Goal: Task Accomplishment & Management: Manage account settings

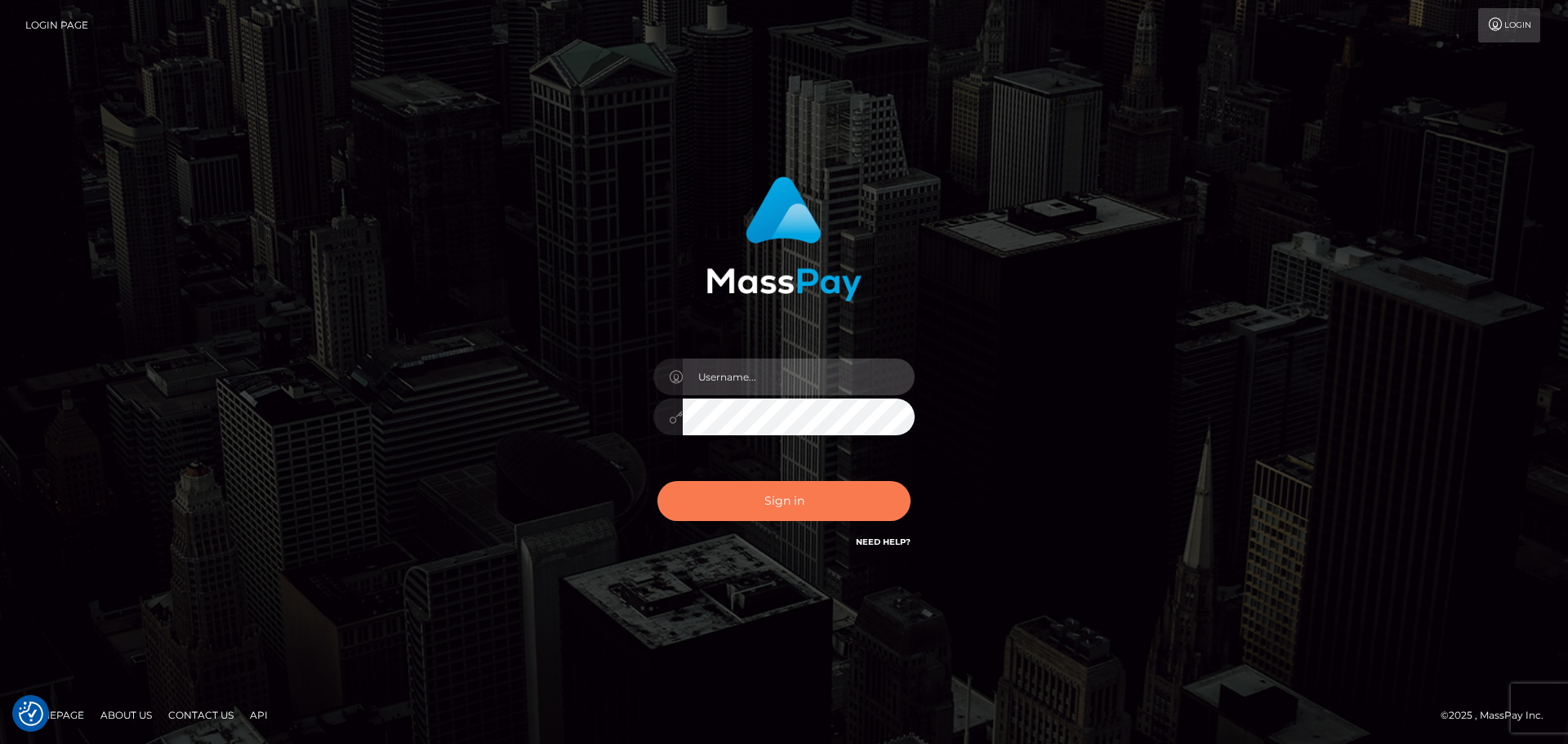
type input "[DOMAIN_NAME]"
click at [769, 515] on button "Sign in" at bounding box center [784, 502] width 254 height 40
type input "[DOMAIN_NAME]"
click at [799, 484] on button "Sign in" at bounding box center [784, 502] width 254 height 40
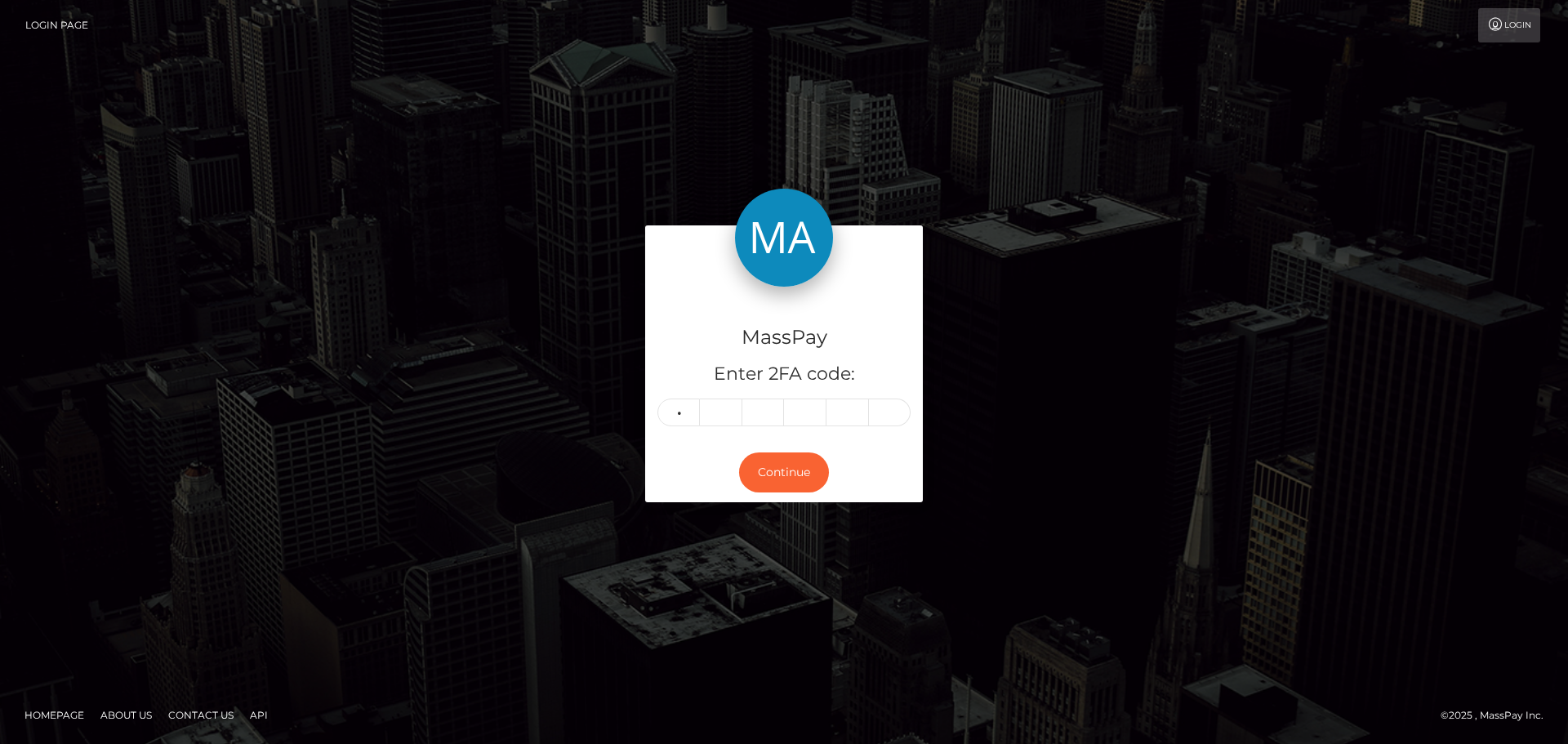
type input "4"
type input "1"
type input "3"
type input "4"
type input "1"
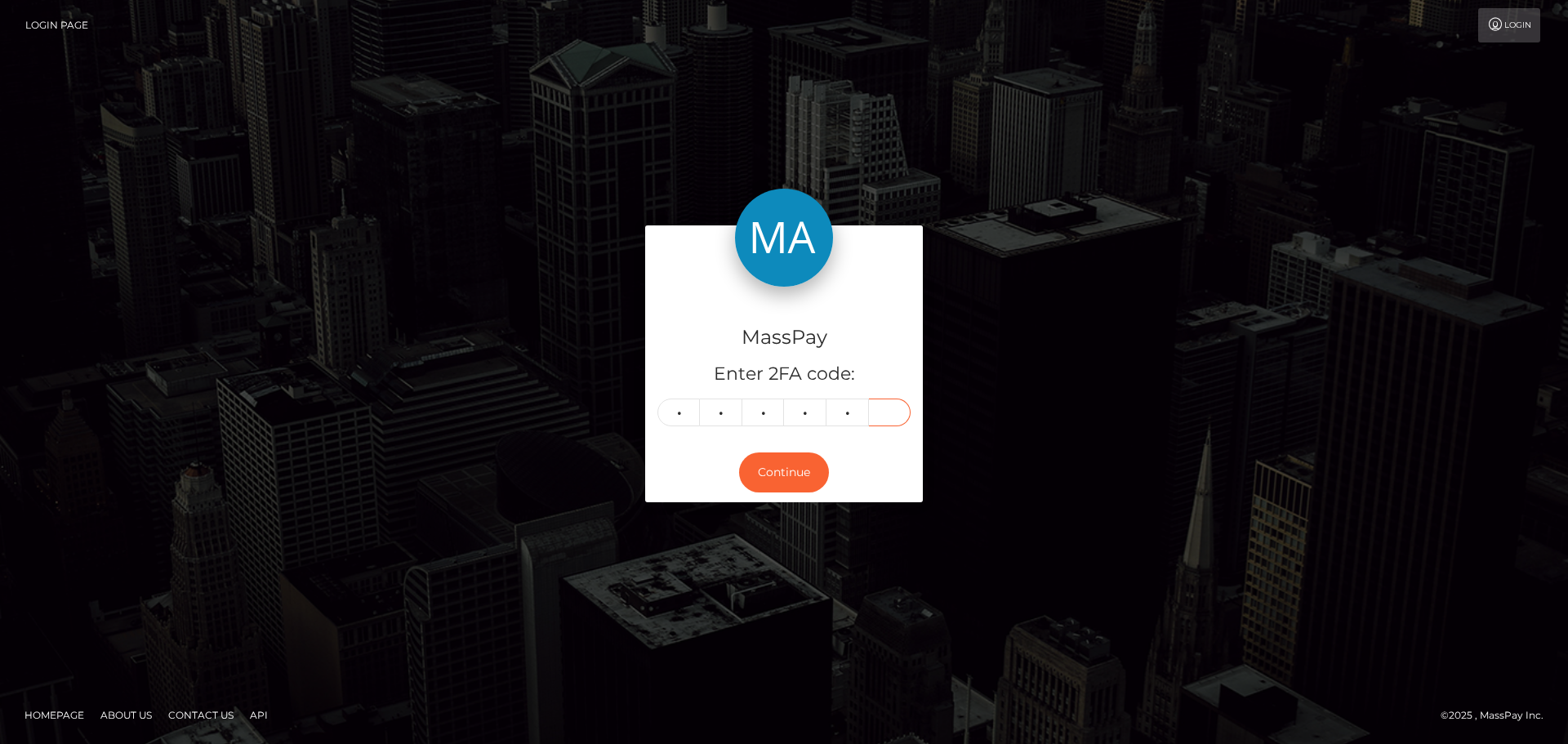
type input "9"
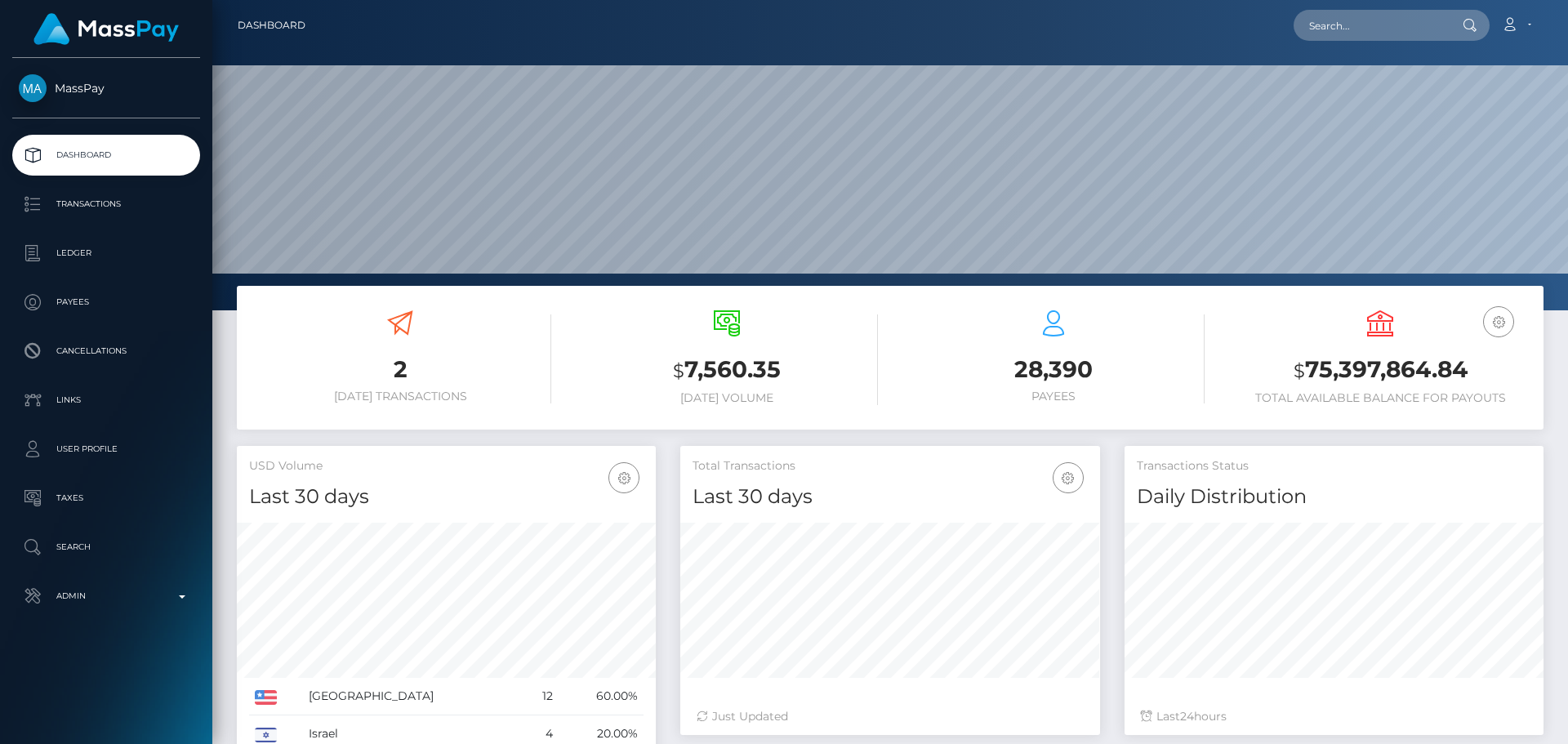
scroll to position [290, 420]
click at [1353, 28] on input "text" at bounding box center [1371, 25] width 153 height 31
paste input "760189575053193217"
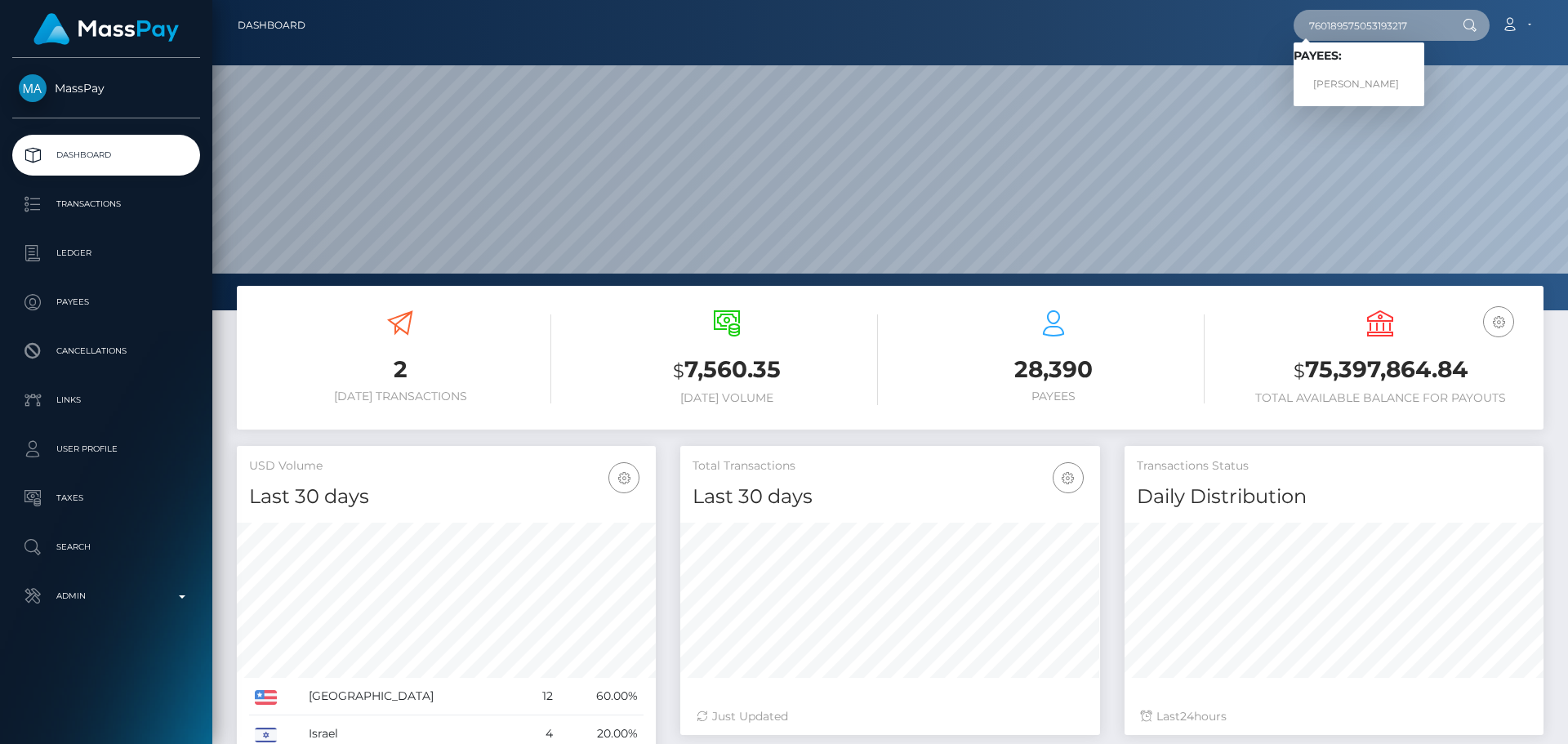
type input "760189575053193217"
click at [1360, 83] on link "Oksana Kolodub" at bounding box center [1359, 85] width 131 height 31
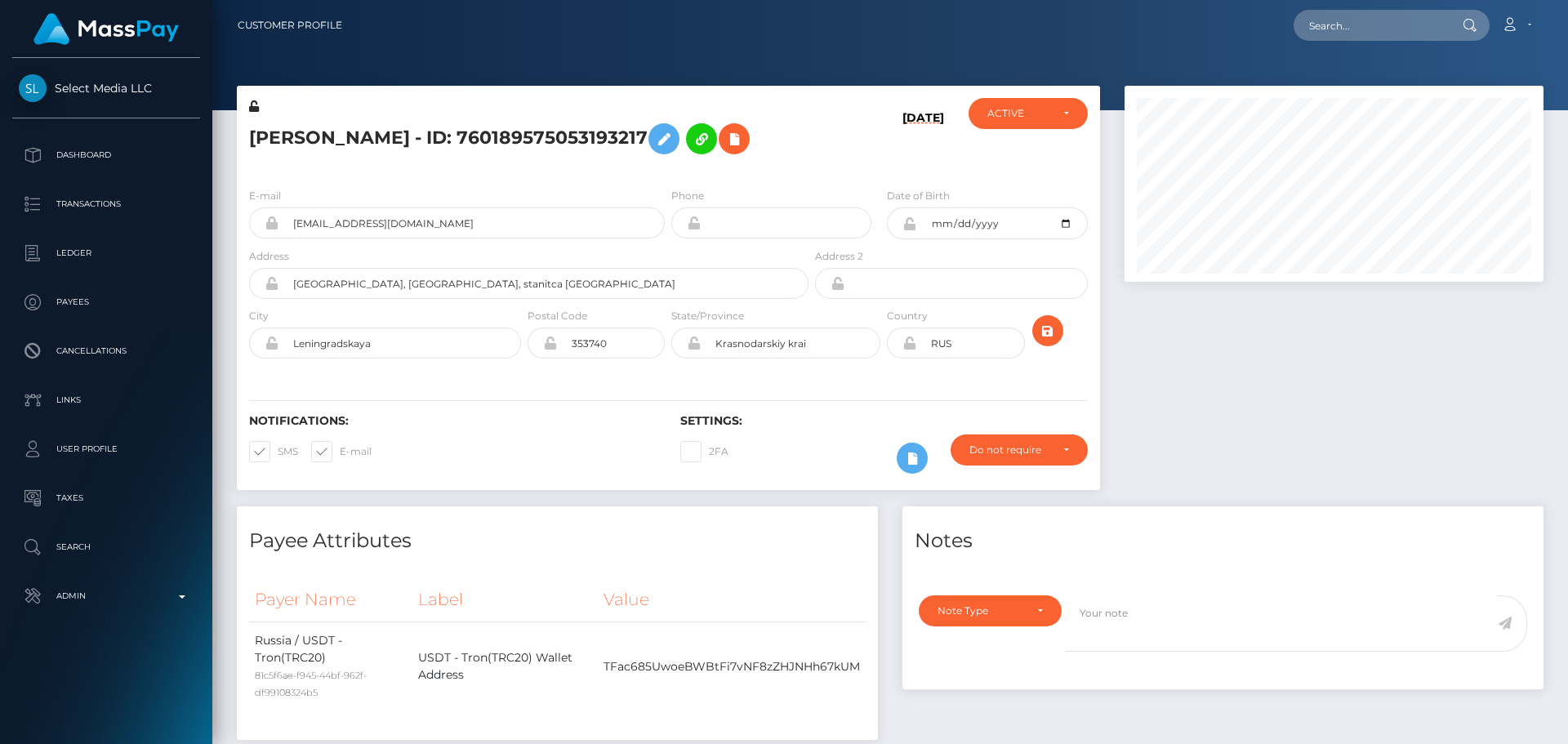
scroll to position [196, 420]
click at [808, 141] on div "[PERSON_NAME] - ID: 760189575053193217" at bounding box center [524, 136] width 575 height 77
click at [772, 154] on h5 "Oksana Kolodub - ID: 760189575053193217" at bounding box center [524, 138] width 550 height 47
click at [788, 143] on h5 "Oksana Kolodub - ID: 760189575053193217" at bounding box center [524, 138] width 550 height 47
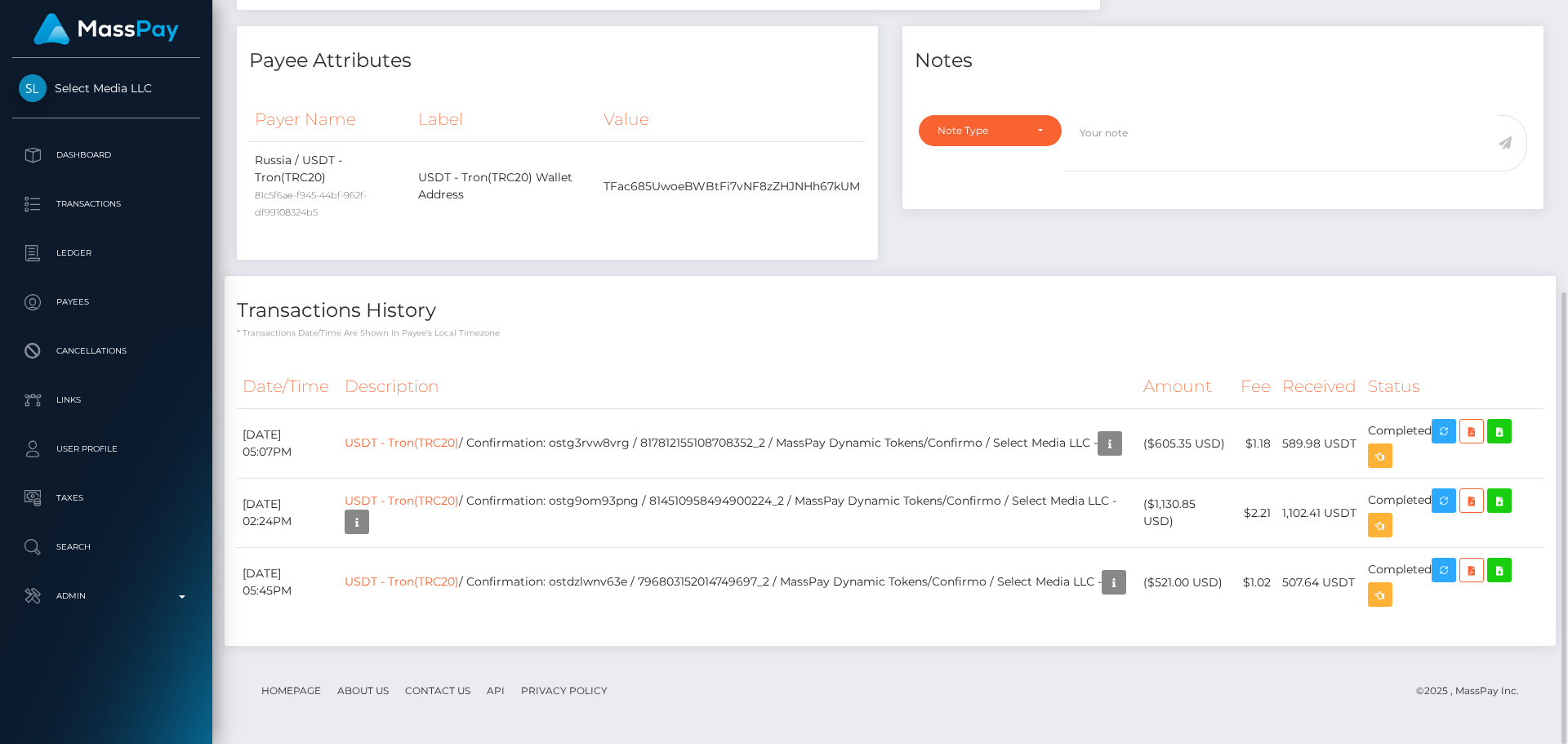
scroll to position [0, 0]
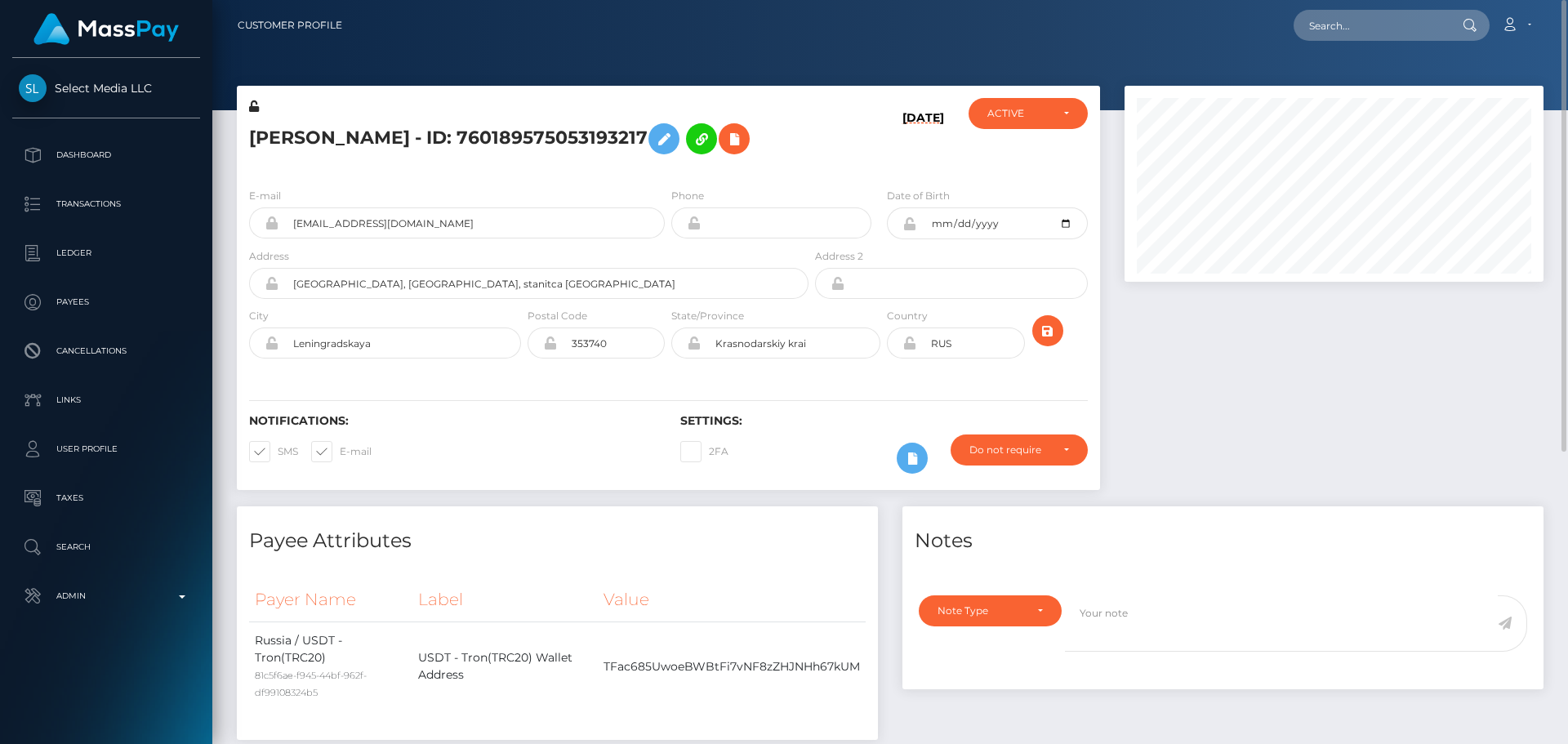
click at [847, 163] on div "08/29/25" at bounding box center [884, 136] width 144 height 77
click at [1332, 27] on input "text" at bounding box center [1371, 25] width 153 height 31
paste input "763189783223611392"
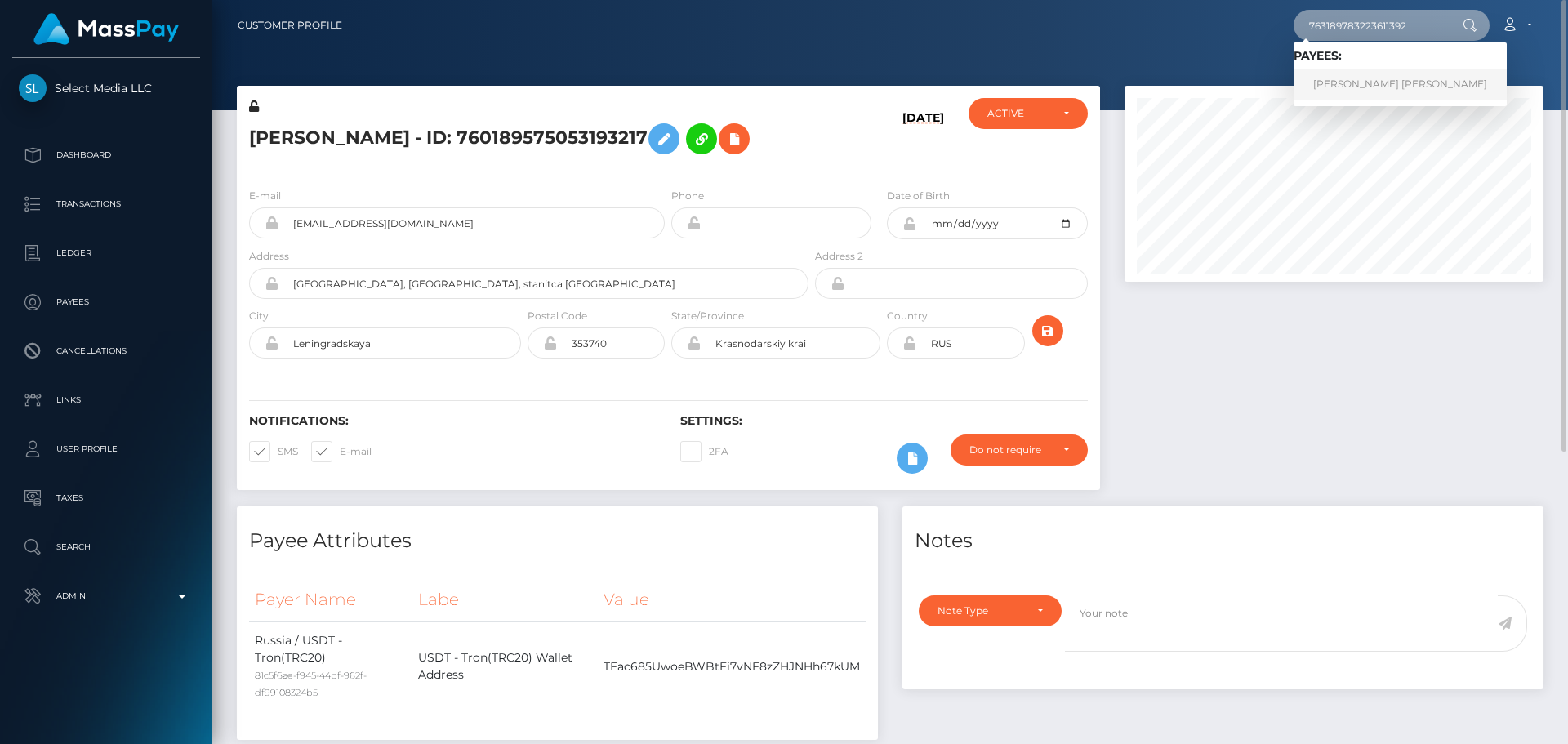
type input "763189783223611392"
click at [1344, 85] on link "CELINA MARISOL Villalba" at bounding box center [1400, 85] width 213 height 31
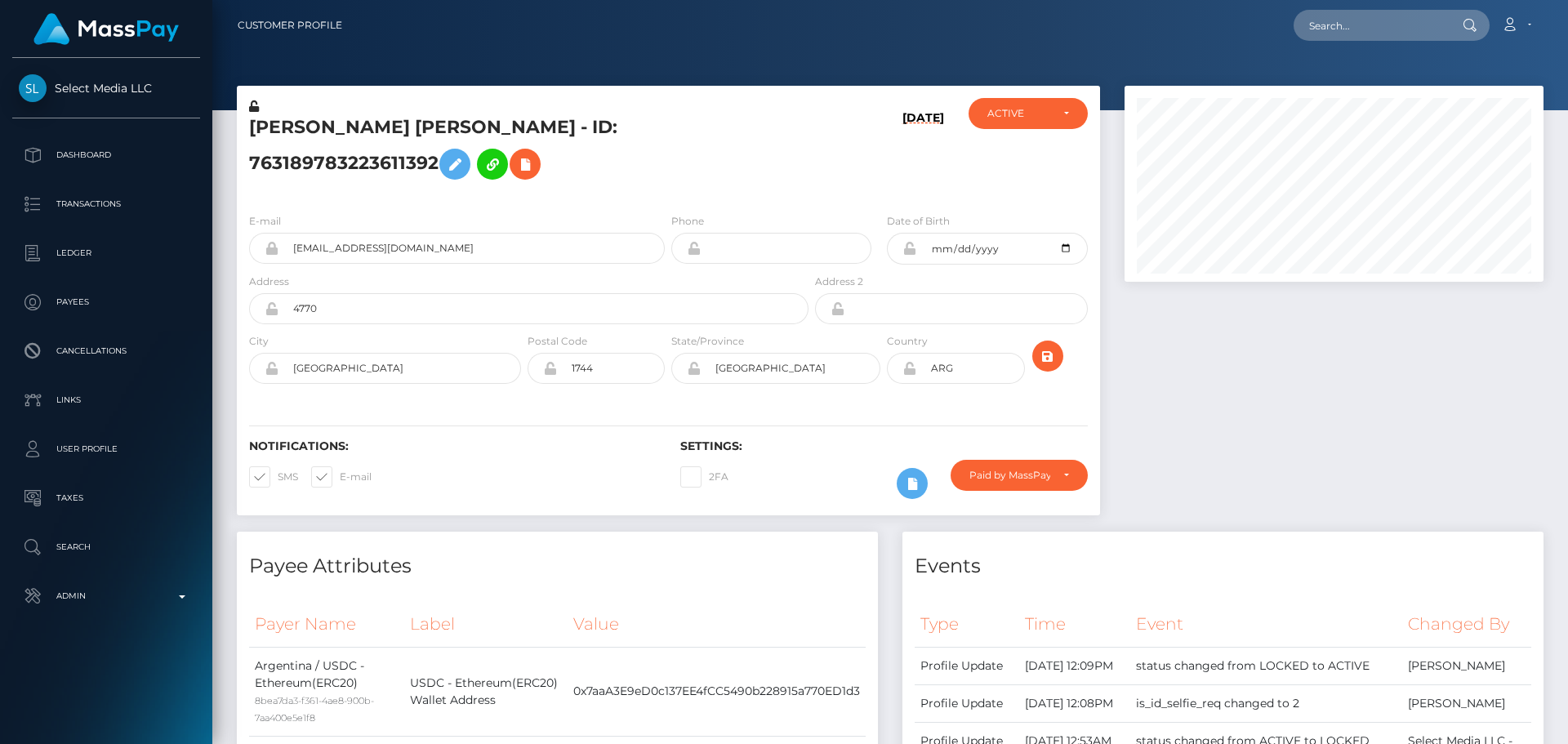
scroll to position [196, 420]
click at [819, 178] on div "[DATE]" at bounding box center [884, 148] width 144 height 102
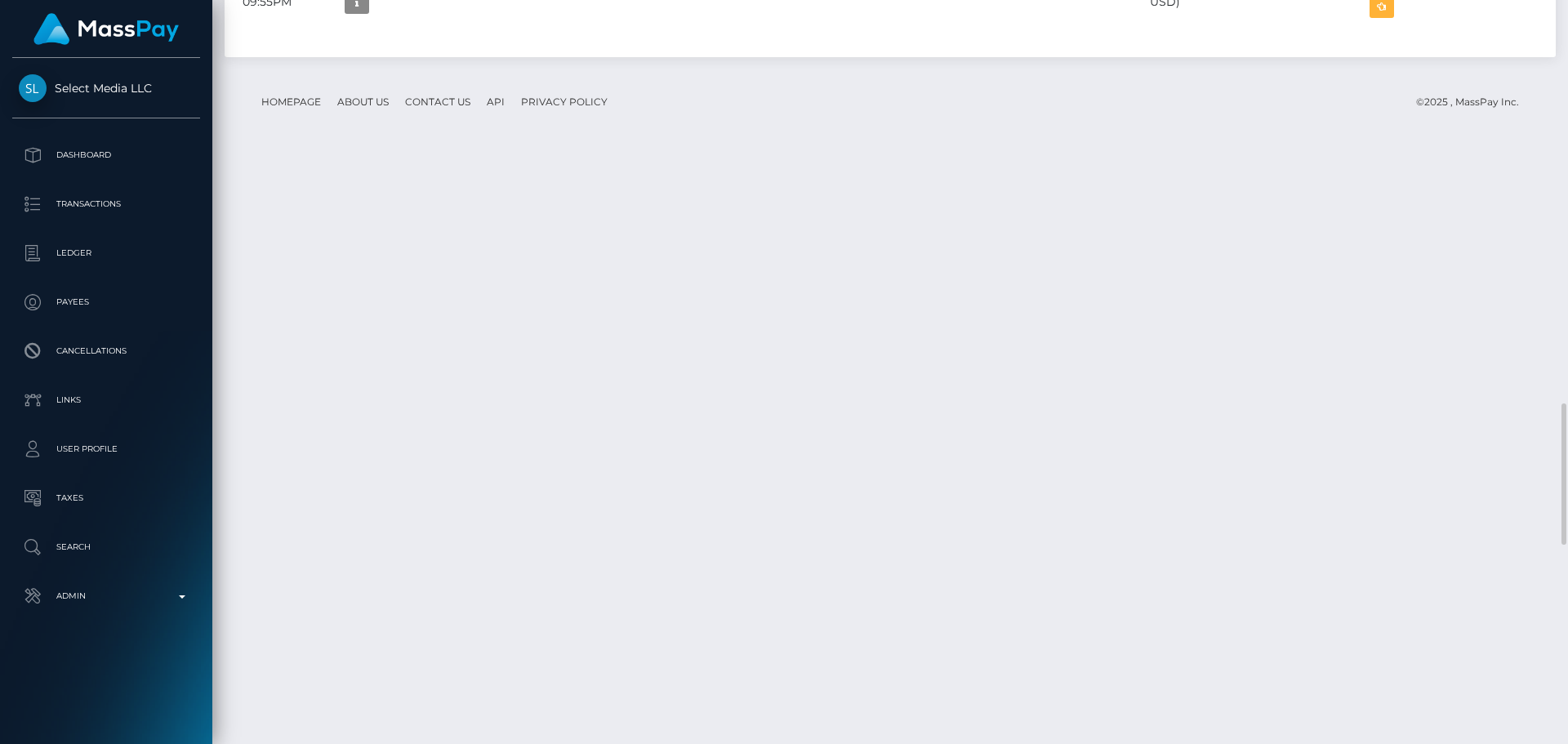
scroll to position [2206, 0]
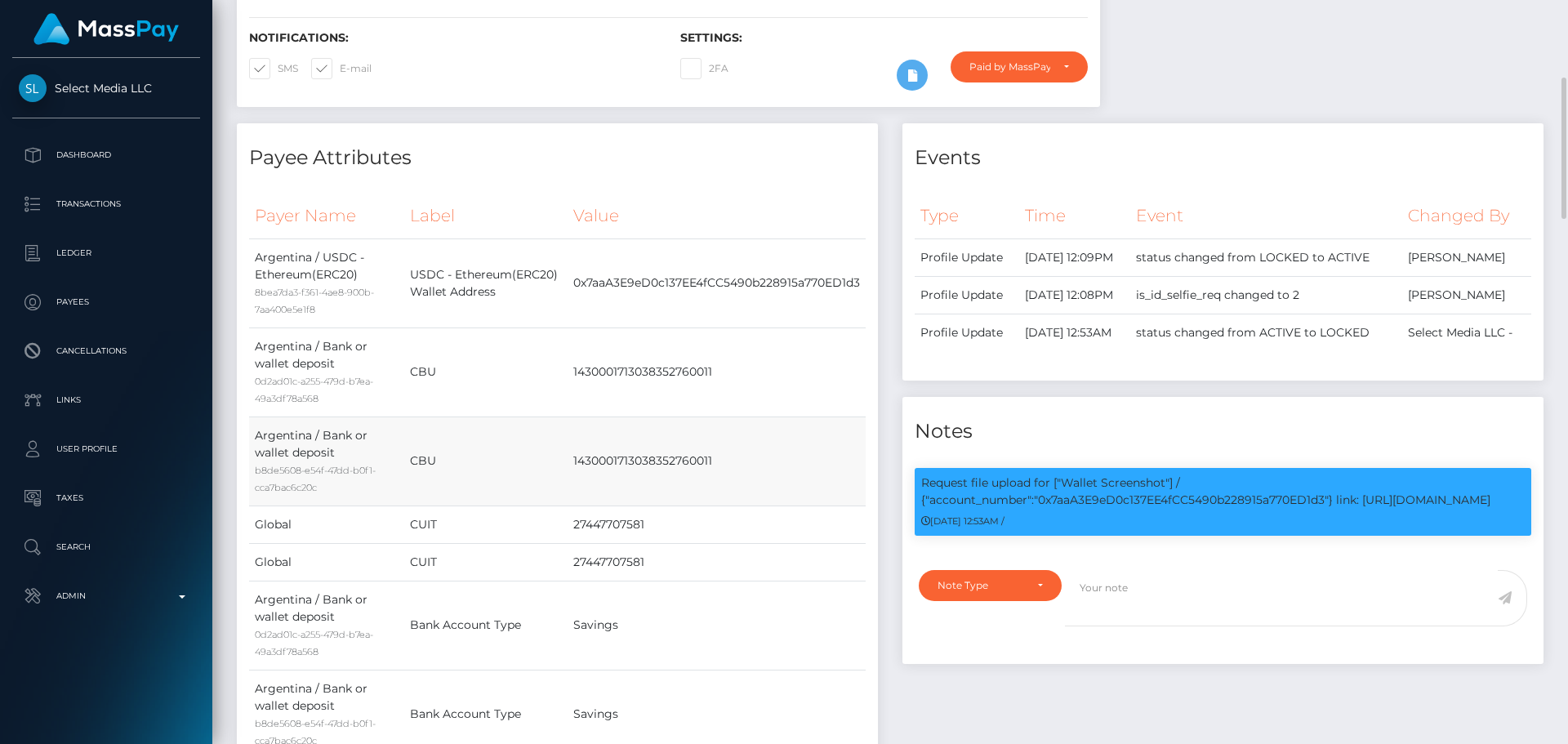
scroll to position [0, 0]
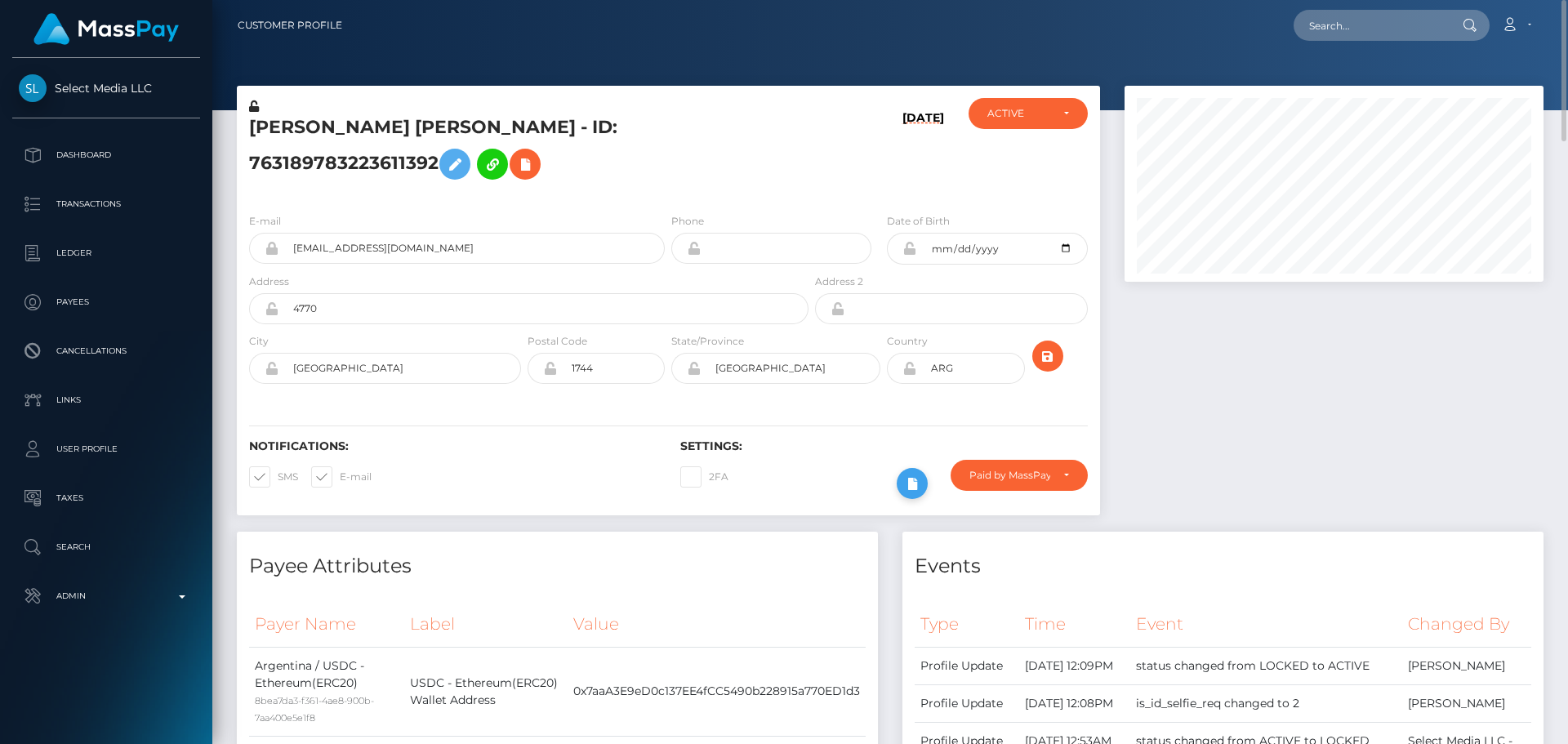
click at [907, 494] on icon at bounding box center [912, 484] width 19 height 20
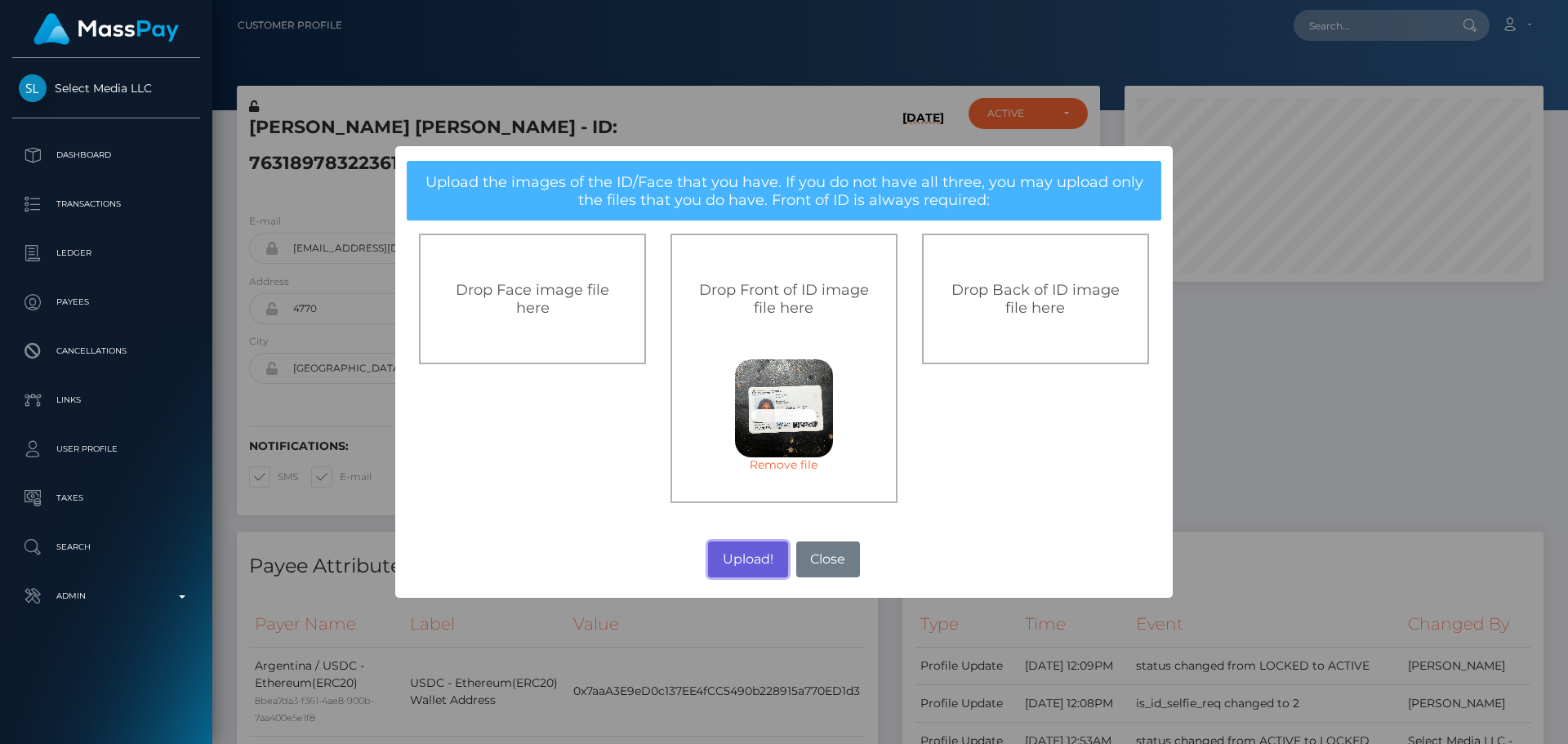
drag, startPoint x: 748, startPoint y: 559, endPoint x: 760, endPoint y: 555, distance: 12.6
click at [748, 559] on button "Upload!" at bounding box center [748, 560] width 79 height 36
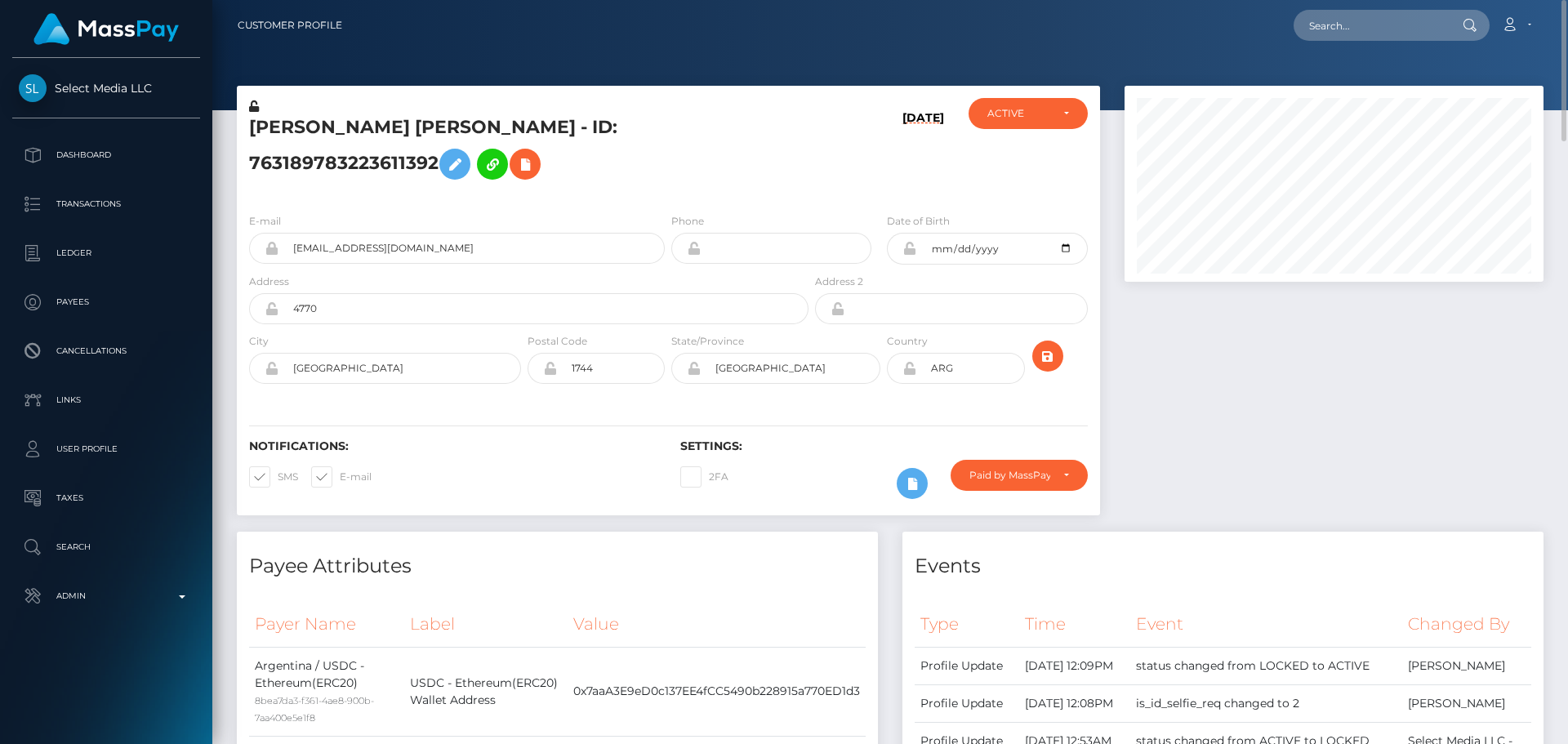
click at [853, 200] on div "[DATE]" at bounding box center [884, 148] width 144 height 102
click at [1051, 367] on icon "submit" at bounding box center [1048, 356] width 19 height 20
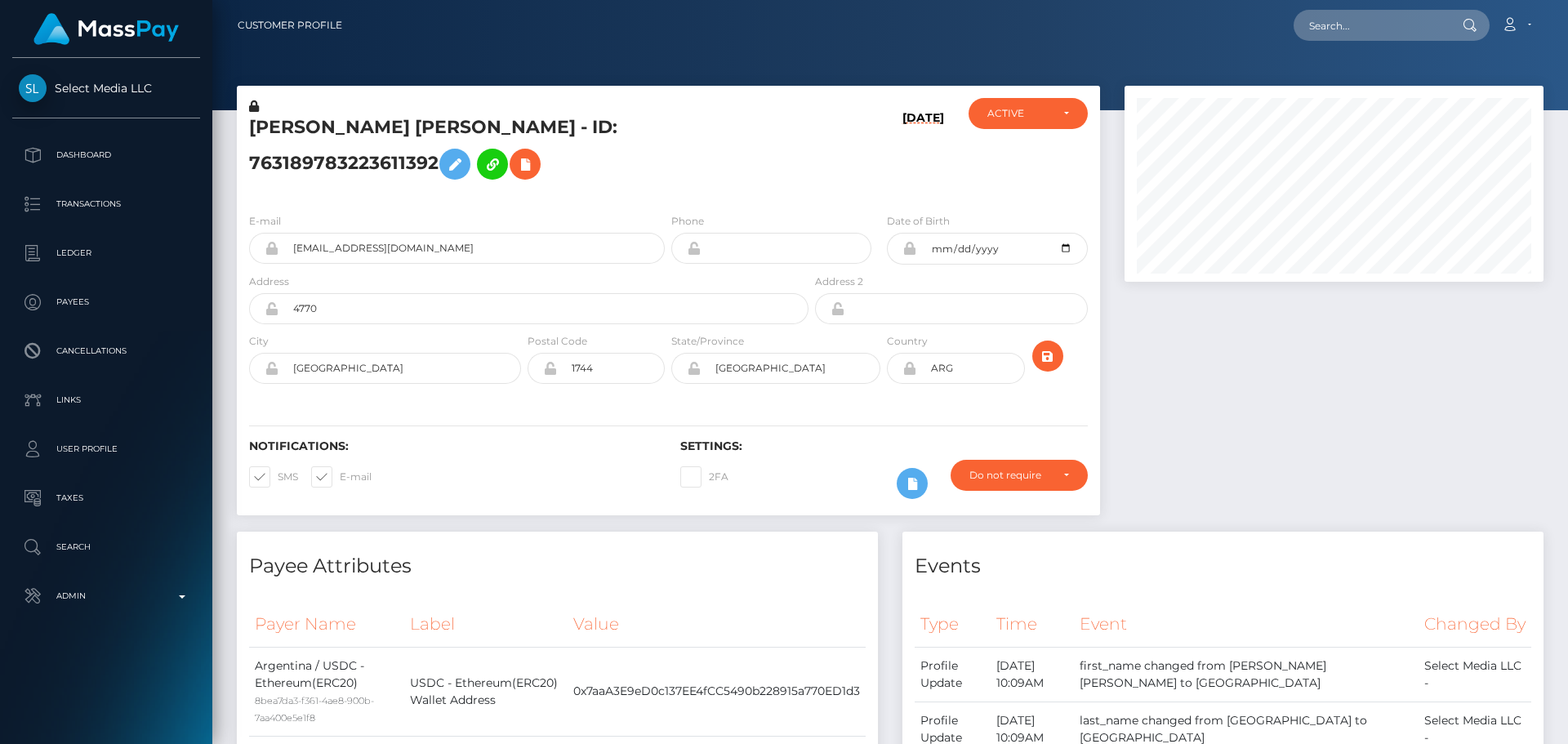
scroll to position [196, 420]
click at [695, 188] on h5 "[PERSON_NAME] [PERSON_NAME] - ID: 763189783223611392" at bounding box center [524, 151] width 550 height 73
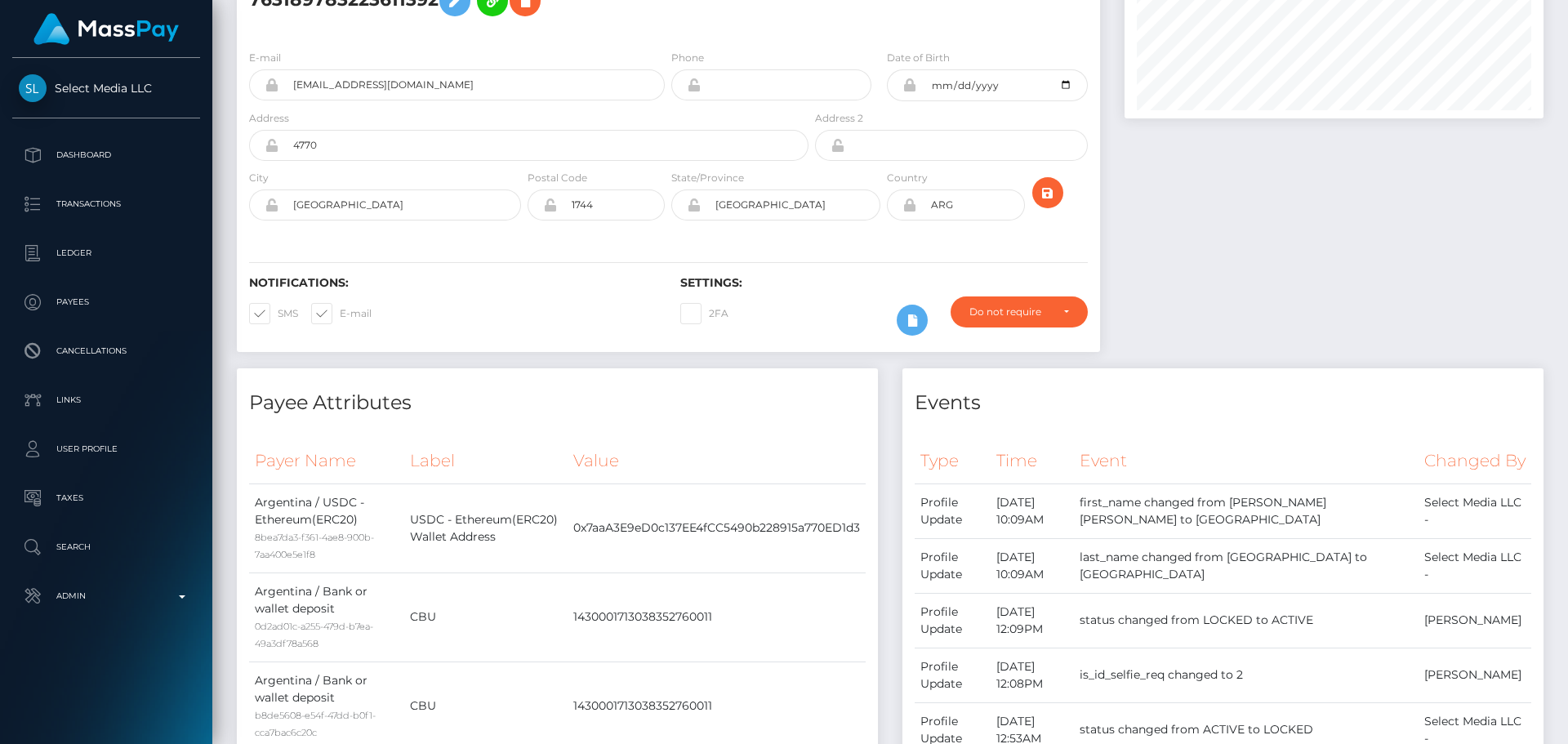
scroll to position [0, 0]
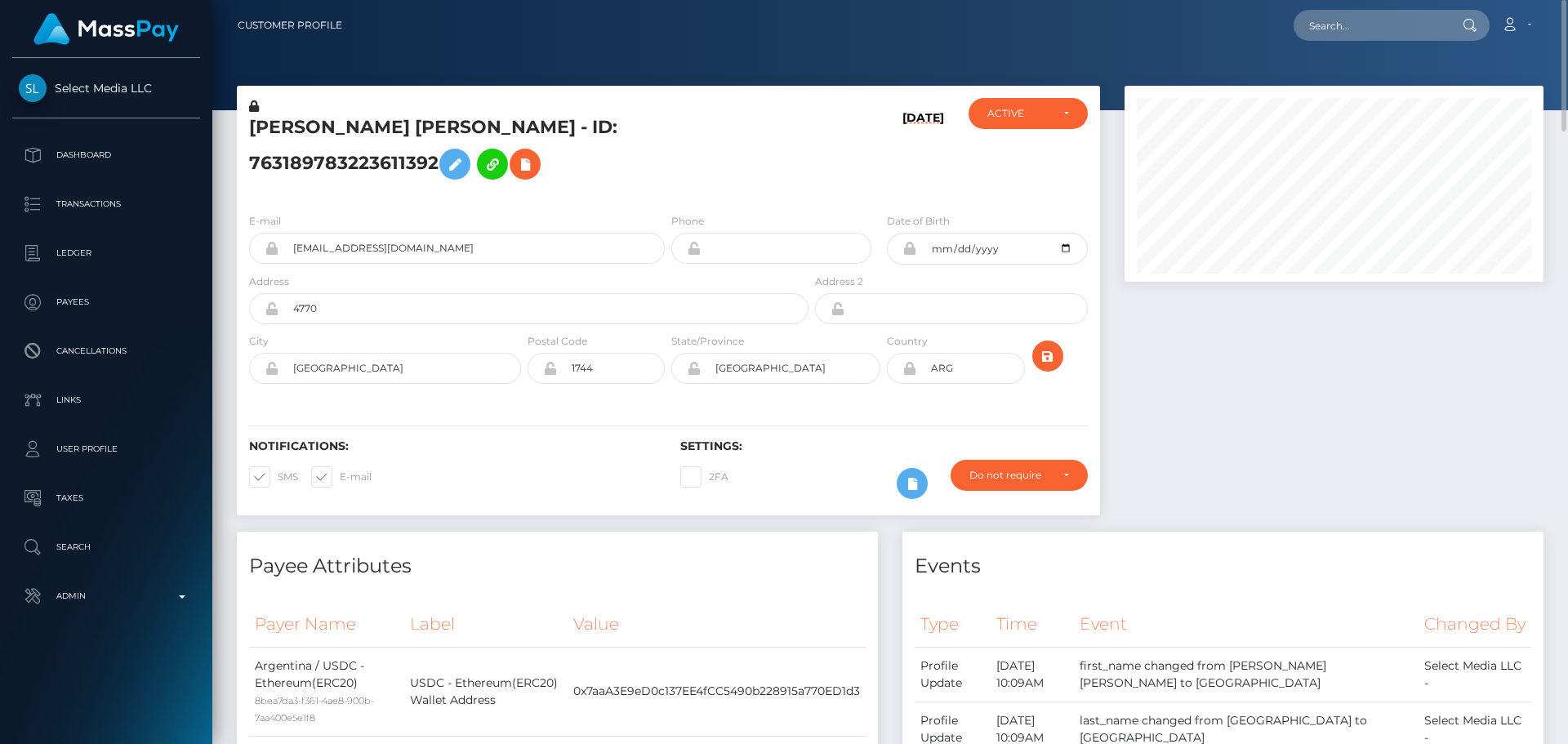
click at [837, 432] on div "Notifications: SMS E-mail Settings: 2FA" at bounding box center [668, 458] width 863 height 115
click at [839, 432] on div "Notifications: SMS E-mail Settings: 2FA" at bounding box center [668, 458] width 863 height 115
click at [1278, 415] on div at bounding box center [1333, 309] width 443 height 446
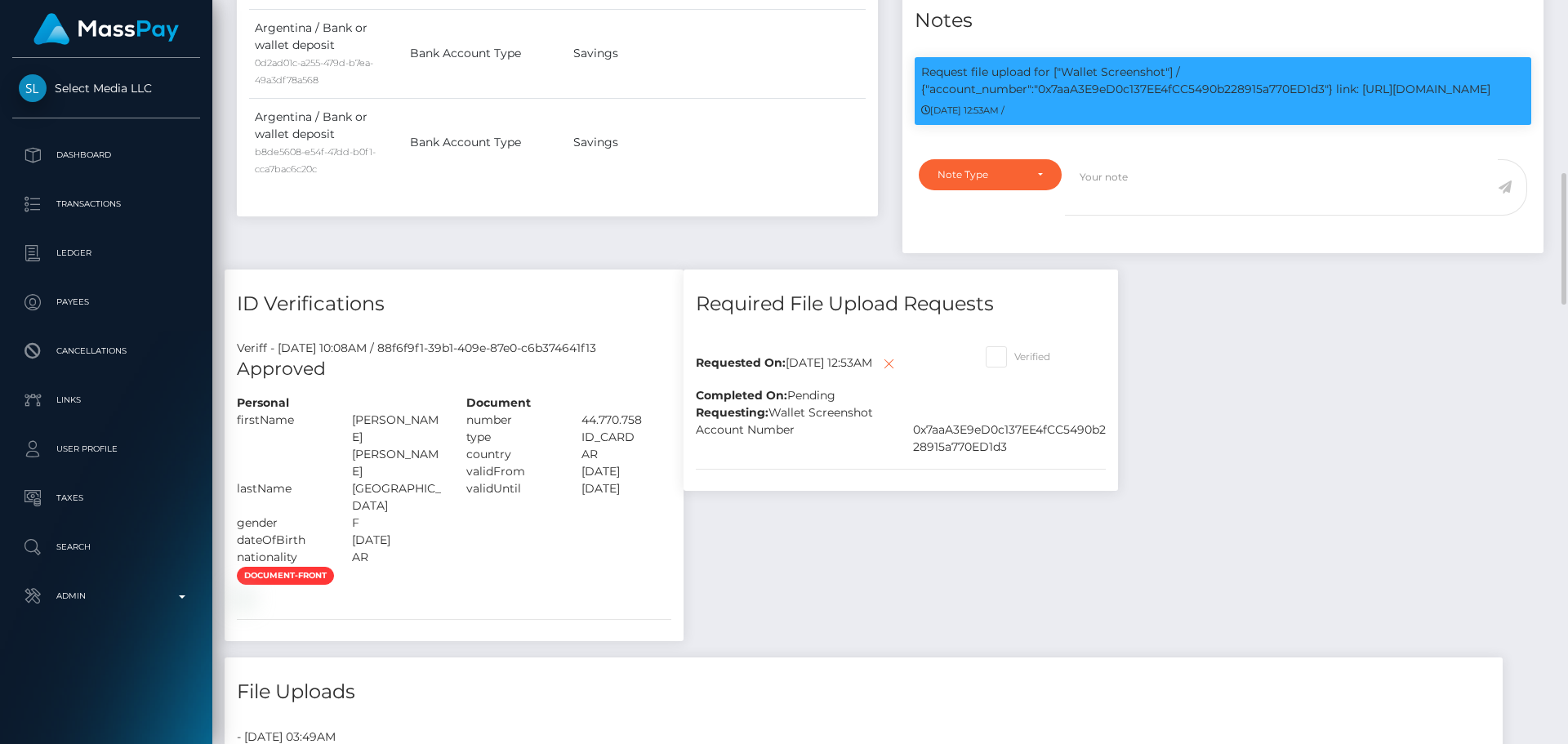
scroll to position [899, 0]
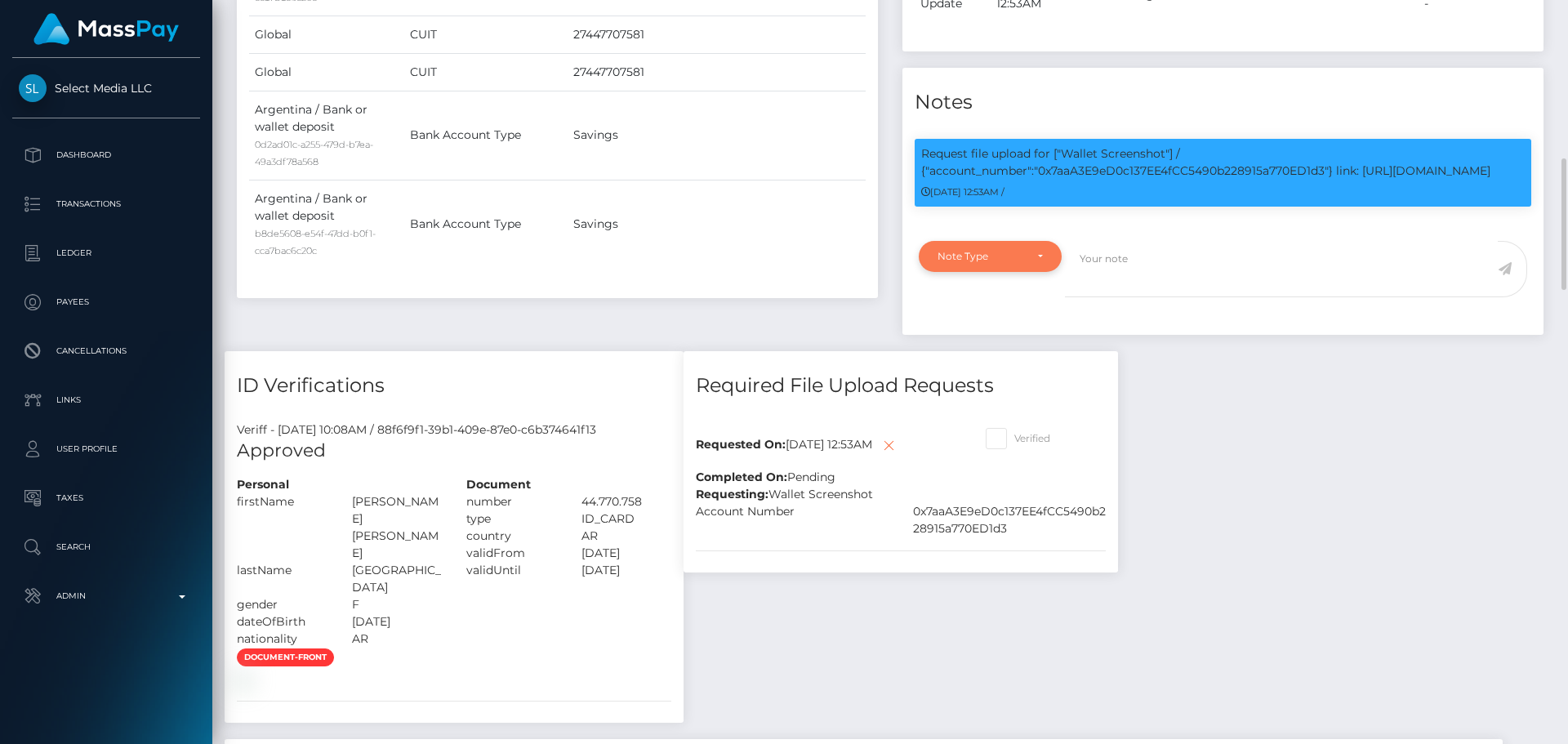
click at [1042, 272] on div "Note Type" at bounding box center [990, 257] width 143 height 31
click at [969, 343] on span "Compliance" at bounding box center [968, 334] width 59 height 14
select select "COMPLIANCE"
click at [1169, 291] on textarea at bounding box center [1282, 269] width 433 height 56
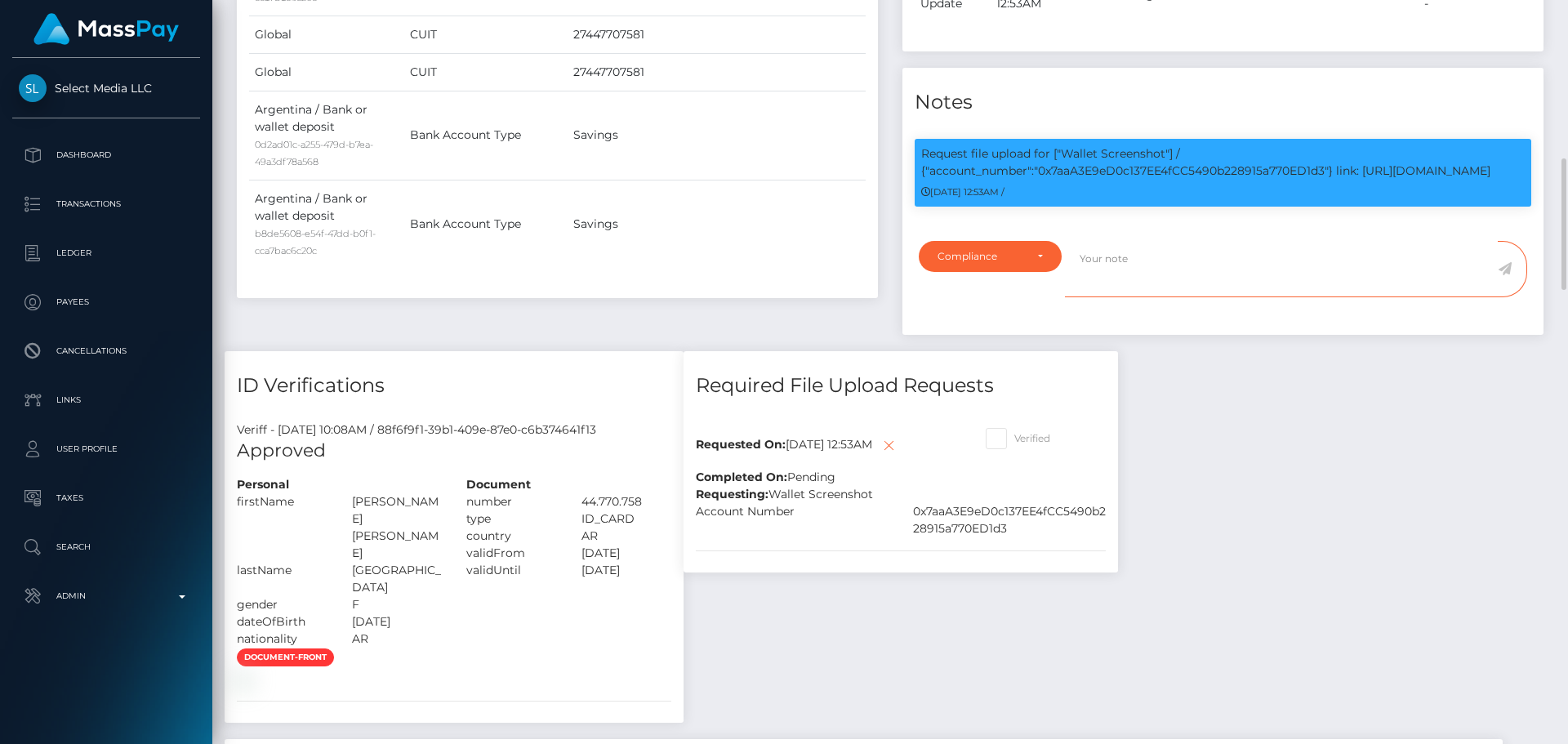
paste textarea "Crypto wallet screenshot for TJ1JVLhSiu5ToSyV63dhPCo6unjJescfAB provided. The p…"
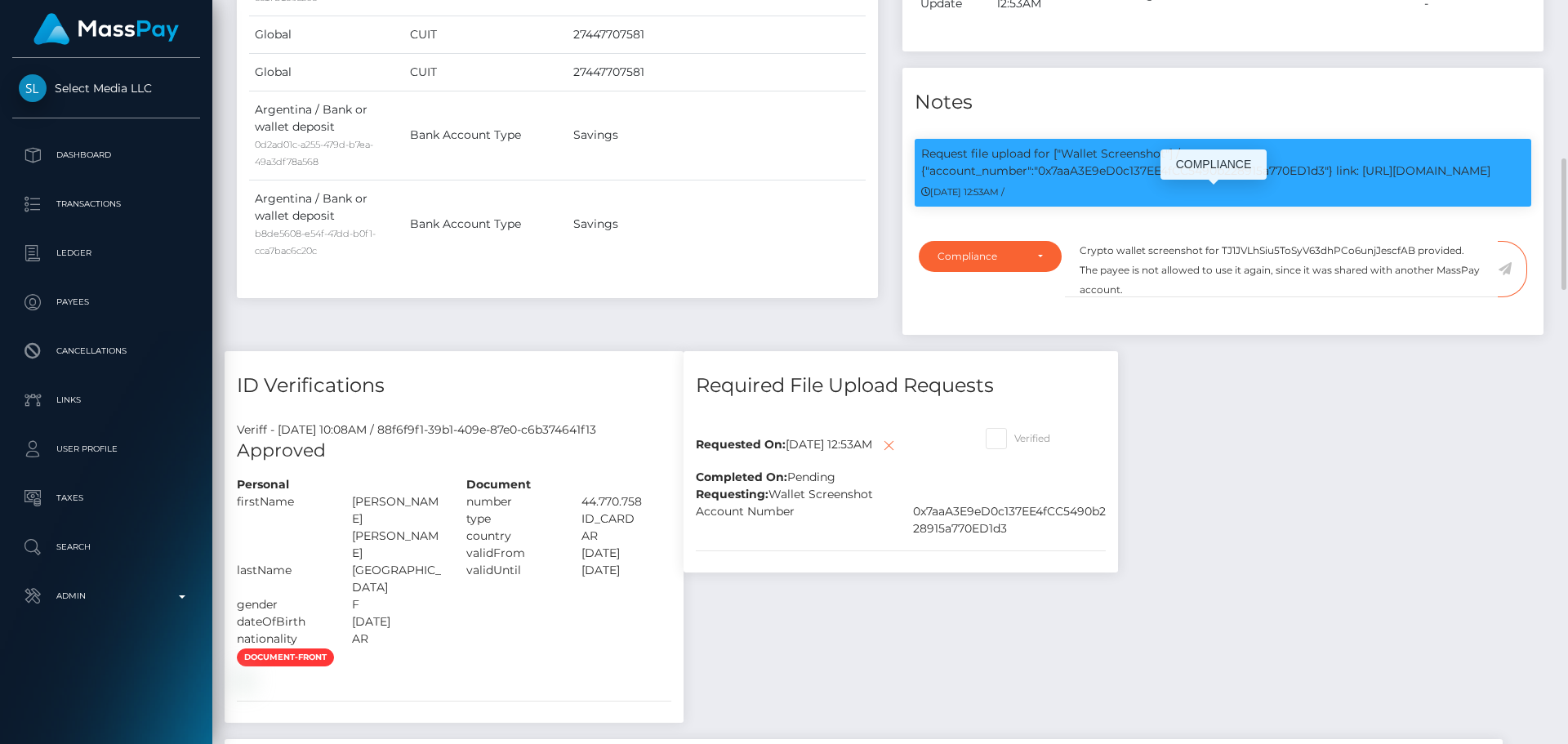
click at [1074, 180] on p "Request file upload for ["Wallet Screenshot"] / {"account_number":"0x7aaA3E9eD0…" at bounding box center [1223, 163] width 604 height 34
copy p "0x7aaA3E9eD0c137EE4fCC5490b228915a770ED1d3"
click at [1255, 298] on textarea "Crypto wallet screenshot for TJ1JVLhSiu5ToSyV63dhPCo6unjJescfAB provided. The p…" at bounding box center [1282, 269] width 433 height 56
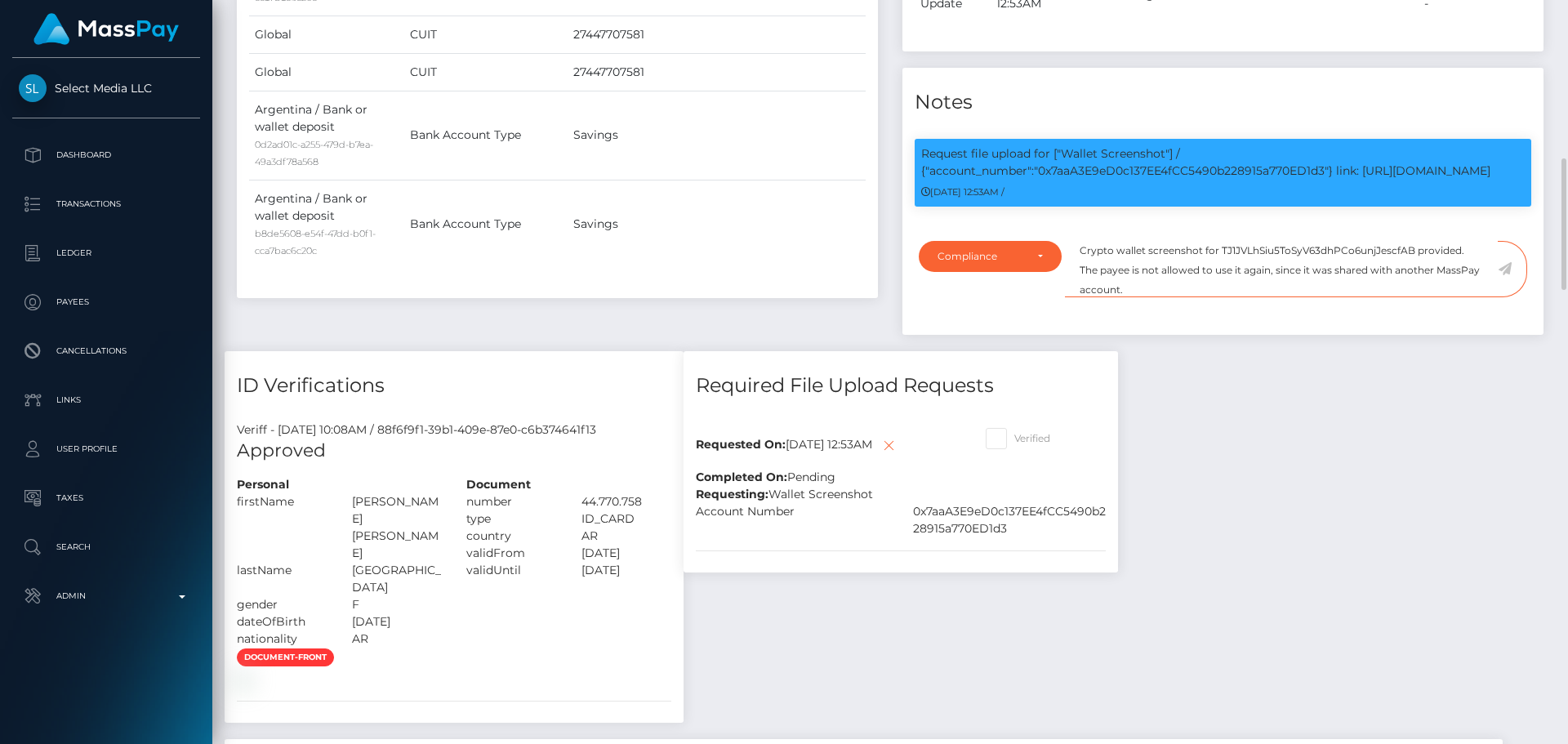
paste textarea "0x7aaA3E9eD0c137EE4fCC5490b228915a770ED1d3"
click at [1258, 298] on textarea "Crypto wallet screenshot for 0x7aaA3E9eD0c137EE4fCC5490b228915a770ED1d3 provide…" at bounding box center [1282, 269] width 433 height 56
type textarea "Crypto wallet screenshot for 0x7aaA3E9eD0c137EE4fCC5490b228915a770ED1d3 provide…"
click at [1508, 276] on icon at bounding box center [1505, 269] width 14 height 13
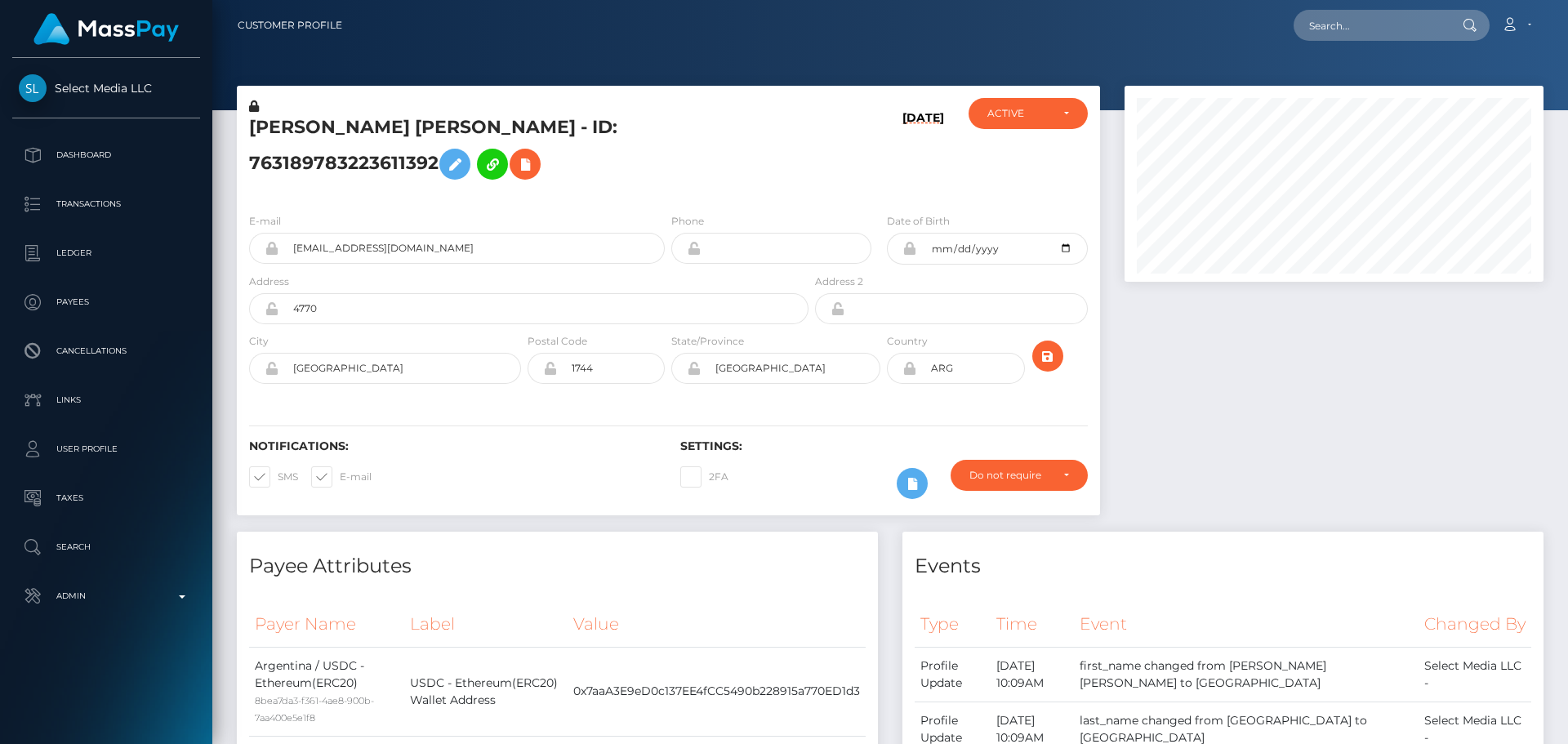
scroll to position [196, 420]
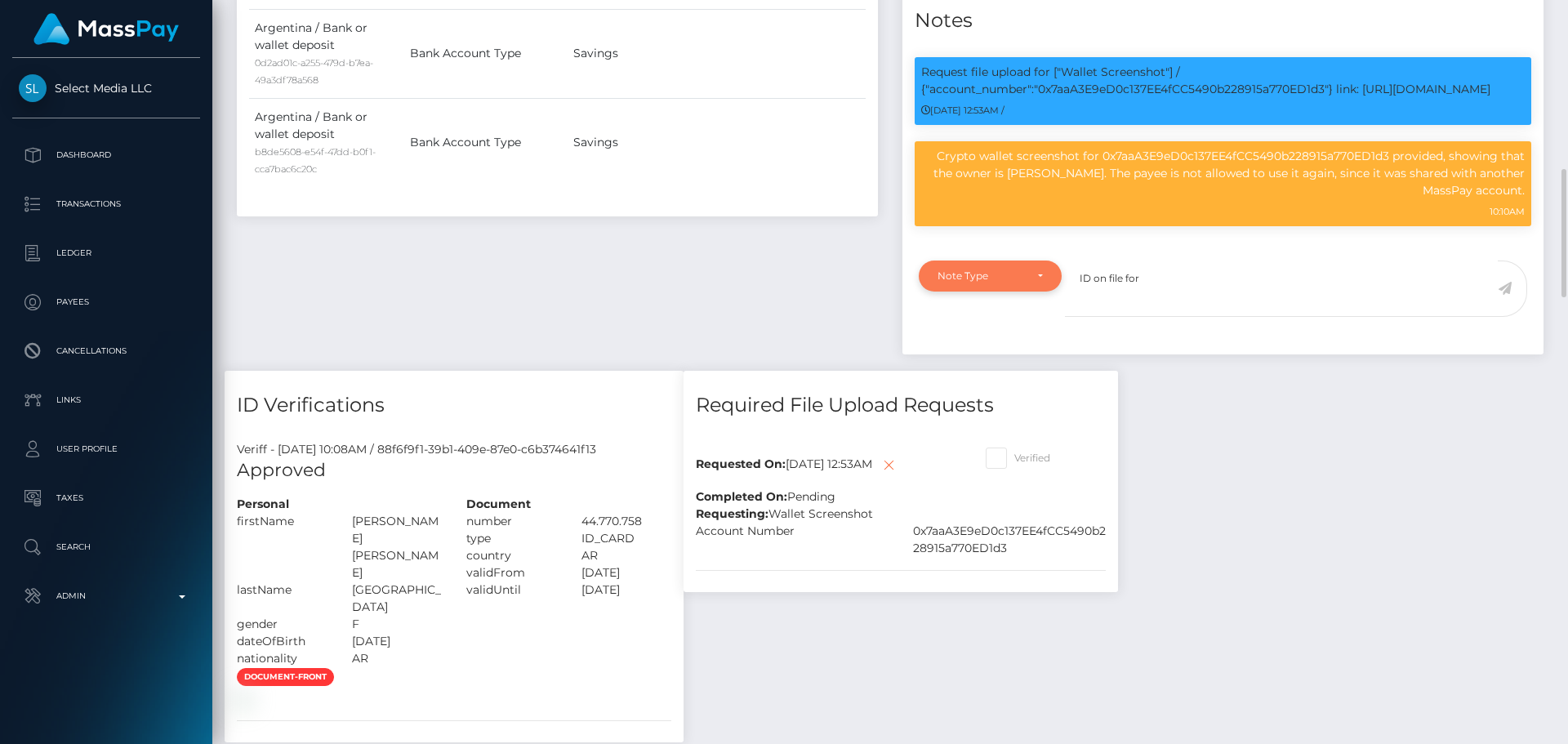
type textarea "ID on file for"
click at [1022, 282] on div "Note Type" at bounding box center [981, 277] width 86 height 13
click at [1006, 370] on link "Compliance" at bounding box center [990, 354] width 143 height 31
select select "COMPLIANCE"
click at [1026, 199] on p "Crypto wallet screenshot for 0x7aaA3E9eD0c137EE4fCC5490b228915a770ED1d3 provide…" at bounding box center [1223, 173] width 604 height 52
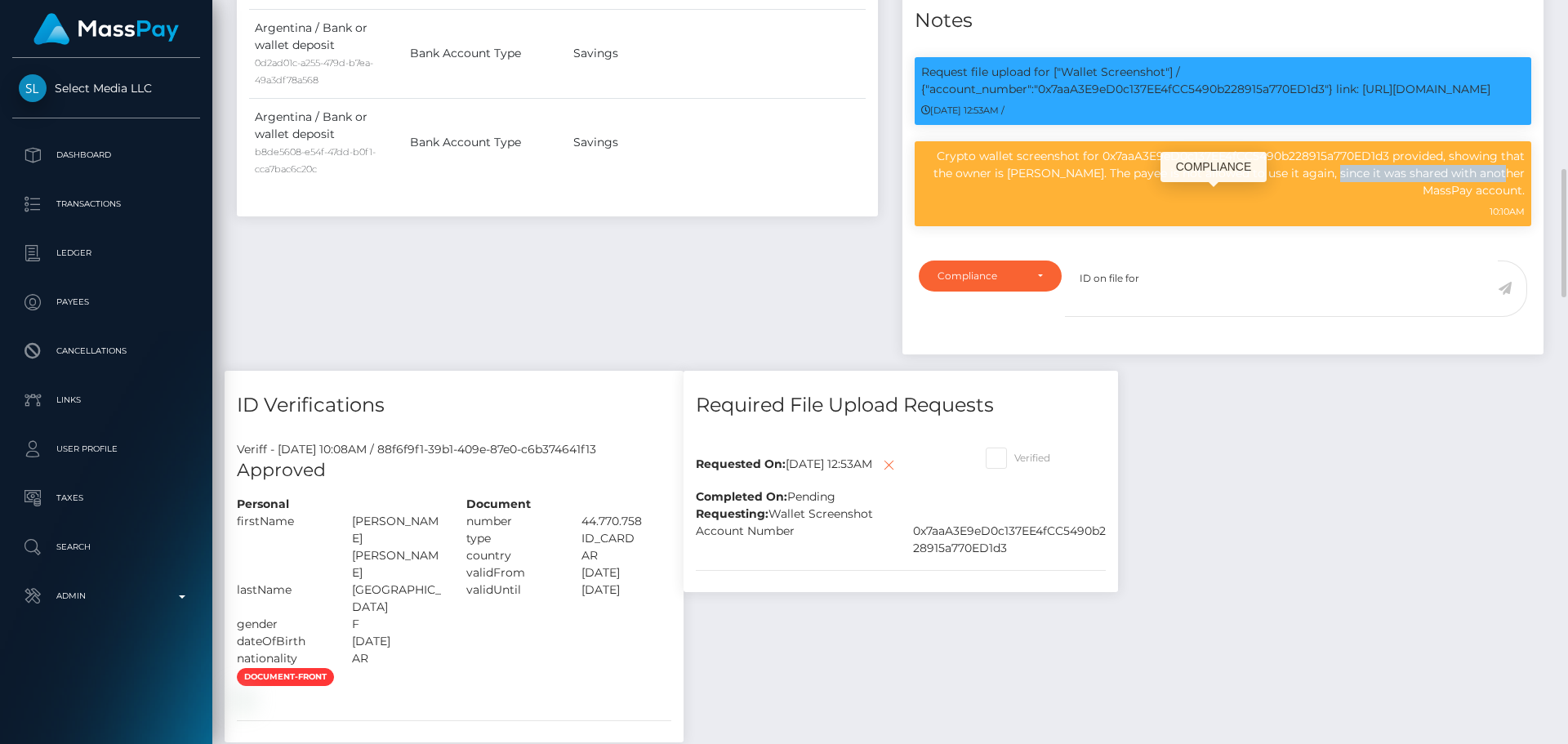
drag, startPoint x: 1026, startPoint y: 224, endPoint x: 1169, endPoint y: 214, distance: 143.3
click at [1169, 199] on p "Crypto wallet screenshot for 0x7aaA3E9eD0c137EE4fCC5490b228915a770ED1d3 provide…" at bounding box center [1223, 173] width 604 height 52
copy p "Augustina Jacqueline Villalva"
click at [1176, 317] on textarea "ID on file for" at bounding box center [1282, 288] width 433 height 56
paste textarea "Augustina Jacqueline Villalva"
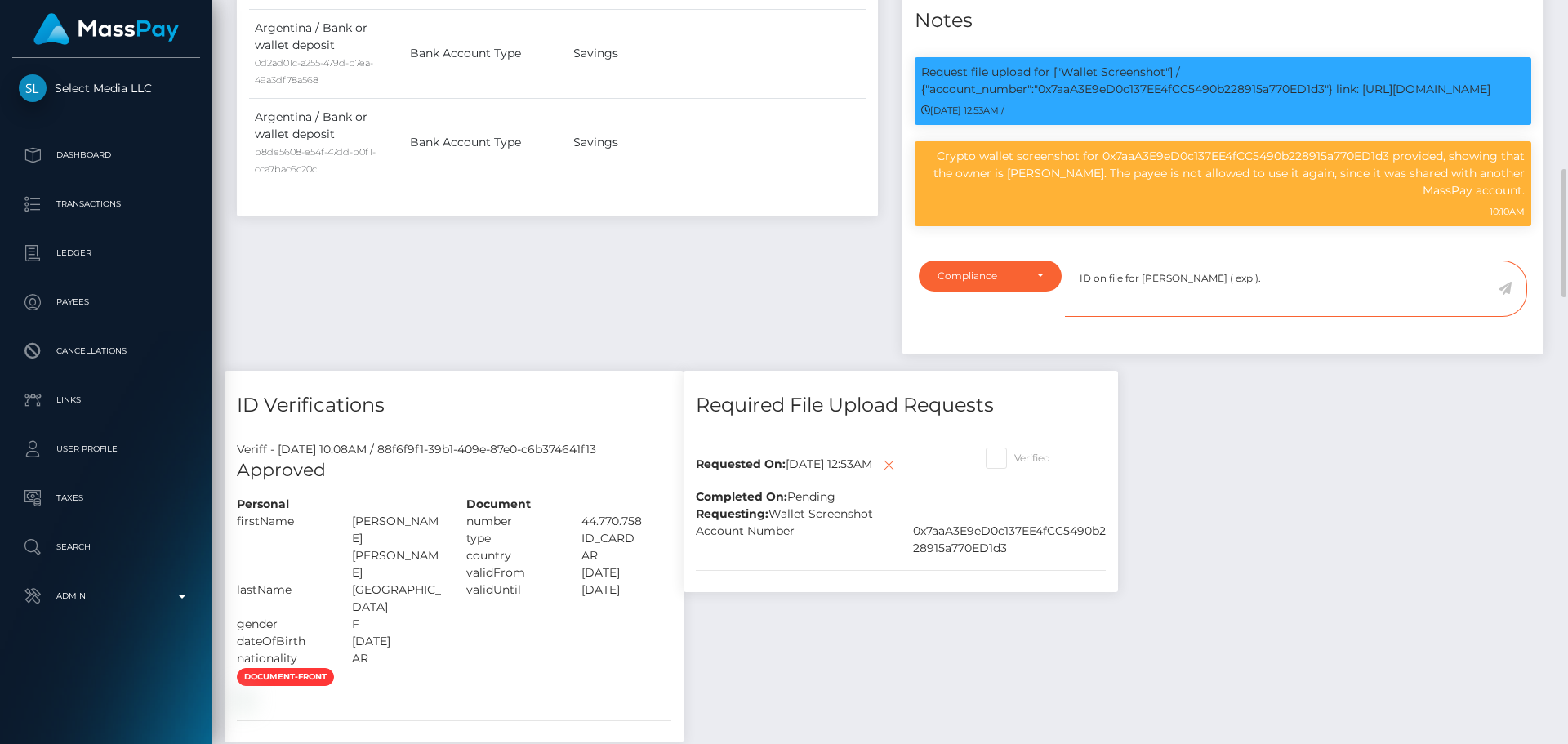
click at [1256, 317] on textarea "ID on file for Augustina Jacqueline Villalva ( exp )." at bounding box center [1282, 288] width 433 height 56
click at [1312, 317] on textarea "ID on file for Augustina Jacqueline Villalva ( exp )." at bounding box center [1282, 288] width 433 height 56
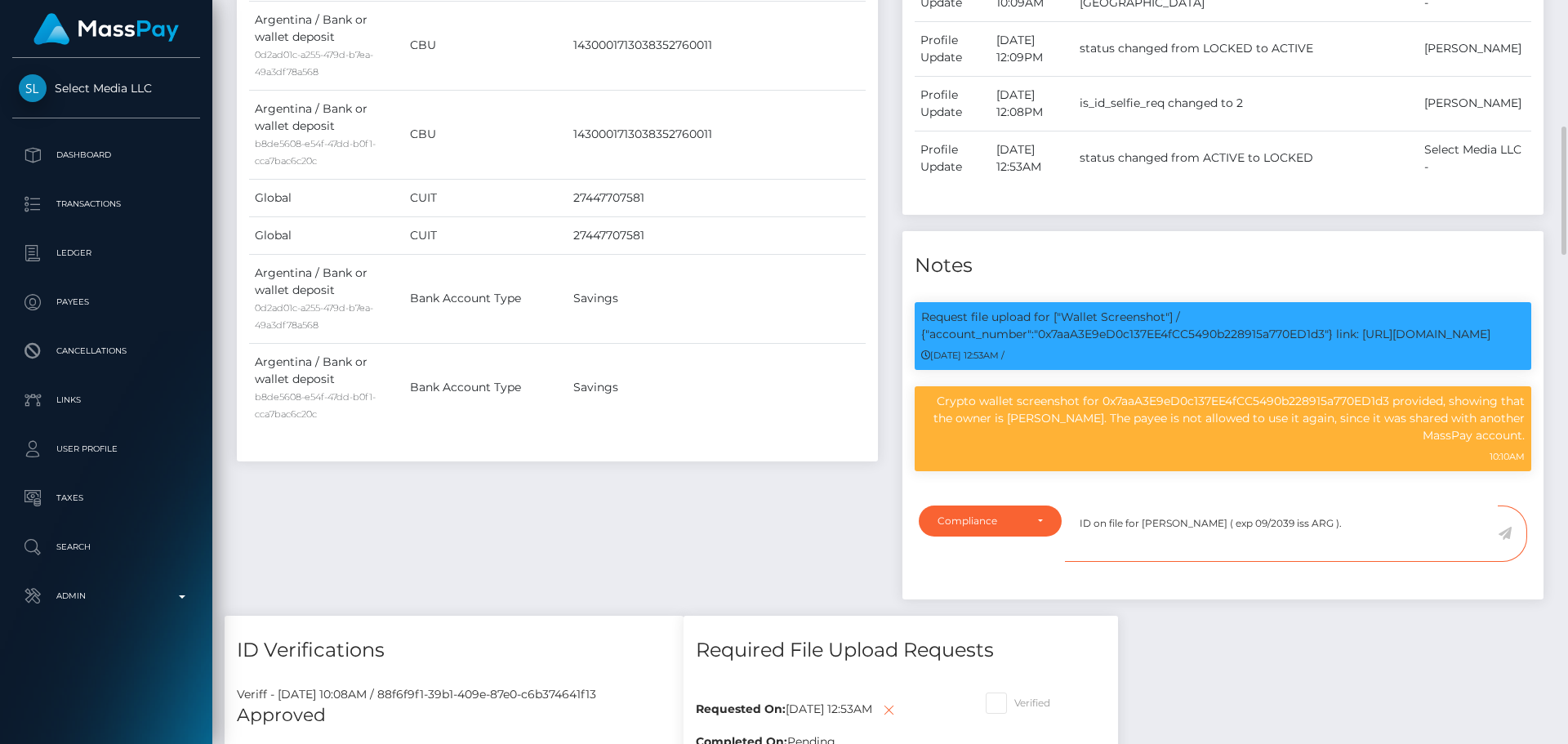
type textarea "ID on file for [PERSON_NAME] ( exp 09/2039 iss ARG )."
click at [1425, 562] on textarea "ID on file for [PERSON_NAME] ( exp 09/2039 iss ARG )." at bounding box center [1282, 533] width 433 height 56
click at [1504, 540] on icon at bounding box center [1505, 533] width 14 height 13
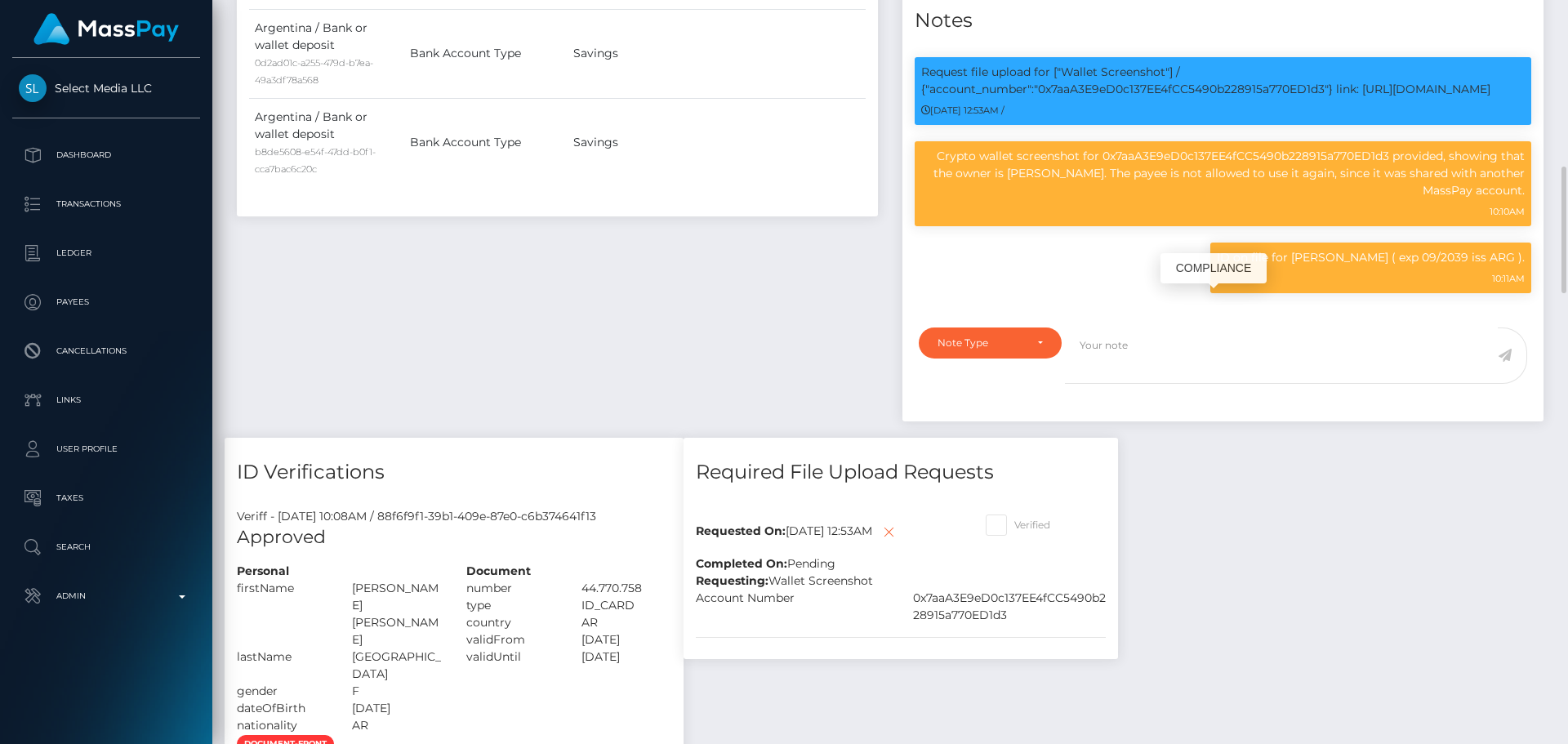
scroll to position [196, 420]
click at [1015, 531] on span at bounding box center [1015, 525] width 0 height 12
click at [1015, 526] on input "Verified" at bounding box center [1019, 520] width 11 height 11
checkbox input "true"
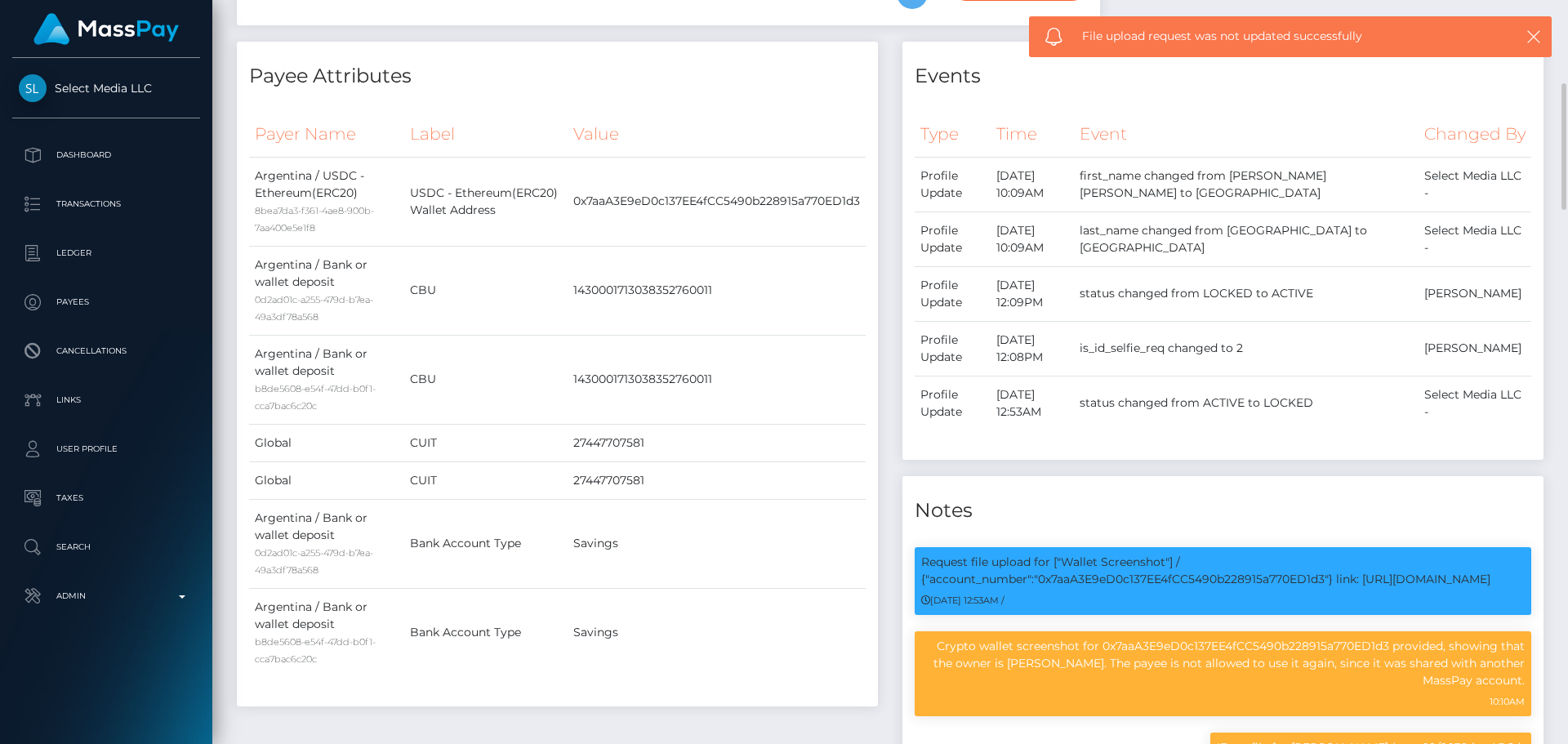
scroll to position [0, 0]
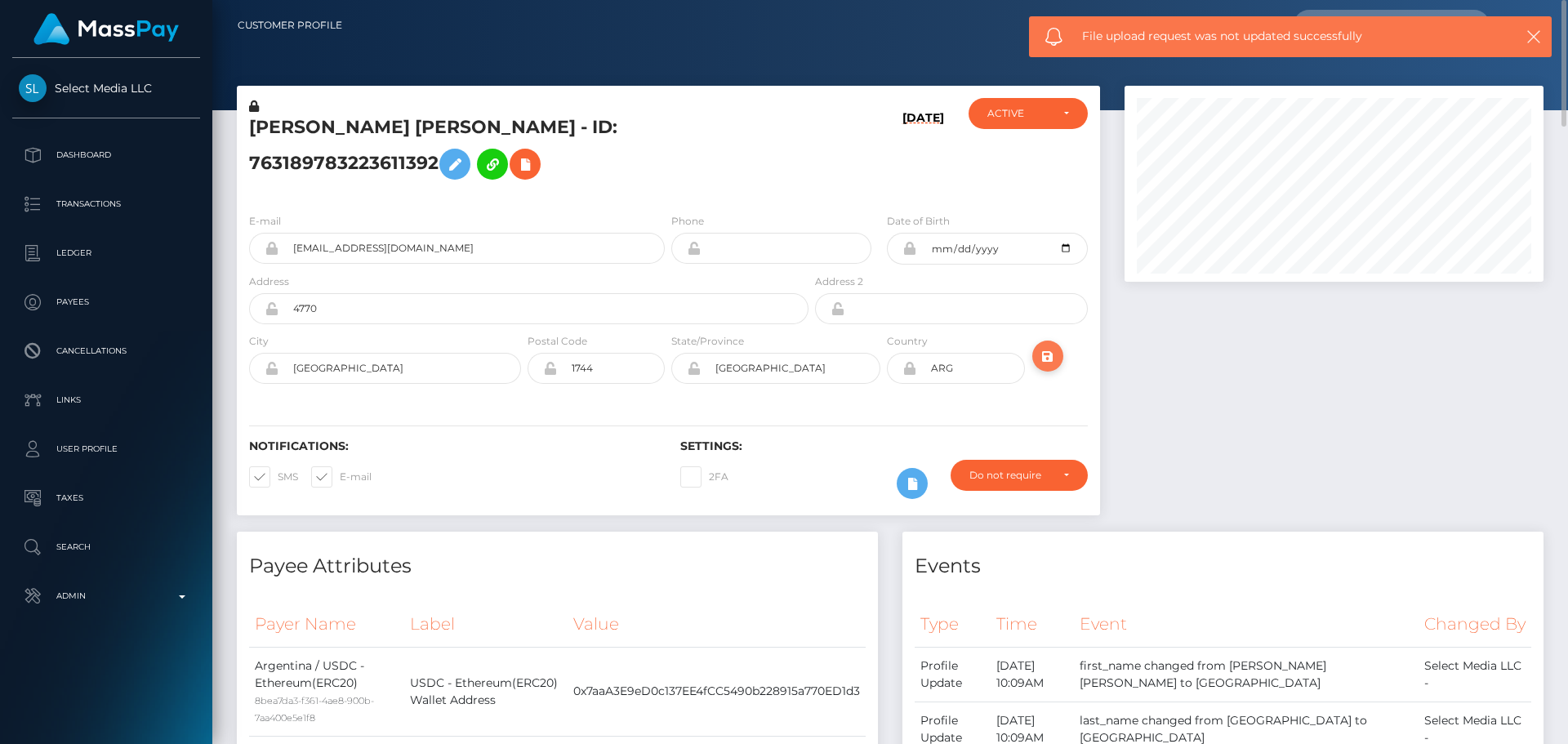
click at [1048, 367] on icon "submit" at bounding box center [1048, 356] width 19 height 20
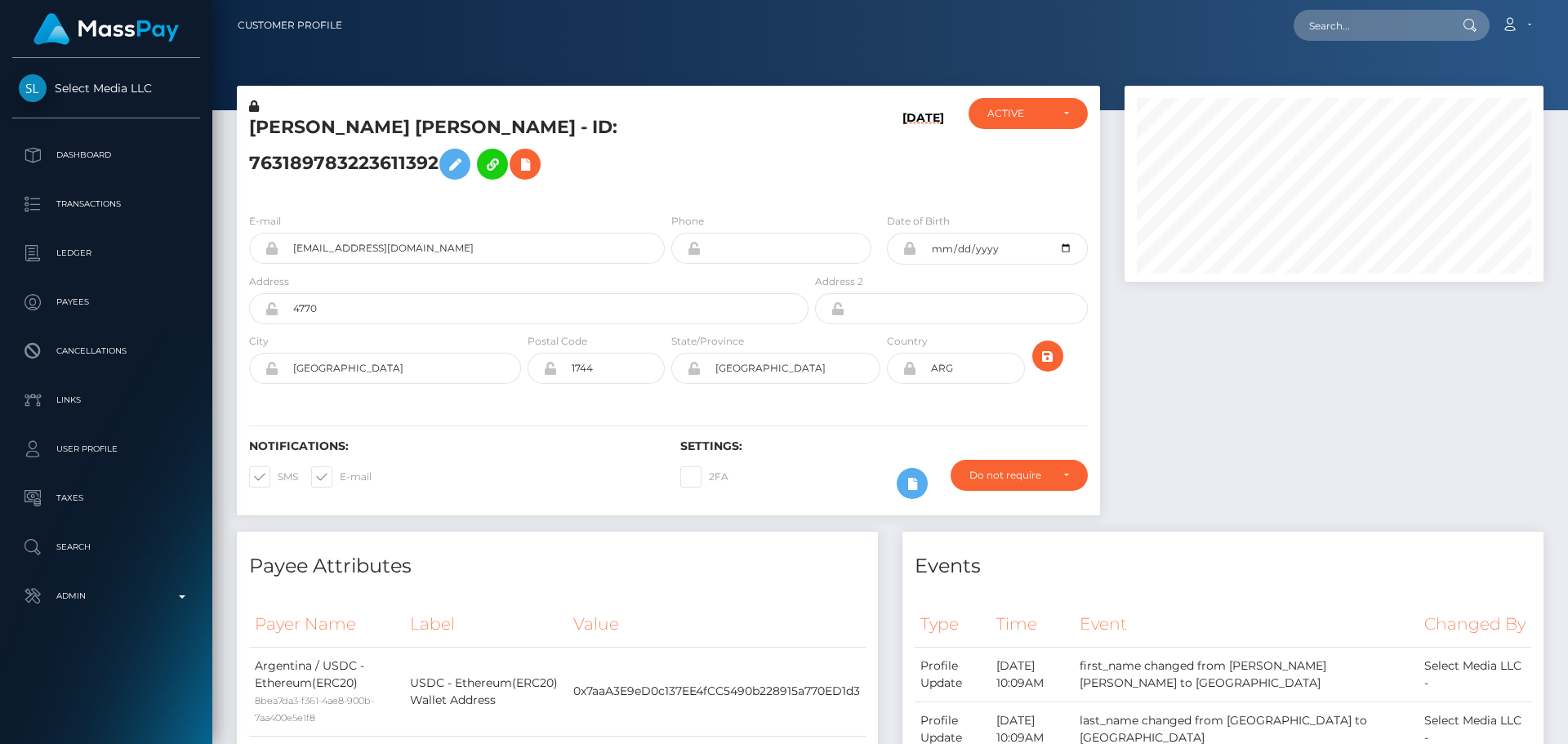
scroll to position [196, 420]
click at [818, 183] on div "[DATE]" at bounding box center [884, 148] width 144 height 102
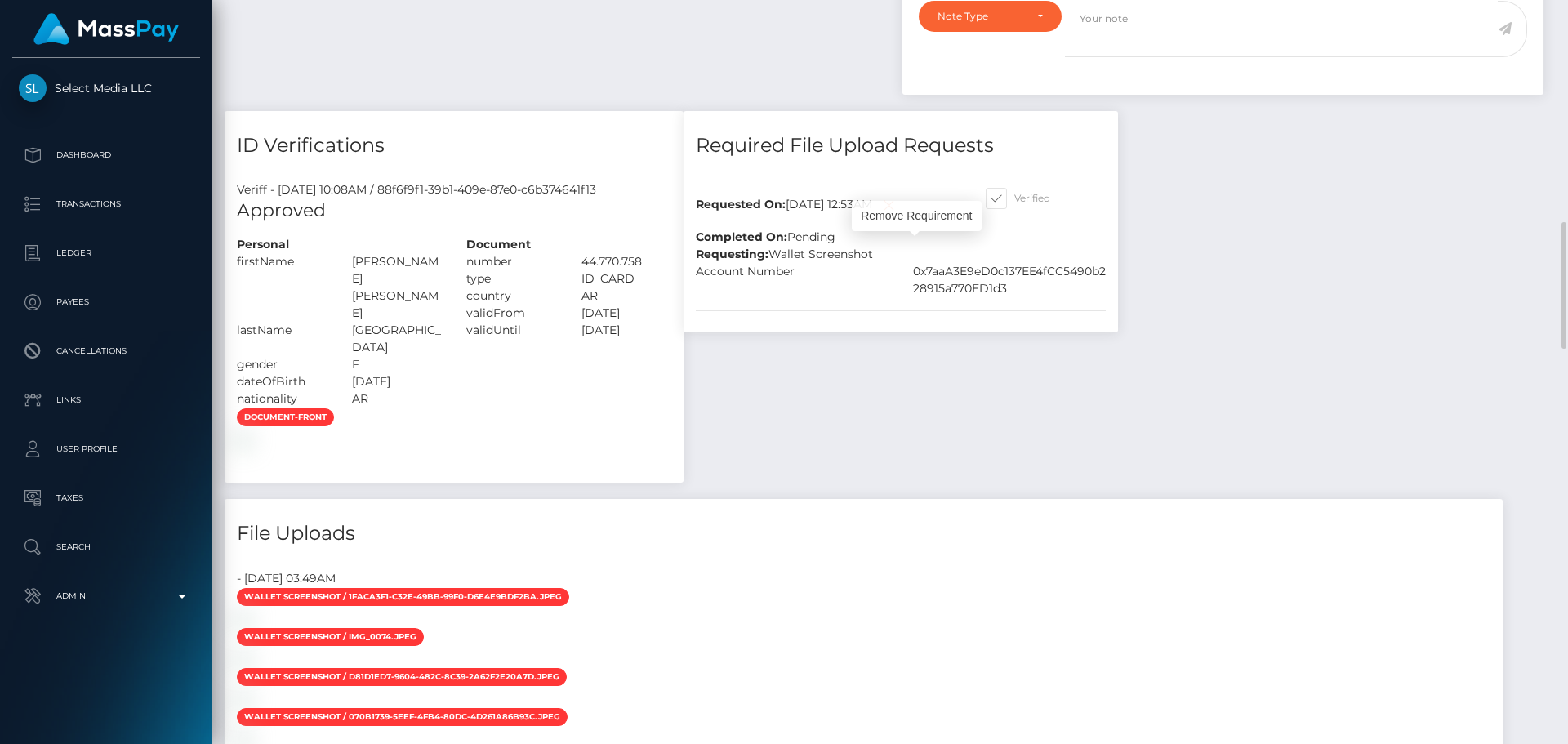
click at [899, 215] on icon at bounding box center [888, 205] width 19 height 20
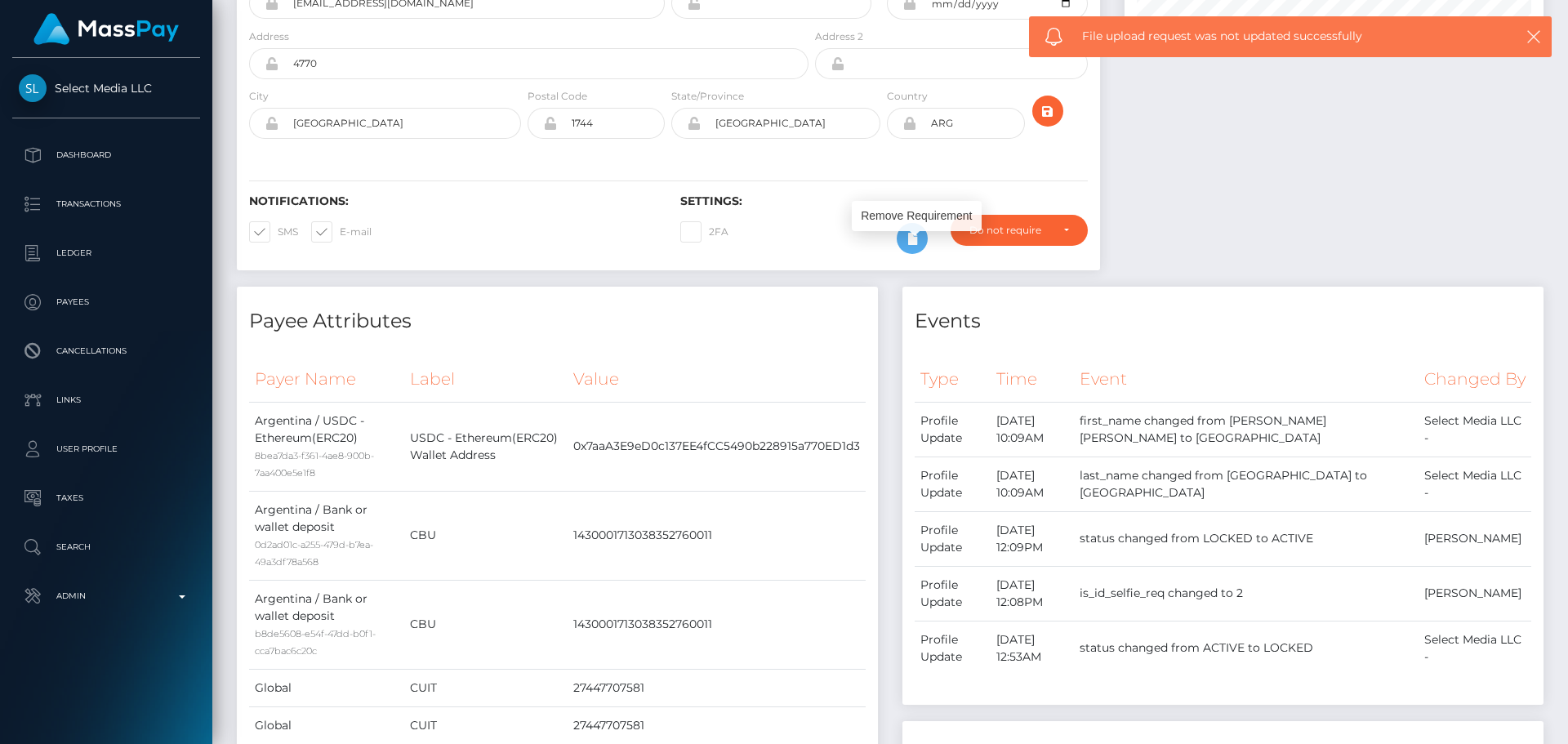
scroll to position [0, 0]
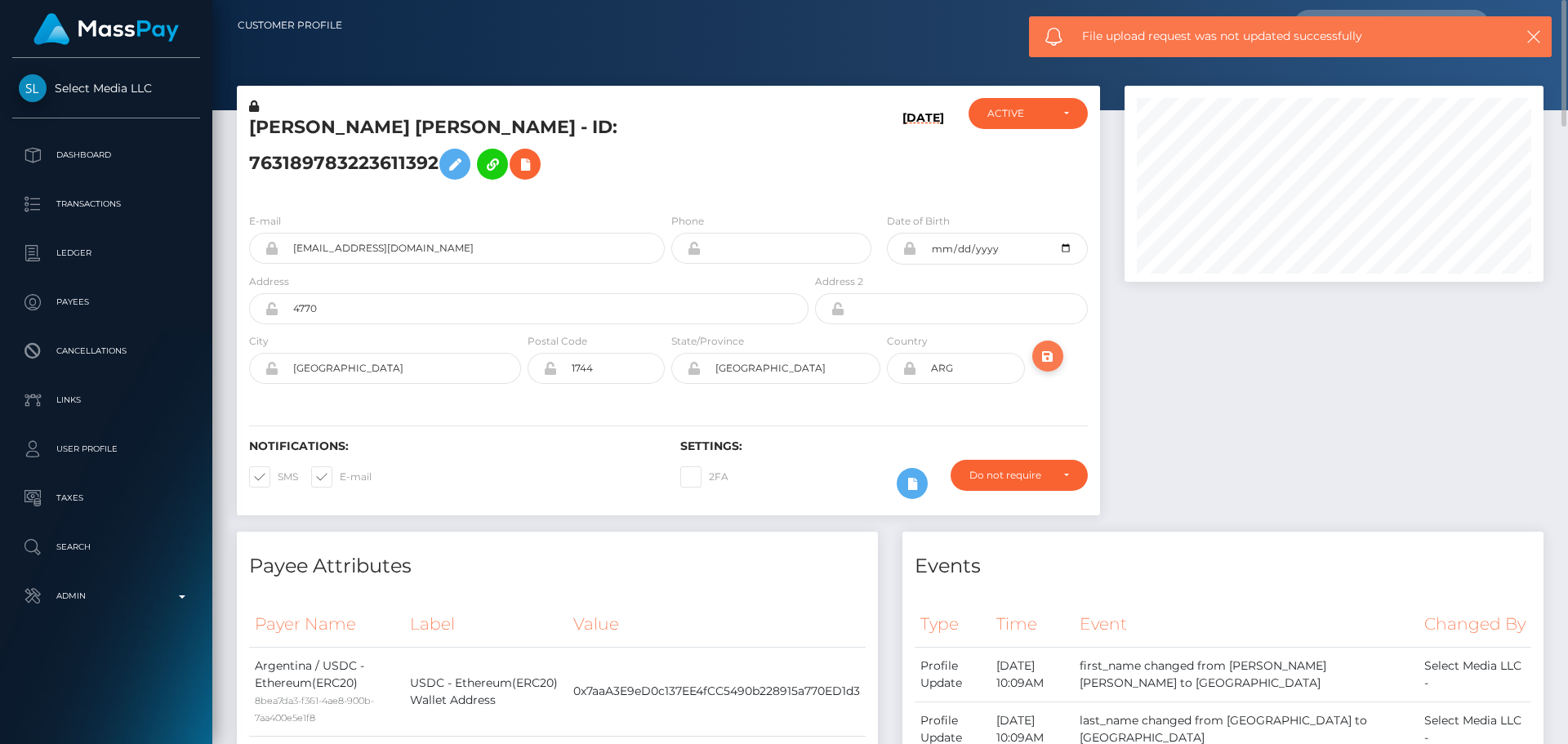
click at [1043, 367] on icon "submit" at bounding box center [1048, 356] width 19 height 20
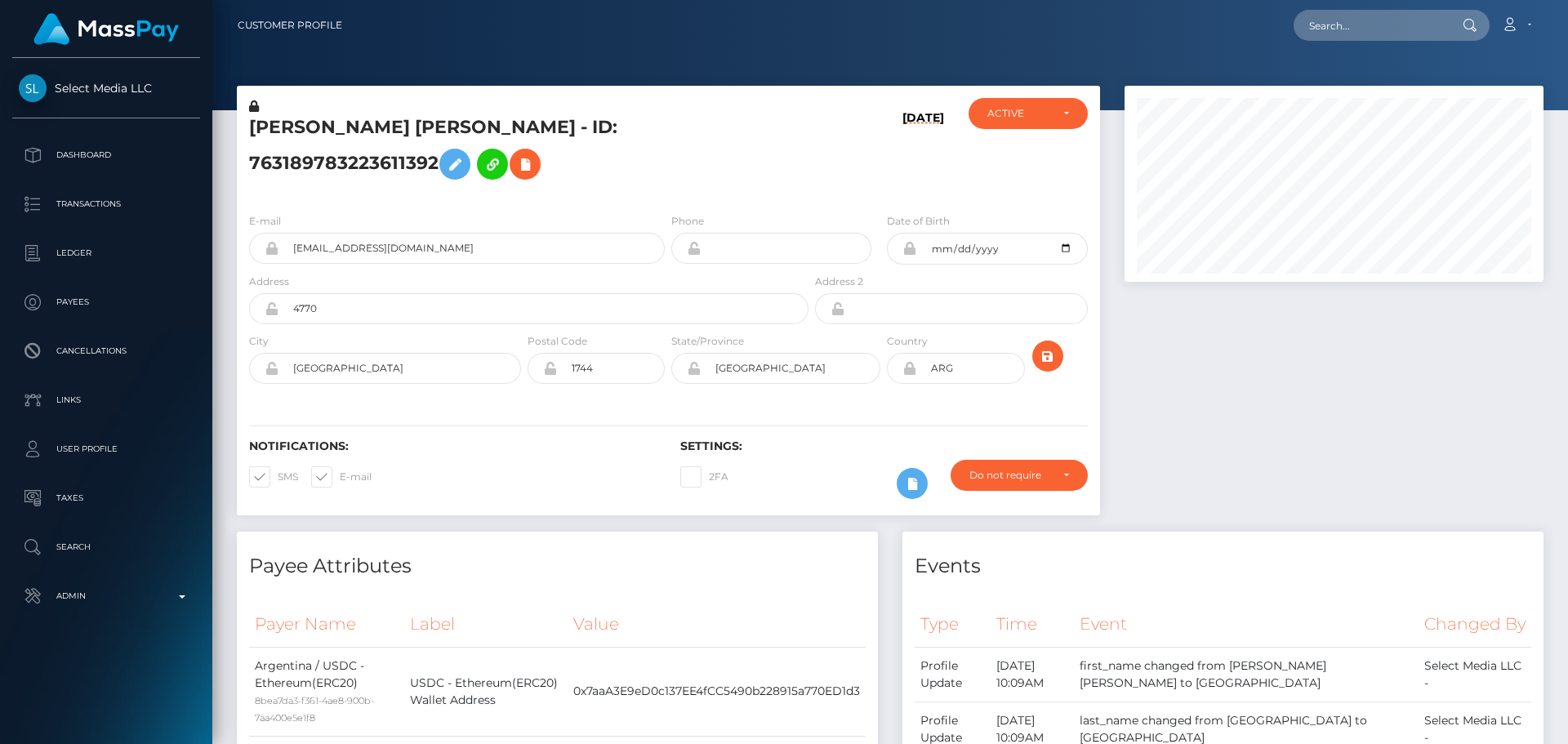
scroll to position [196, 420]
click at [708, 188] on h5 "[PERSON_NAME] [PERSON_NAME] - ID: 763189783223611392" at bounding box center [524, 151] width 550 height 73
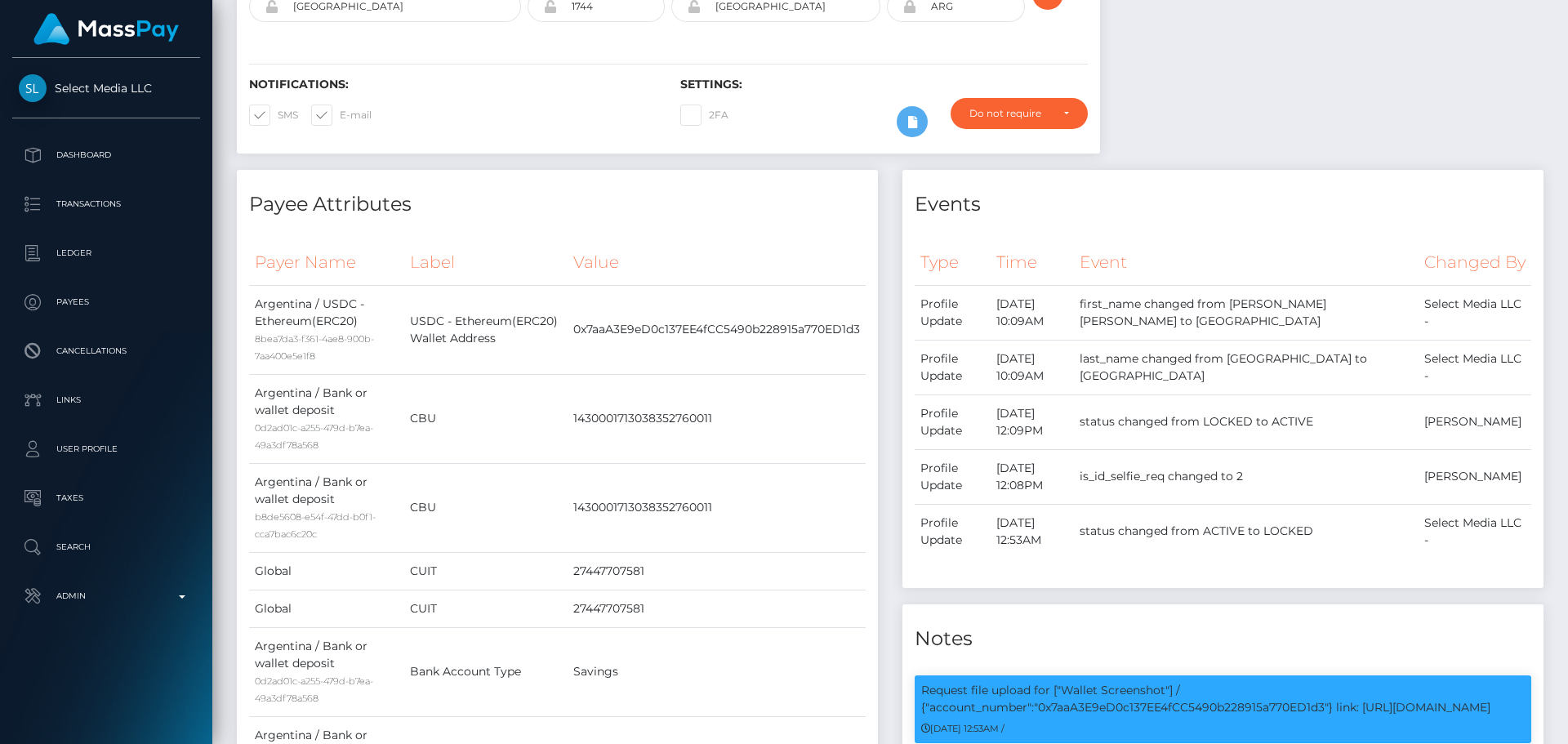
scroll to position [0, 0]
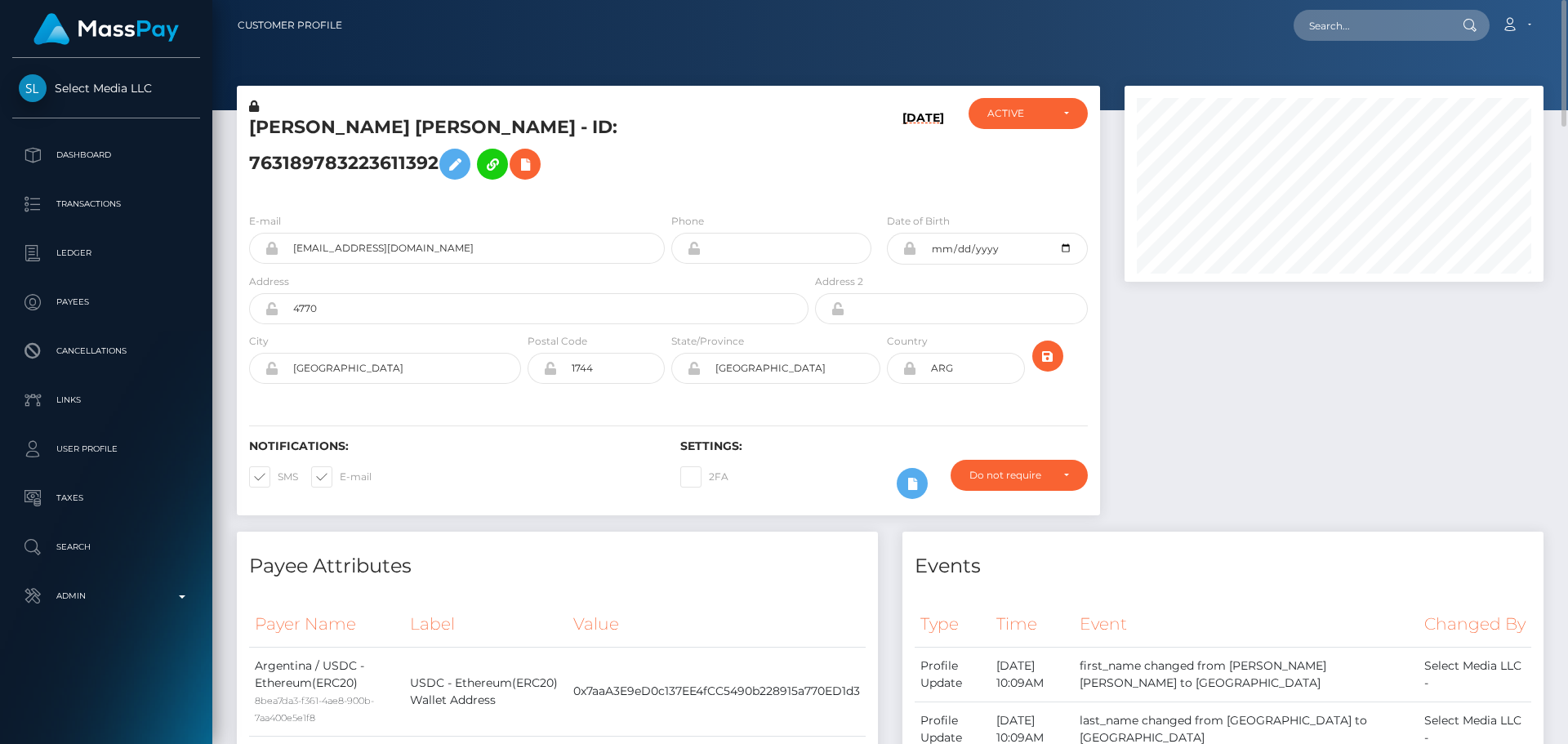
click at [806, 189] on div "[PERSON_NAME] [PERSON_NAME] - ID: 763189783223611392" at bounding box center [524, 148] width 575 height 102
click at [477, 131] on h5 "CELINA MARISOL VILLALBA - ID: 763189783223611392" at bounding box center [524, 151] width 550 height 73
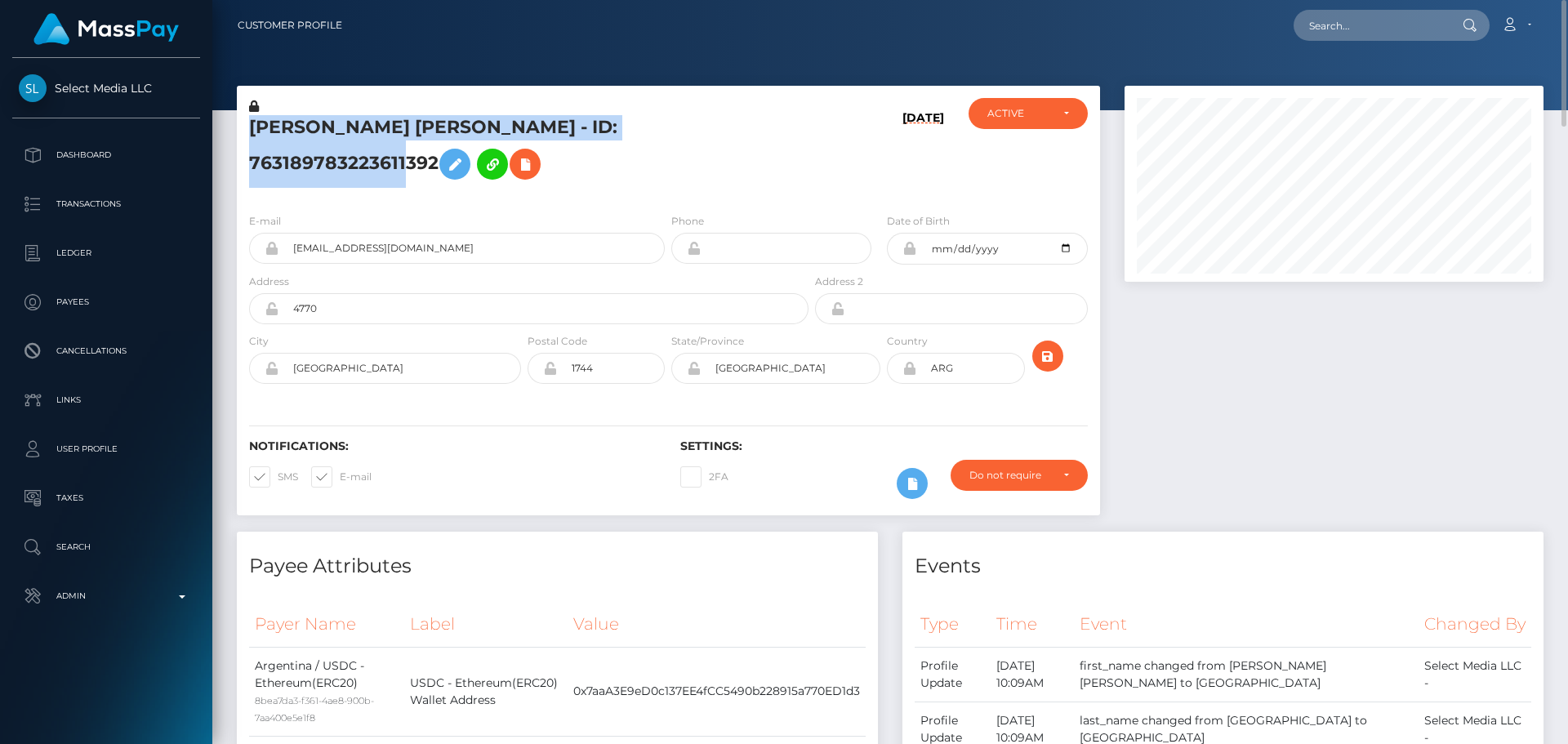
click at [477, 131] on h5 "CELINA MARISOL VILLALBA - ID: 763189783223611392" at bounding box center [524, 151] width 550 height 73
copy h5 "CELINA MARISOL VILLALBA - ID: 763189783223611392"
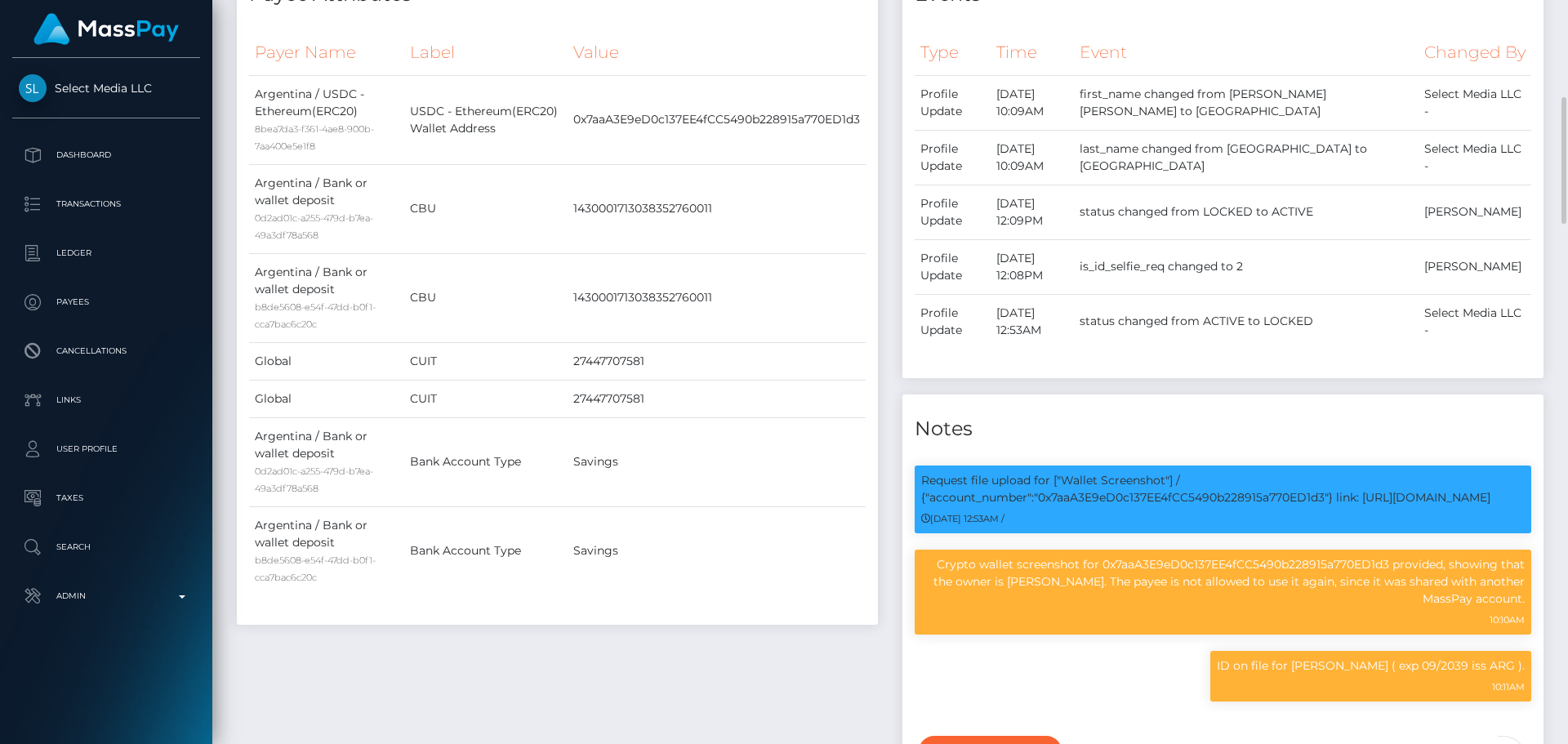
scroll to position [196, 420]
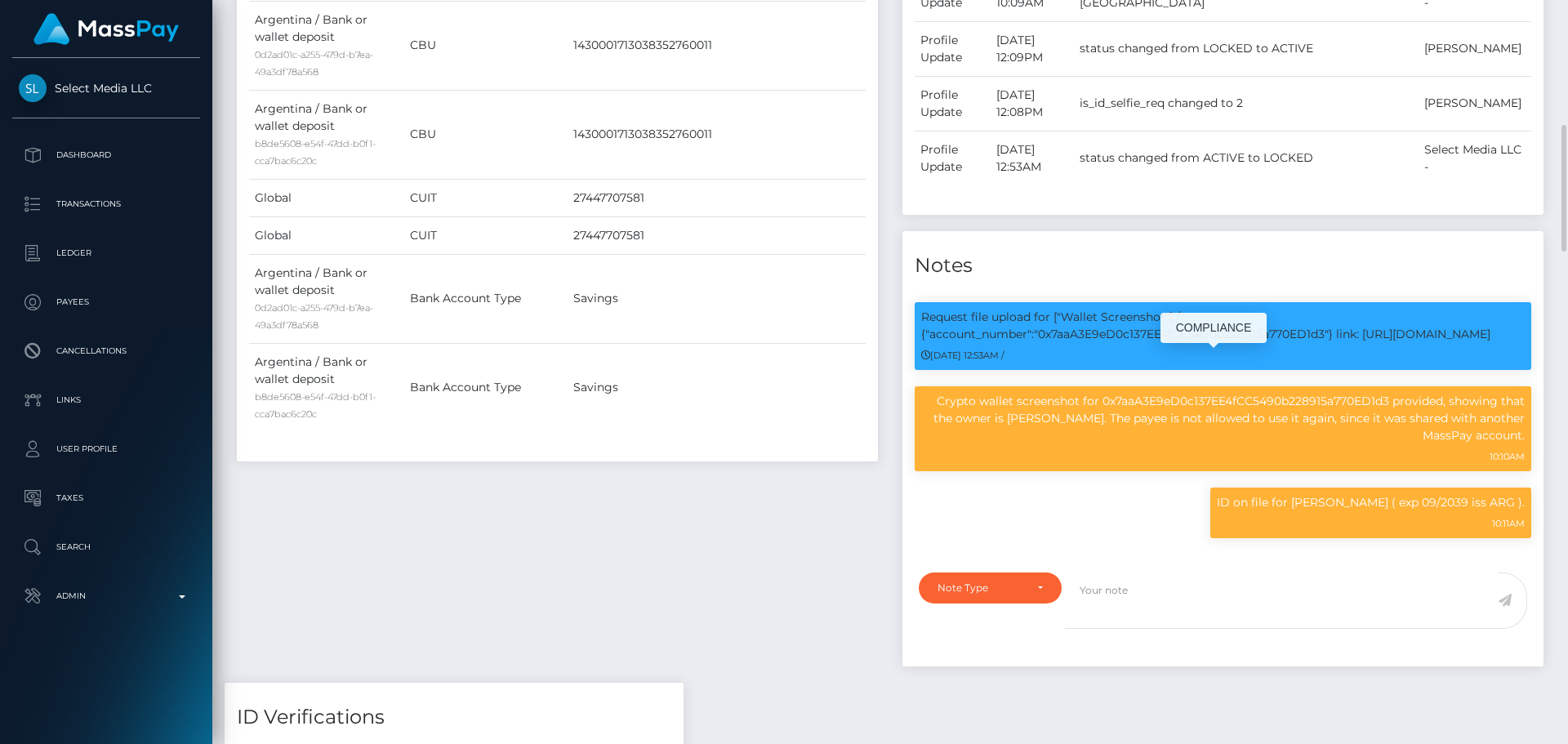
click at [1206, 343] on p "Request file upload for ["Wallet Screenshot"] / {"account_number":"0x7aaA3E9eD0…" at bounding box center [1223, 327] width 604 height 34
copy p "0x7aaA3E9eD0c137EE4fCC5490b228915a770ED1d3"
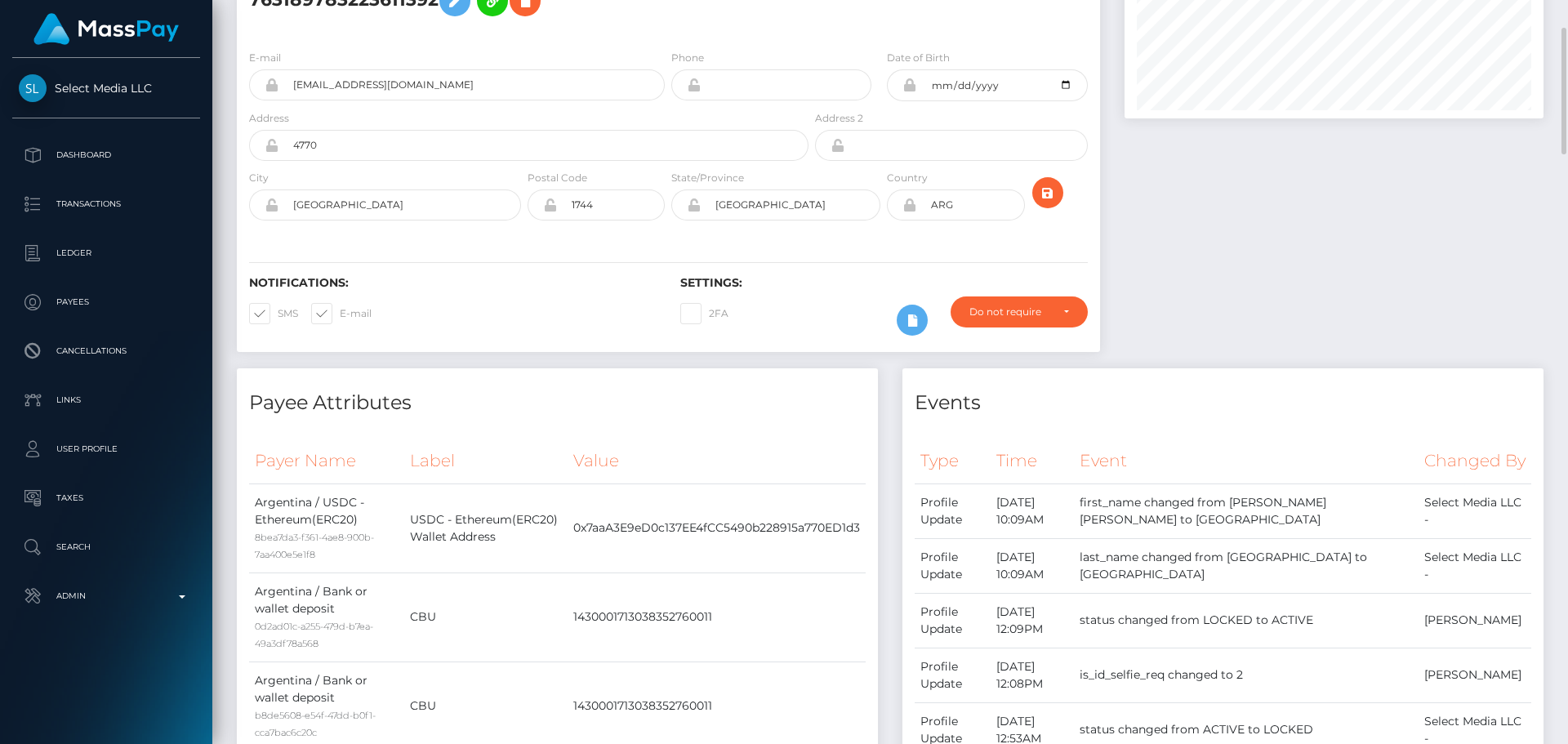
scroll to position [0, 0]
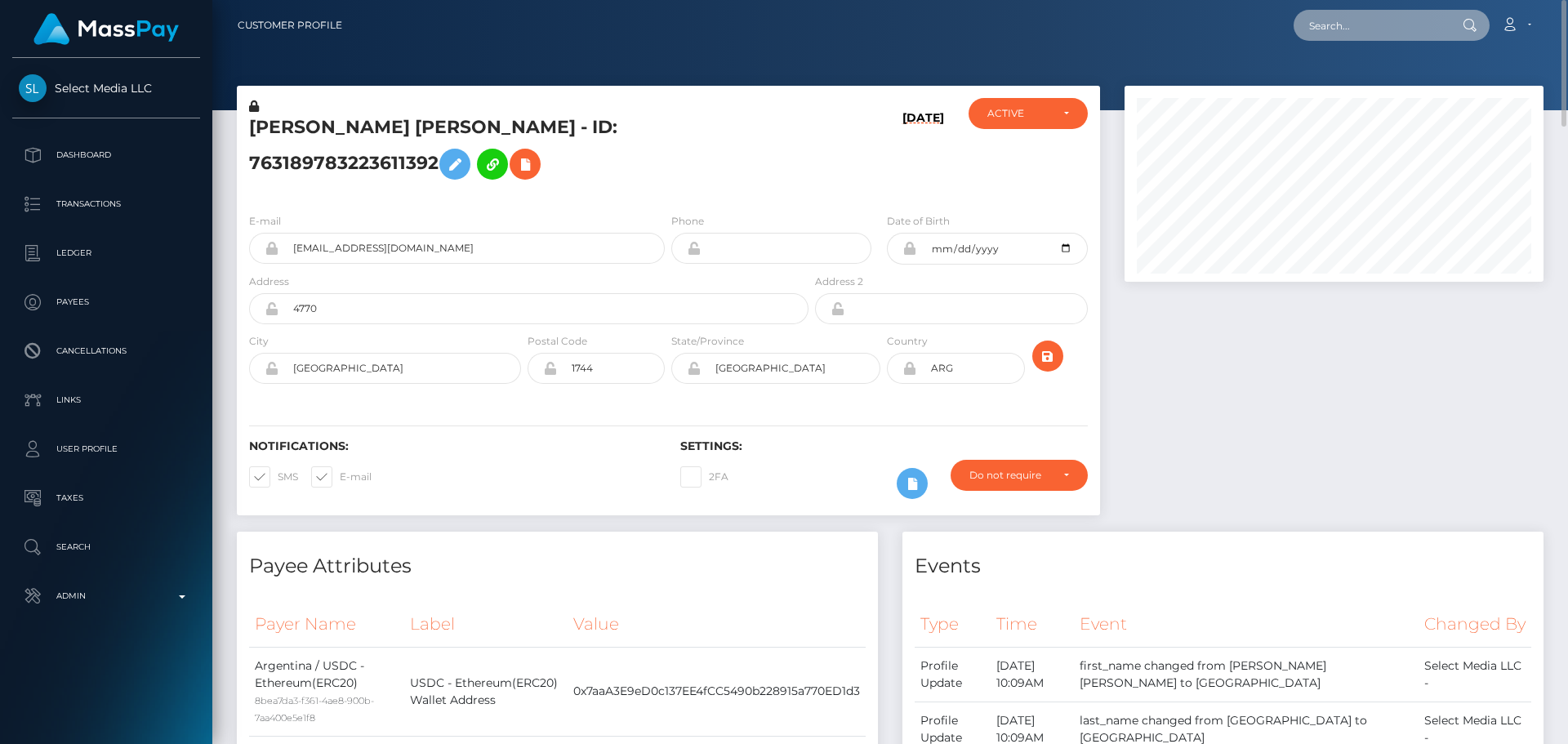
click at [1362, 39] on input "text" at bounding box center [1371, 25] width 153 height 31
paste input "581345343648575490"
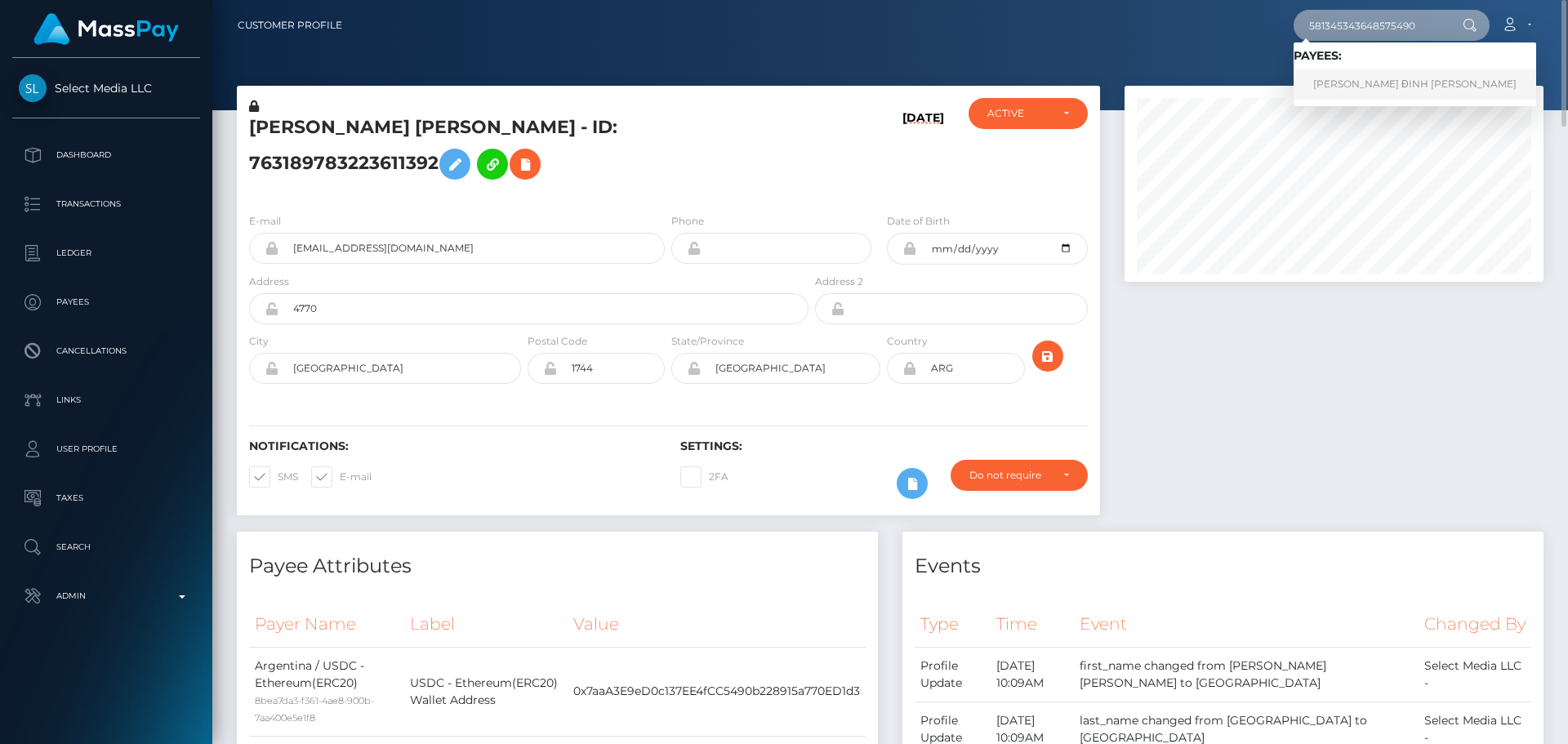
type input "581345343648575490"
click at [1359, 76] on link "KELVIN ĐINH NGUYEN" at bounding box center [1415, 85] width 242 height 31
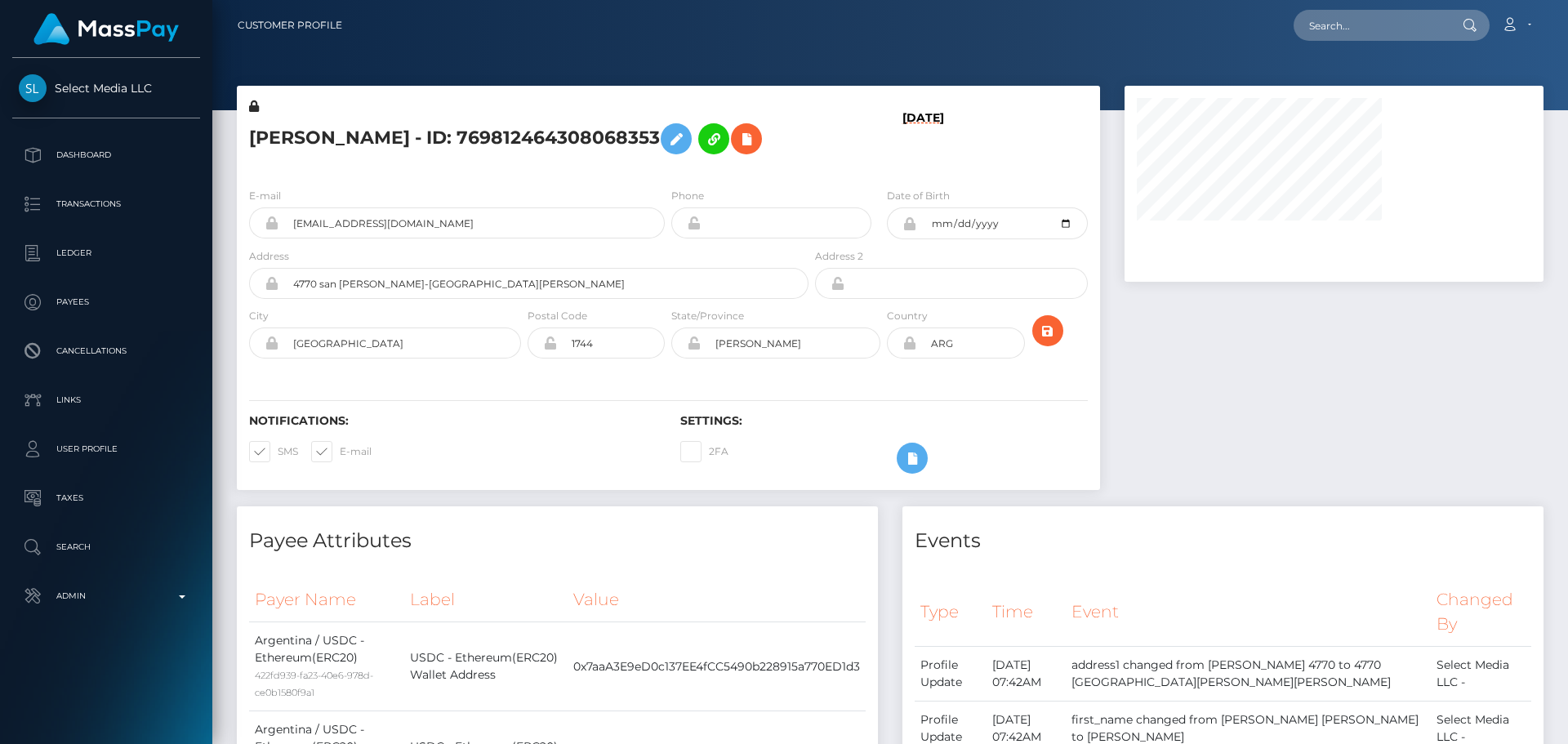
click at [734, 150] on h5 "AGUSTINA JACQUELINE VILLALVA - ID: 769812464308068353" at bounding box center [524, 138] width 550 height 47
click at [750, 151] on h5 "AGUSTINA JACQUELINE VILLALVA - ID: 769812464308068353" at bounding box center [524, 138] width 550 height 47
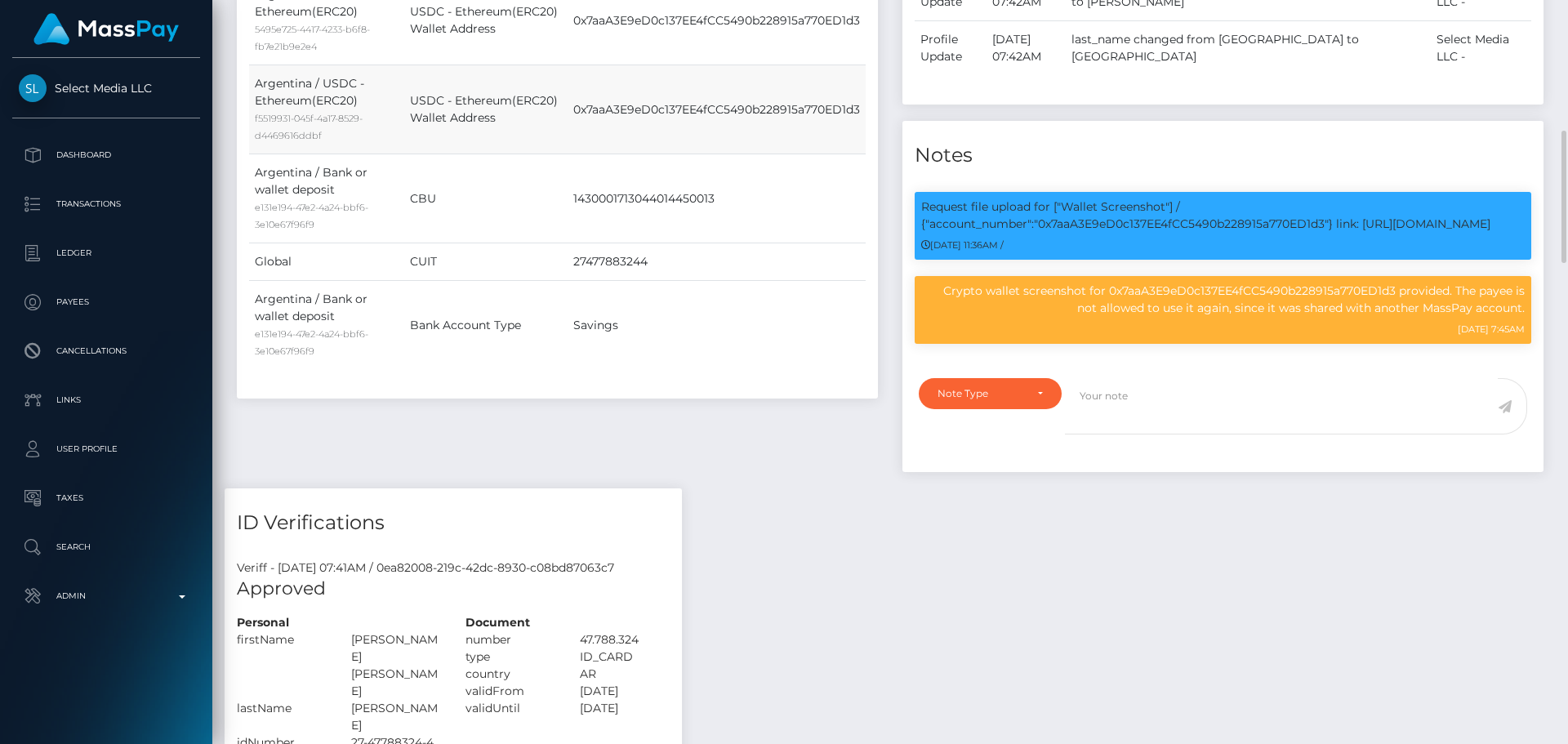
scroll to position [196, 420]
click at [777, 339] on td "Savings" at bounding box center [716, 326] width 298 height 89
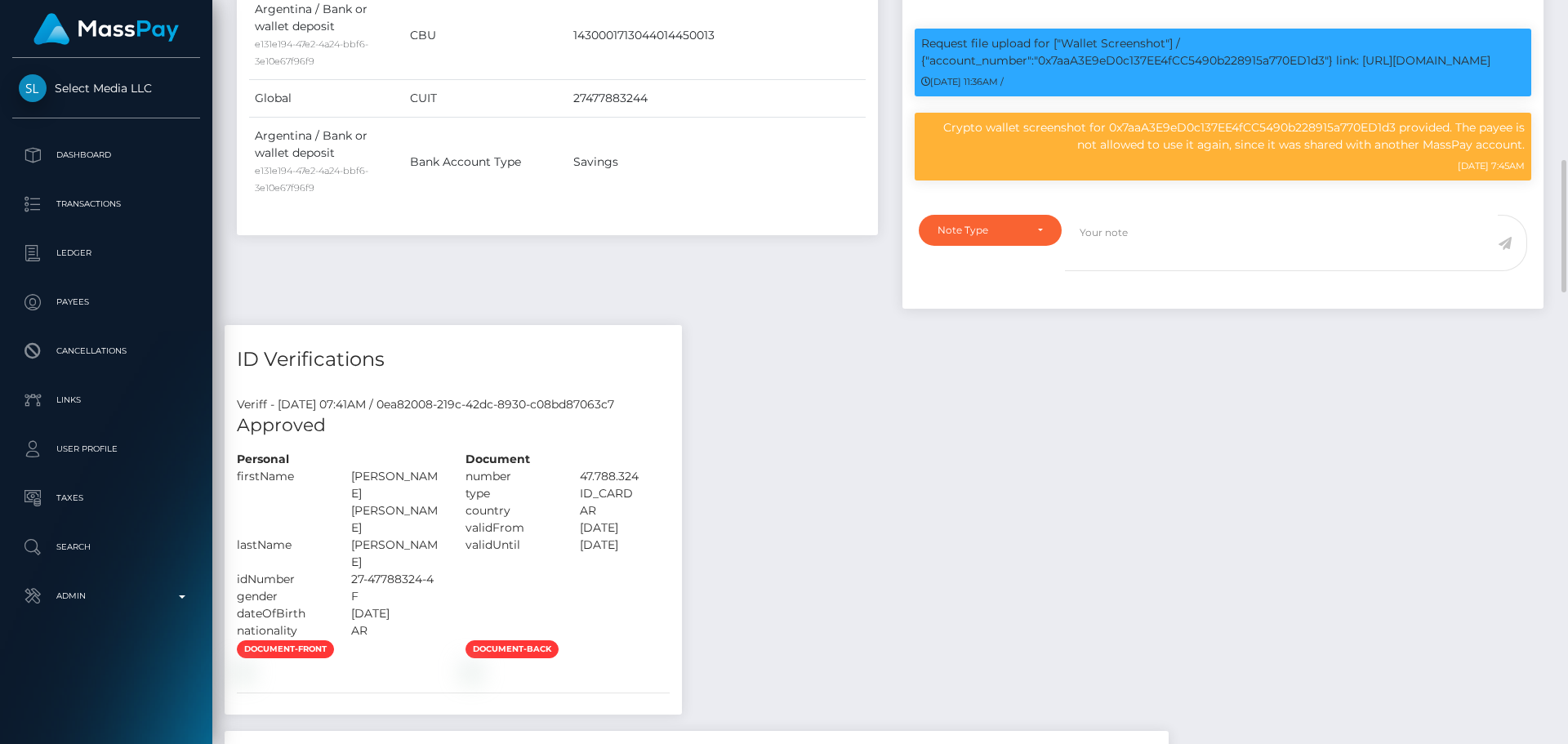
scroll to position [1144, 0]
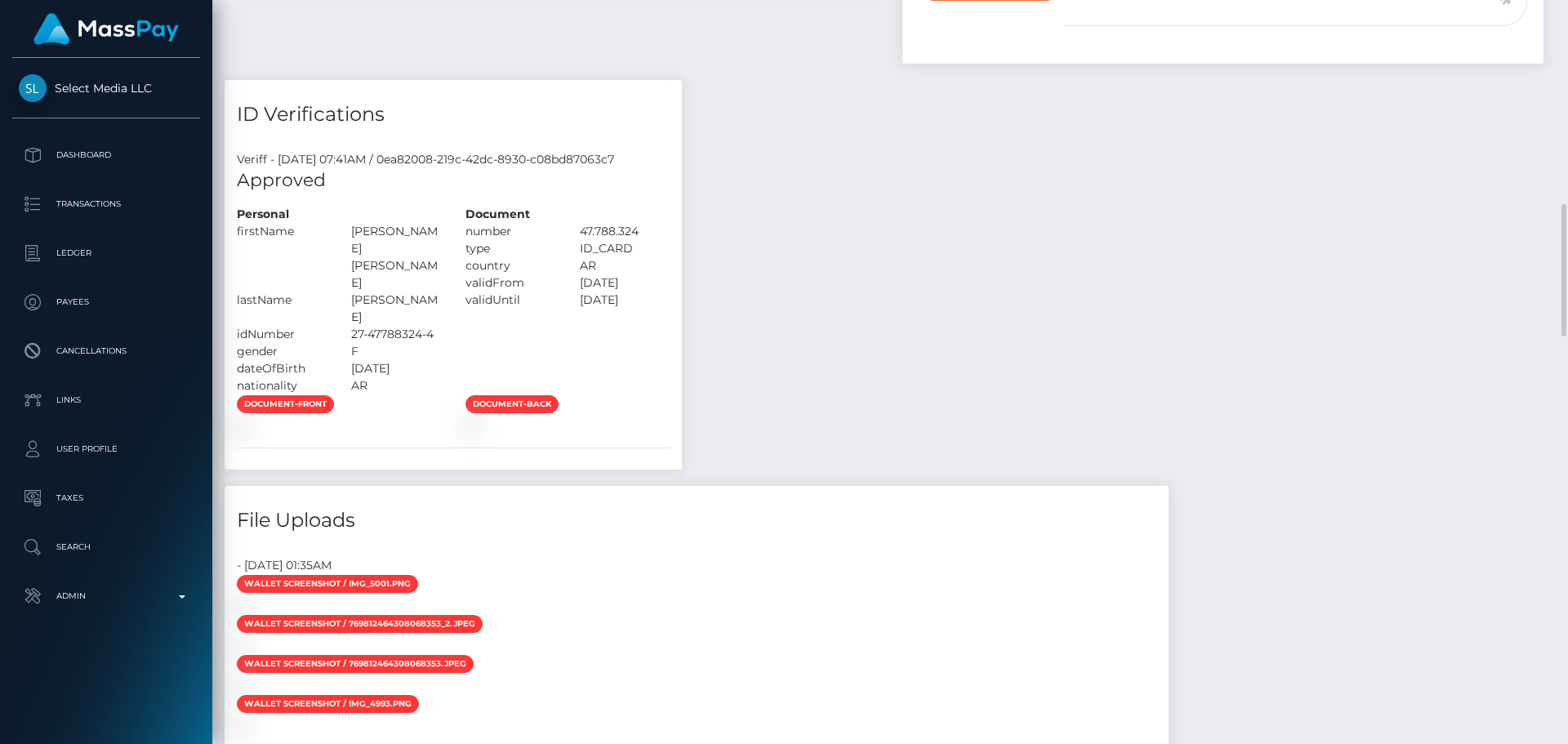
click at [805, 354] on div "Payee Attributes Payer Name Label Value Argentina / USDC - Ethereum(ERC20) 422f…" at bounding box center [890, 259] width 1332 height 1795
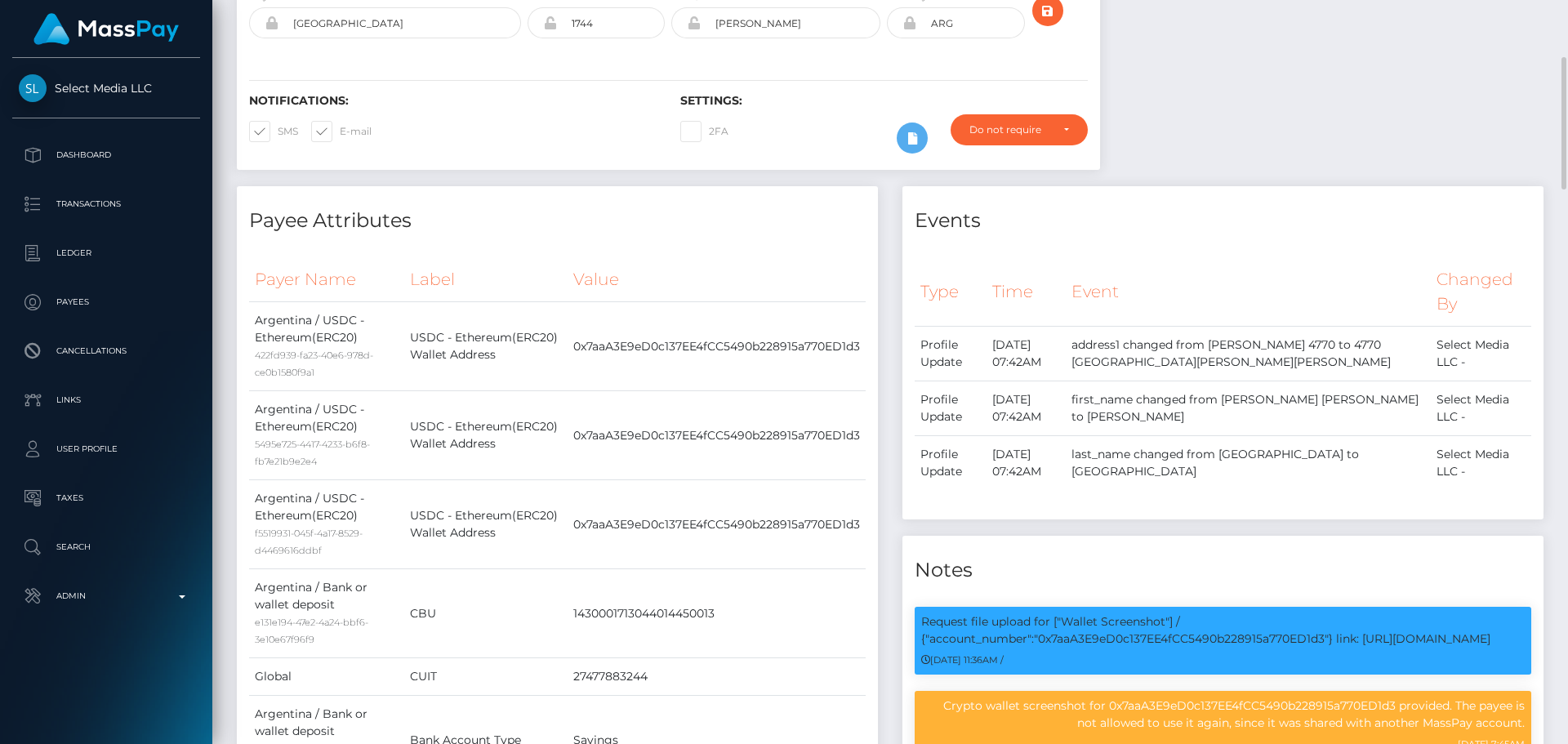
scroll to position [0, 0]
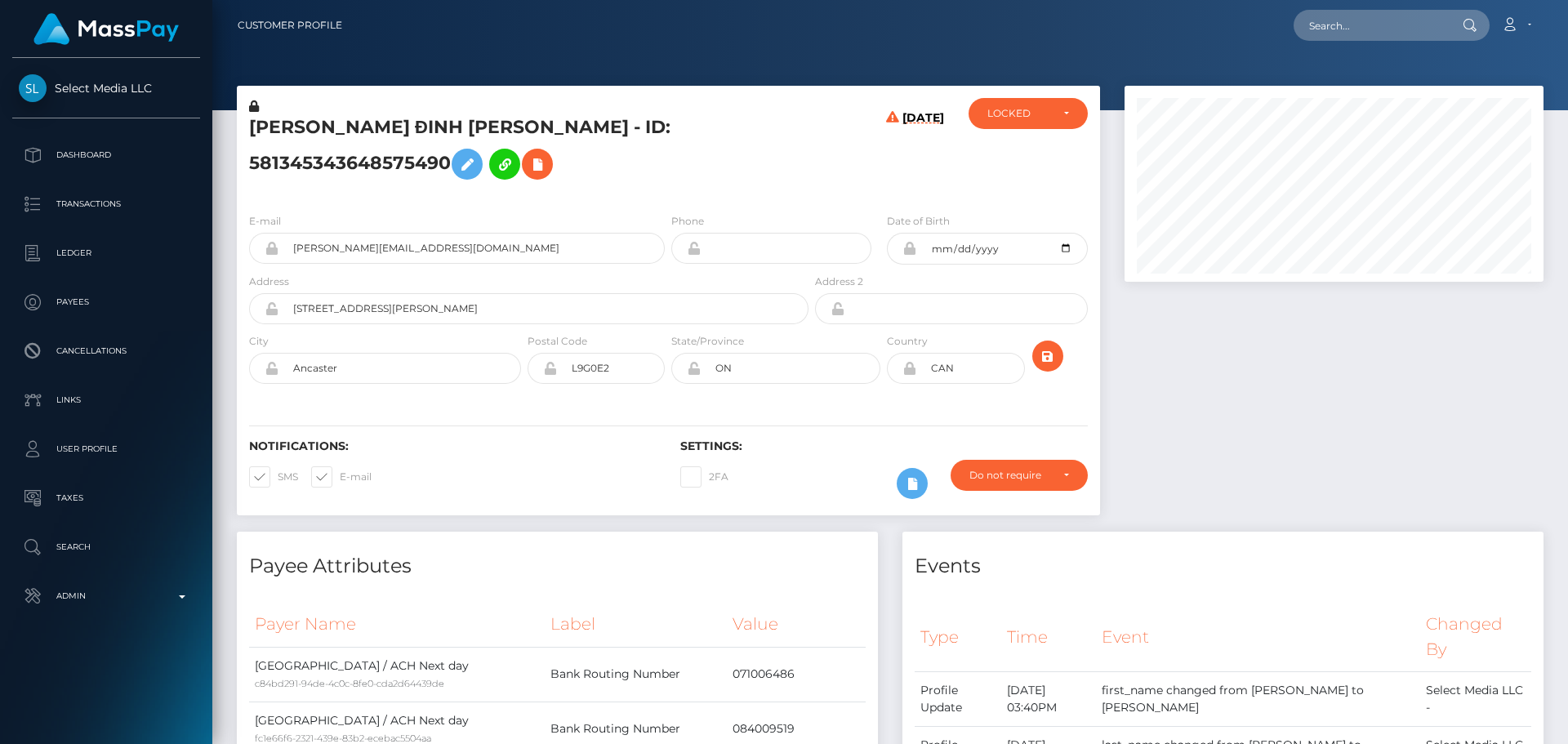
scroll to position [196, 420]
click at [657, 188] on h5 "[PERSON_NAME] ĐINH [PERSON_NAME] - ID: 581345343648575490" at bounding box center [524, 151] width 550 height 73
click at [669, 188] on h5 "[PERSON_NAME] ĐINH [PERSON_NAME] - ID: 581345343648575490" at bounding box center [524, 151] width 550 height 73
click at [668, 188] on h5 "[PERSON_NAME] ĐINH [PERSON_NAME] - ID: 581345343648575490" at bounding box center [524, 151] width 550 height 73
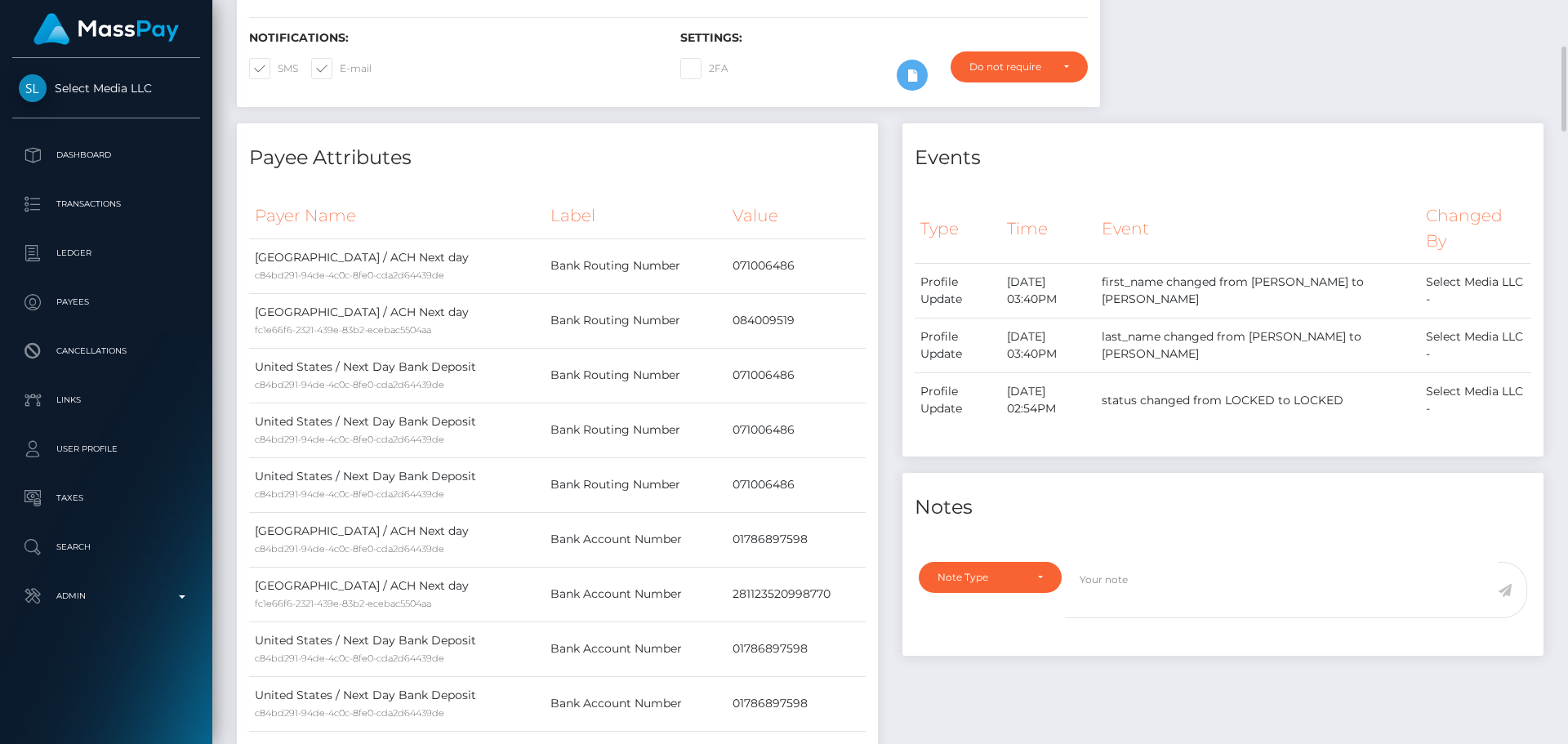
scroll to position [0, 0]
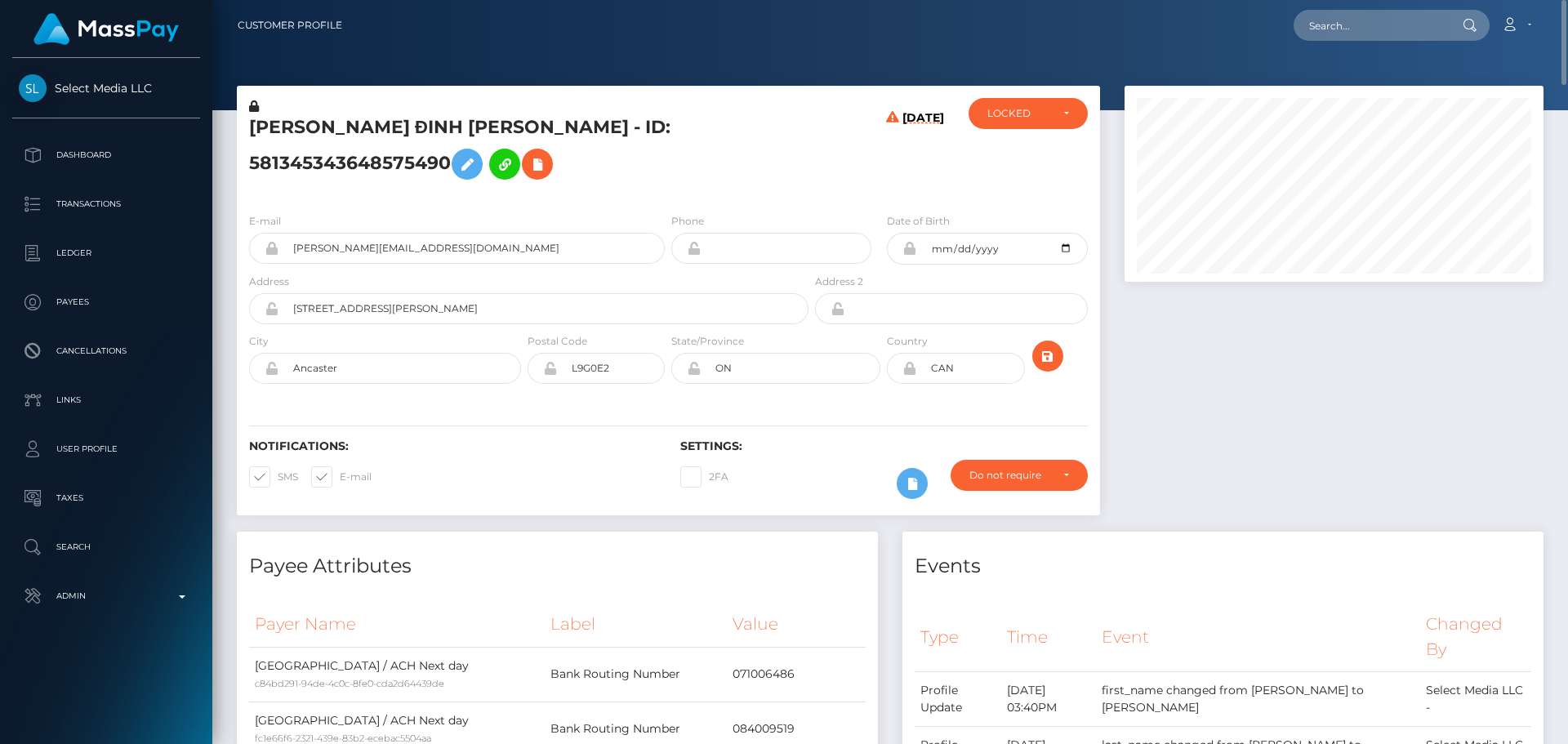
click at [281, 140] on h5 "[PERSON_NAME] ĐINH [PERSON_NAME] - ID: 581345343648575490" at bounding box center [524, 151] width 550 height 73
click at [281, 140] on h5 "KELVIN ĐINH NGUYEN - ID: 581345343648575490" at bounding box center [524, 151] width 550 height 73
copy h5 "KELVIN"
click at [415, 137] on h5 "KELVIN ĐINH NGUYEN - ID: 581345343648575490" at bounding box center [524, 151] width 550 height 73
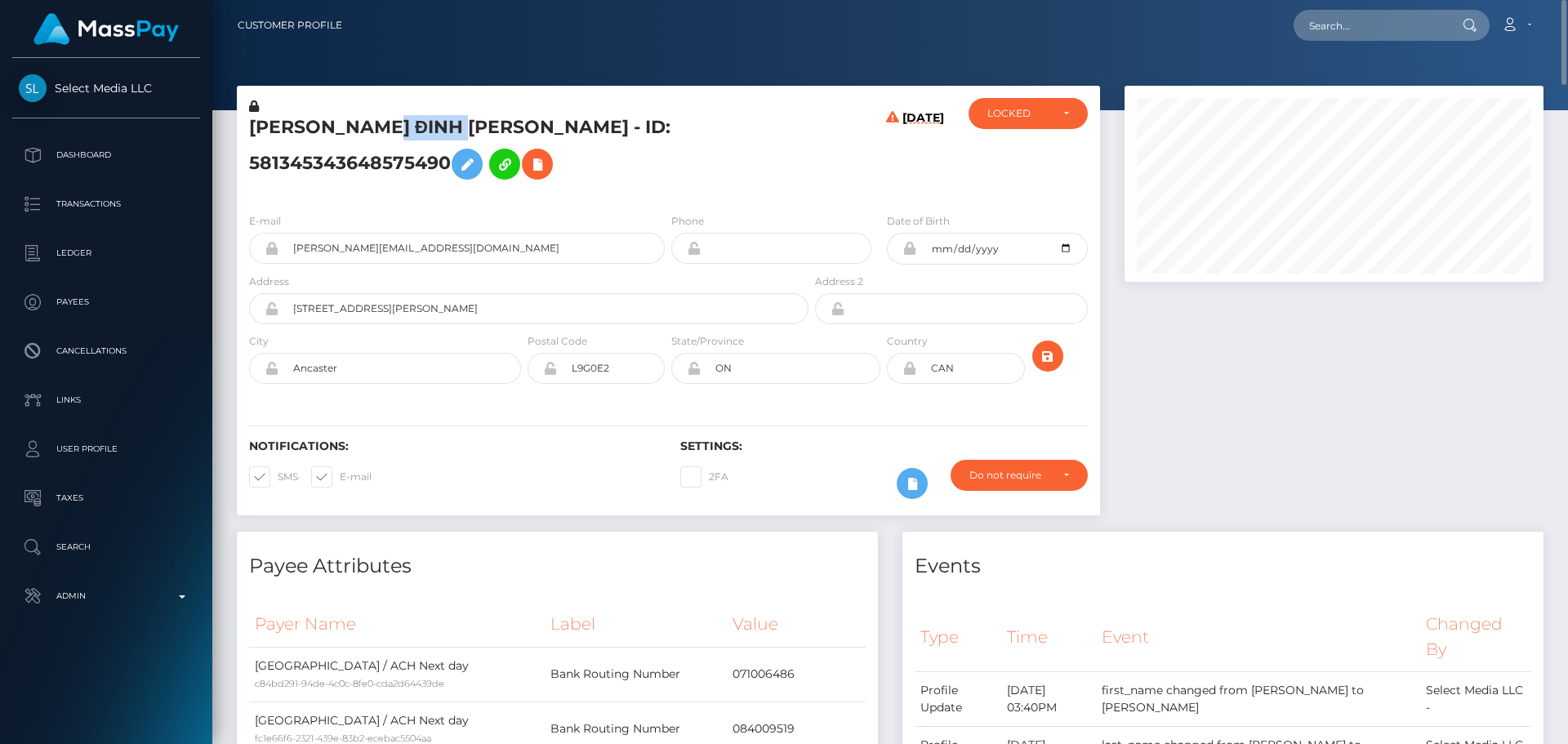
copy h5 "NGUYEN"
click at [827, 183] on div "08/28/25" at bounding box center [884, 148] width 144 height 102
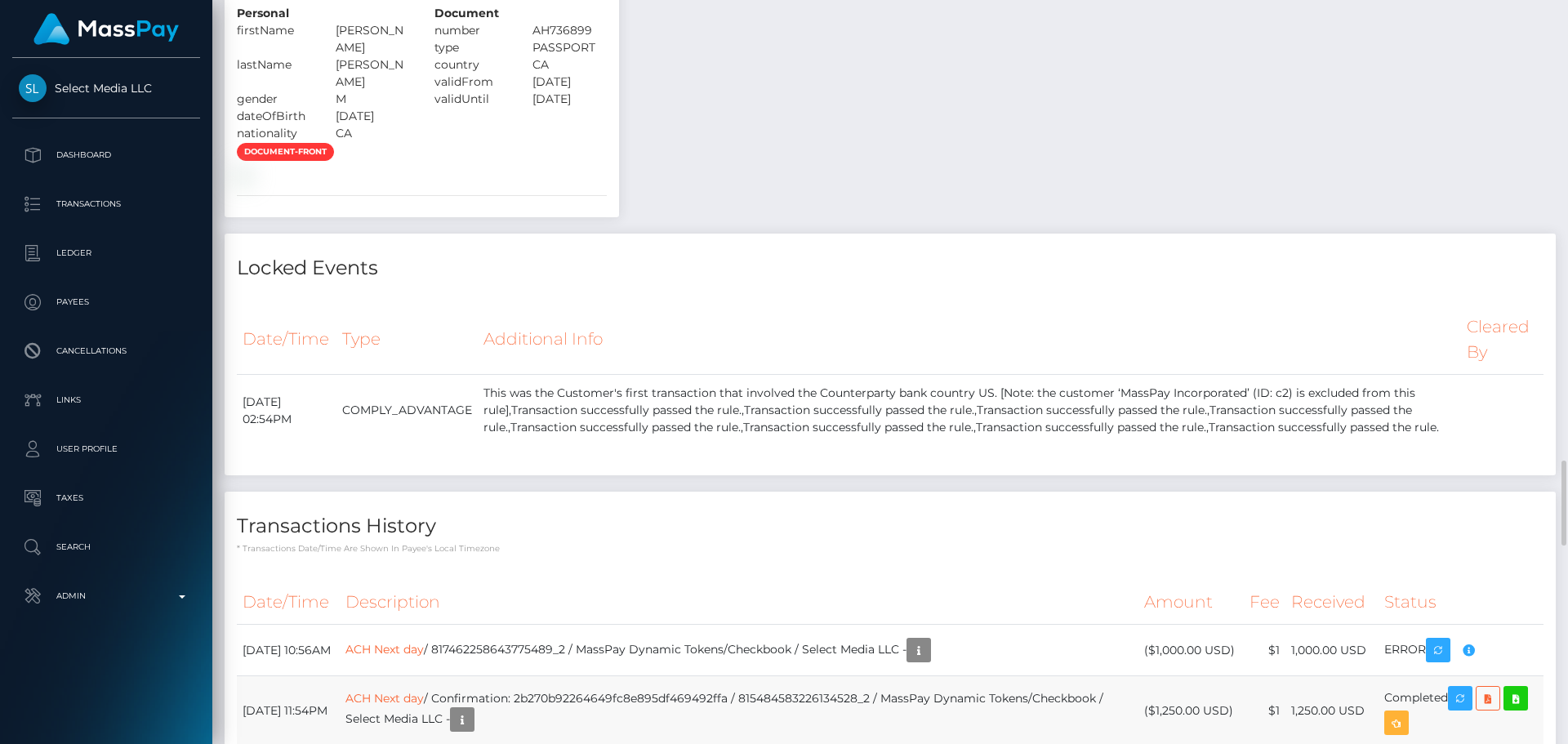
scroll to position [2125, 0]
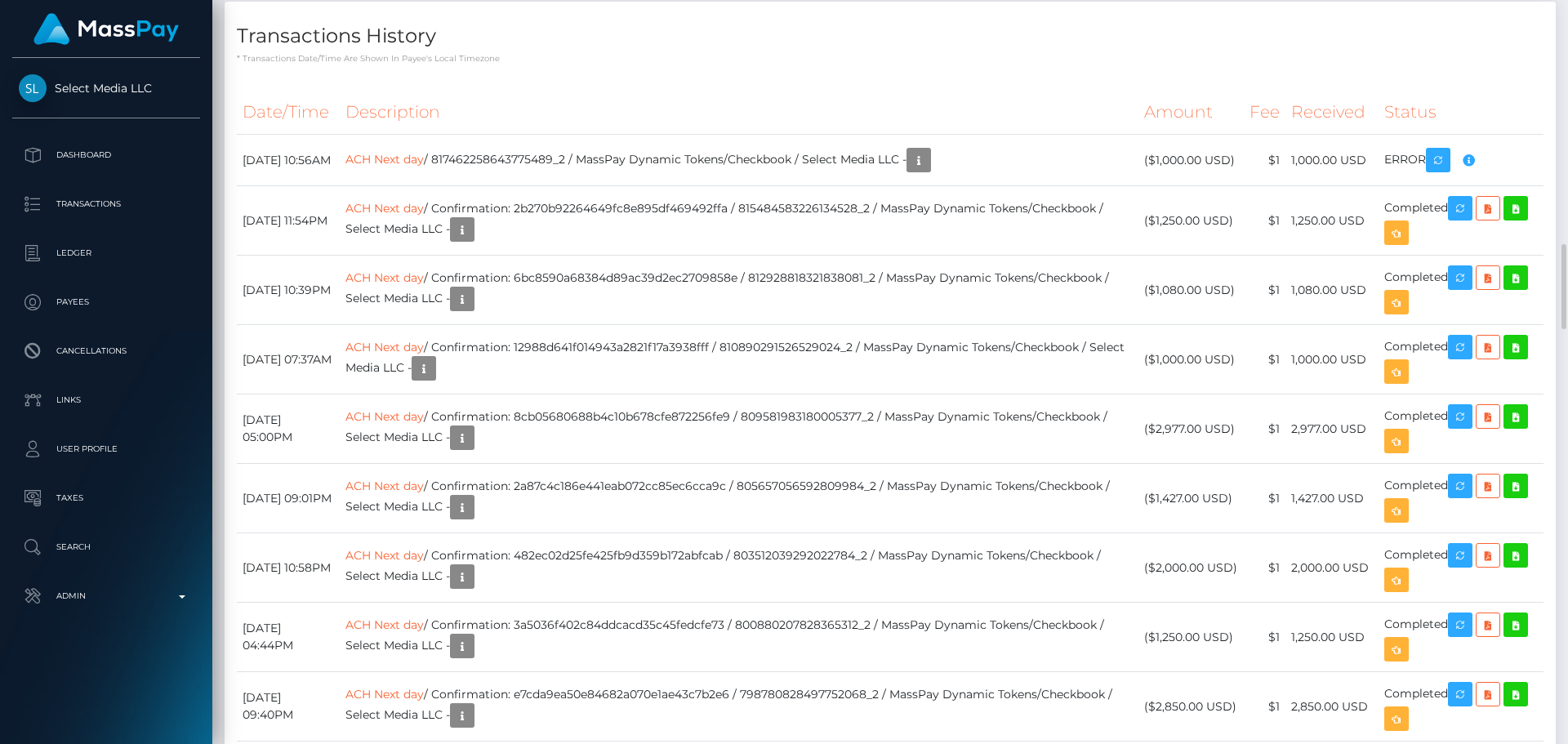
click at [794, 64] on p "* Transactions date/time are shown in payee's local timezone" at bounding box center [889, 58] width 1307 height 12
click at [929, 170] on icon "button" at bounding box center [919, 160] width 19 height 20
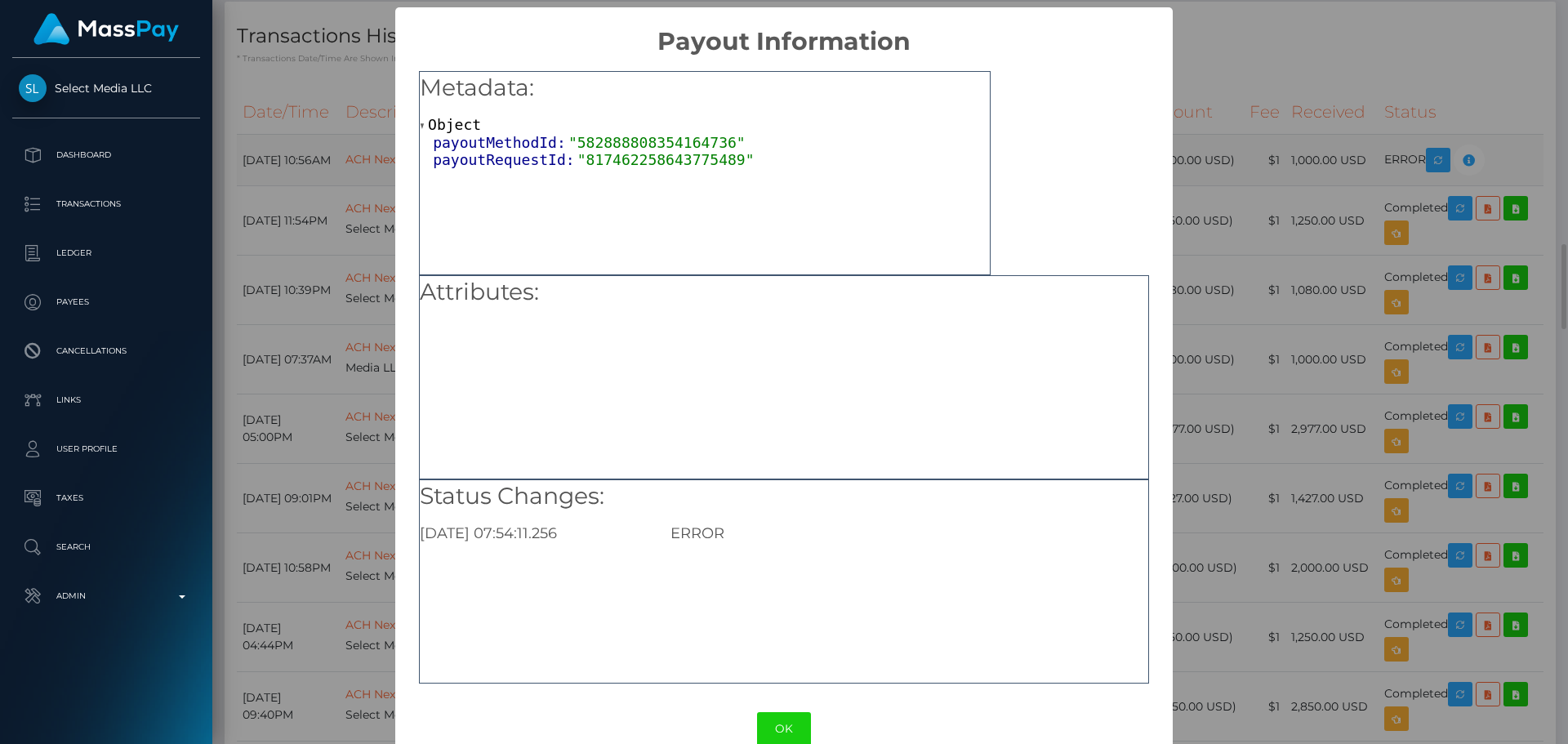
scroll to position [0, 0]
click at [775, 727] on button "OK" at bounding box center [784, 729] width 54 height 34
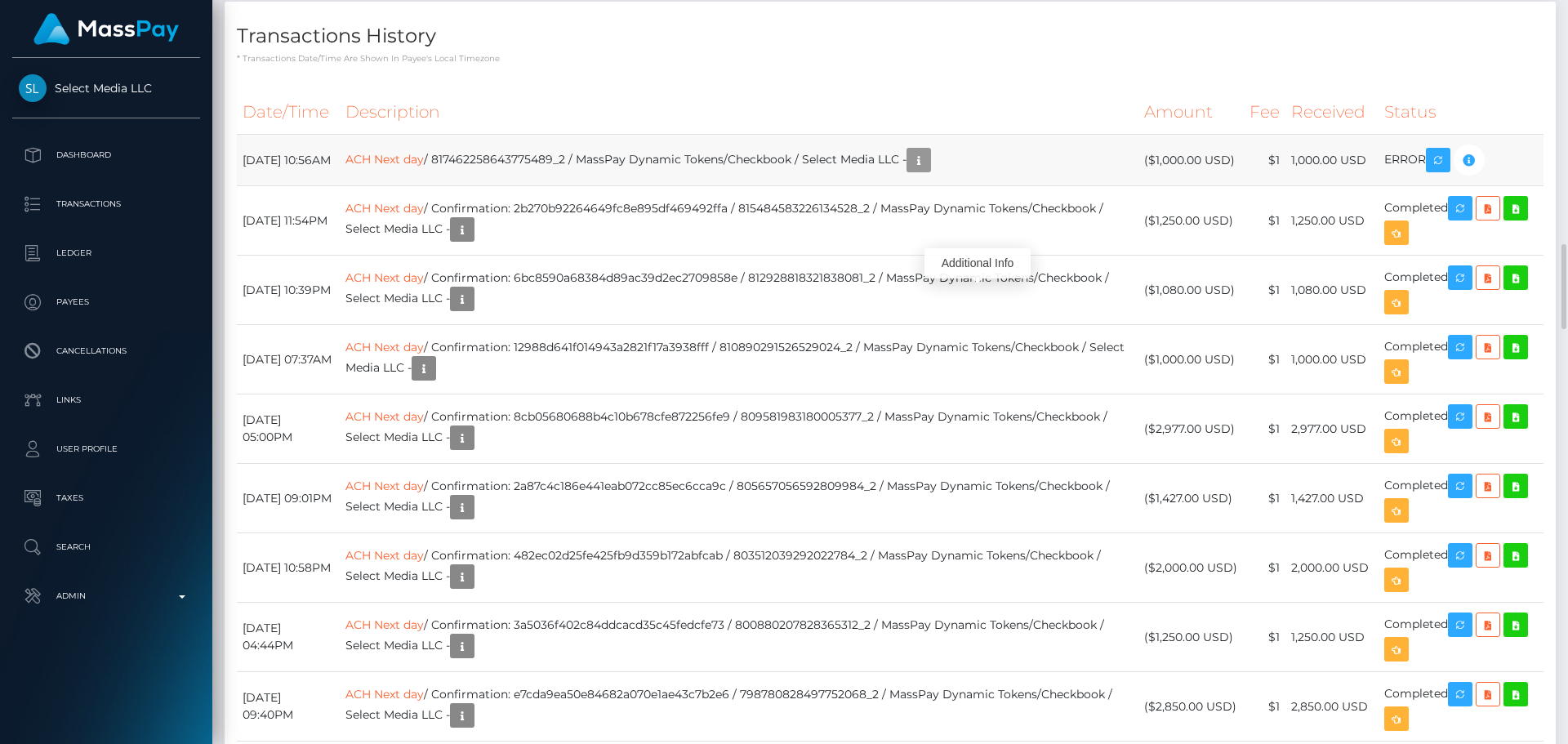
scroll to position [196, 420]
click at [622, 135] on th "Description" at bounding box center [739, 112] width 799 height 45
click at [424, 167] on link "ACH Next day" at bounding box center [385, 159] width 78 height 14
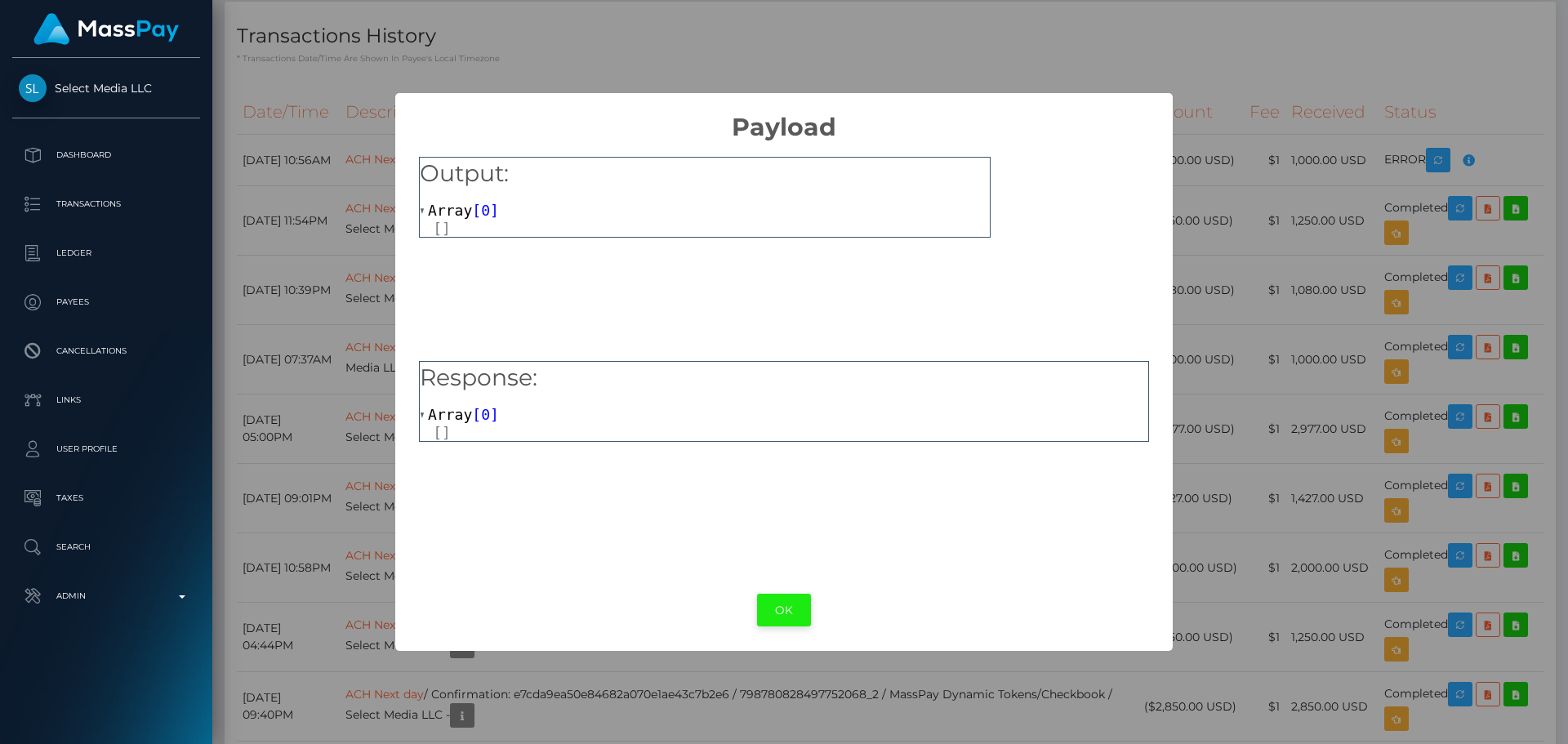
drag, startPoint x: 786, startPoint y: 616, endPoint x: 766, endPoint y: 417, distance: 200.0
click at [786, 615] on button "OK" at bounding box center [784, 610] width 54 height 34
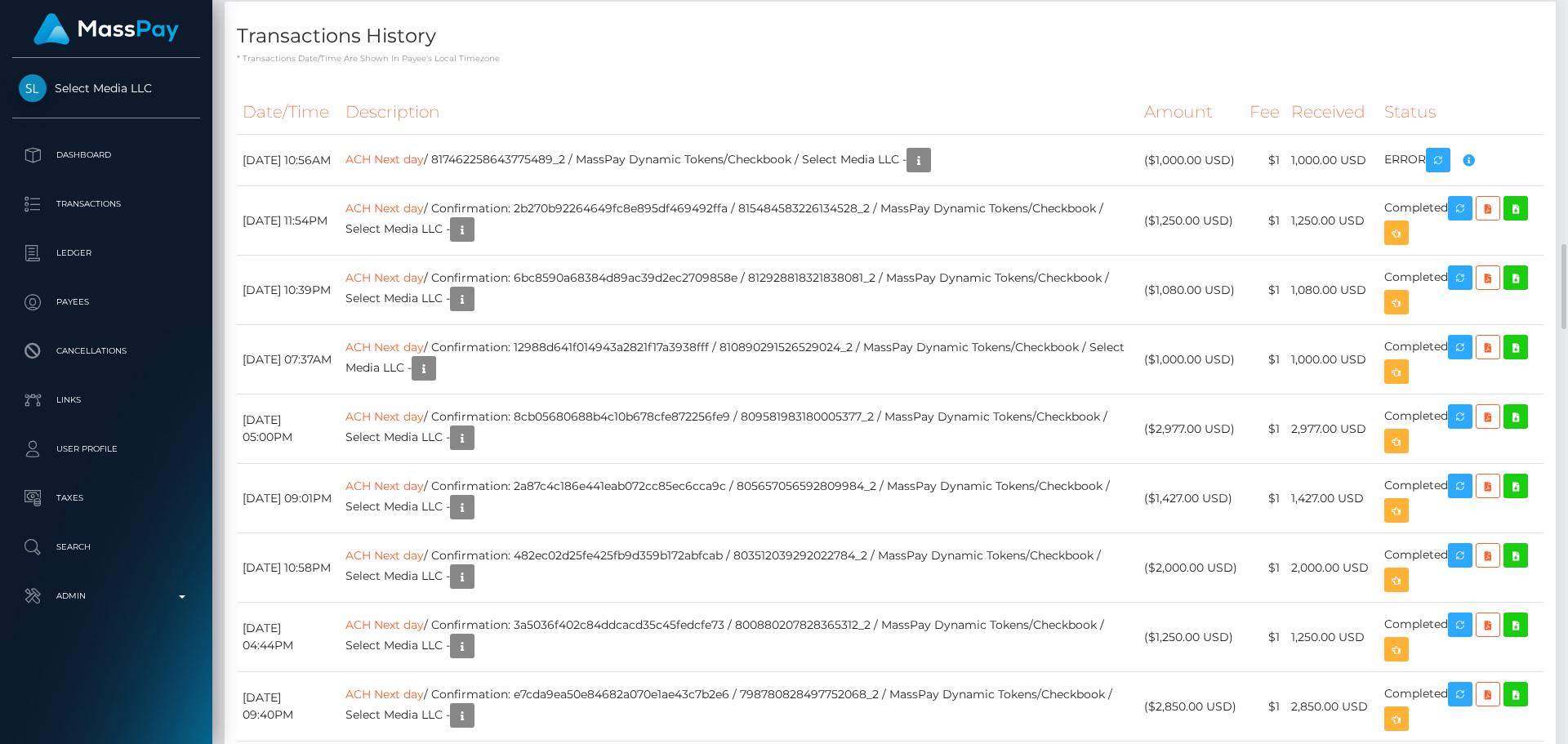
click at [792, 51] on h4 "Transactions History" at bounding box center [889, 36] width 1307 height 29
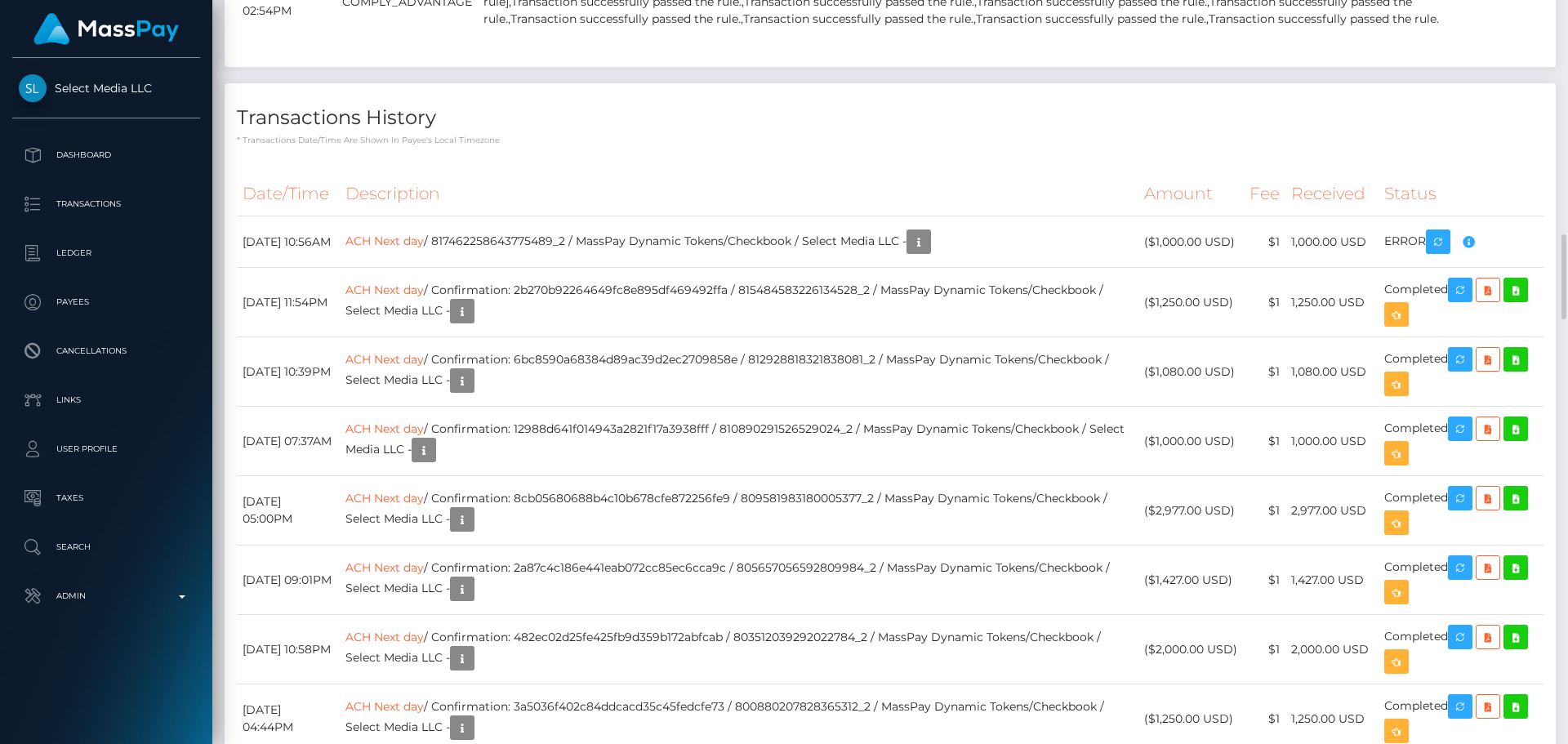
click at [639, 132] on h4 "Transactions History" at bounding box center [889, 118] width 1307 height 29
click at [626, 147] on p "* Transactions date/time are shown in payee's local timezone" at bounding box center [889, 140] width 1307 height 12
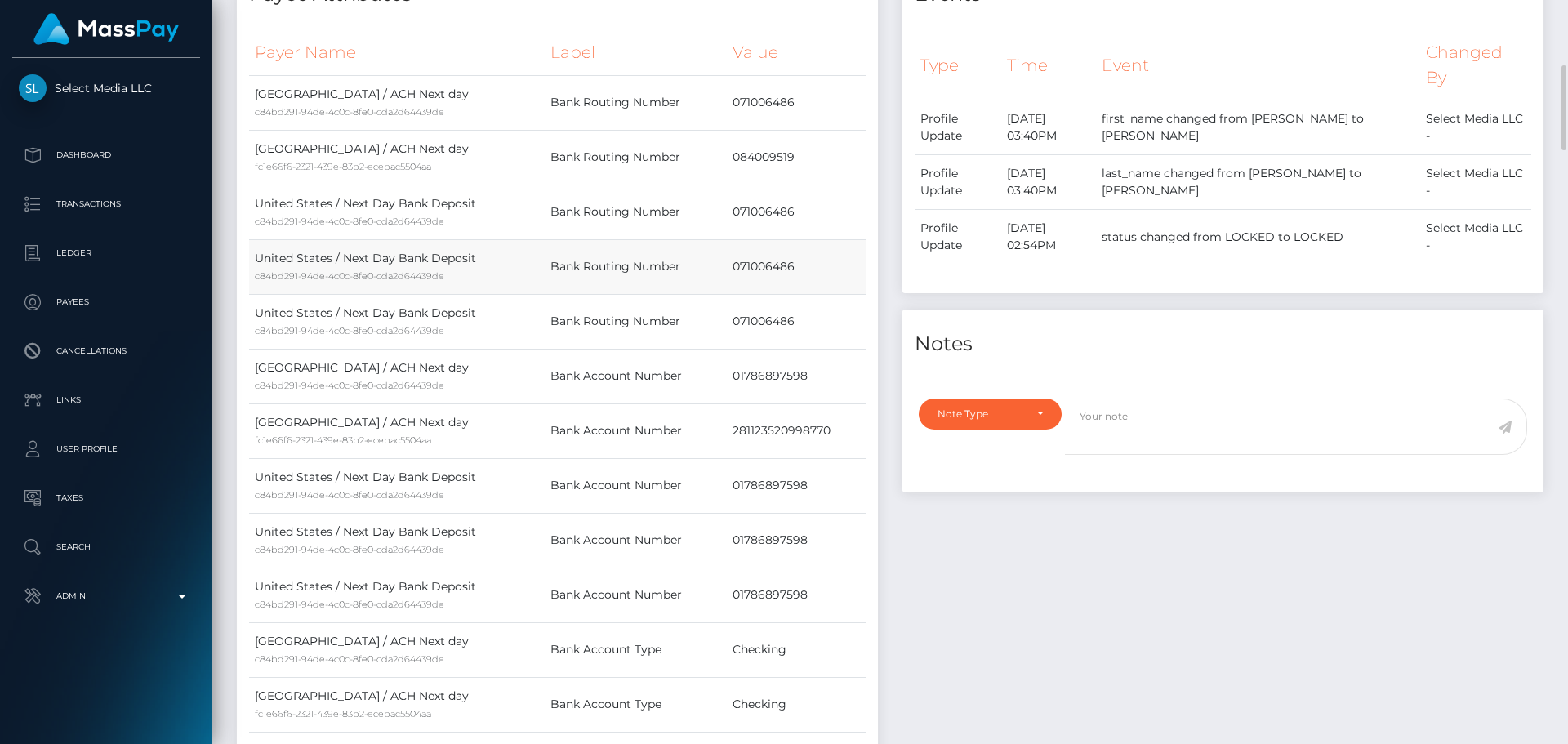
scroll to position [654, 0]
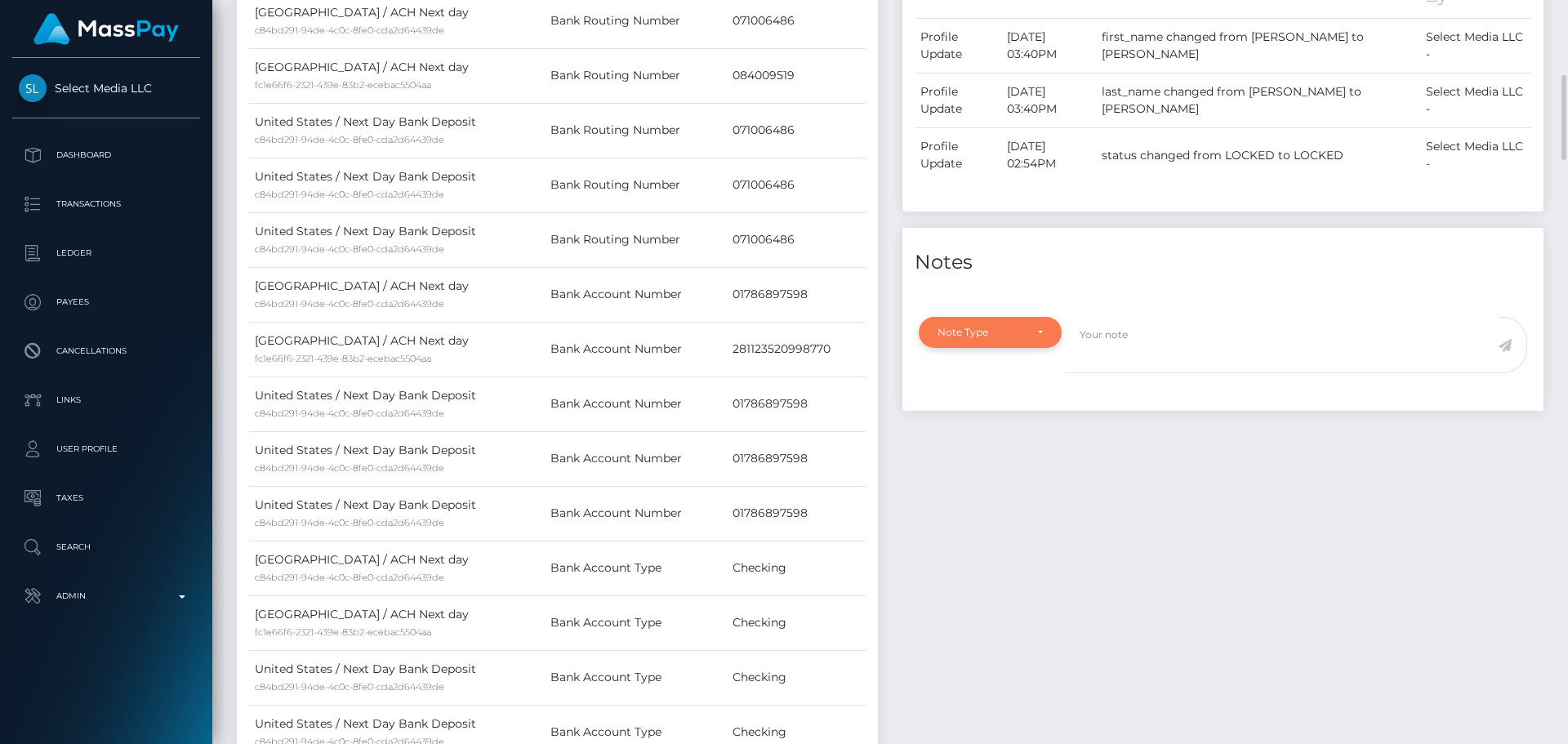
click at [1000, 328] on div "Note Type" at bounding box center [981, 332] width 86 height 13
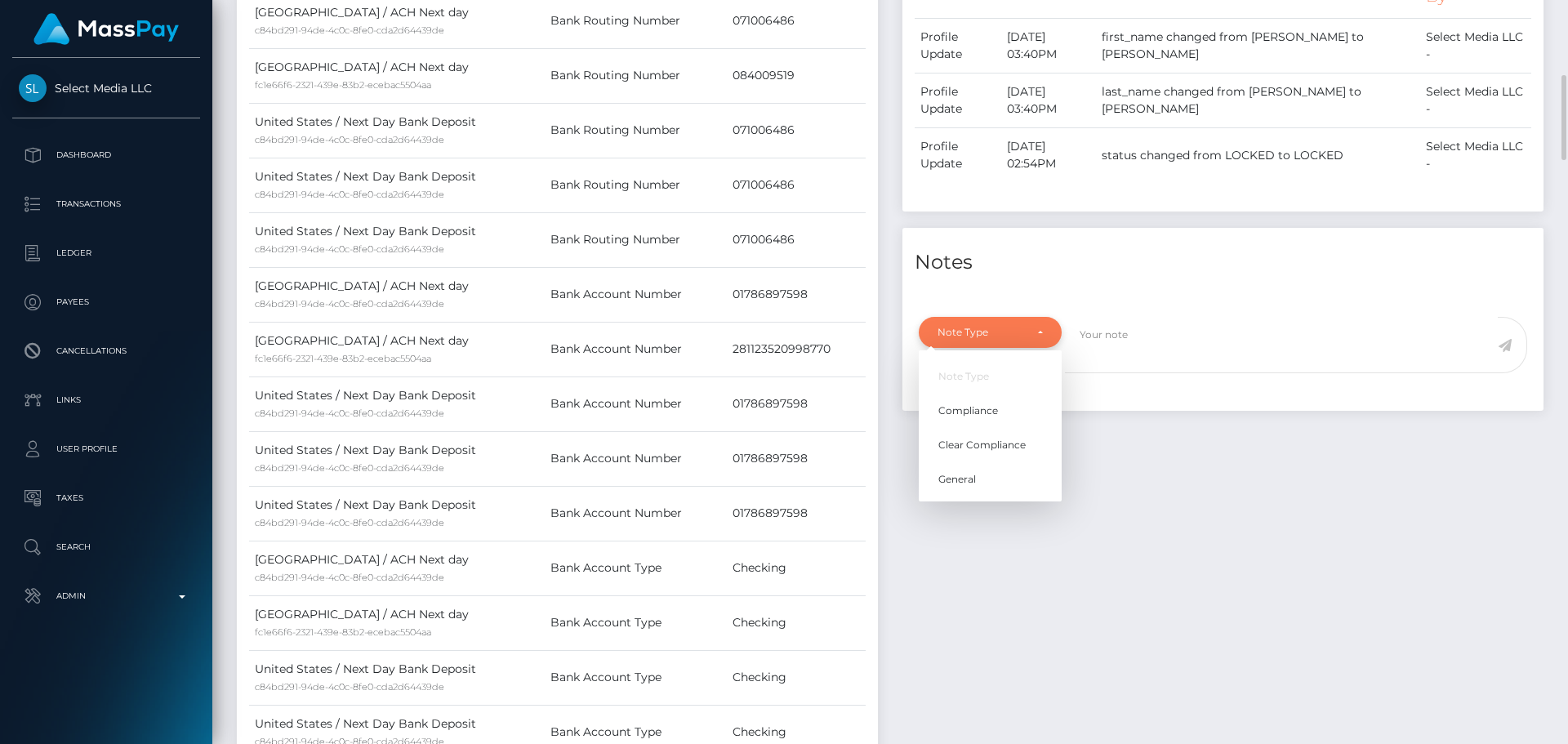
scroll to position [196, 420]
click at [990, 412] on span "Compliance" at bounding box center [968, 411] width 59 height 14
select select "COMPLIANCE"
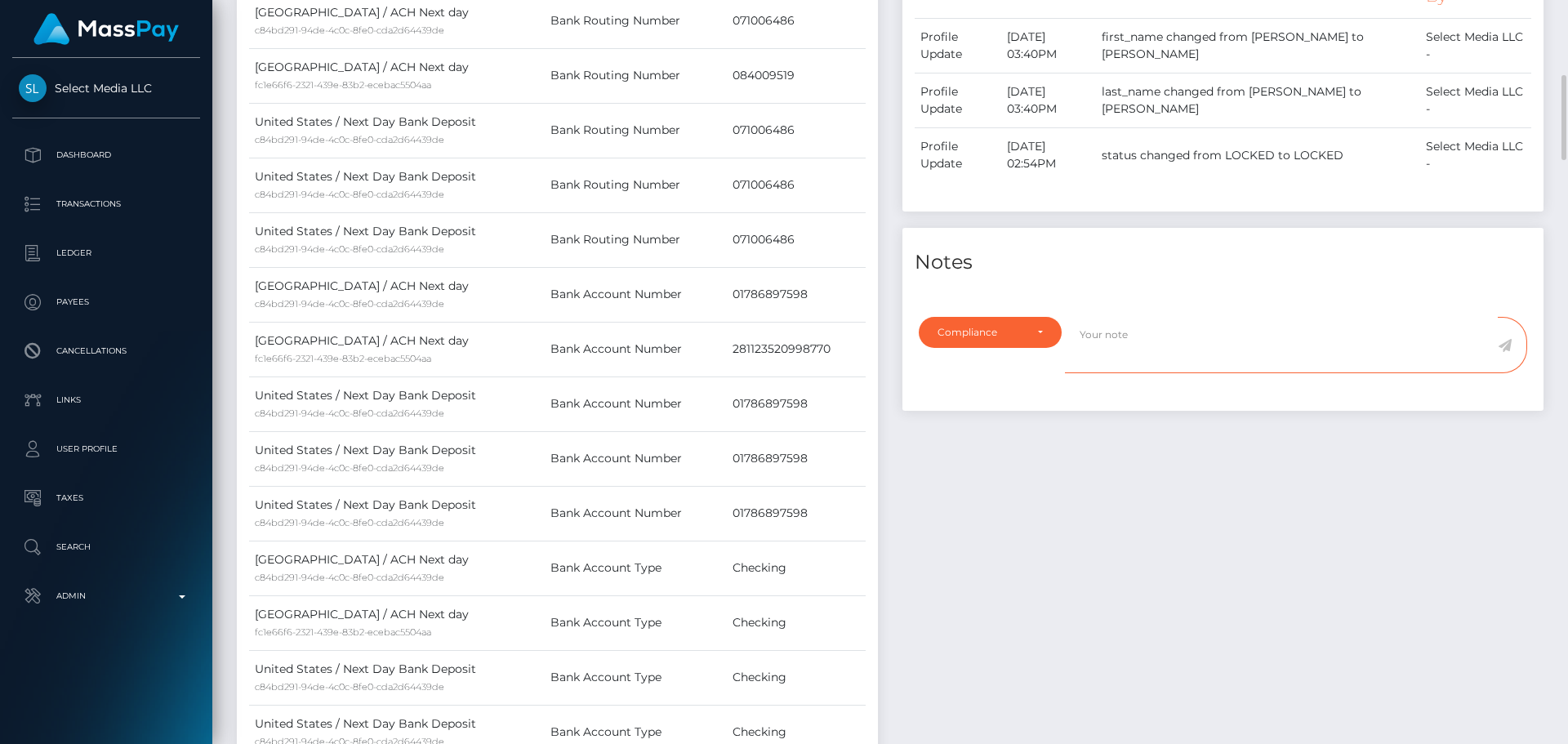
click at [1169, 353] on textarea at bounding box center [1282, 345] width 433 height 56
click at [777, 375] on td "281123520998770" at bounding box center [795, 349] width 139 height 55
copy td "281123520998770"
click at [1361, 340] on textarea "Bank statements for the bank account numbers" at bounding box center [1282, 345] width 433 height 56
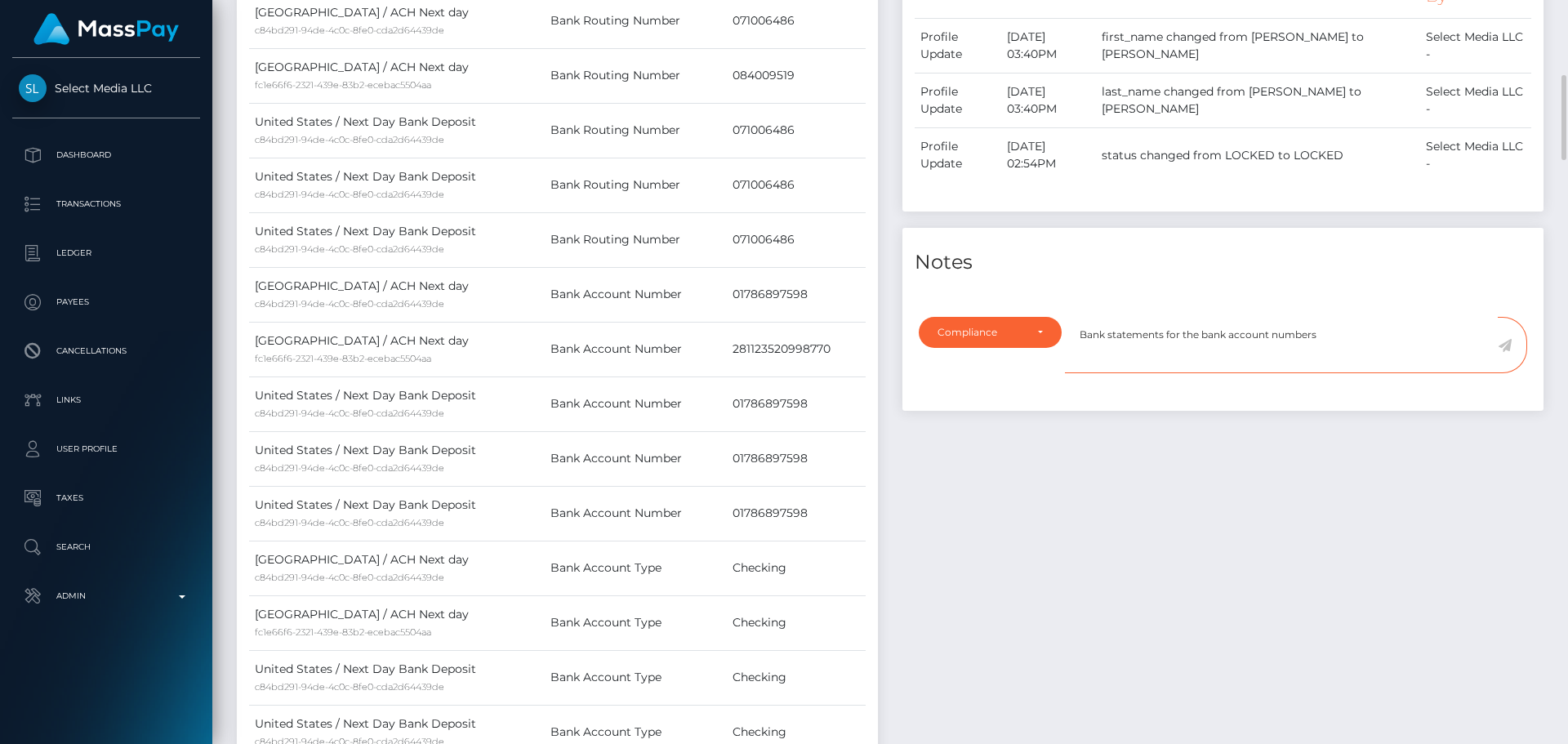
paste textarea "281123520998770"
click at [775, 317] on td "01786897598" at bounding box center [795, 294] width 139 height 55
copy td "01786897598"
click at [1451, 330] on textarea "Bank statements for the bank account numbers 281123520998770 and" at bounding box center [1282, 345] width 433 height 56
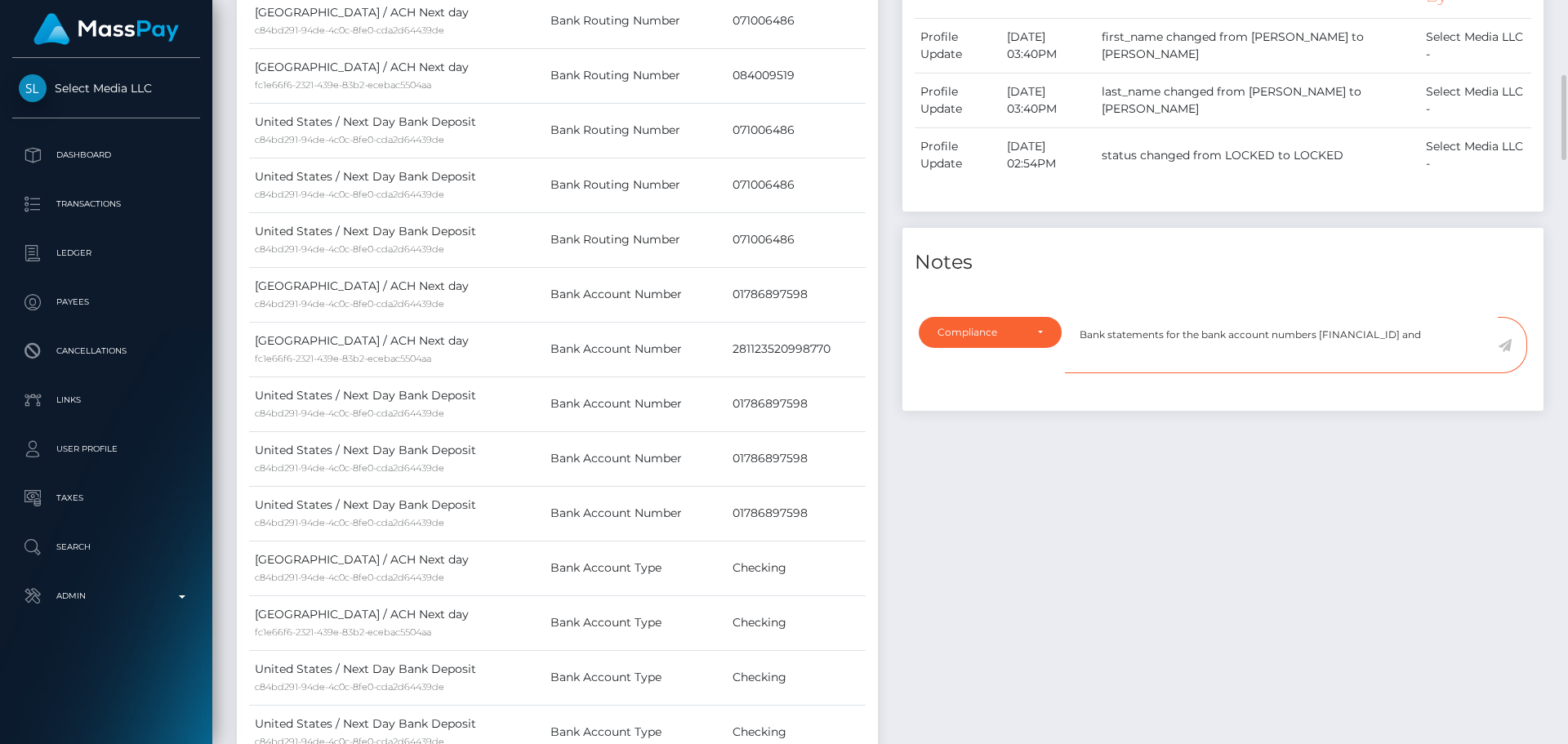
paste textarea "01786897598"
type textarea "Bank statements for the bank account numbers 281123520998770 and 01786897598 ar…"
click at [1507, 343] on icon at bounding box center [1505, 346] width 14 height 13
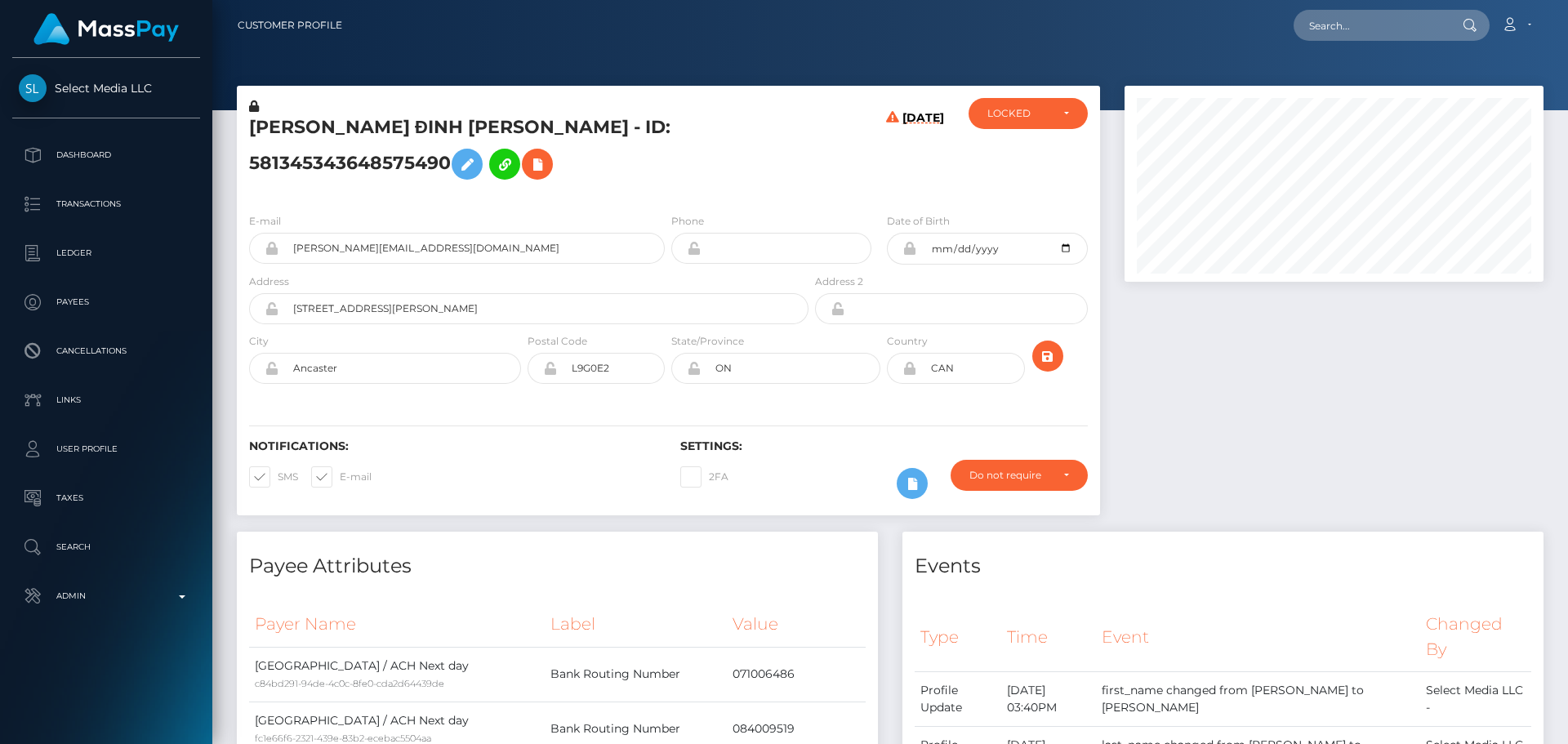
scroll to position [196, 420]
click at [766, 169] on h5 "[PERSON_NAME] ĐINH [PERSON_NAME] - ID: 581345343648575490" at bounding box center [524, 151] width 550 height 73
click at [1019, 121] on div "LOCKED" at bounding box center [1028, 113] width 120 height 31
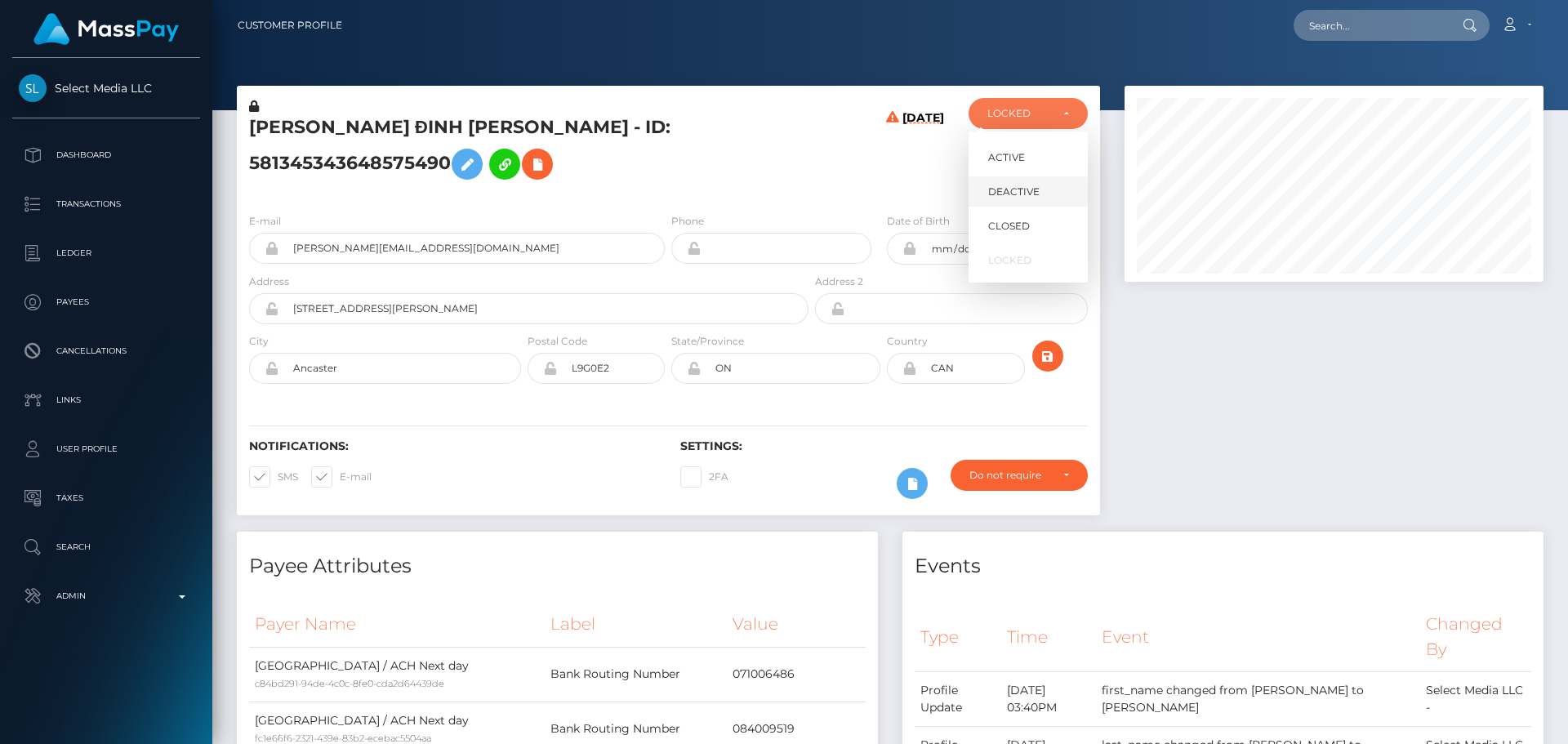
click at [1023, 186] on span "DEACTIVE" at bounding box center [1015, 192] width 52 height 14
select select "DEACTIVE"
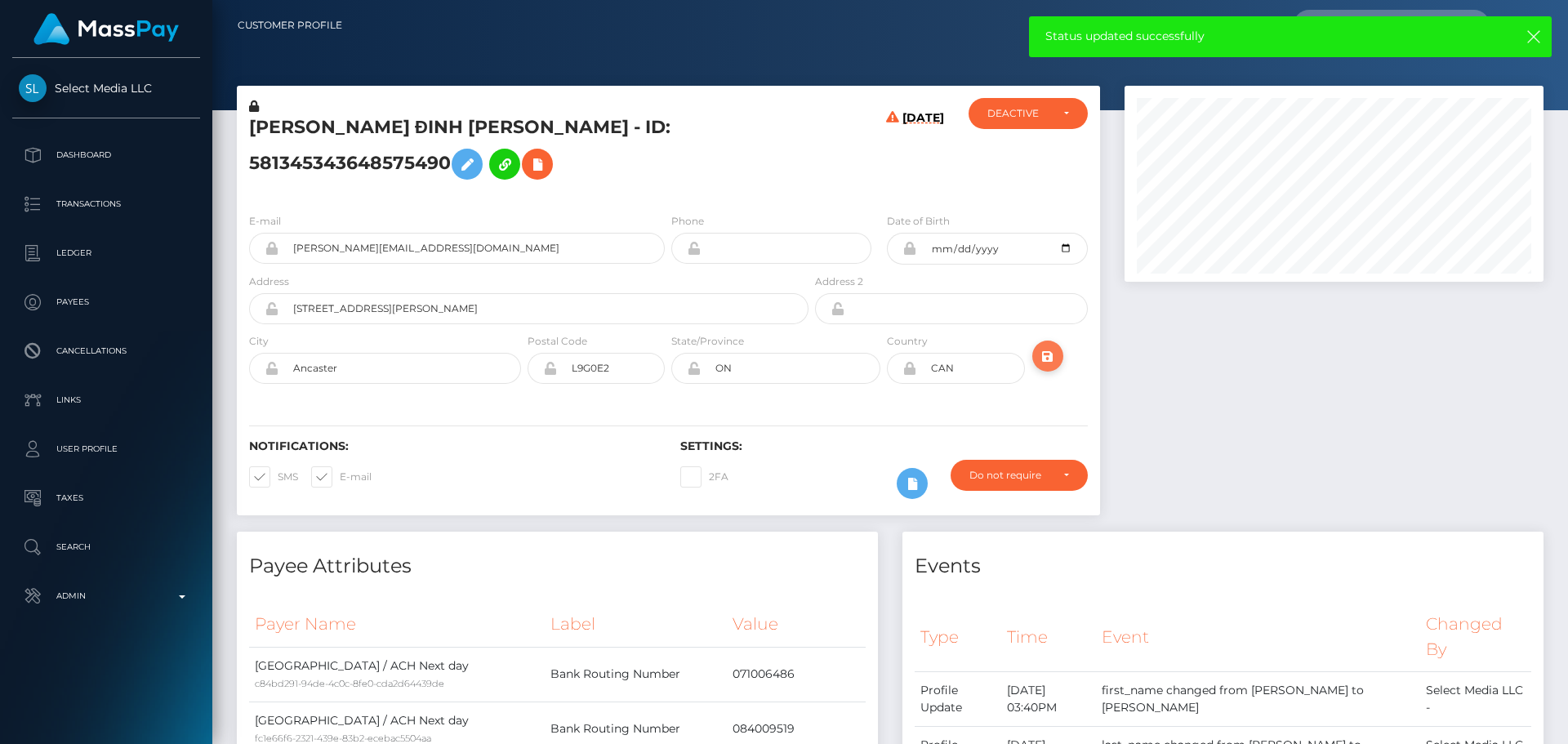
click at [1056, 367] on icon "submit" at bounding box center [1048, 356] width 19 height 20
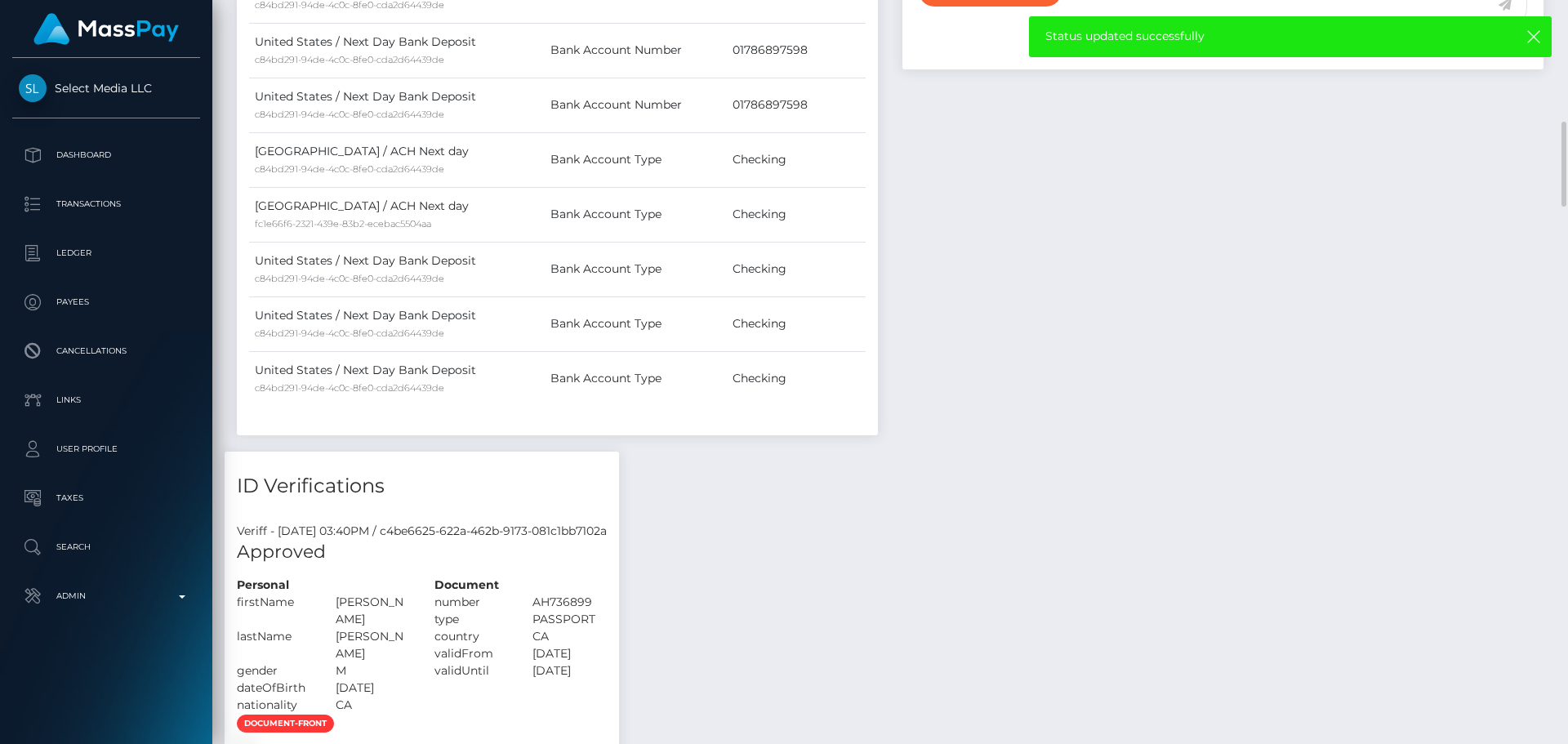
scroll to position [735, 0]
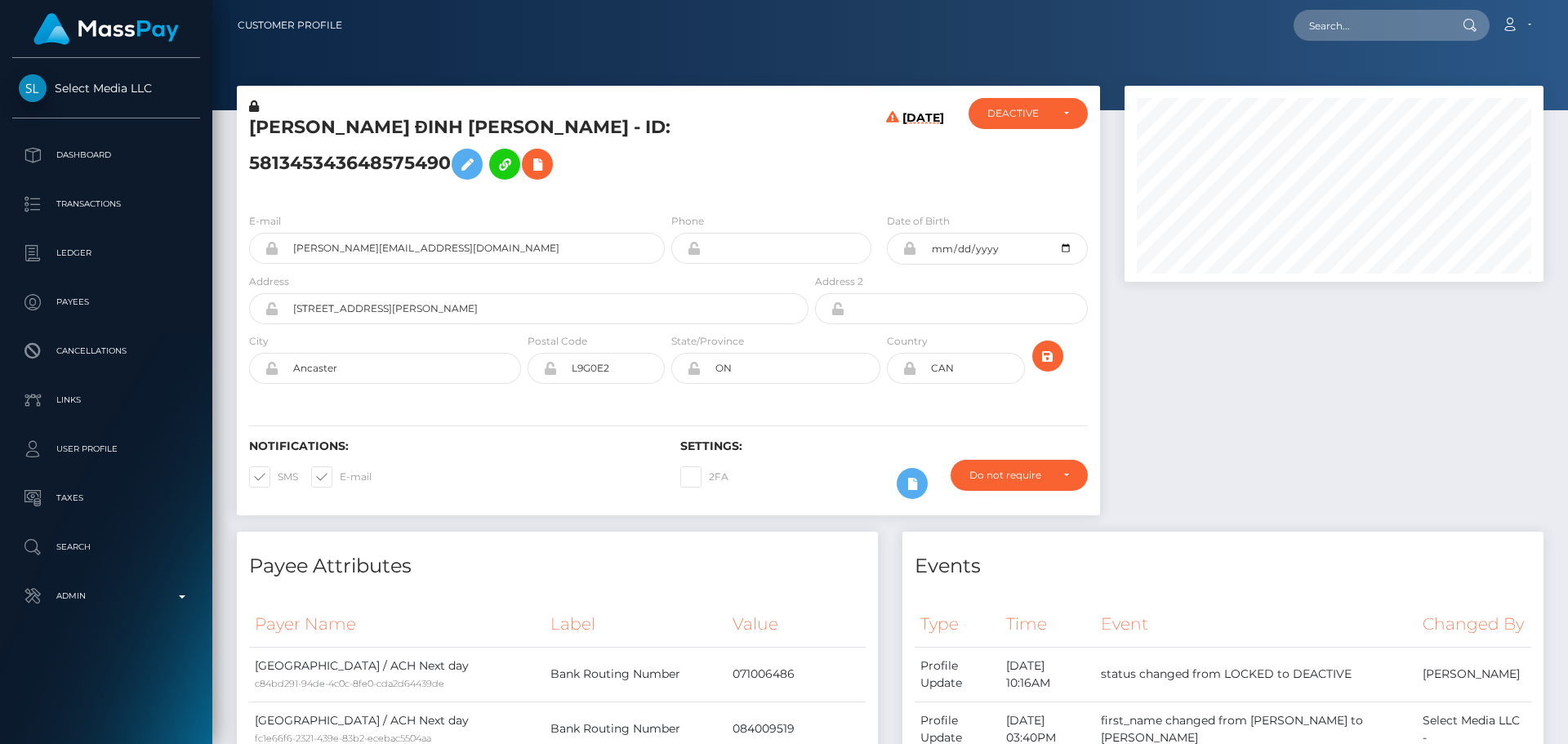
scroll to position [196, 420]
click at [520, 130] on h5 "KELVIN ĐINH NGUYEN - ID: 581345343648575490" at bounding box center [524, 151] width 550 height 73
copy h5 "KELVIN ĐINH NGUYEN - ID: 581345343648575490"
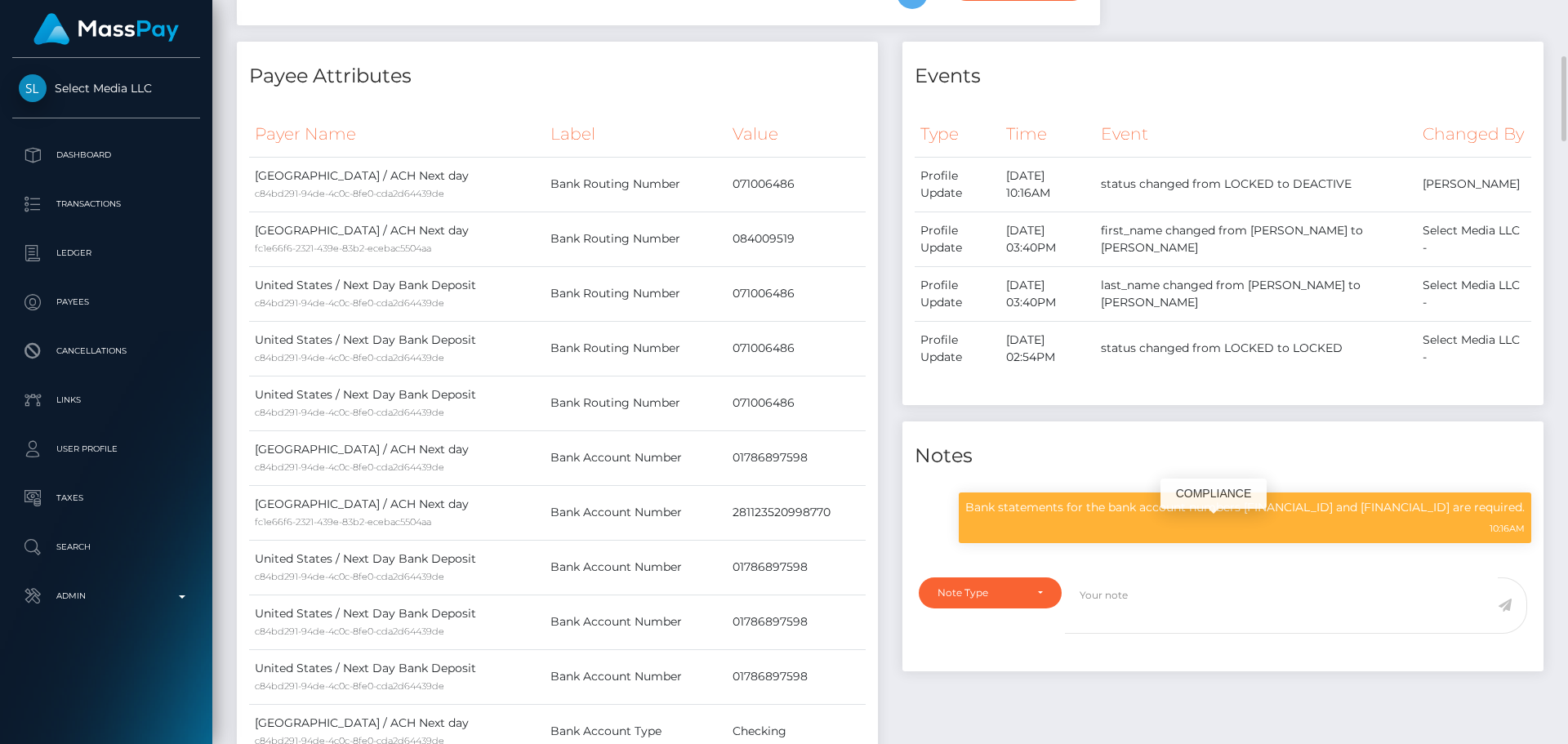
click at [1132, 516] on p "Bank statements for the bank account numbers 281123520998770 and 01786897598 ar…" at bounding box center [1245, 507] width 560 height 17
drag, startPoint x: 1132, startPoint y: 532, endPoint x: 1410, endPoint y: 525, distance: 278.1
click at [1410, 516] on p "Bank statements for the bank account numbers 281123520998770 and 01786897598 ar…" at bounding box center [1245, 507] width 560 height 17
copy p "bank account numbers 281123520998770 and 01786897598"
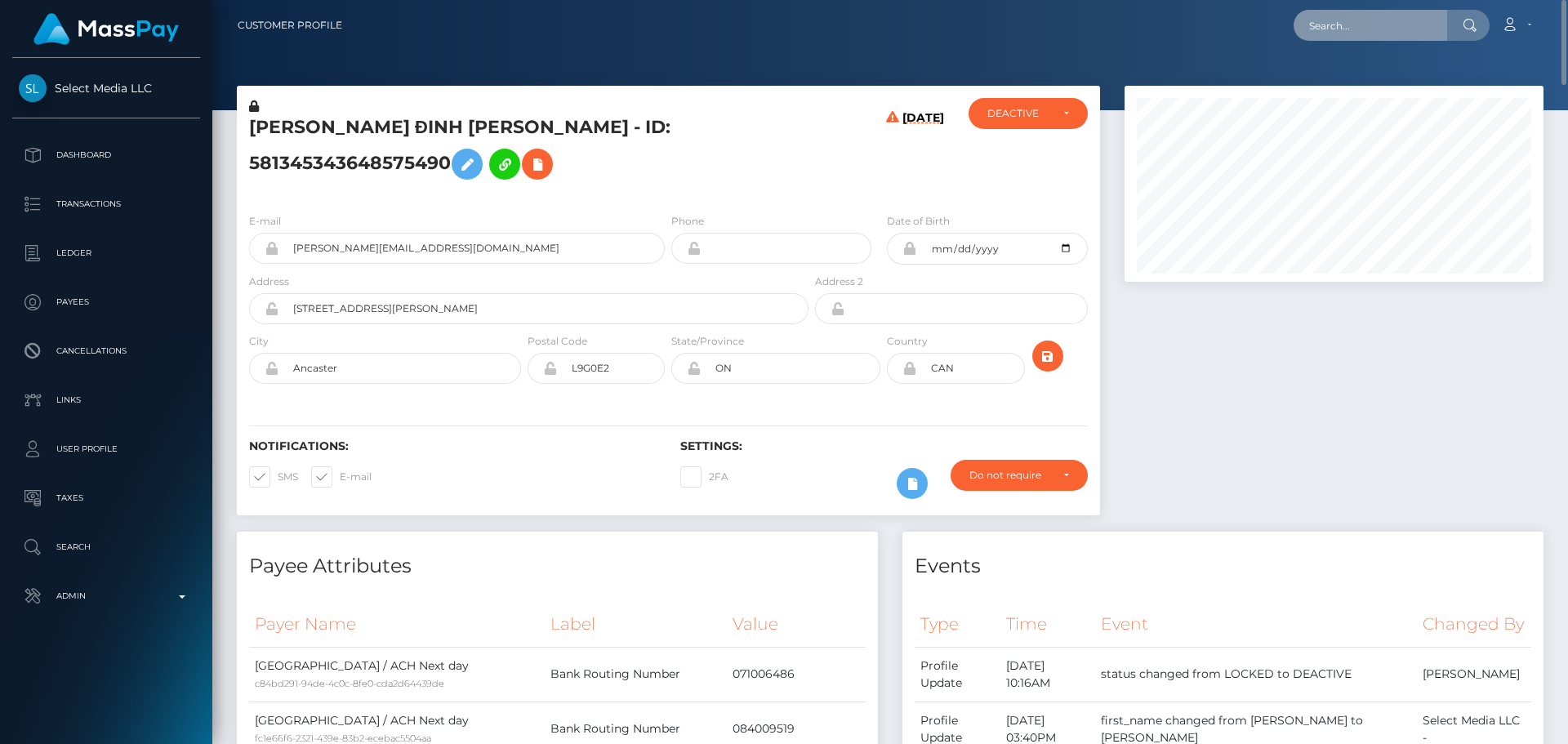
click at [1366, 21] on input "text" at bounding box center [1371, 25] width 153 height 31
paste input "[PERSON_NAME][EMAIL_ADDRESS][PERSON_NAME][DOMAIN_NAME]"
type input "[PERSON_NAME][EMAIL_ADDRESS][PERSON_NAME][DOMAIN_NAME]"
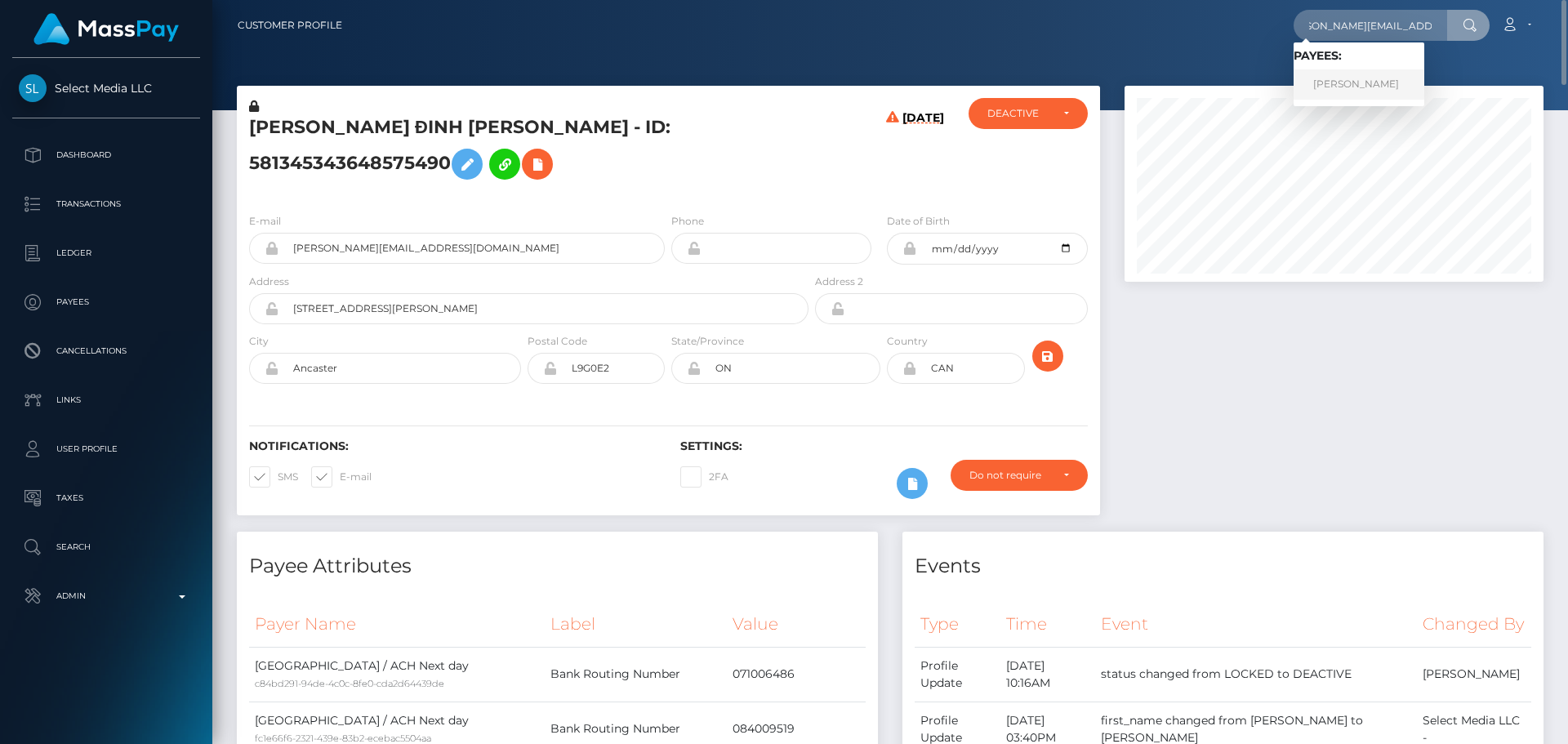
click at [1351, 81] on link "Stephan Zurkuhlen" at bounding box center [1359, 85] width 131 height 31
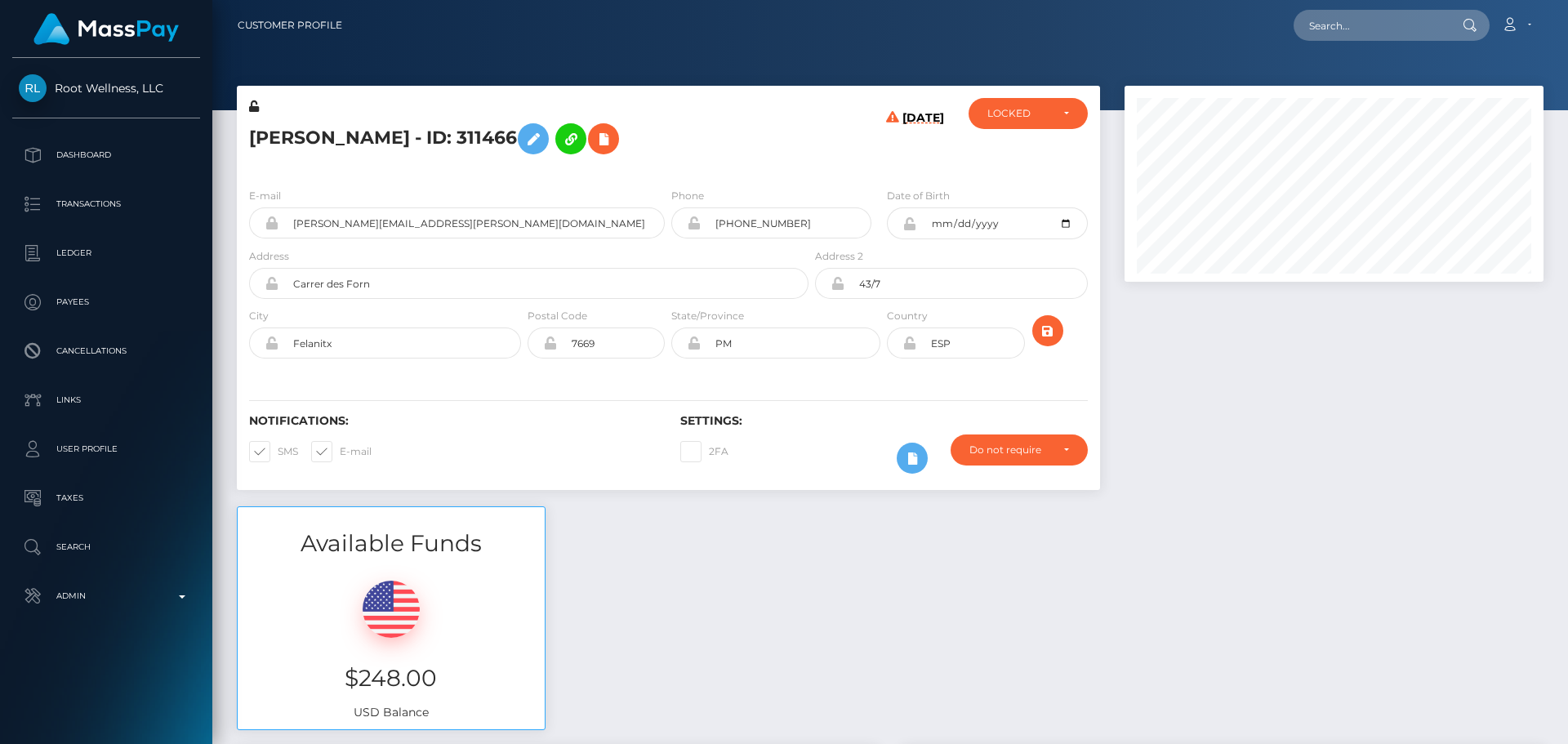
scroll to position [196, 420]
click at [735, 115] on h5 "[PERSON_NAME] - ID: 311466" at bounding box center [524, 138] width 550 height 47
click at [724, 116] on h5 "[PERSON_NAME] - ID: 311466" at bounding box center [524, 138] width 550 height 47
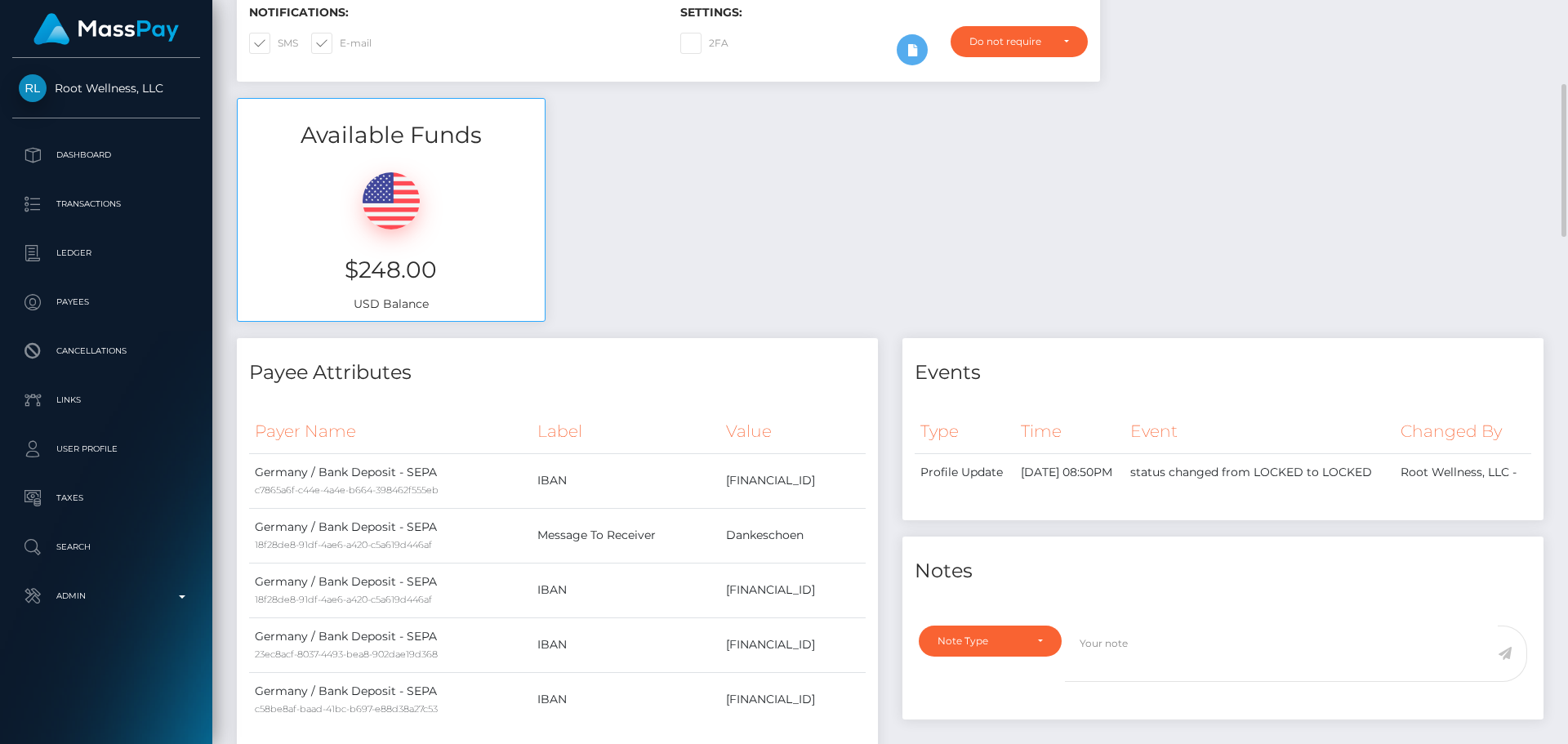
scroll to position [0, 0]
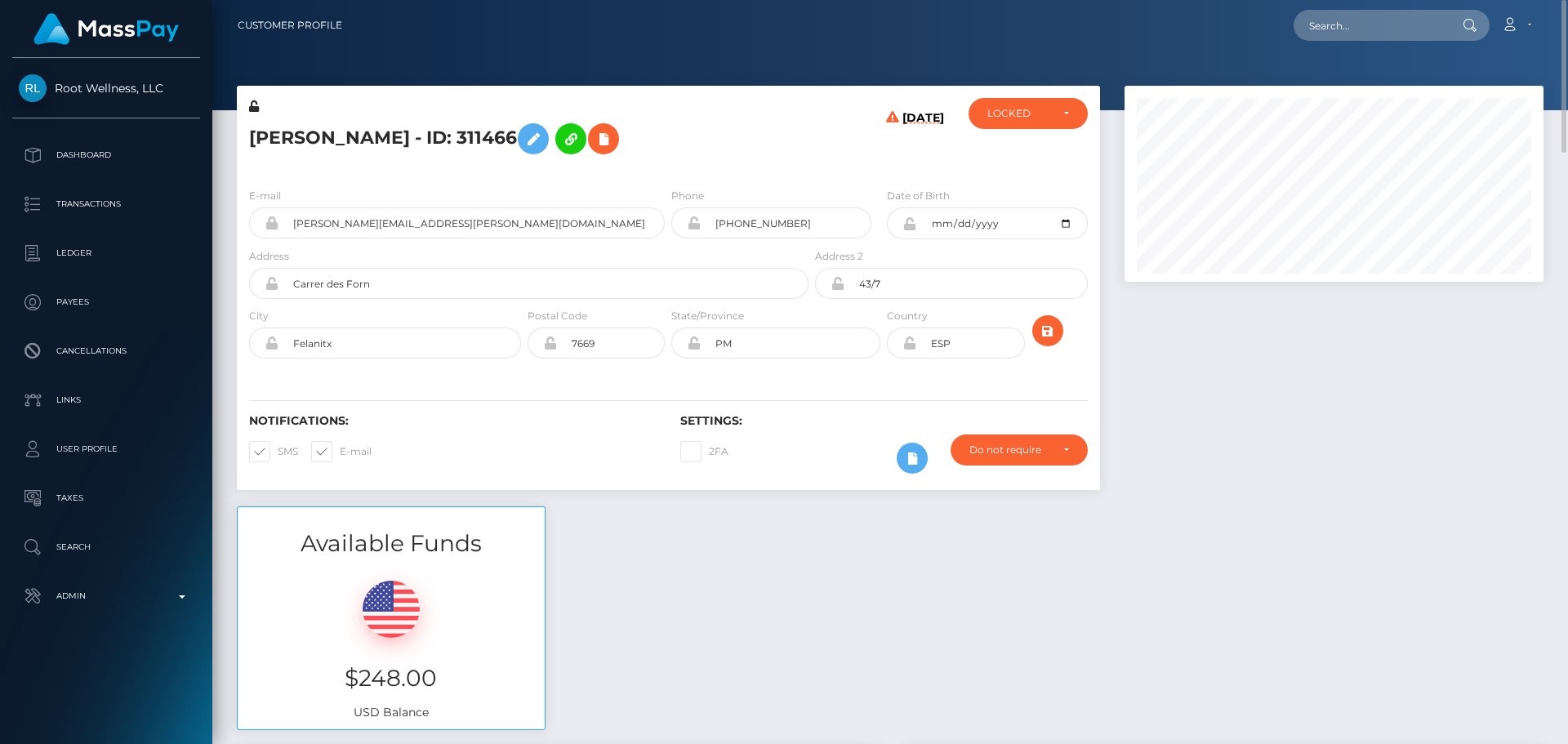
click at [272, 139] on h5 "[PERSON_NAME] - ID: 311466" at bounding box center [524, 138] width 550 height 47
copy h5 "Stephan"
click at [384, 139] on h5 "[PERSON_NAME] - ID: 311466" at bounding box center [524, 138] width 550 height 47
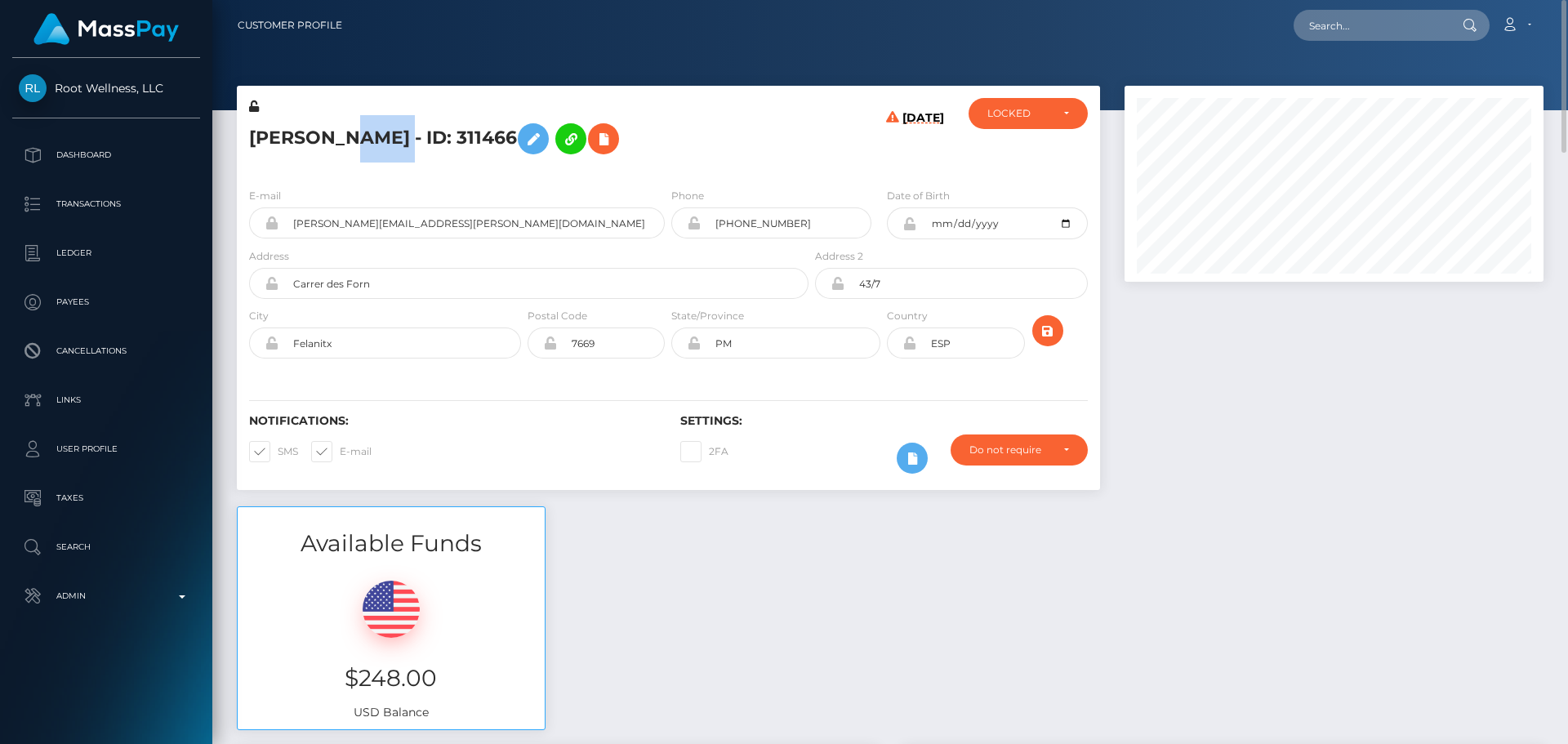
copy h5 "Zurkuhlen"
click at [808, 151] on div "[PERSON_NAME] - ID: 311466" at bounding box center [524, 136] width 575 height 77
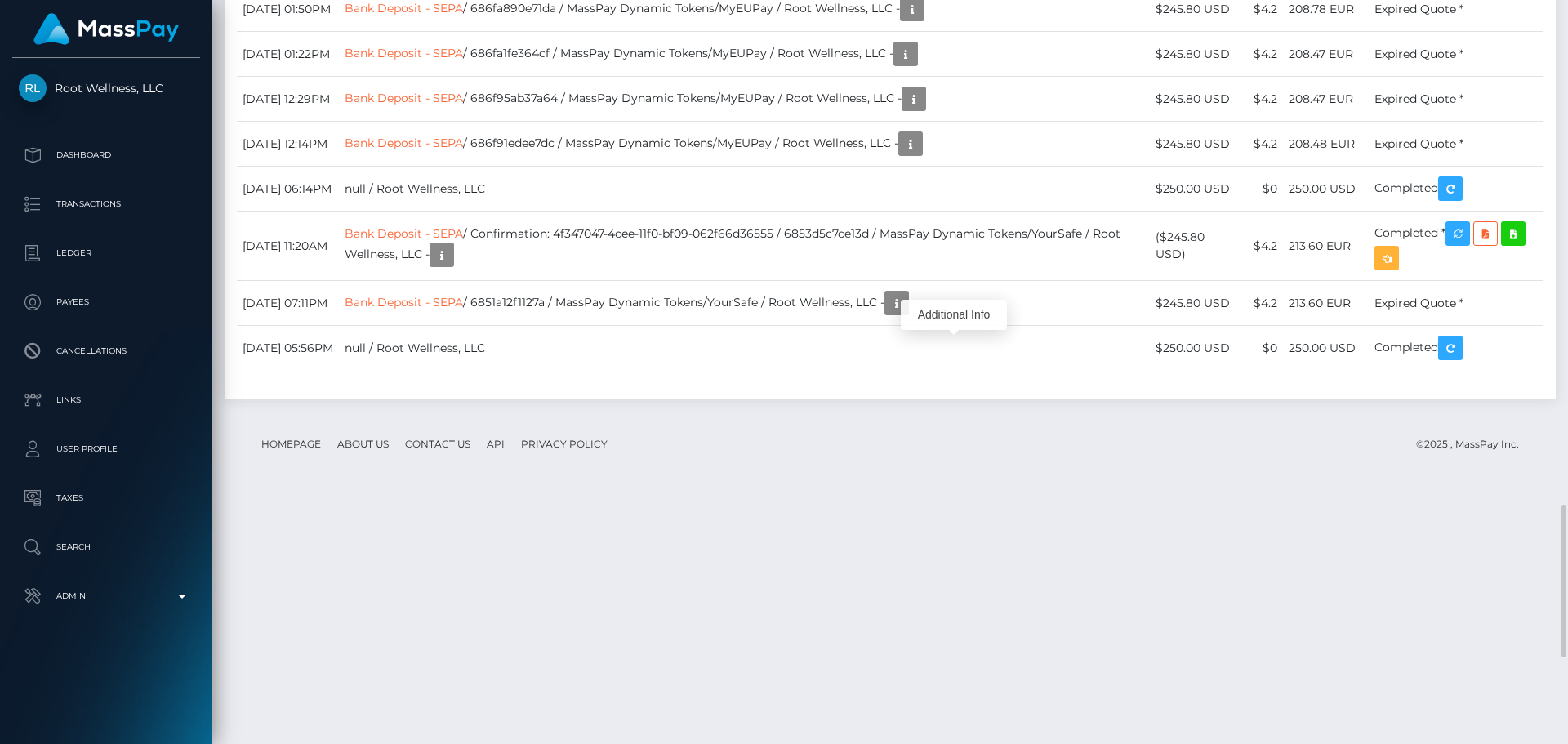
scroll to position [196, 420]
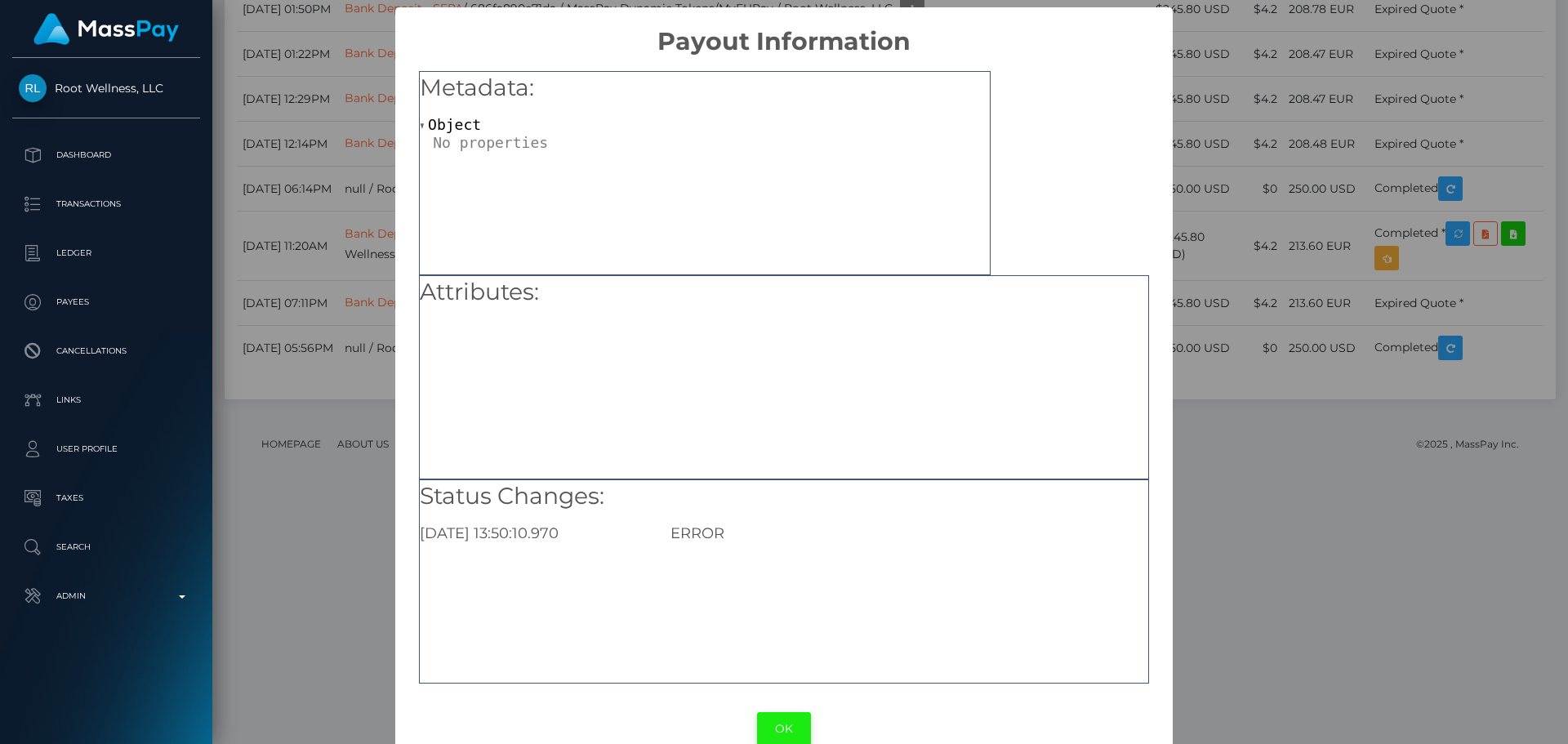
click at [773, 724] on button "OK" at bounding box center [784, 729] width 54 height 34
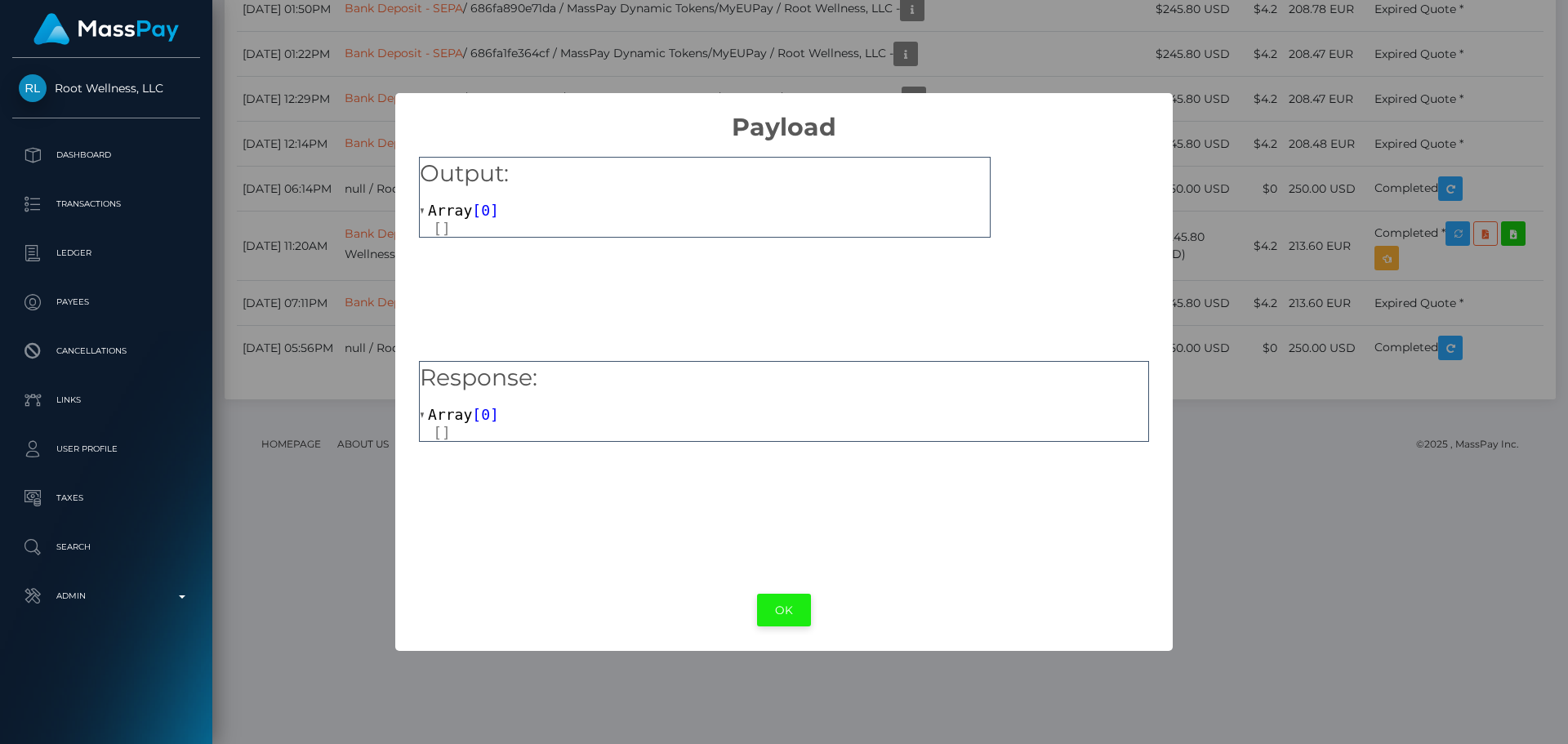
click at [794, 608] on button "OK" at bounding box center [784, 610] width 54 height 34
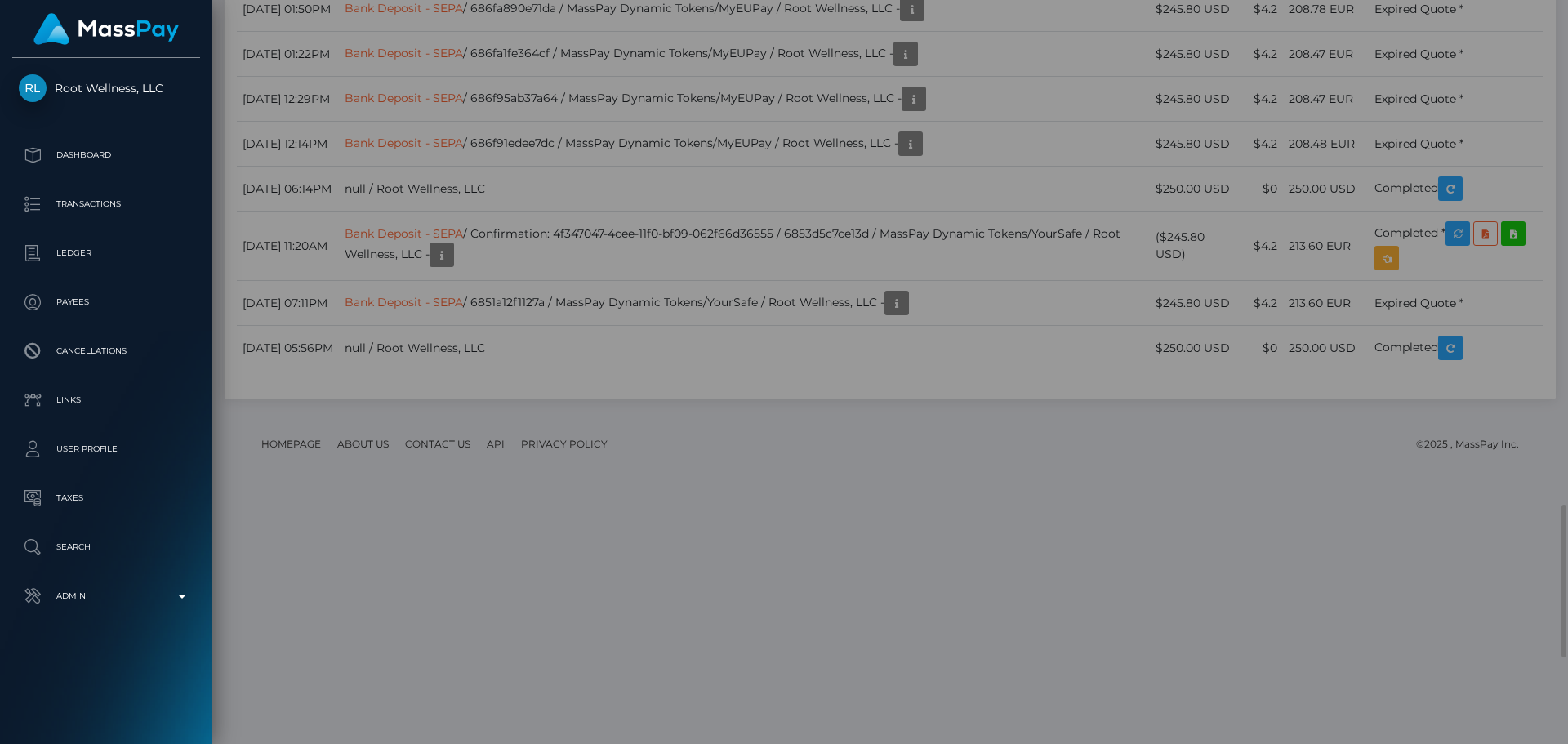
scroll to position [0, 0]
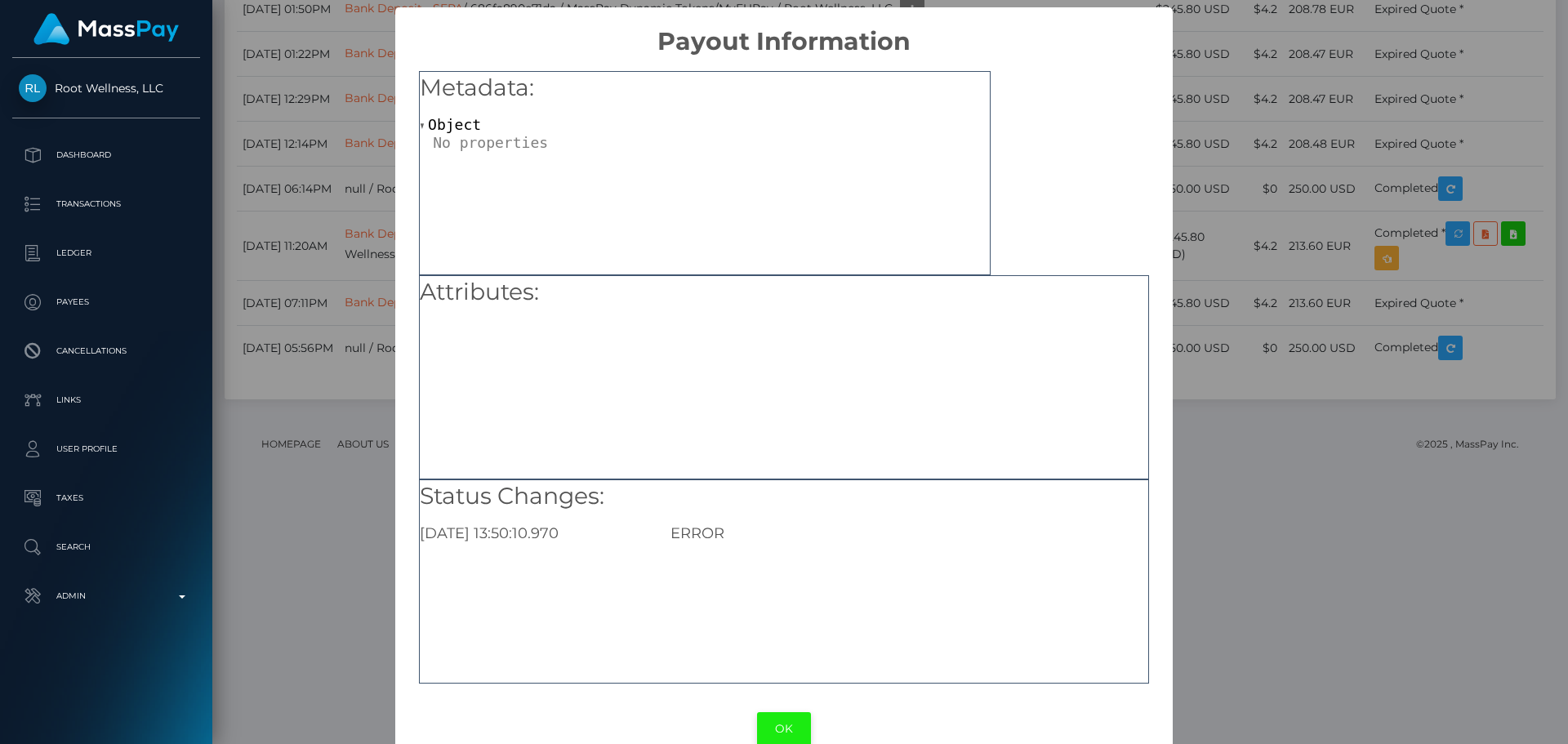
click at [777, 730] on button "OK" at bounding box center [784, 729] width 54 height 34
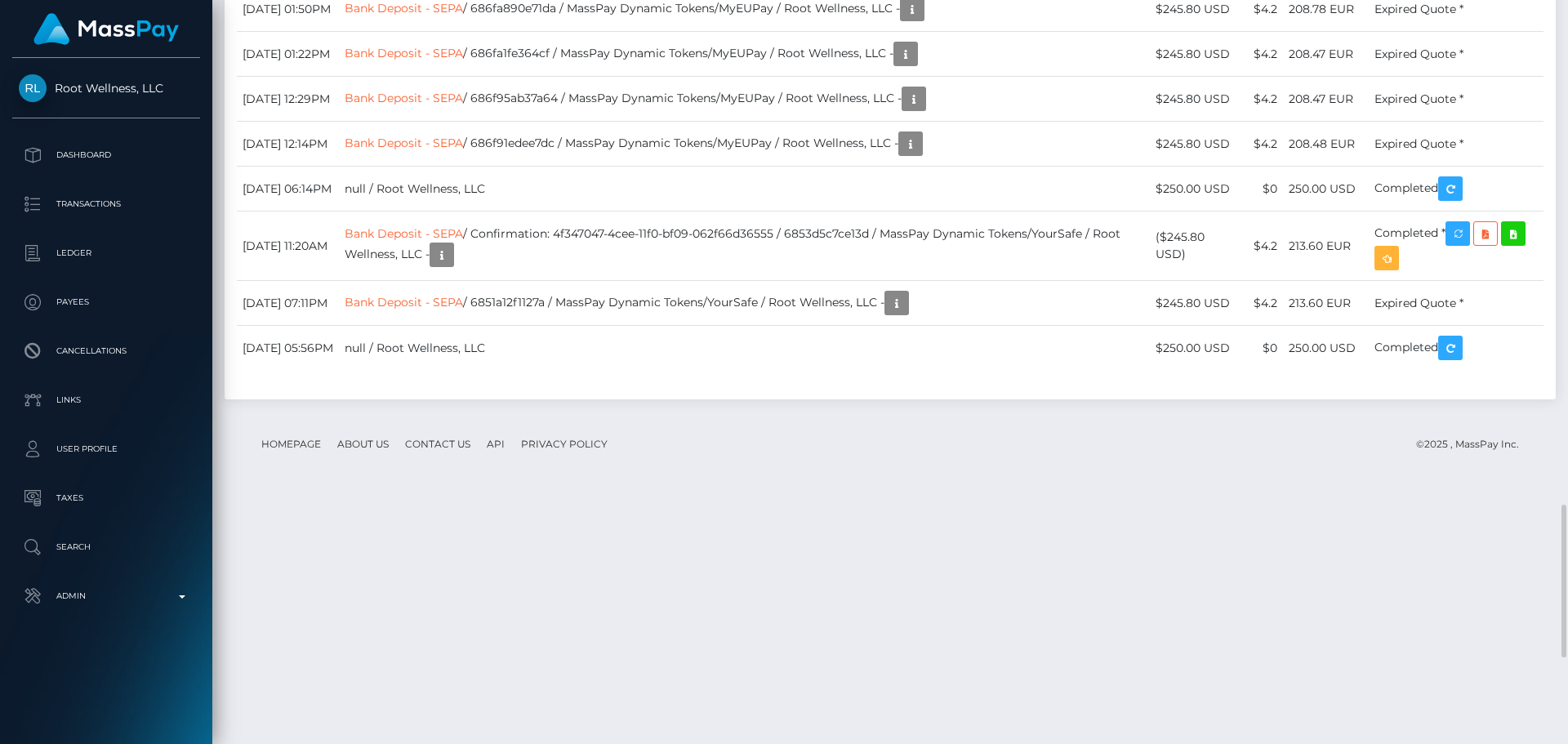
scroll to position [196, 420]
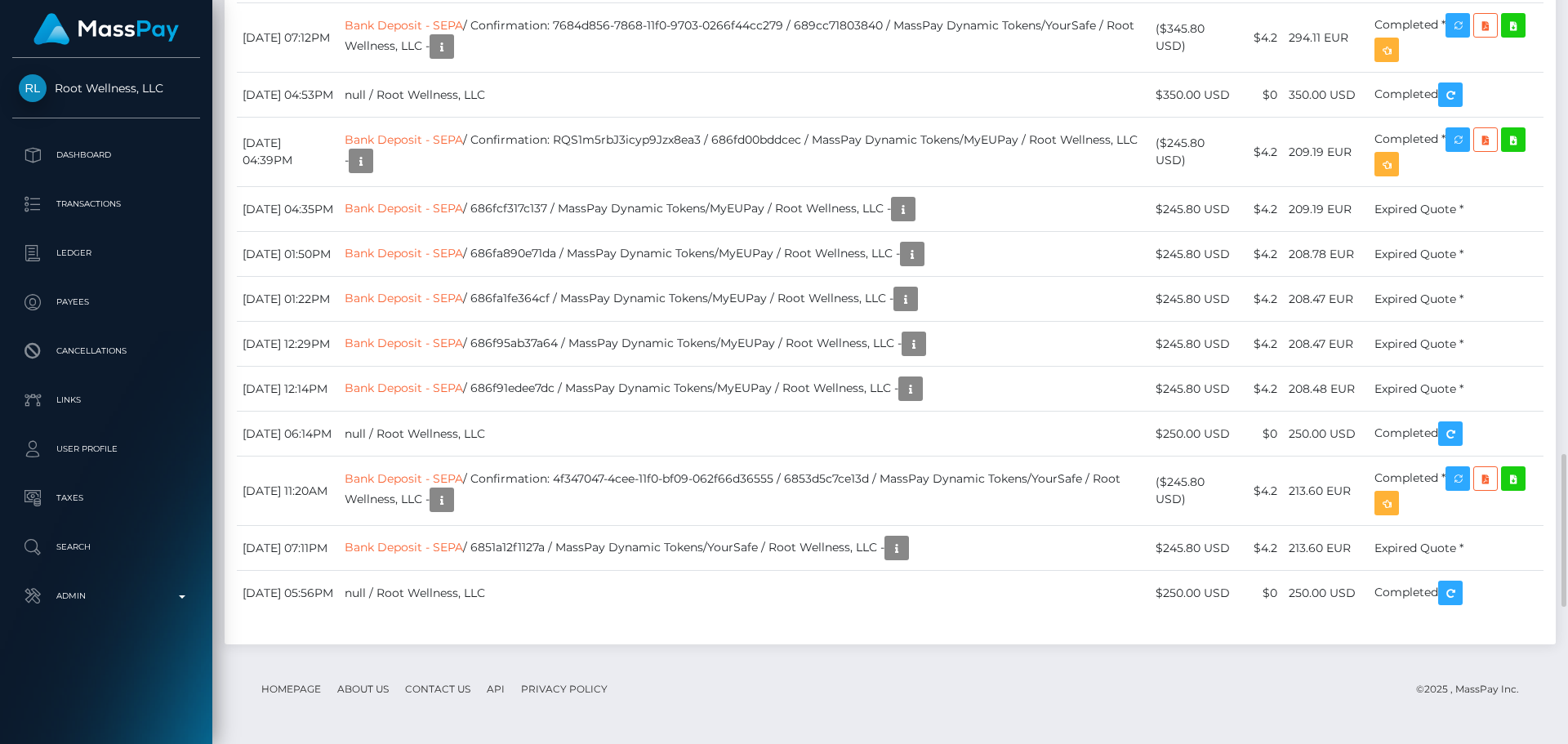
scroll to position [2042, 0]
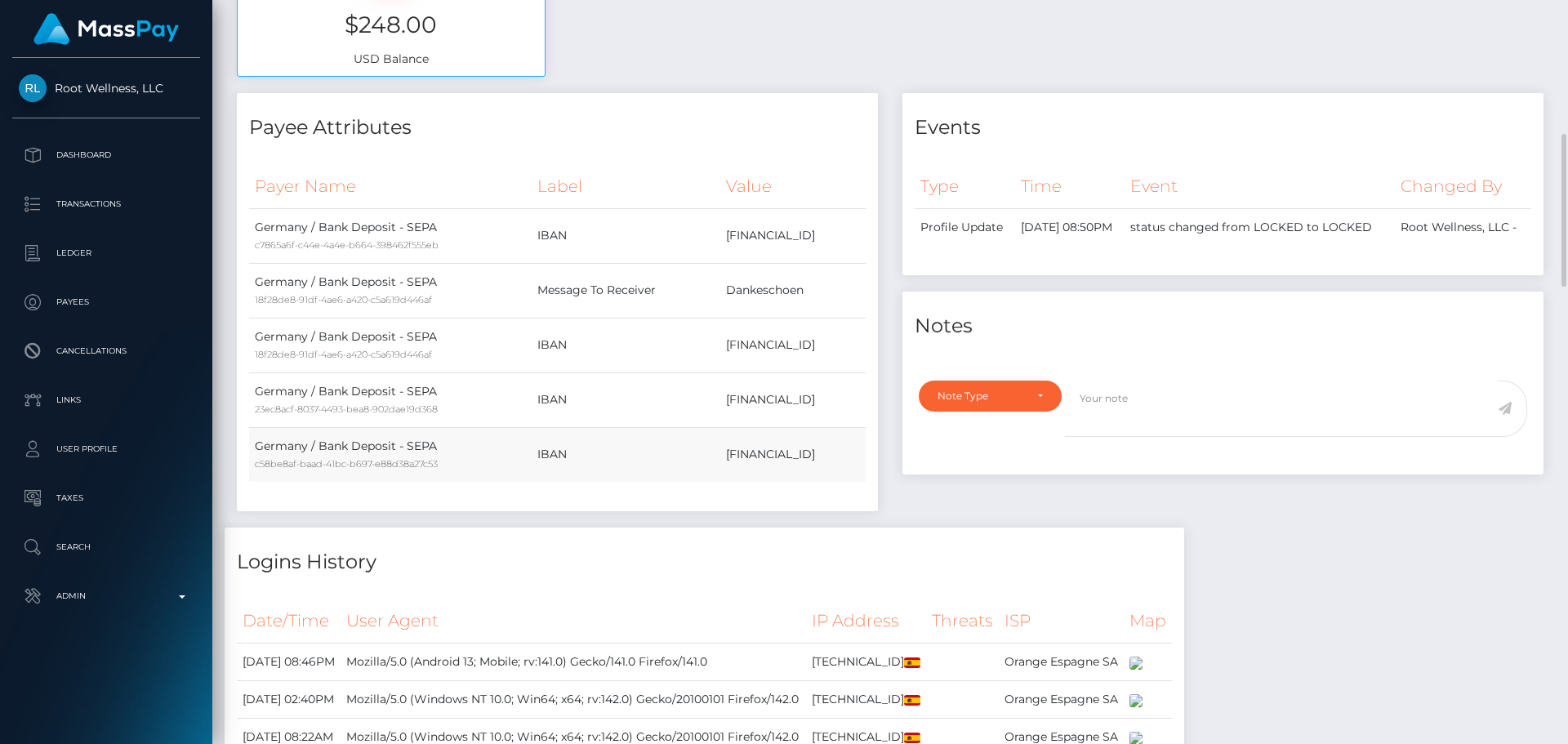
scroll to position [735, 0]
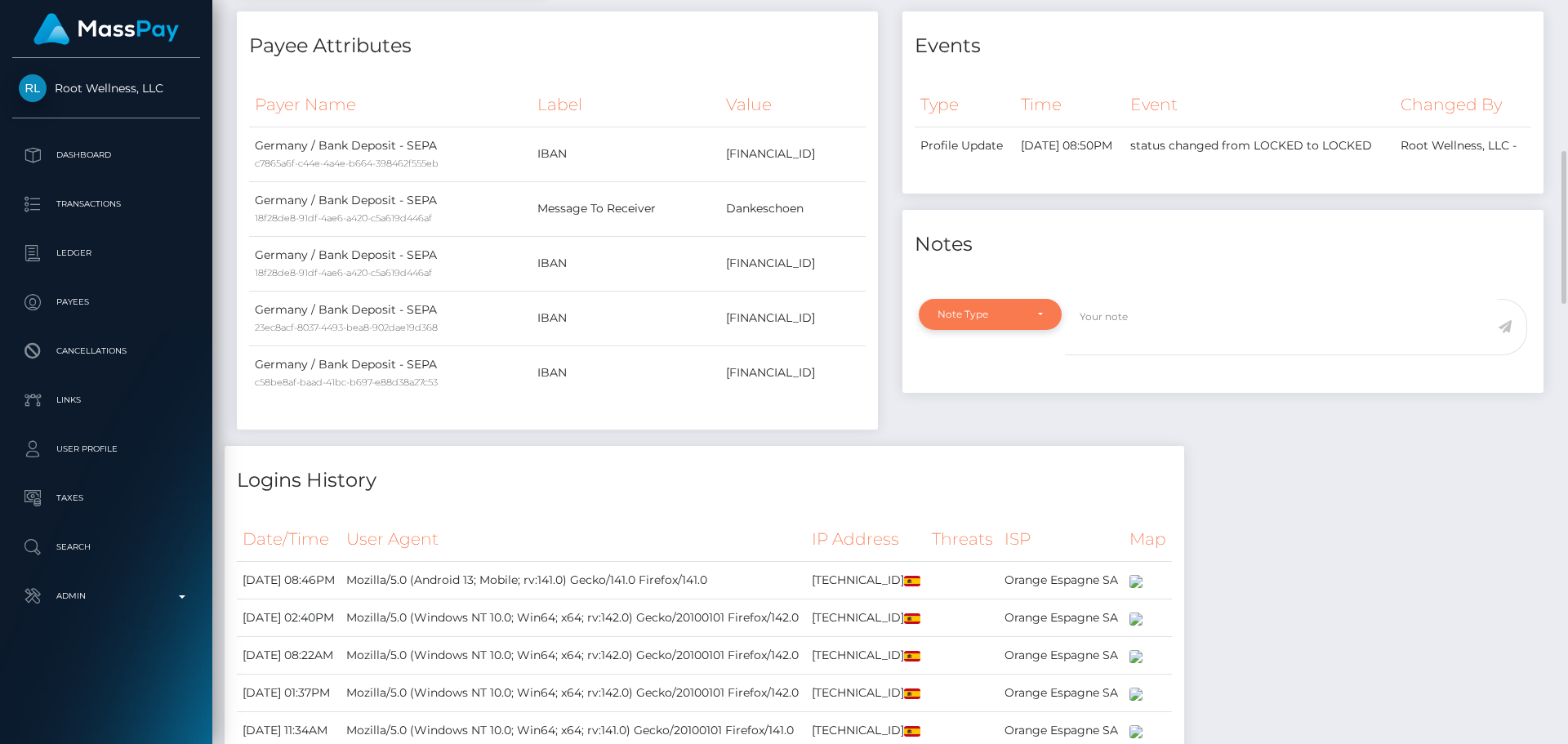
click at [1016, 316] on div "Note Type" at bounding box center [990, 314] width 143 height 31
click at [977, 400] on span "Compliance" at bounding box center [968, 393] width 59 height 14
select select "COMPLIANCE"
click at [1117, 355] on textarea at bounding box center [1282, 327] width 433 height 56
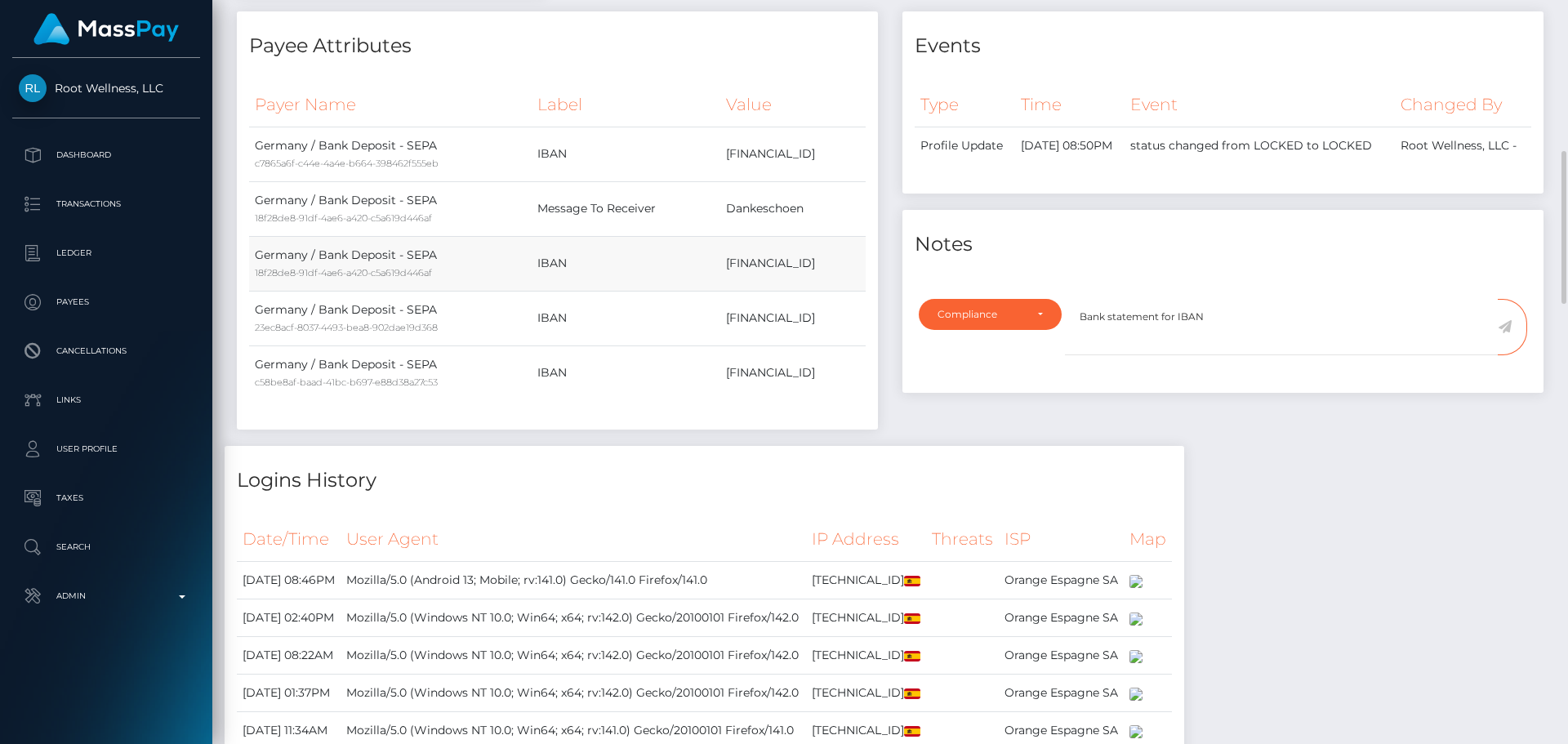
click at [775, 266] on td "DE16700400480559678800" at bounding box center [794, 263] width 146 height 55
copy td "DE16700400480559678800"
click at [1295, 349] on textarea "Bank statement for IBAN" at bounding box center [1282, 327] width 433 height 56
paste textarea "DE16700400480559678800"
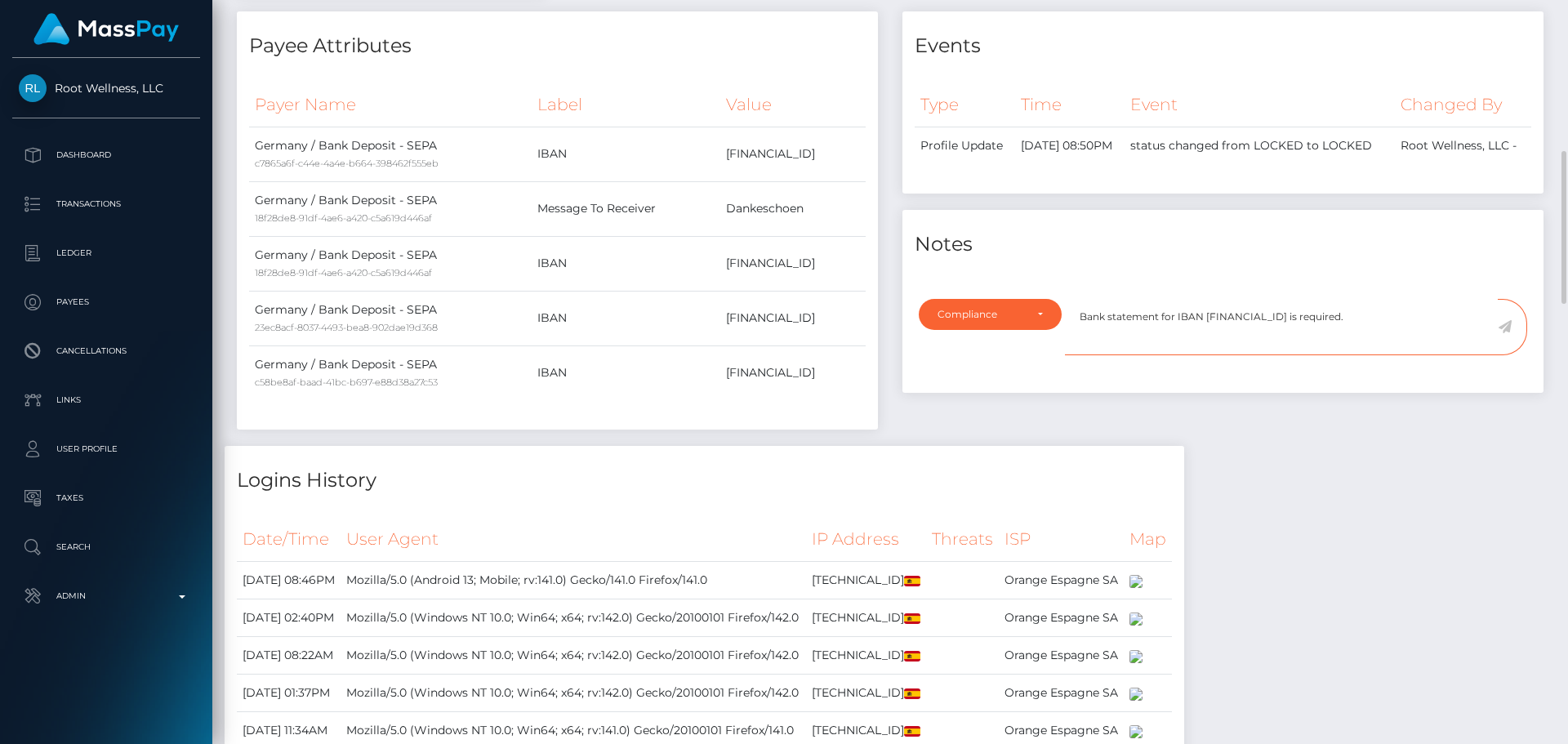
type textarea "Bank statement for IBAN DE16700400480559678800 is required."
click at [1505, 333] on icon at bounding box center [1505, 327] width 14 height 13
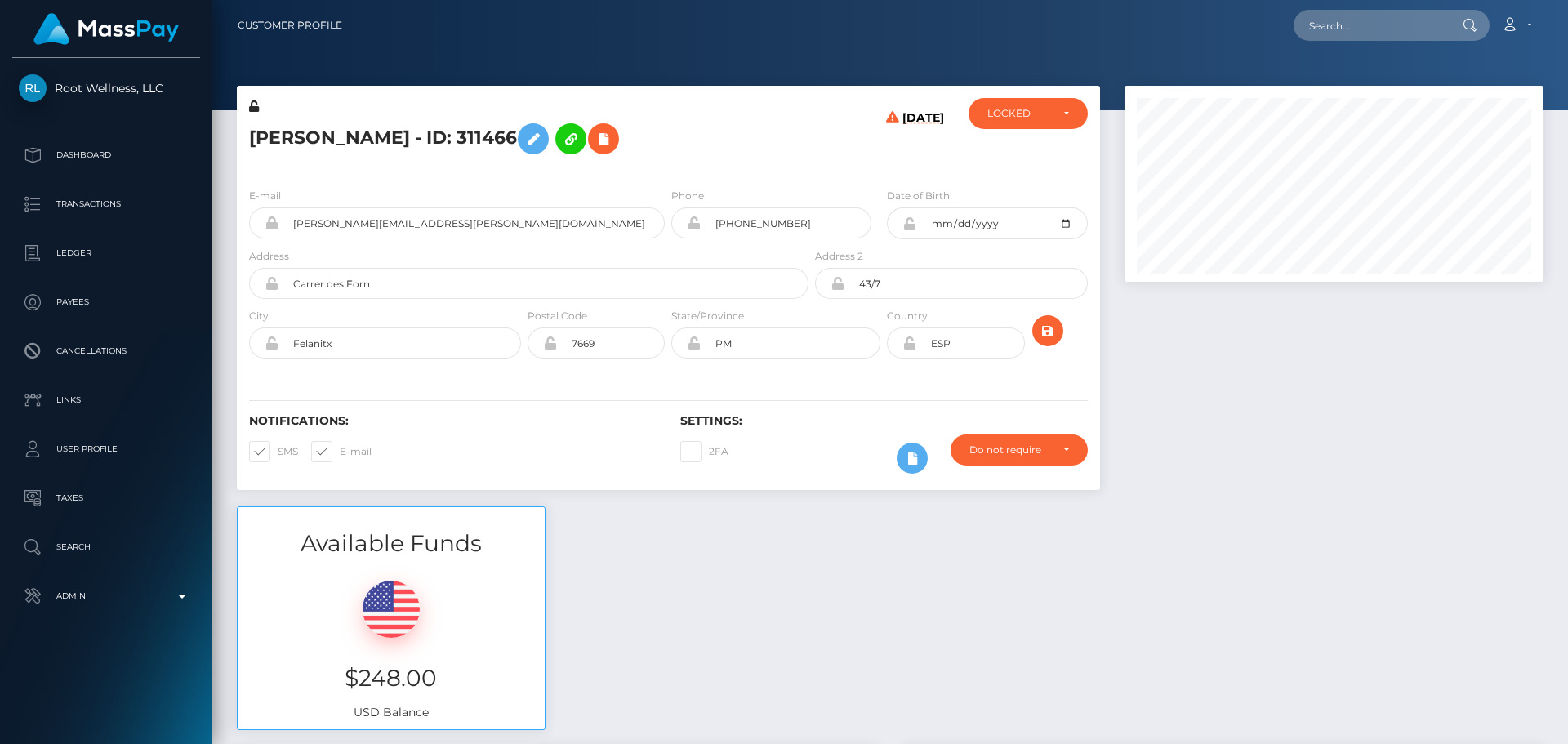
scroll to position [196, 420]
drag, startPoint x: 719, startPoint y: 147, endPoint x: 767, endPoint y: 147, distance: 48.0
click at [720, 147] on h5 "[PERSON_NAME] - ID: 311466" at bounding box center [524, 138] width 550 height 47
click at [998, 118] on div "LOCKED" at bounding box center [1019, 114] width 63 height 13
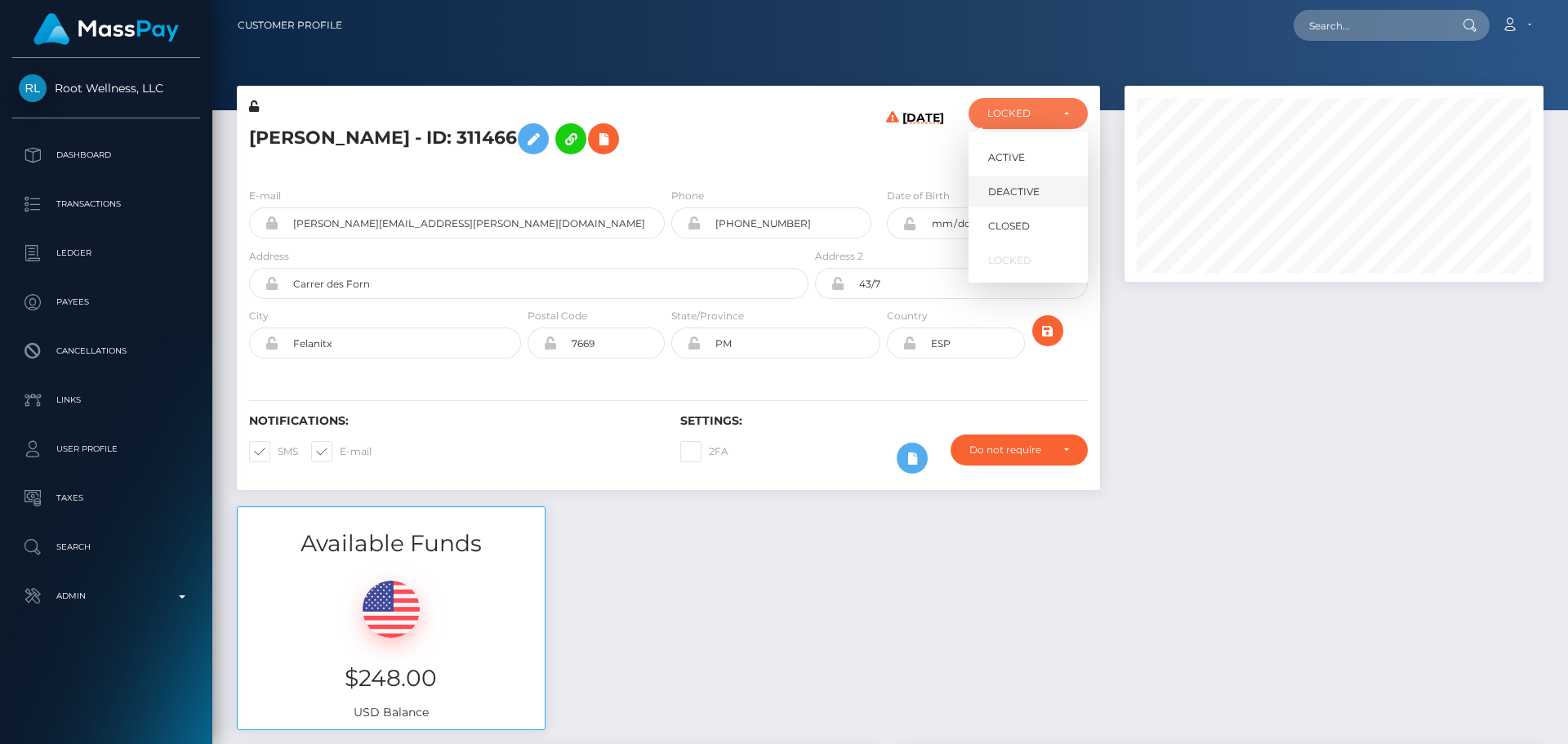
click at [1017, 182] on link "DEACTIVE" at bounding box center [1028, 192] width 120 height 31
select select "DEACTIVE"
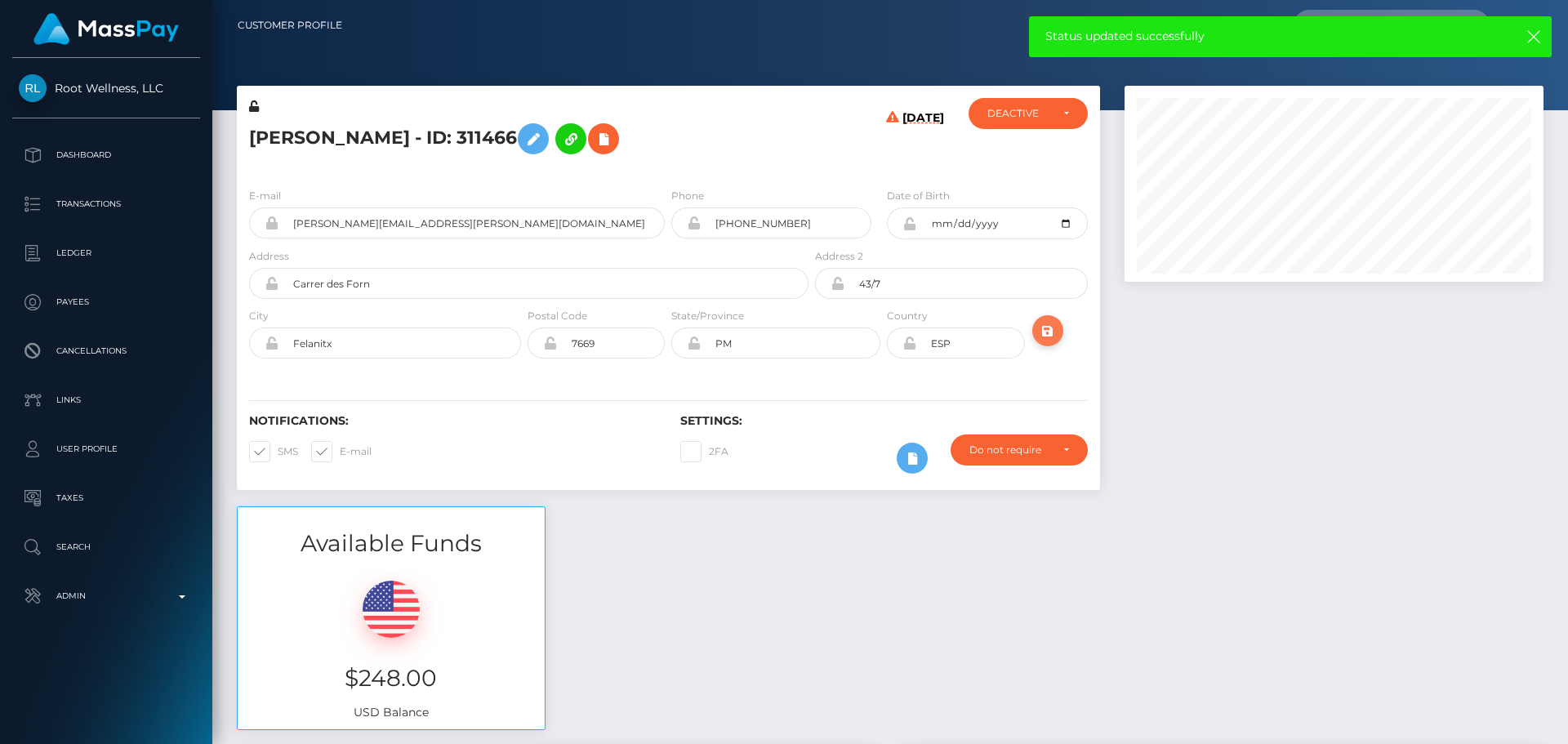
click at [1048, 332] on icon "submit" at bounding box center [1048, 330] width 19 height 20
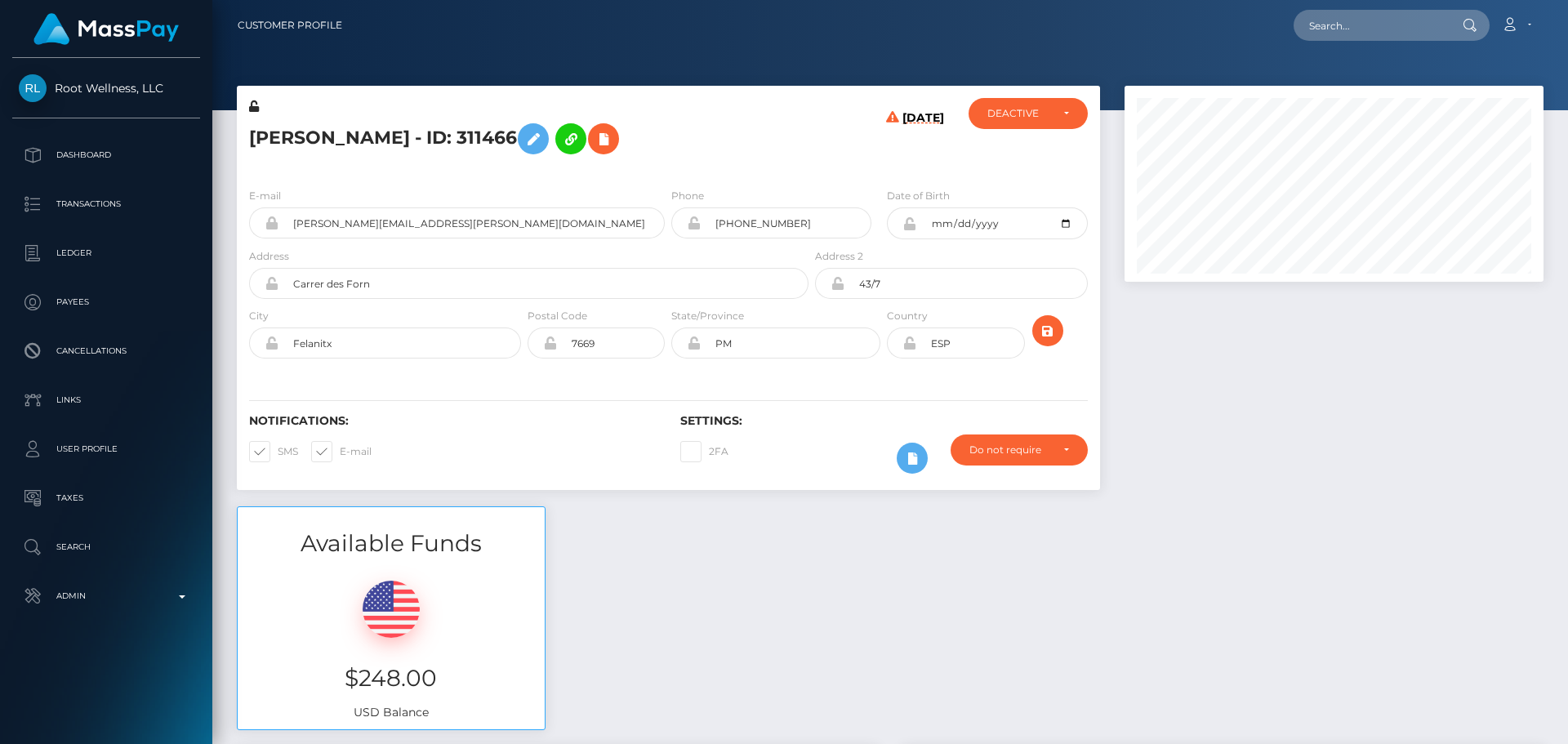
scroll to position [196, 420]
click at [395, 136] on h5 "[PERSON_NAME] - ID: 311466" at bounding box center [524, 138] width 550 height 47
copy h5 "[PERSON_NAME] - ID: 311466"
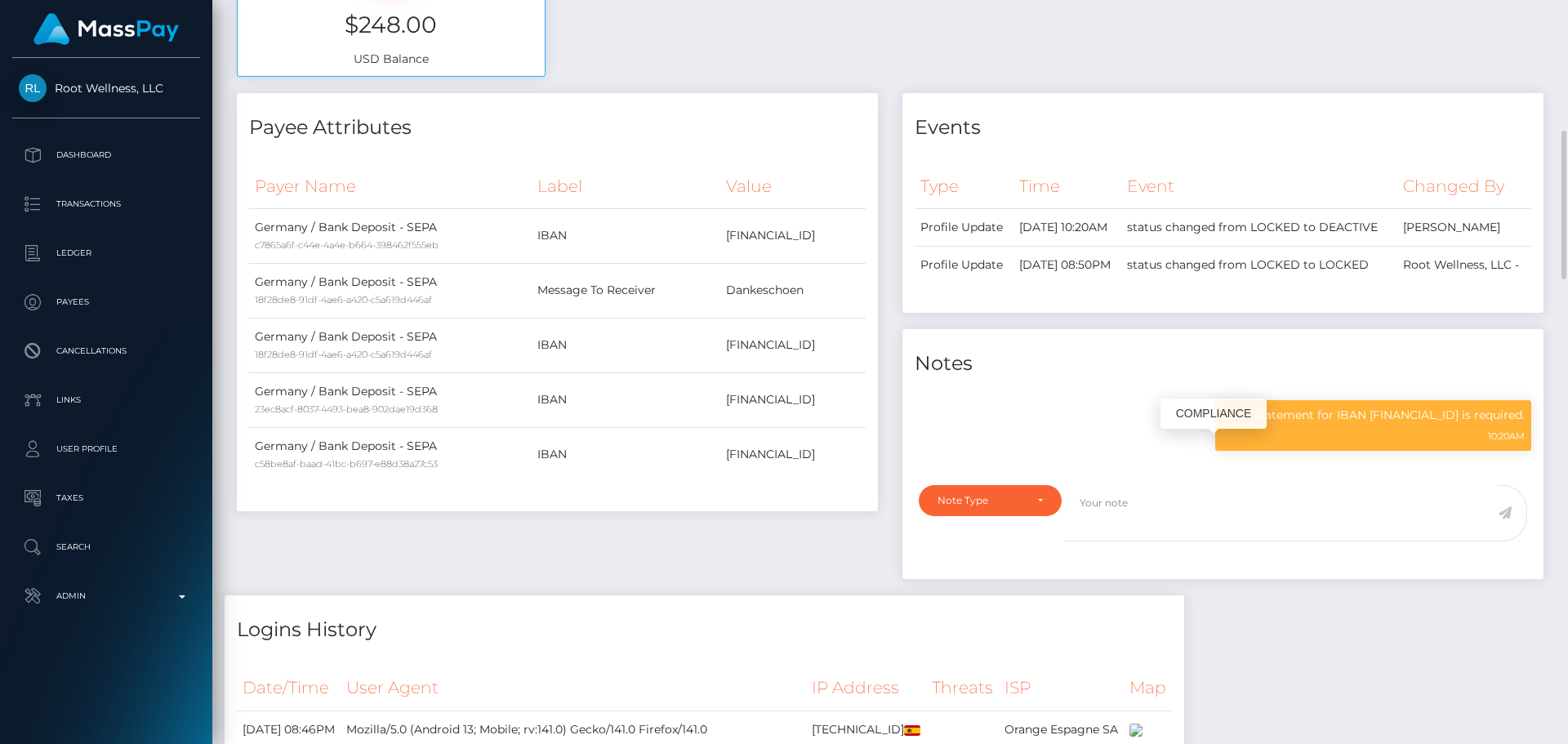
click at [1280, 424] on p "Bank statement for IBAN [FINANCIAL_ID] is required." at bounding box center [1374, 416] width 303 height 17
drag, startPoint x: 1280, startPoint y: 454, endPoint x: 1366, endPoint y: 448, distance: 86.2
click at [1366, 424] on p "Bank statement for IBAN DE16700400480559678800 is required." at bounding box center [1374, 416] width 303 height 17
copy p "IBAN DE16700400480559678800"
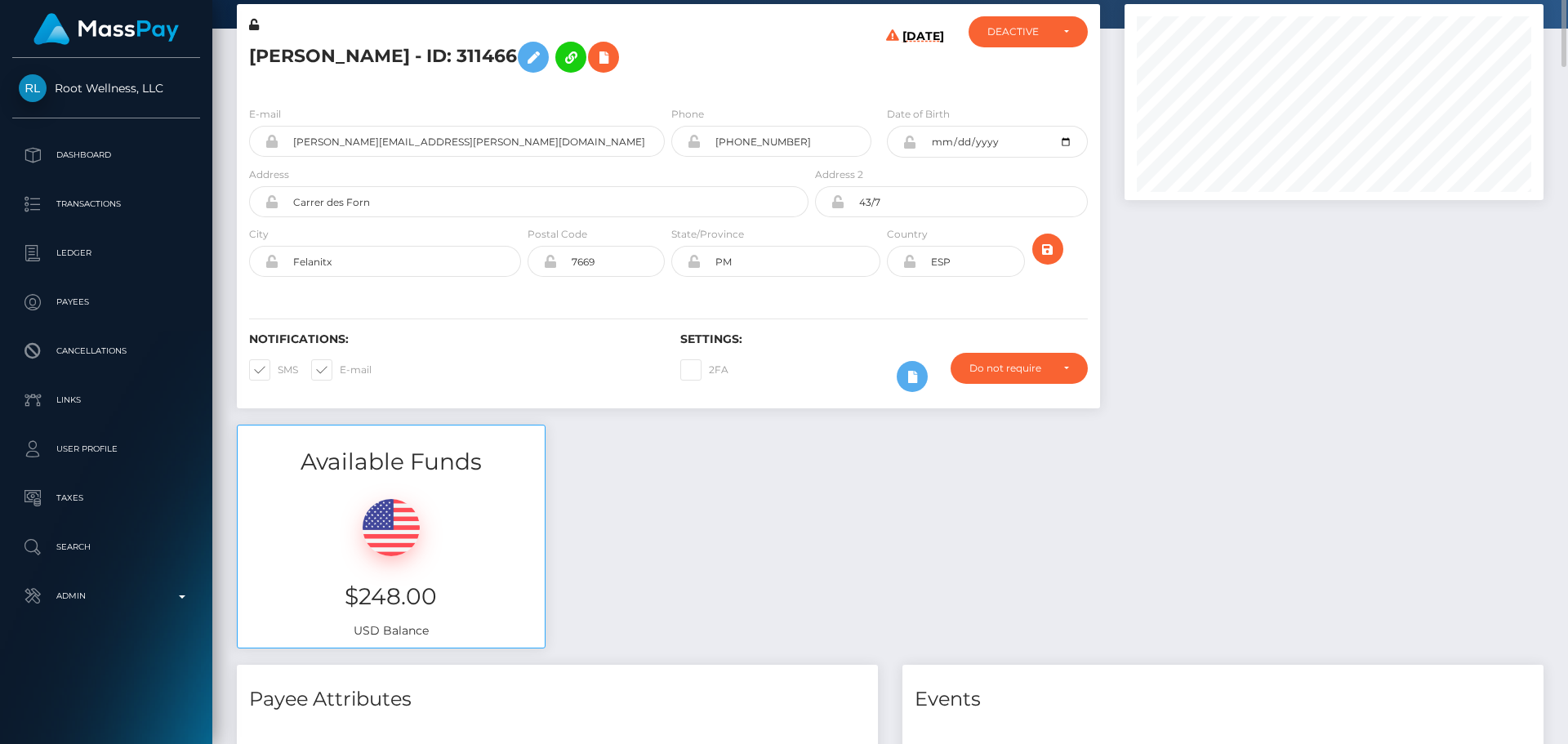
scroll to position [0, 0]
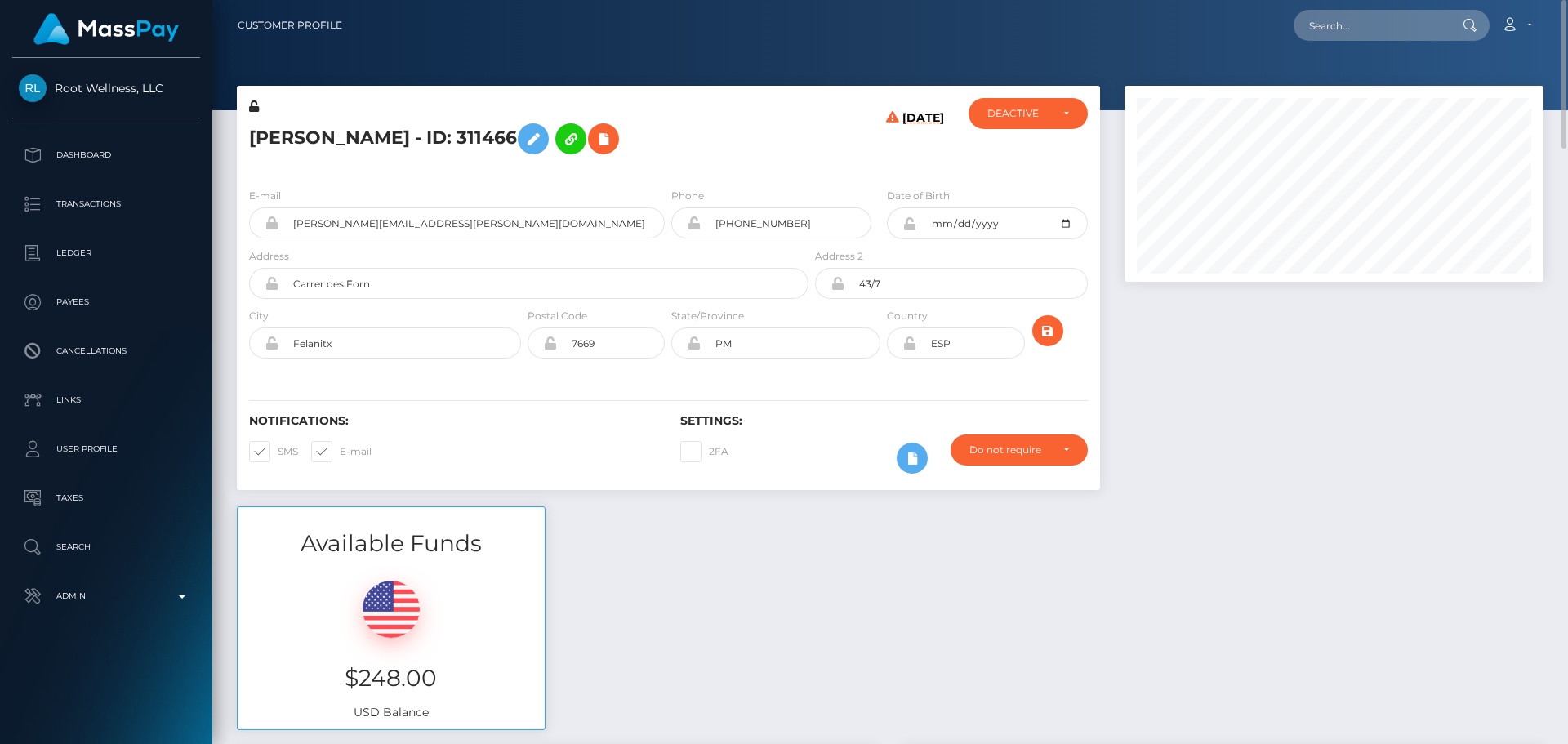
click at [745, 147] on h5 "Stephan Zurkuhlen - ID: 311466" at bounding box center [524, 138] width 550 height 47
click at [1359, 31] on input "text" at bounding box center [1371, 25] width 153 height 31
paste input "[EMAIL_ADDRESS][DOMAIN_NAME]"
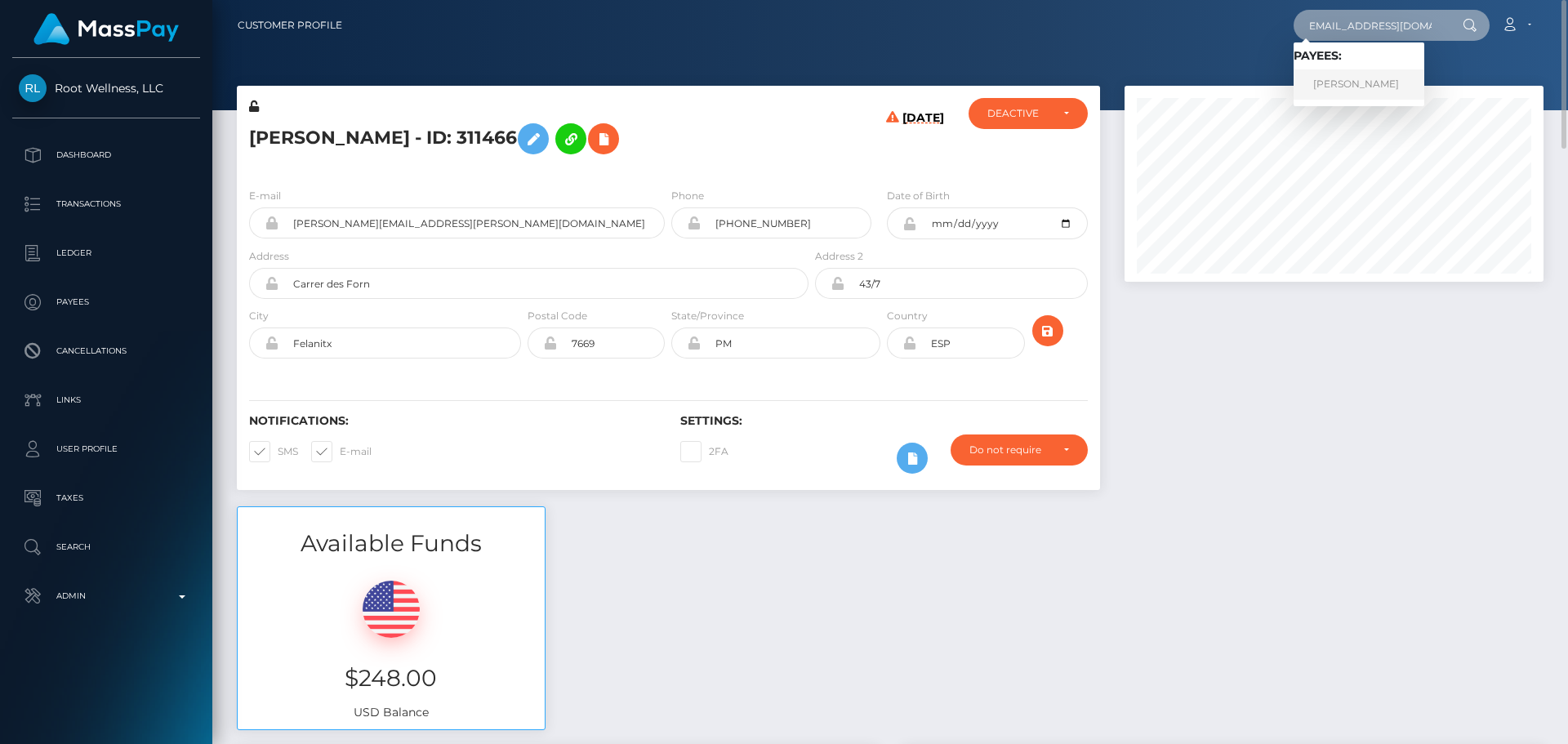
type input "[EMAIL_ADDRESS][DOMAIN_NAME]"
click at [1355, 75] on link "Arina Petrova" at bounding box center [1359, 85] width 131 height 31
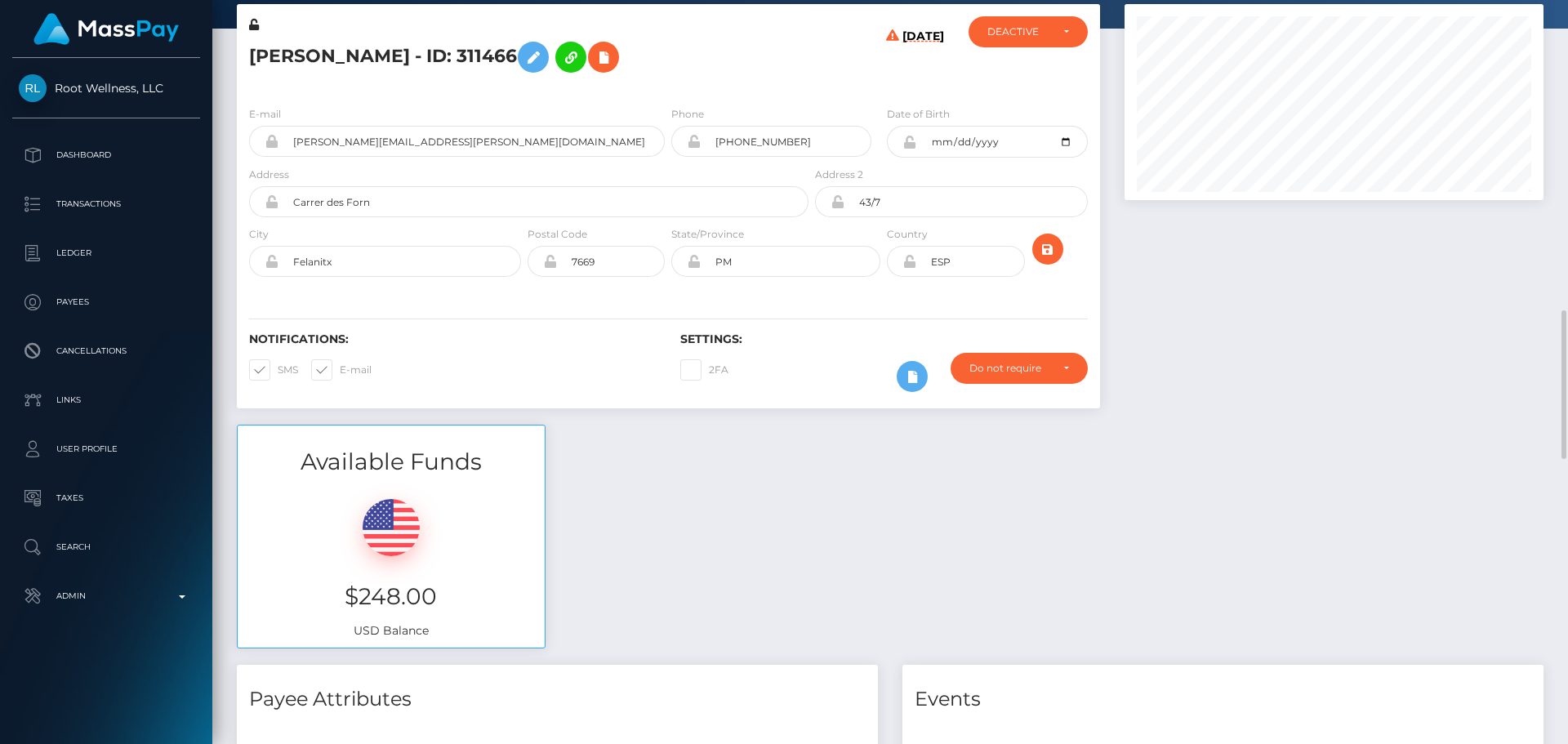
scroll to position [0, 0]
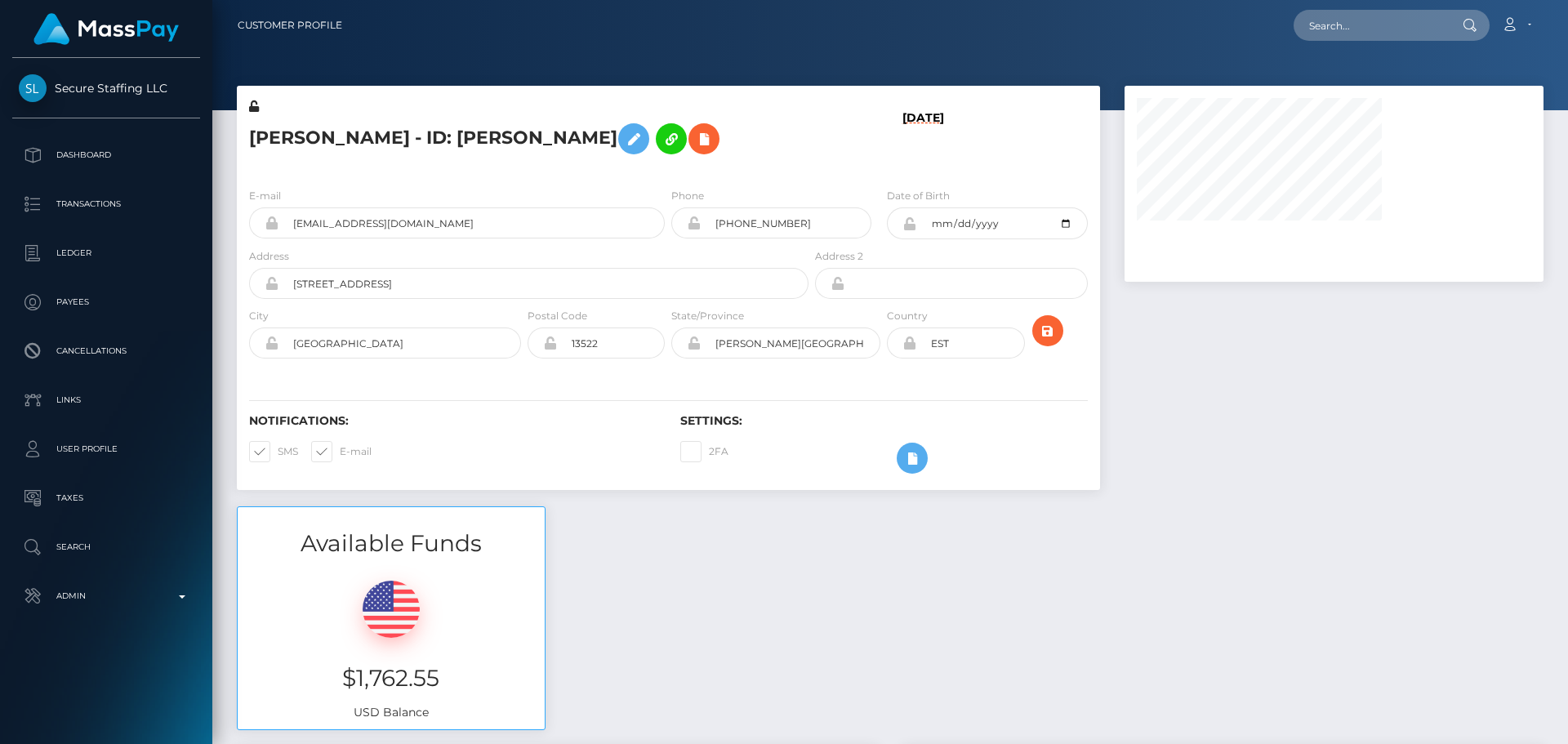
click at [727, 138] on h5 "[PERSON_NAME] - ID: [PERSON_NAME]" at bounding box center [524, 138] width 550 height 47
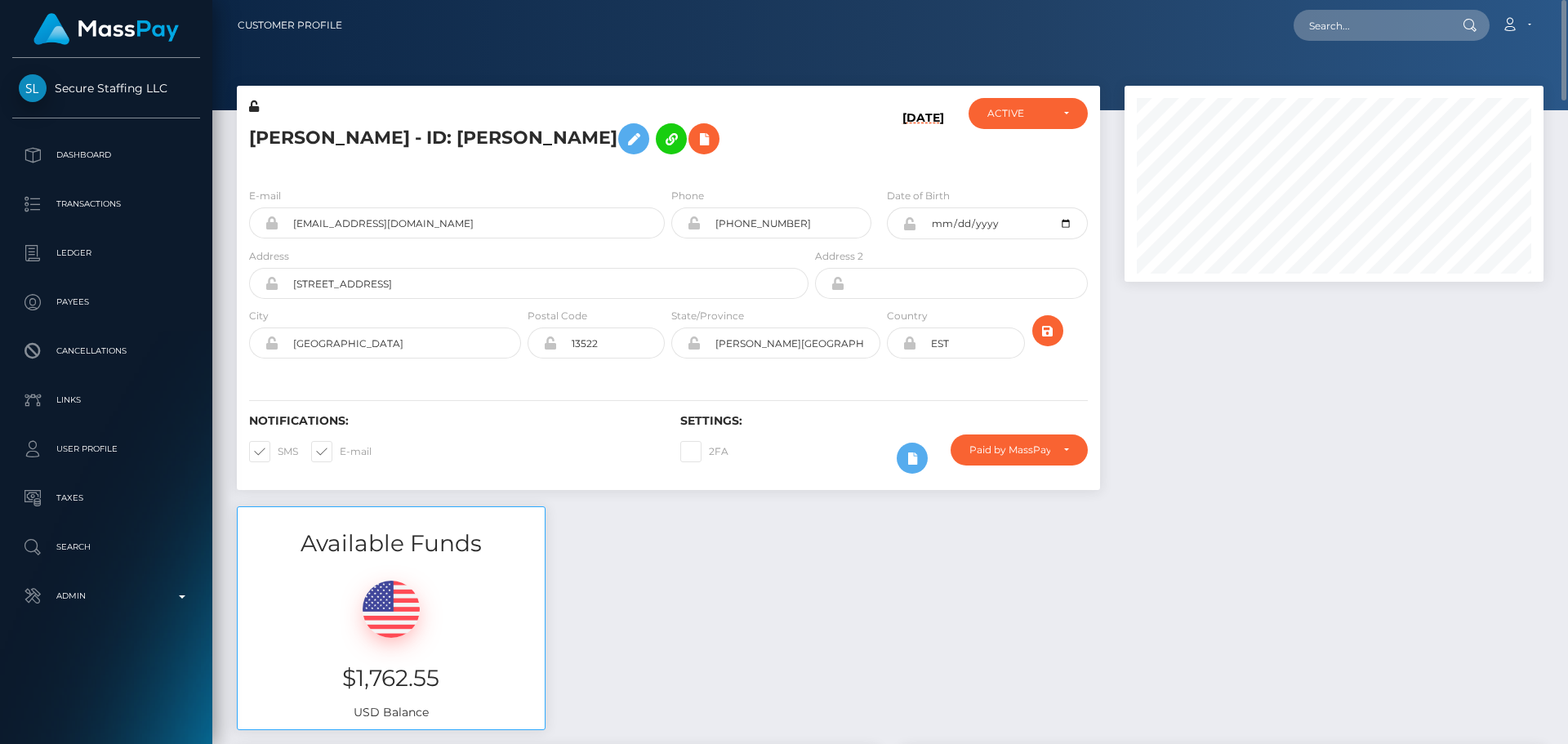
click at [772, 154] on h5 "[PERSON_NAME] - ID: [PERSON_NAME]" at bounding box center [524, 138] width 550 height 47
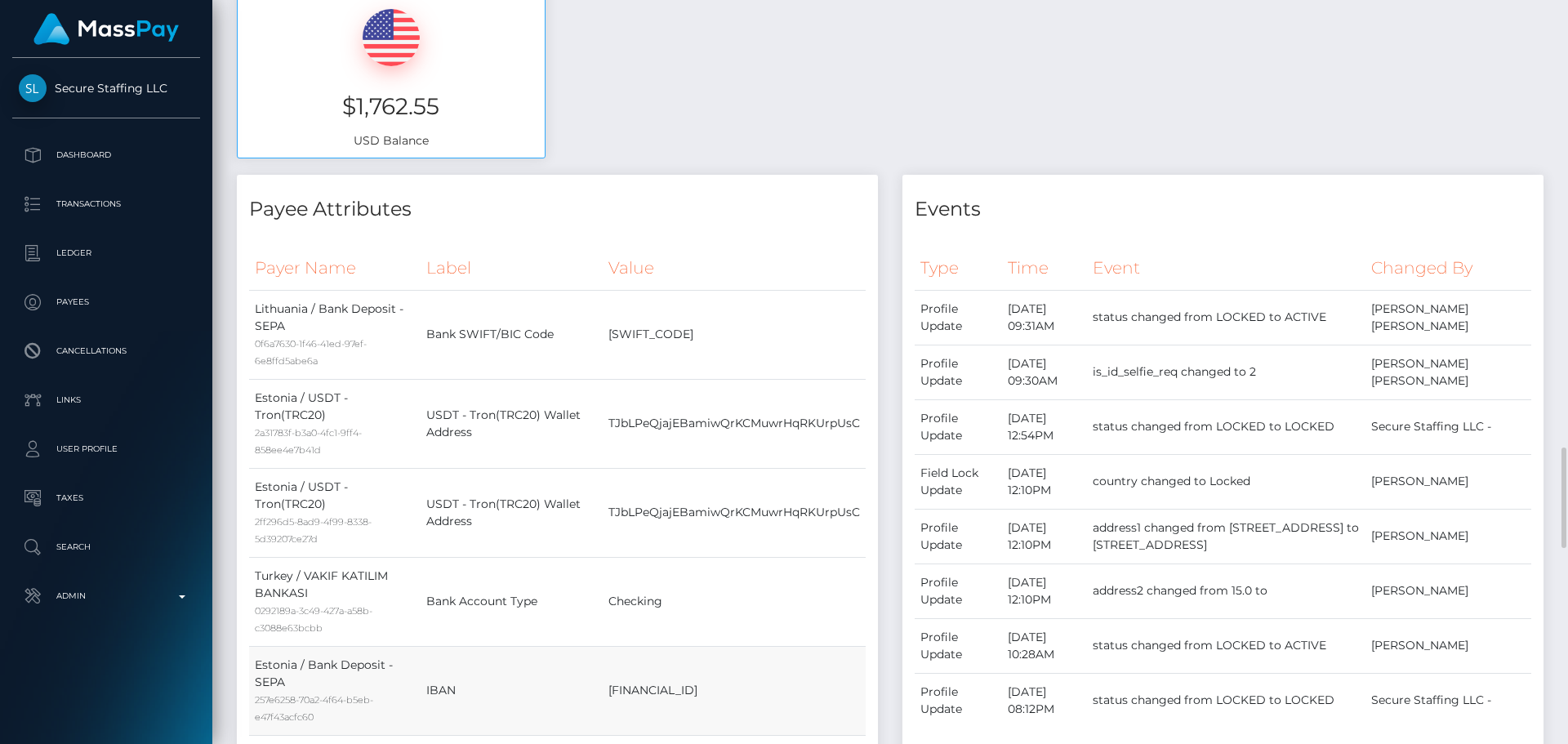
scroll to position [1144, 0]
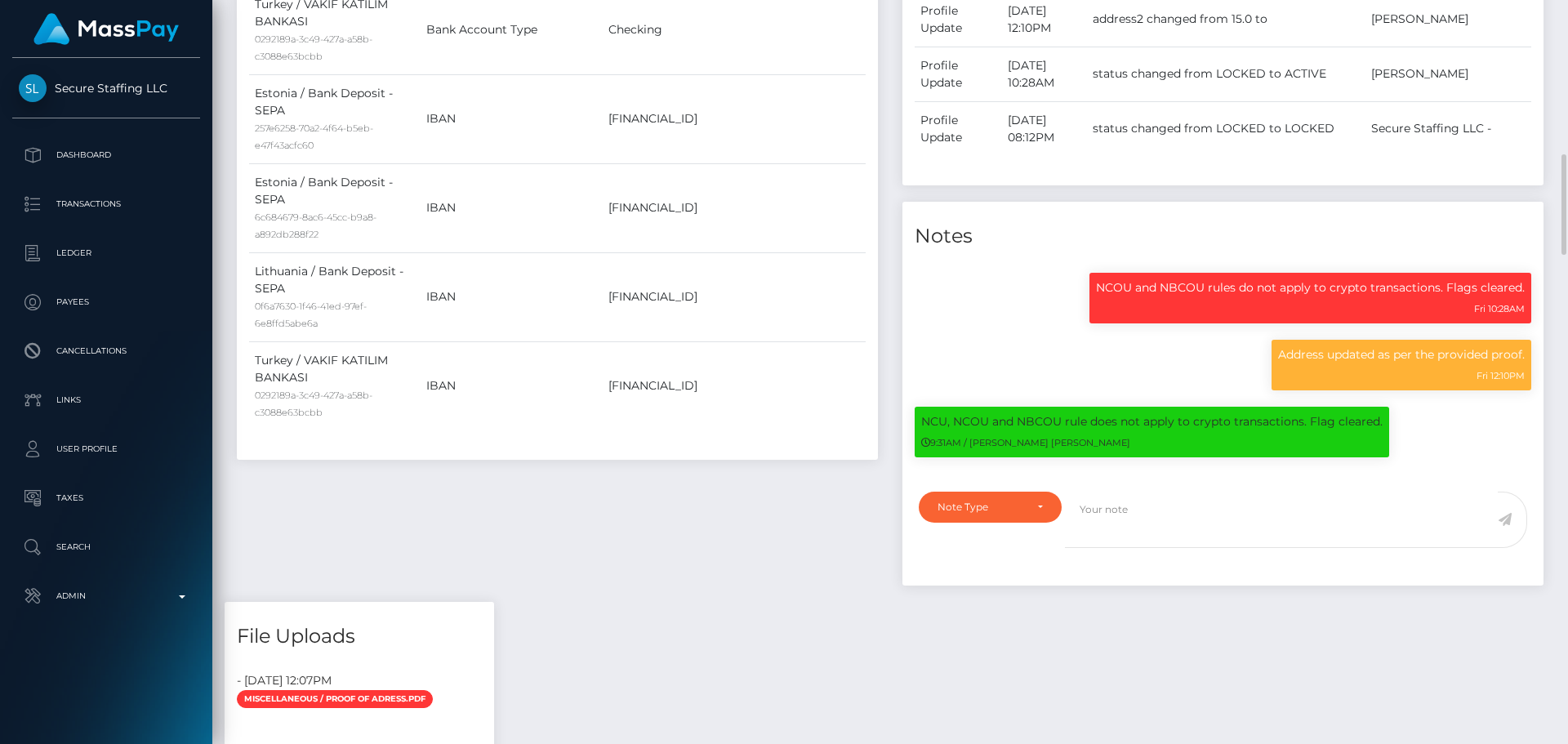
drag, startPoint x: 638, startPoint y: 510, endPoint x: 631, endPoint y: 461, distance: 49.5
click at [640, 507] on div "Payee Attributes Payer Name Label Value Lithuania / Bank Deposit - SEPA 0f6a763…" at bounding box center [557, 102] width 665 height 1000
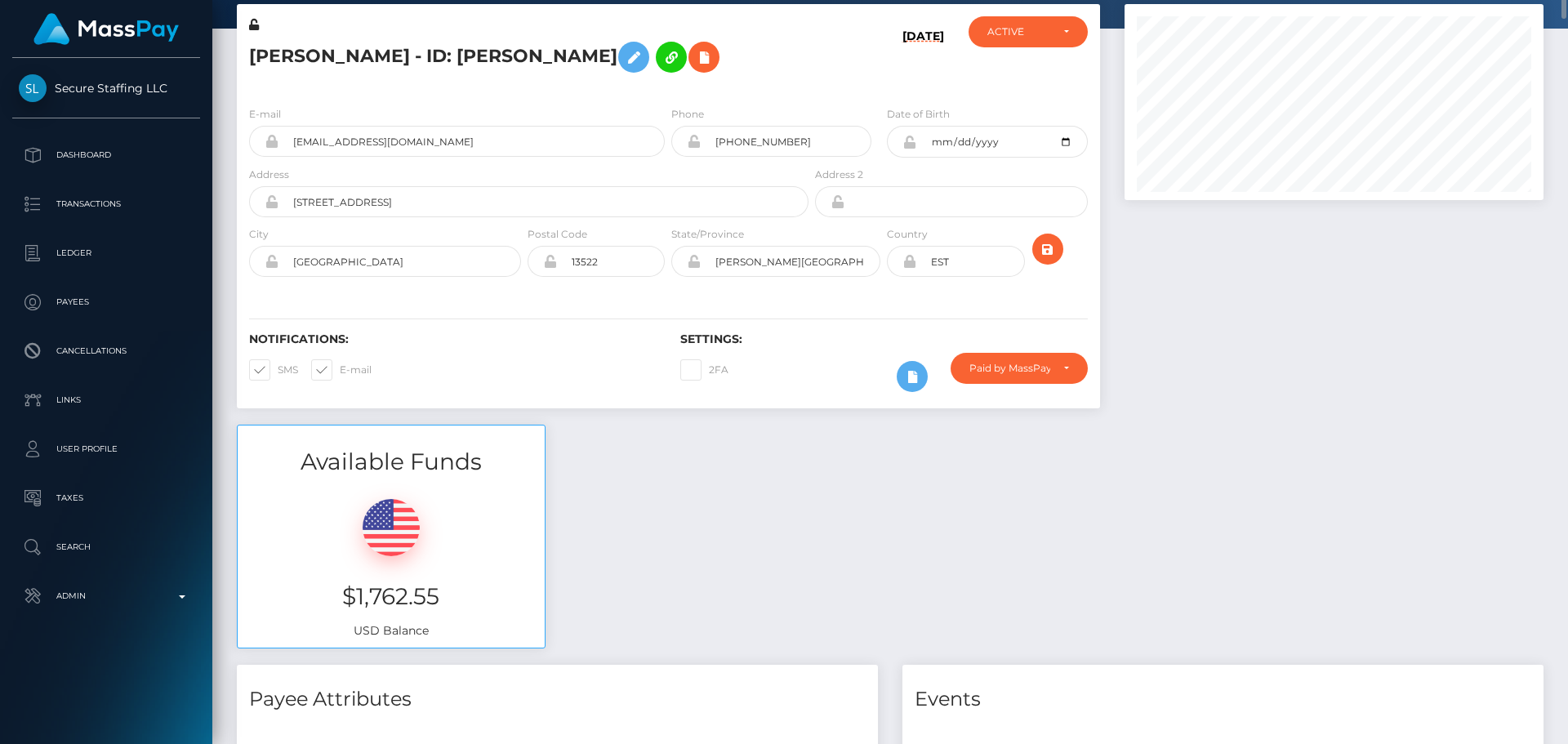
scroll to position [0, 0]
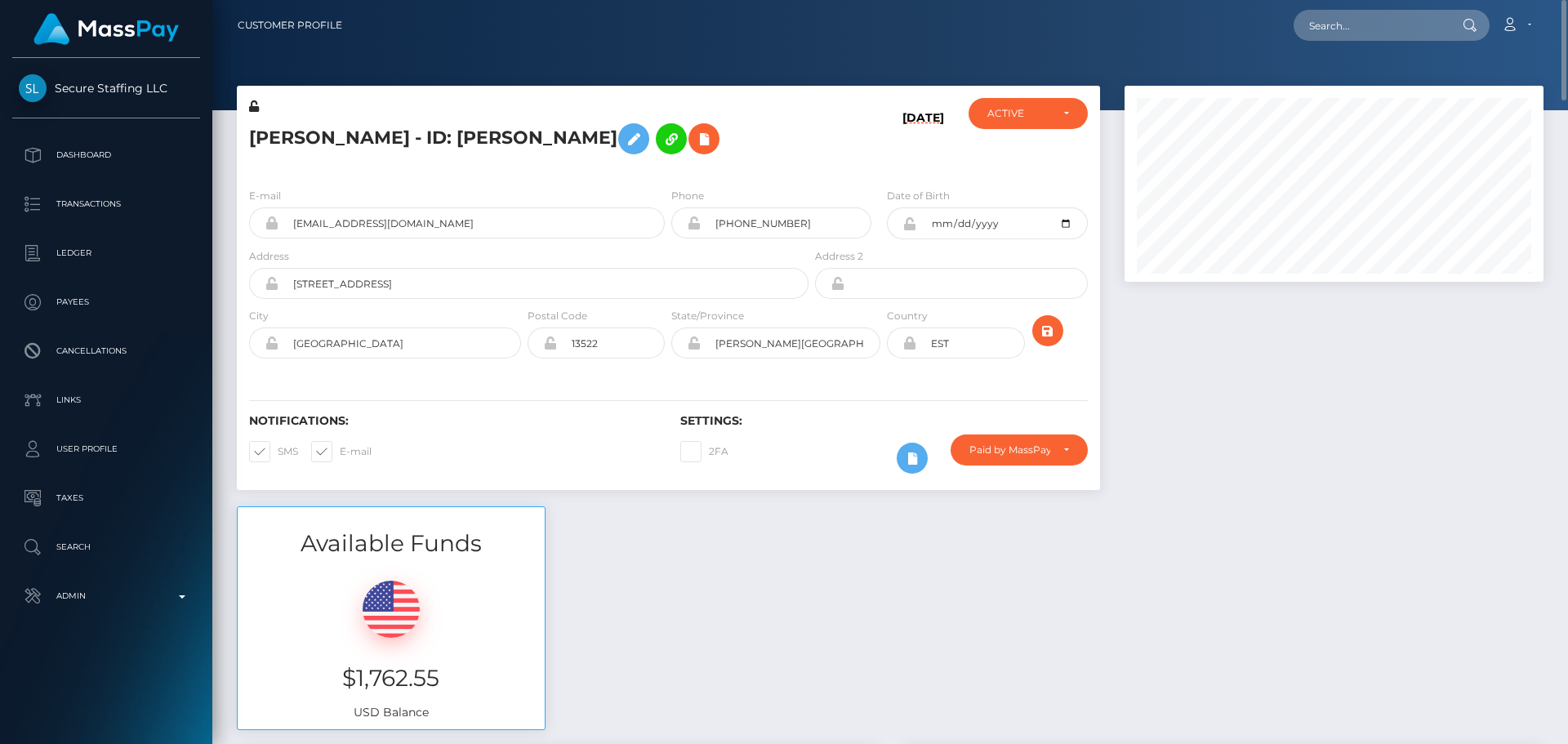
click at [261, 144] on h5 "[PERSON_NAME] - ID: [PERSON_NAME]" at bounding box center [524, 138] width 550 height 47
copy h5 "Arina"
click at [343, 147] on h5 "Arina Petrova - ID: Arina Petrova" at bounding box center [524, 138] width 550 height 47
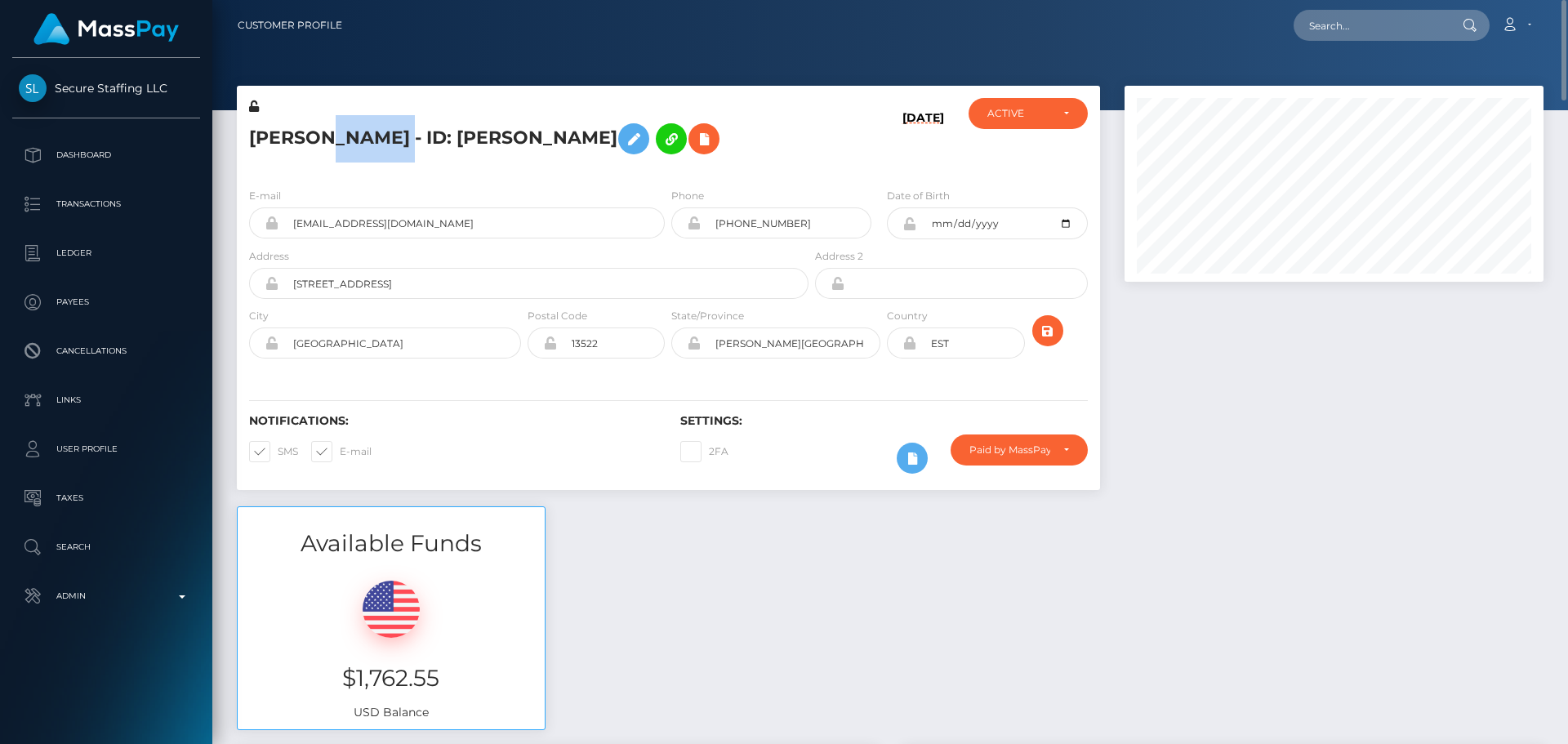
copy h5 "Petrova"
click at [816, 449] on div "2FA" at bounding box center [775, 458] width 215 height 47
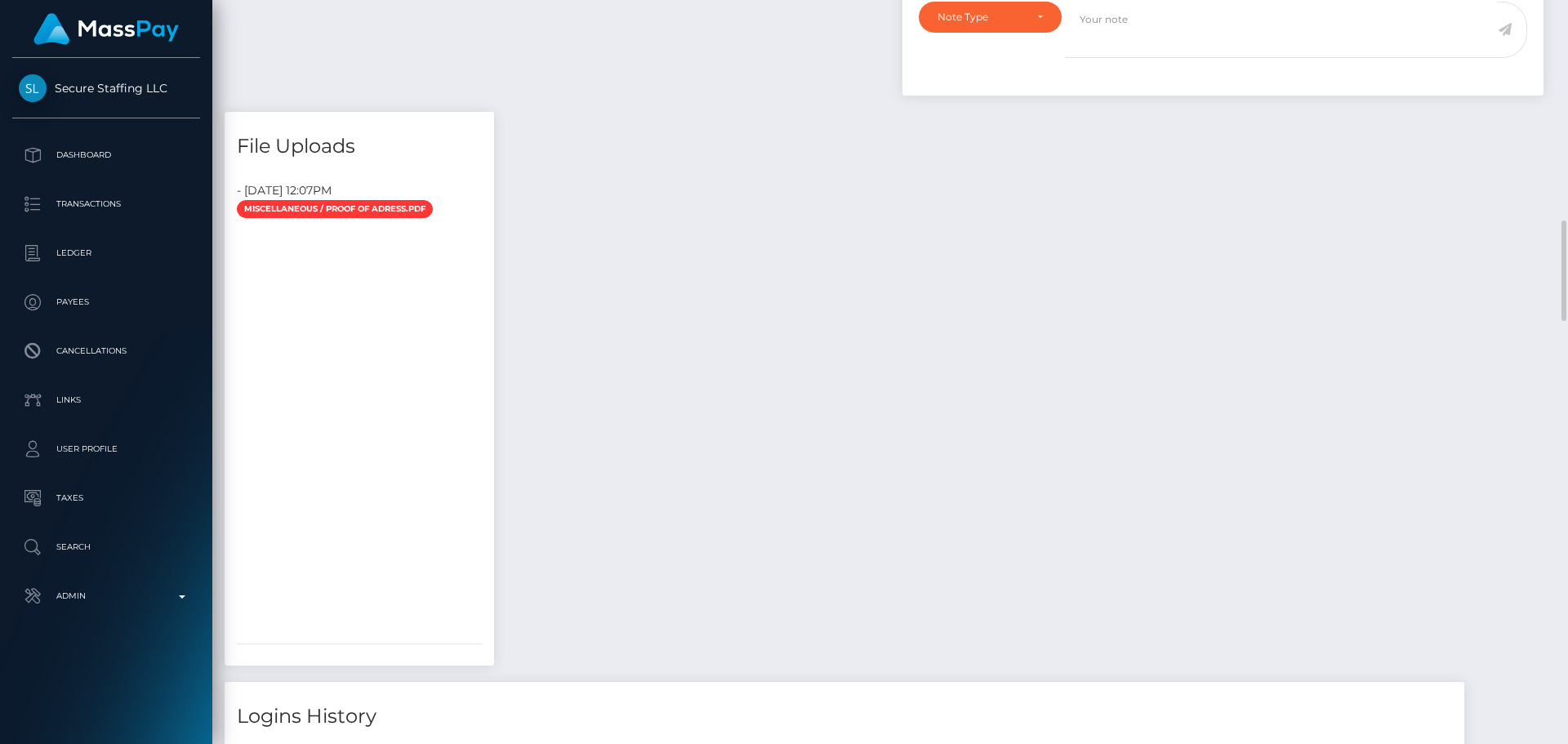
scroll to position [1716, 0]
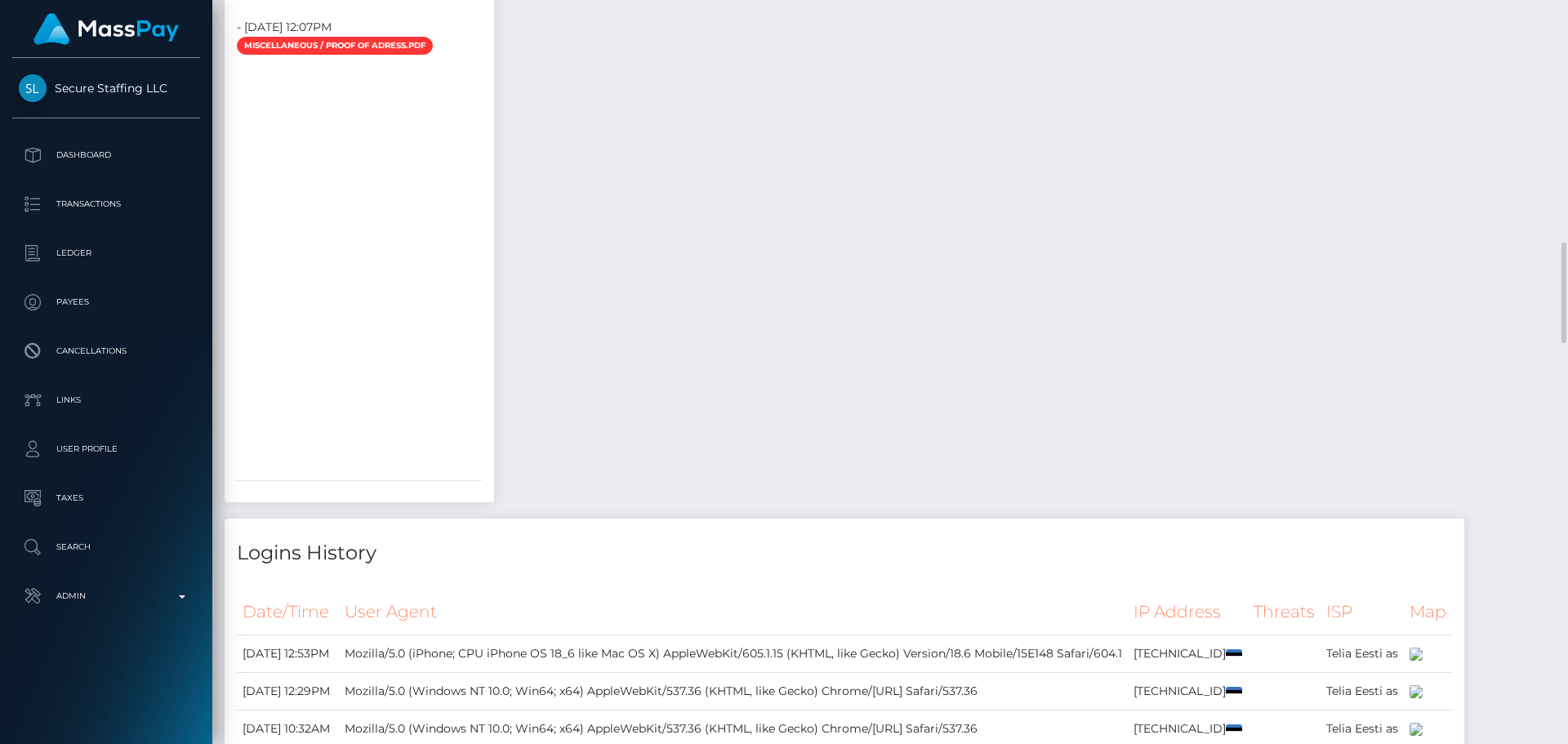
scroll to position [1880, 0]
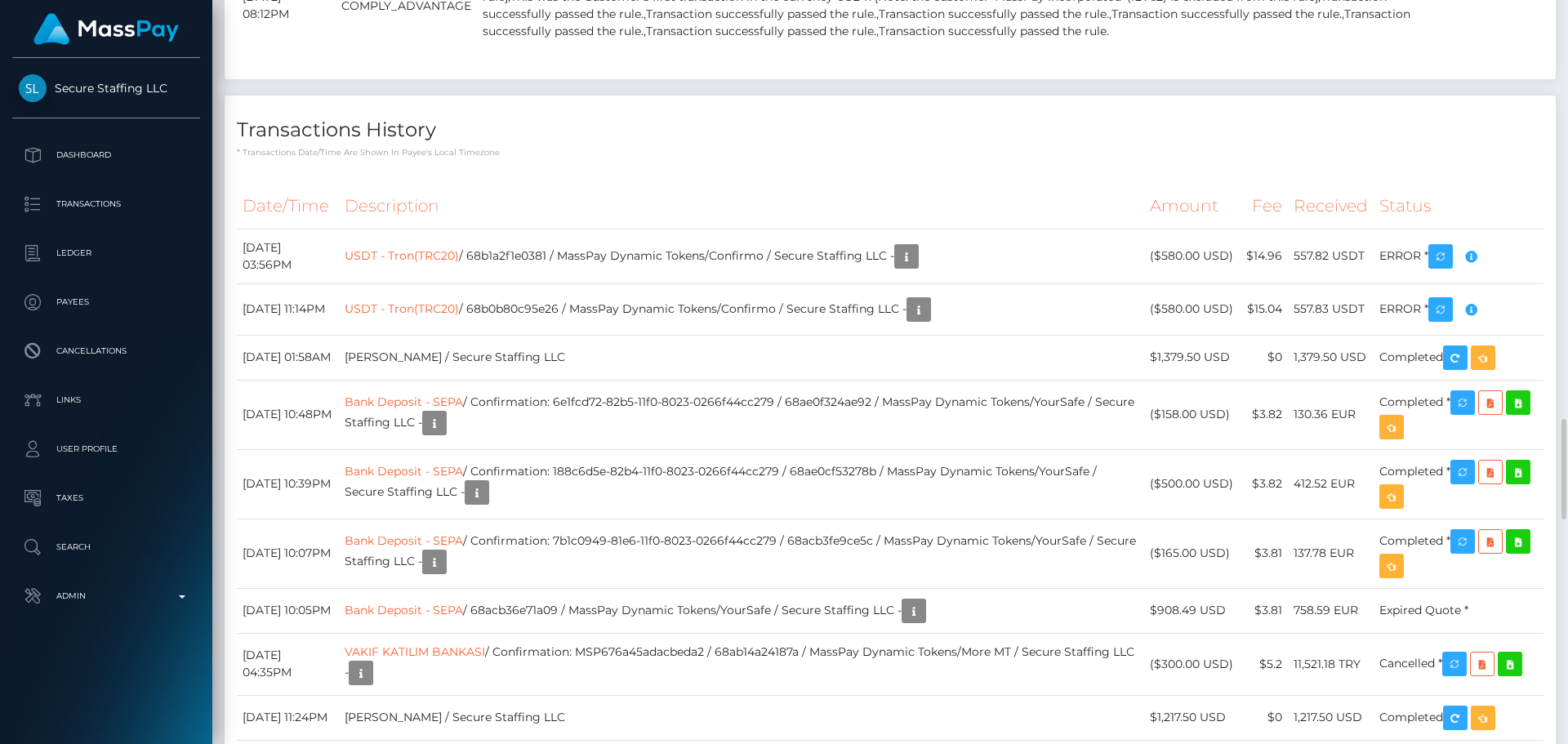
scroll to position [3432, 0]
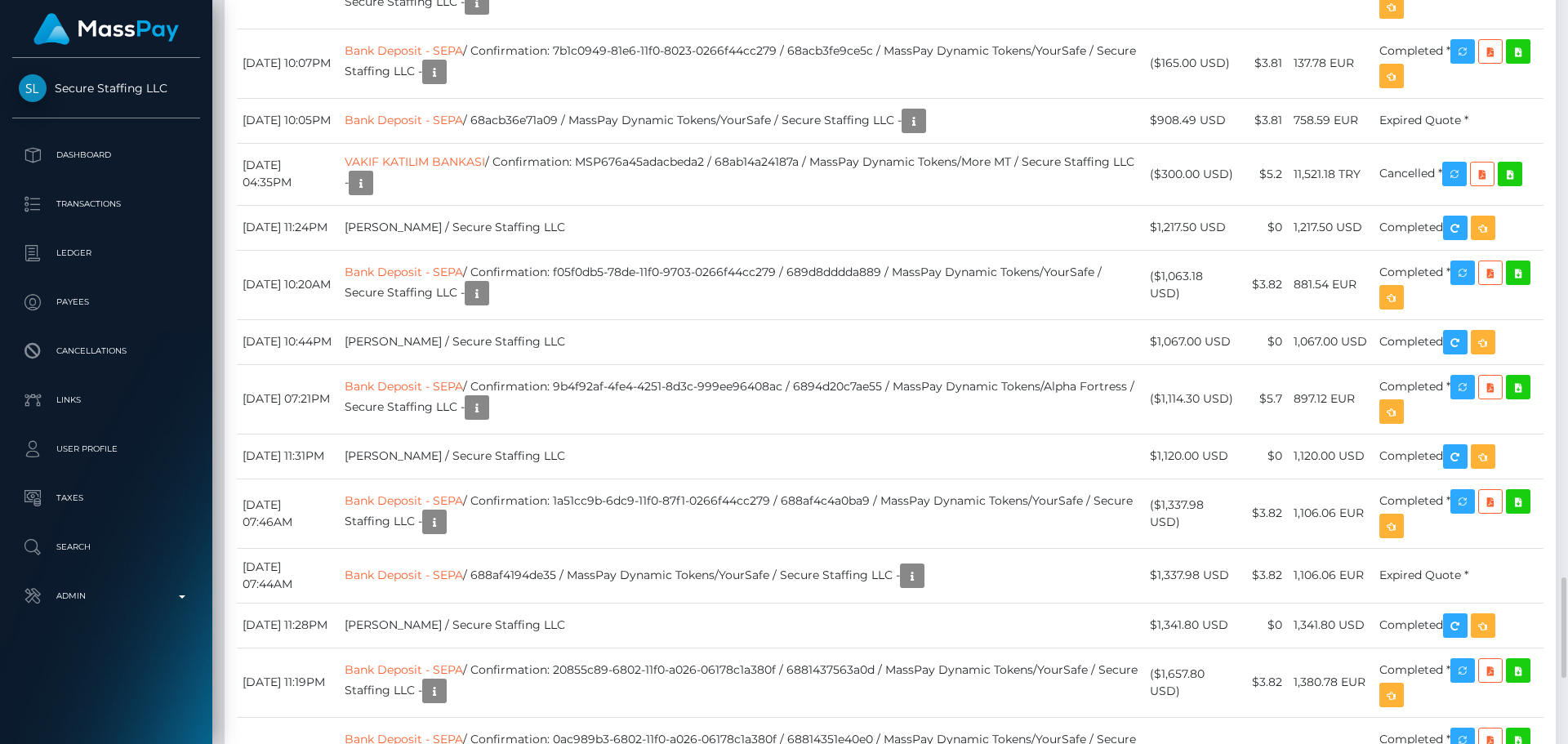
scroll to position [3677, 0]
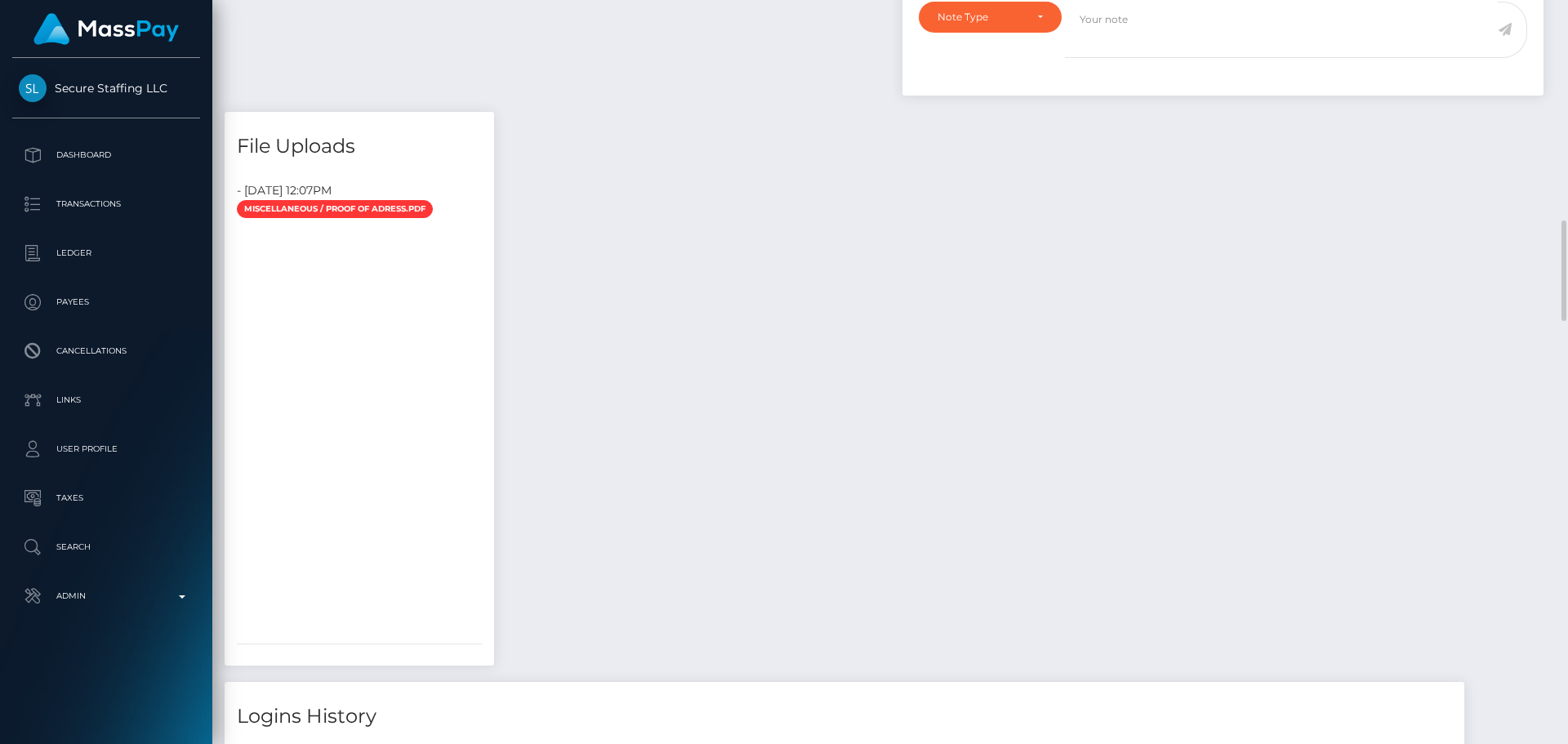
scroll to position [196, 420]
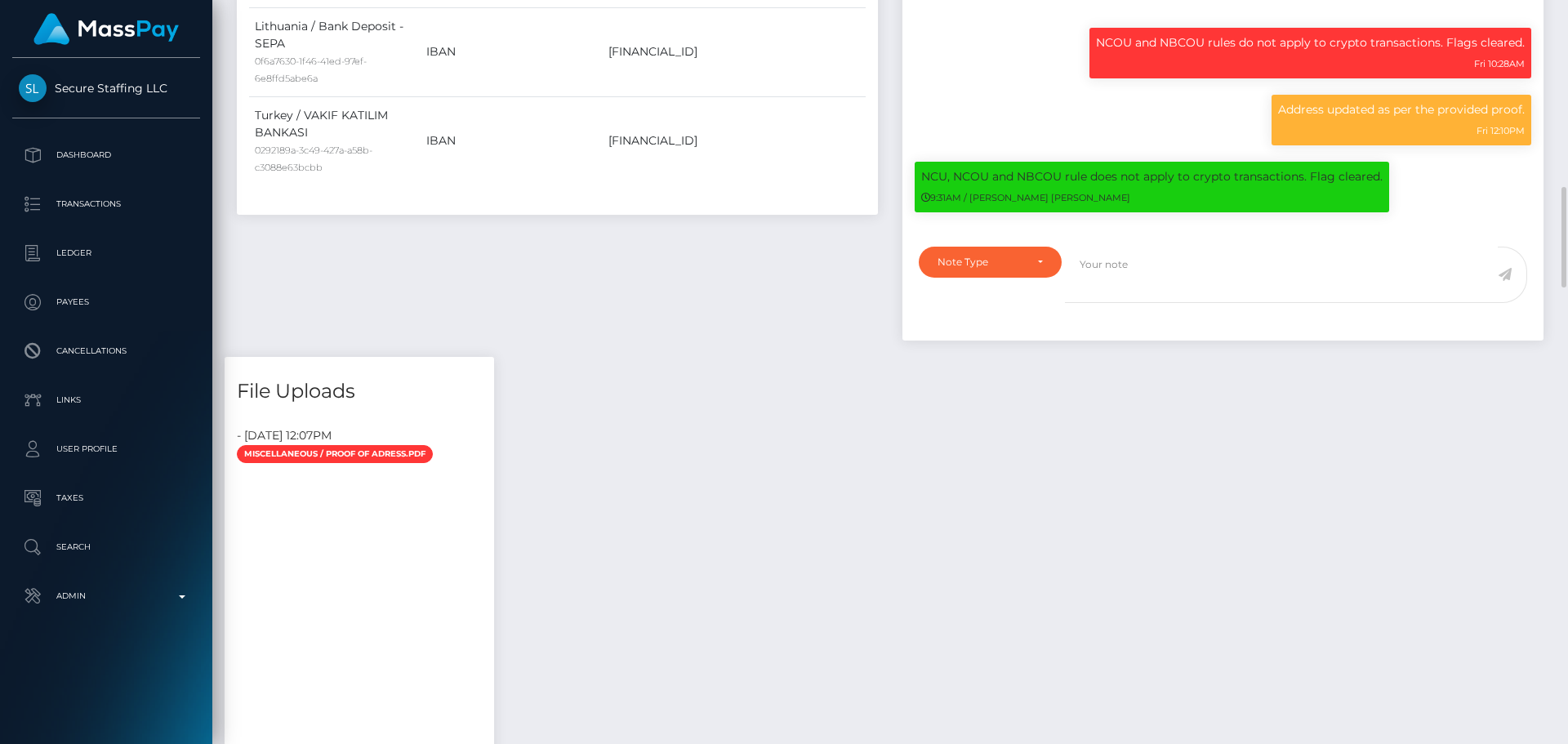
scroll to position [1471, 0]
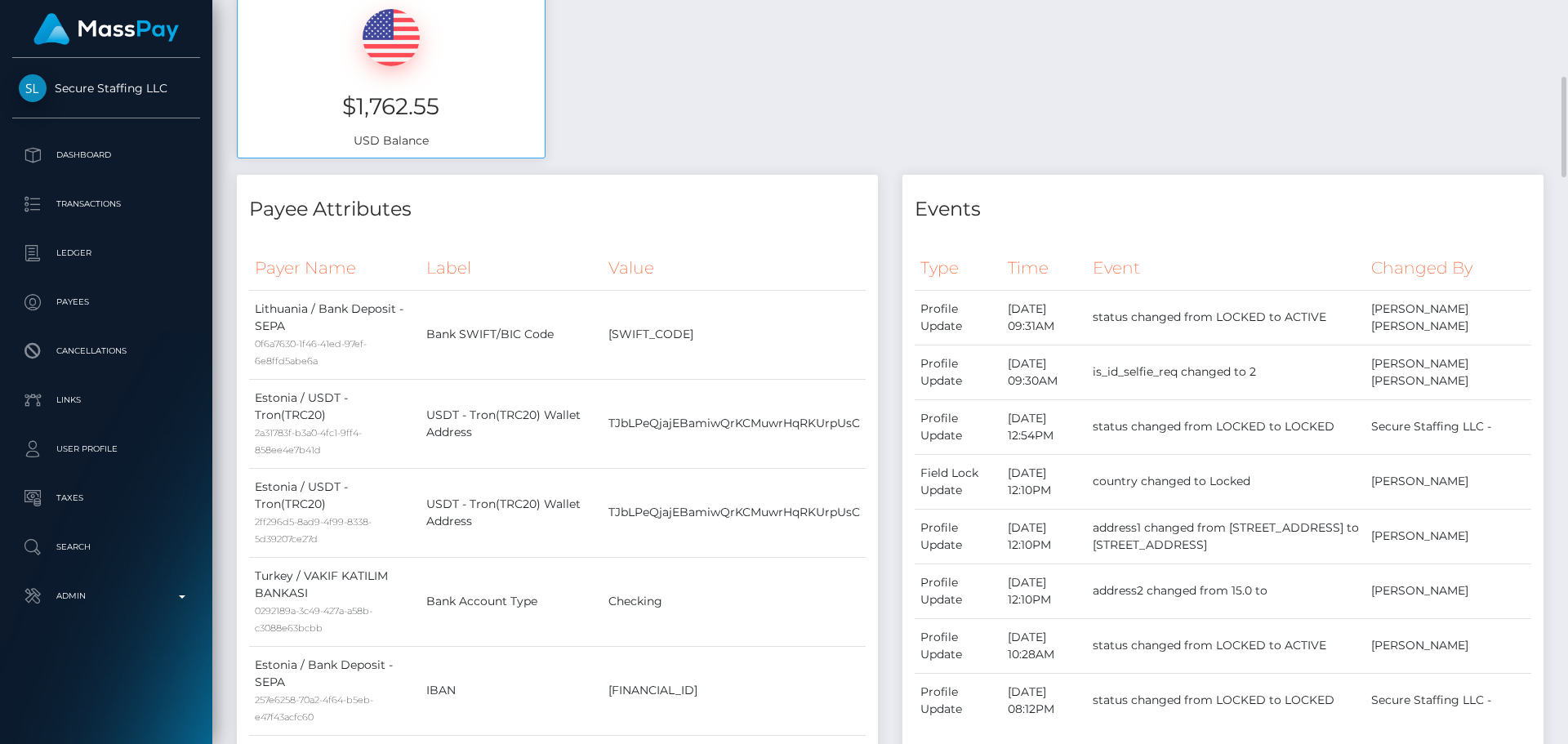
scroll to position [0, 0]
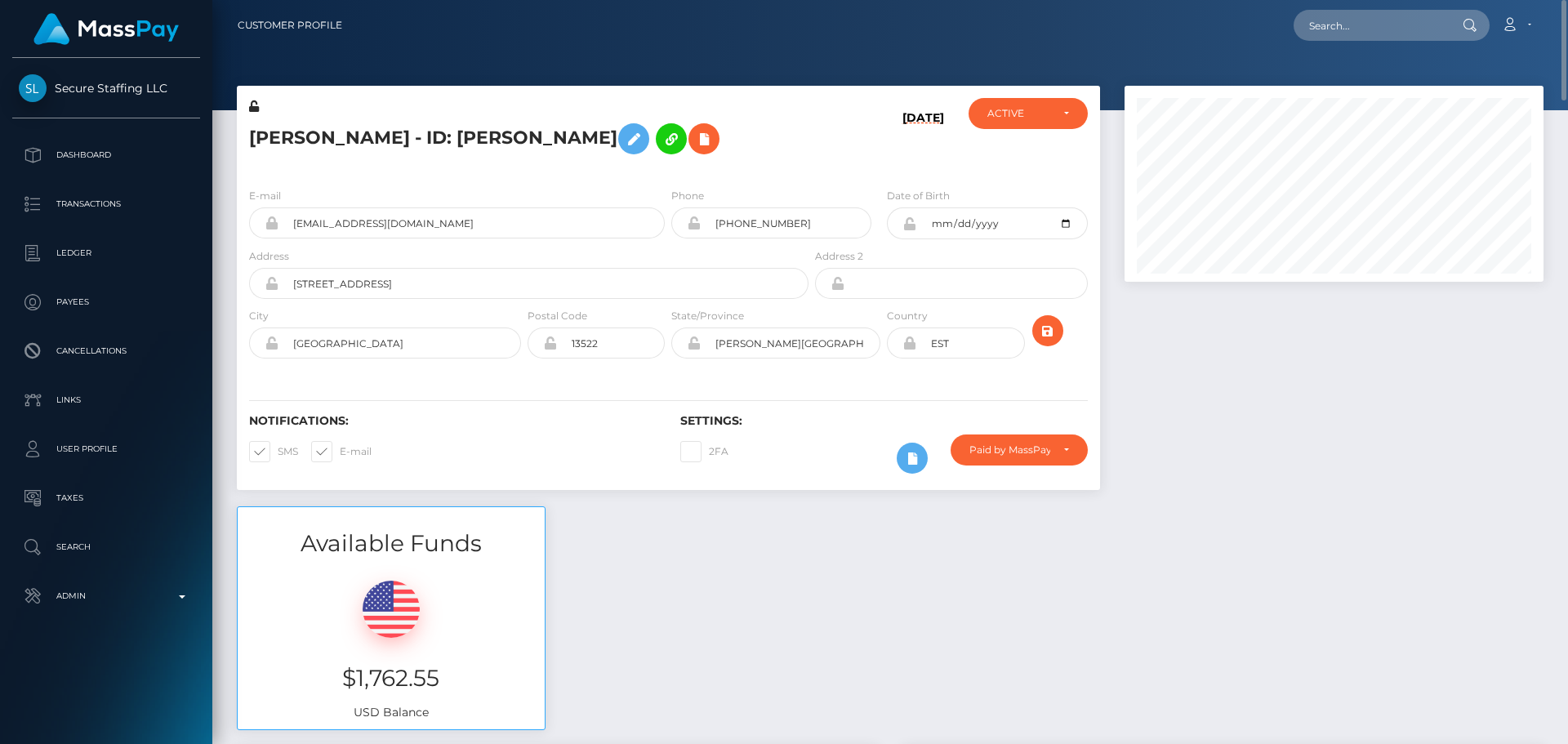
click at [275, 135] on h5 "Arina Petrova - ID: Arina Petrova" at bounding box center [524, 138] width 550 height 47
drag, startPoint x: 275, startPoint y: 135, endPoint x: 503, endPoint y: 131, distance: 228.0
click at [503, 131] on h5 "Arina Petrova - ID: Arina Petrova" at bounding box center [524, 138] width 550 height 47
copy h5 "Arina Petrova - ID: Arina Petrova"
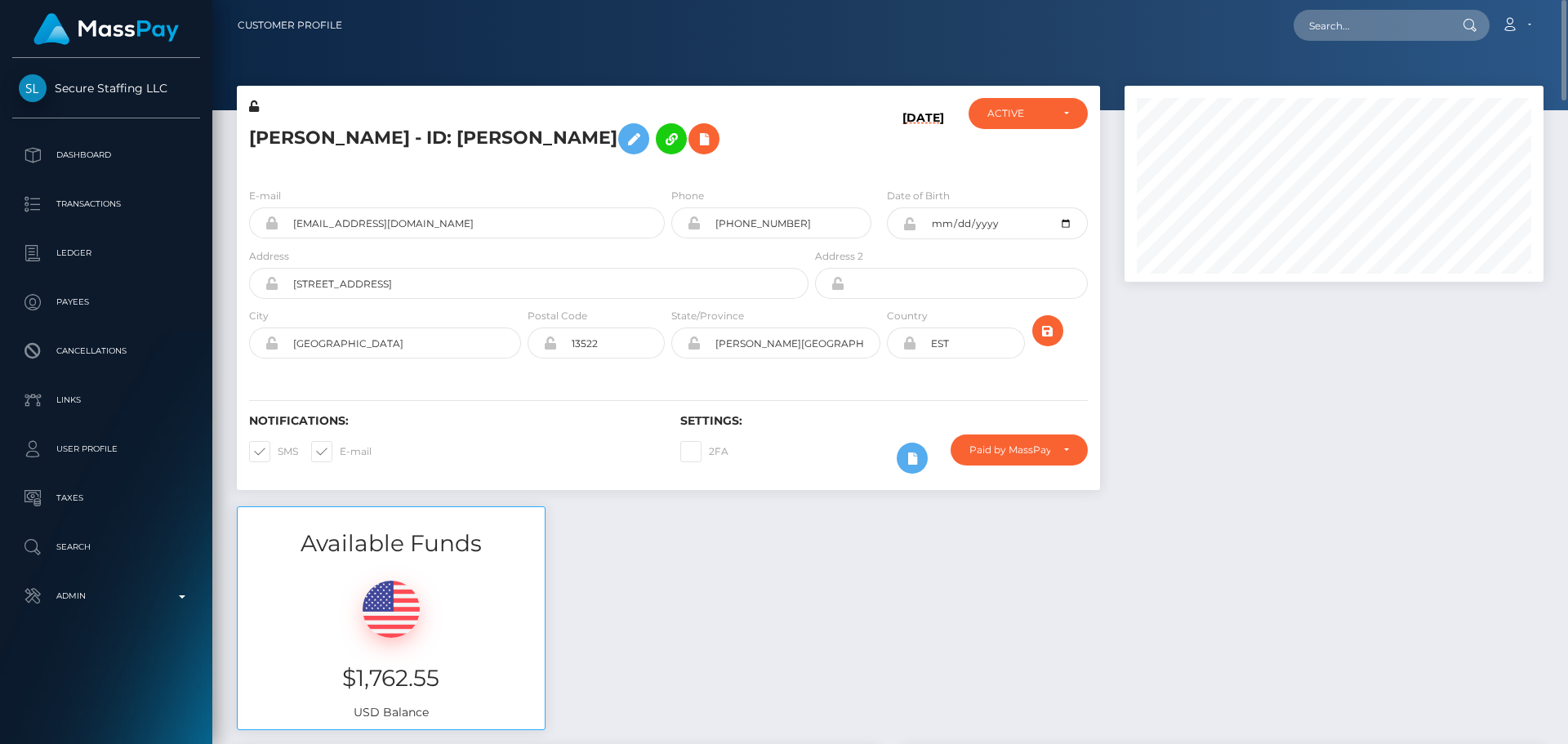
copy h5 "Arina Petrova - ID: Arina Petrova"
click at [1360, 20] on input "text" at bounding box center [1371, 25] width 153 height 31
paste input "cayanes12@gmail.com"
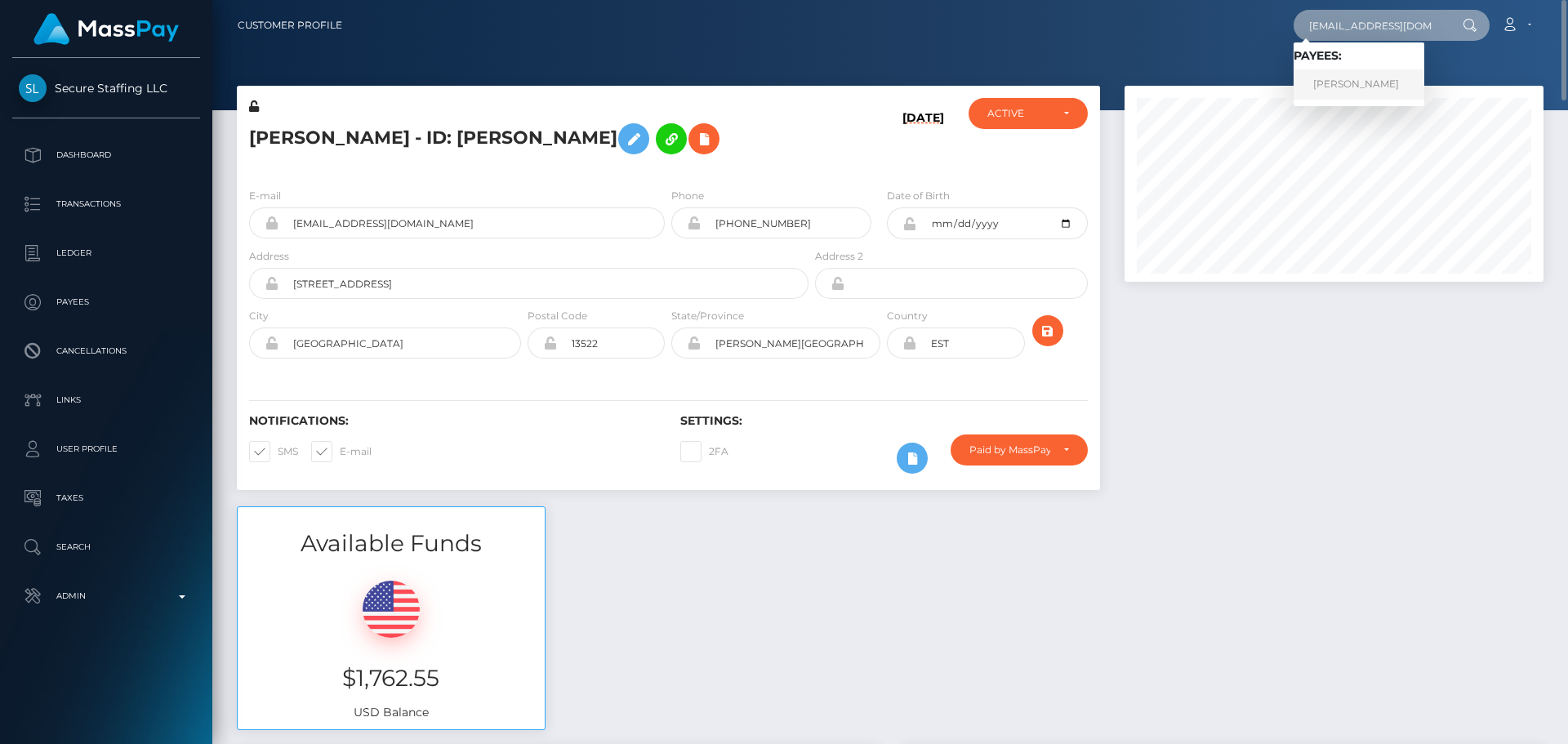
type input "cayanes12@gmail.com"
click at [1331, 80] on link "Carlos Yanes" at bounding box center [1359, 85] width 131 height 31
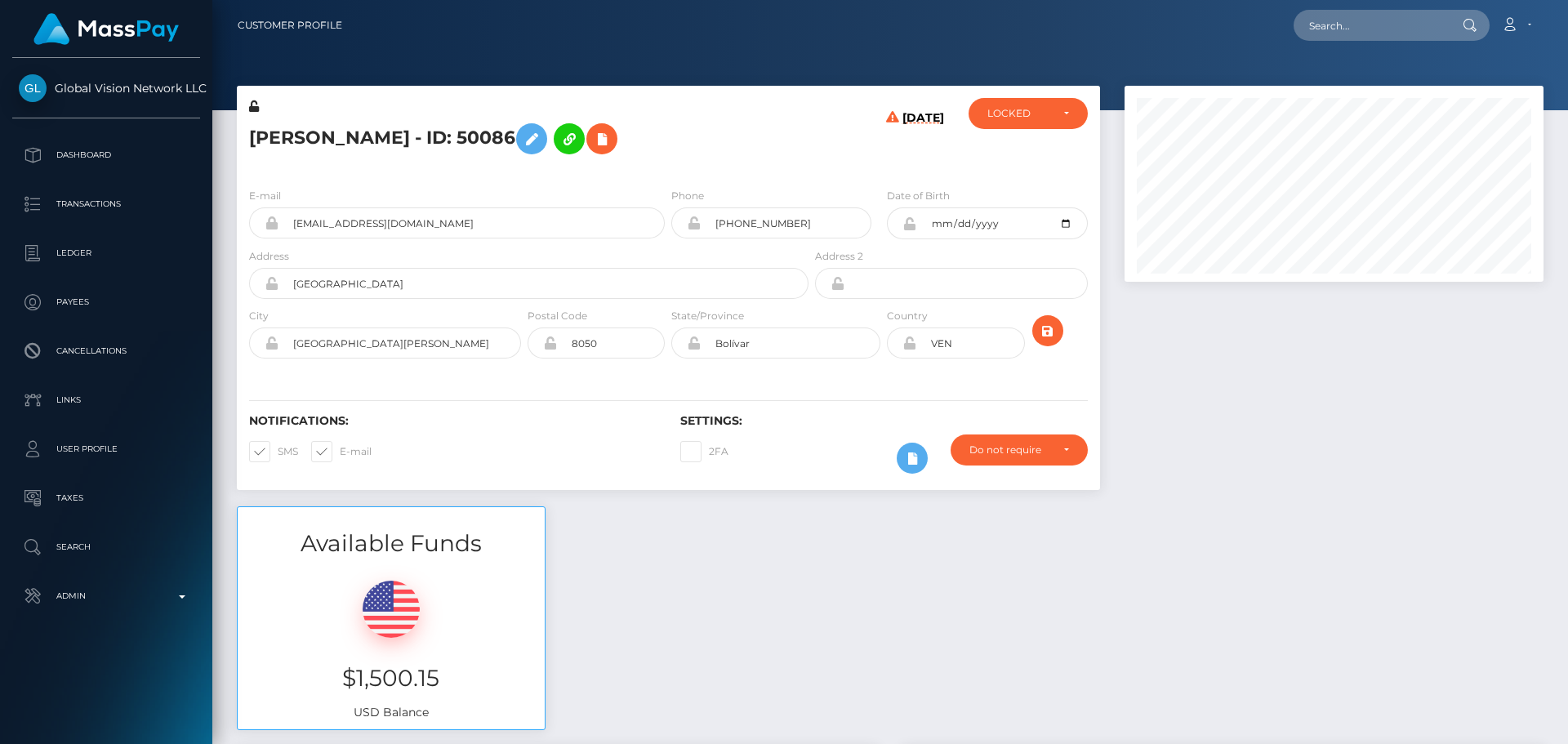
scroll to position [196, 420]
click at [275, 135] on h5 "[PERSON_NAME] - ID: 50086" at bounding box center [524, 138] width 550 height 47
copy h5 "Carlos"
click at [340, 137] on h5 "[PERSON_NAME] - ID: 50086" at bounding box center [524, 138] width 550 height 47
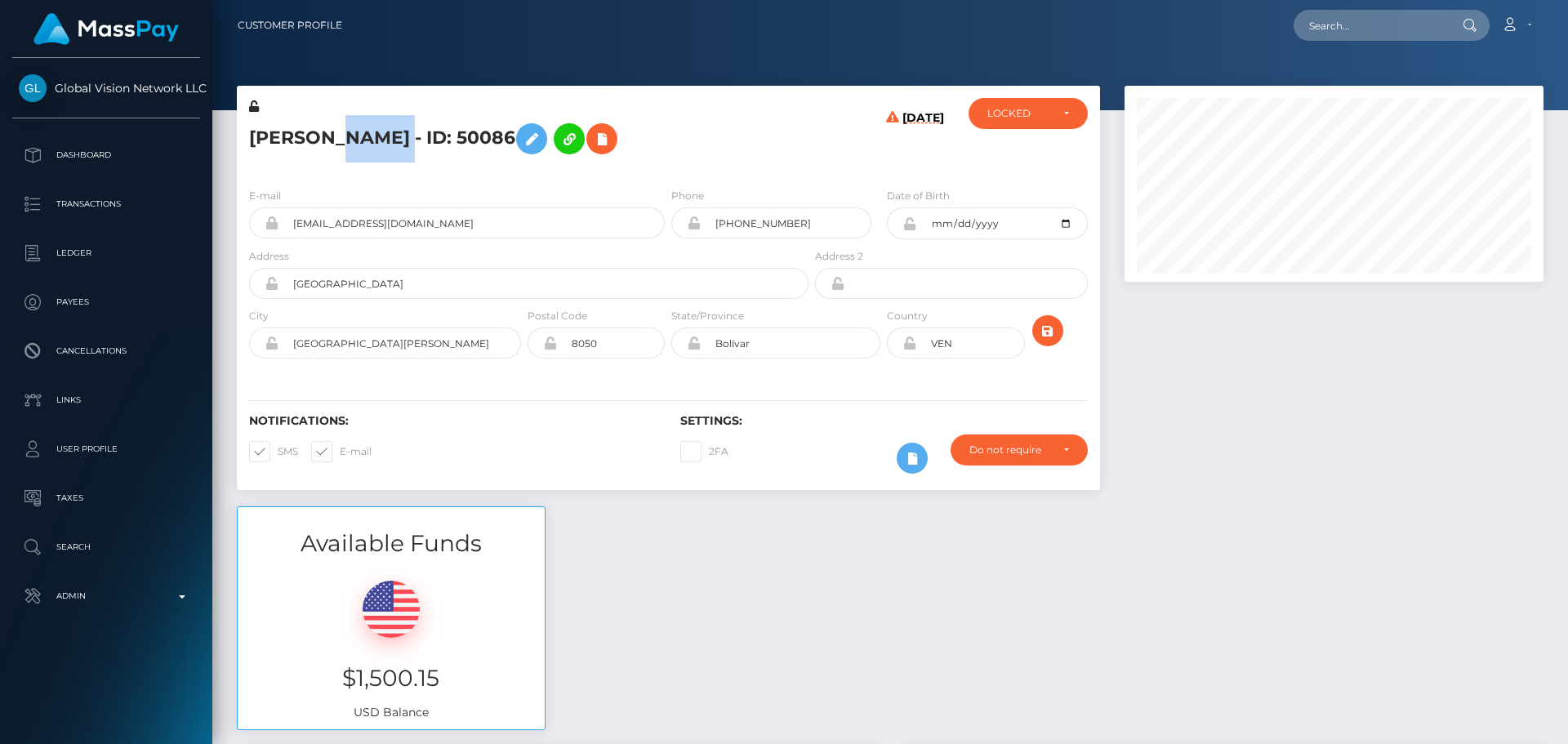
click at [340, 137] on h5 "[PERSON_NAME] - ID: 50086" at bounding box center [524, 138] width 550 height 47
copy h5 "Yanes"
click at [829, 180] on div "E-mail cayanes12@gmail.com Phone +584249623348" at bounding box center [668, 275] width 863 height 200
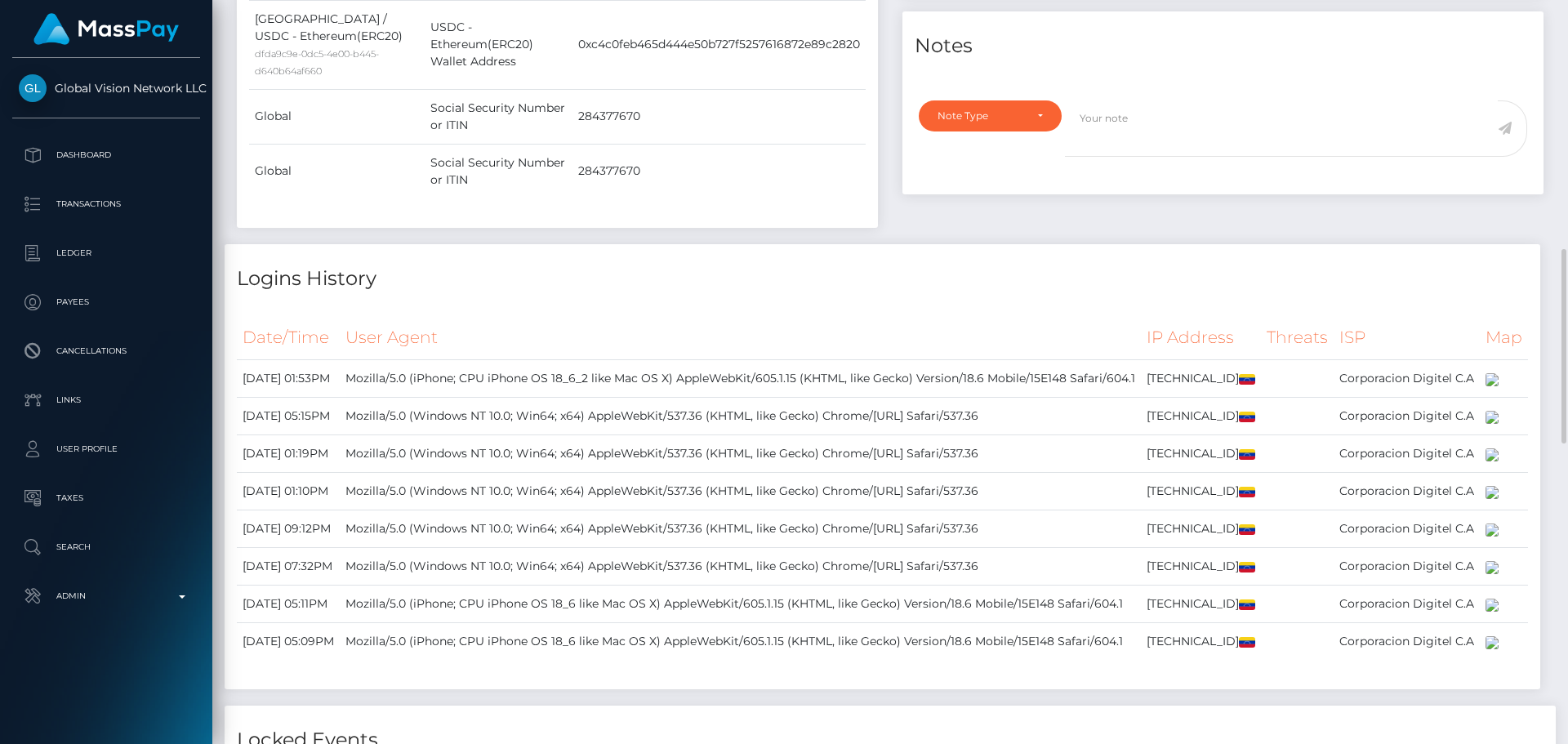
scroll to position [788, 0]
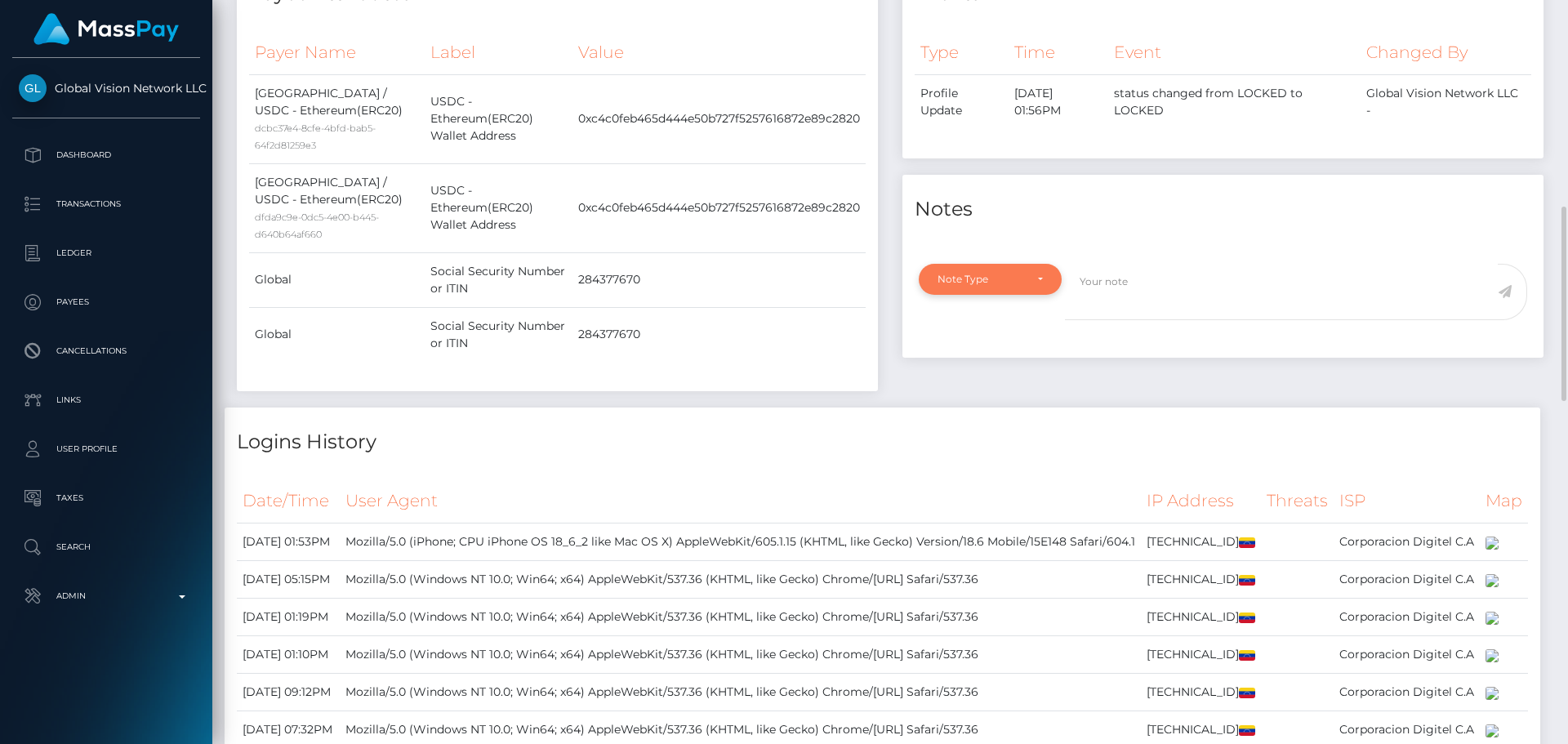
click at [1018, 289] on div "Note Type" at bounding box center [990, 280] width 143 height 31
click at [997, 403] on link "Clear Compliance" at bounding box center [990, 392] width 143 height 31
select select "CLEAR_COMPLIANCE"
click at [1128, 282] on textarea at bounding box center [1282, 292] width 433 height 56
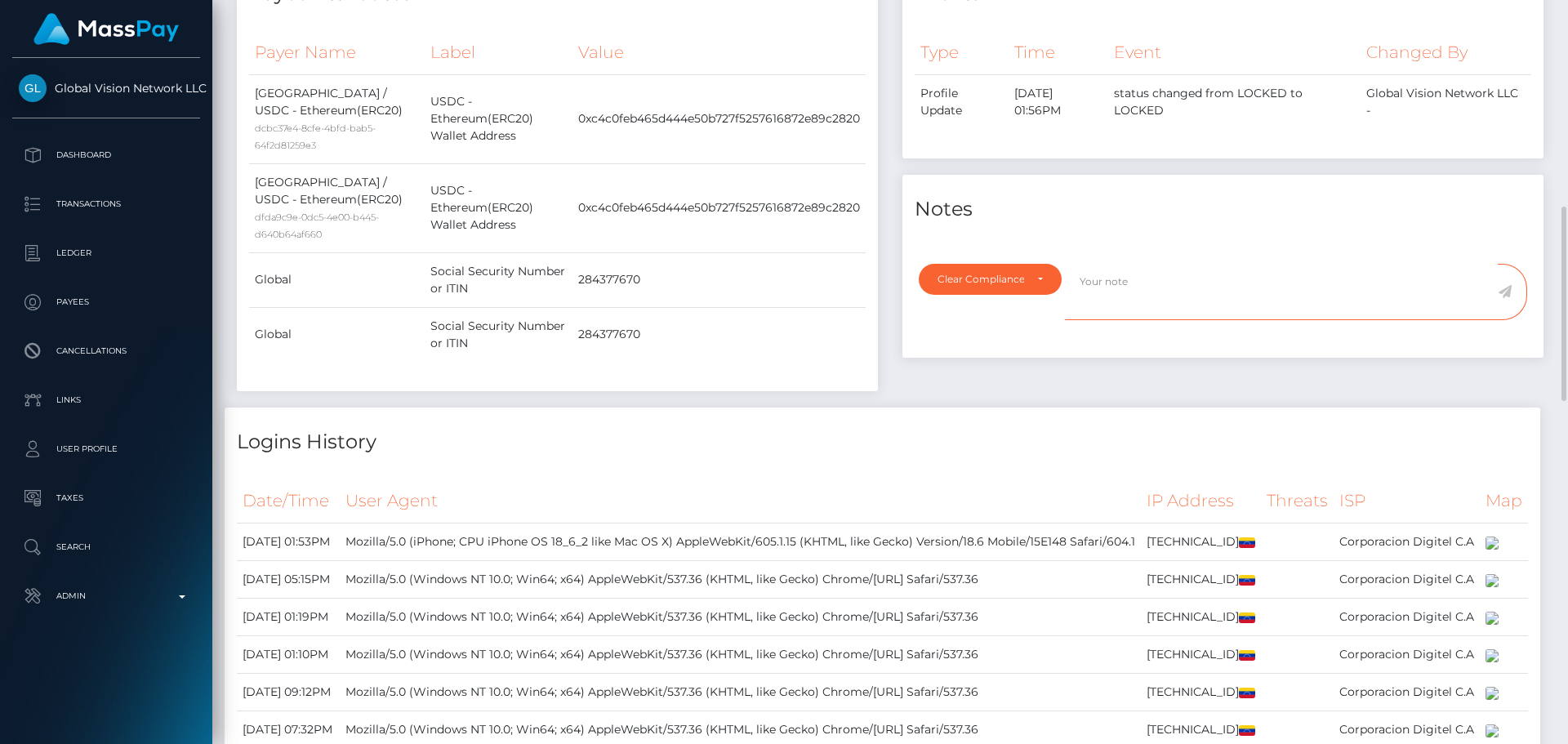
paste textarea "NCOU and NBCOU rules do not apply to crypto transactions. Flags cleared."
type textarea "NCOU and NBCOU rules do not apply to crypto transactions. Flags cleared."
click at [1505, 290] on icon at bounding box center [1505, 292] width 14 height 13
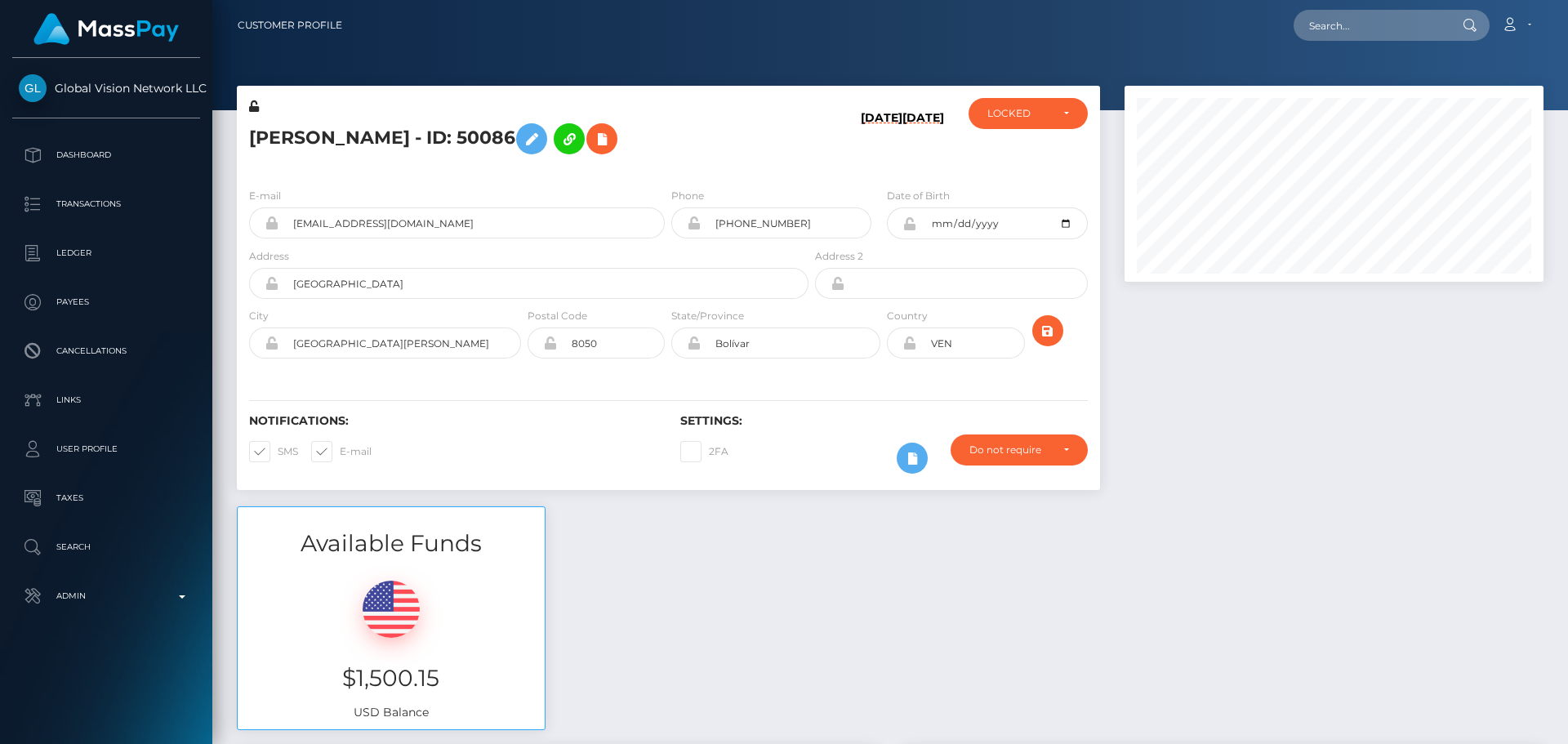
scroll to position [196, 420]
click at [1007, 458] on div "Do not require" at bounding box center [1019, 450] width 137 height 31
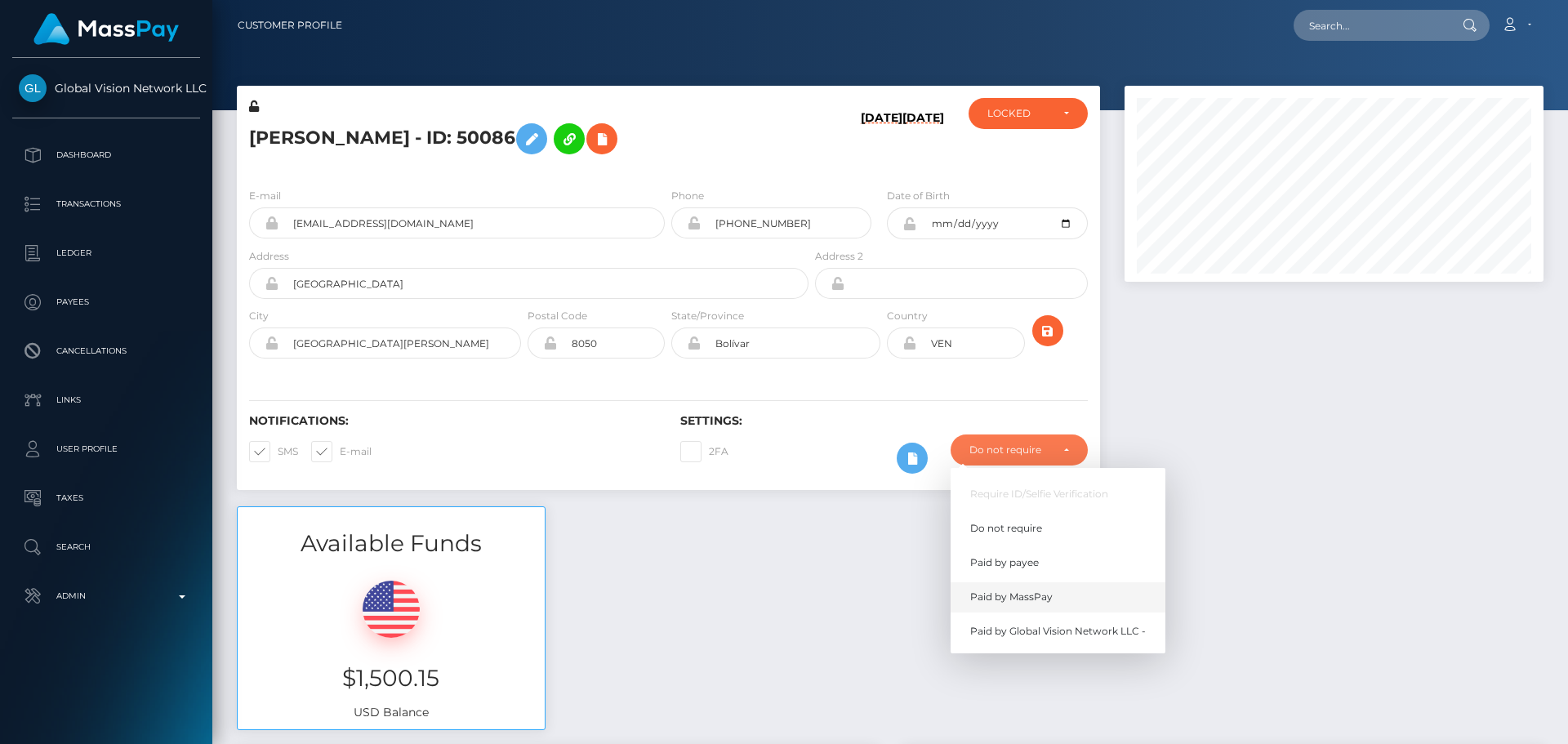
click at [1022, 608] on link "Paid by MassPay" at bounding box center [1058, 597] width 214 height 31
select select "2"
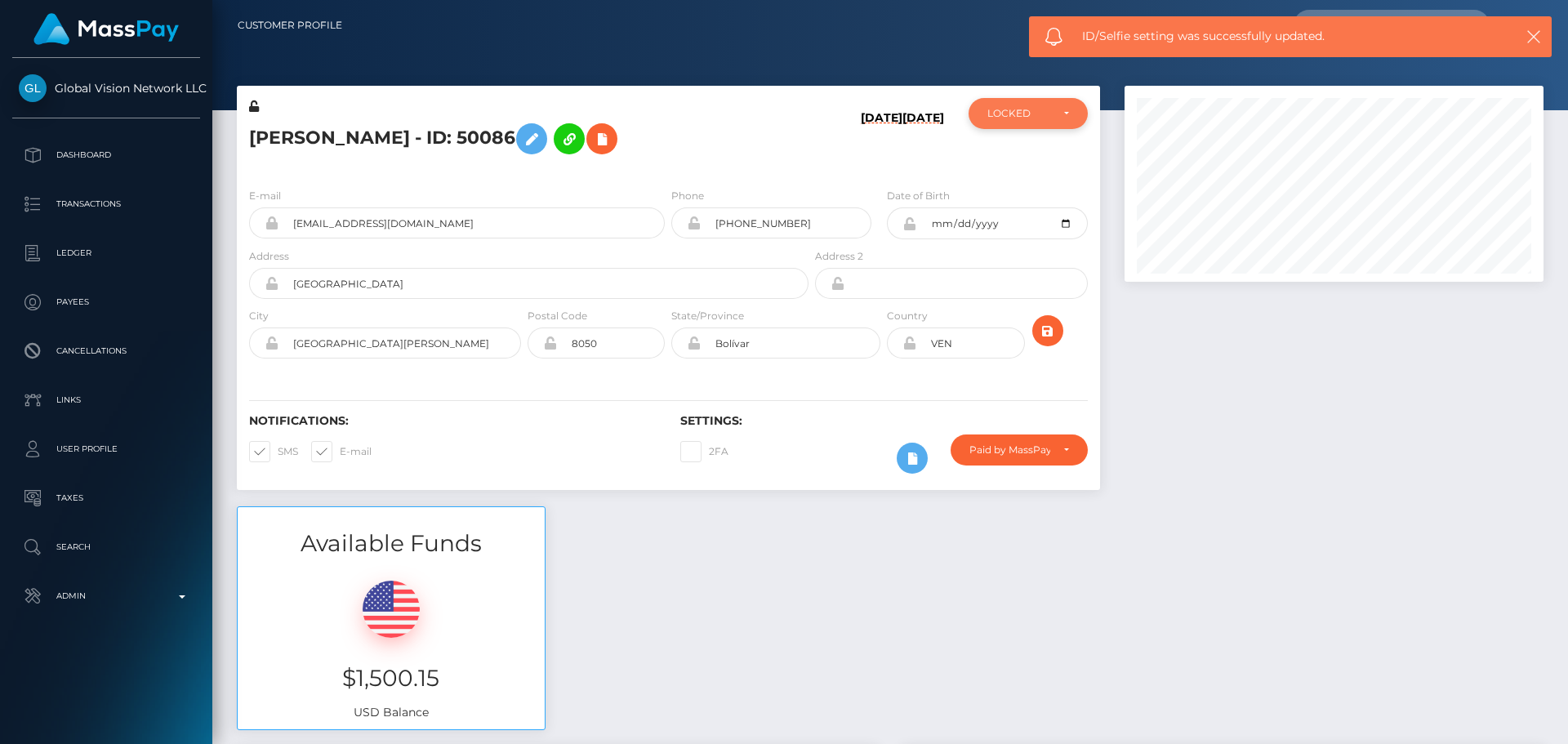
click at [1016, 122] on div "LOCKED" at bounding box center [1028, 113] width 120 height 31
click at [1027, 158] on link "ACTIVE" at bounding box center [1028, 157] width 120 height 31
select select "ACTIVE"
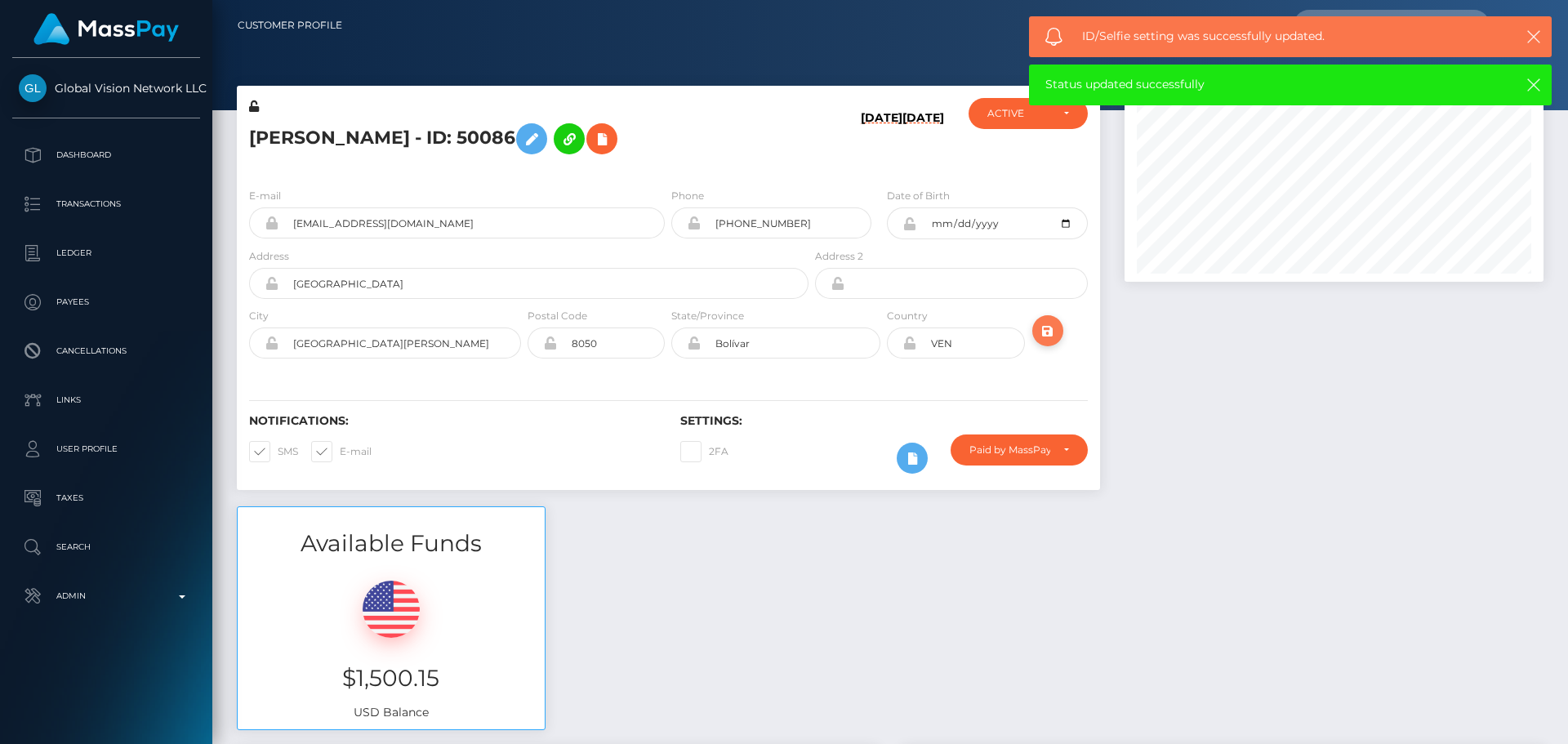
click at [1056, 327] on icon "submit" at bounding box center [1048, 330] width 19 height 20
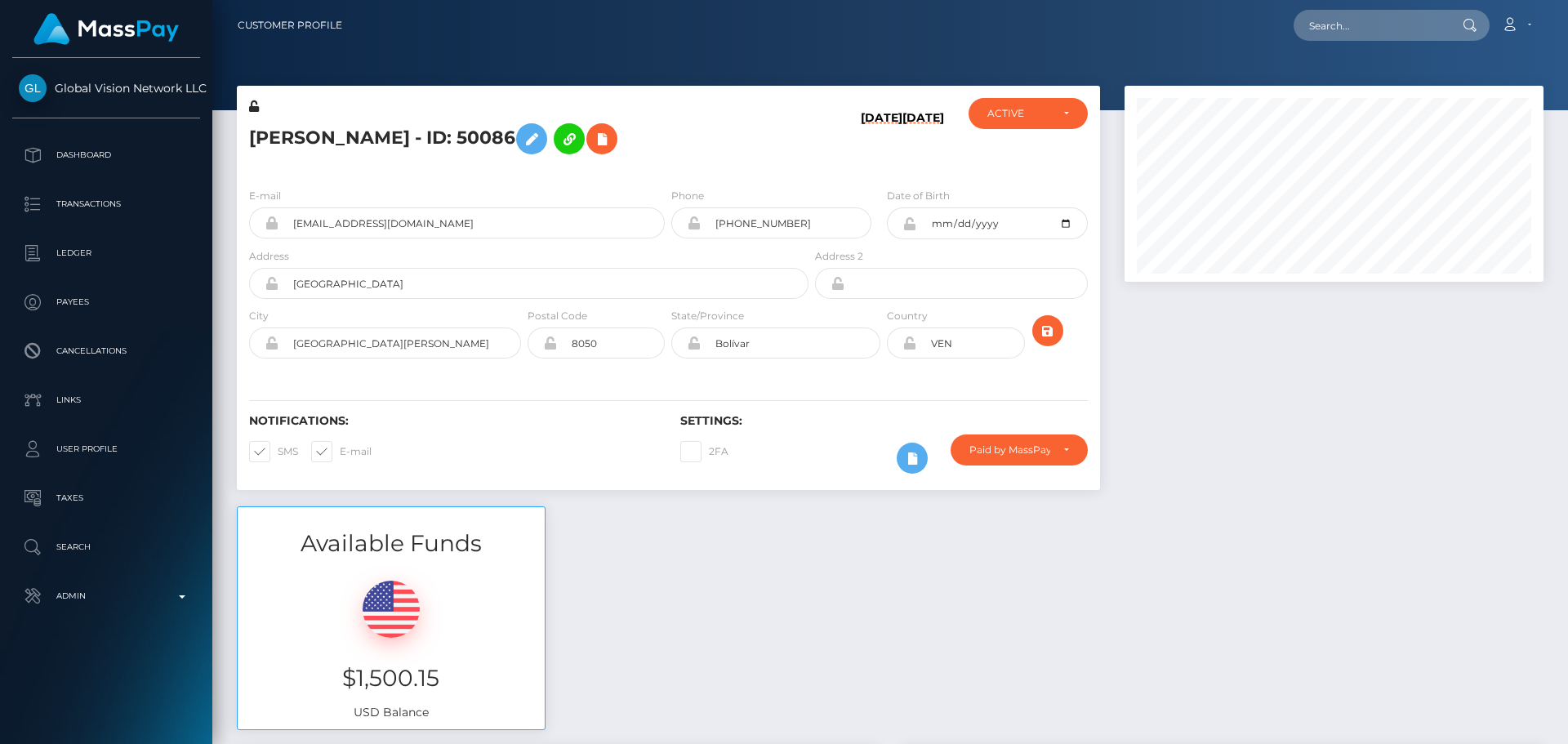
scroll to position [196, 420]
click at [410, 148] on h5 "Carlos Yanes - ID: 50086" at bounding box center [524, 138] width 550 height 47
click at [410, 137] on h5 "Carlos Yanes - ID: 50086" at bounding box center [524, 138] width 550 height 47
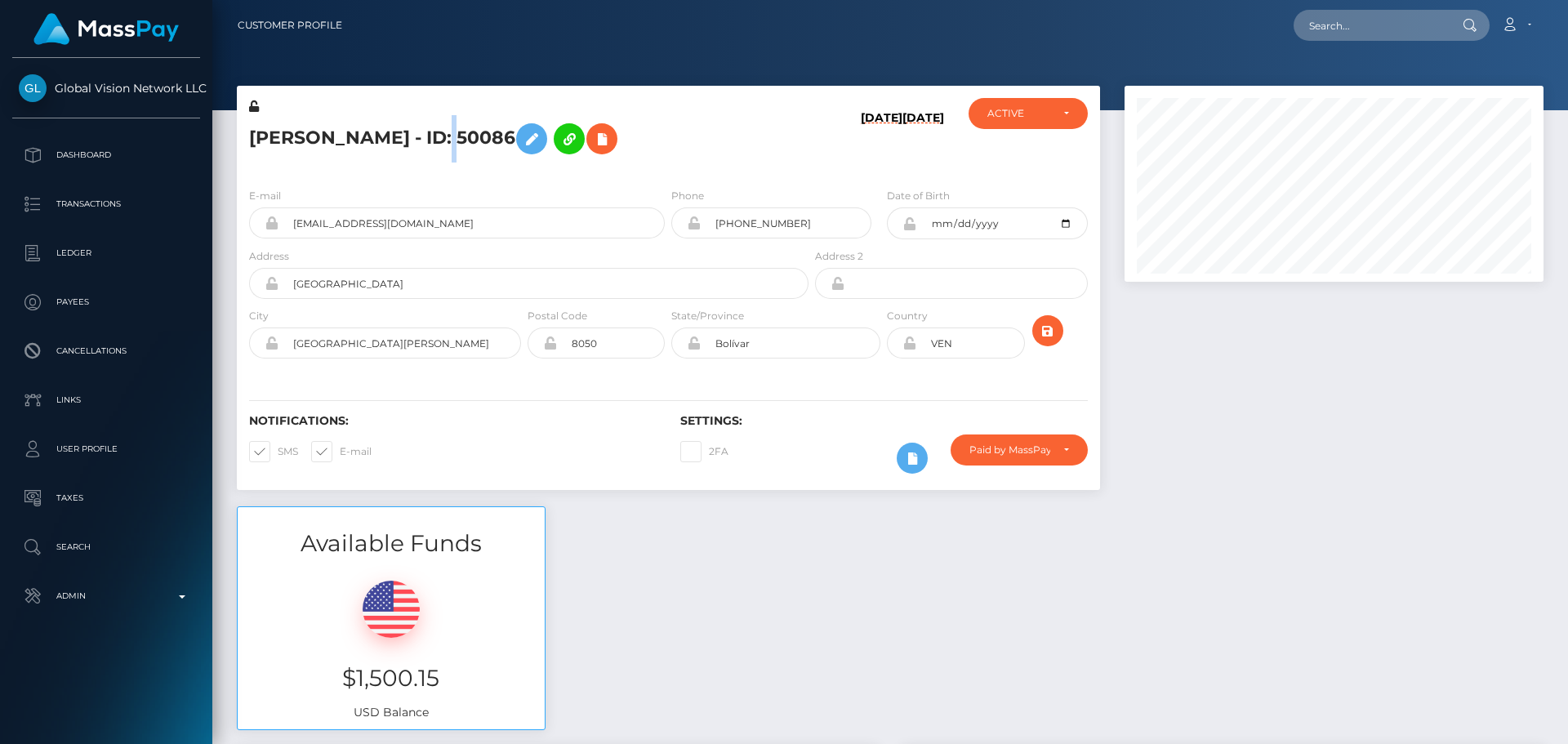
copy h5 "Carlos Yanes - ID: 50086"
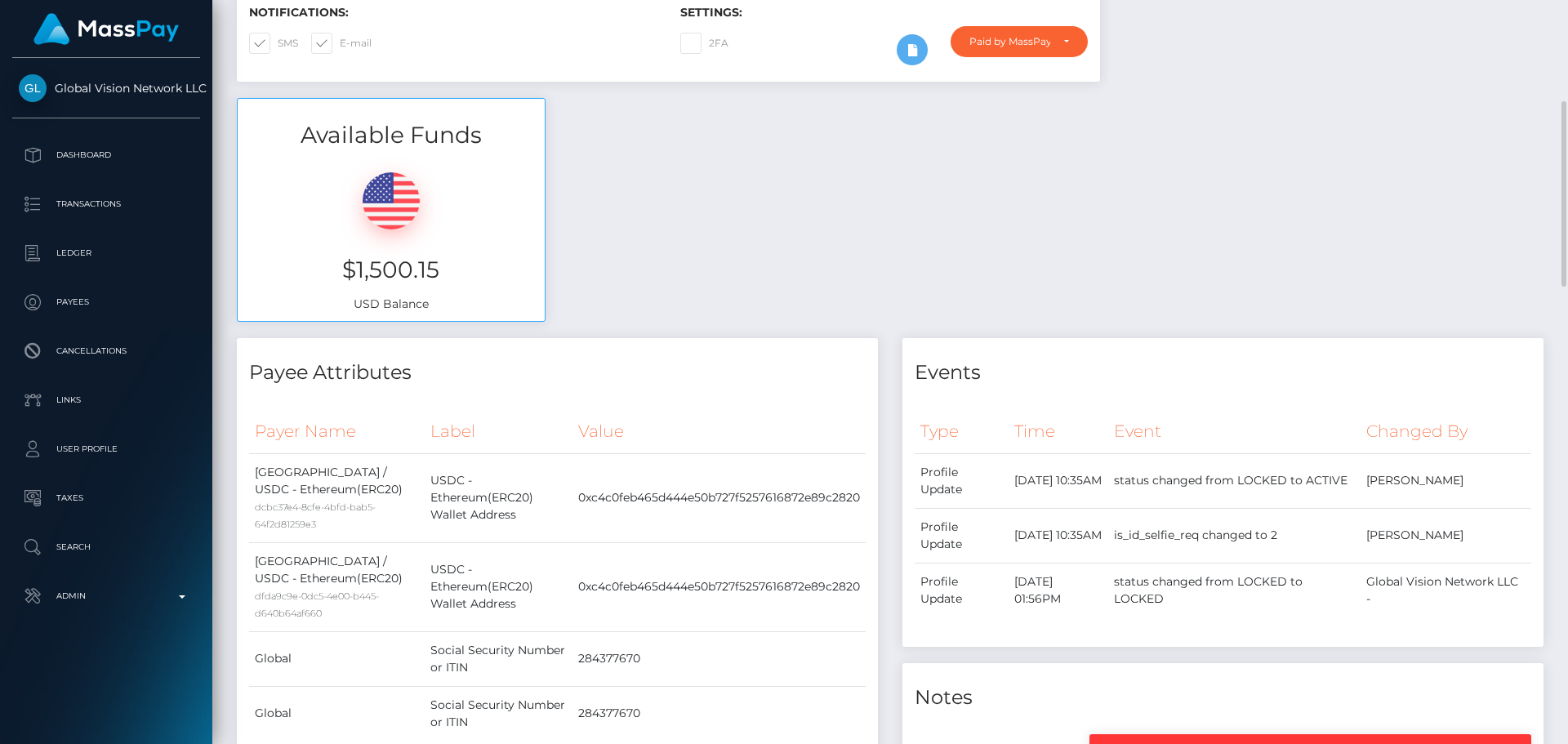
scroll to position [0, 0]
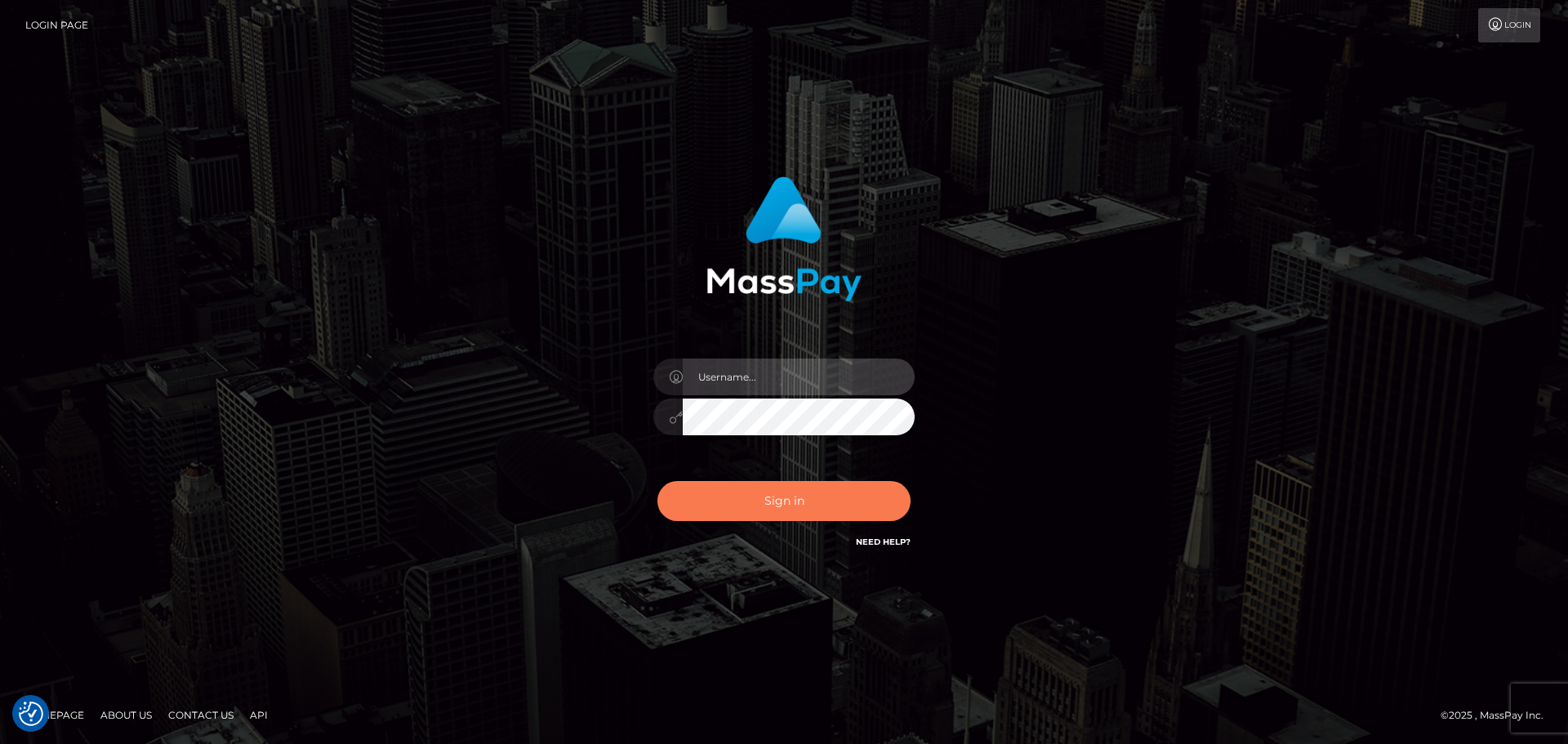
type input "[DOMAIN_NAME]"
click at [792, 485] on button "Sign in" at bounding box center [784, 502] width 254 height 40
type input "[DOMAIN_NAME]"
click at [839, 500] on button "Sign in" at bounding box center [784, 502] width 254 height 40
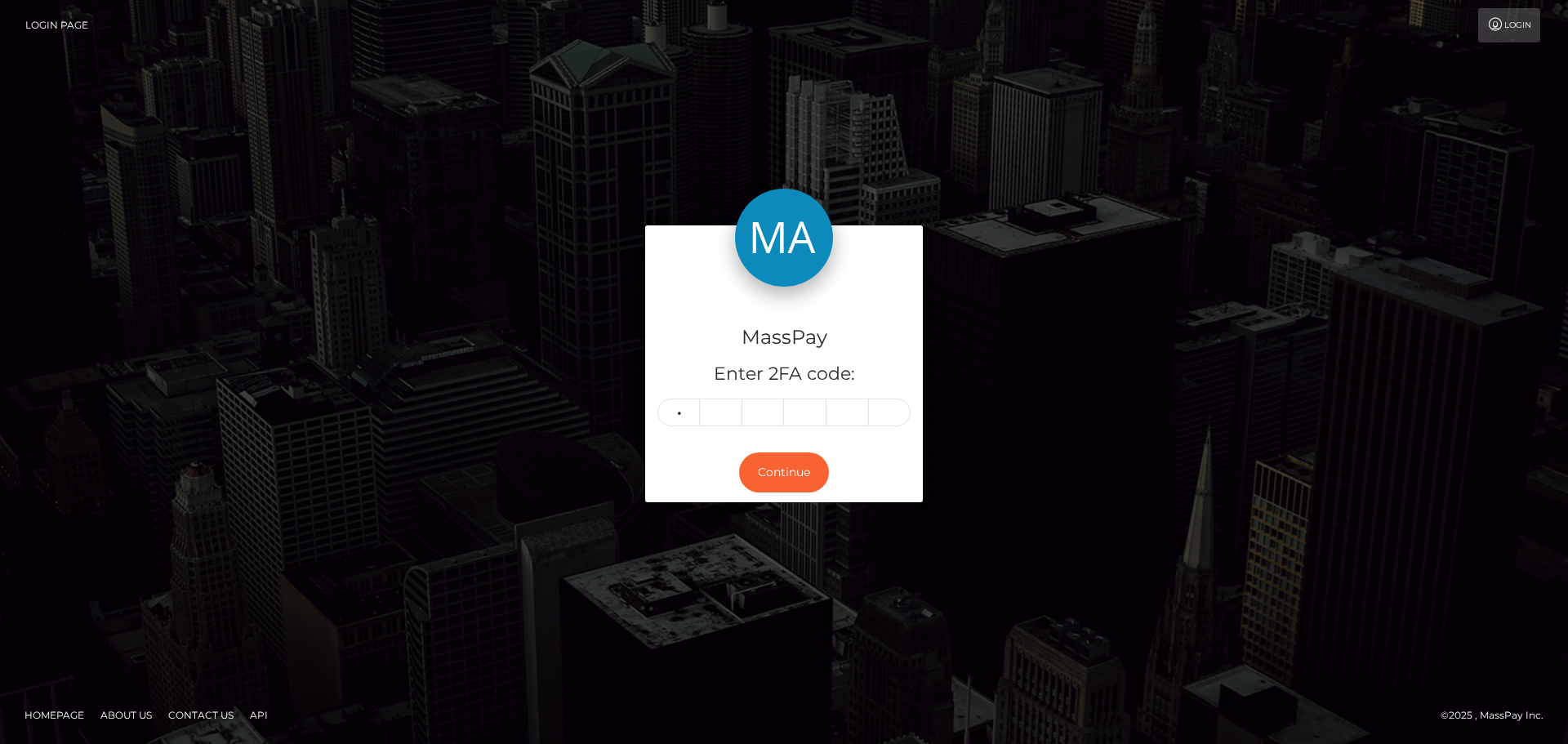
type input "4"
type input "2"
type input "6"
type input "0"
type input "4"
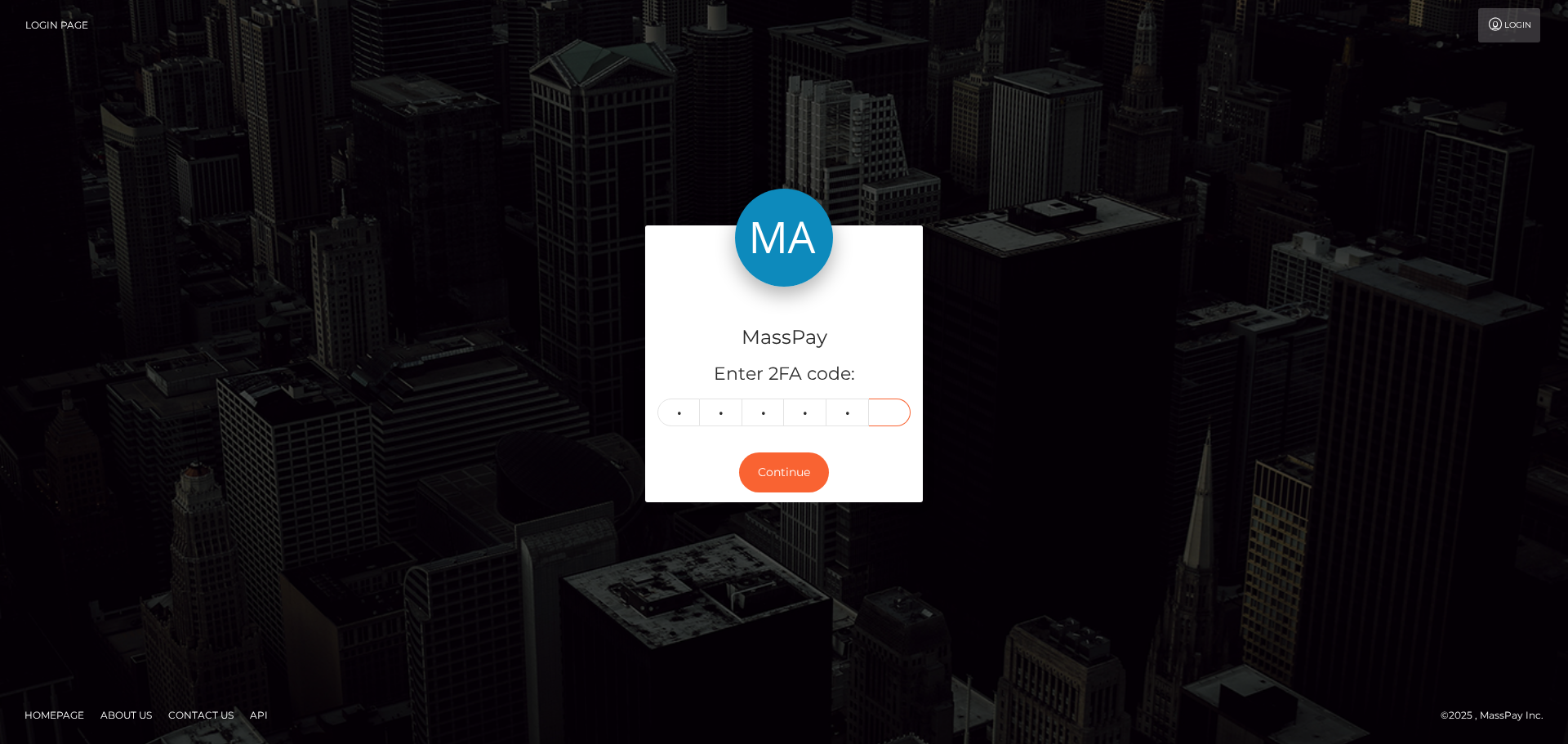
type input "5"
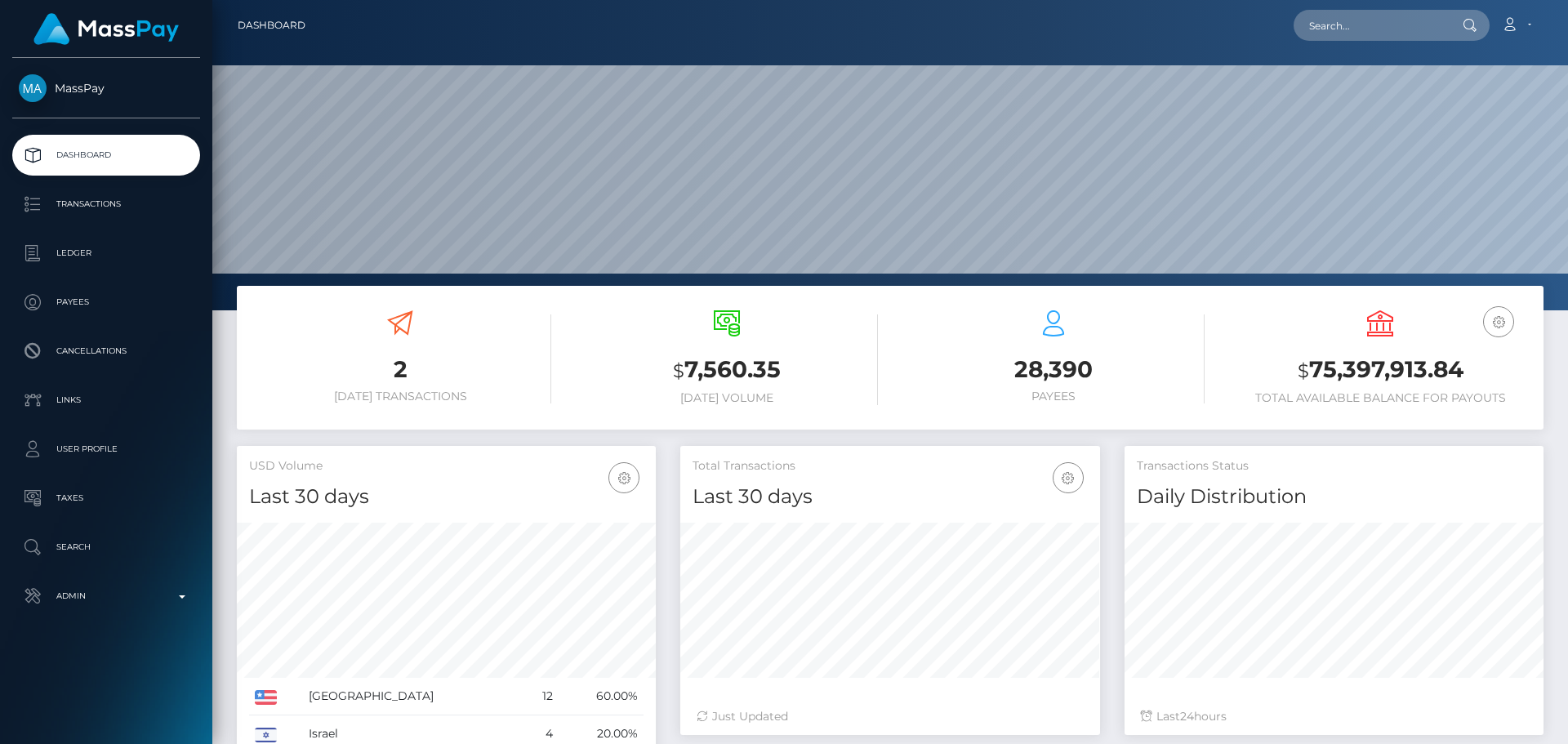
scroll to position [290, 420]
click at [1366, 16] on input "text" at bounding box center [1371, 25] width 153 height 31
paste input "[EMAIL_ADDRESS][DOMAIN_NAME]"
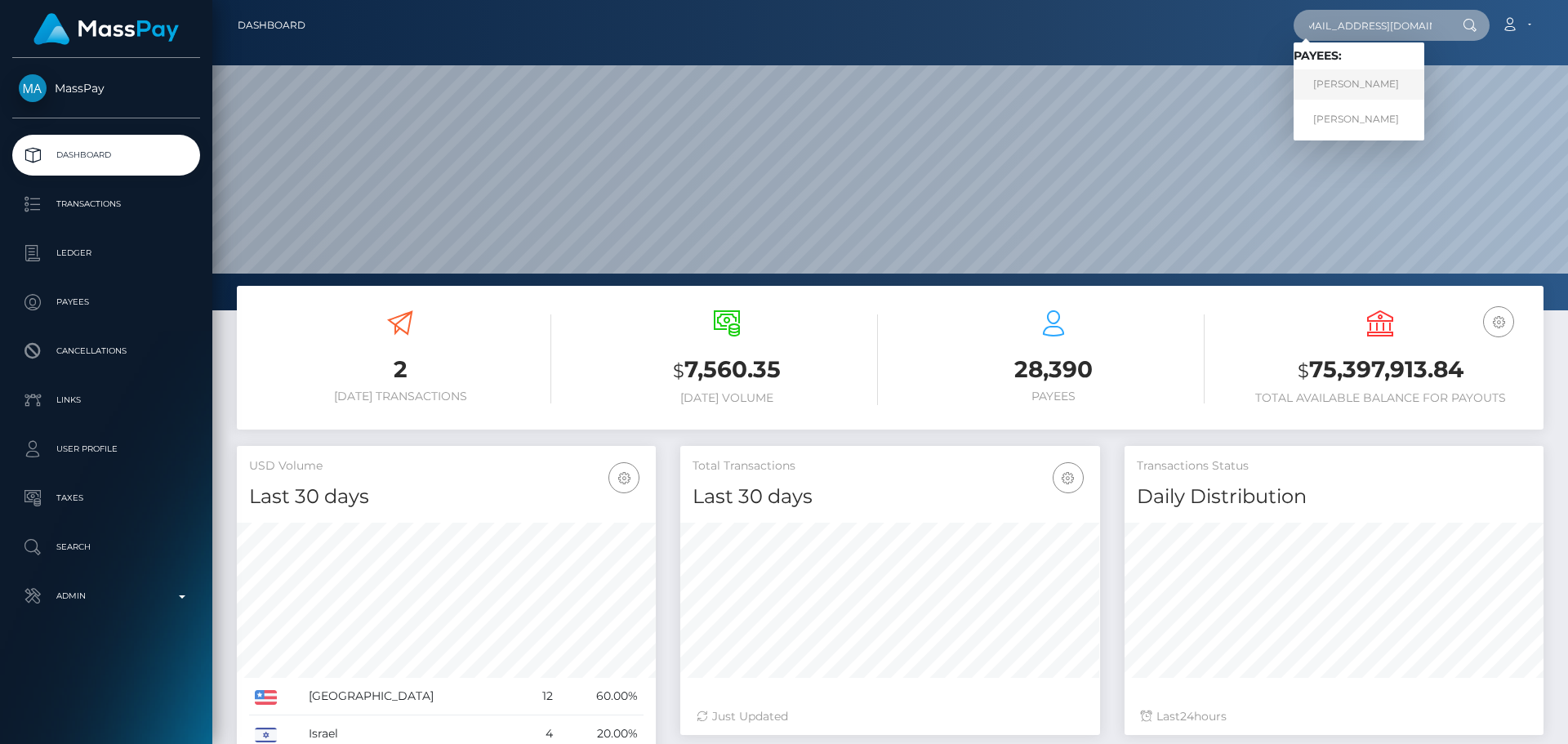
type input "[EMAIL_ADDRESS][DOMAIN_NAME]"
click at [1368, 88] on link "Iuliia Stepanova" at bounding box center [1359, 85] width 131 height 31
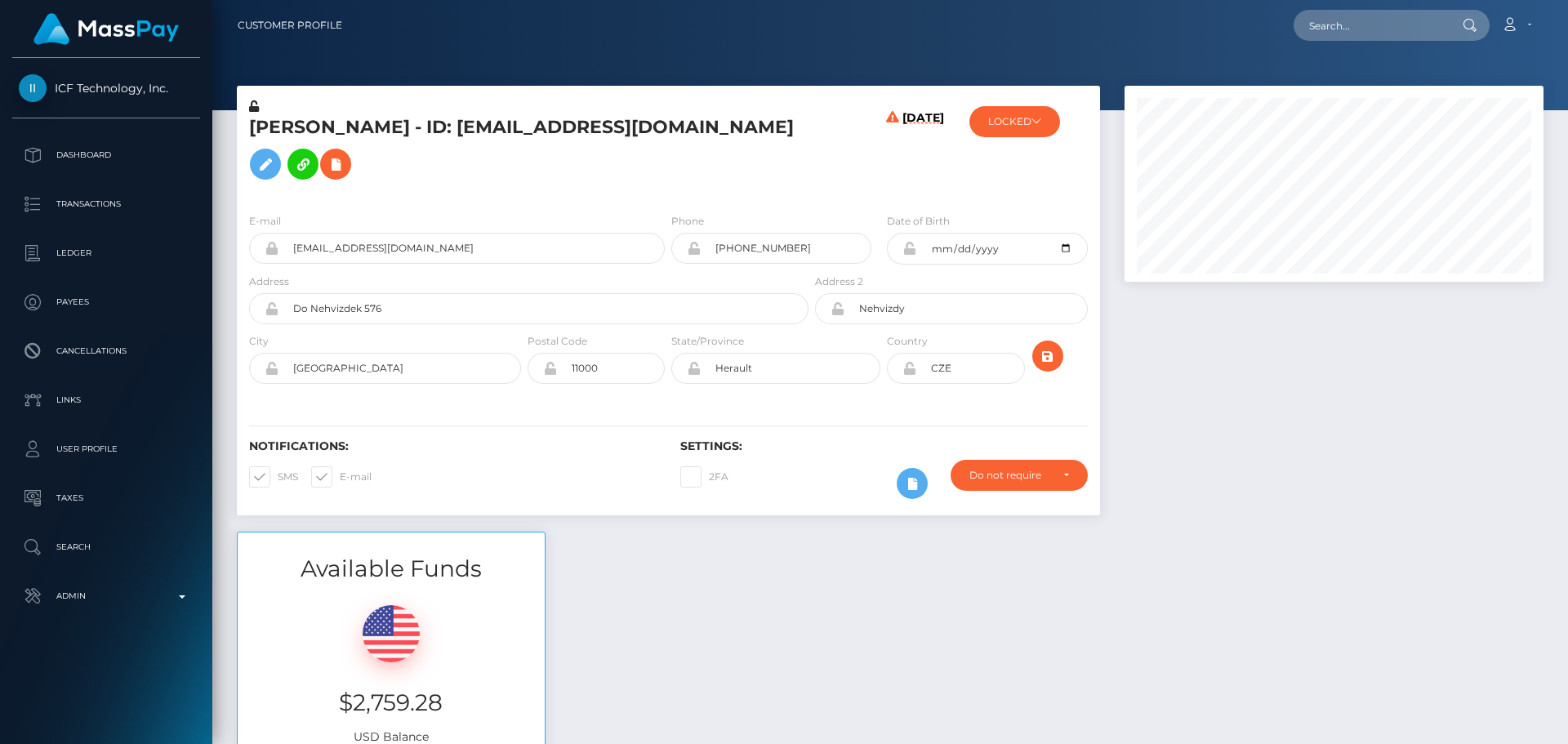
scroll to position [196, 420]
click at [671, 176] on h5 "[PERSON_NAME] - ID: [EMAIL_ADDRESS][DOMAIN_NAME]" at bounding box center [524, 151] width 550 height 73
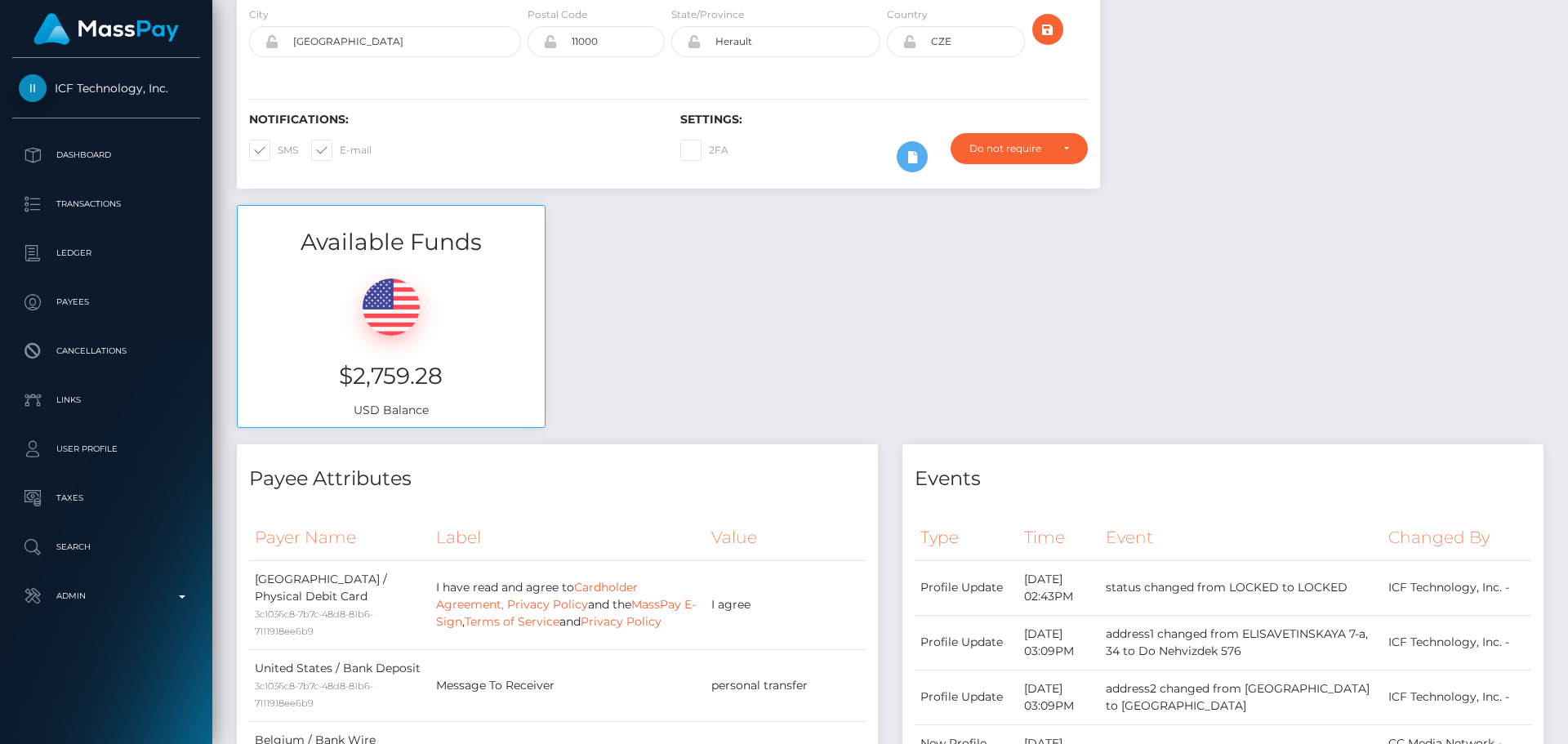
scroll to position [0, 0]
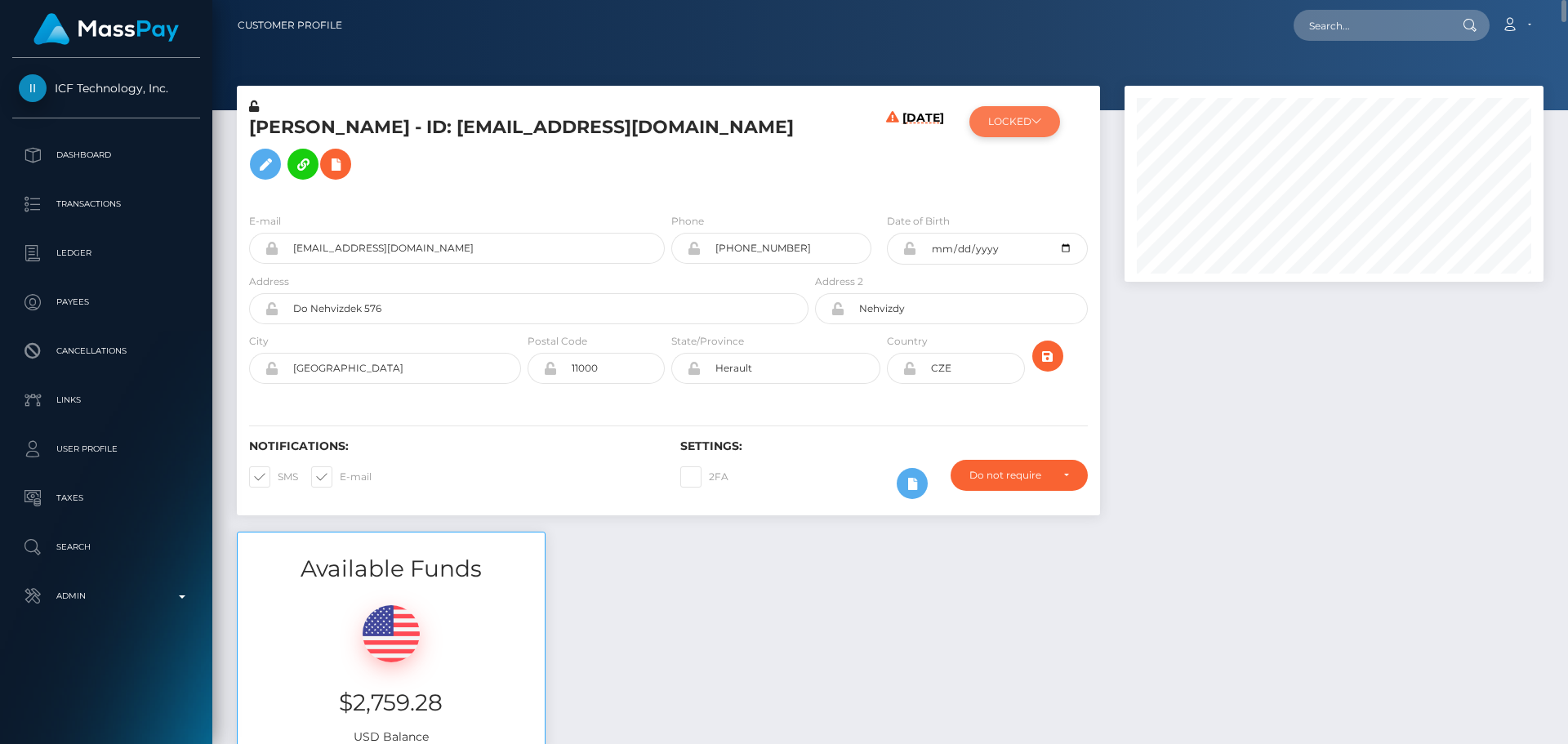
click at [1028, 130] on button "LOCKED" at bounding box center [1015, 122] width 91 height 31
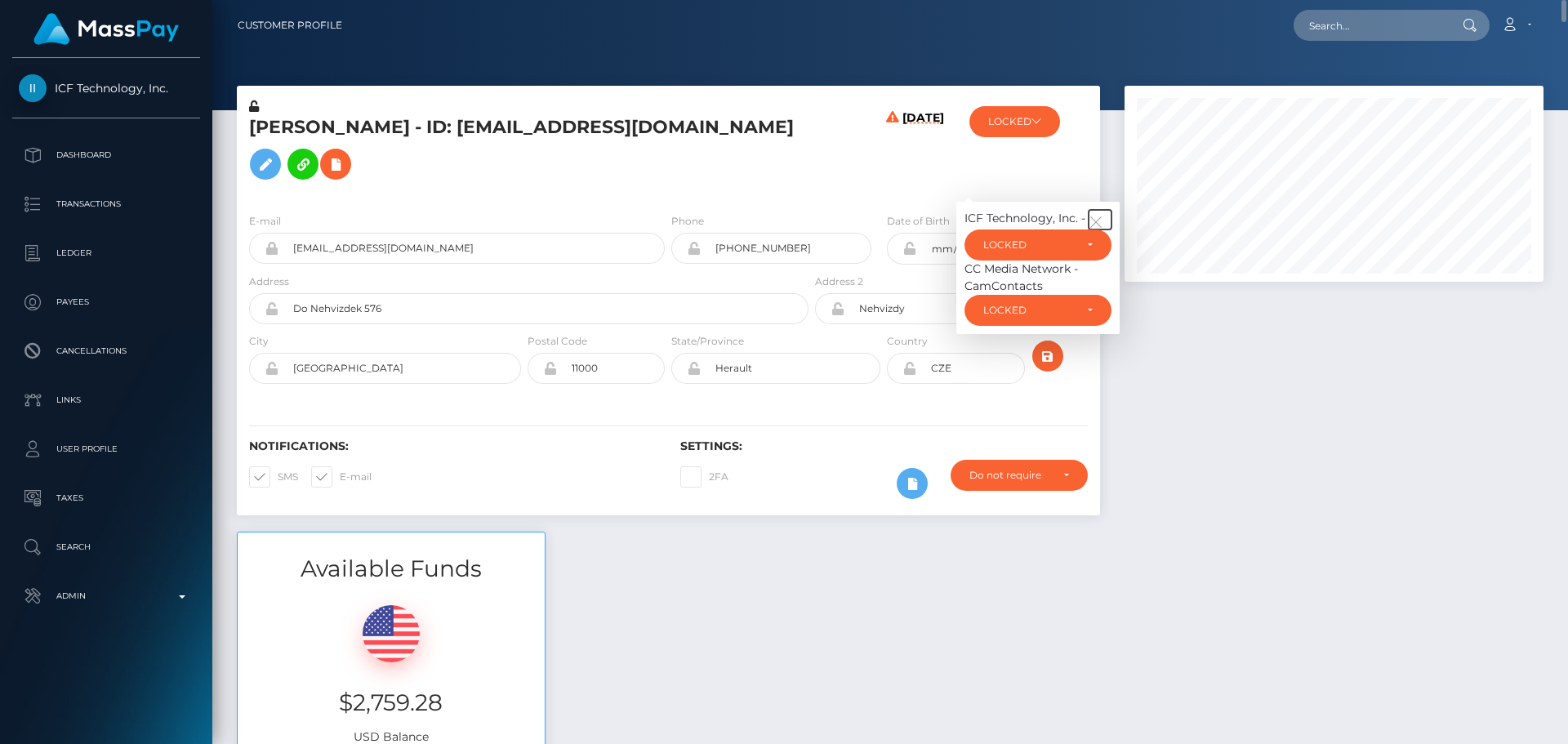
click at [1101, 230] on button "button" at bounding box center [1100, 219] width 23 height 19
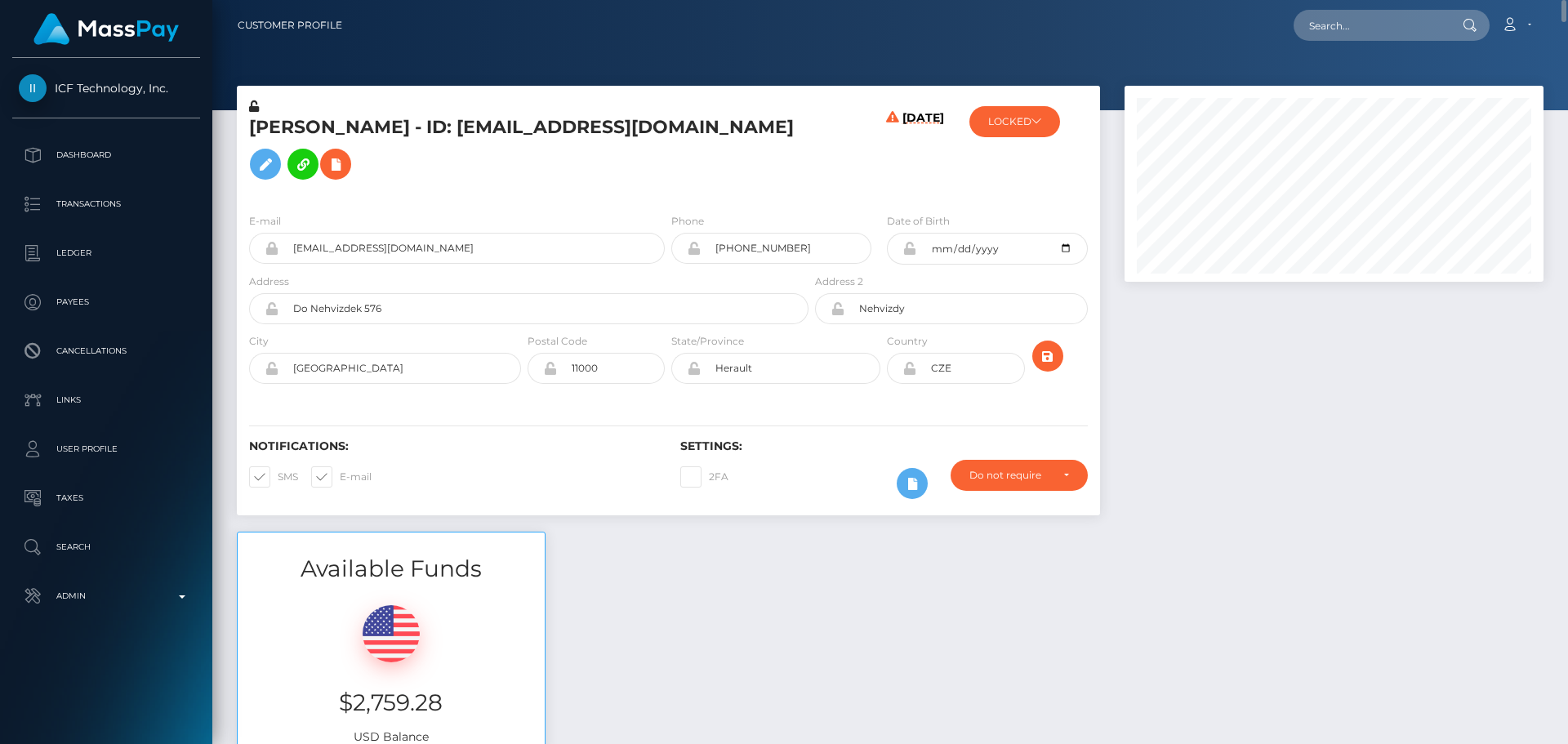
click at [826, 200] on div "08/30/25" at bounding box center [884, 148] width 144 height 102
click at [269, 138] on h5 "Iuliia Stepanova - ID: blondealena@hotmail.com" at bounding box center [524, 151] width 550 height 73
copy h5 "Iuliia"
click at [353, 136] on h5 "Iuliia Stepanova - ID: blondealena@hotmail.com" at bounding box center [524, 151] width 550 height 73
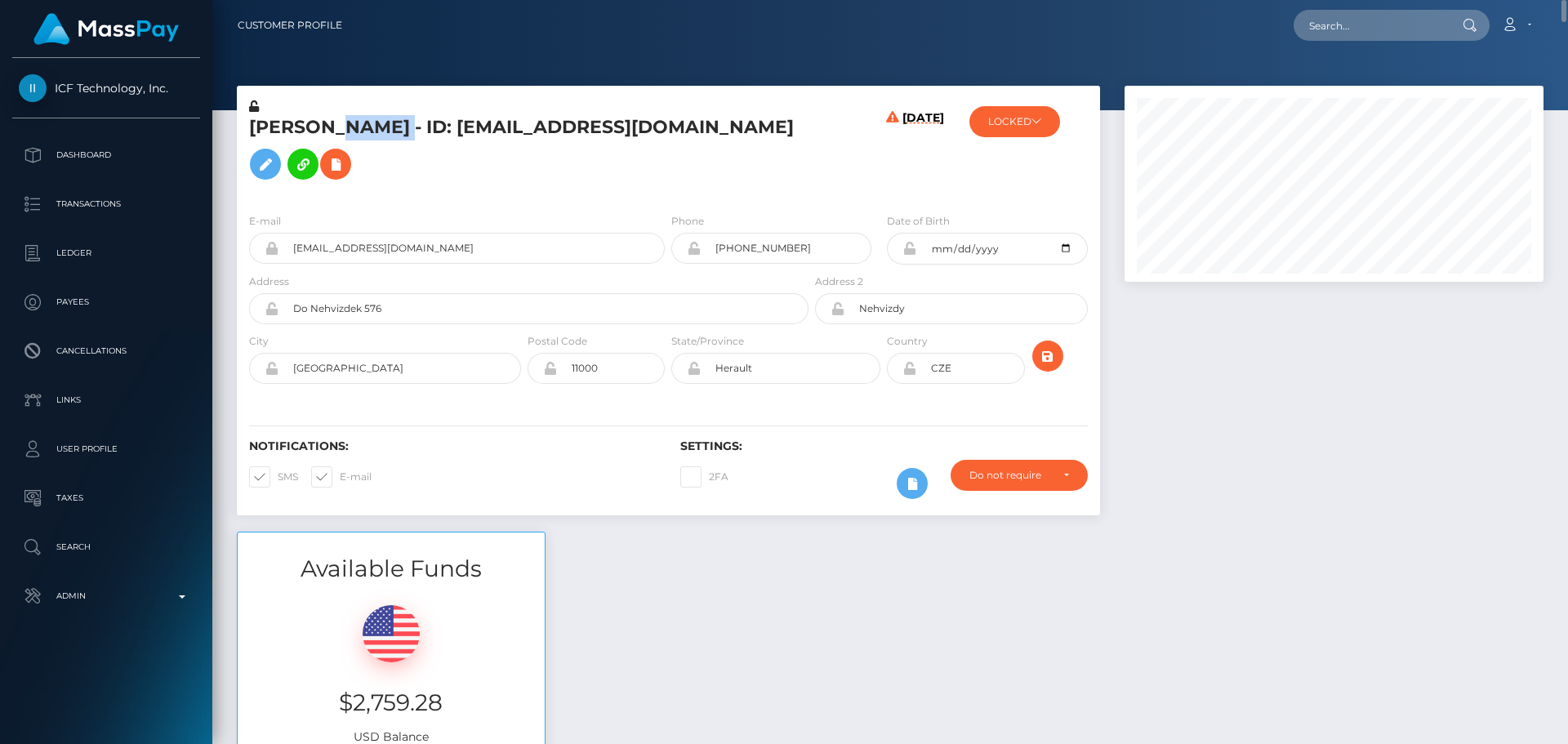
click at [353, 136] on h5 "Iuliia Stepanova - ID: blondealena@hotmail.com" at bounding box center [524, 151] width 550 height 73
copy h5 "Stepanova"
click at [837, 187] on div "08/30/25" at bounding box center [884, 148] width 144 height 102
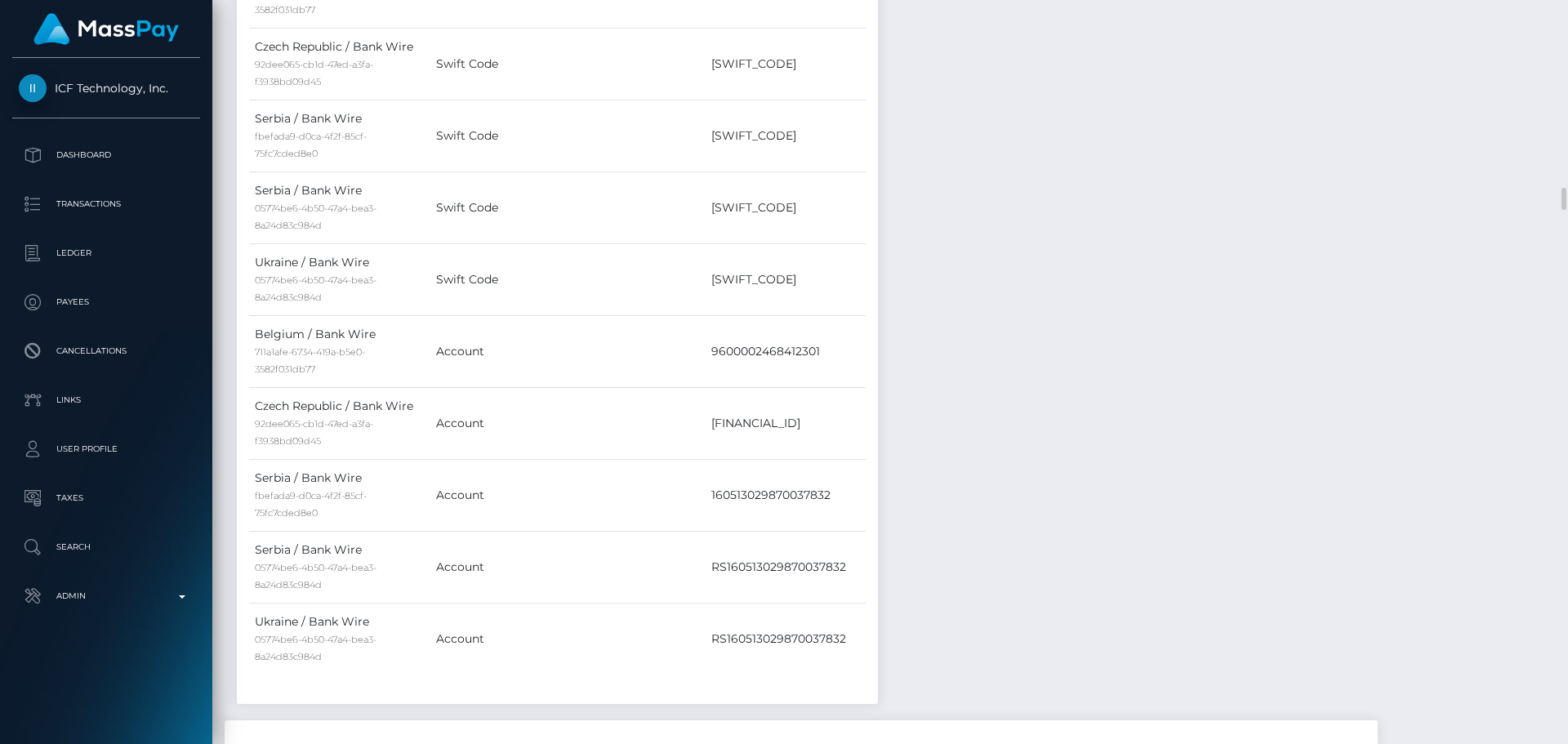
scroll to position [6128, 0]
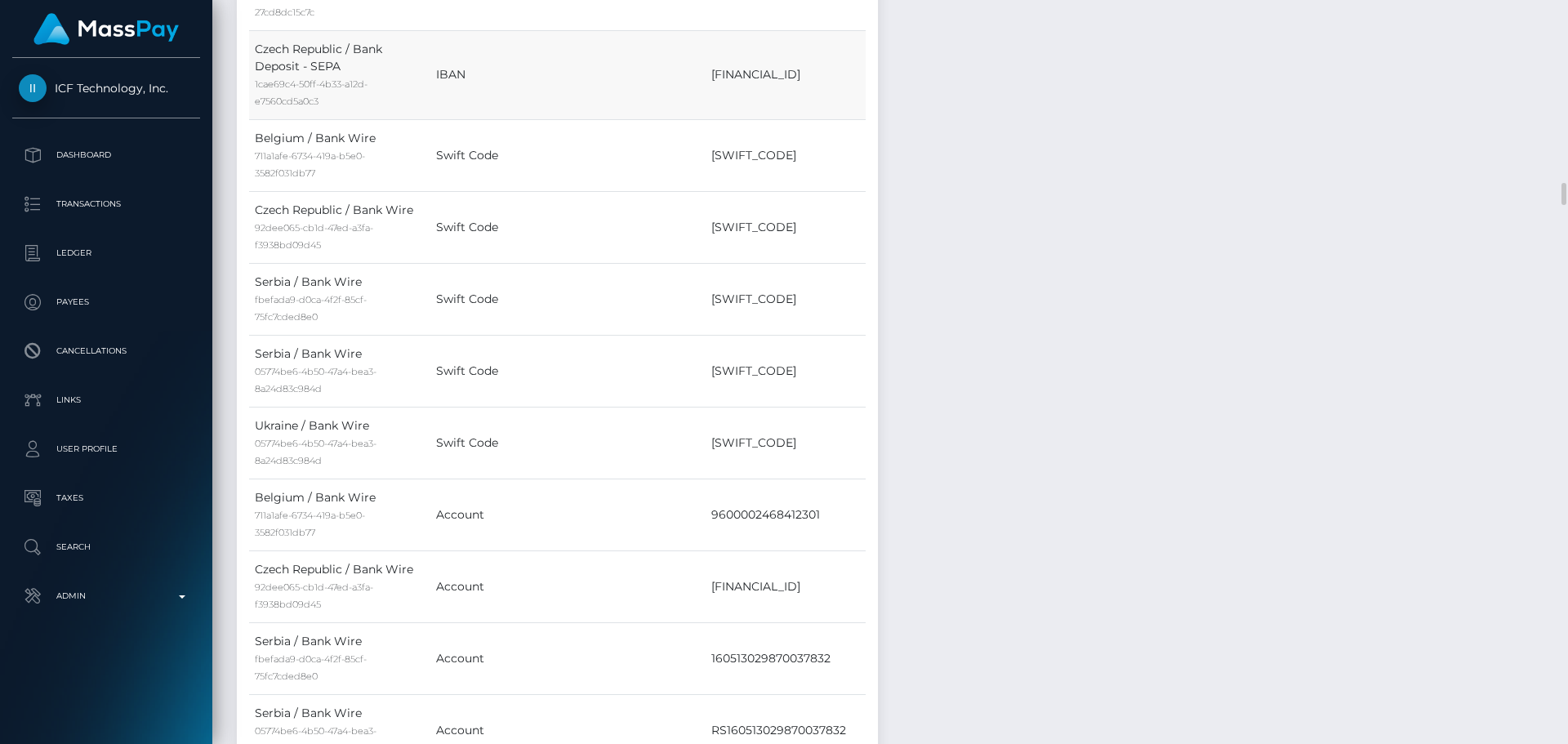
click at [527, 120] on td "IBAN" at bounding box center [569, 75] width 276 height 89
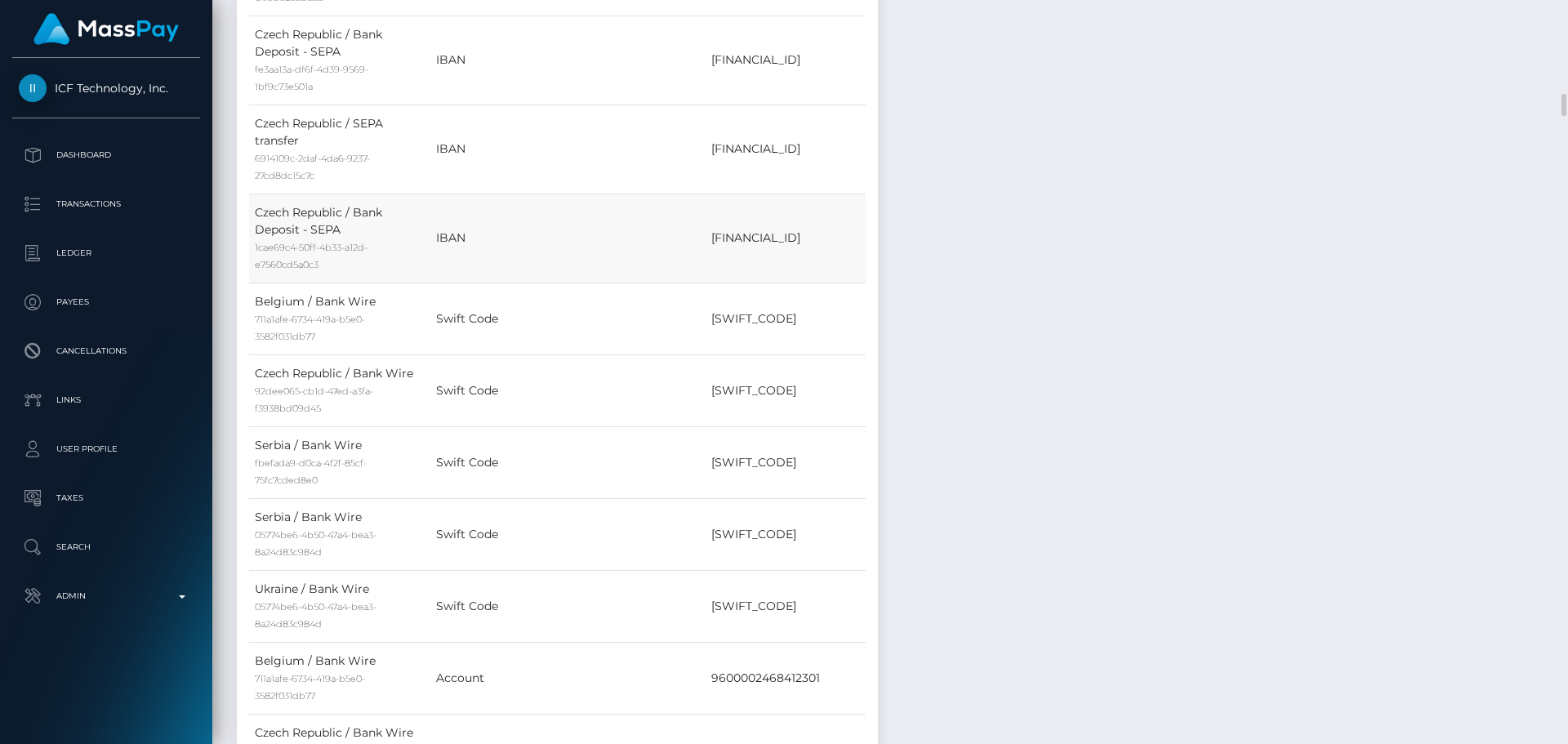
scroll to position [5883, 0]
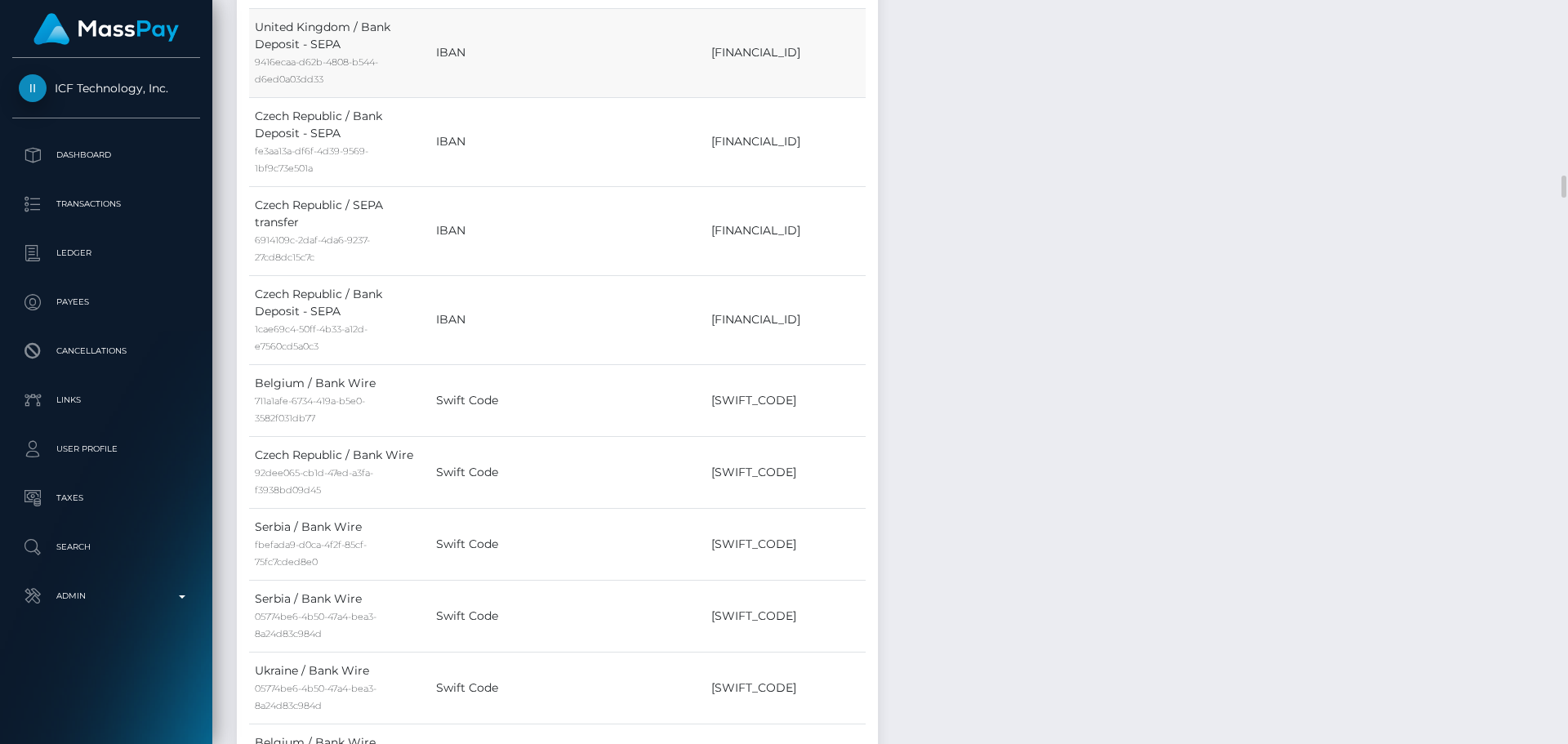
click at [738, 98] on td "GB35BIYS00995665322055" at bounding box center [785, 53] width 160 height 89
copy td "GB35BIYS00995665322055"
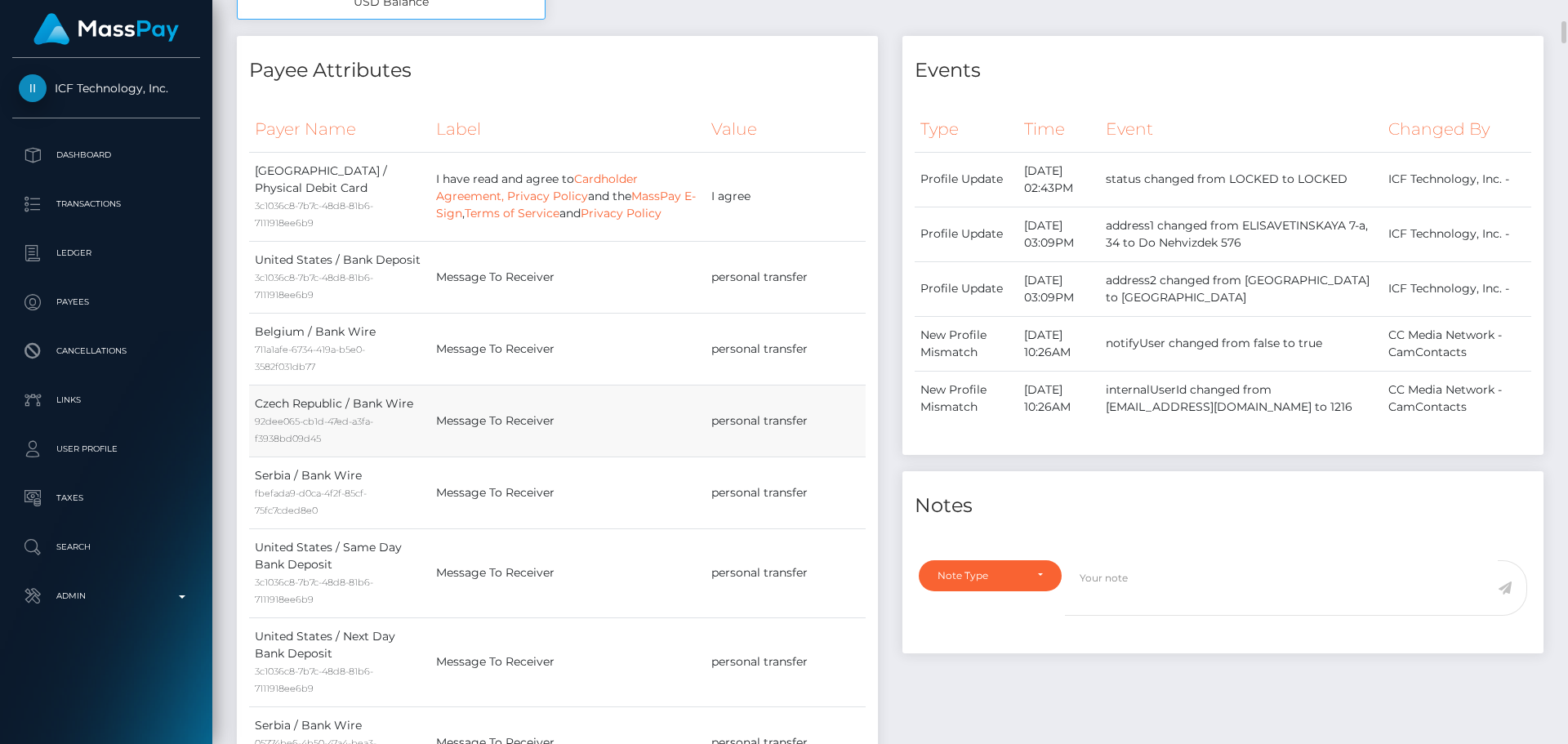
scroll to position [899, 0]
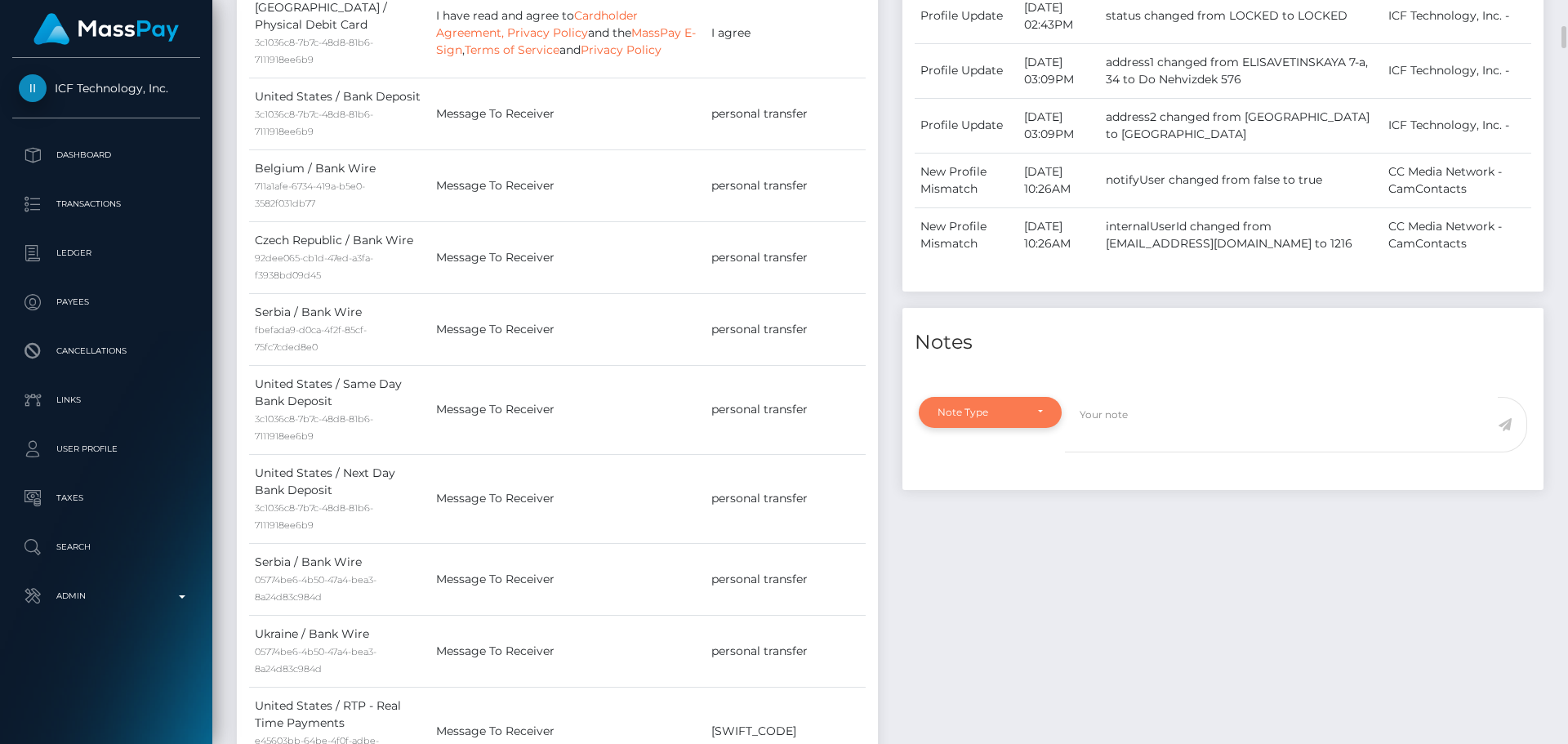
click at [1029, 419] on div "Note Type" at bounding box center [991, 413] width 105 height 13
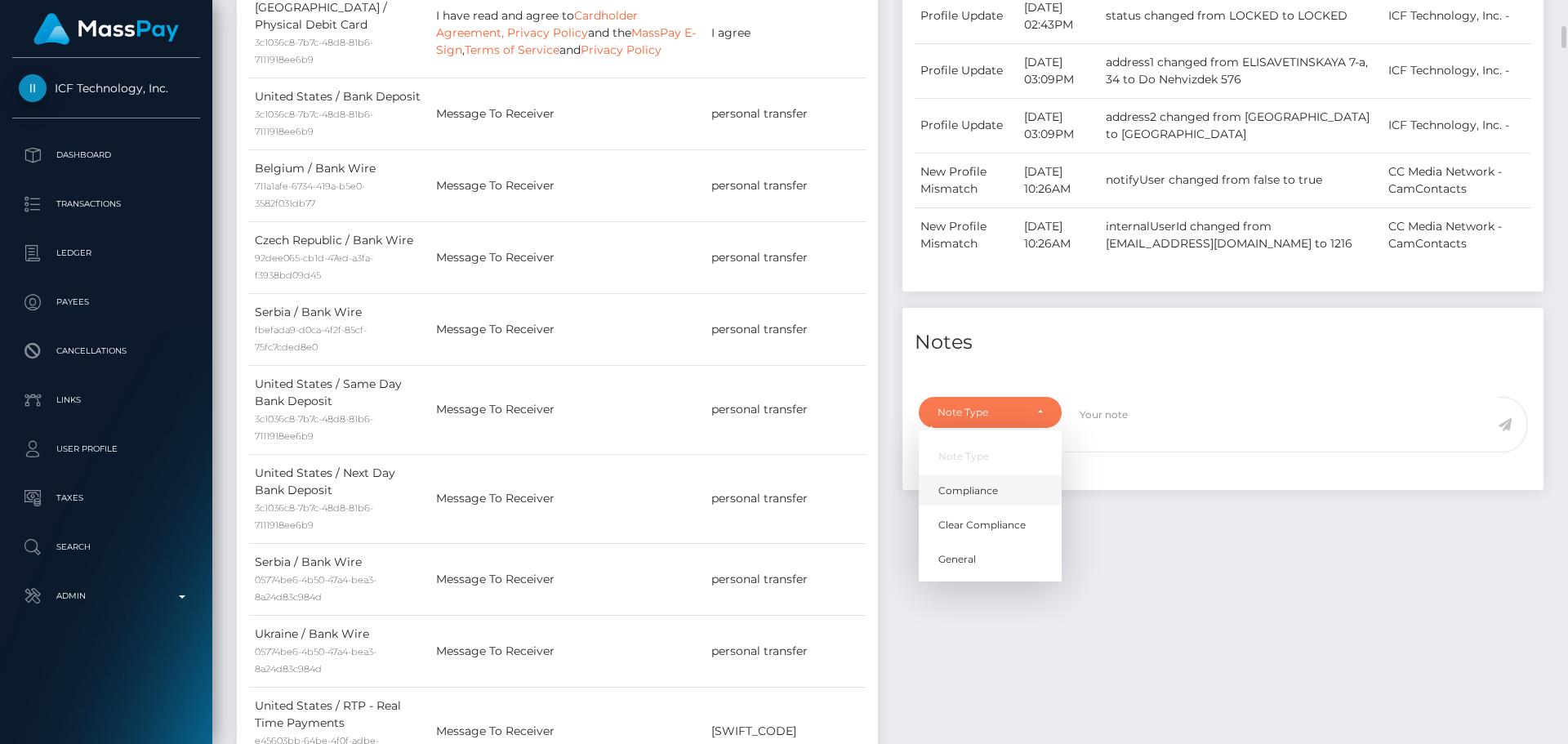
click at [990, 498] on span "Compliance" at bounding box center [968, 489] width 59 height 14
select select "COMPLIANCE"
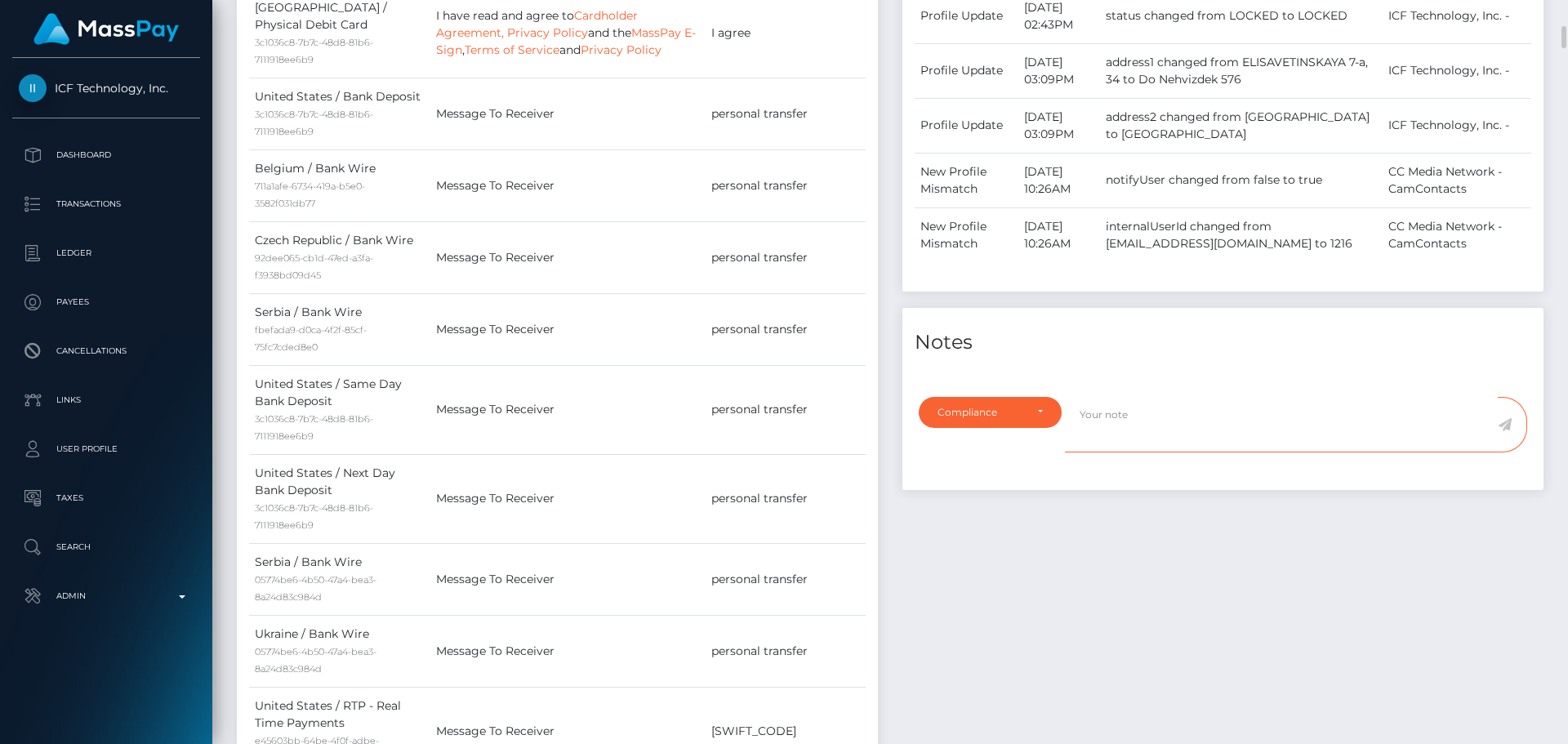
click at [1174, 454] on textarea at bounding box center [1282, 425] width 433 height 56
paste textarea "GB35BIYS00995665322055"
type textarea "Bank statement for GB35BIYS00995665322055 is required."
click at [1512, 432] on icon at bounding box center [1505, 425] width 14 height 13
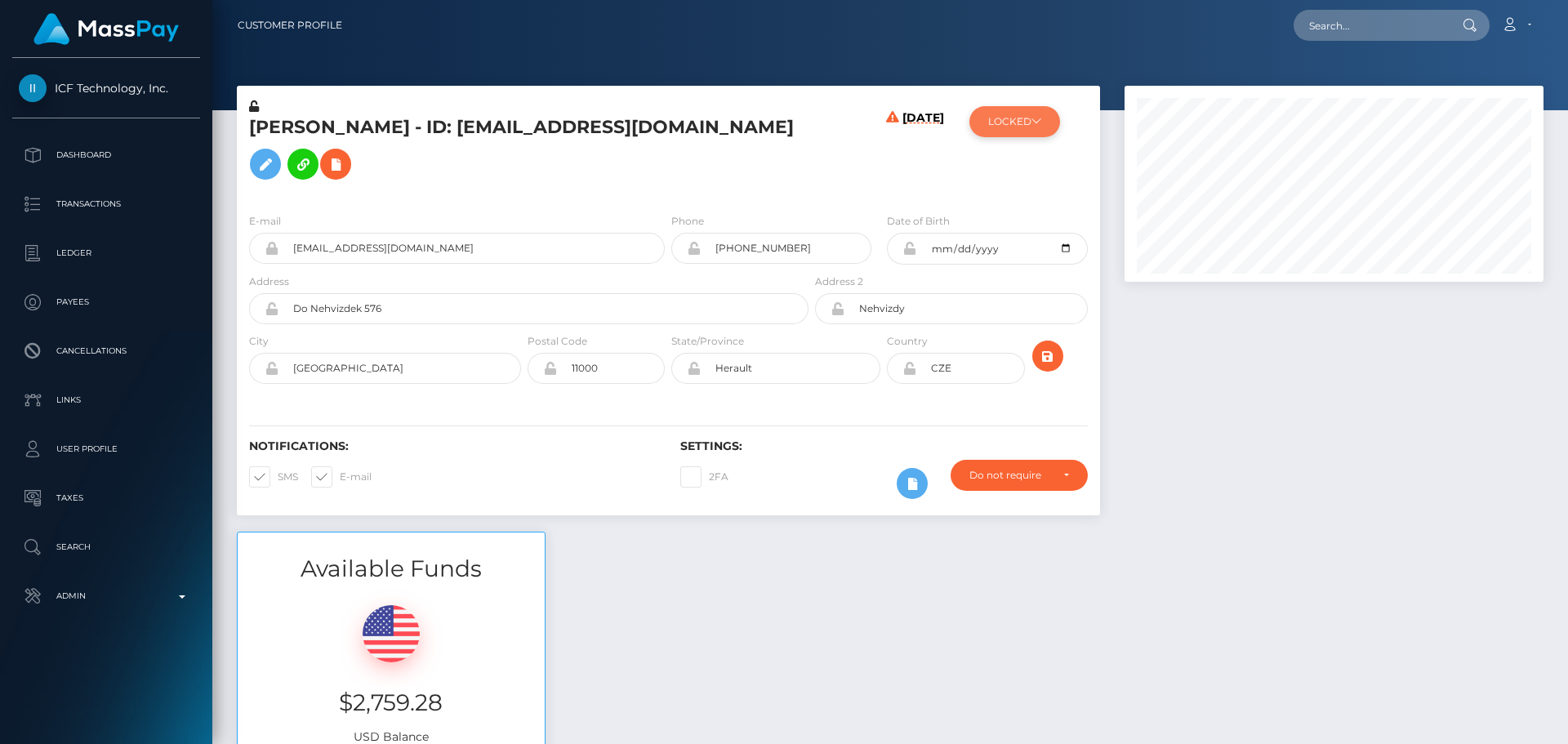
scroll to position [196, 420]
click at [1038, 119] on icon at bounding box center [1037, 121] width 10 height 10
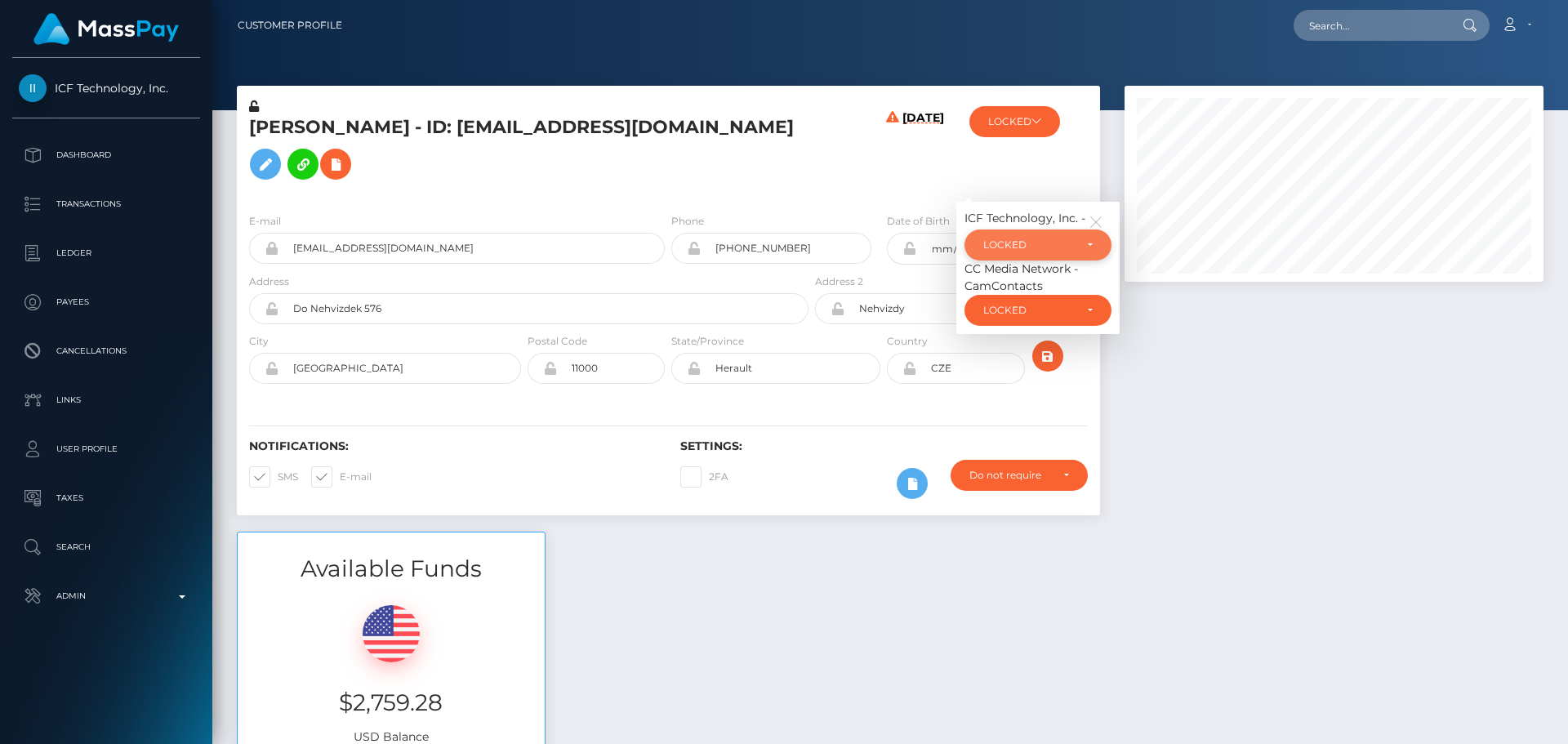
click at [1031, 252] on div "LOCKED" at bounding box center [1028, 245] width 91 height 13
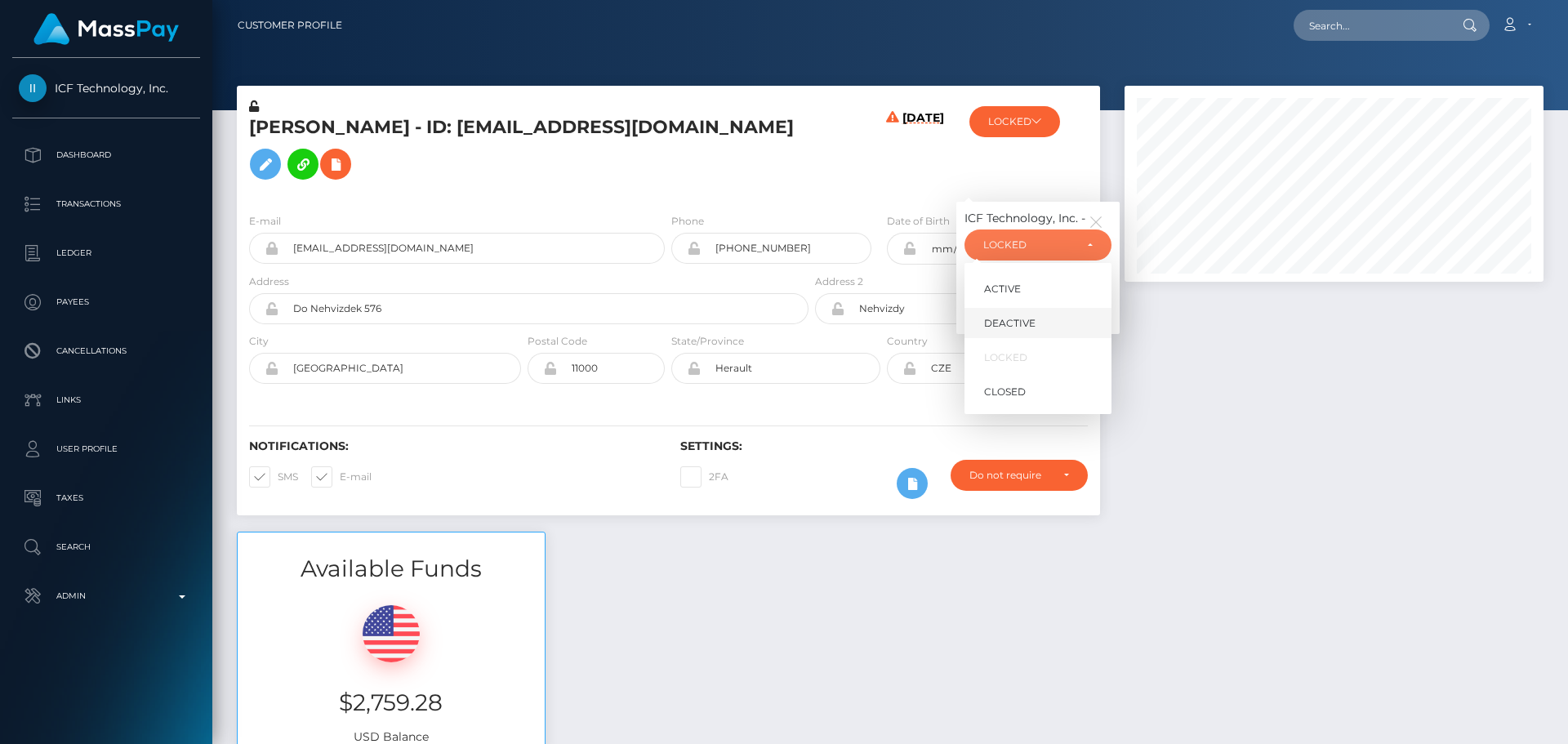
click at [1022, 331] on span "DEACTIVE" at bounding box center [1010, 323] width 52 height 14
select select "DEACTIVE"
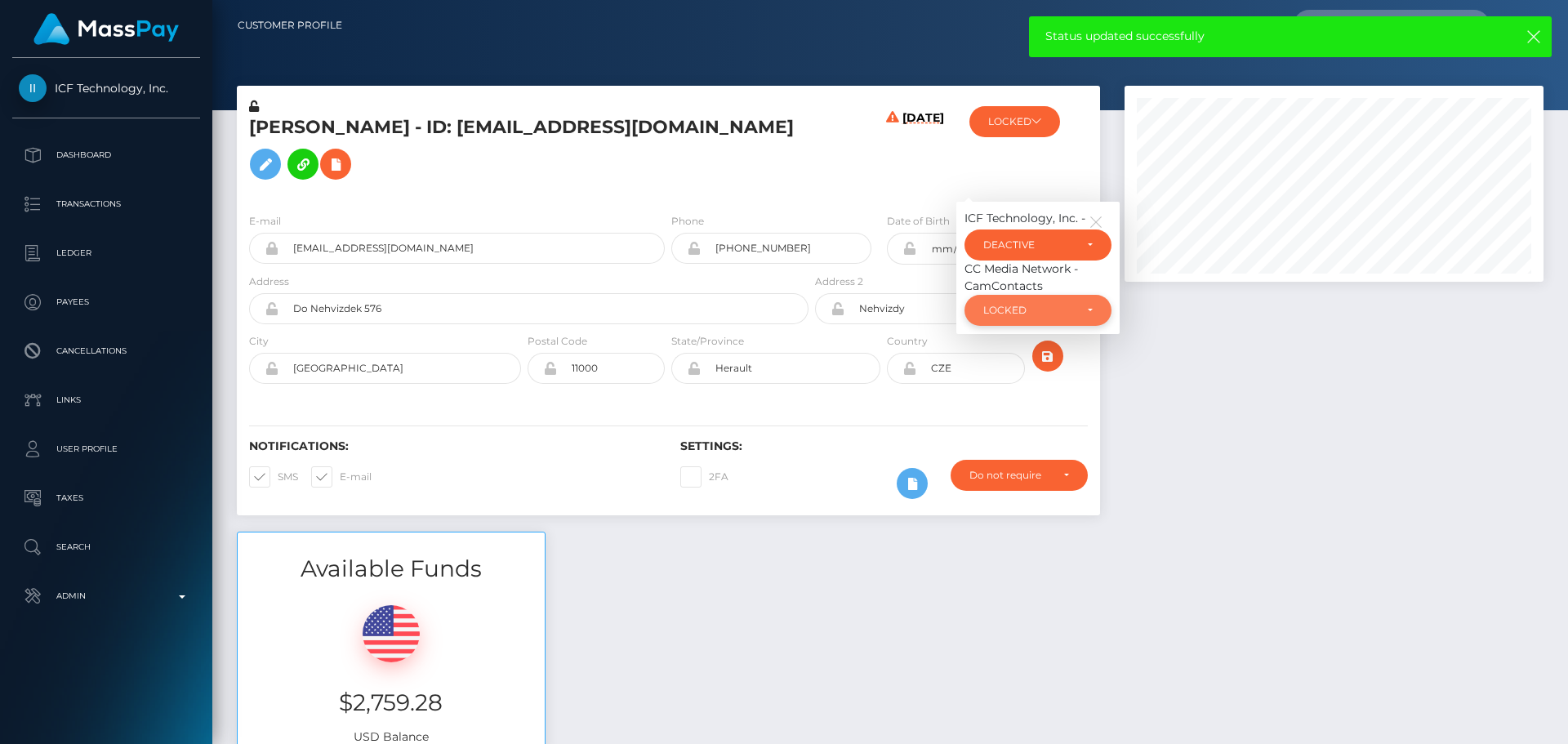
click at [1032, 317] on div "LOCKED" at bounding box center [1028, 310] width 91 height 13
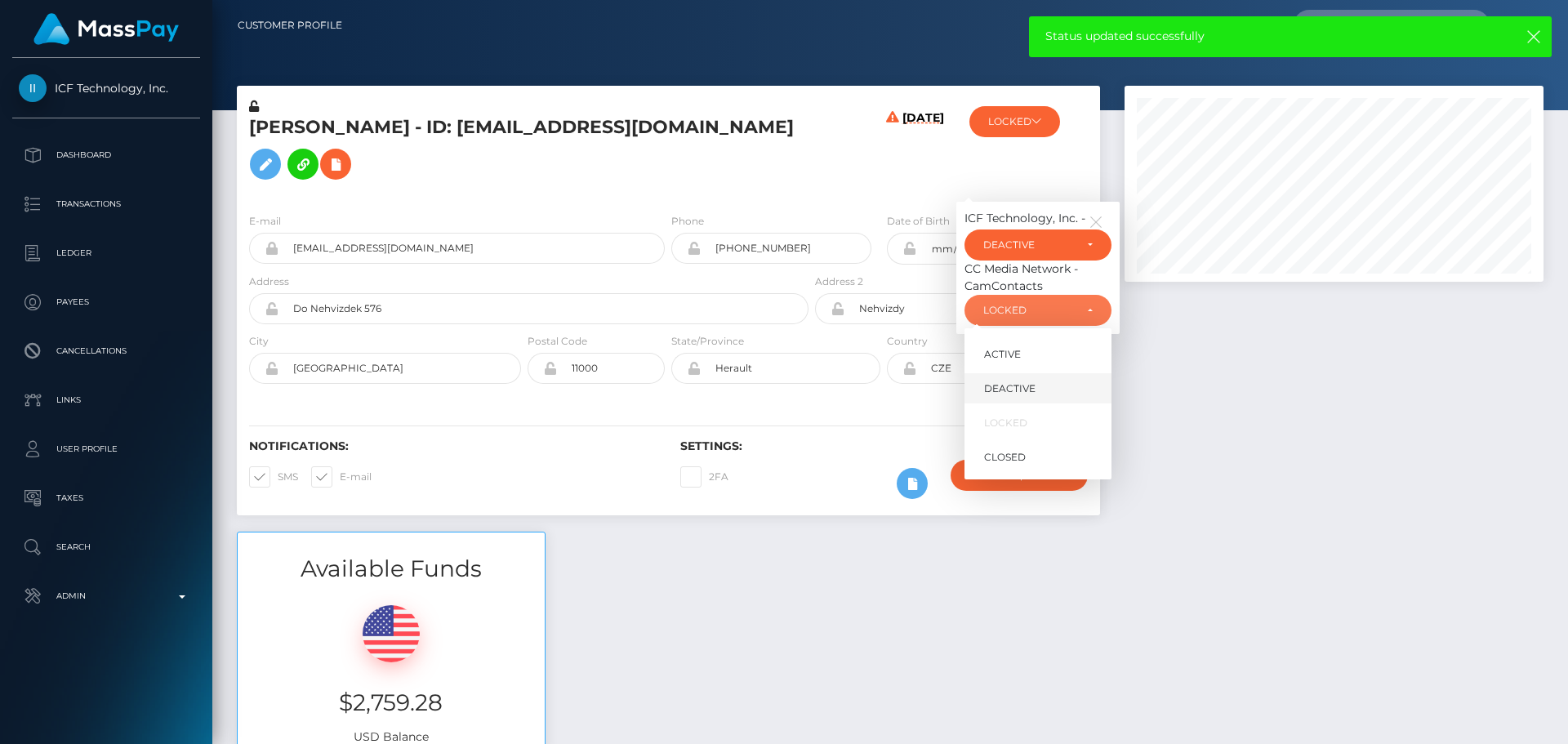
click at [1019, 402] on link "DEACTIVE" at bounding box center [1039, 389] width 147 height 31
select select "DEACTIVE"
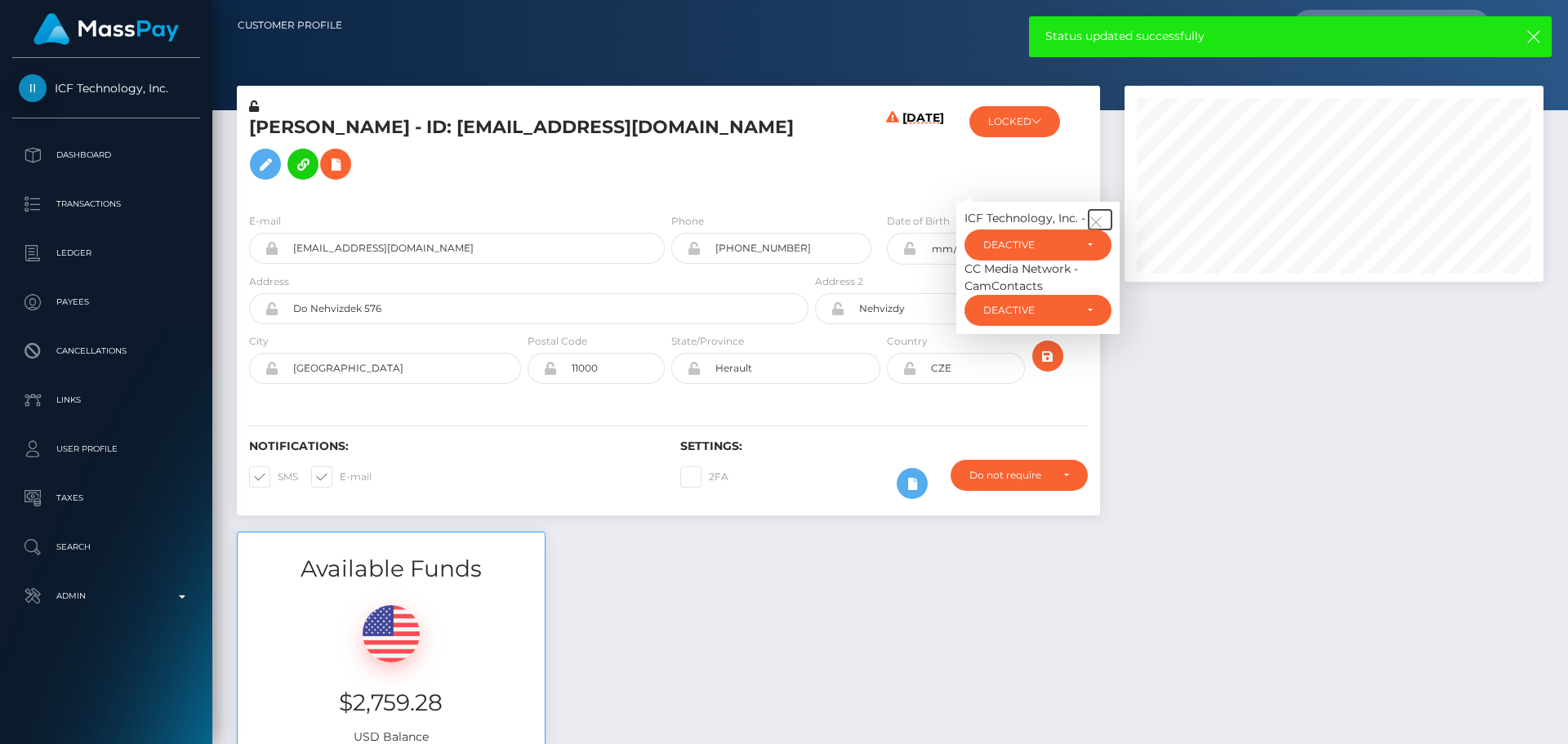
click at [1096, 230] on icon "button" at bounding box center [1095, 221] width 14 height 14
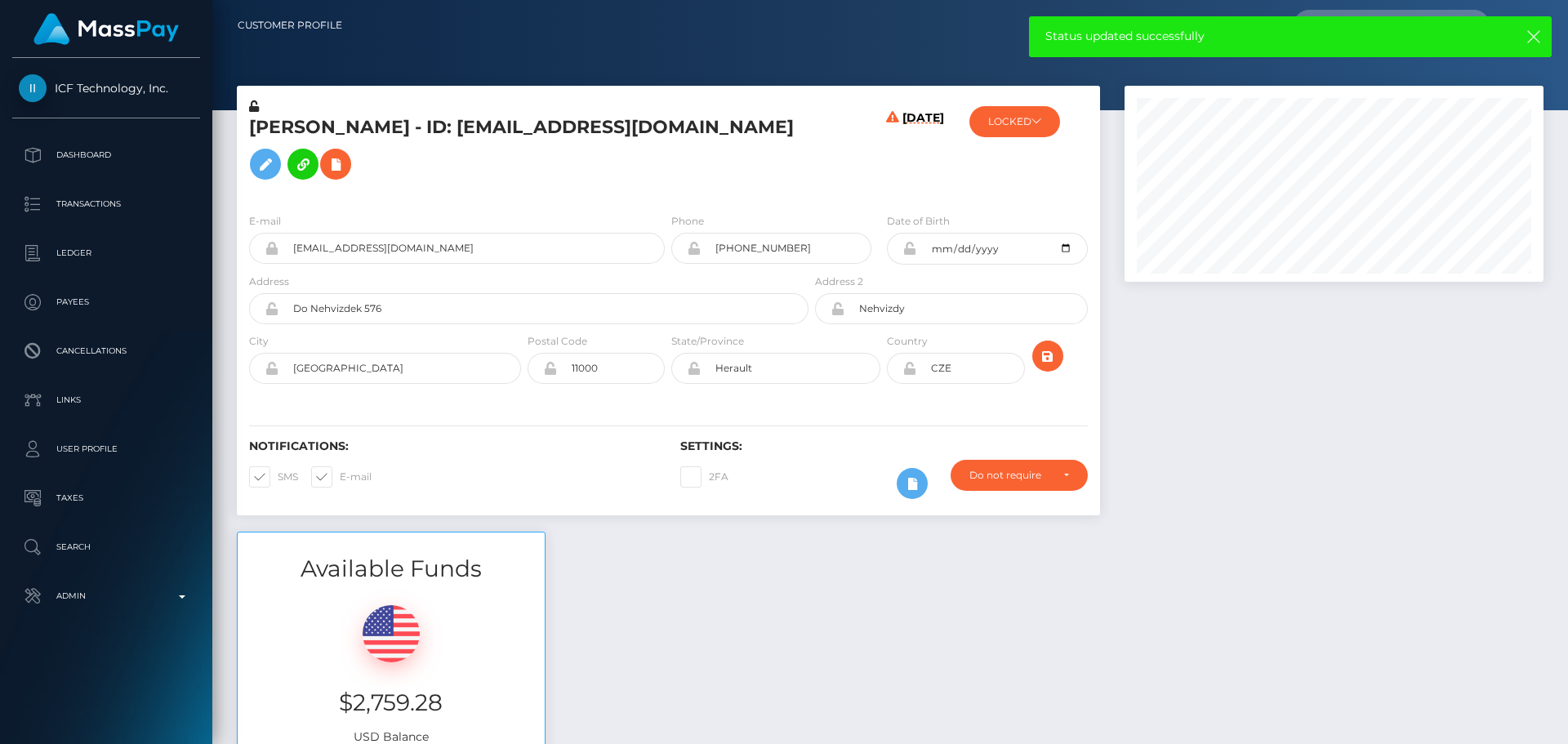
click at [1066, 377] on div at bounding box center [1064, 362] width 72 height 59
click at [1047, 367] on icon "submit" at bounding box center [1048, 356] width 19 height 20
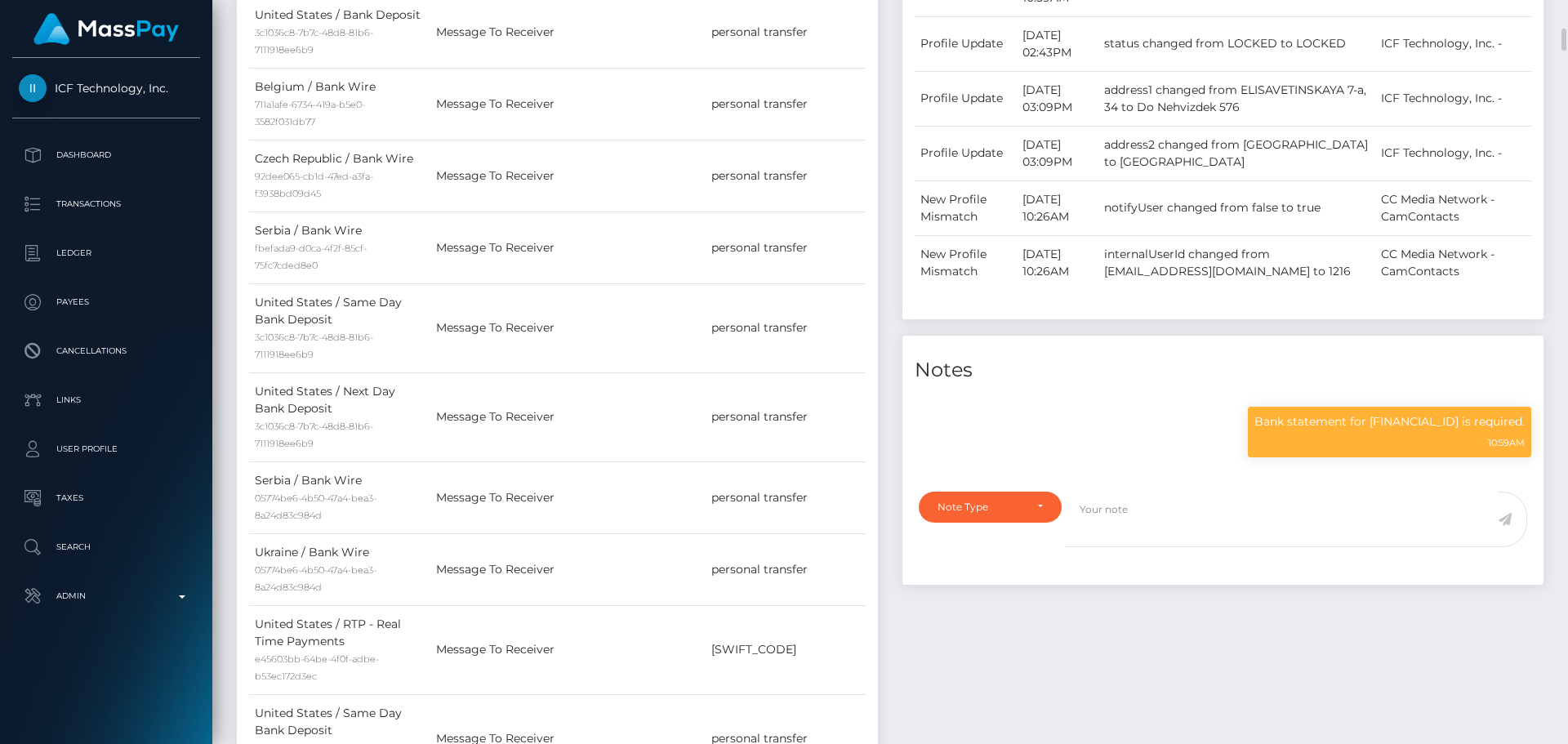
scroll to position [196, 420]
click at [1378, 431] on p "Bank statement for GB35BIYS00995665322055 is required." at bounding box center [1390, 422] width 270 height 17
copy p "GB35BIYS00995665322055"
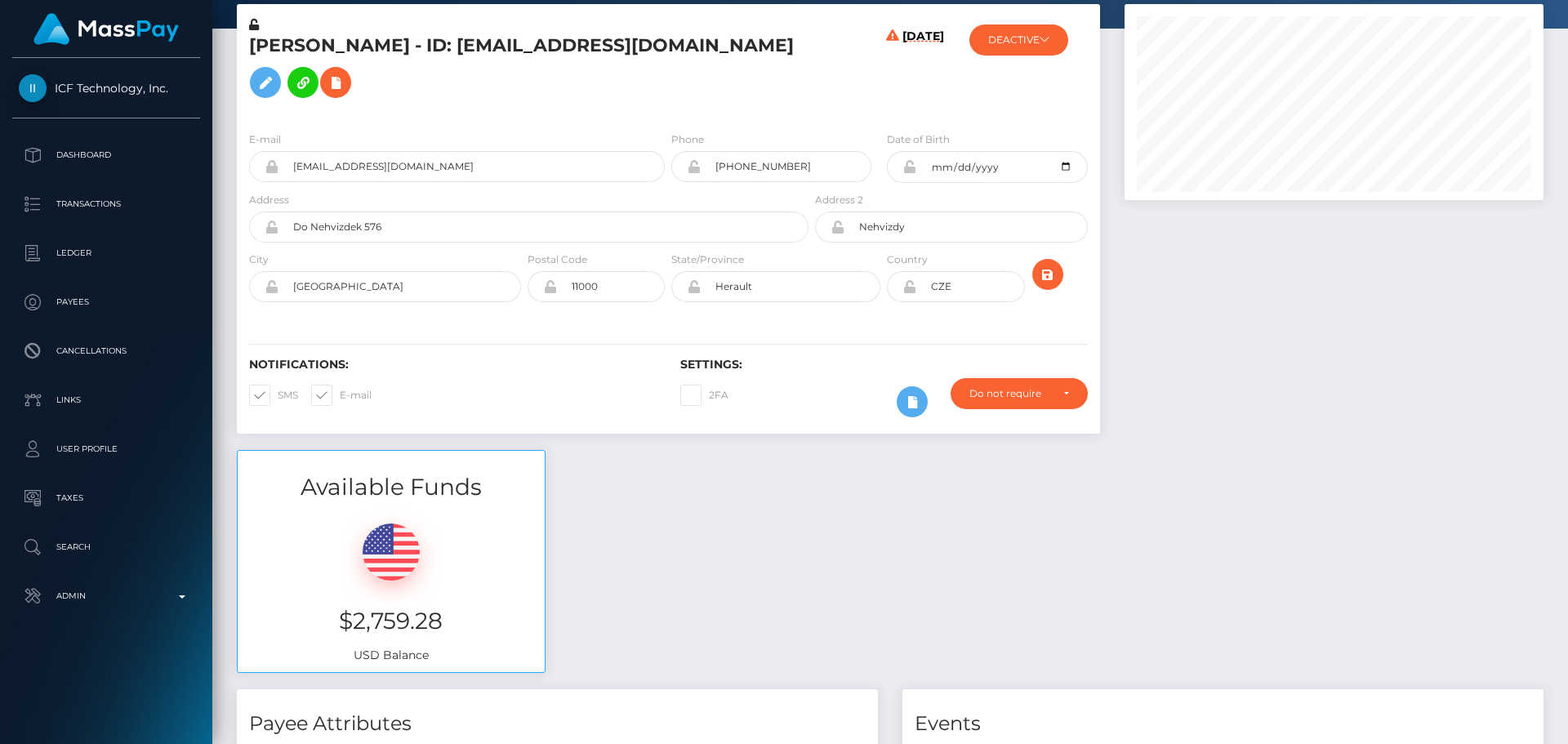
scroll to position [0, 0]
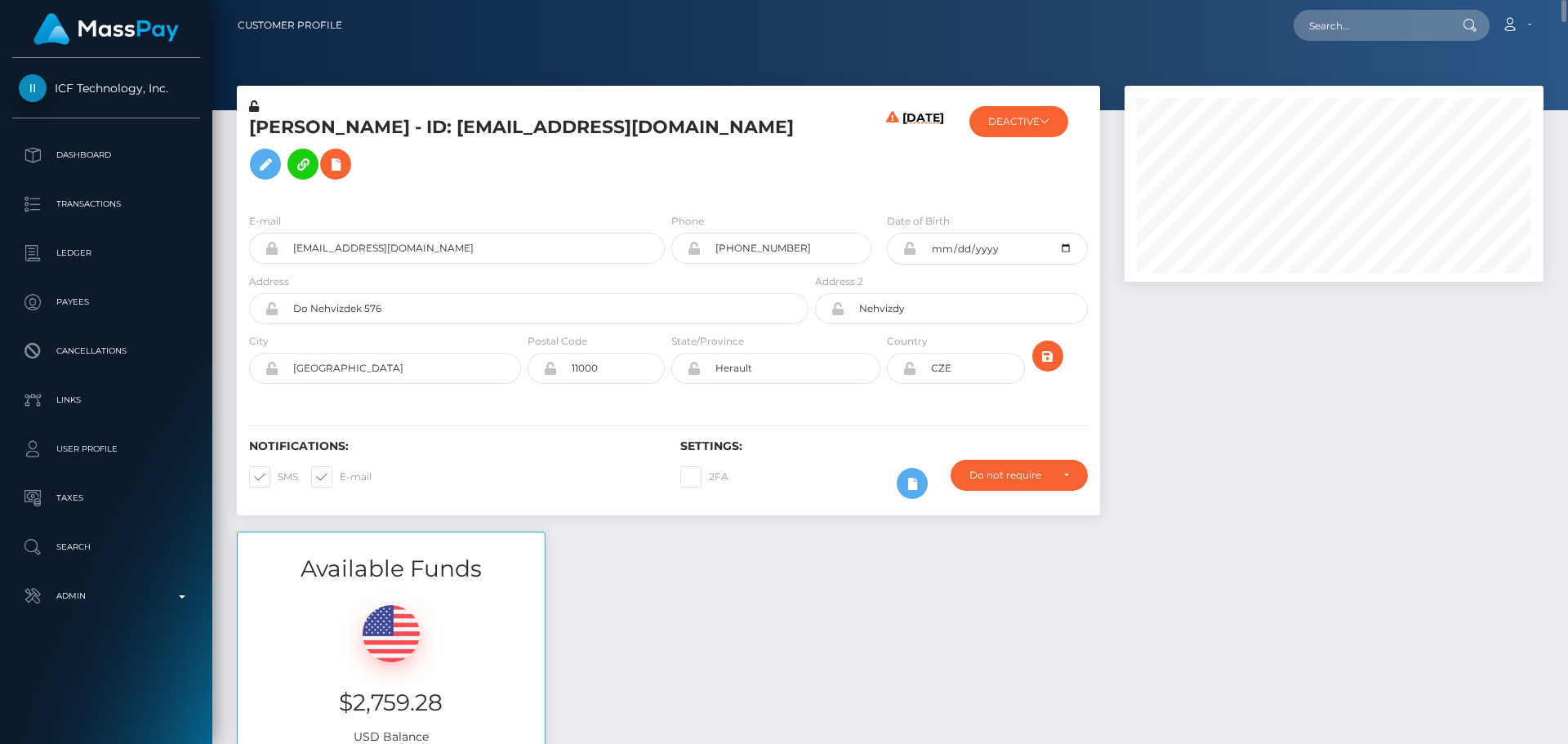
click at [1076, 47] on nav "Customer Profile Loading... Loading... Account" at bounding box center [890, 25] width 1356 height 51
click at [1370, 31] on input "text" at bounding box center [1371, 25] width 153 height 31
paste input "[EMAIL_ADDRESS][DOMAIN_NAME]"
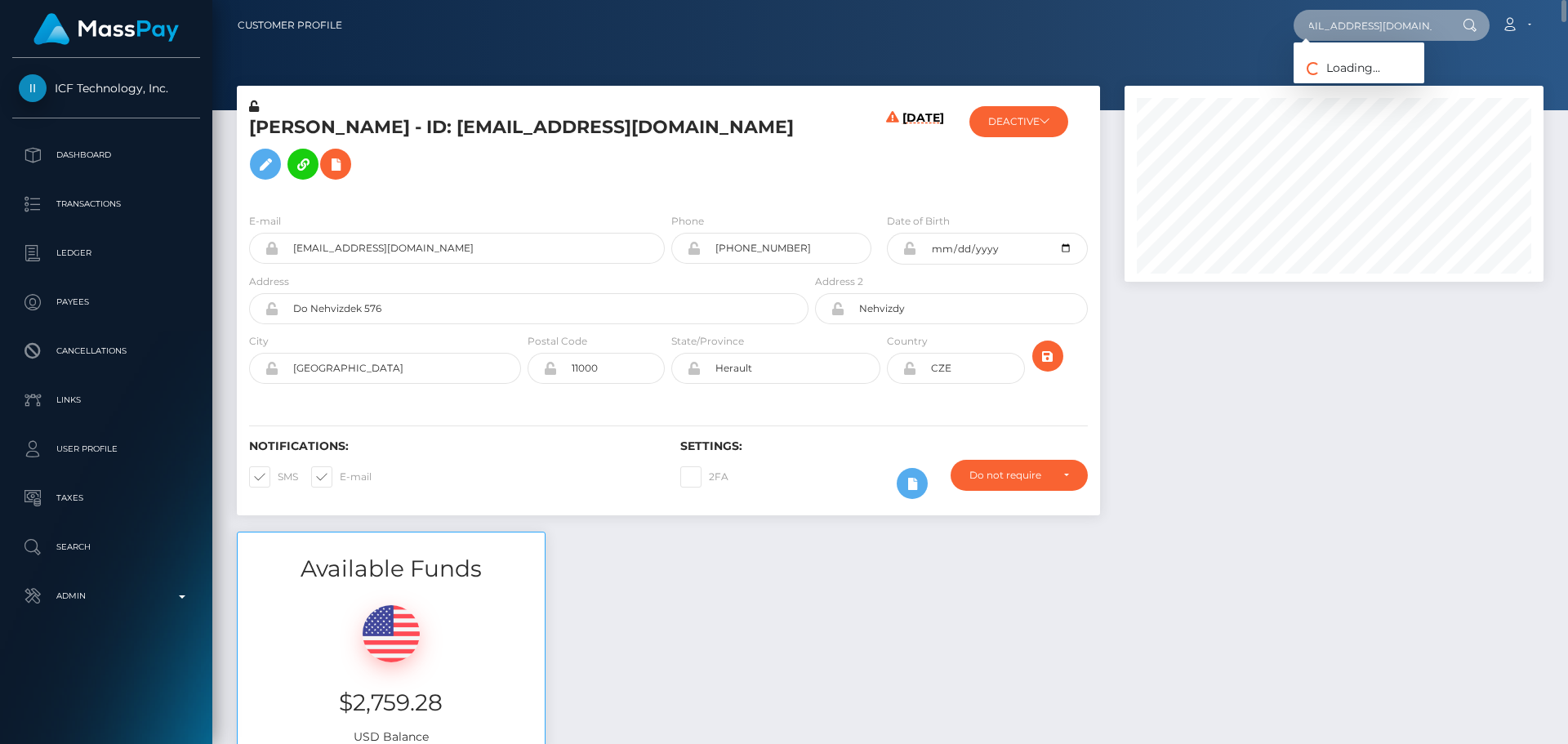
type input "[EMAIL_ADDRESS][DOMAIN_NAME]"
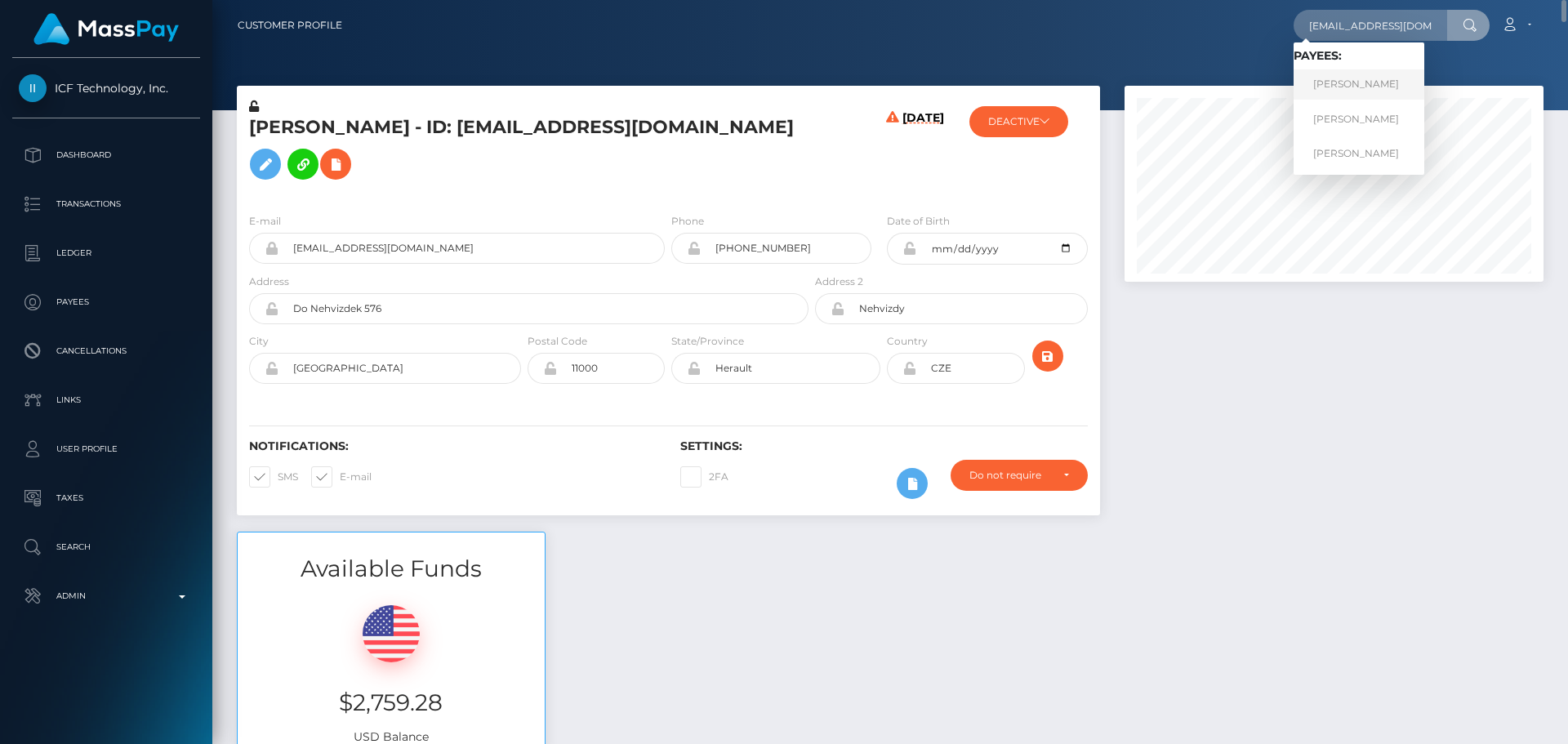
click at [1337, 71] on link "Dawnmarie C Pascual" at bounding box center [1359, 85] width 131 height 31
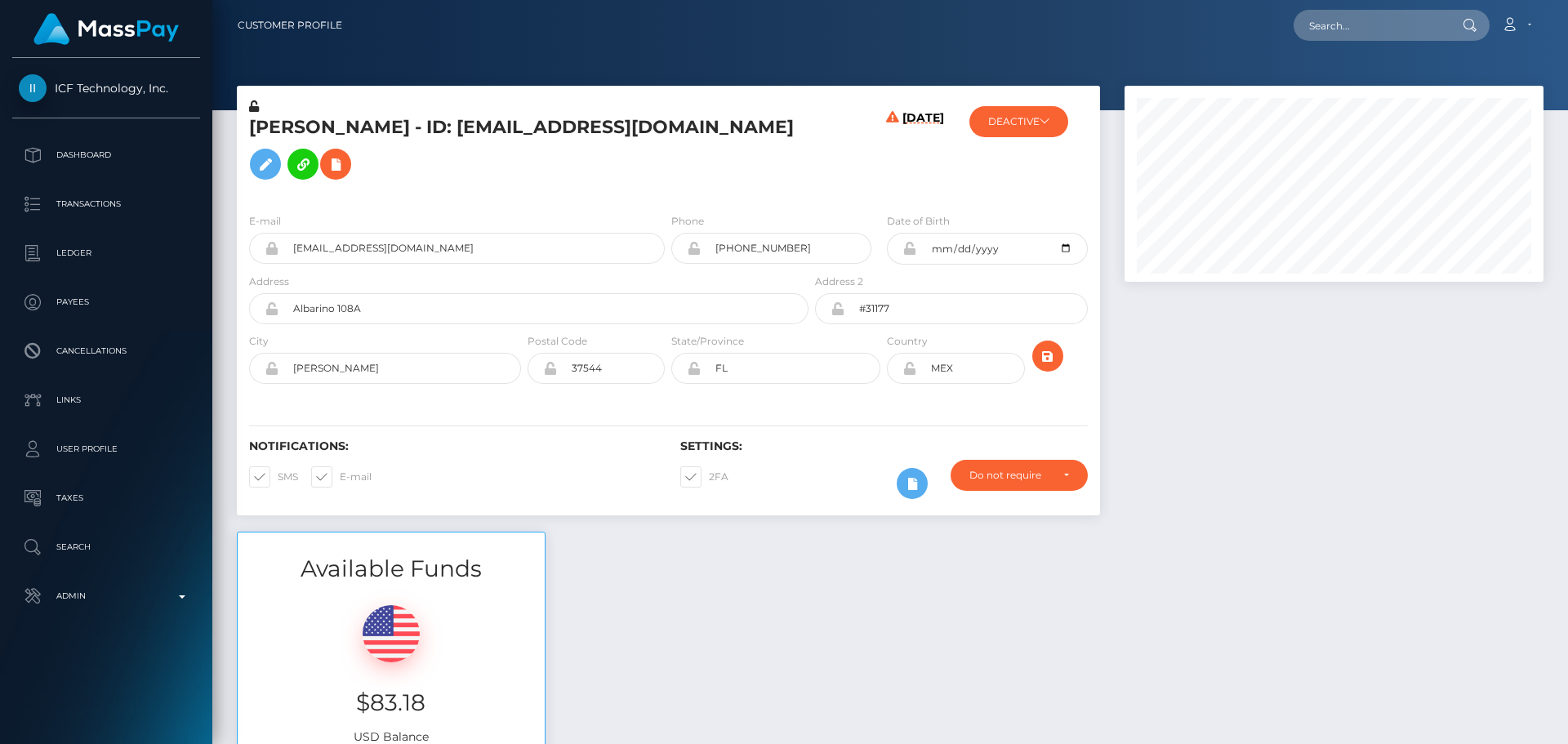
scroll to position [196, 420]
click at [598, 181] on h5 "[PERSON_NAME] - ID: [EMAIL_ADDRESS][DOMAIN_NAME]" at bounding box center [524, 151] width 550 height 73
click at [691, 211] on div "E-mail [EMAIL_ADDRESS][DOMAIN_NAME] Phone [DATE]" at bounding box center [668, 300] width 863 height 200
click at [679, 199] on div "[PERSON_NAME] - ID: [EMAIL_ADDRESS][DOMAIN_NAME]" at bounding box center [524, 148] width 575 height 102
click at [644, 192] on div "[PERSON_NAME] - ID: [EMAIL_ADDRESS][DOMAIN_NAME]" at bounding box center [524, 148] width 575 height 102
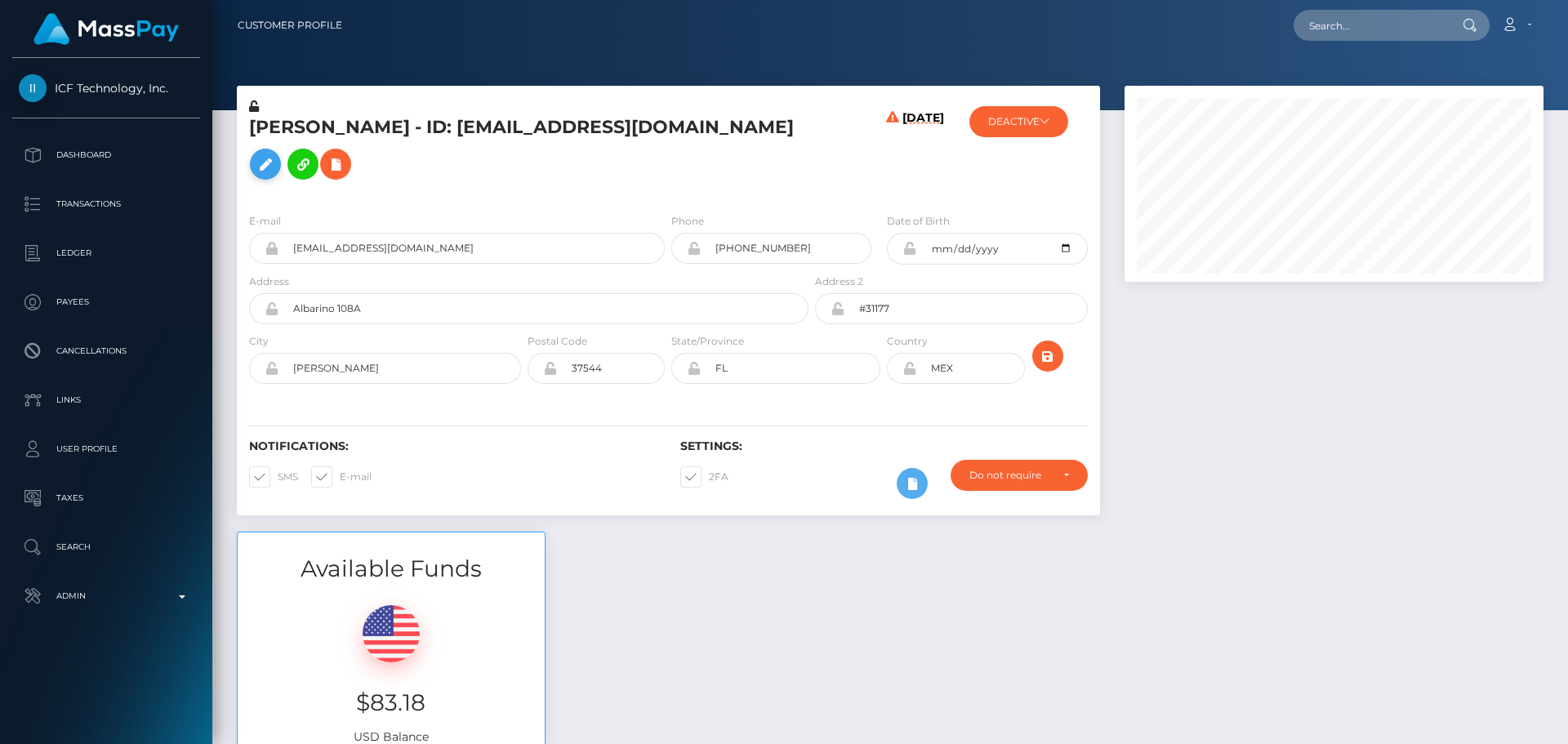
click at [264, 162] on icon at bounding box center [265, 164] width 19 height 20
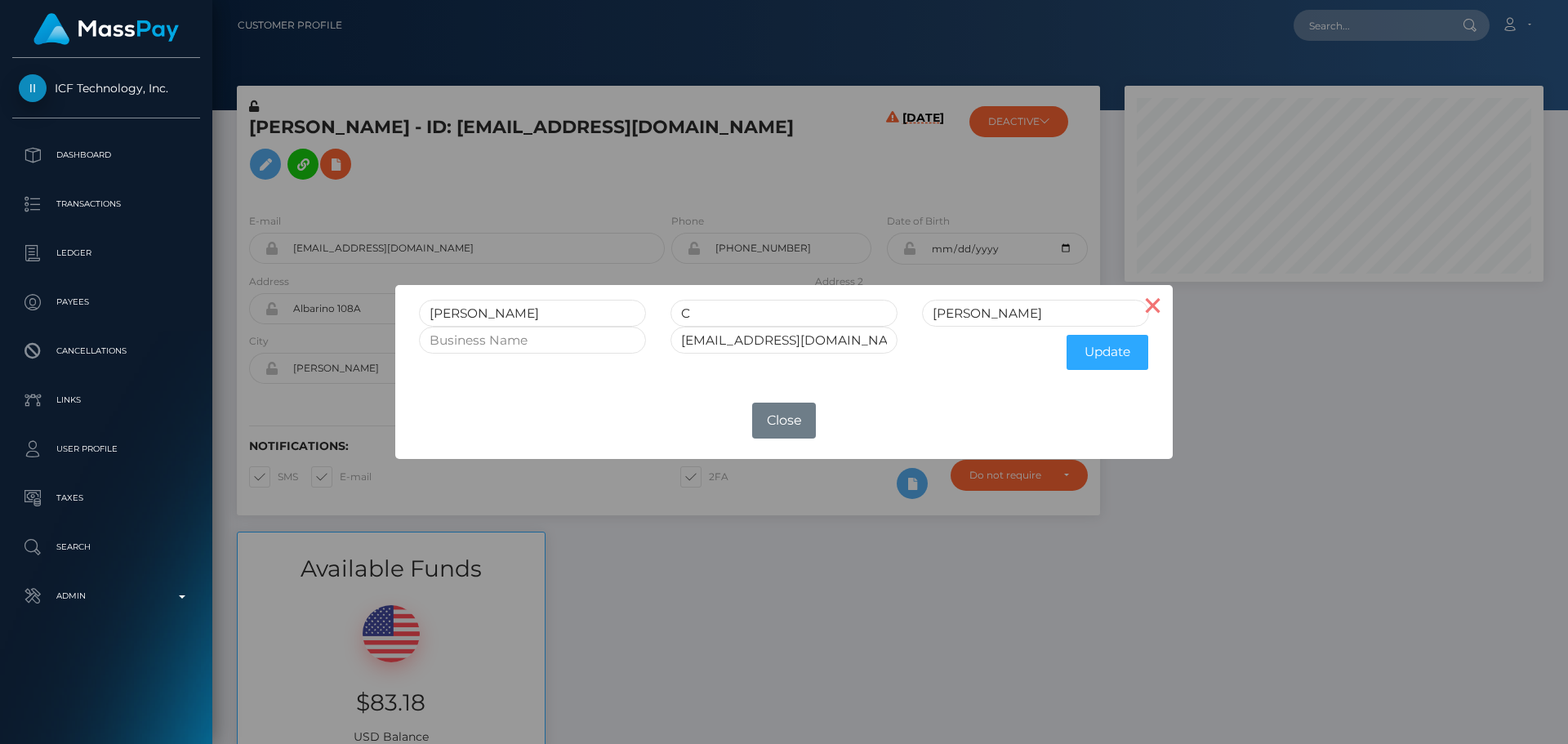
click at [1155, 308] on button "×" at bounding box center [1153, 304] width 39 height 39
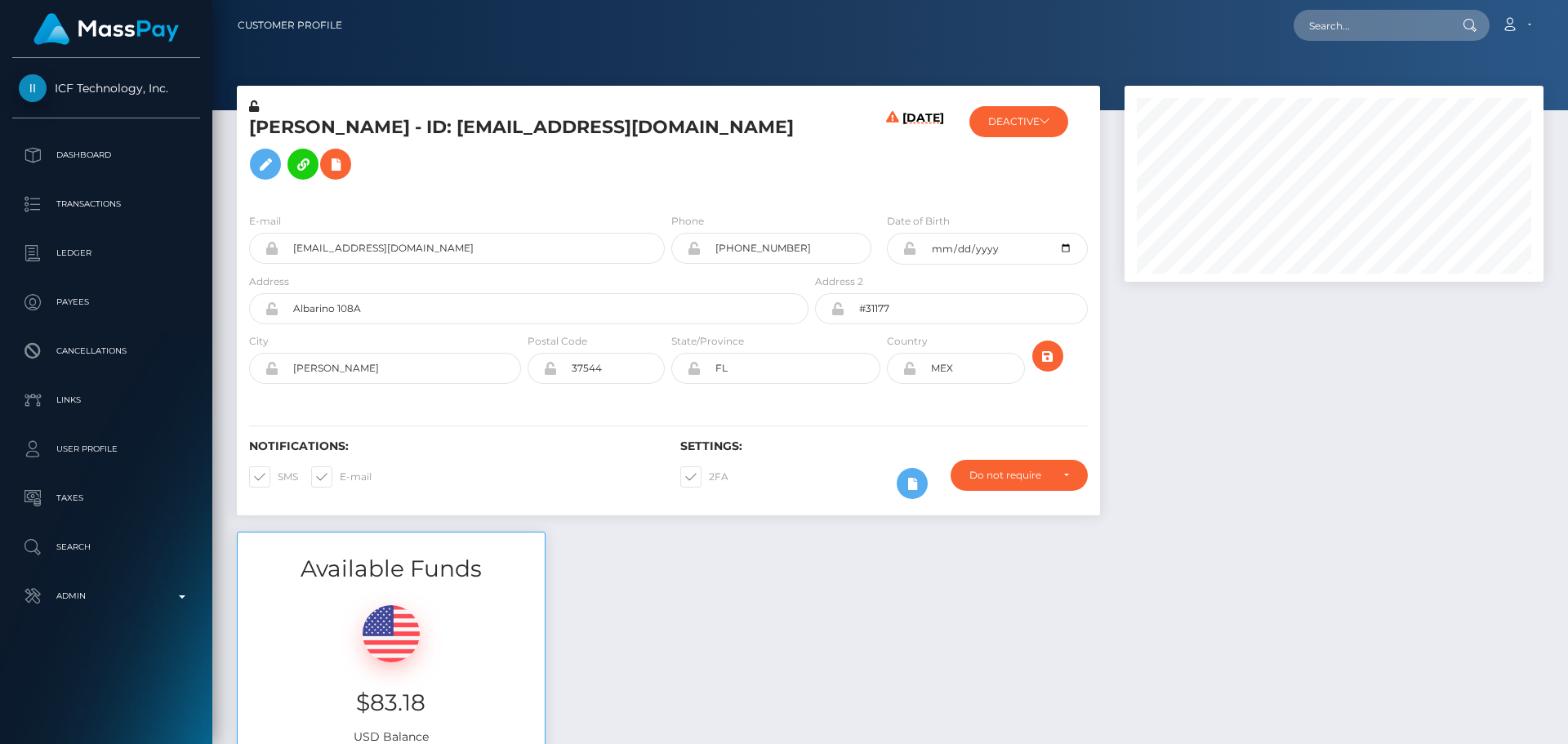
click at [302, 128] on h5 "[PERSON_NAME] - ID: [EMAIL_ADDRESS][DOMAIN_NAME]" at bounding box center [524, 151] width 550 height 73
copy h5 "[PERSON_NAME]"
click at [416, 131] on h5 "[PERSON_NAME] - ID: [EMAIL_ADDRESS][DOMAIN_NAME]" at bounding box center [524, 151] width 550 height 73
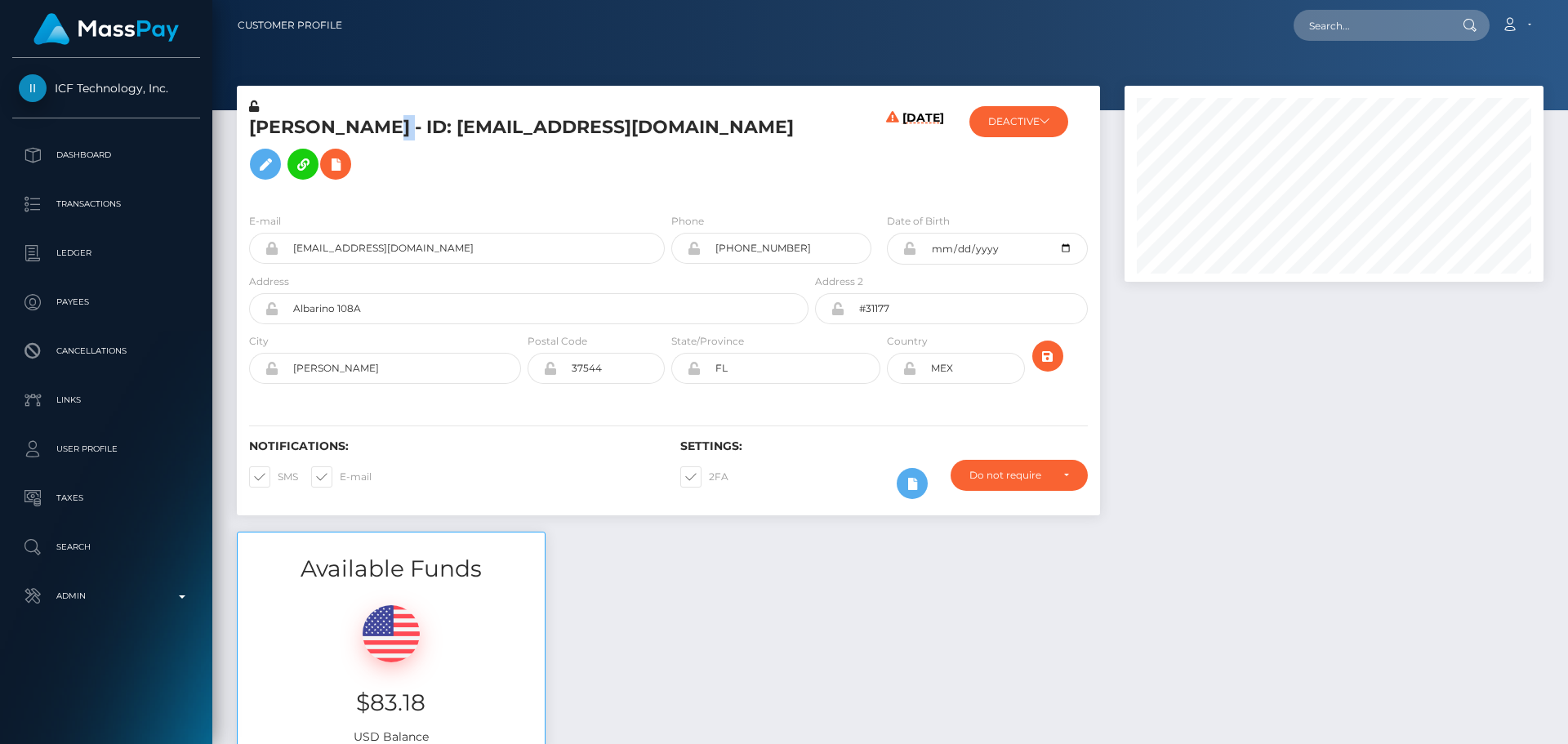
copy h5 "[PERSON_NAME]"
click at [782, 159] on h5 "[PERSON_NAME] - ID: [EMAIL_ADDRESS][DOMAIN_NAME]" at bounding box center [524, 151] width 550 height 73
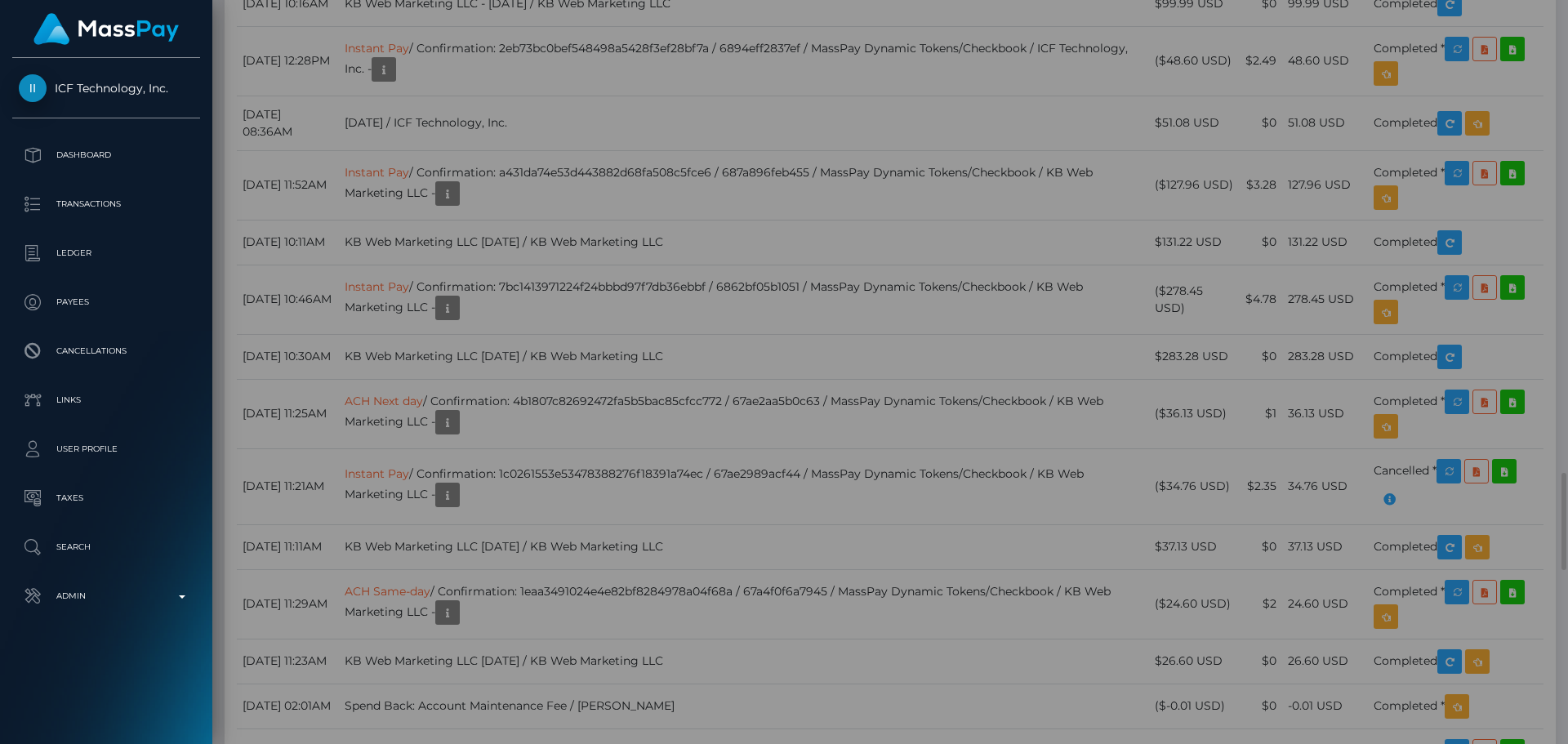
scroll to position [0, 0]
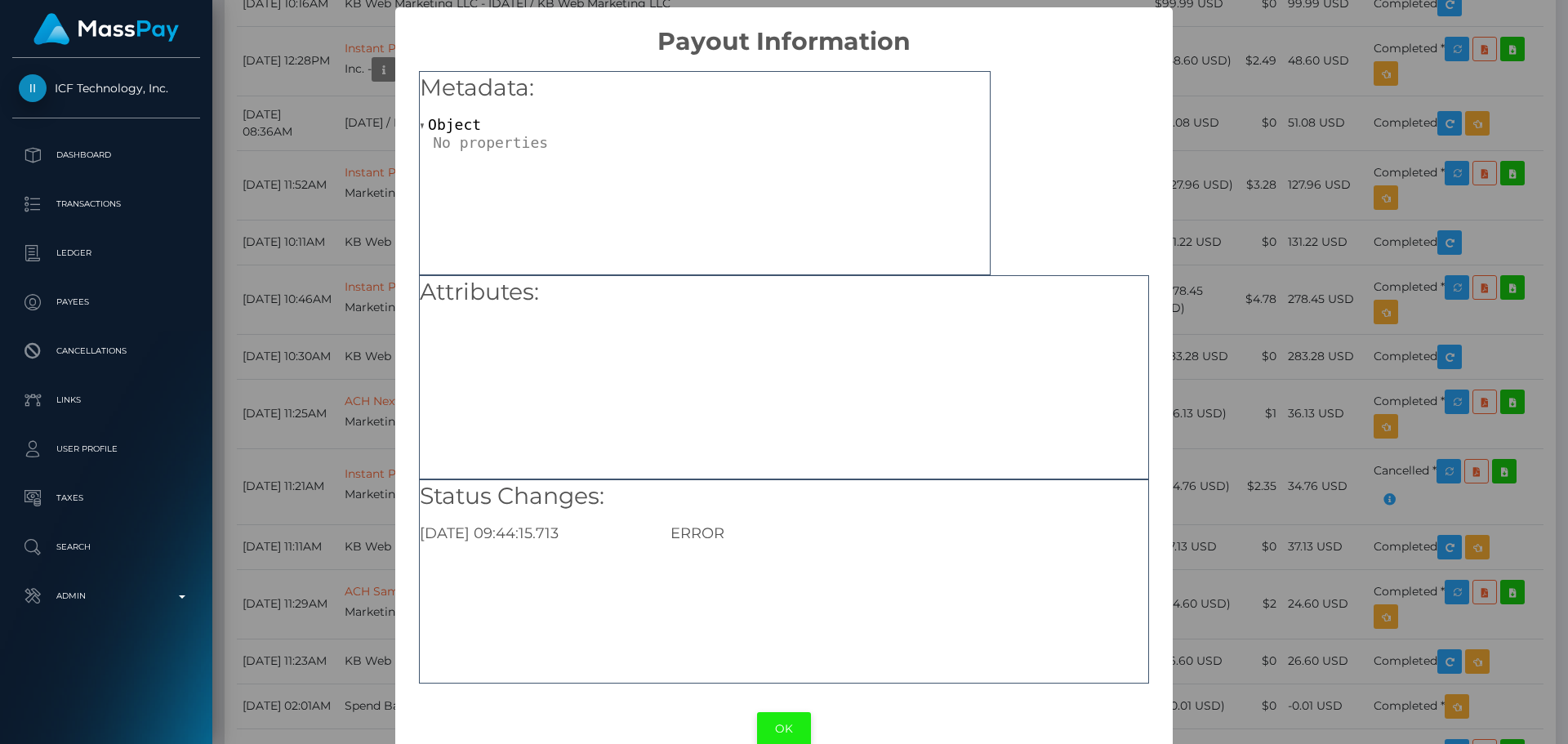
click at [793, 712] on button "OK" at bounding box center [784, 729] width 54 height 34
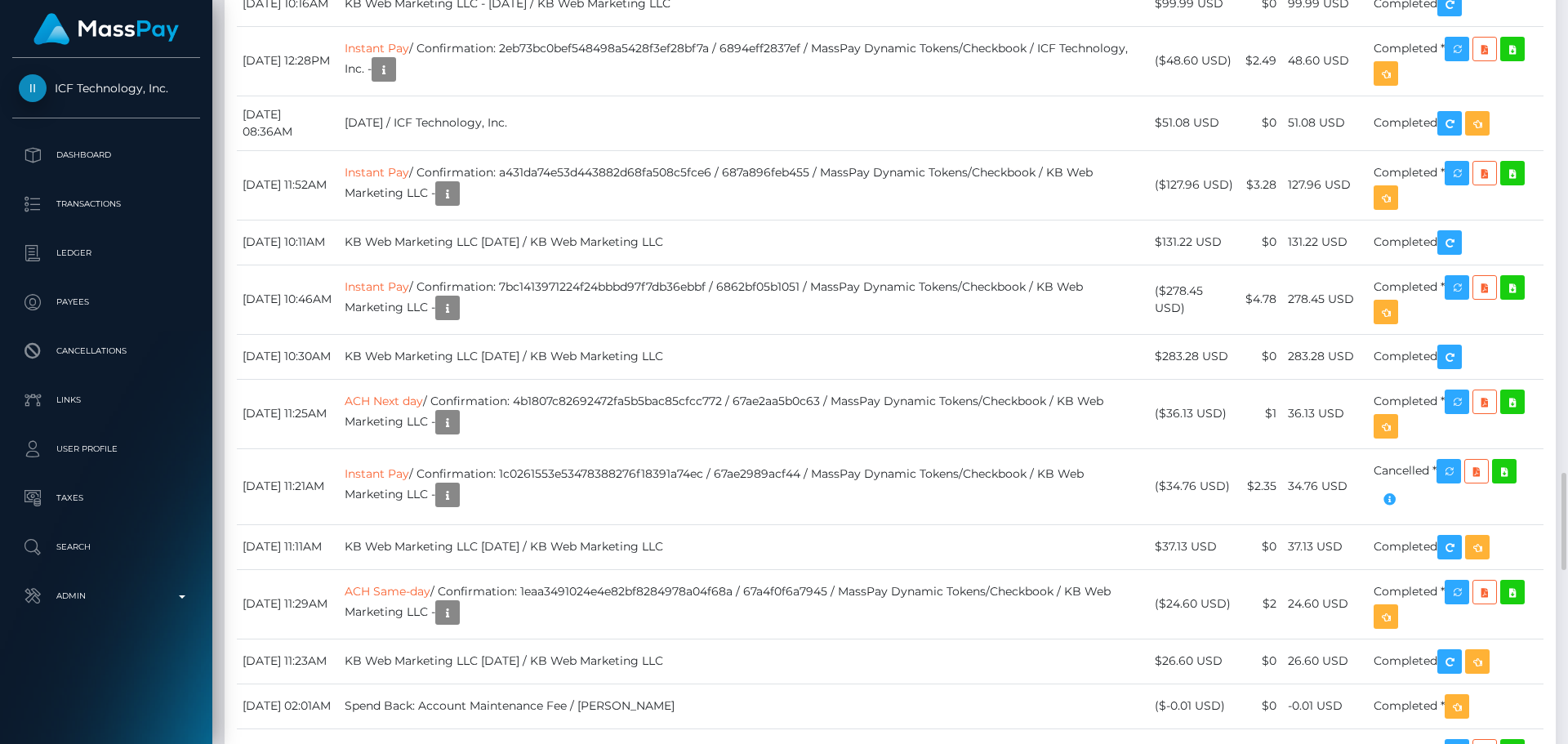
scroll to position [196, 420]
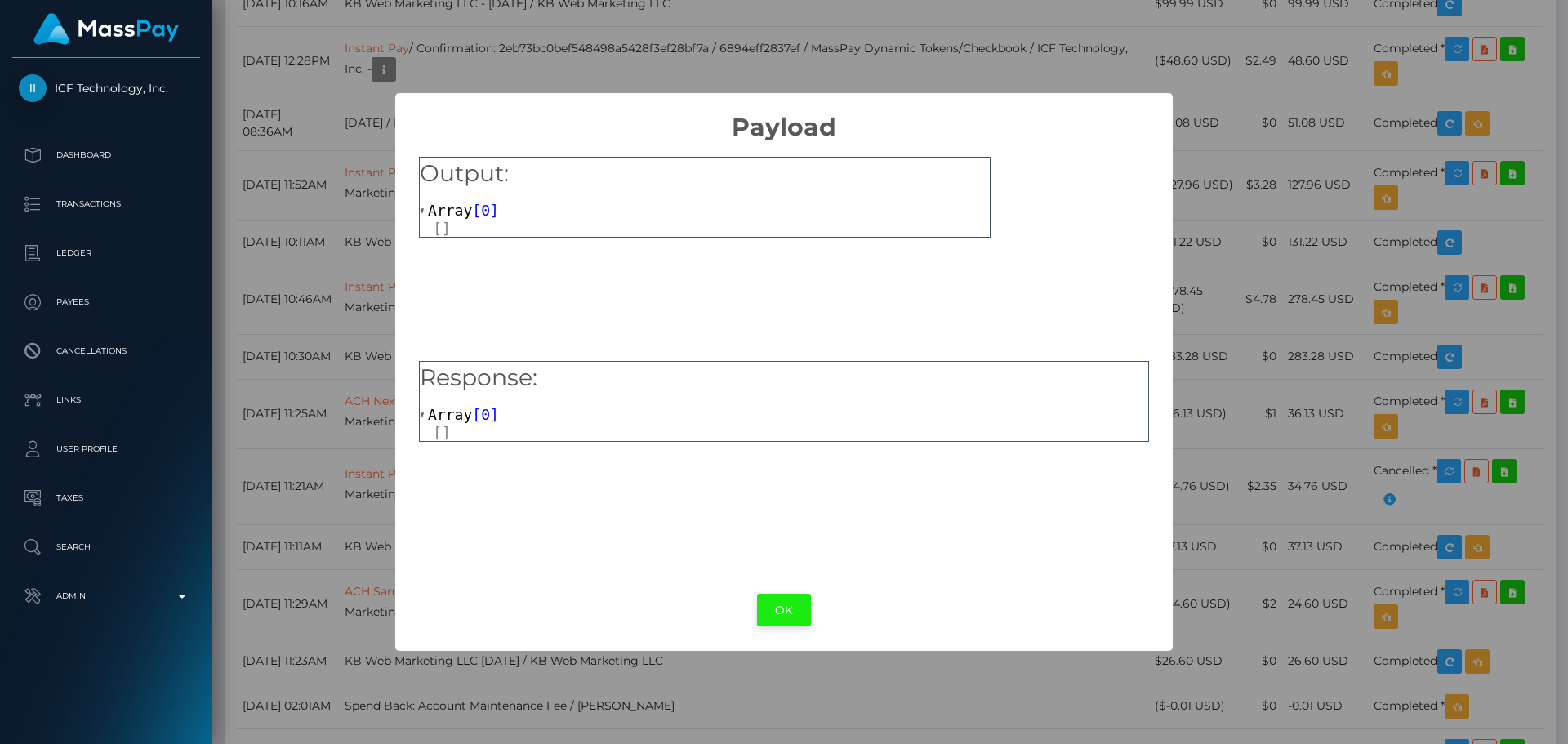
click at [799, 612] on button "OK" at bounding box center [784, 610] width 54 height 34
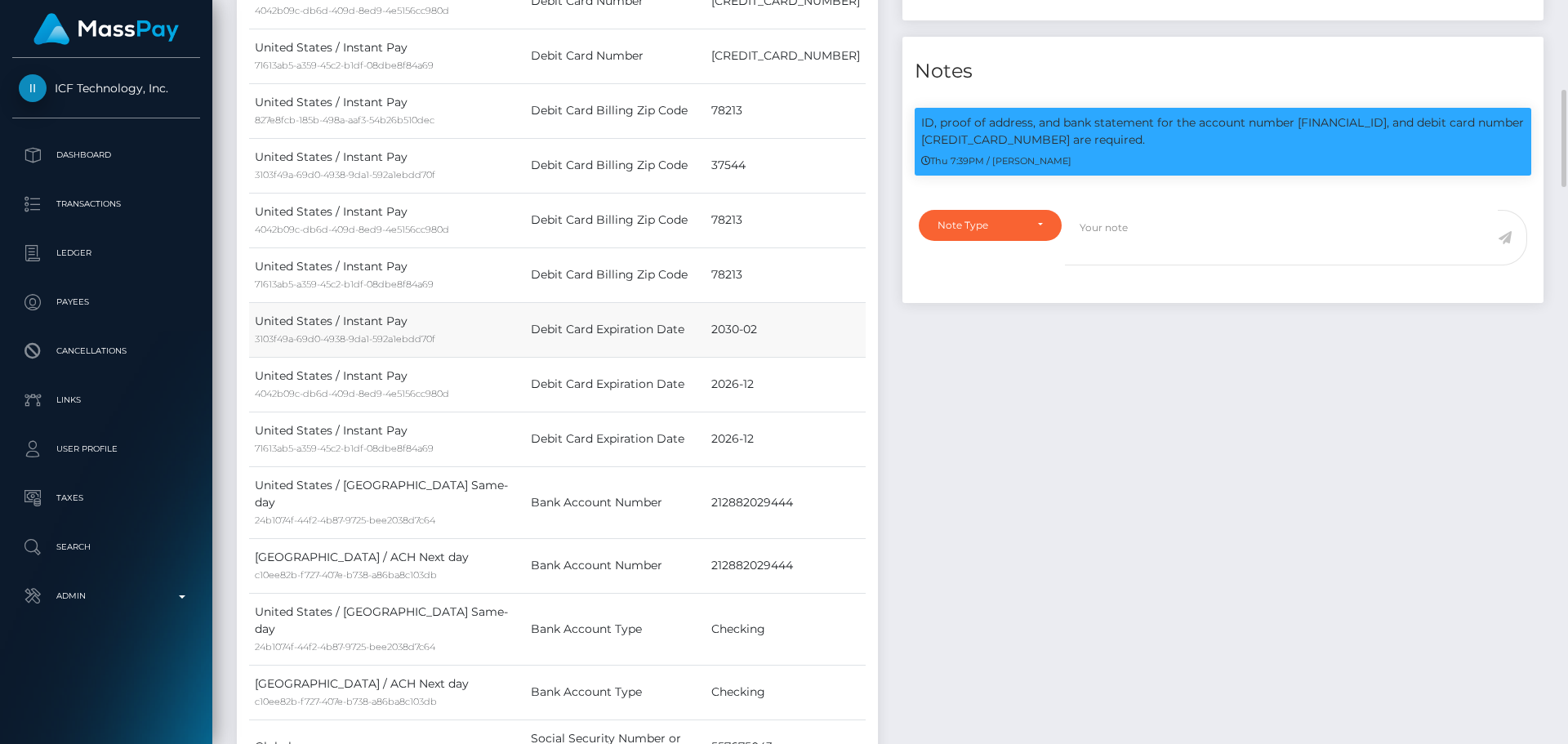
scroll to position [1307, 0]
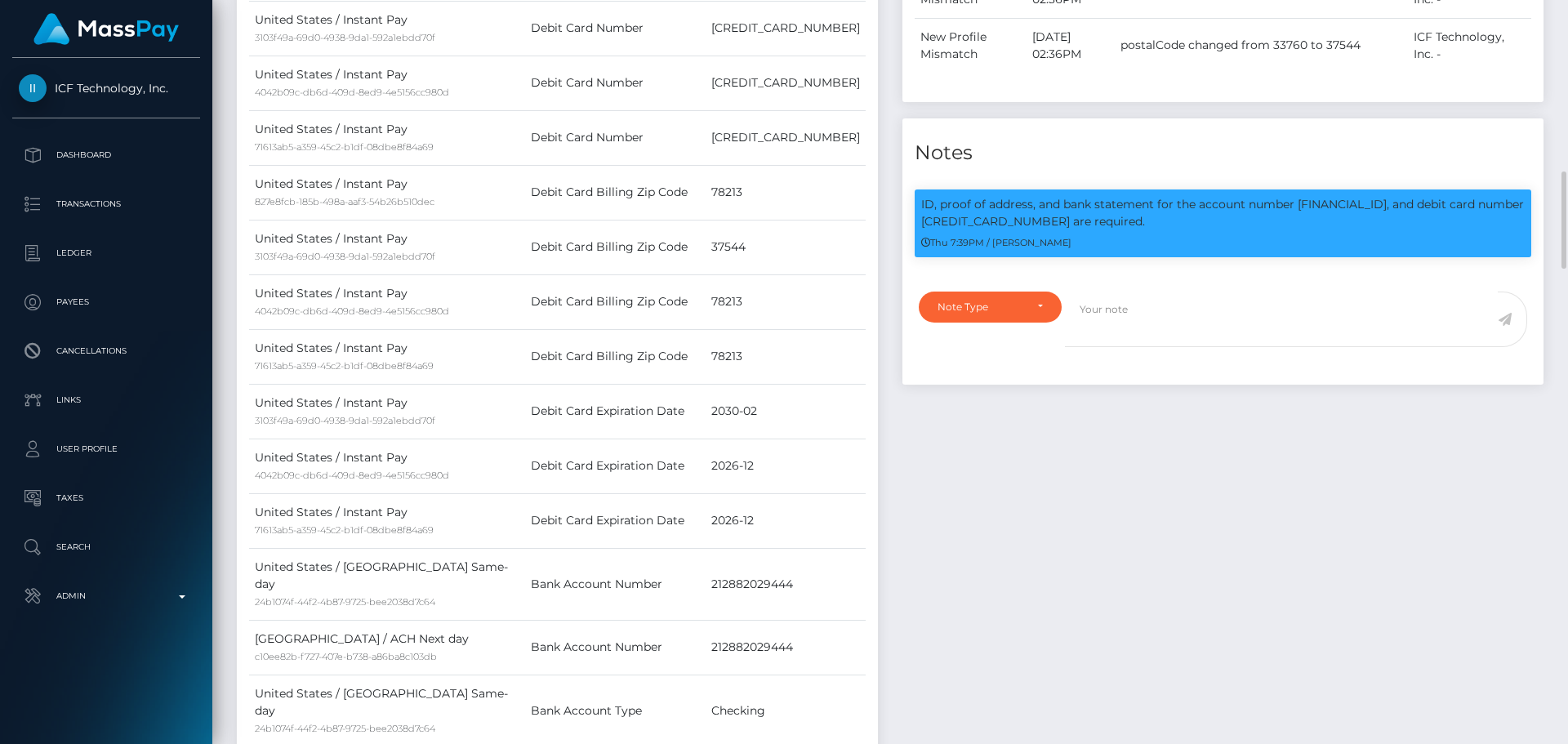
click at [1027, 410] on div "Events Type Time Event Changed By" at bounding box center [1222, 319] width 665 height 1711
click at [999, 406] on div "Events Type Time Event Changed By" at bounding box center [1222, 319] width 665 height 1711
click at [941, 403] on div "Events Type Time Event Changed By" at bounding box center [1222, 319] width 665 height 1711
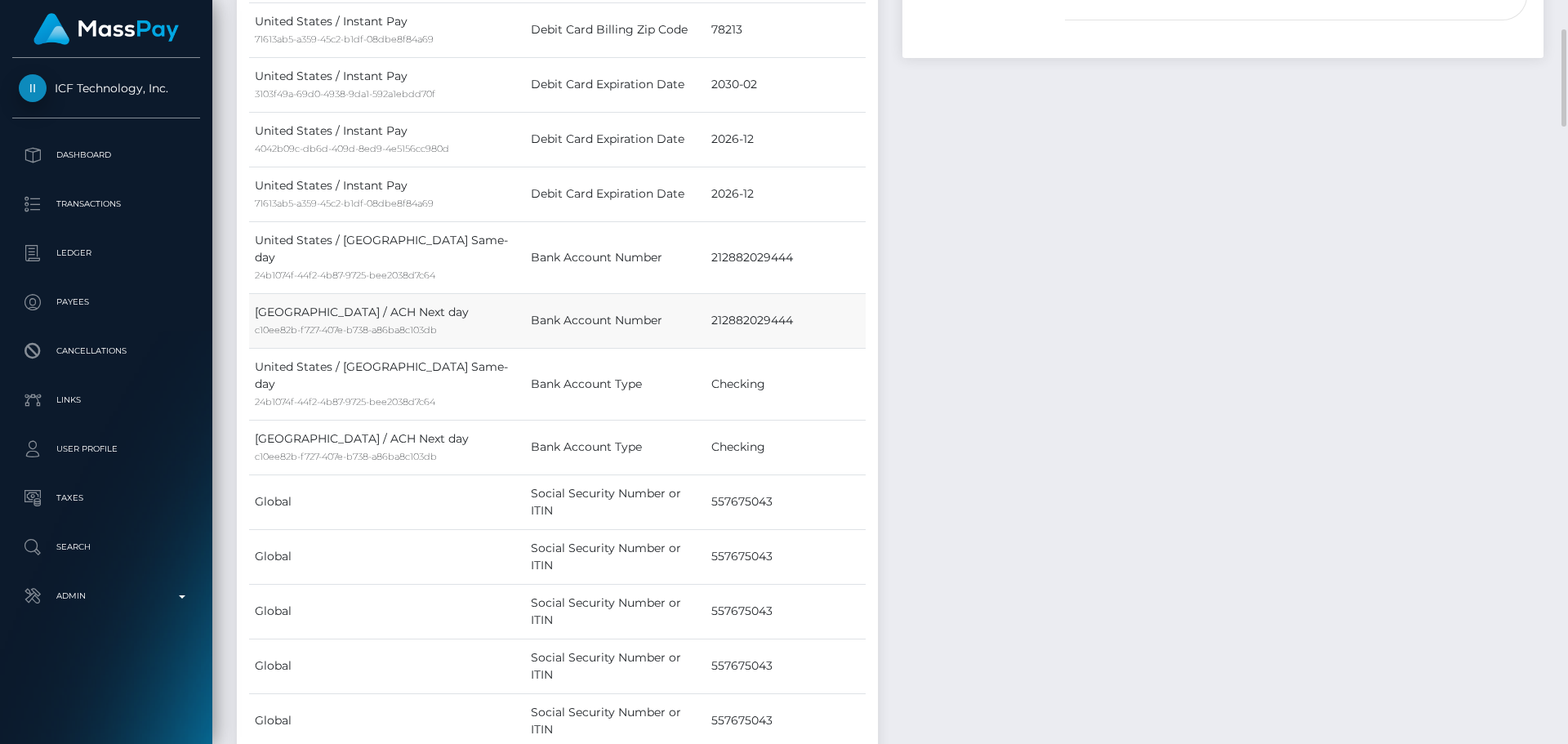
scroll to position [1389, 0]
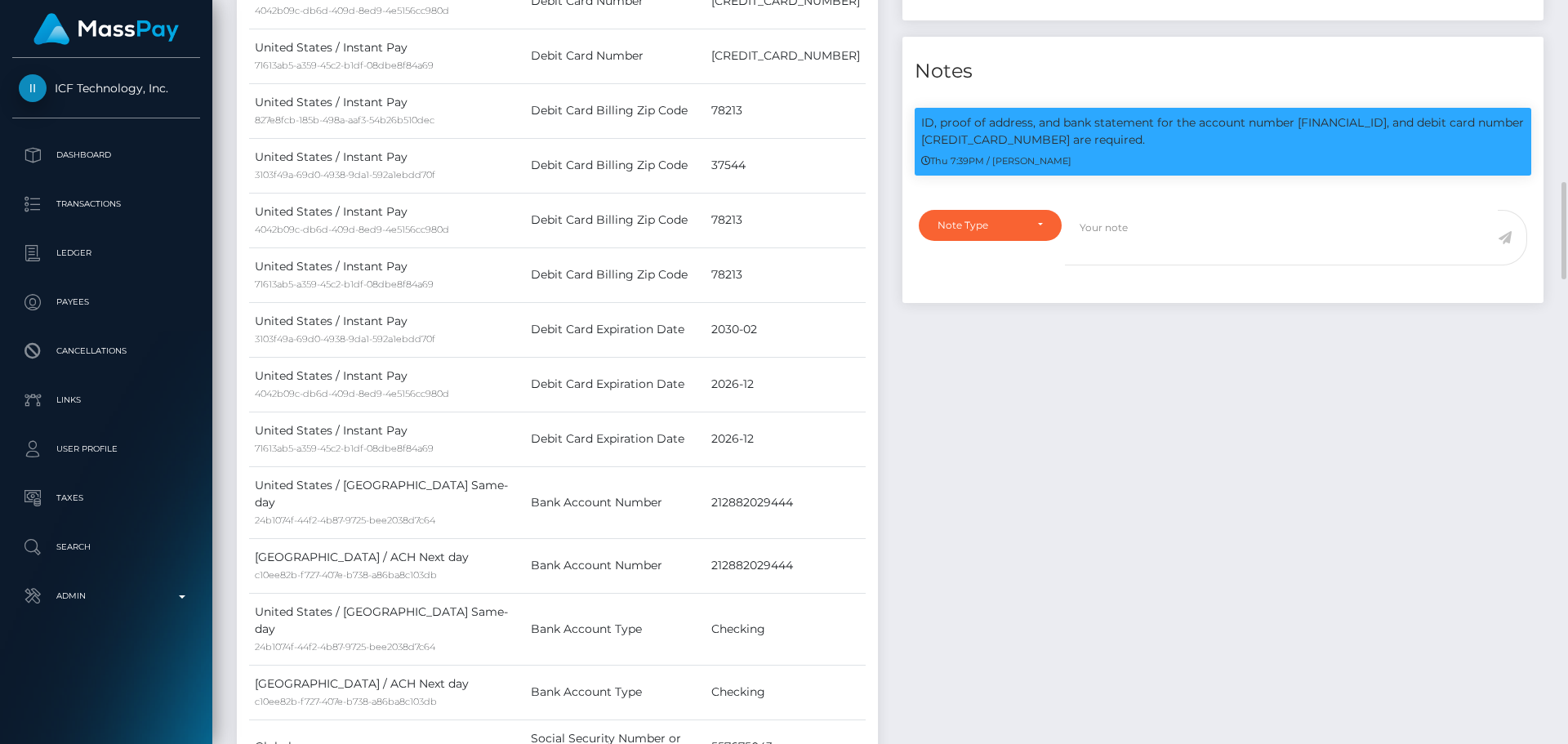
click at [953, 426] on div "Events Type Time Event Changed By" at bounding box center [1222, 237] width 665 height 1711
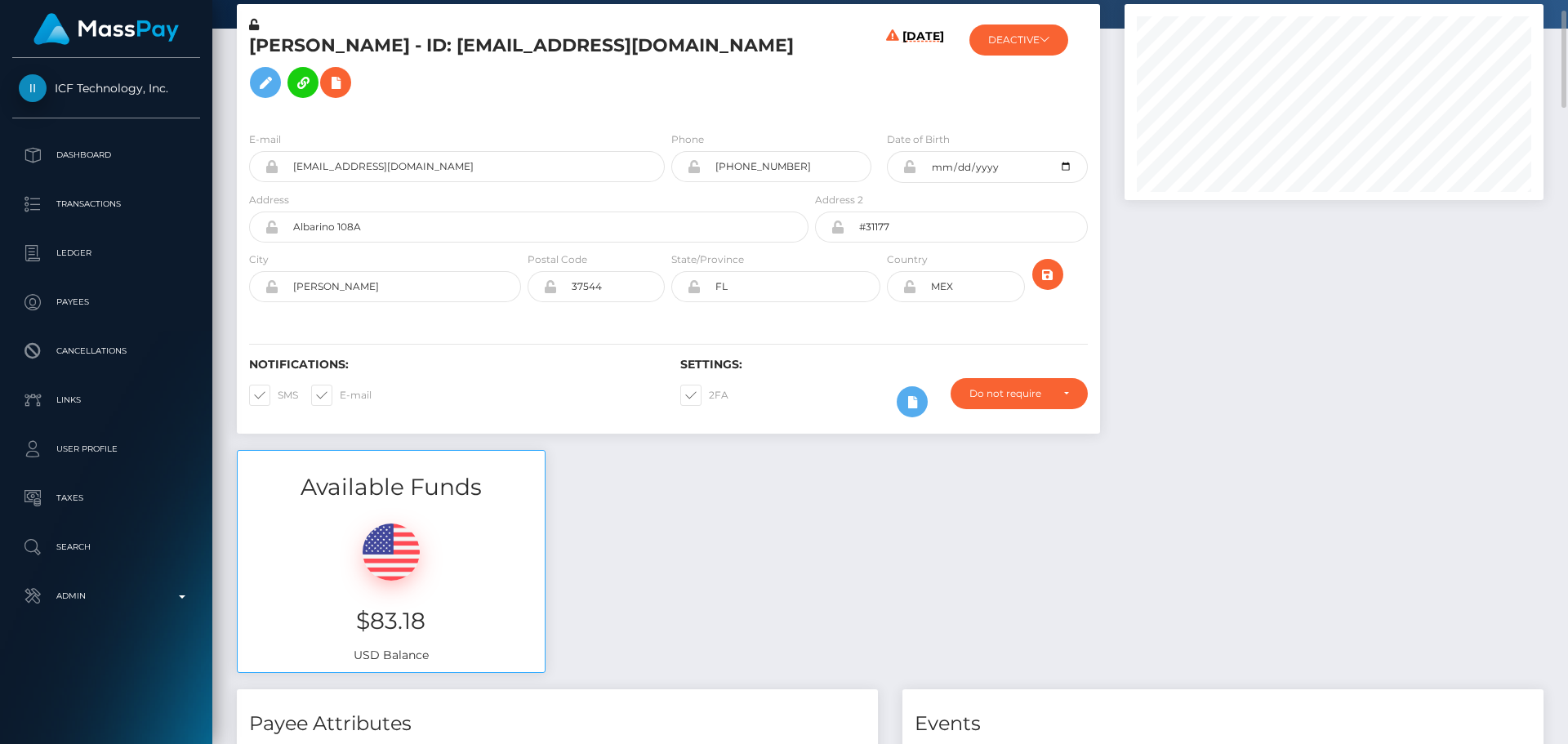
scroll to position [0, 0]
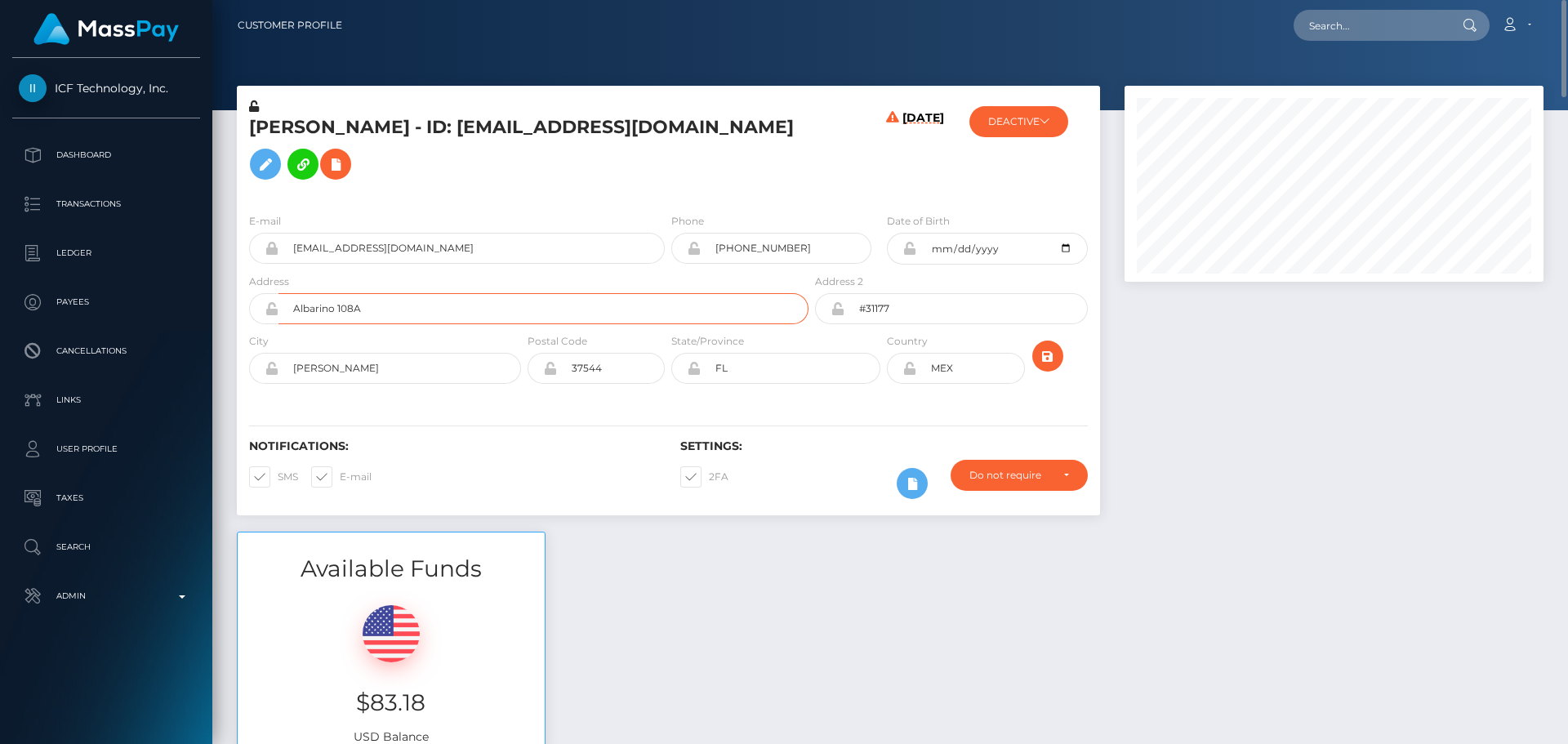
click at [501, 312] on input "Albarino 108A" at bounding box center [544, 308] width 530 height 31
paste input "ño 108 -"
type input "Albariño 108 - A"
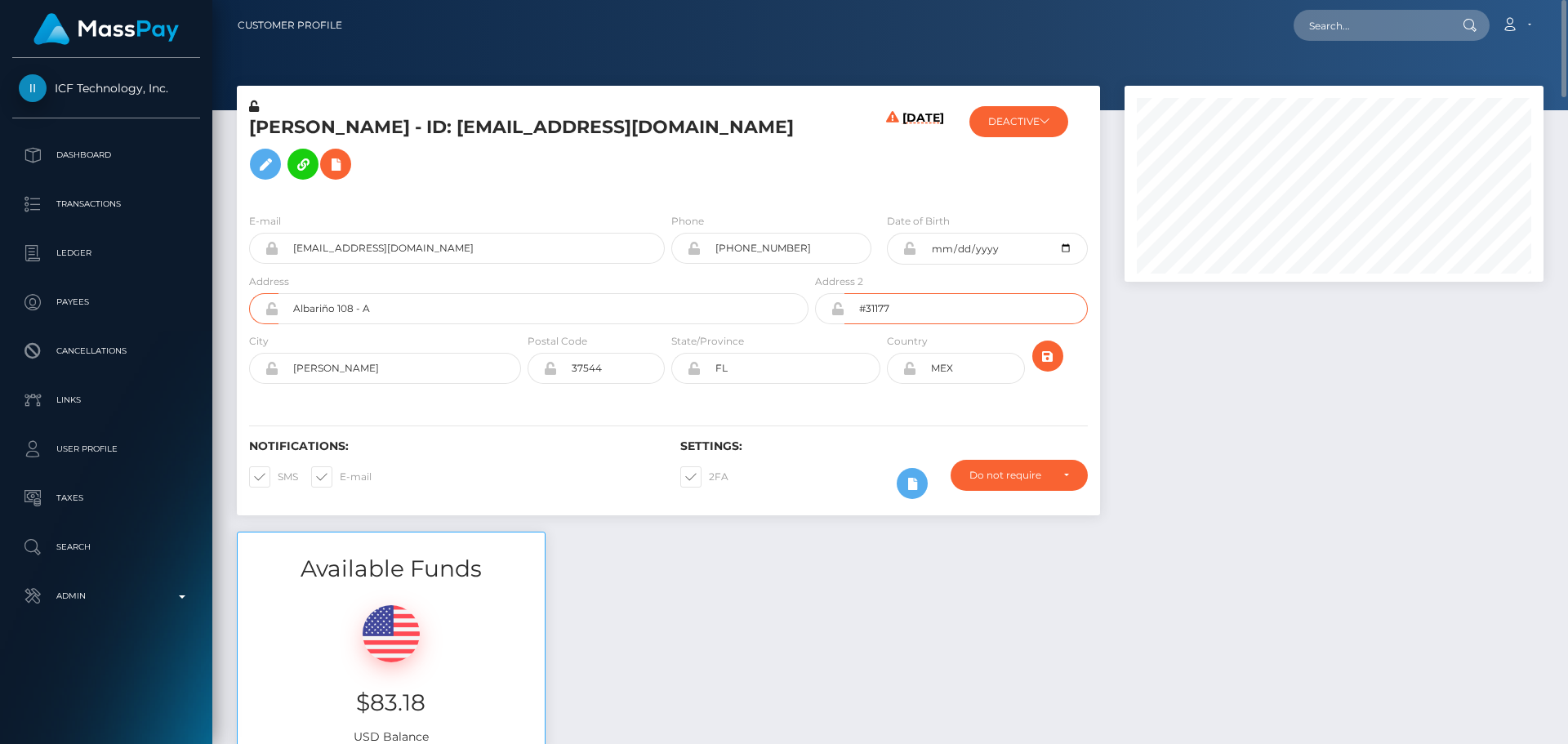
click at [906, 308] on input "#31177" at bounding box center [965, 308] width 242 height 31
click at [906, 307] on input "#31177" at bounding box center [965, 308] width 242 height 31
click at [326, 308] on input "Albariño 108 - A" at bounding box center [544, 308] width 530 height 31
click at [525, 476] on div "Notifications: SMS E-mail" at bounding box center [452, 473] width 432 height 68
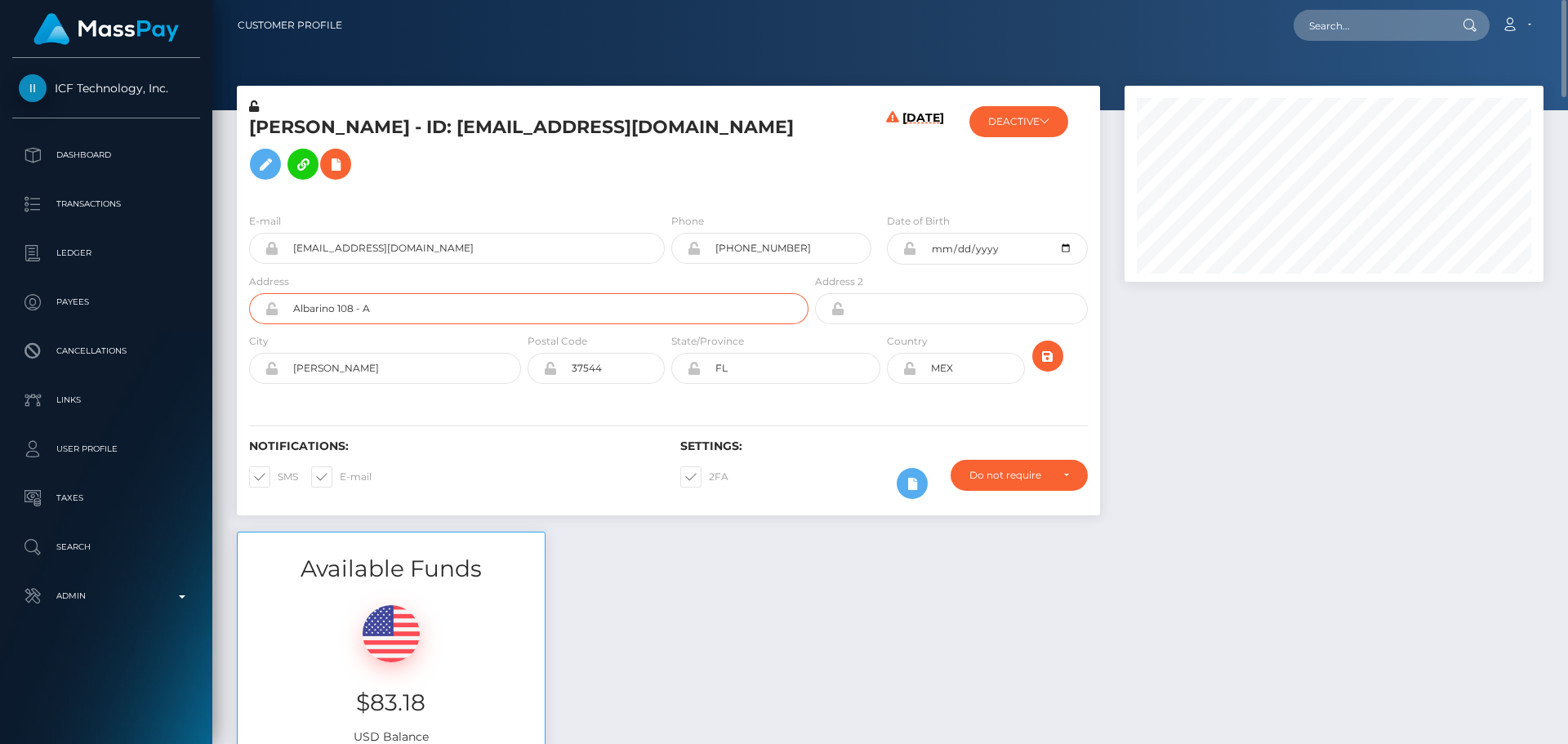
click at [490, 304] on input "Albarino 108 - A" at bounding box center [544, 308] width 530 height 31
paste input "Col. Los Héroes"
click at [429, 308] on input "Albarino 108 - A, Col. Los Héroes" at bounding box center [544, 308] width 530 height 31
type input "Albarino 108 - A, Col. Los Heroes"
click at [478, 401] on div "Notifications: SMS E-mail Settings: 2FA" at bounding box center [668, 458] width 863 height 115
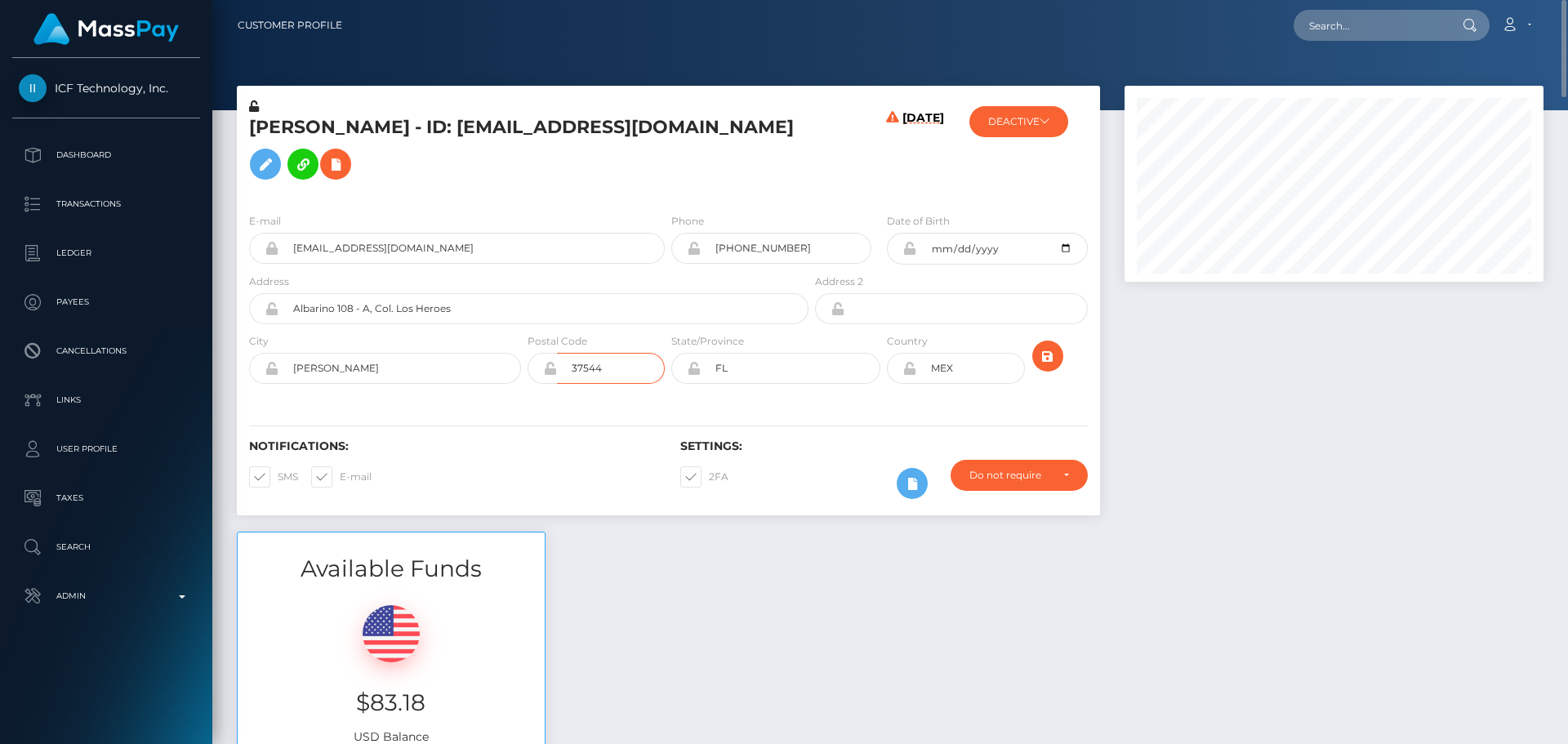
click at [626, 359] on input "37544" at bounding box center [611, 369] width 108 height 31
click at [526, 423] on div "Notifications: SMS E-mail Settings: 2FA" at bounding box center [668, 458] width 863 height 115
click at [794, 363] on input "FL" at bounding box center [791, 369] width 180 height 31
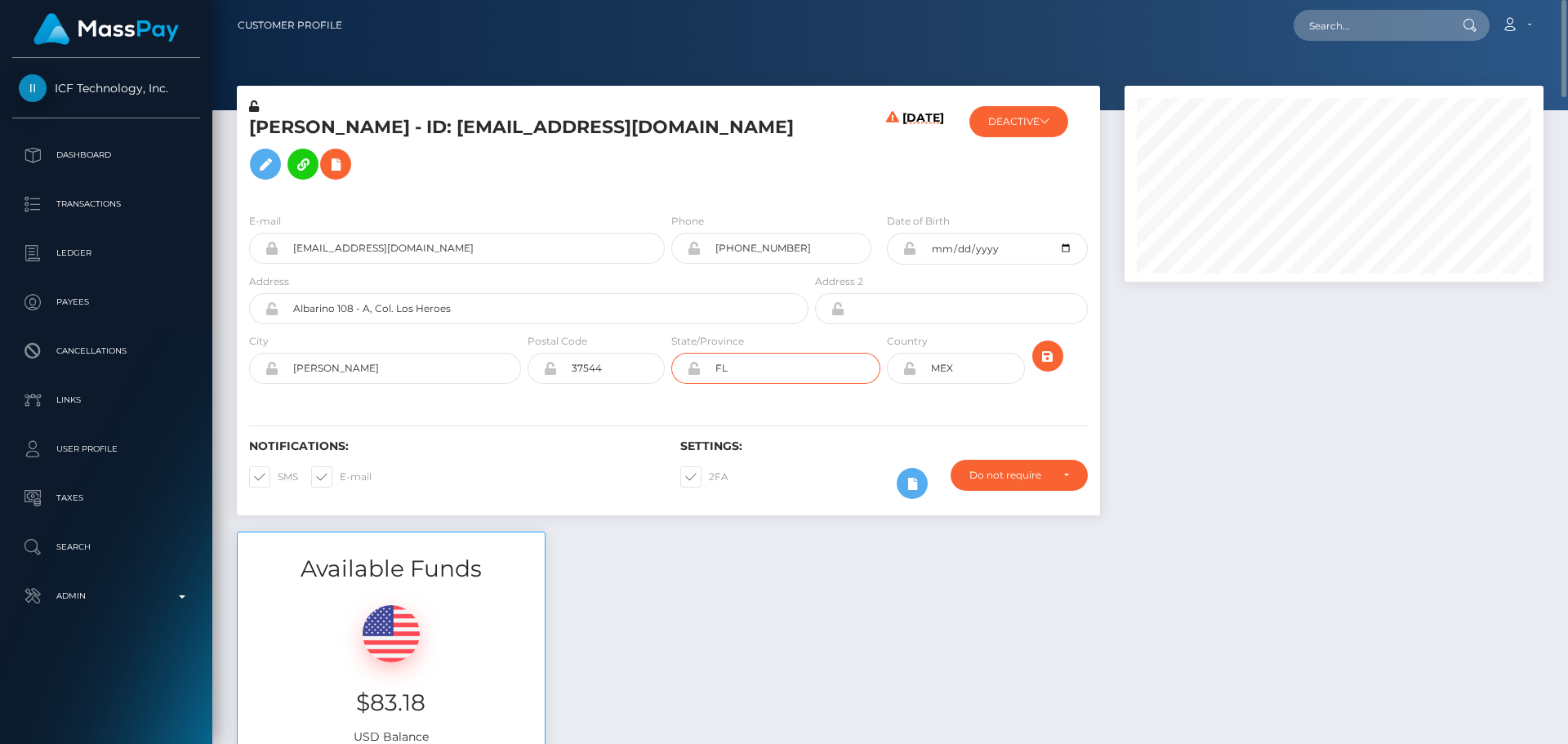
click at [794, 363] on input "FL" at bounding box center [791, 369] width 180 height 31
paste input "[GEOGRAPHIC_DATA]"
type input "[GEOGRAPHIC_DATA]"
click at [650, 404] on div "Notifications: SMS E-mail Settings: 2FA" at bounding box center [668, 458] width 863 height 115
click at [909, 418] on div "Notifications: SMS E-mail Settings: 2FA" at bounding box center [668, 458] width 863 height 115
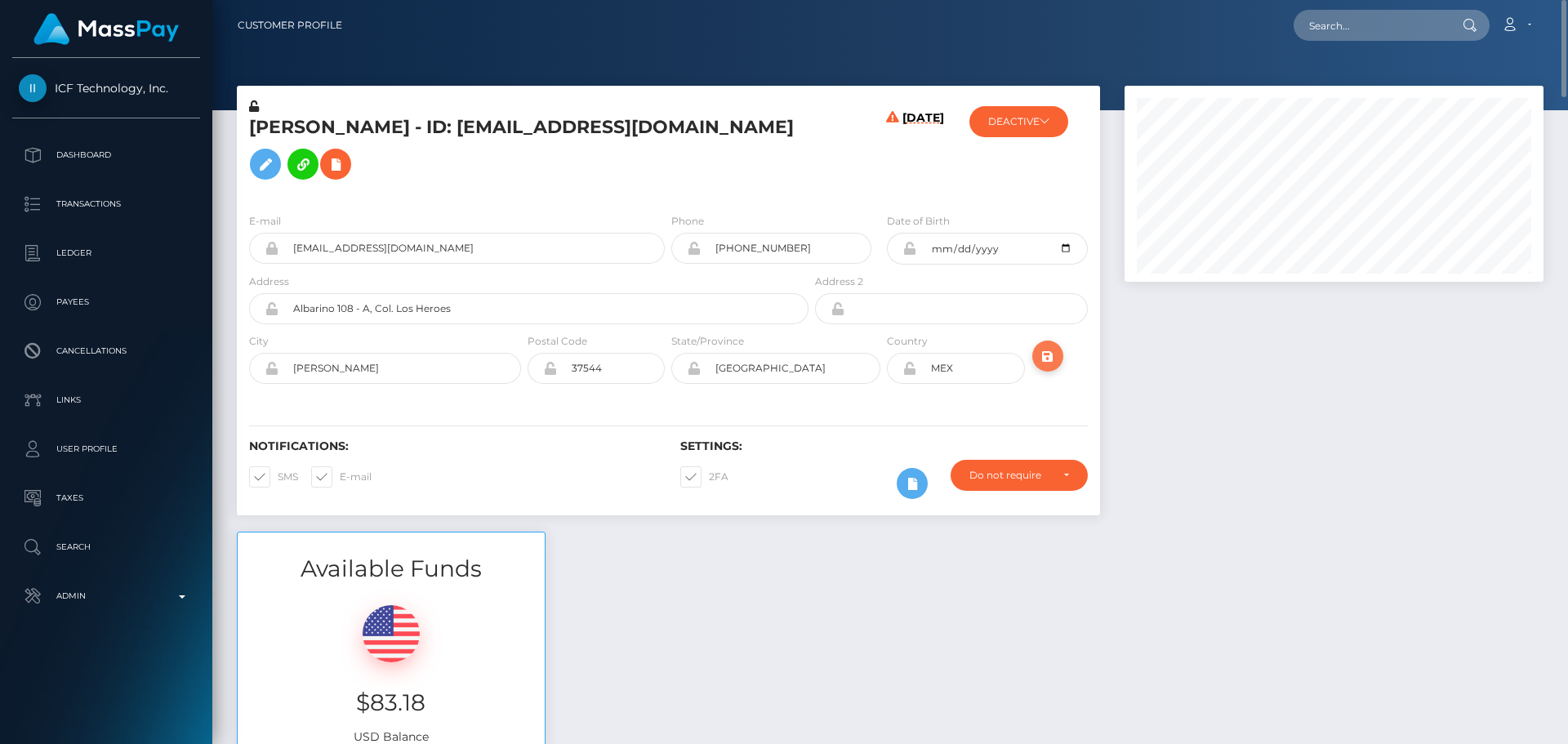
click at [1052, 359] on icon "submit" at bounding box center [1048, 356] width 19 height 20
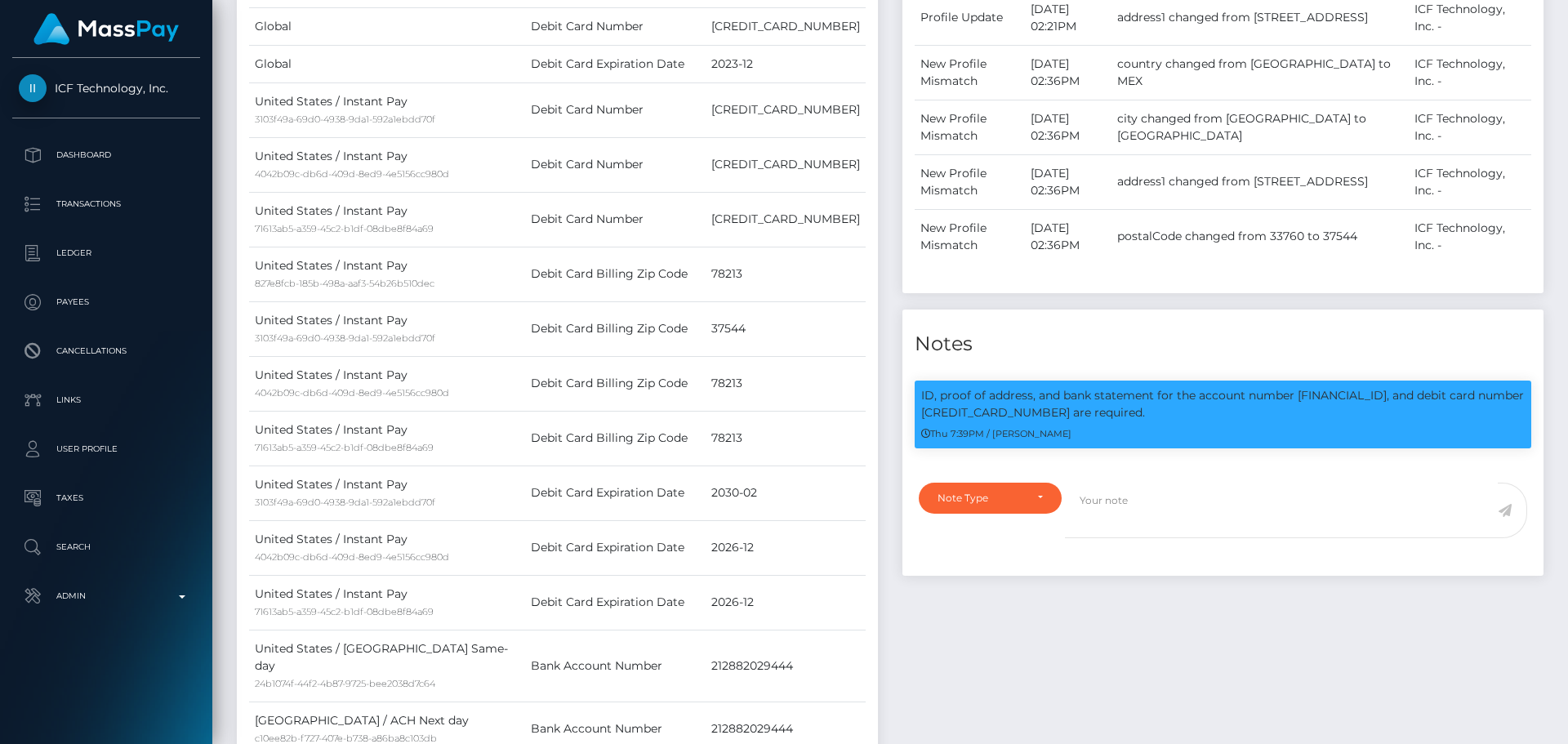
scroll to position [1307, 0]
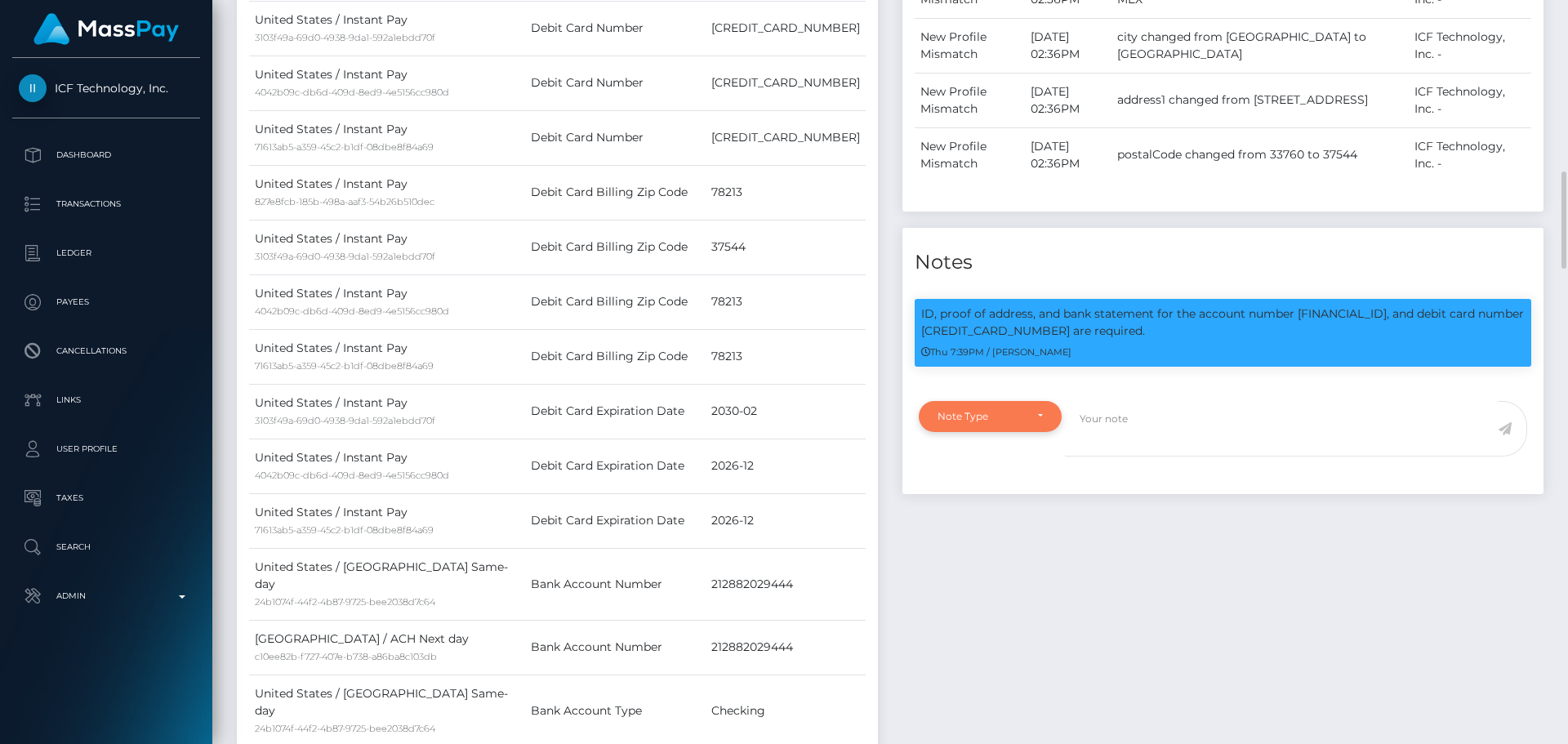
click at [1025, 413] on div "Note Type" at bounding box center [991, 417] width 105 height 13
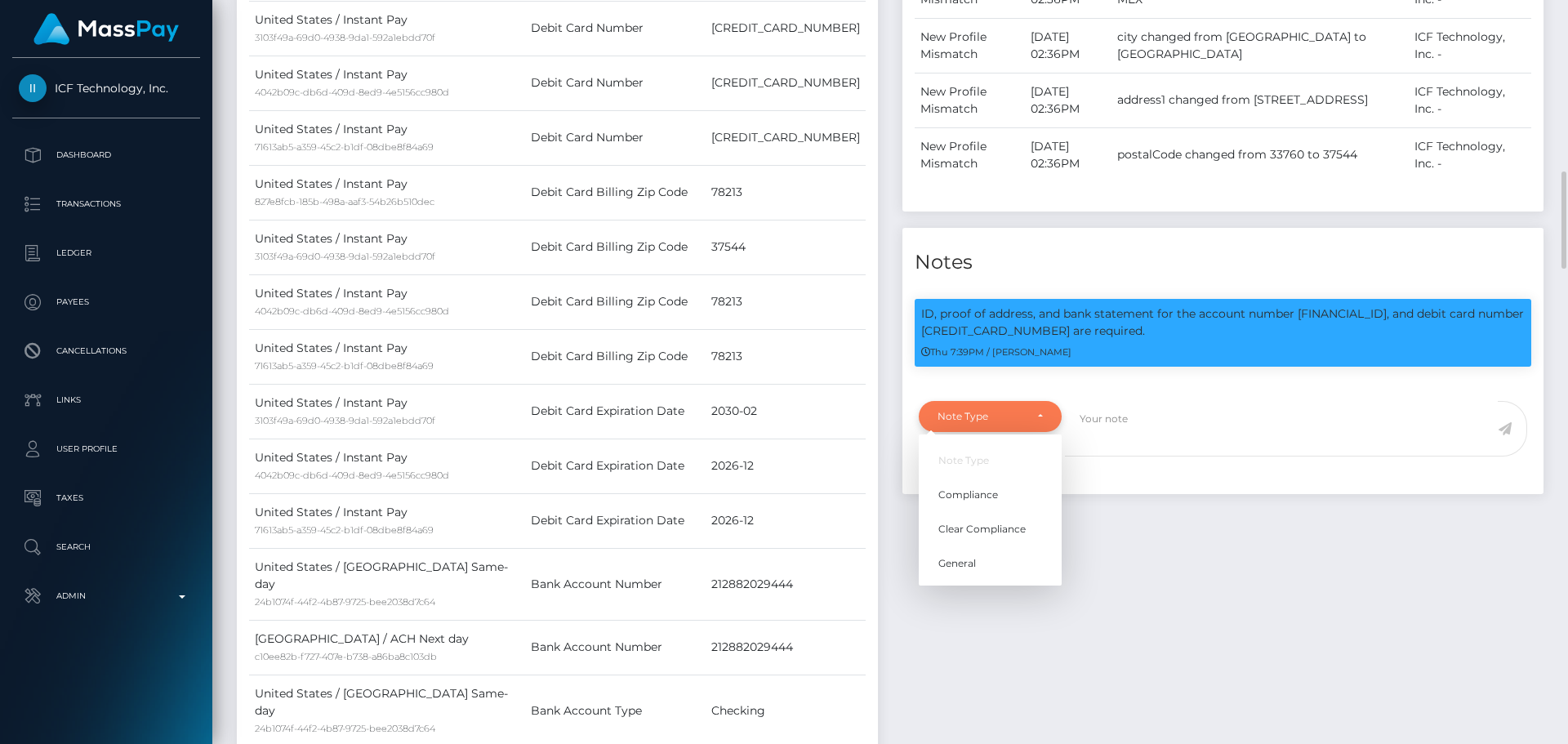
scroll to position [196, 420]
click at [994, 491] on span "Compliance" at bounding box center [968, 494] width 59 height 14
select select "COMPLIANCE"
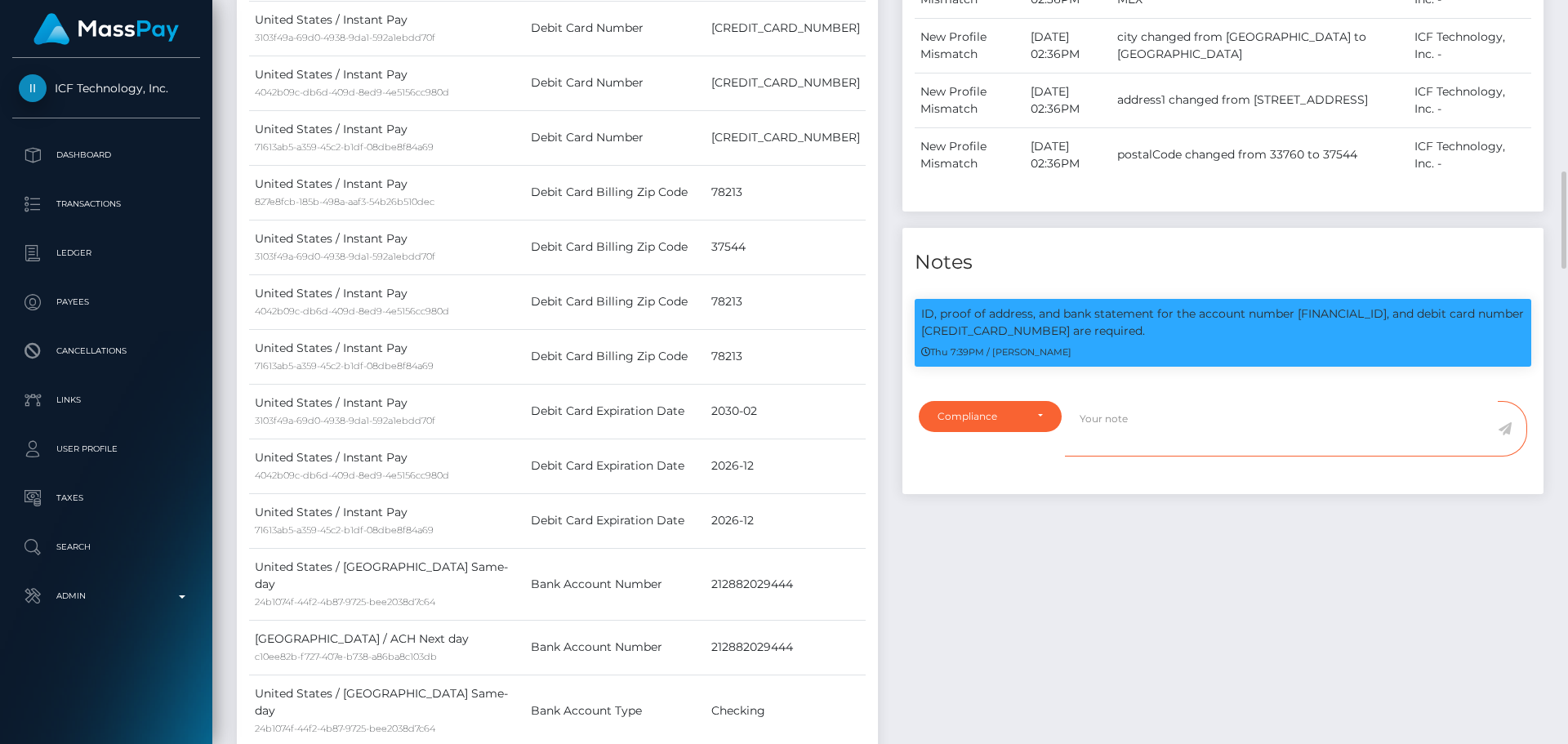
click at [1159, 420] on textarea at bounding box center [1282, 429] width 433 height 56
type textarea "Address updated as per the provided proof."
click at [1501, 433] on icon at bounding box center [1505, 429] width 14 height 13
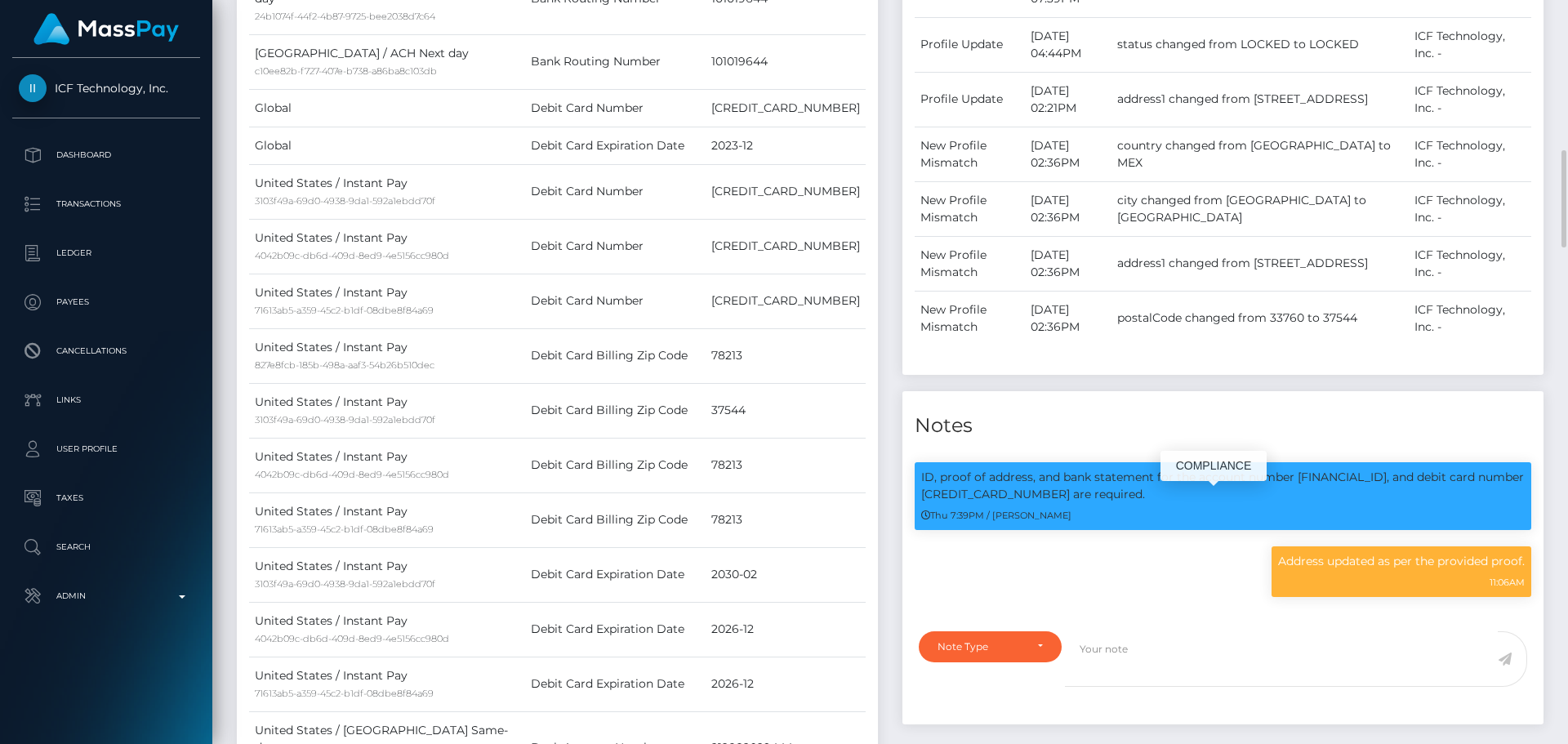
scroll to position [196, 420]
drag, startPoint x: 998, startPoint y: 493, endPoint x: 1019, endPoint y: 494, distance: 21.0
click at [1019, 494] on p "ID, proof of address, and bank statement for the account number [FINANCIAL_ID],…" at bounding box center [1223, 486] width 604 height 34
copy p "3124"
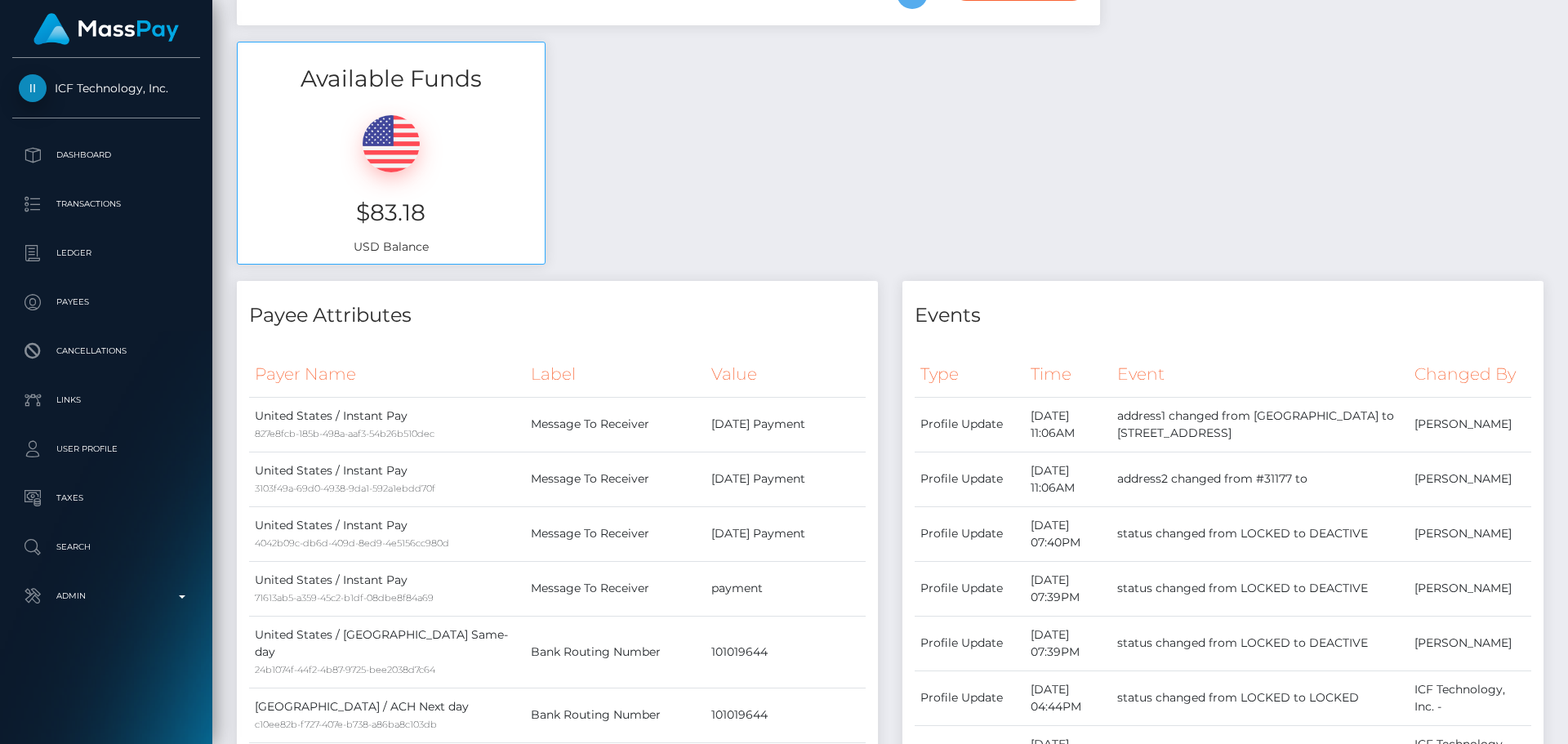
scroll to position [0, 0]
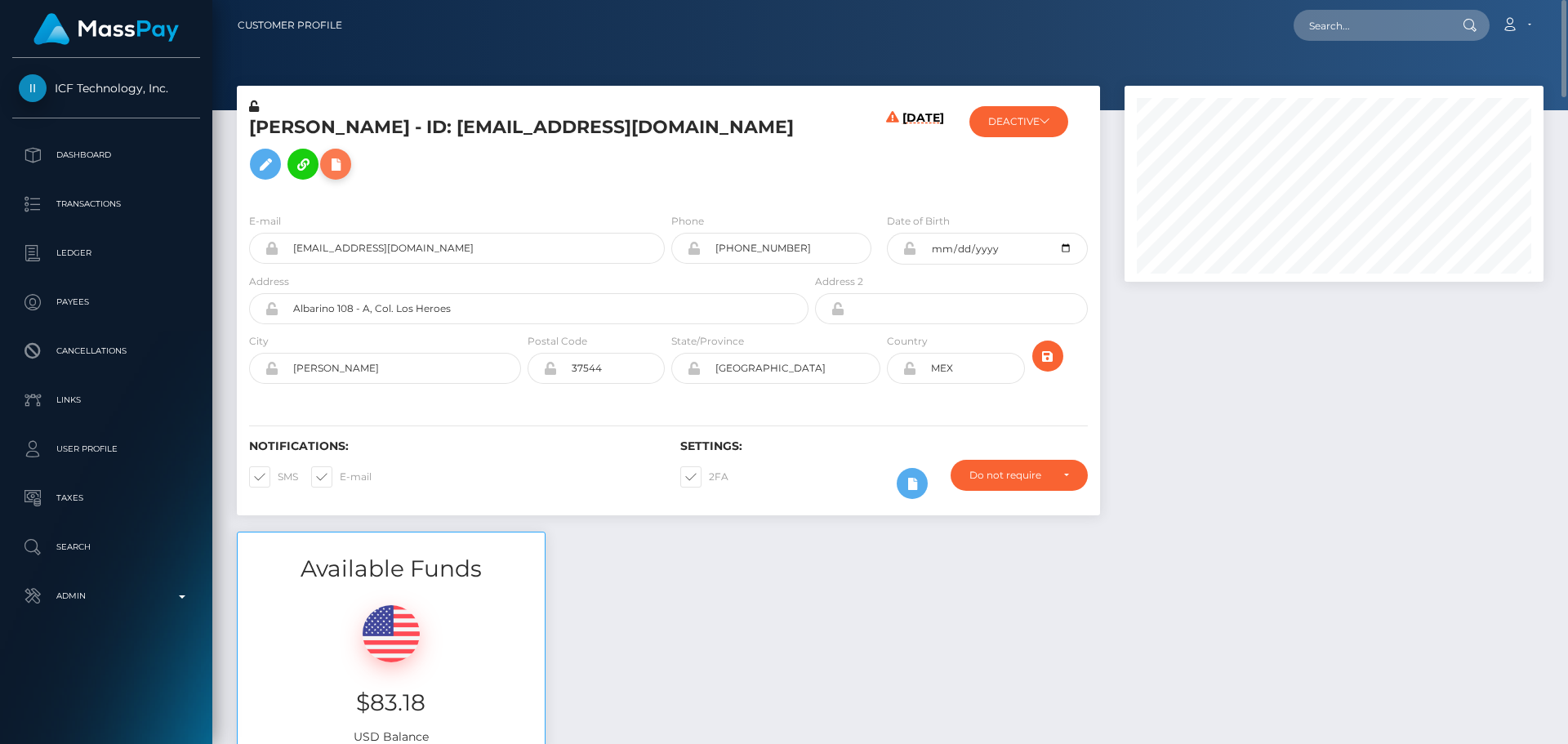
click at [341, 165] on icon at bounding box center [335, 164] width 19 height 20
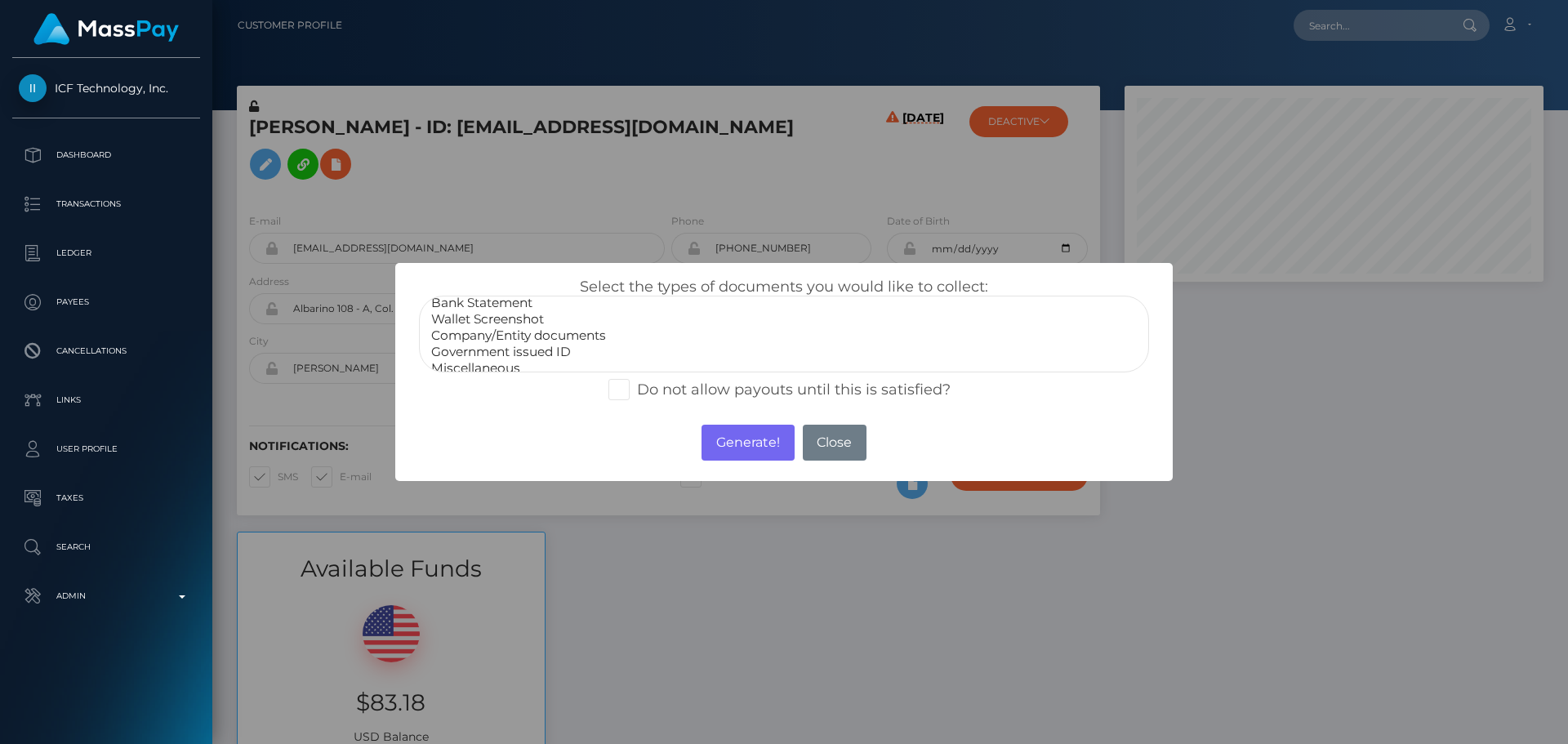
scroll to position [33, 0]
select select "Miscellaneous"
click at [487, 357] on option "Miscellaneous" at bounding box center [784, 358] width 709 height 16
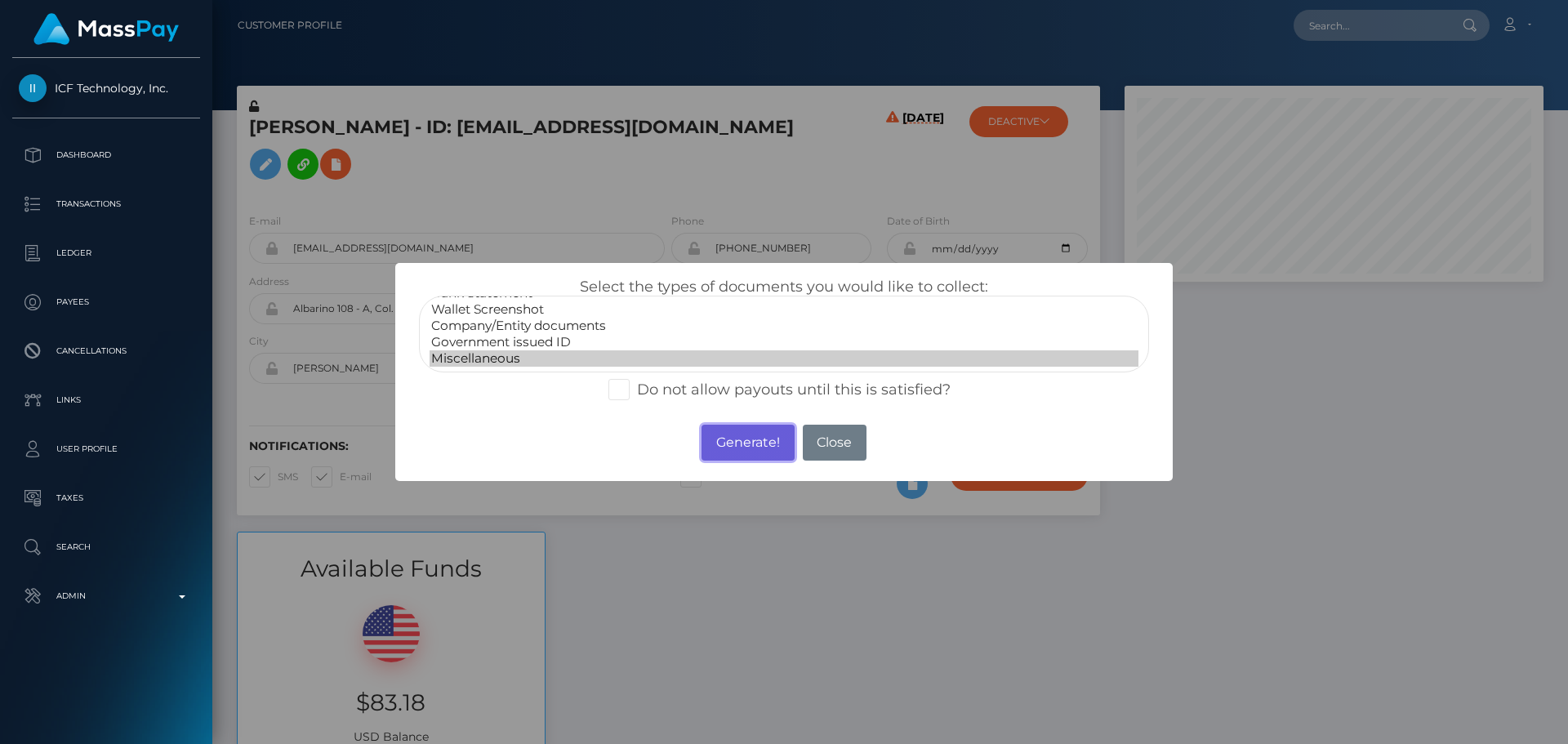
click at [750, 446] on button "Generate!" at bounding box center [748, 443] width 92 height 36
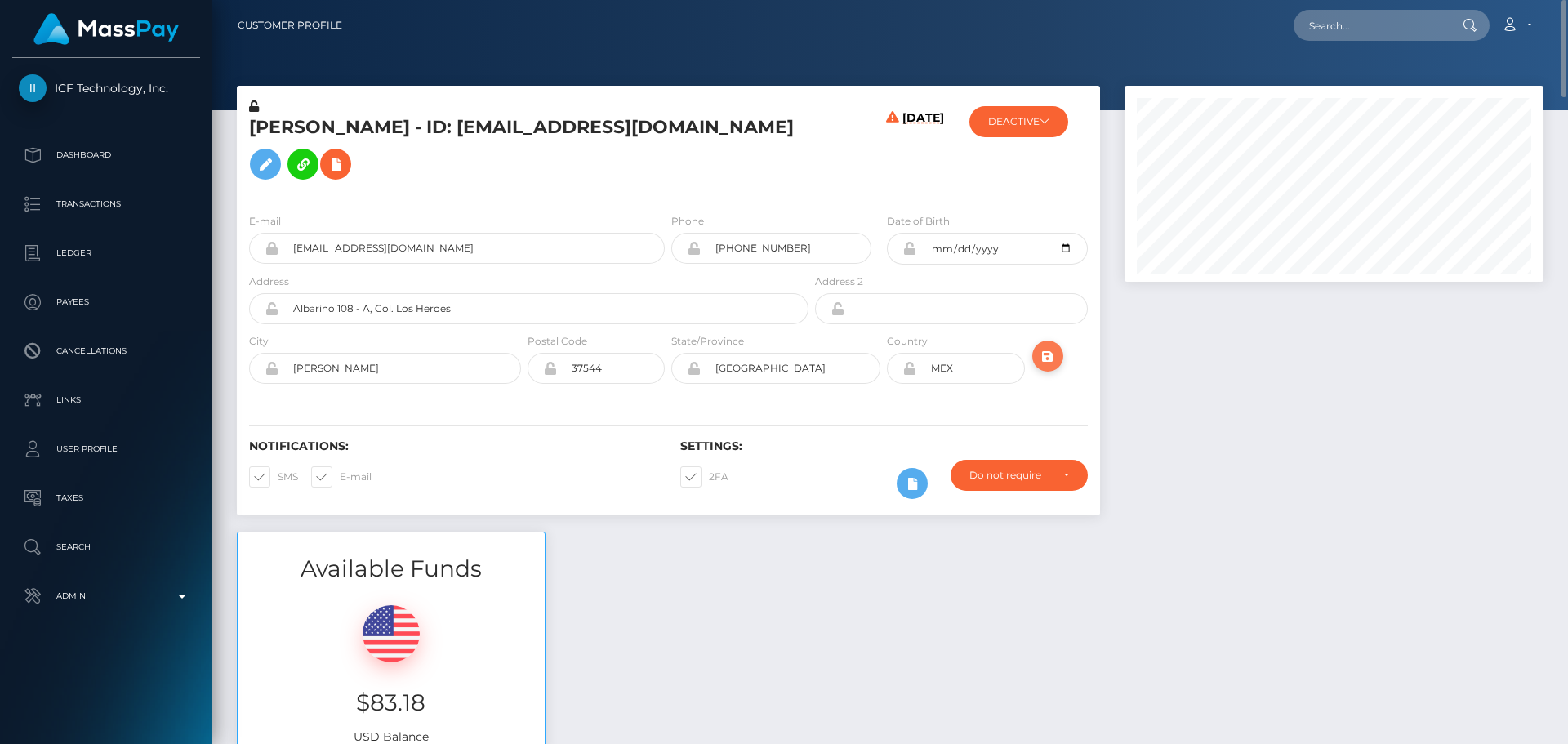
click at [1047, 366] on icon "submit" at bounding box center [1048, 356] width 19 height 20
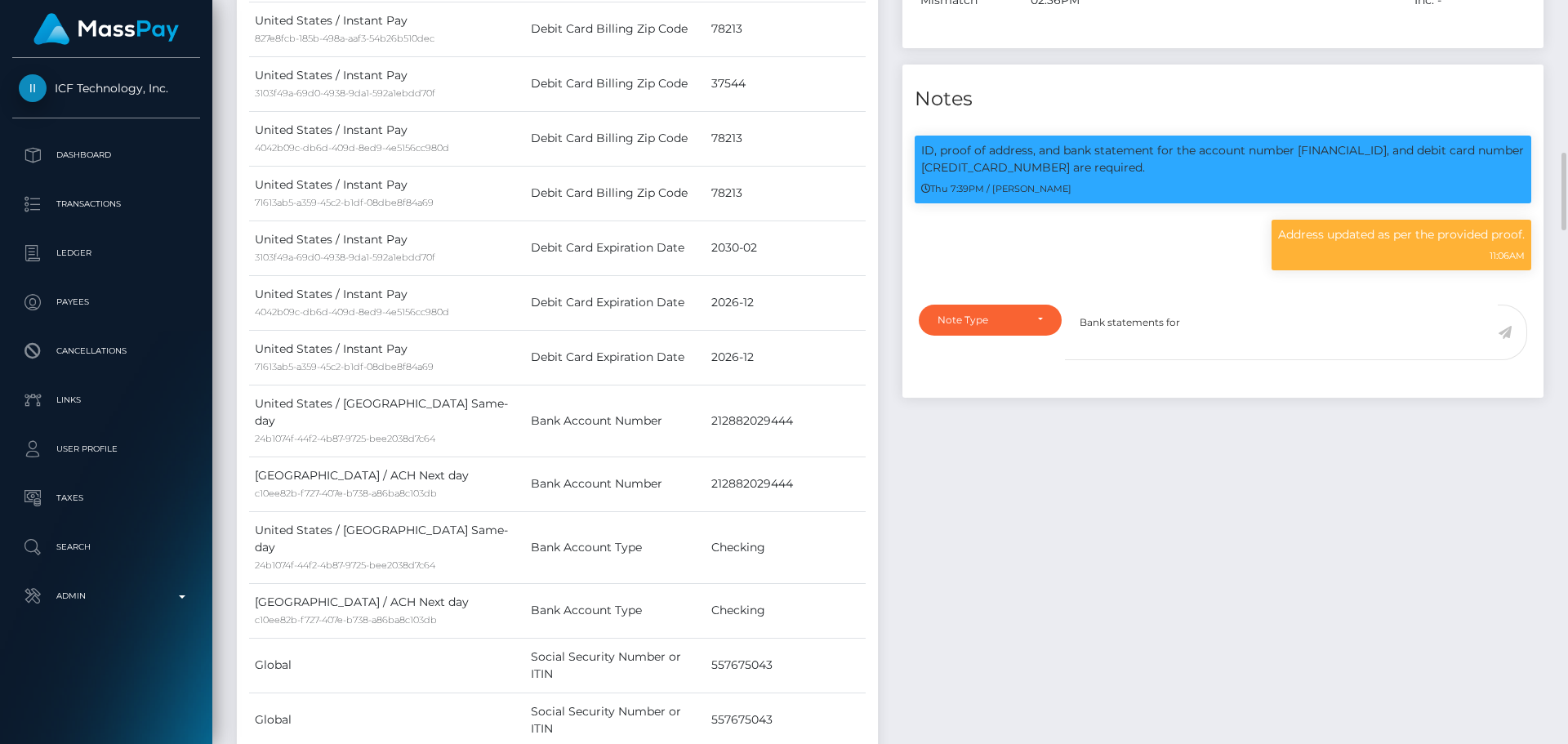
scroll to position [196, 420]
click at [1324, 146] on p "ID, proof of address, and bank statement for the account number [FINANCIAL_ID],…" at bounding box center [1223, 159] width 604 height 34
copy p "212882029444"
click at [1207, 326] on textarea "Bank statements for" at bounding box center [1282, 332] width 433 height 56
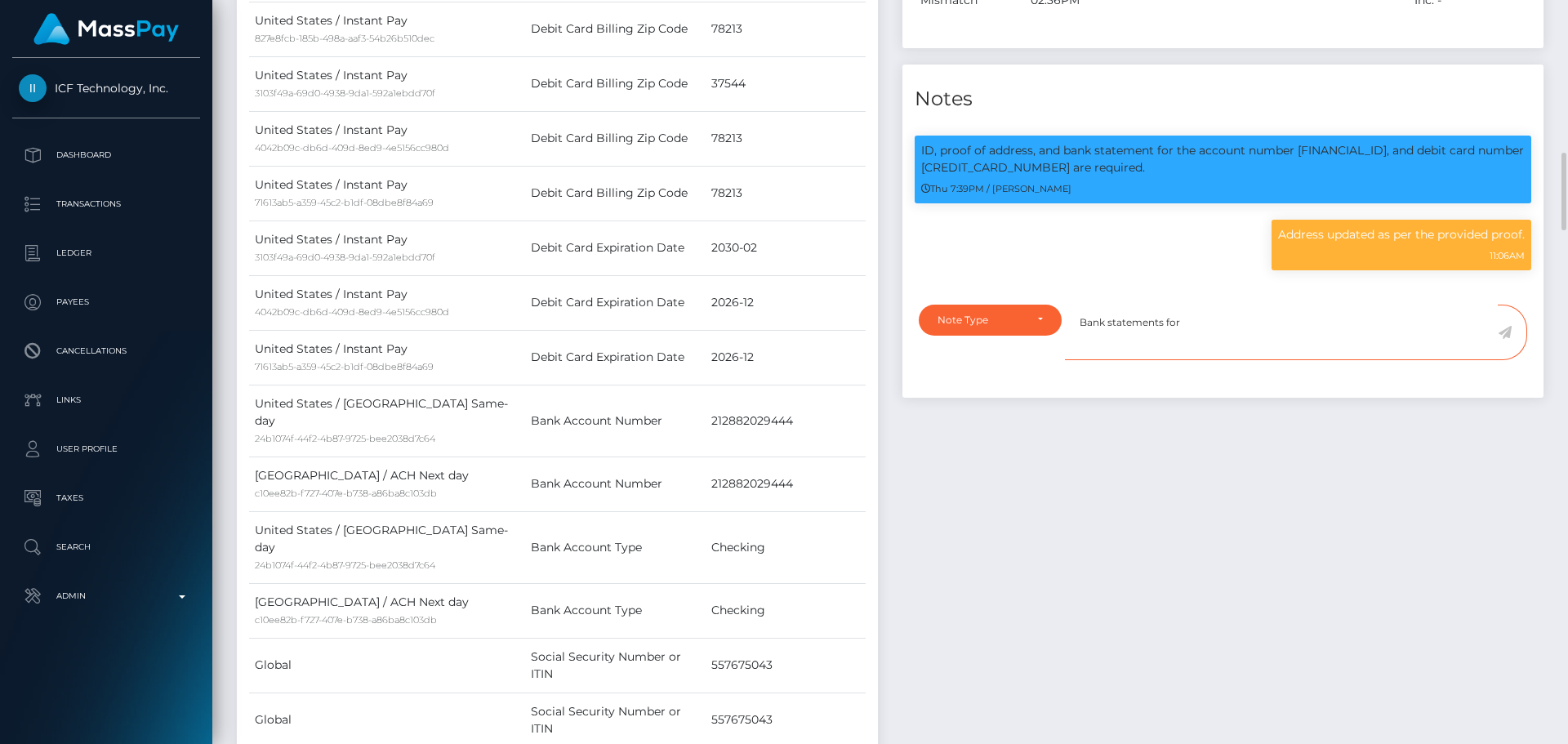
paste textarea "212882029444"
paste textarea "1510-3931-6271-54"
click at [1301, 321] on textarea "Bank statements for 212882029444 and 1510-3931-6271-54" at bounding box center [1282, 332] width 433 height 56
click at [1321, 320] on textarea "Bank statements for 212882029444 and 15103931-6271-54" at bounding box center [1282, 332] width 433 height 56
click at [1340, 320] on textarea "Bank statements for 212882029444 and 151039316271-54" at bounding box center [1282, 332] width 433 height 56
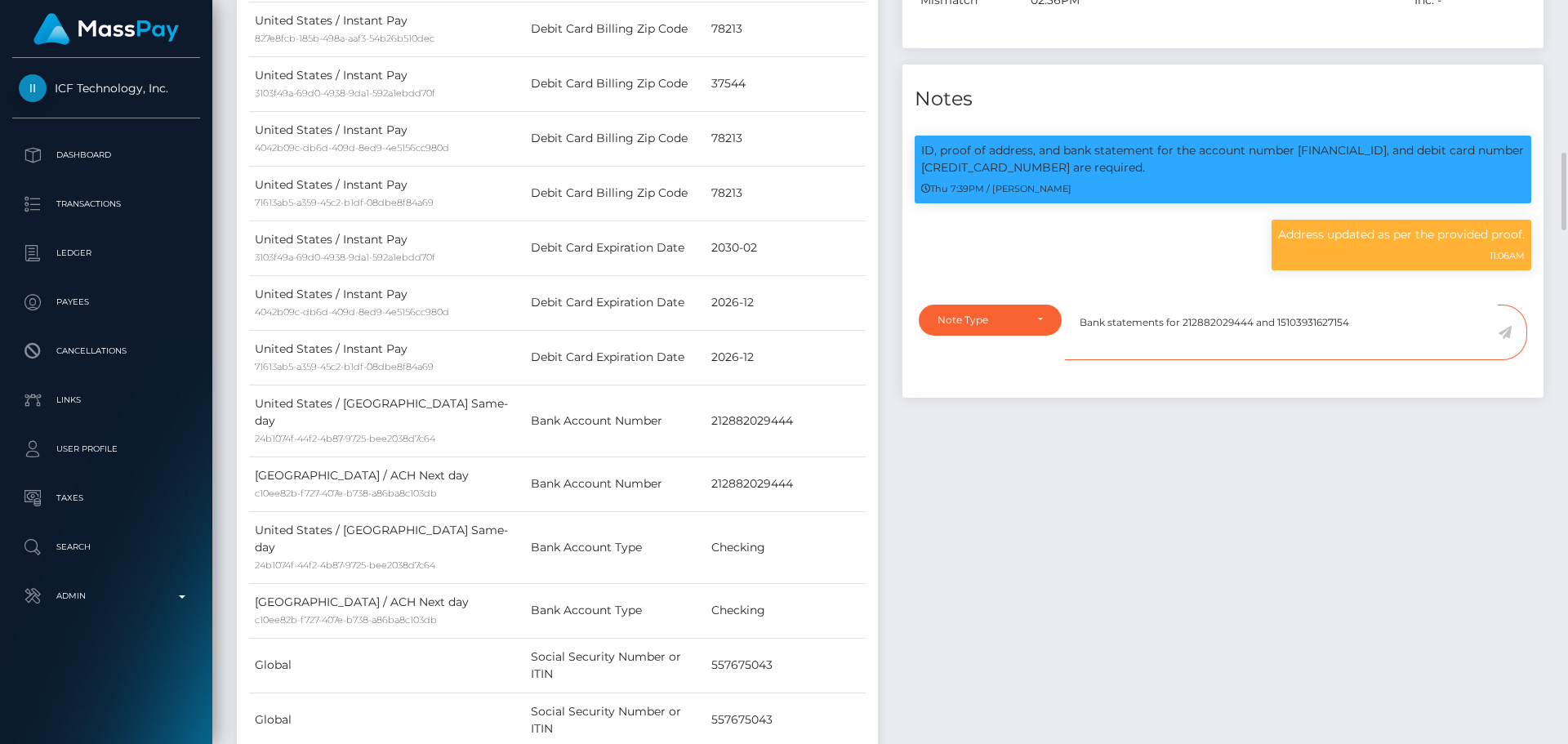
click at [1362, 321] on textarea "Bank statements for 212882029444 and 15103931627154" at bounding box center [1282, 332] width 433 height 56
type textarea "Bank statements for 212882029444 and 15103931627154 provided, showing that the"
click at [1029, 315] on div "Note Type" at bounding box center [991, 321] width 105 height 13
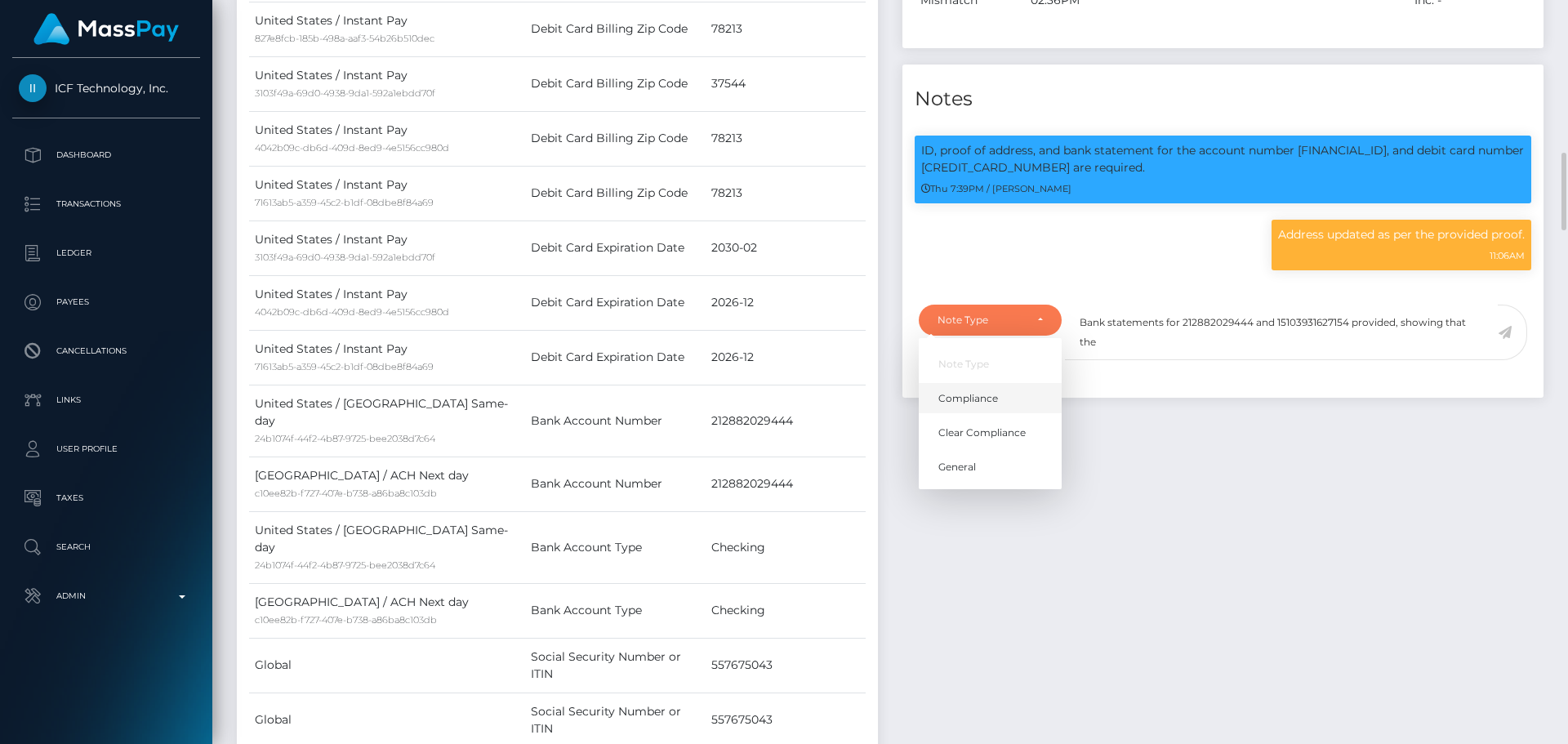
click at [1009, 392] on link "Compliance" at bounding box center [990, 398] width 143 height 31
select select "COMPLIANCE"
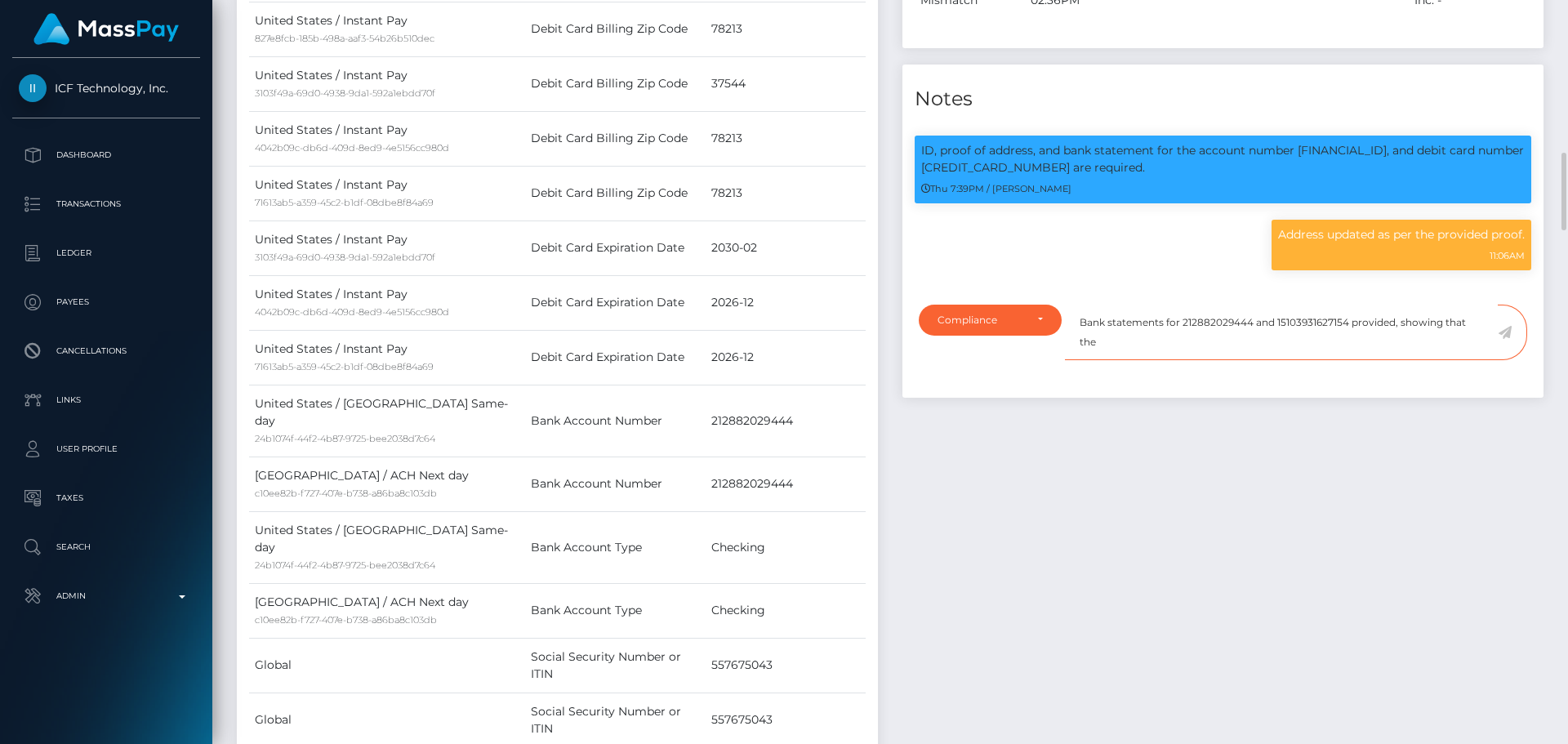
click at [1183, 349] on textarea "Bank statements for 212882029444 and 15103931627154 provided, showing that the" at bounding box center [1282, 332] width 433 height 56
paste textarea "DAWNMARIE CANDELARIA PASCUAL"
type textarea "Bank statements for 212882029444 and 15103931627154 provided, showing that the …"
click at [1506, 337] on icon at bounding box center [1505, 332] width 14 height 13
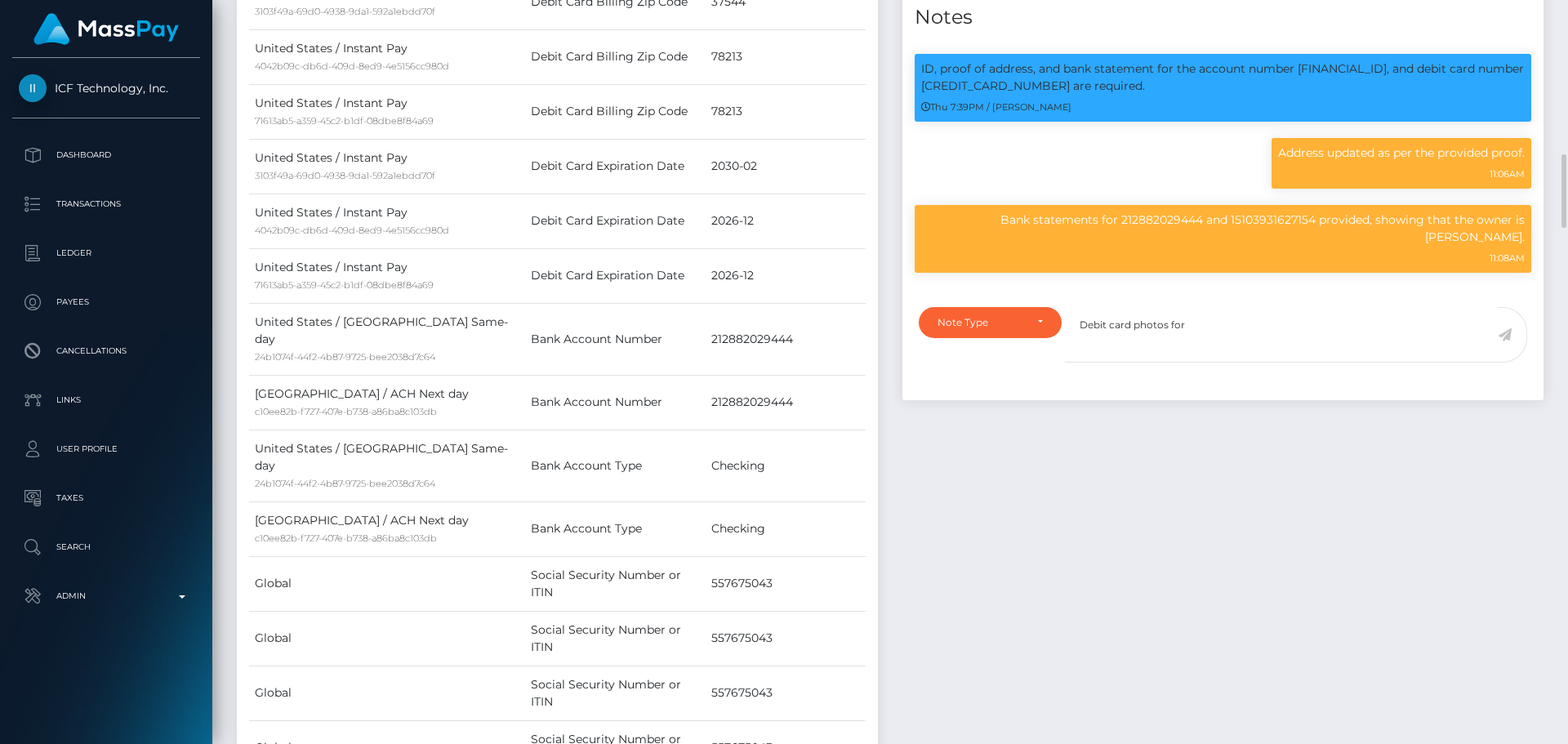
scroll to position [196, 420]
click at [1005, 82] on p "ID, proof of address, and bank statement for the account number [FINANCIAL_ID],…" at bounding box center [1223, 78] width 604 height 34
copy p "[CREDIT_CARD_NUMBER]"
click at [1217, 332] on textarea "Debit card photos for" at bounding box center [1282, 335] width 433 height 56
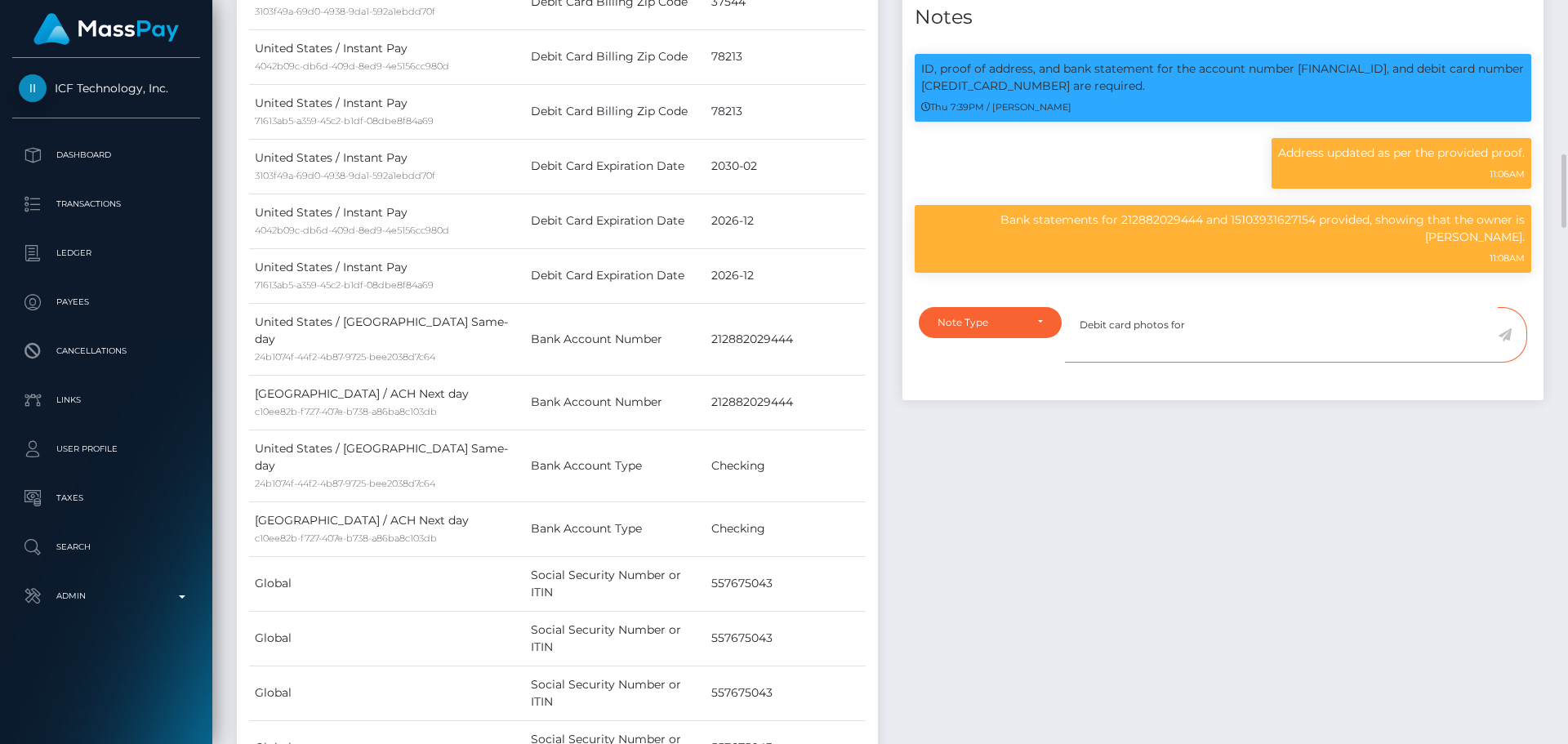
paste textarea "[CREDIT_CARD_NUMBER]"
type textarea "Debit card photos for [CREDIT_CARD_NUMBER] are required."
click at [996, 334] on div "Note Type" at bounding box center [990, 323] width 143 height 31
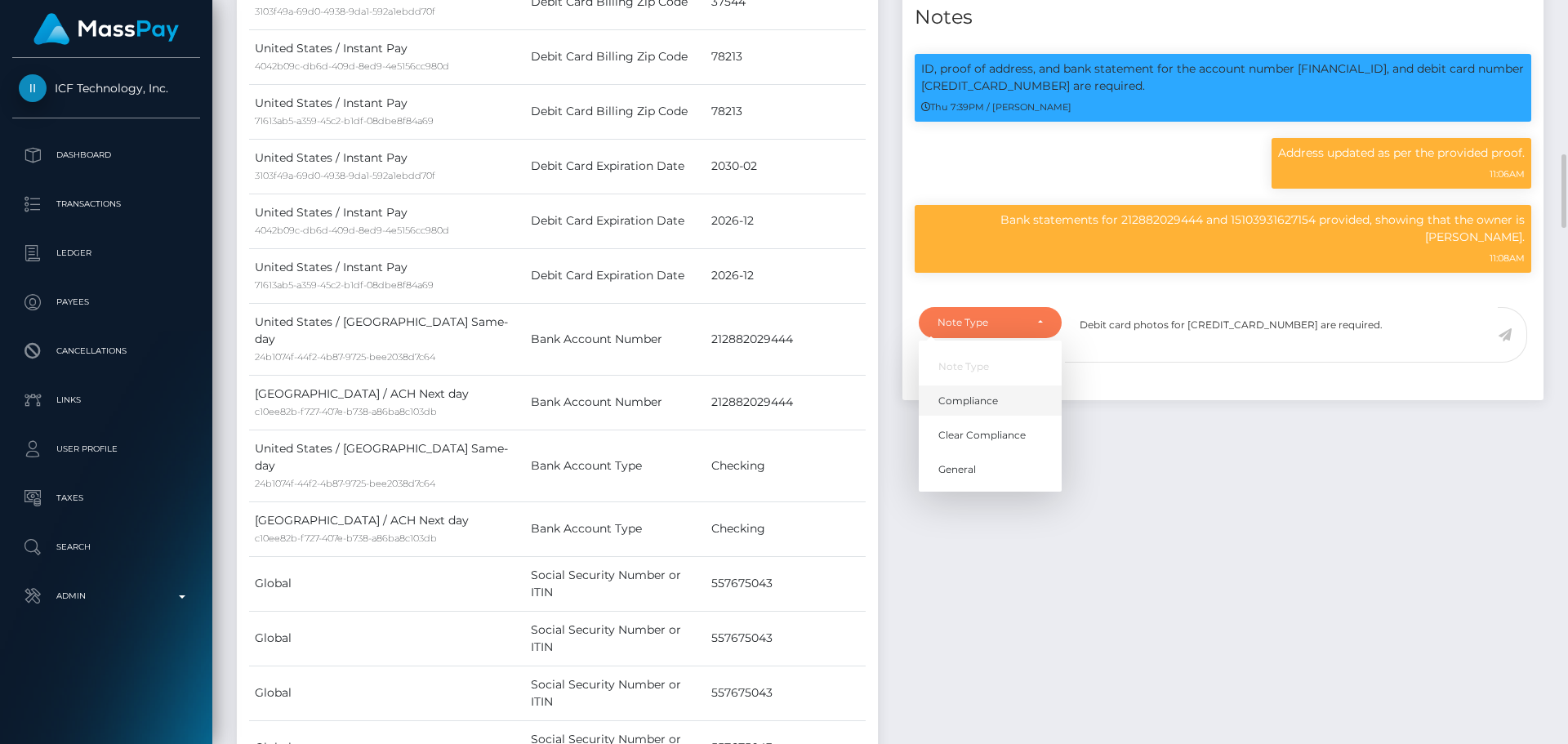
click at [988, 396] on span "Compliance" at bounding box center [968, 399] width 59 height 14
select select "COMPLIANCE"
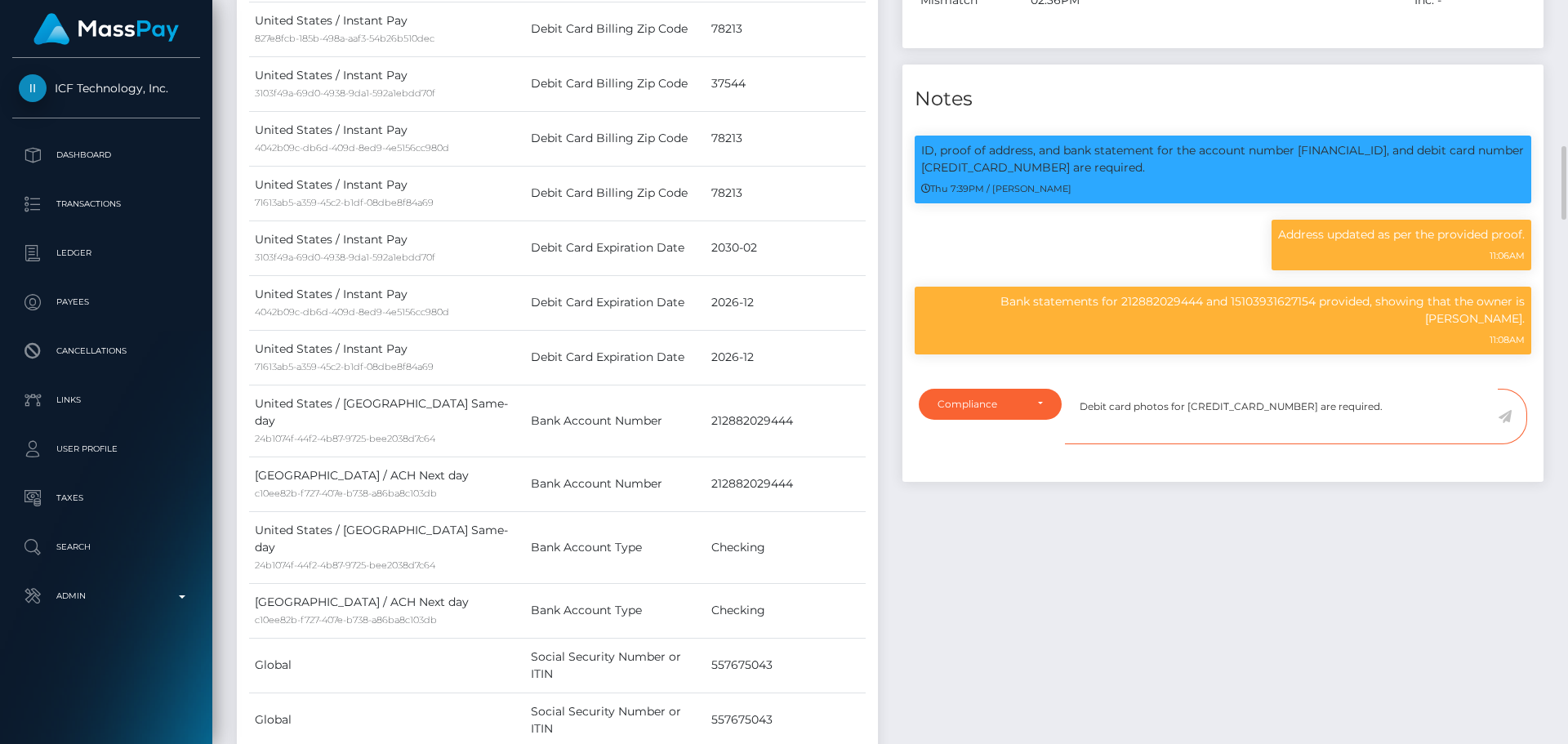
click at [1201, 407] on textarea "Debit card photos for [CREDIT_CARD_NUMBER] are required." at bounding box center [1282, 417] width 433 height 56
click at [1376, 412] on textarea "Debit card photos for [CREDIT_CARD_NUMBER] are required." at bounding box center [1282, 417] width 433 height 56
click at [1508, 419] on icon at bounding box center [1505, 417] width 14 height 13
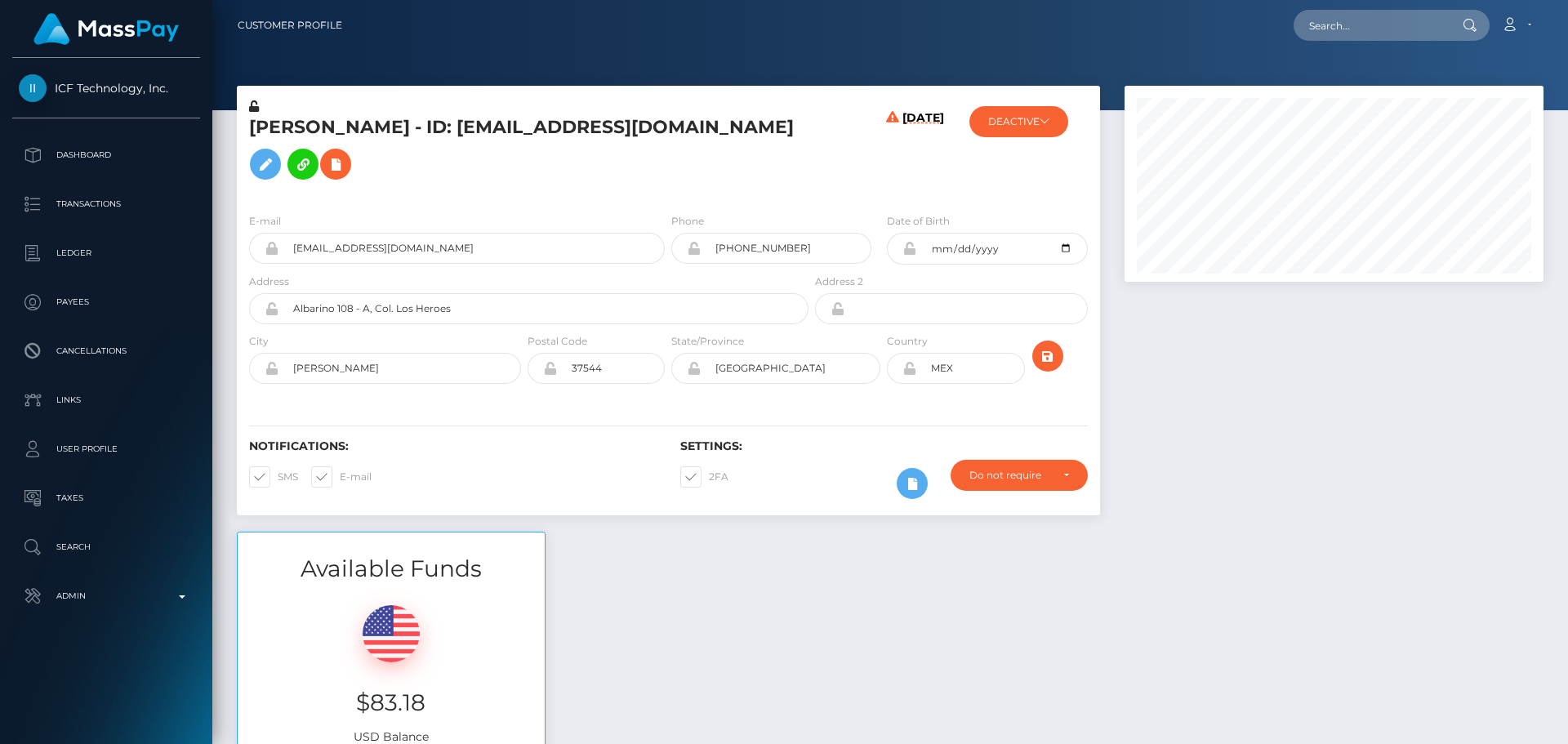
scroll to position [196, 420]
click at [1044, 352] on icon "submit" at bounding box center [1048, 356] width 19 height 20
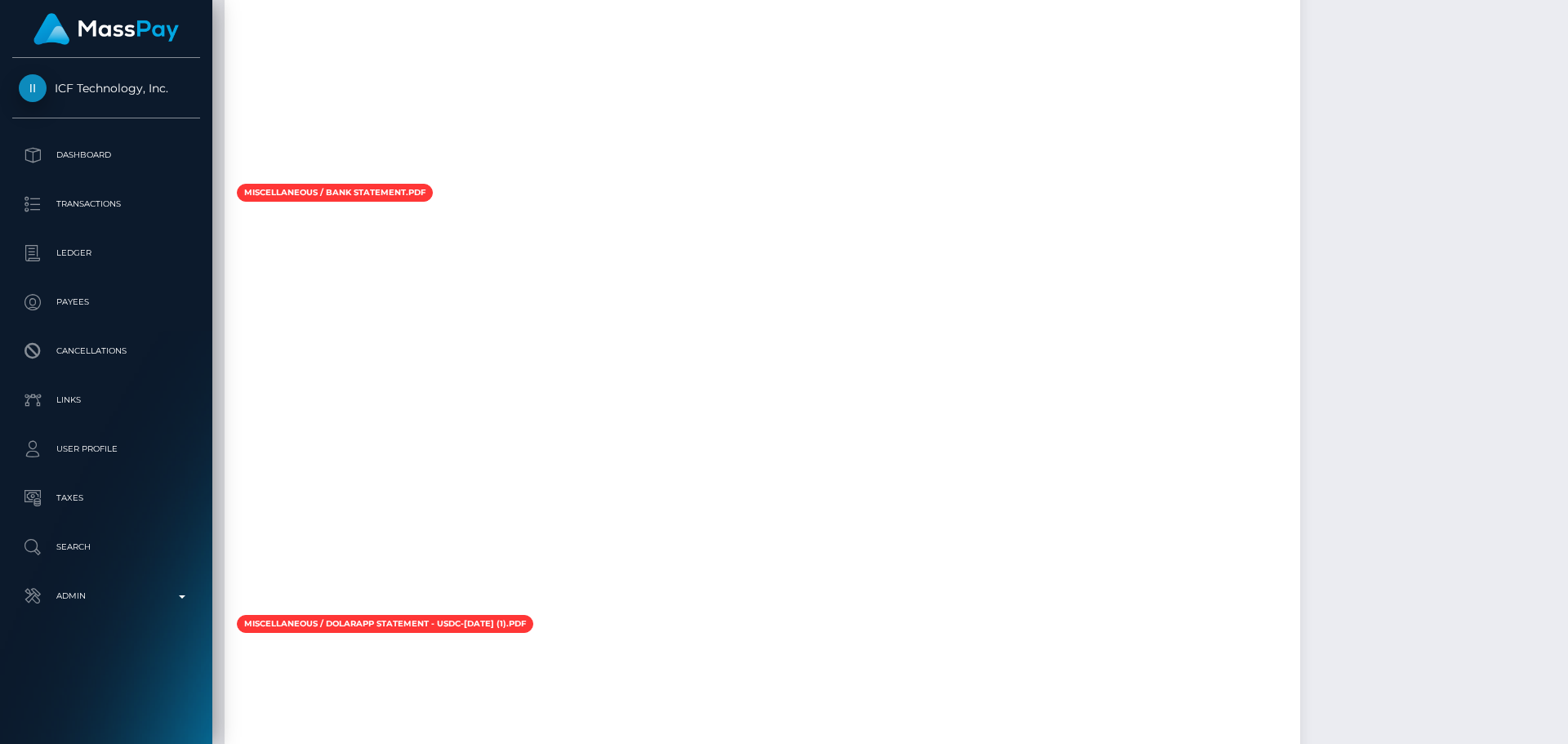
scroll to position [2206, 0]
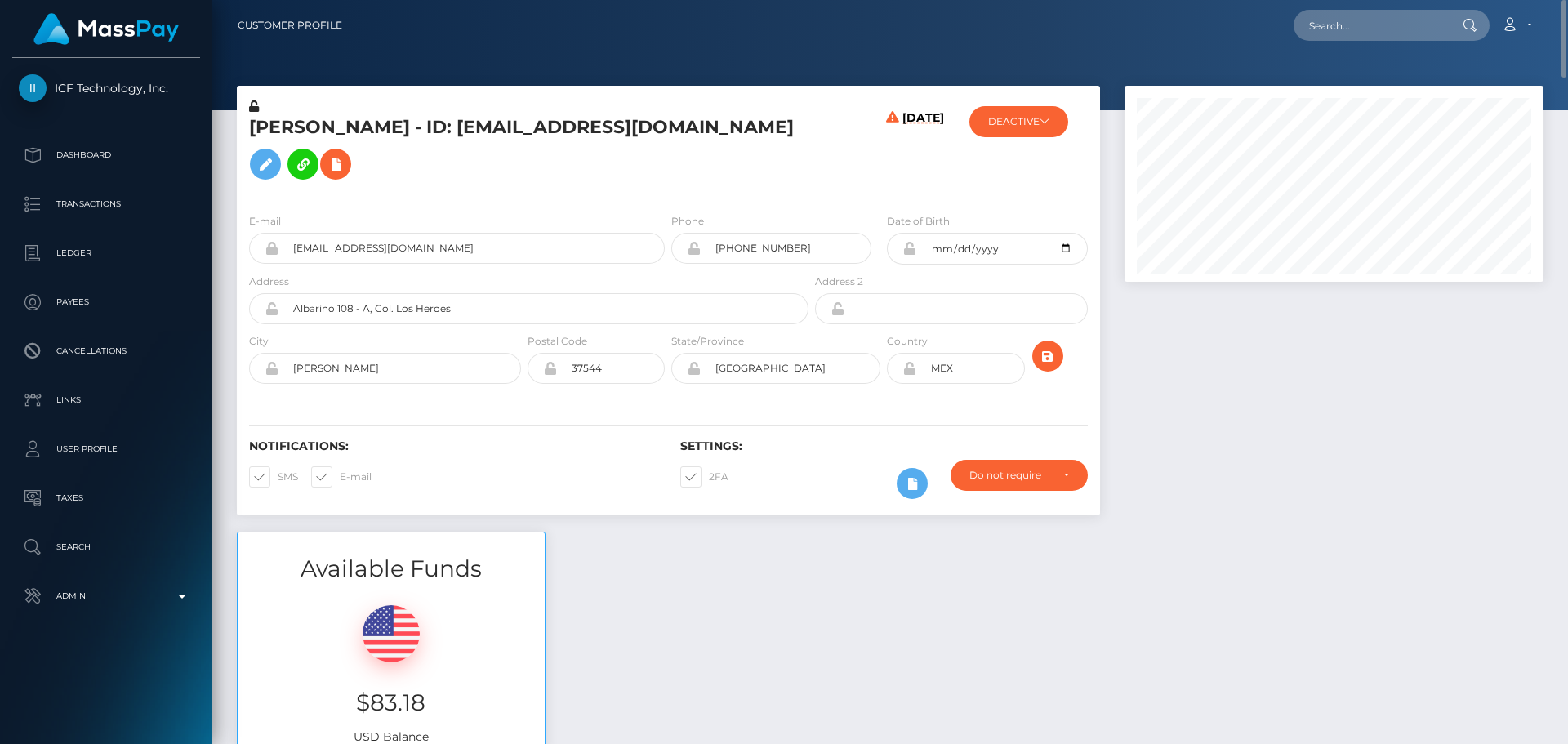
scroll to position [196, 420]
click at [263, 169] on icon at bounding box center [265, 164] width 19 height 20
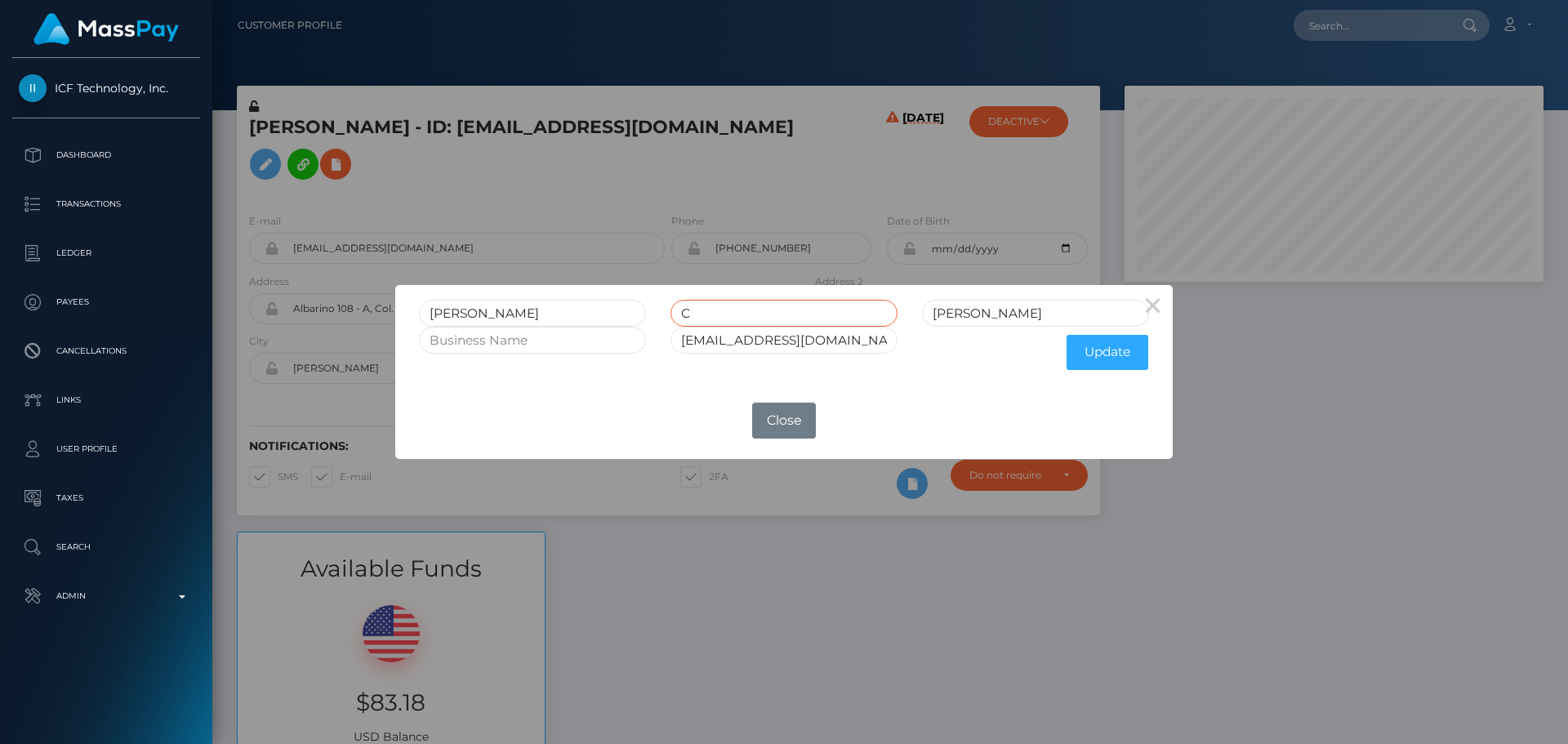
click at [723, 316] on input "C" at bounding box center [784, 313] width 227 height 27
type input "Candelaria"
click at [1112, 350] on button "Update" at bounding box center [1107, 352] width 81 height 35
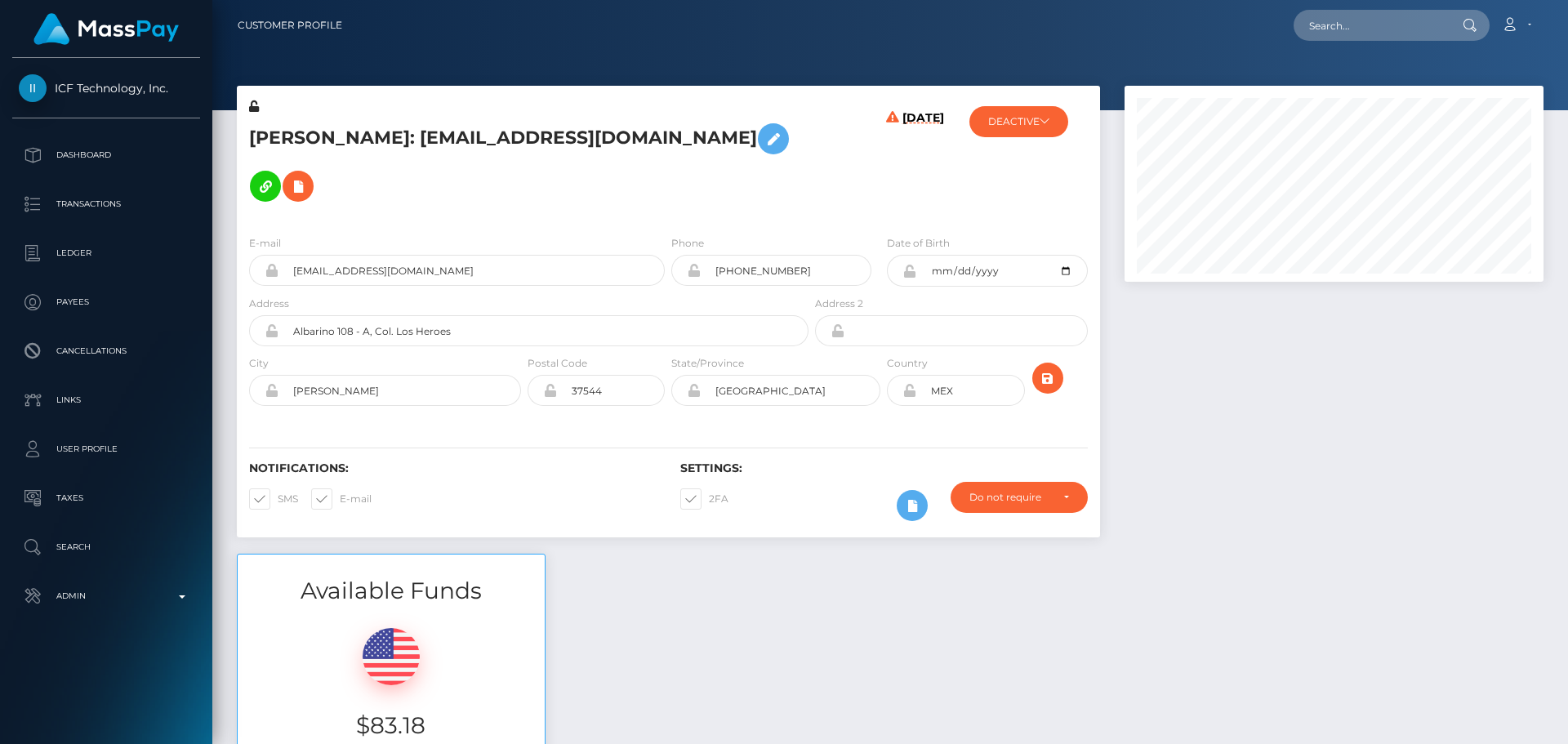
scroll to position [196, 420]
click at [777, 124] on h5 "[PERSON_NAME]: [EMAIL_ADDRESS][DOMAIN_NAME]" at bounding box center [524, 162] width 550 height 95
click at [252, 105] on icon at bounding box center [254, 106] width 10 height 11
click at [910, 384] on icon at bounding box center [909, 391] width 14 height 13
click at [910, 264] on icon at bounding box center [909, 271] width 14 height 13
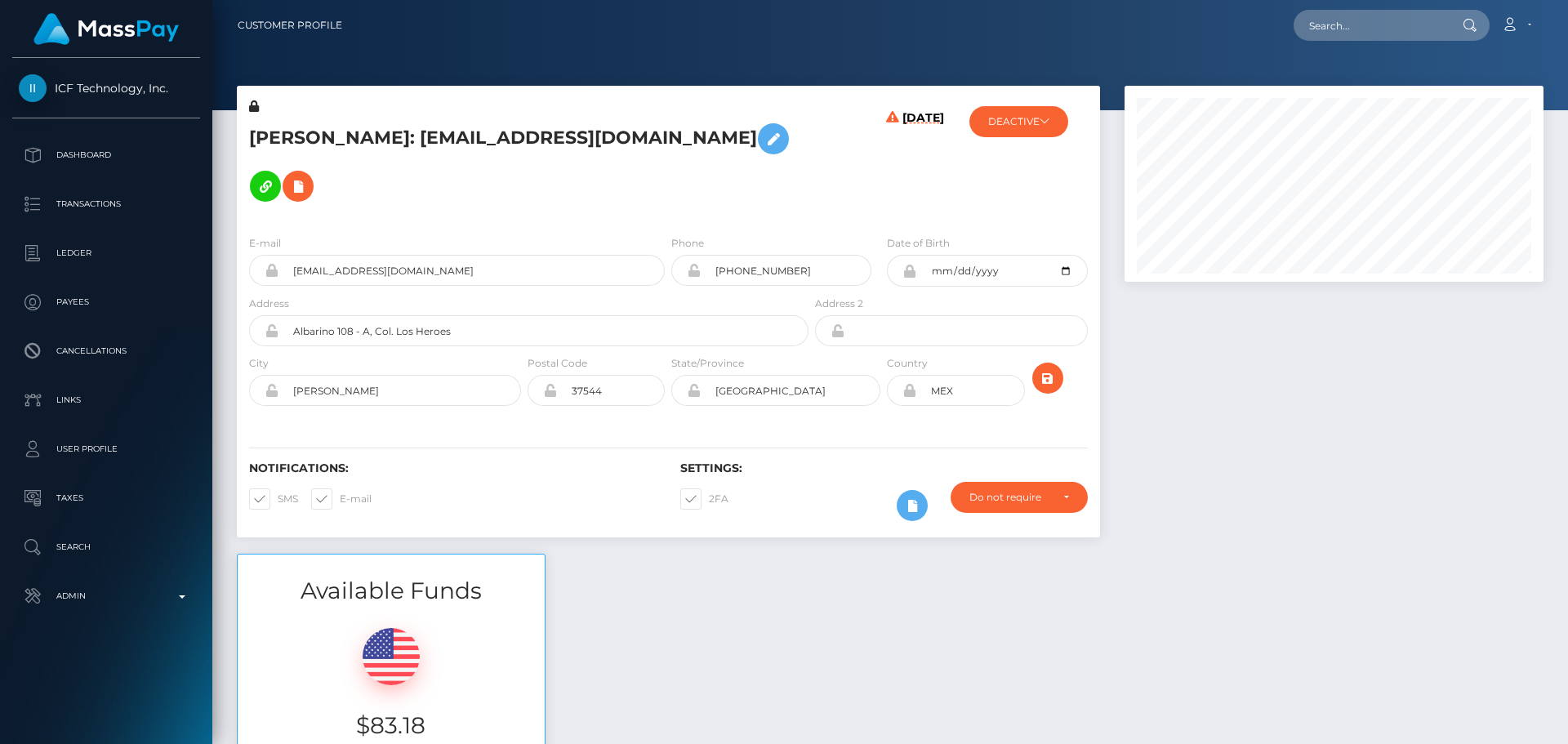
click at [903, 186] on h6 "[DATE]" at bounding box center [924, 163] width 42 height 104
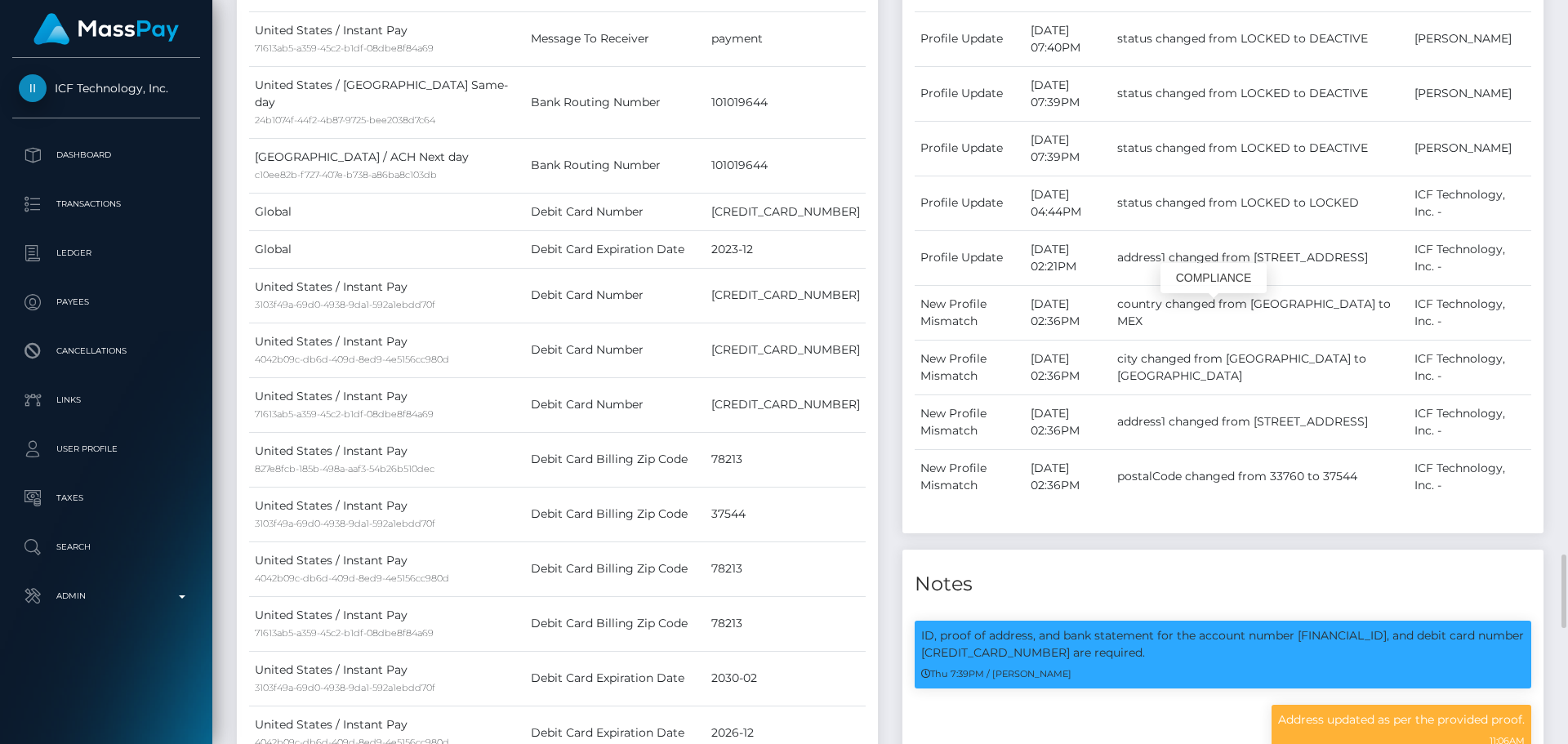
scroll to position [1552, 0]
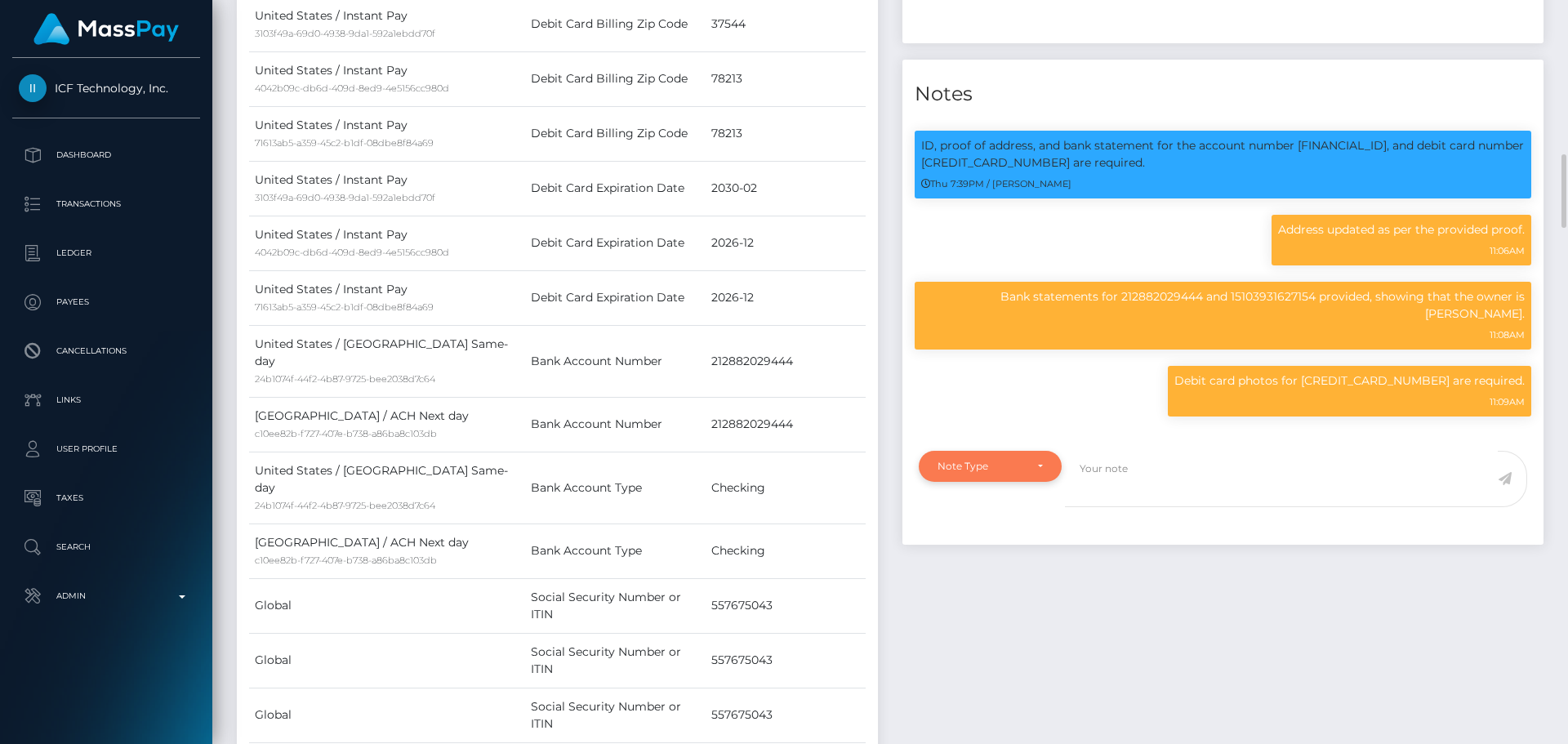
click at [1042, 453] on div "Note Type" at bounding box center [990, 466] width 143 height 31
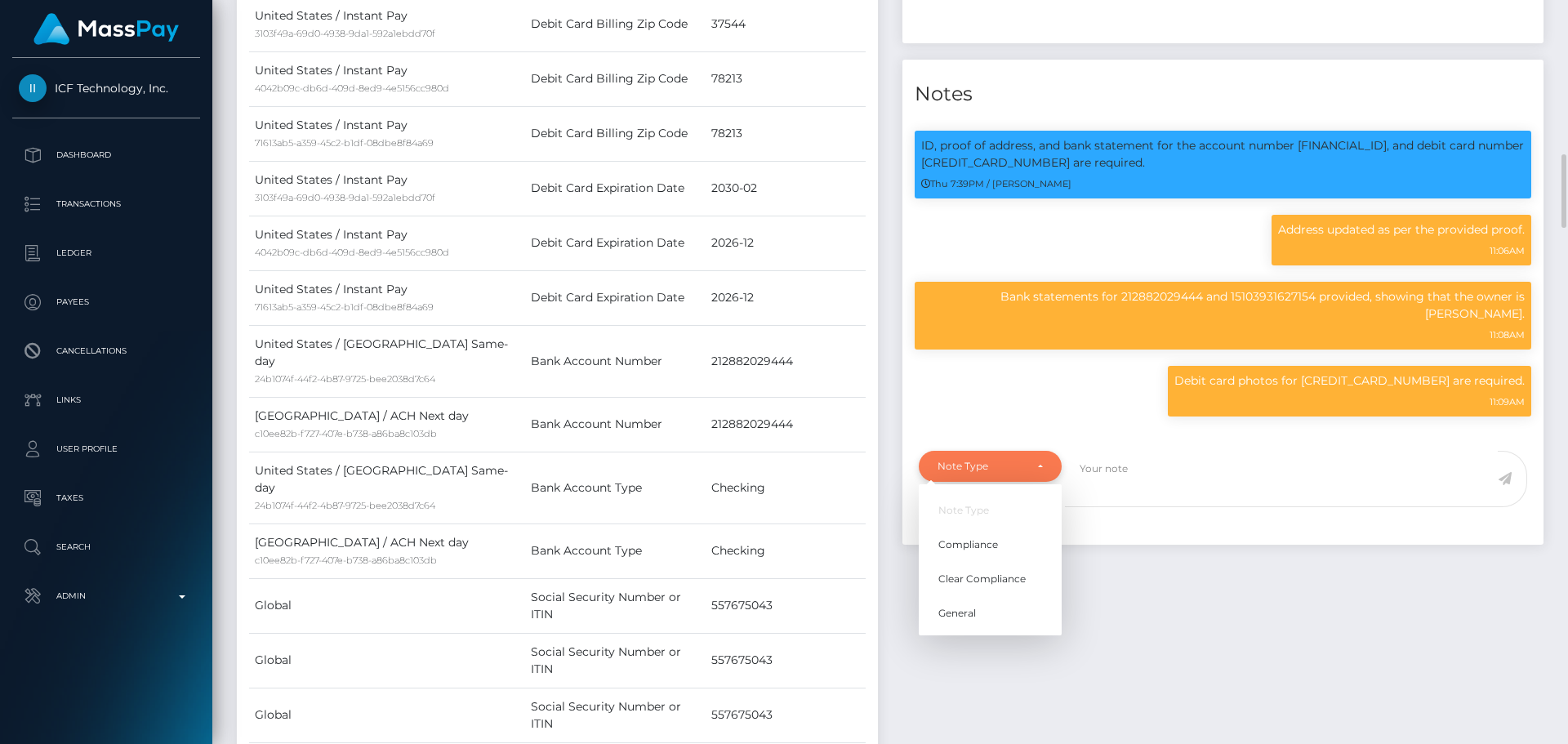
scroll to position [196, 420]
click at [991, 546] on span "Compliance" at bounding box center [968, 544] width 59 height 14
select select "COMPLIANCE"
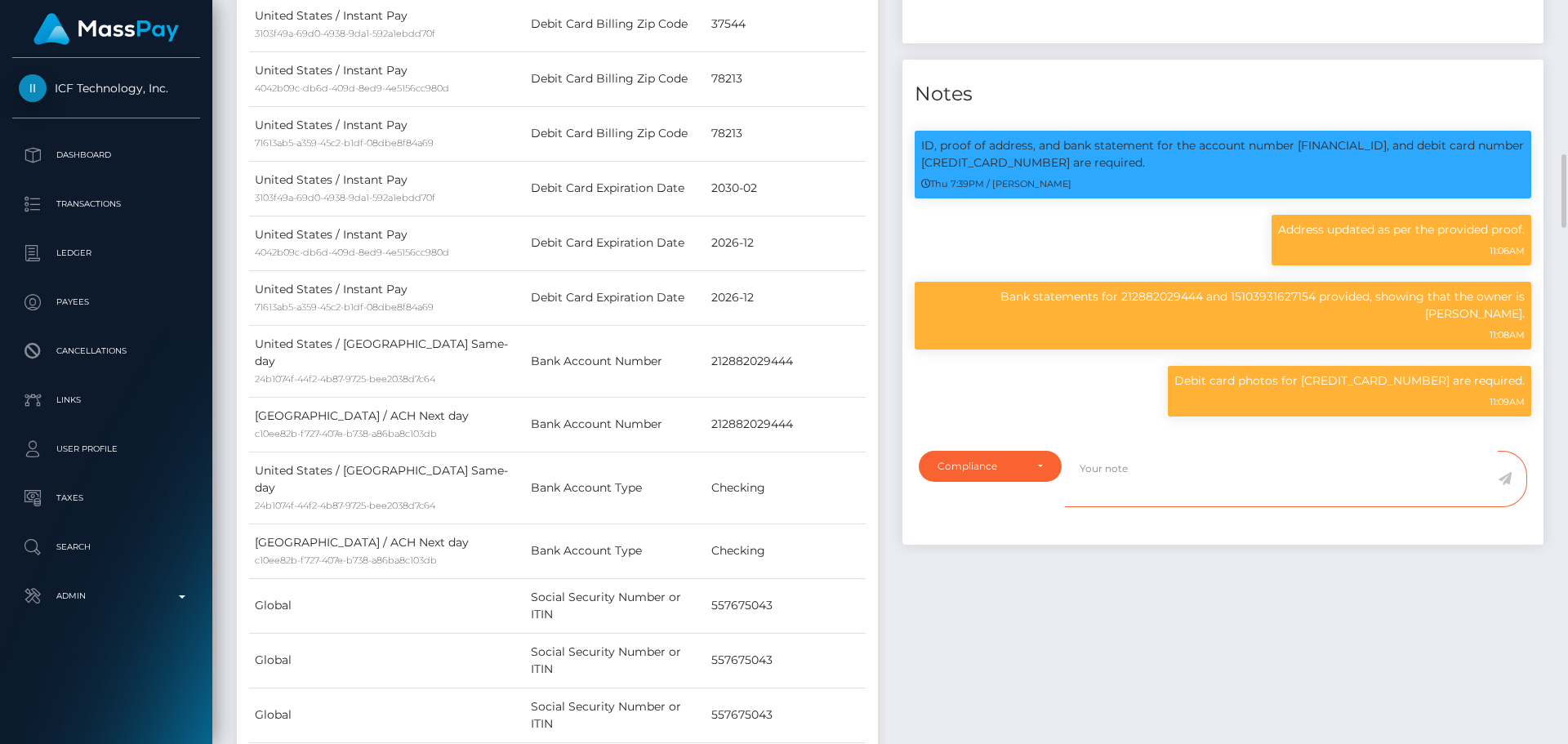
click at [1161, 498] on textarea at bounding box center [1282, 479] width 433 height 56
click at [1266, 476] on textarea "ID on file ( exp 04/2029 iss USA )." at bounding box center [1282, 479] width 433 height 56
click at [1378, 478] on textarea "ID on file ( exp 04/2029 iss USA ). Middle name added." at bounding box center [1282, 479] width 433 height 56
type textarea "ID on file ( exp 04/2029 iss USA ). Middle name added."
click at [1506, 482] on icon at bounding box center [1505, 479] width 14 height 13
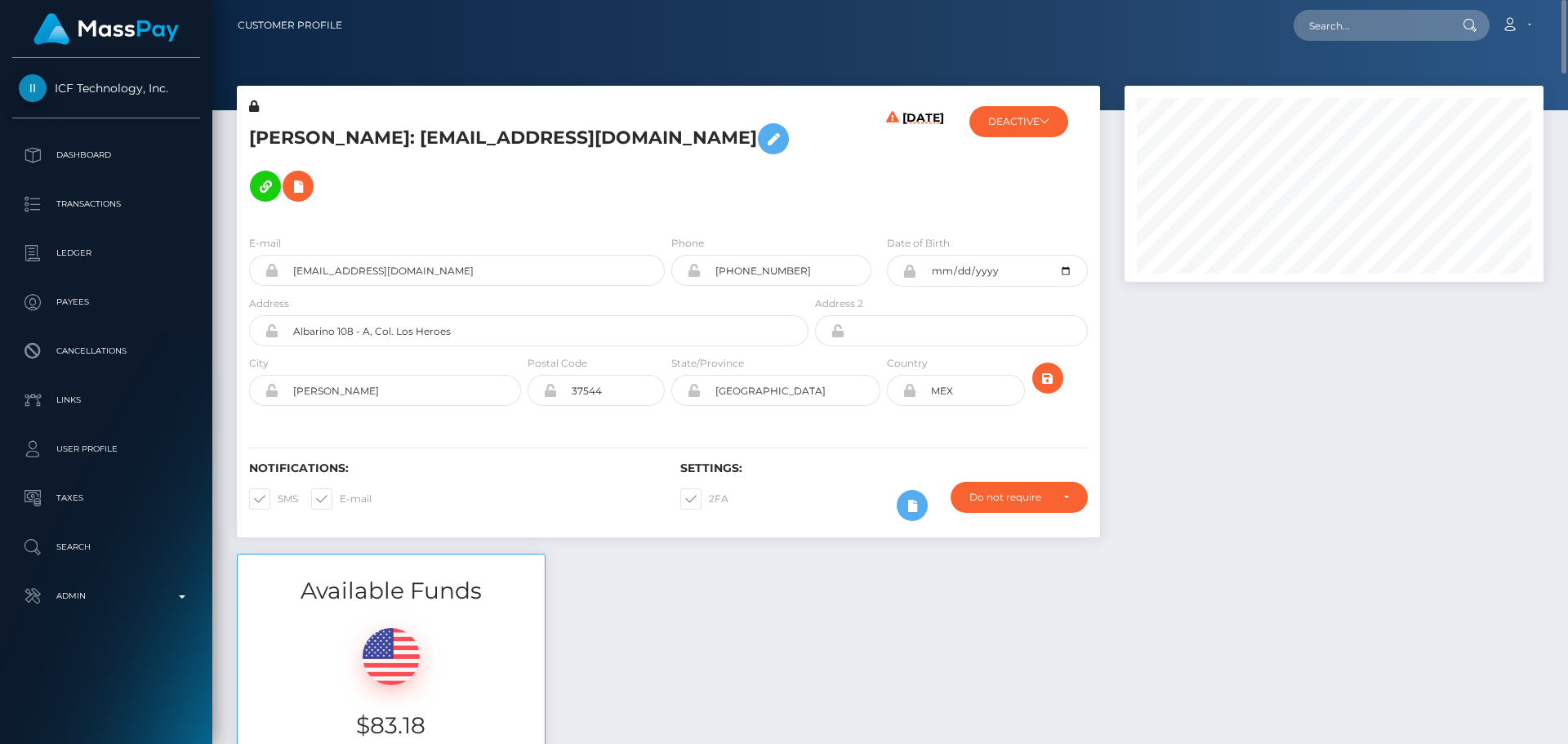
scroll to position [196, 420]
click at [1422, 14] on input "text" at bounding box center [1371, 25] width 153 height 31
paste input "1540"
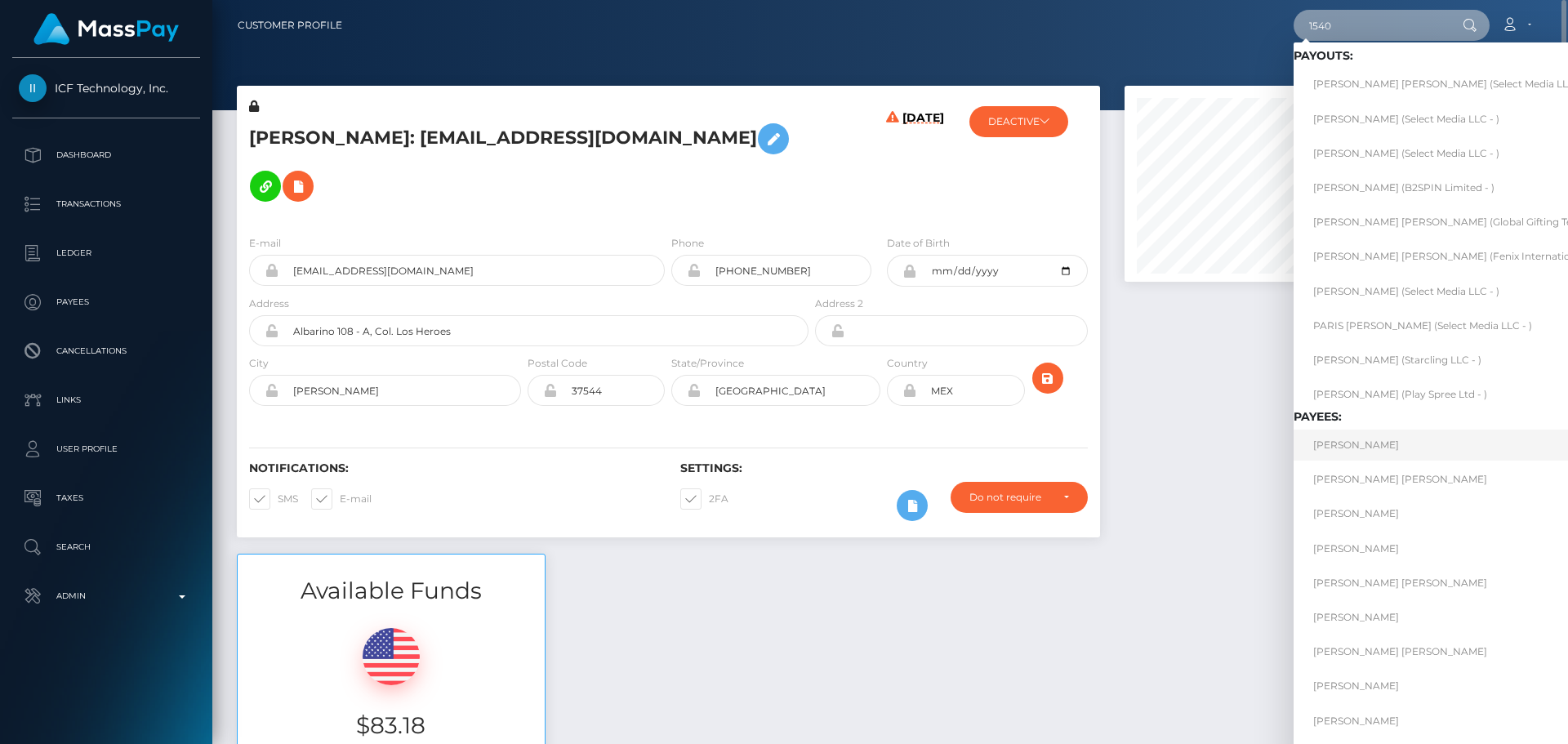
type input "1540"
click at [1439, 446] on link "ANTON VLADIMIROVICH BOSENKO" at bounding box center [1503, 445] width 417 height 31
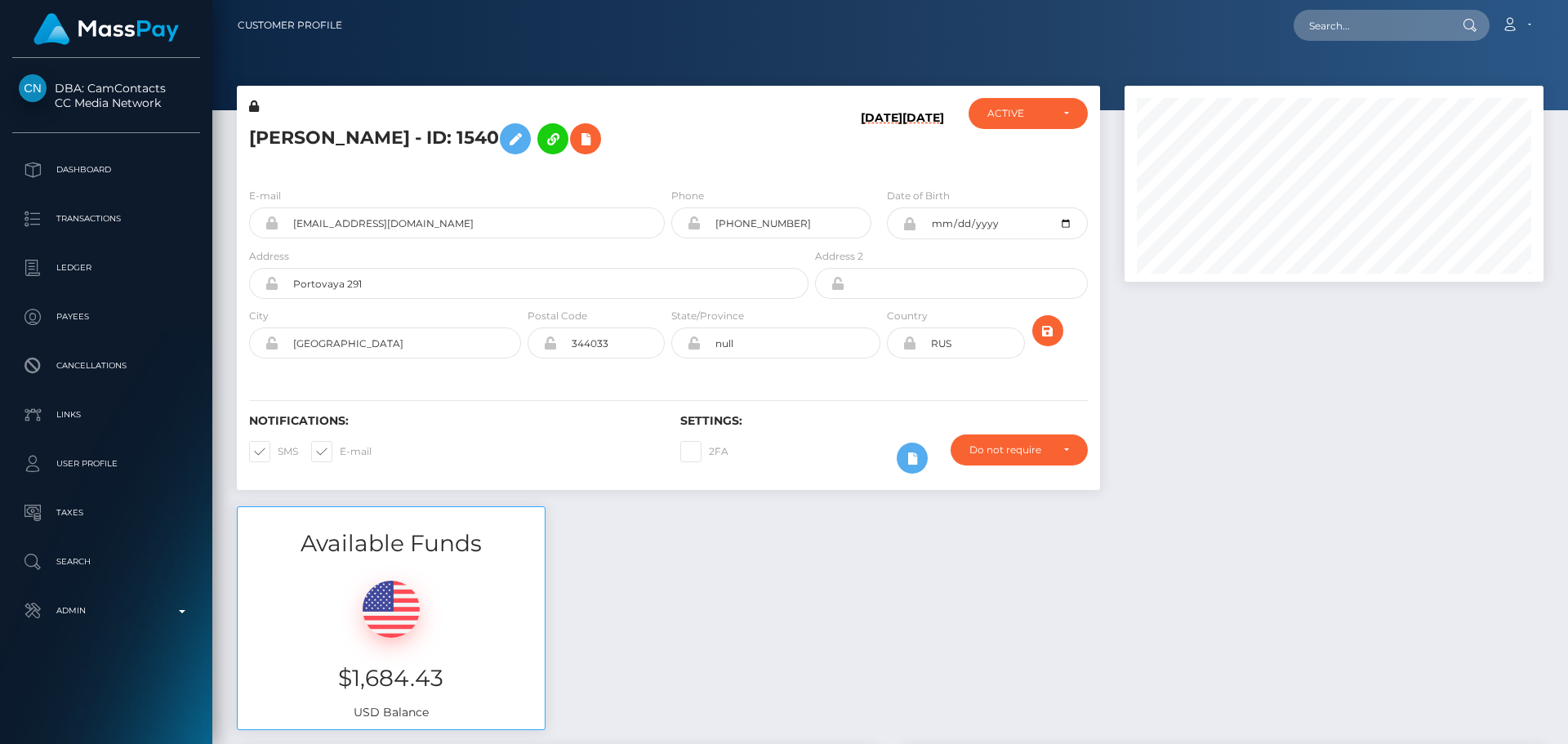
scroll to position [196, 420]
click at [644, 182] on div "E-mail hhage6669@gmail.com Phone +79188577695 RUS" at bounding box center [668, 275] width 863 height 200
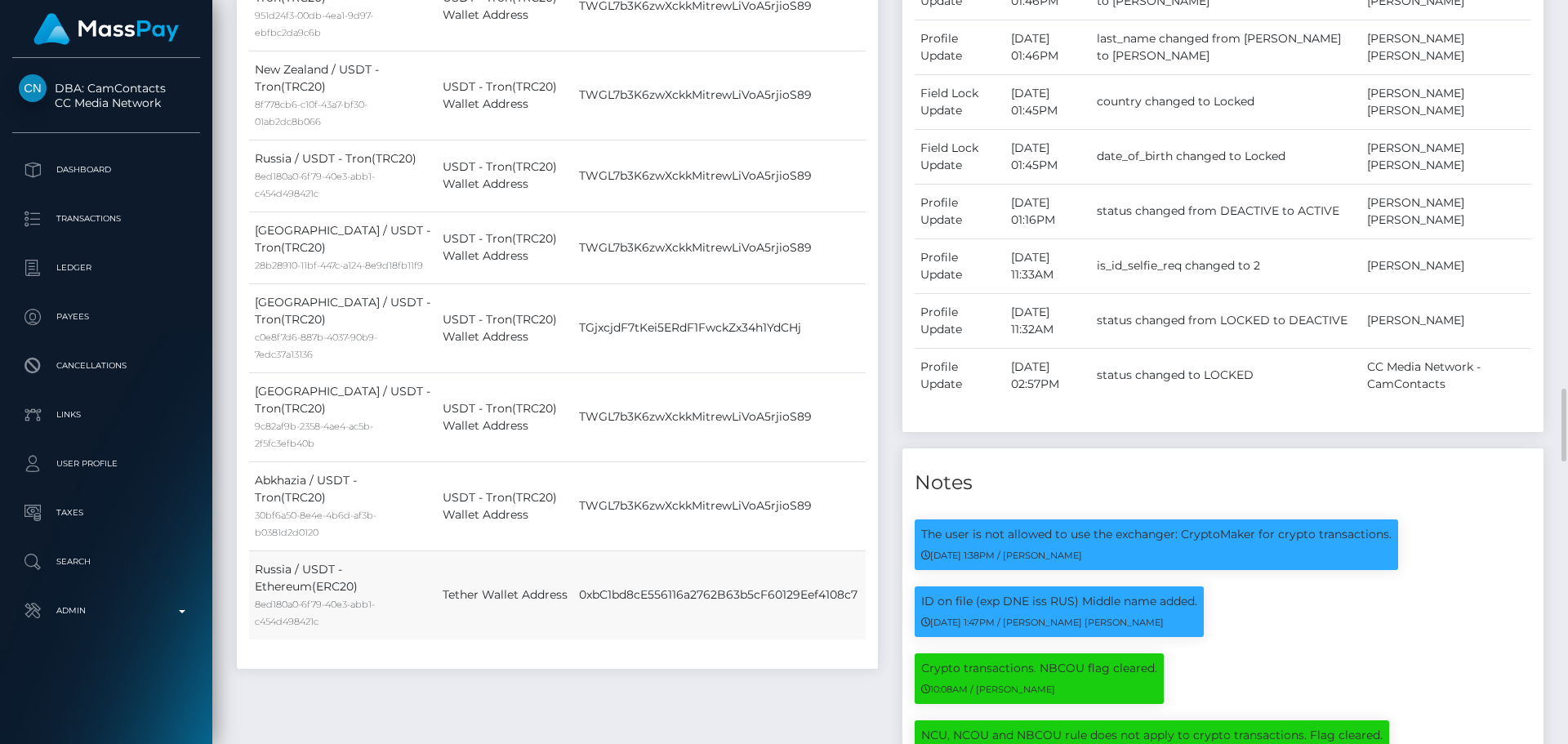
scroll to position [1716, 0]
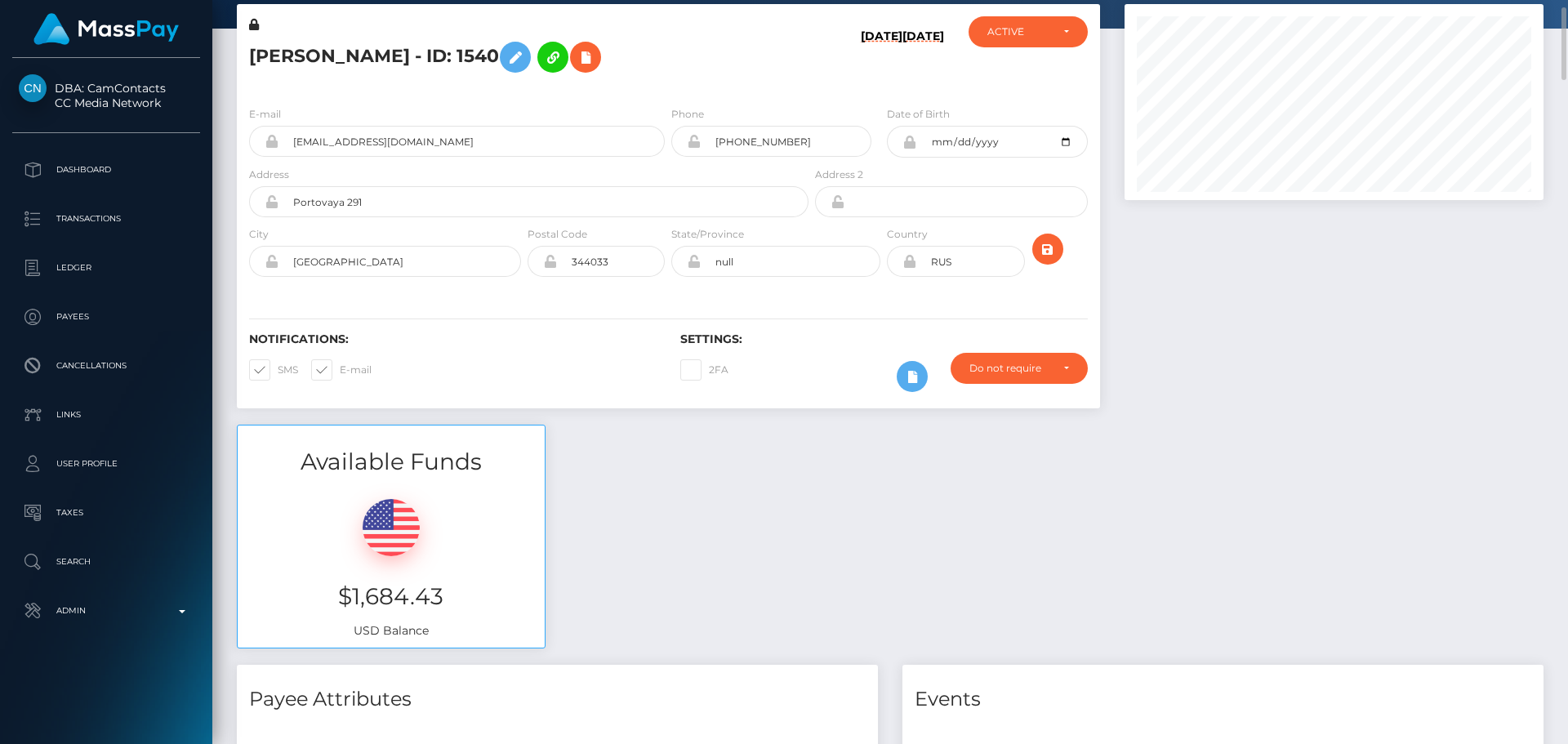
scroll to position [0, 0]
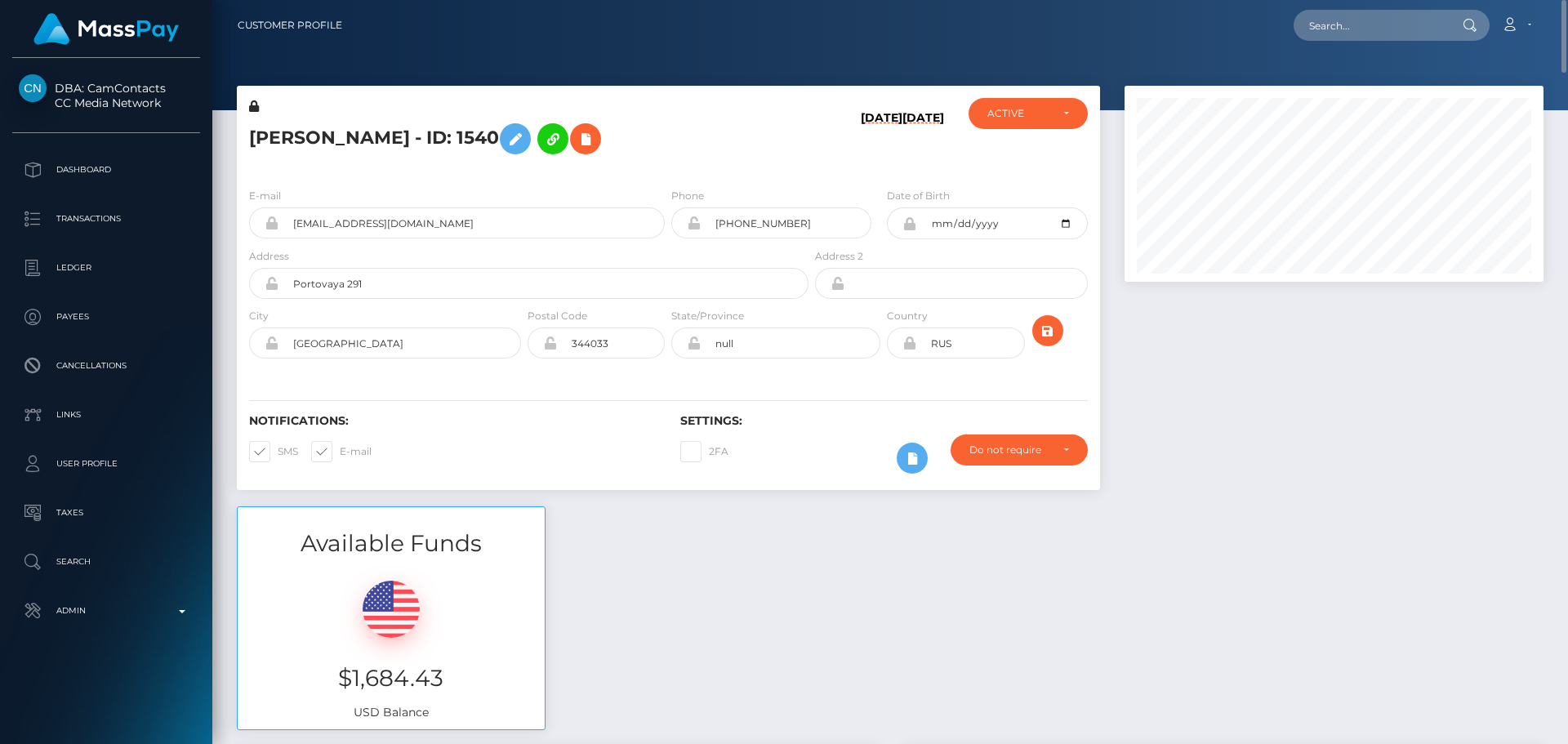
click at [284, 137] on h5 "ANTON VLADIMIROVICH BOSENKO - ID: 1540" at bounding box center [524, 138] width 550 height 47
copy h5 "ANTON"
click at [543, 134] on h5 "ANTON VLADIMIROVICH BOSENKO - ID: 1540" at bounding box center [524, 138] width 550 height 47
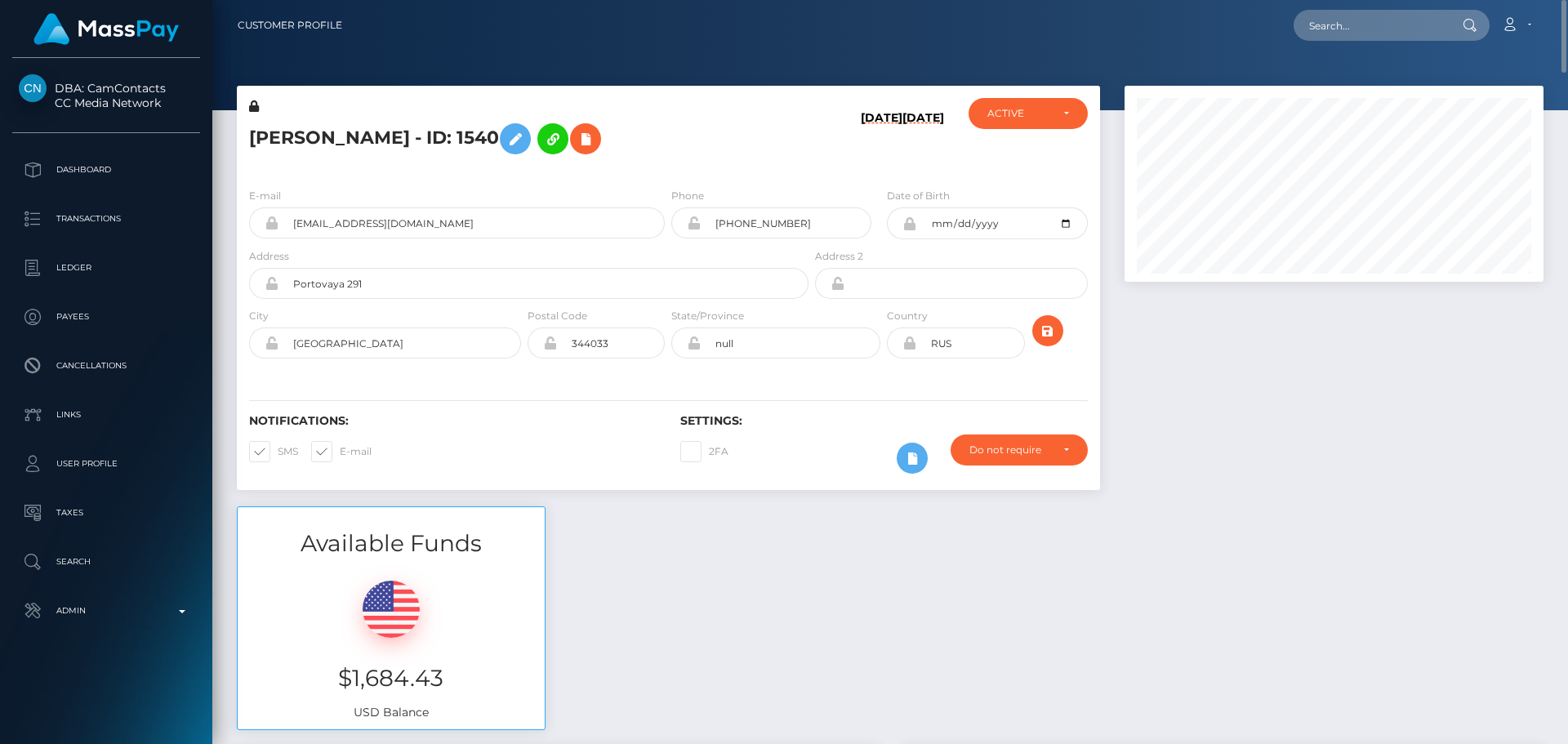
copy h5 "BOSENKO"
click at [875, 154] on h6 "09/01/25" at bounding box center [882, 140] width 42 height 57
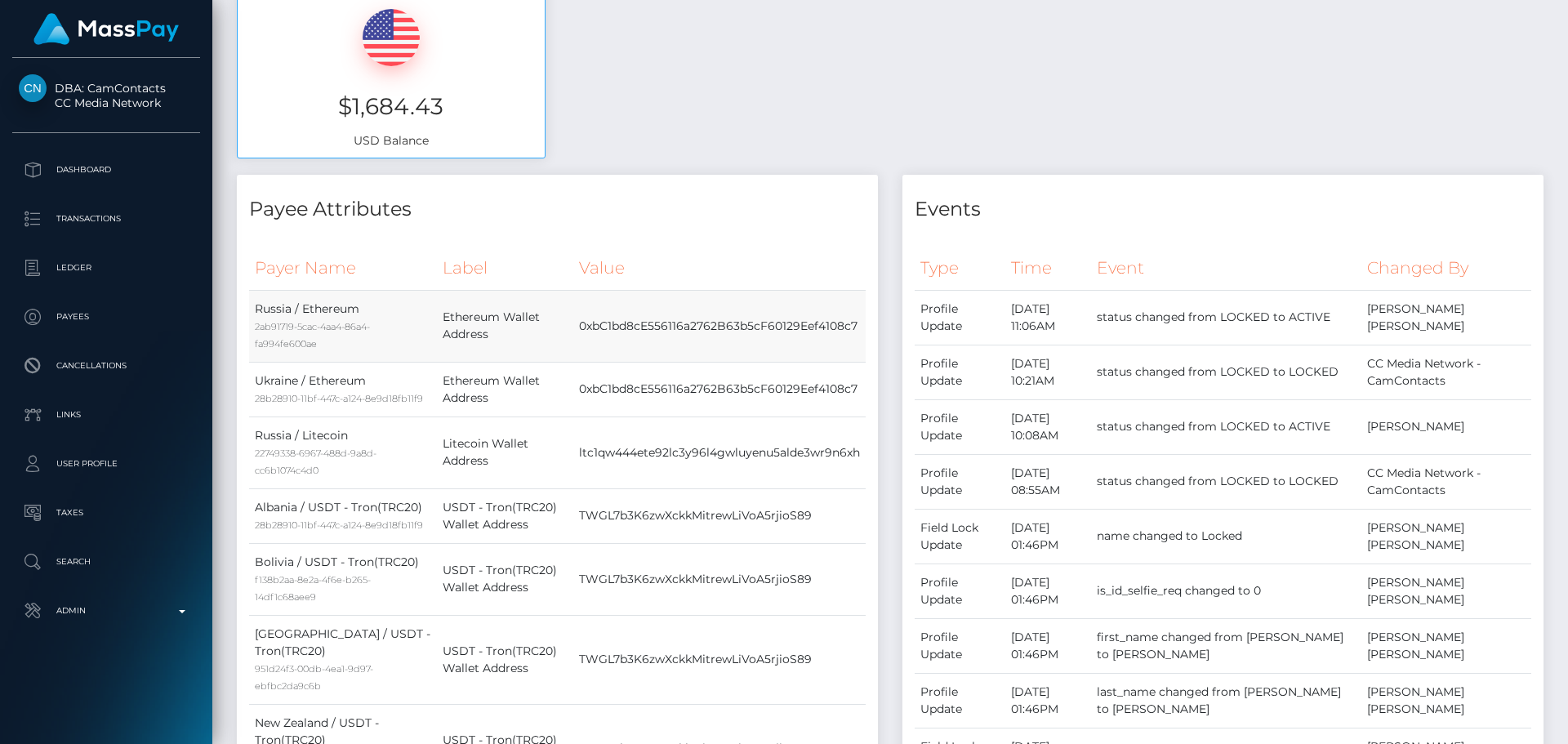
scroll to position [654, 0]
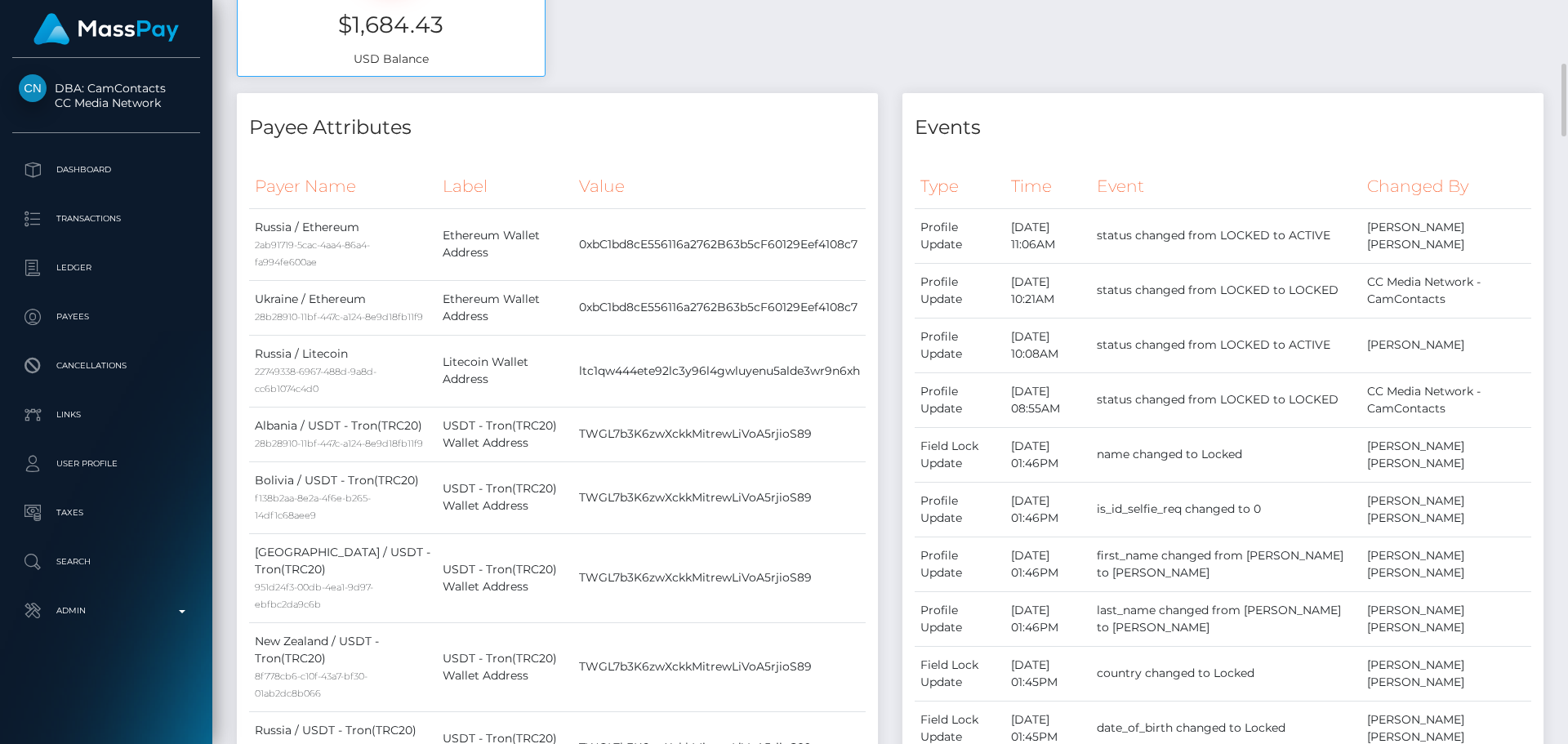
click at [811, 166] on th "Value" at bounding box center [719, 187] width 292 height 45
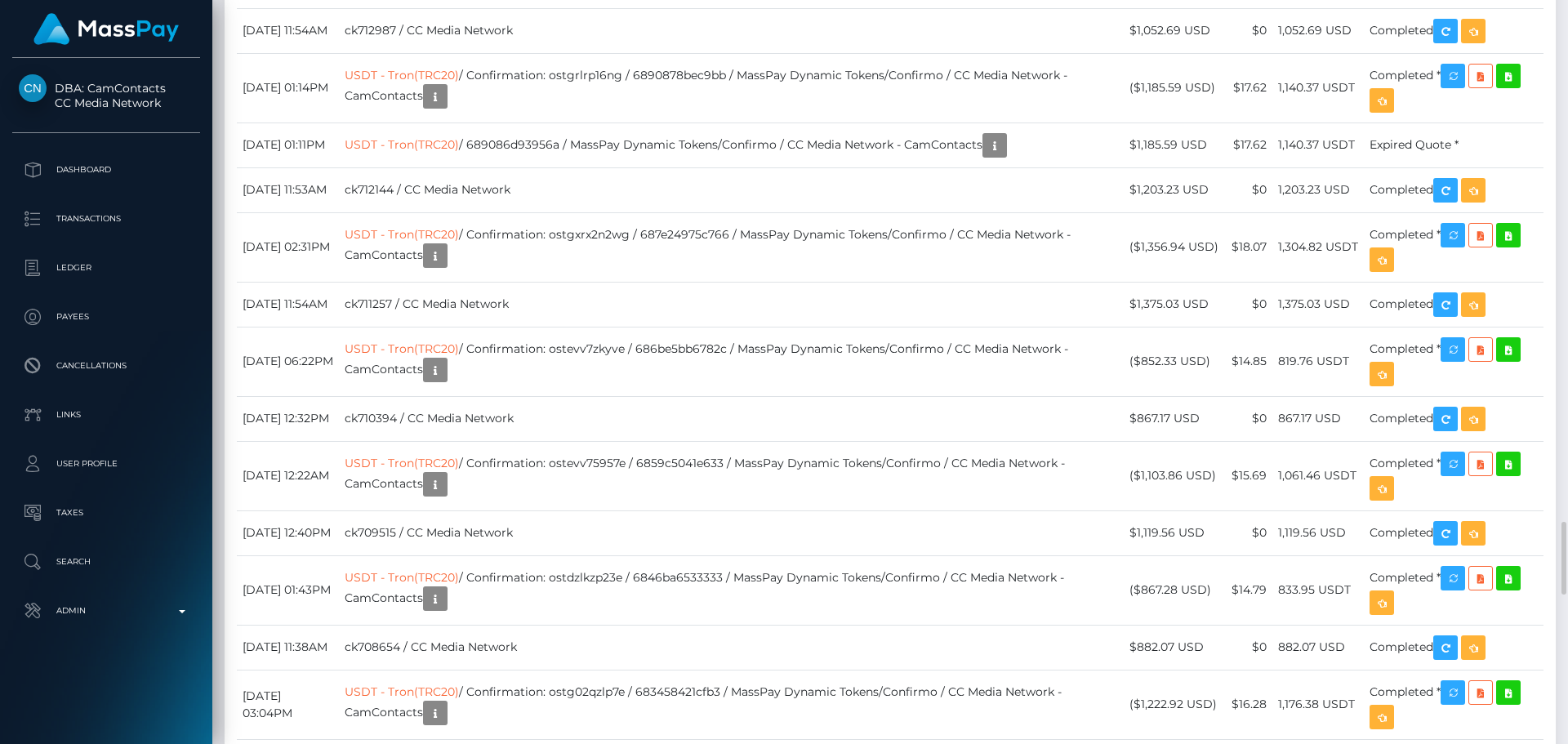
scroll to position [4494, 0]
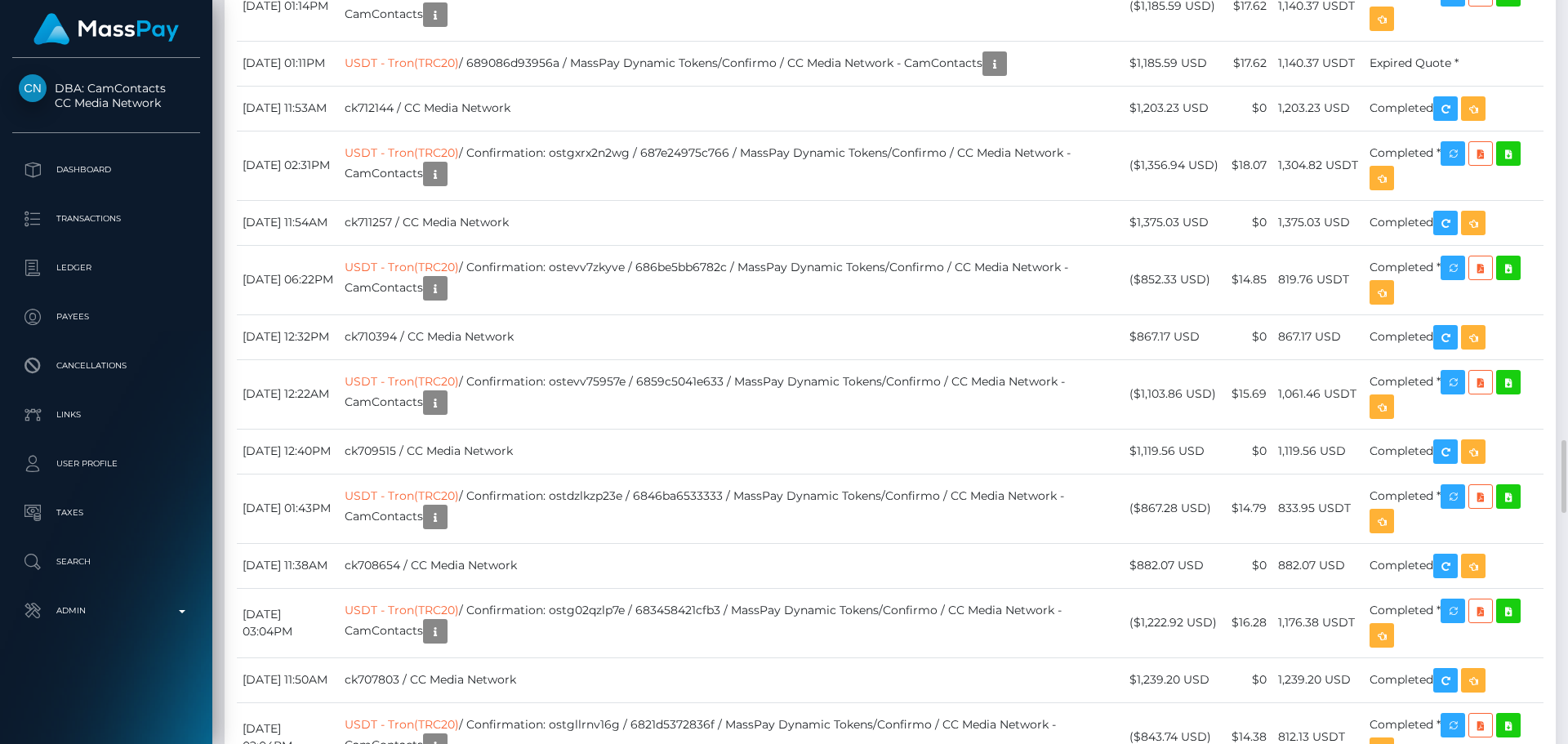
drag, startPoint x: 997, startPoint y: 241, endPoint x: 1008, endPoint y: 238, distance: 11.4
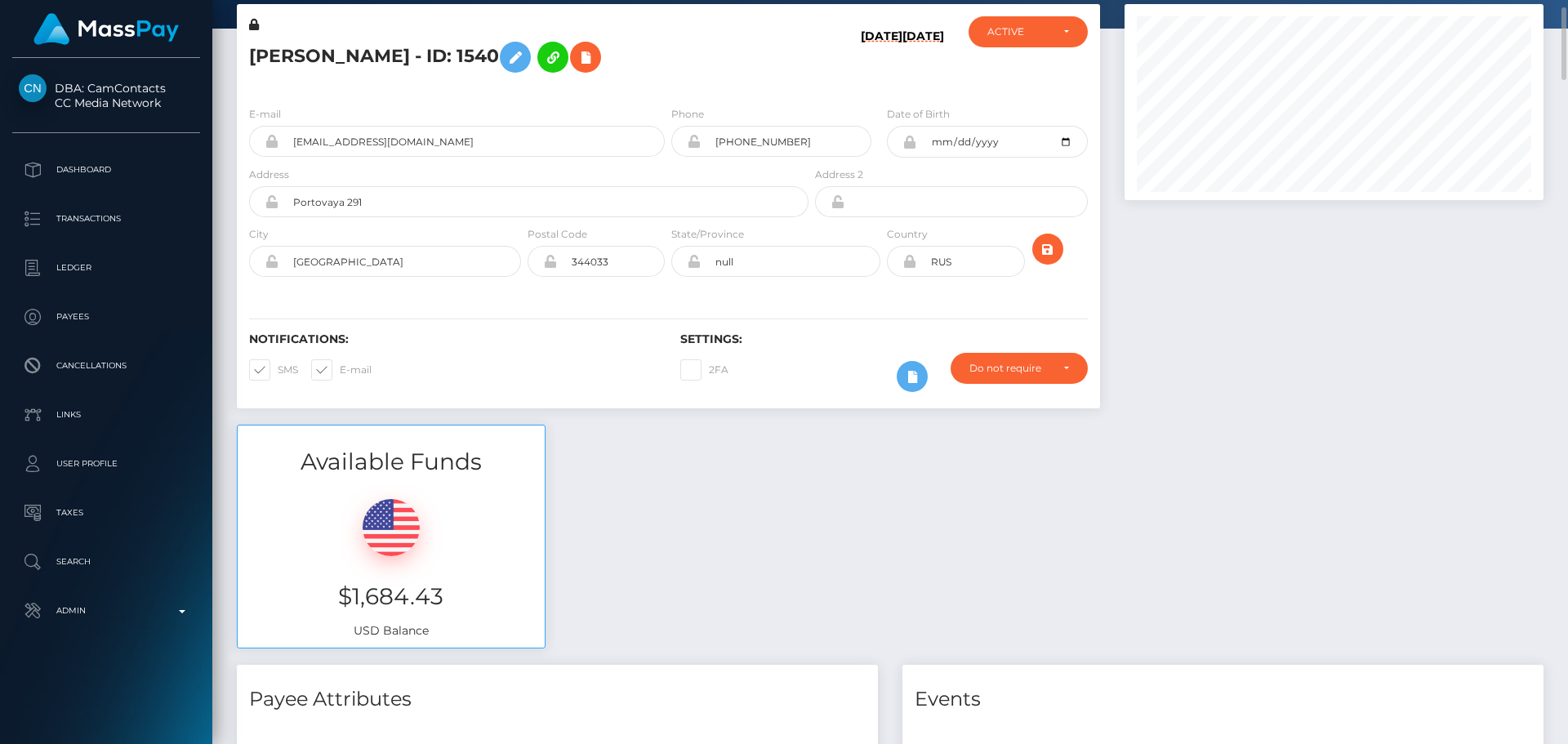
scroll to position [0, 0]
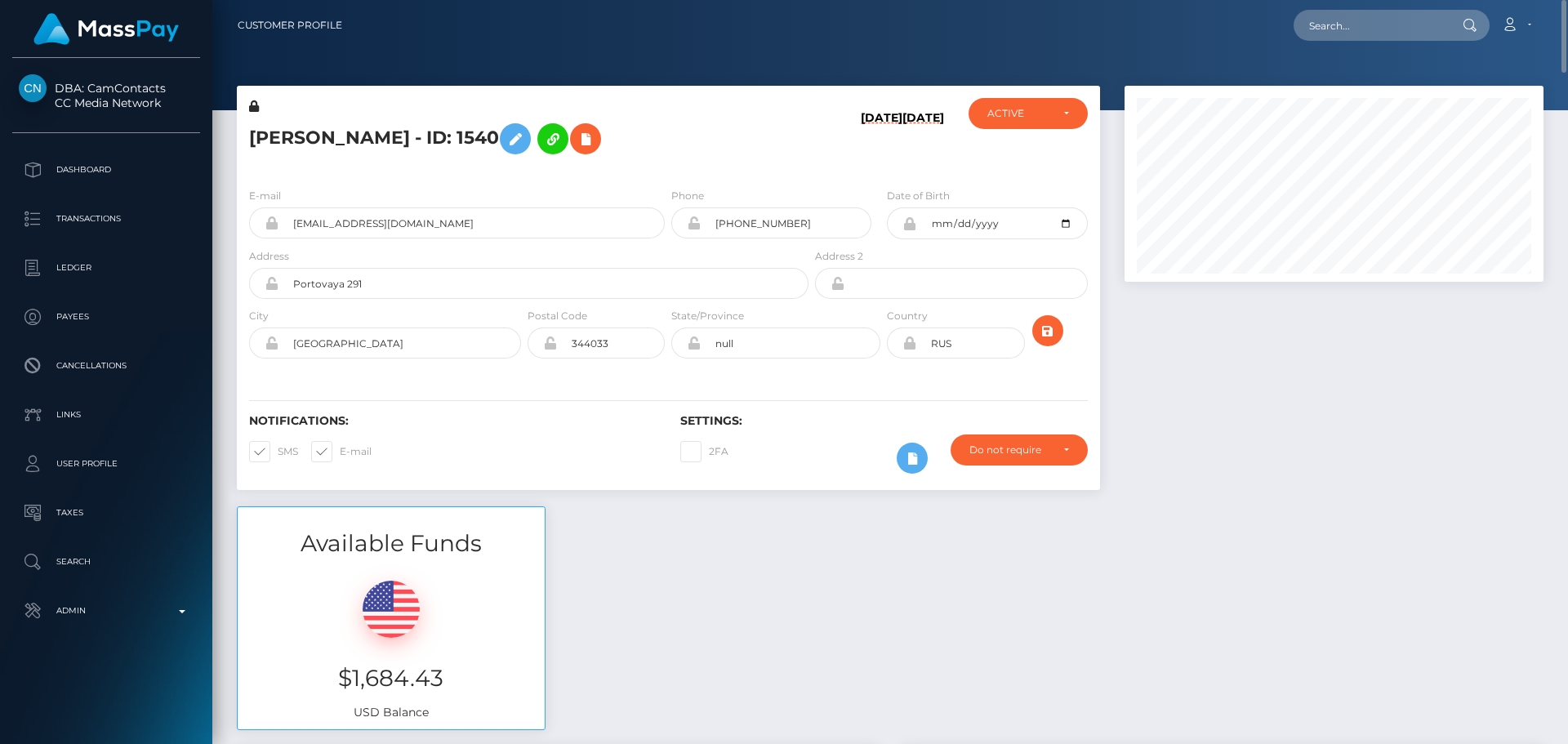
click at [669, 371] on div "E-mail hhage6669@gmail.com Phone +79188577695 RUS" at bounding box center [668, 275] width 863 height 200
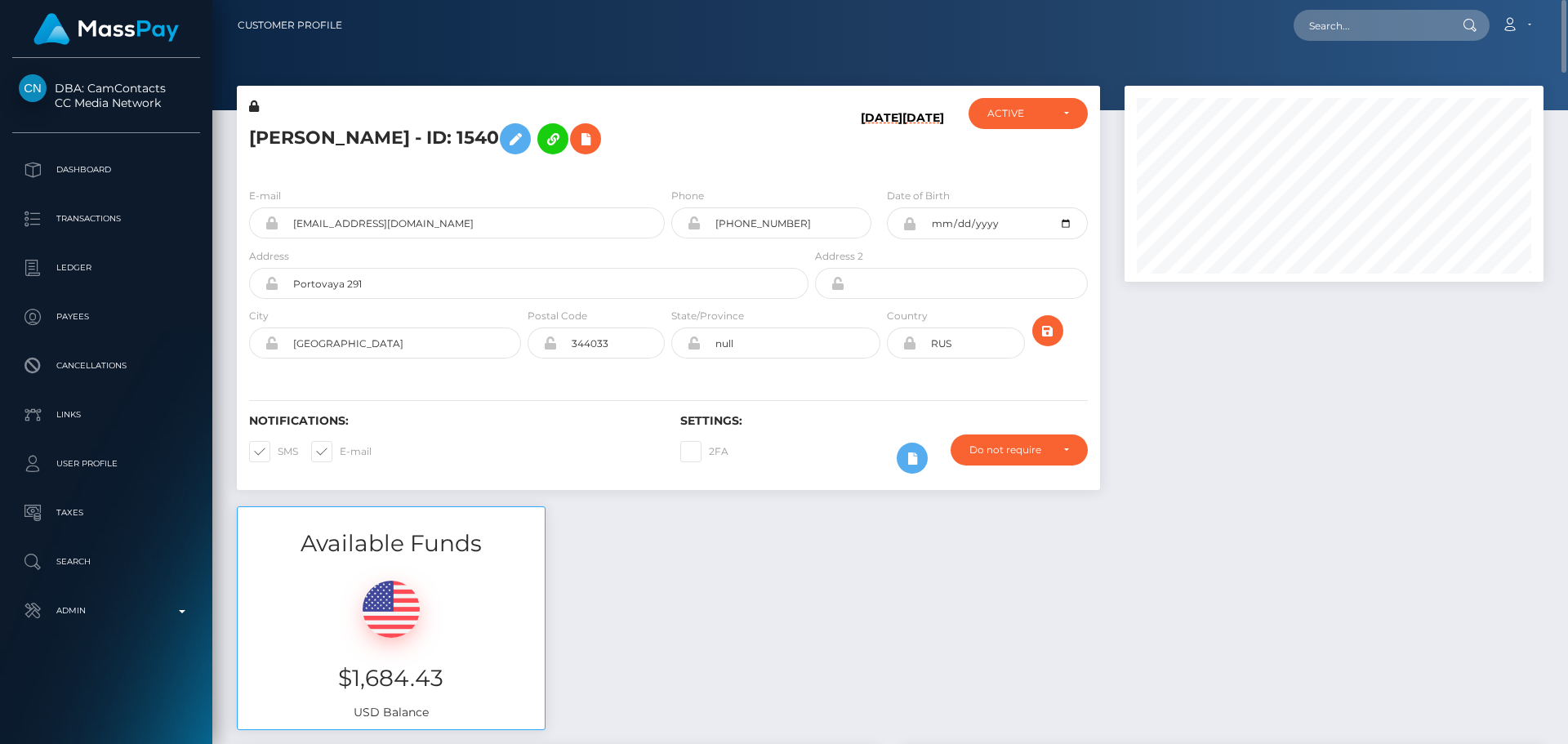
click at [669, 371] on div "E-mail hhage6669@gmail.com Phone +79188577695 RUS" at bounding box center [668, 275] width 863 height 200
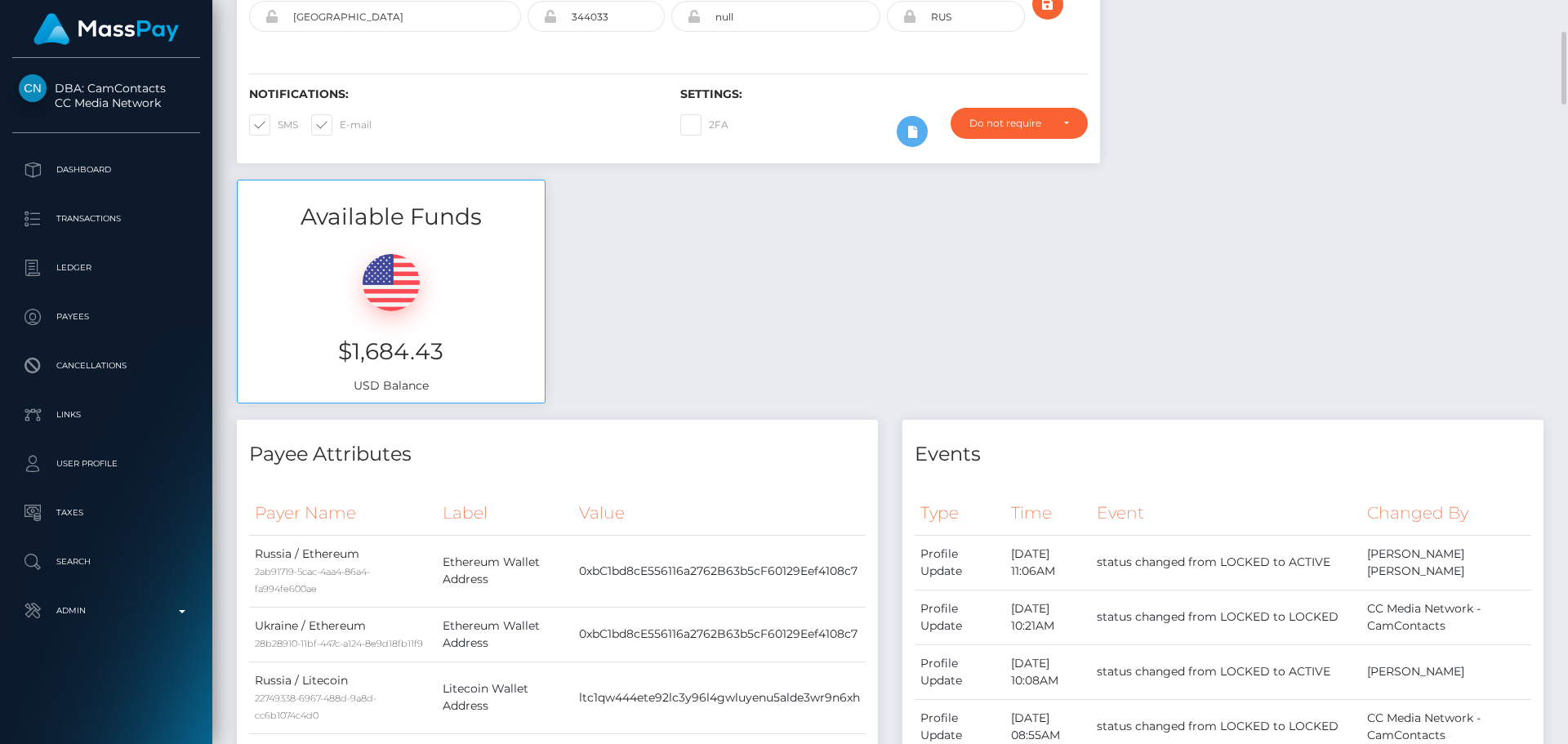
scroll to position [409, 0]
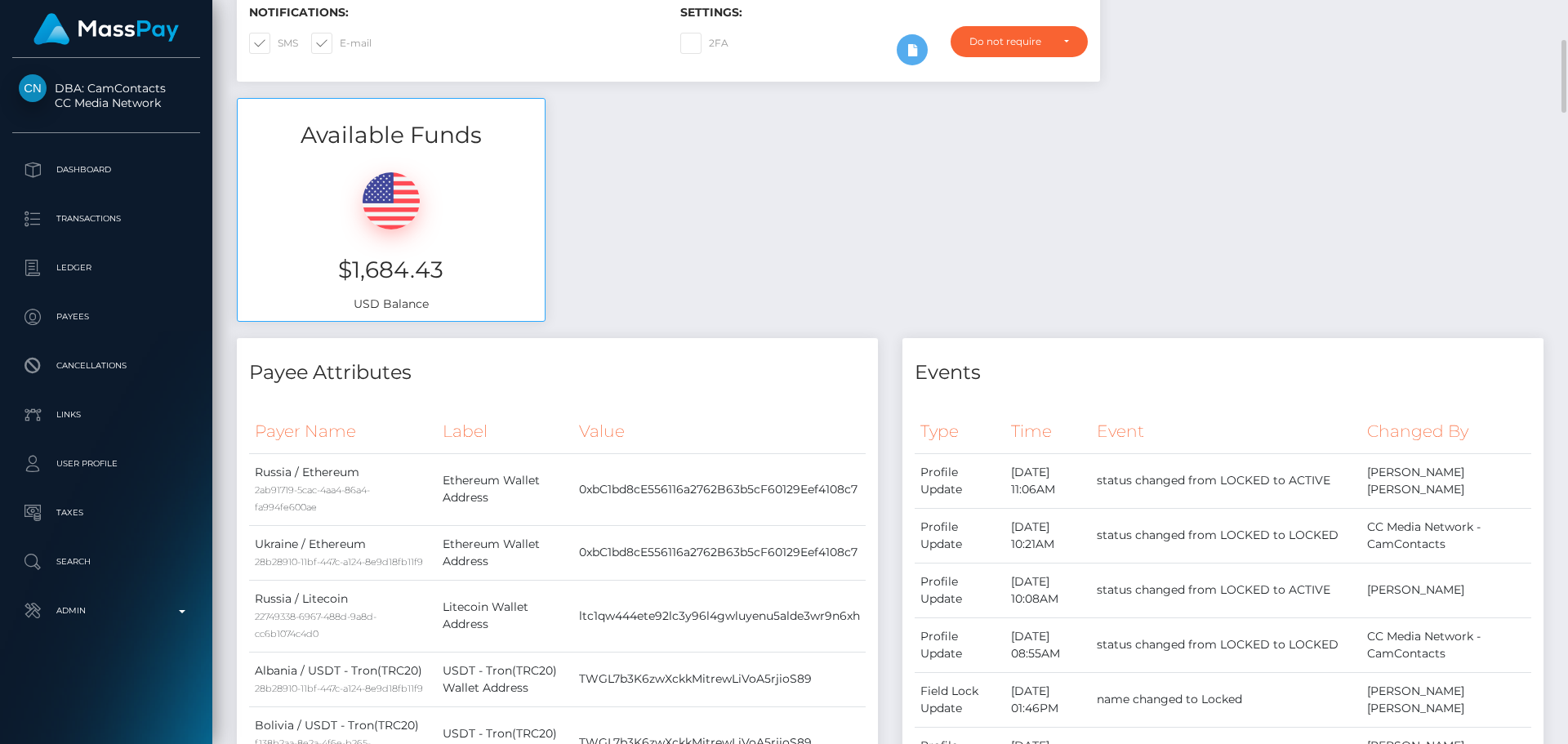
click at [552, 386] on h4 "Payee Attributes" at bounding box center [557, 373] width 616 height 29
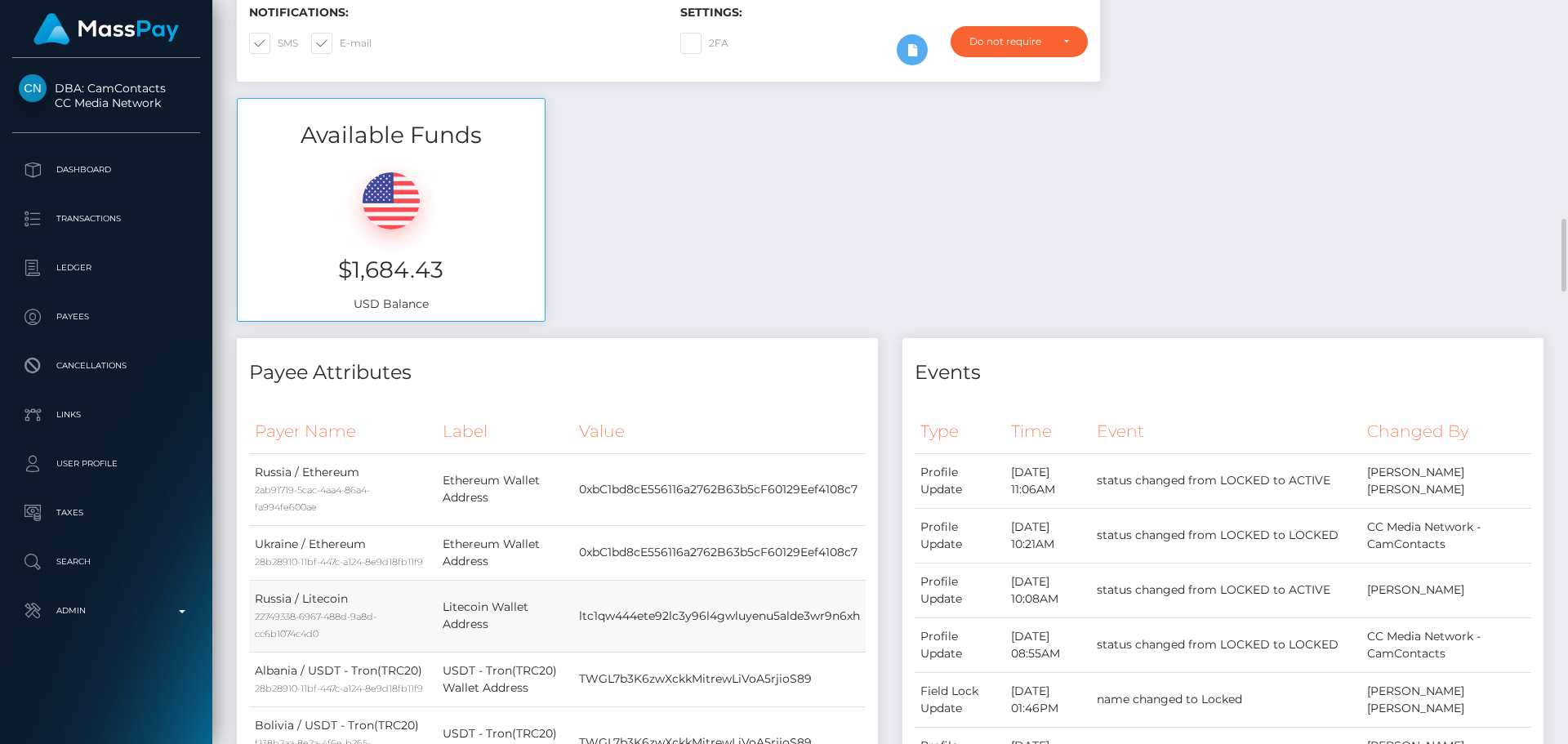
scroll to position [654, 0]
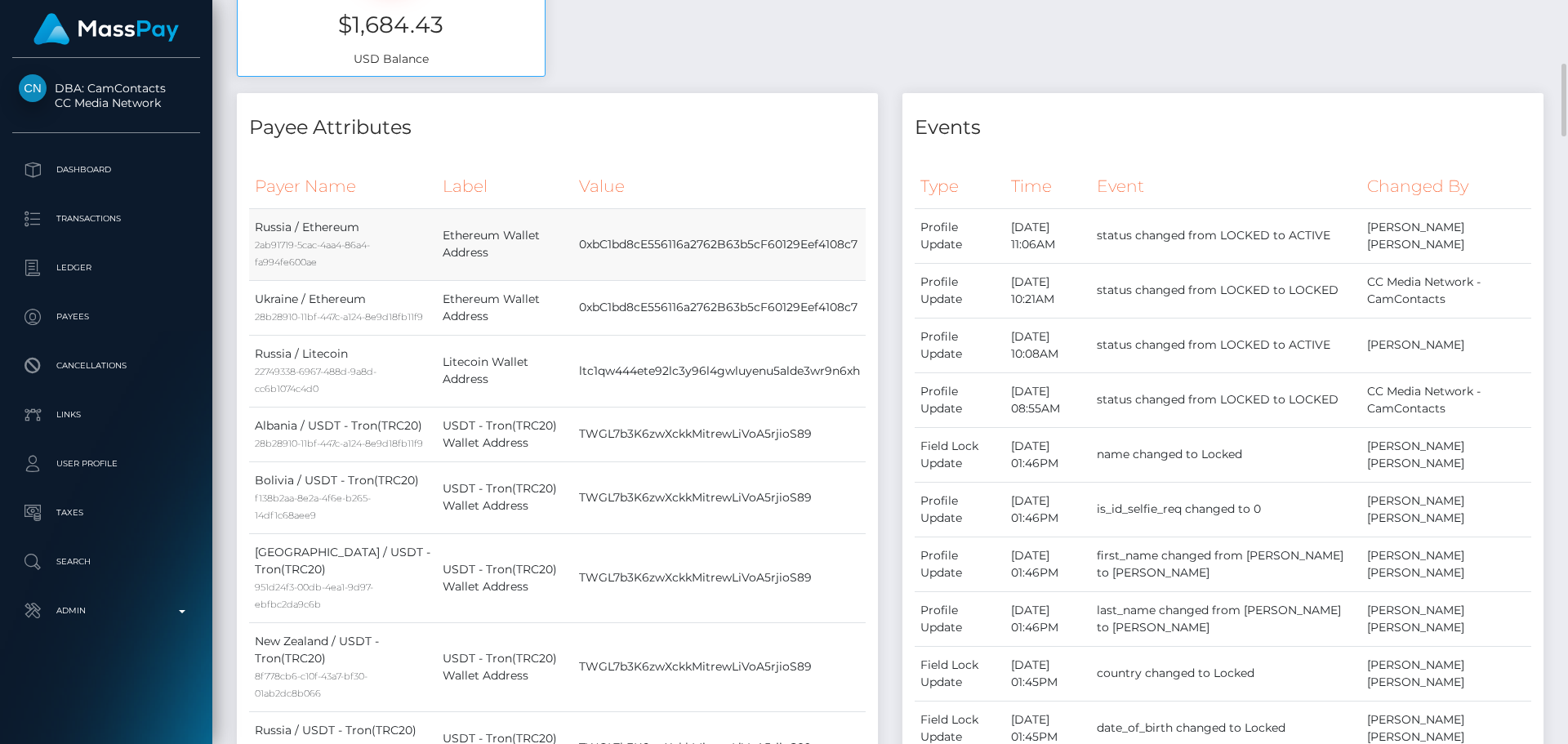
drag, startPoint x: 255, startPoint y: 226, endPoint x: 290, endPoint y: 232, distance: 35.5
click at [290, 232] on td "Russia / Ethereum 2ab91719-5cac-4aa4-86a4-fa994fe600ae" at bounding box center [343, 244] width 188 height 72
drag, startPoint x: 248, startPoint y: 299, endPoint x: 287, endPoint y: 299, distance: 39.0
click at [287, 299] on div "Payer Name Label Value Russia / Ethereum 2ab91719-5cac-4aa4-86a4-fa994fe600ae" at bounding box center [557, 696] width 641 height 1089
click at [405, 312] on div "28b28910-11bf-447c-a124-8e9d18fb11f9" at bounding box center [343, 317] width 176 height 17
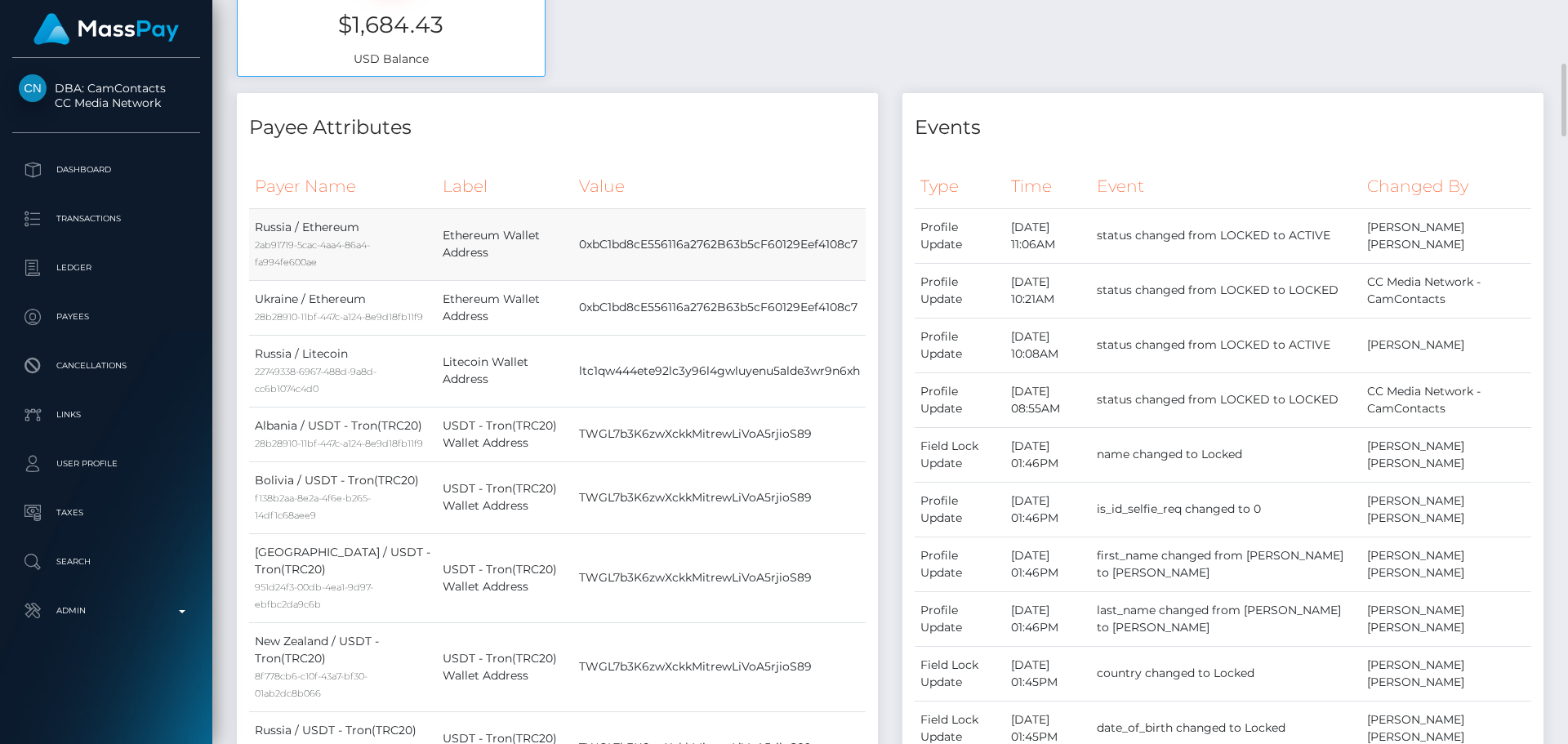
drag, startPoint x: 587, startPoint y: 241, endPoint x: 845, endPoint y: 256, distance: 258.4
click at [861, 239] on td "0xbC1bd8cE556116a2762B63b5cF60129Eef4108c7" at bounding box center [719, 244] width 292 height 72
click at [688, 292] on td "0xbC1bd8cE556116a2762B63b5cF60129Eef4108c7" at bounding box center [719, 307] width 292 height 55
click at [692, 183] on th "Value" at bounding box center [719, 187] width 292 height 45
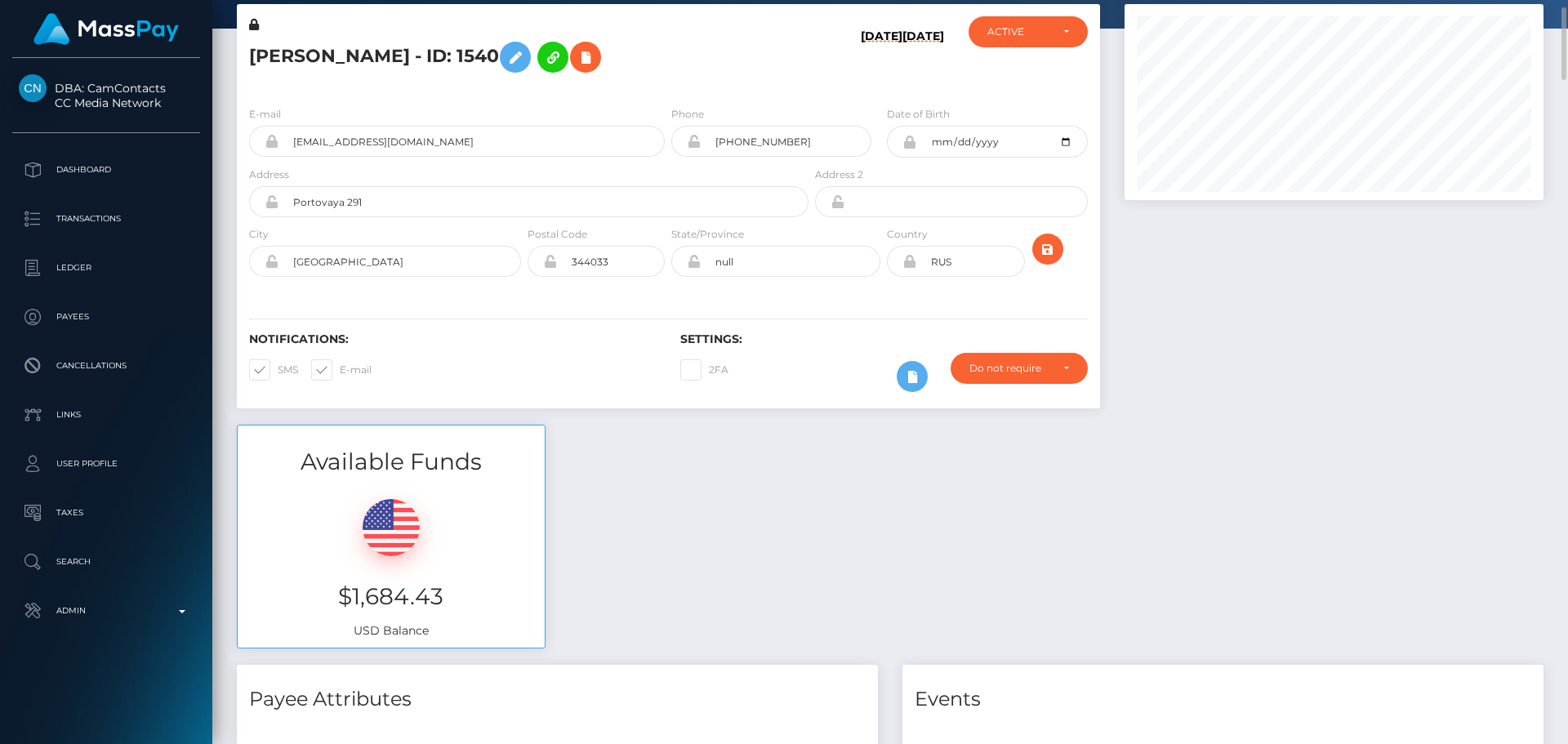
scroll to position [0, 0]
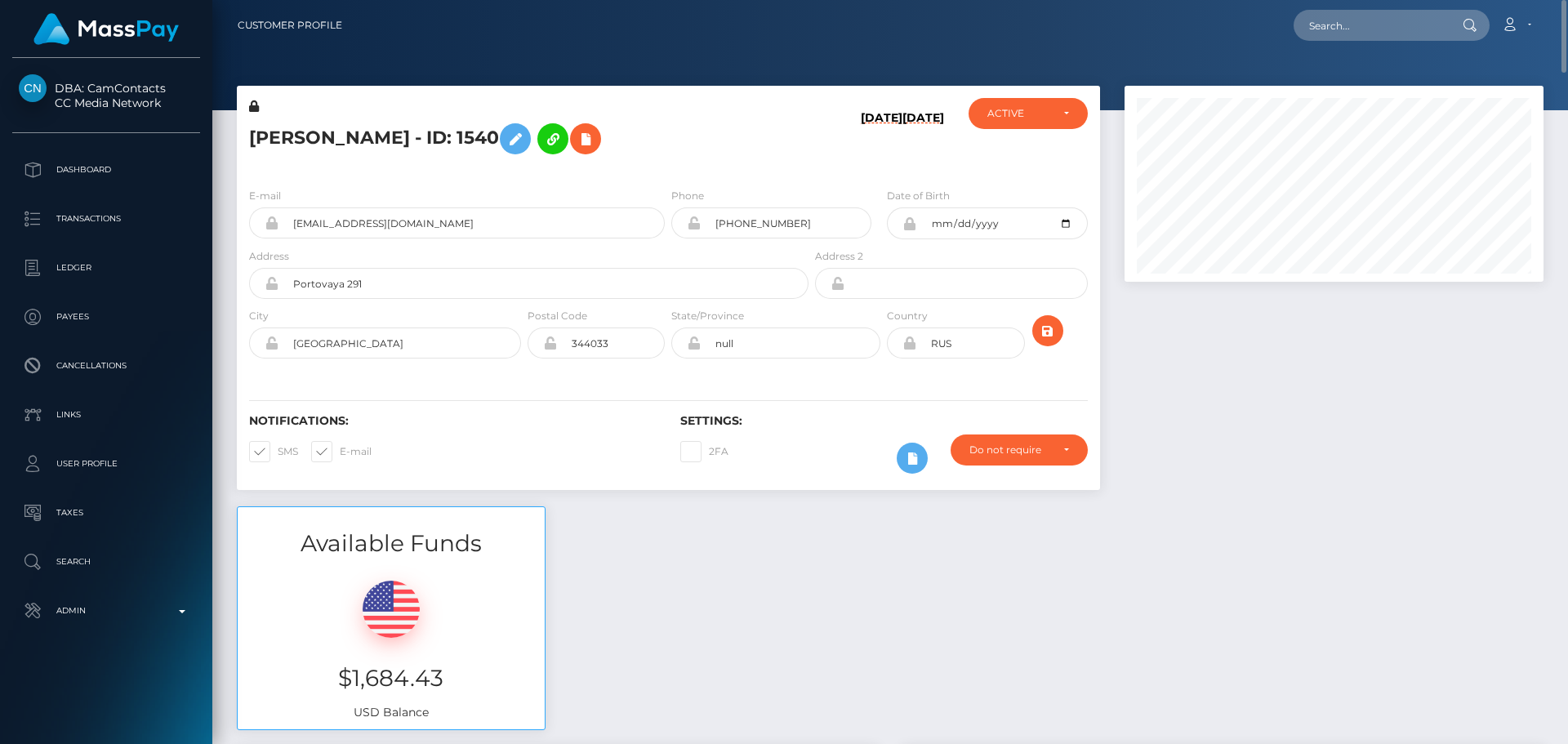
click at [668, 360] on div "State/Province null" at bounding box center [775, 337] width 215 height 59
click at [668, 168] on div "ANTON VLADIMIROVICH BOSENKO - ID: 1540" at bounding box center [524, 136] width 575 height 77
click at [454, 171] on div "ANTON VLADIMIROVICH BOSENKO - ID: 1540" at bounding box center [524, 136] width 575 height 77
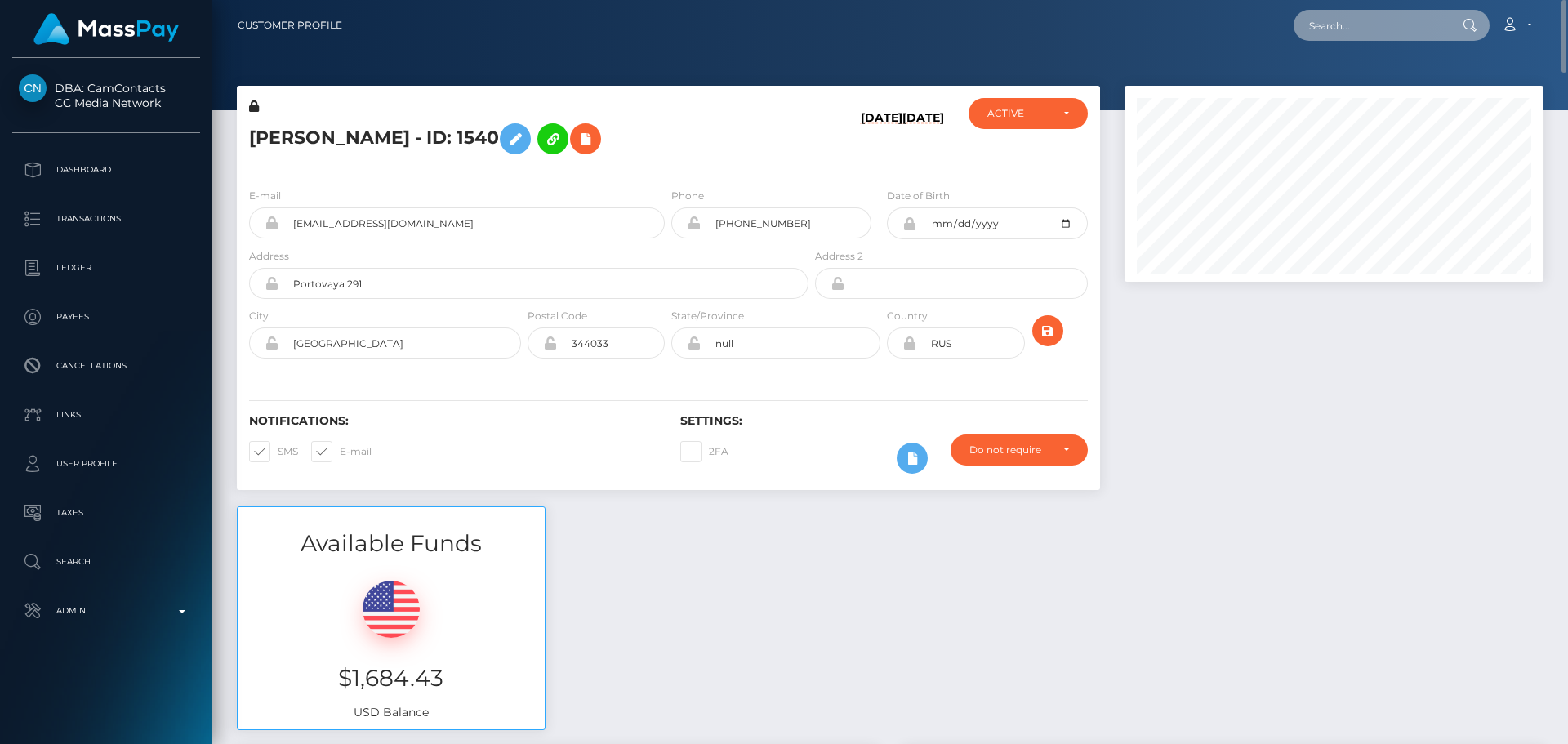
click at [1337, 26] on input "text" at bounding box center [1371, 25] width 153 height 31
paste input "ellytran199x@gmail.com"
type input "ellytran199x@gmail.com"
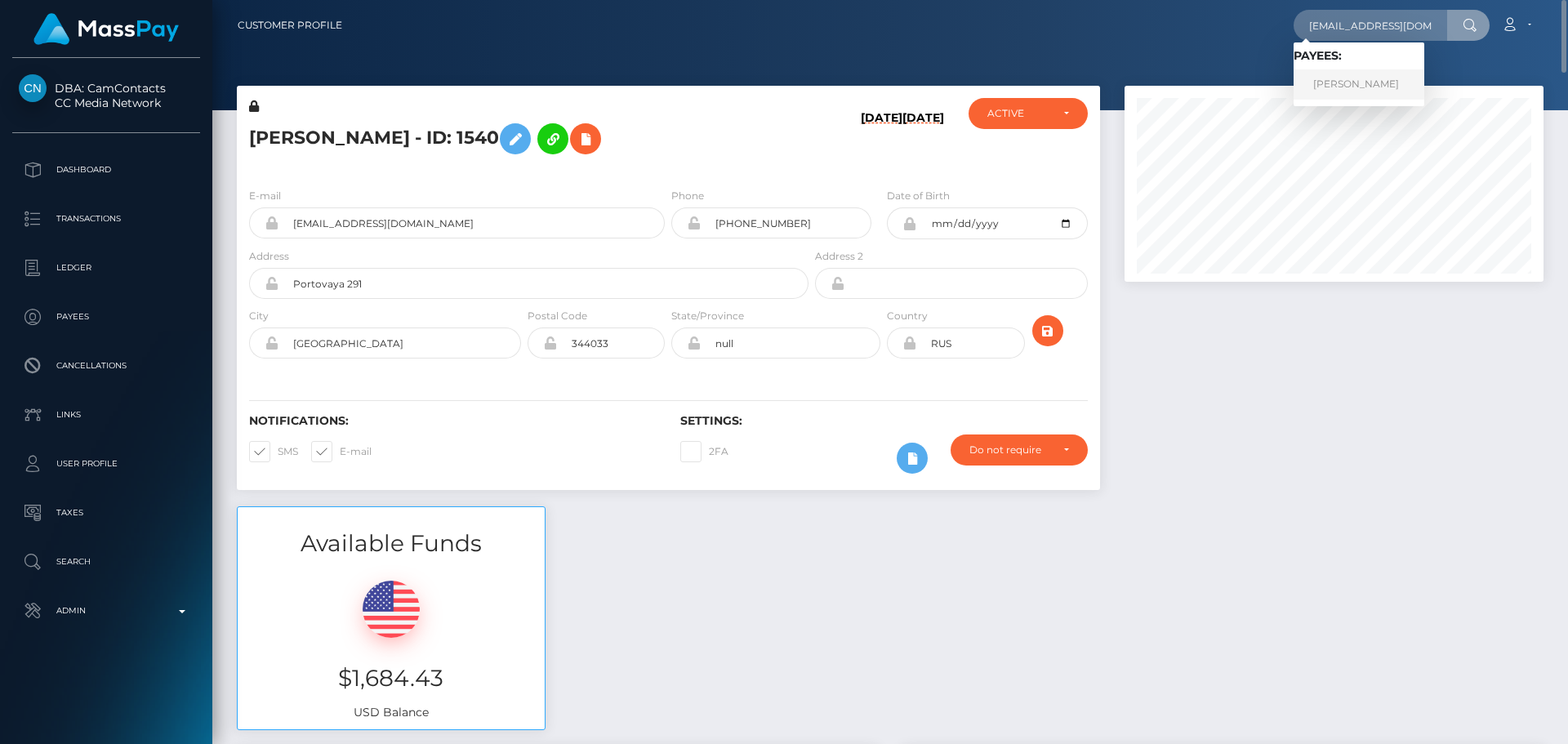
click at [1374, 92] on link "Pho Nguyen" at bounding box center [1359, 85] width 131 height 31
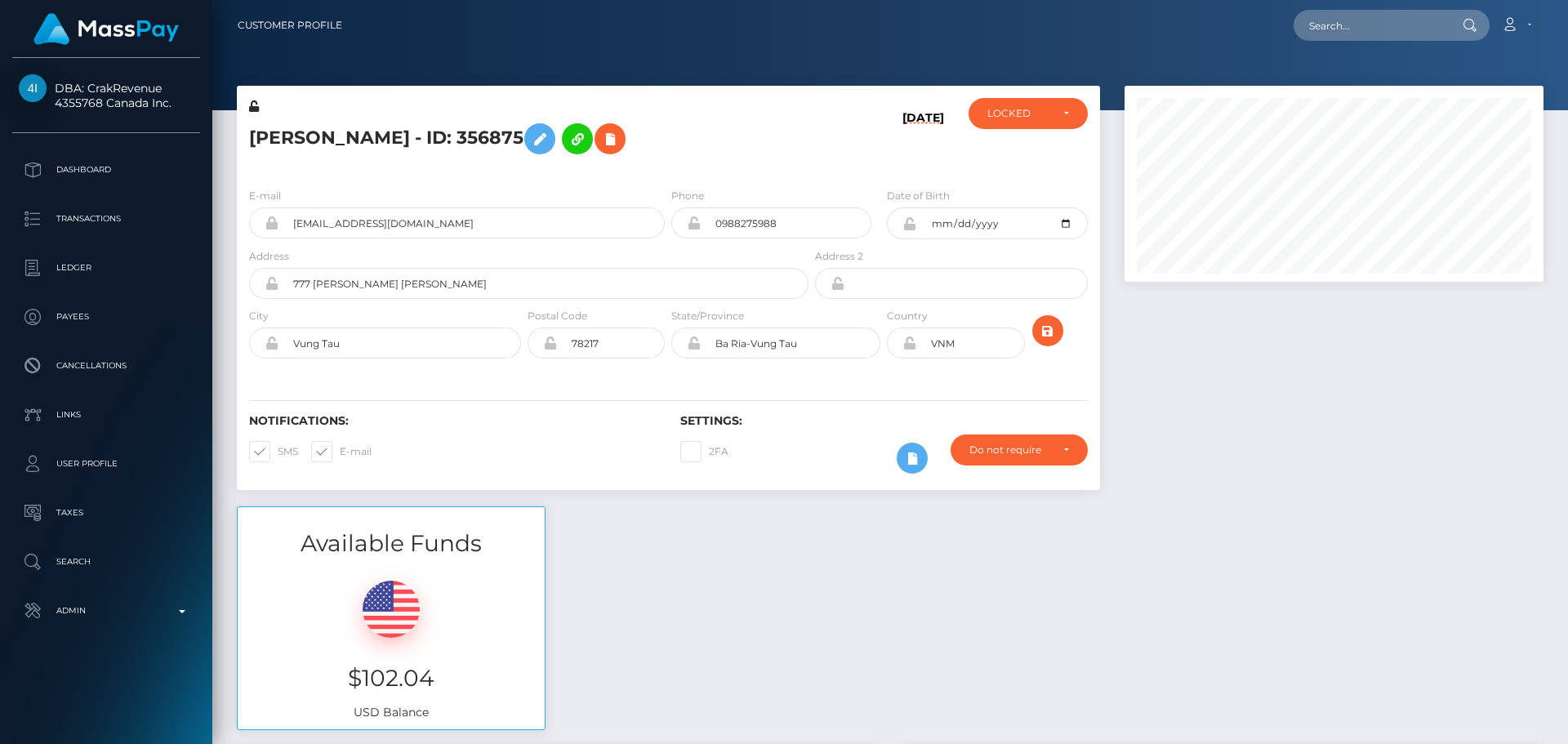
scroll to position [196, 420]
click at [668, 172] on div "[PERSON_NAME] - ID: 356875" at bounding box center [524, 136] width 575 height 77
click at [668, 169] on div "[PERSON_NAME] - ID: 356875" at bounding box center [524, 136] width 575 height 77
click at [649, 170] on div "[PERSON_NAME] - ID: 356875" at bounding box center [524, 136] width 575 height 77
click at [640, 173] on div "Pho Nguyen - ID: 356875" at bounding box center [524, 136] width 575 height 77
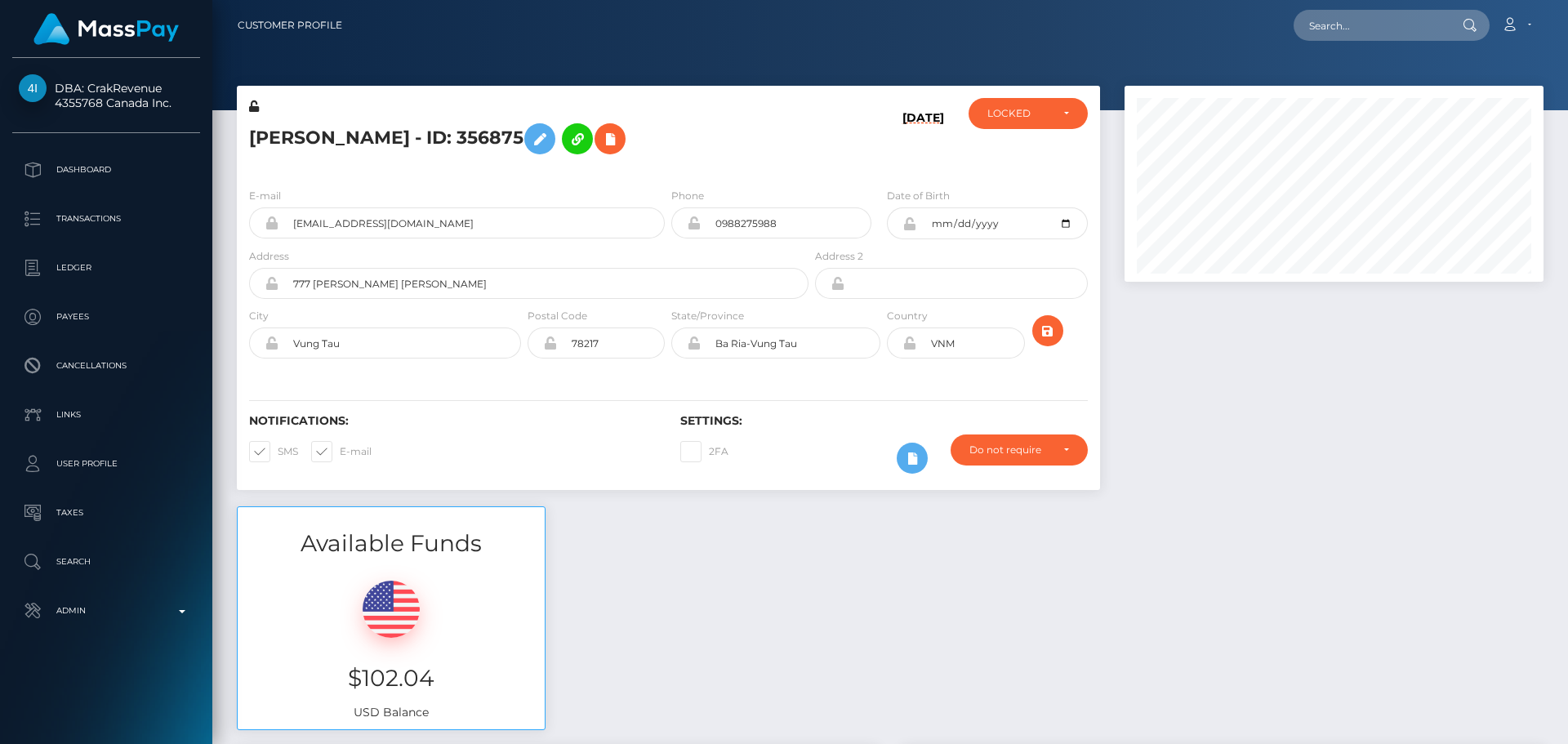
click at [655, 169] on div "Pho Nguyen - ID: 356875" at bounding box center [524, 136] width 575 height 77
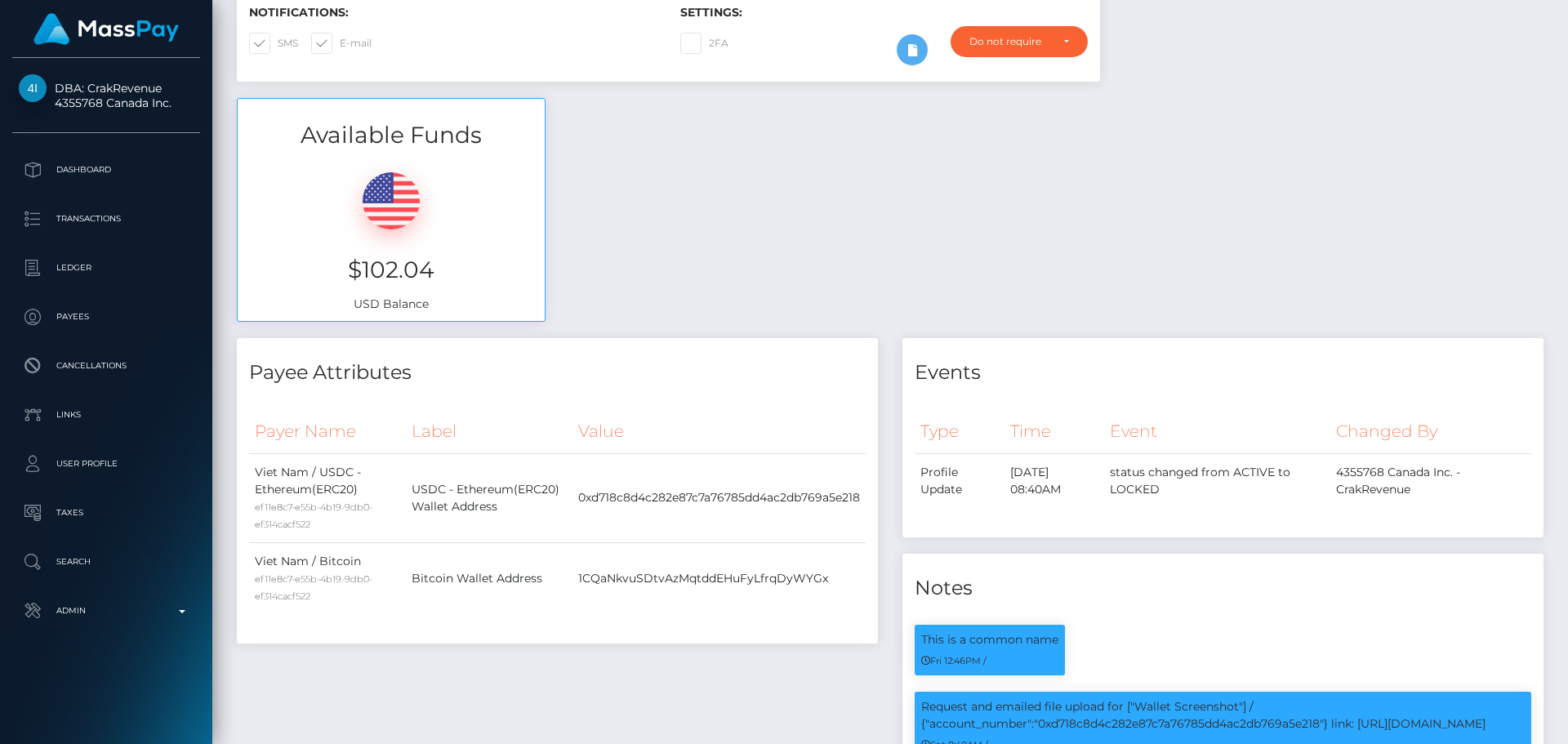
scroll to position [490, 0]
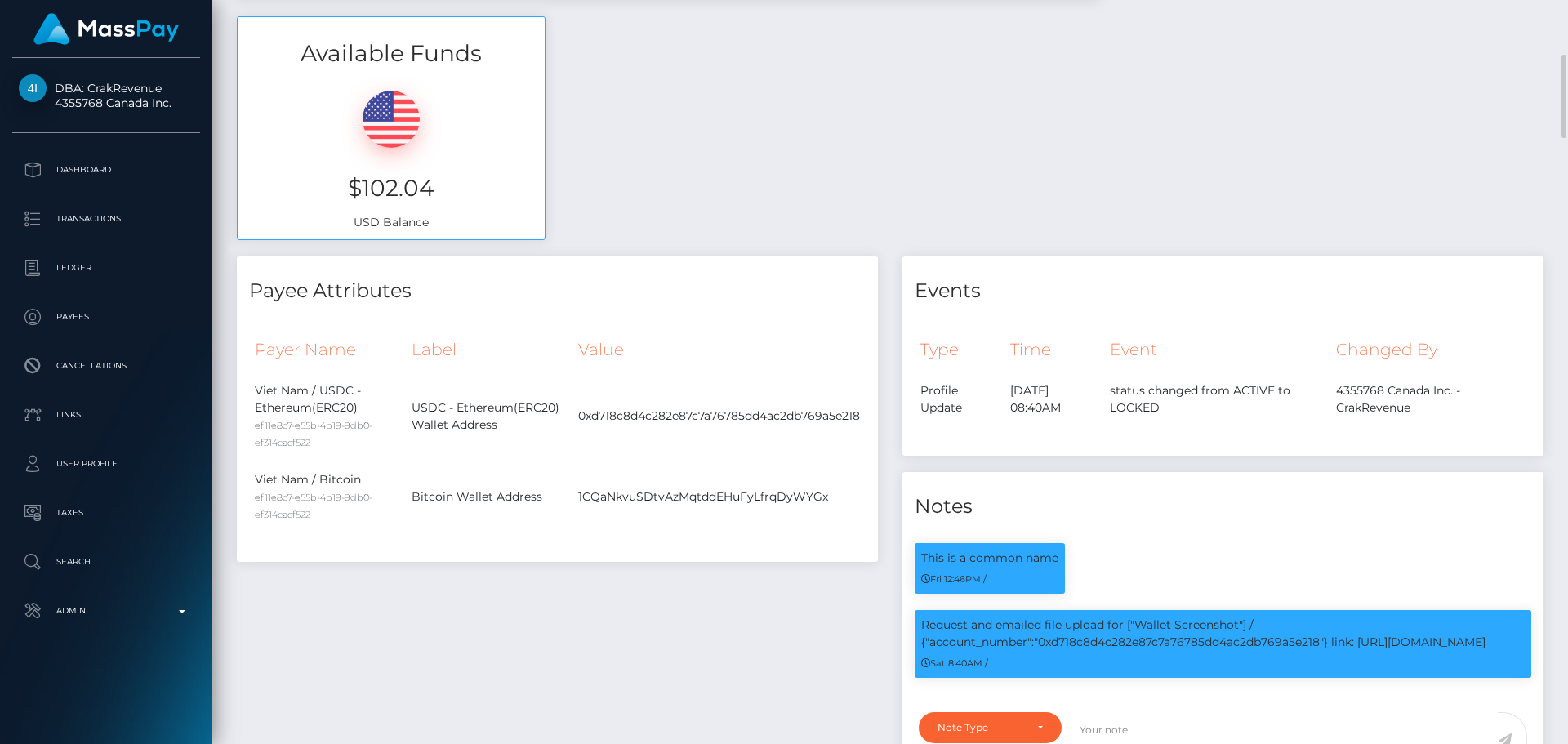
click at [760, 292] on h4 "Payee Attributes" at bounding box center [557, 291] width 616 height 29
click at [787, 298] on h4 "Payee Attributes" at bounding box center [557, 291] width 616 height 29
click at [793, 302] on h4 "Payee Attributes" at bounding box center [557, 291] width 616 height 29
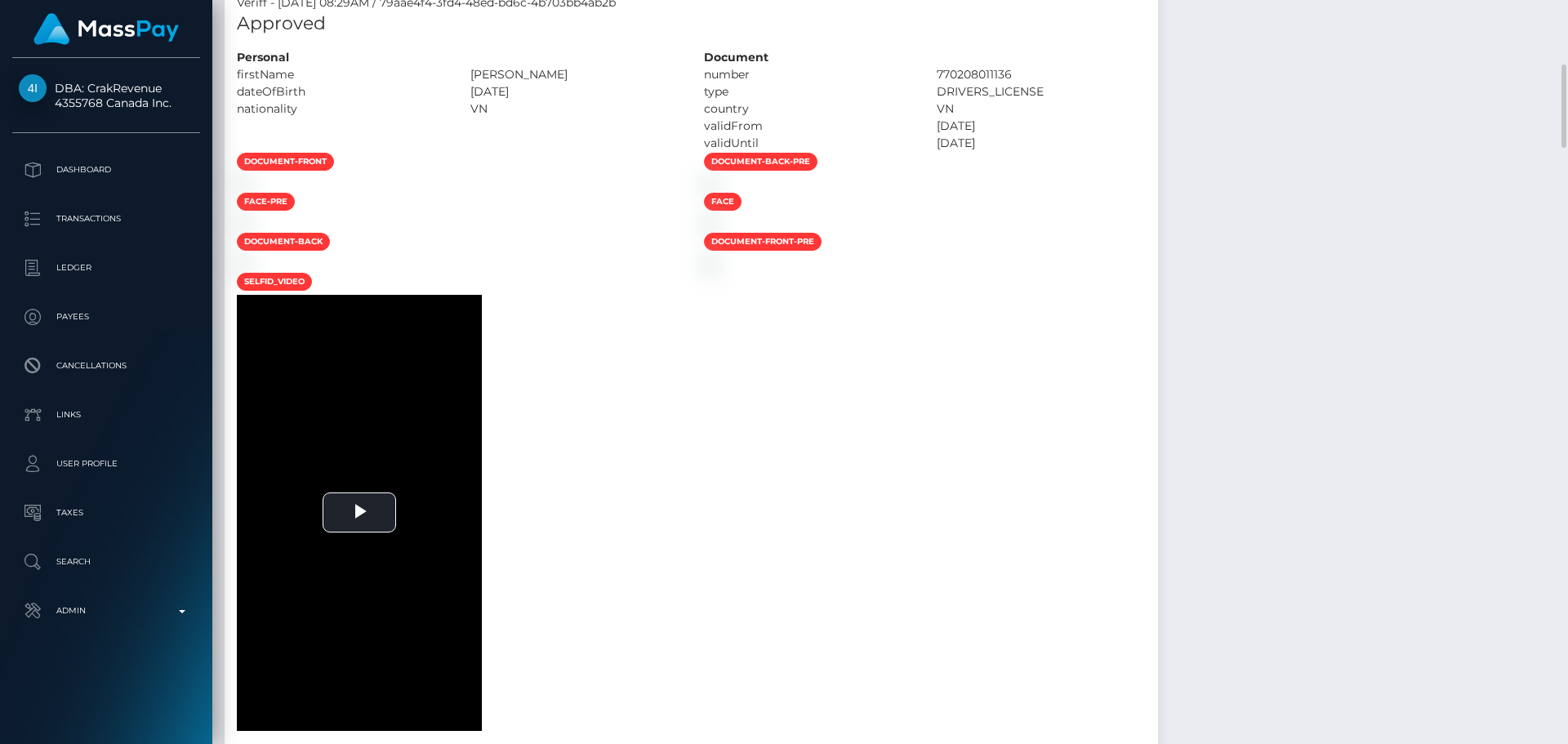
scroll to position [1307, 0]
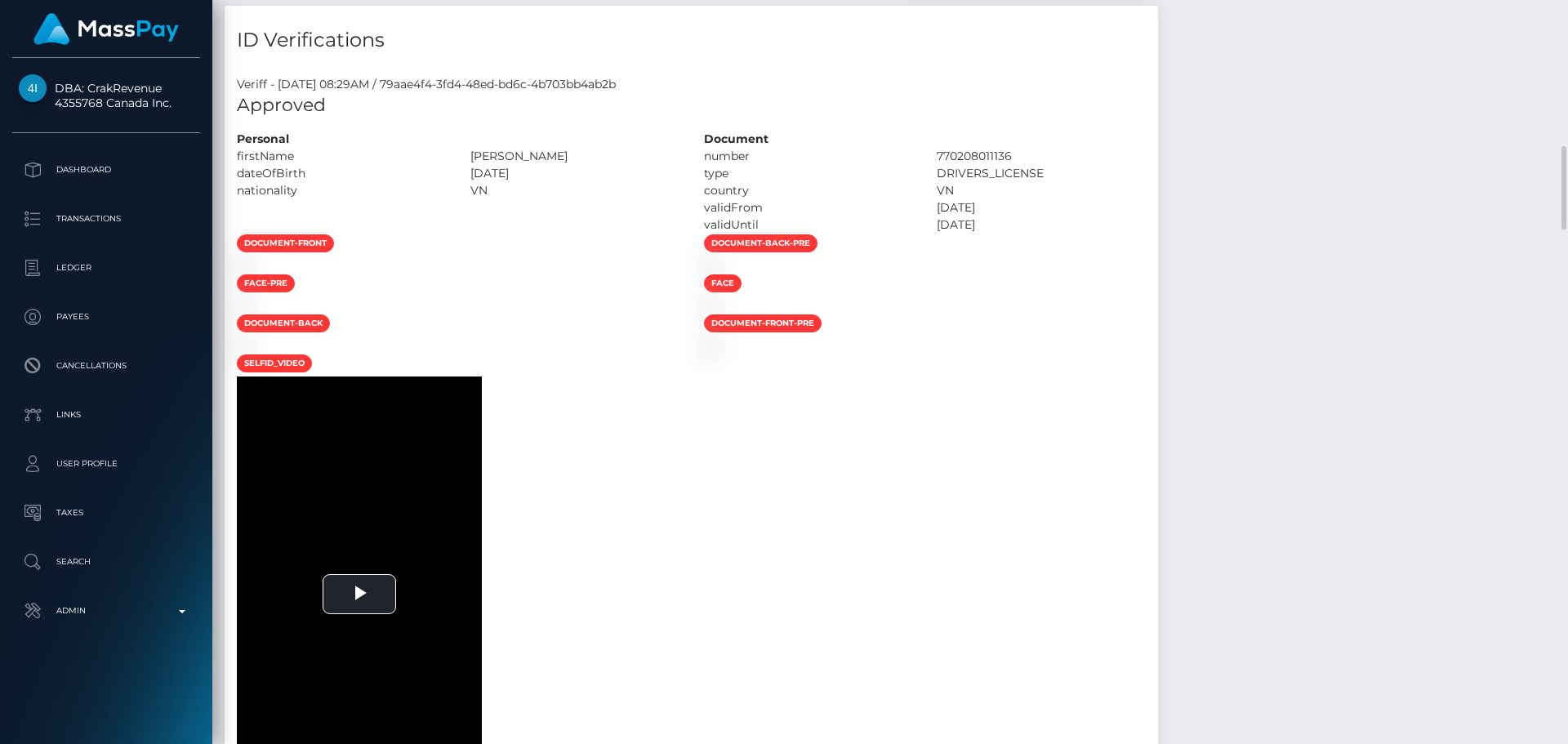
drag, startPoint x: 750, startPoint y: 313, endPoint x: 742, endPoint y: 342, distance: 30.1
click at [692, 274] on div at bounding box center [459, 265] width 467 height 17
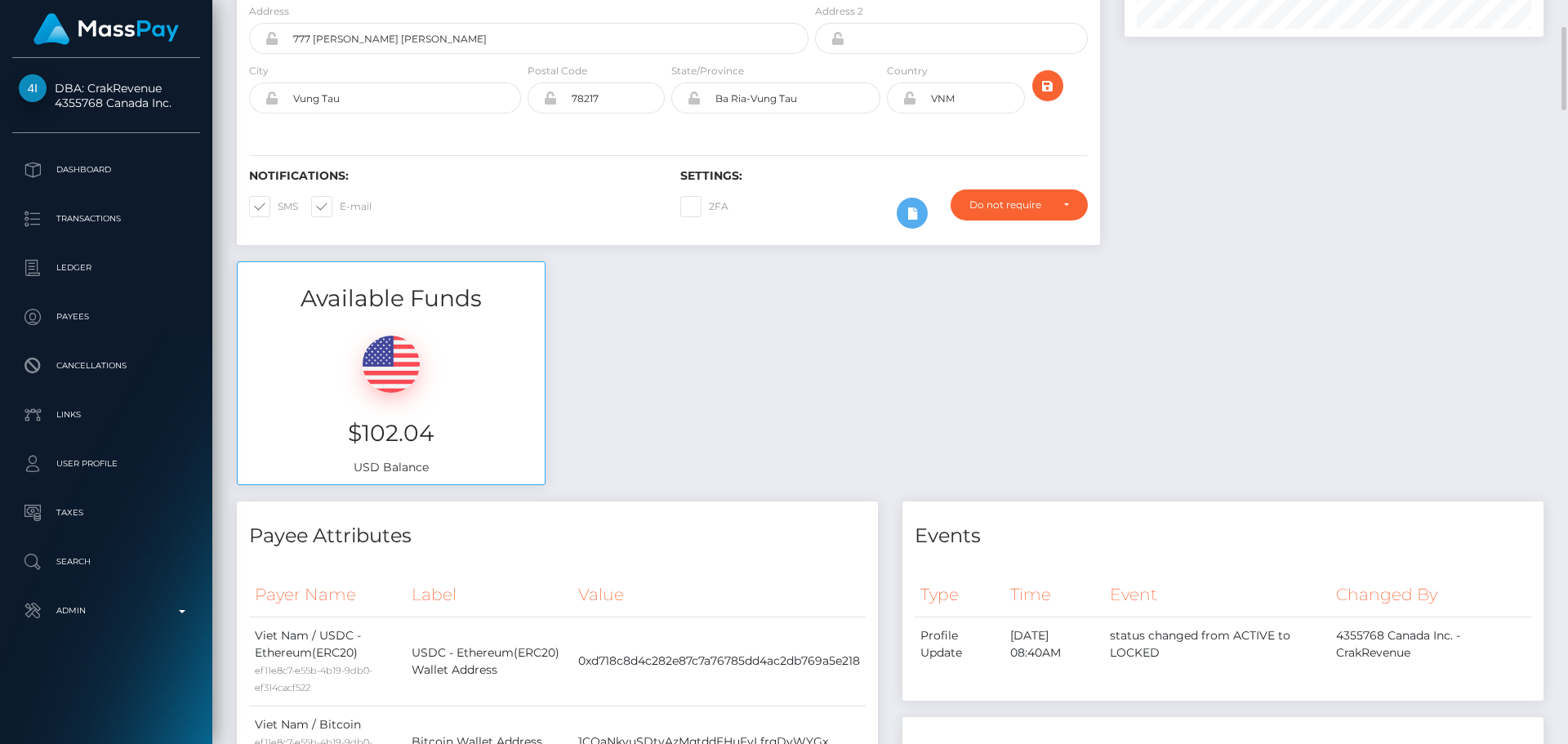
scroll to position [0, 0]
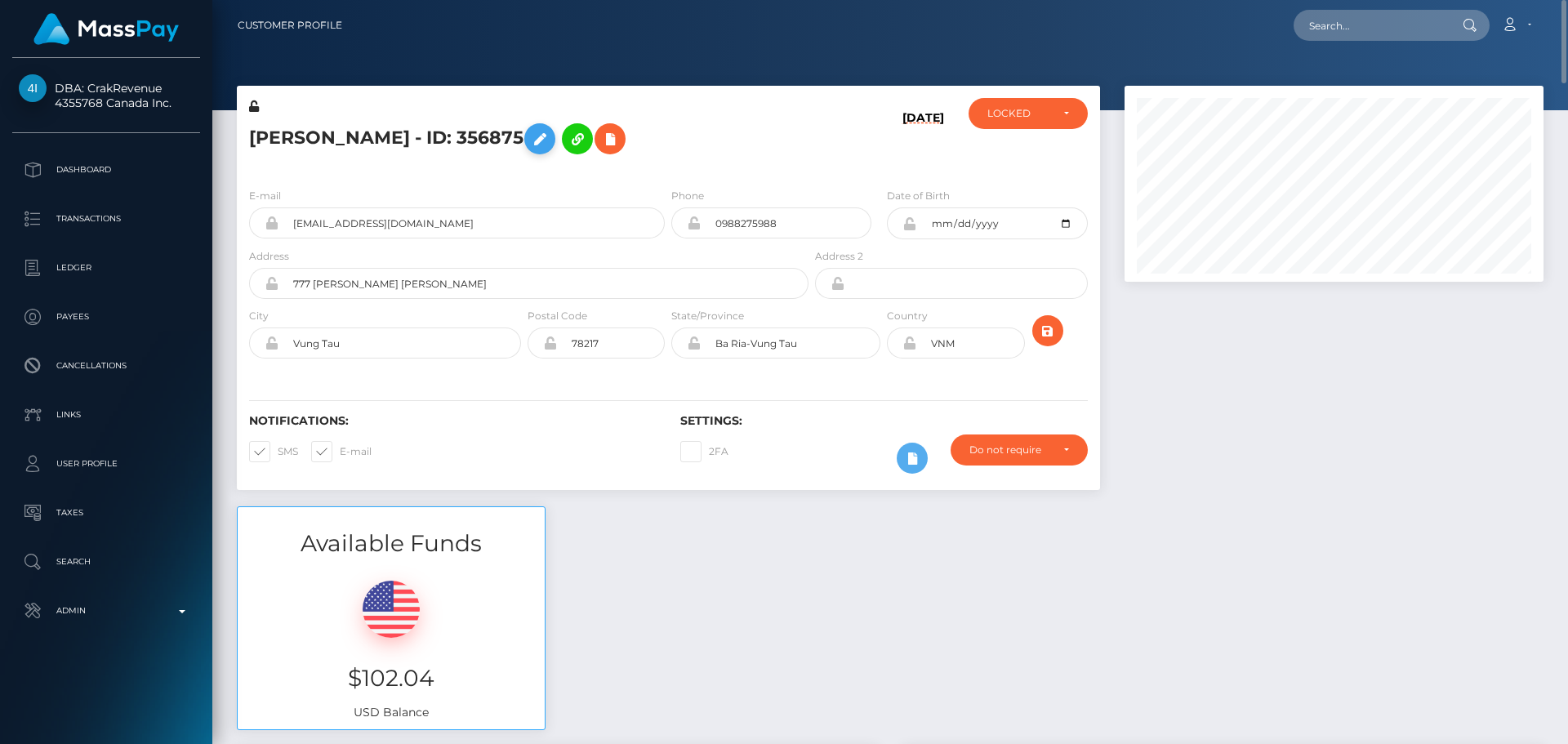
click at [530, 137] on icon at bounding box center [540, 139] width 19 height 20
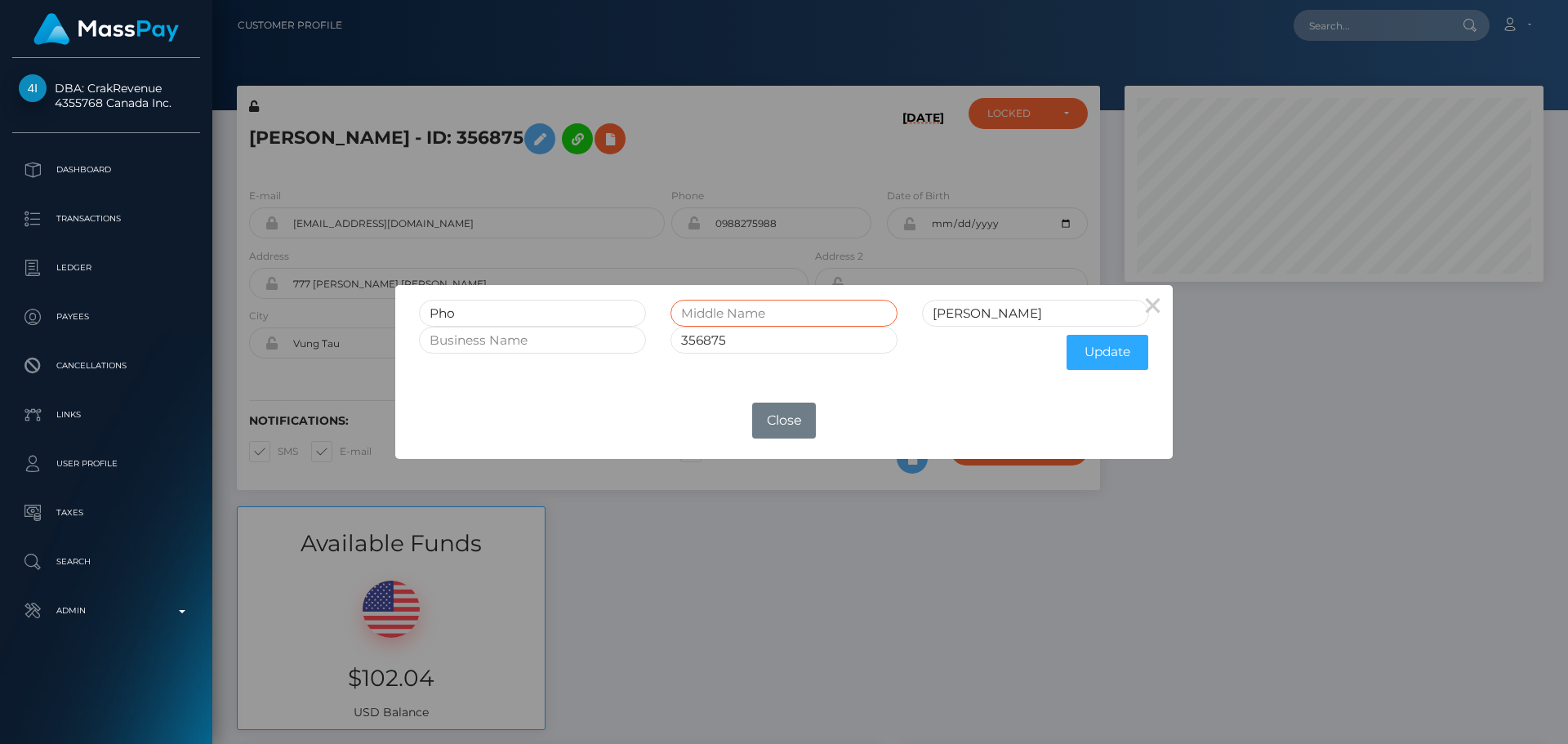
click at [741, 308] on input "text" at bounding box center [784, 313] width 227 height 27
type input "Huu"
click at [1111, 351] on button "Update" at bounding box center [1107, 352] width 81 height 35
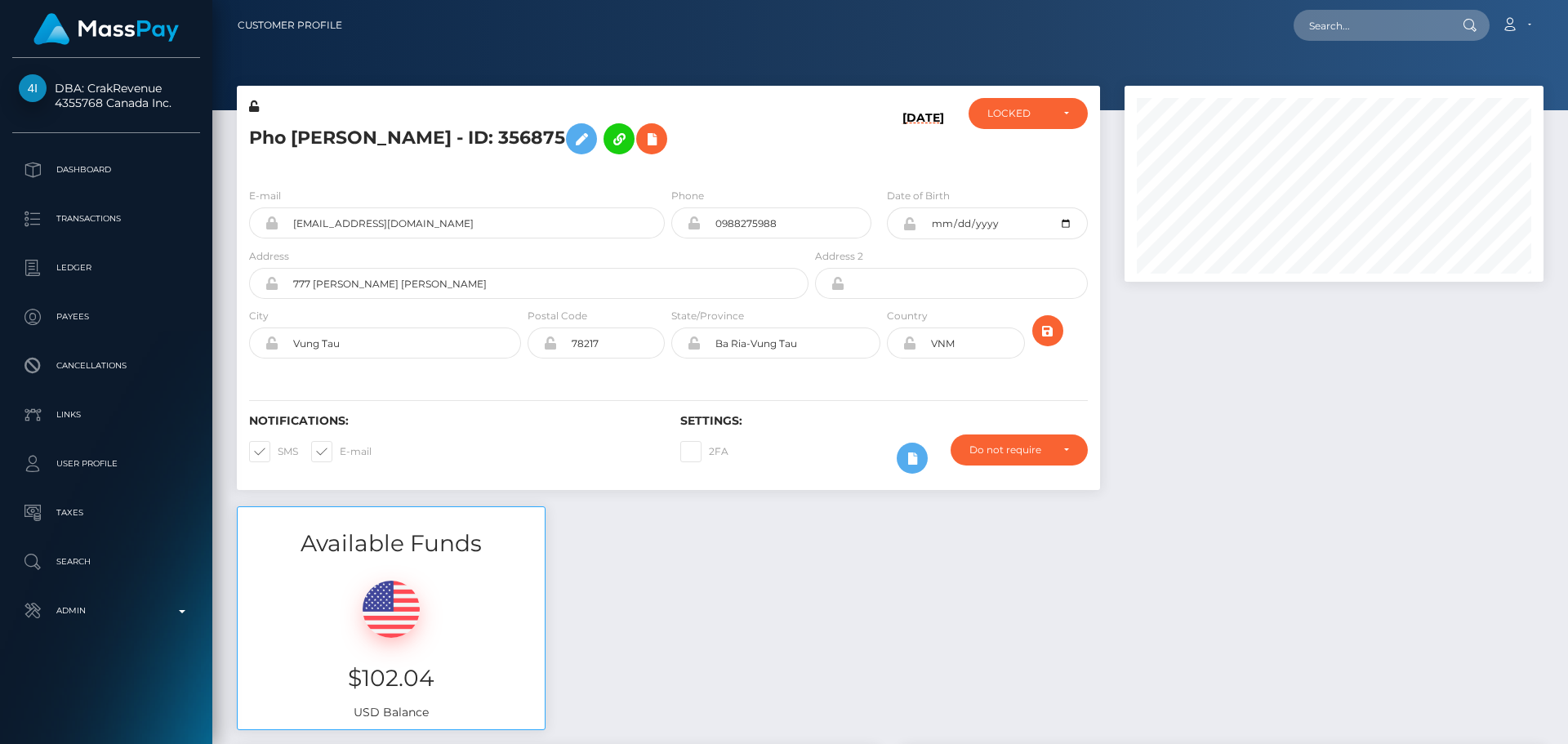
scroll to position [196, 420]
click at [738, 144] on h5 "Pho [PERSON_NAME] - ID: 356875" at bounding box center [524, 138] width 550 height 47
click at [725, 150] on h5 "Pho [PERSON_NAME] - ID: 356875" at bounding box center [524, 138] width 550 height 47
click at [704, 154] on h5 "Pho [PERSON_NAME] - ID: 356875" at bounding box center [524, 138] width 550 height 47
click at [667, 165] on div "Pho [PERSON_NAME] - ID: 356875" at bounding box center [524, 136] width 575 height 77
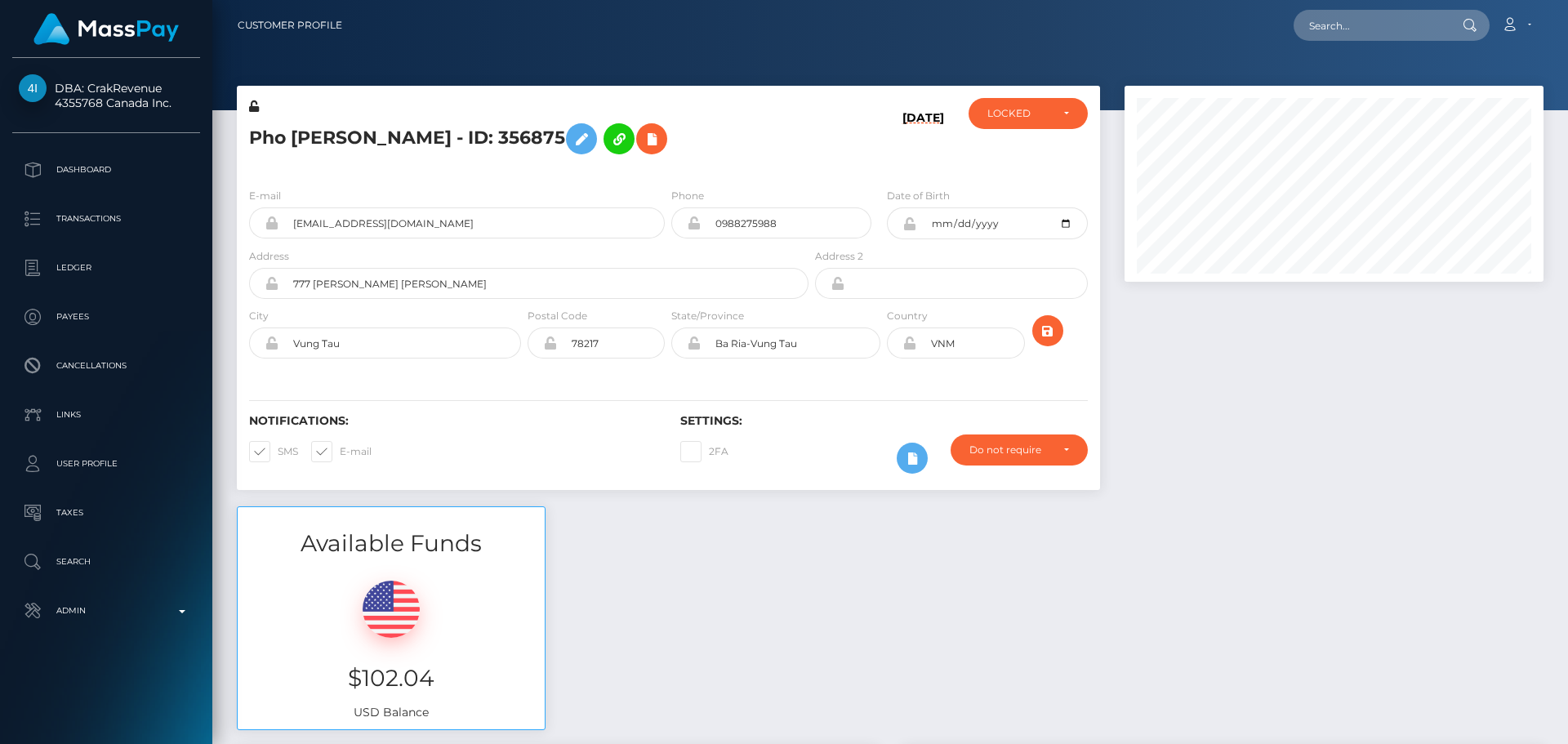
click at [671, 165] on div "Pho [PERSON_NAME] - ID: 356875" at bounding box center [524, 136] width 575 height 77
click at [250, 108] on icon at bounding box center [254, 106] width 10 height 11
click at [910, 226] on icon at bounding box center [909, 224] width 14 height 13
click at [907, 346] on icon at bounding box center [909, 344] width 14 height 13
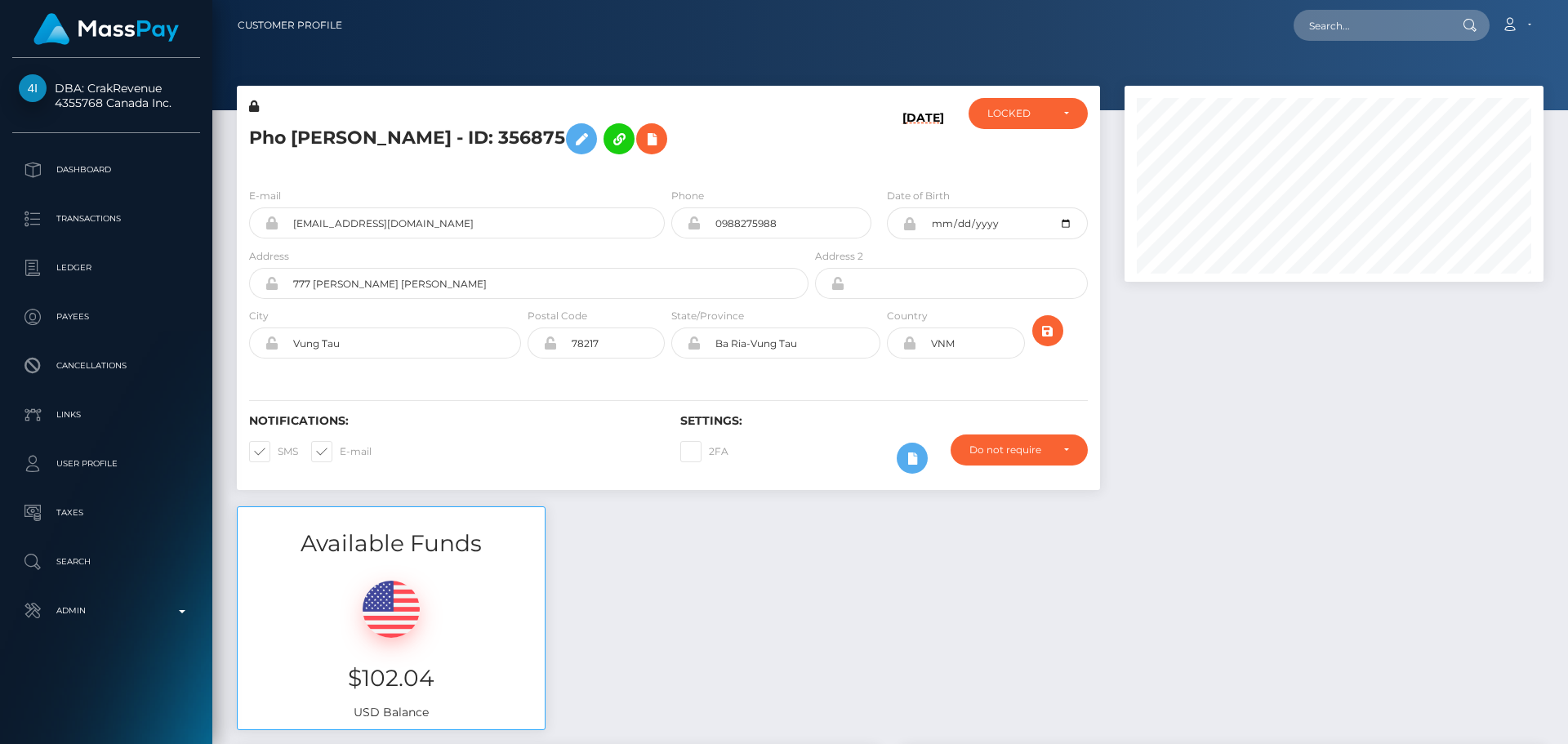
click at [879, 375] on div "Notifications: SMS E-mail Settings: 2FA" at bounding box center [668, 433] width 863 height 115
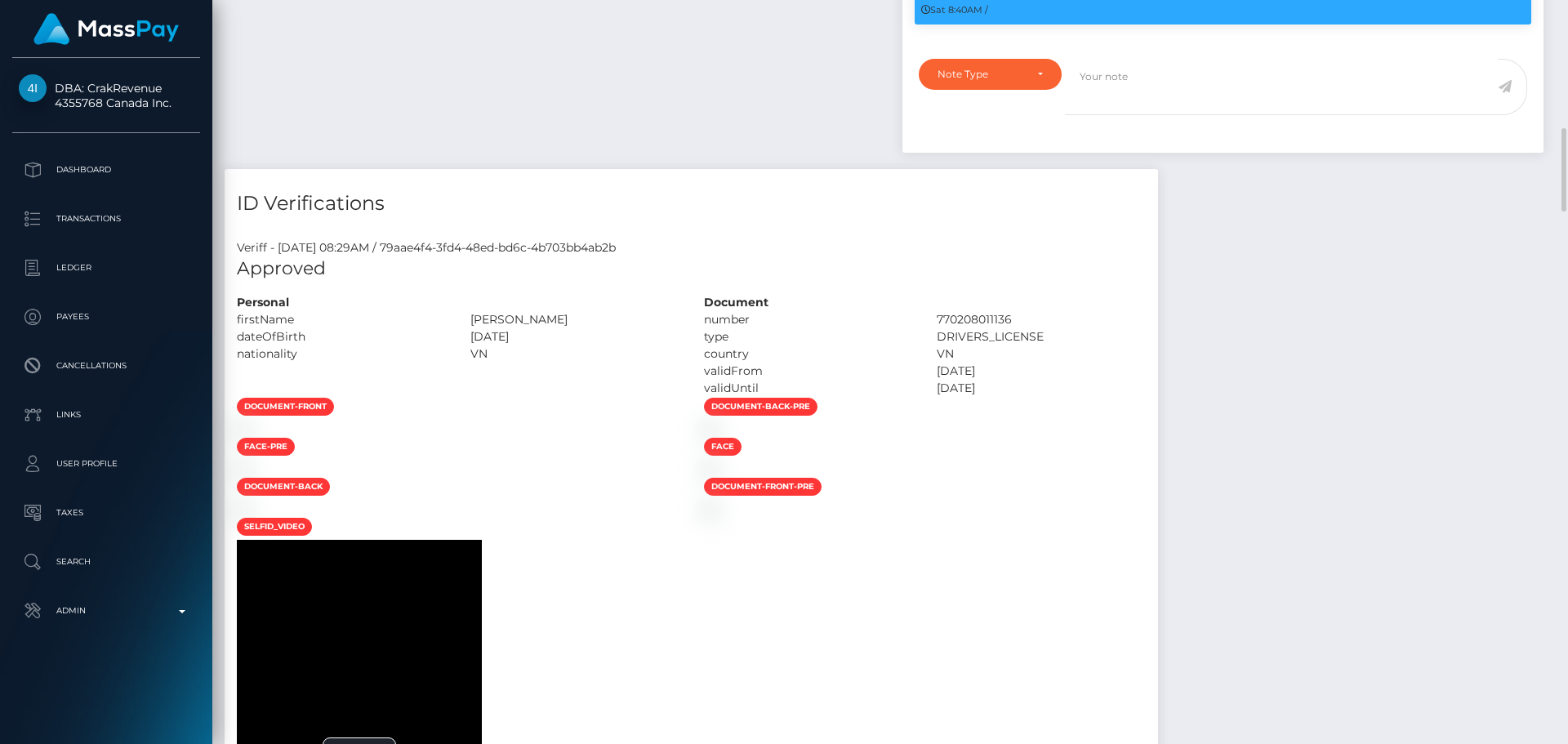
scroll to position [899, 0]
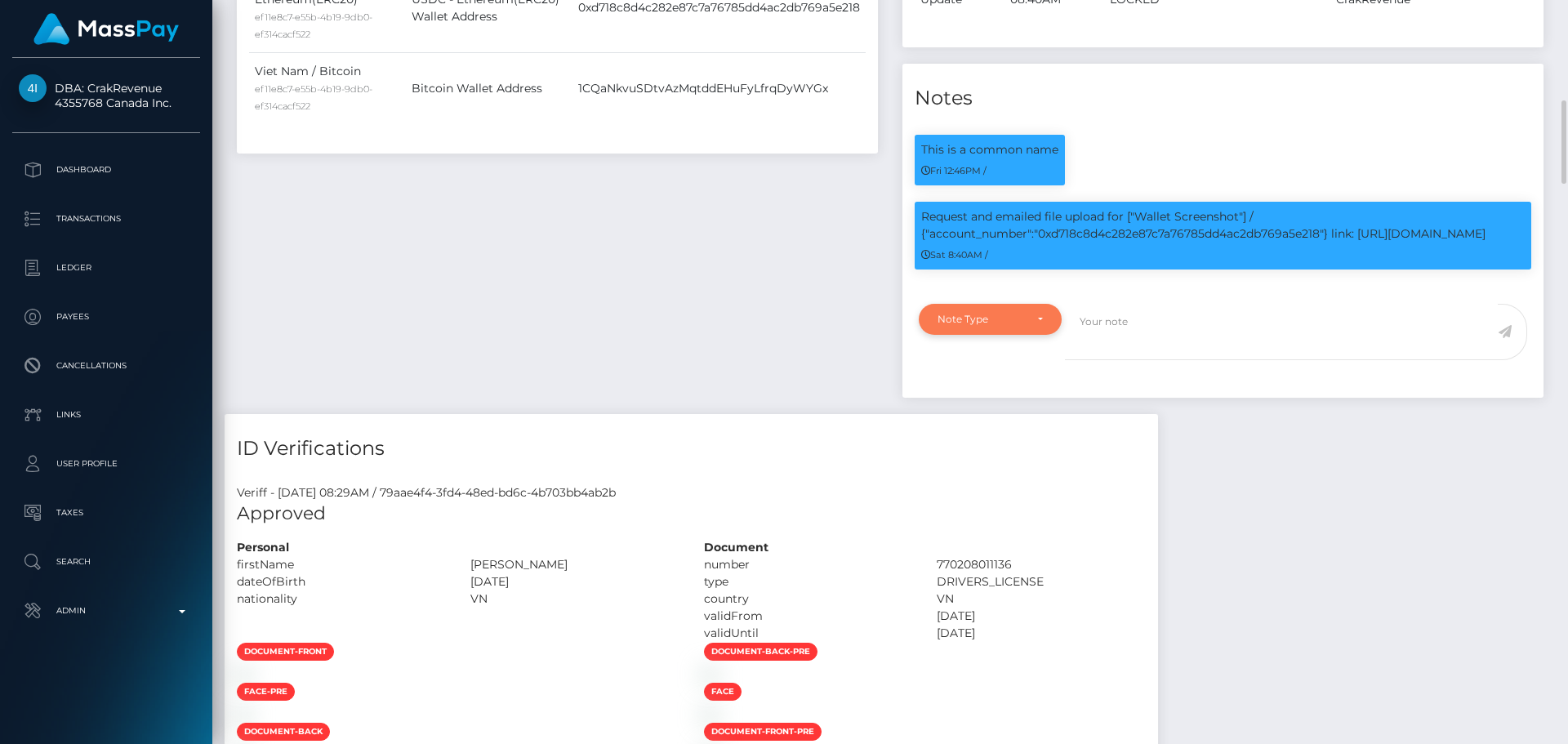
click at [1002, 325] on div "Note Type" at bounding box center [981, 320] width 86 height 13
click at [972, 395] on span "Compliance" at bounding box center [968, 397] width 59 height 14
select select "COMPLIANCE"
click at [1178, 338] on textarea at bounding box center [1282, 331] width 433 height 56
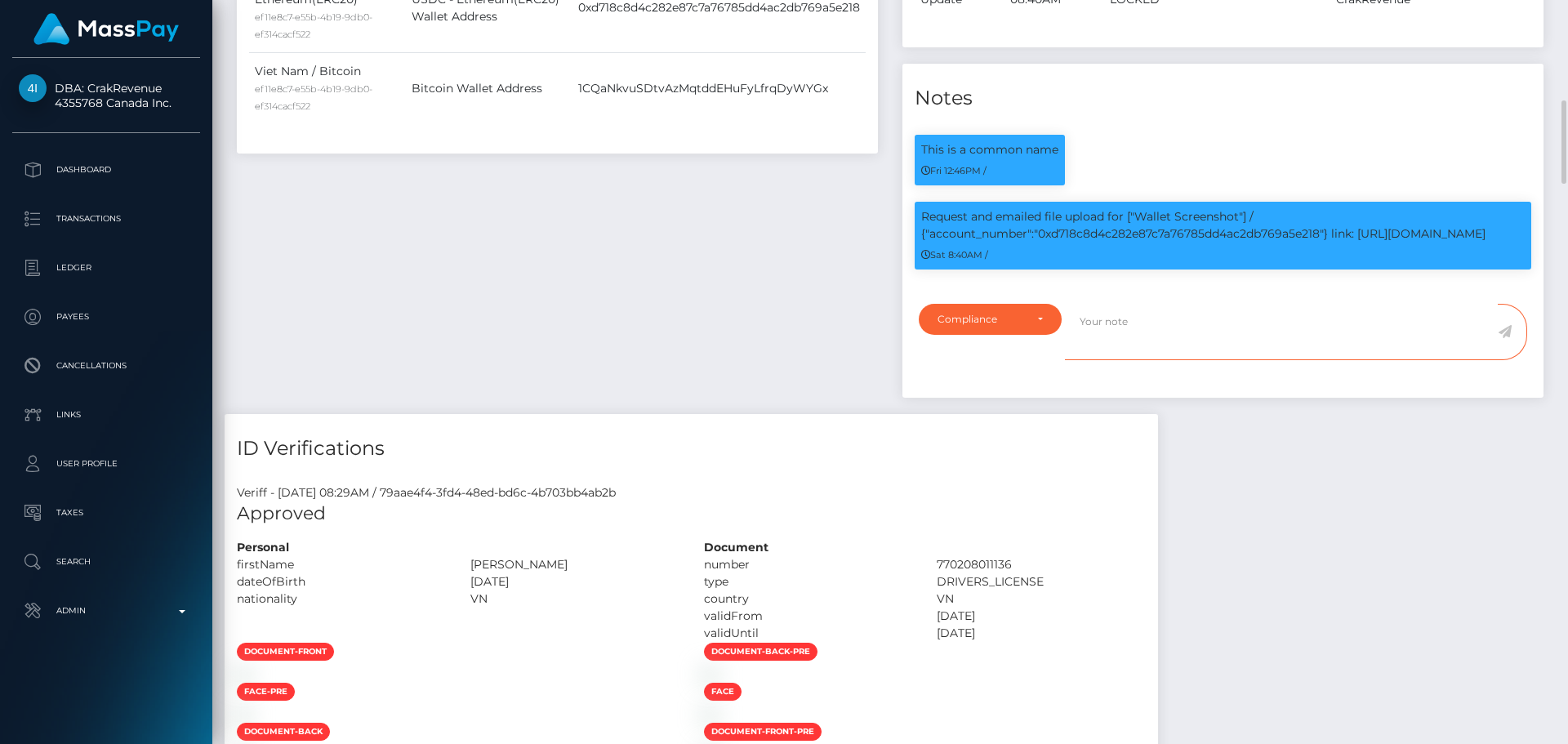
paste textarea "Crypto wallet screenshot for TJ1JVLhSiu5ToSyV63dhPCo6unjJescfAB provided. The p…"
click at [1151, 232] on p "Request and emailed file upload for ["Wallet Screenshot"] / {"account_number":"…" at bounding box center [1223, 226] width 604 height 34
copy p "0xd718c8d4c282e87c7a76785dd4ac2db769a5e218"
click at [1244, 315] on textarea "Crypto wallet screenshot for TJ1JVLhSiu5ToSyV63dhPCo6unjJescfAB provided. The p…" at bounding box center [1282, 331] width 433 height 56
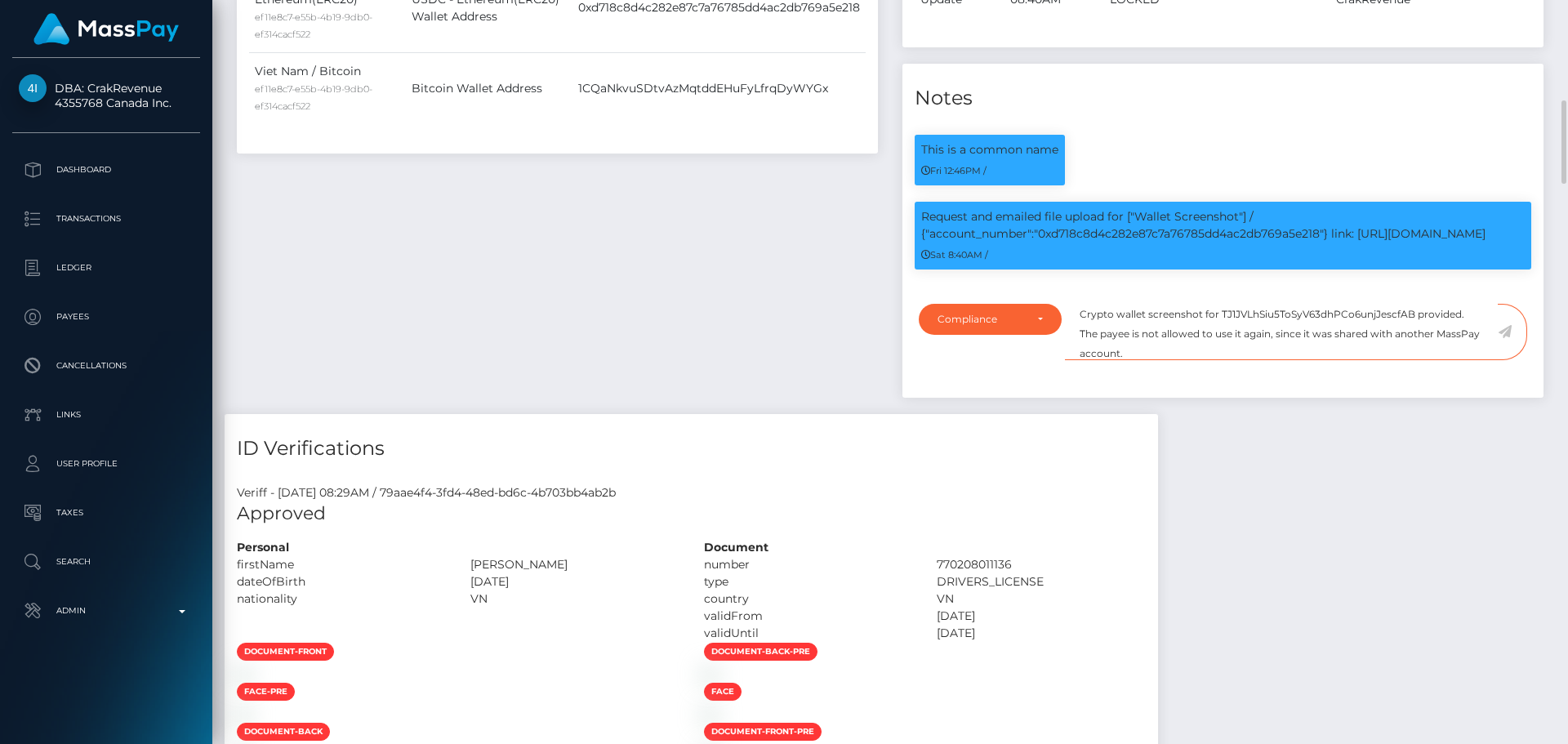
click at [1244, 315] on textarea "Crypto wallet screenshot for TJ1JVLhSiu5ToSyV63dhPCo6unjJescfAB provided. The p…" at bounding box center [1282, 331] width 433 height 56
paste textarea "0xd718c8d4c282e87c7a76785dd4ac2db769a5e218"
click at [1257, 349] on textarea "Crypto wallet screenshot for 0xd718c8d4c282e87c7a76785dd4ac2db769a5e218 provide…" at bounding box center [1282, 331] width 433 height 56
type textarea "Crypto wallet screenshot for 0xd718c8d4c282e87c7a76785dd4ac2db769a5e218 provide…"
click at [1507, 330] on icon at bounding box center [1505, 332] width 14 height 13
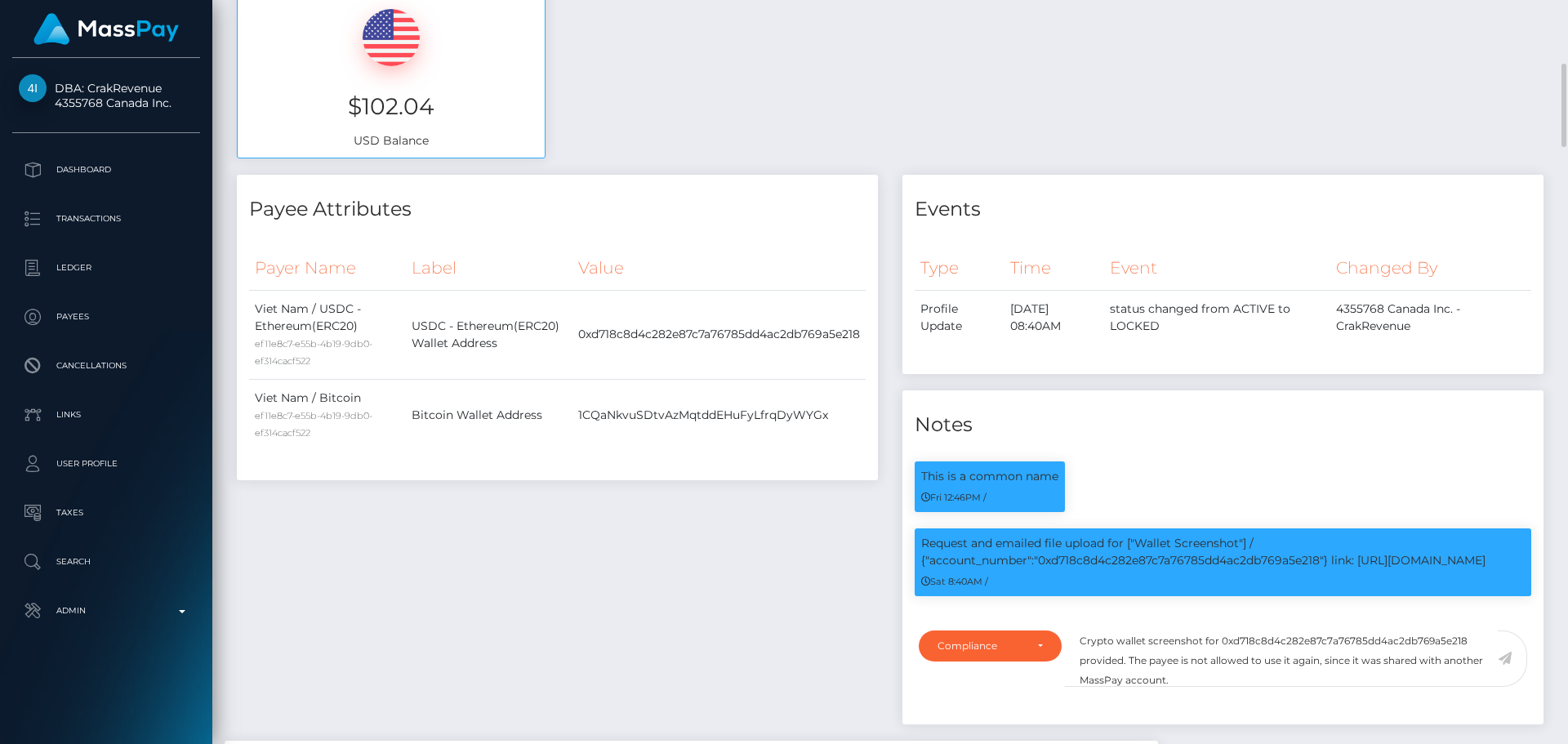
scroll to position [735, 0]
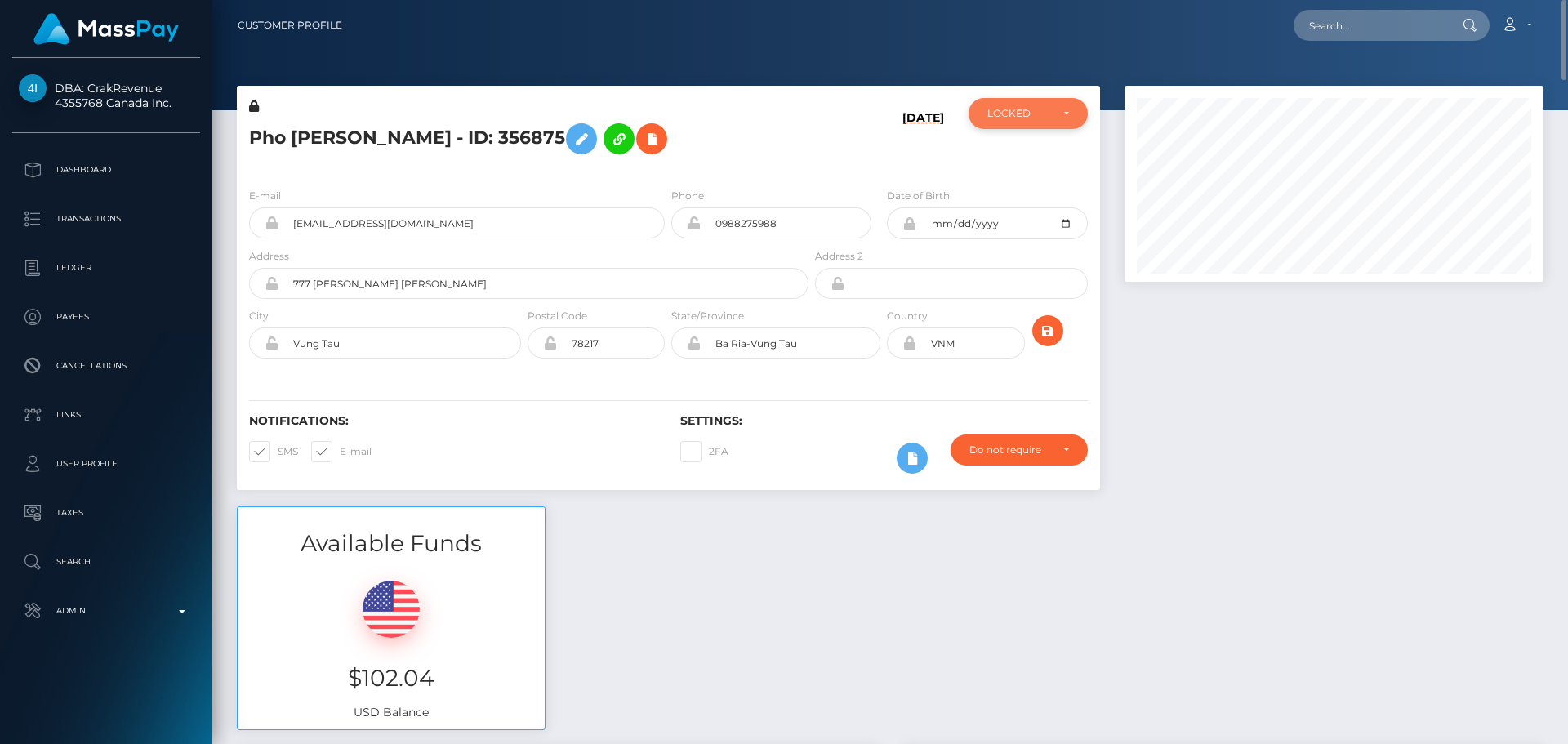
click at [1042, 110] on div "LOCKED" at bounding box center [1019, 114] width 63 height 13
click at [1034, 157] on link "ACTIVE" at bounding box center [1028, 157] width 120 height 31
select select "ACTIVE"
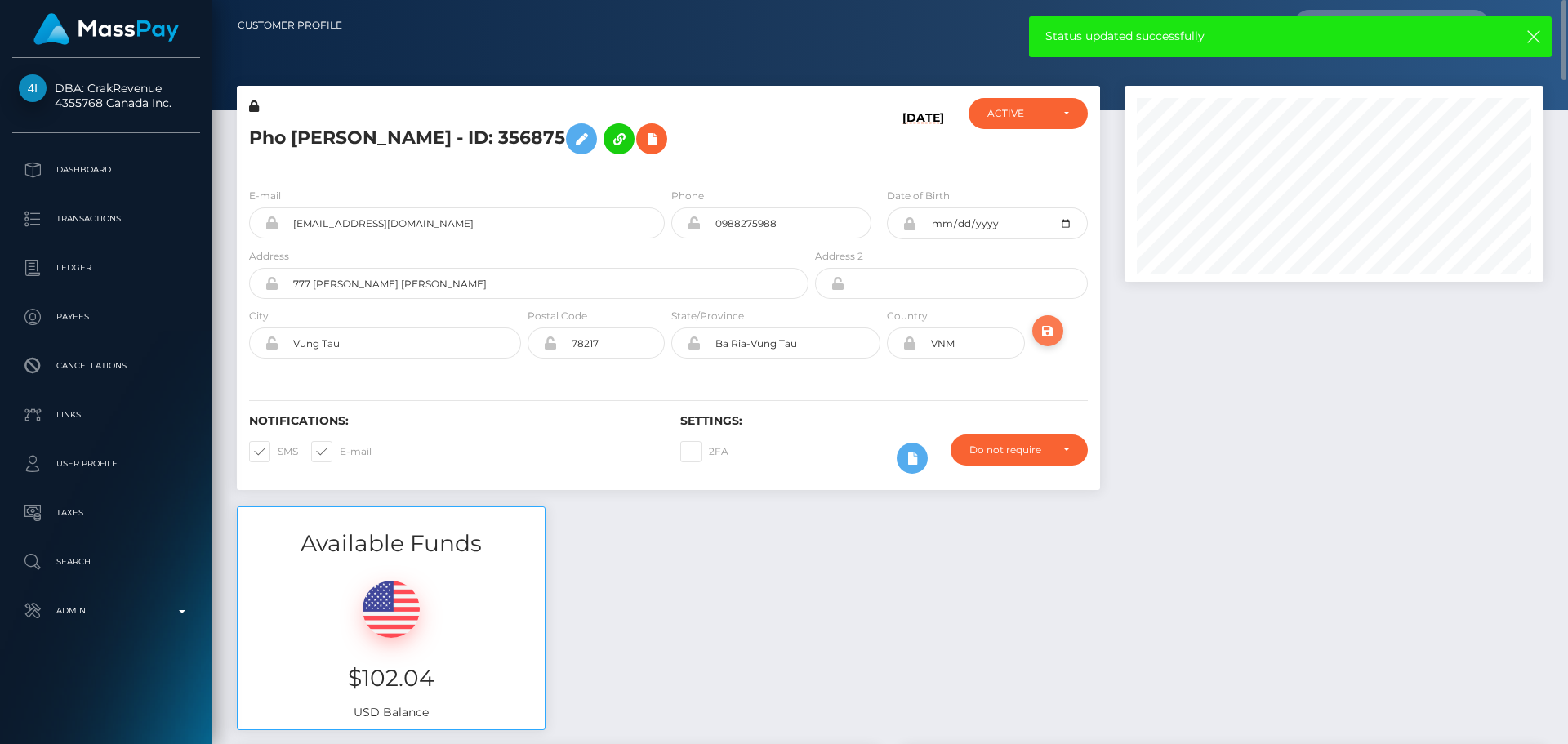
click at [1053, 332] on icon "submit" at bounding box center [1048, 330] width 19 height 20
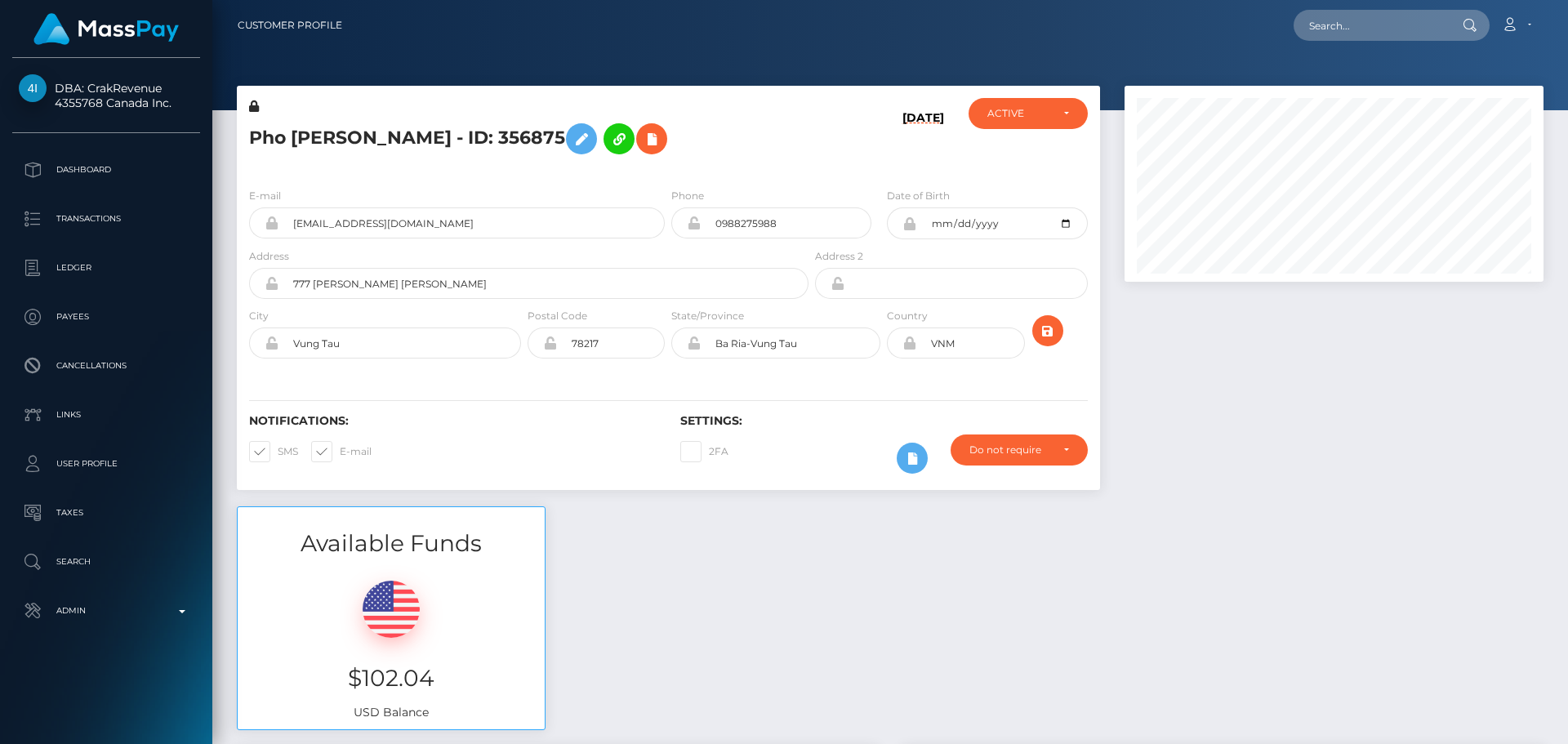
scroll to position [196, 420]
click at [667, 169] on div "Pho [PERSON_NAME] - ID: 356875" at bounding box center [524, 136] width 575 height 77
click at [667, 173] on div "Pho [PERSON_NAME] - ID: 356875" at bounding box center [524, 136] width 575 height 77
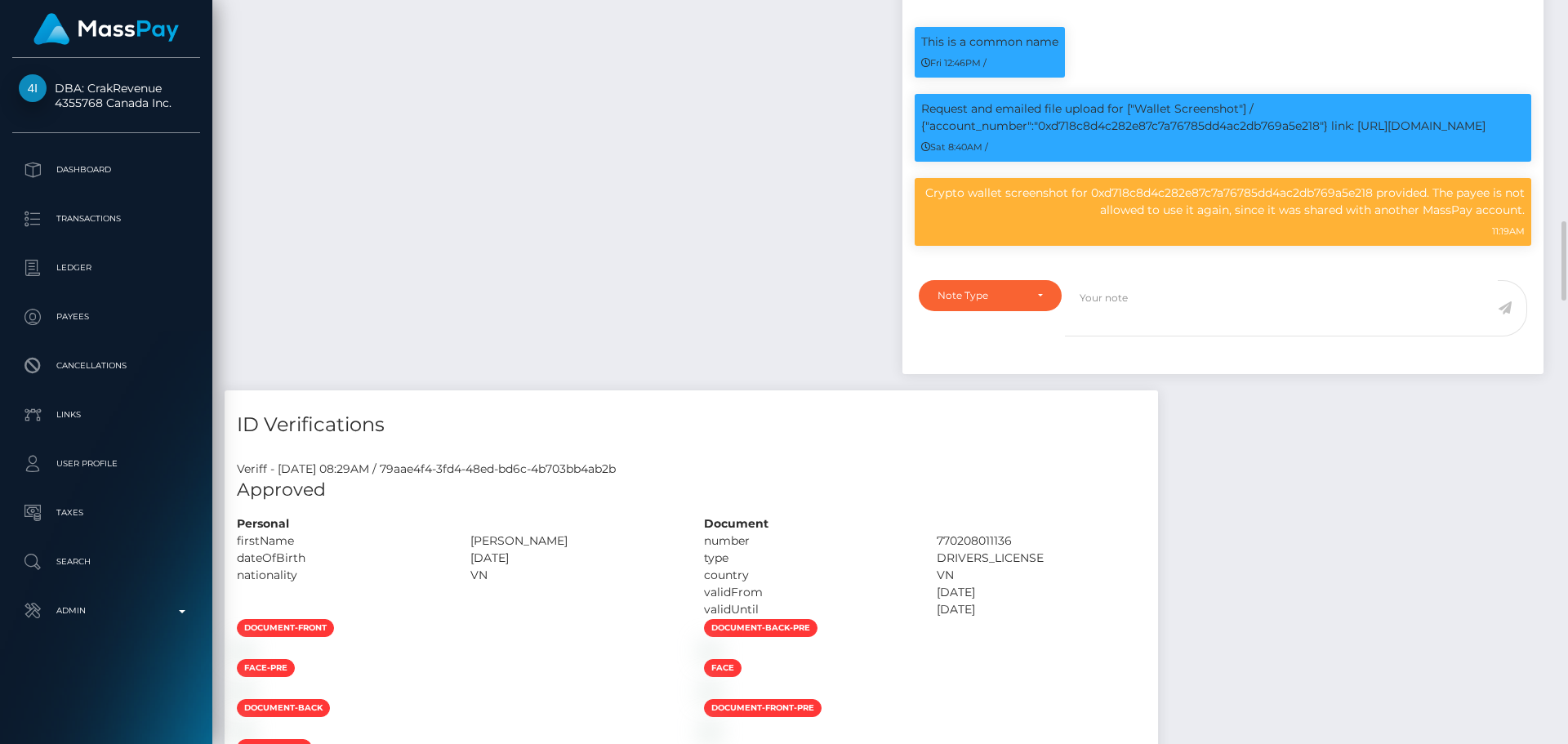
scroll to position [1144, 0]
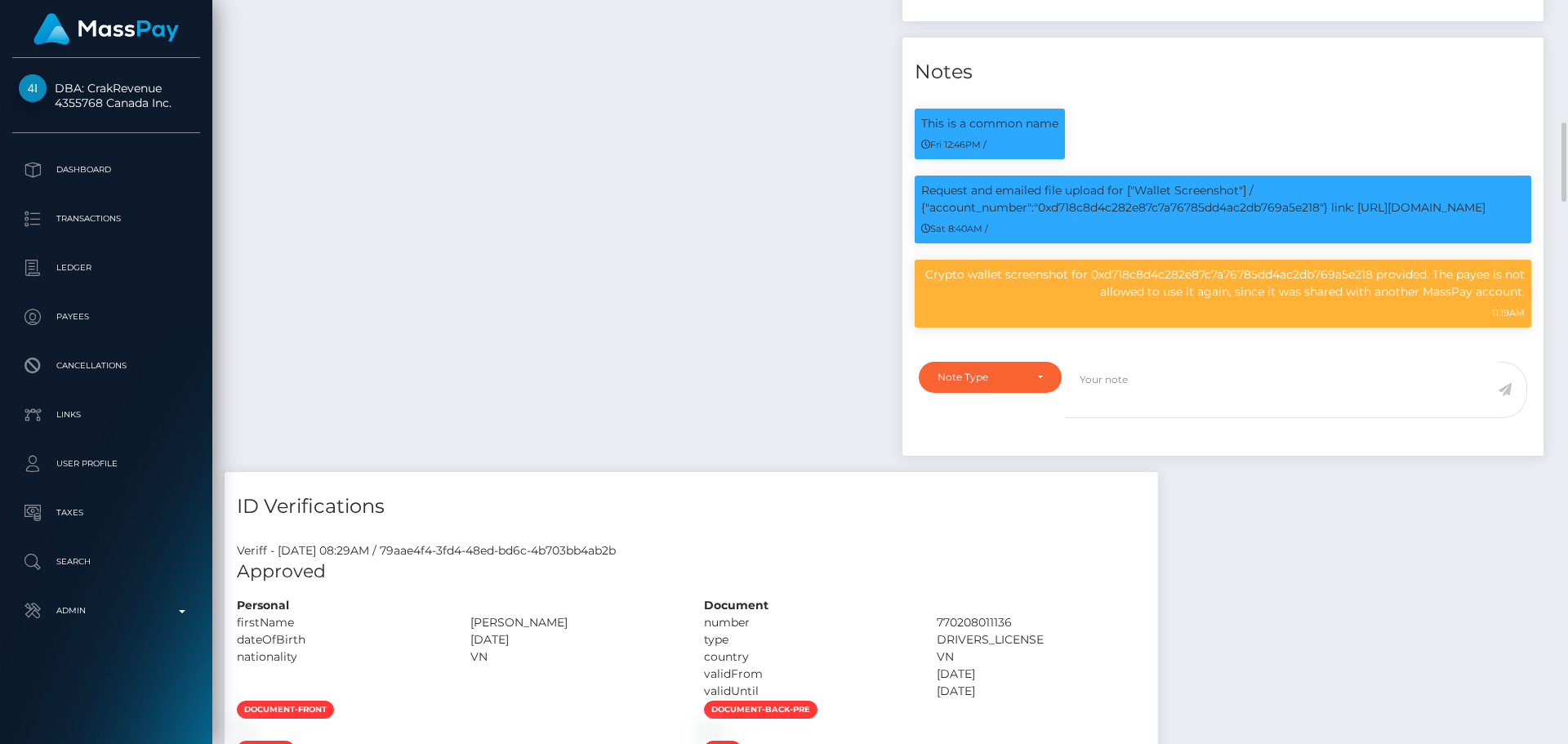
click at [738, 192] on div "Payee Attributes Payer Name Label Value Viet Nam / USDC - Ethereum(ERC20) ef11e…" at bounding box center [557, 37] width 665 height 869
click at [720, 173] on div "Payee Attributes Payer Name Label Value Viet Nam / USDC - Ethereum(ERC20) ef11e…" at bounding box center [557, 37] width 665 height 869
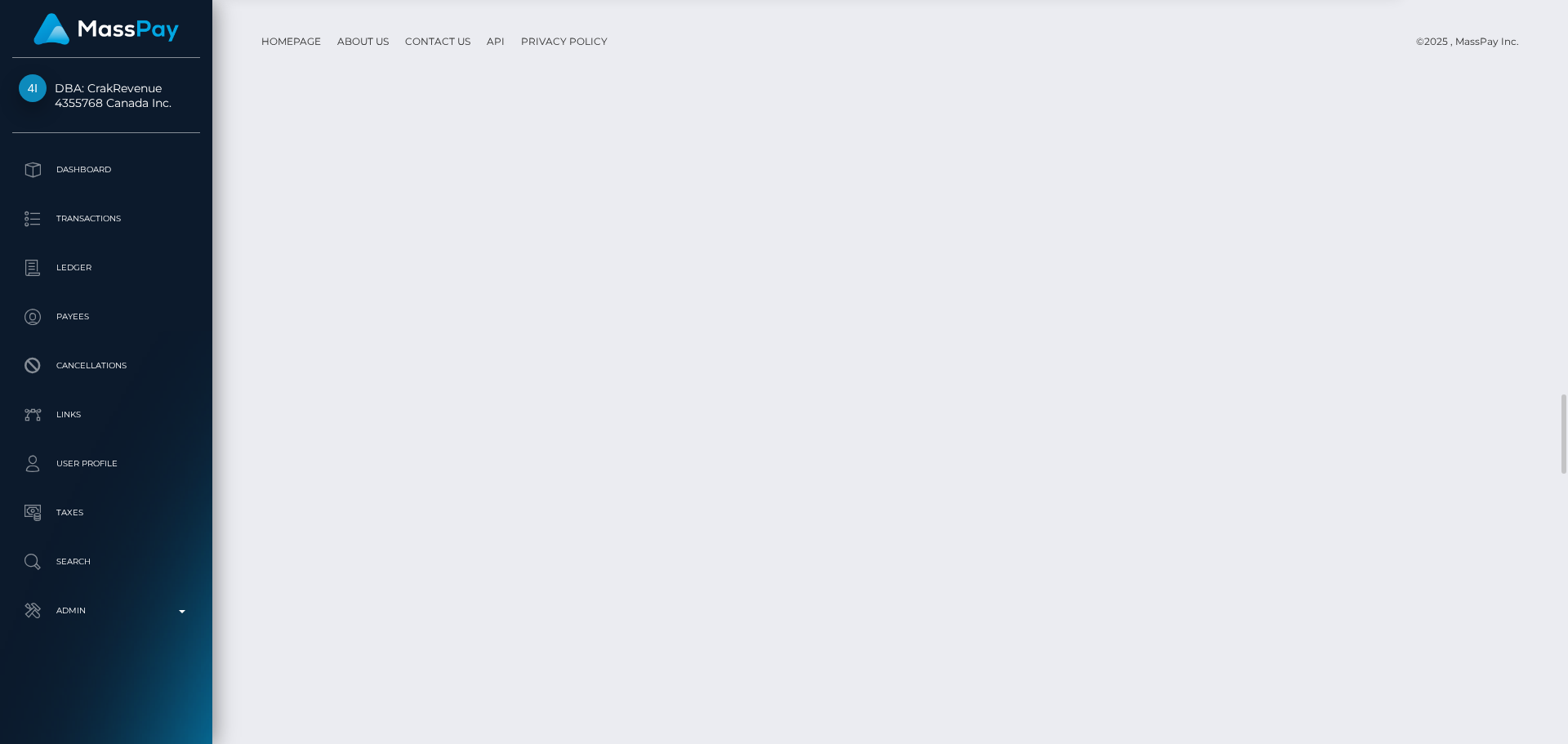
scroll to position [3596, 0]
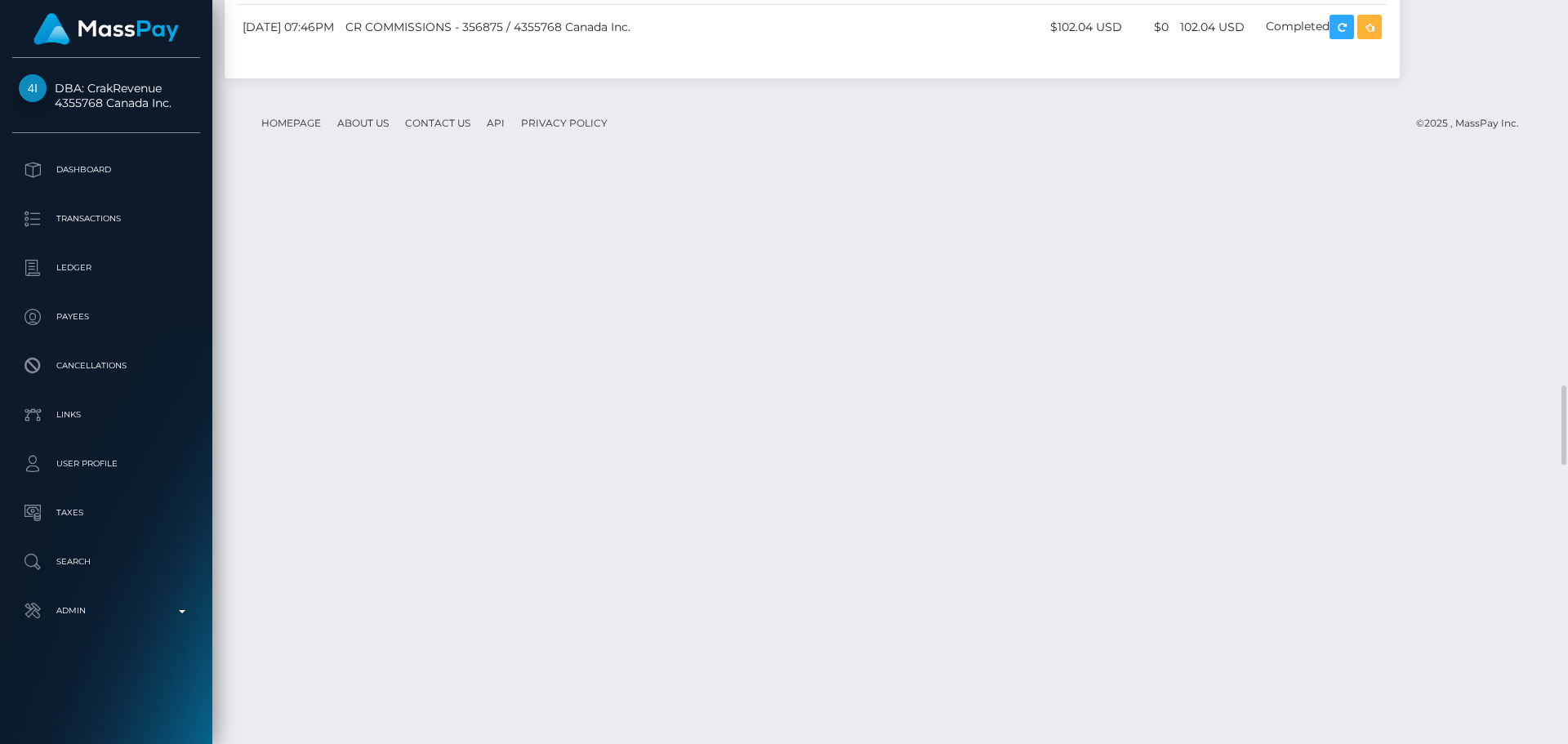
drag, startPoint x: 532, startPoint y: 219, endPoint x: 571, endPoint y: 206, distance: 41.1
checkbox input "true"
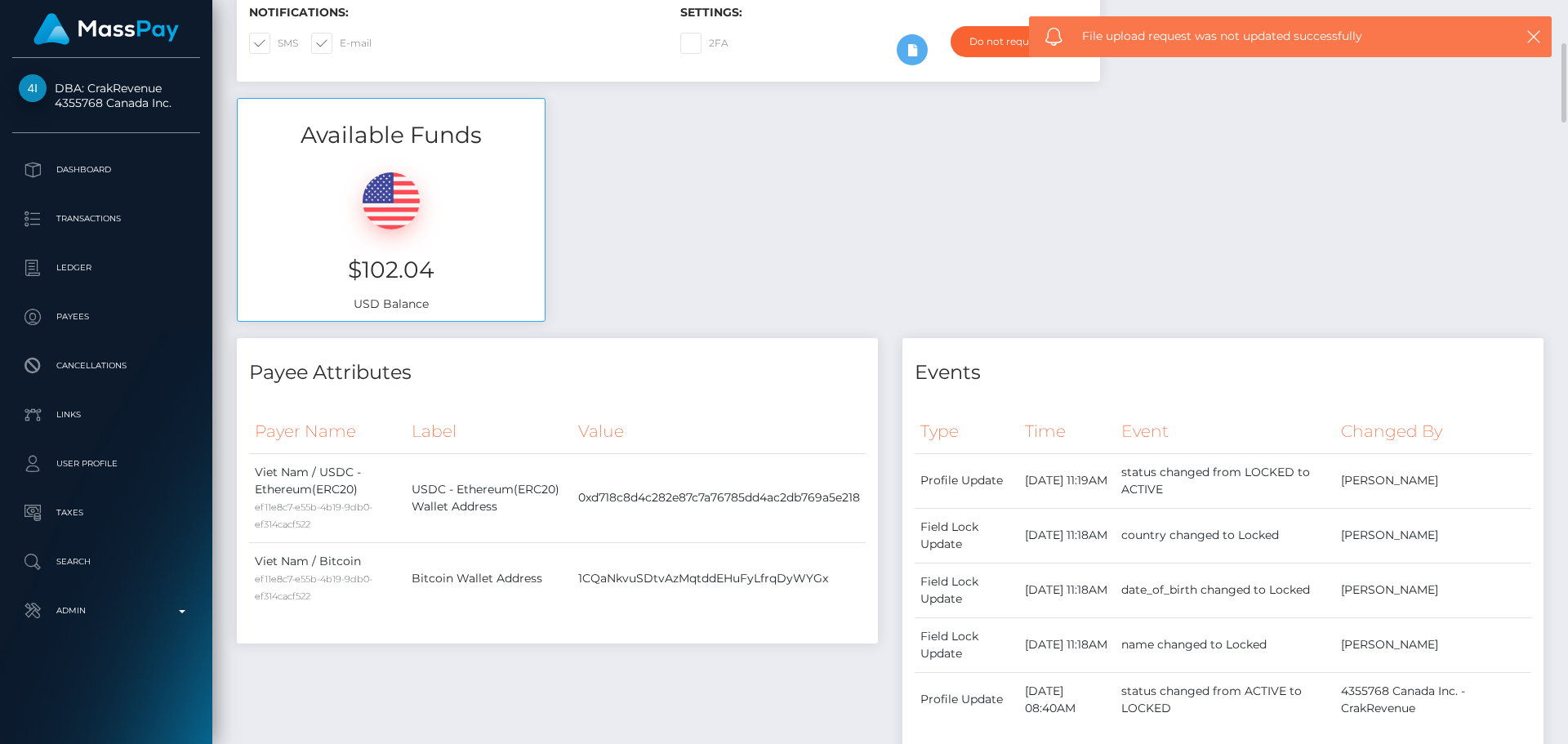
scroll to position [0, 0]
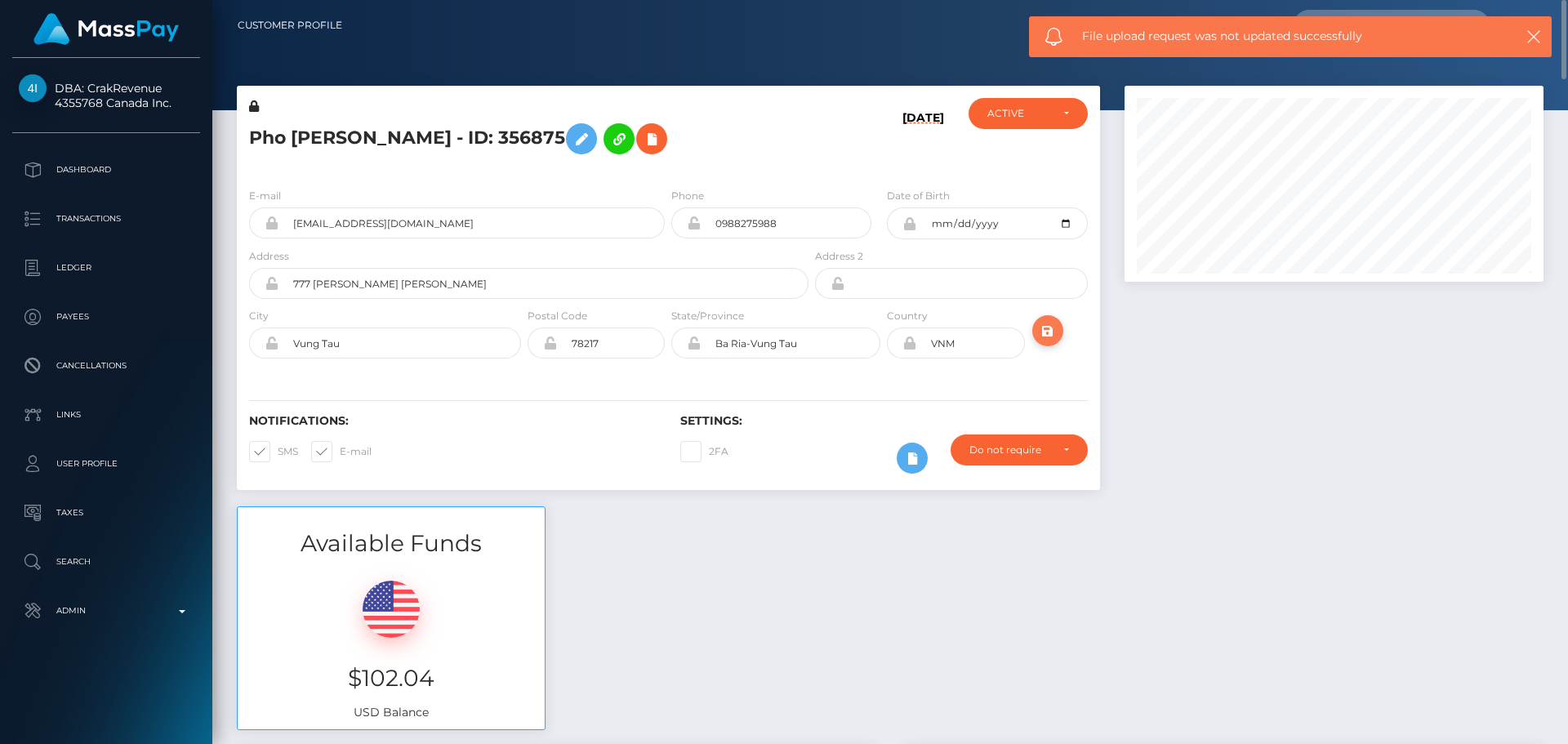
click at [1045, 331] on icon "submit" at bounding box center [1048, 330] width 19 height 20
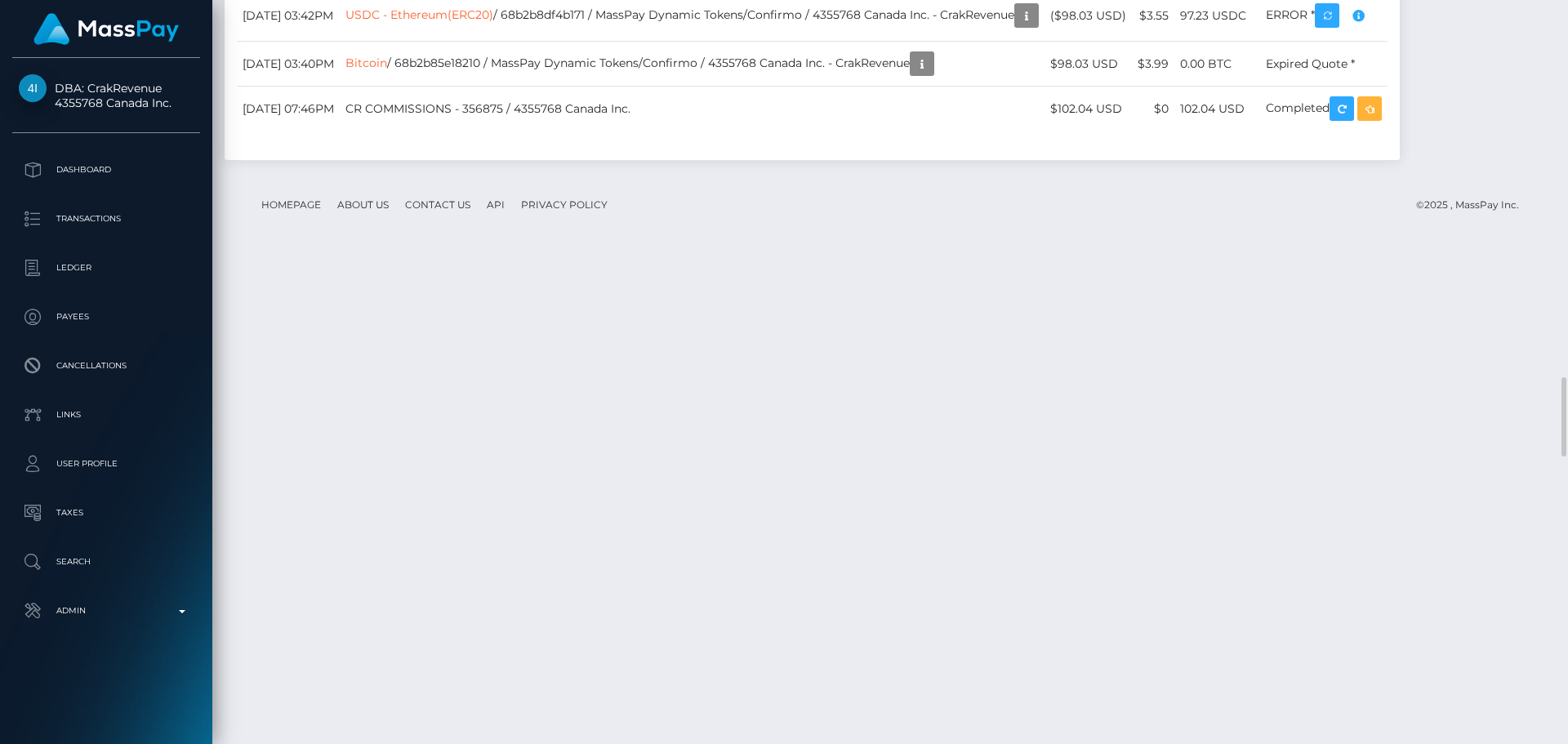
scroll to position [196, 420]
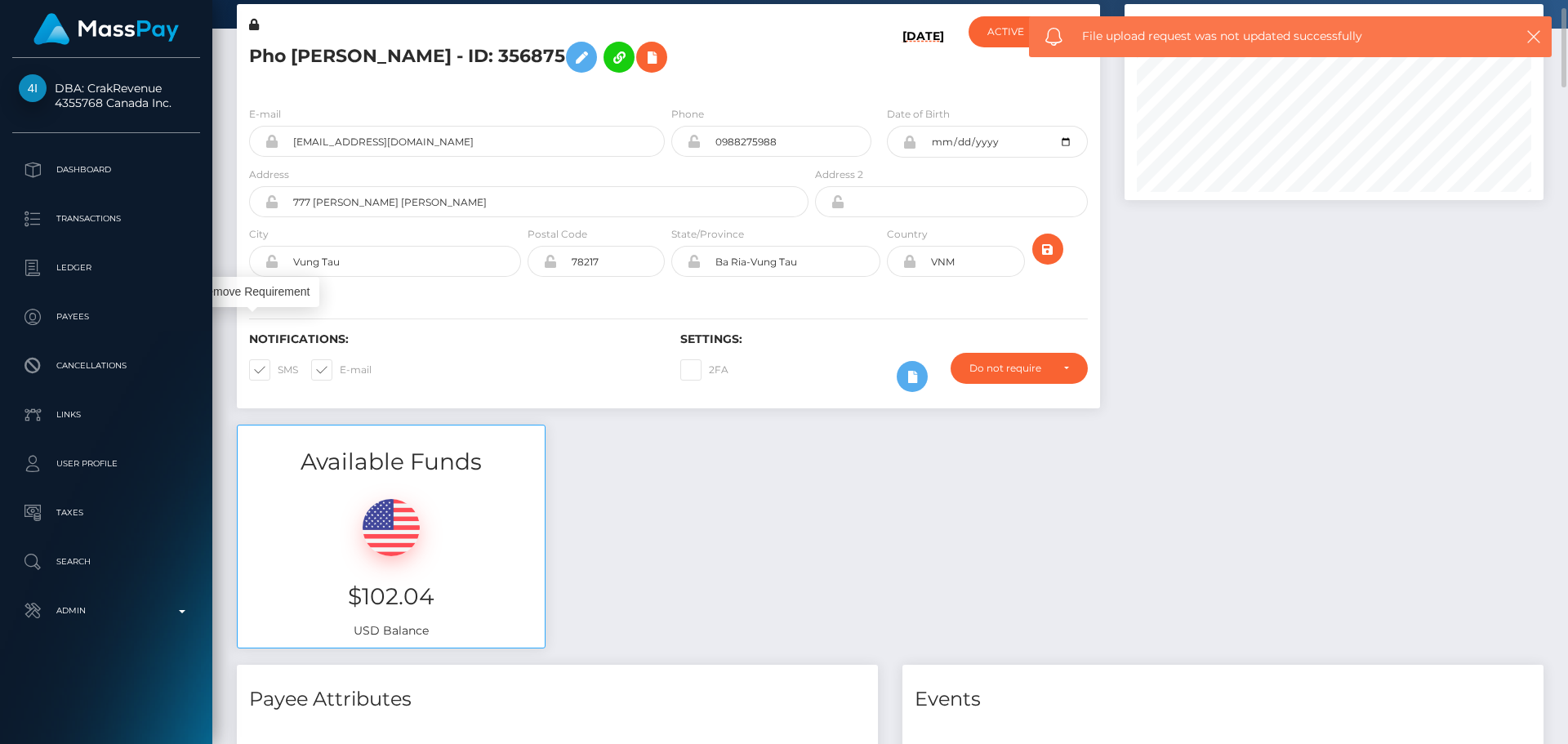
scroll to position [0, 0]
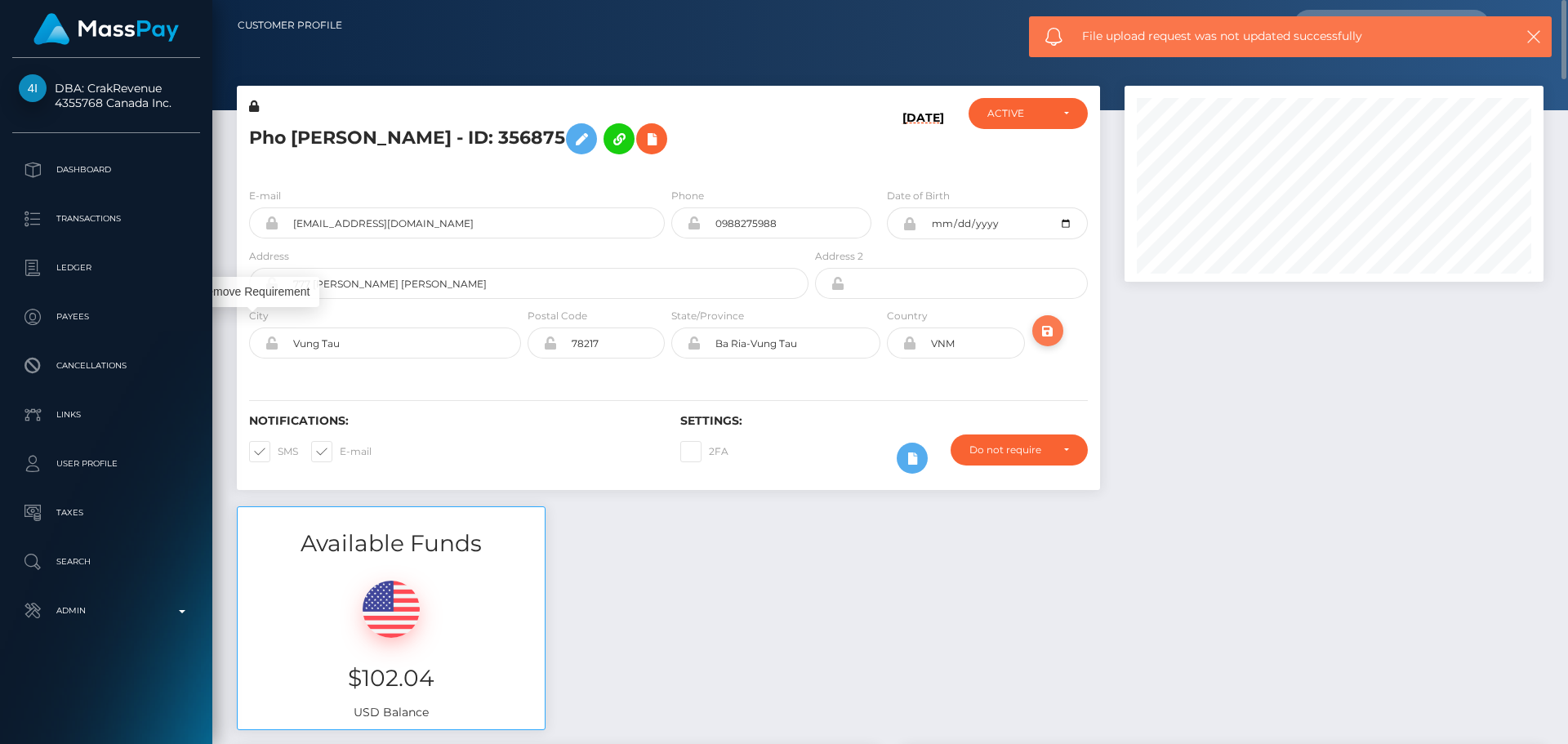
click at [1050, 337] on icon "submit" at bounding box center [1048, 330] width 19 height 20
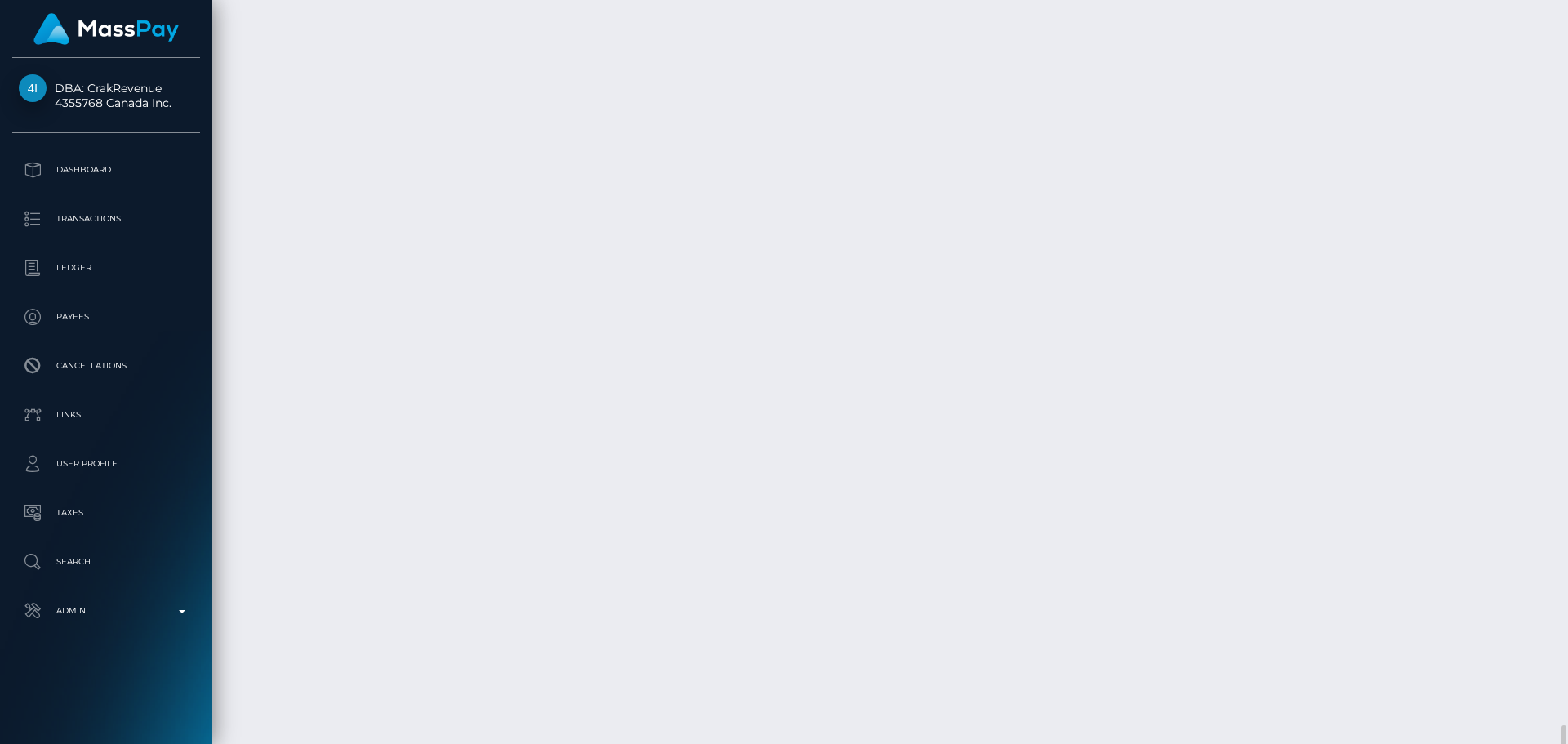
scroll to position [6189, 0]
drag, startPoint x: 612, startPoint y: 286, endPoint x: 603, endPoint y: 282, distance: 9.8
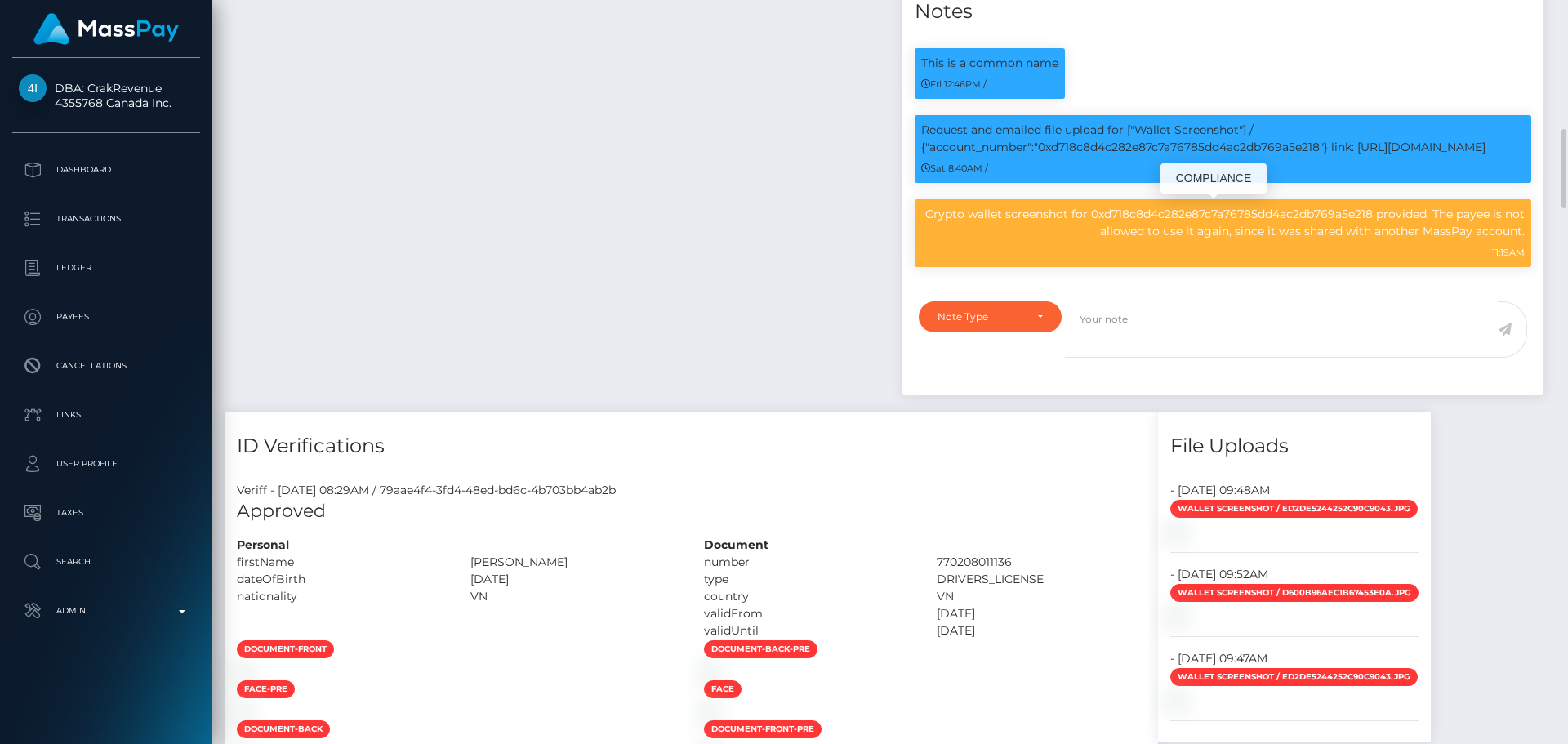
scroll to position [196, 420]
click at [944, 215] on p "Crypto wallet screenshot for 0xd718c8d4c282e87c7a76785dd4ac2db769a5e218 provide…" at bounding box center [1223, 223] width 604 height 34
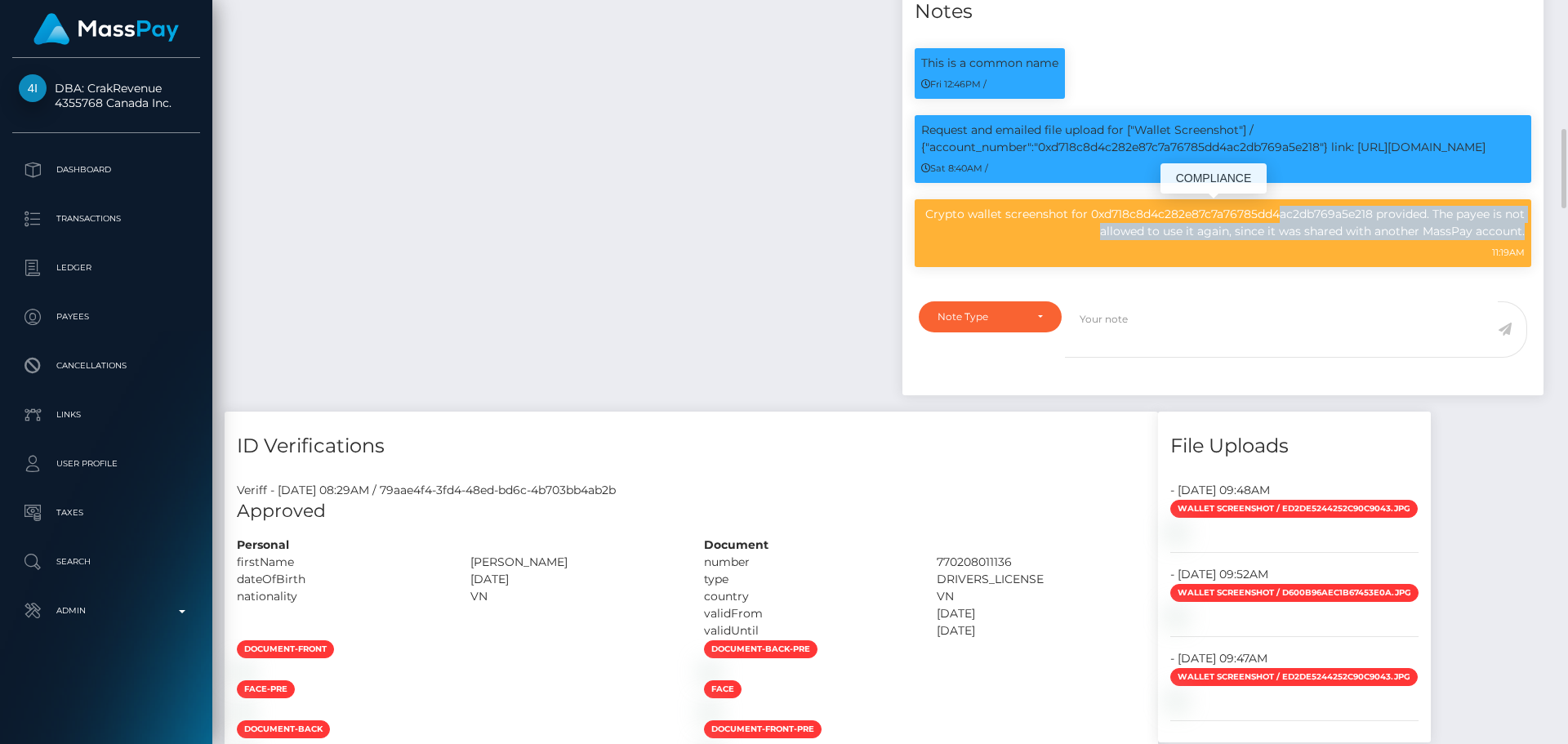
drag, startPoint x: 944, startPoint y: 215, endPoint x: 1524, endPoint y: 227, distance: 580.1
click at [1524, 227] on p "Crypto wallet screenshot for 0xd718c8d4c282e87c7a76785dd4ac2db769a5e218 provide…" at bounding box center [1223, 223] width 604 height 34
copy div "Crypto wallet screenshot for 0xd718c8d4c282e87c7a76785dd4ac2db769a5e218 provide…"
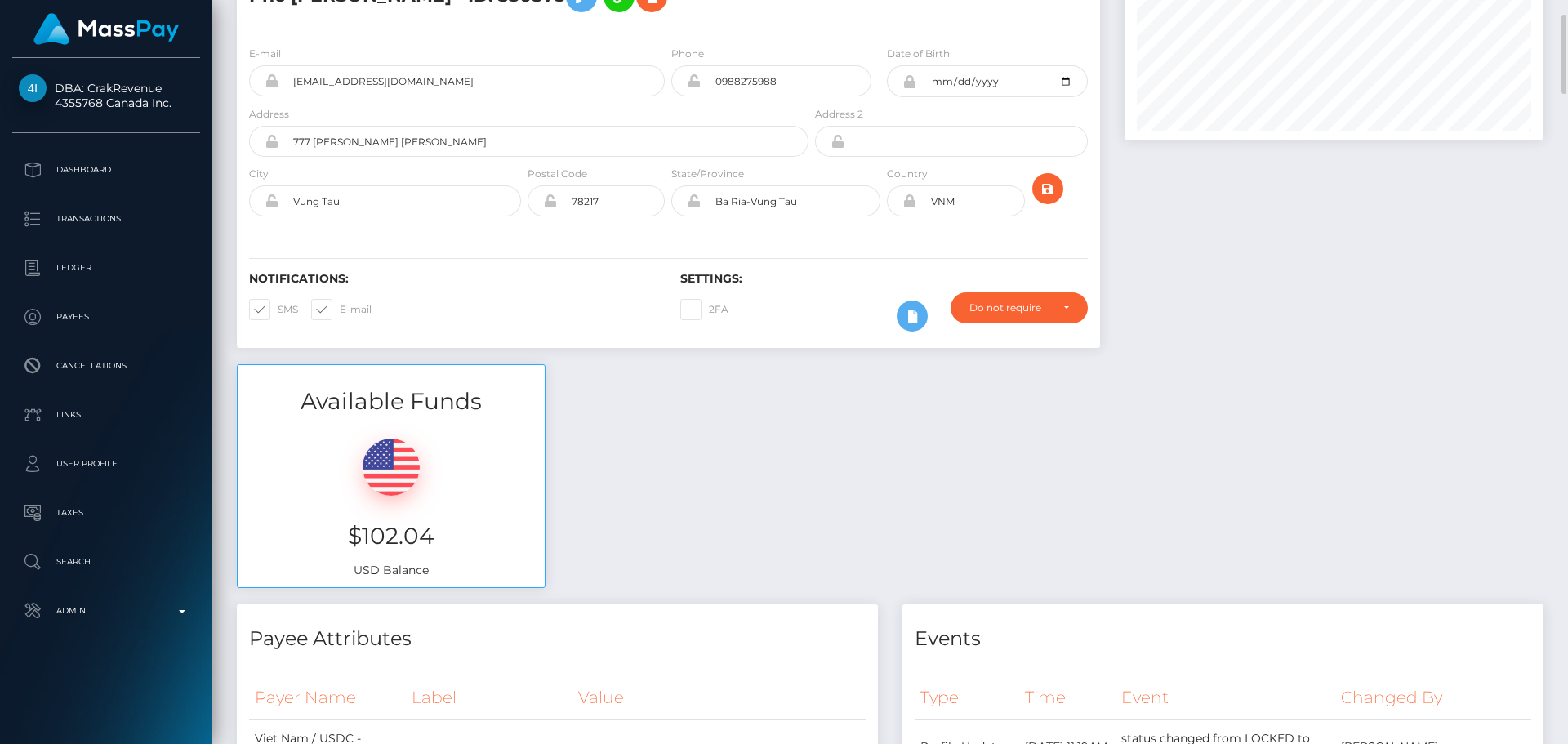
scroll to position [0, 0]
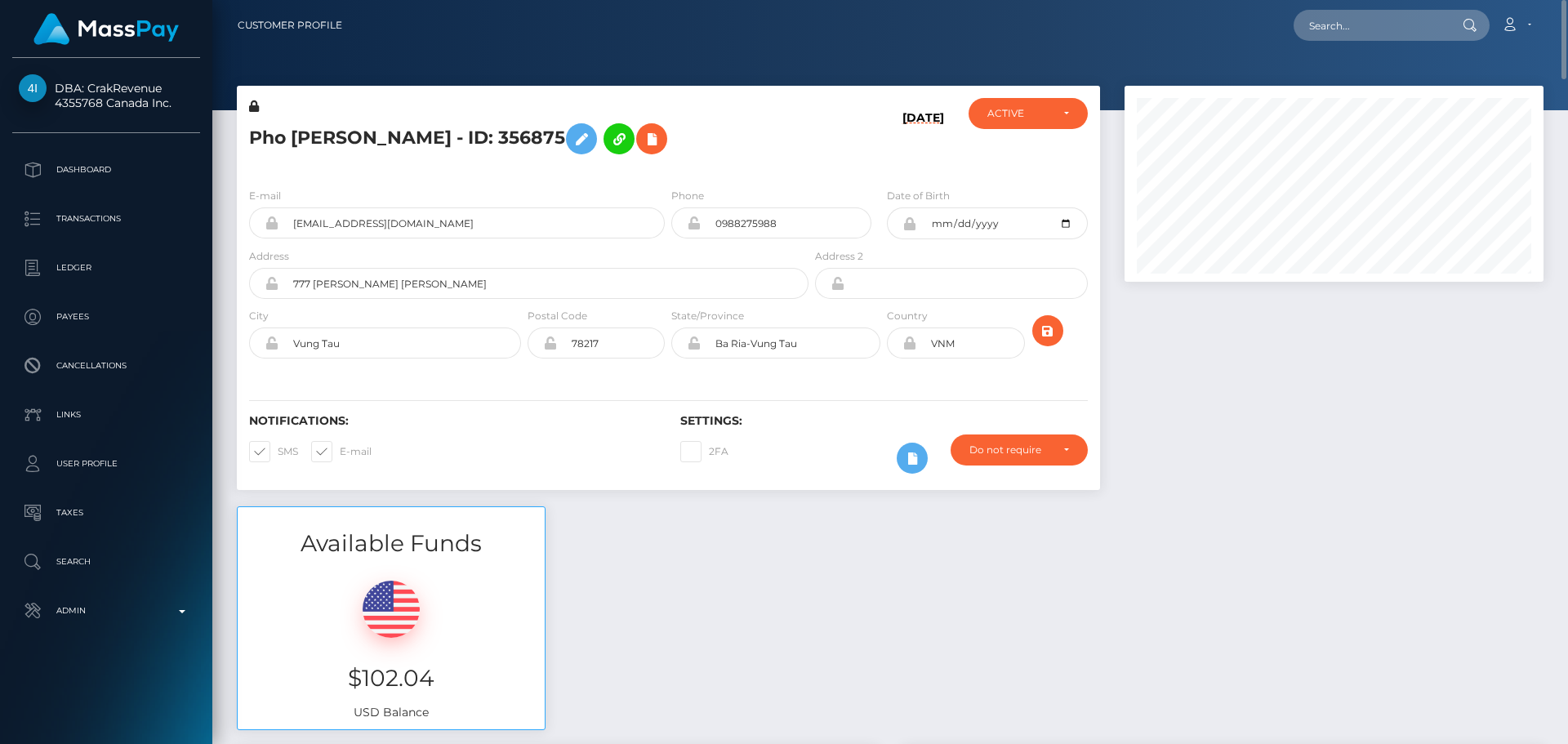
click at [743, 166] on div "Pho Huu Nguyen - ID: 356875" at bounding box center [524, 136] width 575 height 77
click at [370, 137] on h5 "Pho Huu Nguyen - ID: 356875" at bounding box center [524, 138] width 550 height 47
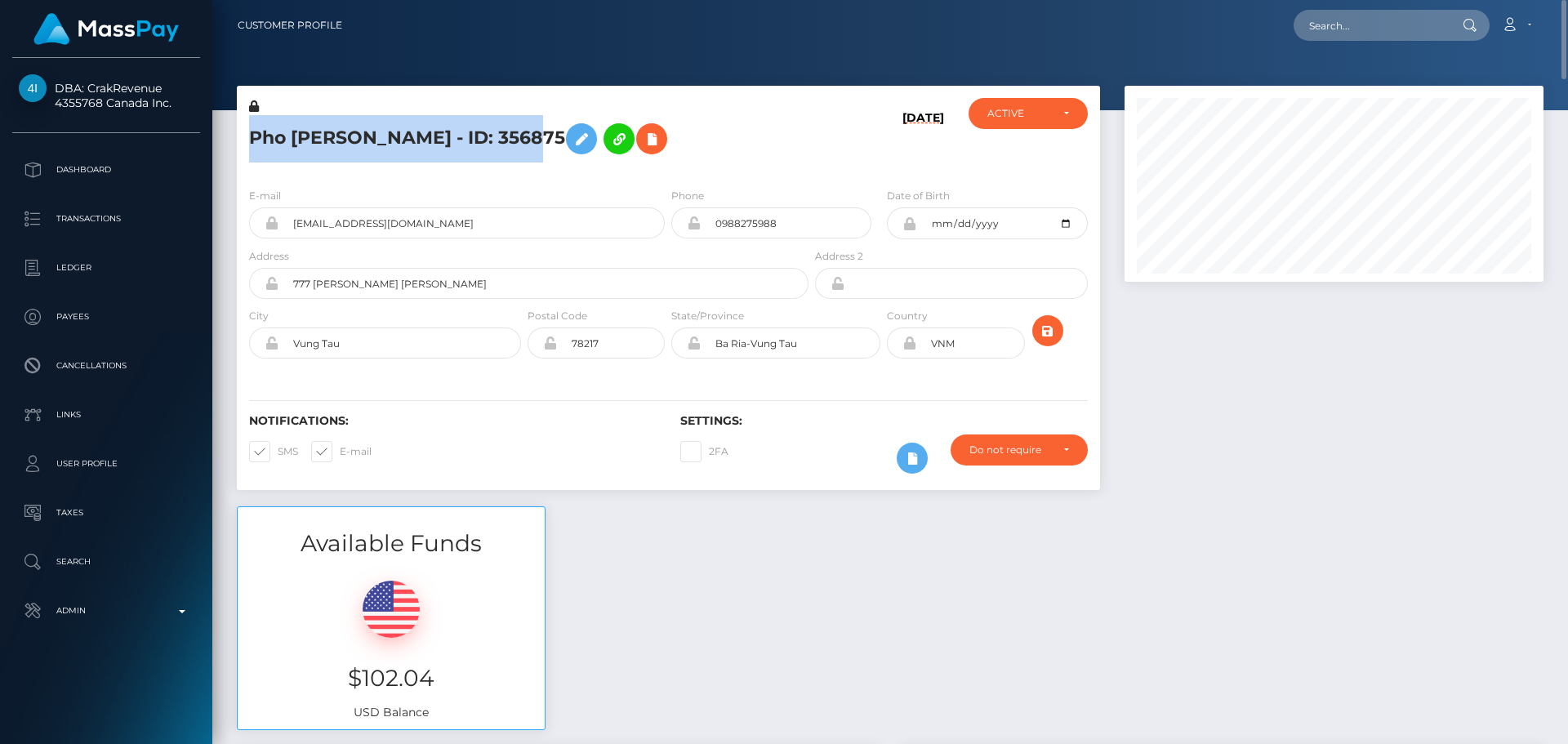
click at [370, 137] on h5 "Pho Huu Nguyen - ID: 356875" at bounding box center [524, 138] width 550 height 47
copy h5 "Pho Huu Nguyen - ID: 356875"
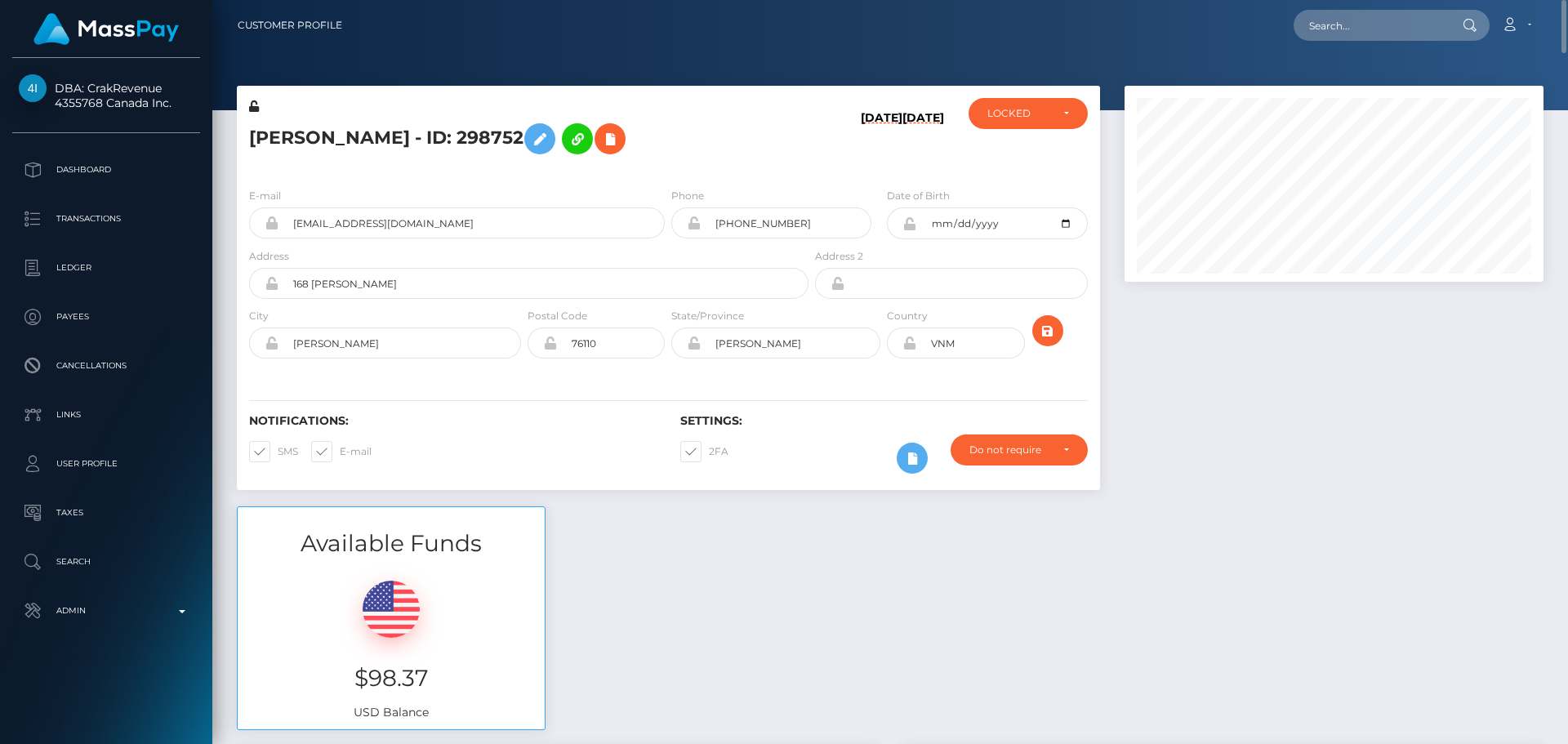
click at [728, 171] on div "Sang Nguyen - ID: 298752" at bounding box center [524, 136] width 575 height 77
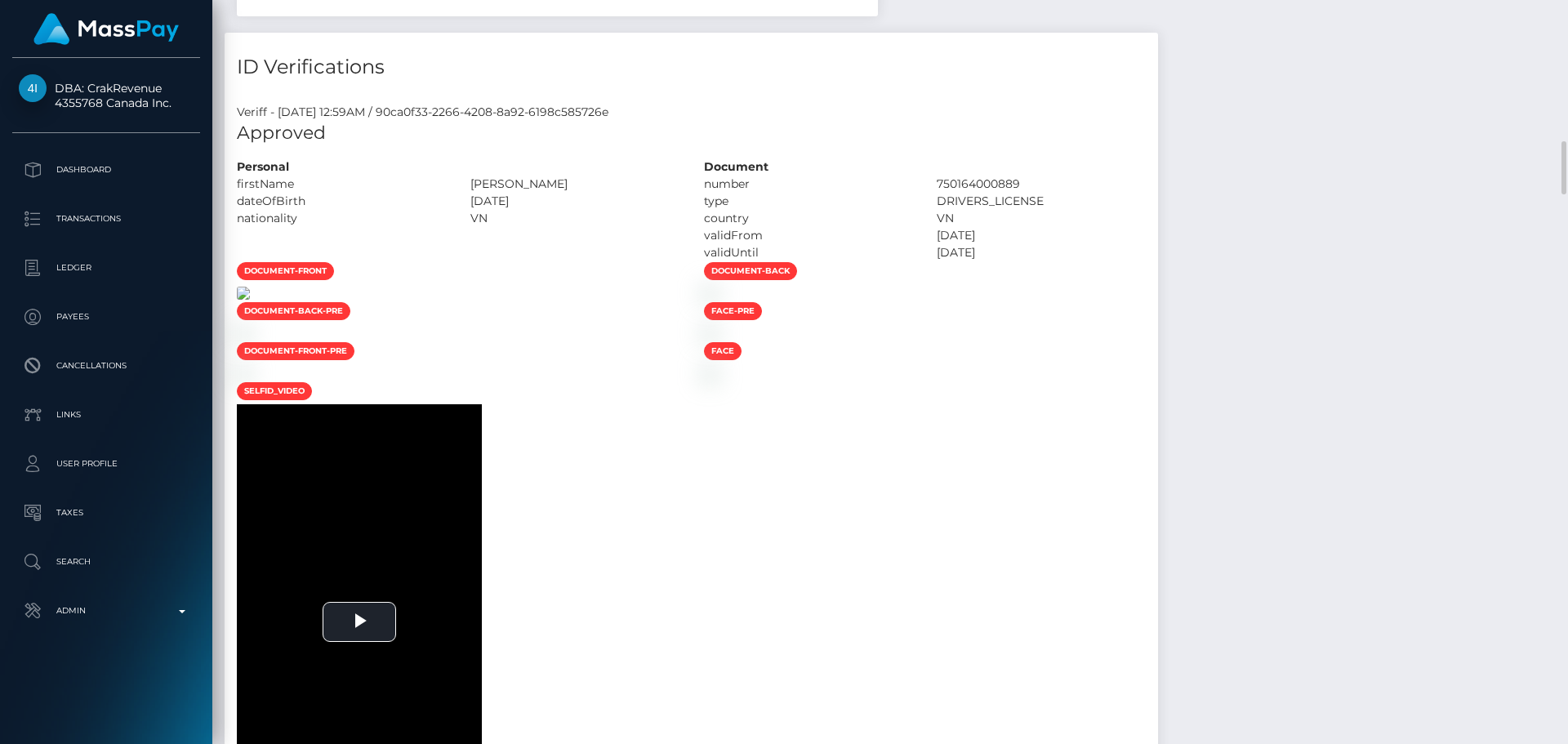
scroll to position [2042, 0]
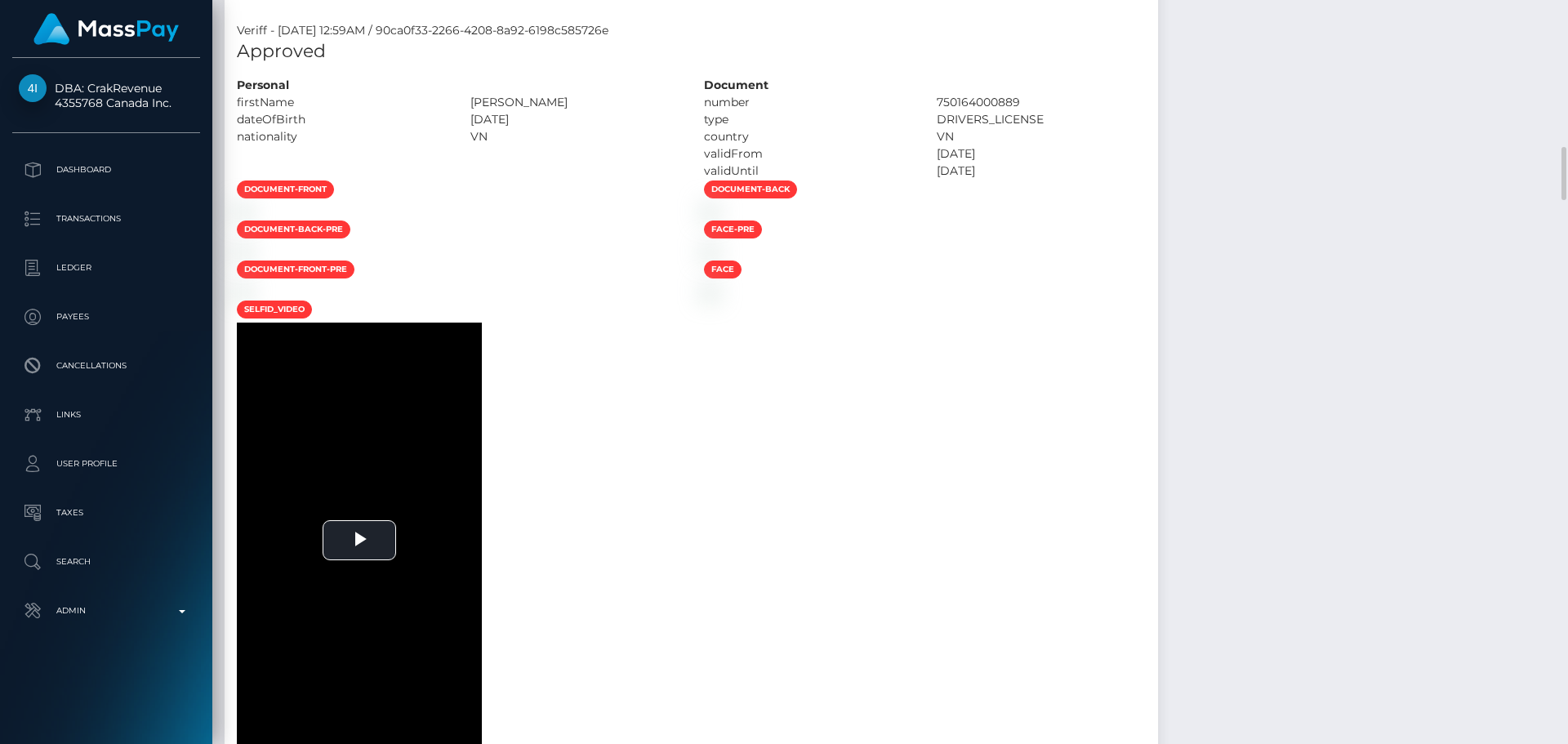
click at [692, 220] on div at bounding box center [459, 212] width 467 height 17
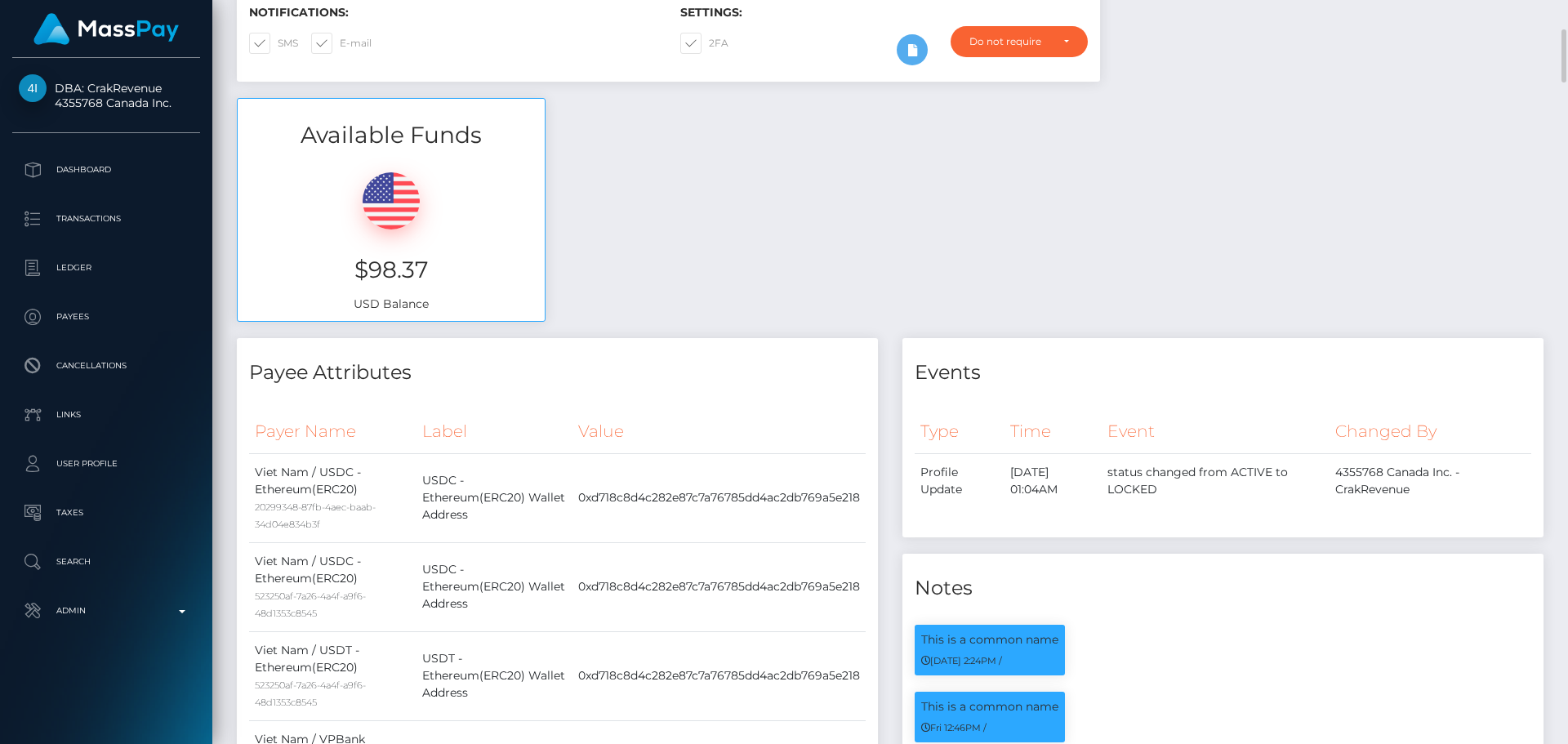
scroll to position [0, 0]
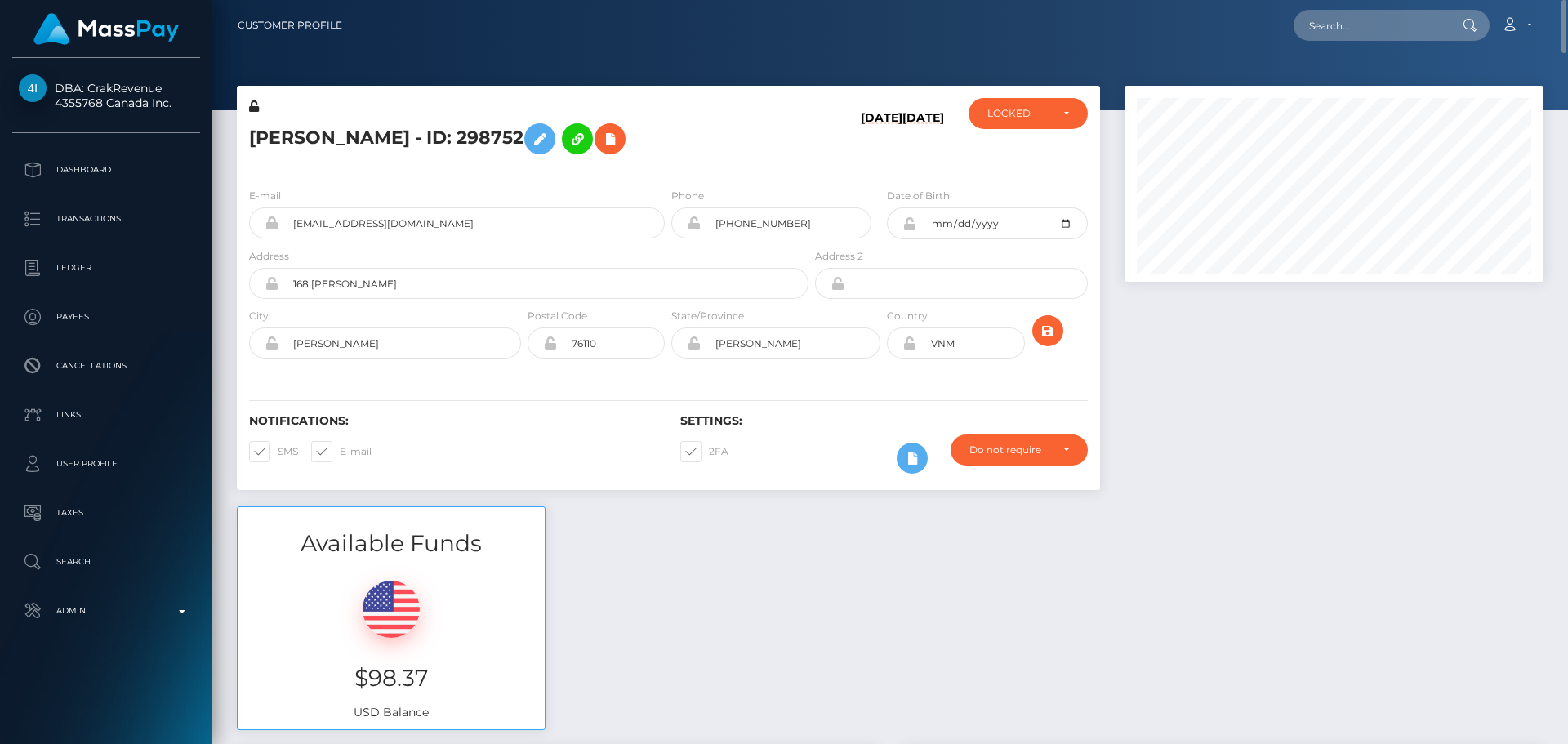
click at [685, 158] on h5 "Sang Nguyen - ID: 298752" at bounding box center [524, 138] width 550 height 47
click at [530, 142] on icon at bounding box center [540, 139] width 19 height 20
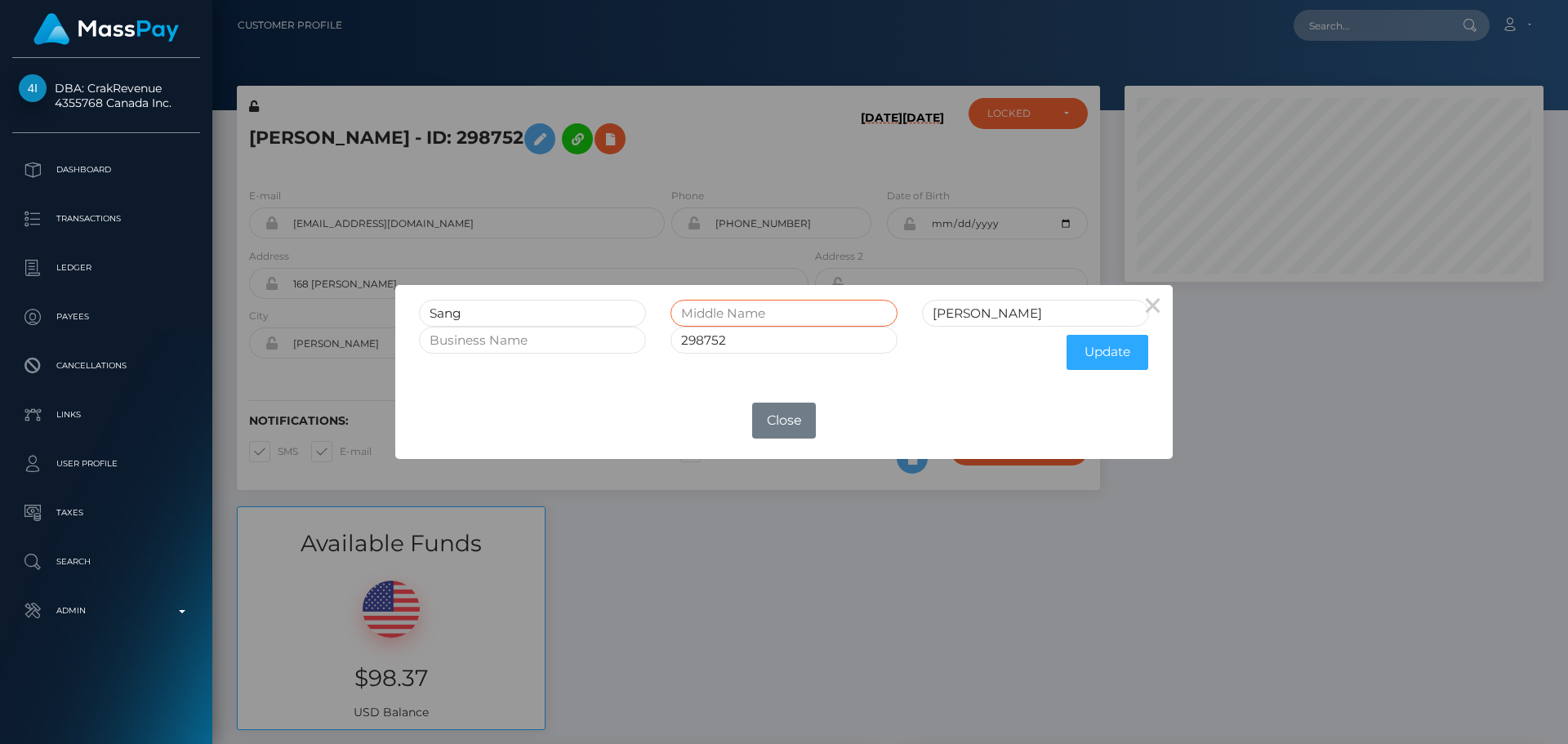
click at [750, 313] on input "text" at bounding box center [784, 313] width 227 height 27
type input "Thanh"
click at [1089, 359] on button "Update" at bounding box center [1107, 352] width 81 height 35
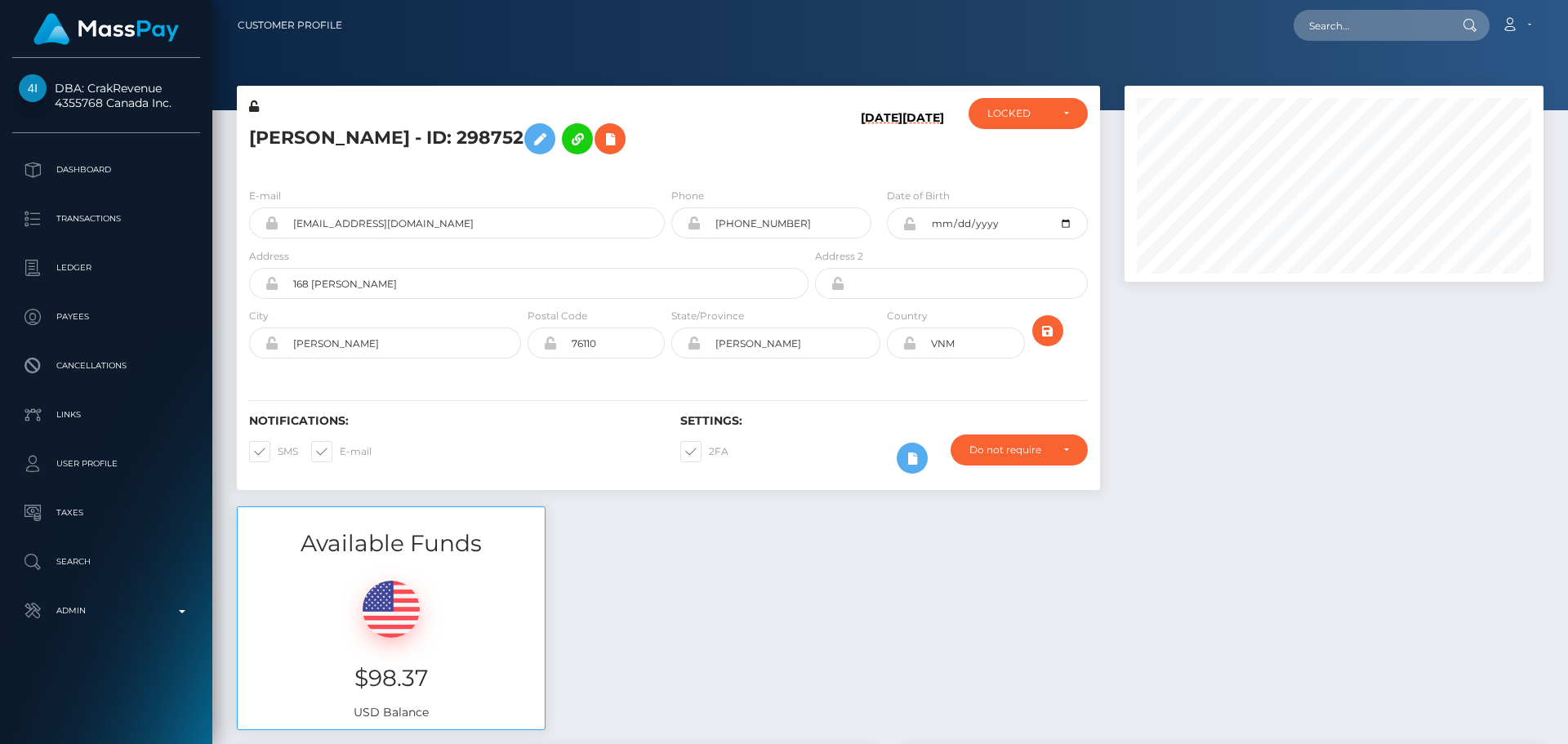
scroll to position [196, 420]
click at [747, 141] on h5 "[PERSON_NAME] - ID: 298752" at bounding box center [524, 138] width 550 height 47
click at [256, 104] on icon at bounding box center [254, 106] width 10 height 11
click at [910, 226] on icon at bounding box center [909, 224] width 14 height 13
click at [910, 348] on icon at bounding box center [909, 344] width 14 height 13
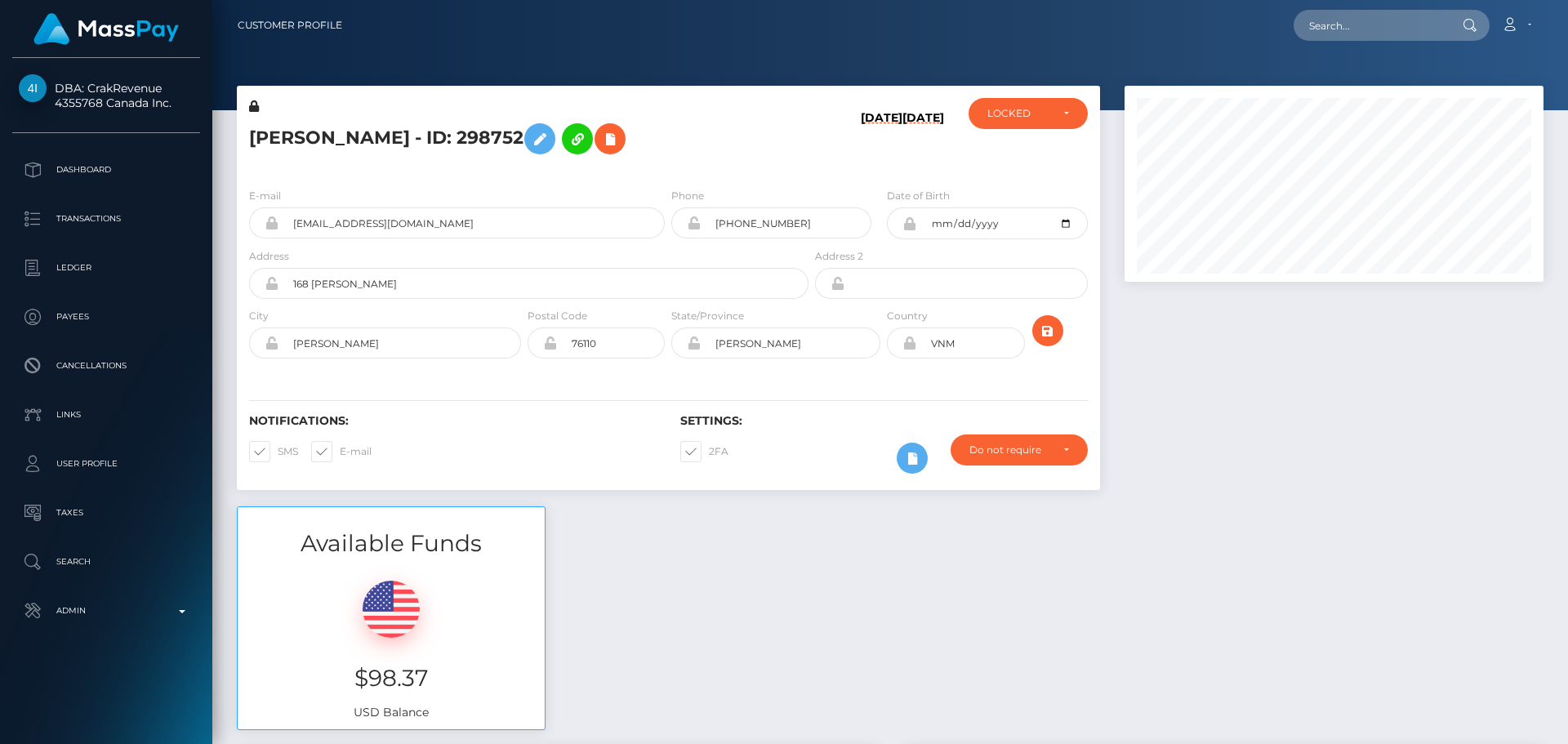
click at [1022, 385] on div "Notifications: SMS E-mail Settings: 2FA" at bounding box center [668, 433] width 863 height 115
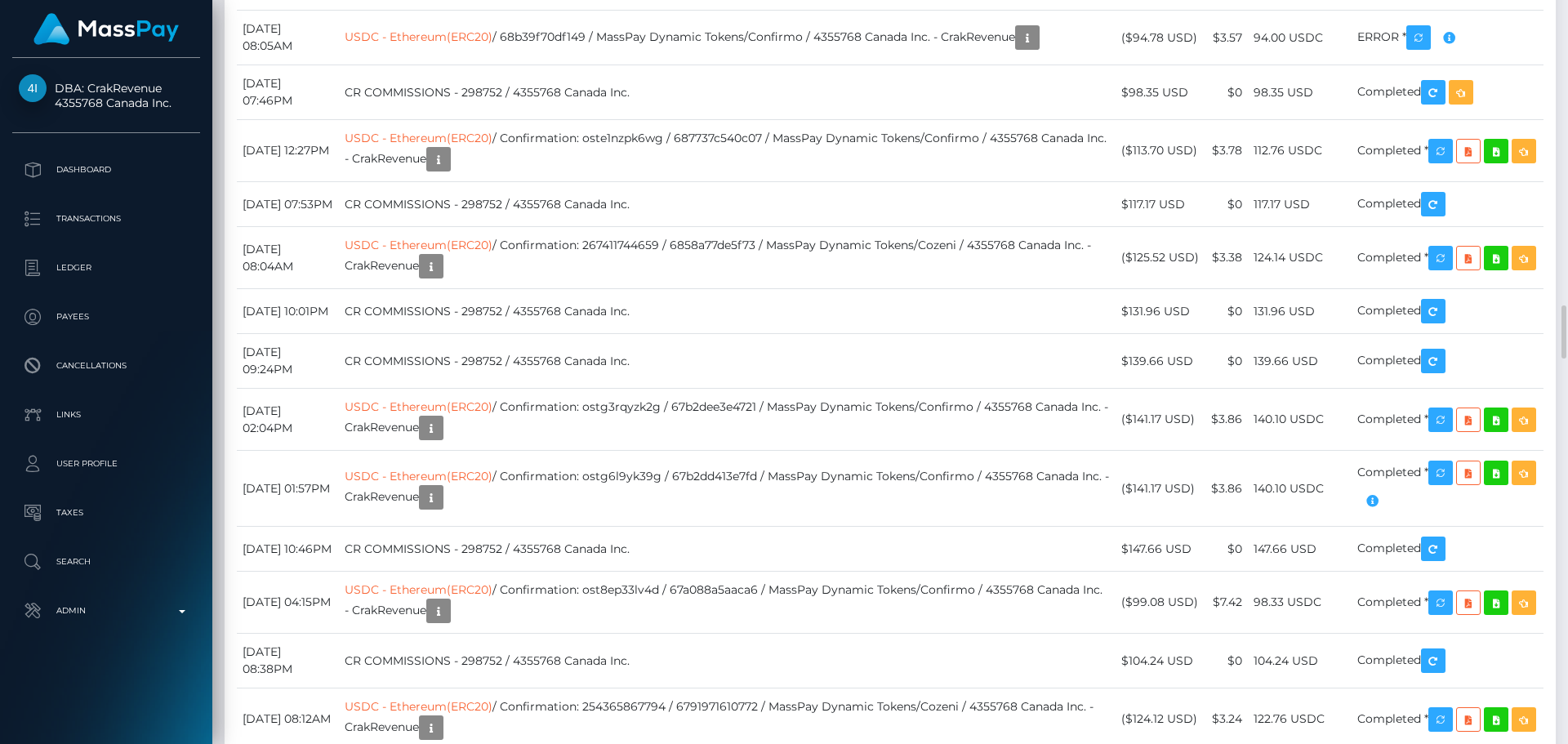
scroll to position [3841, 0]
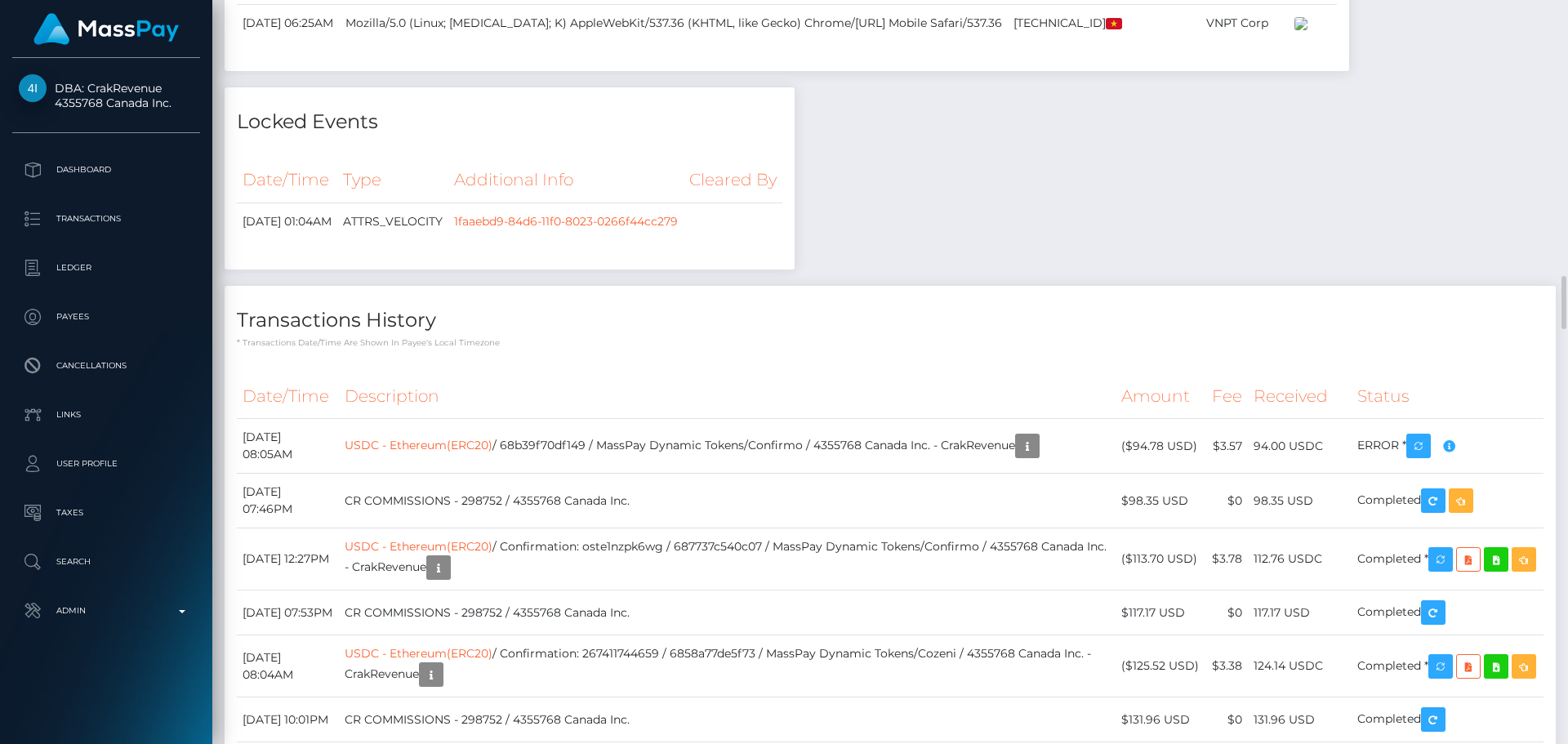
checkbox input "true"
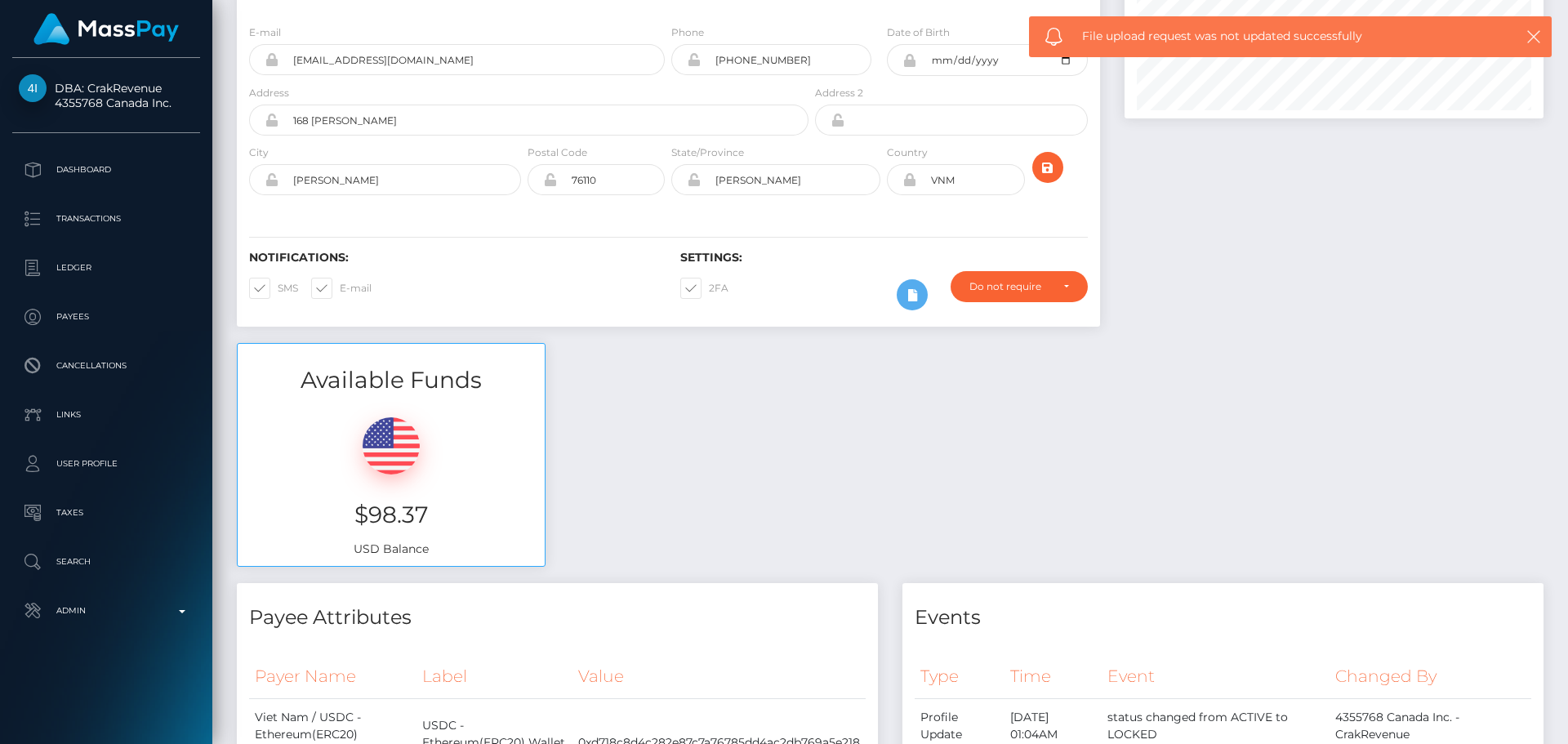
scroll to position [0, 0]
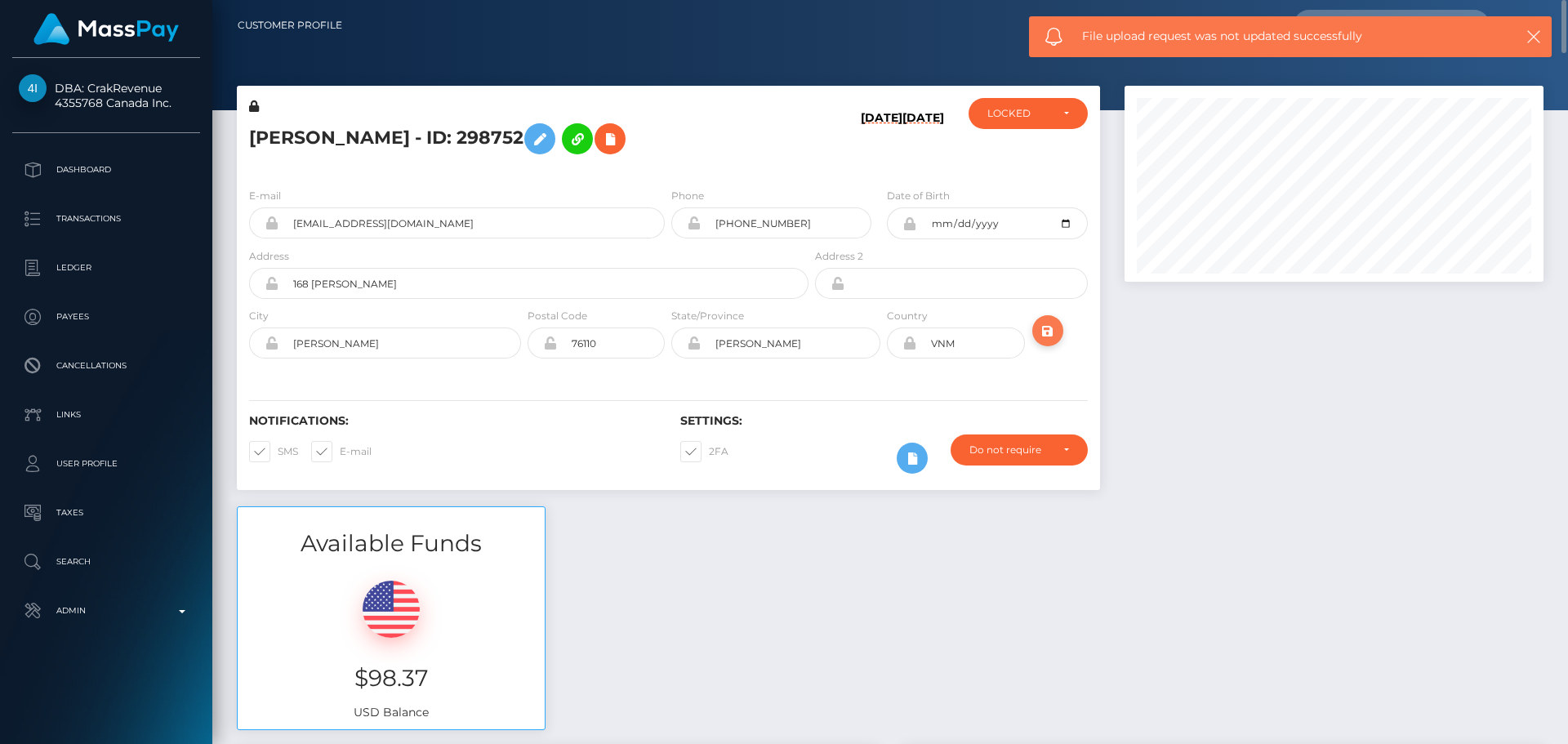
click at [1058, 330] on button "submit" at bounding box center [1048, 330] width 31 height 31
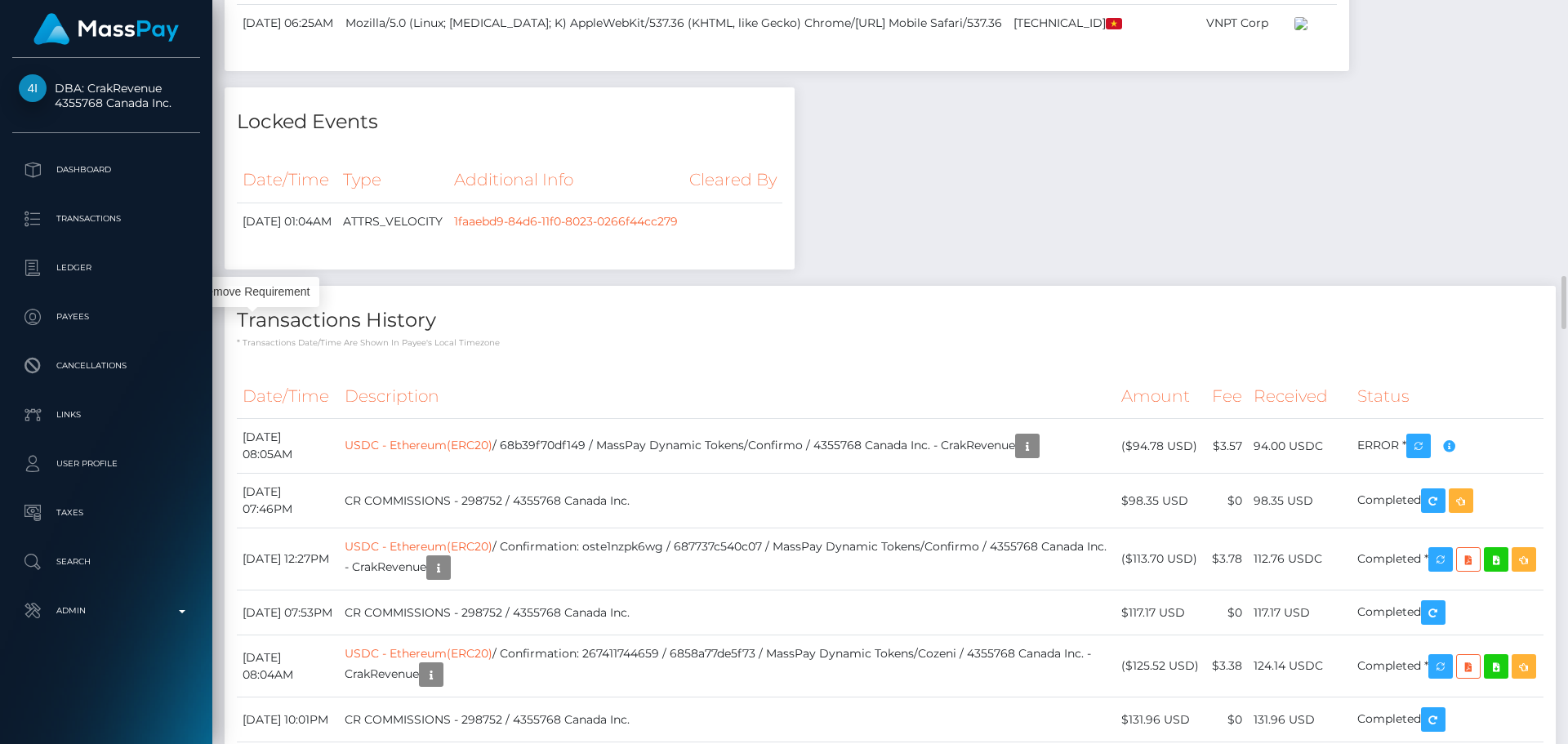
scroll to position [196, 420]
drag, startPoint x: 259, startPoint y: 327, endPoint x: 422, endPoint y: 328, distance: 163.0
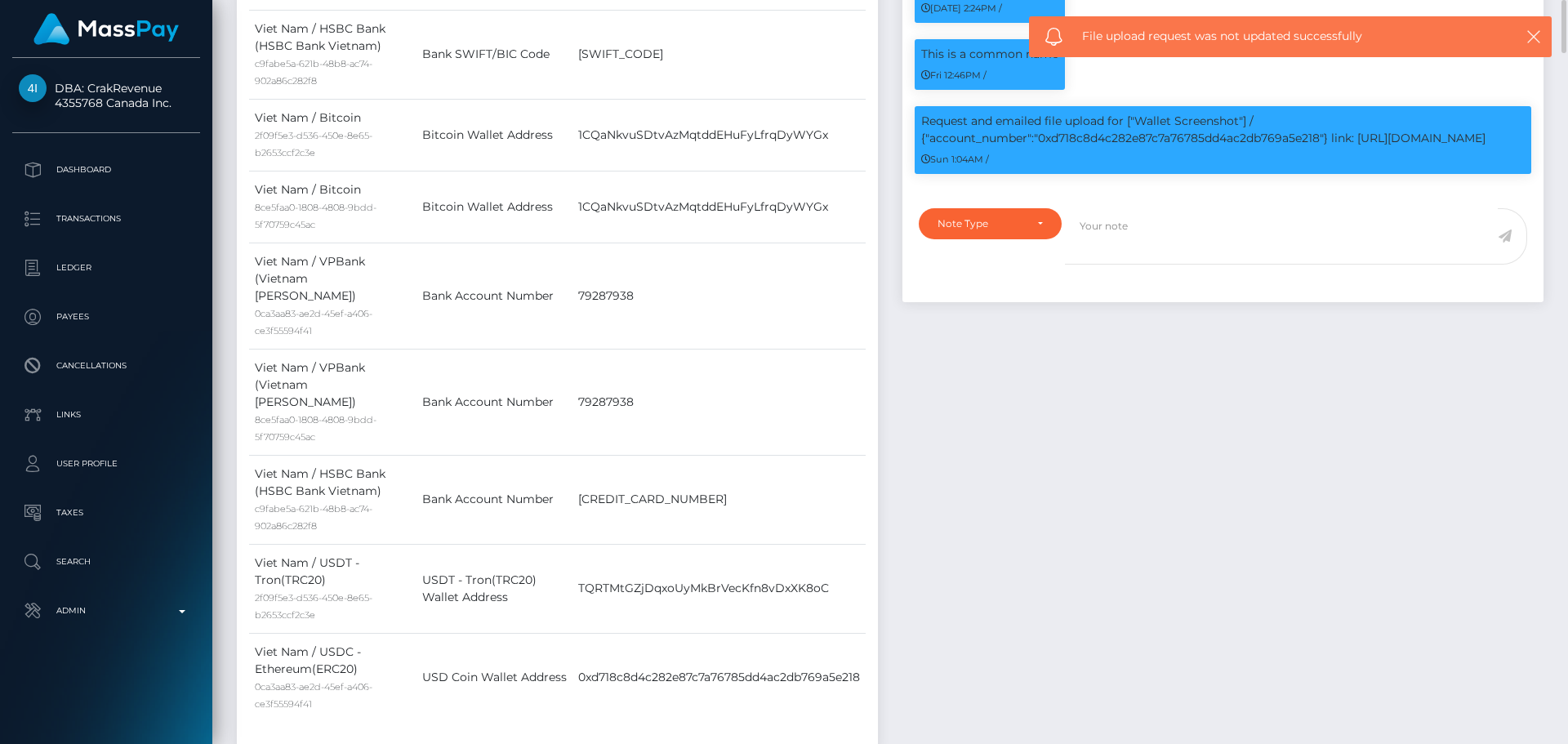
scroll to position [1144, 0]
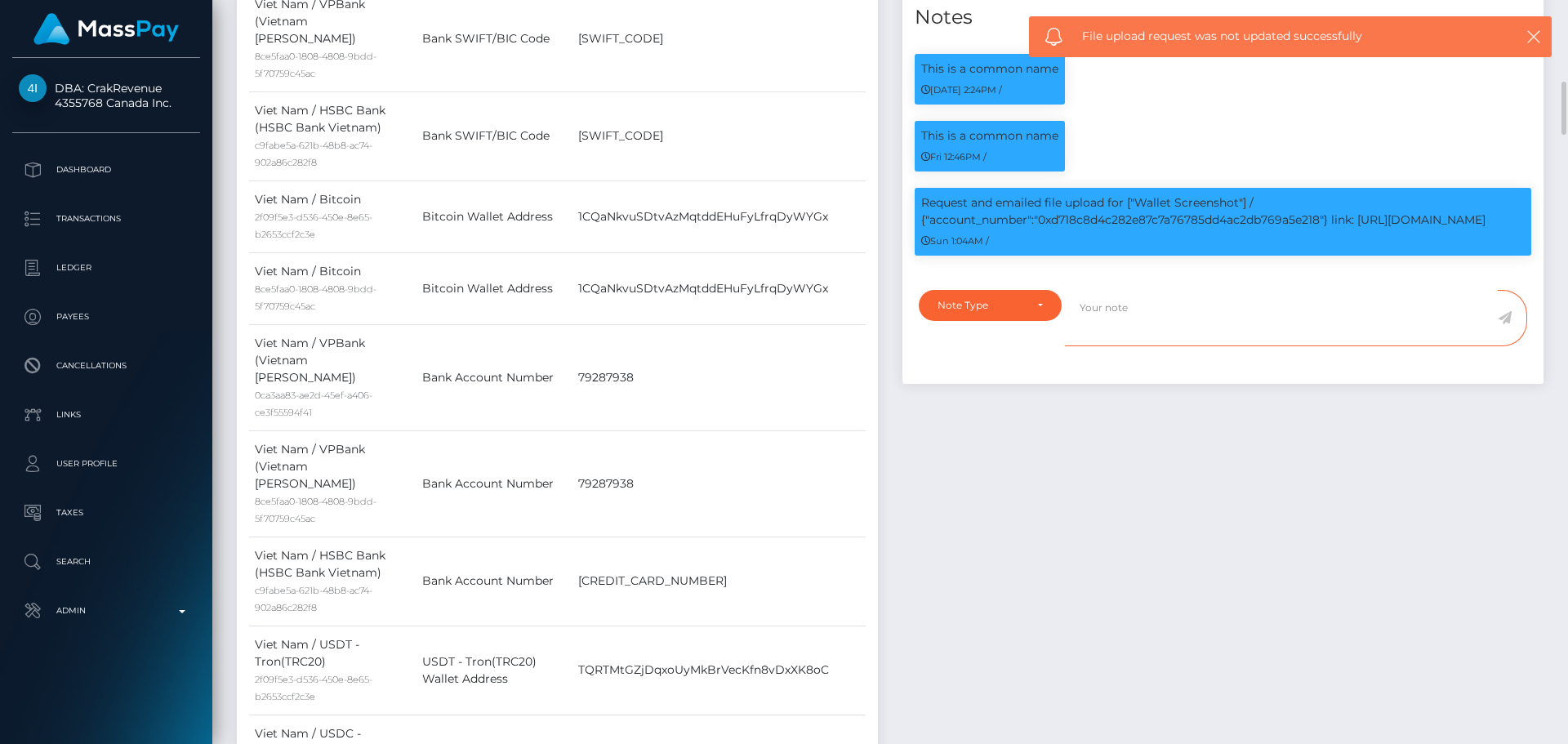
click at [1135, 327] on textarea at bounding box center [1282, 318] width 433 height 56
paste textarea "Crypto wallet screenshot for 0xd718c8d4c282e87c7a76785dd4ac2db769a5e218 provide…"
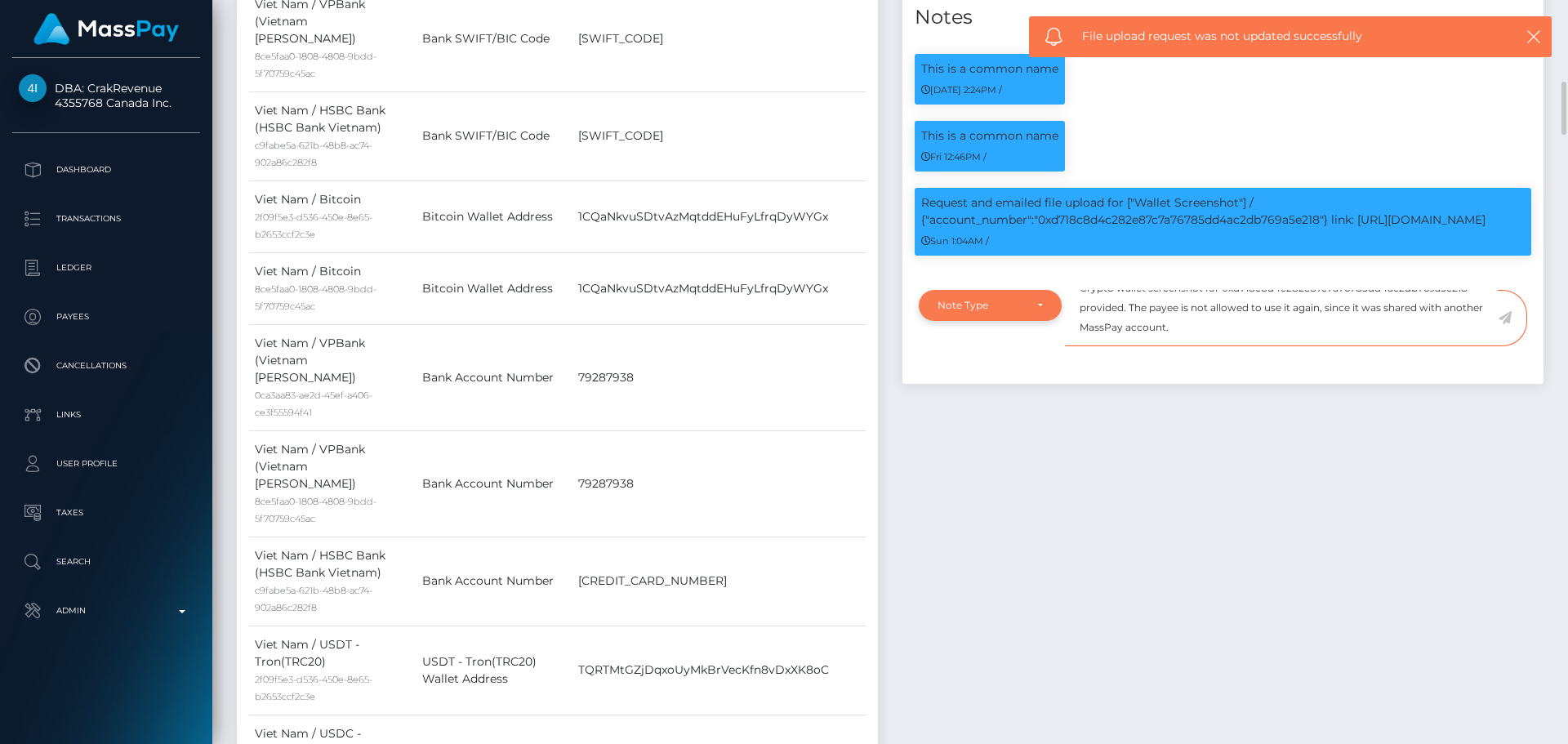
scroll to position [19, 0]
type textarea "Crypto wallet screenshot for 0xd718c8d4c282e87c7a76785dd4ac2db769a5e218 provide…"
click at [1007, 307] on div "Note Type" at bounding box center [981, 305] width 86 height 13
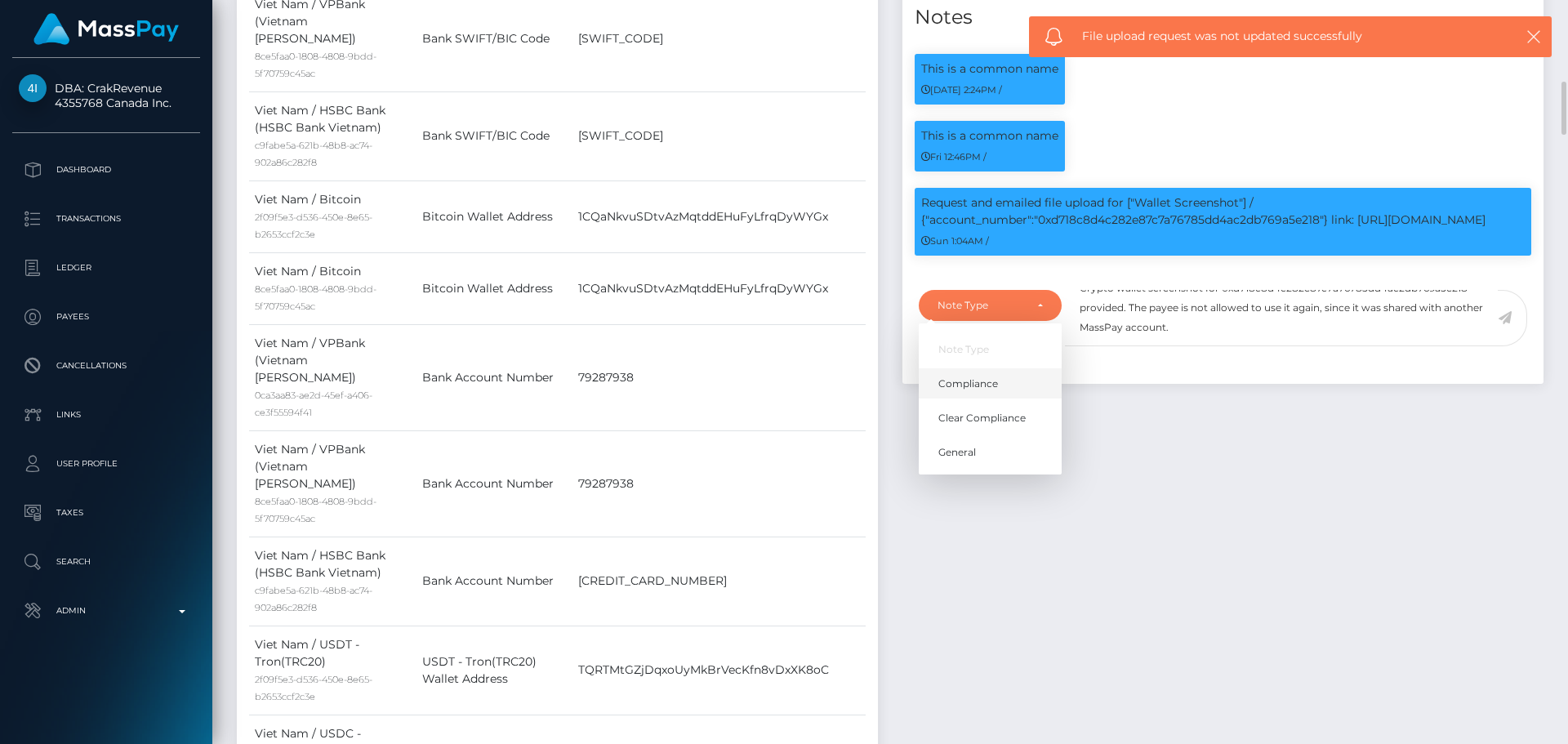
click at [972, 382] on span "Compliance" at bounding box center [968, 383] width 59 height 14
select select "COMPLIANCE"
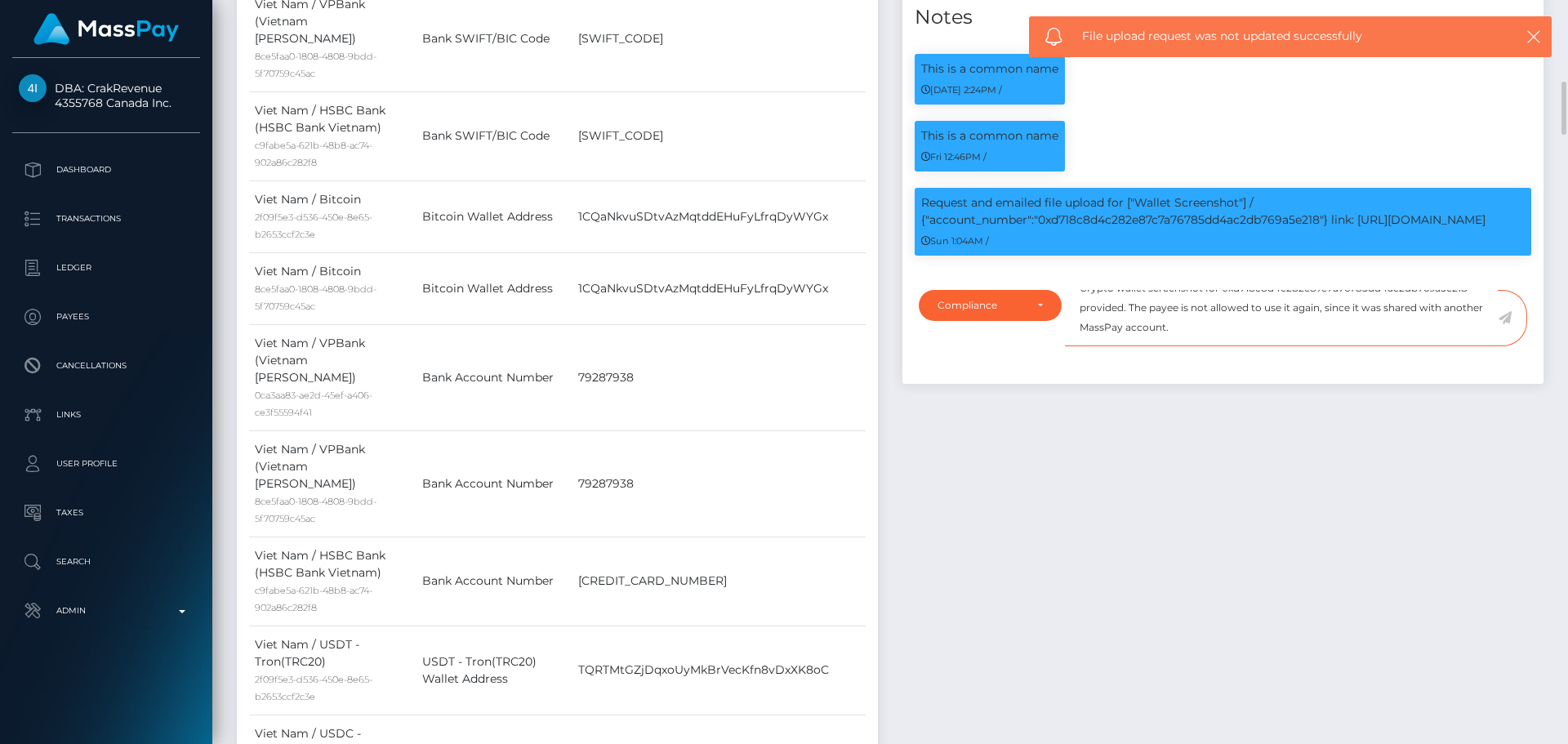
click at [1234, 337] on textarea "Crypto wallet screenshot for 0xd718c8d4c282e87c7a76785dd4ac2db769a5e218 provide…" at bounding box center [1282, 318] width 433 height 56
click at [1510, 319] on icon at bounding box center [1505, 318] width 14 height 13
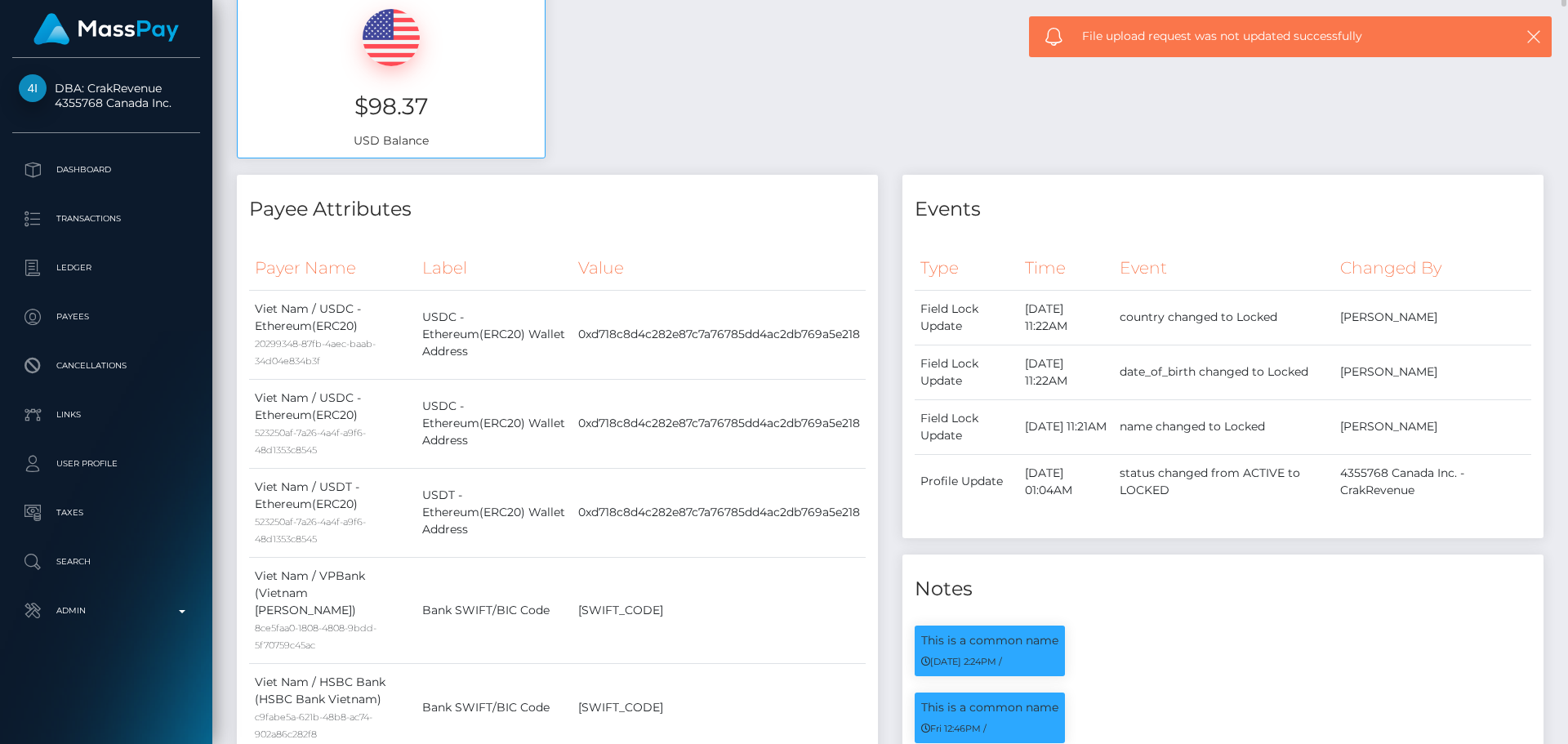
scroll to position [0, 0]
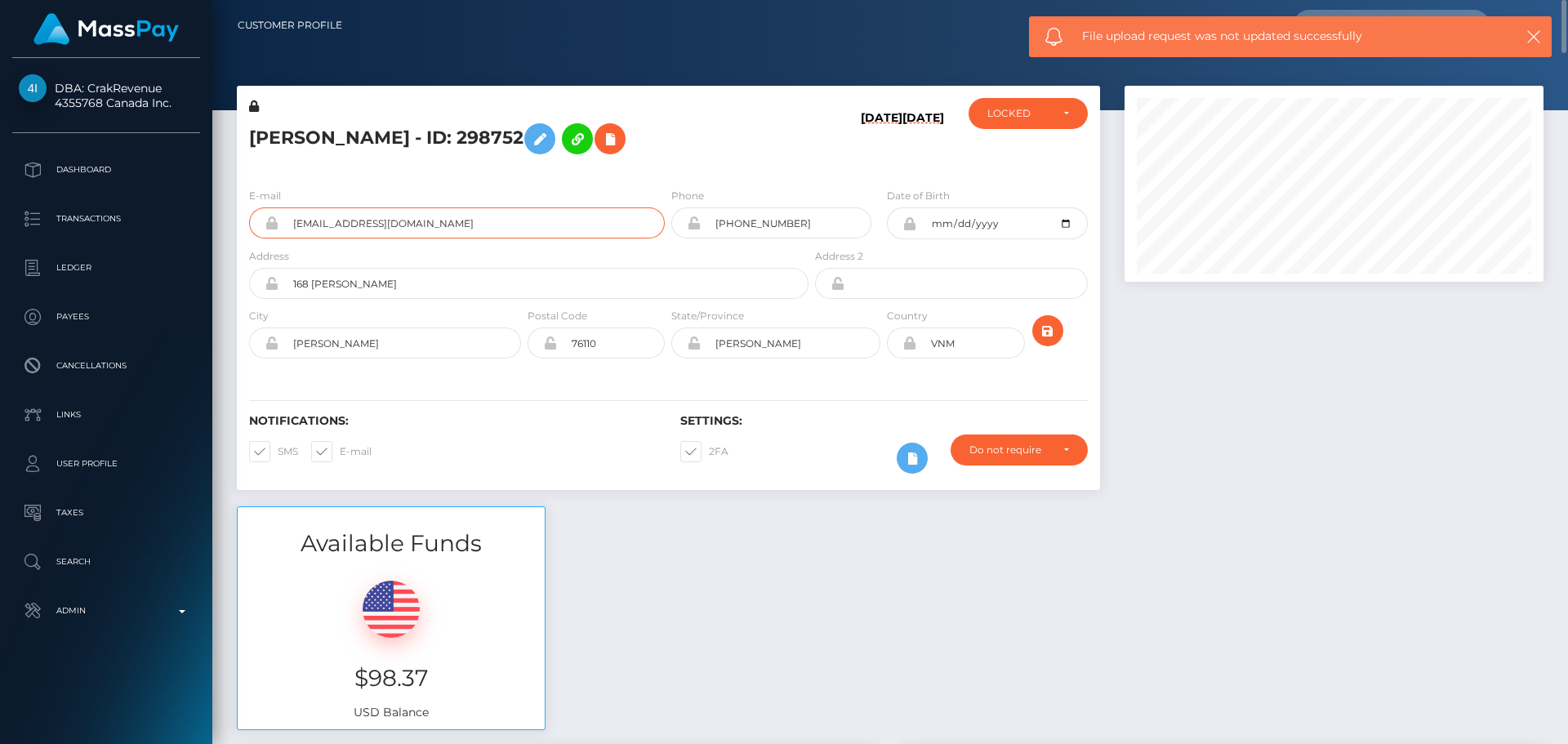
drag, startPoint x: 468, startPoint y: 222, endPoint x: 264, endPoint y: 217, distance: 204.1
click at [264, 217] on div "thanhsang2288@gmail.com" at bounding box center [457, 223] width 415 height 31
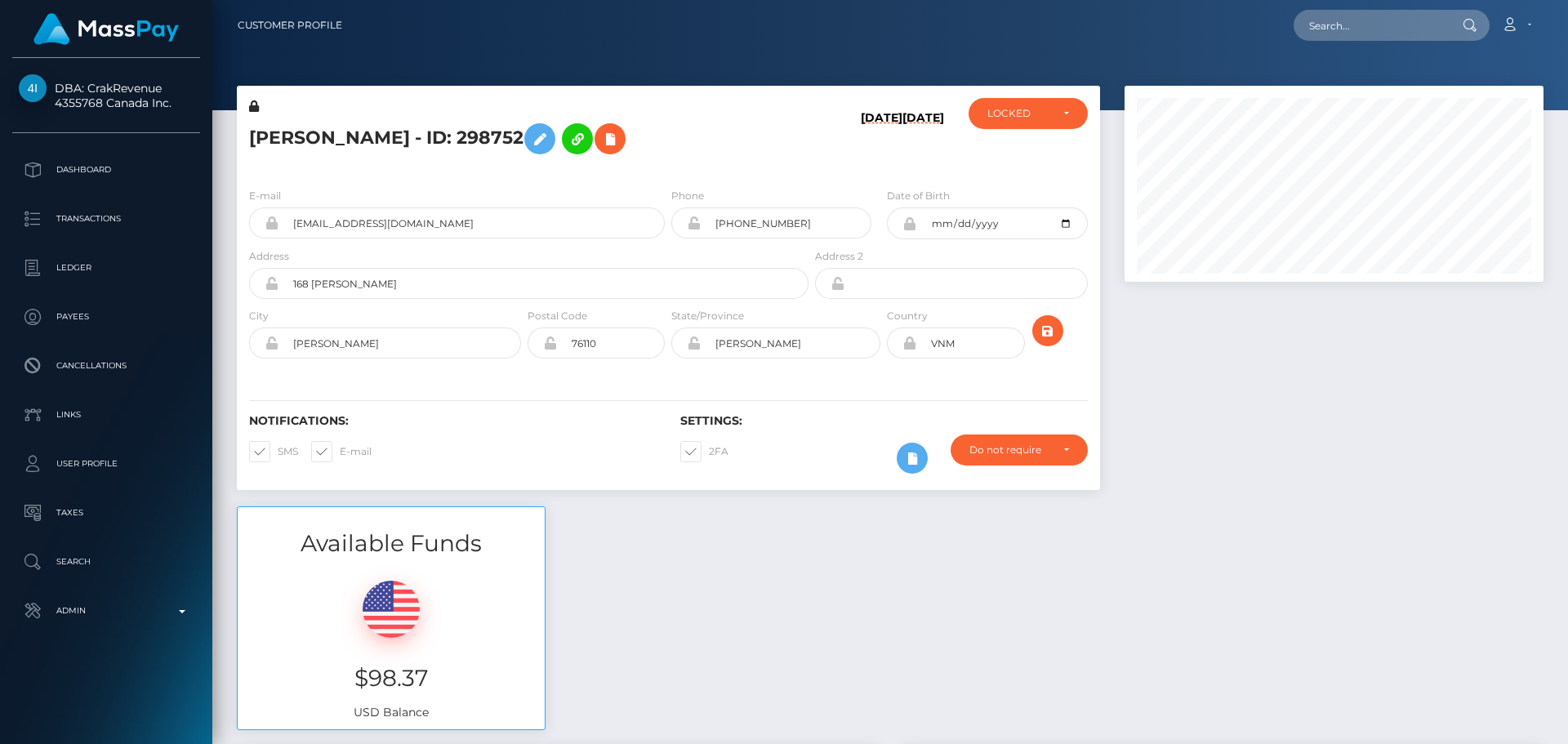
scroll to position [196, 420]
click at [1025, 111] on div "LOCKED" at bounding box center [1019, 114] width 63 height 13
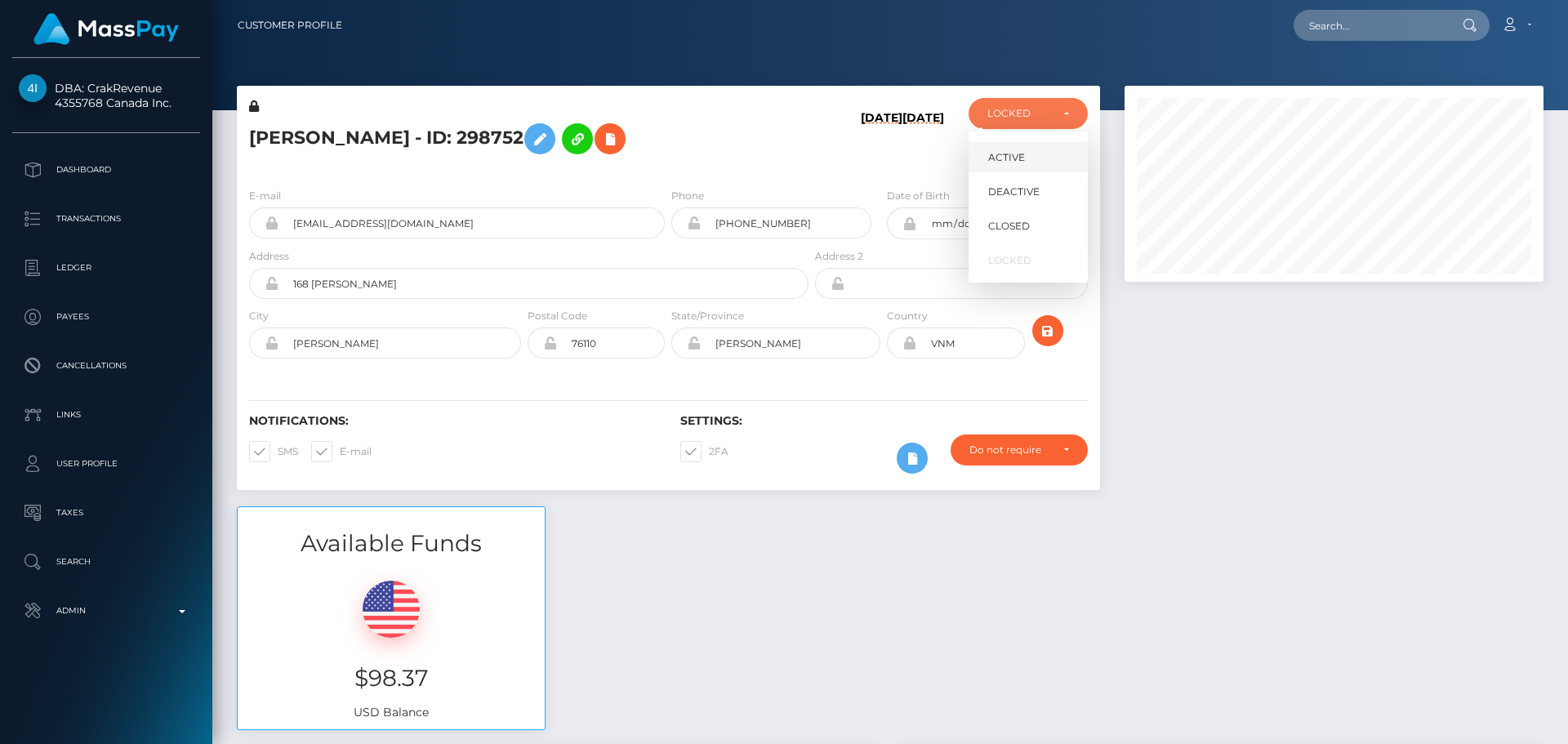
click at [1024, 147] on link "ACTIVE" at bounding box center [1028, 157] width 120 height 31
select select "ACTIVE"
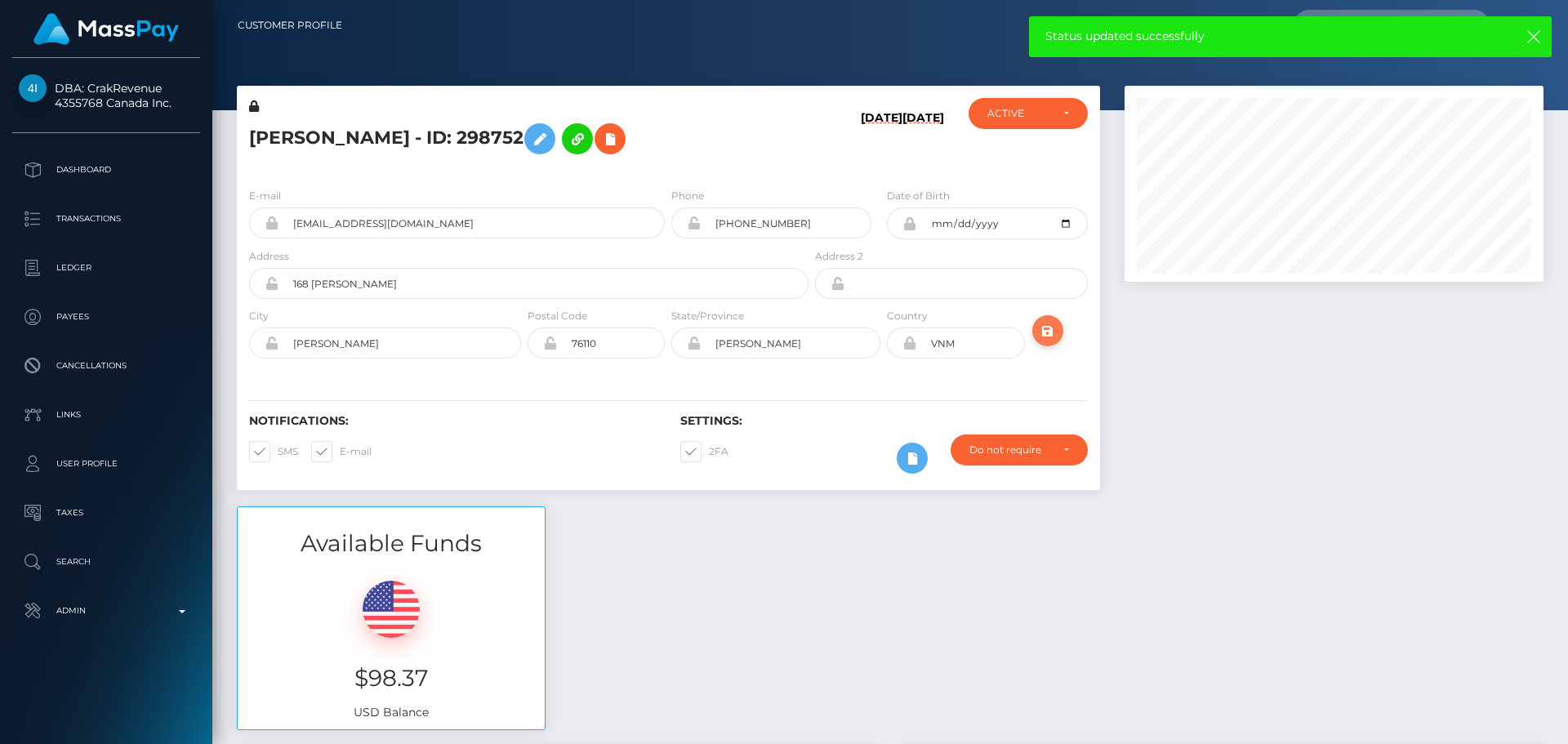
click at [1055, 328] on icon "submit" at bounding box center [1048, 330] width 19 height 20
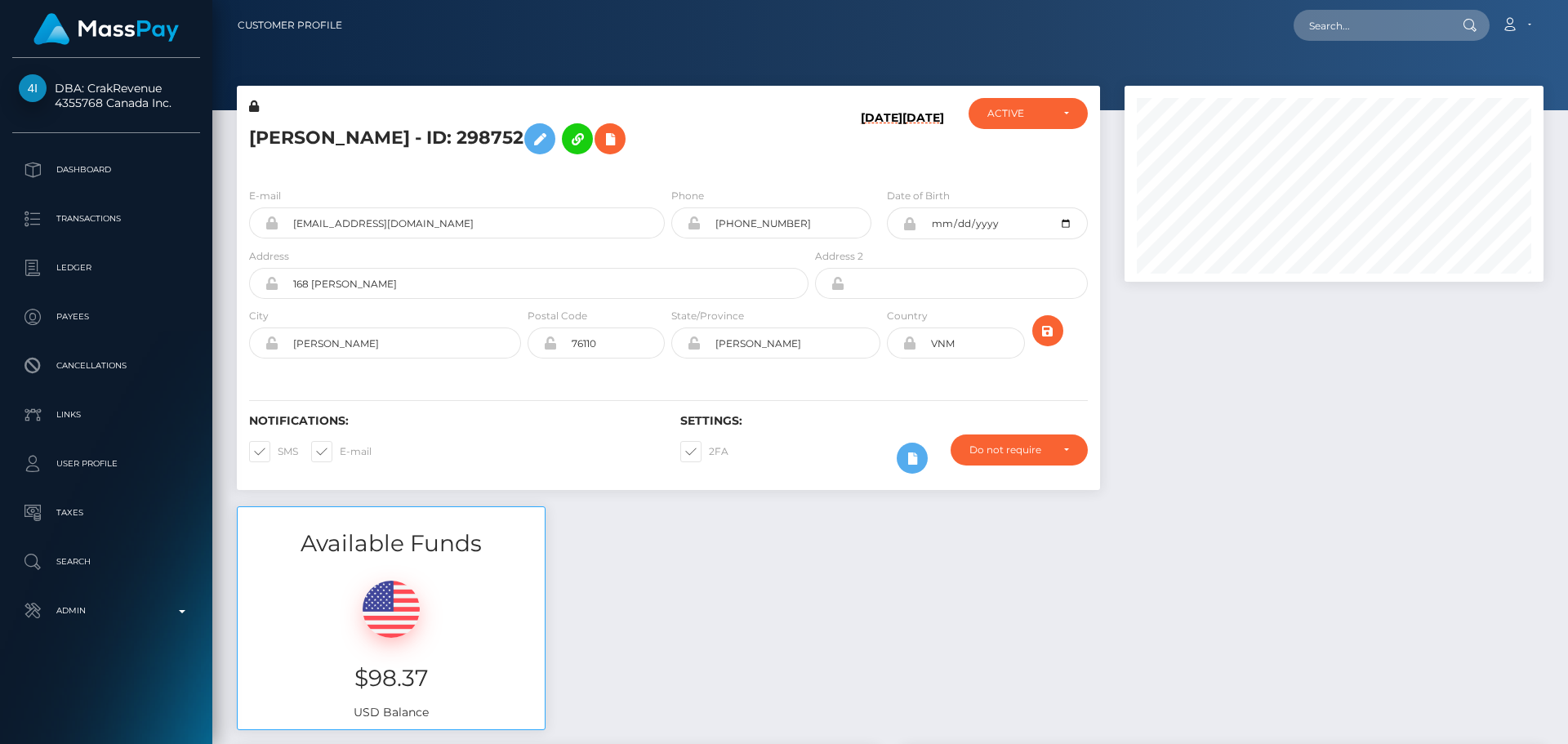
scroll to position [196, 420]
click at [398, 136] on h5 "[PERSON_NAME] - ID: 298752" at bounding box center [524, 138] width 550 height 47
copy h5 "[PERSON_NAME] - ID: 298752"
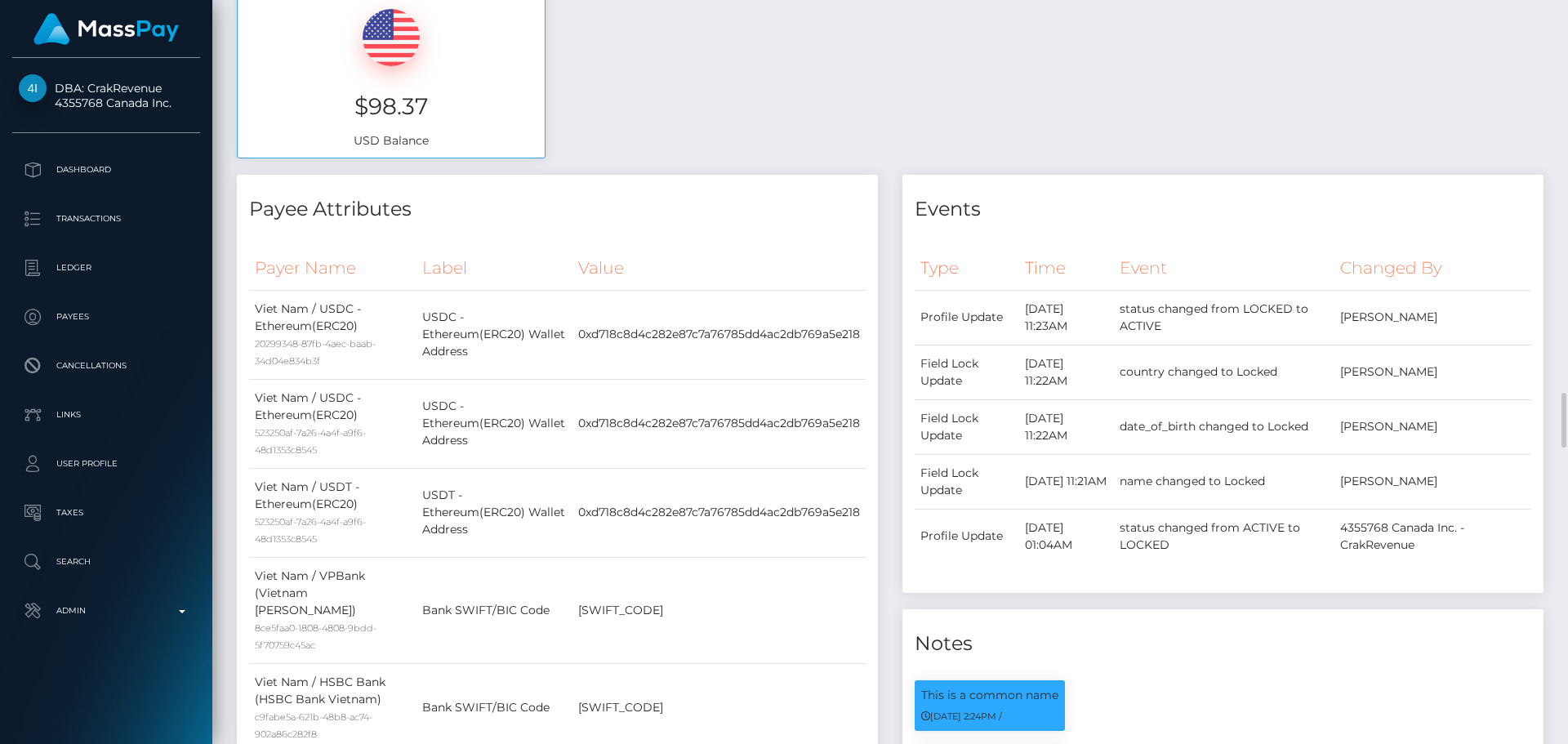
scroll to position [1062, 0]
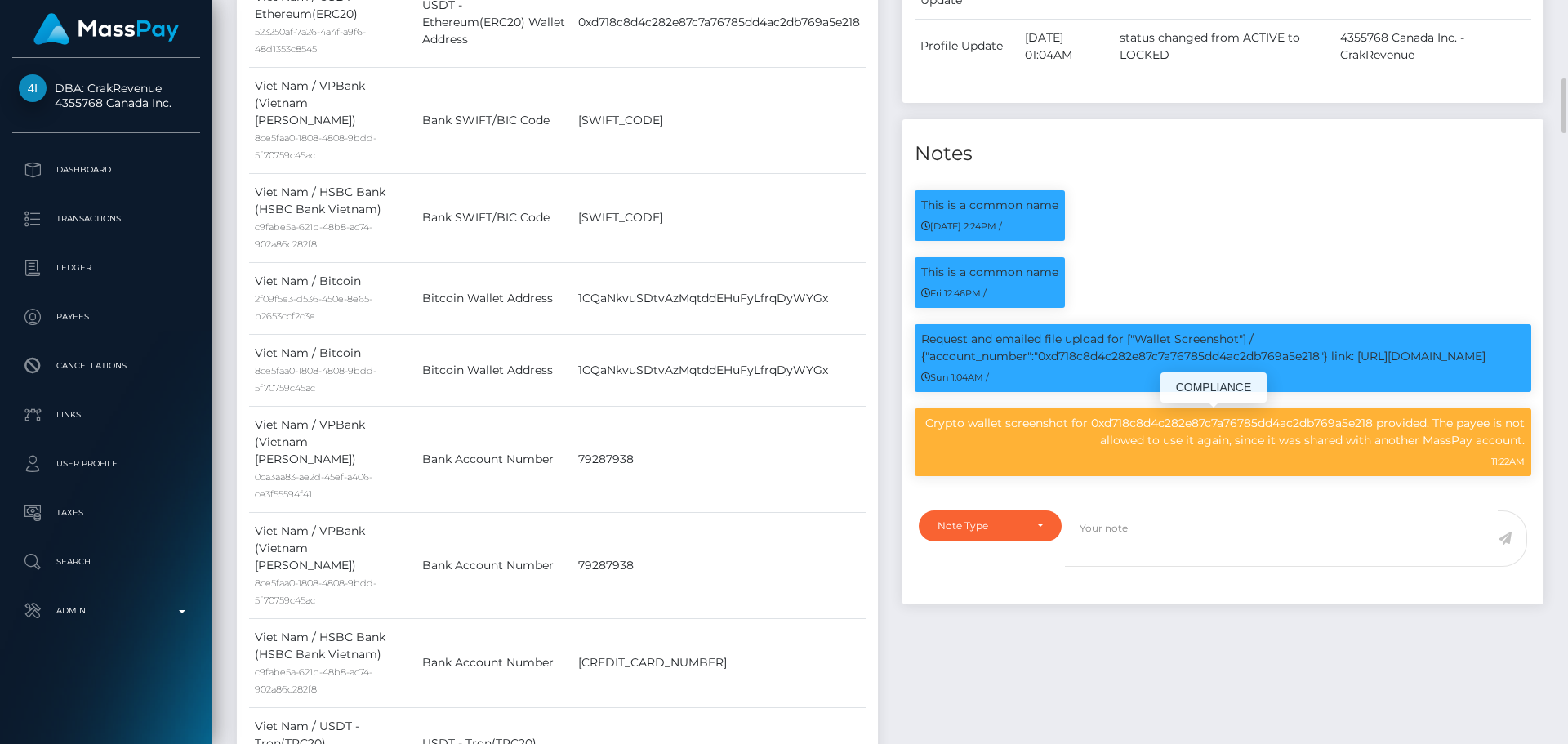
click at [1250, 423] on p "Crypto wallet screenshot for 0xd718c8d4c282e87c7a76785dd4ac2db769a5e218 provide…" at bounding box center [1223, 432] width 604 height 34
copy p "0xd718c8d4c282e87c7a76785dd4ac2db769a5e218"
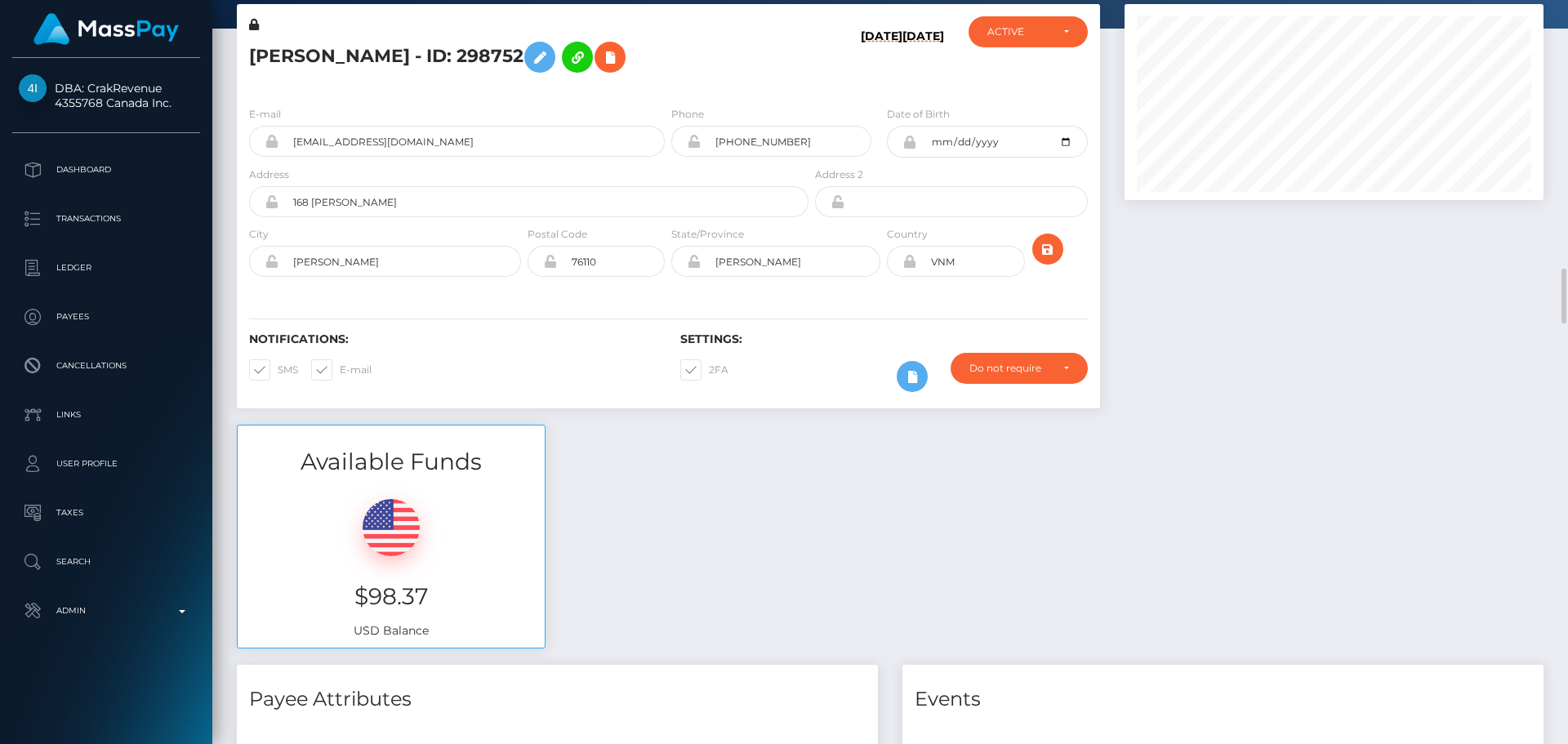
scroll to position [0, 0]
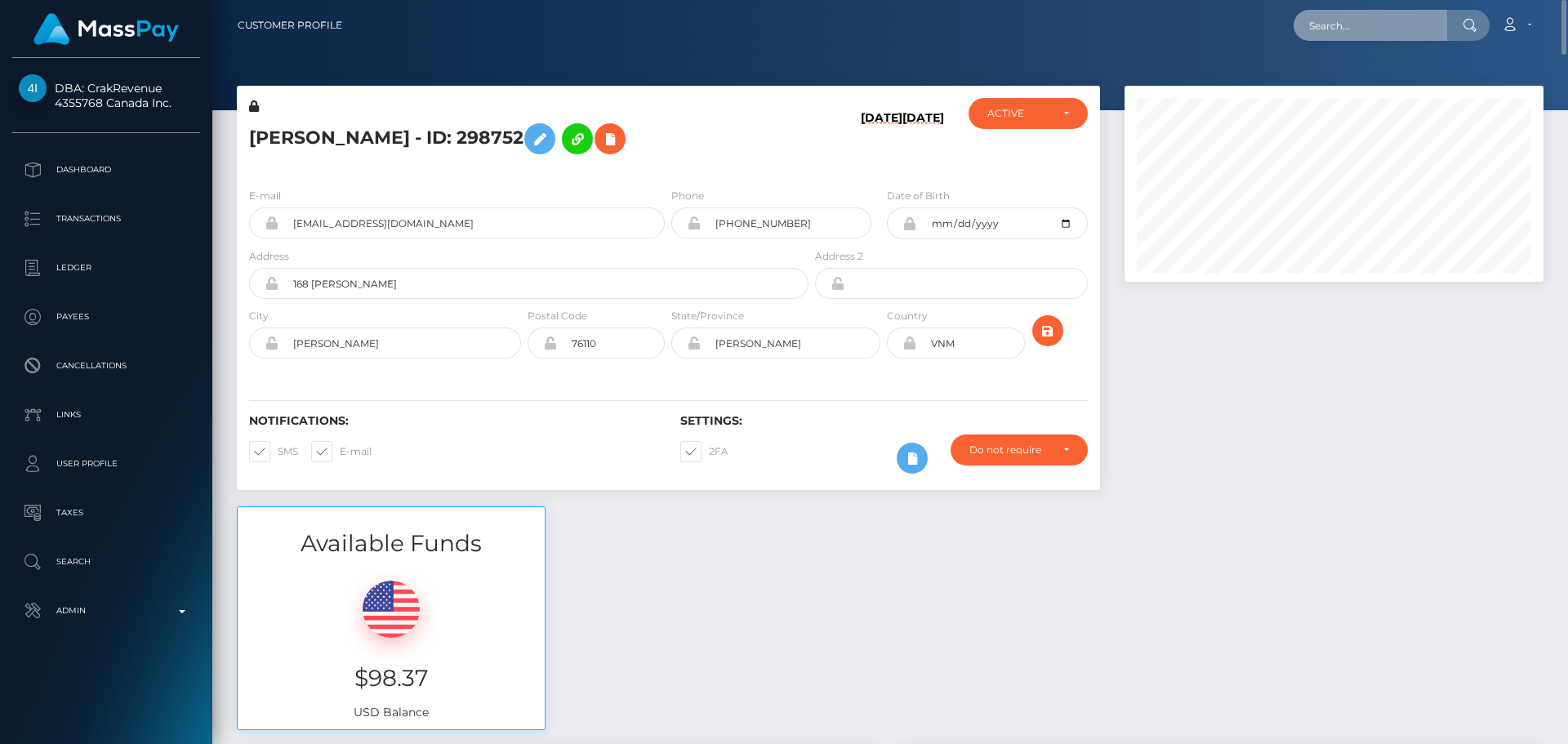
click at [1379, 18] on input "text" at bounding box center [1371, 25] width 153 height 31
paste input "poact_tlQlmd0nPMP4"
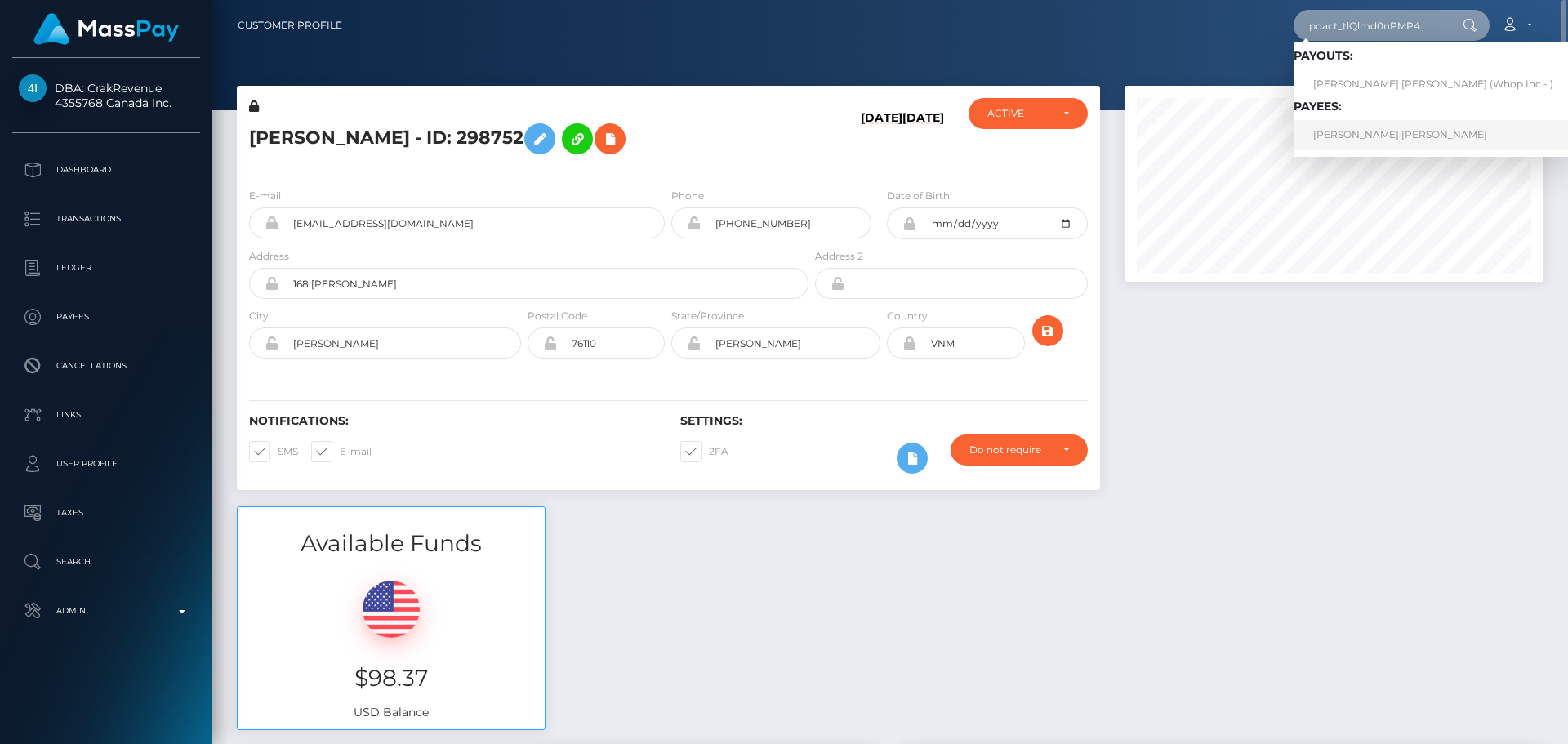
type input "poact_tlQlmd0nPMP4"
click at [1347, 130] on link "ARI ASKANDAR HAMAD HAMAD" at bounding box center [1434, 135] width 280 height 31
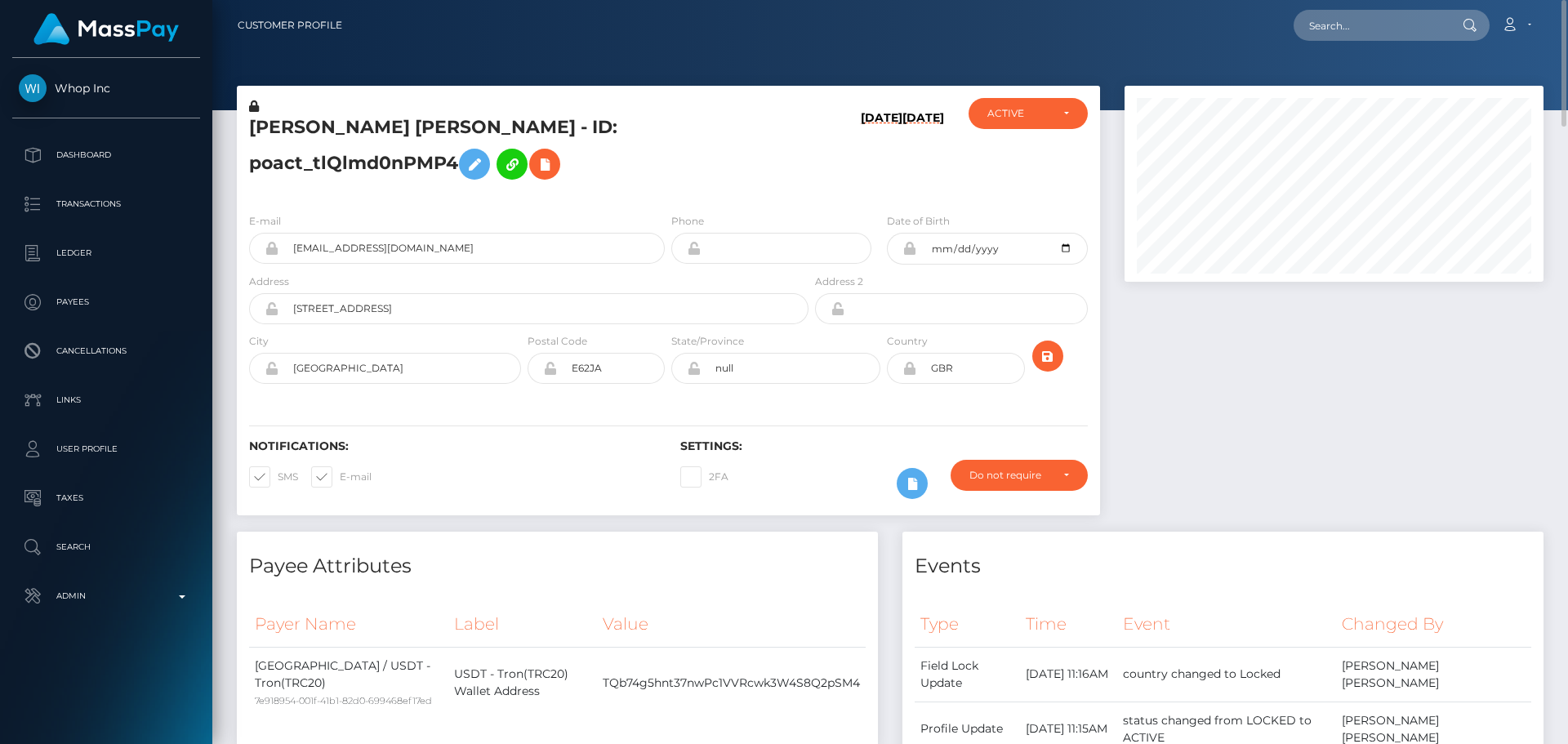
click at [711, 114] on div "[PERSON_NAME] [PERSON_NAME] - ID: poact_tlQlmd0nPMP4" at bounding box center [524, 148] width 575 height 102
click at [703, 170] on h5 "ARI ASKANDAR HAMAD HAMAD - ID: poact_tlQlmd0nPMP4" at bounding box center [524, 151] width 550 height 73
click at [1367, 27] on input "text" at bounding box center [1371, 25] width 153 height 31
paste input "info@soeren-schumann.com"
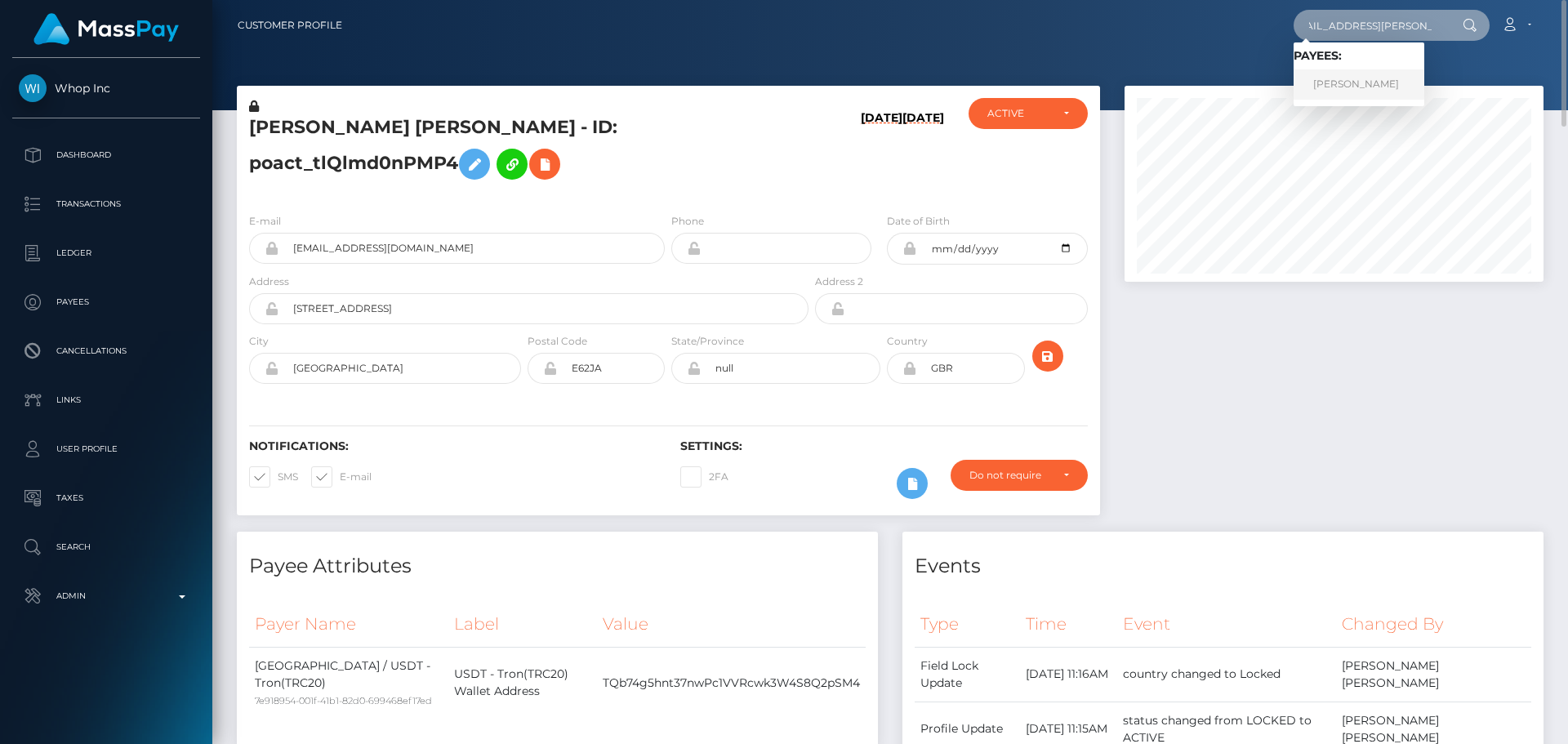
type input "info@soeren-schumann.com"
click at [1360, 84] on link "Soren Schumann" at bounding box center [1359, 85] width 131 height 31
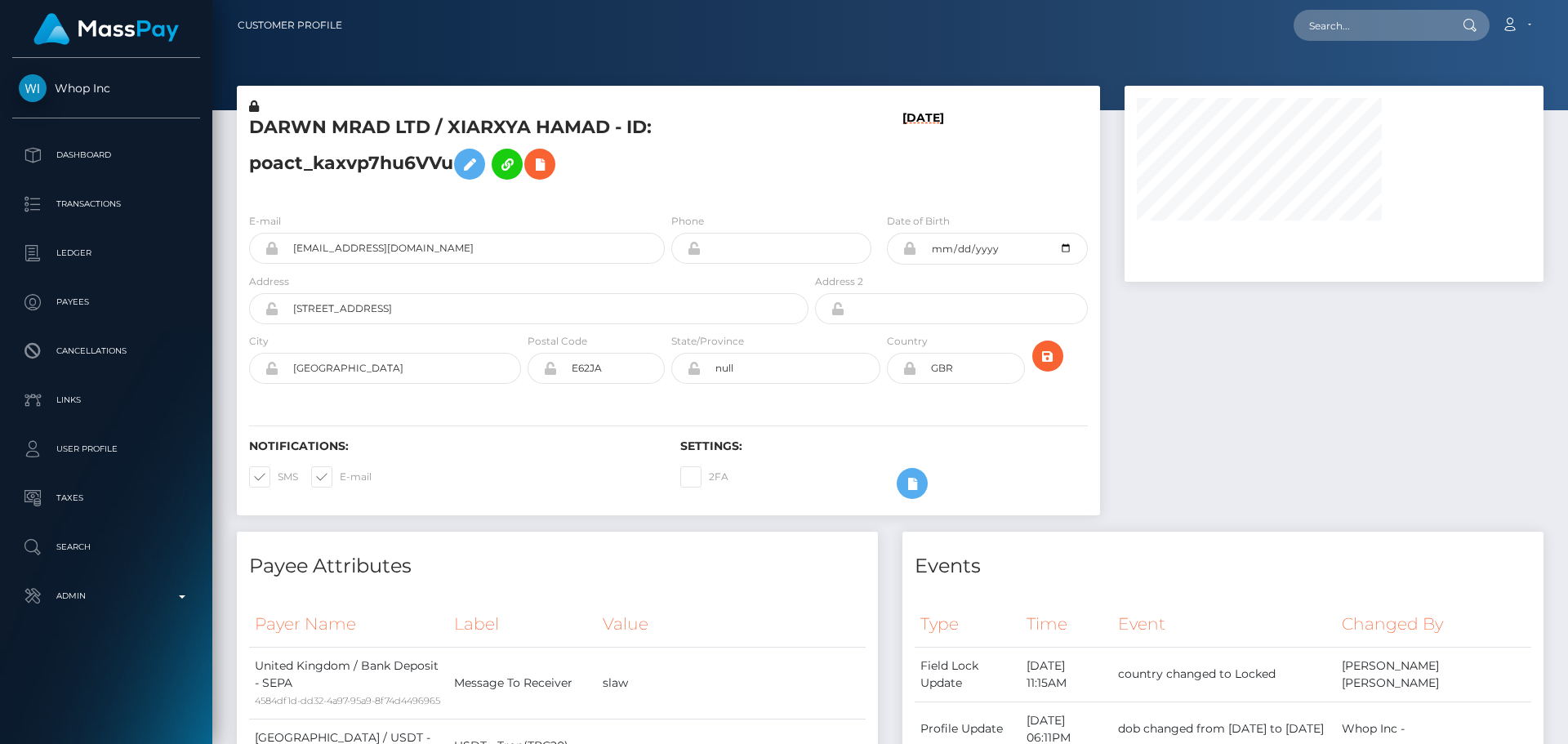
click at [667, 177] on h5 "DARWN MRAD LTD / XIARXYA HAMAD - ID: poact_kaxvp7hu6VVu" at bounding box center [524, 151] width 550 height 73
click at [678, 169] on h5 "DARWN MRAD LTD / XIARXYA HAMAD - ID: poact_kaxvp7hu6VVu" at bounding box center [524, 151] width 550 height 73
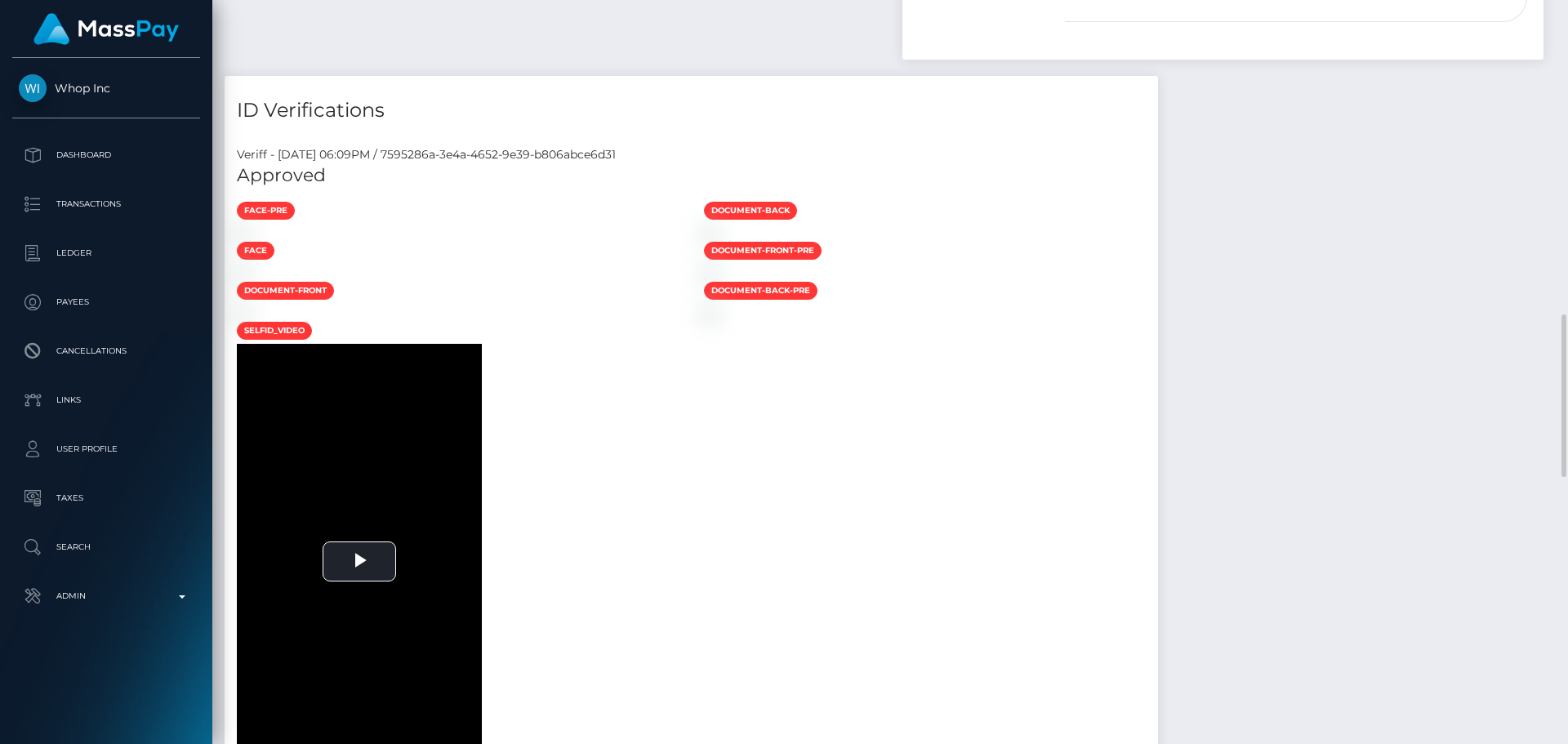
scroll to position [1062, 0]
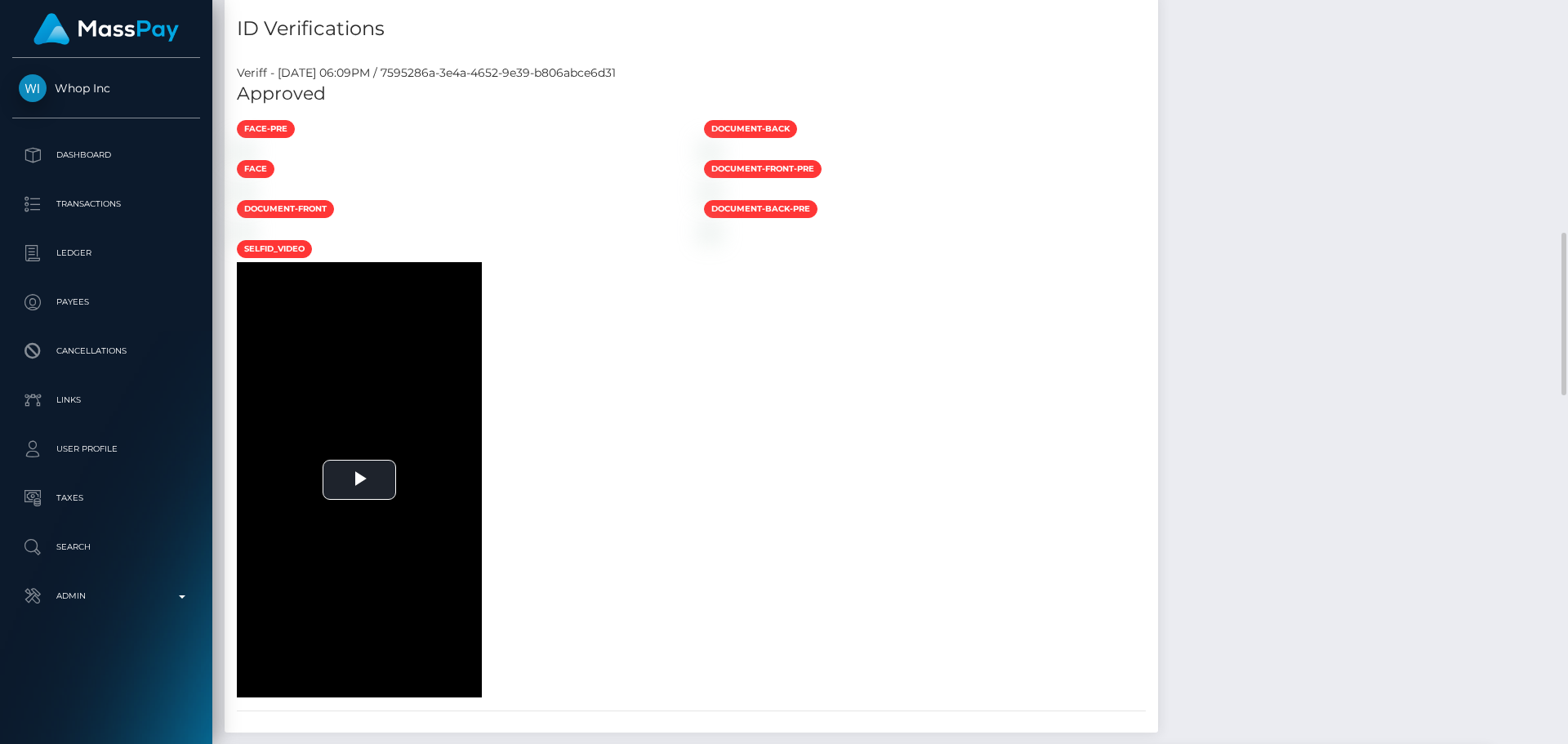
click at [692, 159] on div at bounding box center [459, 150] width 467 height 17
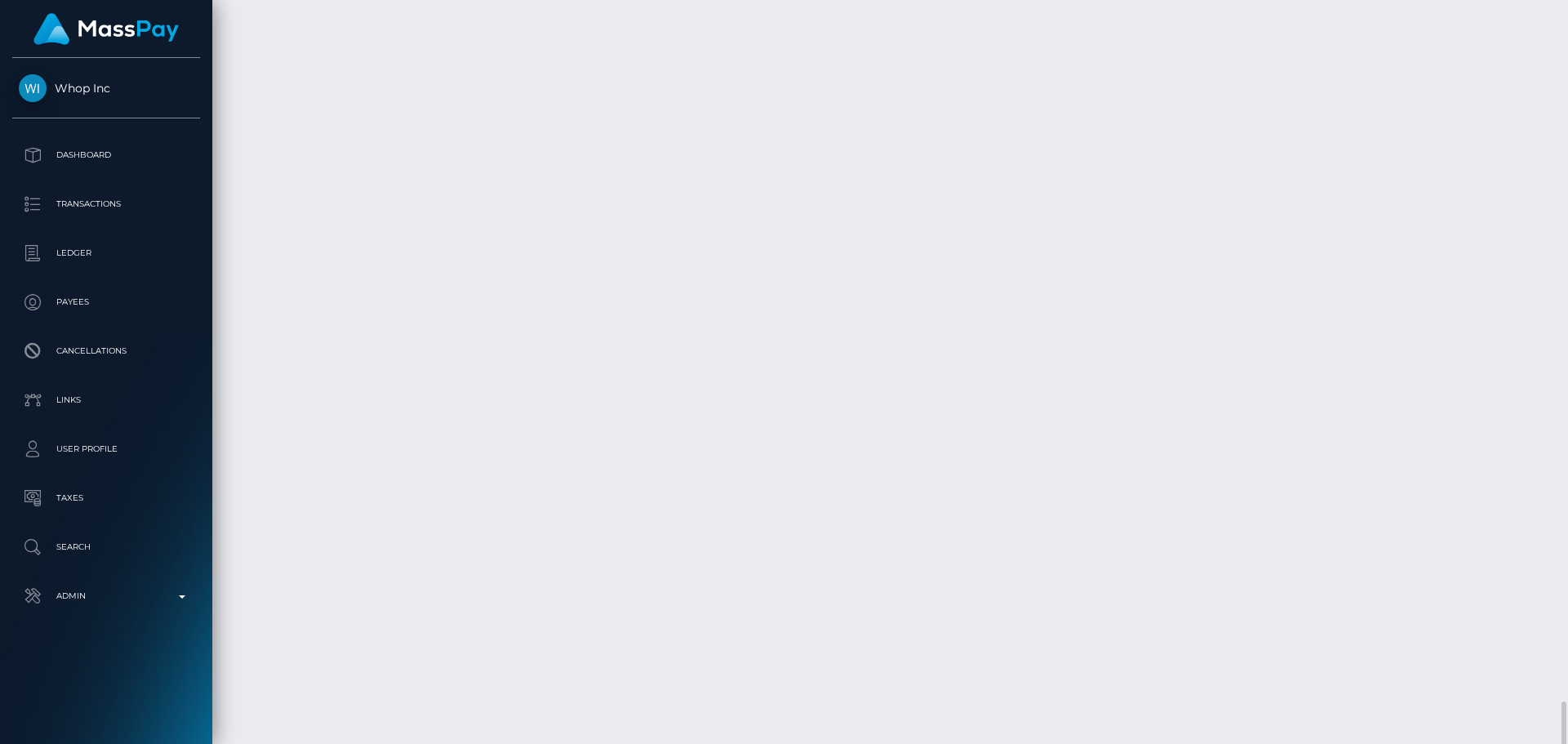
scroll to position [2653, 0]
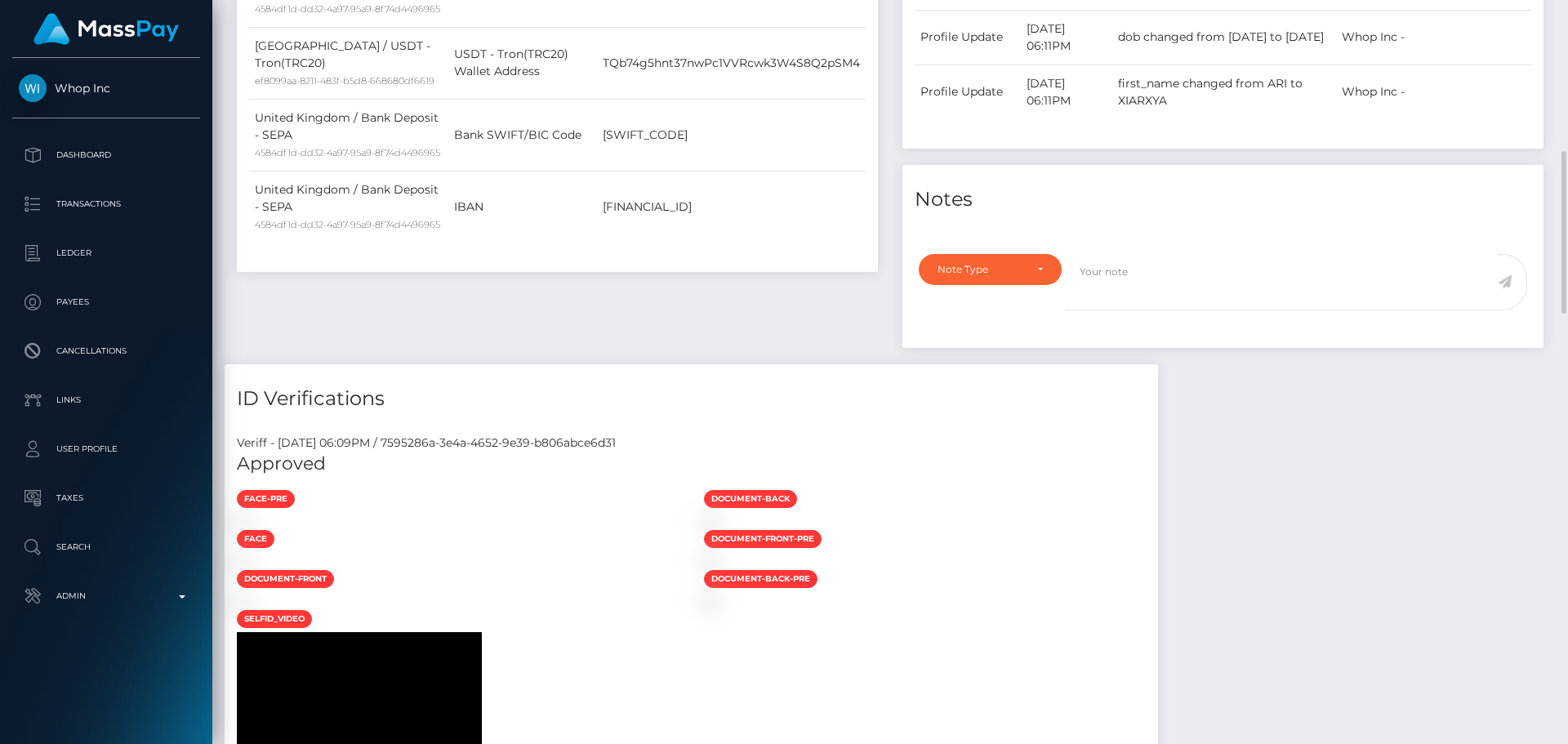
scroll to position [610, 0]
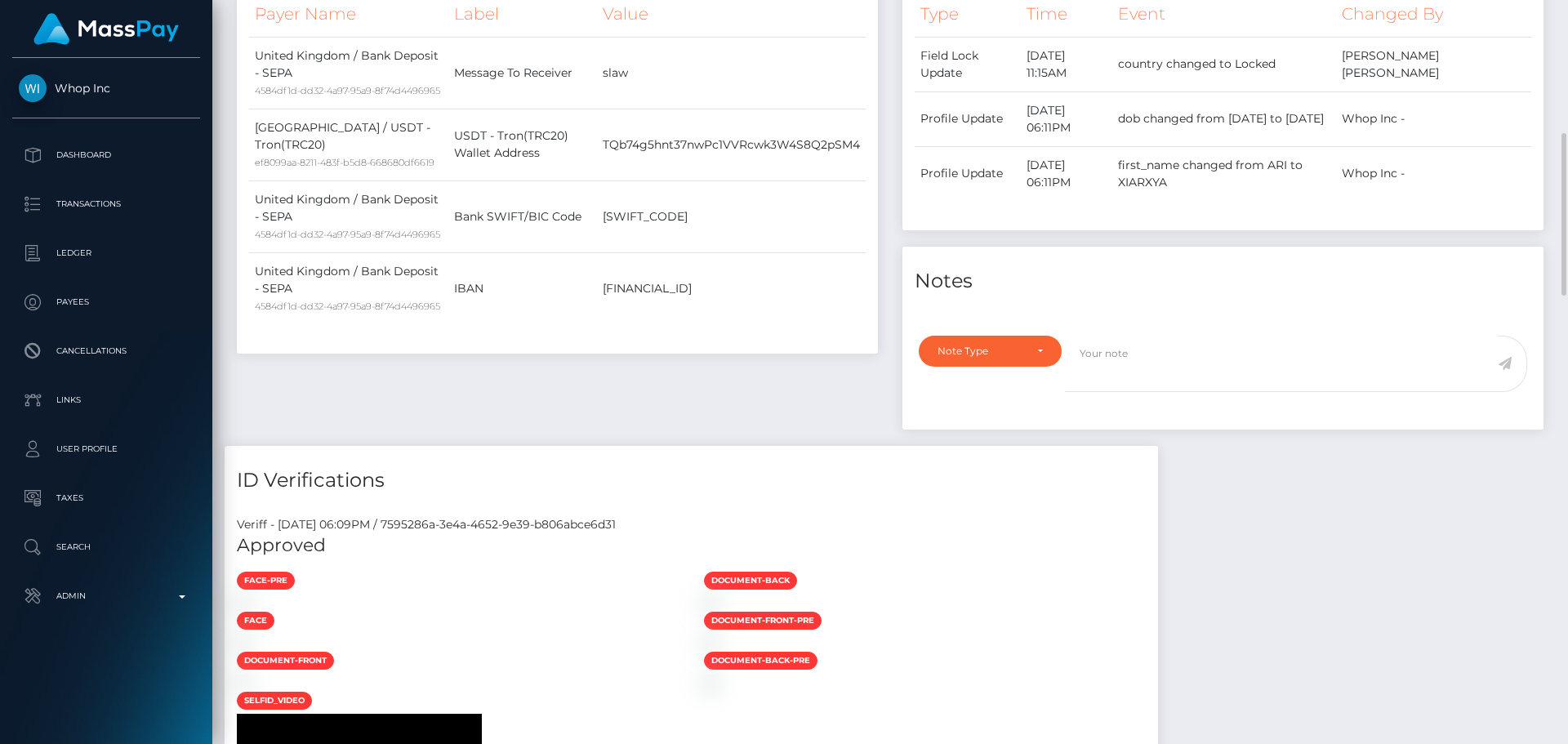
click at [721, 345] on div "Payer Name Label Value United Kingdom / Bank Deposit - SEPA 4584df1d-dd32-4a97-…" at bounding box center [557, 168] width 616 height 353
click at [794, 253] on td "SECGDEFFXXX" at bounding box center [731, 216] width 269 height 72
click at [769, 253] on td "SECGDEFFXXX" at bounding box center [731, 216] width 269 height 72
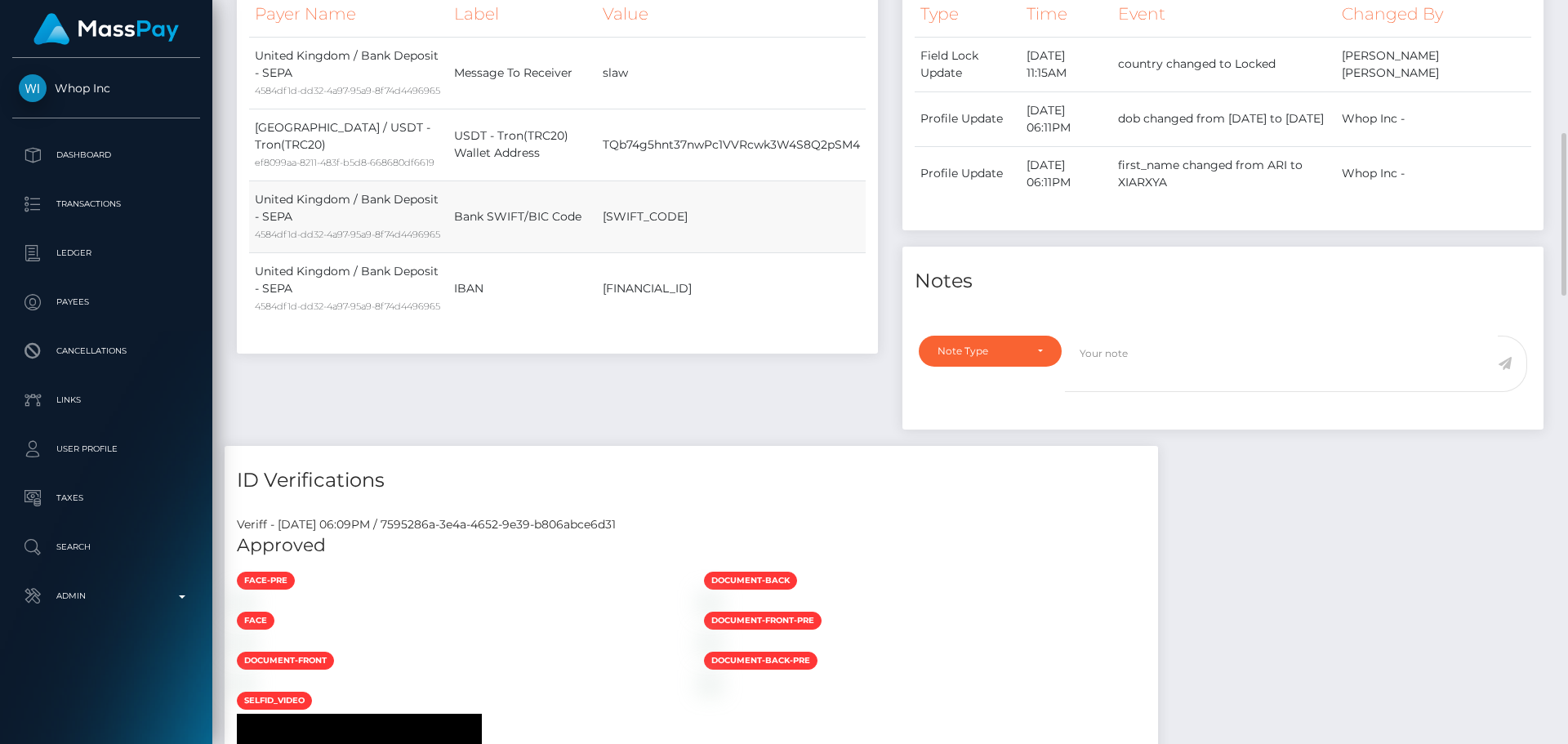
click at [766, 253] on td "SECGDEFFXXX" at bounding box center [731, 216] width 269 height 72
click at [719, 253] on td "SECGDEFFXXX" at bounding box center [731, 216] width 269 height 72
click at [693, 253] on td "SECGDEFFXXX" at bounding box center [731, 216] width 269 height 72
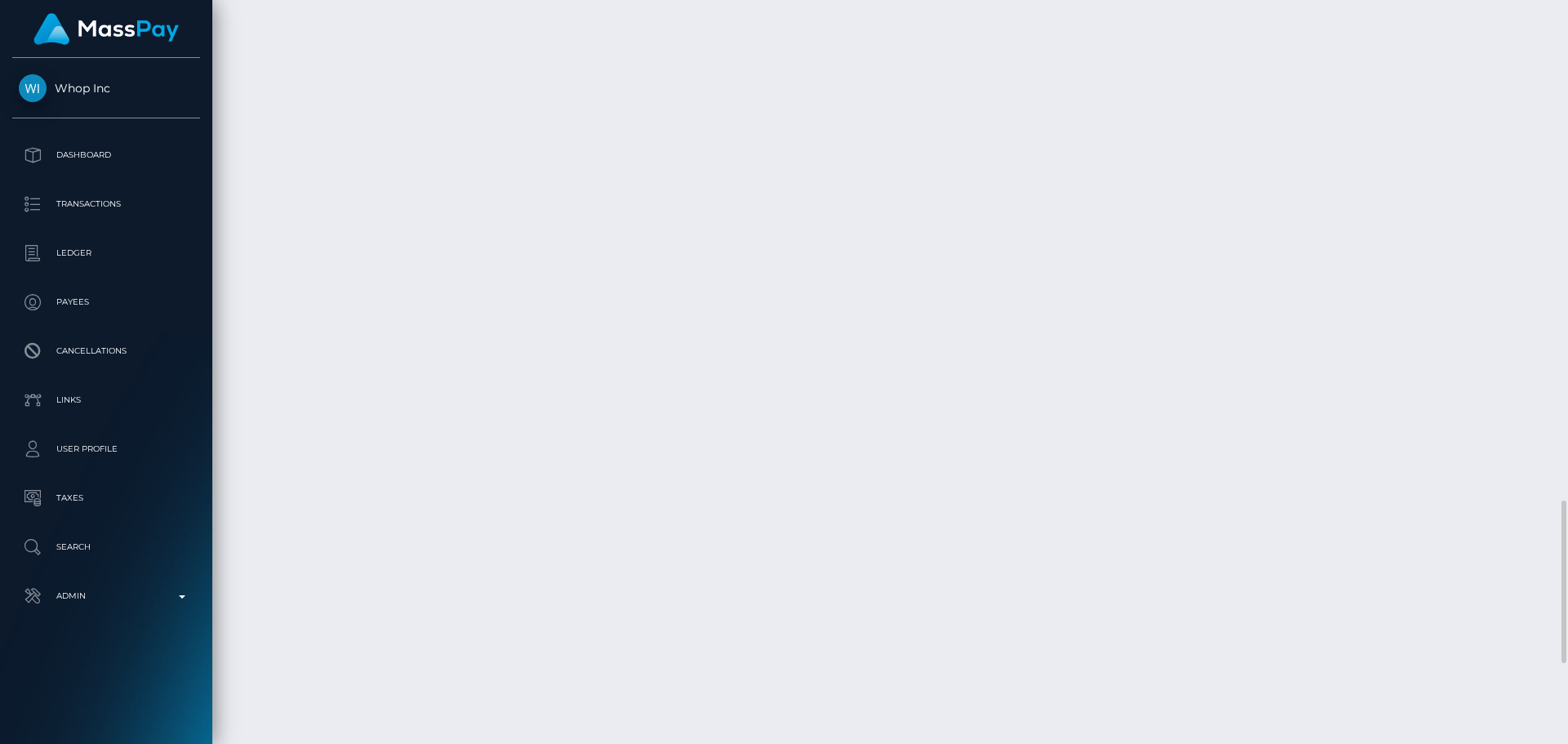
scroll to position [2653, 0]
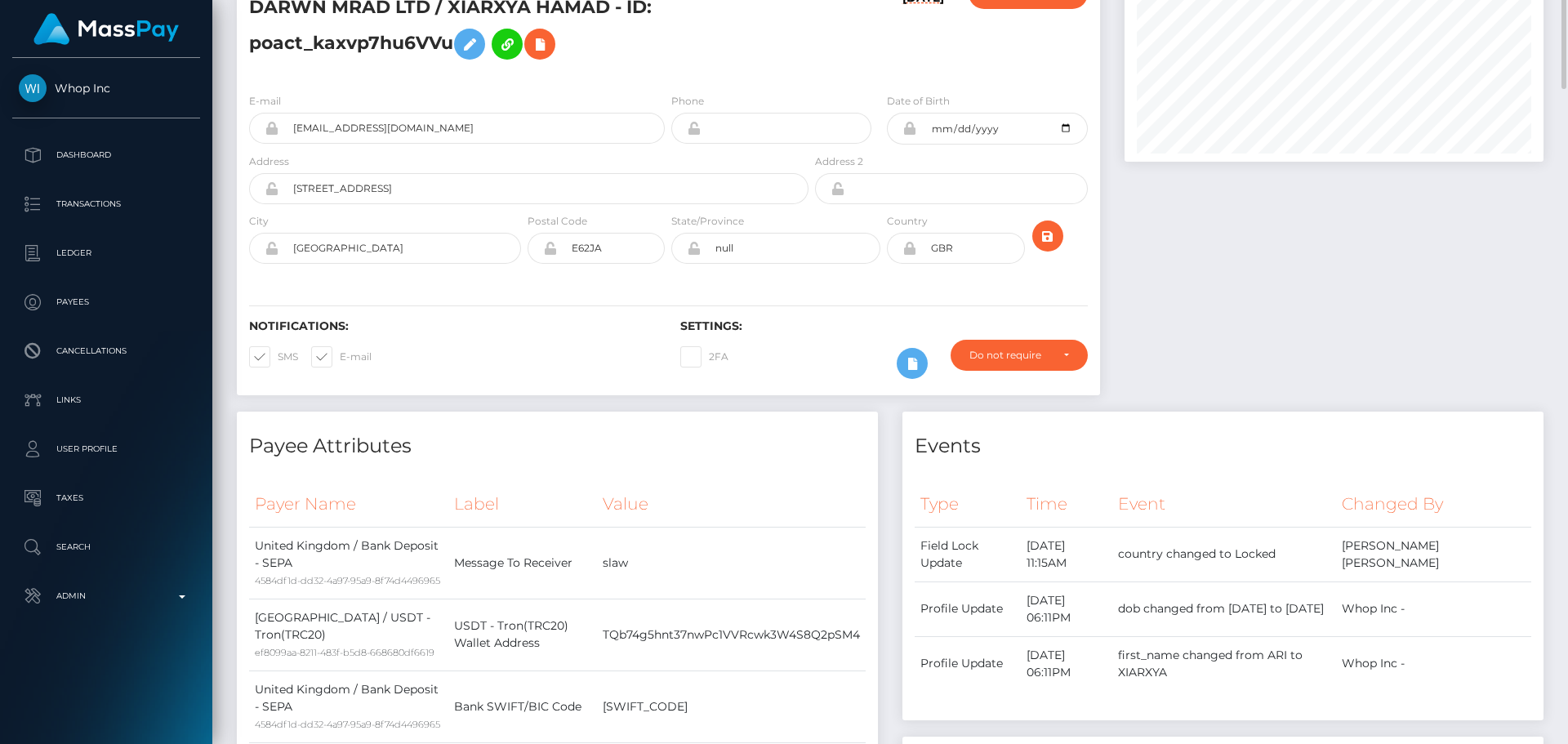
scroll to position [0, 0]
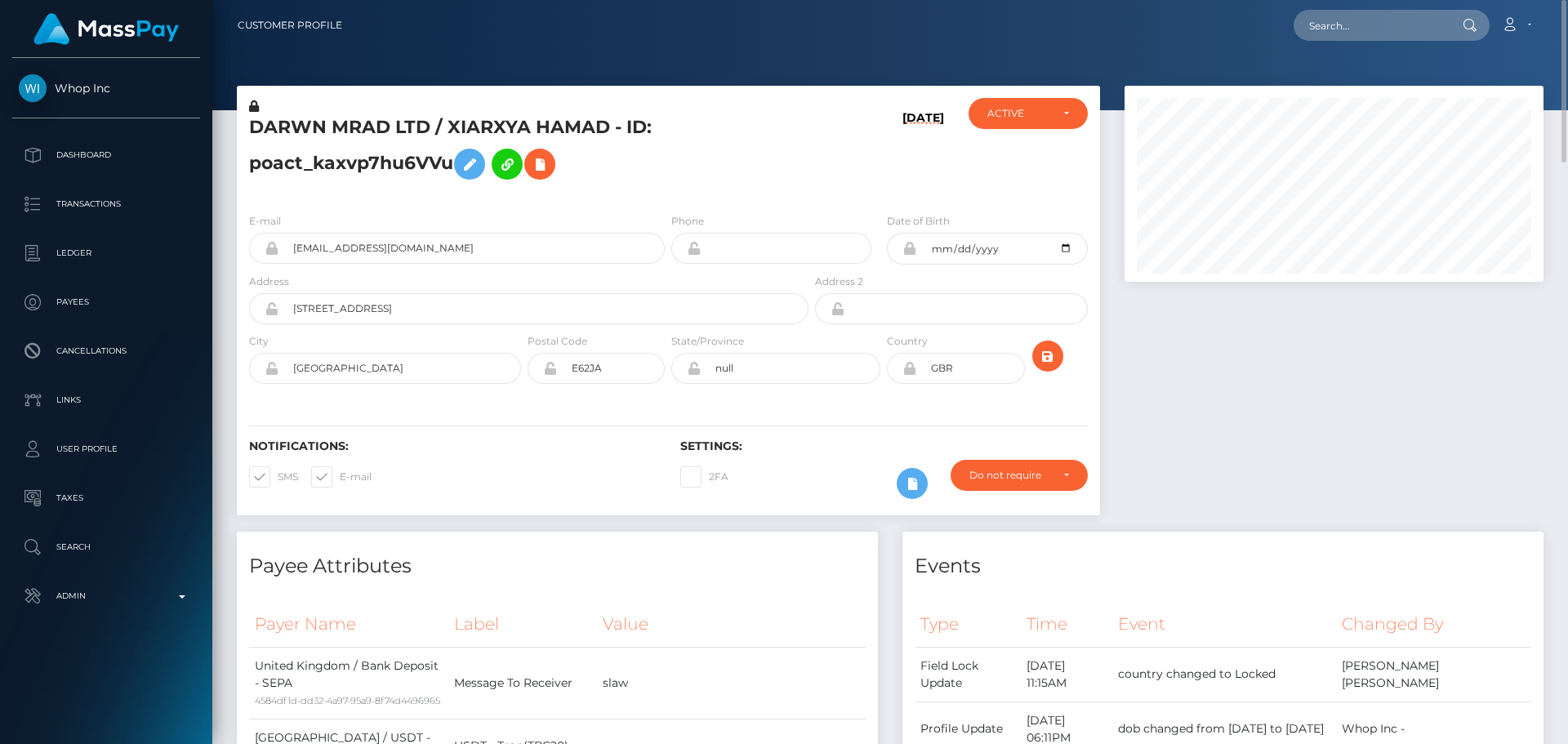
click at [606, 192] on div "DARWN MRAD LTD / XIARXYA HAMAD - ID: poact_kaxvp7hu6VVu" at bounding box center [524, 148] width 575 height 102
drag, startPoint x: 454, startPoint y: 125, endPoint x: 606, endPoint y: 131, distance: 152.1
click at [606, 131] on h5 "DARWN MRAD LTD / XIARXYA HAMAD - ID: poact_kaxvp7hu6VVu" at bounding box center [524, 151] width 550 height 73
click at [622, 192] on div "DARWN MRAD LTD / XIARXYA HAMAD - ID: poact_kaxvp7hu6VVu" at bounding box center [524, 148] width 575 height 102
click at [606, 192] on div "DARWN MRAD LTD / XIARXYA HAMAD - ID: poact_kaxvp7hu6VVu" at bounding box center [524, 148] width 575 height 102
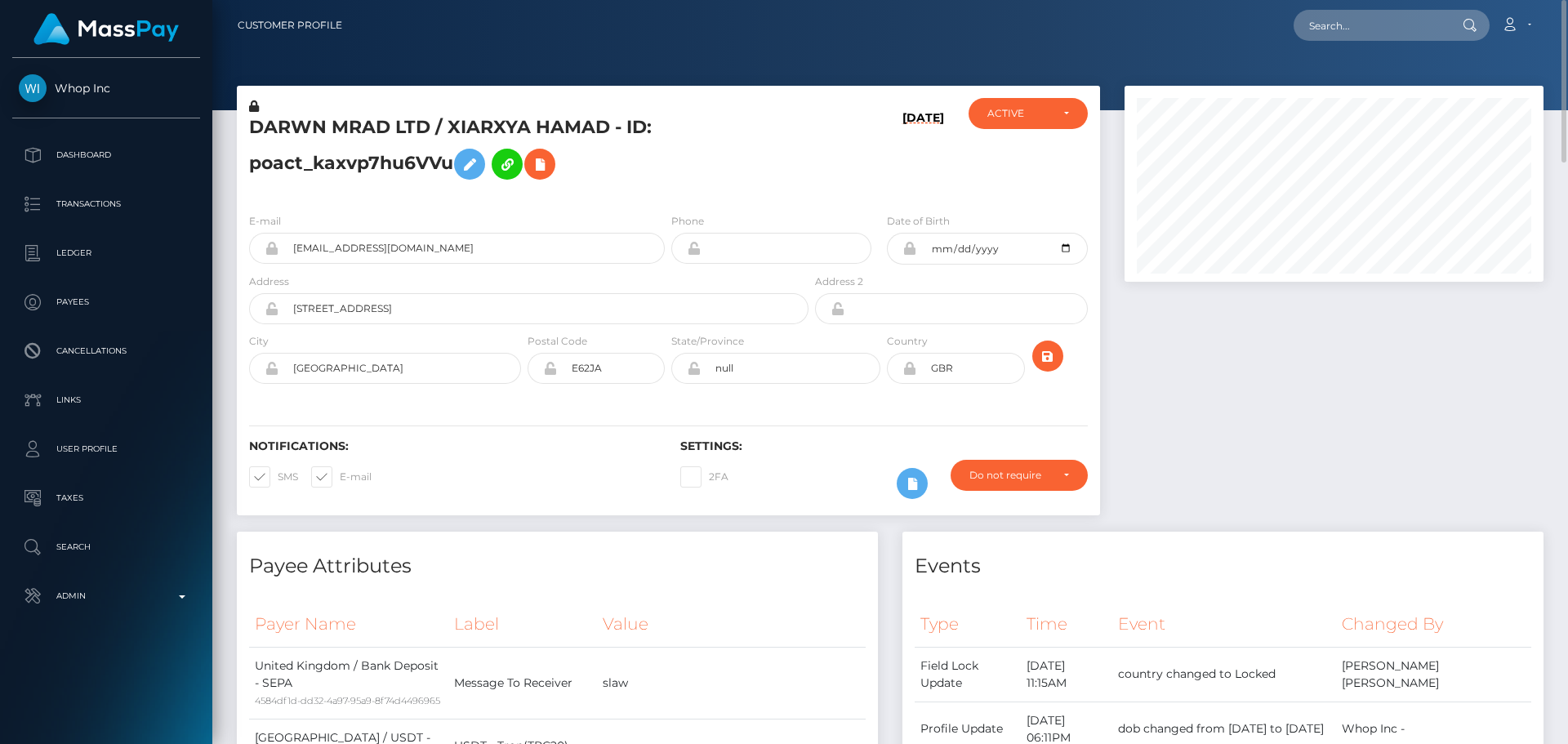
click at [613, 192] on div "DARWN MRAD LTD / XIARXYA HAMAD - ID: poact_kaxvp7hu6VVu" at bounding box center [524, 148] width 575 height 102
click at [668, 195] on div "DARWN MRAD LTD / XIARXYA HAMAD - ID: poact_kaxvp7hu6VVu" at bounding box center [524, 148] width 575 height 102
click at [666, 195] on div "DARWN MRAD LTD / XIARXYA HAMAD - ID: poact_kaxvp7hu6VVu" at bounding box center [524, 148] width 575 height 102
drag, startPoint x: 450, startPoint y: 124, endPoint x: 610, endPoint y: 129, distance: 160.1
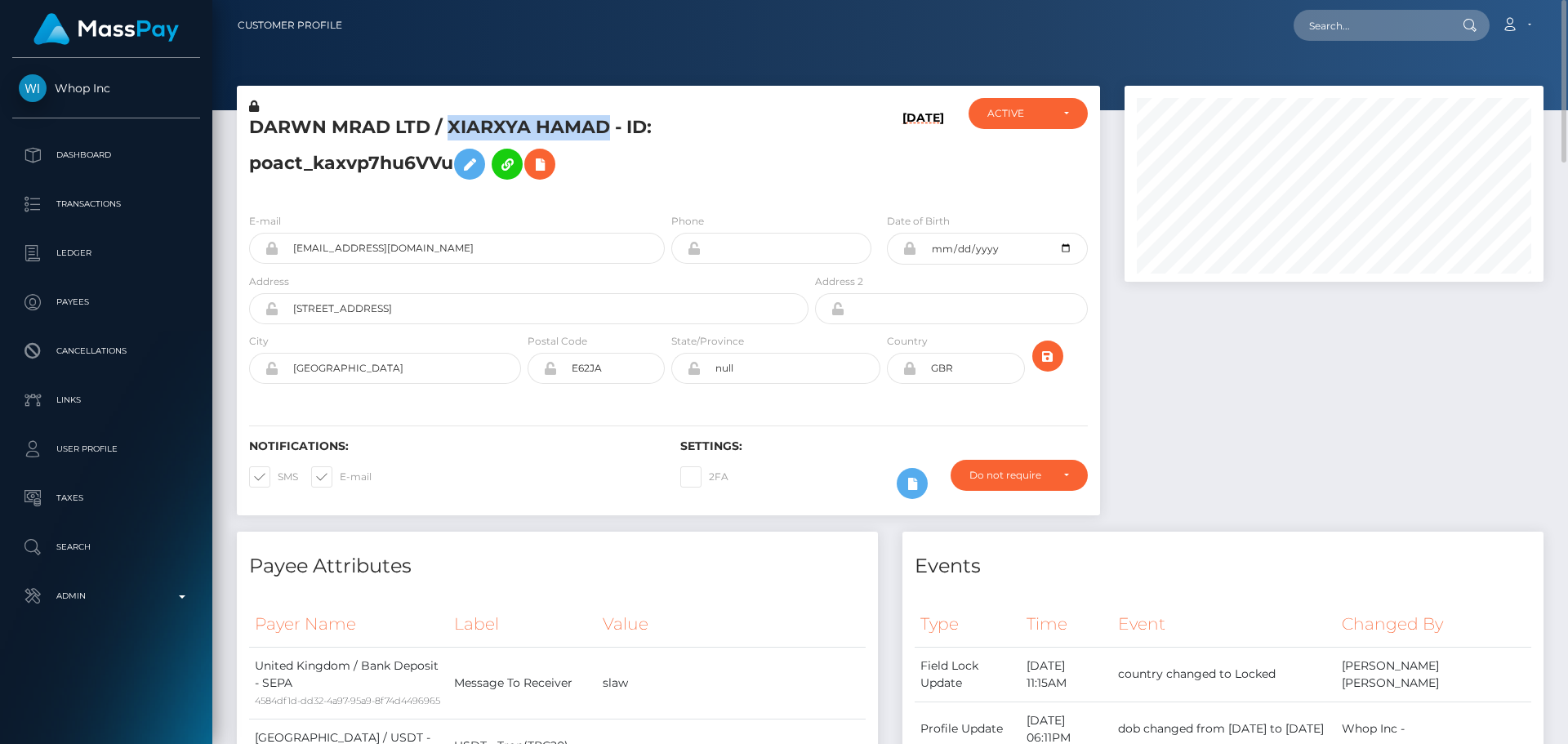
click at [610, 129] on h5 "DARWN MRAD LTD / XIARXYA HAMAD - ID: poact_kaxvp7hu6VVu" at bounding box center [524, 151] width 550 height 73
click at [666, 191] on div "DARWN MRAD LTD / XIARXYA HAMAD - ID: poact_kaxvp7hu6VVu" at bounding box center [524, 148] width 575 height 102
click at [669, 198] on div "DARWN MRAD LTD / XIARXYA HAMAD - ID: poact_kaxvp7hu6VVu" at bounding box center [524, 148] width 575 height 102
click at [667, 197] on div "DARWN MRAD LTD / XIARXYA HAMAD - ID: poact_kaxvp7hu6VVu" at bounding box center [524, 148] width 575 height 102
drag, startPoint x: 449, startPoint y: 125, endPoint x: 604, endPoint y: 127, distance: 155.0
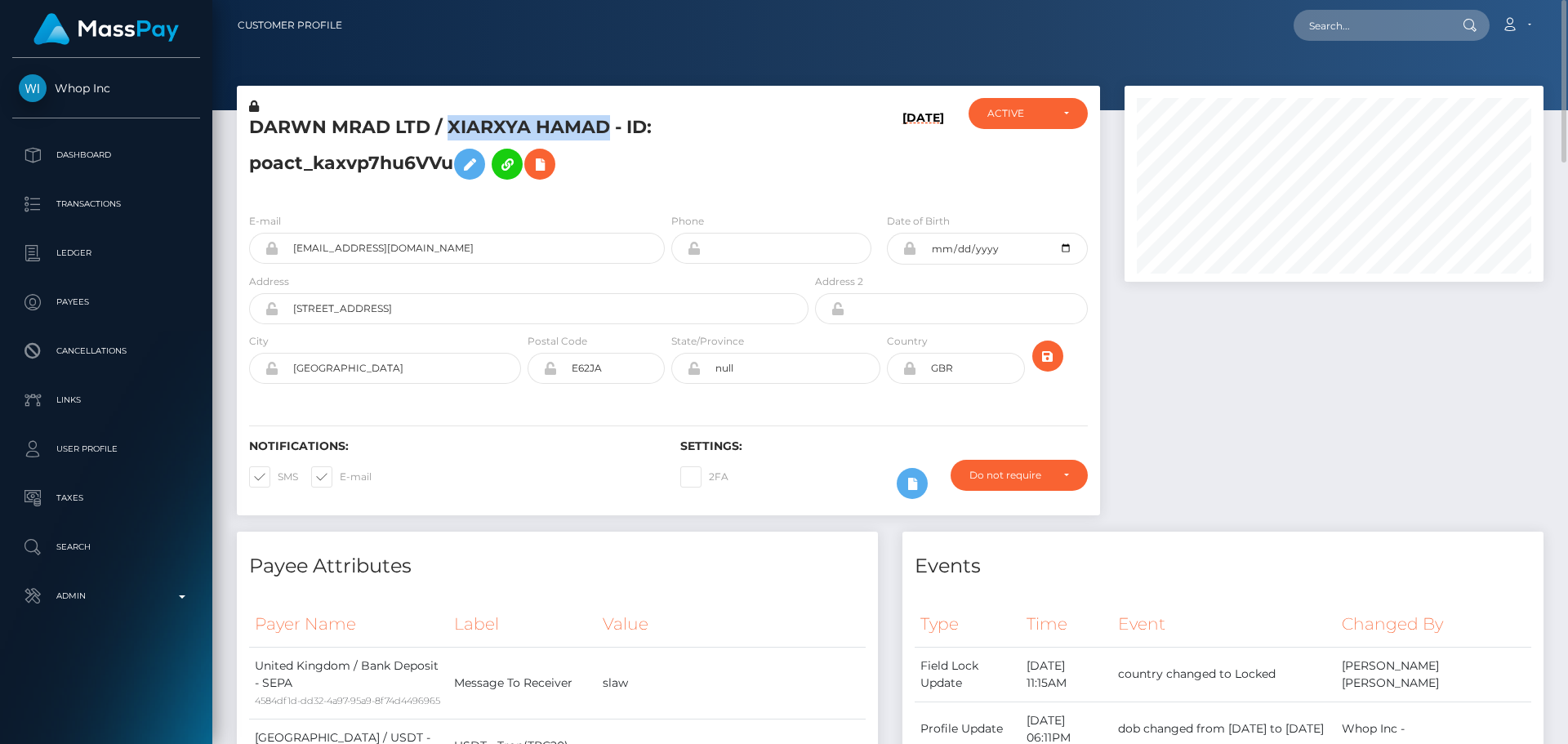
click at [604, 127] on h5 "DARWN MRAD LTD / XIARXYA HAMAD - ID: poact_kaxvp7hu6VVu" at bounding box center [524, 151] width 550 height 73
click at [660, 197] on div "DARWN MRAD LTD / XIARXYA HAMAD - ID: poact_kaxvp7hu6VVu" at bounding box center [524, 148] width 575 height 102
click at [666, 197] on div "DARWN MRAD LTD / XIARXYA HAMAD - ID: poact_kaxvp7hu6VVu" at bounding box center [524, 148] width 575 height 102
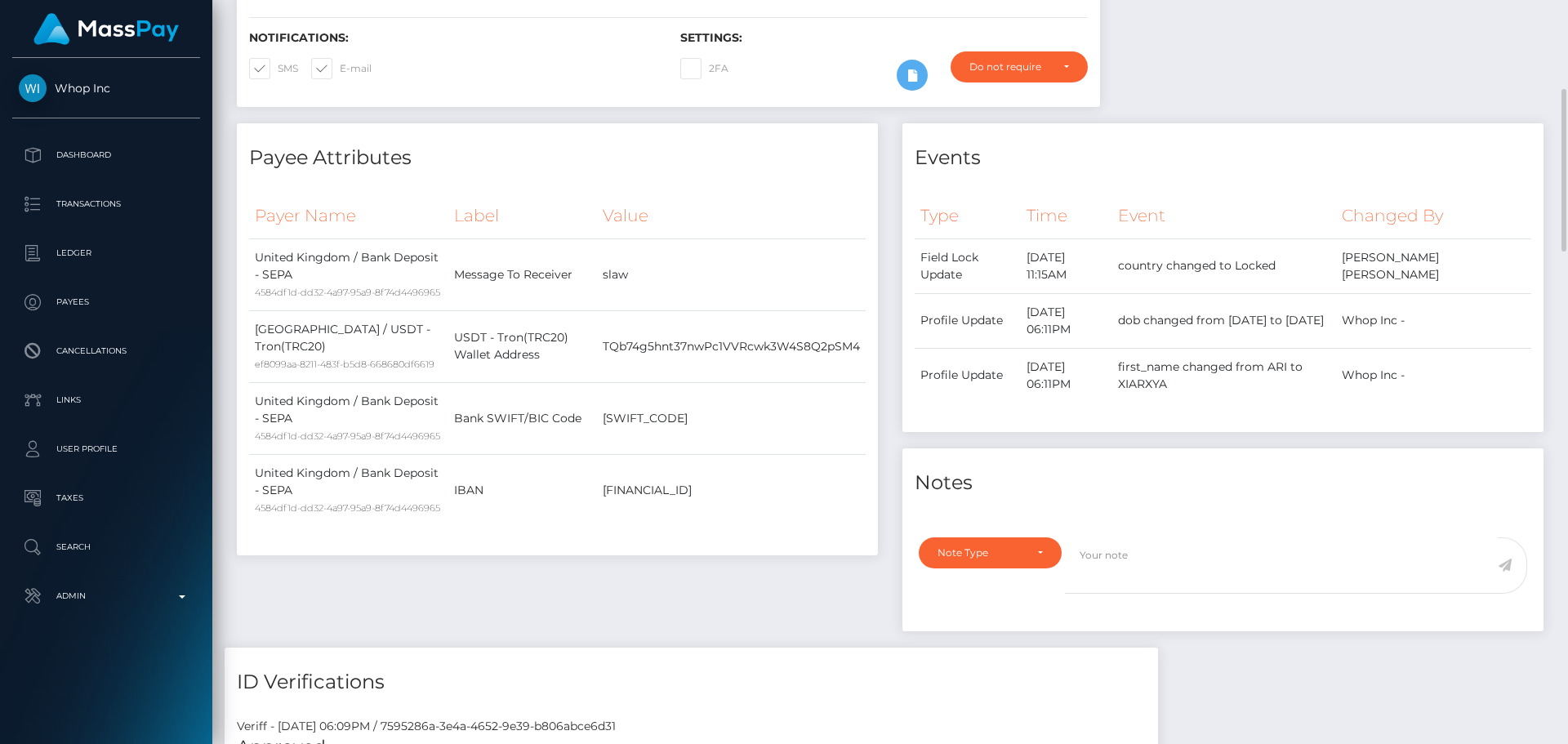
scroll to position [490, 0]
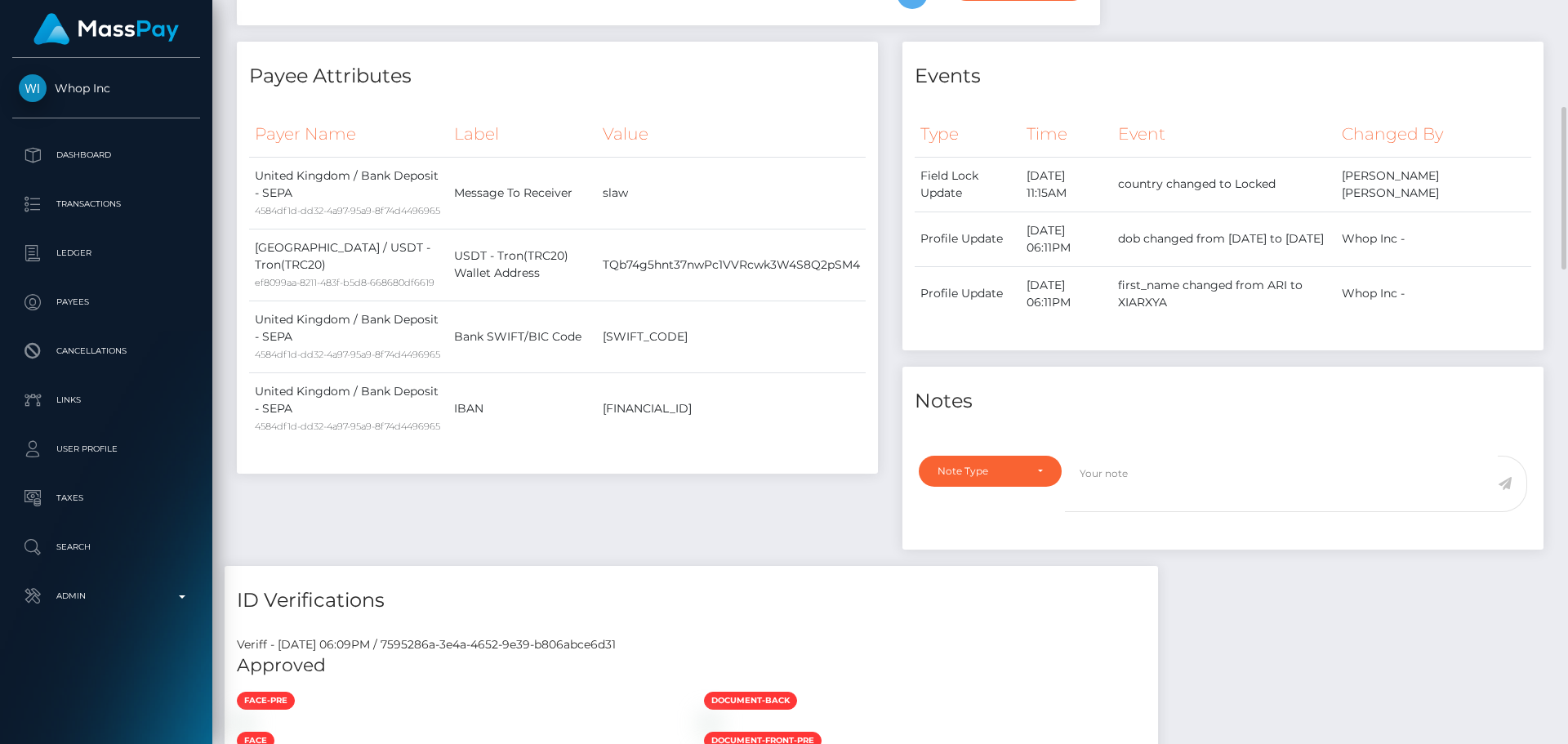
click at [780, 124] on th "Value" at bounding box center [731, 134] width 269 height 45
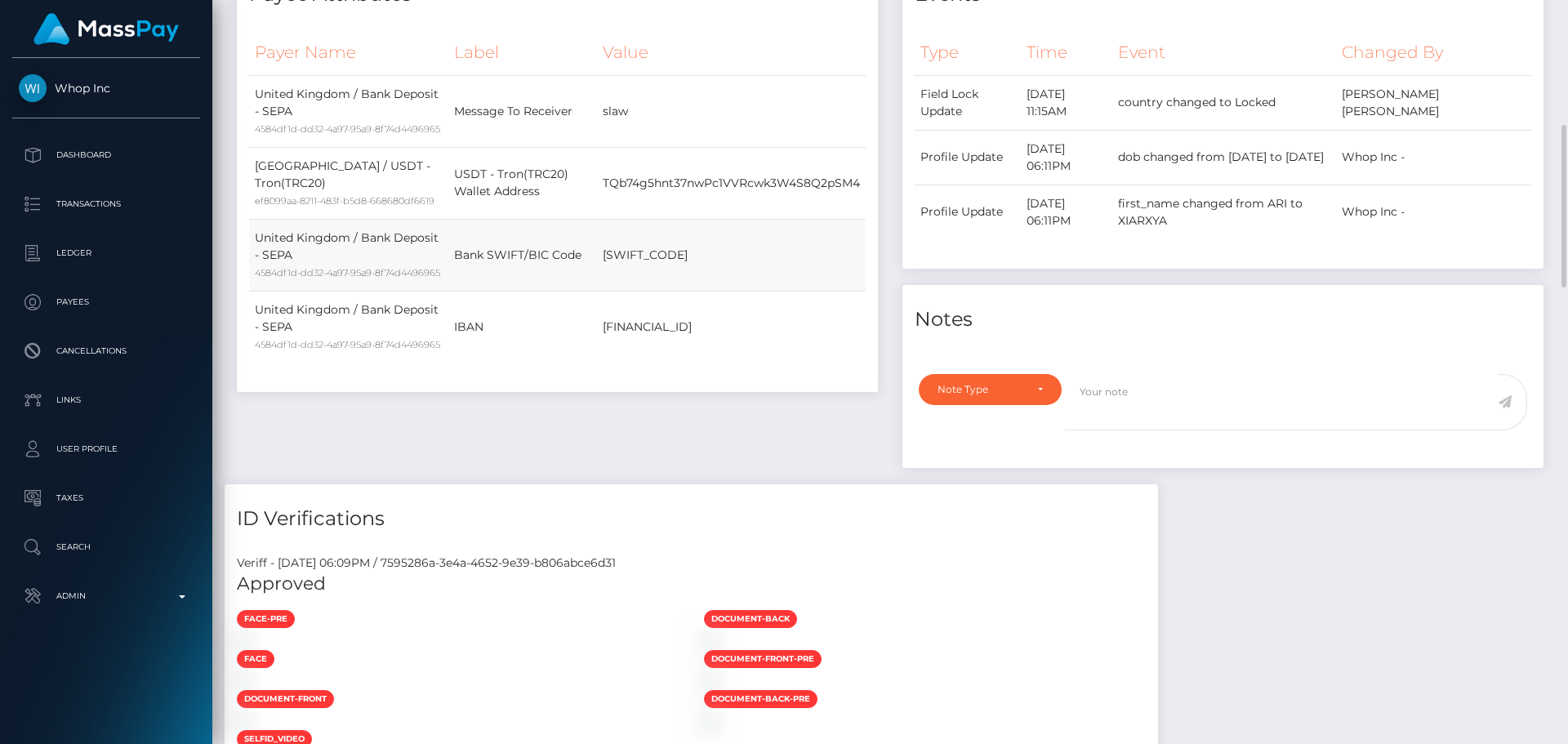
click at [822, 276] on td "SECGDEFFXXX" at bounding box center [731, 255] width 269 height 72
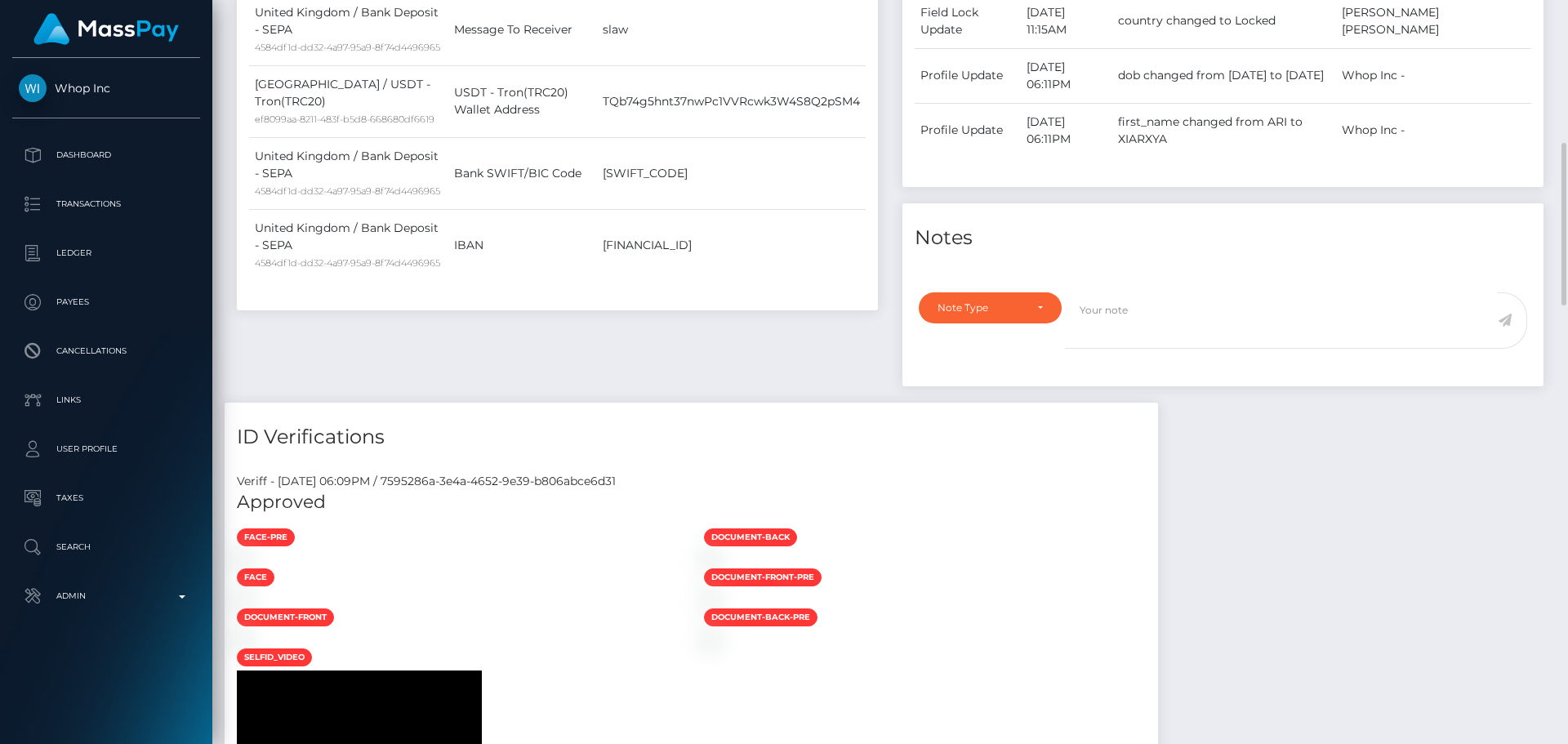
click at [777, 309] on div "Payer Name Label Value United Kingdom / Bank Deposit - SEPA 4584df1d-dd32-4a97-…" at bounding box center [557, 123] width 641 height 373
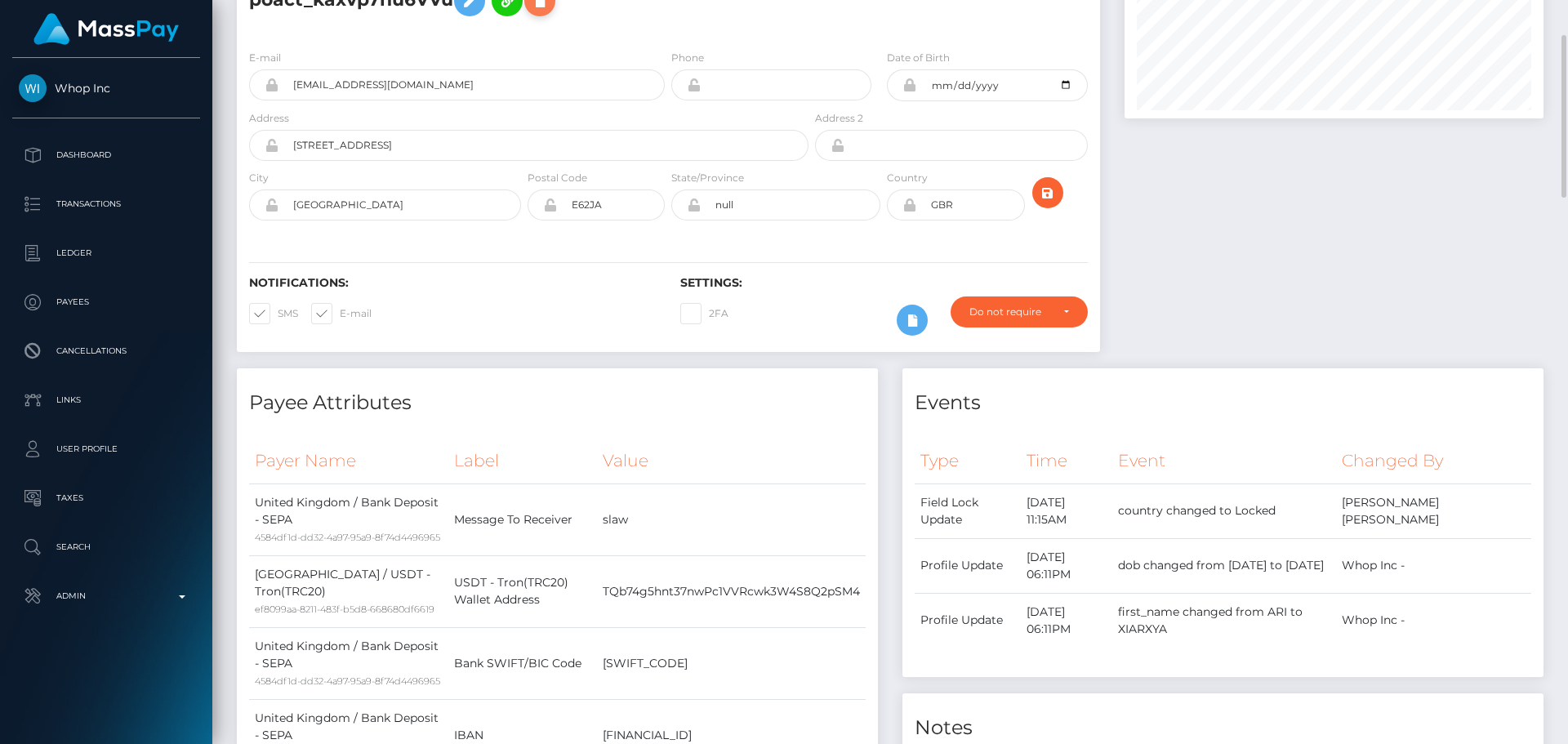
scroll to position [0, 0]
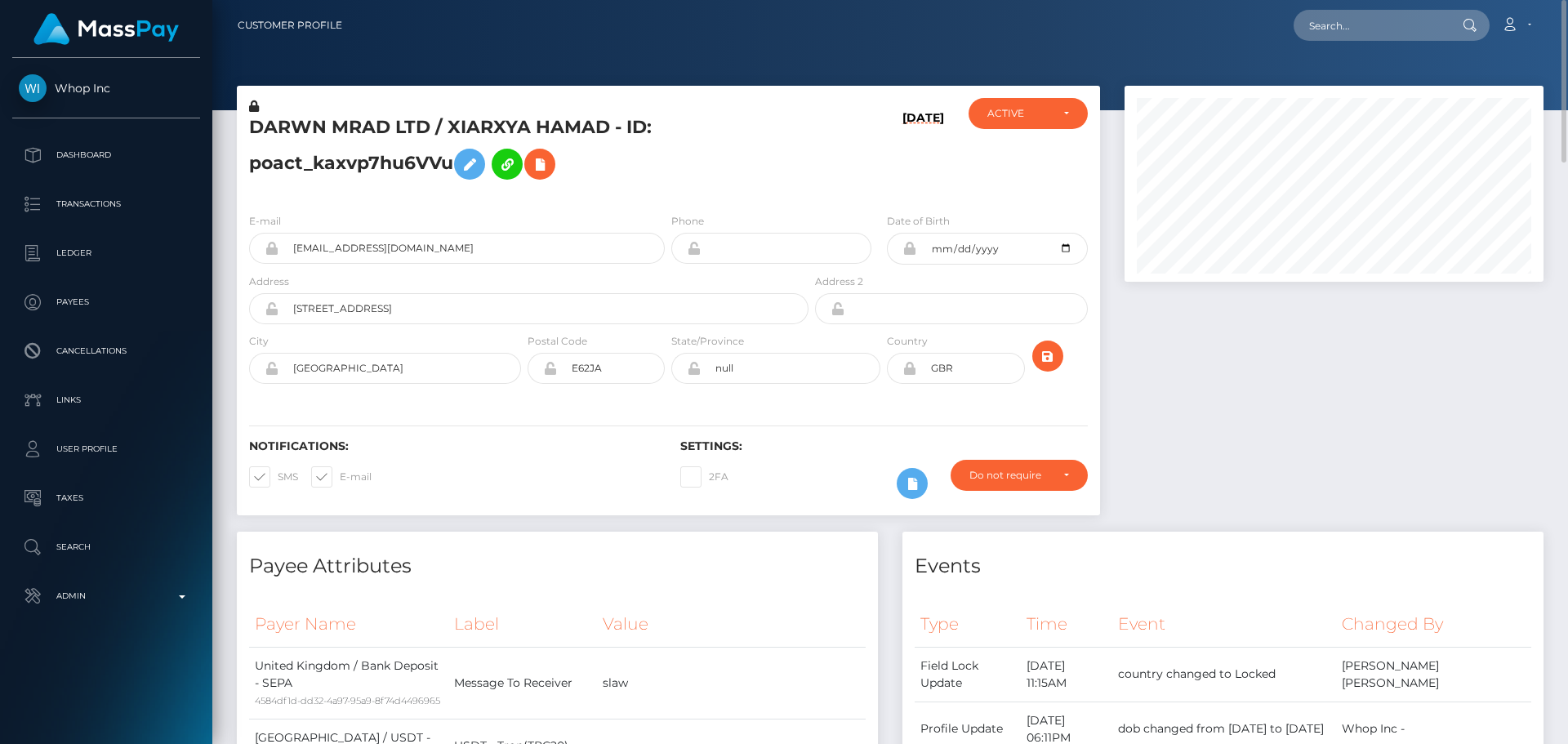
click at [770, 151] on h5 "DARWN MRAD LTD / XIARXYA HAMAD - ID: poact_kaxvp7hu6VVu" at bounding box center [524, 151] width 550 height 73
click at [707, 157] on h5 "DARWN MRAD LTD / XIARXYA HAMAD - ID: poact_kaxvp7hu6VVu" at bounding box center [524, 151] width 550 height 73
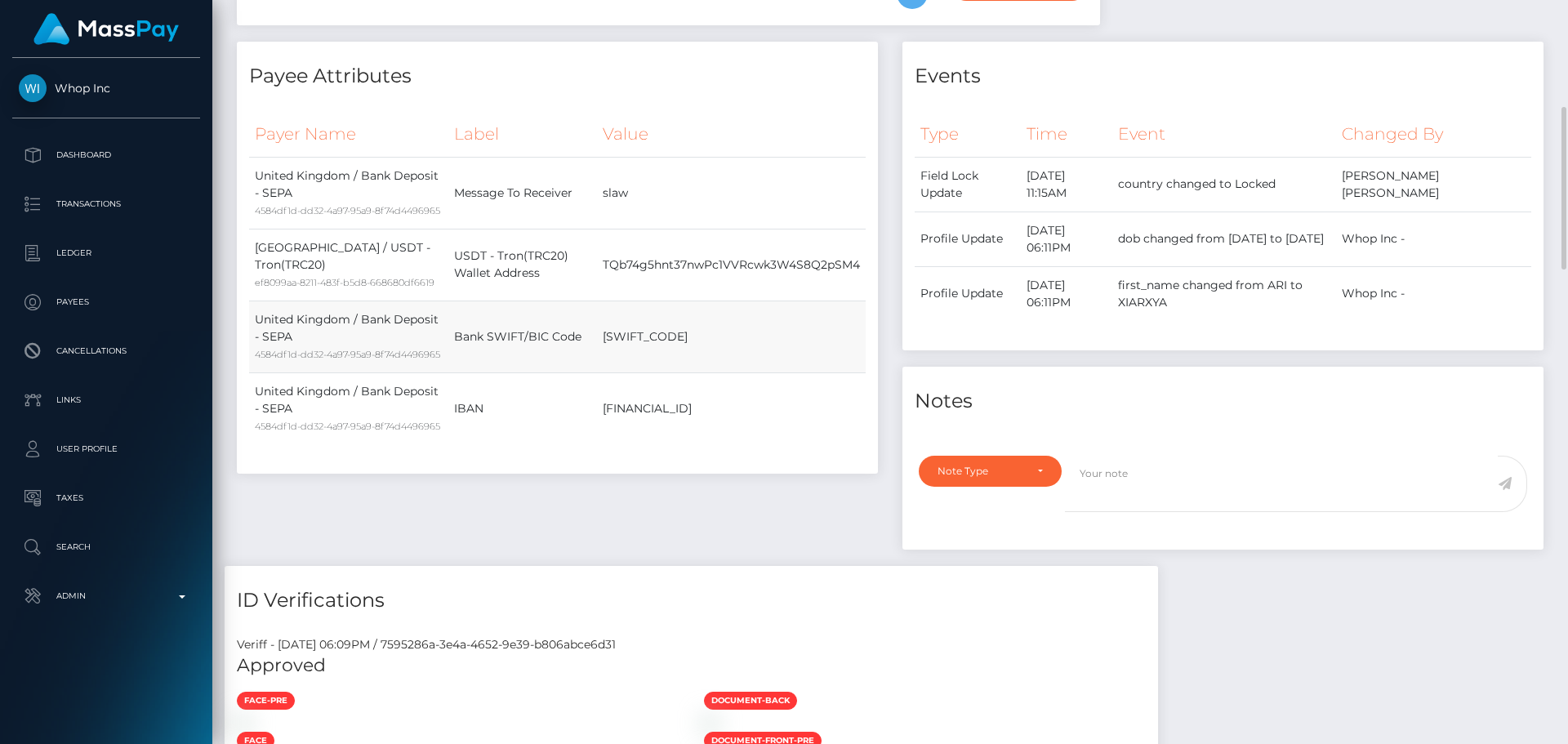
scroll to position [899, 0]
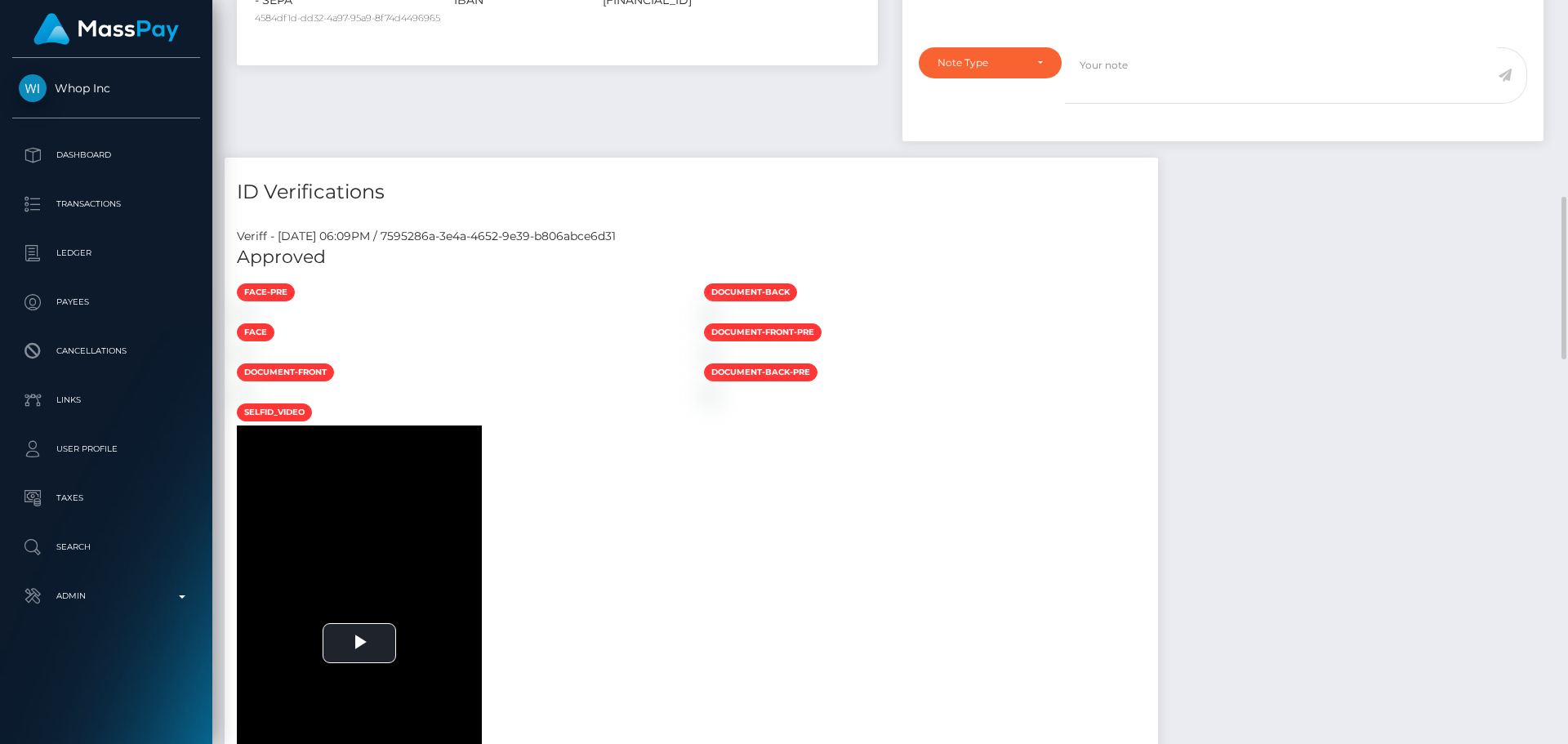
click at [718, 250] on div "Veriff - August 9, 2025 06:09PM / 7595286a-3e4a-4652-9e39-b806abce6d31 Approved…" at bounding box center [691, 555] width 933 height 681
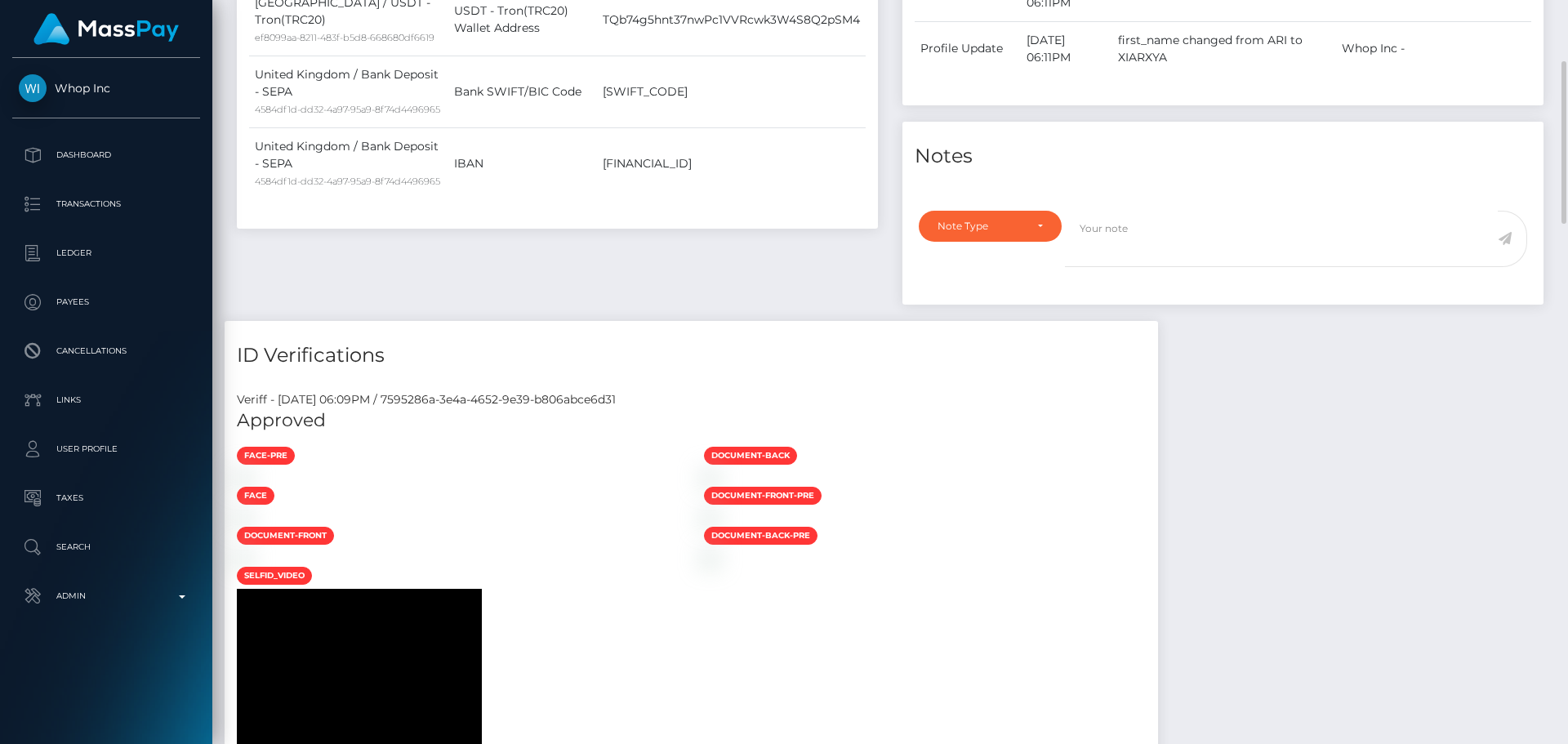
scroll to position [654, 0]
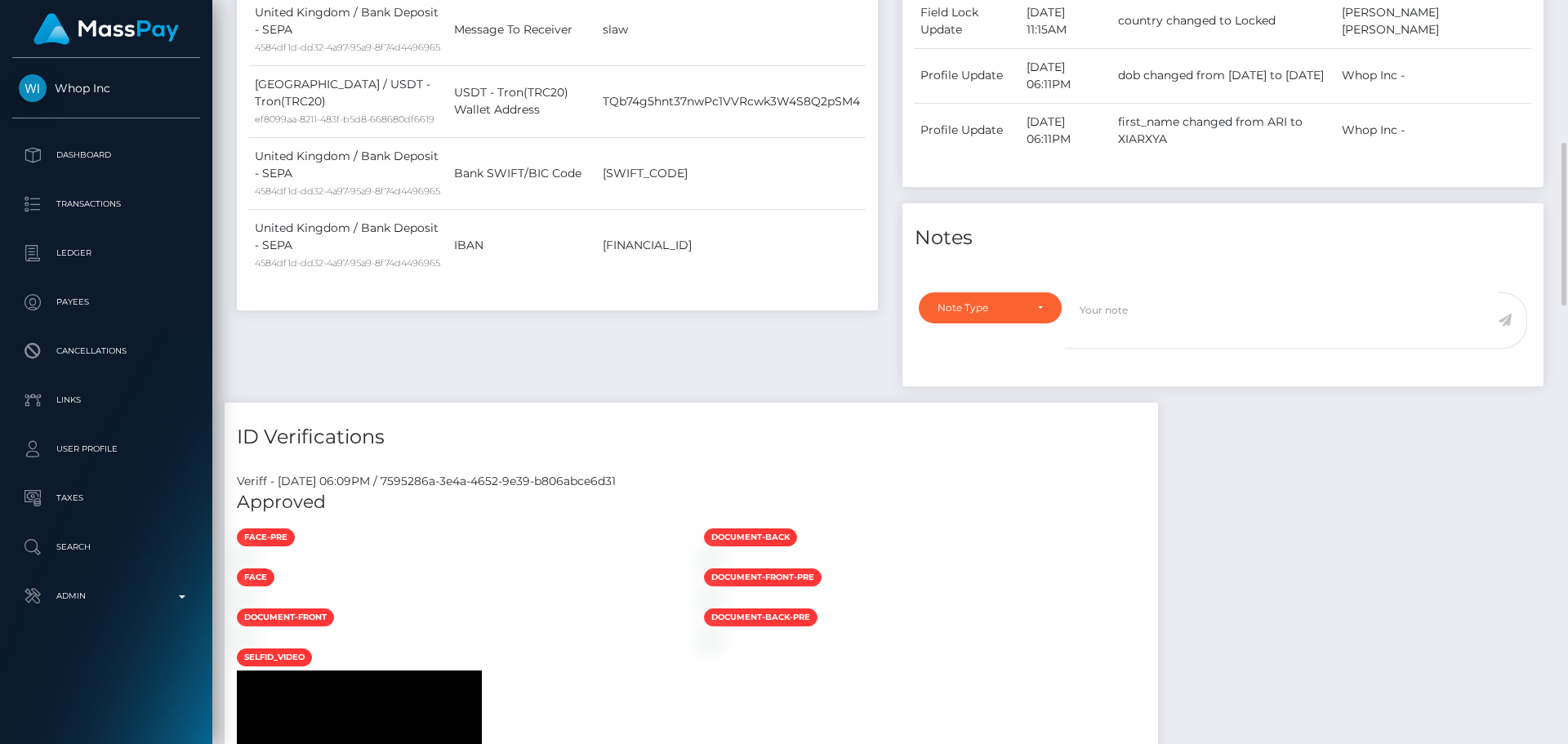
click at [884, 259] on div "Payee Attributes Payer Name Label Value United Kingdom / Bank Deposit - SEPA 45…" at bounding box center [557, 141] width 665 height 525
click at [887, 269] on div "Payee Attributes Payer Name Label Value United Kingdom / Bank Deposit - SEPA 45…" at bounding box center [557, 141] width 665 height 525
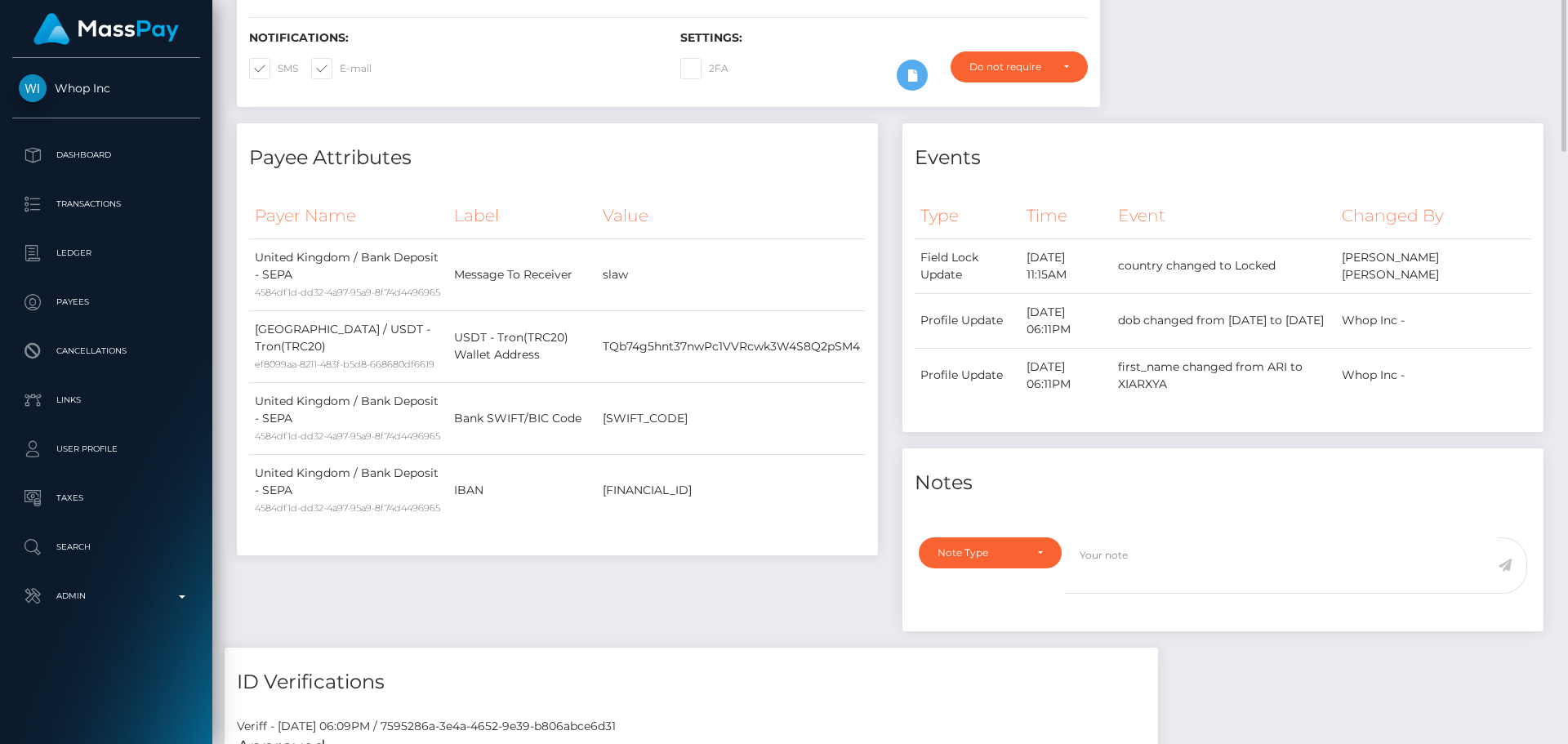
scroll to position [164, 0]
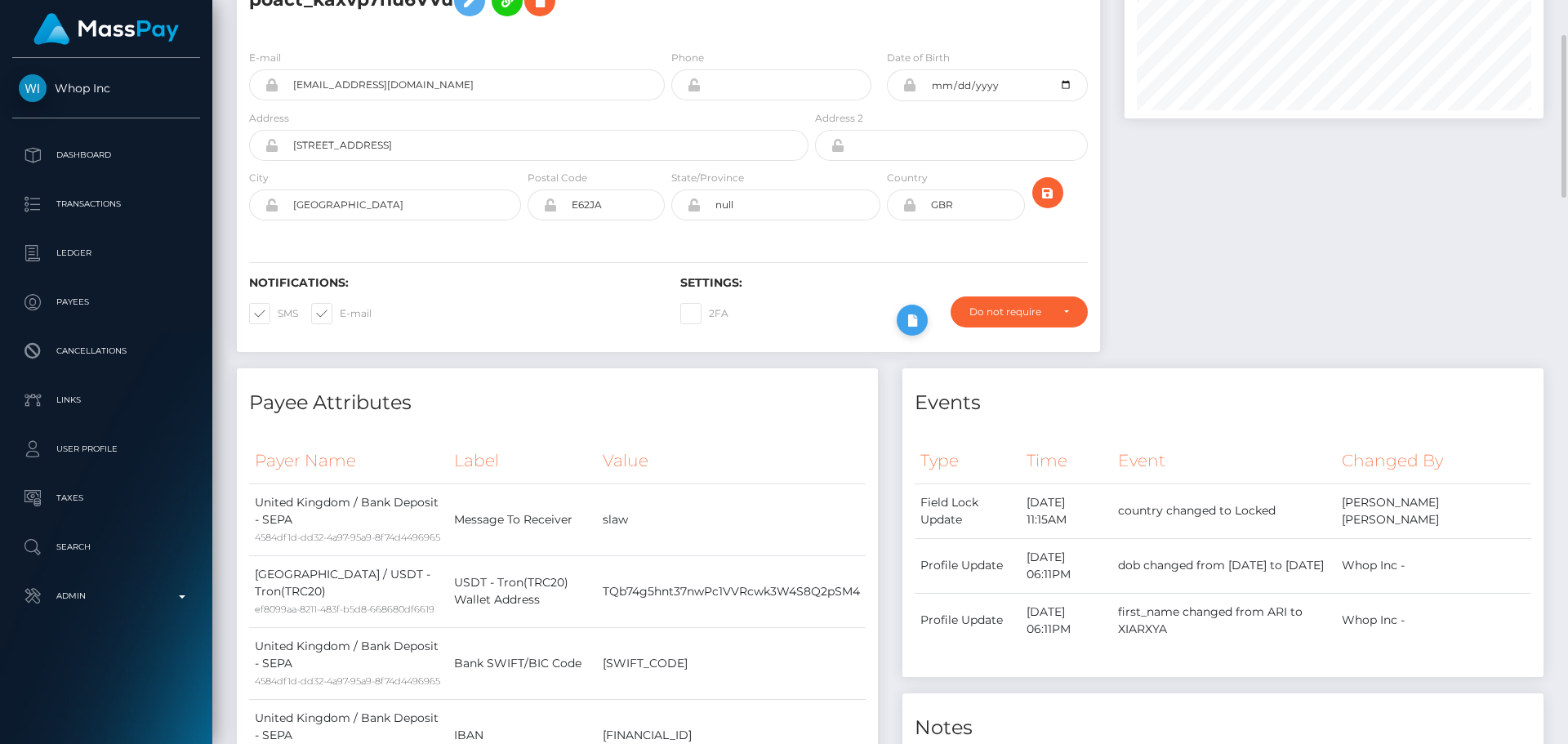
click at [921, 316] on icon at bounding box center [912, 320] width 19 height 20
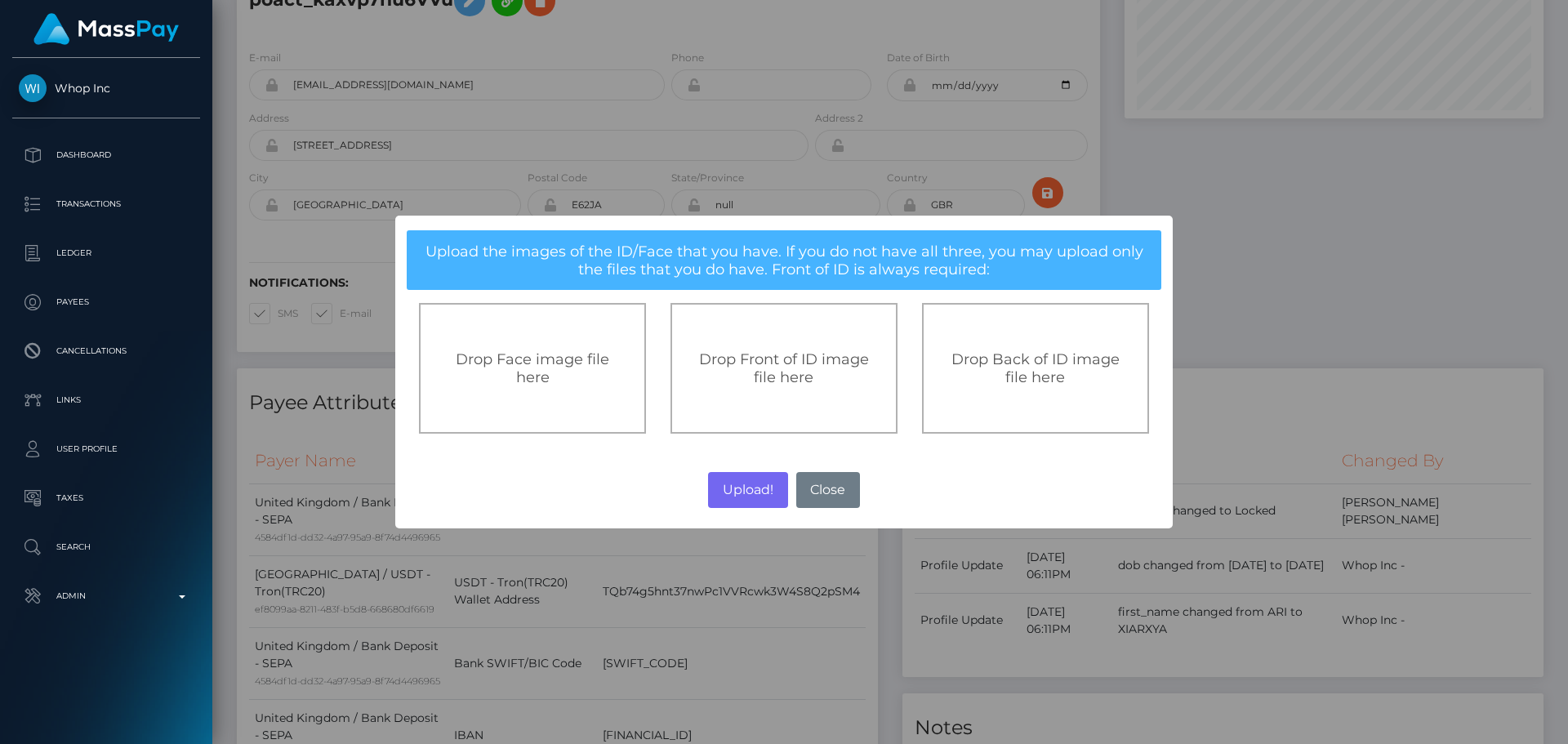
click at [827, 333] on div "Drop Front of ID image file here" at bounding box center [784, 369] width 227 height 131
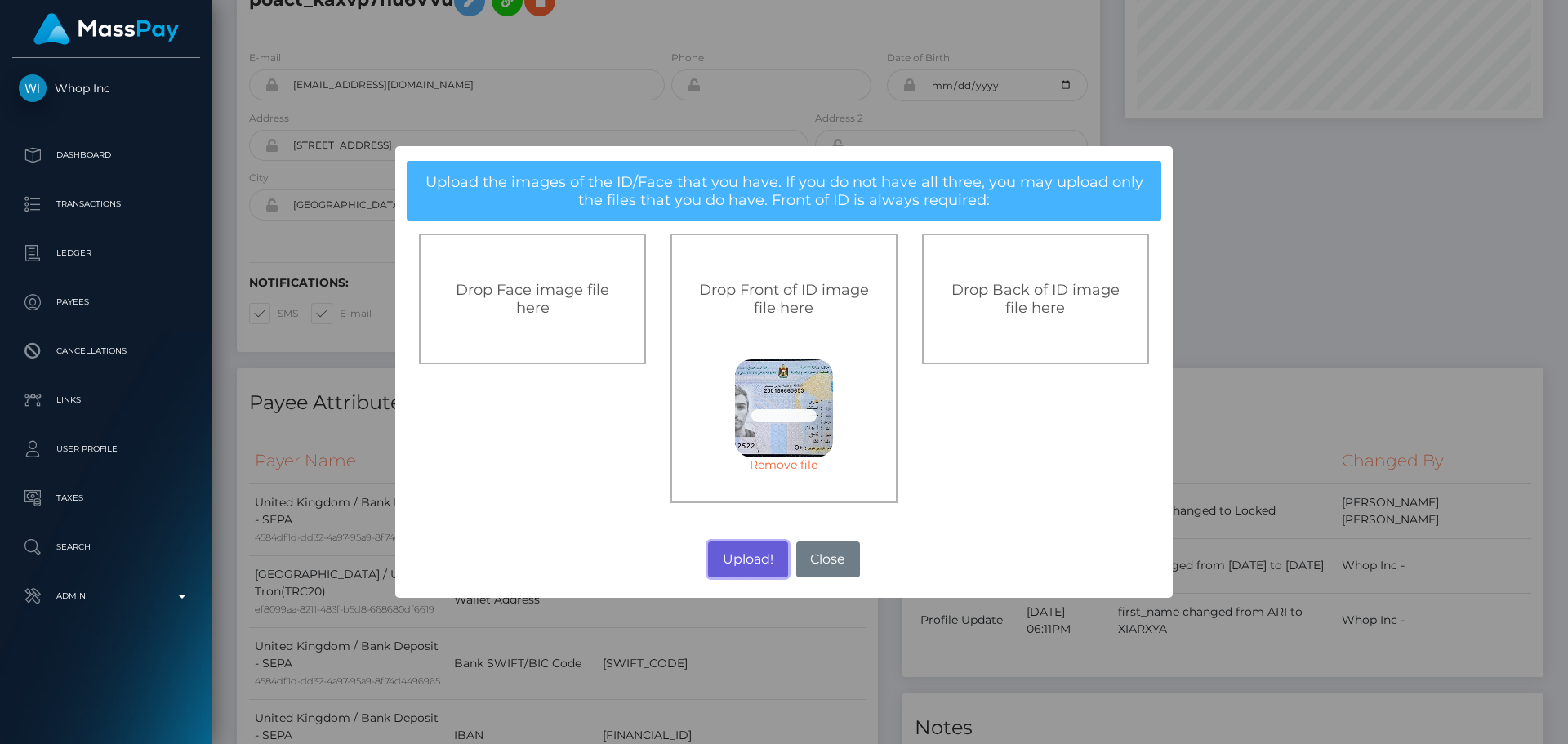
click at [757, 570] on button "Upload!" at bounding box center [748, 560] width 79 height 36
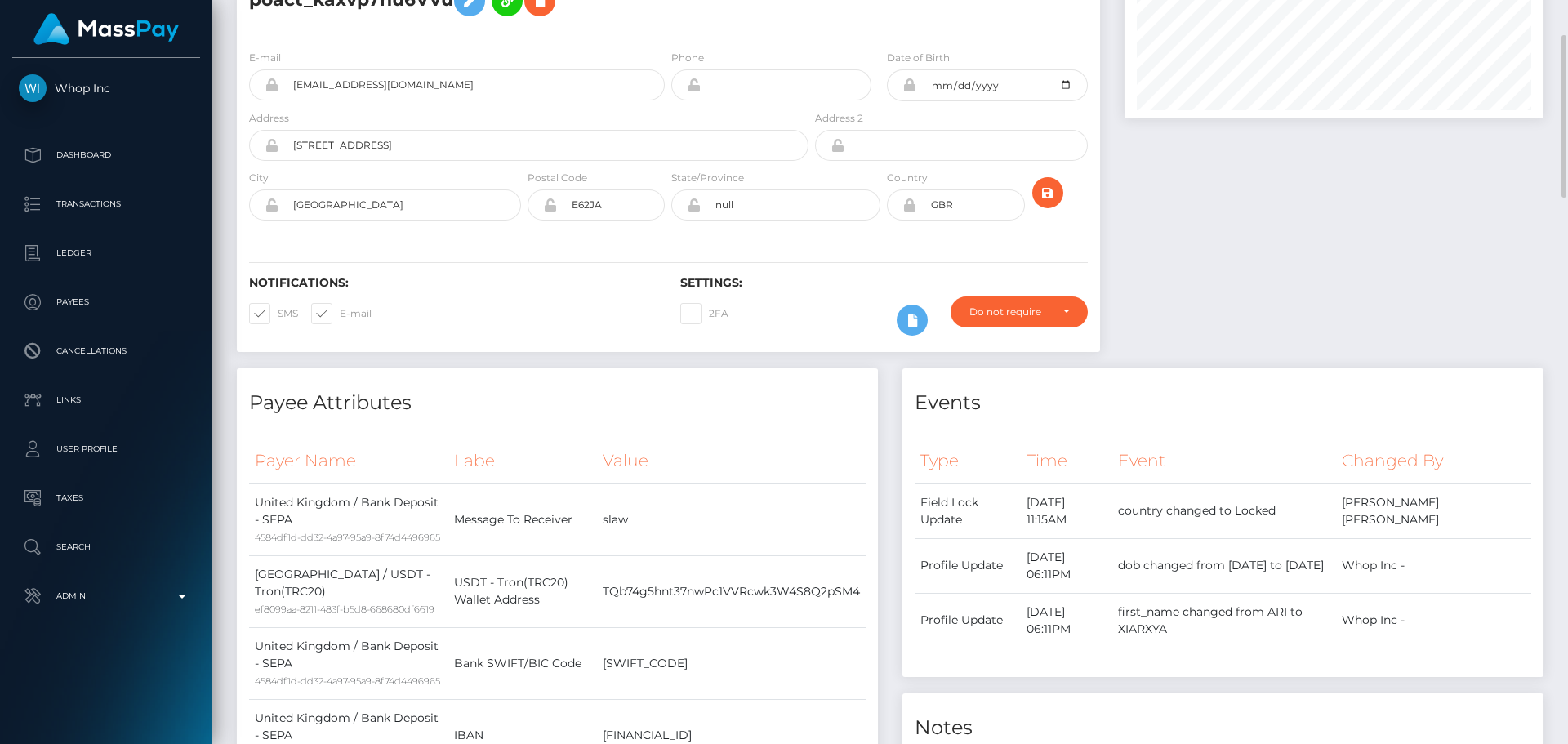
click at [788, 405] on h4 "Payee Attributes" at bounding box center [557, 403] width 616 height 29
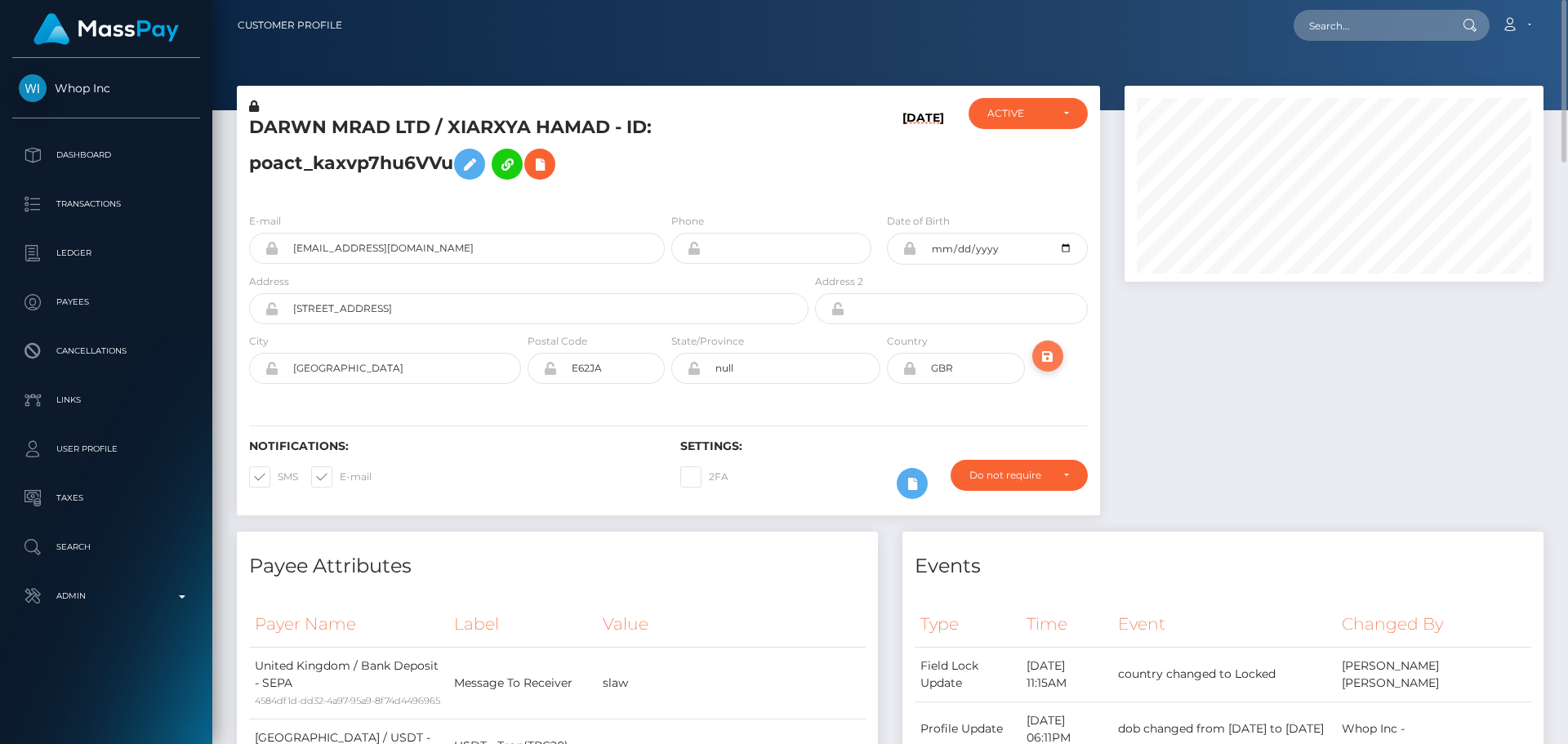
click at [1054, 352] on icon "submit" at bounding box center [1048, 356] width 19 height 20
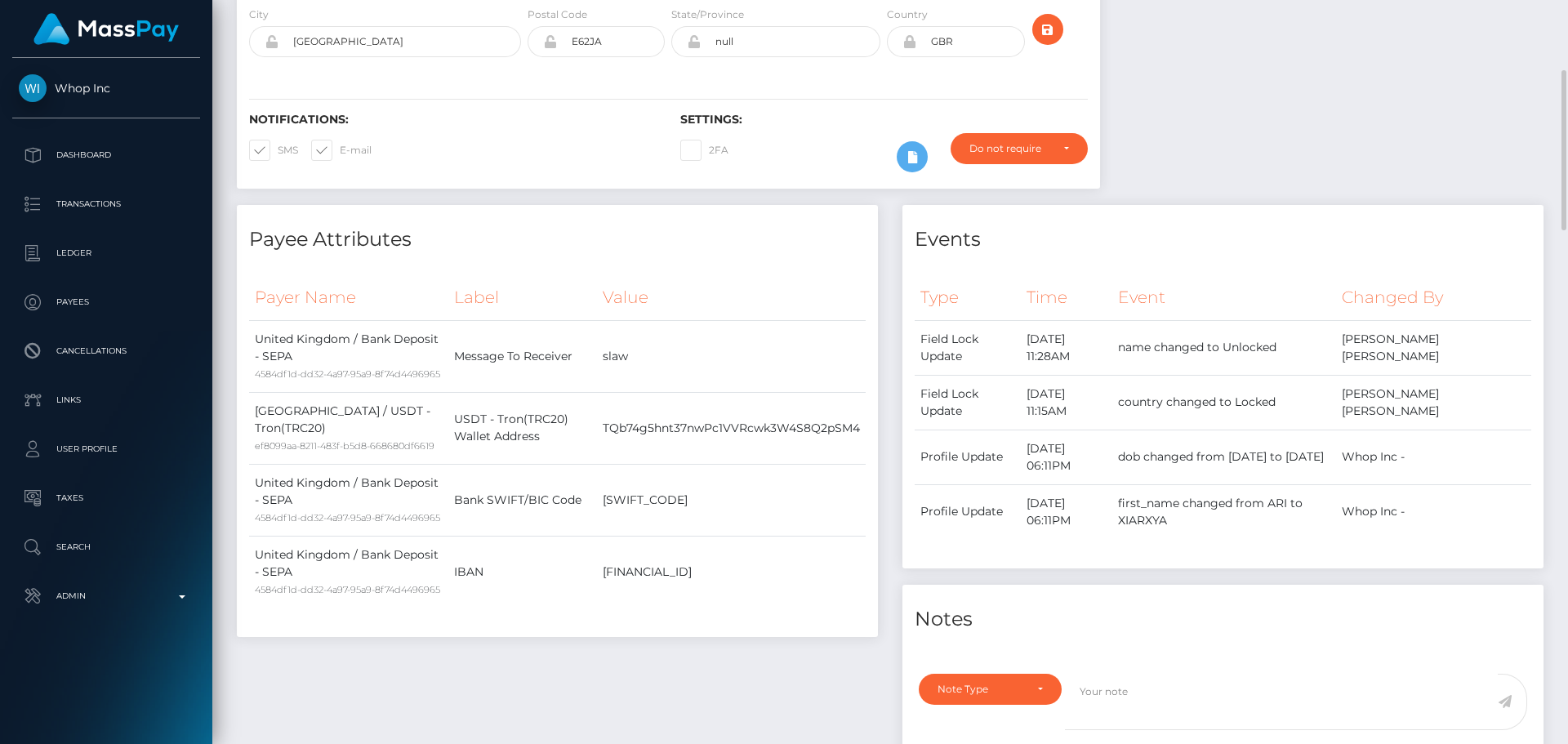
scroll to position [490, 0]
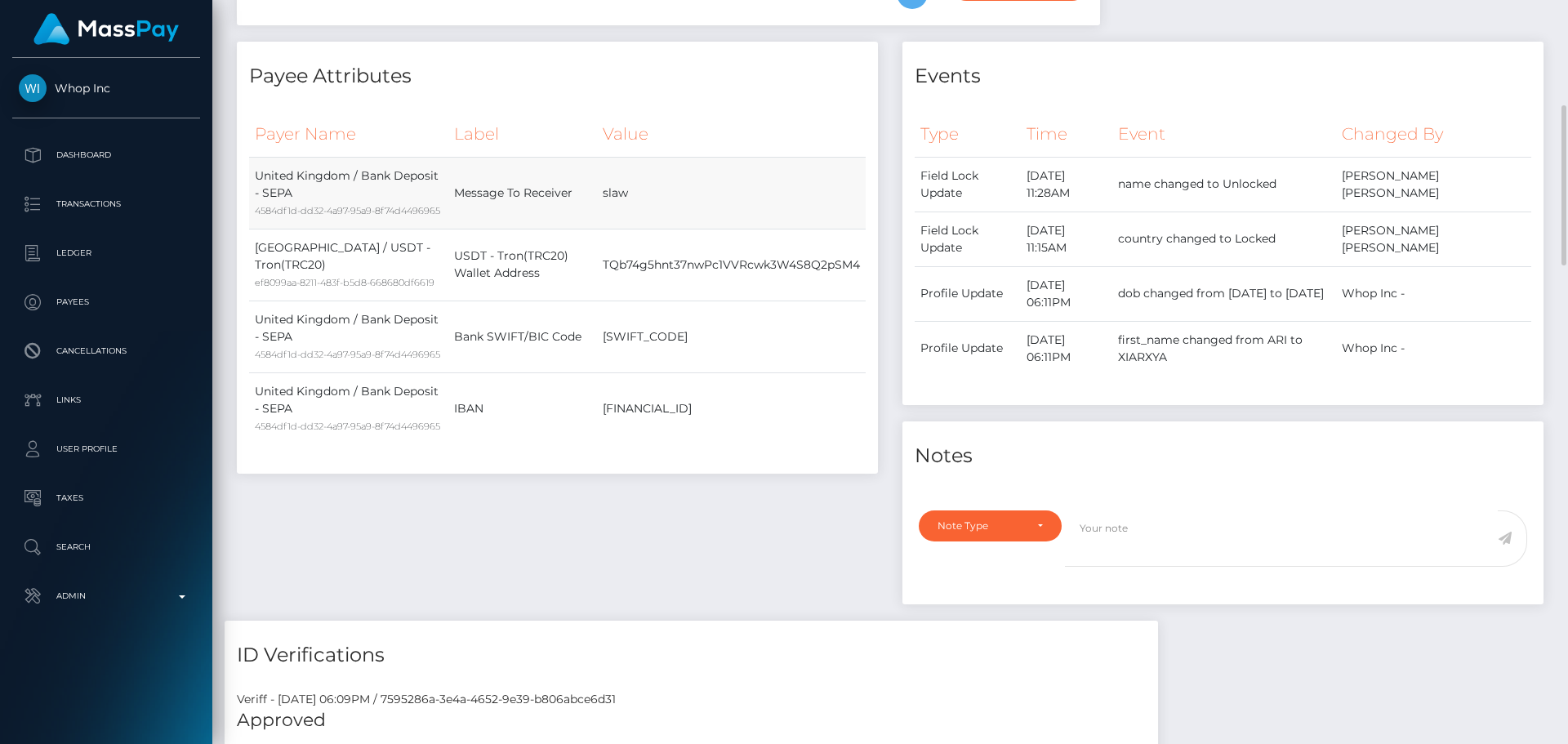
click at [784, 220] on td "slaw" at bounding box center [731, 192] width 269 height 72
click at [765, 214] on td "slaw" at bounding box center [731, 192] width 269 height 72
click at [701, 204] on td "slaw" at bounding box center [731, 192] width 269 height 72
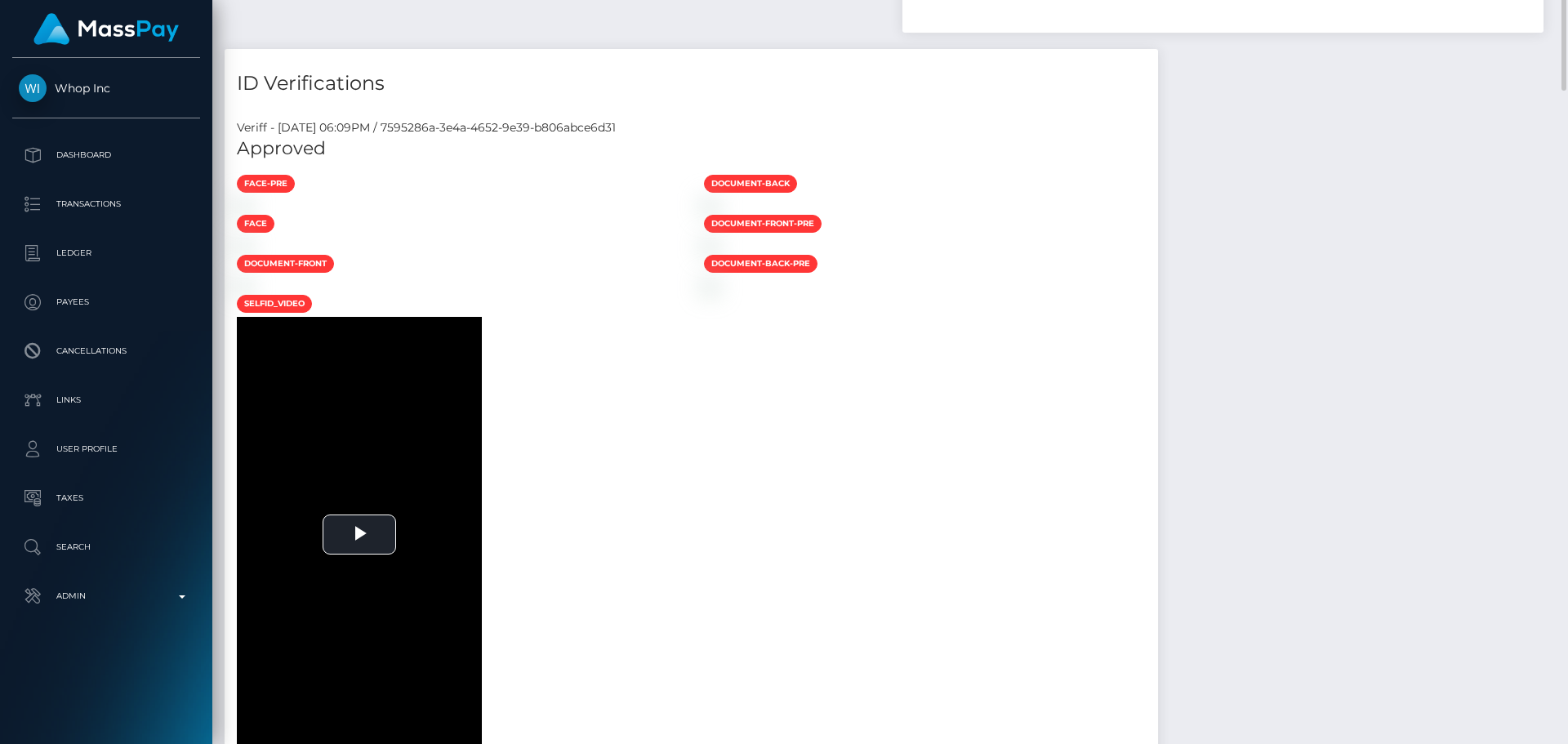
scroll to position [735, 0]
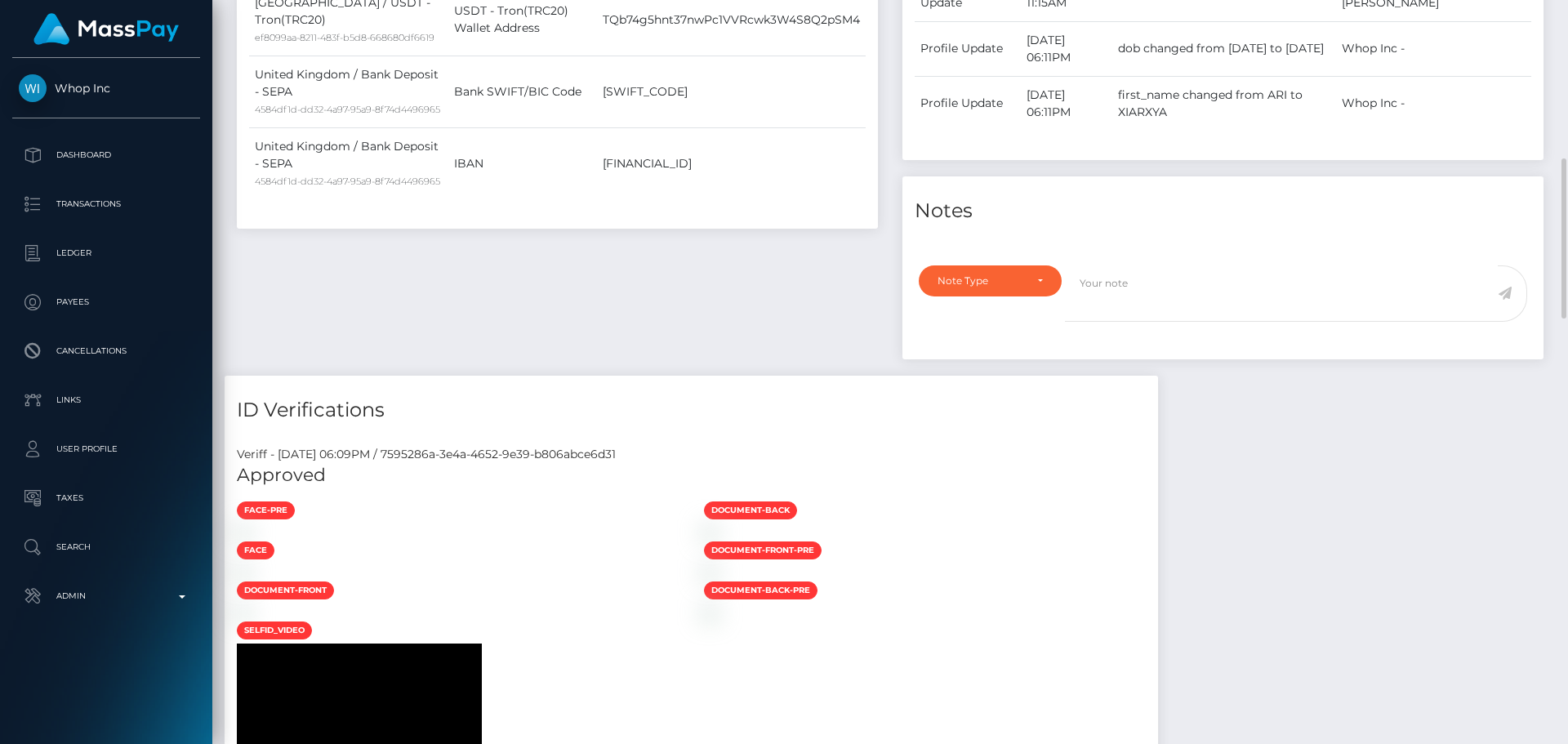
click at [833, 353] on div "Payee Attributes Payer Name Label Value United Kingdom / Bank Deposit - SEPA 45…" at bounding box center [557, 86] width 665 height 579
click at [840, 337] on div "Payee Attributes Payer Name Label Value United Kingdom / Bank Deposit - SEPA 45…" at bounding box center [557, 86] width 665 height 579
click at [832, 333] on div "Payee Attributes Payer Name Label Value United Kingdom / Bank Deposit - SEPA 45…" at bounding box center [557, 86] width 665 height 579
click at [830, 333] on div "Payee Attributes Payer Name Label Value United Kingdom / Bank Deposit - SEPA 45…" at bounding box center [557, 86] width 665 height 579
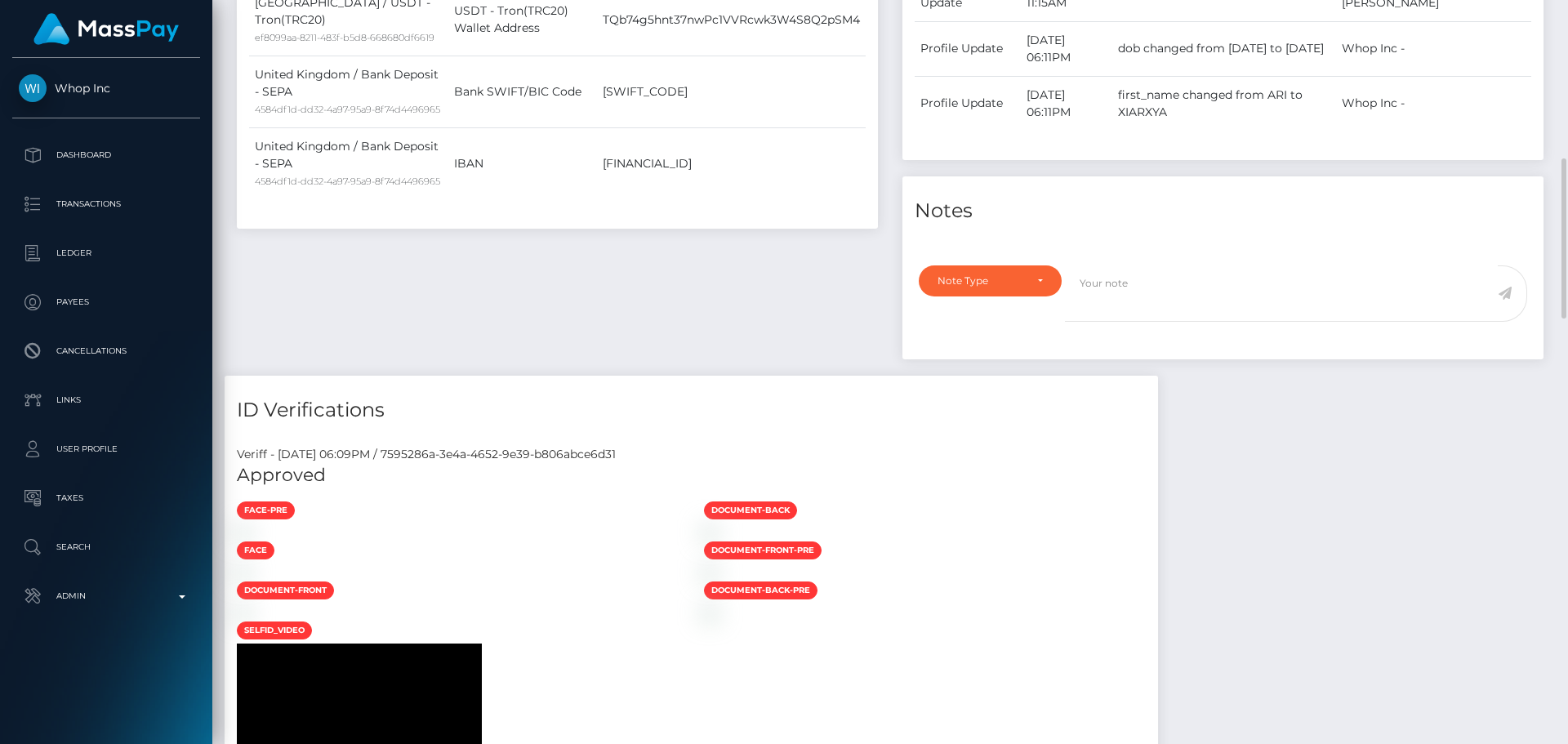
click at [821, 329] on div "Payee Attributes Payer Name Label Value United Kingdom / Bank Deposit - SEPA 45…" at bounding box center [557, 86] width 665 height 579
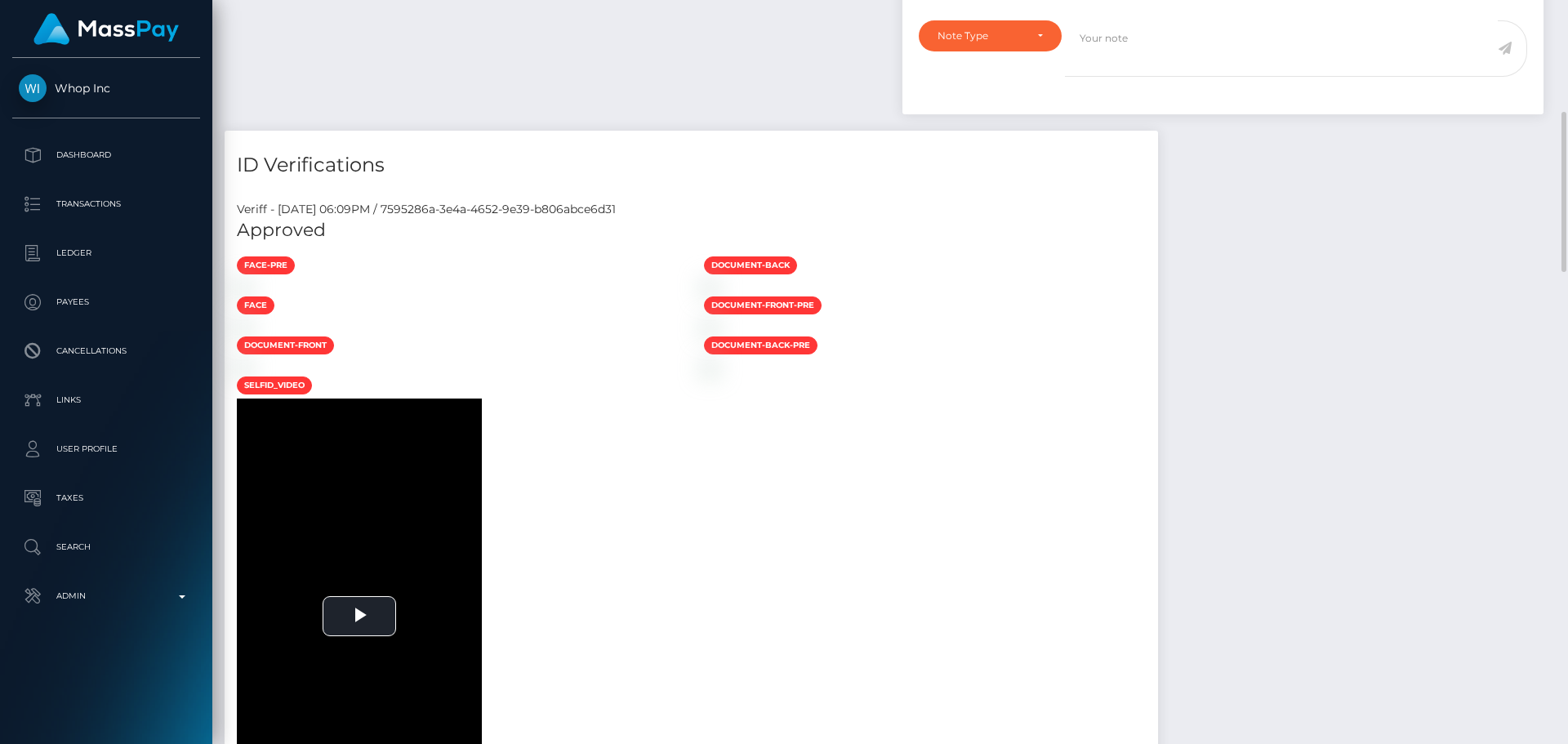
scroll to position [654, 0]
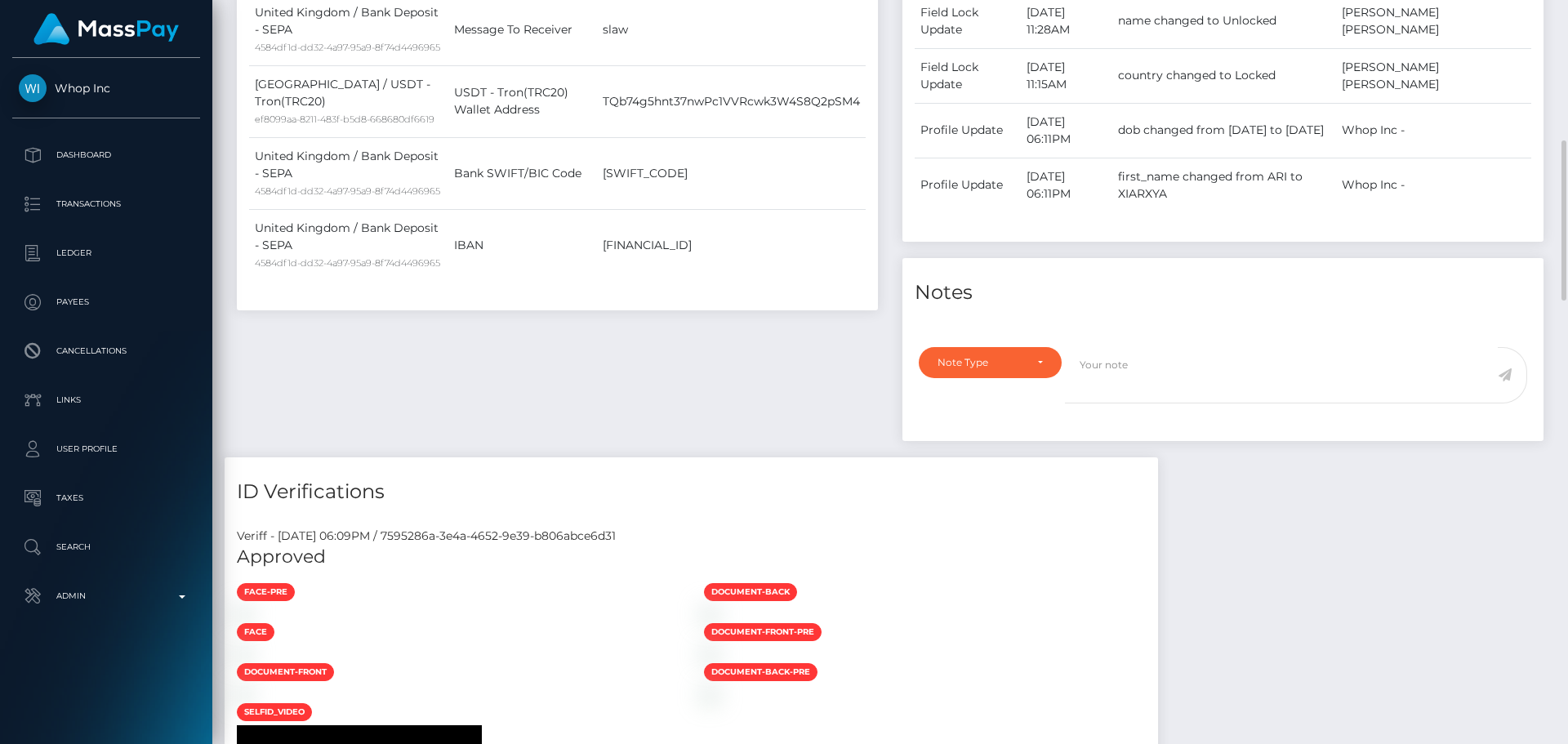
click at [788, 421] on div "Payee Attributes Payer Name Label Value United Kingdom / Bank Deposit - SEPA 45…" at bounding box center [557, 168] width 665 height 579
click at [852, 410] on div "Payee Attributes Payer Name Label Value United Kingdom / Bank Deposit - SEPA 45…" at bounding box center [557, 168] width 665 height 579
click at [790, 401] on div "Payee Attributes Payer Name Label Value United Kingdom / Bank Deposit - SEPA 45…" at bounding box center [557, 168] width 665 height 579
click at [794, 402] on div "Payee Attributes Payer Name Label Value United Kingdom / Bank Deposit - SEPA 45…" at bounding box center [557, 168] width 665 height 579
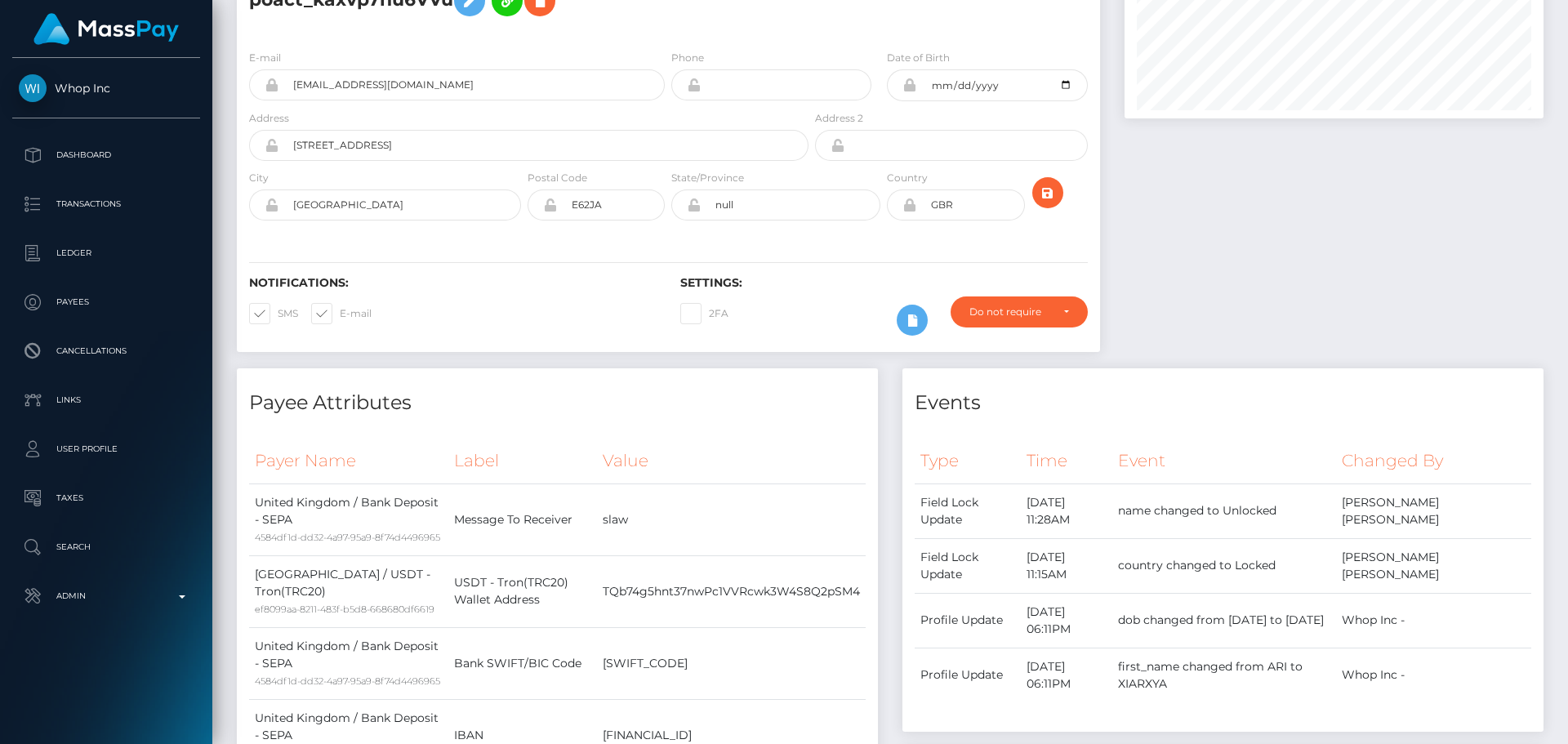
scroll to position [0, 0]
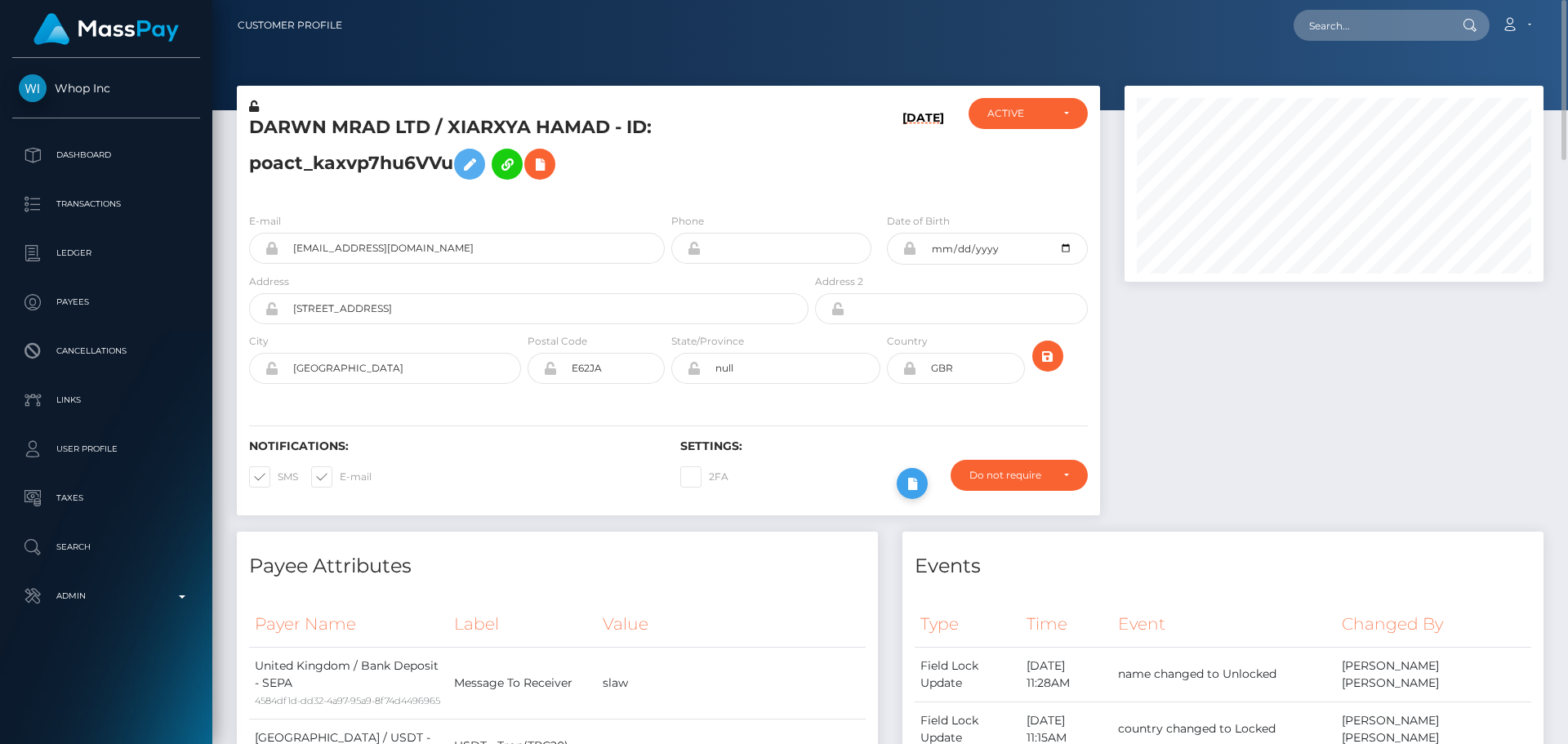
click at [906, 488] on icon at bounding box center [912, 484] width 19 height 20
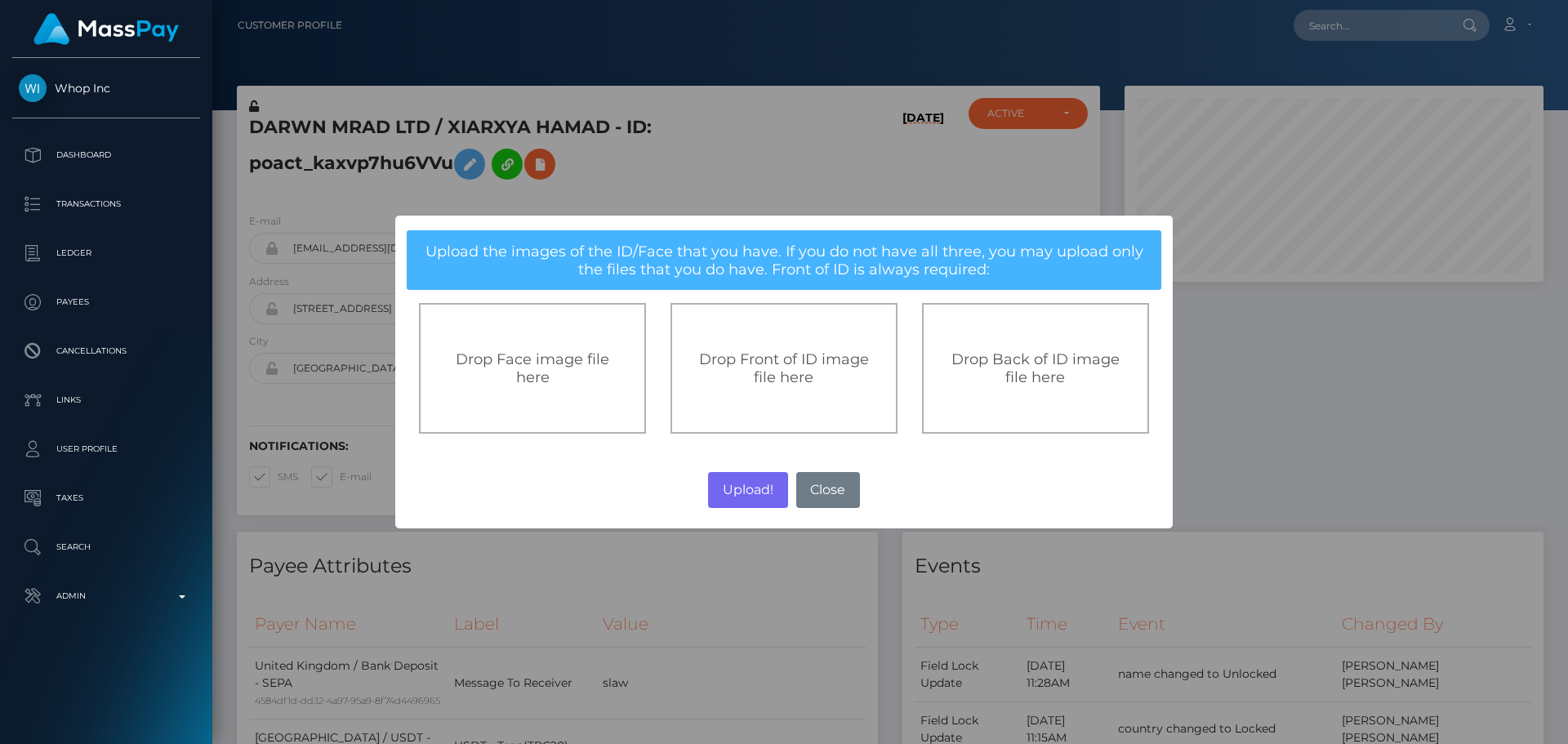
click at [753, 429] on div "Drop Front of ID image file here" at bounding box center [784, 369] width 227 height 131
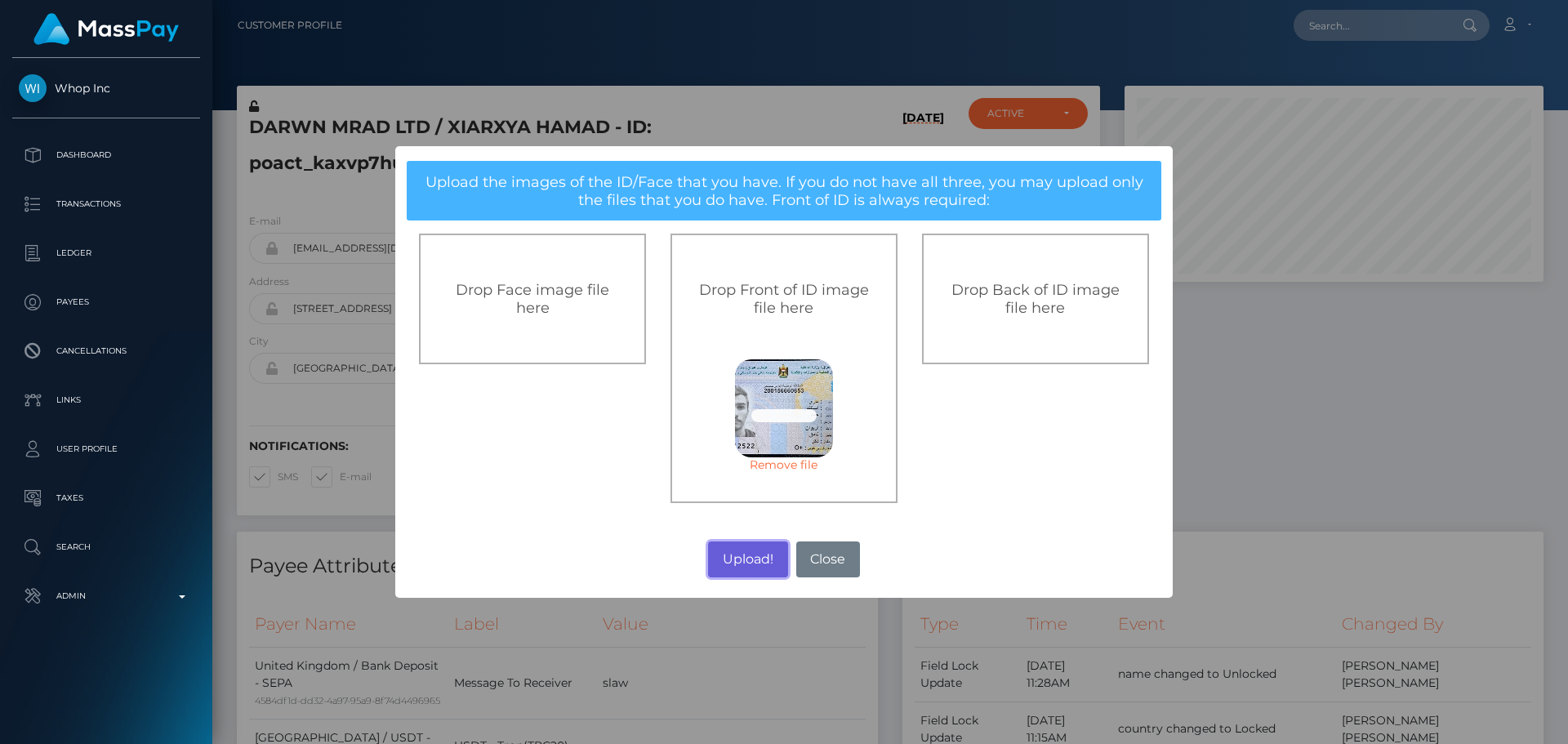
click at [750, 560] on button "Upload!" at bounding box center [748, 560] width 79 height 36
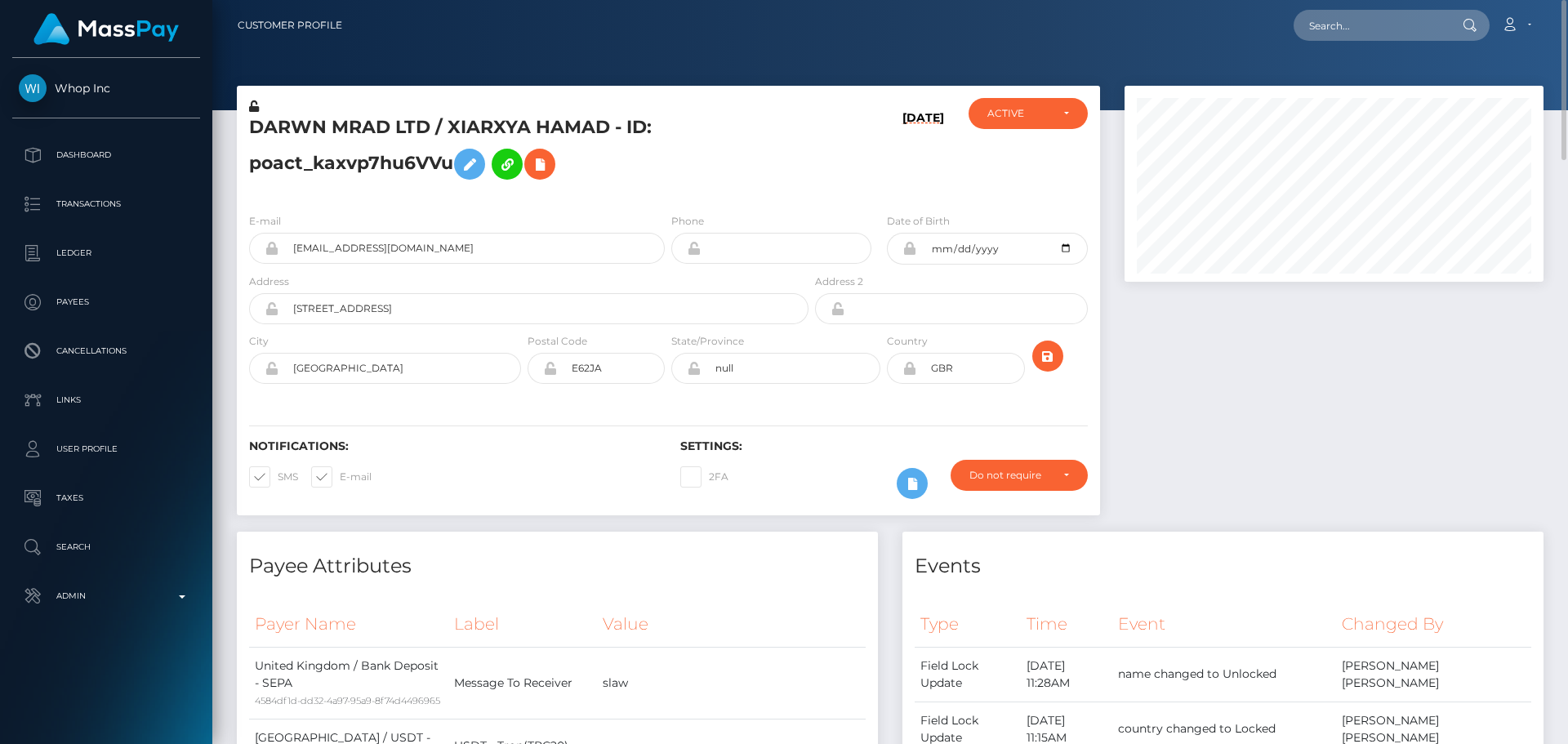
click at [842, 443] on h6 "Settings:" at bounding box center [884, 446] width 407 height 14
click at [910, 486] on icon at bounding box center [912, 484] width 19 height 20
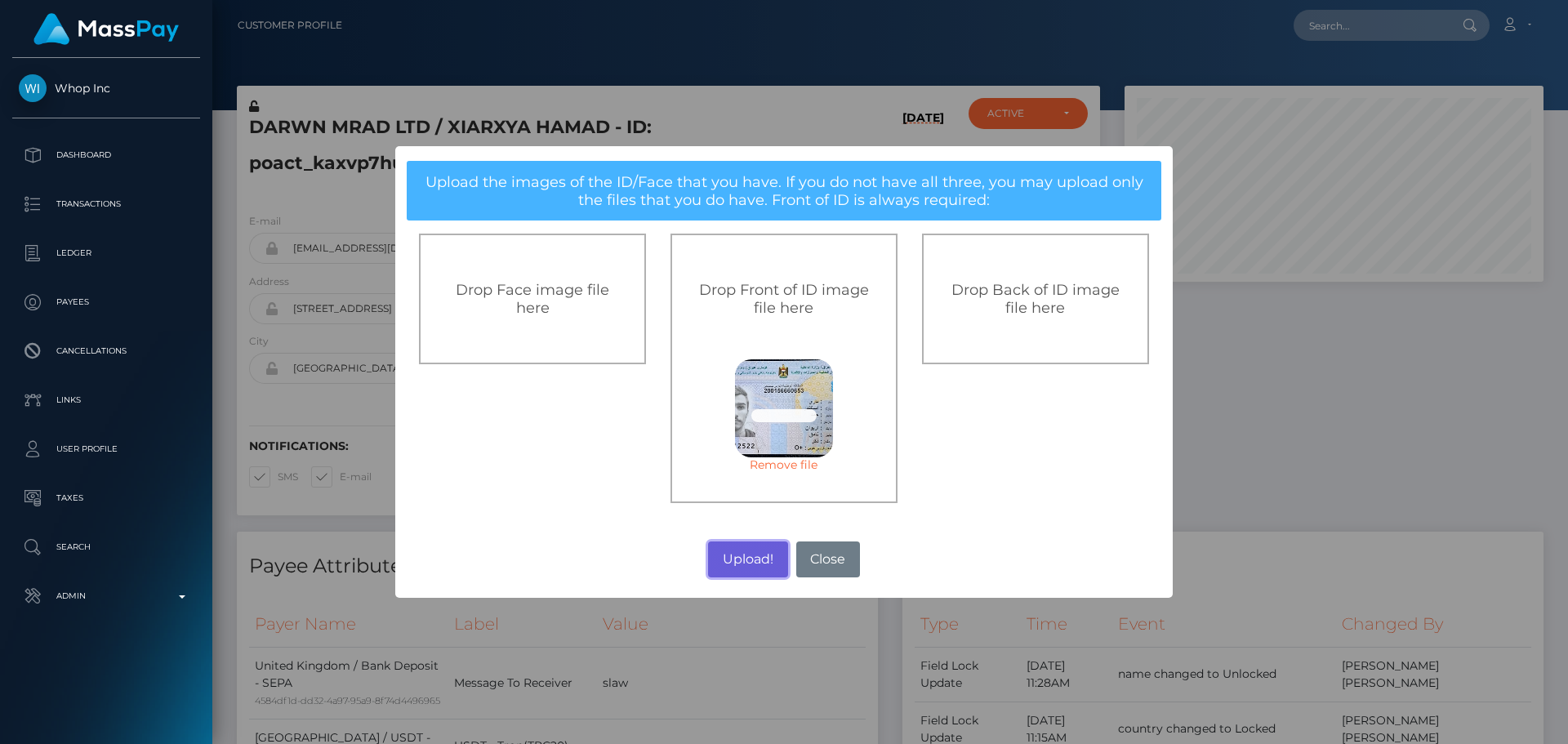
click at [746, 566] on button "Upload!" at bounding box center [748, 560] width 79 height 36
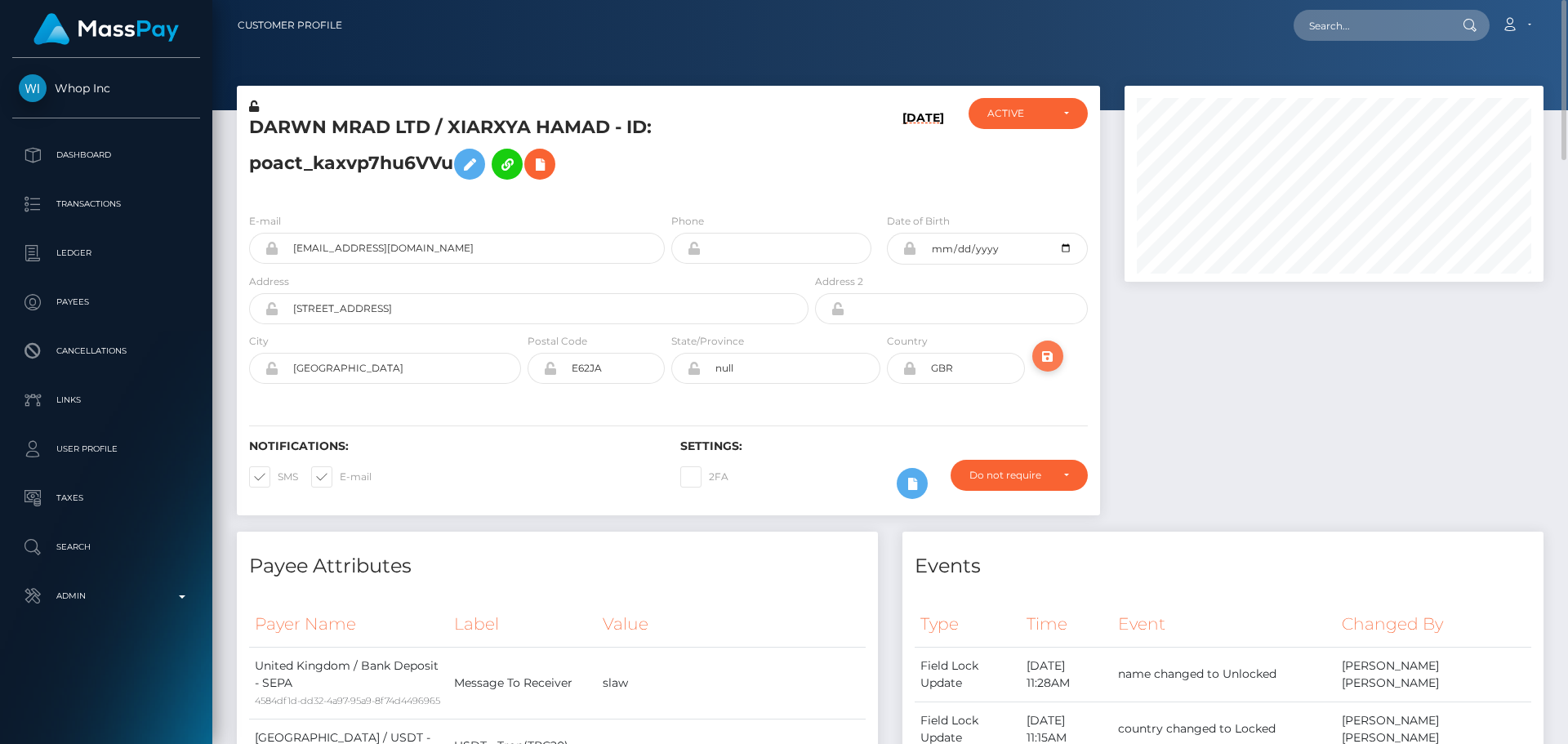
click at [1042, 356] on icon "submit" at bounding box center [1048, 356] width 19 height 20
click at [727, 158] on h5 "DARWN MRAD LTD / XIARXYA HAMAD - ID: poact_kaxvp7hu6VVu" at bounding box center [524, 151] width 550 height 73
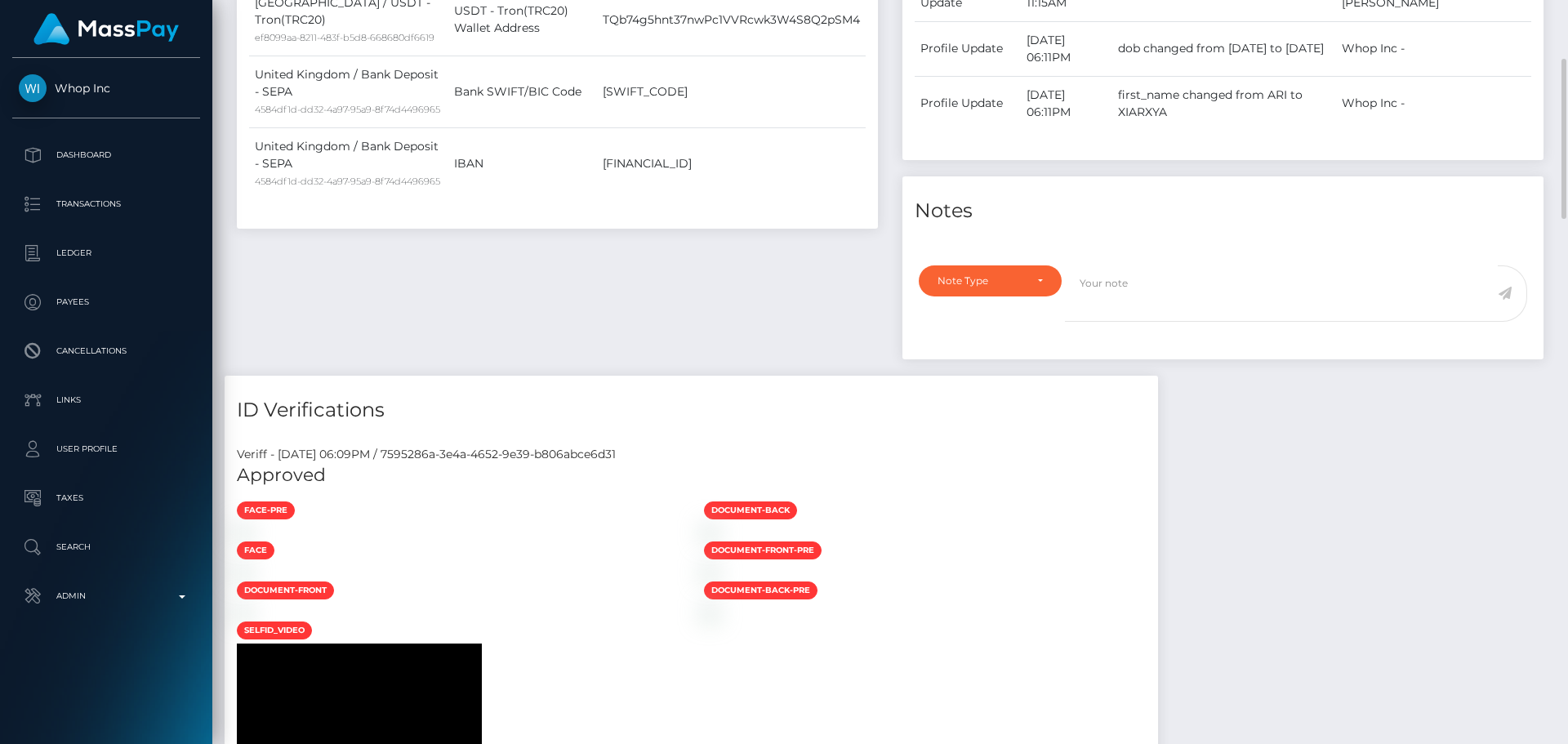
scroll to position [654, 0]
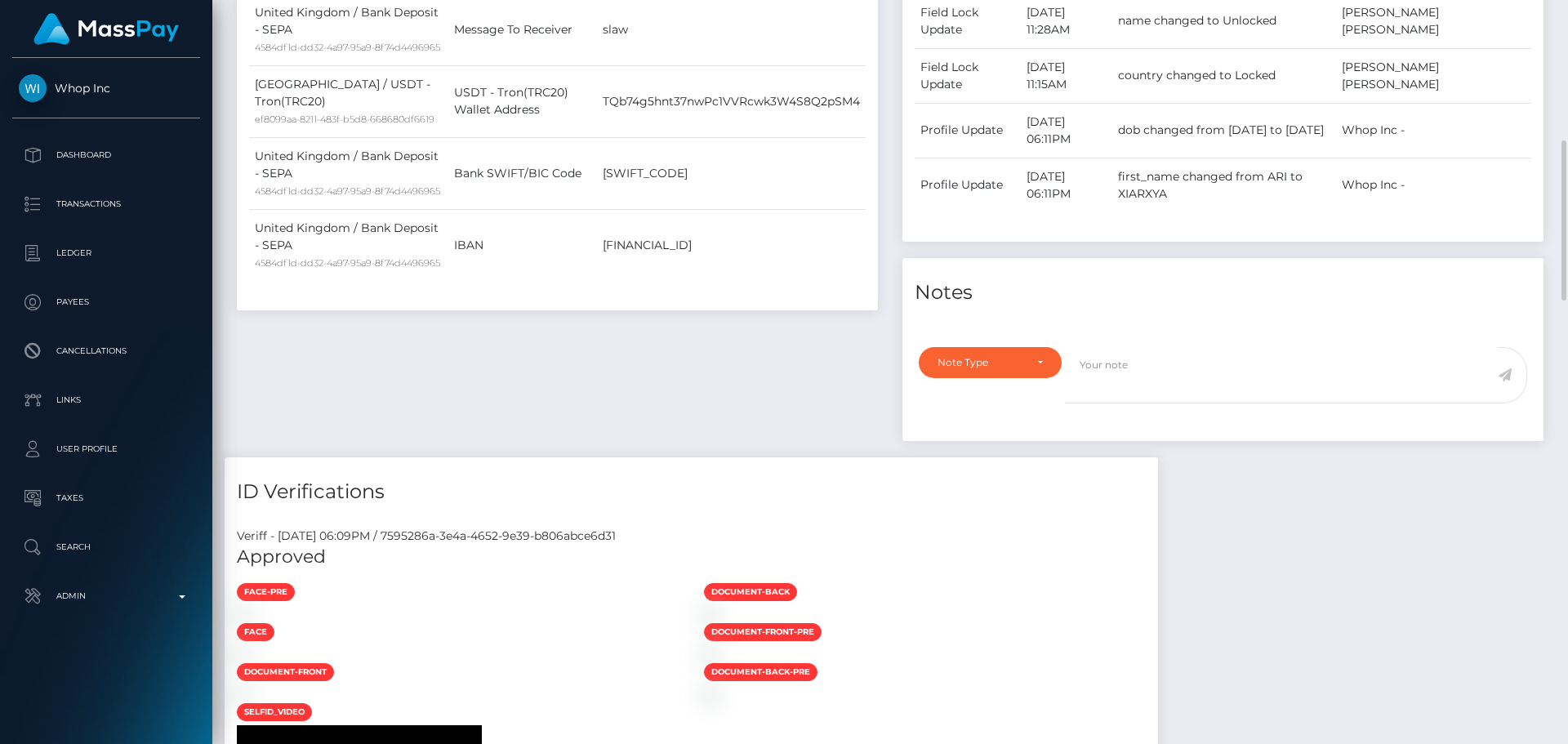
click at [594, 427] on div "Payee Attributes Payer Name Label Value United Kingdom / Bank Deposit - SEPA 45…" at bounding box center [557, 168] width 665 height 579
click at [564, 419] on div "Payee Attributes Payer Name Label Value United Kingdom / Bank Deposit - SEPA 45…" at bounding box center [557, 168] width 665 height 579
drag, startPoint x: 364, startPoint y: 566, endPoint x: 412, endPoint y: 563, distance: 48.1
click at [412, 545] on div "Veriff - August 9, 2025 06:09PM / 7595286a-3e4a-4652-9e39-b806abce6d31" at bounding box center [691, 536] width 933 height 17
drag, startPoint x: 1117, startPoint y: 212, endPoint x: 1157, endPoint y: 210, distance: 40.0
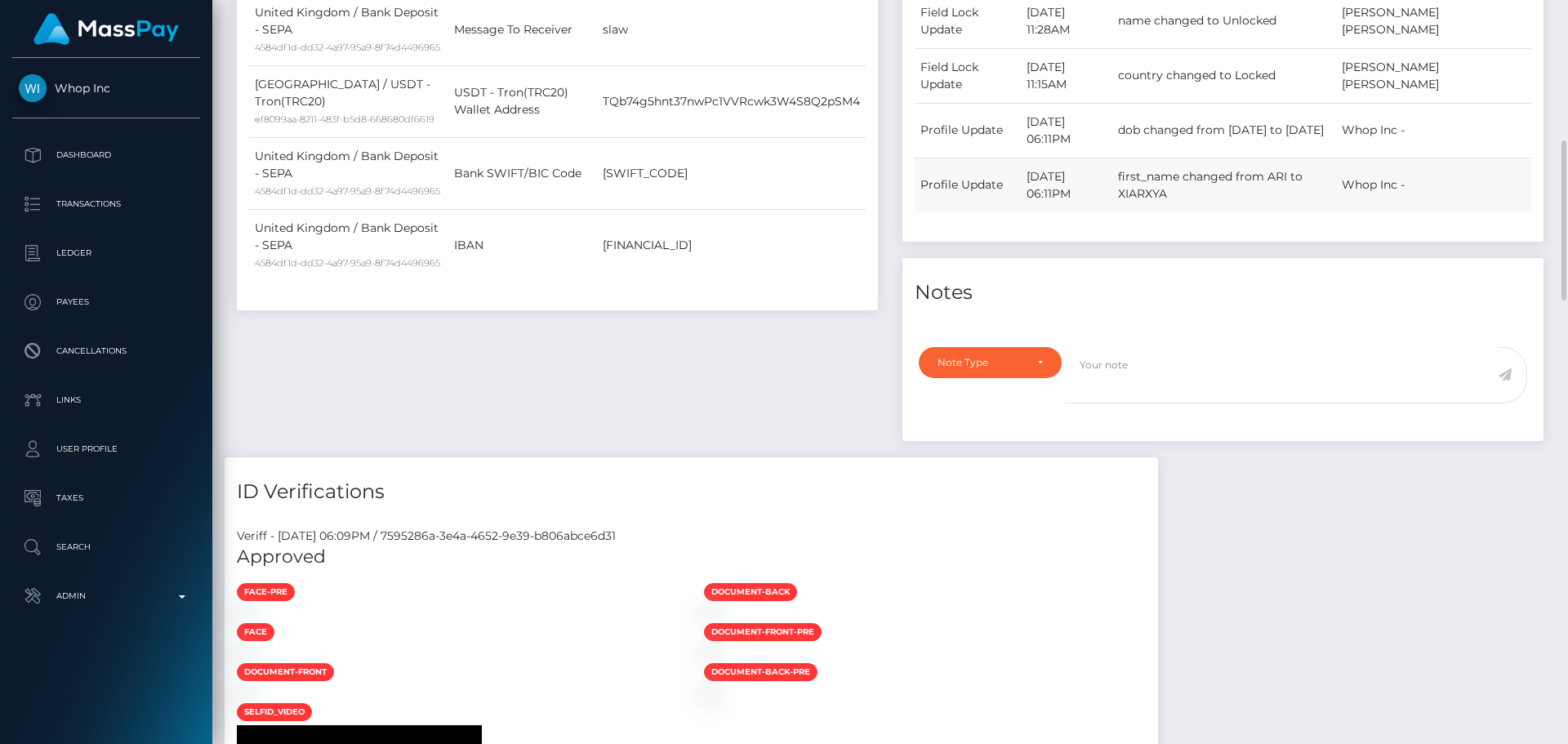
click at [1112, 210] on td "August 9, 2025 06:11PM" at bounding box center [1067, 185] width 92 height 55
click at [763, 415] on div "Payee Attributes Payer Name Label Value United Kingdom / Bank Deposit - SEPA 45…" at bounding box center [557, 168] width 665 height 579
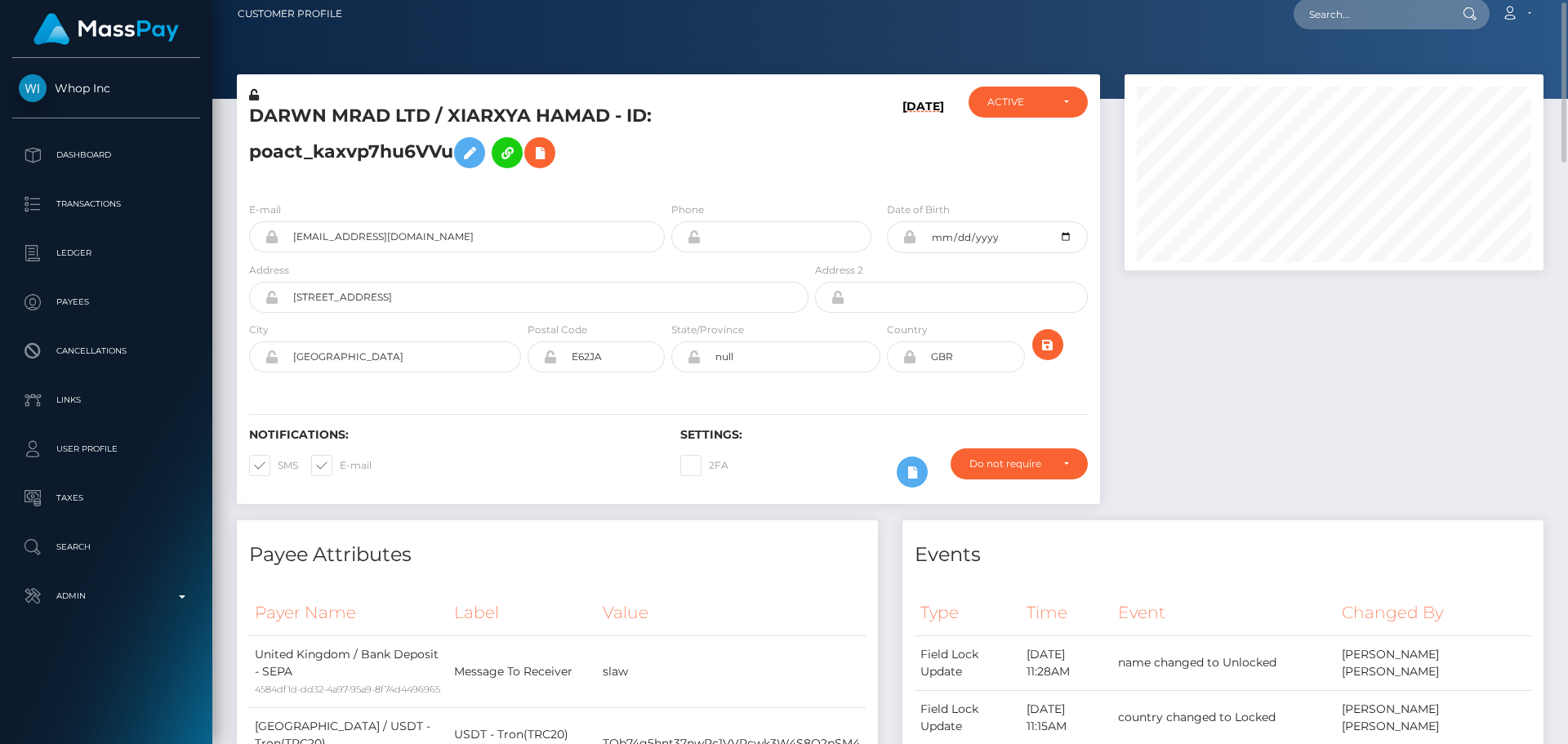
scroll to position [0, 0]
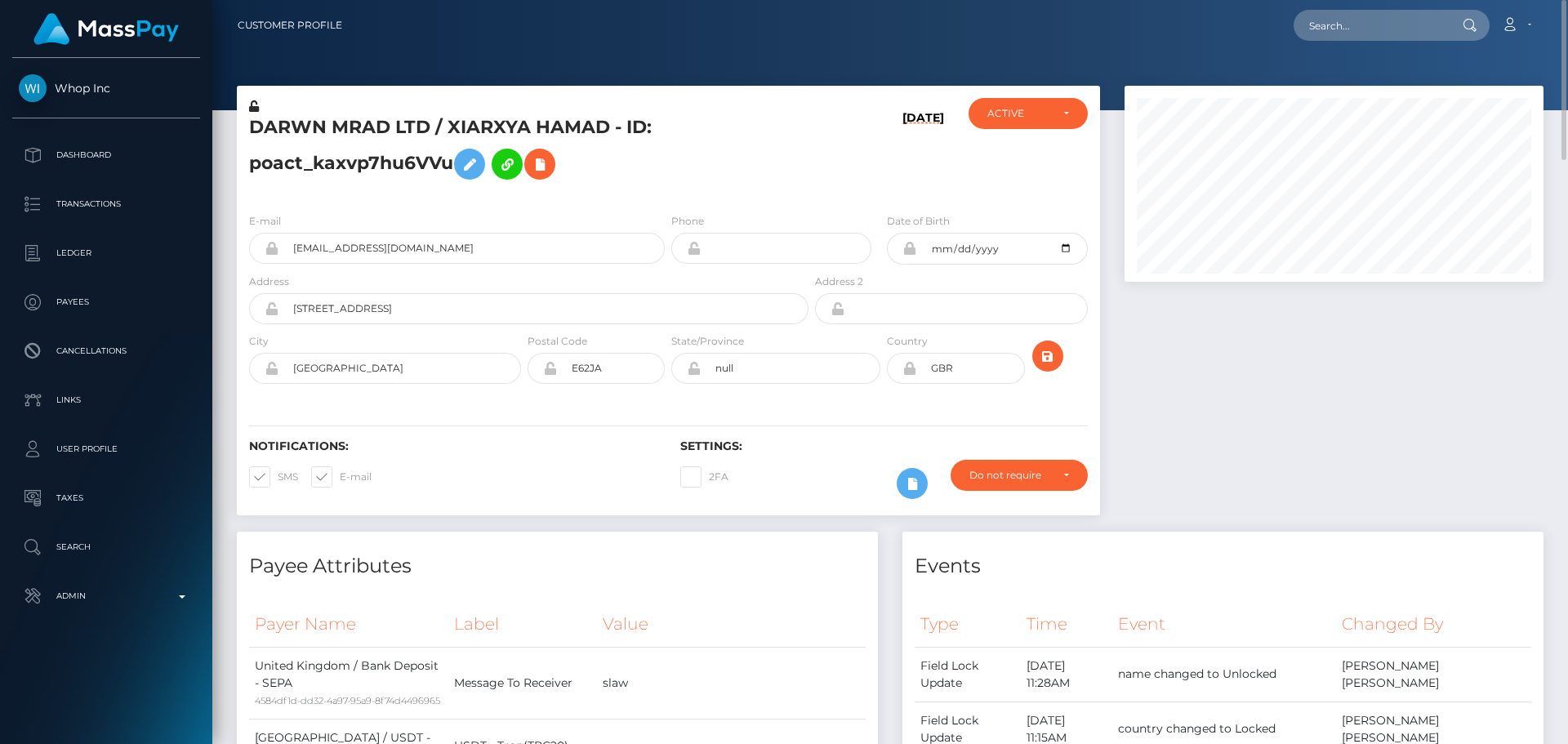
click at [776, 129] on h5 "DARWN MRAD LTD / XIARXYA HAMAD - ID: poact_kaxvp7hu6VVu" at bounding box center [524, 151] width 550 height 73
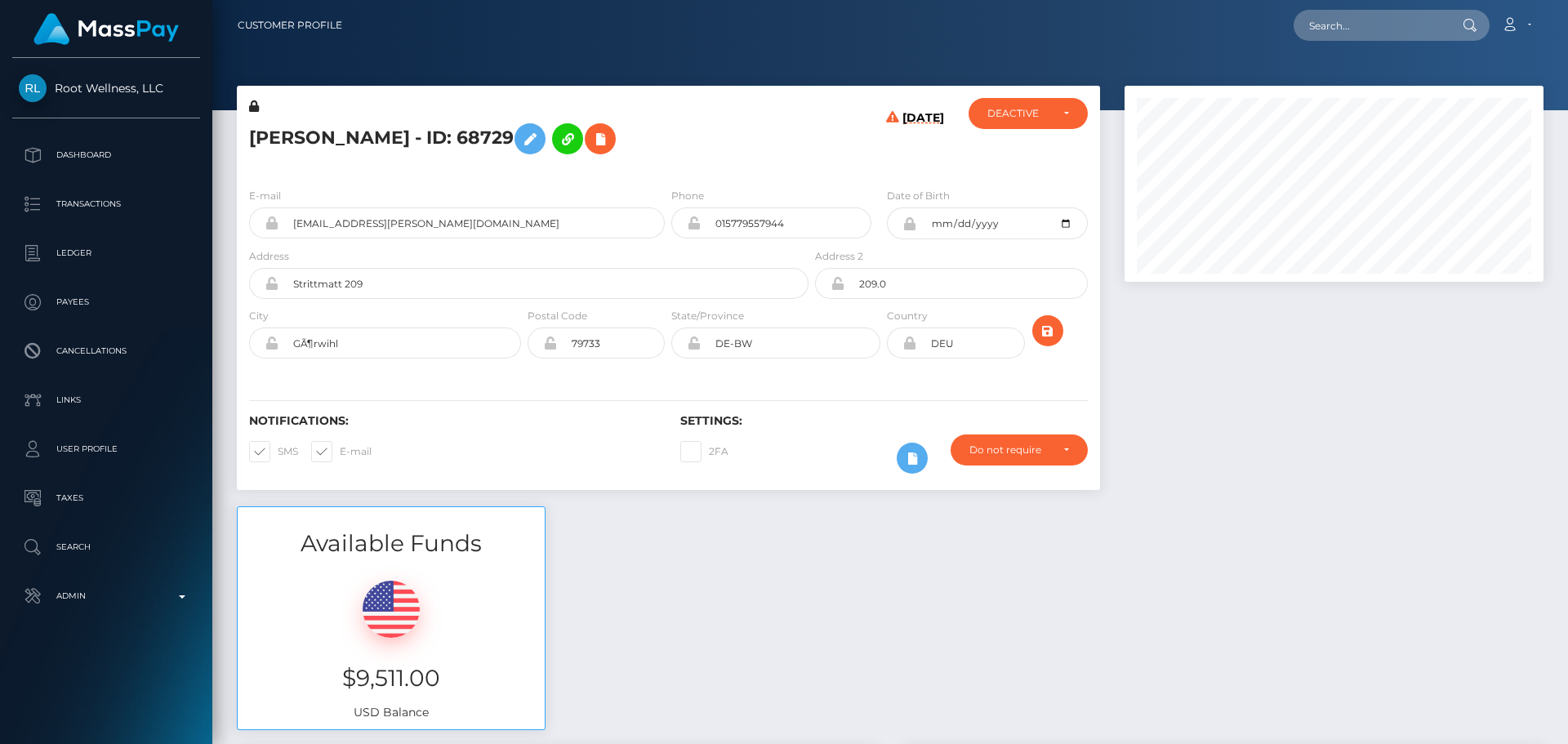
scroll to position [196, 420]
click at [687, 159] on h5 "[PERSON_NAME] - ID: 68729" at bounding box center [524, 138] width 550 height 47
click at [779, 173] on div "[PERSON_NAME] - ID: 68729" at bounding box center [524, 136] width 575 height 77
click at [750, 148] on h5 "[PERSON_NAME] - ID: 68729" at bounding box center [524, 138] width 550 height 47
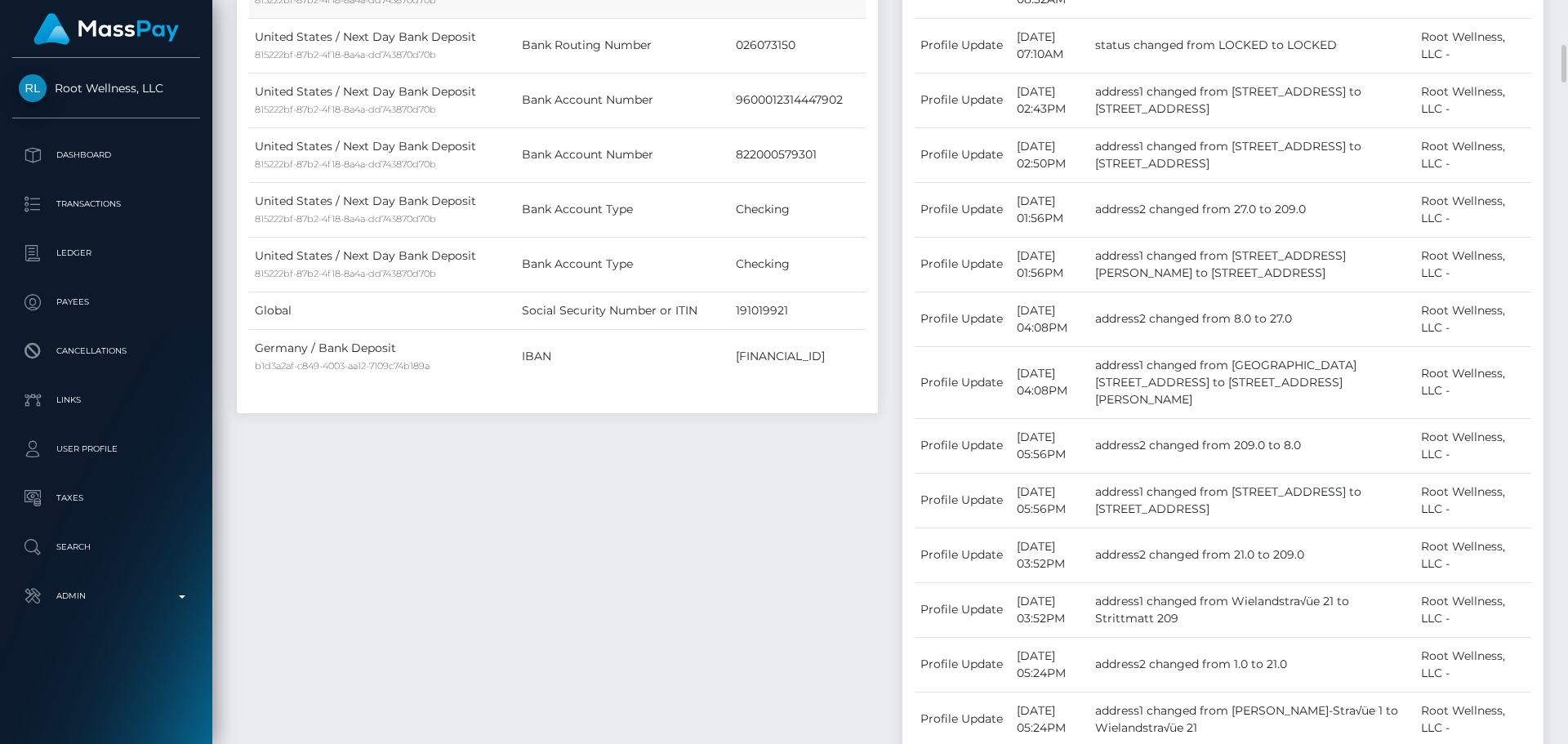
scroll to position [1062, 0]
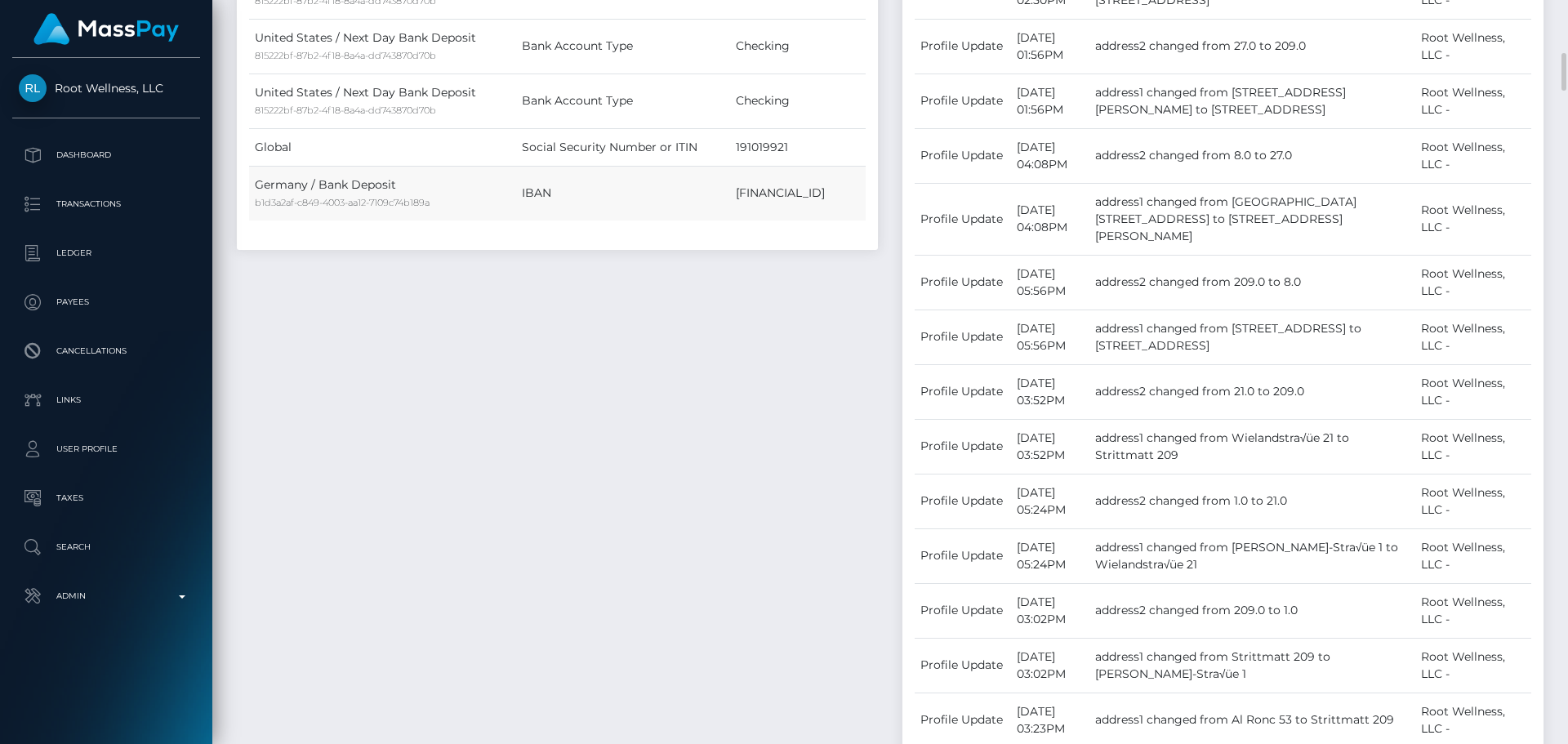
click at [746, 175] on td "[FINANCIAL_ID]" at bounding box center [798, 192] width 136 height 55
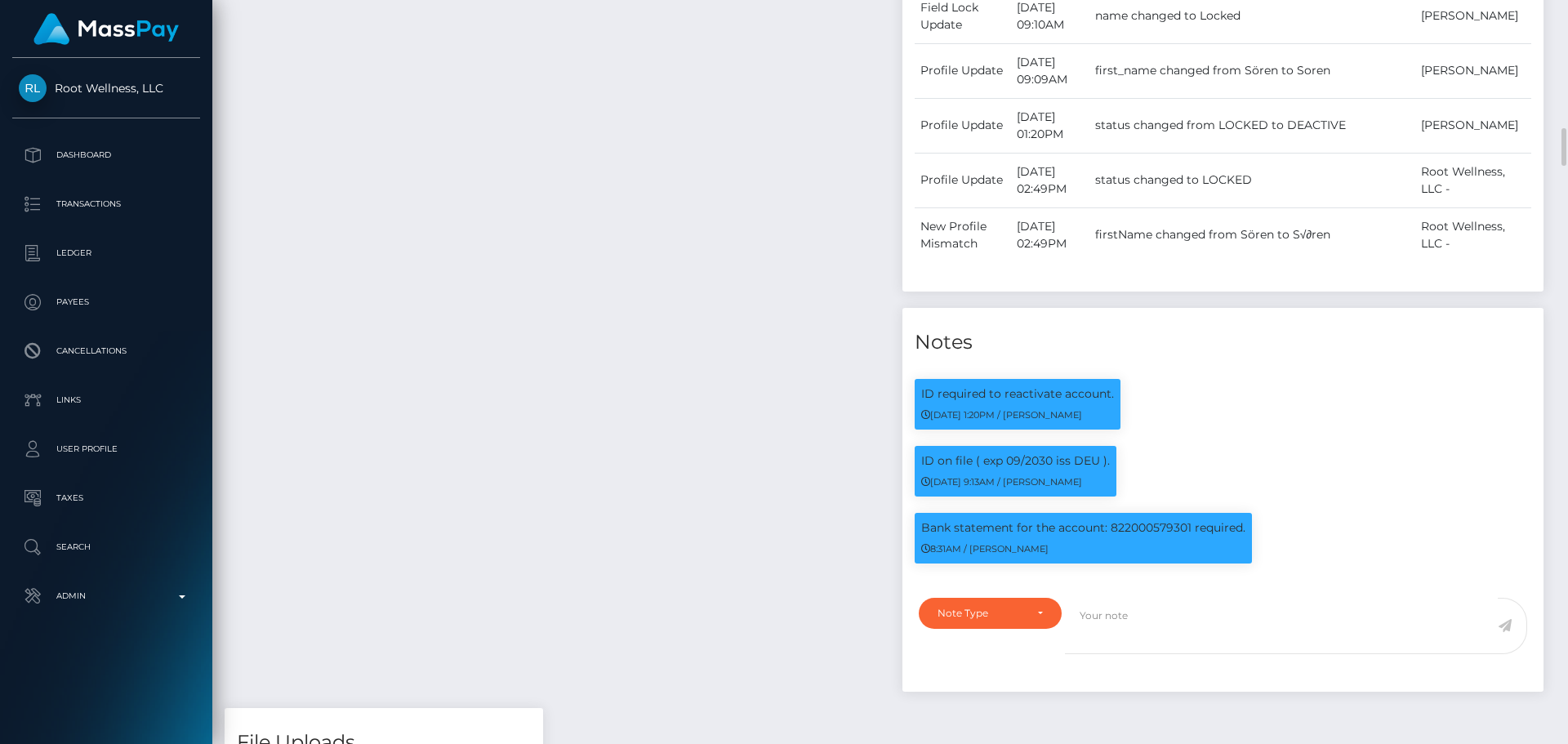
scroll to position [2942, 0]
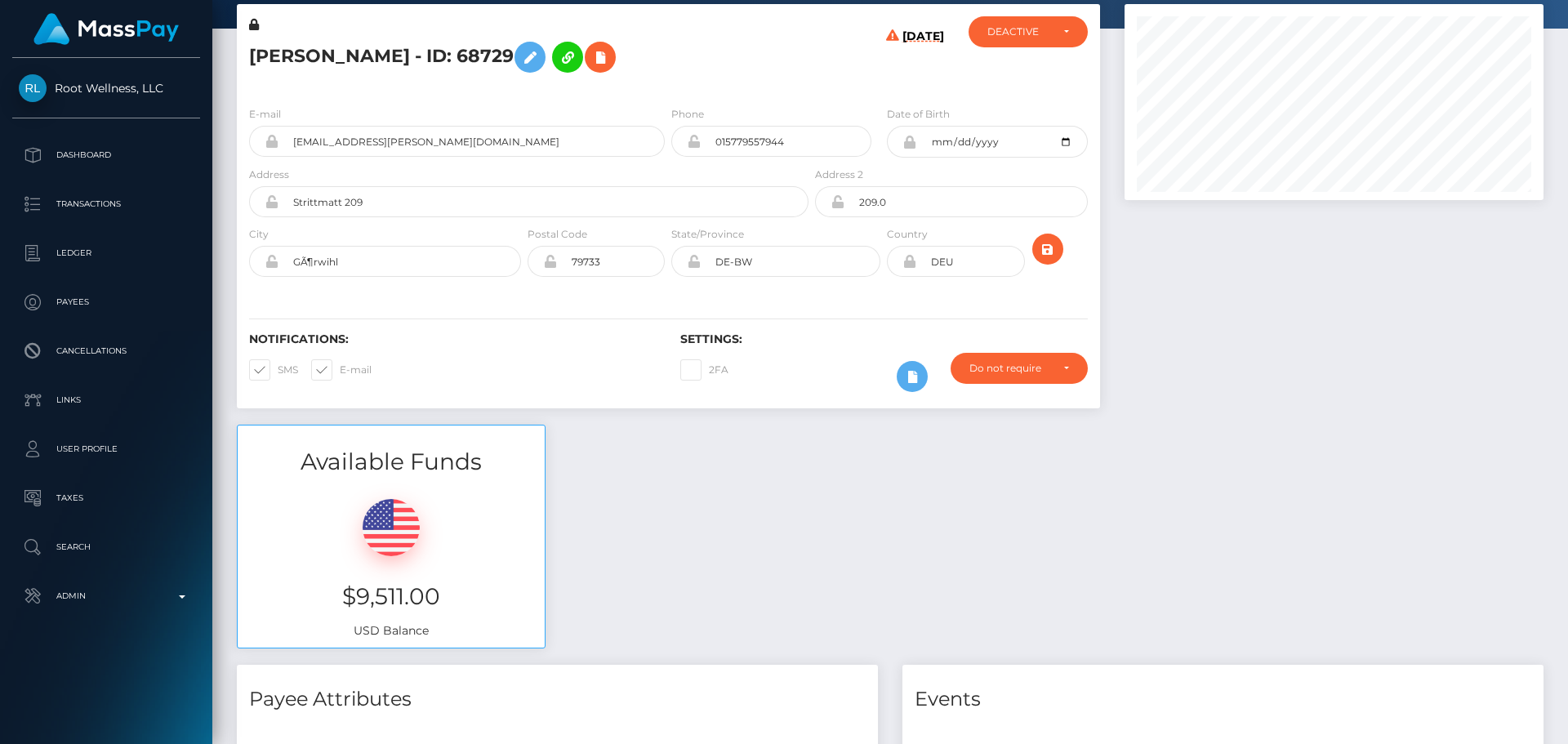
scroll to position [0, 0]
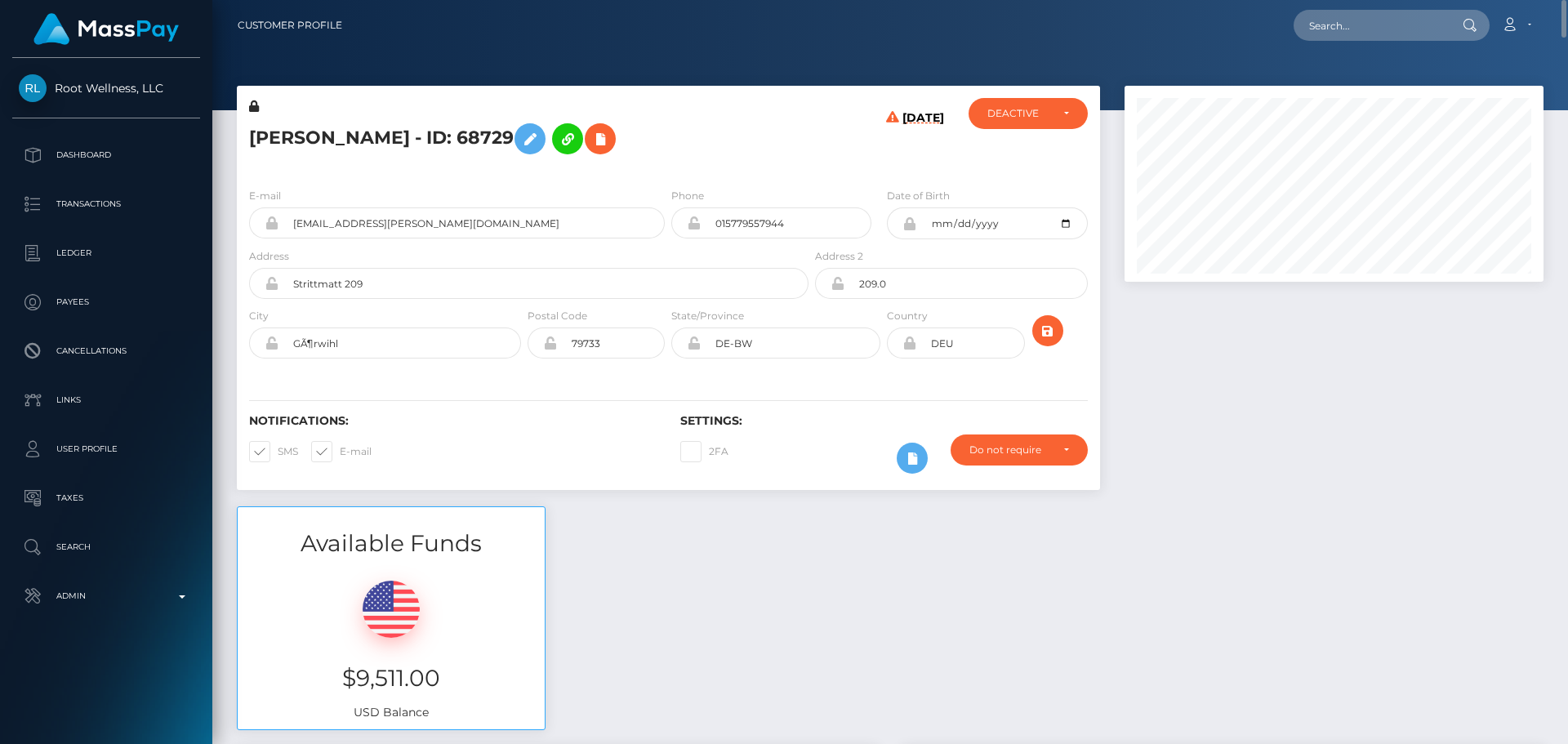
click at [365, 135] on h5 "Soren Schumann - ID: 68729" at bounding box center [524, 138] width 550 height 47
copy h5 "Soren Schumann - ID: 68729"
click at [478, 172] on div "Soren Schumann - ID: 68729" at bounding box center [524, 136] width 575 height 77
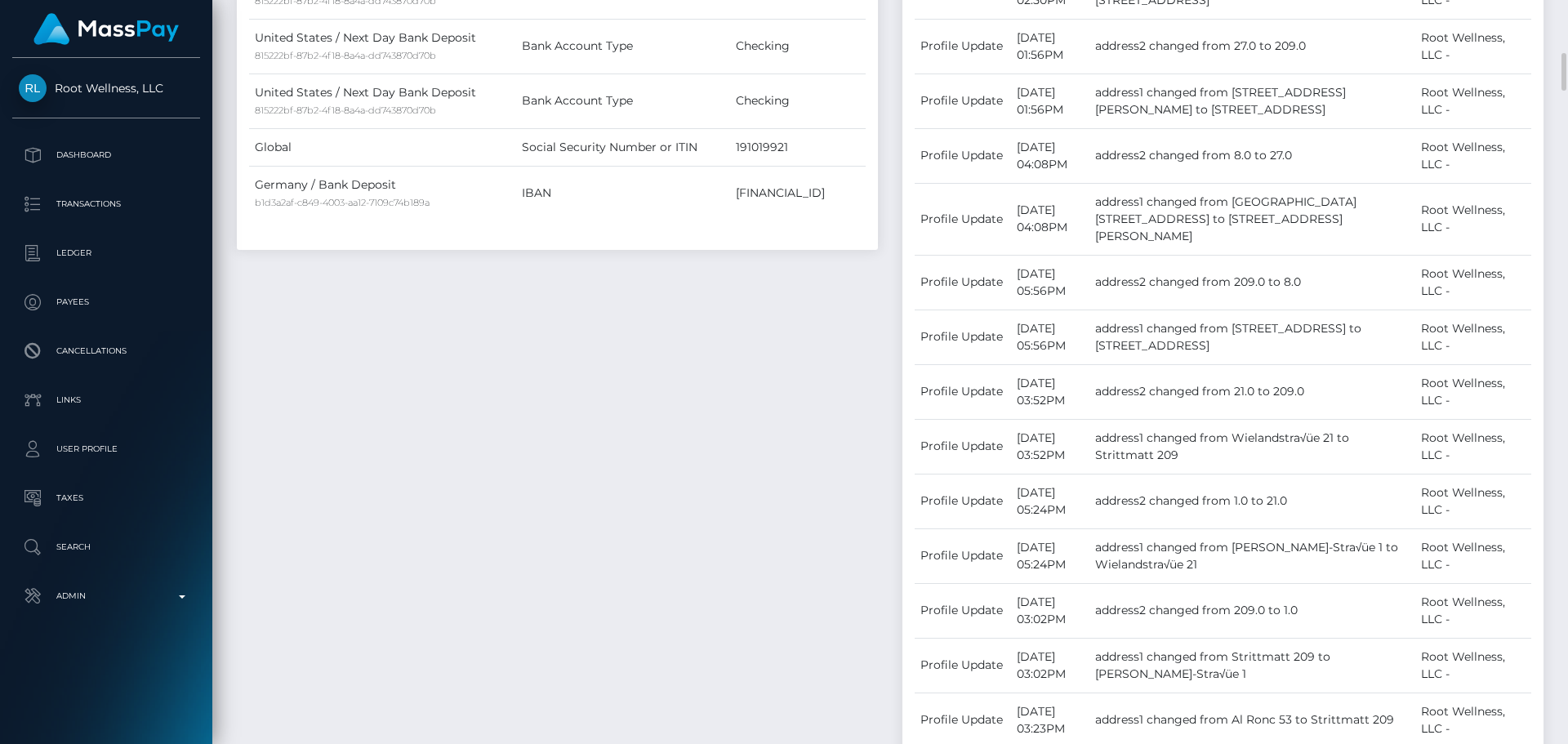
scroll to position [817, 0]
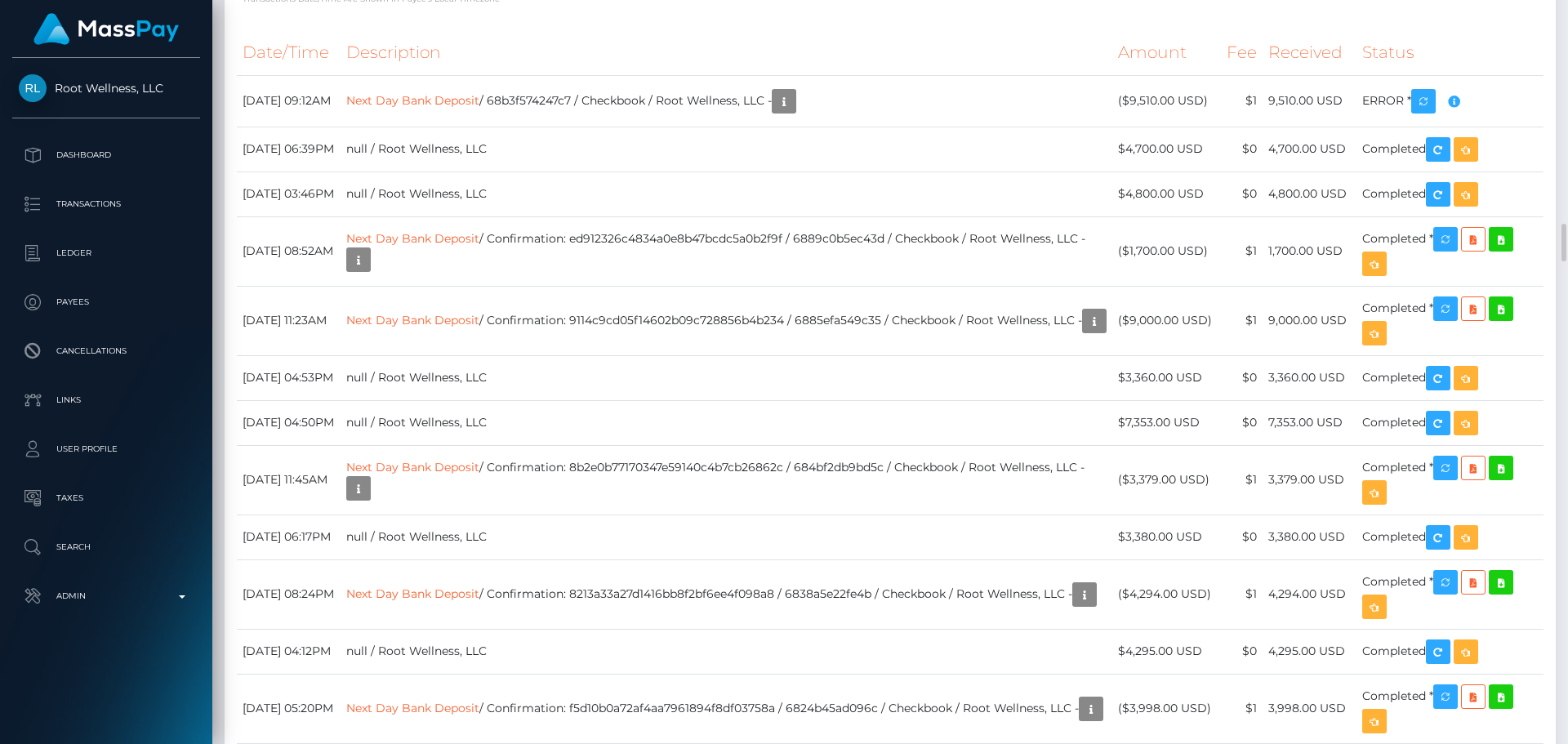
scroll to position [4576, 0]
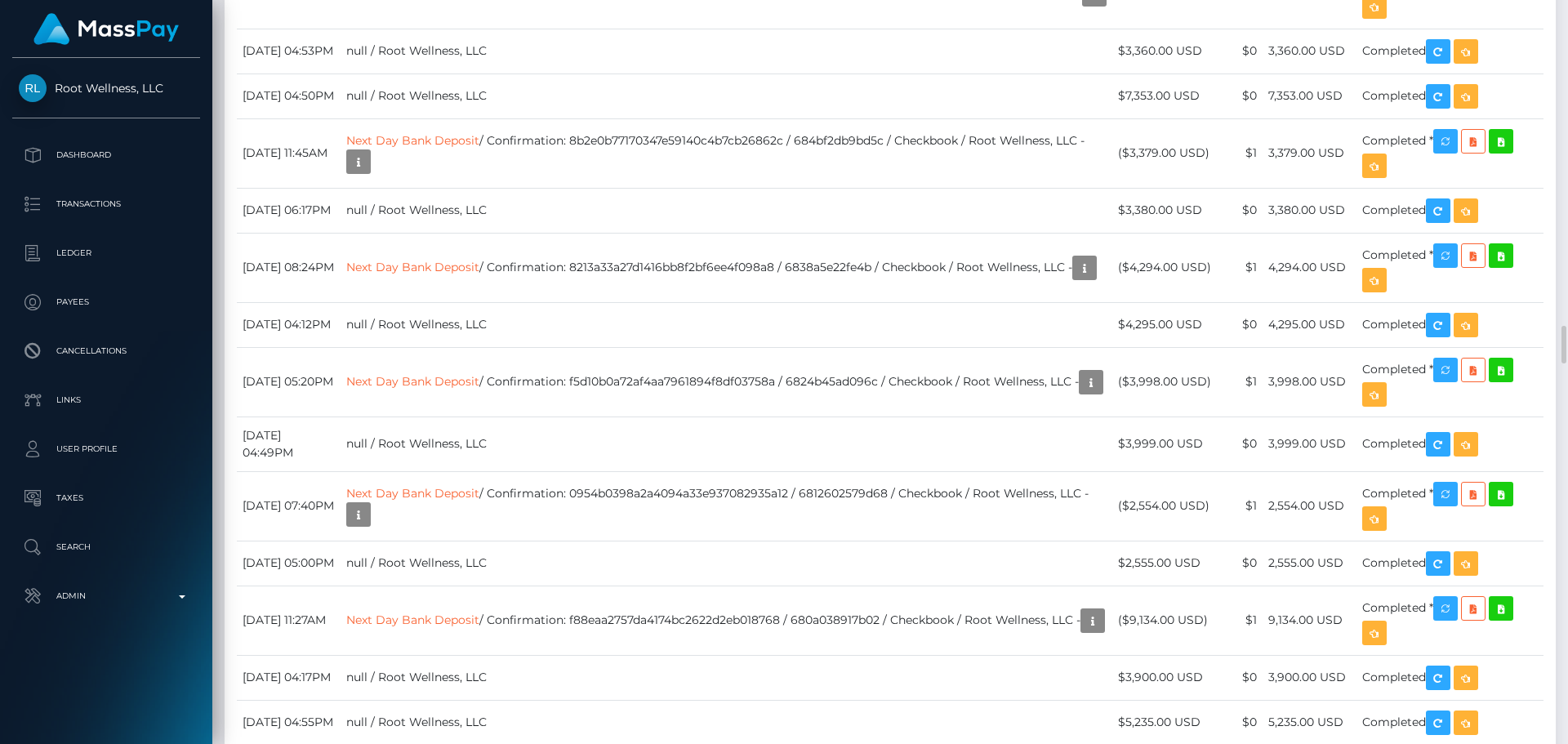
scroll to position [4821, 0]
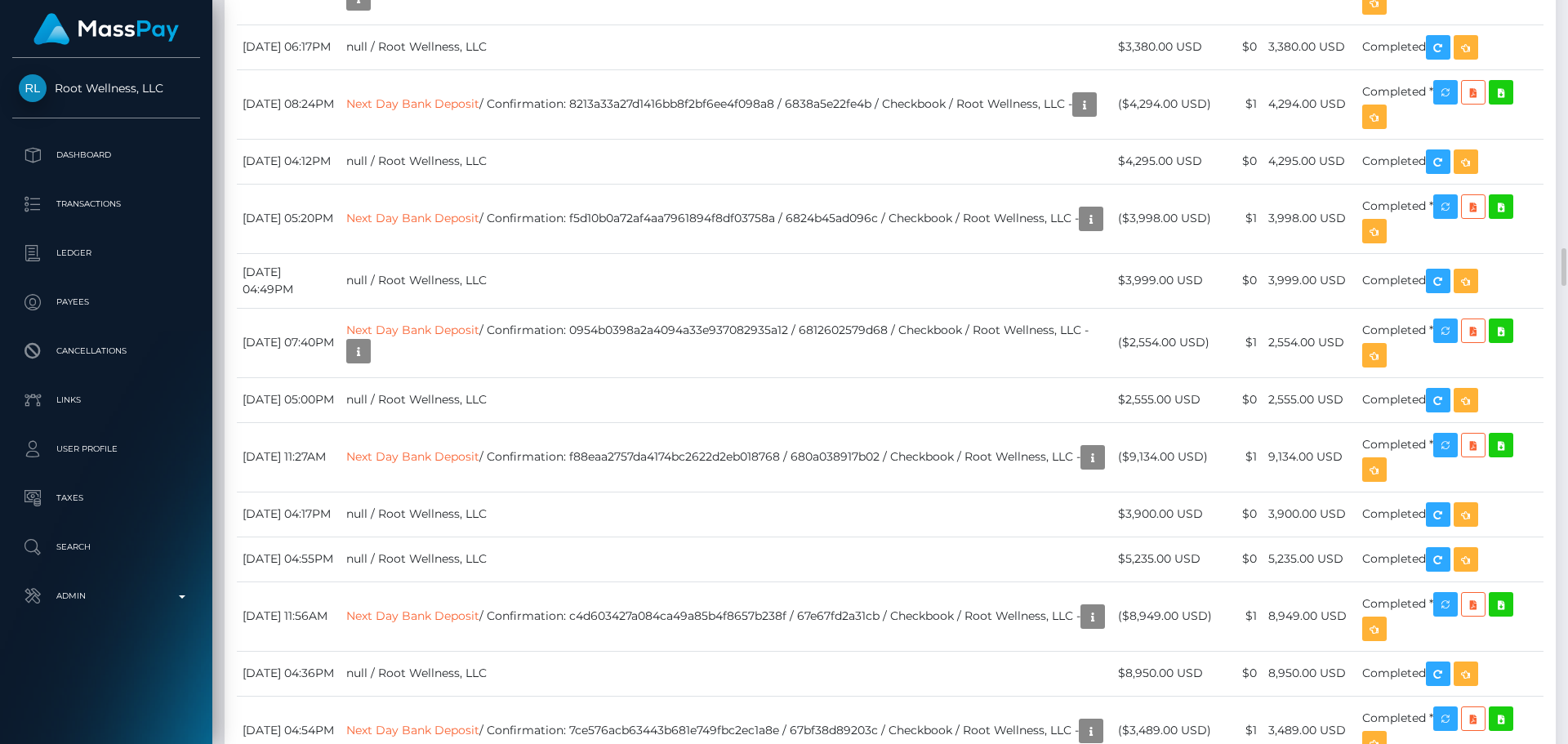
scroll to position [196, 420]
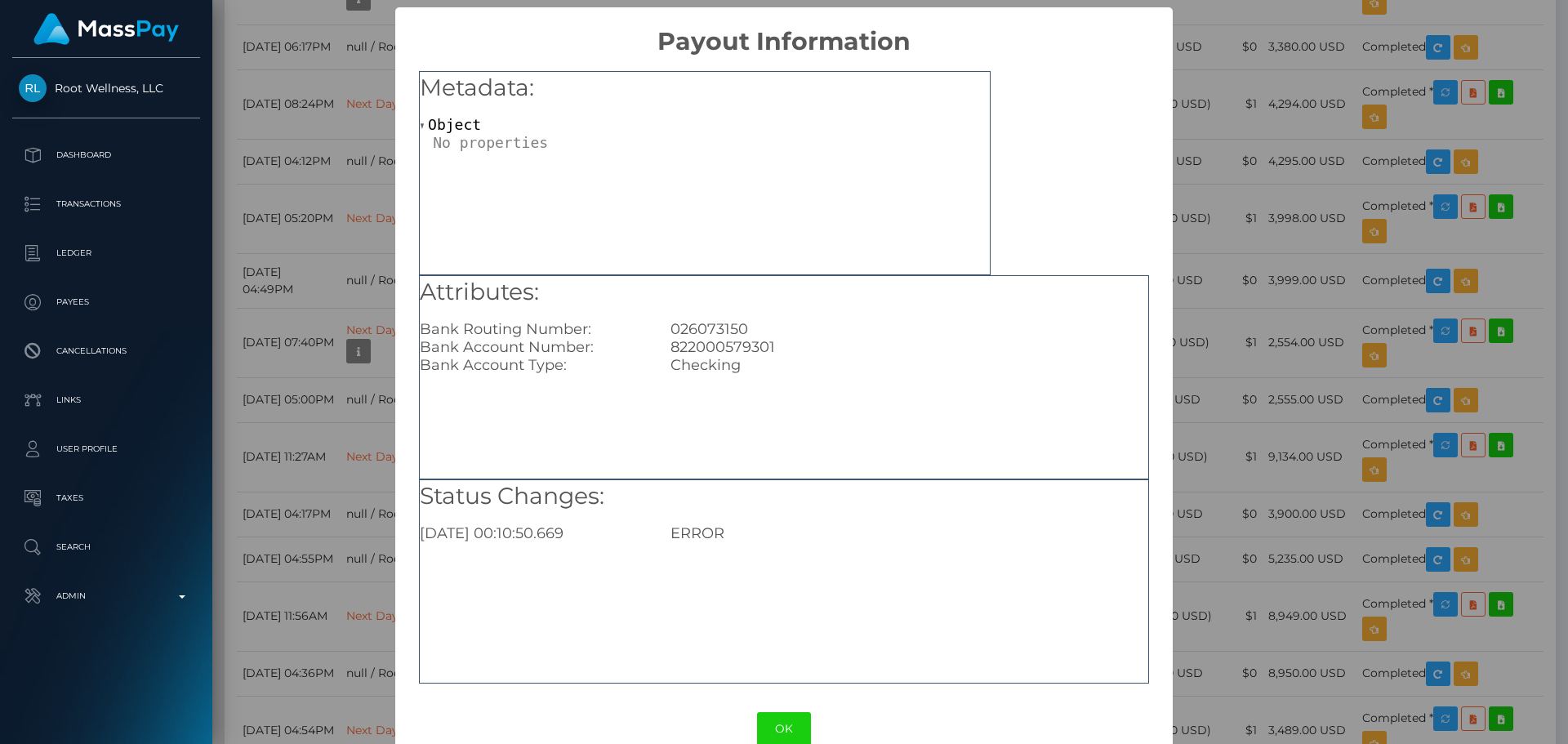
click at [714, 339] on div "822000579301" at bounding box center [909, 347] width 502 height 18
copy div "822000579301"
click at [771, 725] on button "OK" at bounding box center [784, 729] width 54 height 34
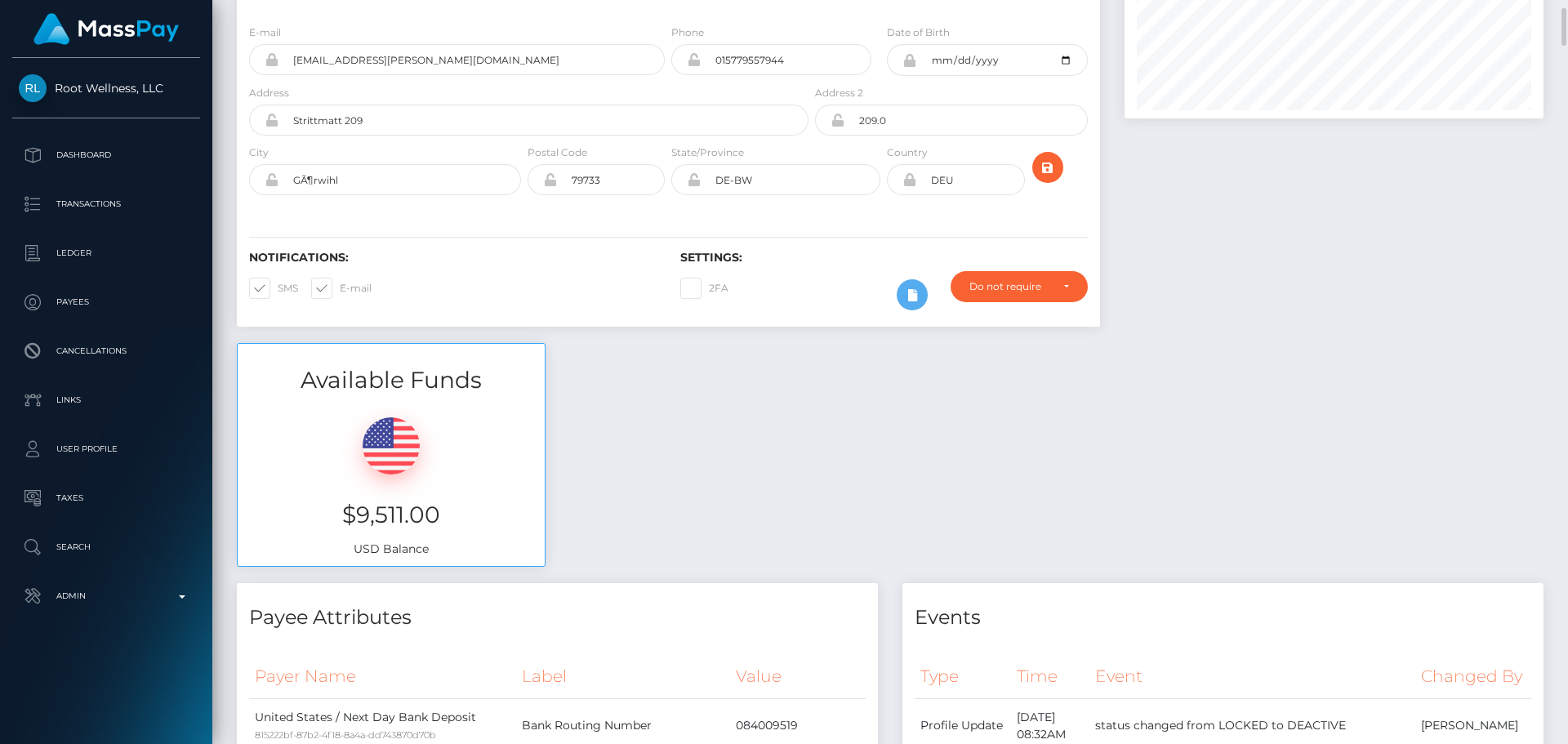
scroll to position [0, 0]
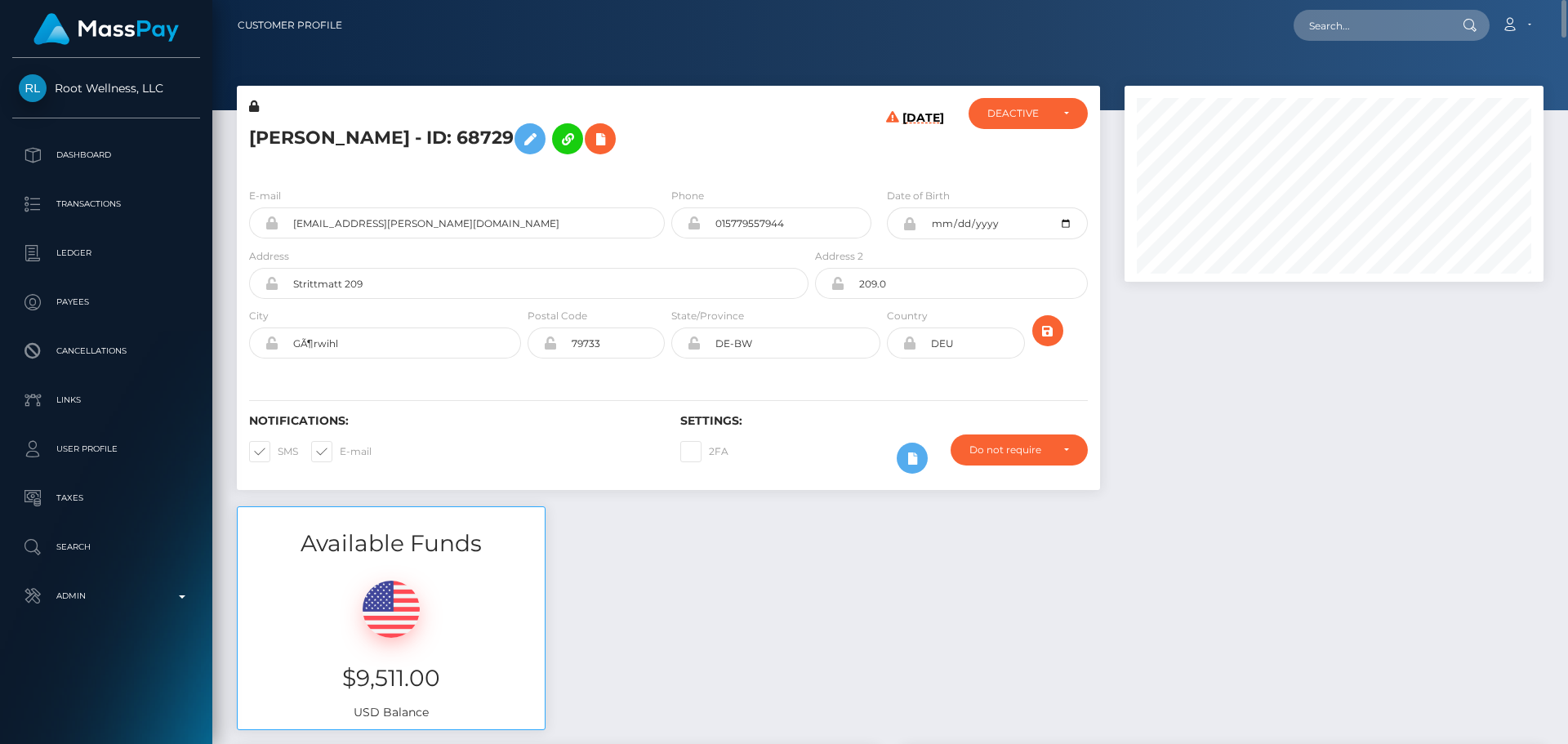
click at [276, 140] on h5 "Soren Schumann - ID: 68729" at bounding box center [524, 138] width 550 height 47
copy h5 "Soren"
click at [362, 137] on h5 "Soren Schumann - ID: 68729" at bounding box center [524, 138] width 550 height 47
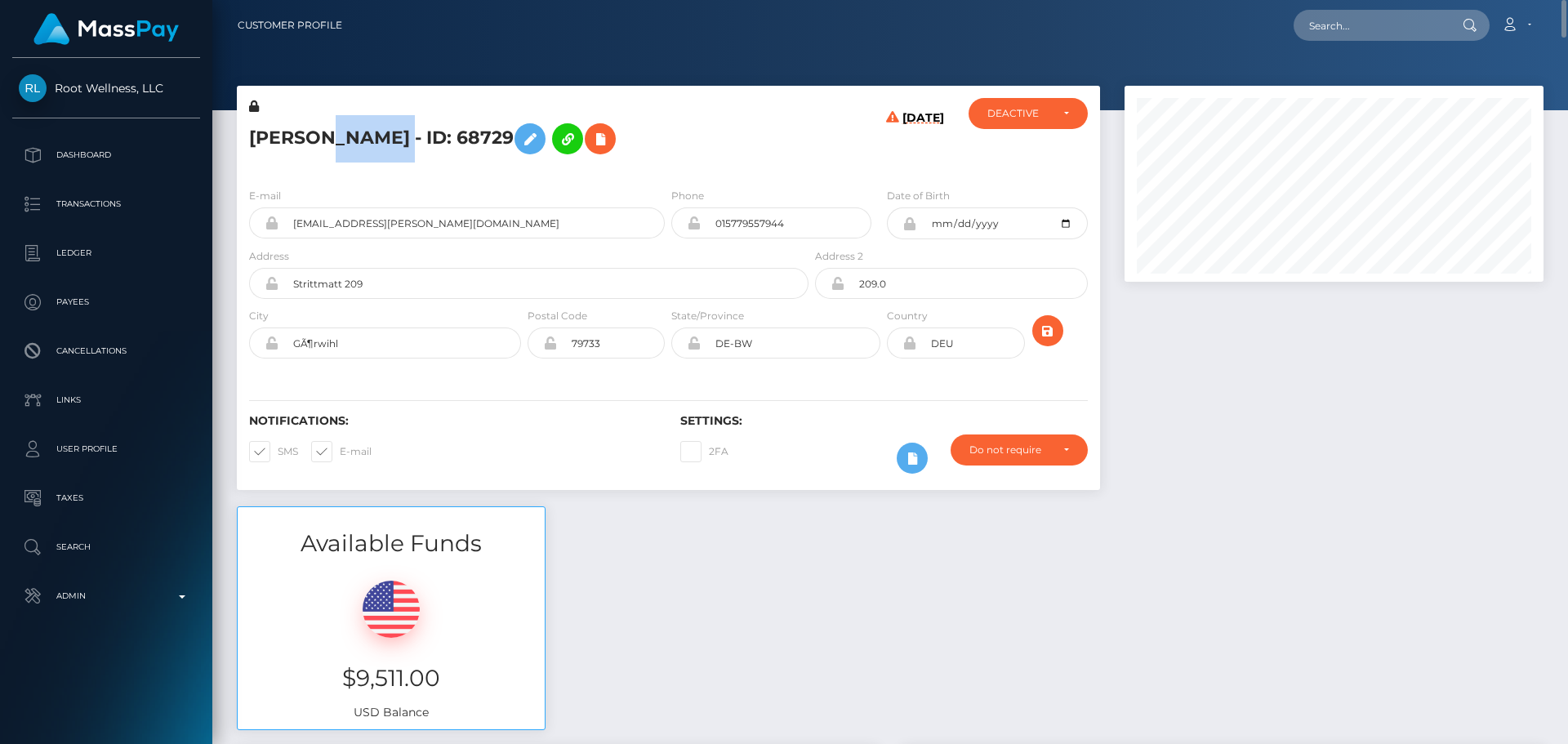
copy h5 "Schumann"
click at [763, 158] on h5 "Soren Schumann - ID: 68729" at bounding box center [524, 138] width 550 height 47
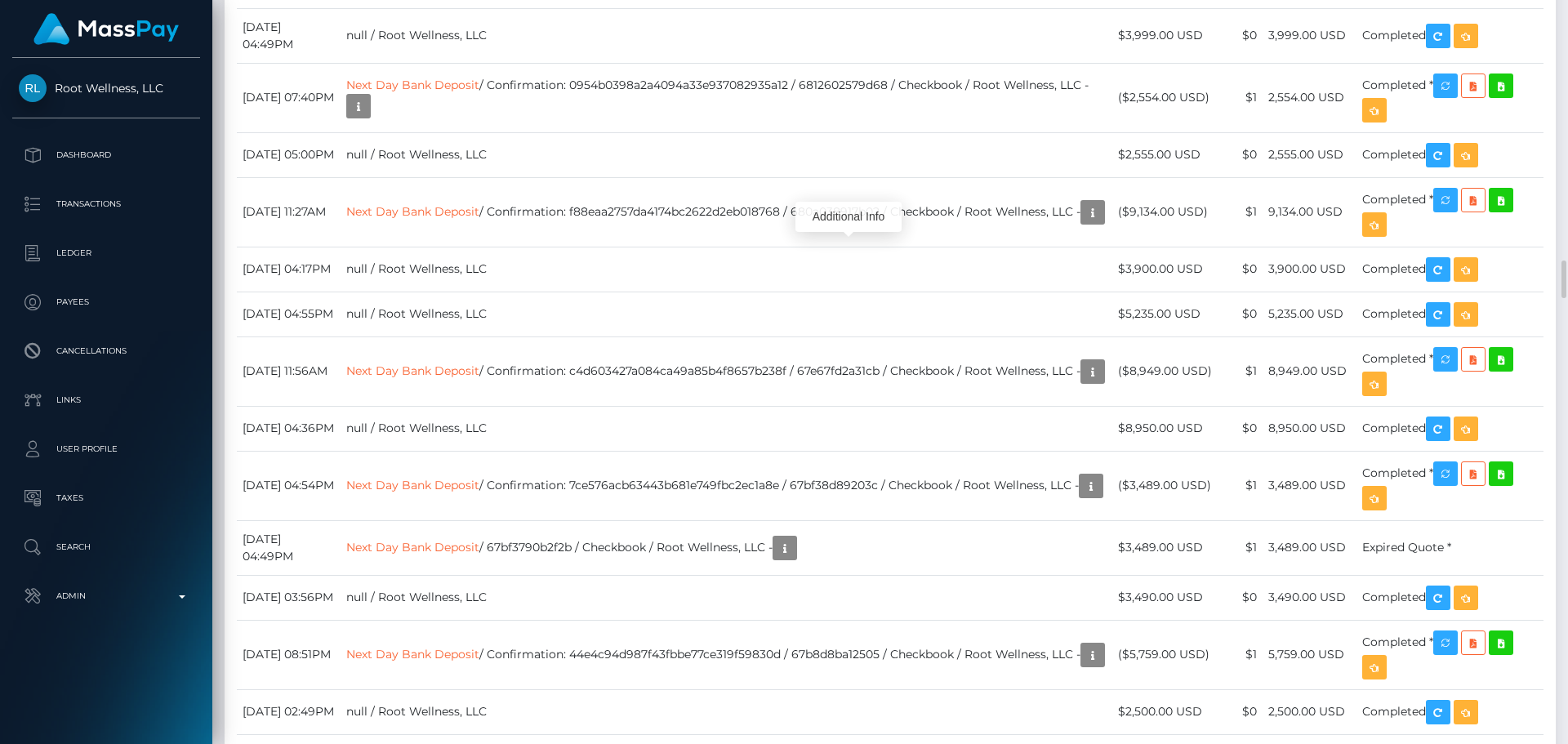
scroll to position [196, 420]
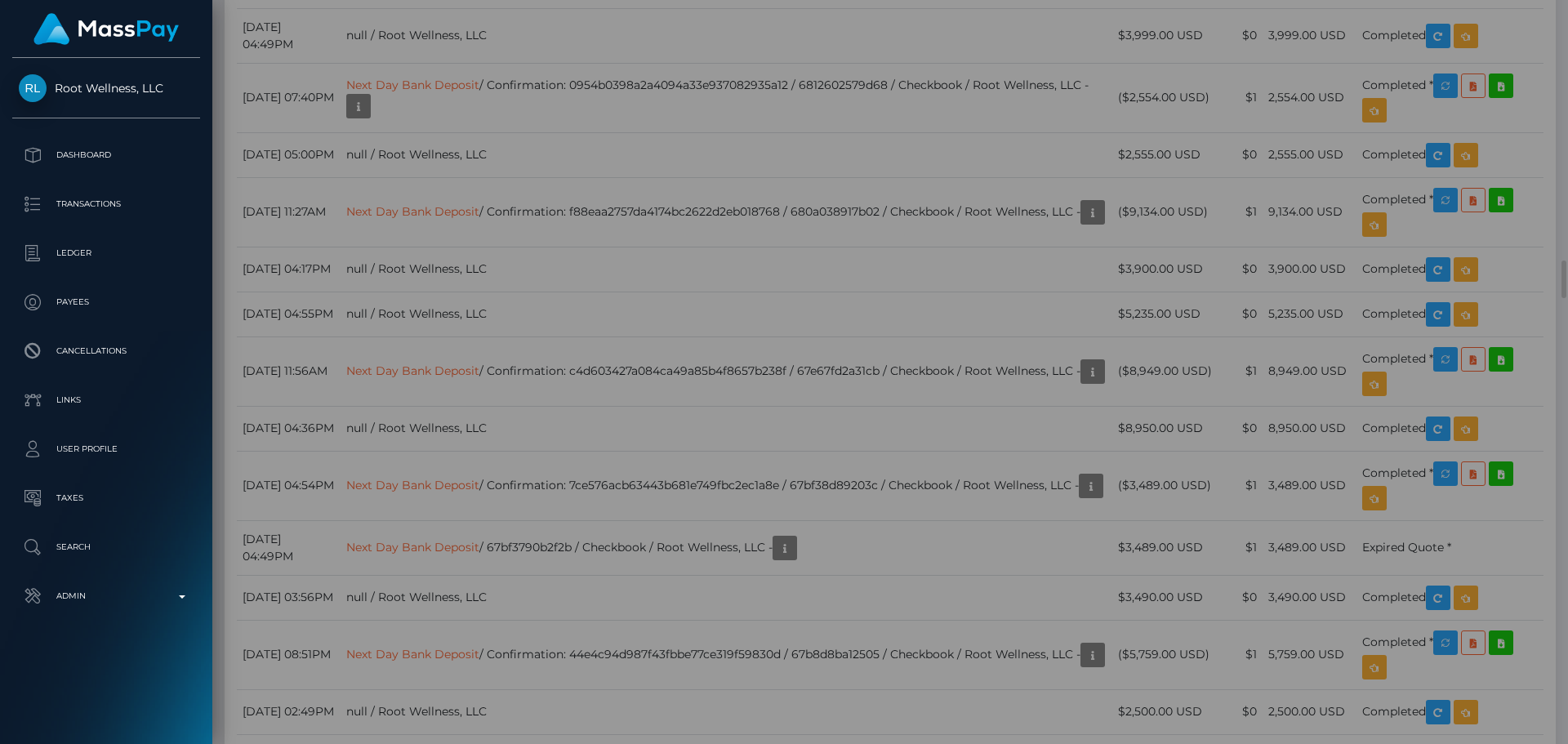
scroll to position [0, 0]
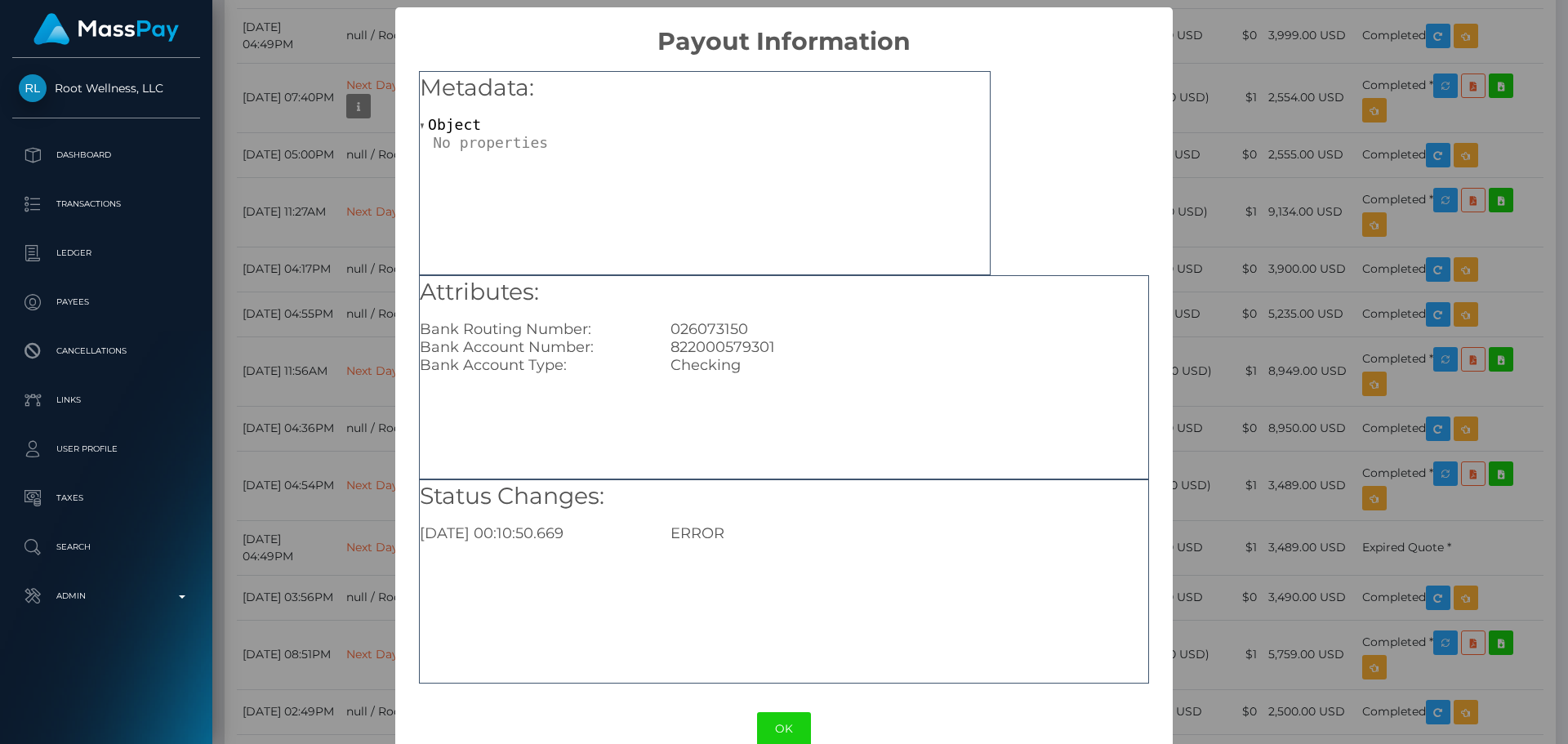
click at [710, 347] on div "822000579301" at bounding box center [909, 347] width 502 height 18
copy div "822000579301"
drag, startPoint x: 775, startPoint y: 732, endPoint x: 775, endPoint y: 721, distance: 11.0
click at [775, 731] on button "OK" at bounding box center [784, 729] width 54 height 34
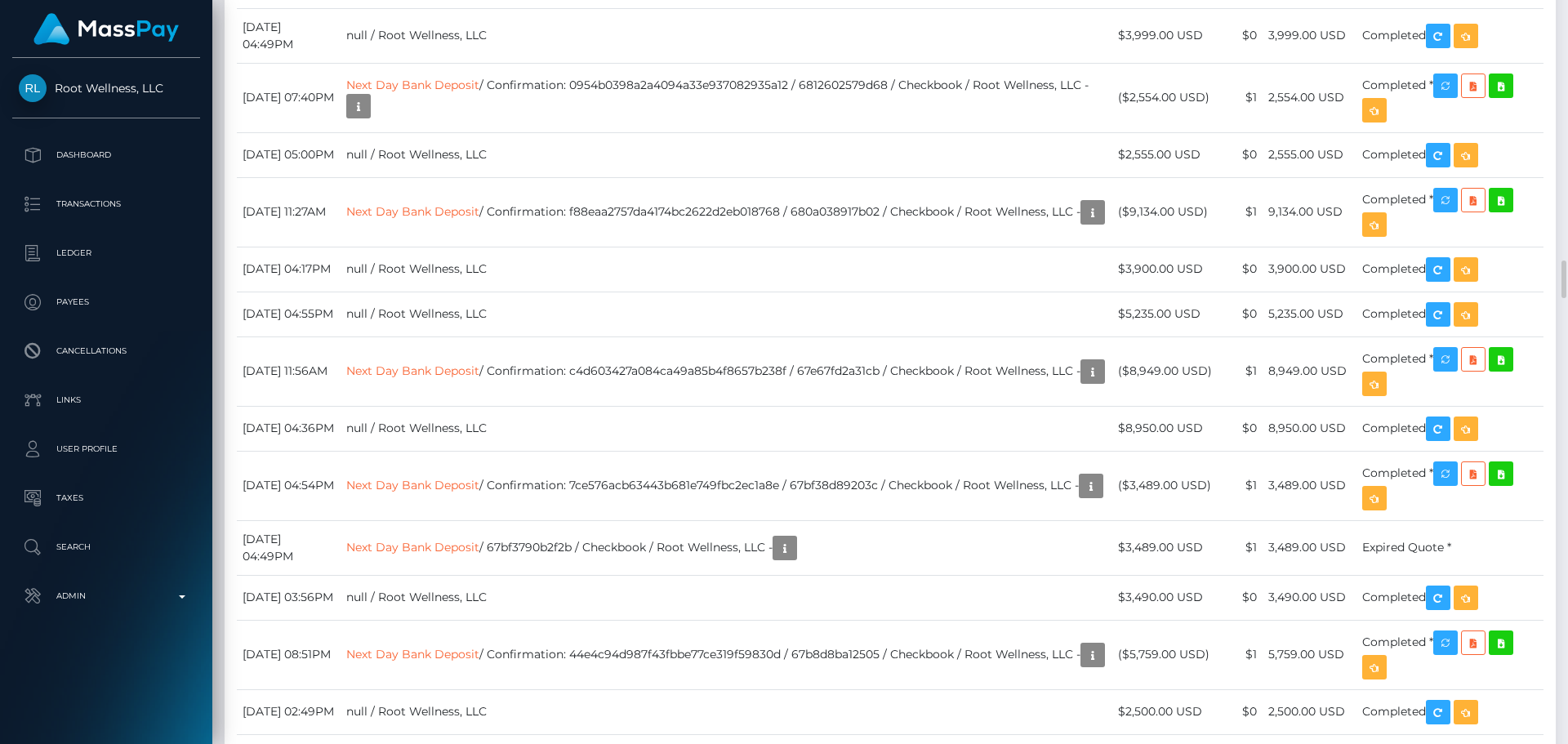
scroll to position [196, 420]
drag, startPoint x: 995, startPoint y: 298, endPoint x: 1020, endPoint y: 337, distance: 46.3
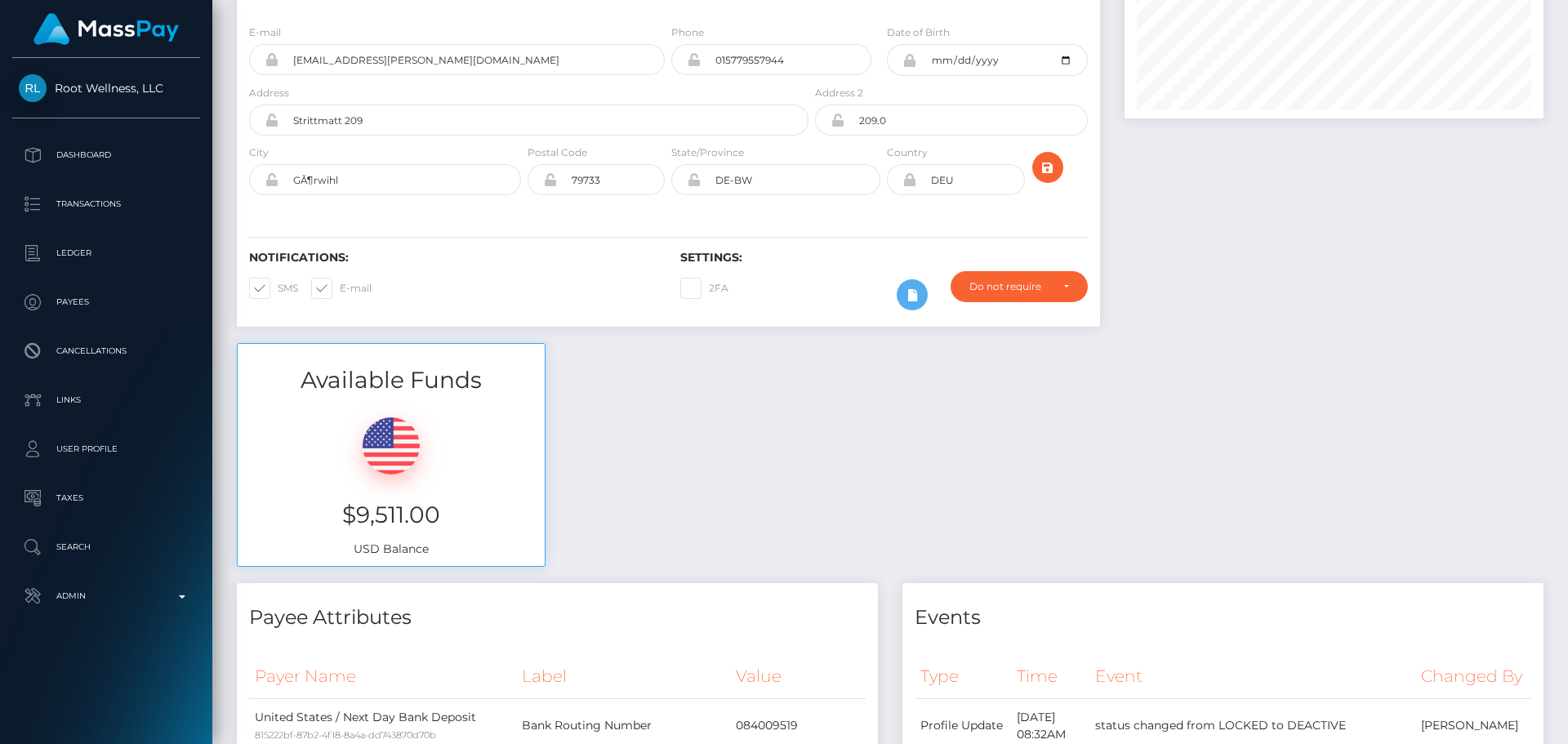
scroll to position [0, 0]
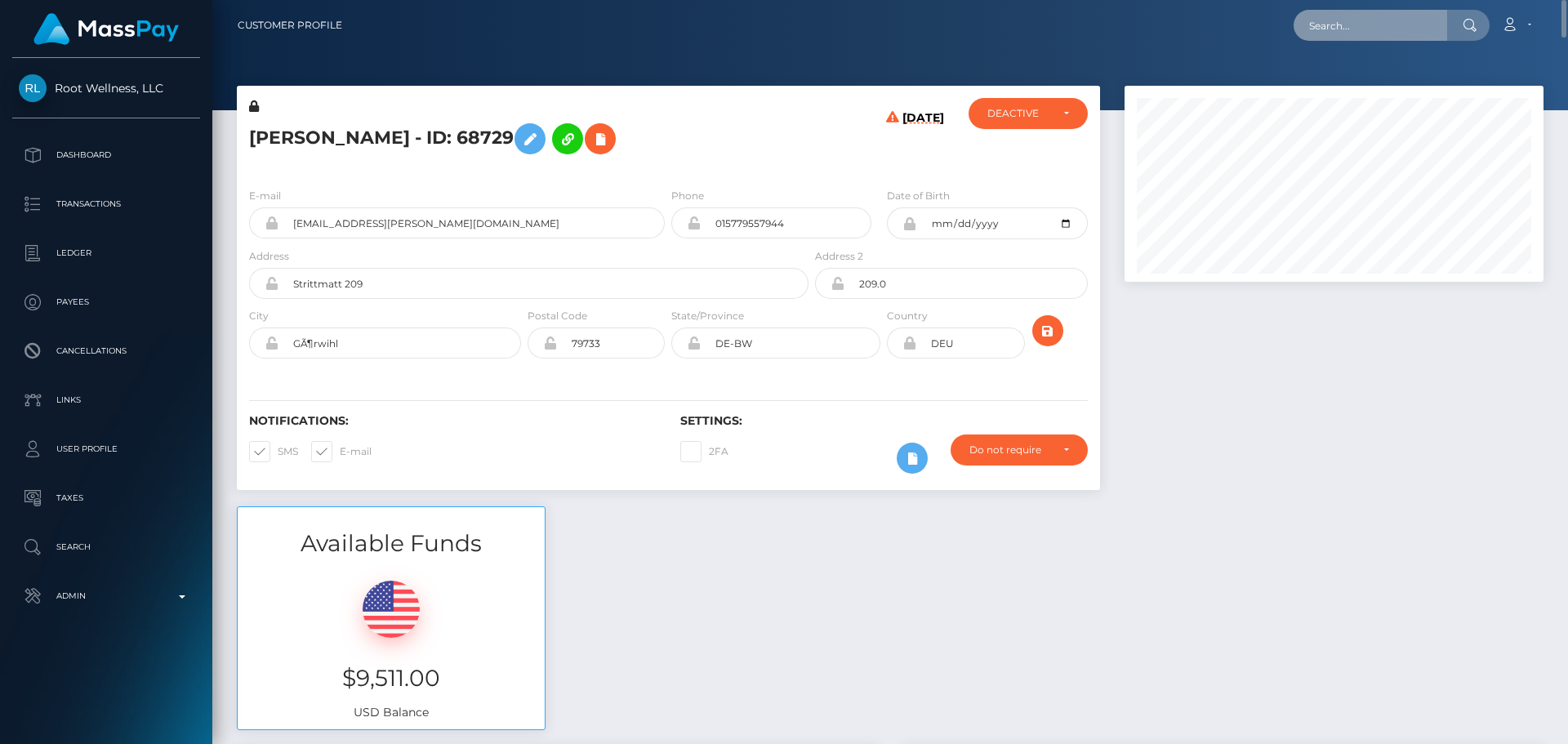
click at [1362, 26] on input "text" at bounding box center [1371, 25] width 153 height 31
paste input "nadinepienkig@gmail.com"
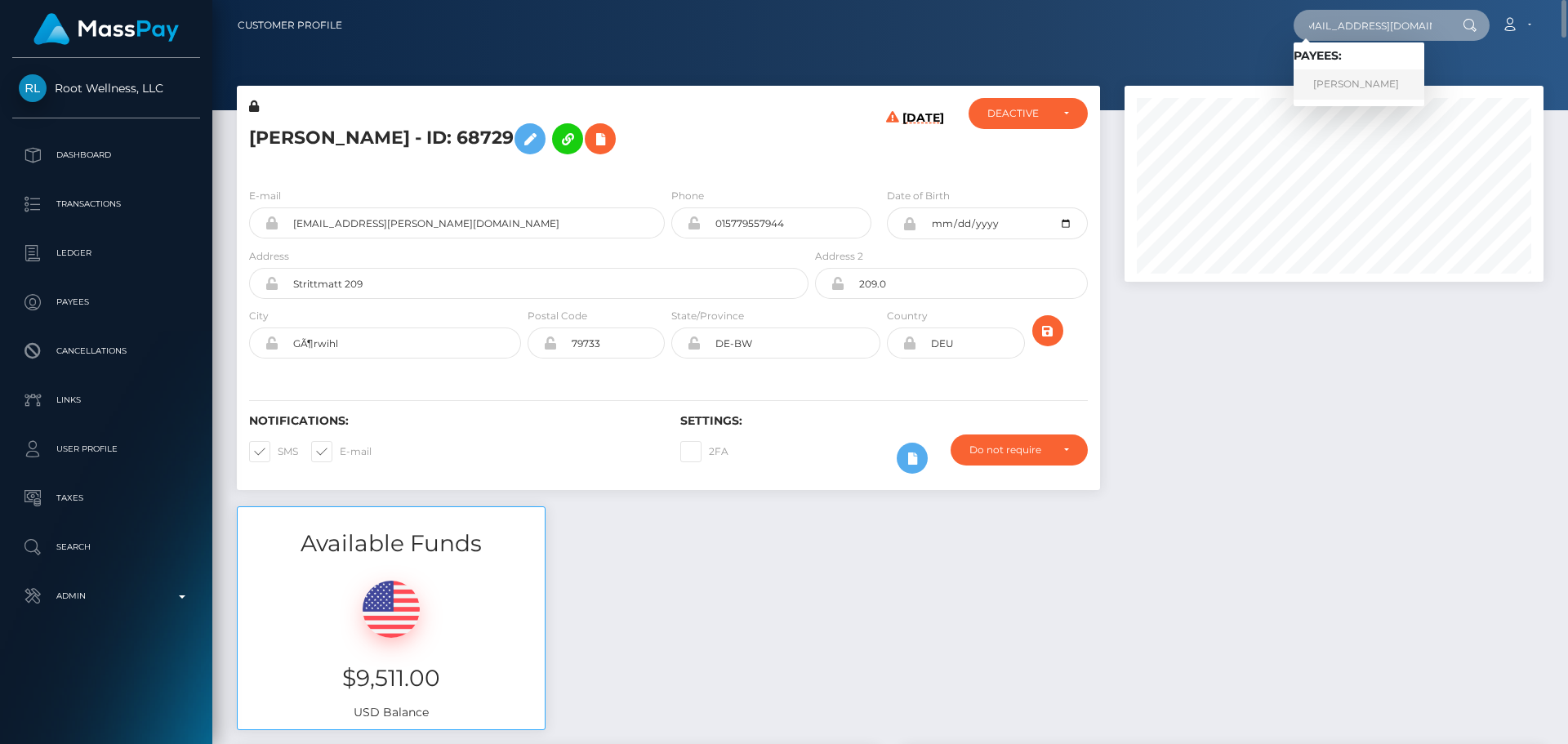
type input "nadinepienkig@gmail.com"
click at [1353, 76] on link "Nadine Azamangeh" at bounding box center [1359, 85] width 131 height 31
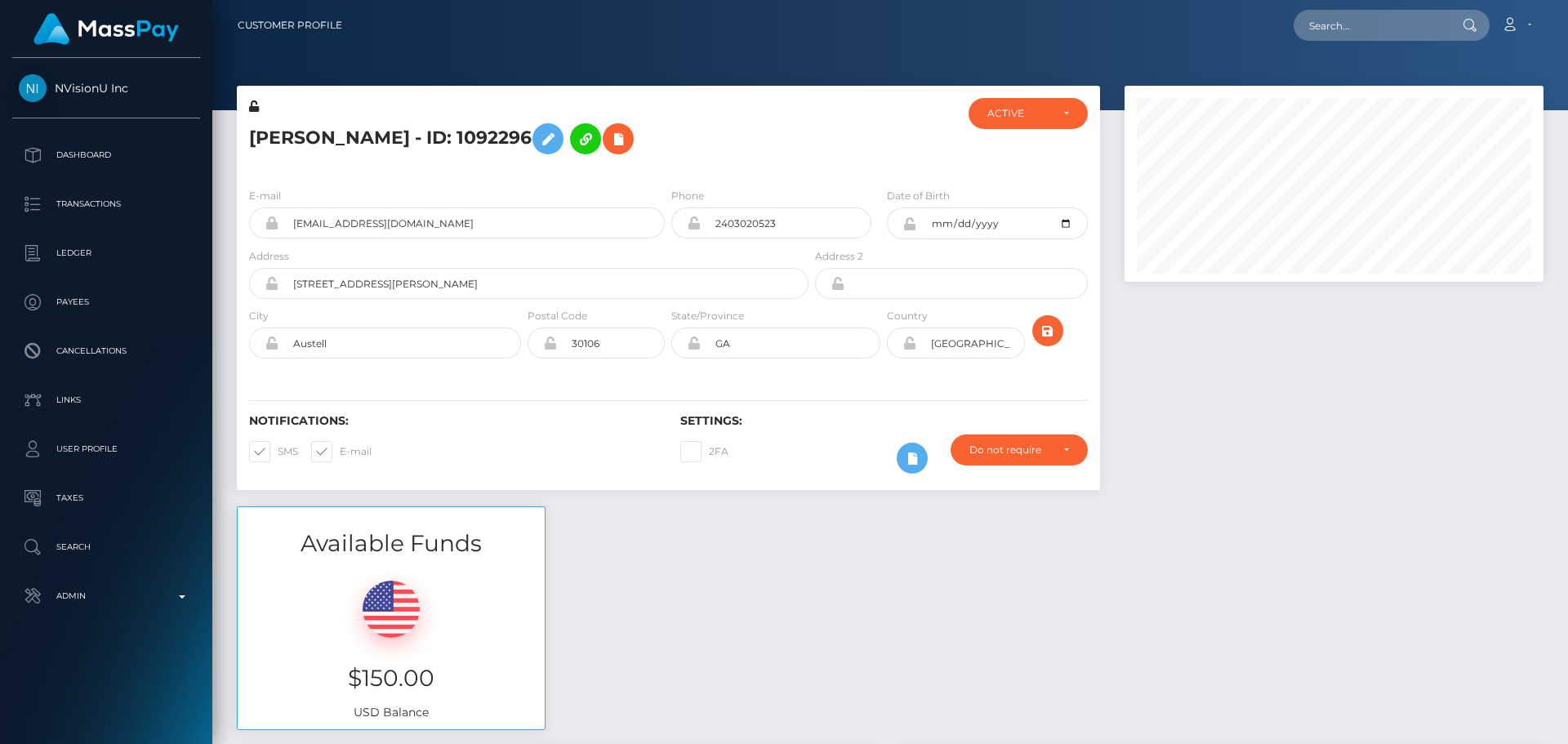
scroll to position [196, 420]
click at [668, 165] on div "[PERSON_NAME] - ID: 1092296" at bounding box center [524, 136] width 575 height 77
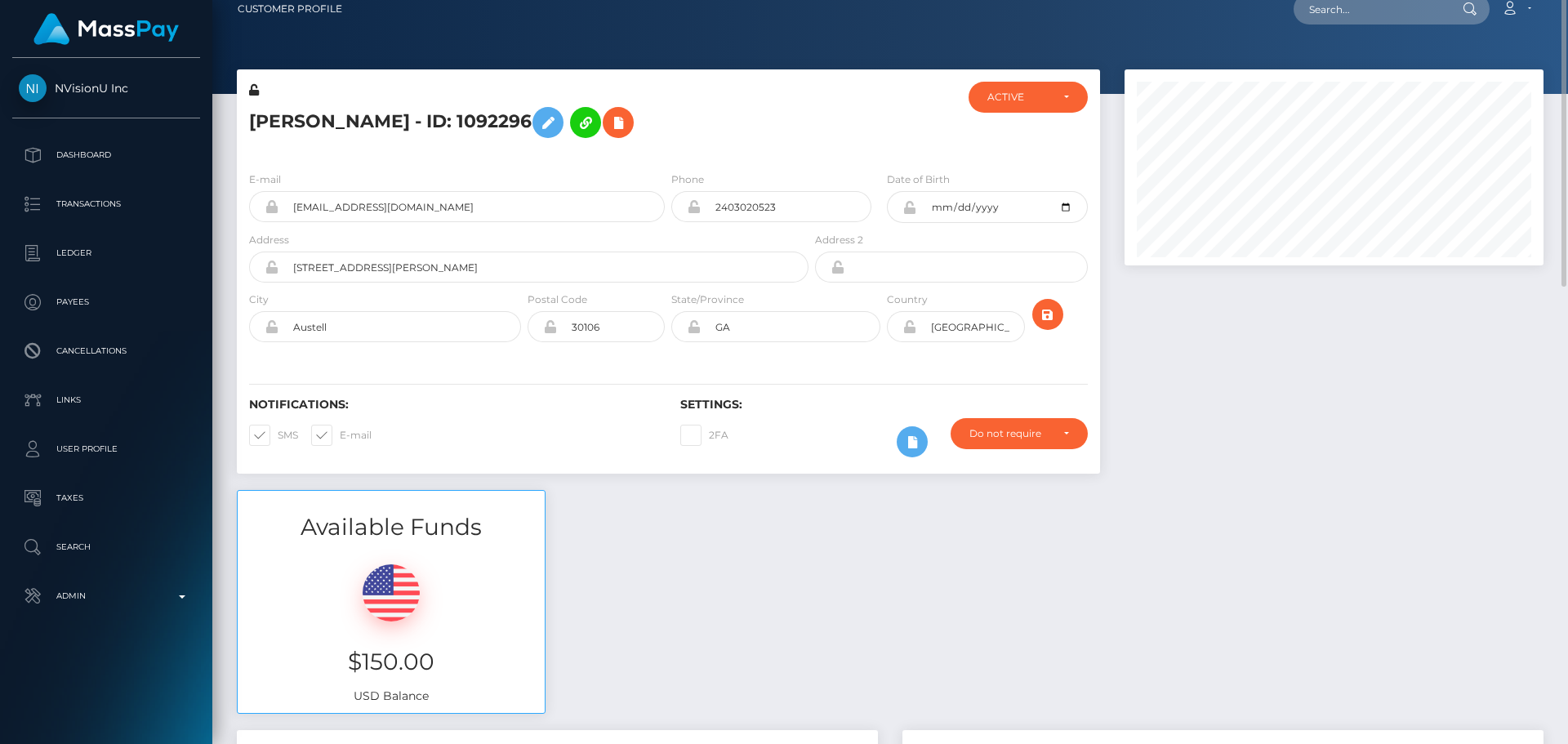
scroll to position [0, 0]
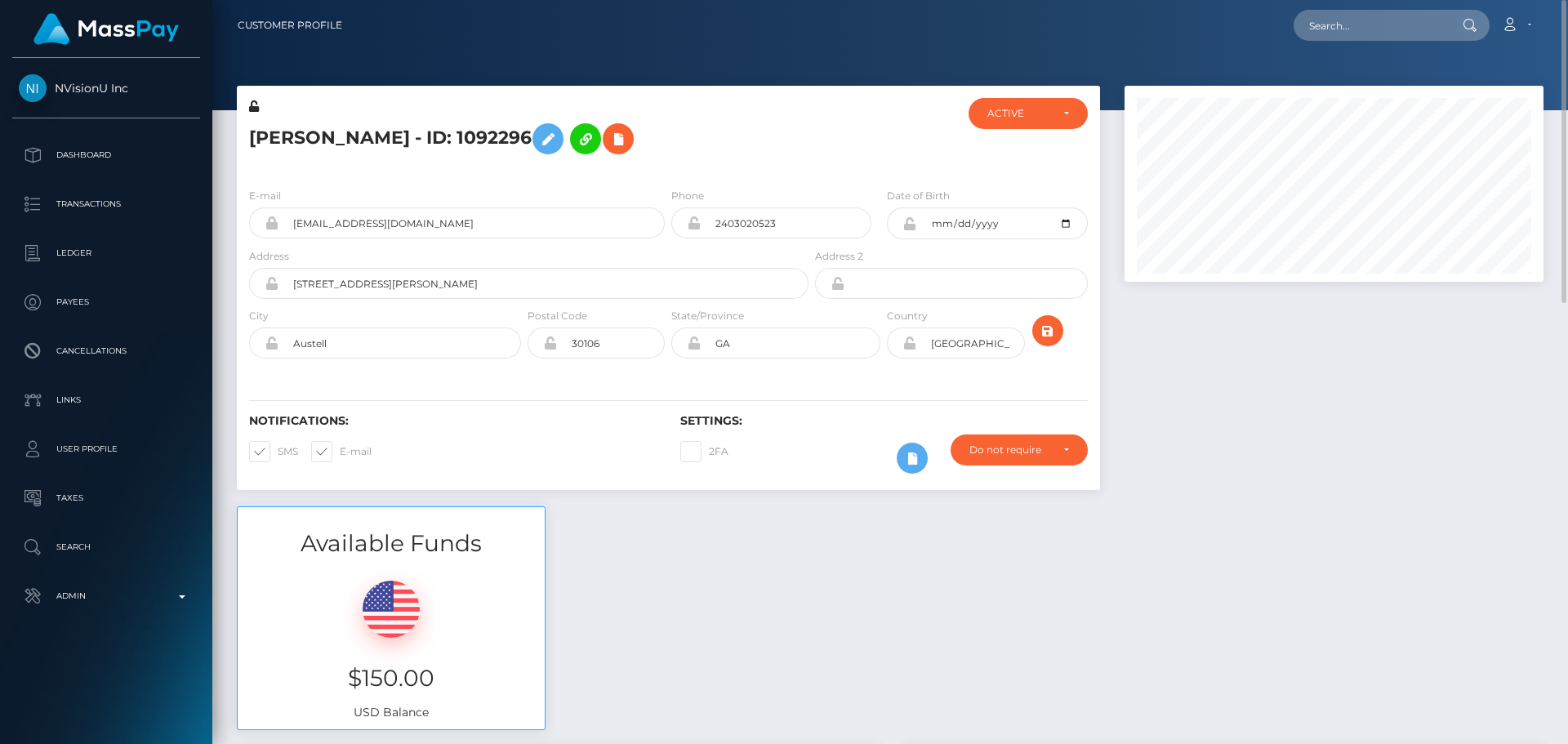
click at [738, 140] on h5 "[PERSON_NAME] - ID: 1092296" at bounding box center [524, 138] width 550 height 47
click at [727, 142] on h5 "[PERSON_NAME] - ID: 1092296" at bounding box center [524, 138] width 550 height 47
click at [693, 147] on h5 "[PERSON_NAME] - ID: 1092296" at bounding box center [524, 138] width 550 height 47
click at [763, 160] on h5 "[PERSON_NAME] - ID: 1092296" at bounding box center [524, 138] width 550 height 47
click at [669, 157] on h5 "[PERSON_NAME] - ID: 1092296" at bounding box center [524, 138] width 550 height 47
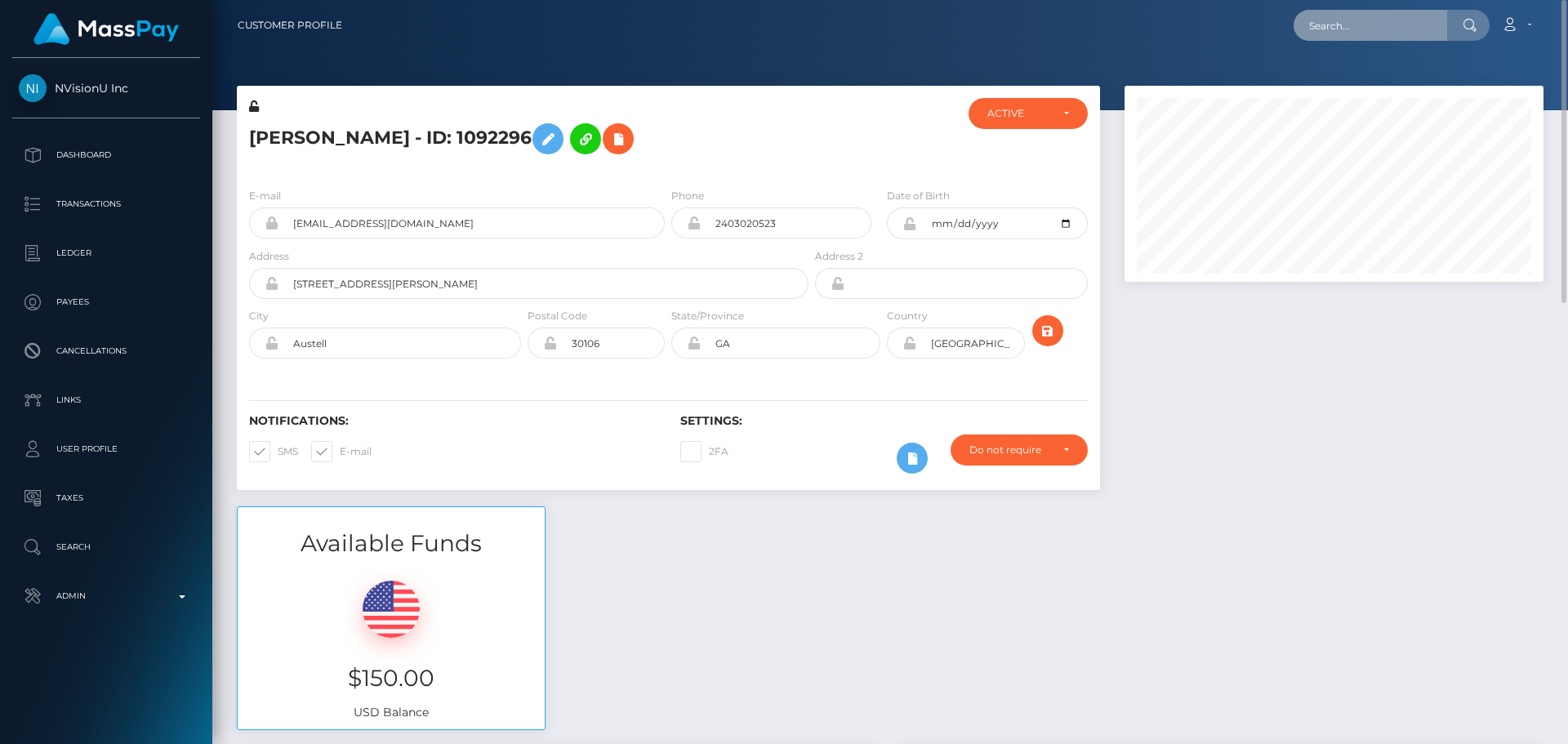
click at [1345, 17] on input "text" at bounding box center [1371, 25] width 153 height 31
paste input "764210349086879744"
type input "764210349086879744"
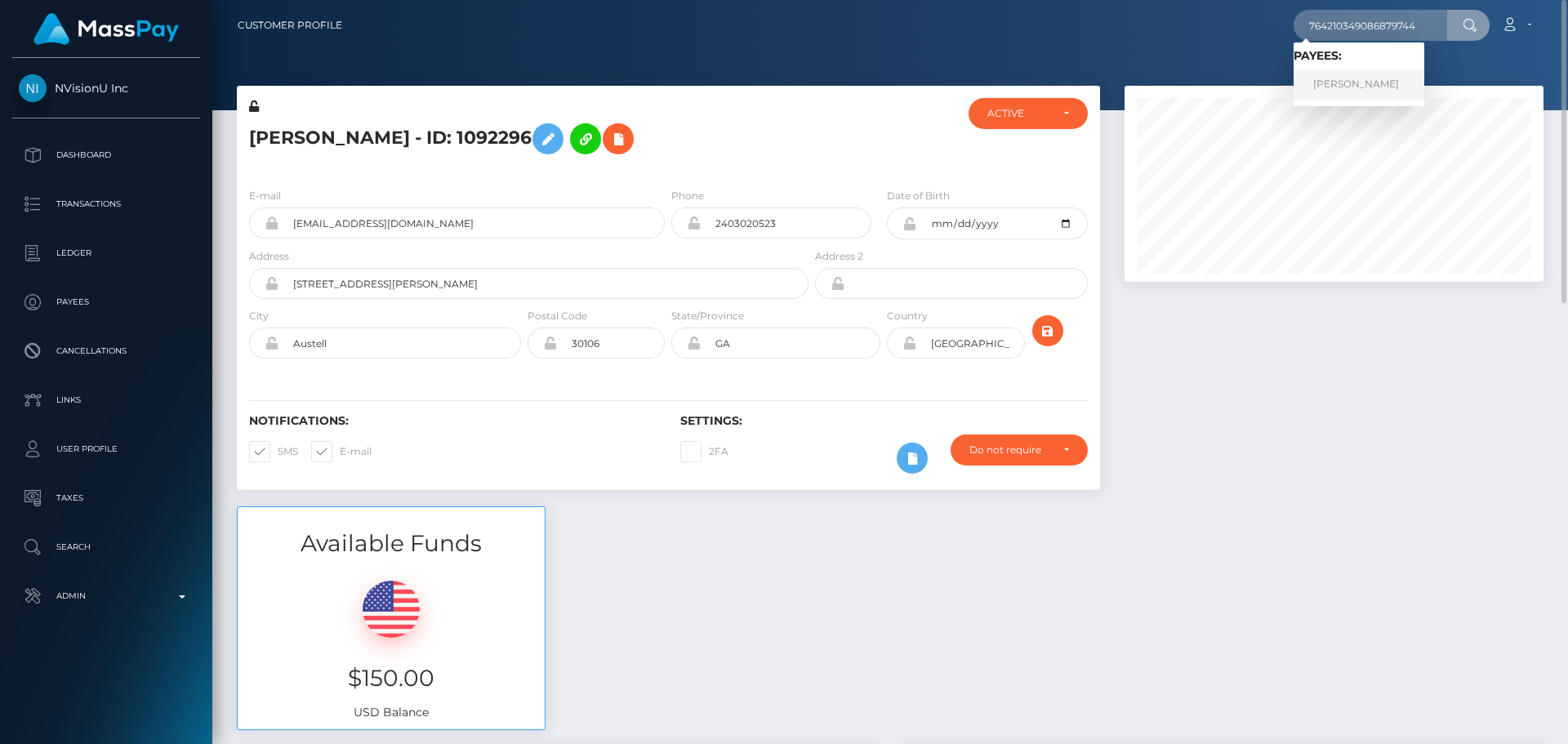
click at [1340, 79] on link "[PERSON_NAME]" at bounding box center [1359, 85] width 131 height 31
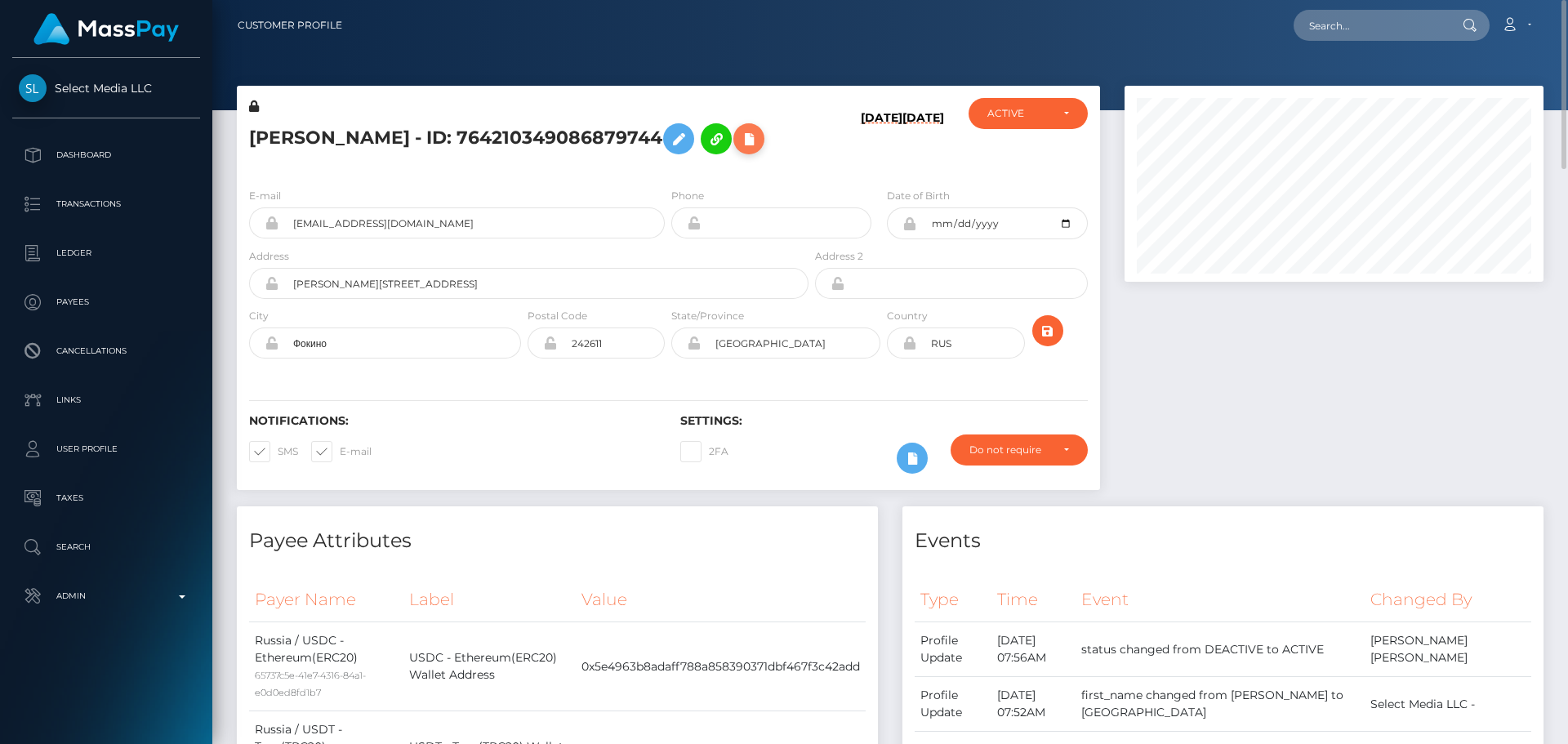
click at [739, 149] on icon at bounding box center [749, 139] width 19 height 20
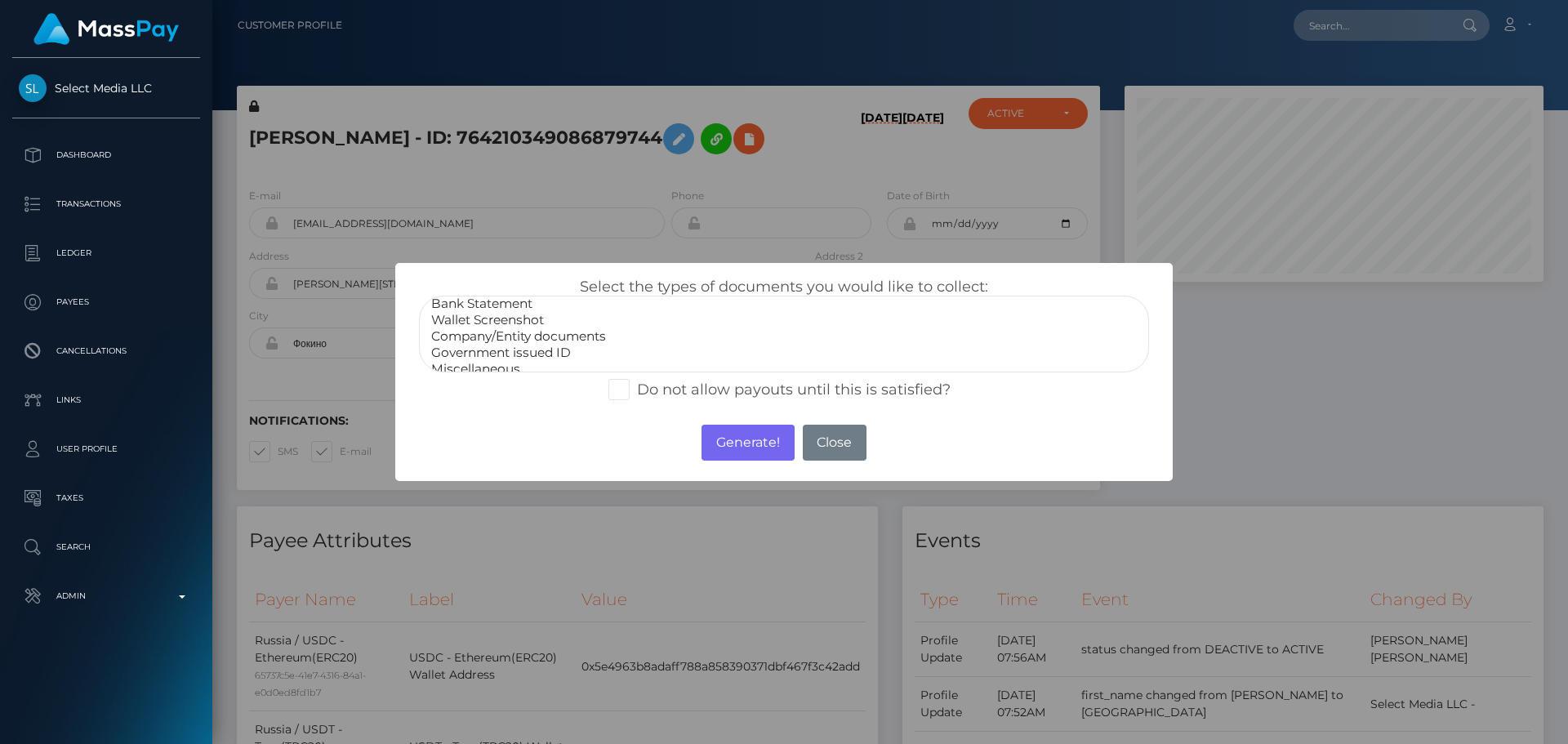
scroll to position [33, 0]
select select "Miscellaneous"
click at [474, 358] on option "Miscellaneous" at bounding box center [784, 358] width 709 height 16
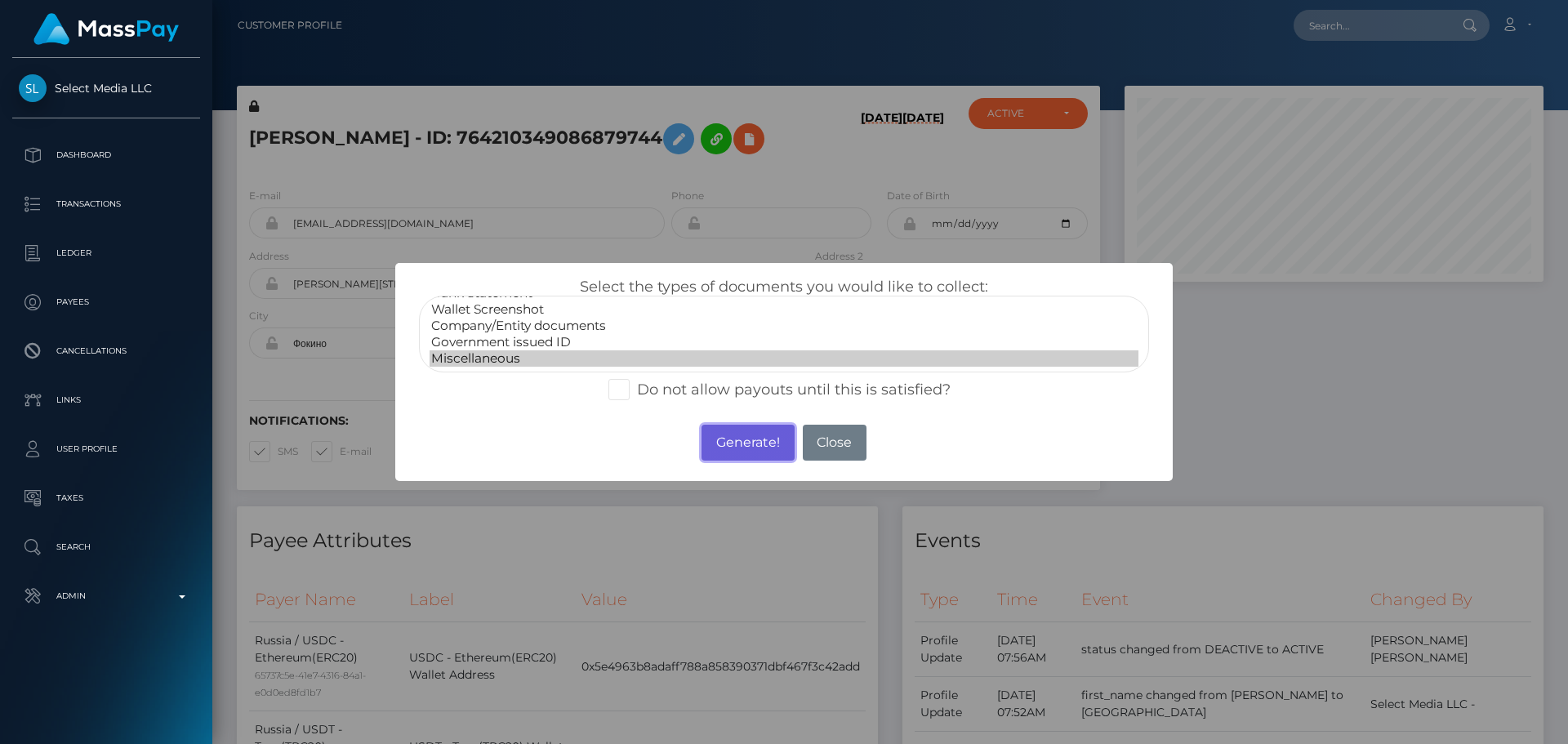
click at [760, 443] on button "Generate!" at bounding box center [748, 443] width 92 height 36
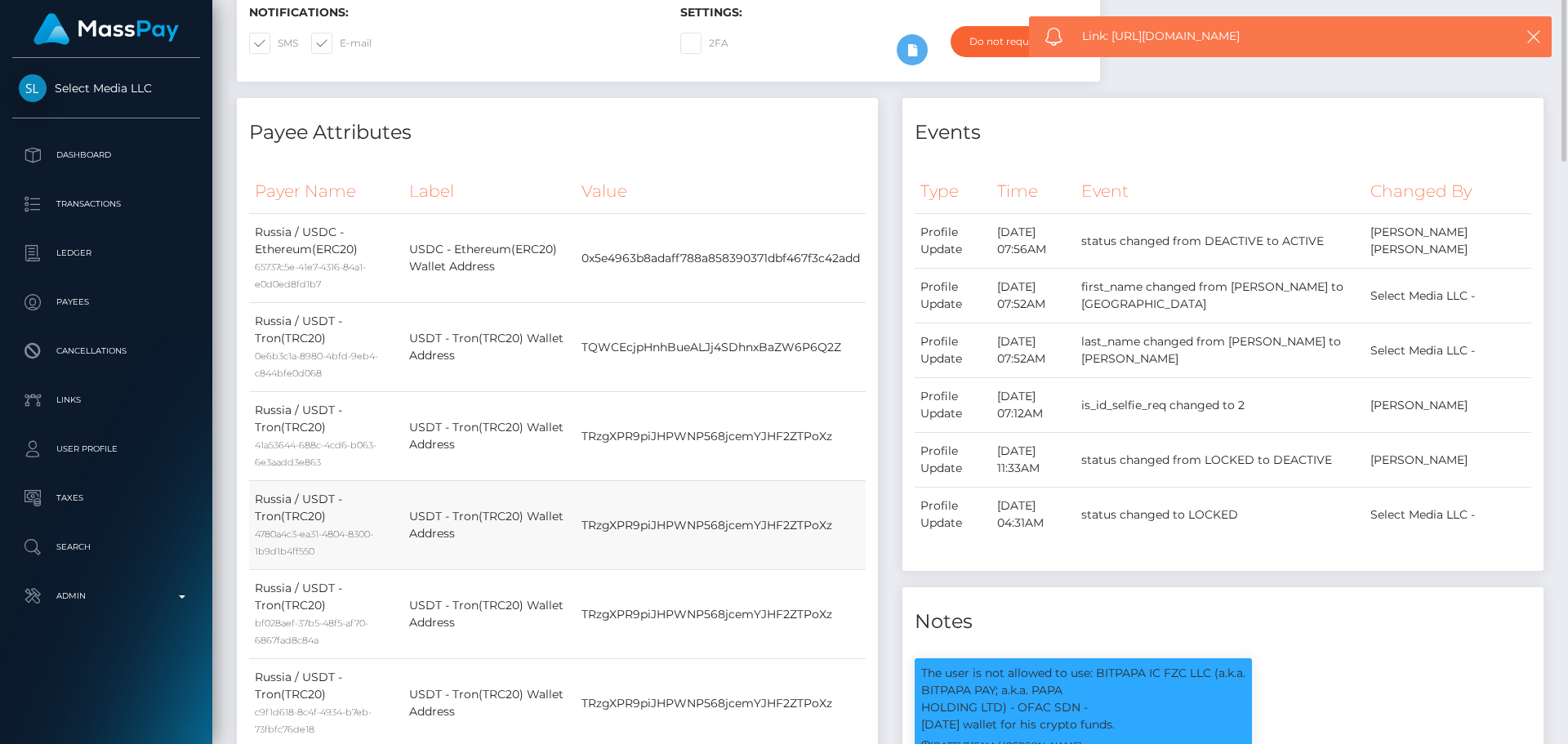
scroll to position [327, 0]
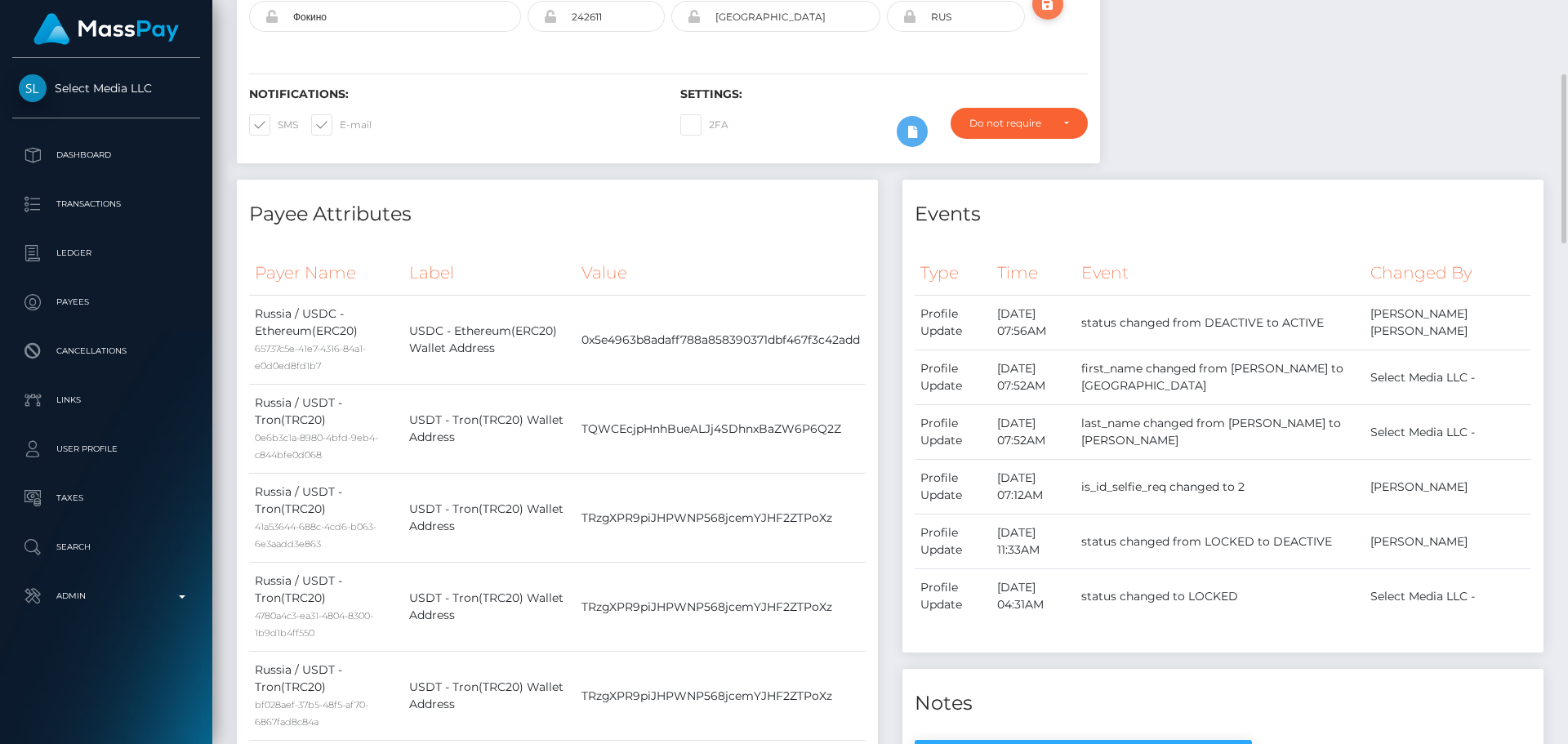
click at [1053, 14] on icon "submit" at bounding box center [1048, 4] width 19 height 20
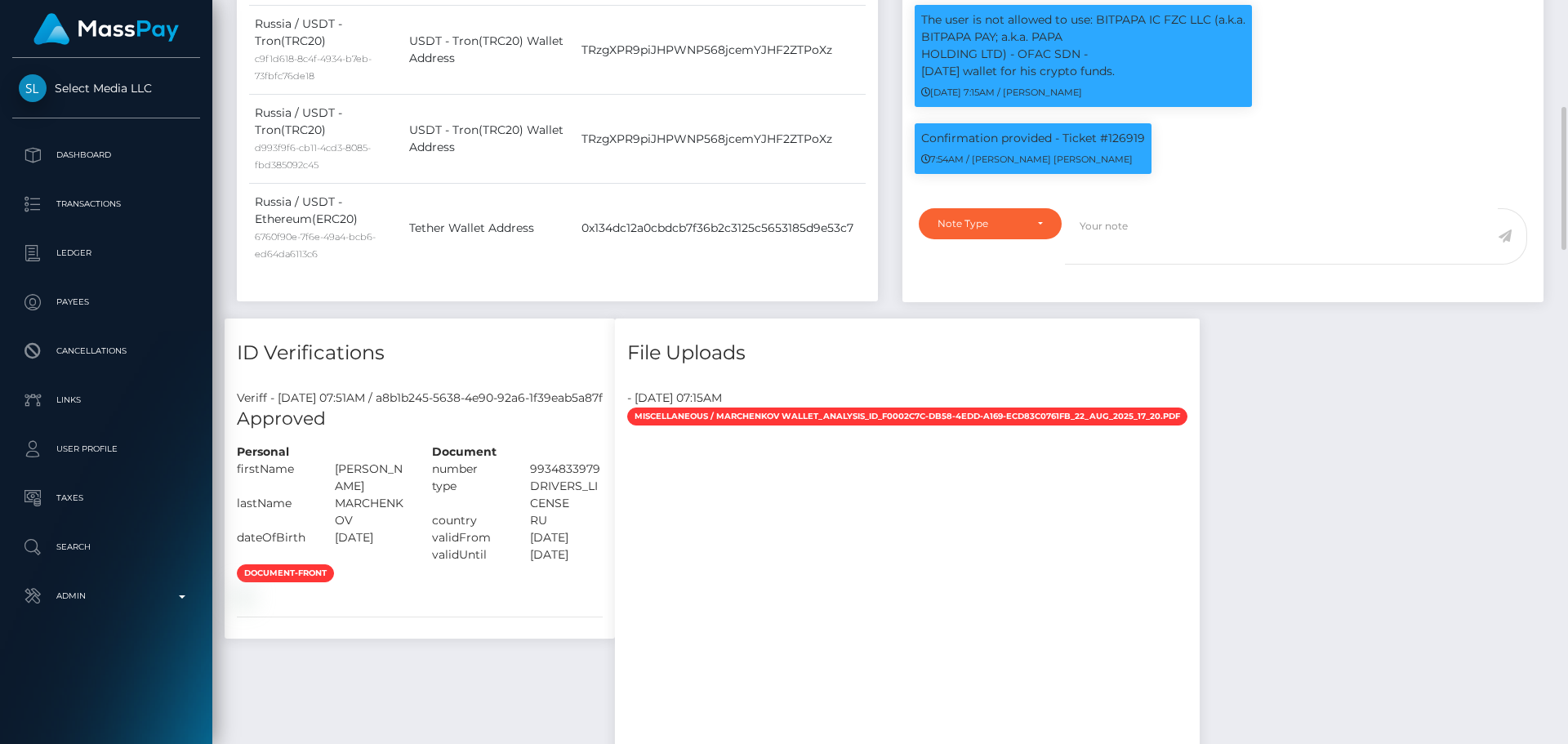
scroll to position [981, 0]
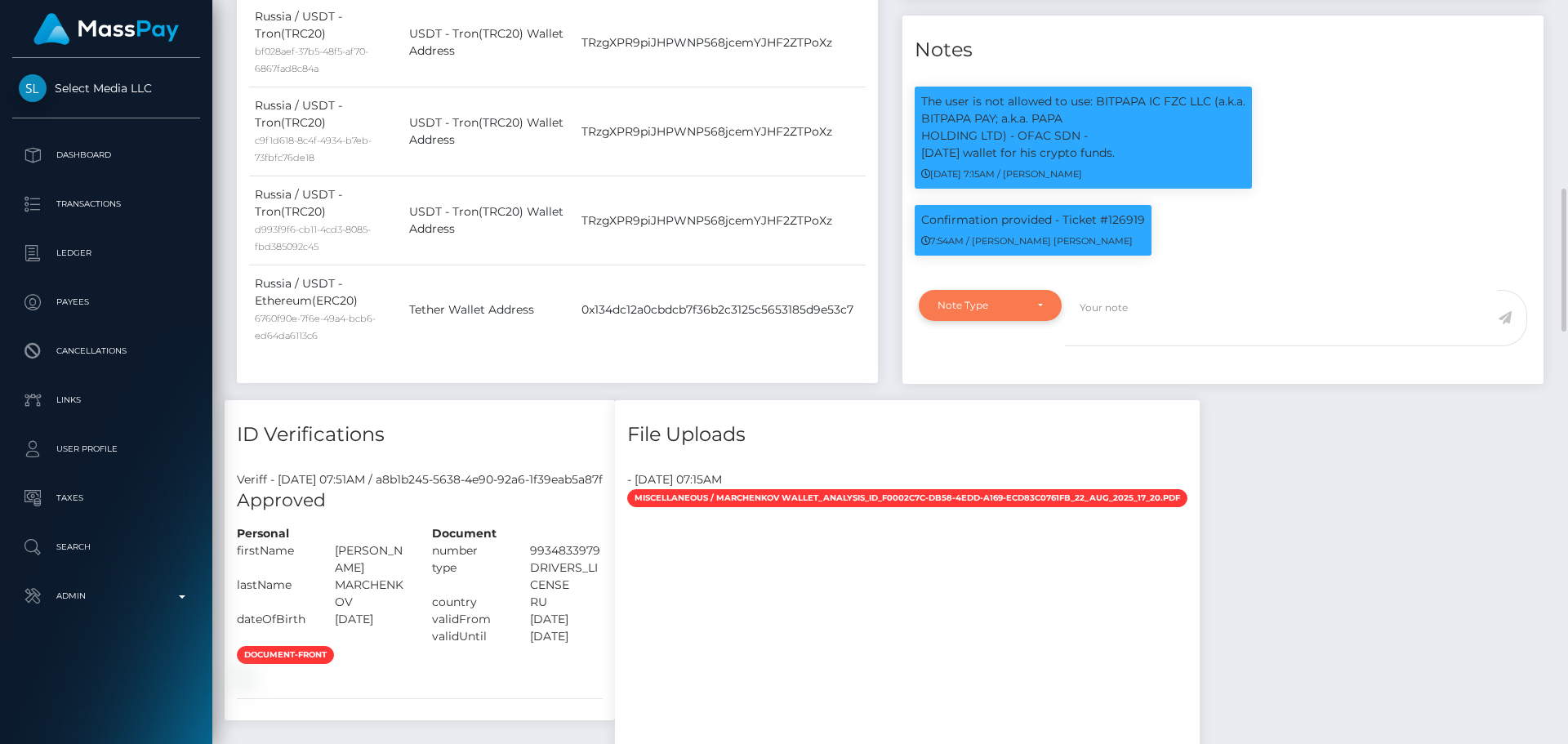
click at [1036, 321] on div "Note Type" at bounding box center [990, 305] width 143 height 31
click at [977, 392] on span "Compliance" at bounding box center [968, 383] width 59 height 14
select select "COMPLIANCE"
click at [1156, 347] on textarea at bounding box center [1282, 318] width 433 height 56
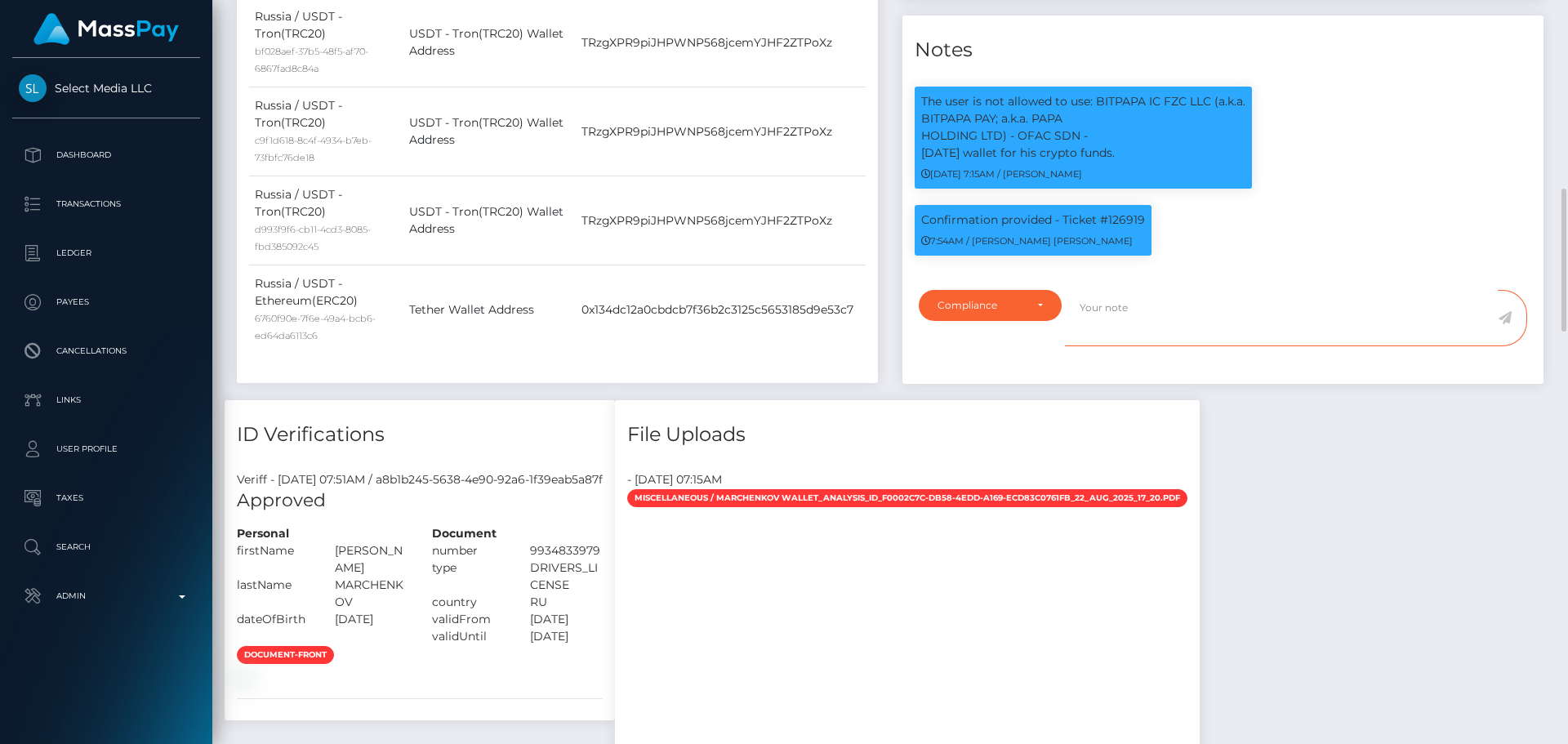
type textarea "N"
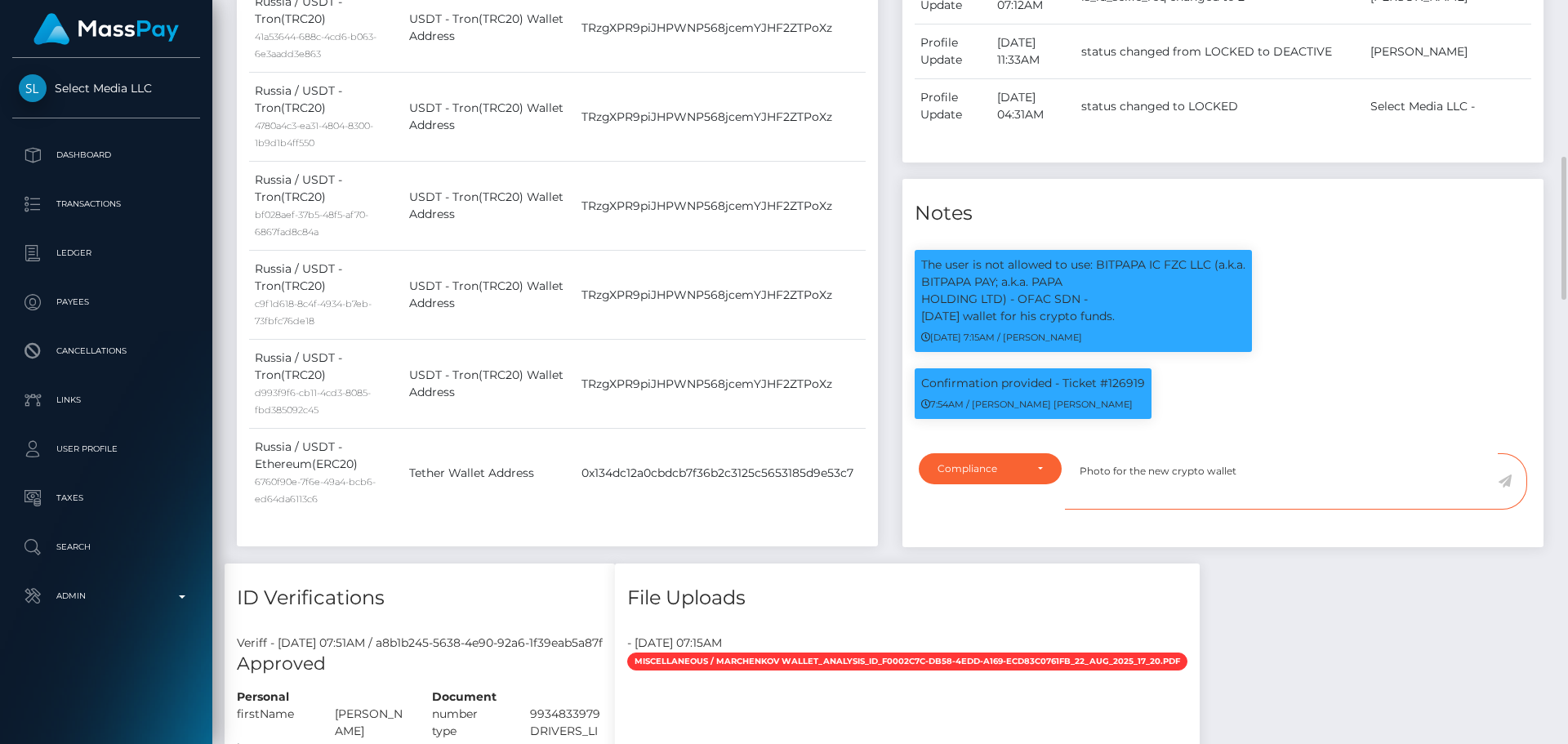
scroll to position [572, 0]
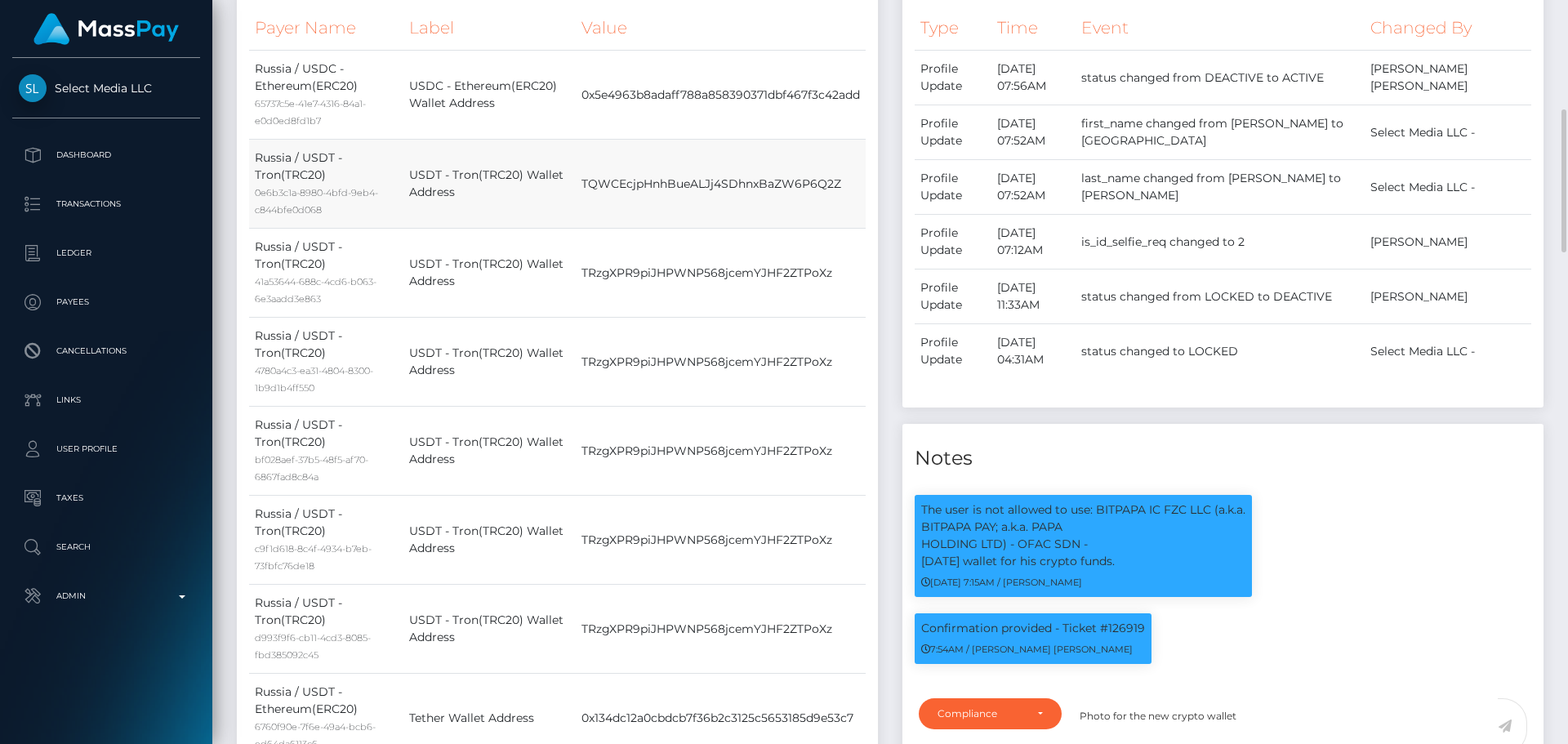
click at [773, 207] on td "TQWCEcjpHnhBueALJj4SDhnxBaZW6P6Q2Z" at bounding box center [721, 184] width 290 height 89
copy td "TQWCEcjpHnhBueALJj4SDhnxBaZW6P6Q2Z"
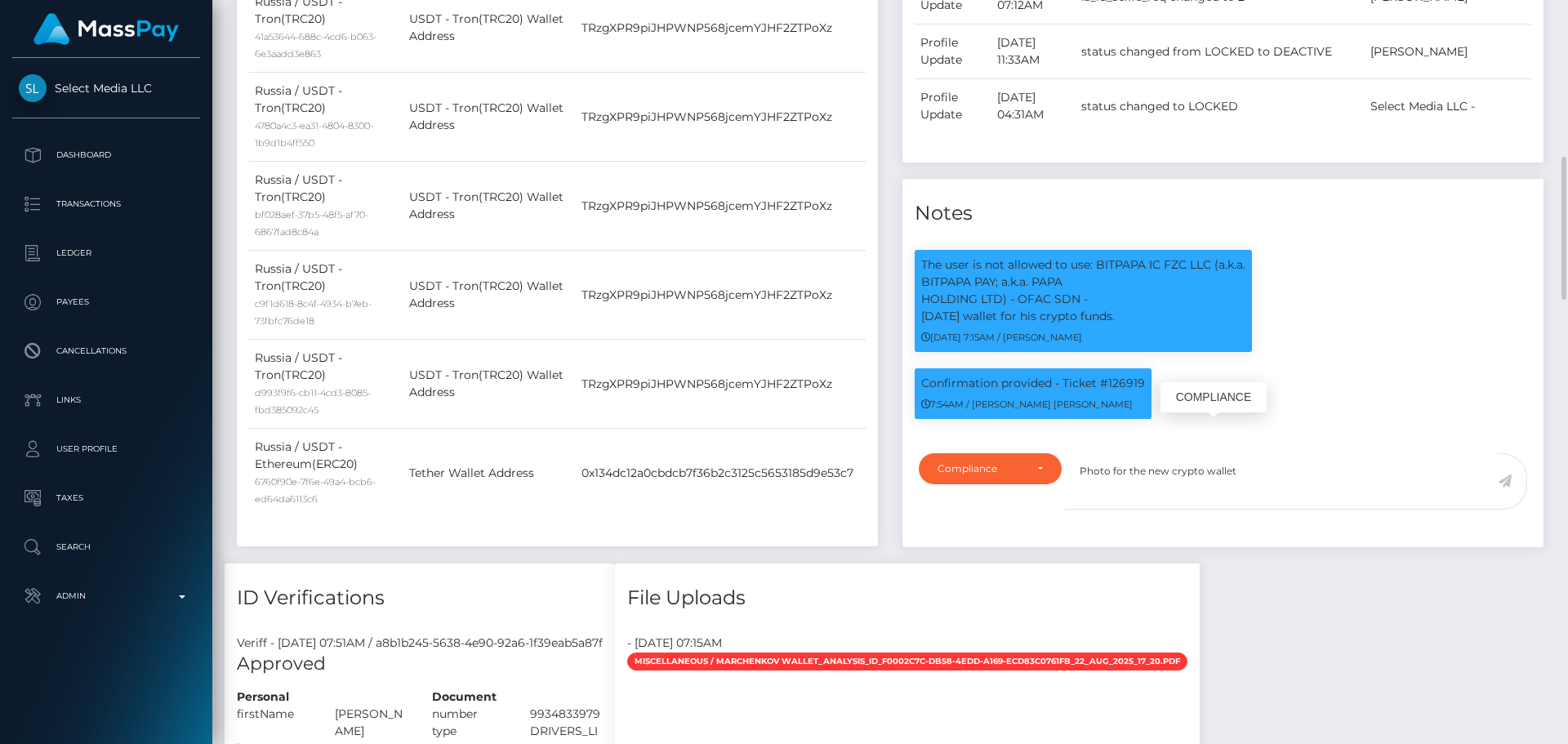
scroll to position [981, 0]
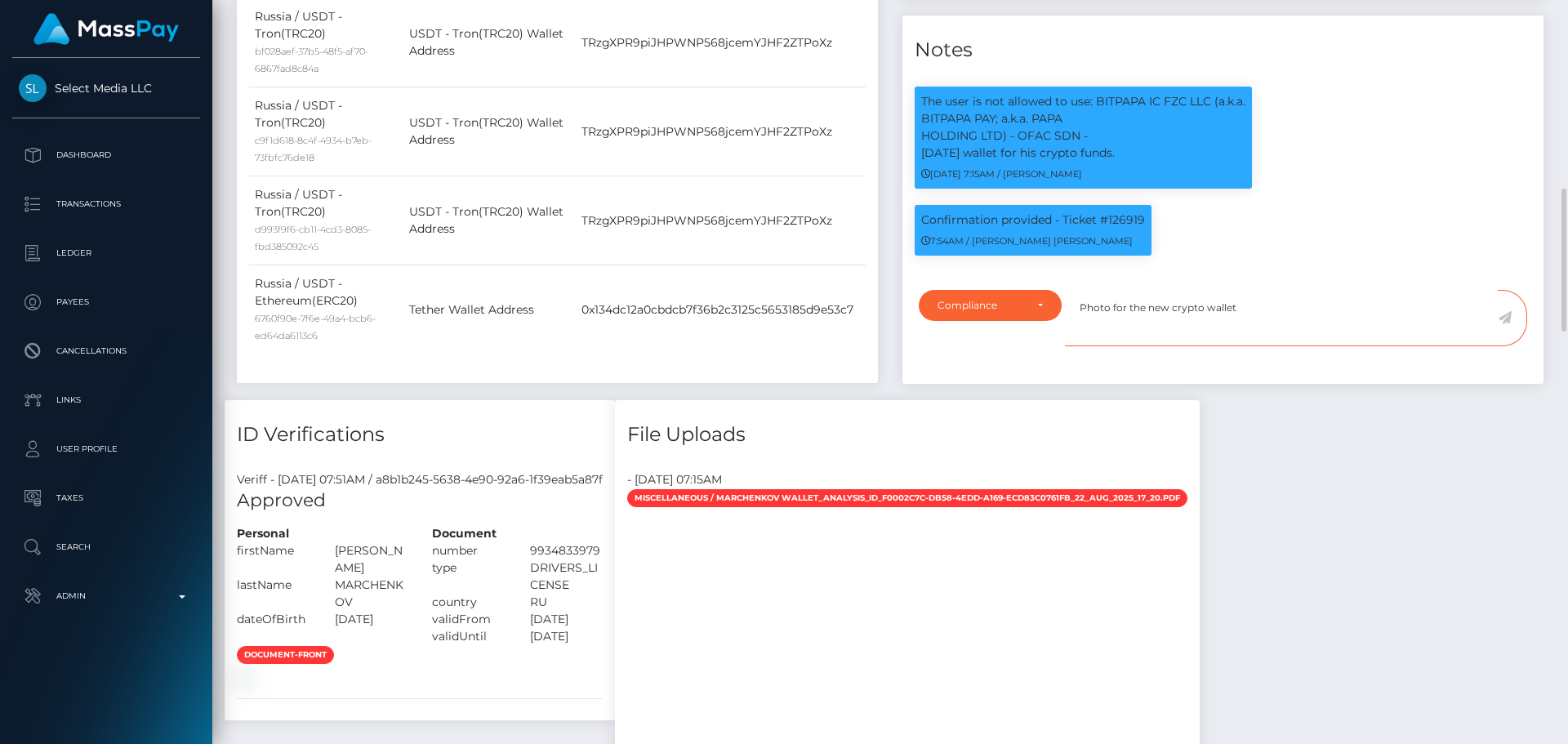
click at [1290, 347] on textarea "Photo for the new crypto wallet" at bounding box center [1282, 318] width 433 height 56
paste textarea "TQWCEcjpHnhBueALJj4SDhnxBaZW6P6Q2Z"
type textarea "Photo for the new crypto wallet TQWCEcjpHnhBueALJj4SDhnxBaZW6P6Q2Z provided."
click at [1510, 325] on icon at bounding box center [1505, 318] width 14 height 13
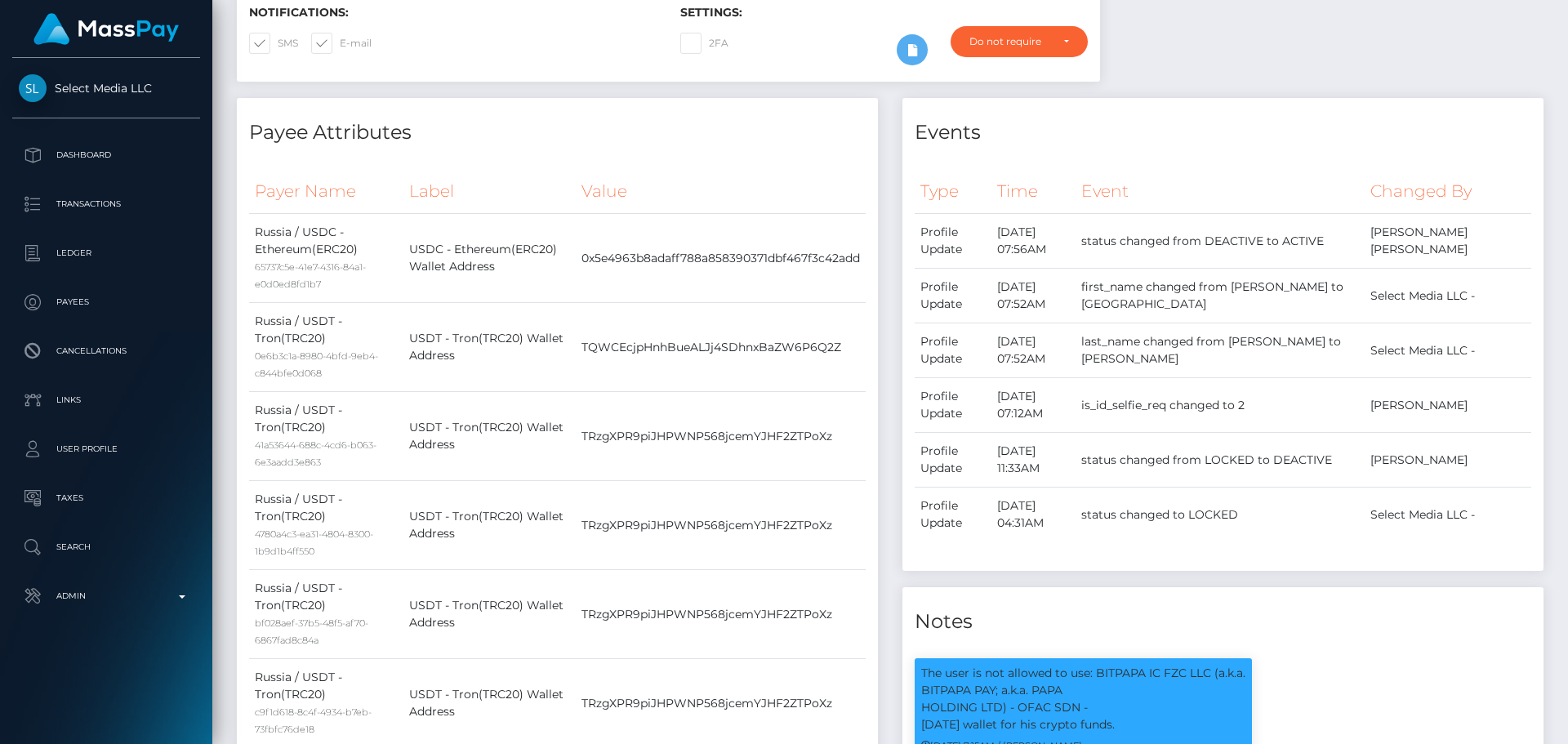
scroll to position [0, 0]
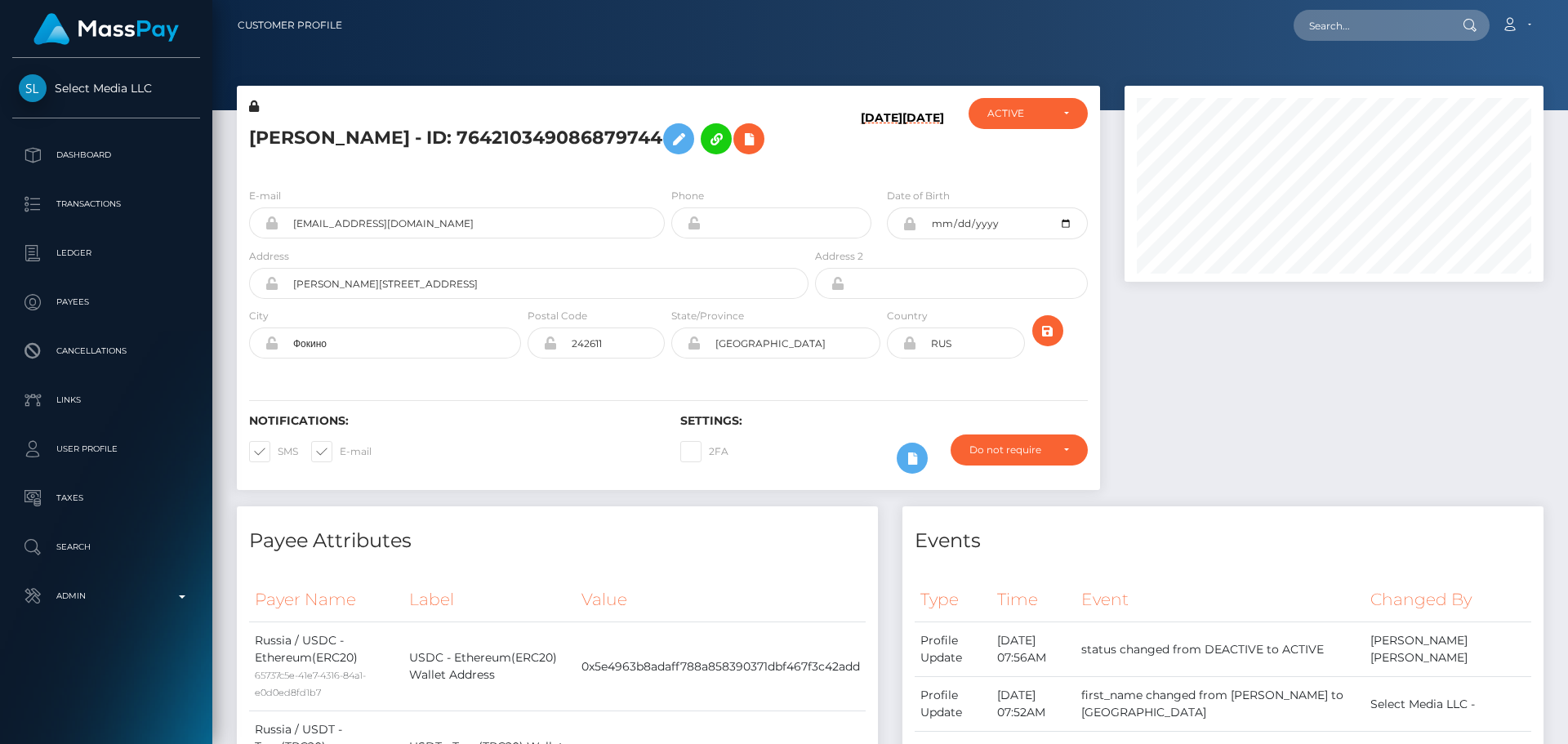
scroll to position [196, 420]
click at [671, 155] on h5 "MATVEJ ALEKSANDROVICH MARCHENKOV - ID: 764210349086879744" at bounding box center [524, 138] width 550 height 47
click at [1333, 19] on input "text" at bounding box center [1371, 25] width 153 height 31
paste input "[EMAIL_ADDRESS][DOMAIN_NAME]"
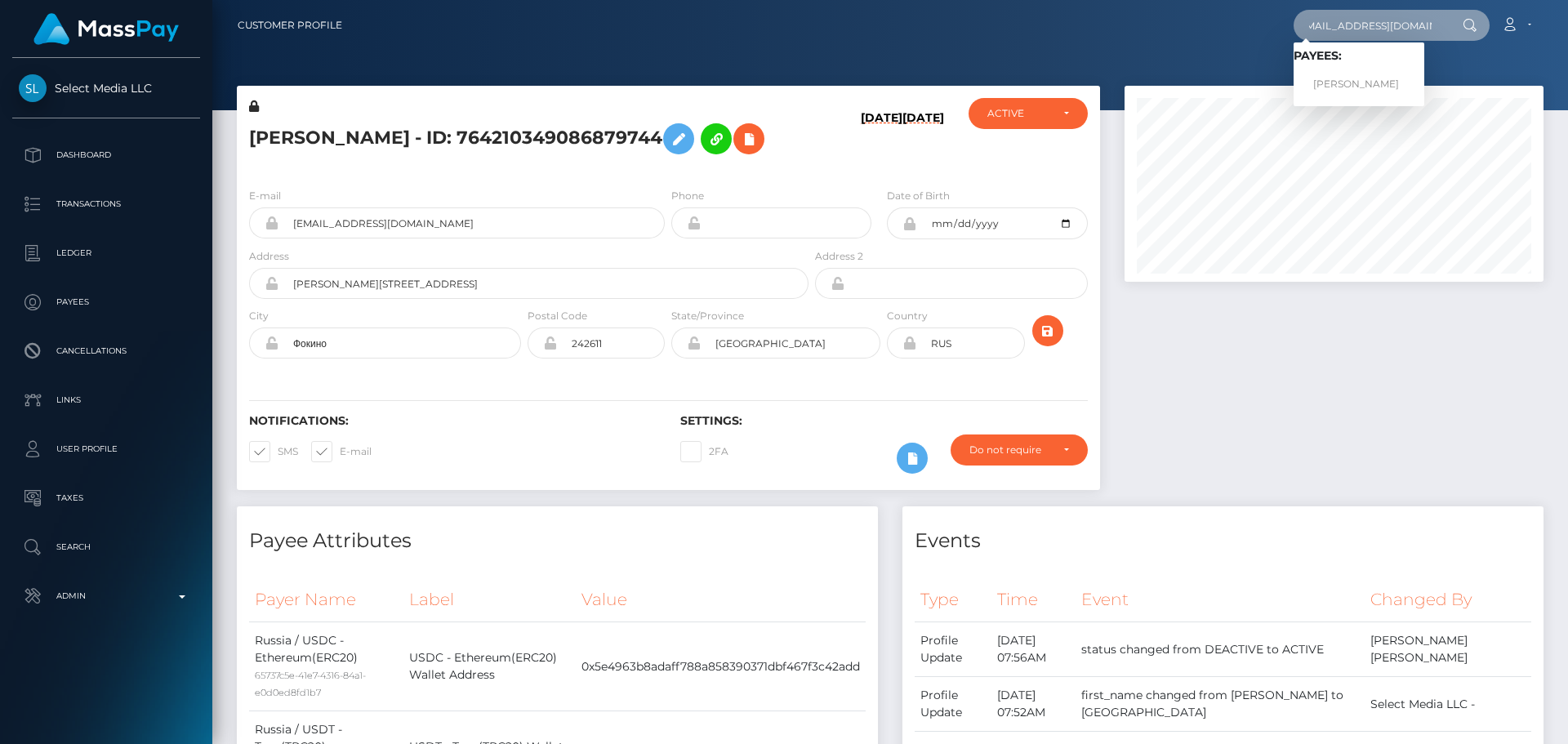
type input "[EMAIL_ADDRESS][DOMAIN_NAME]"
click at [1336, 80] on link "Nadine Azamangeh" at bounding box center [1359, 85] width 131 height 31
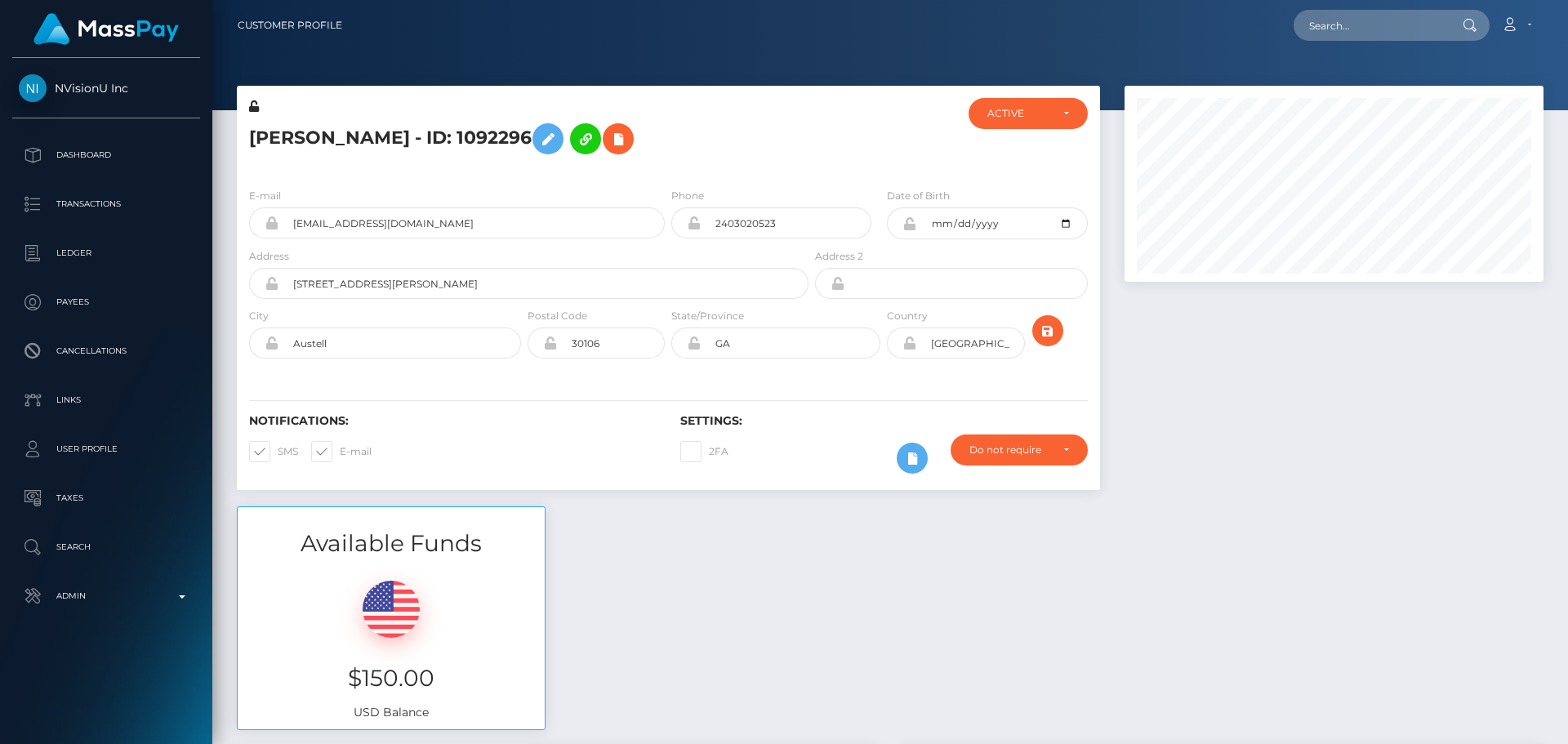
scroll to position [196, 420]
click at [668, 172] on div "[PERSON_NAME] - ID: 1092296" at bounding box center [524, 136] width 575 height 77
click at [669, 175] on div "E-mail [EMAIL_ADDRESS][DOMAIN_NAME] Phone 2403020523" at bounding box center [668, 275] width 863 height 200
click at [666, 174] on div "[PERSON_NAME] - ID: 1092296" at bounding box center [524, 136] width 575 height 77
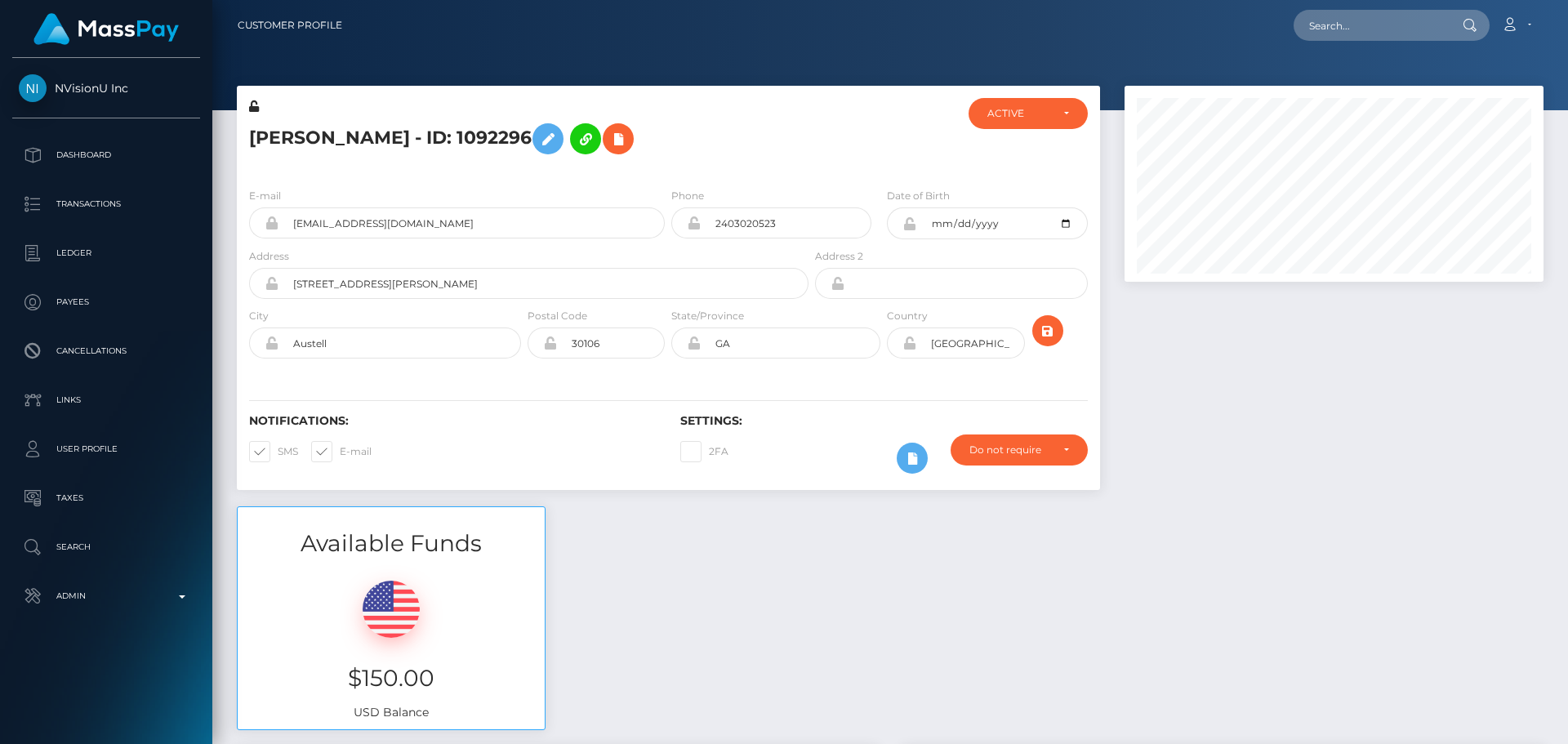
click at [666, 174] on div "[PERSON_NAME] - ID: 1092296" at bounding box center [524, 136] width 575 height 77
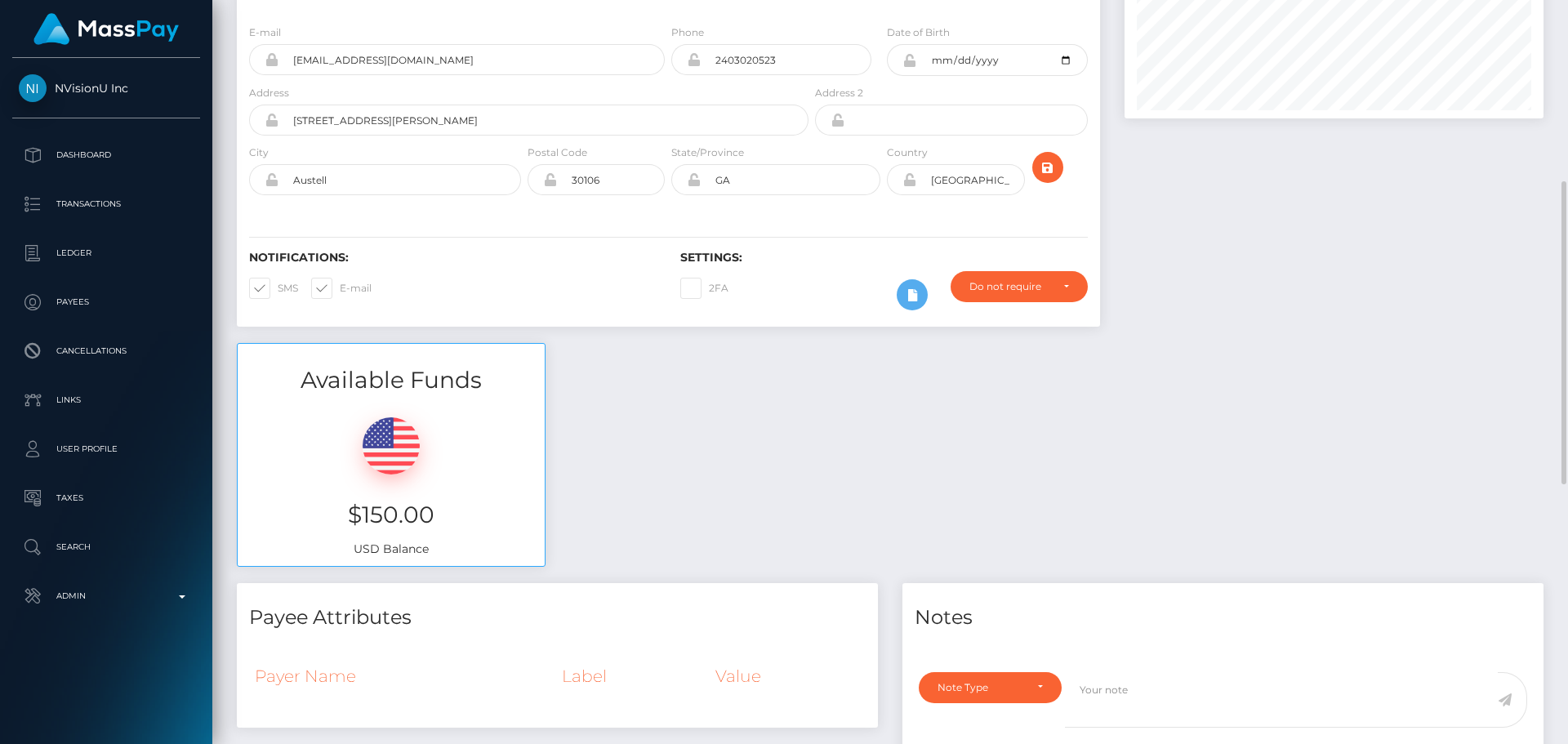
scroll to position [81, 0]
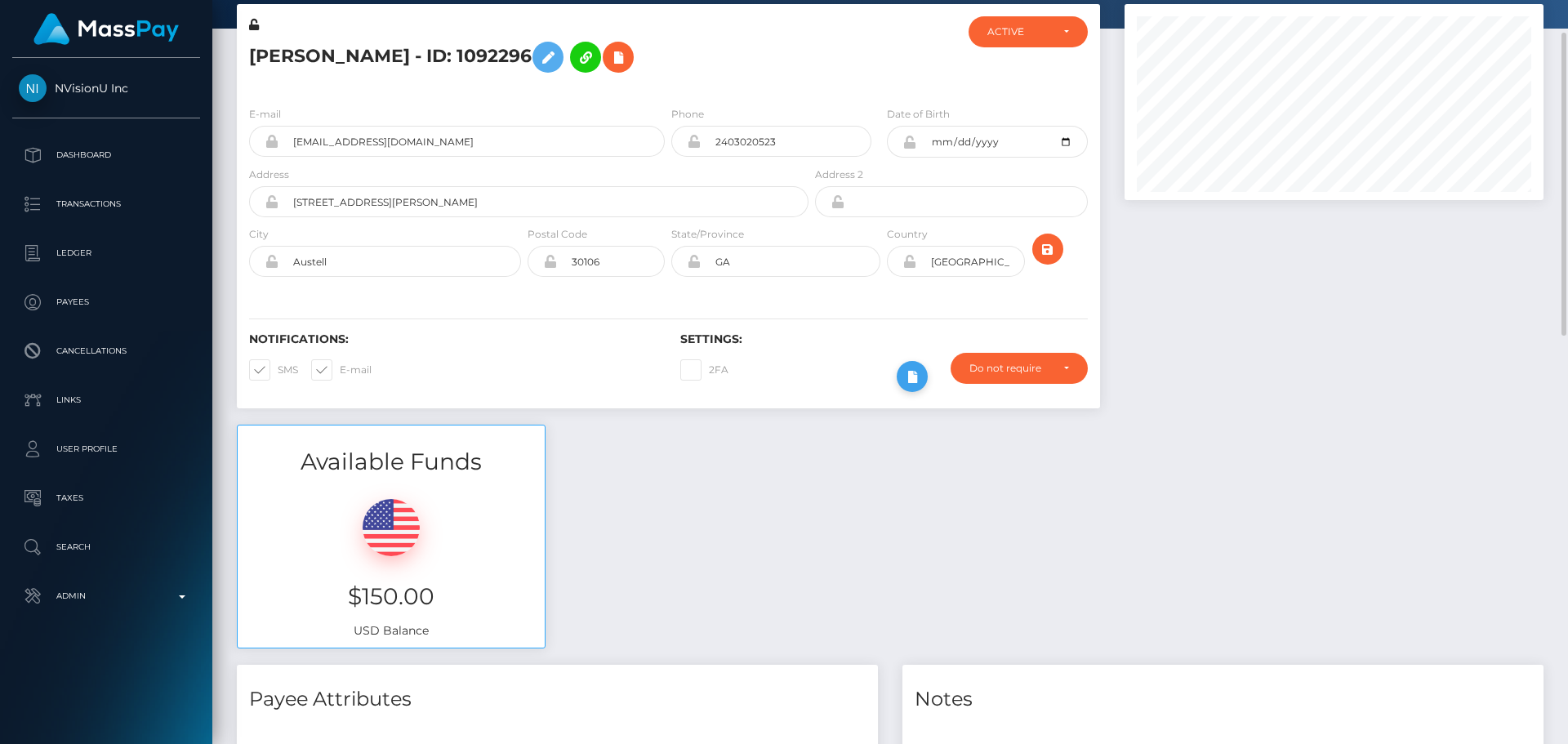
click at [911, 379] on icon at bounding box center [912, 376] width 19 height 20
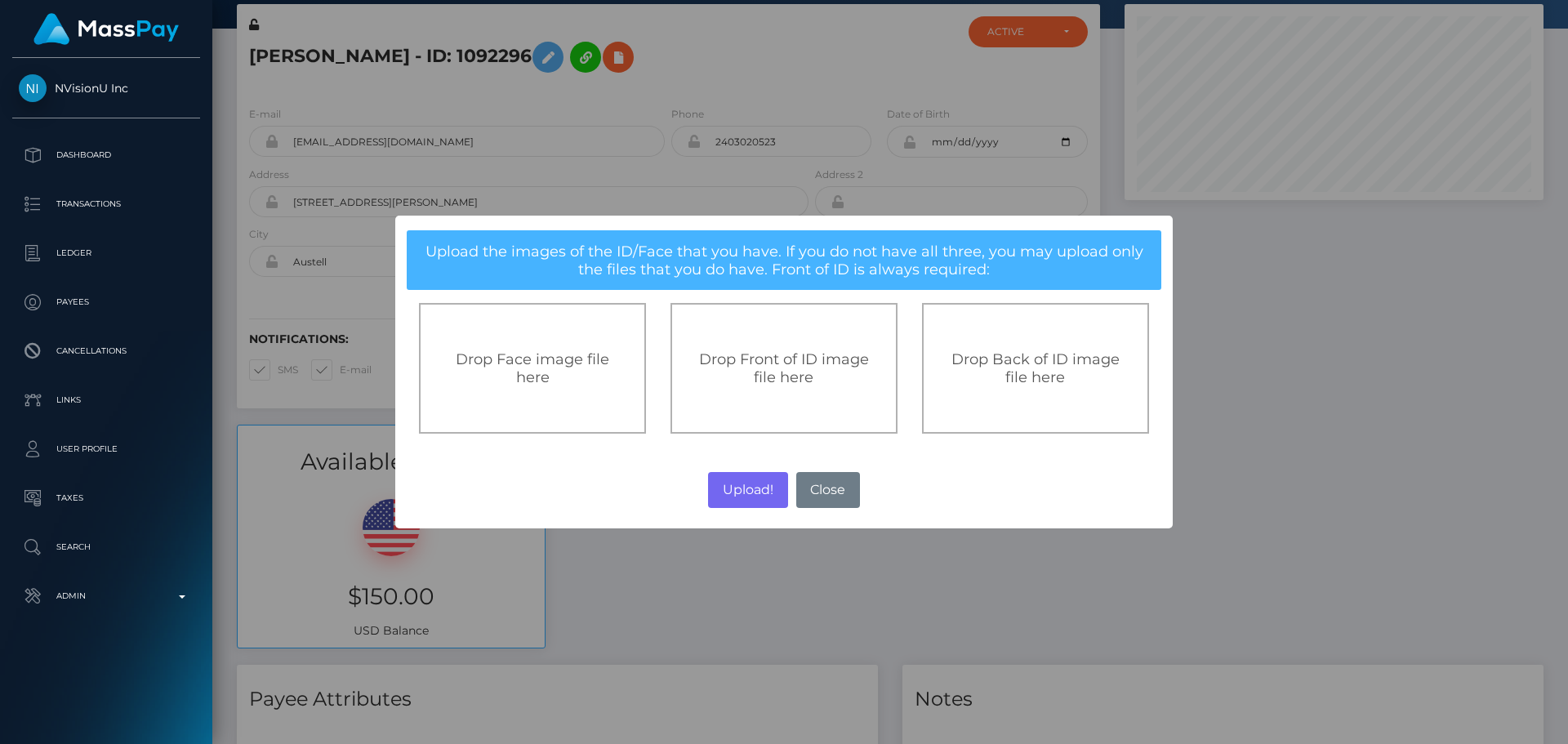
click at [766, 347] on div "Drop Front of ID image file here" at bounding box center [784, 369] width 227 height 131
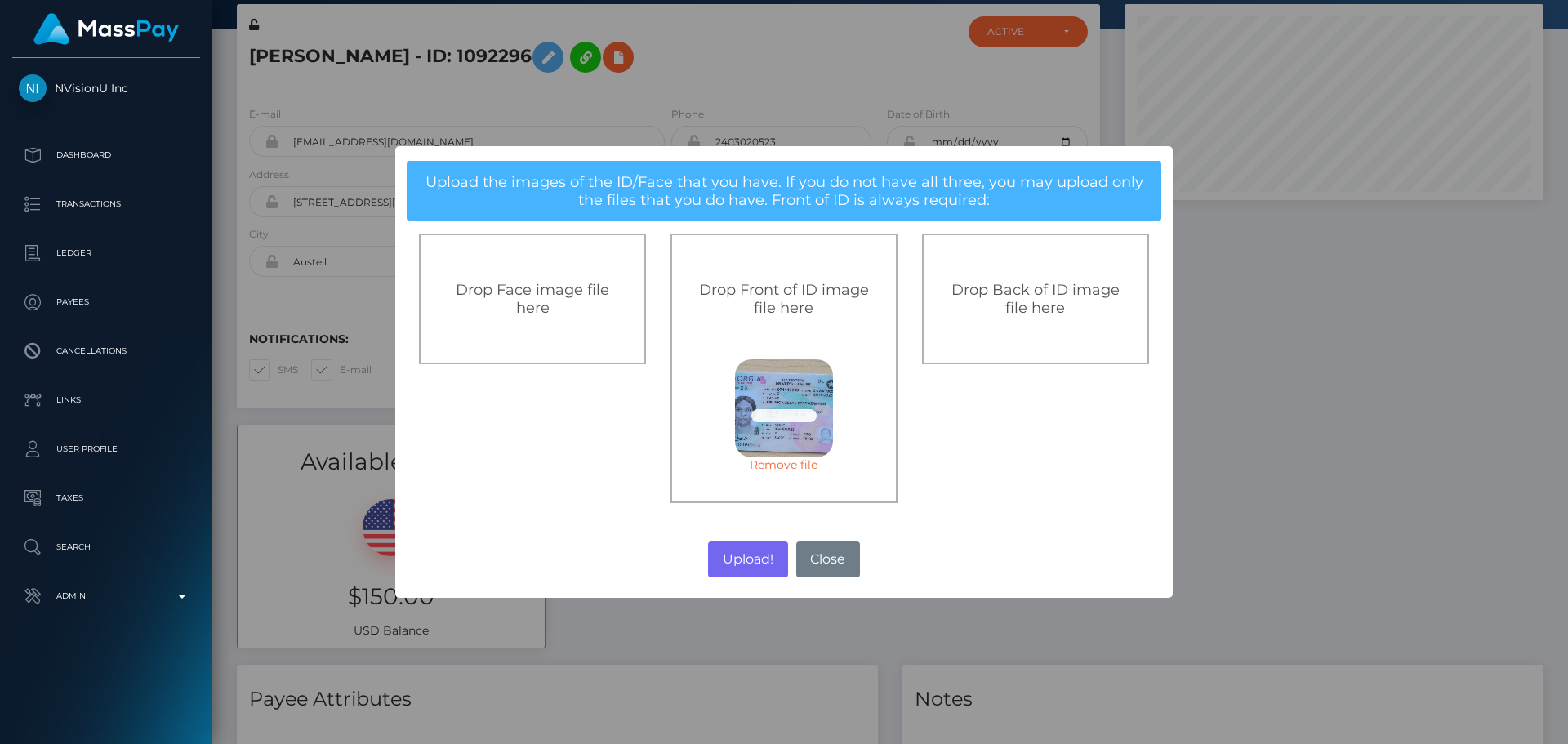
click at [1052, 292] on span "Drop Back of ID image file here" at bounding box center [1036, 300] width 168 height 36
click at [744, 562] on button "Upload!" at bounding box center [748, 560] width 79 height 36
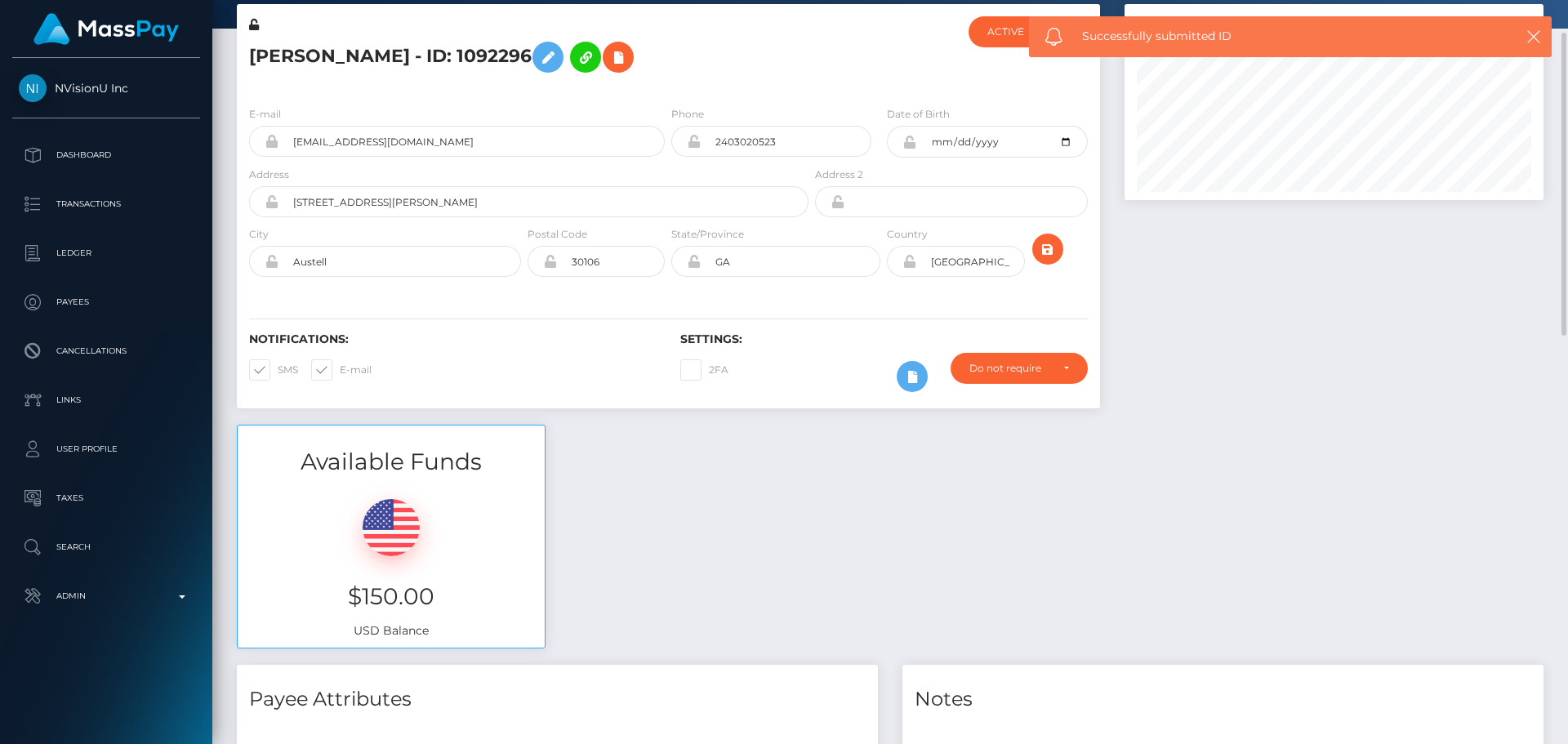
click at [691, 294] on div "Notifications: SMS E-mail Settings: 2FA" at bounding box center [668, 350] width 863 height 115
click at [694, 295] on div "Notifications: SMS E-mail Settings: 2FA" at bounding box center [668, 350] width 863 height 115
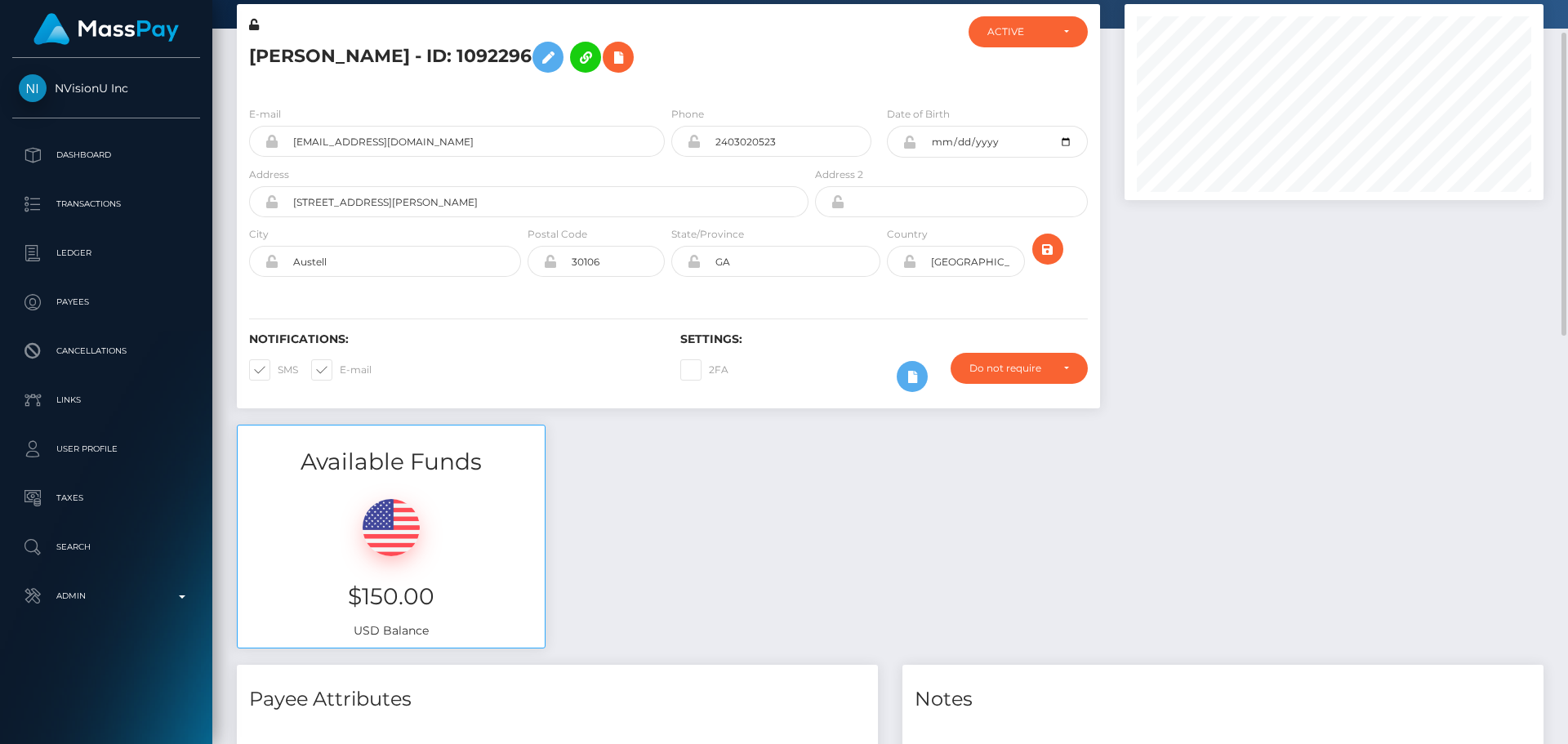
click at [694, 295] on div "Notifications: SMS E-mail Settings: 2FA" at bounding box center [668, 350] width 863 height 115
click at [1046, 254] on icon "submit" at bounding box center [1048, 249] width 19 height 20
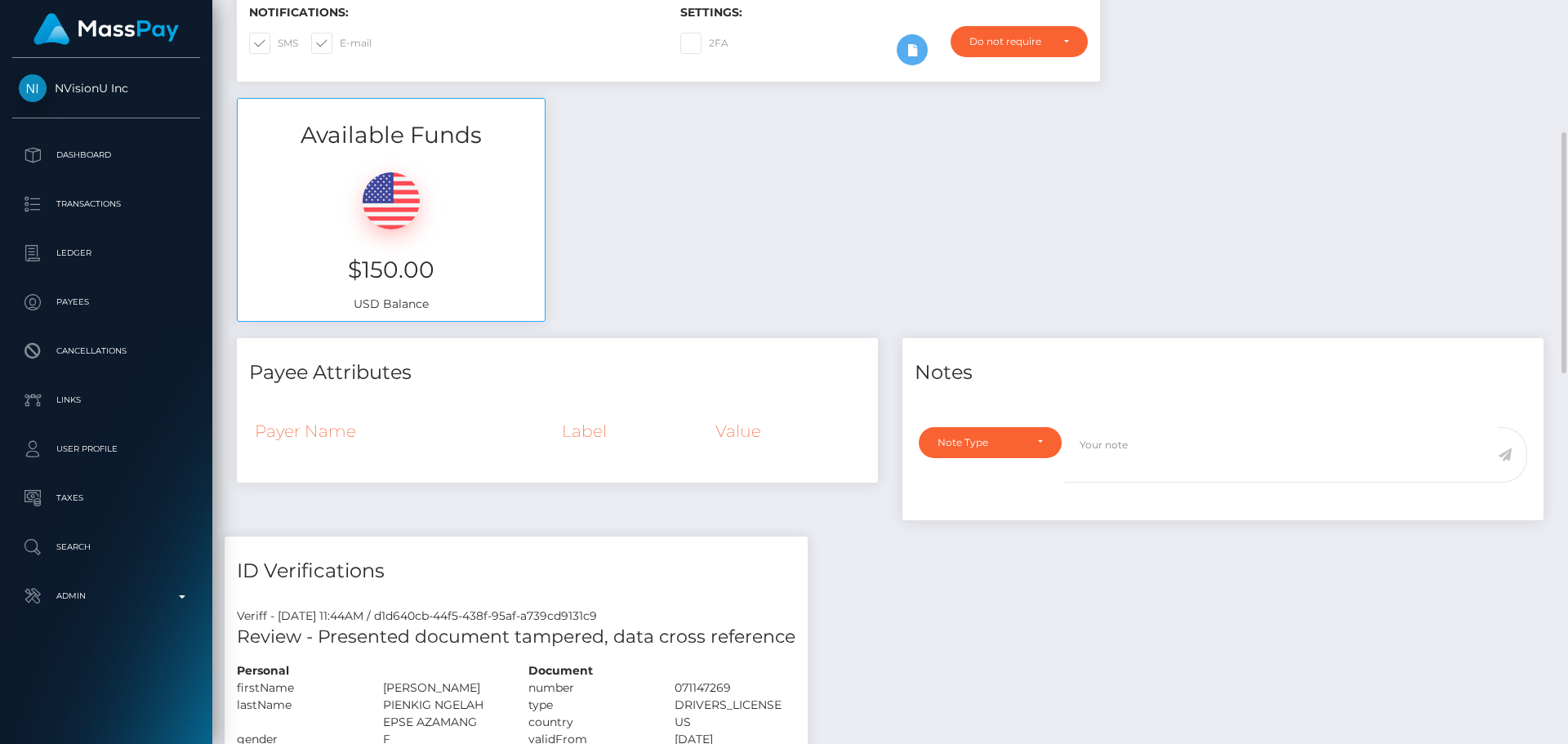
scroll to position [81, 0]
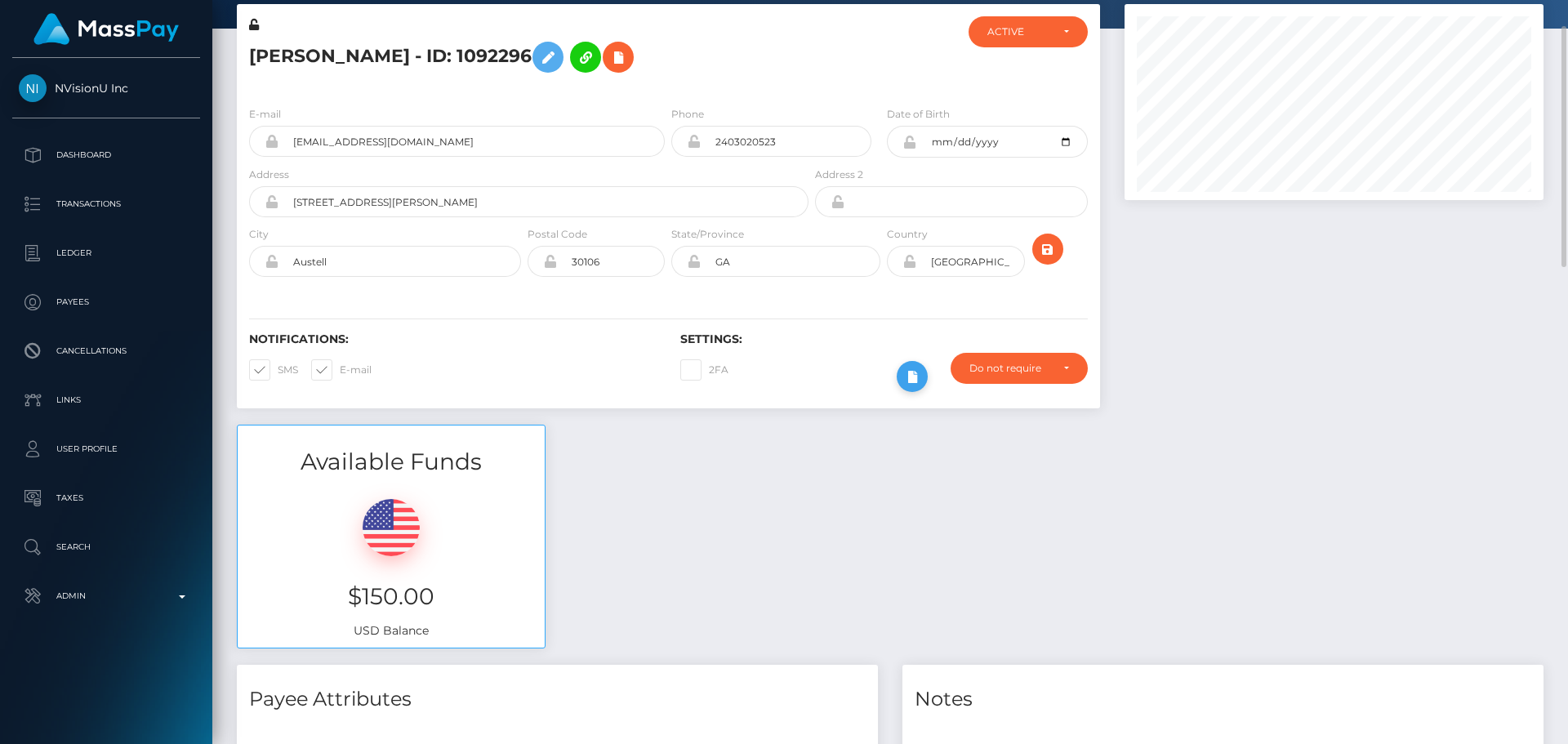
click at [907, 378] on icon at bounding box center [912, 376] width 19 height 20
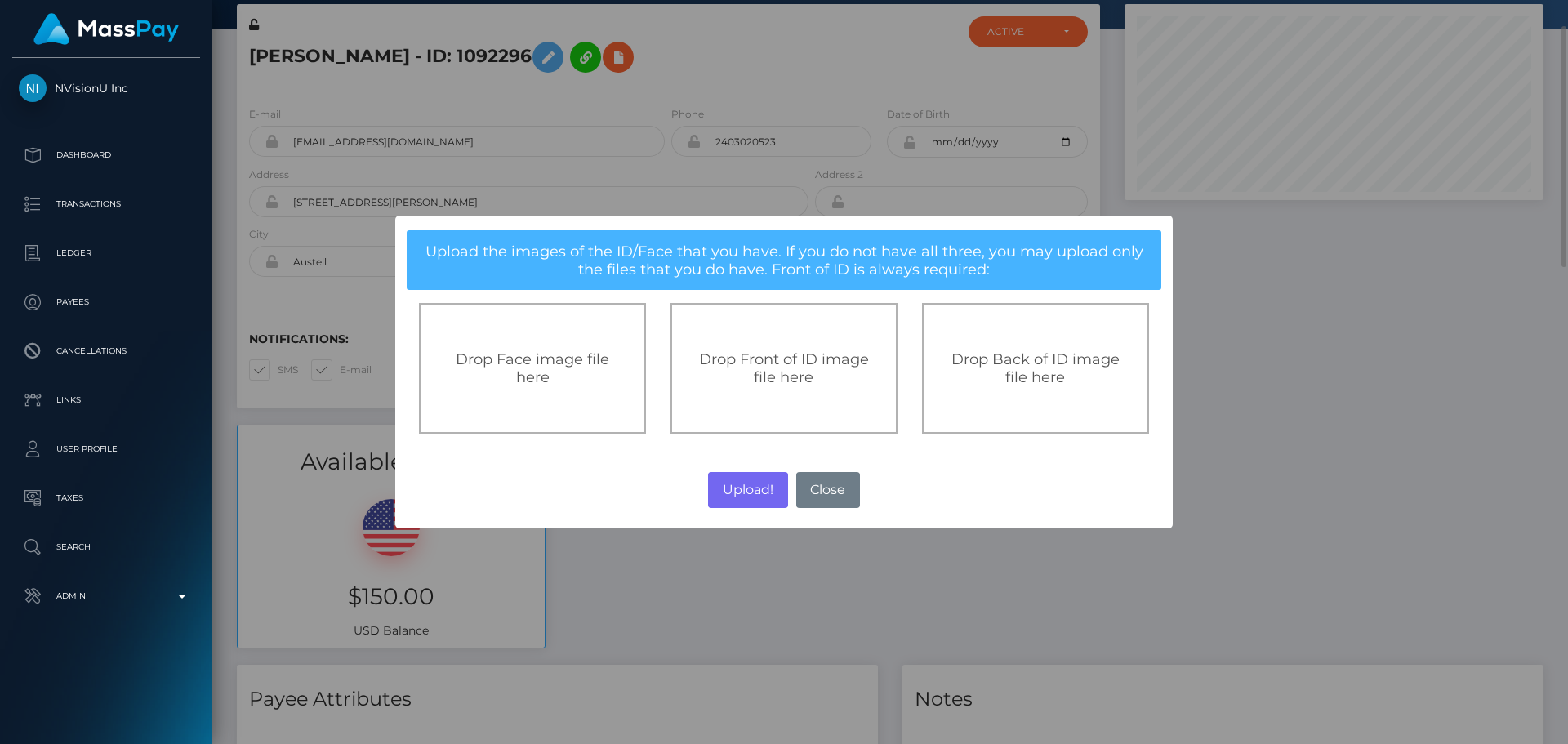
click at [766, 341] on div "Drop Front of ID image file here" at bounding box center [784, 369] width 227 height 131
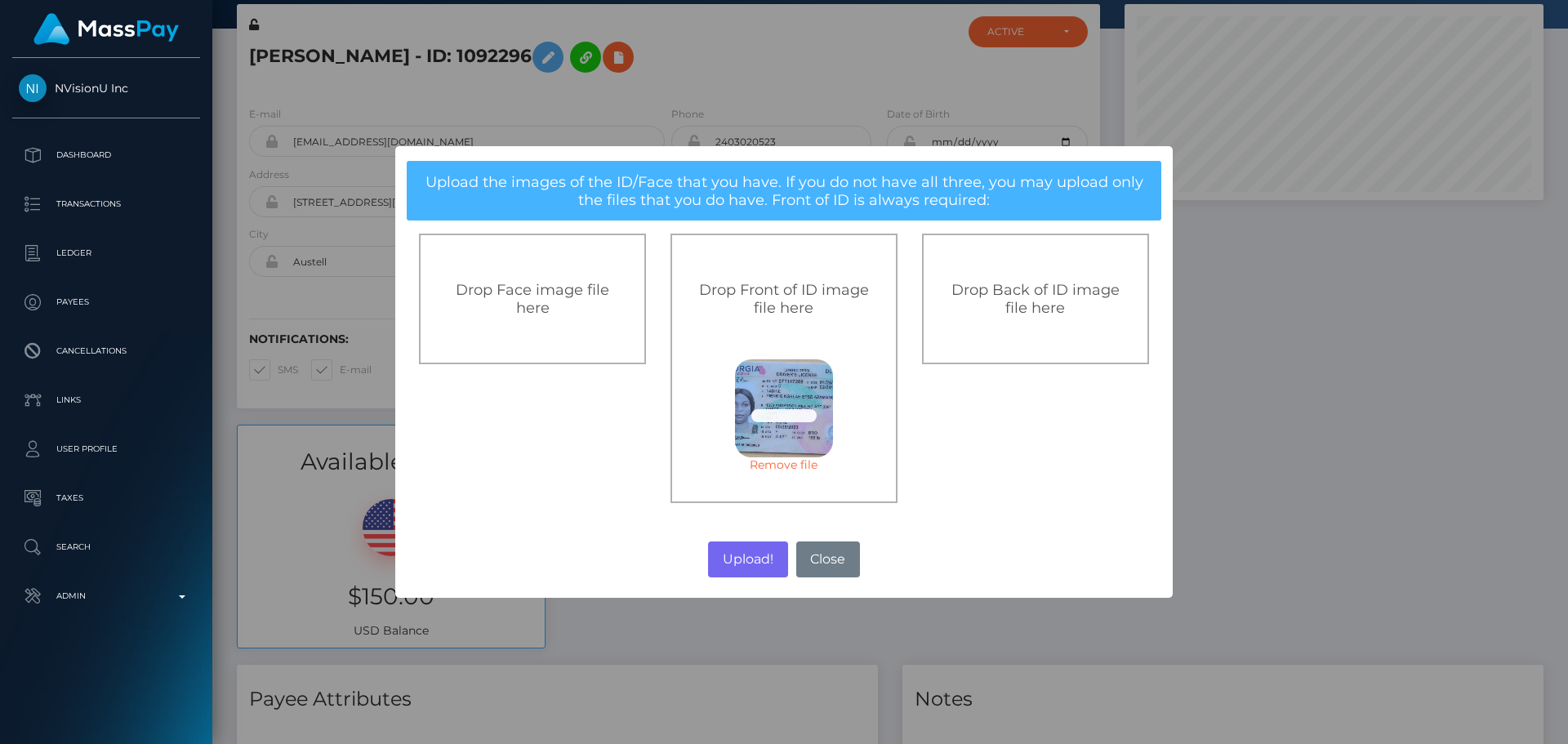
click at [980, 341] on div "Drop Back of ID image file here" at bounding box center [1035, 299] width 227 height 131
click at [751, 553] on button "Upload!" at bounding box center [748, 560] width 79 height 36
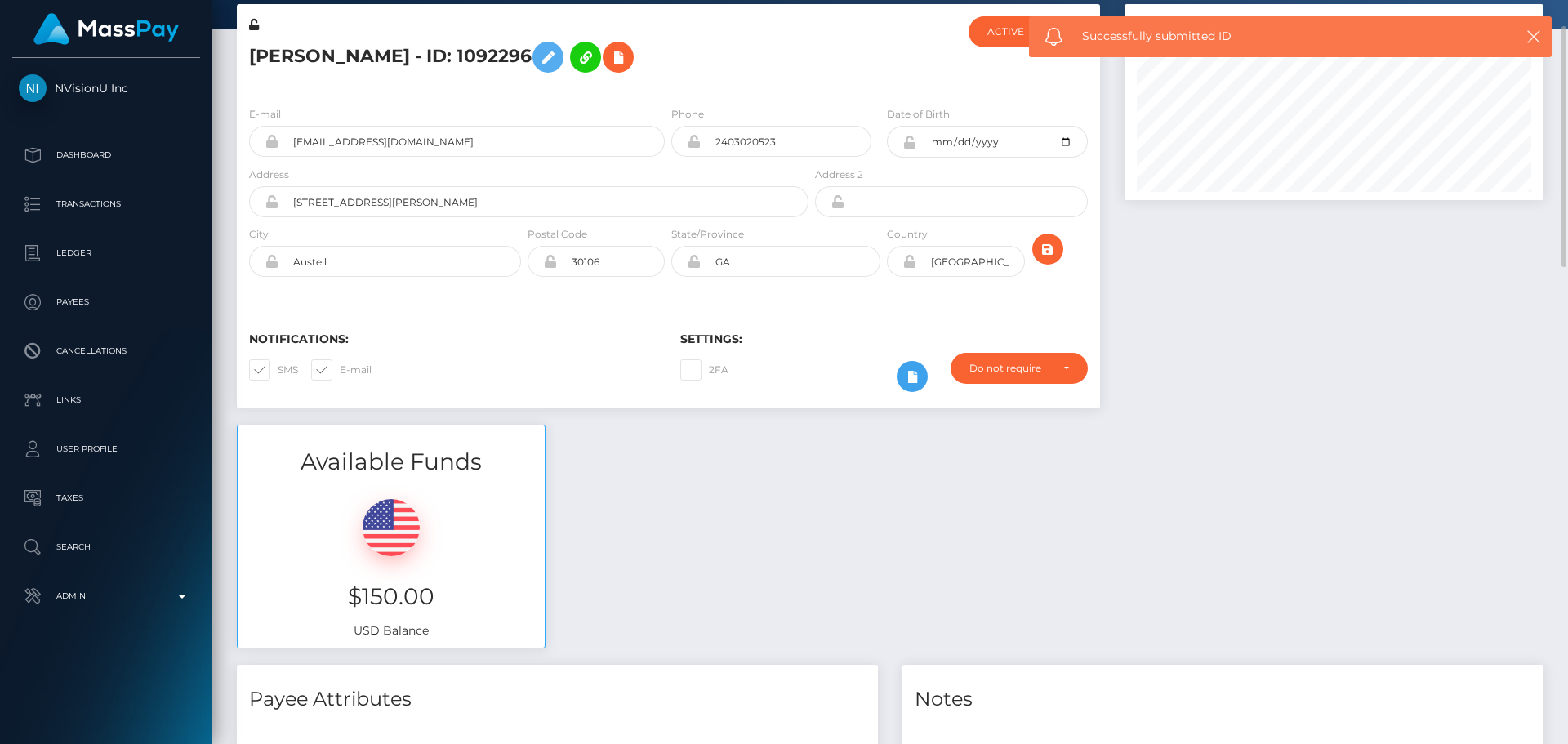
scroll to position [0, 0]
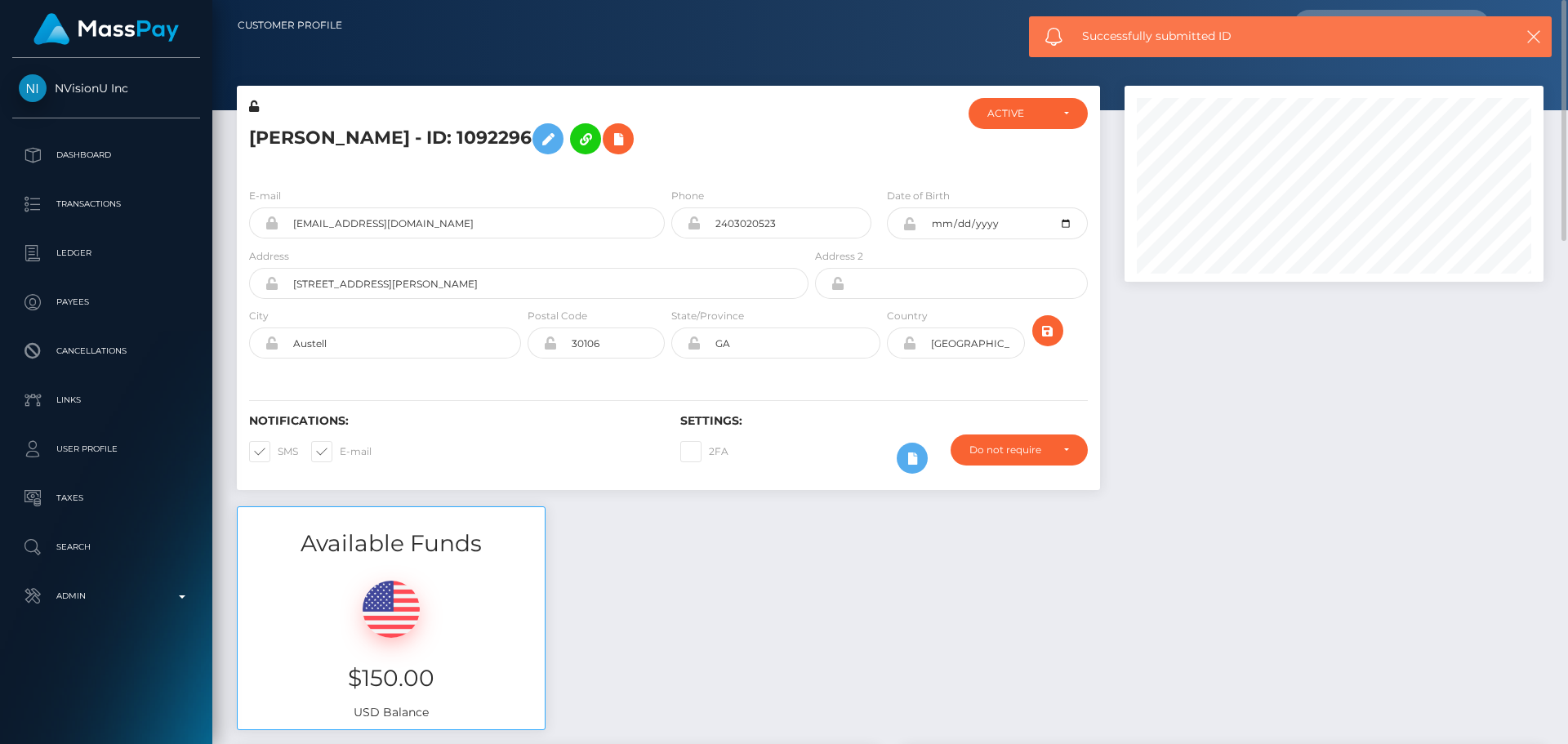
click at [885, 367] on div "E-mail nadinepienkig@gmail.com Phone 2403020523" at bounding box center [668, 275] width 863 height 200
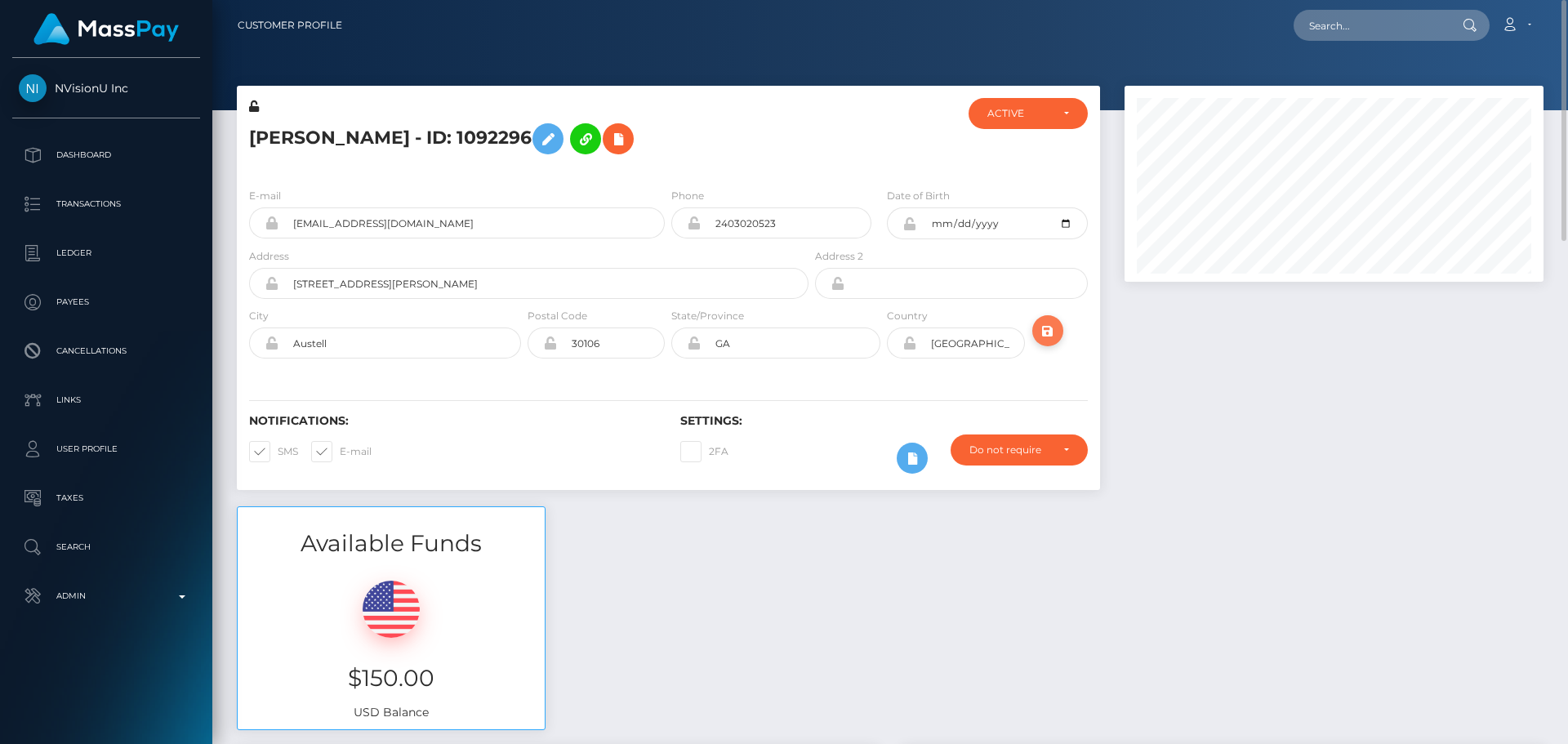
click at [1047, 331] on icon "submit" at bounding box center [1048, 330] width 19 height 20
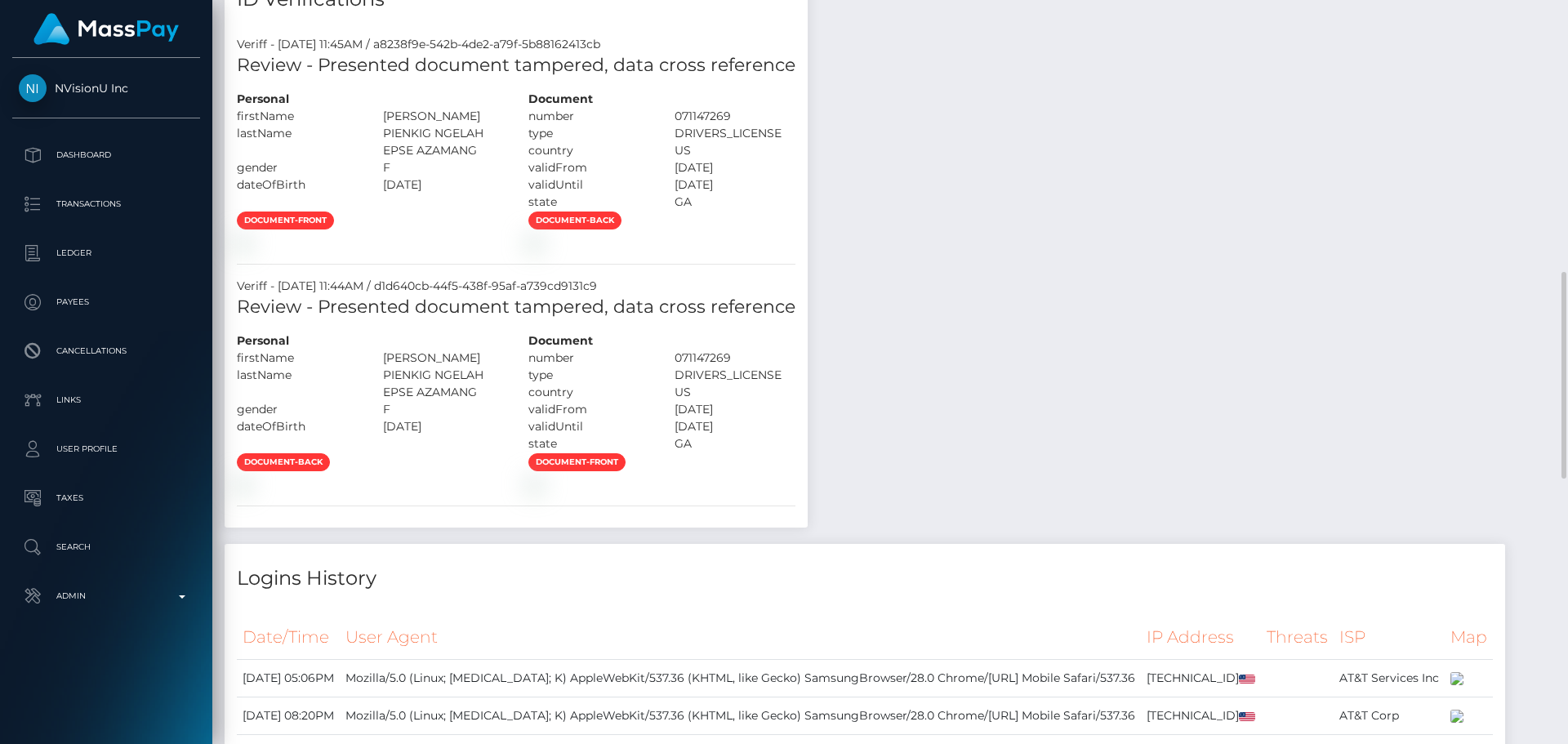
scroll to position [899, 0]
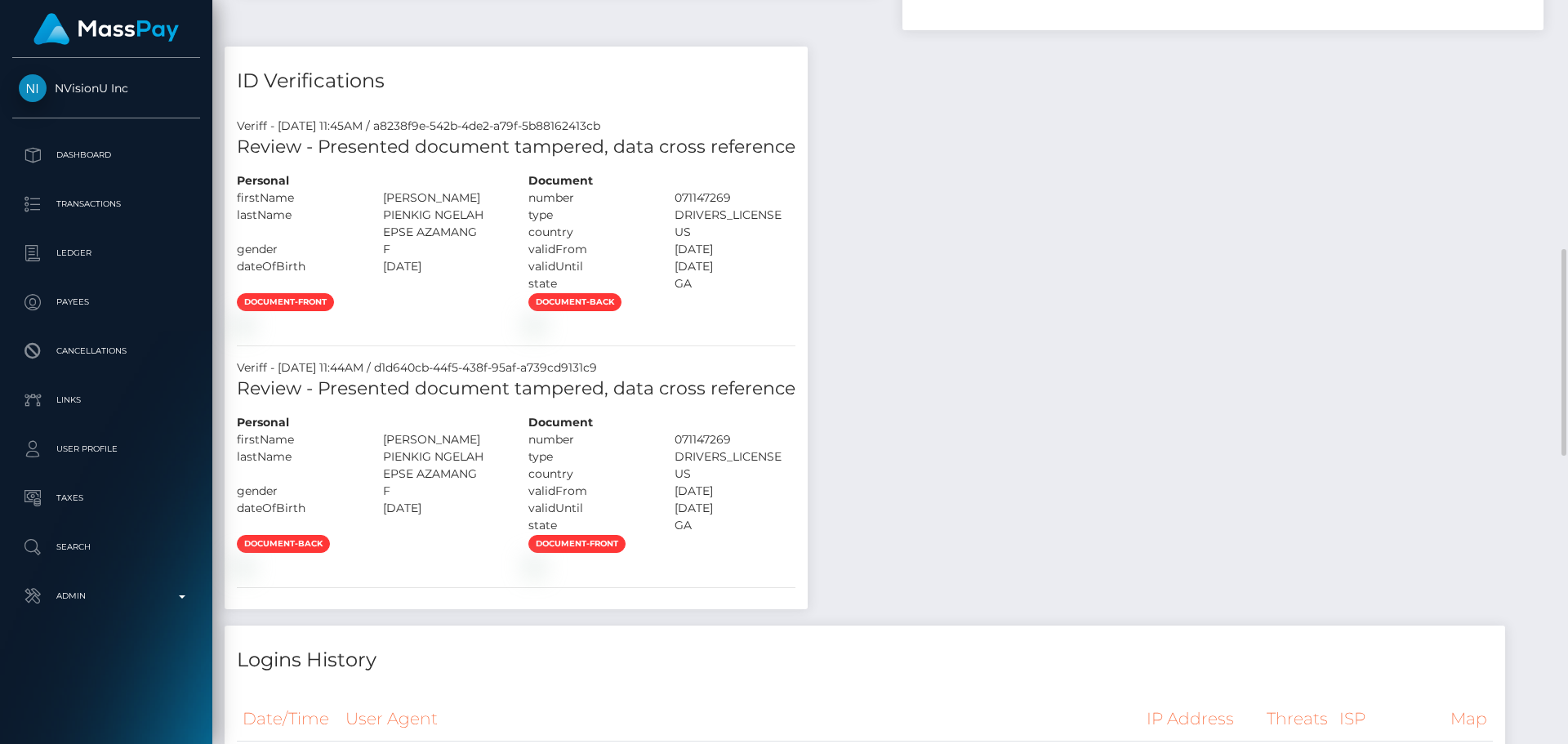
click at [966, 175] on div "Payee Attributes Payer Name Label Value Notes General" at bounding box center [890, 504] width 1332 height 1313
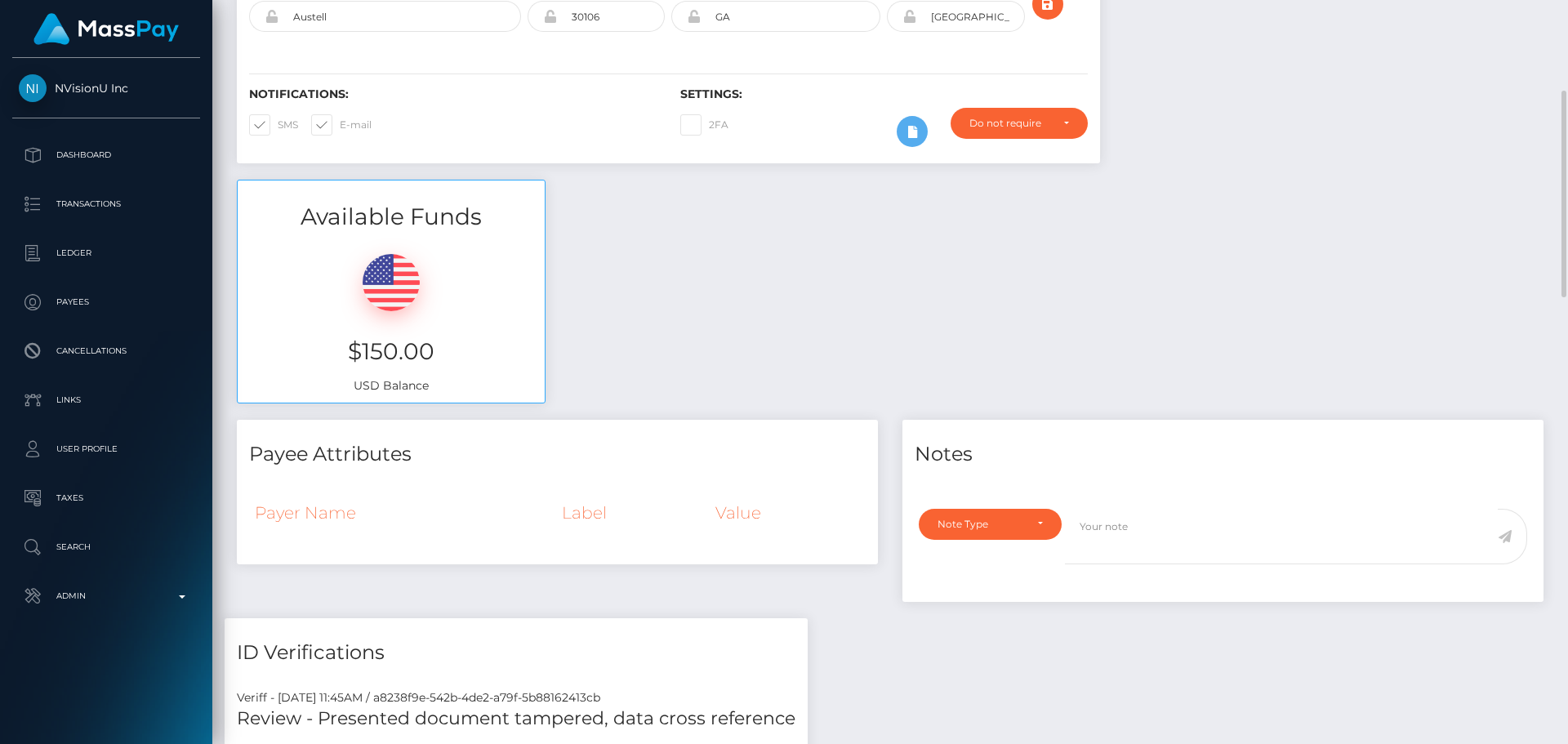
scroll to position [0, 0]
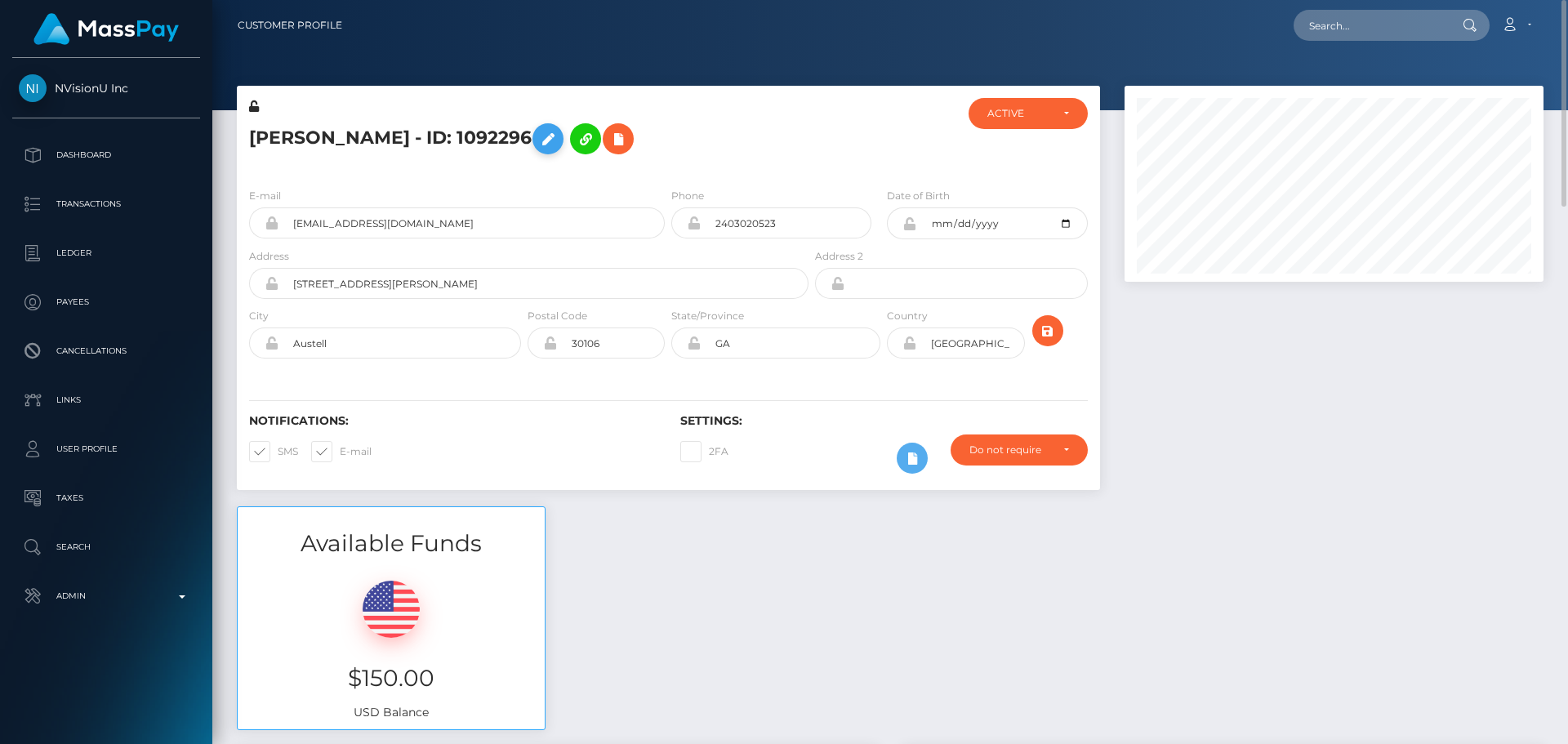
click at [558, 138] on icon at bounding box center [548, 139] width 19 height 20
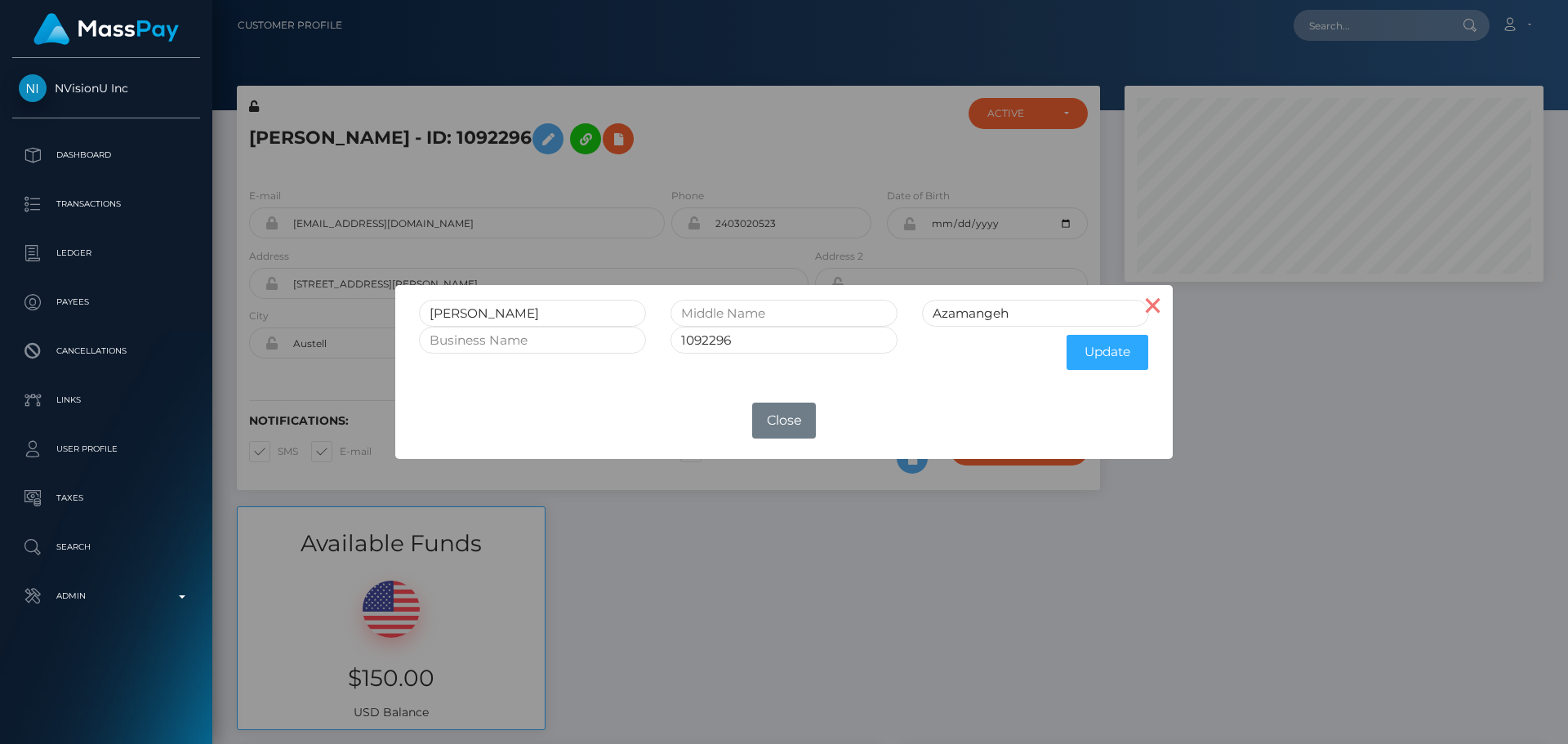
click at [1146, 316] on button "×" at bounding box center [1153, 304] width 39 height 39
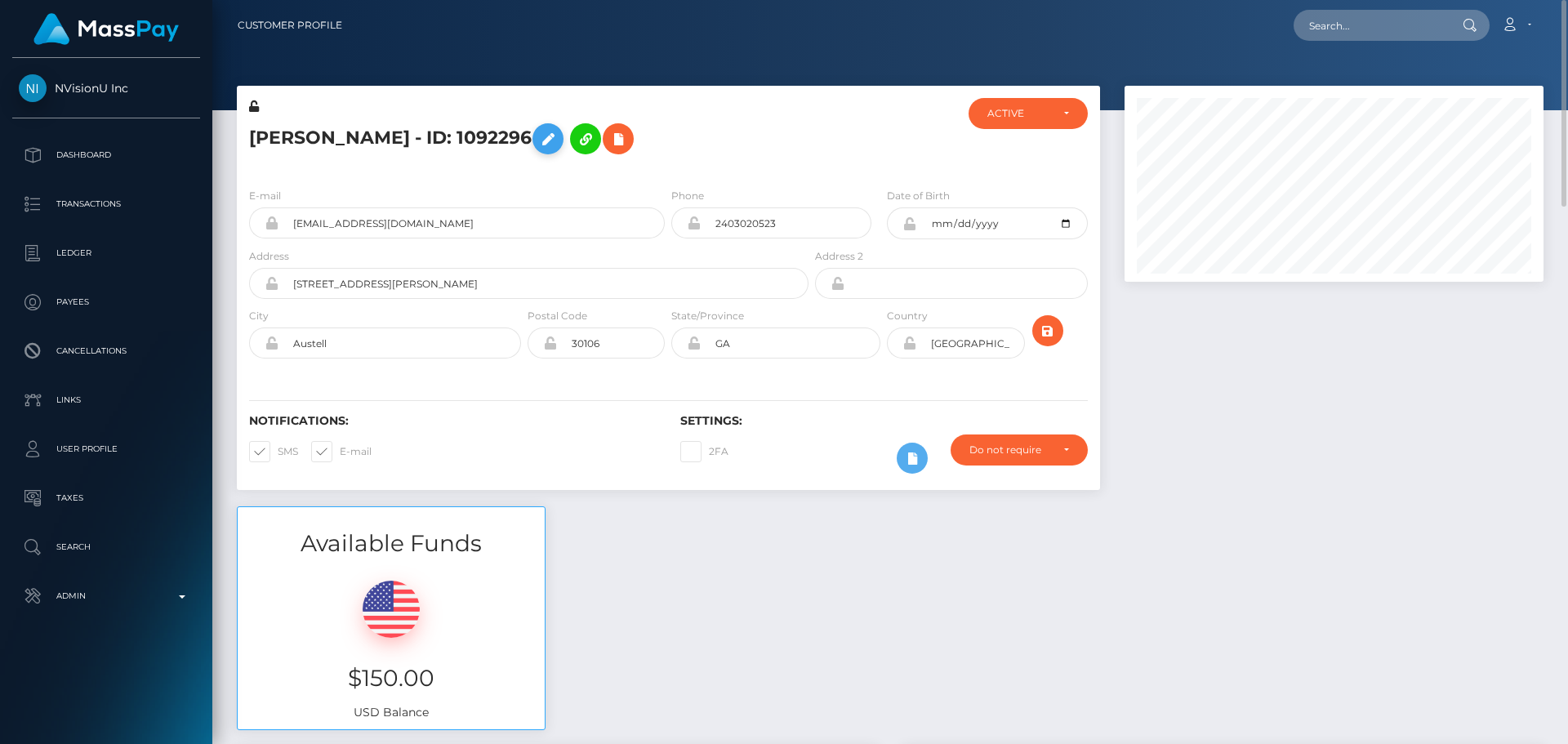
click at [558, 136] on icon at bounding box center [548, 139] width 19 height 20
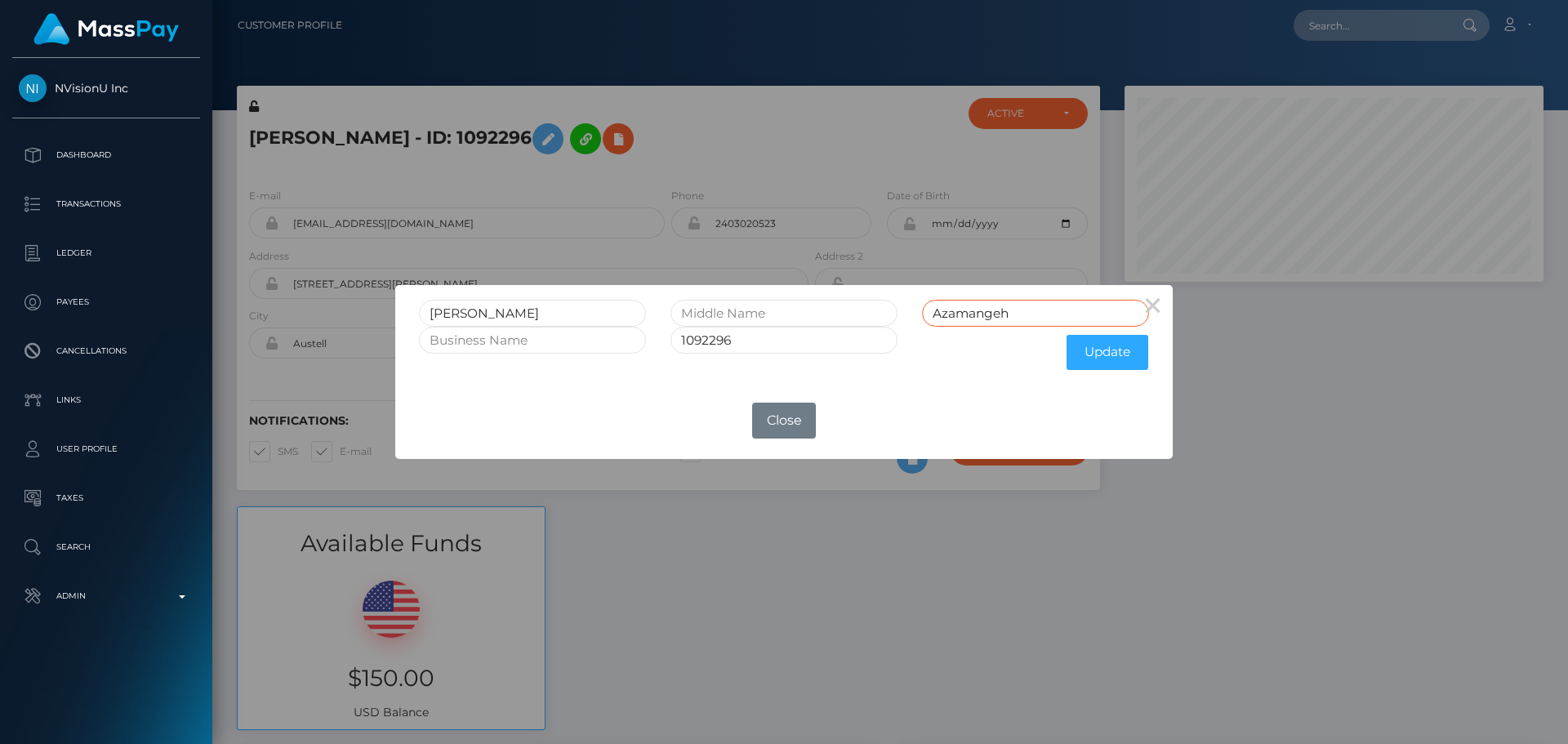
click at [1022, 316] on input "Azamangeh" at bounding box center [1035, 313] width 227 height 27
type input "Azamang"
click at [822, 317] on input "text" at bounding box center [784, 313] width 227 height 27
type input "Piekig"
click at [1159, 300] on button "×" at bounding box center [1153, 304] width 39 height 39
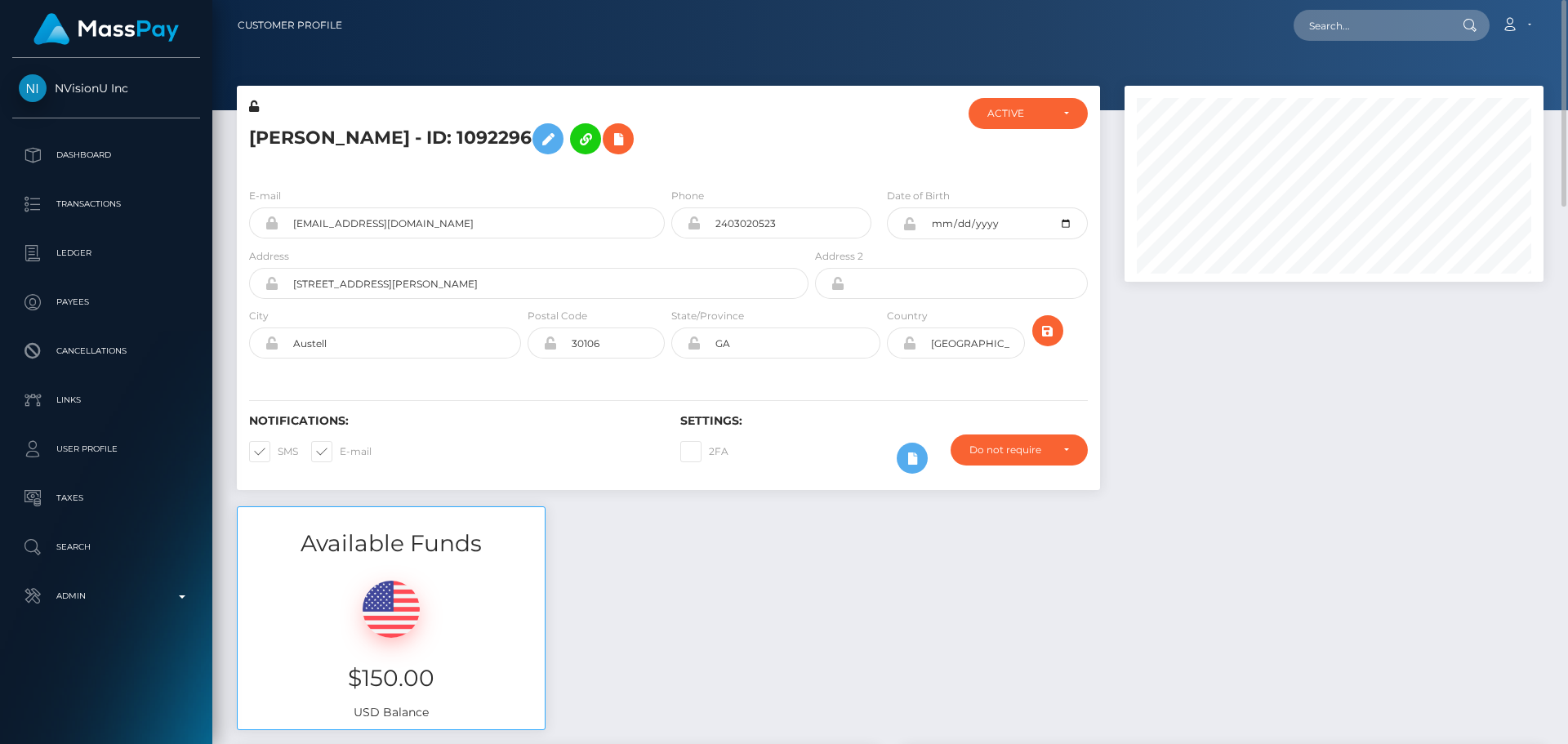
click at [814, 102] on div at bounding box center [884, 136] width 144 height 77
click at [811, 163] on div "Nadine Azamangeh - ID: 1092296" at bounding box center [524, 136] width 575 height 77
click at [1015, 454] on div "Do not require" at bounding box center [1010, 450] width 80 height 13
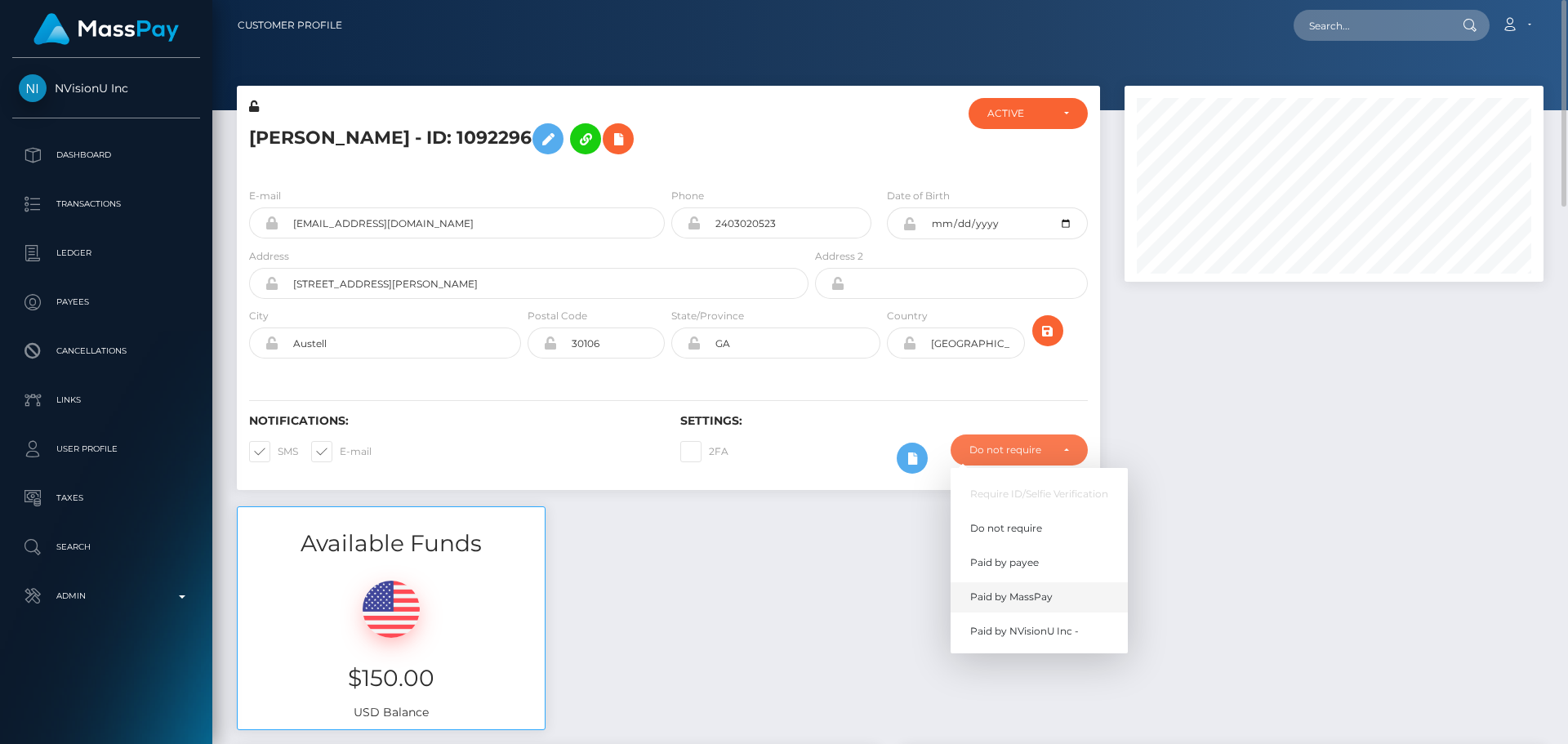
click at [997, 590] on span "Paid by MassPay" at bounding box center [1012, 597] width 82 height 14
select select "2"
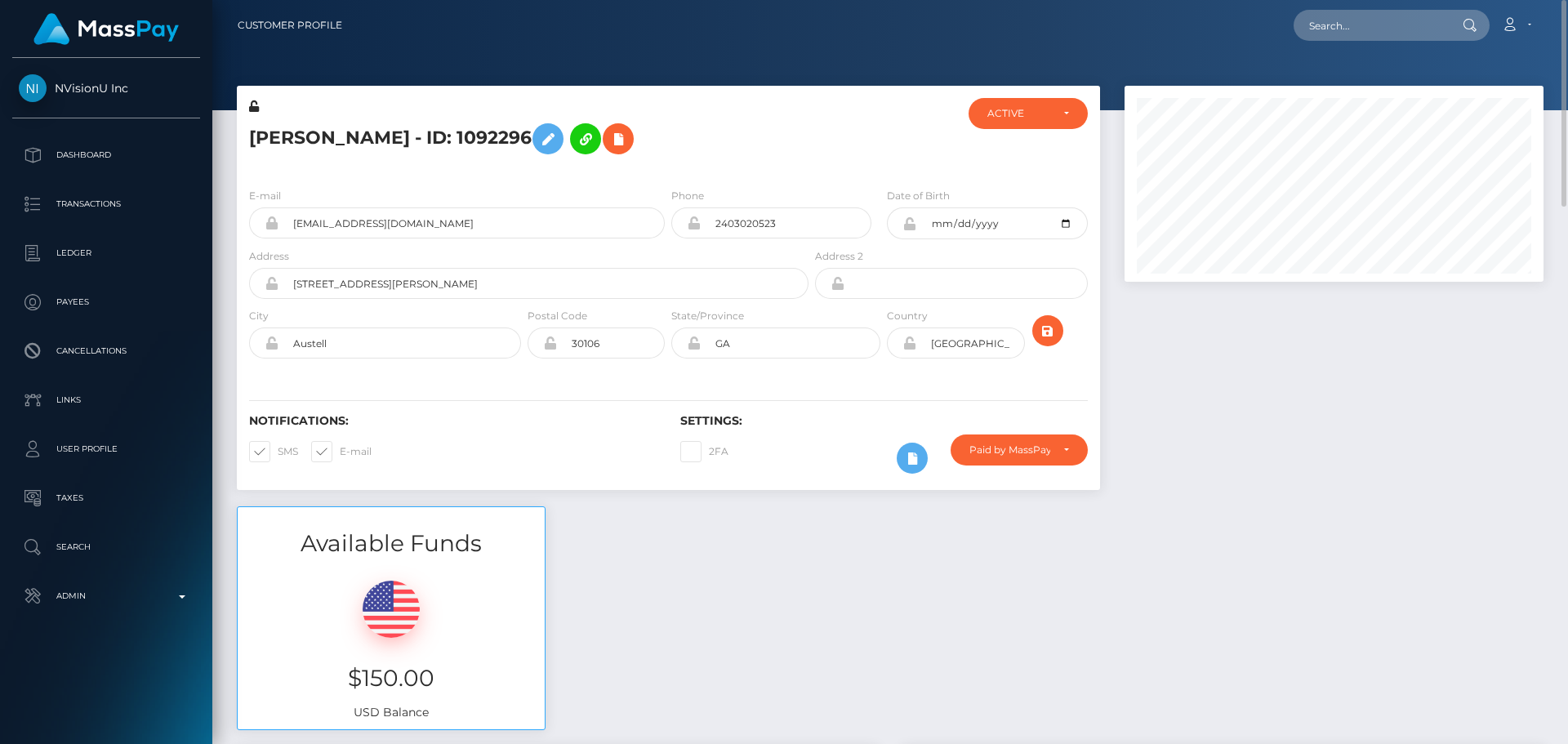
click at [1362, 41] on div "Loading... Loading... Account Edit Profile Logout" at bounding box center [949, 26] width 1188 height 34
click at [1361, 30] on input "text" at bounding box center [1371, 25] width 153 height 31
paste input "[EMAIL_ADDRESS][DOMAIN_NAME]"
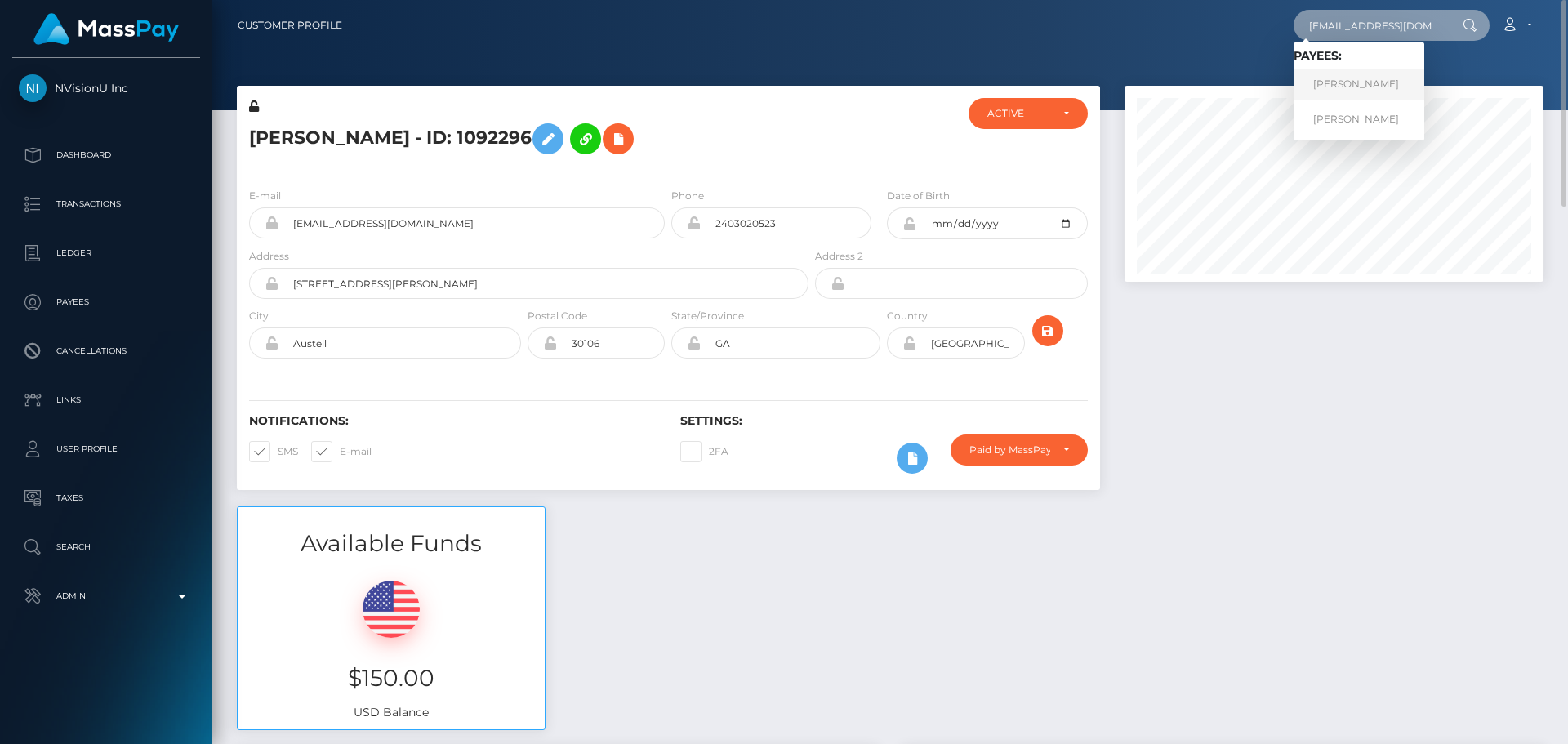
type input "[EMAIL_ADDRESS][DOMAIN_NAME]"
click at [1358, 86] on link "RAYENE BOUZID" at bounding box center [1359, 85] width 131 height 31
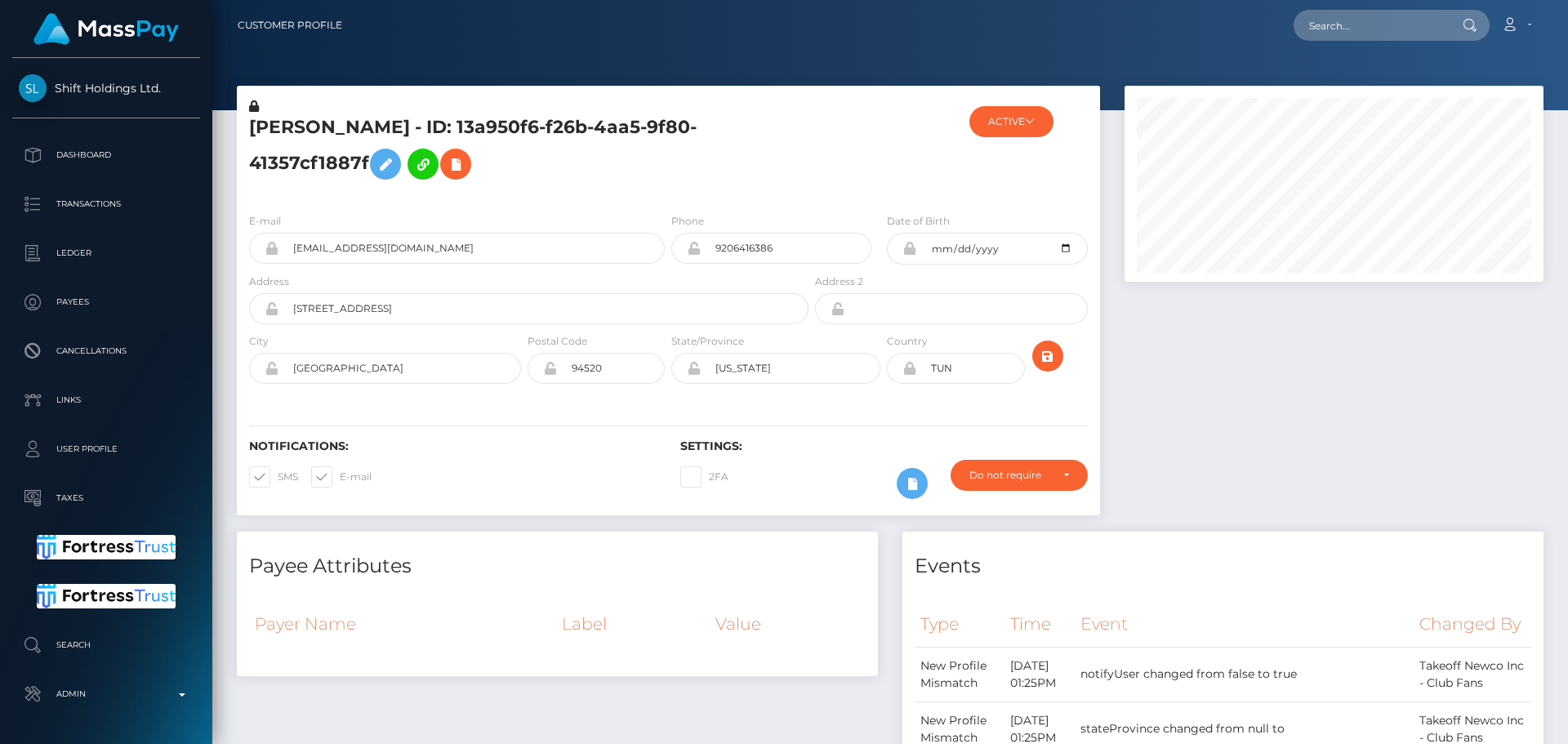
scroll to position [196, 420]
click at [771, 168] on h5 "[PERSON_NAME] - ID: 13a950f6-f26b-4aa5-9f80-41357cf1887f" at bounding box center [524, 151] width 550 height 73
click at [739, 146] on h5 "[PERSON_NAME] - ID: 13a950f6-f26b-4aa5-9f80-41357cf1887f" at bounding box center [524, 151] width 550 height 73
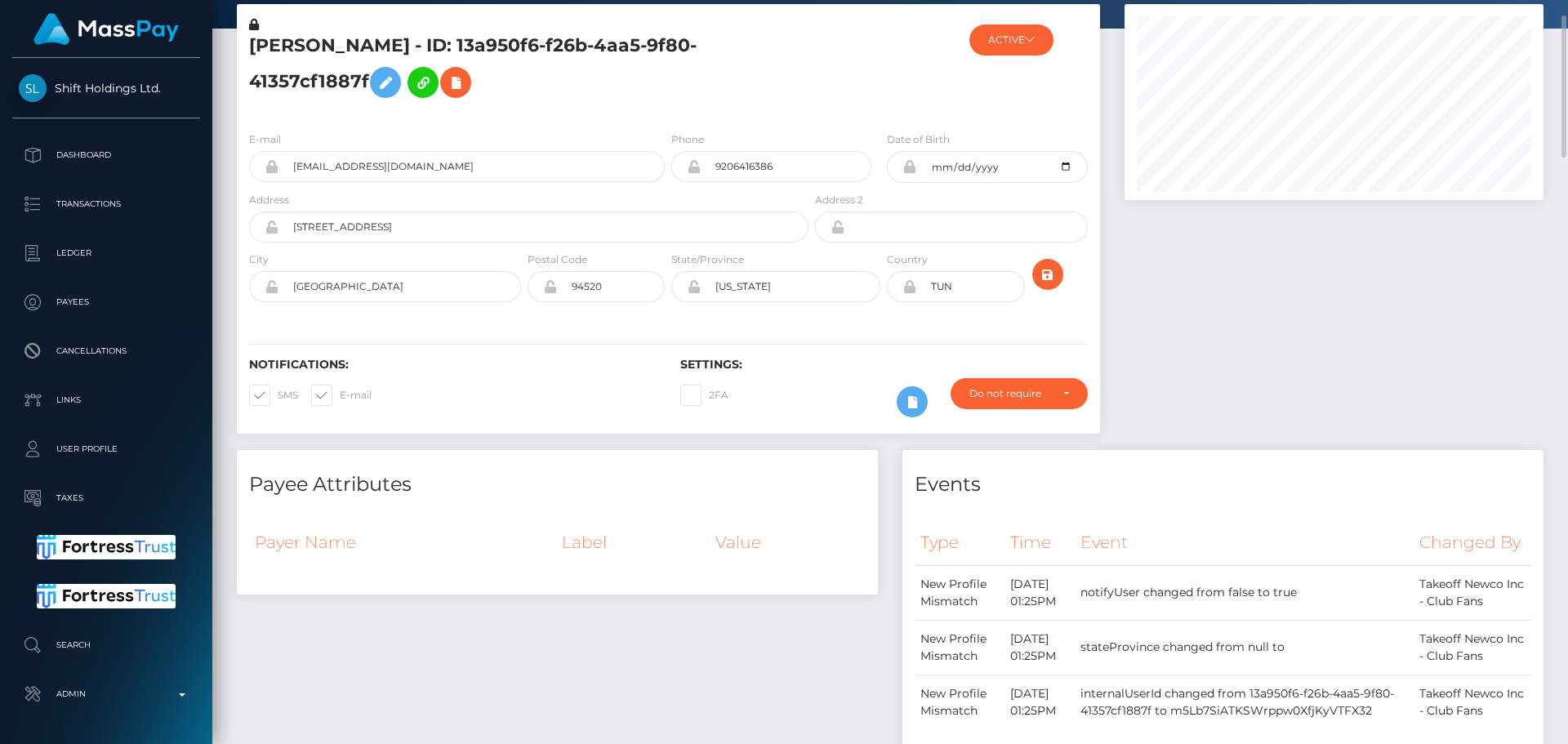
scroll to position [0, 0]
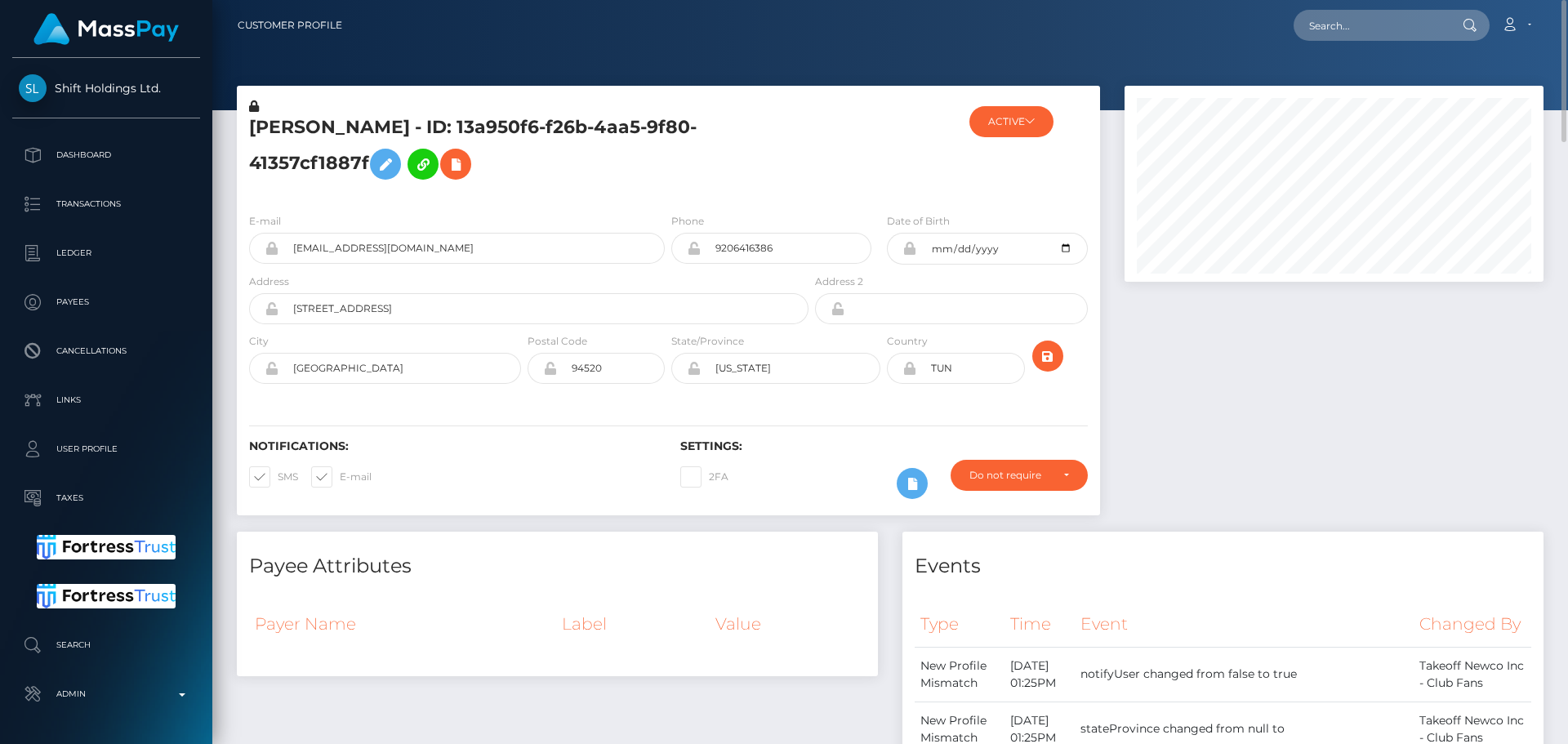
drag, startPoint x: 661, startPoint y: 204, endPoint x: 617, endPoint y: 204, distance: 44.0
click at [660, 204] on div "E-mail futurwhite@gmail.com Phone 9206416386 City" at bounding box center [668, 300] width 863 height 200
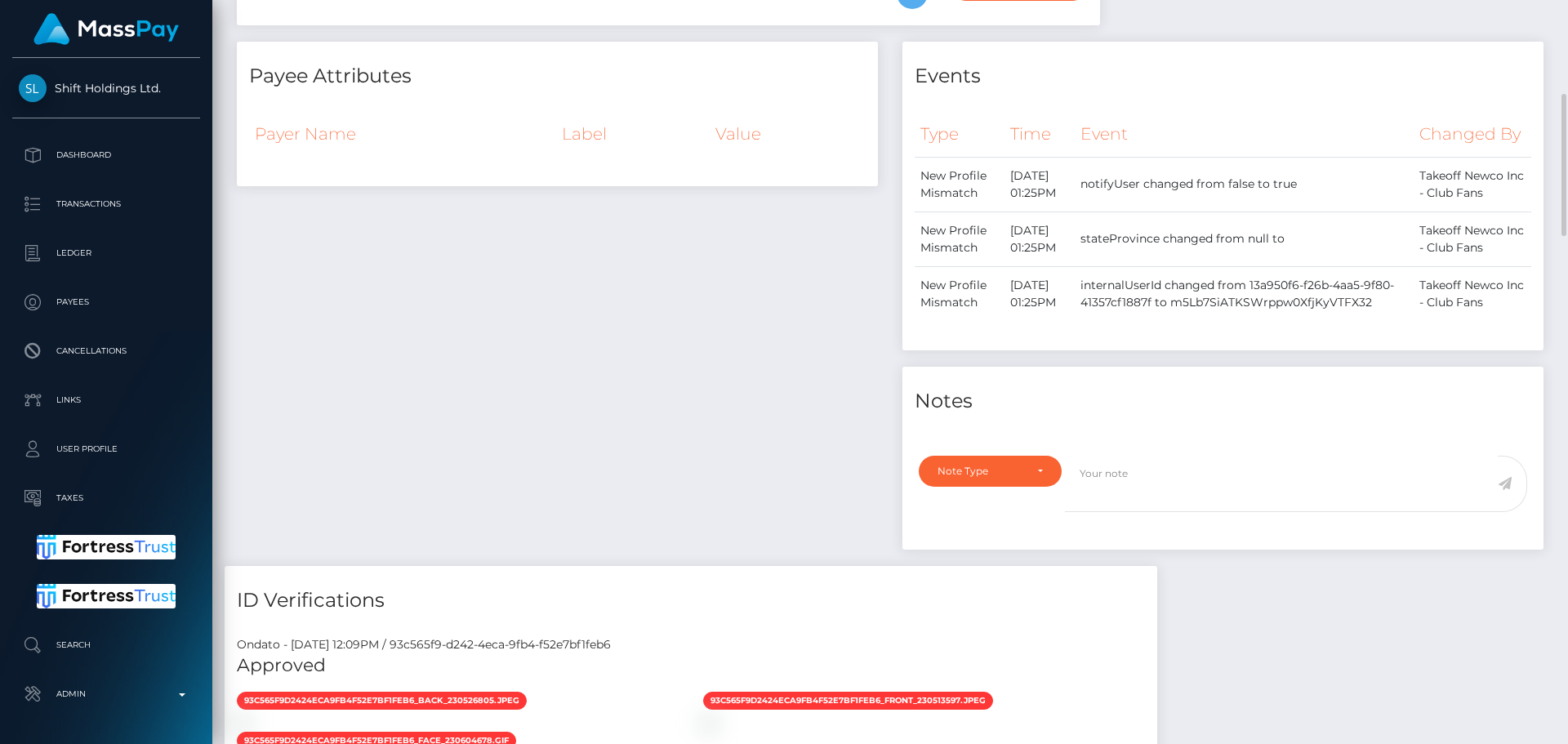
scroll to position [981, 0]
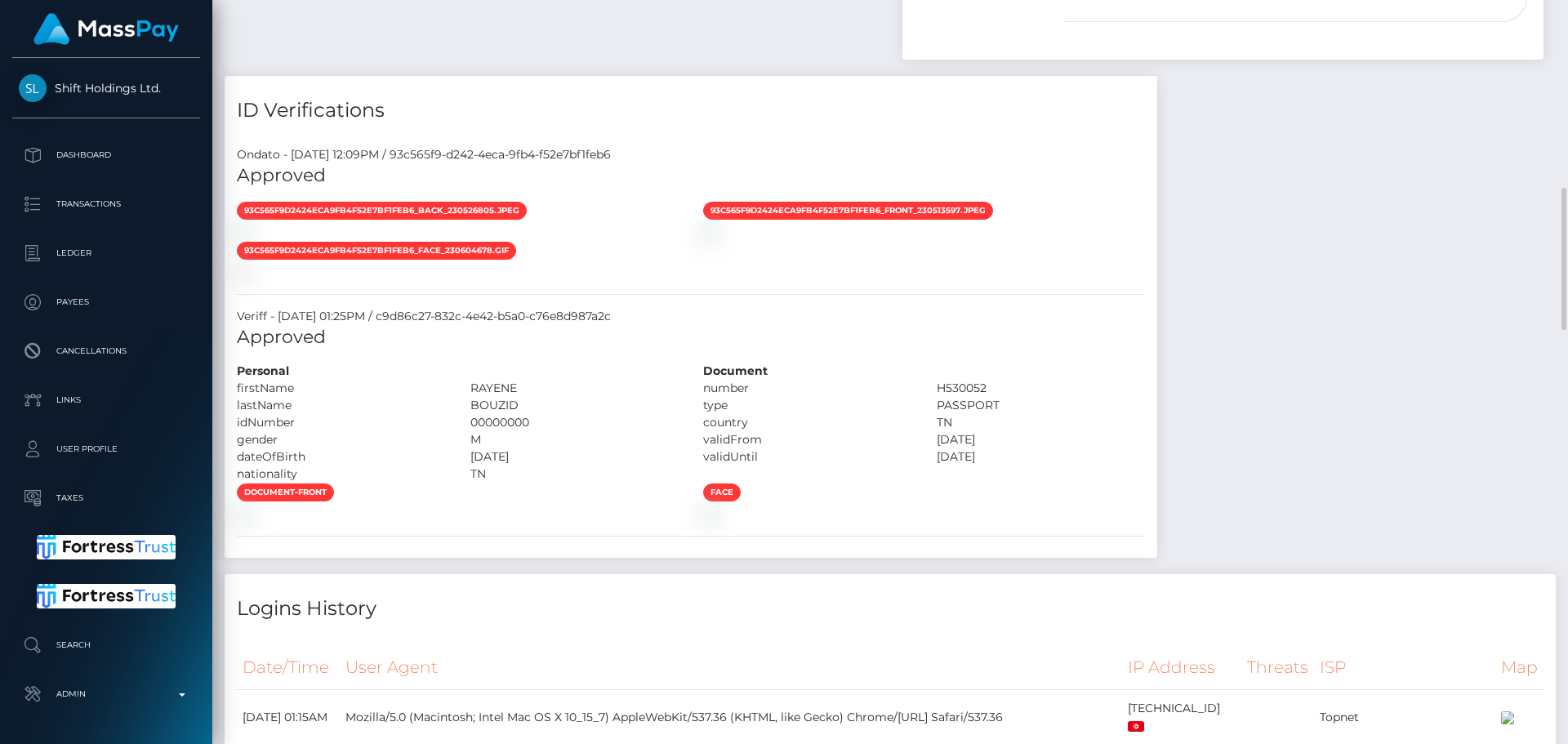
click at [760, 125] on div "ID Verifications" at bounding box center [691, 100] width 933 height 49
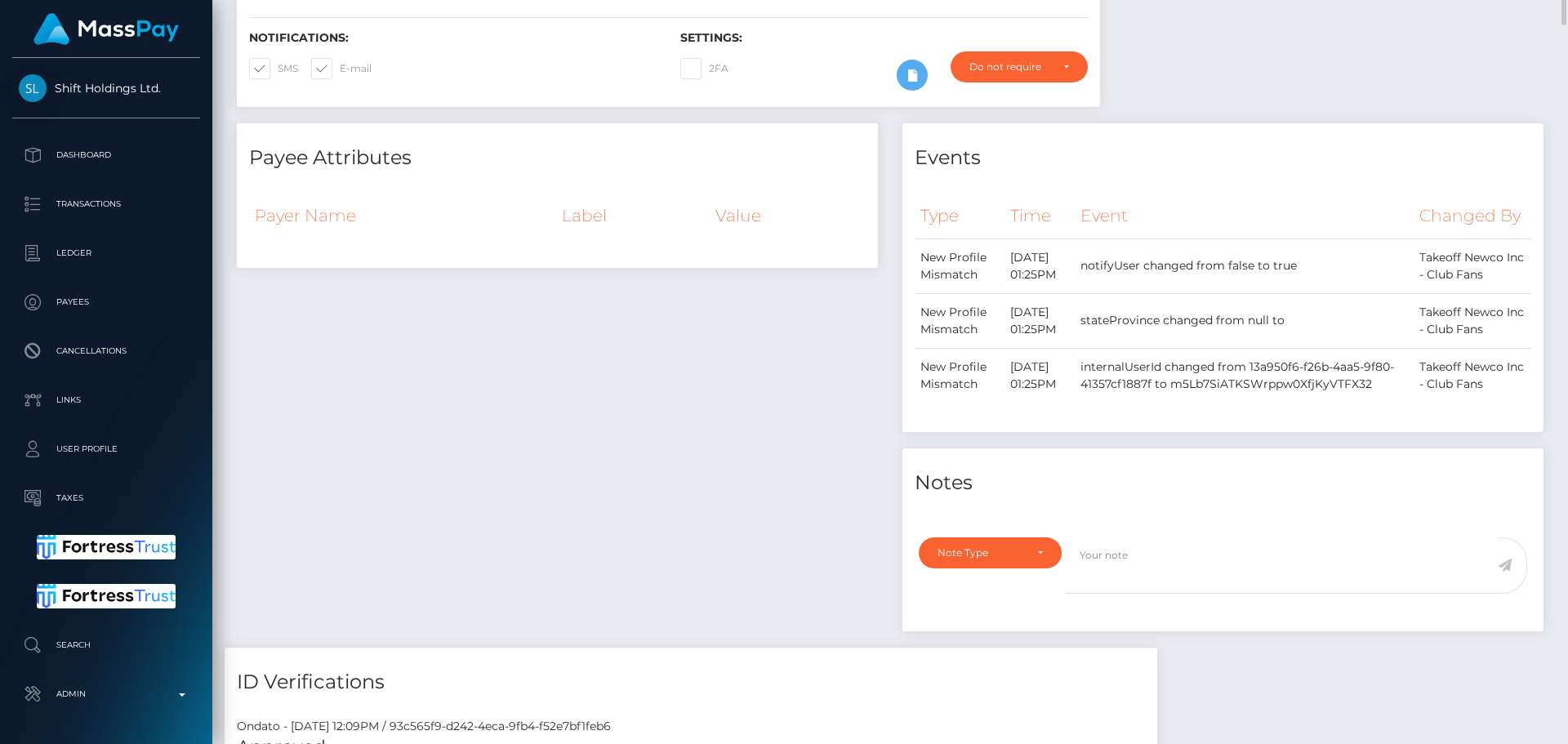
scroll to position [0, 0]
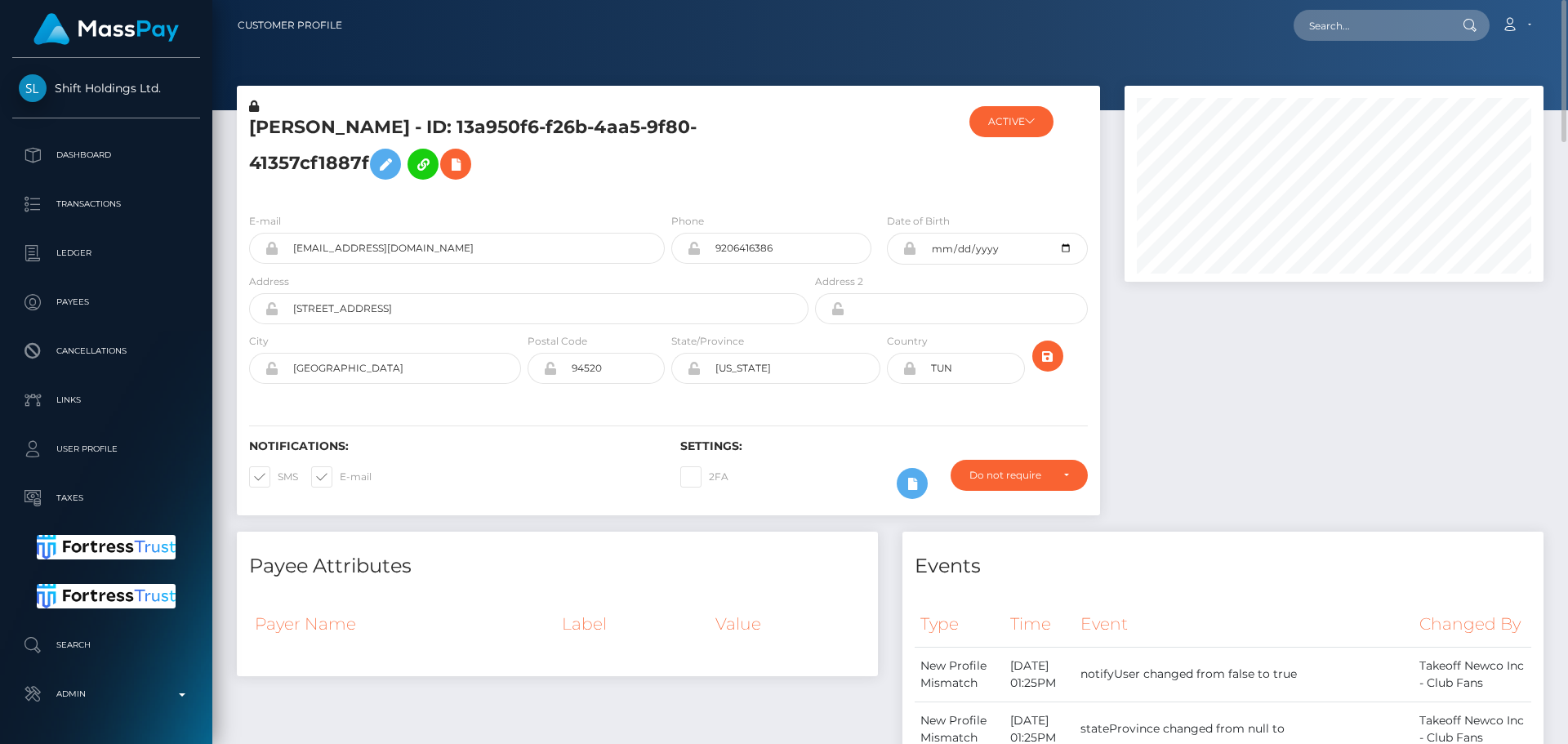
click at [649, 188] on div "[PERSON_NAME] - ID: 13a950f6-f26b-4aa5-9f80-41357cf1887f" at bounding box center [524, 148] width 575 height 102
click at [475, 169] on h5 "[PERSON_NAME] - ID: 13a950f6-f26b-4aa5-9f80-41357cf1887f" at bounding box center [524, 151] width 550 height 73
click at [461, 169] on icon at bounding box center [456, 164] width 19 height 20
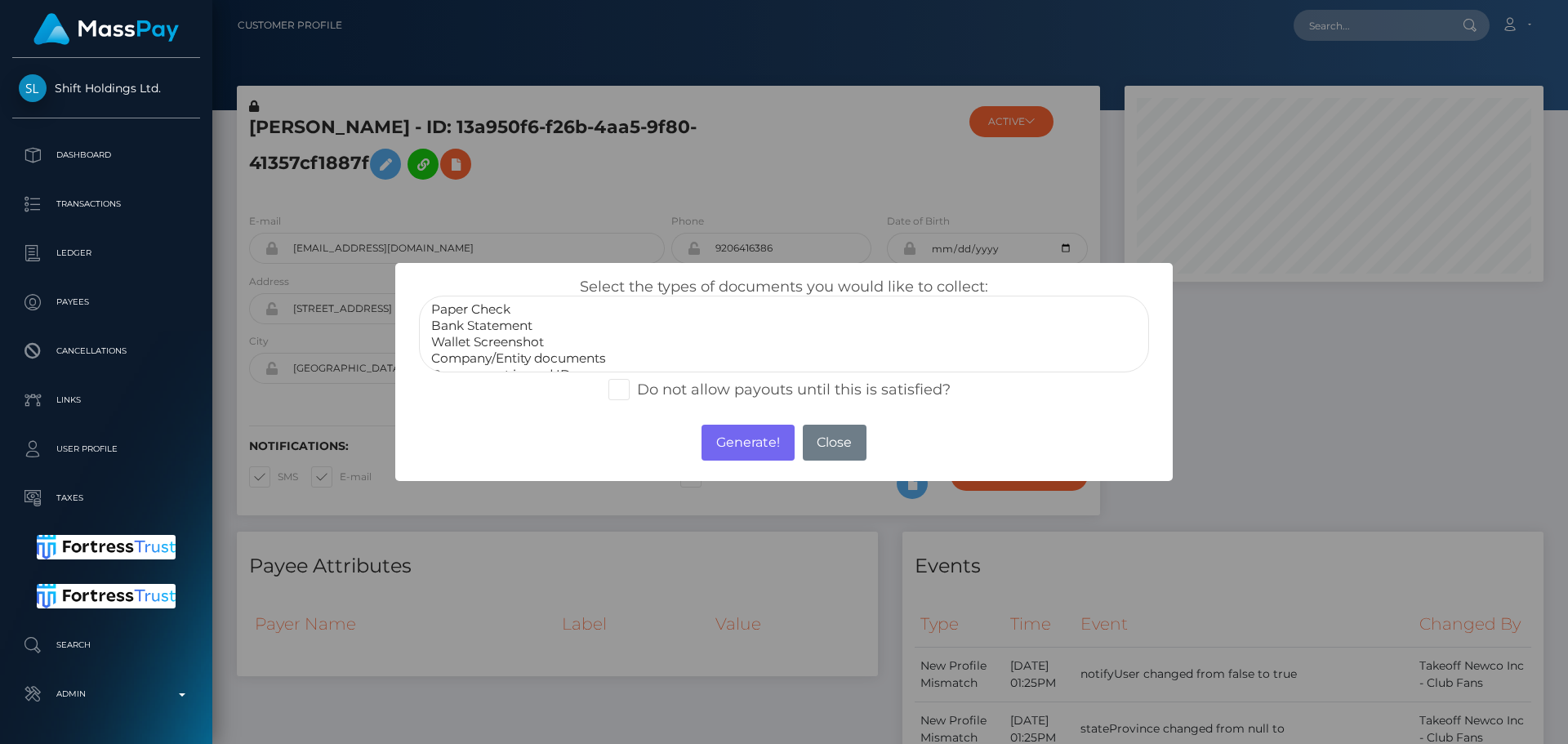
select select "Bank Statement"
click at [500, 328] on option "Bank Statement" at bounding box center [784, 326] width 709 height 16
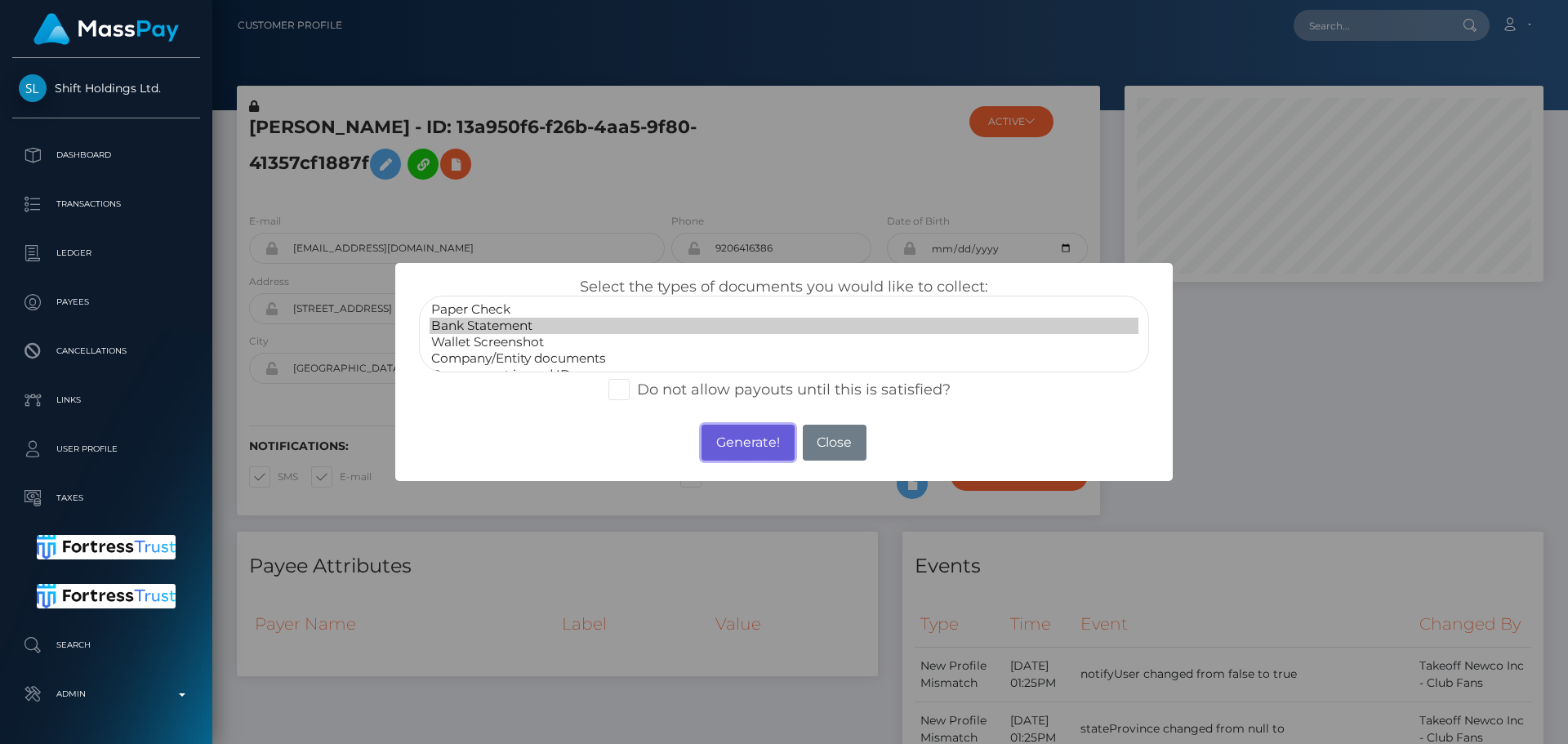
click at [732, 446] on button "Generate!" at bounding box center [748, 443] width 92 height 36
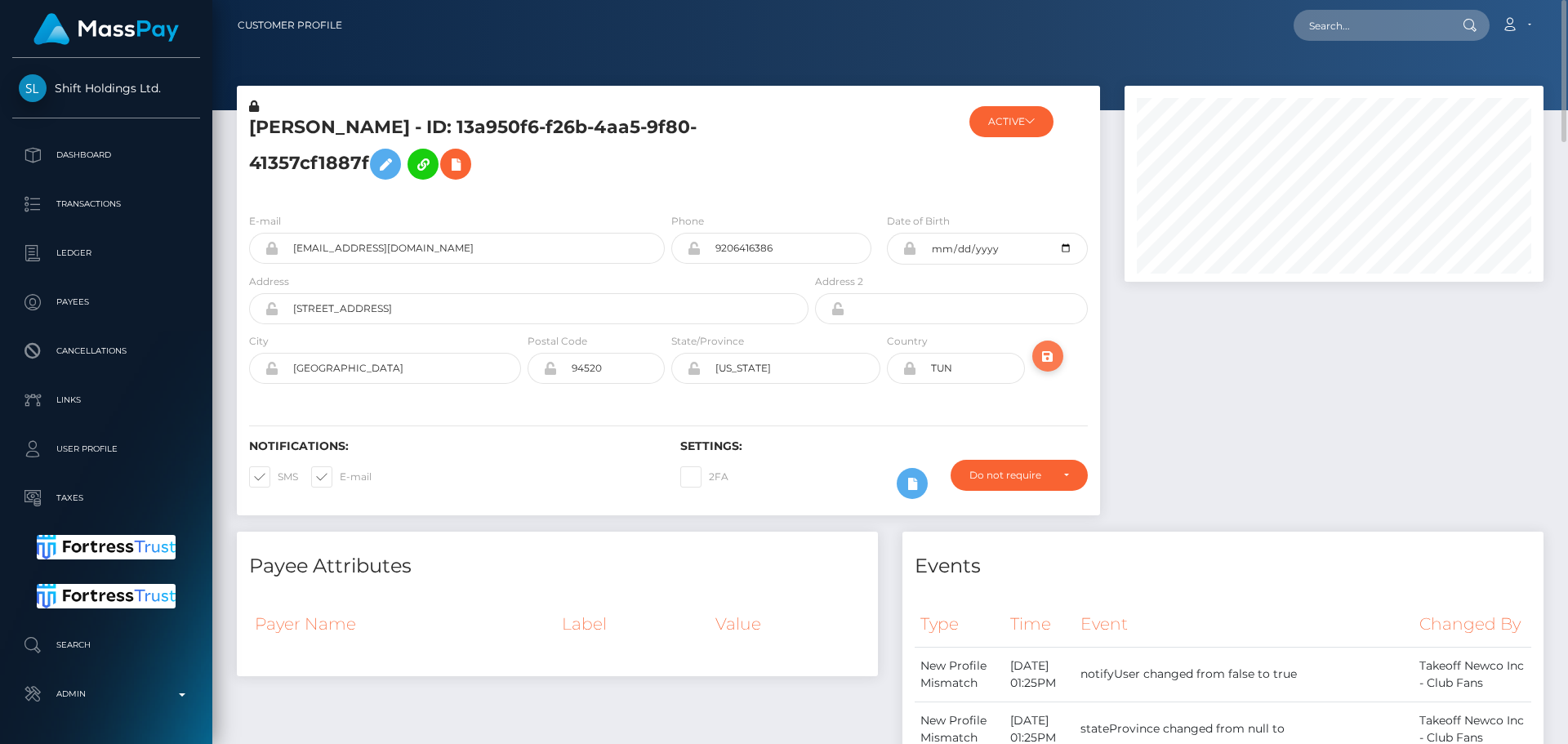
click at [1050, 361] on icon "submit" at bounding box center [1048, 356] width 19 height 20
click at [888, 176] on div at bounding box center [884, 148] width 144 height 102
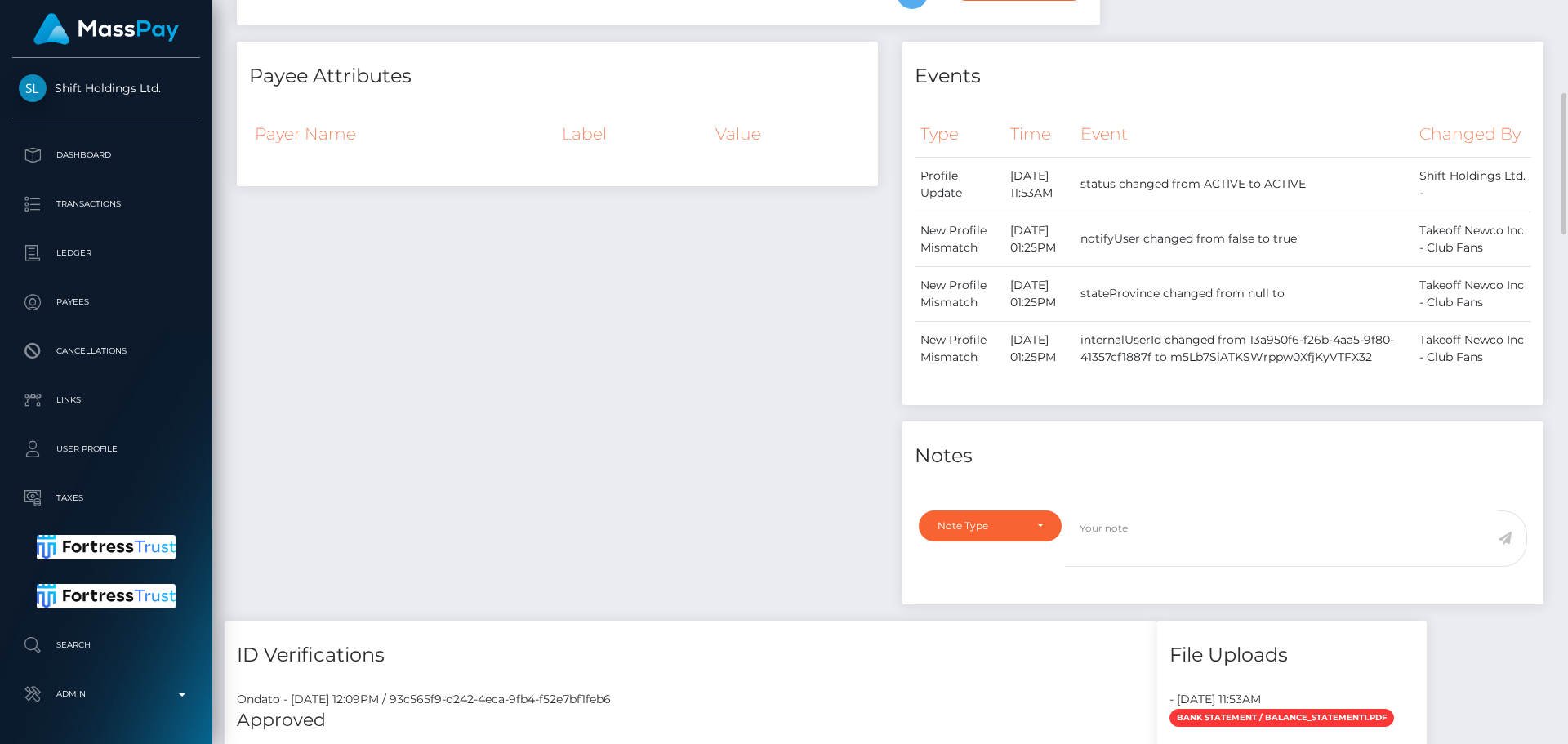
scroll to position [735, 0]
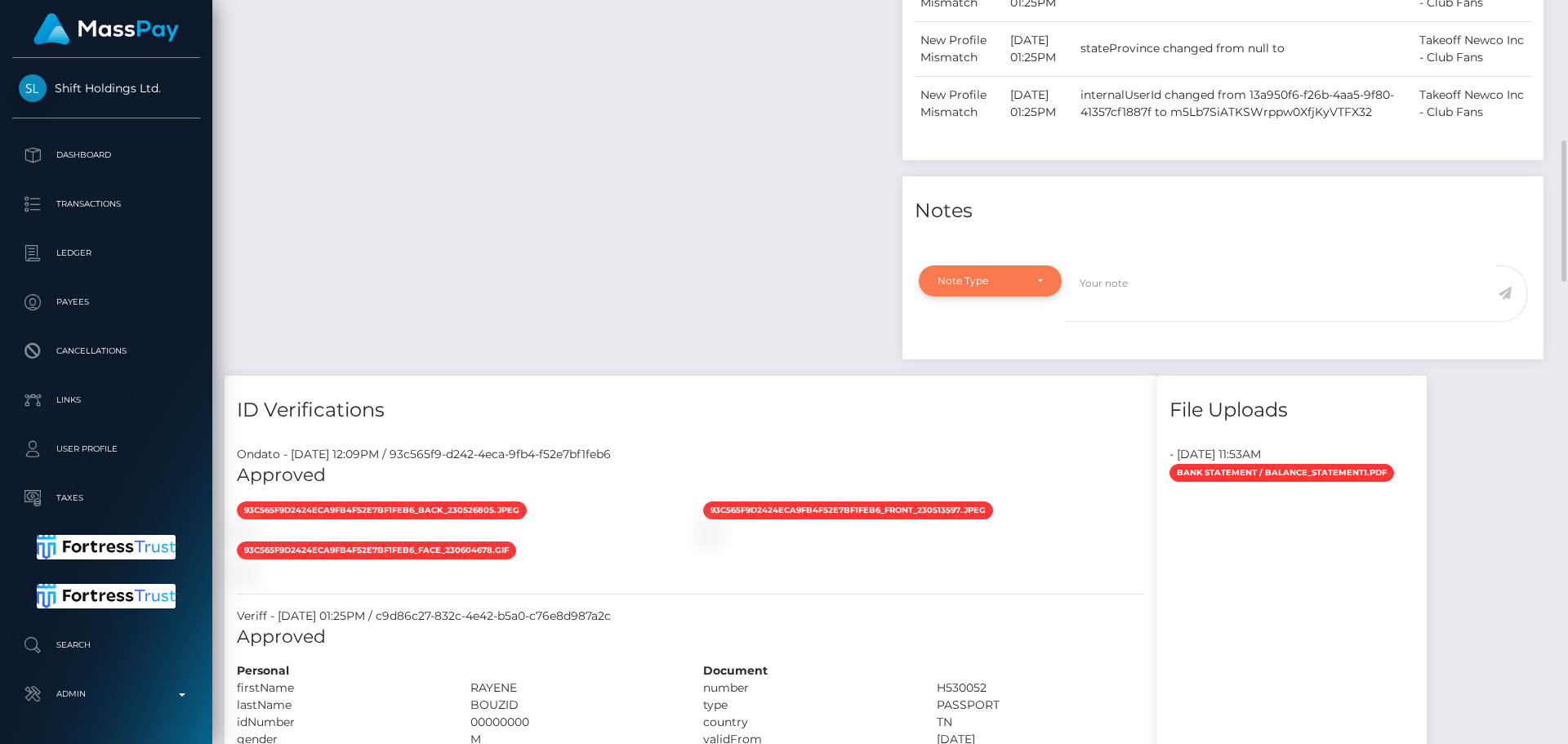
click at [1047, 297] on div "Note Type" at bounding box center [990, 281] width 143 height 31
click at [804, 313] on div "Payee Attributes Payer Name Label Value" at bounding box center [557, 86] width 665 height 579
click at [710, 299] on div "Payee Attributes Payer Name Label Value" at bounding box center [557, 86] width 665 height 579
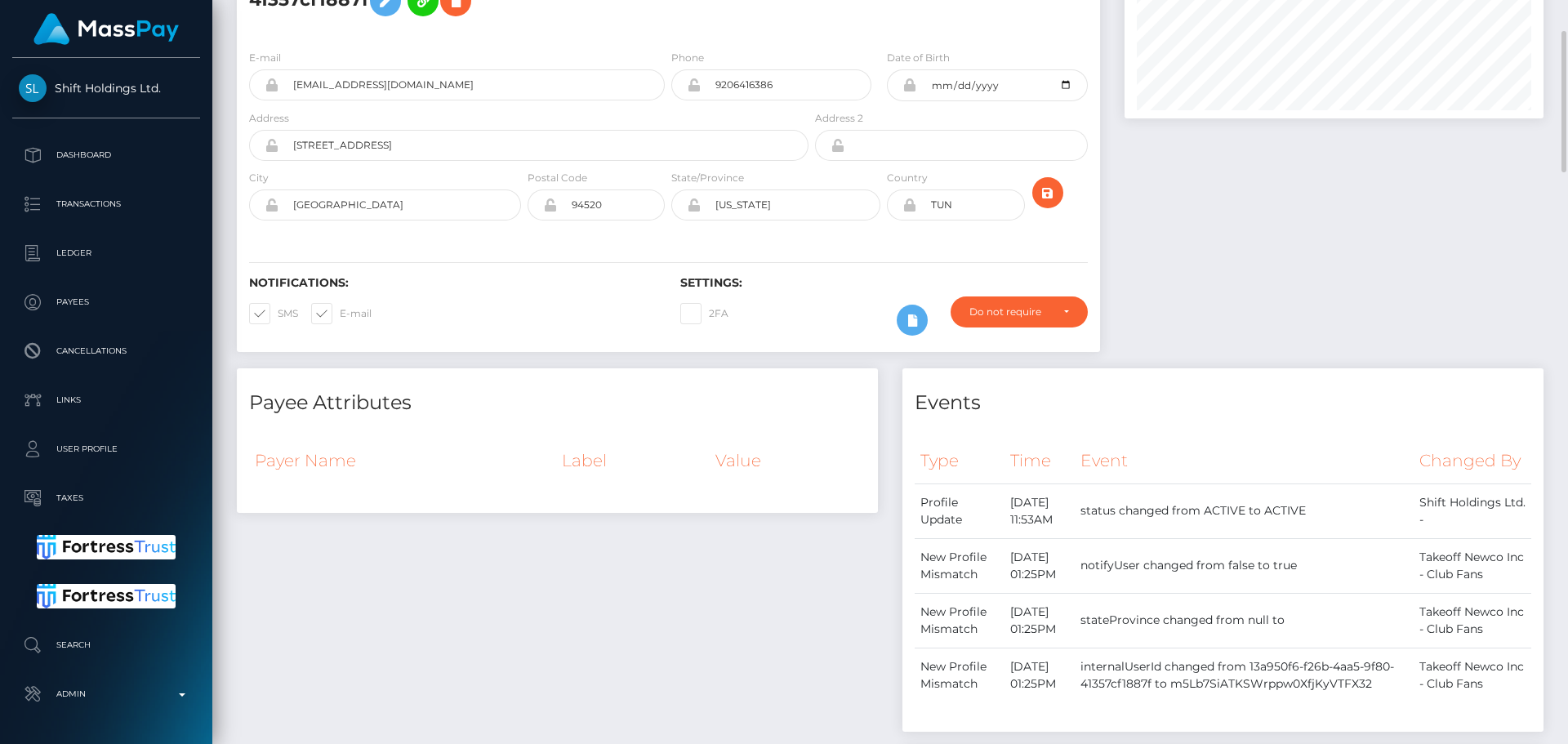
scroll to position [0, 0]
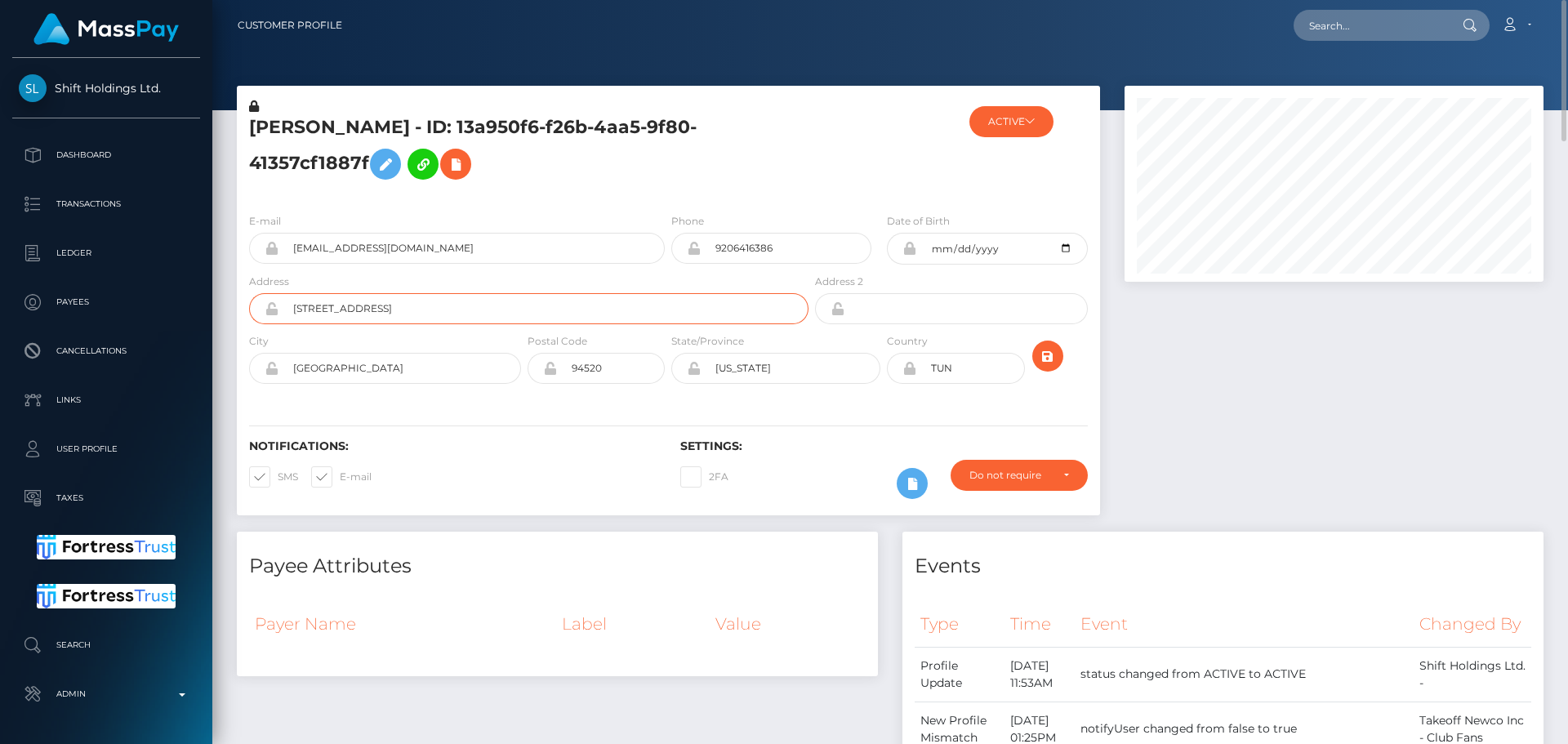
click at [414, 310] on input "[STREET_ADDRESS]" at bounding box center [544, 308] width 530 height 31
paste input "[STREET_ADDRESS]"
type input "[STREET_ADDRESS]"
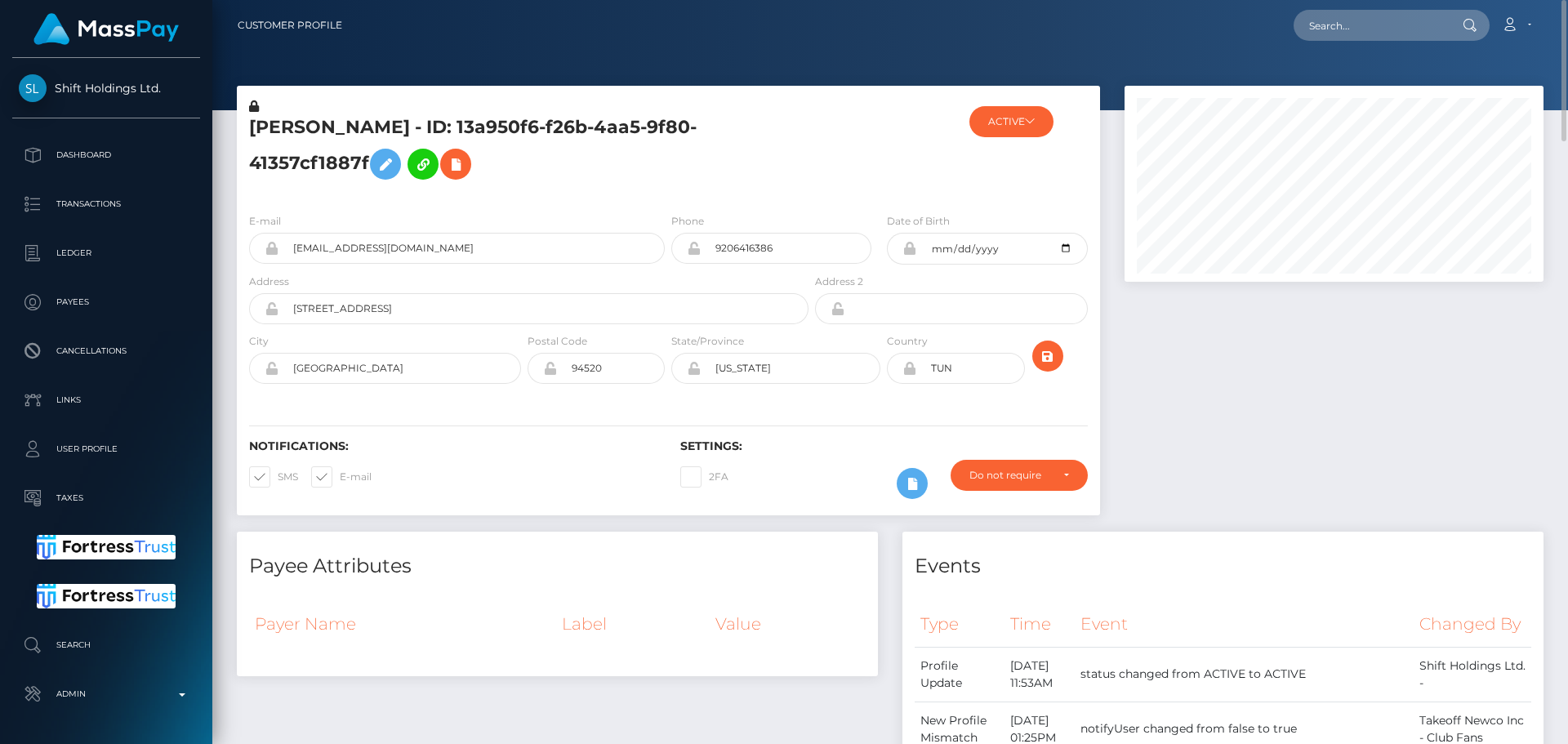
click at [463, 413] on div "Notifications: SMS E-mail Settings: 2FA" at bounding box center [668, 458] width 863 height 115
click at [910, 371] on icon at bounding box center [909, 369] width 14 height 13
click at [387, 379] on input "Concord" at bounding box center [399, 369] width 242 height 31
paste input "[GEOGRAPHIC_DATA]"
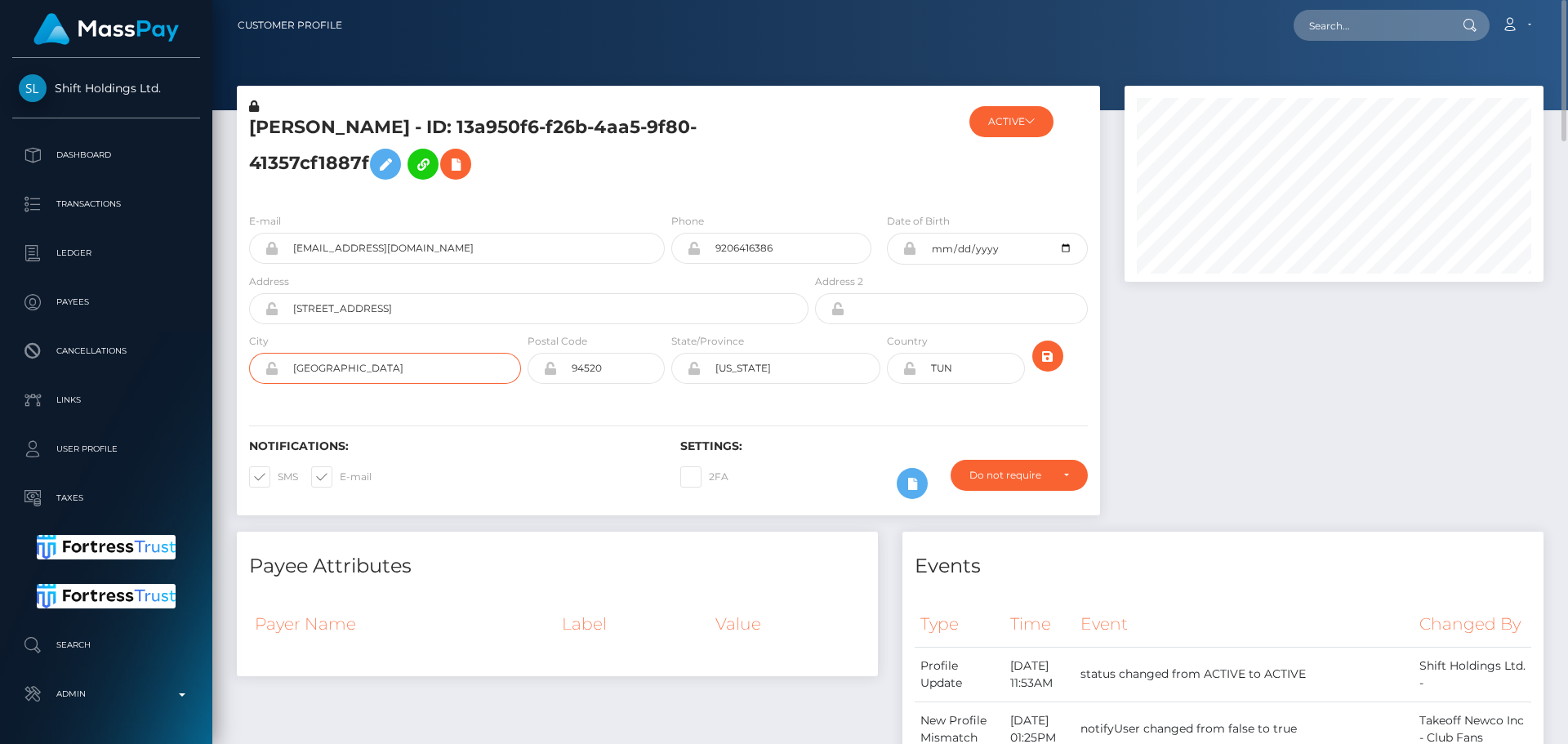
type input "[GEOGRAPHIC_DATA]"
click at [640, 368] on input "94520" at bounding box center [611, 369] width 108 height 31
paste input "NW9 6NJ"
type input "NW9 6NJ"
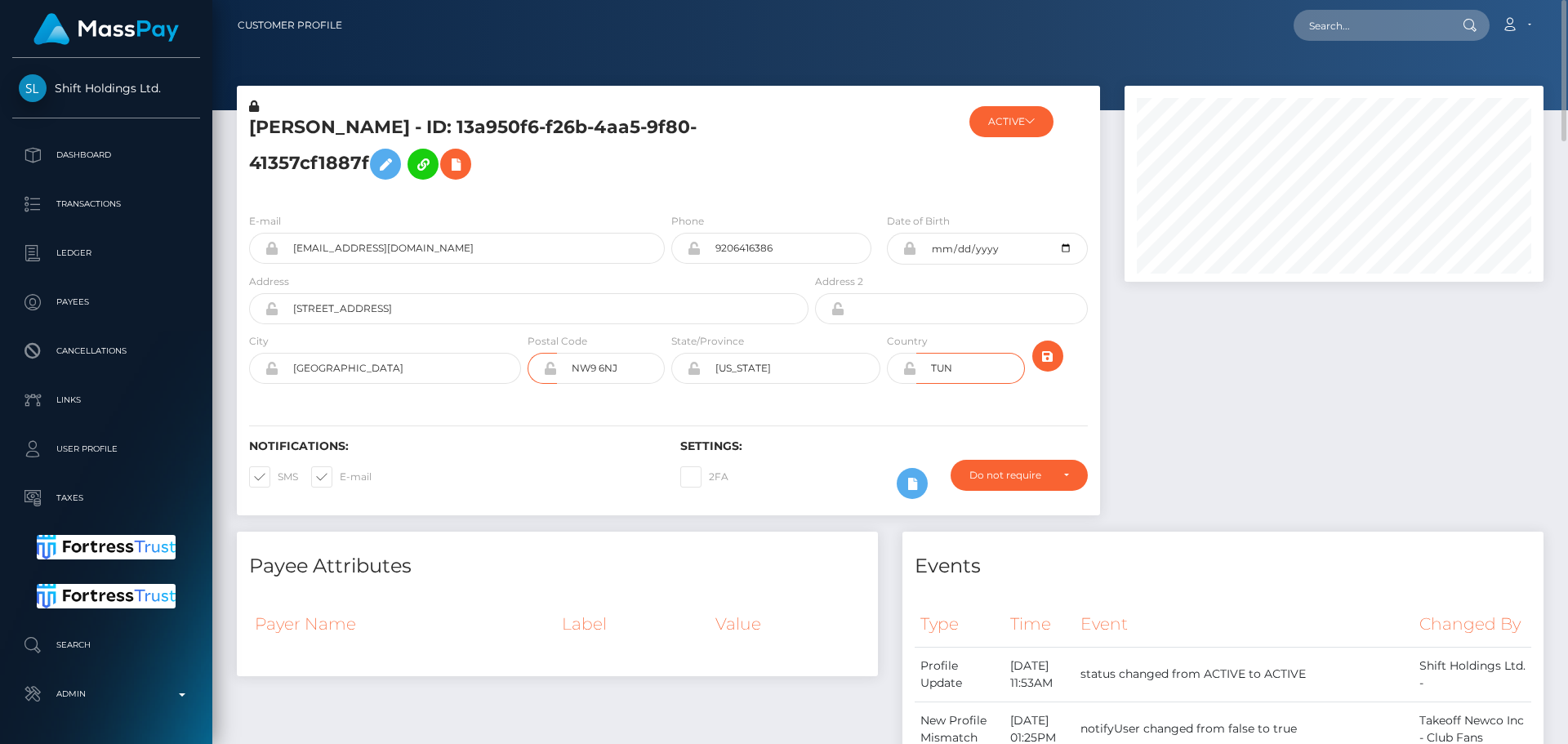
click at [950, 372] on input "TUN" at bounding box center [970, 369] width 108 height 31
type input "GBR"
click at [821, 435] on div "Notifications: SMS E-mail Settings: 2FA" at bounding box center [668, 458] width 863 height 115
click at [799, 361] on input "California" at bounding box center [791, 369] width 180 height 31
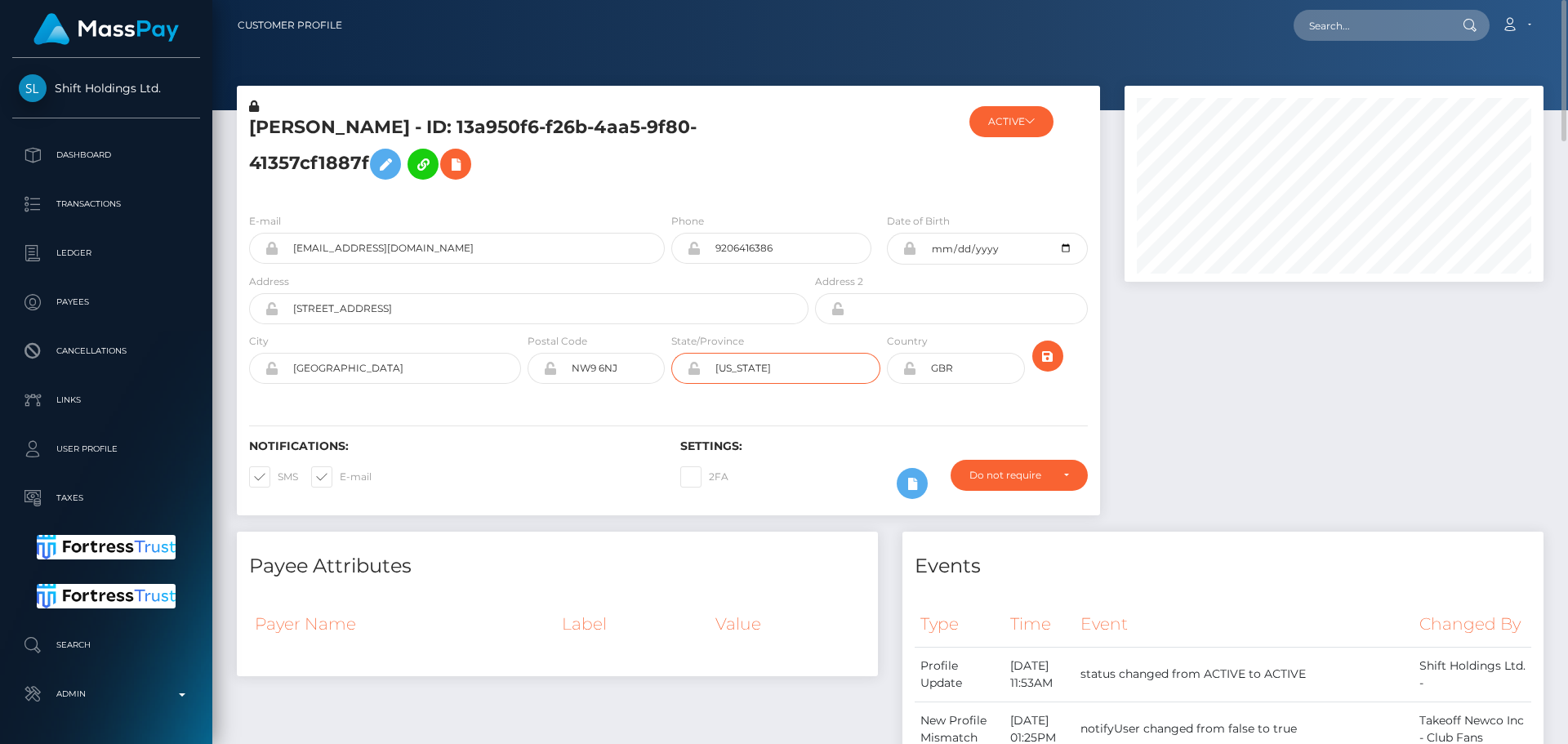
click at [799, 361] on input "California" at bounding box center [791, 369] width 180 height 31
paste input "London"
type input "London"
click at [732, 404] on div "Notifications: SMS E-mail Settings: 2FA" at bounding box center [668, 458] width 863 height 115
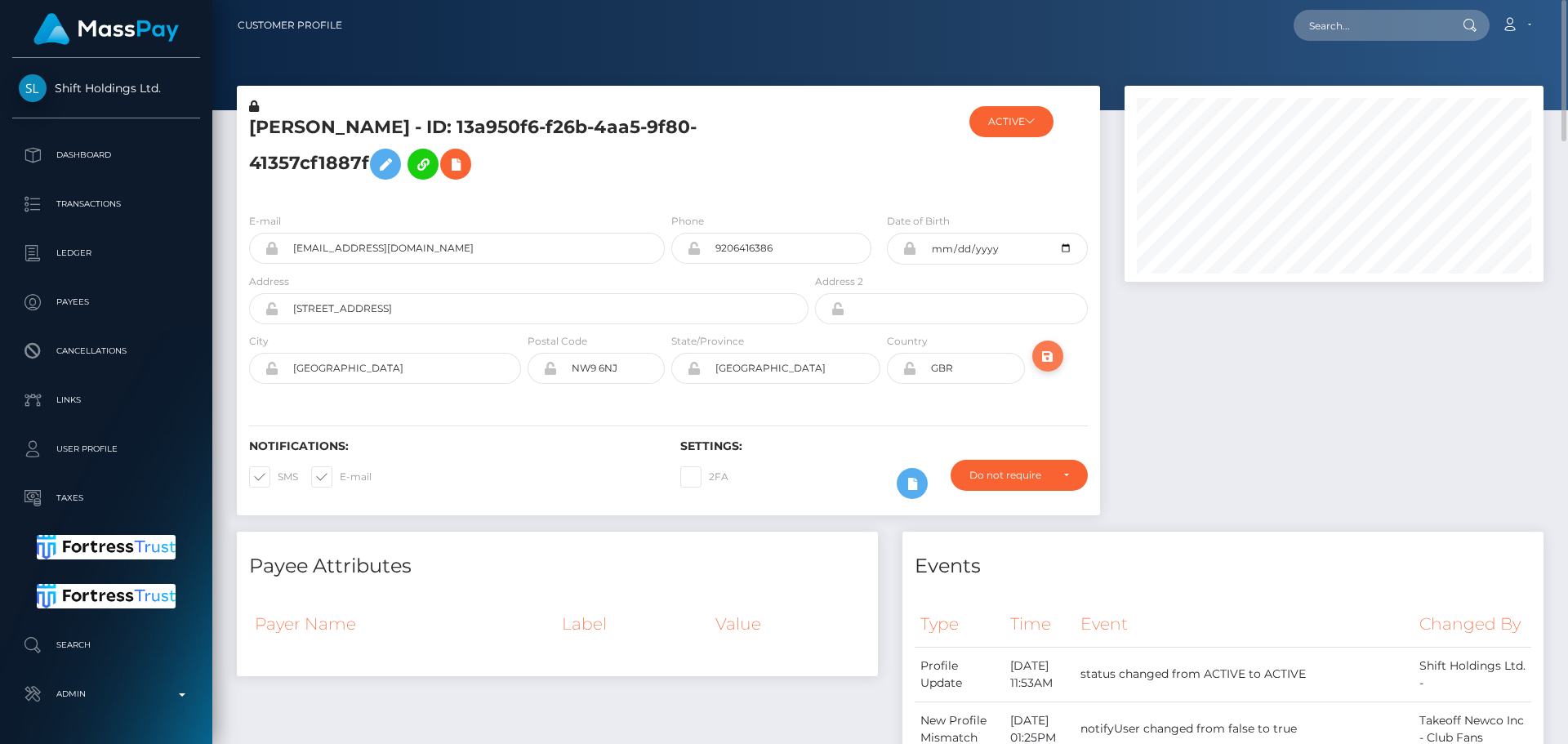
click at [1050, 355] on icon "submit" at bounding box center [1048, 356] width 19 height 20
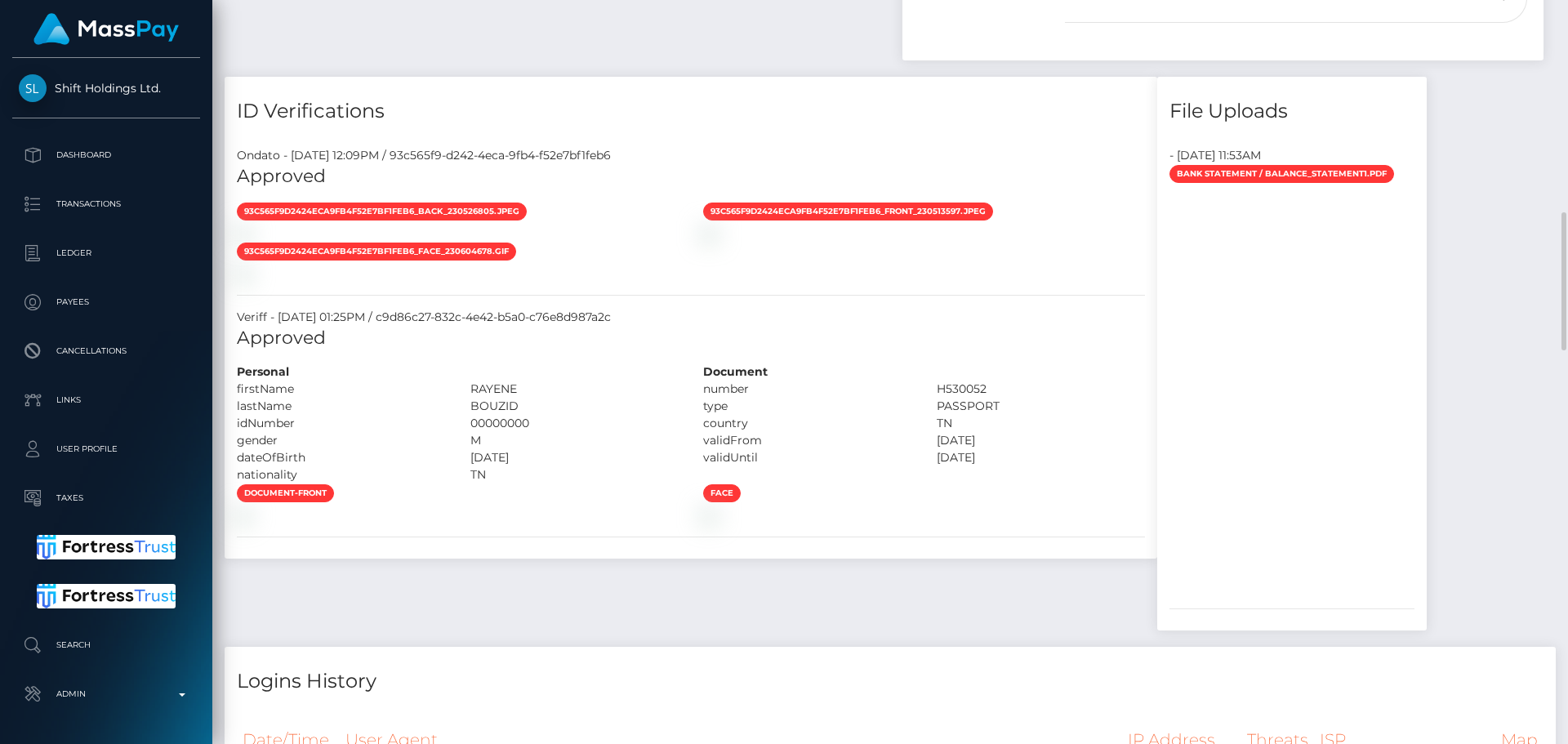
scroll to position [899, 0]
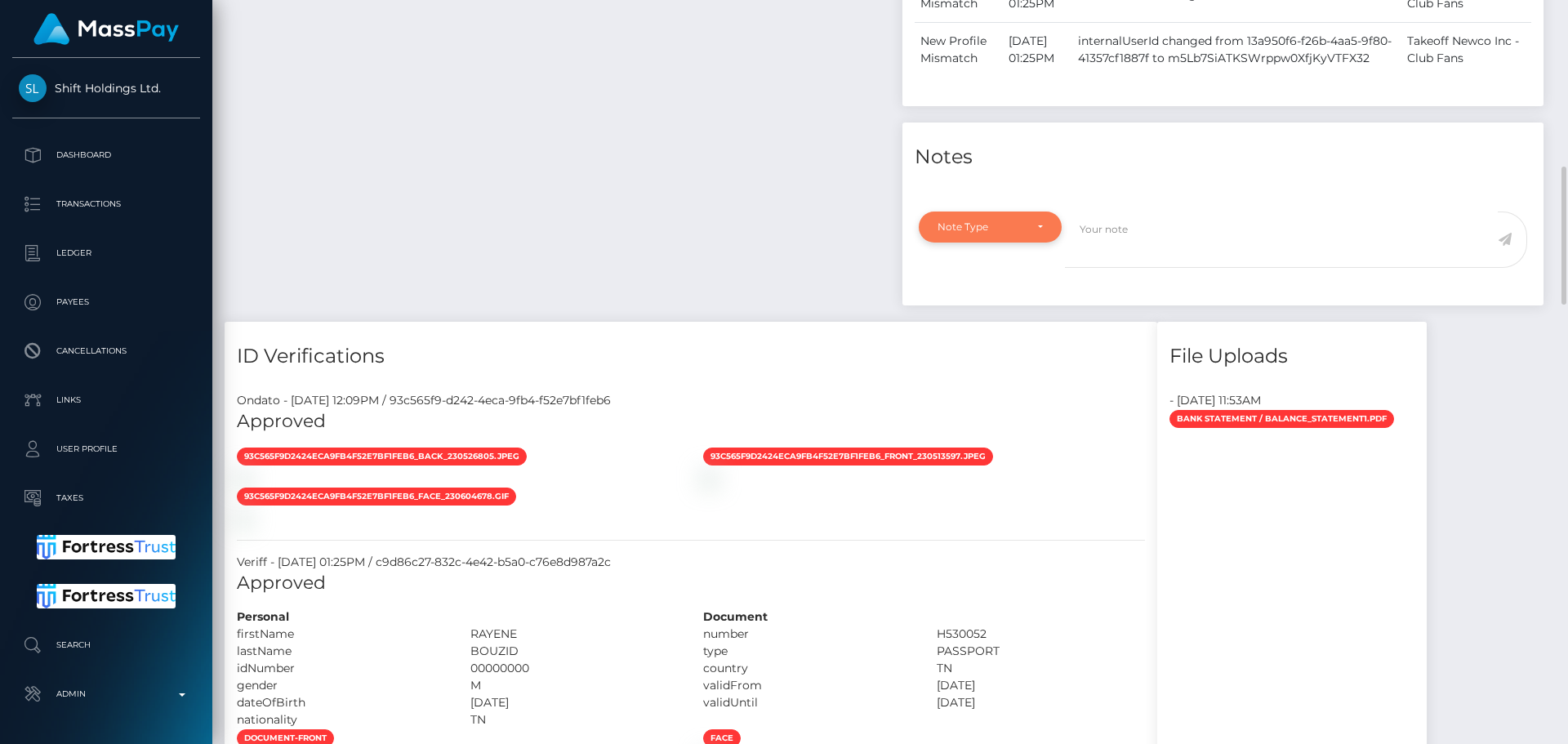
click at [995, 234] on div "Note Type" at bounding box center [981, 227] width 86 height 13
click at [974, 313] on span "Compliance" at bounding box center [968, 304] width 59 height 14
select select "COMPLIANCE"
click at [1136, 268] on textarea at bounding box center [1282, 239] width 433 height 56
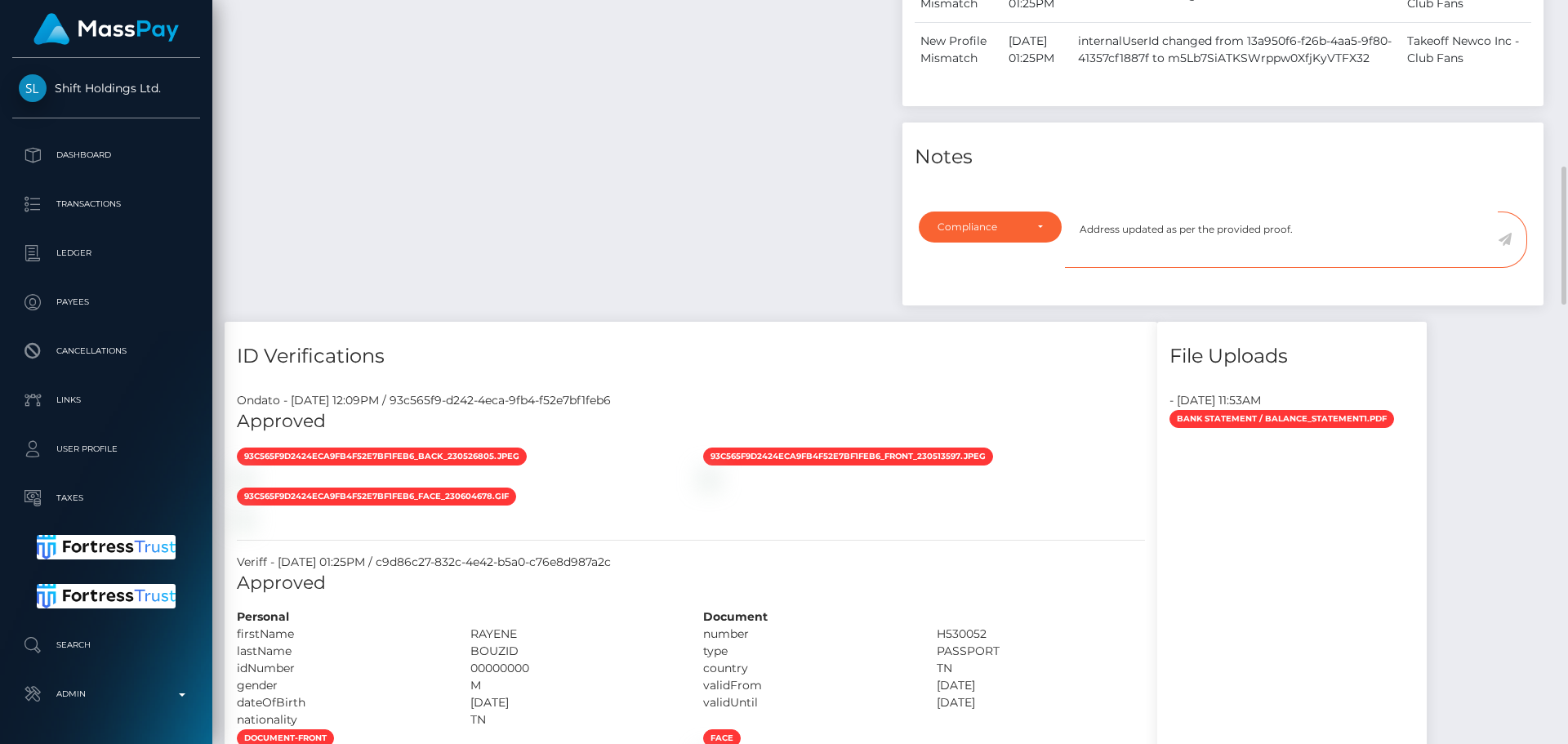
type textarea "Address updated as per the provided proof."
click at [1331, 257] on textarea "Address updated as per the provided proof." at bounding box center [1282, 239] width 433 height 56
click at [1499, 246] on icon at bounding box center [1505, 239] width 14 height 13
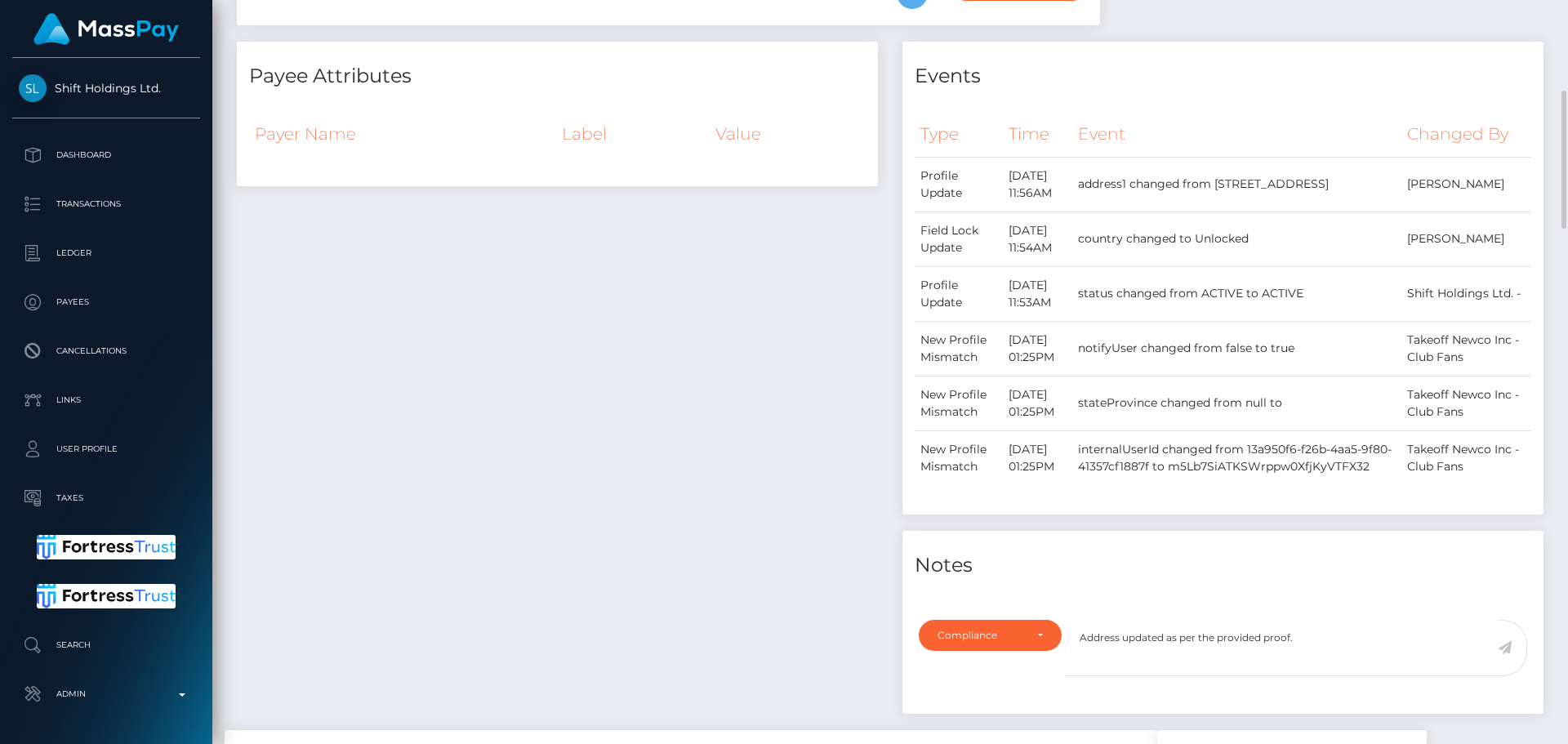
scroll to position [0, 0]
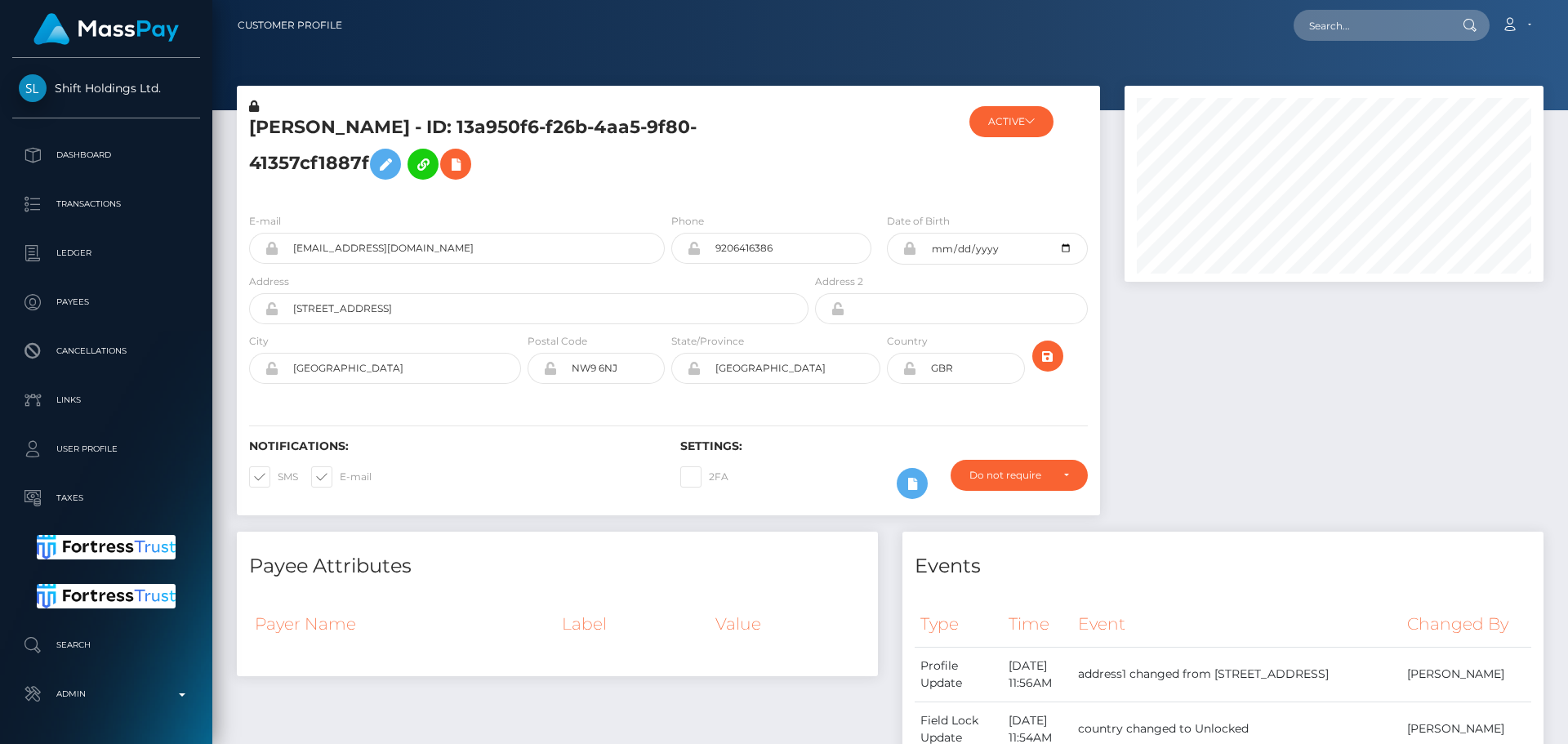
scroll to position [196, 420]
click at [1025, 120] on button "ACTIVE" at bounding box center [1012, 122] width 84 height 31
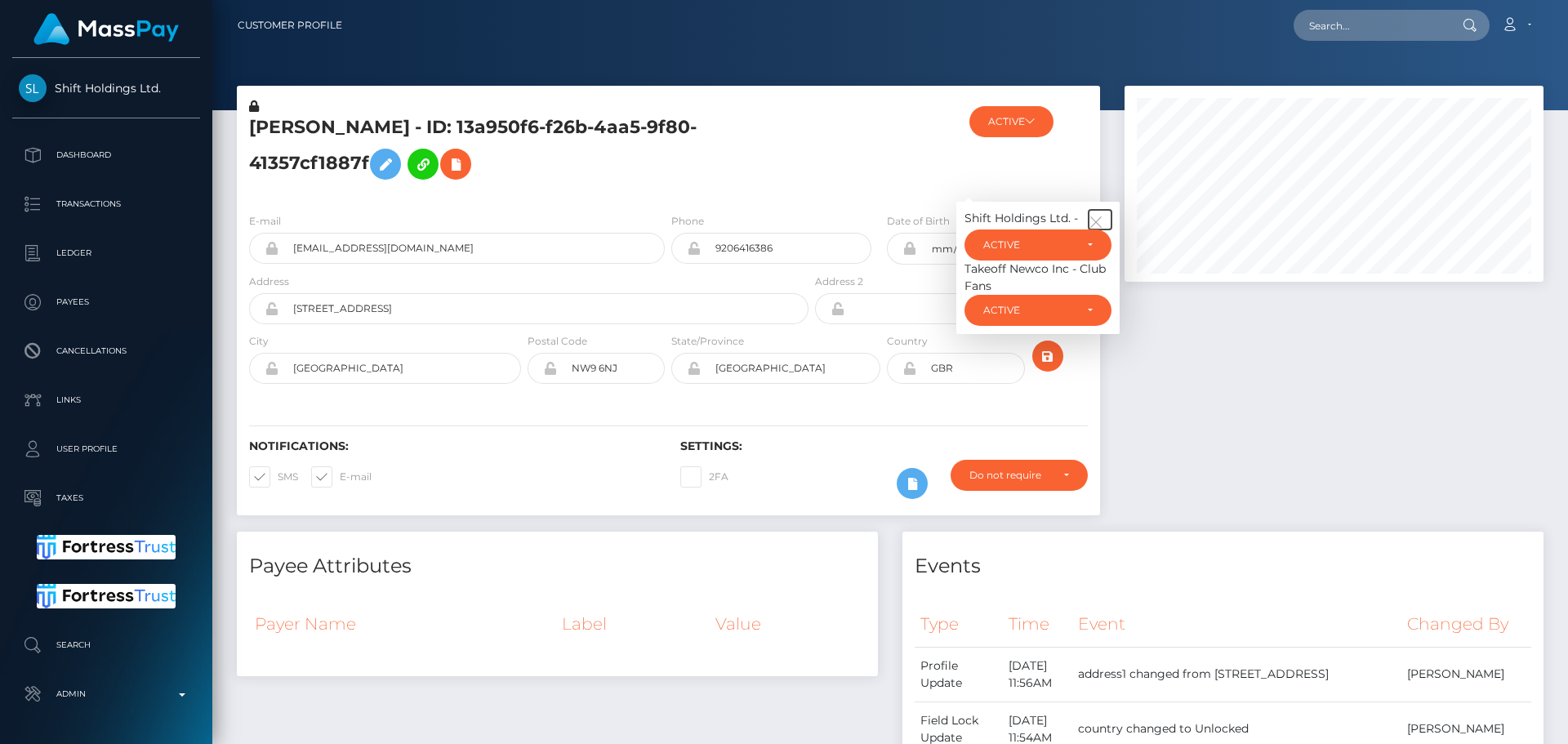
click at [1095, 216] on icon "button" at bounding box center [1095, 221] width 14 height 14
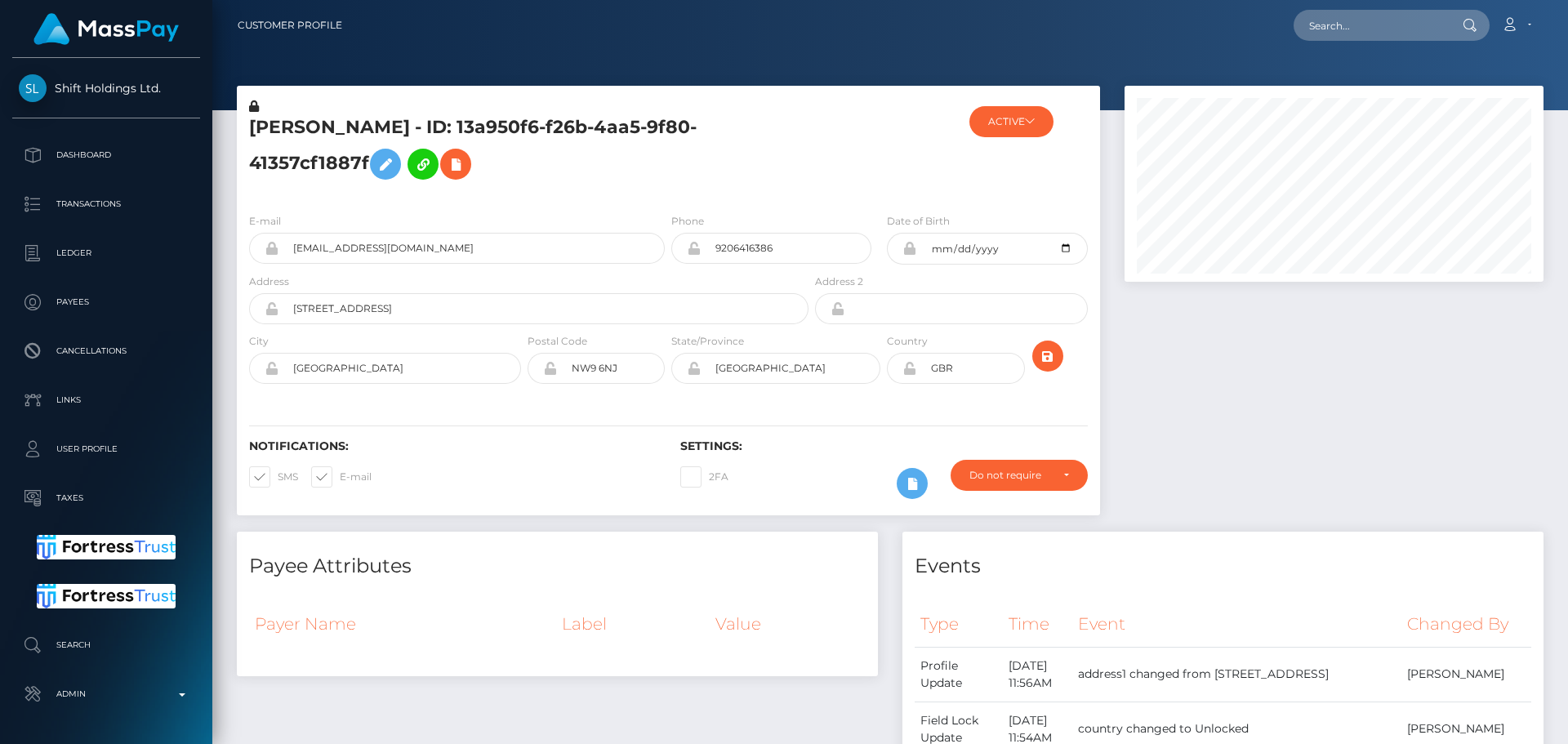
click at [999, 172] on div "ACTIVE Shift Holdings Ltd. - ACTIVE DEACTIVE CLOSED ACTIVE Takeoff Newco Inc - …" at bounding box center [1028, 148] width 144 height 102
click at [1058, 353] on button "submit" at bounding box center [1048, 356] width 31 height 31
click at [912, 370] on icon at bounding box center [909, 369] width 14 height 13
click at [1048, 362] on icon "submit" at bounding box center [1048, 356] width 19 height 20
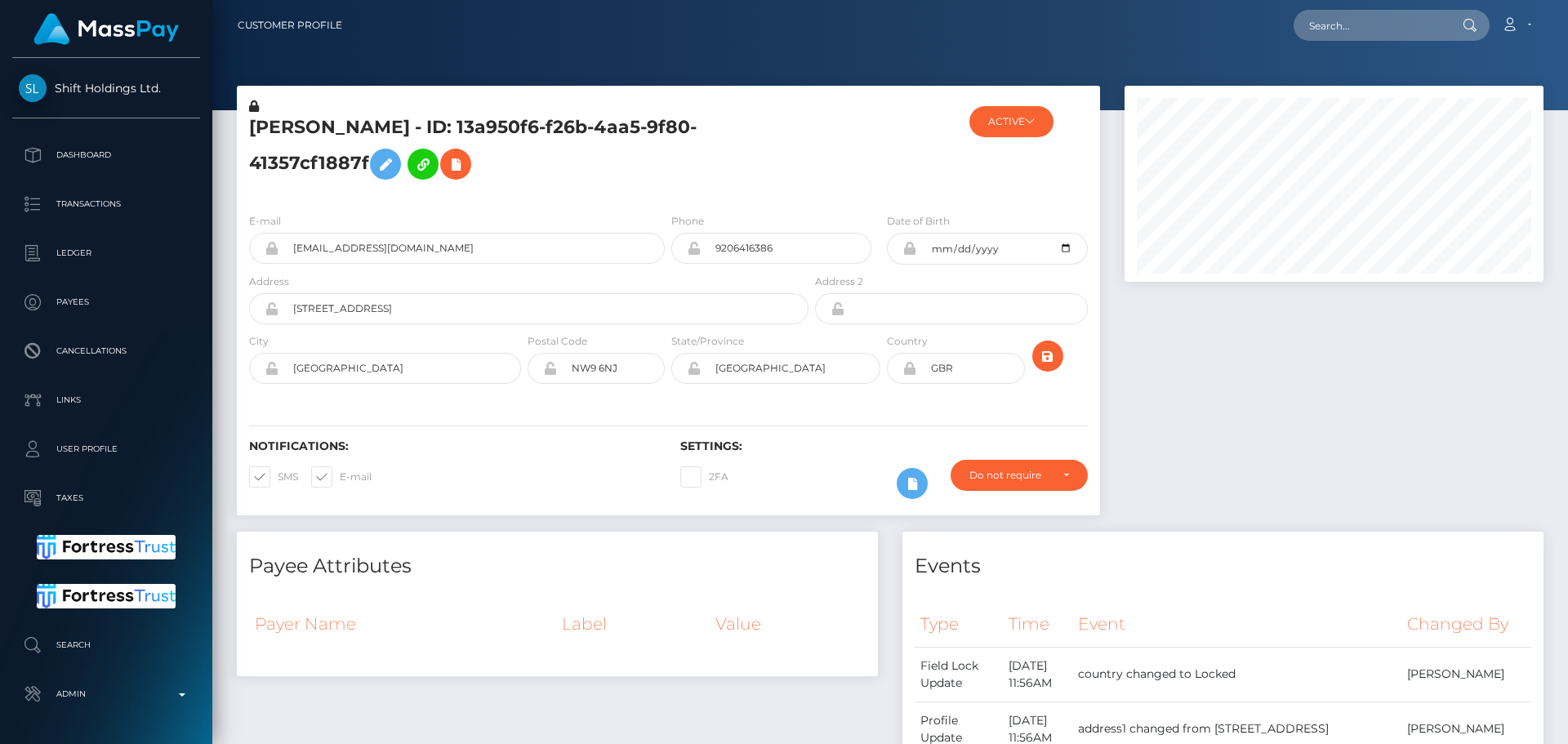
scroll to position [196, 420]
click at [437, 124] on h5 "RAYENE BOUZID - ID: 13a950f6-f26b-4aa5-9f80-41357cf1887f" at bounding box center [524, 151] width 550 height 73
copy h5 "RAYENE BOUZID - ID: 13a950f6-f26b-4aa5-9f80-41357cf1887f"
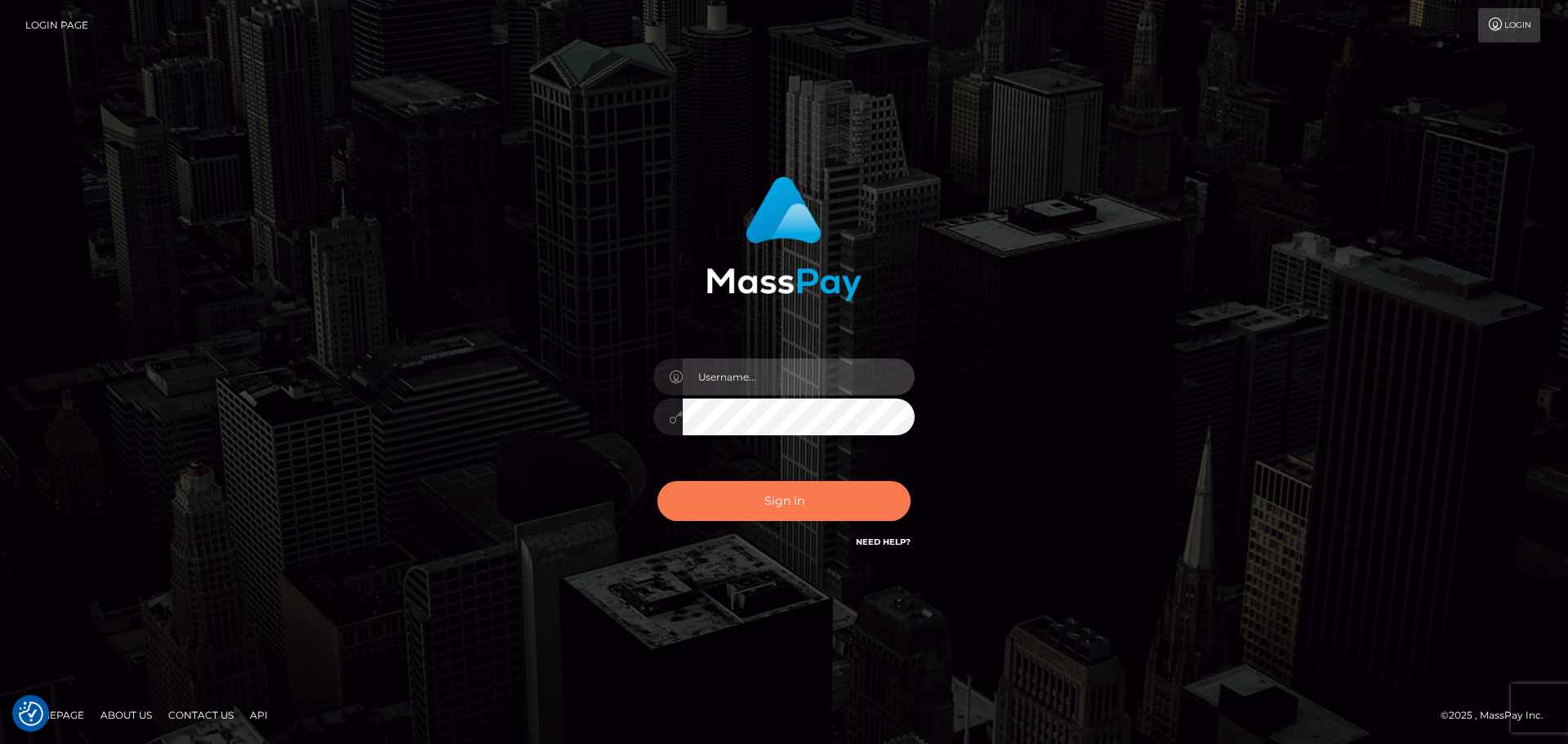
type input "[DOMAIN_NAME]"
click at [821, 495] on button "Sign in" at bounding box center [784, 502] width 254 height 40
type input "constantin.mp"
click at [831, 487] on button "Sign in" at bounding box center [784, 502] width 254 height 40
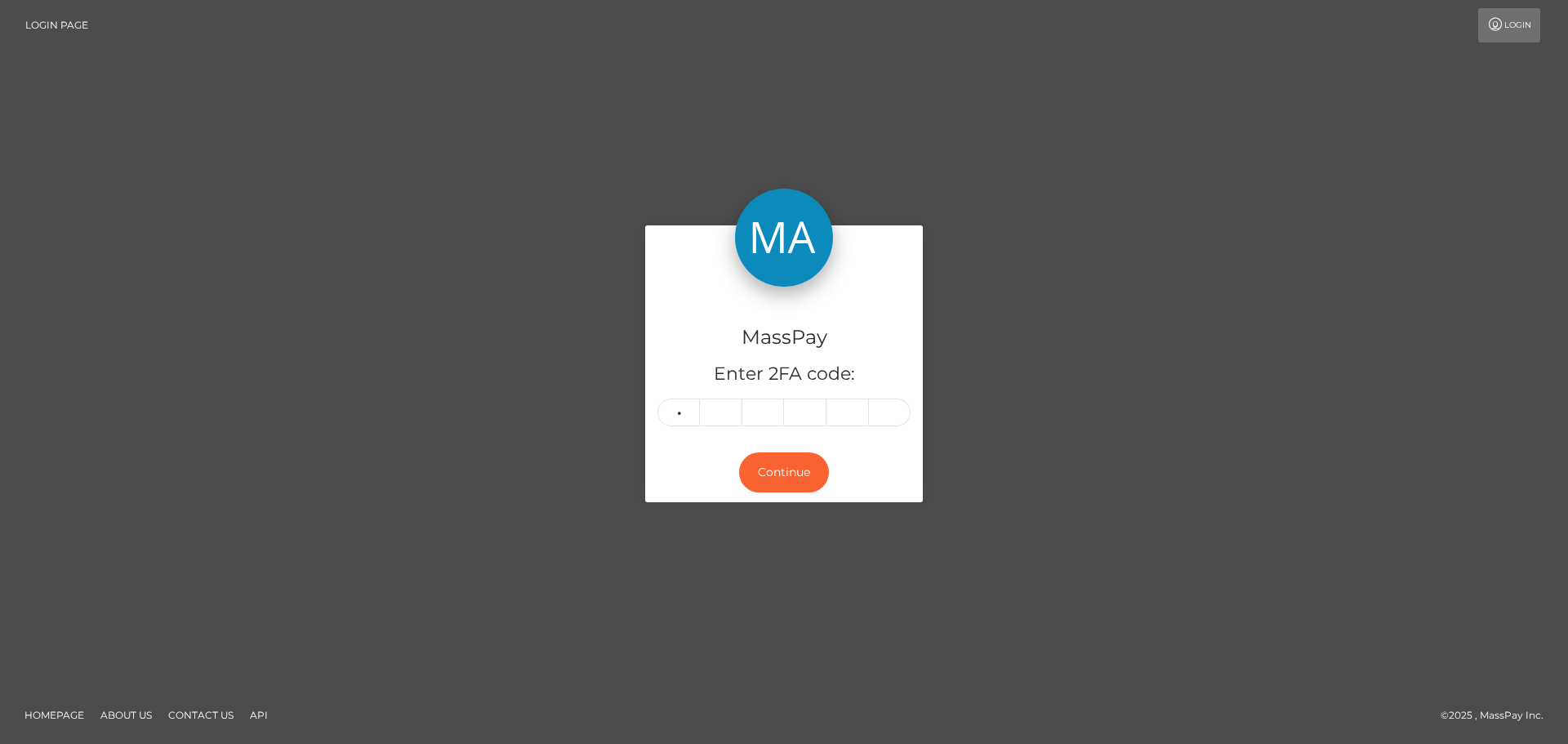
type input "5"
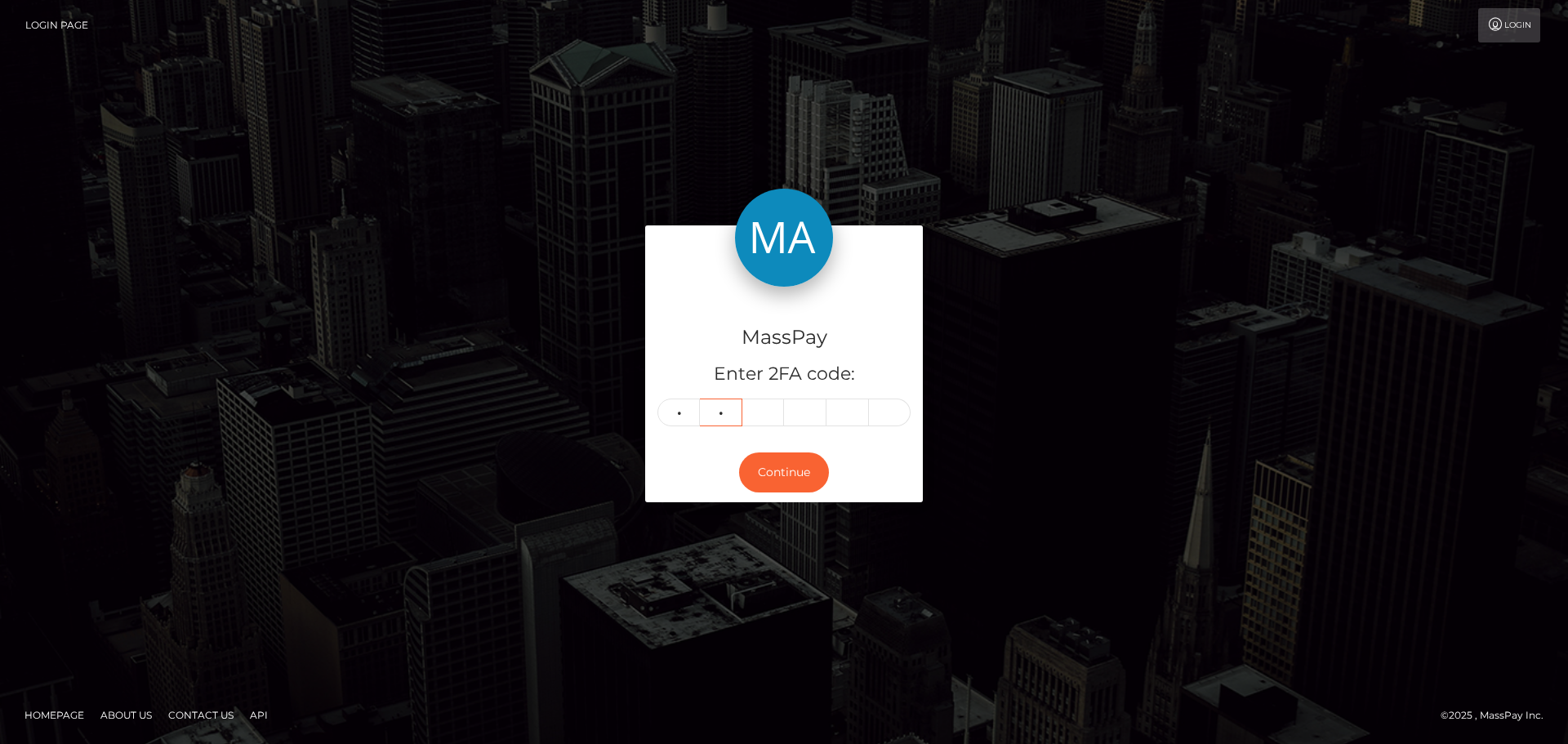
type input "5"
type input "7"
type input "6"
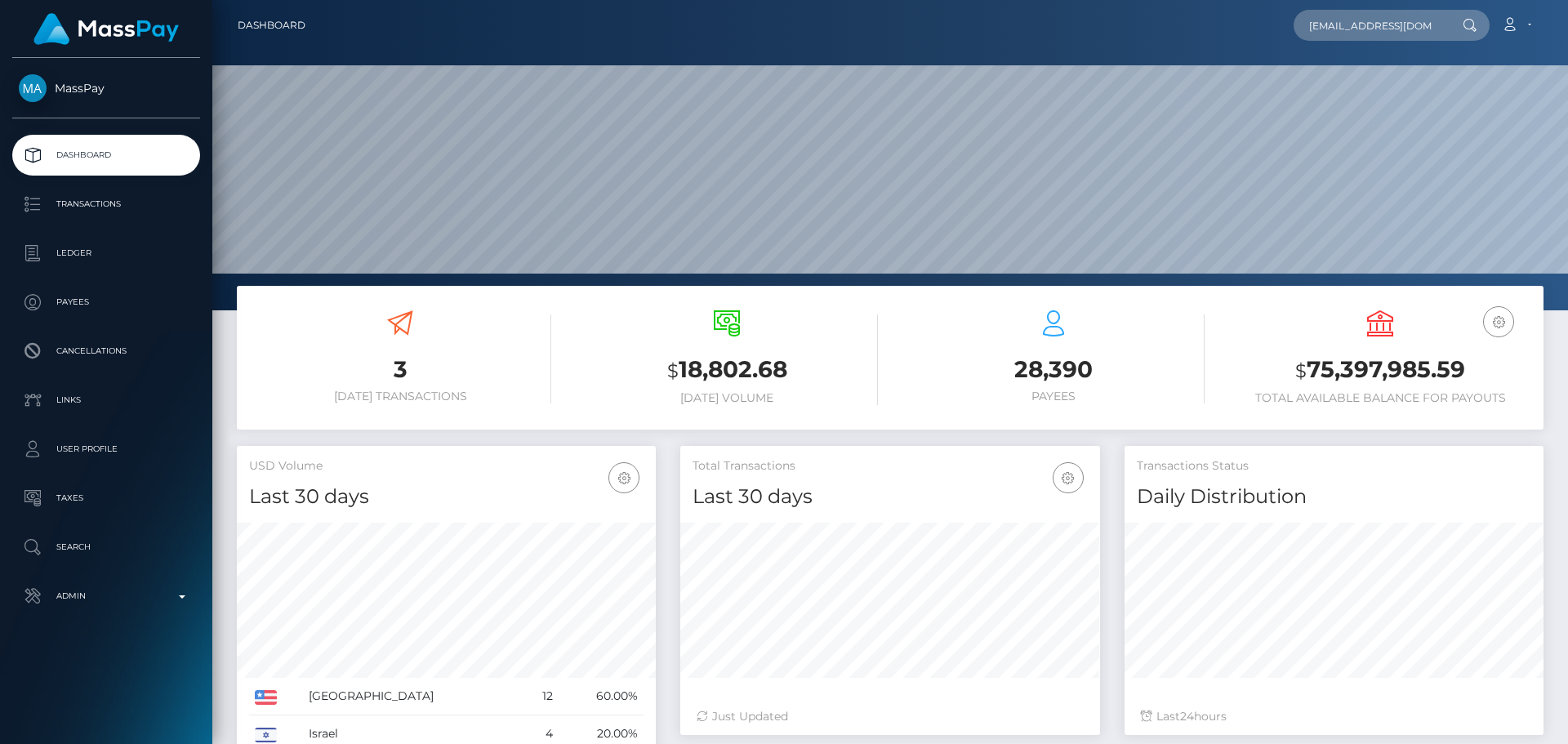
scroll to position [0, 19]
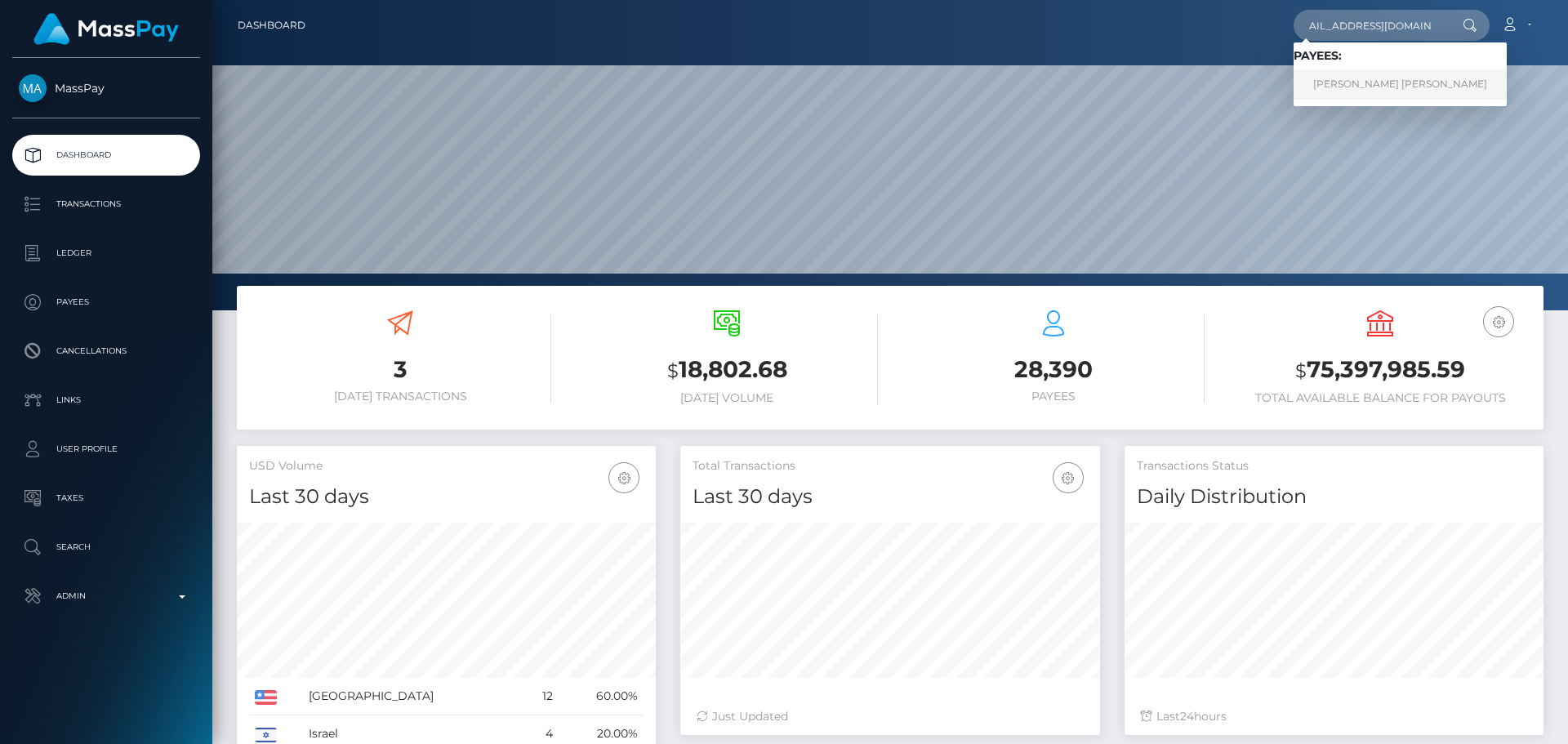
type input "[EMAIL_ADDRESS][DOMAIN_NAME]"
click at [1377, 78] on link "[PERSON_NAME] [PERSON_NAME]" at bounding box center [1400, 85] width 213 height 31
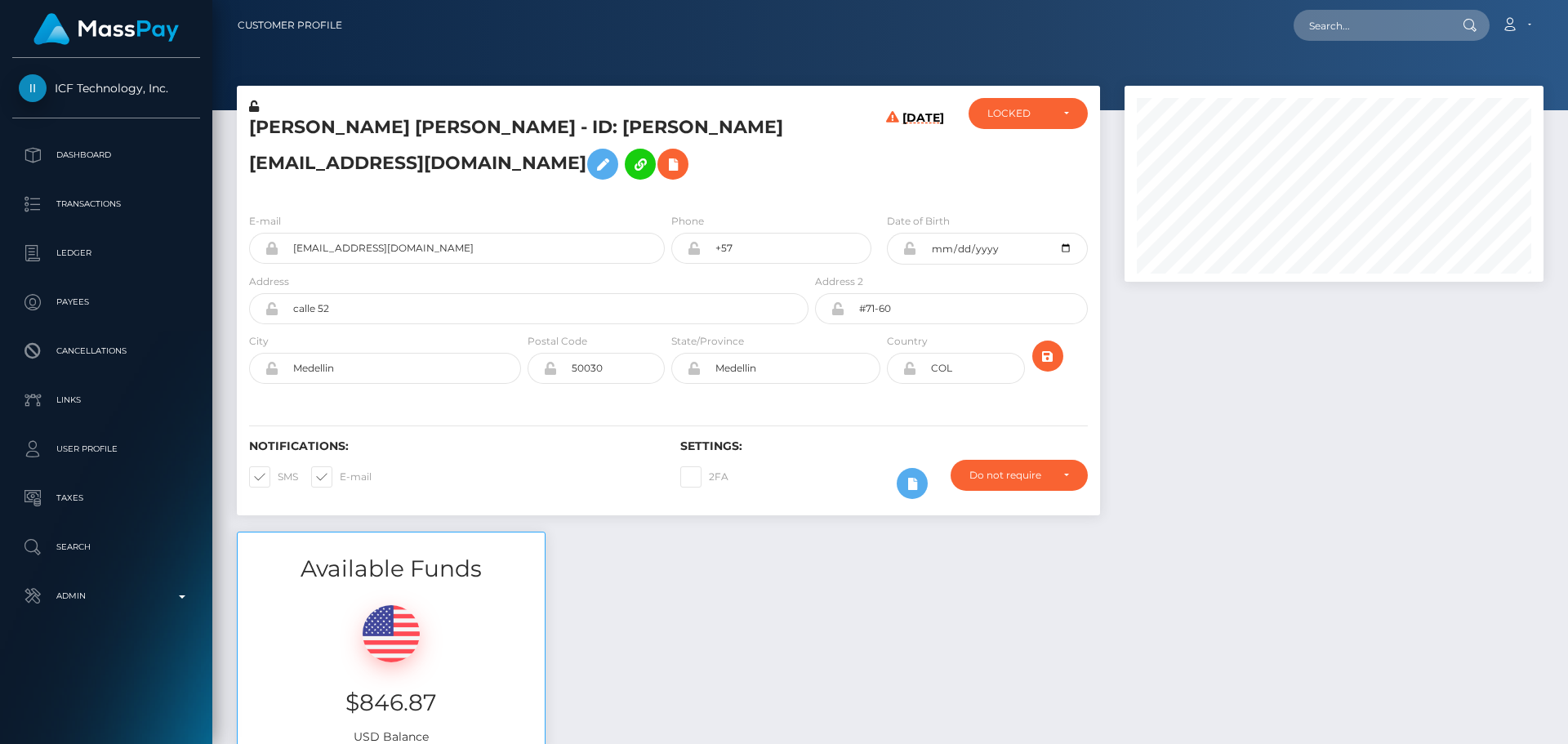
scroll to position [196, 420]
click at [667, 198] on div "Gabriel Jaime Ceballos Ceballos - ID: gabrieljceballos@gmail.com" at bounding box center [524, 148] width 575 height 102
click at [664, 175] on h5 "Gabriel Jaime Ceballos Ceballos - ID: gabrieljceballos@gmail.com" at bounding box center [524, 151] width 550 height 73
click at [677, 166] on h5 "Gabriel Jaime Ceballos Ceballos - ID: gabrieljceballos@gmail.com" at bounding box center [524, 151] width 550 height 73
click at [283, 124] on h5 "Gabriel Jaime Ceballos Ceballos - ID: gabrieljceballos@gmail.com" at bounding box center [524, 151] width 550 height 73
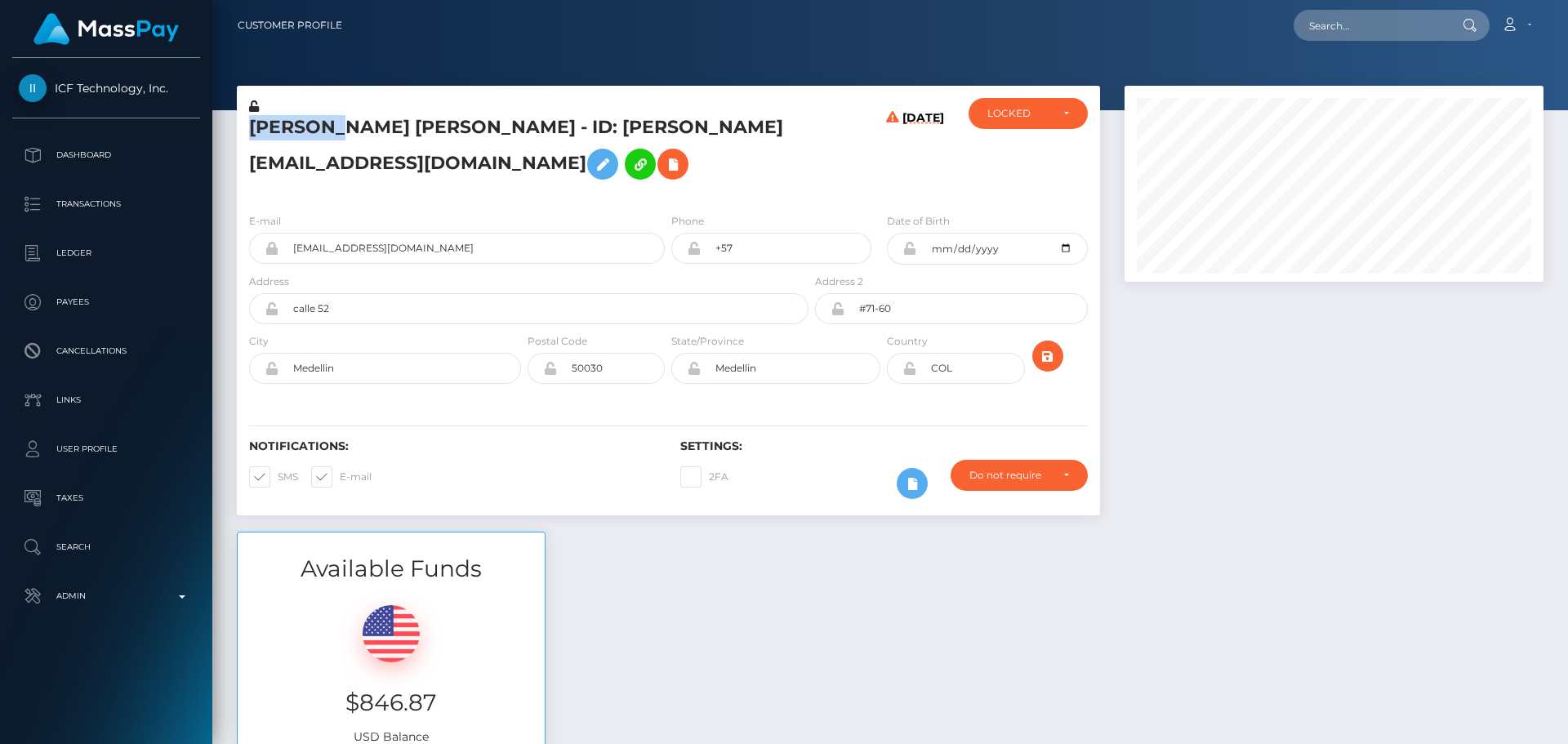
click at [283, 124] on h5 "Gabriel Jaime Ceballos Ceballos - ID: gabrieljceballos@gmail.com" at bounding box center [524, 151] width 550 height 73
copy h5 "Gabriel"
click at [502, 122] on h5 "Gabriel Jaime Ceballos Ceballos - ID: gabrieljceballos@gmail.com" at bounding box center [524, 151] width 550 height 73
copy h5 "Ceballos"
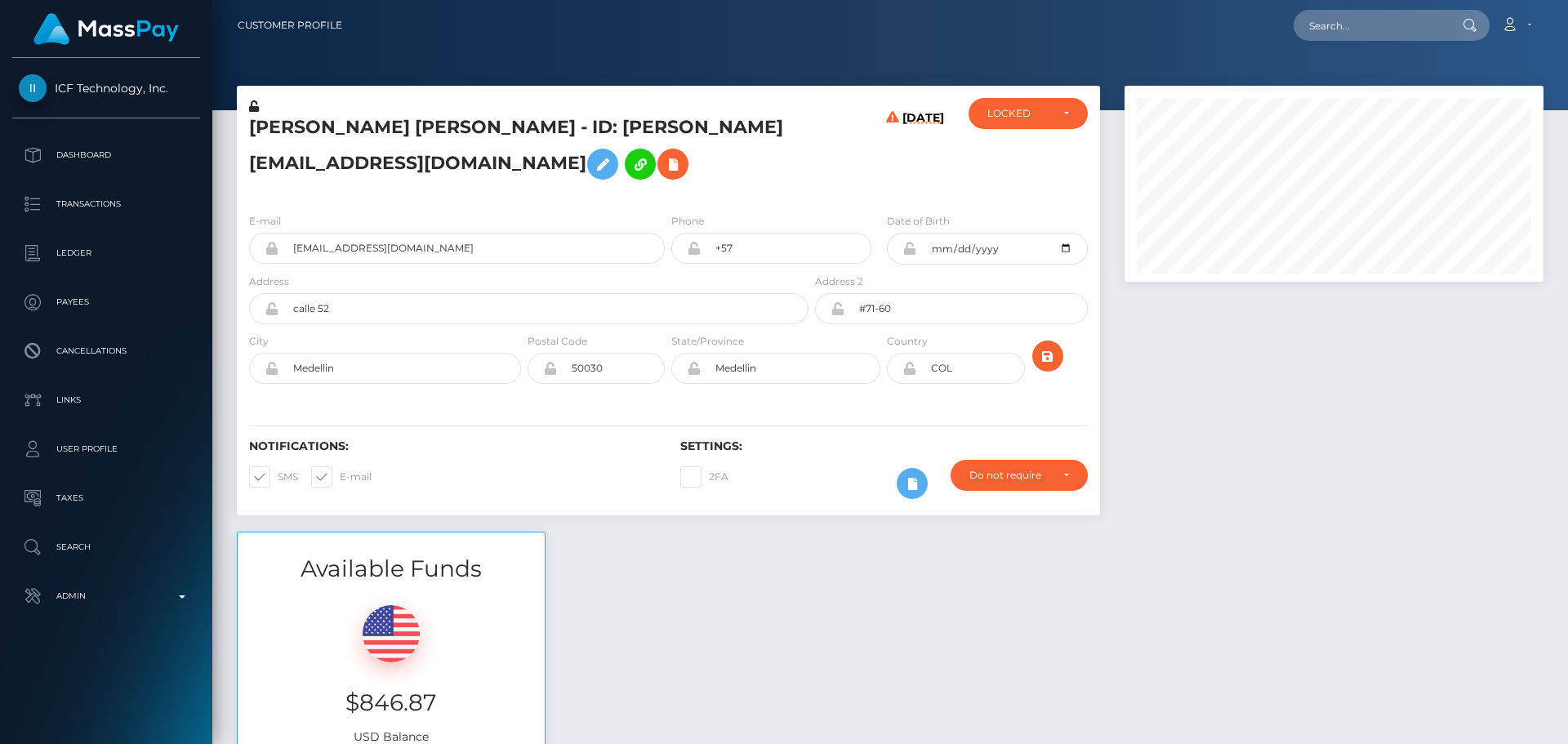
click at [825, 153] on div "08/31/25" at bounding box center [884, 148] width 144 height 102
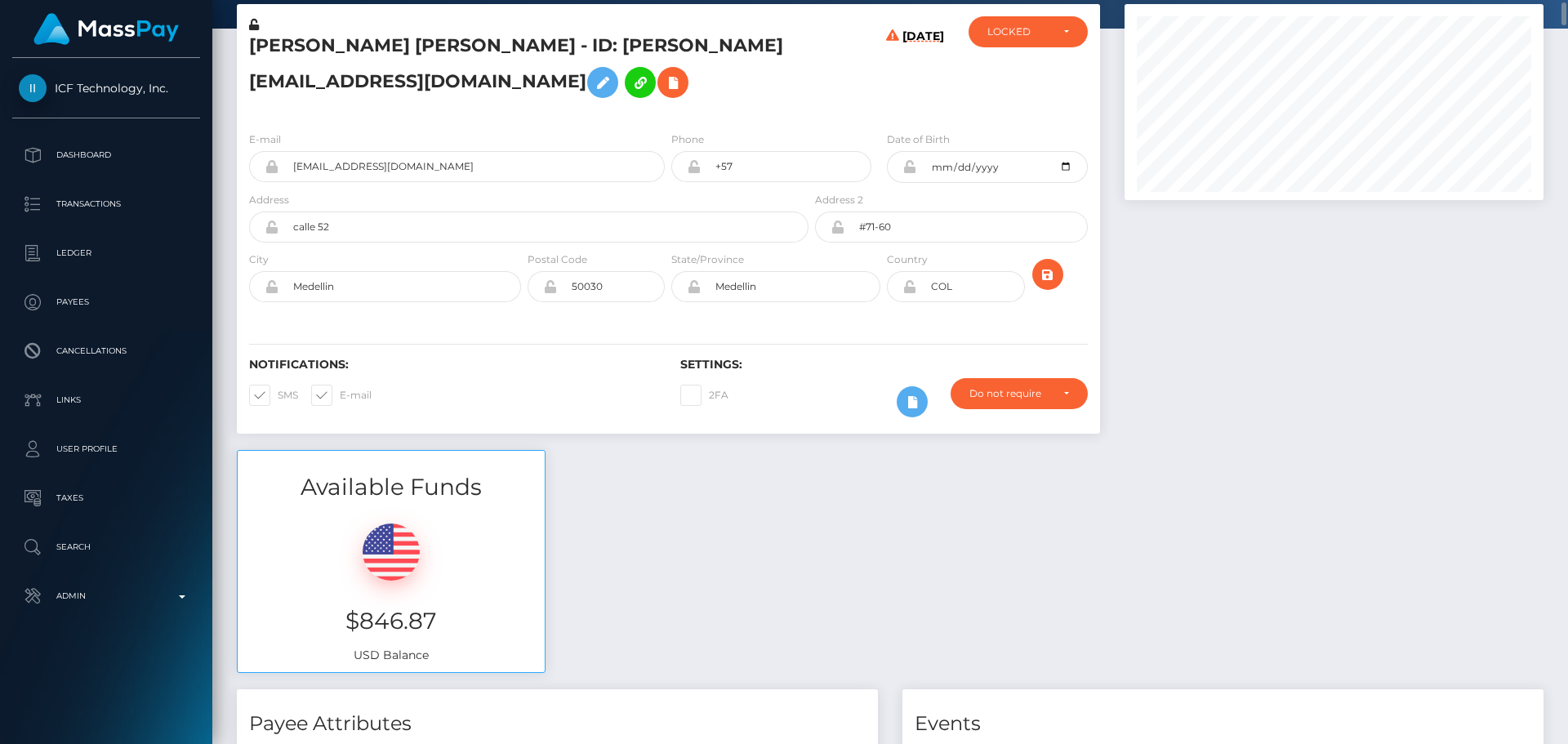
scroll to position [0, 0]
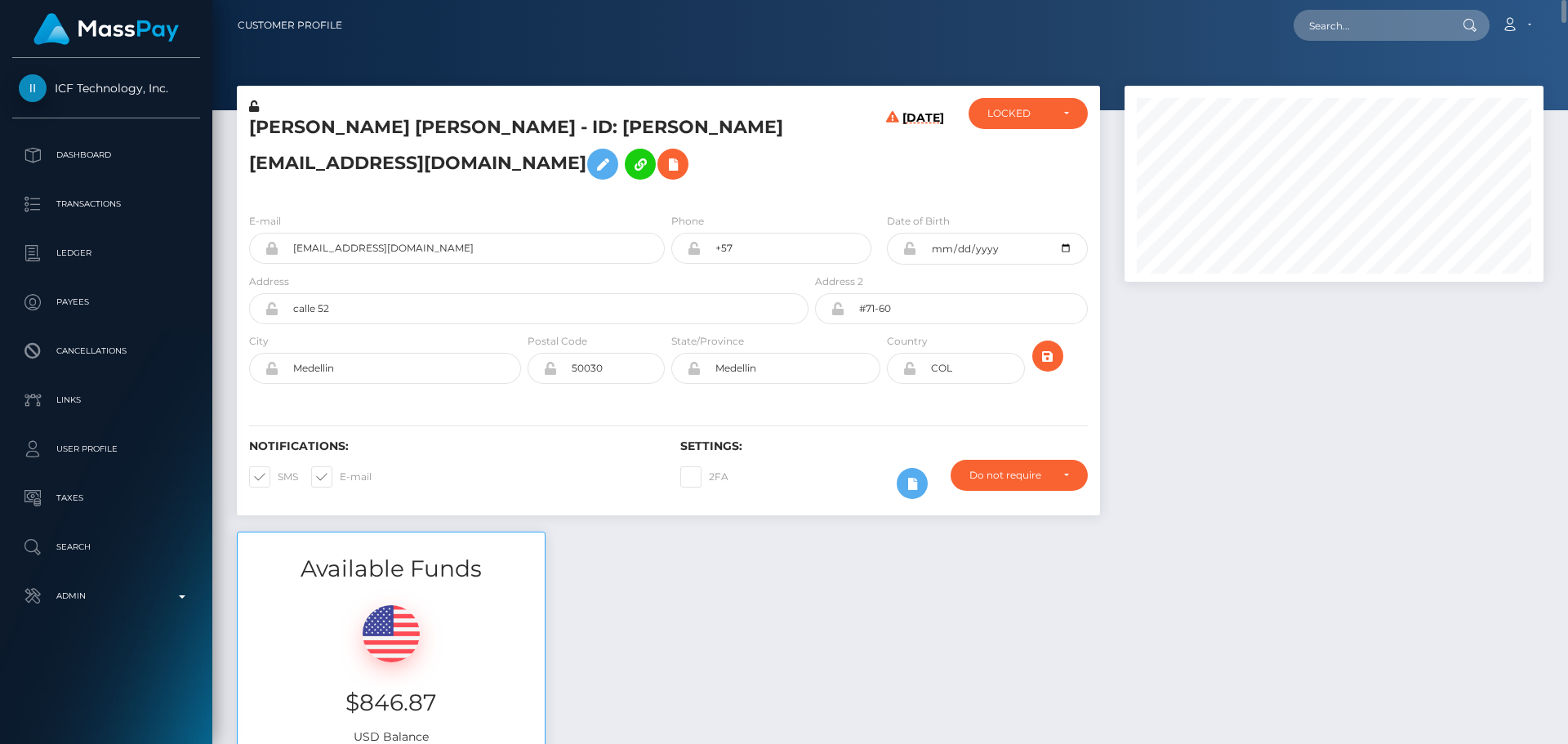
click at [744, 163] on h5 "Gabriel Jaime Ceballos Ceballos - ID: gabrieljceballos@gmail.com" at bounding box center [524, 151] width 550 height 73
click at [752, 156] on h5 "Gabriel Jaime Ceballos Ceballos - ID: gabrieljceballos@gmail.com" at bounding box center [524, 151] width 550 height 73
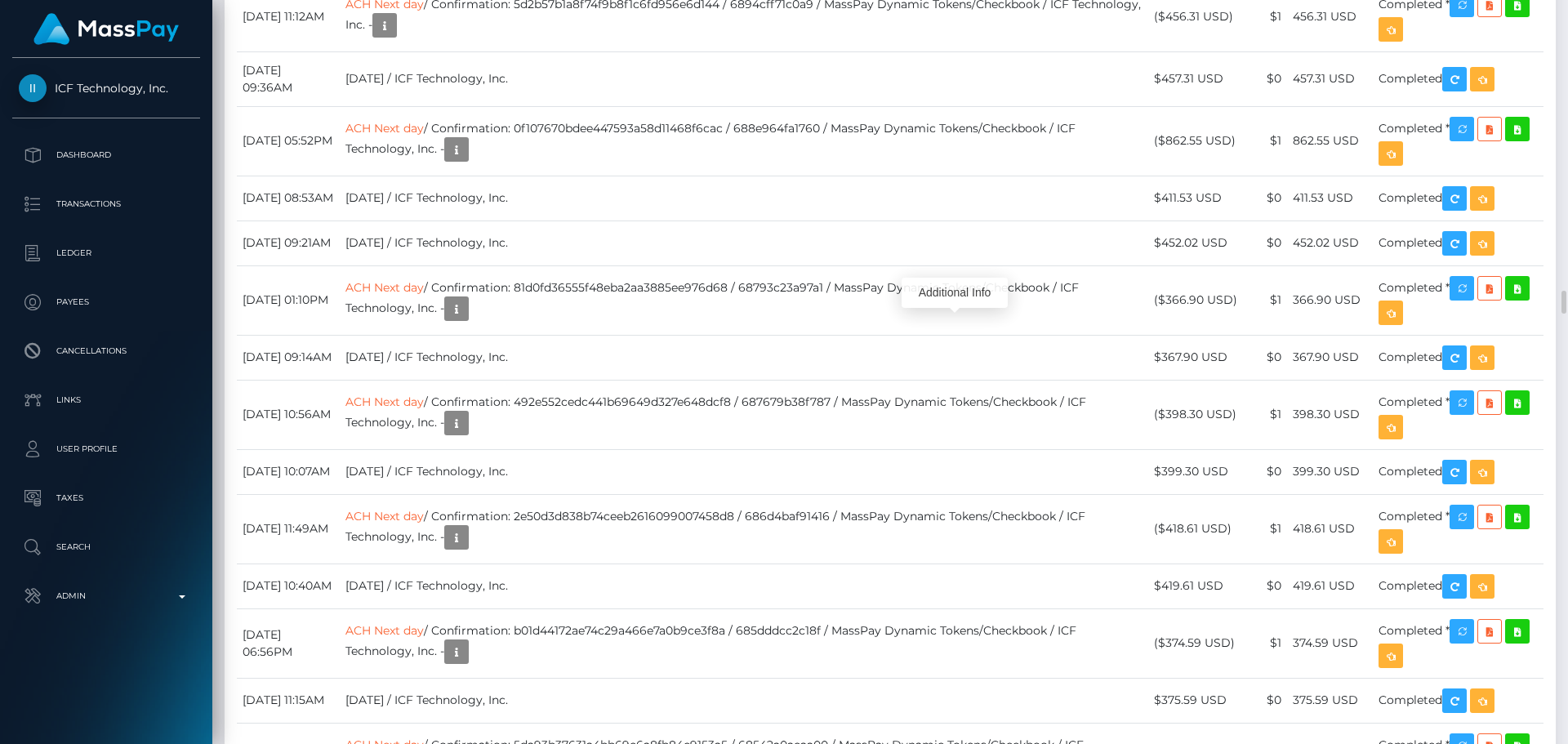
scroll to position [196, 420]
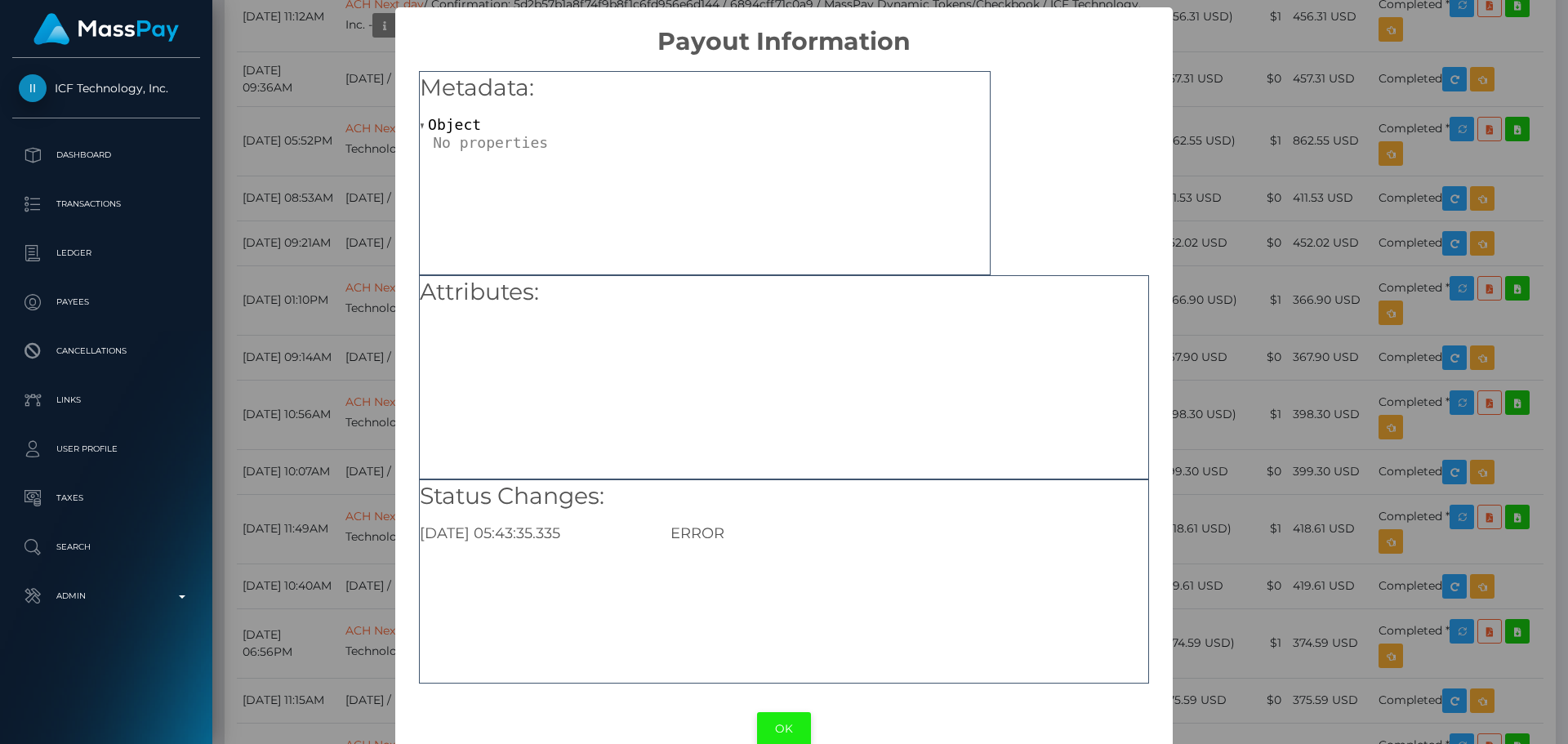
click at [789, 727] on button "OK" at bounding box center [784, 729] width 54 height 34
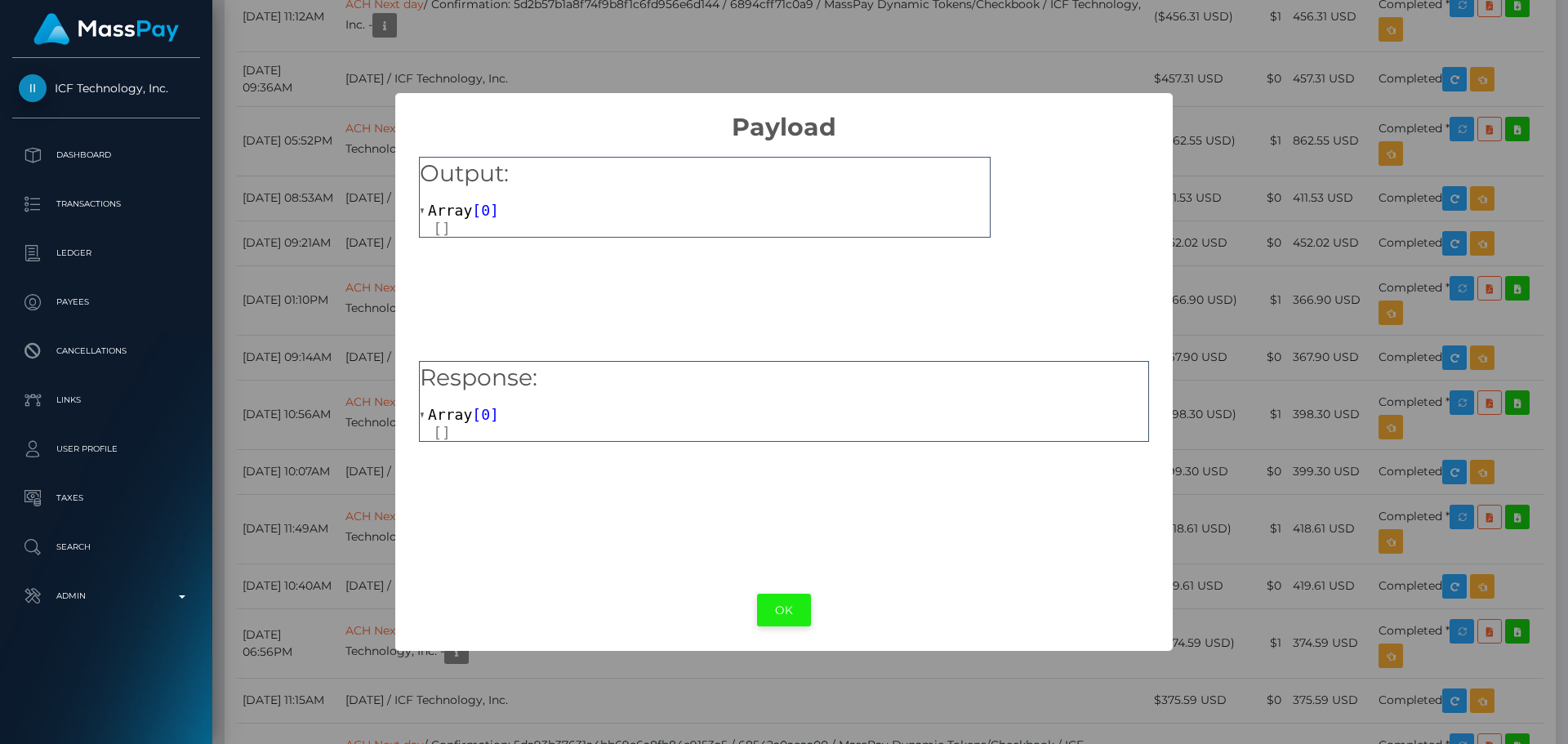
click at [782, 603] on button "OK" at bounding box center [784, 610] width 54 height 34
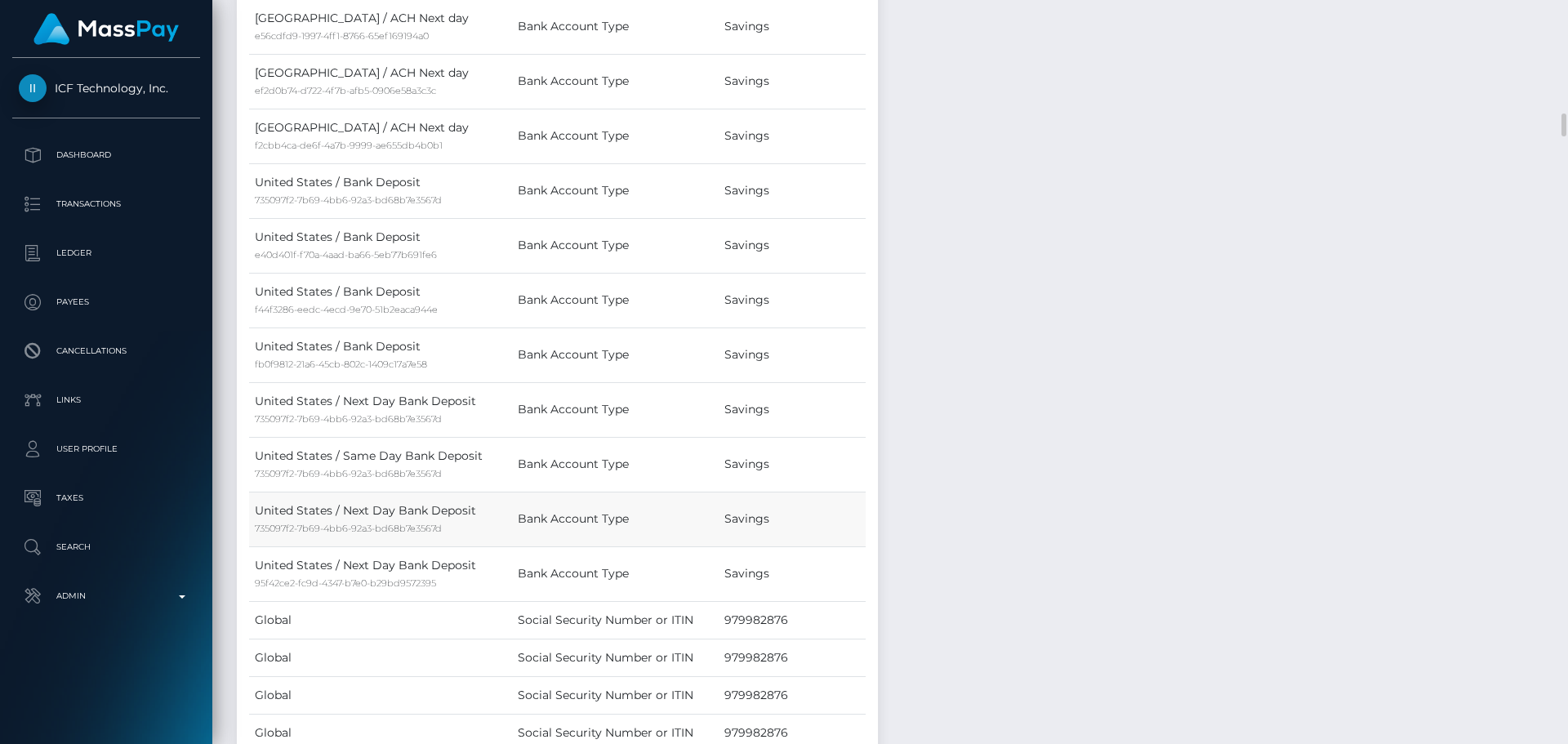
scroll to position [6373, 0]
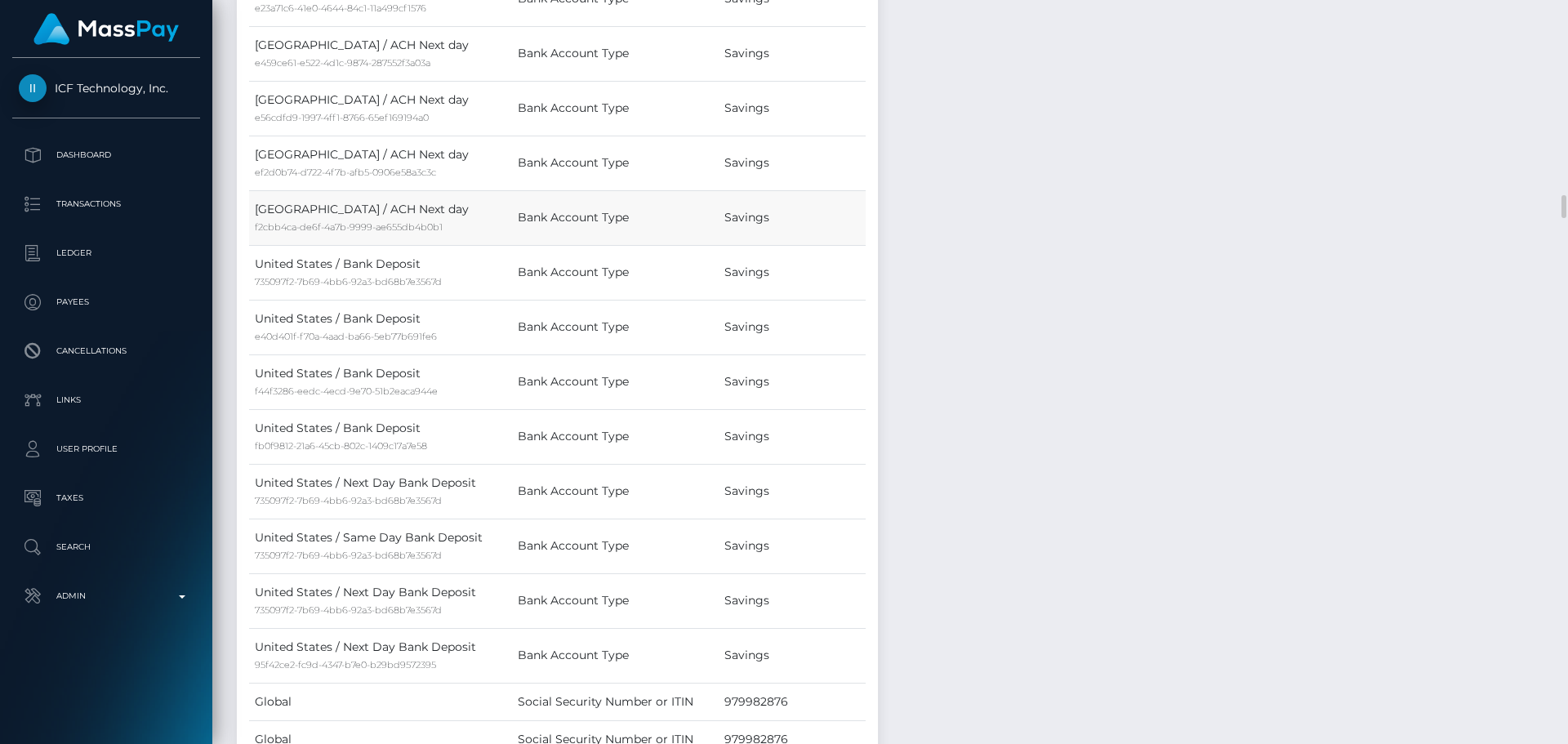
drag, startPoint x: 346, startPoint y: 209, endPoint x: 422, endPoint y: 207, distance: 76.0
click at [422, 207] on td "United States / ACH Next day f2cbb4ca-de6f-4a7b-9999-ae655db4b0b1" at bounding box center [380, 217] width 263 height 55
copy td "ACH Next day"
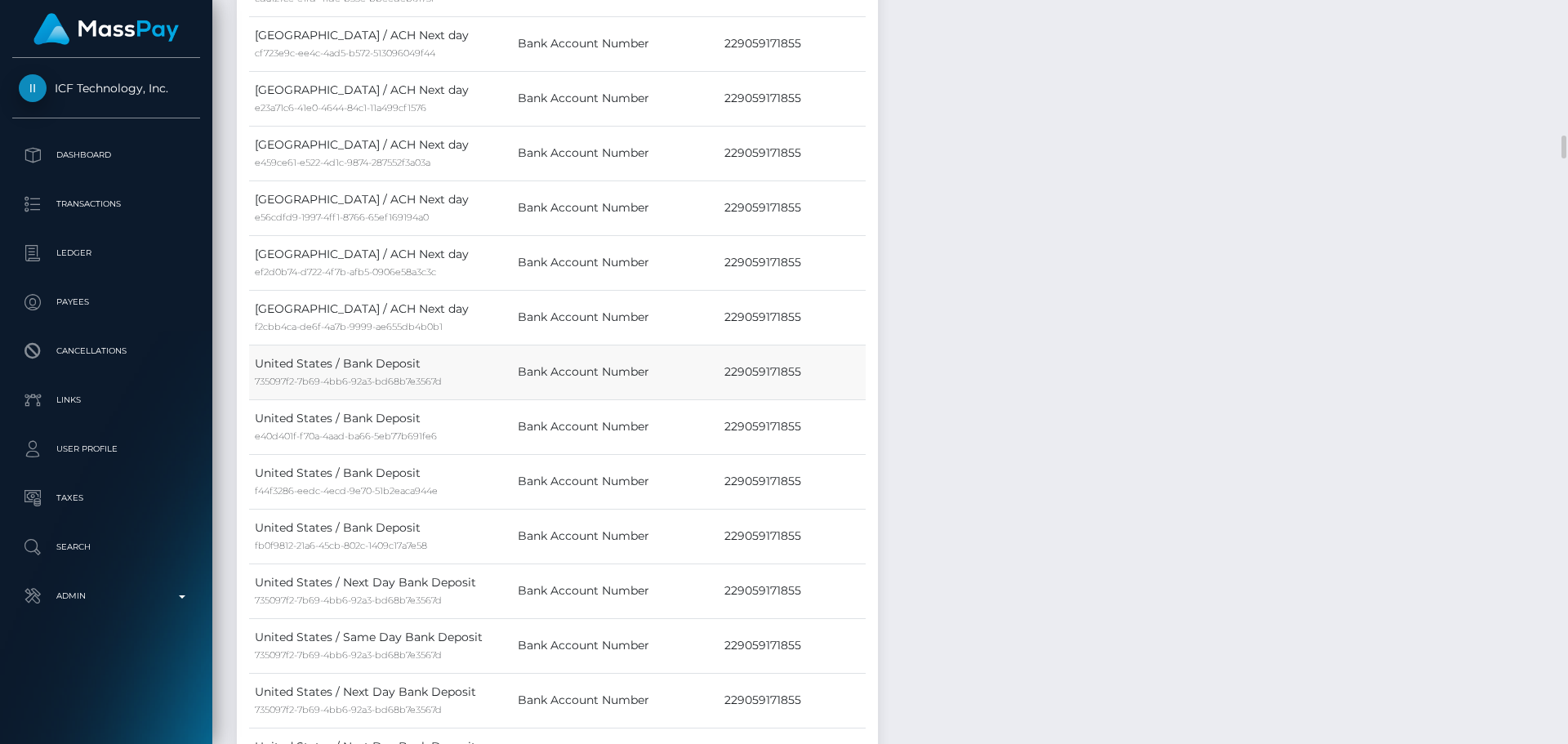
scroll to position [4331, 0]
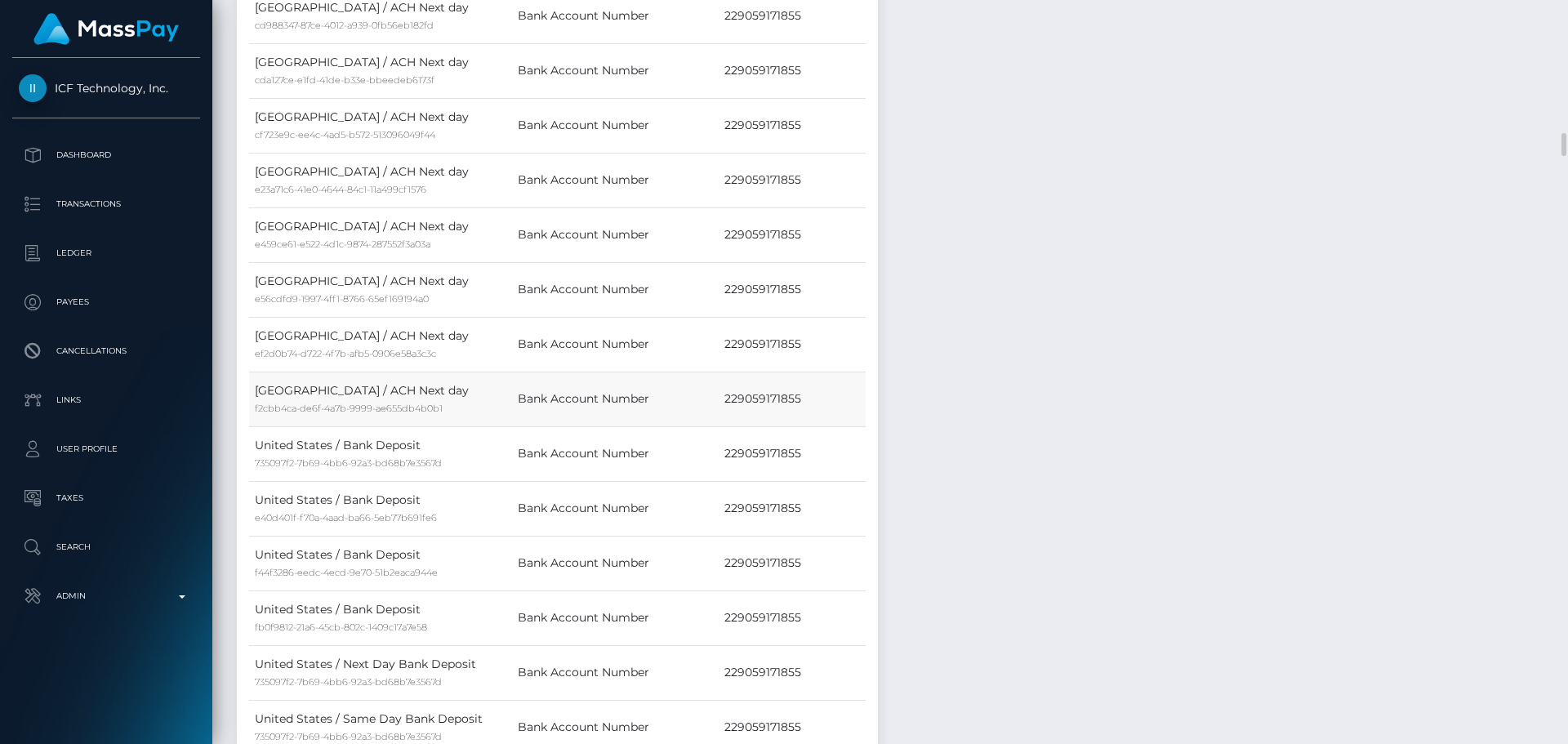
click at [761, 405] on td "229059171855" at bounding box center [793, 398] width 147 height 55
copy td "229059171855"
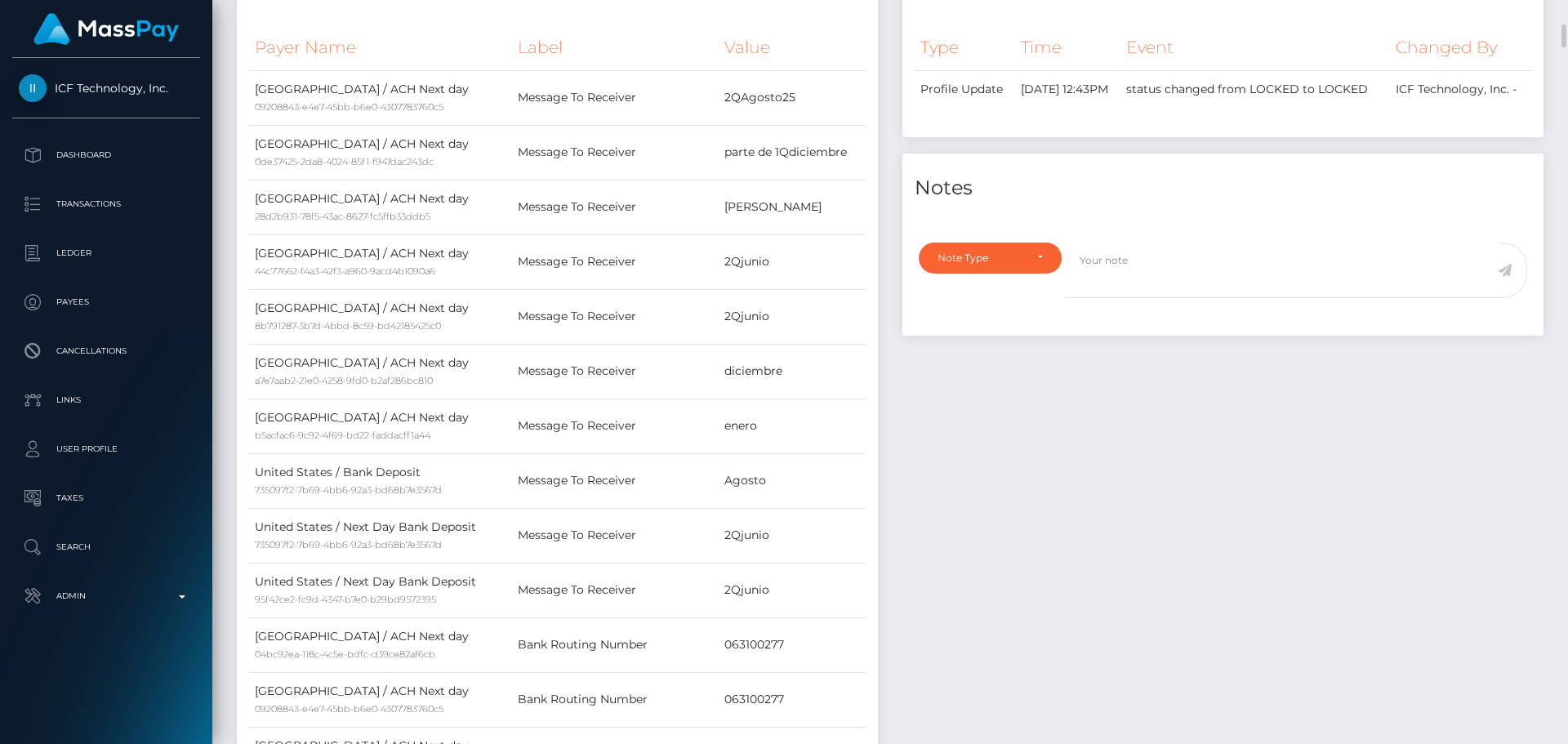
scroll to position [735, 0]
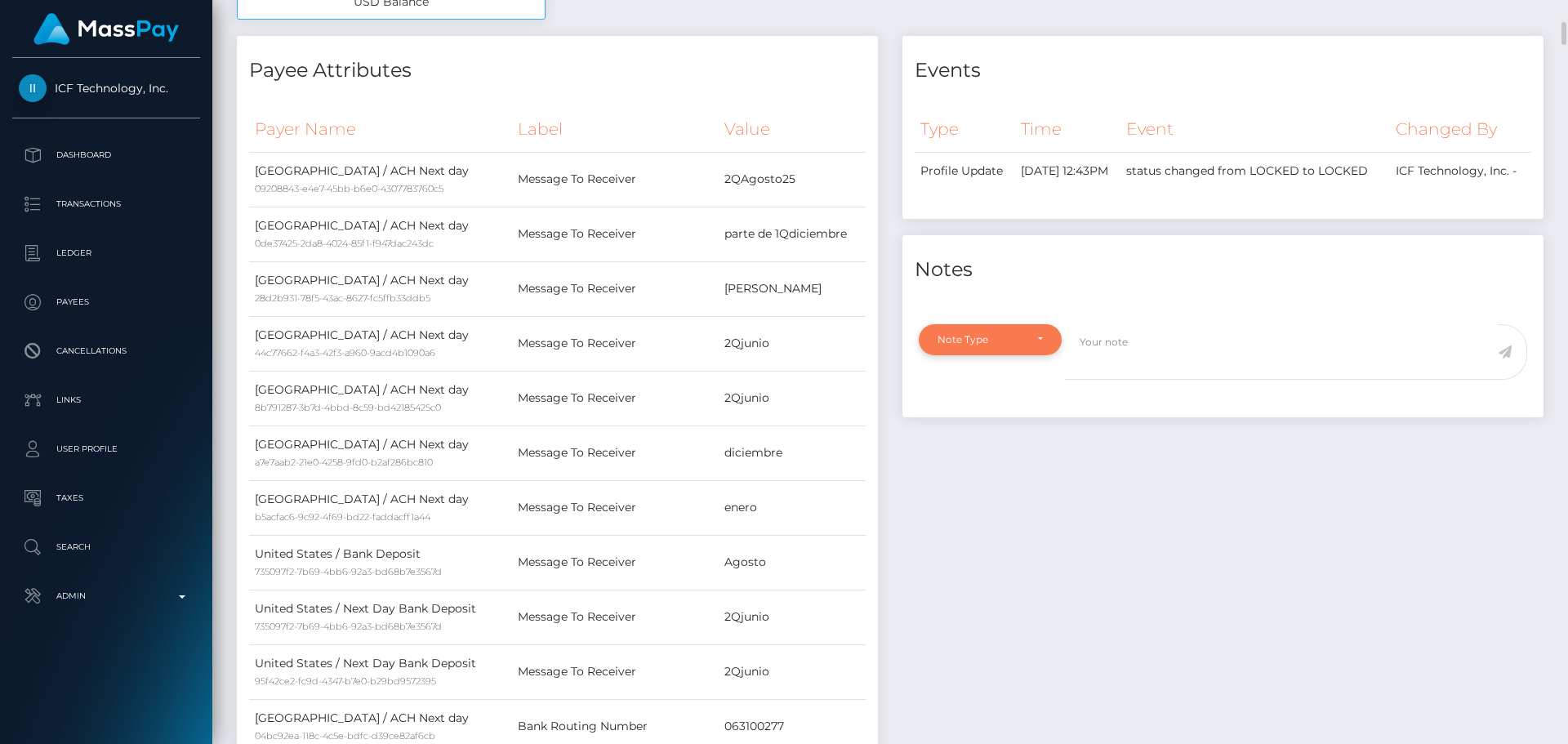
click at [1056, 347] on div "Note Type" at bounding box center [990, 340] width 143 height 31
click at [989, 425] on span "Compliance" at bounding box center [968, 417] width 59 height 14
select select "COMPLIANCE"
click at [1148, 379] on textarea at bounding box center [1282, 352] width 433 height 56
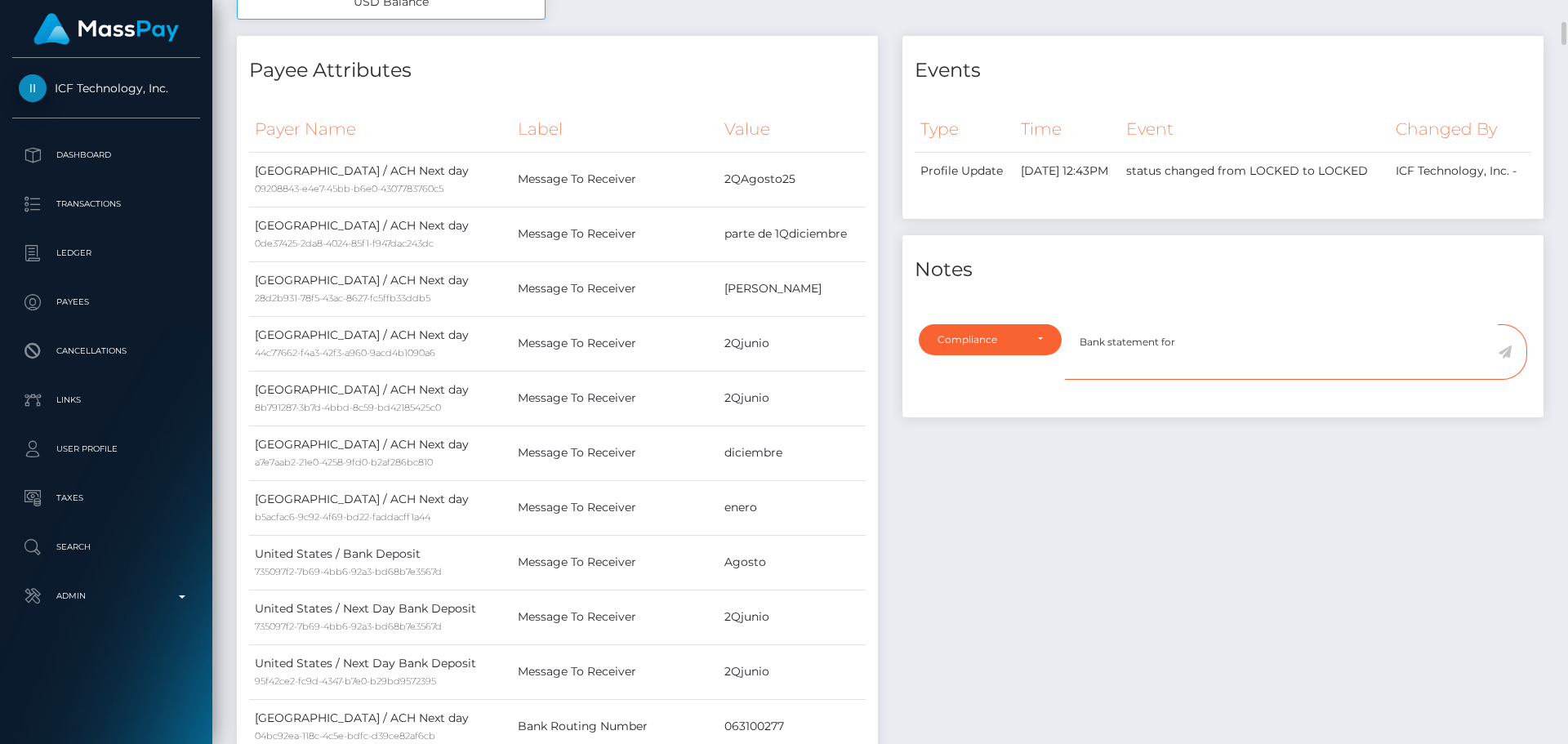
paste textarea "229059171855"
type textarea "Bank statement for 229059171855 is required."
click at [1512, 359] on icon at bounding box center [1505, 352] width 14 height 13
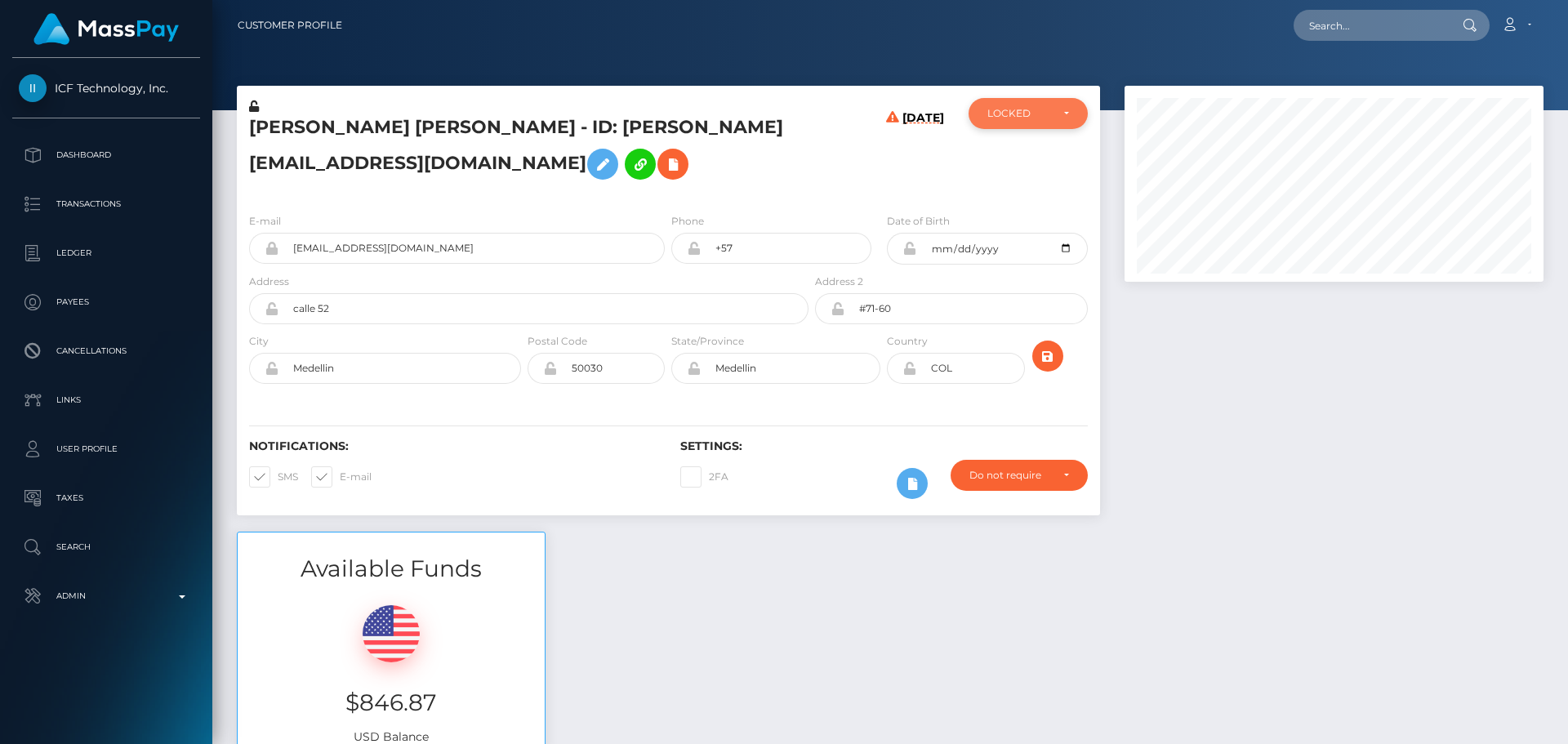
scroll to position [816897, 816448]
click at [1039, 116] on div "LOCKED" at bounding box center [1019, 114] width 63 height 13
click at [1024, 187] on span "DEACTIVE" at bounding box center [1015, 192] width 52 height 14
select select "DEACTIVE"
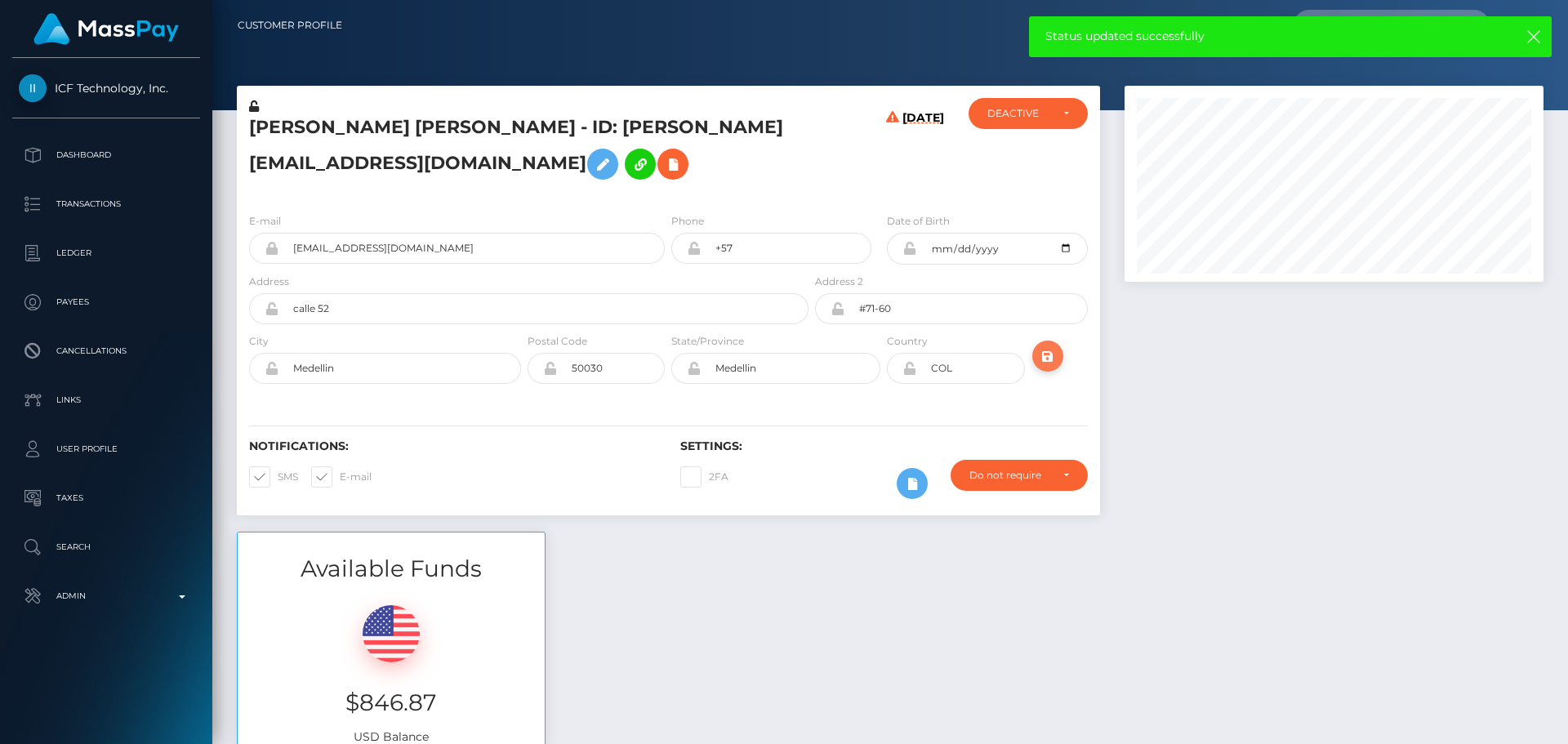
click at [1049, 360] on icon "submit" at bounding box center [1048, 356] width 19 height 20
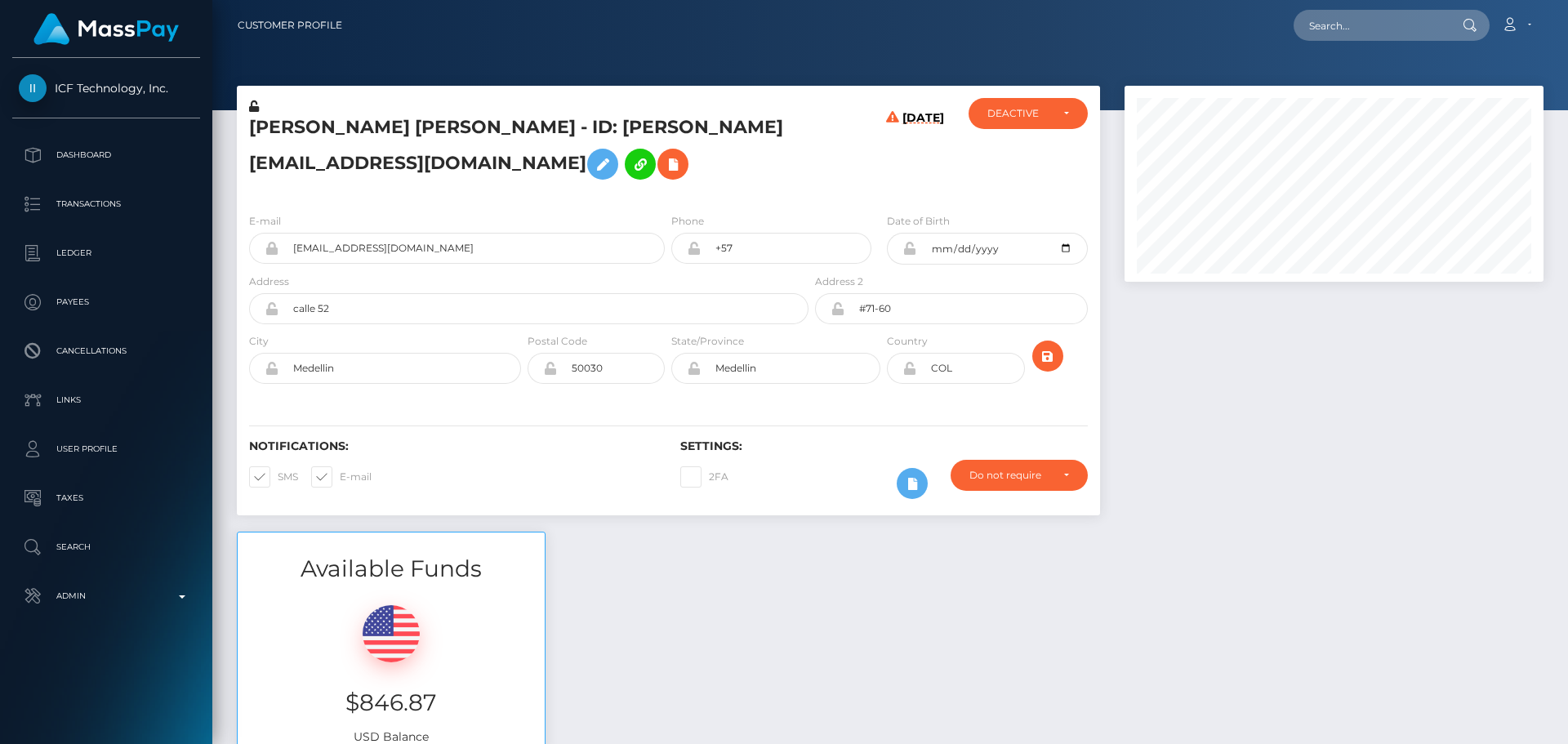
scroll to position [196, 420]
click at [773, 184] on h5 "Gabriel Jaime Ceballos Ceballos - ID: gabrieljceballos@gmail.com" at bounding box center [524, 151] width 550 height 73
click at [418, 125] on h5 "Gabriel Jaime Ceballos Ceballos - ID: gabrieljceballos@gmail.com" at bounding box center [524, 151] width 550 height 73
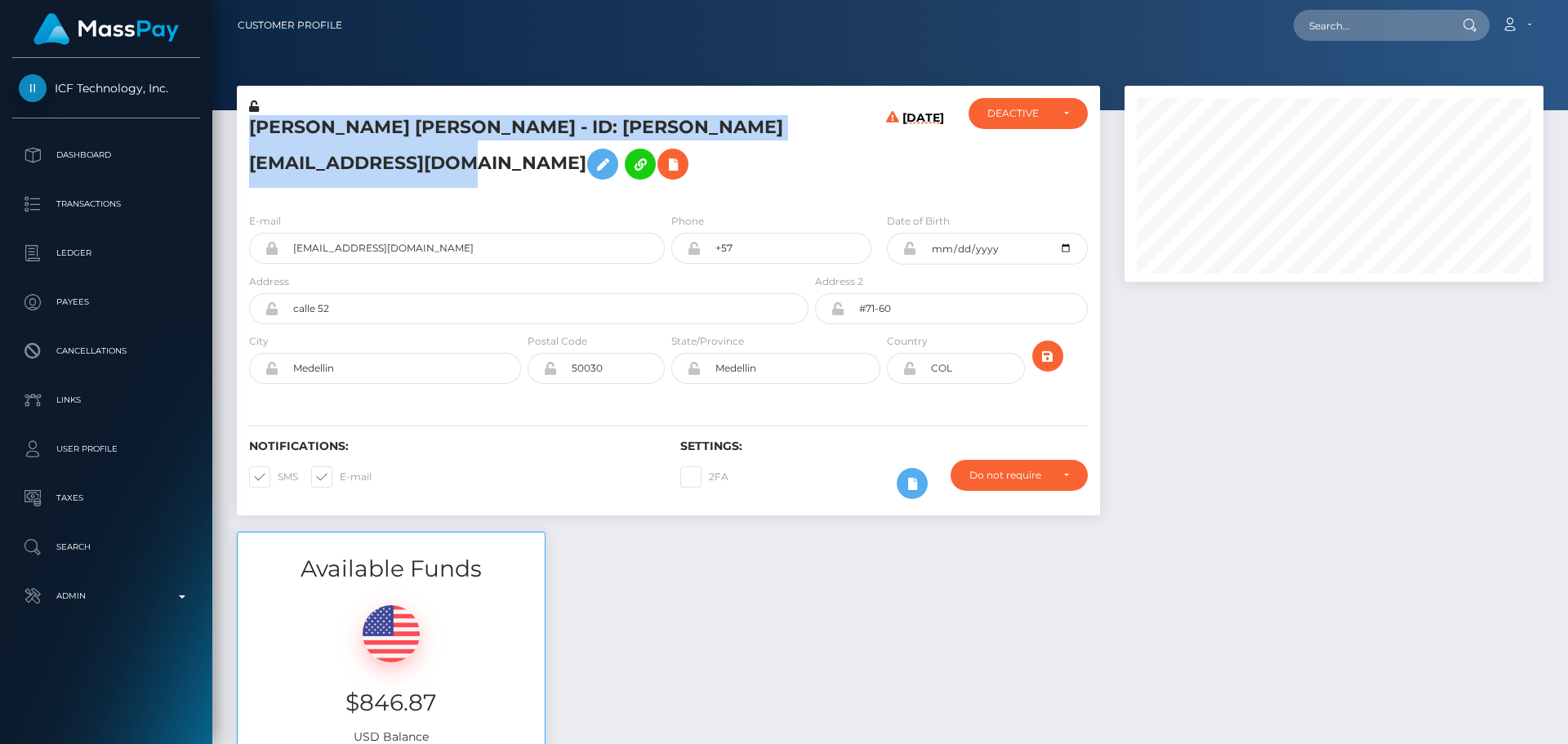
click at [418, 125] on h5 "Gabriel Jaime Ceballos Ceballos - ID: gabrieljceballos@gmail.com" at bounding box center [524, 151] width 550 height 73
copy h5 "Gabriel Jaime Ceballos Ceballos - ID: gabrieljceballos@gmail.com"
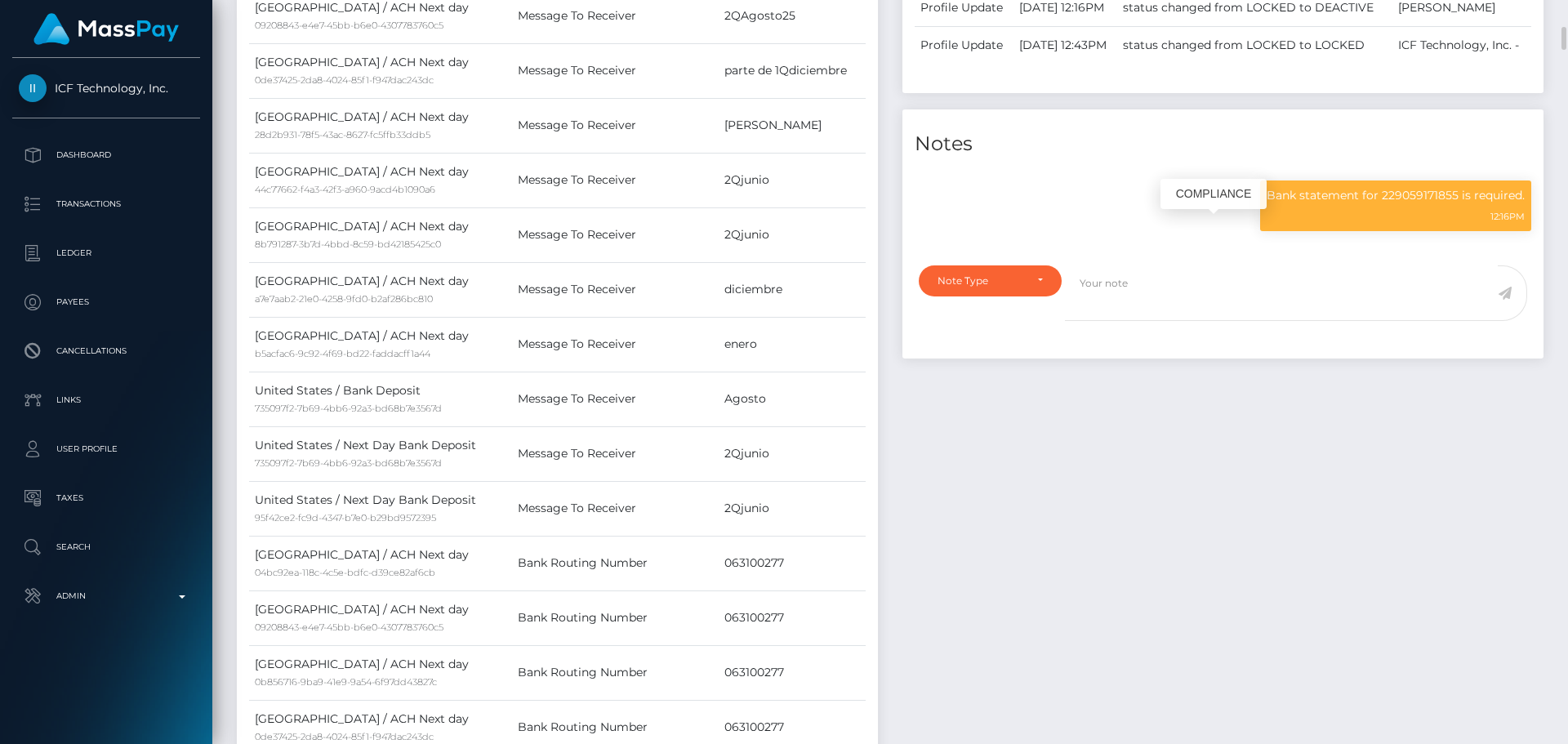
click at [1407, 204] on p "Bank statement for 229059171855 is required." at bounding box center [1397, 195] width 258 height 17
click at [1408, 204] on p "Bank statement for 229059171855 is required." at bounding box center [1397, 195] width 258 height 17
copy p "229059171855"
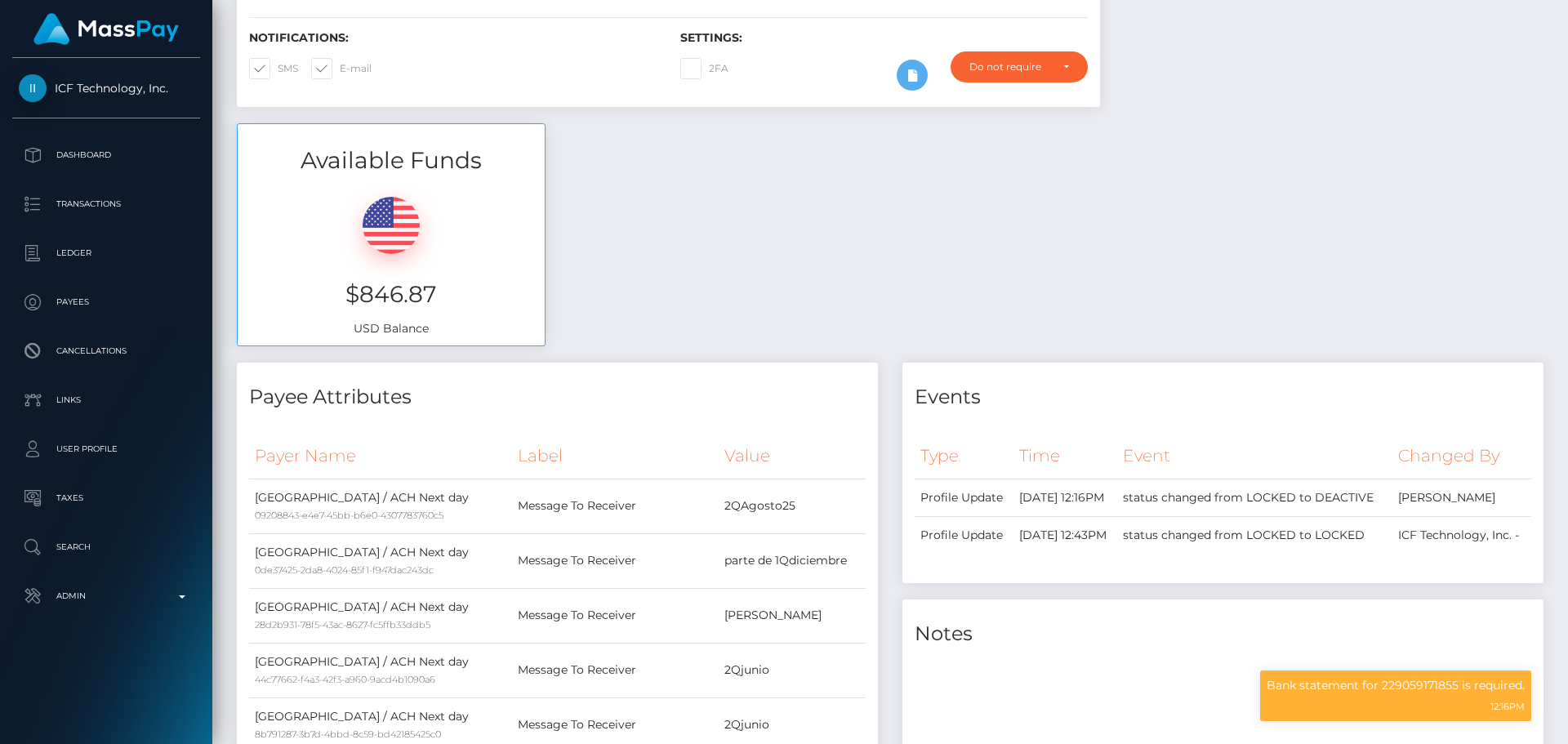
scroll to position [0, 0]
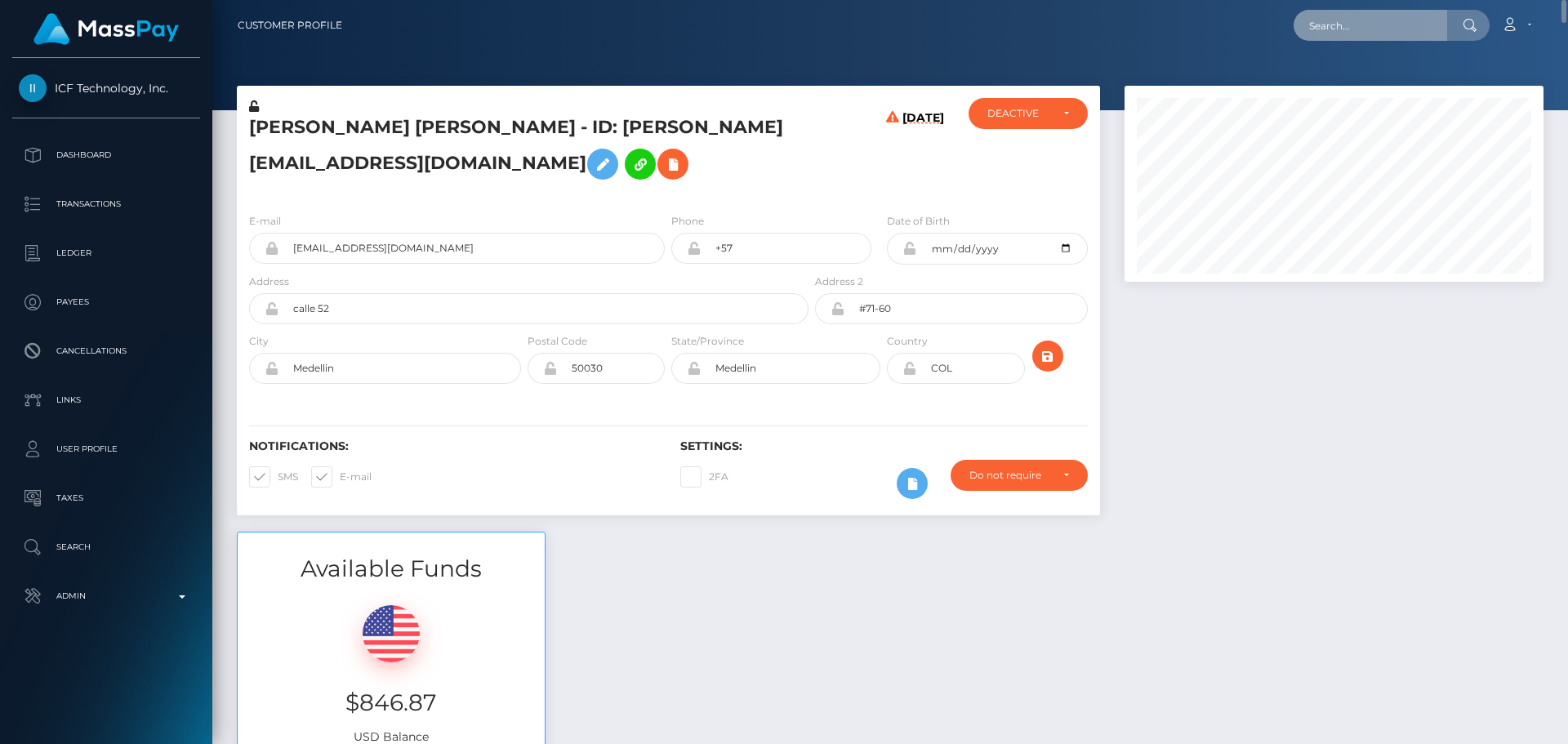
click at [1370, 28] on input "text" at bounding box center [1371, 25] width 153 height 31
paste input "[PERSON_NAME][EMAIL_ADDRESS][DOMAIN_NAME]"
type input "[PERSON_NAME][EMAIL_ADDRESS][DOMAIN_NAME]"
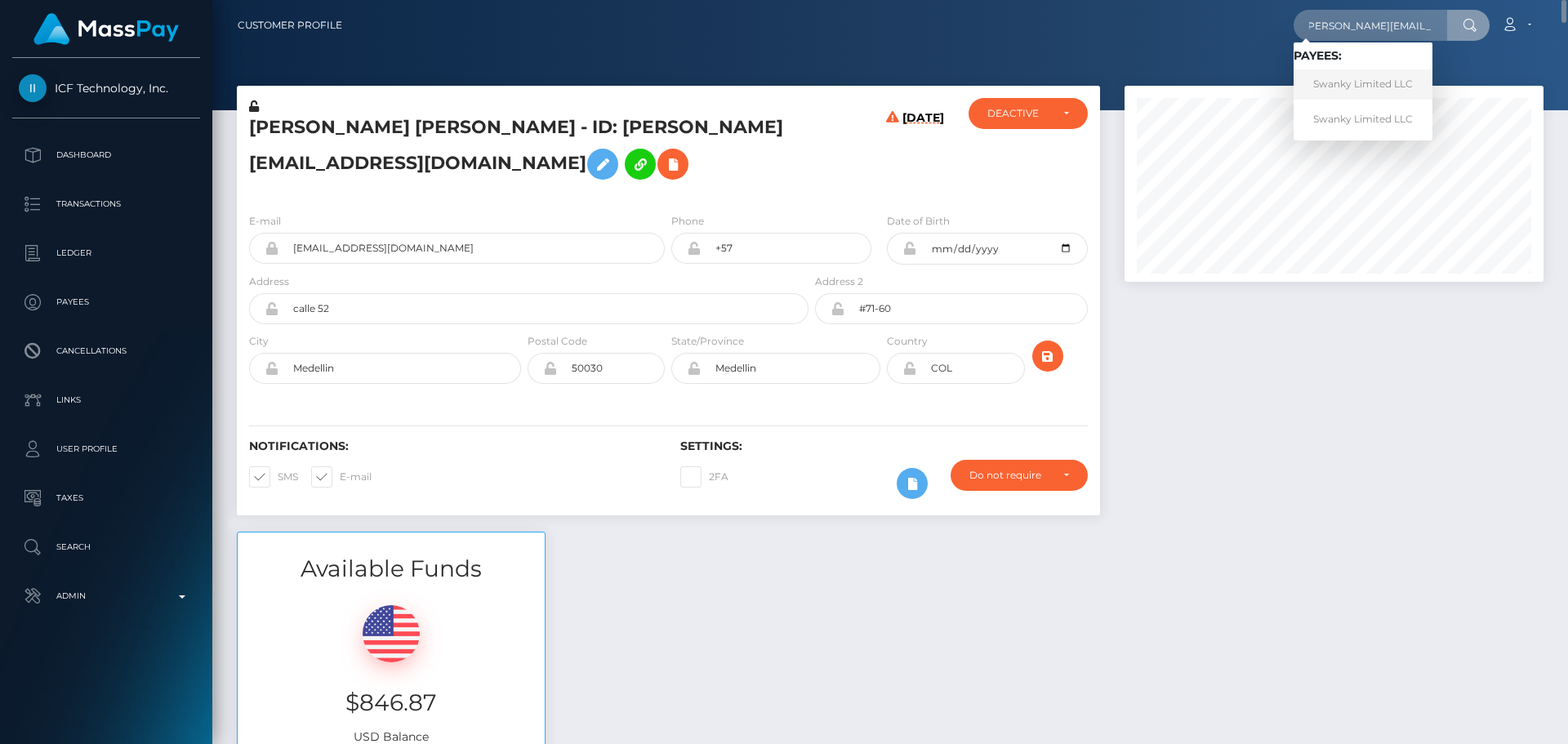
click at [1373, 84] on link "Swanky Limited LLC" at bounding box center [1363, 85] width 139 height 31
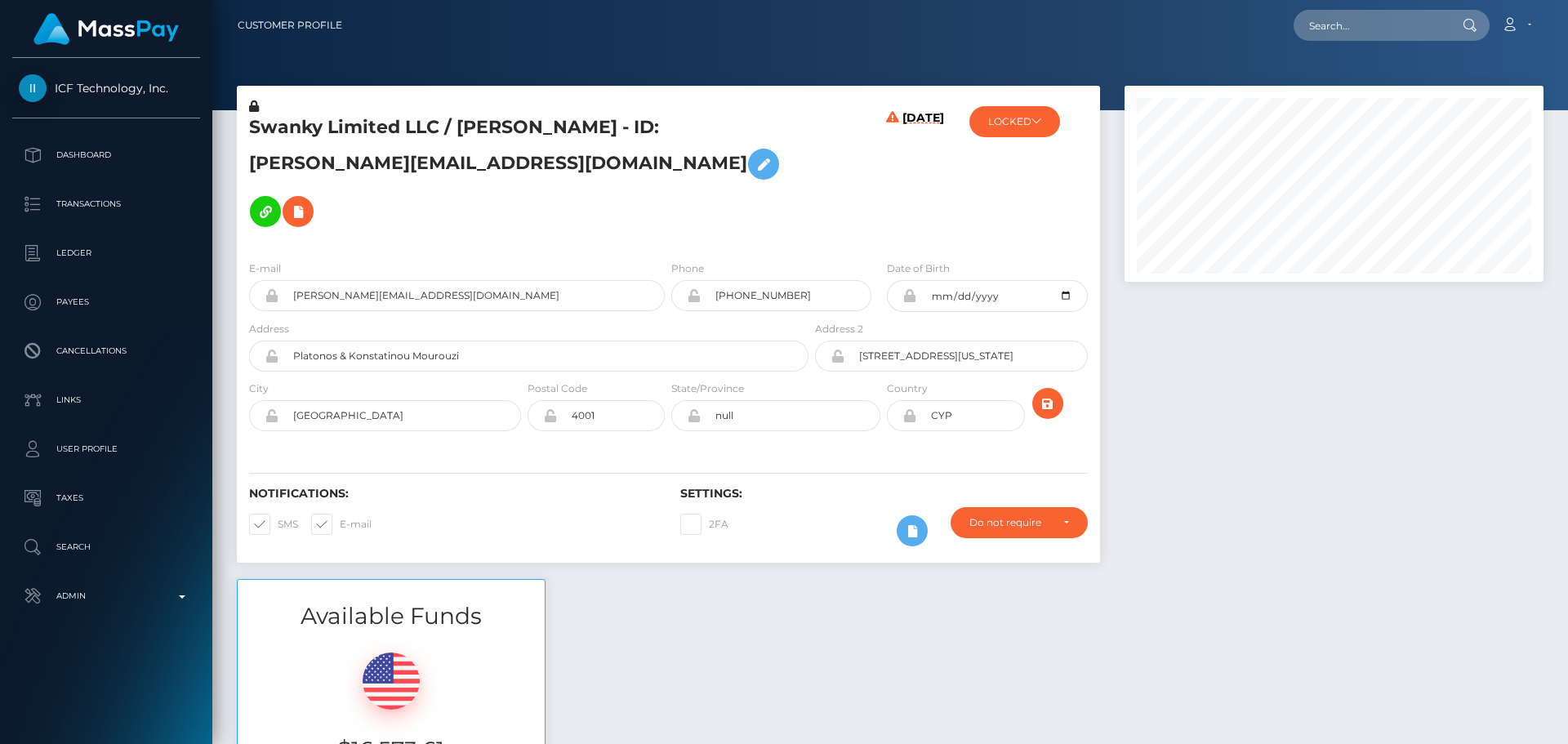
scroll to position [196, 420]
click at [723, 166] on h5 "Swanky Limited LLC / [PERSON_NAME] - ID: [PERSON_NAME][EMAIL_ADDRESS][DOMAIN_NA…" at bounding box center [524, 174] width 550 height 120
click at [705, 165] on h5 "Swanky Limited LLC / [PERSON_NAME] - ID: [PERSON_NAME][EMAIL_ADDRESS][DOMAIN_NA…" at bounding box center [524, 174] width 550 height 120
click at [665, 182] on h5 "Swanky Limited LLC / [PERSON_NAME] - ID: [PERSON_NAME][EMAIL_ADDRESS][DOMAIN_NA…" at bounding box center [524, 174] width 550 height 120
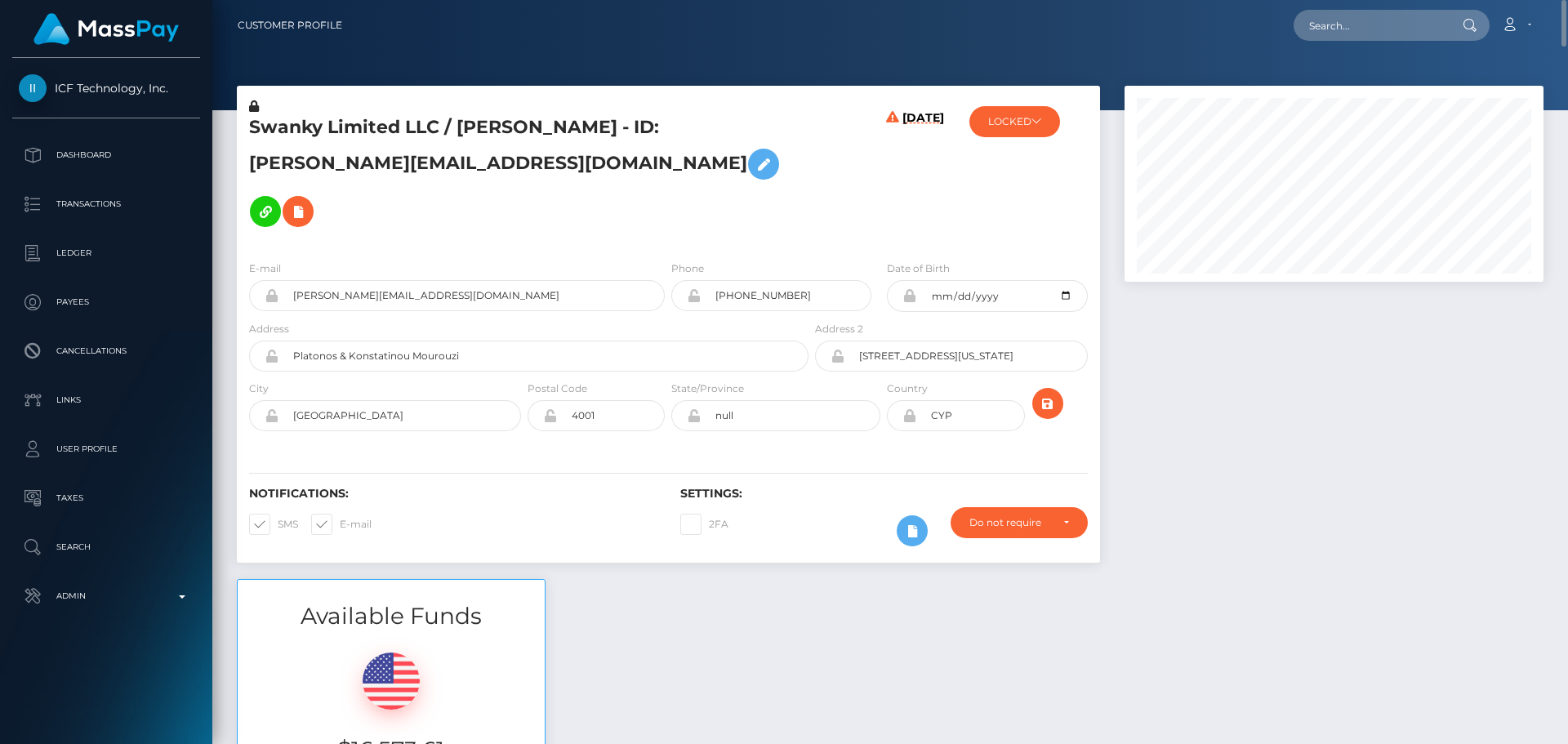
click at [671, 178] on h5 "Swanky Limited LLC / [PERSON_NAME] - ID: [PERSON_NAME][EMAIL_ADDRESS][DOMAIN_NA…" at bounding box center [524, 174] width 550 height 120
click at [750, 169] on h5 "Swanky Limited LLC / [PERSON_NAME] - ID: [PERSON_NAME][EMAIL_ADDRESS][DOMAIN_NA…" at bounding box center [524, 174] width 550 height 120
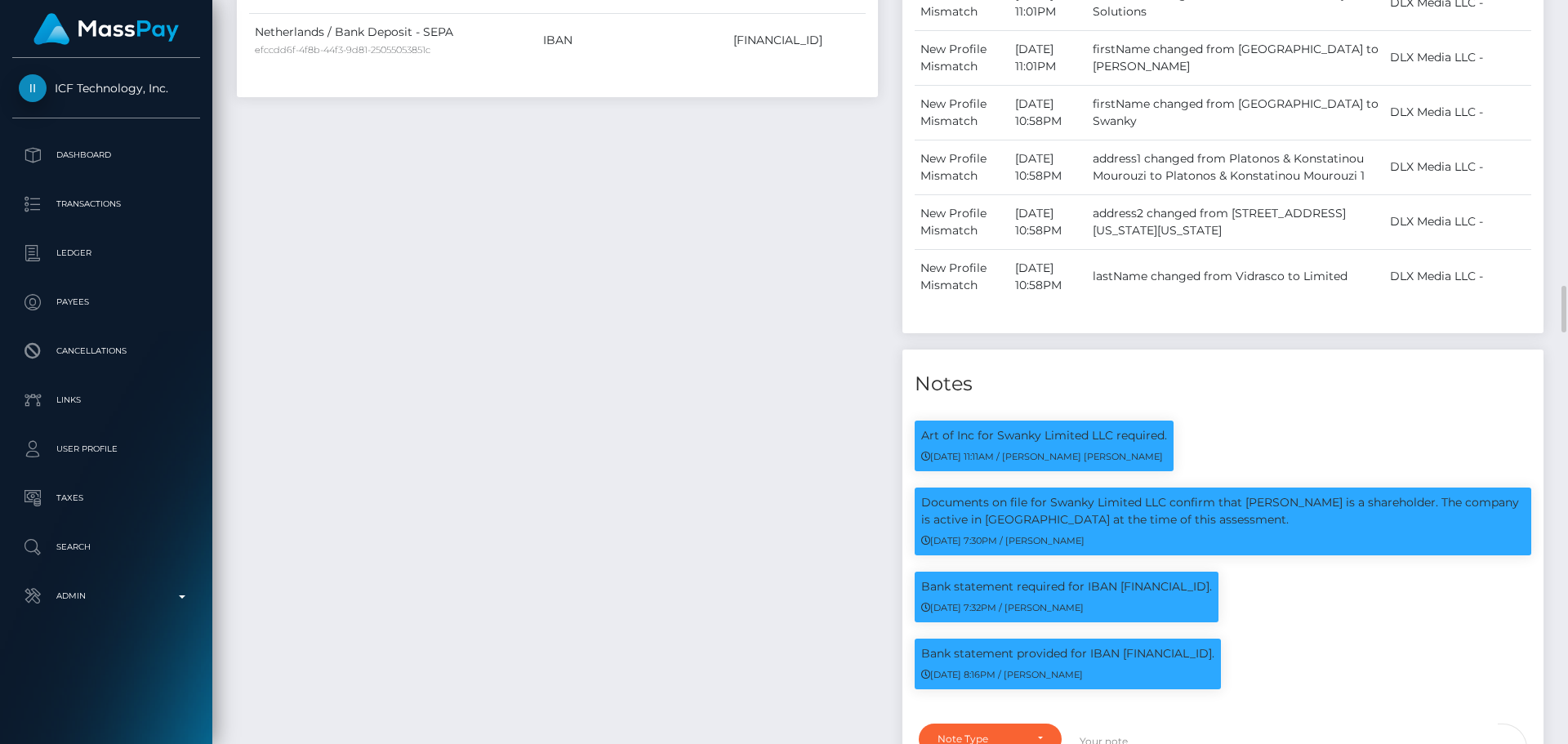
scroll to position [1961, 0]
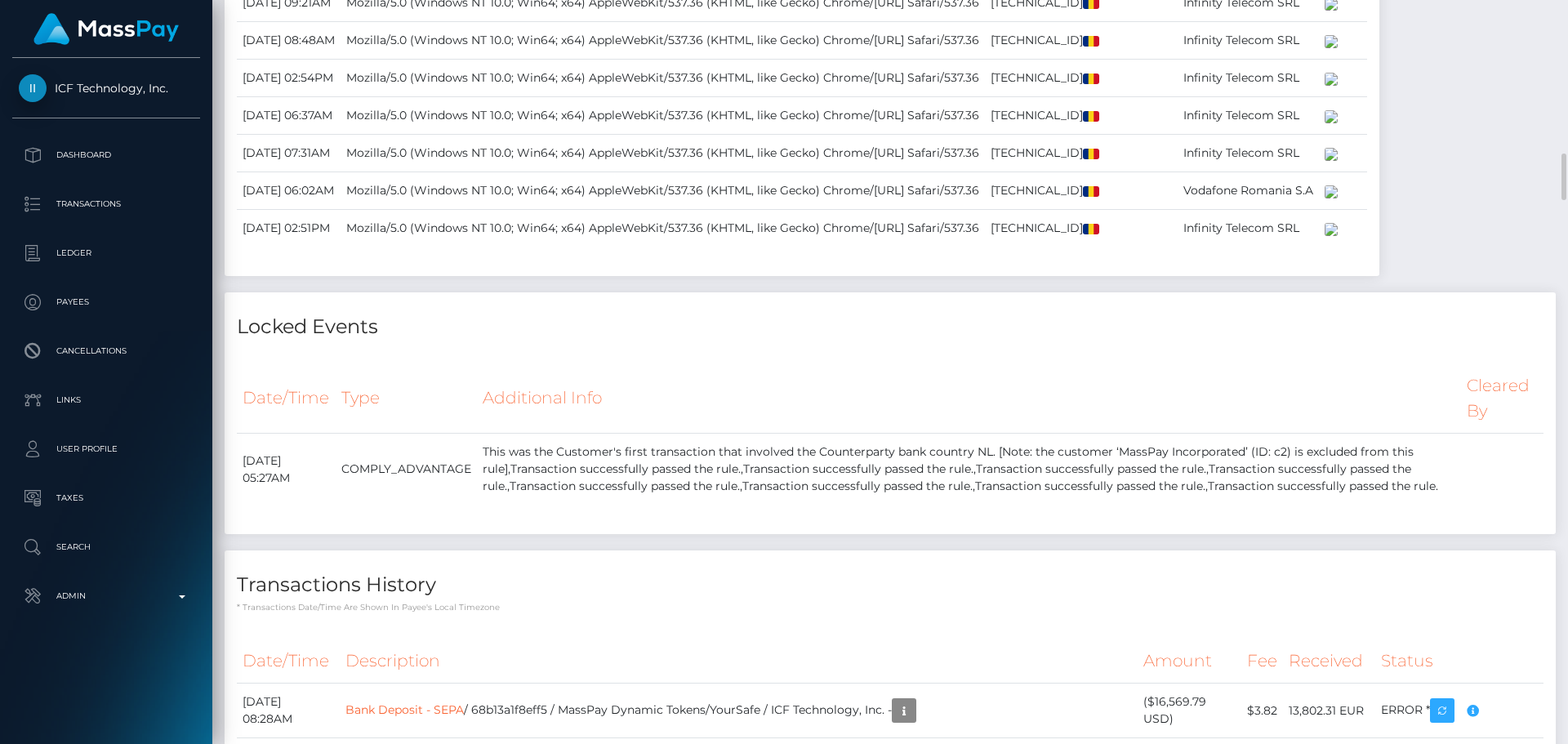
scroll to position [5311, 0]
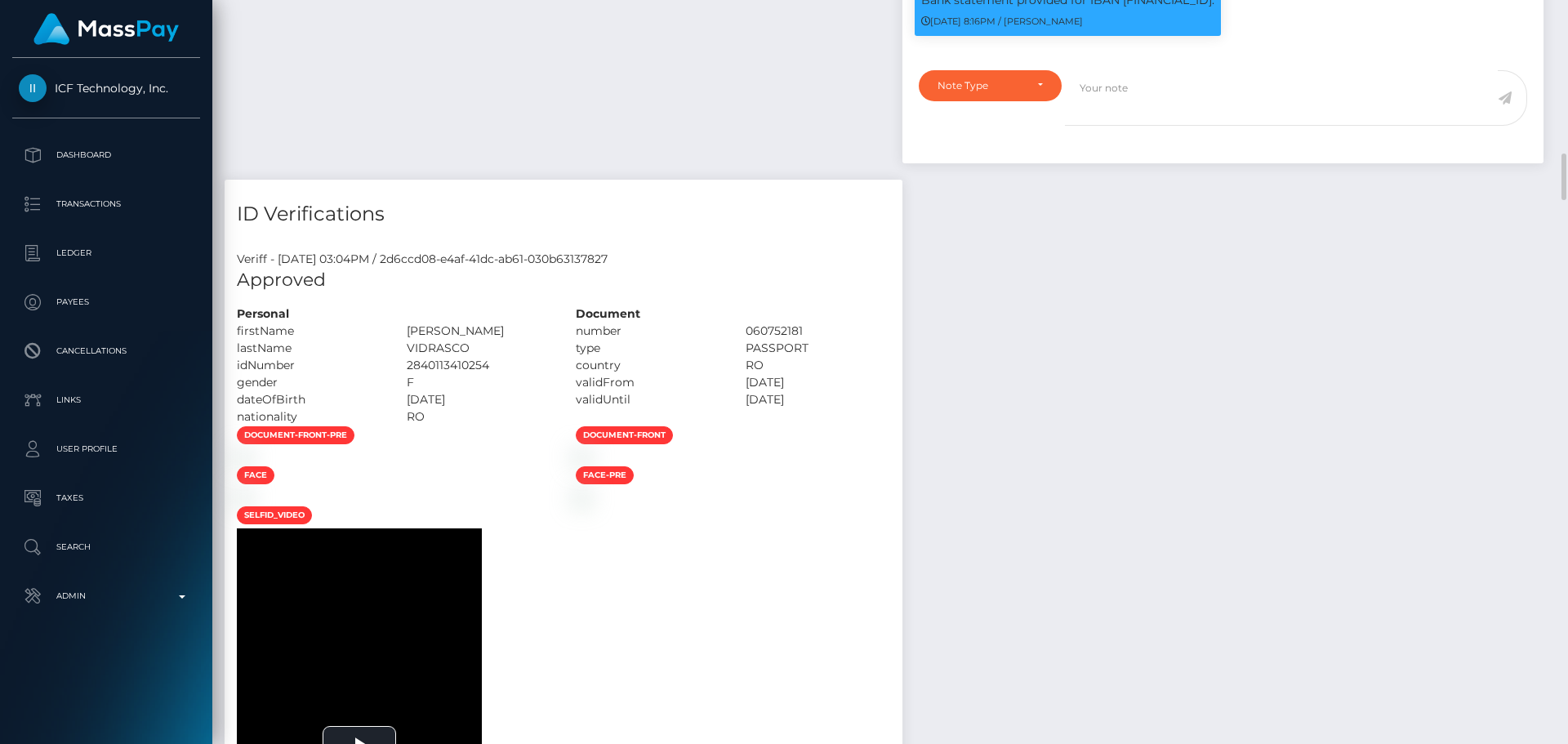
scroll to position [2042, 0]
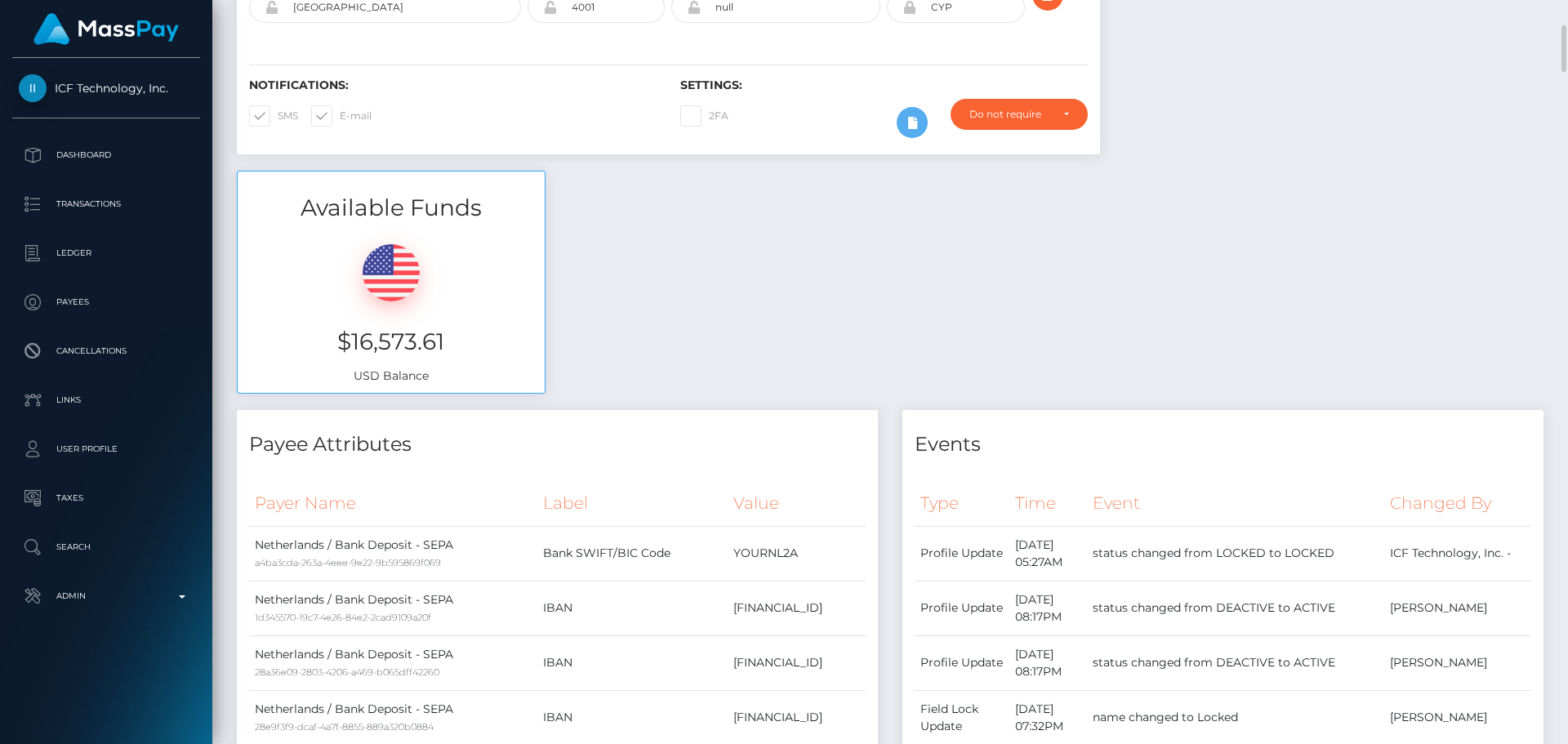
scroll to position [0, 0]
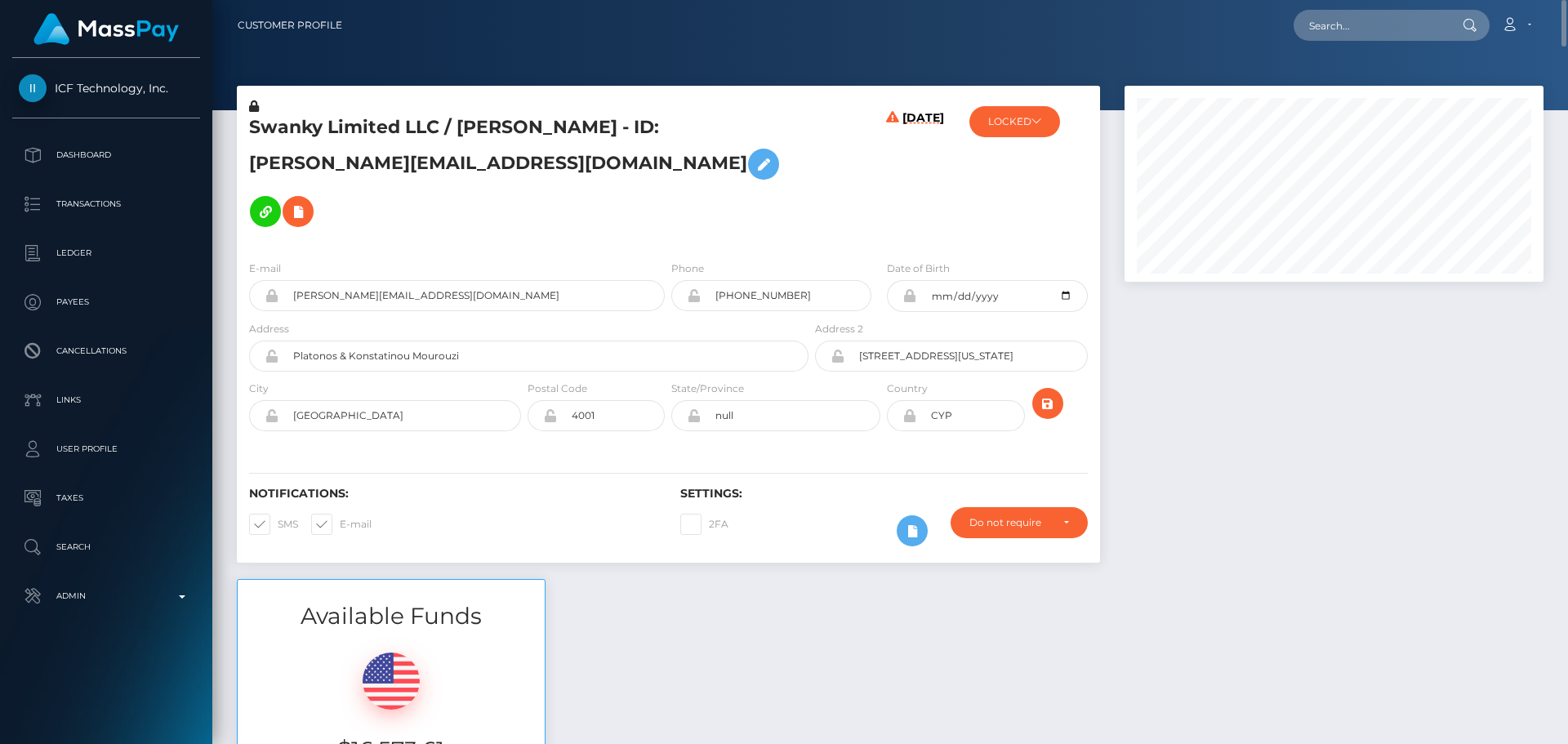
click at [480, 127] on h5 "Swanky Limited LLC / [PERSON_NAME] - ID: [PERSON_NAME][EMAIL_ADDRESS][DOMAIN_NA…" at bounding box center [524, 174] width 550 height 120
copy h5 "[PERSON_NAME]"
click at [581, 117] on h5 "Swanky Limited LLC / [PERSON_NAME] - ID: [PERSON_NAME][EMAIL_ADDRESS][DOMAIN_NA…" at bounding box center [524, 174] width 550 height 120
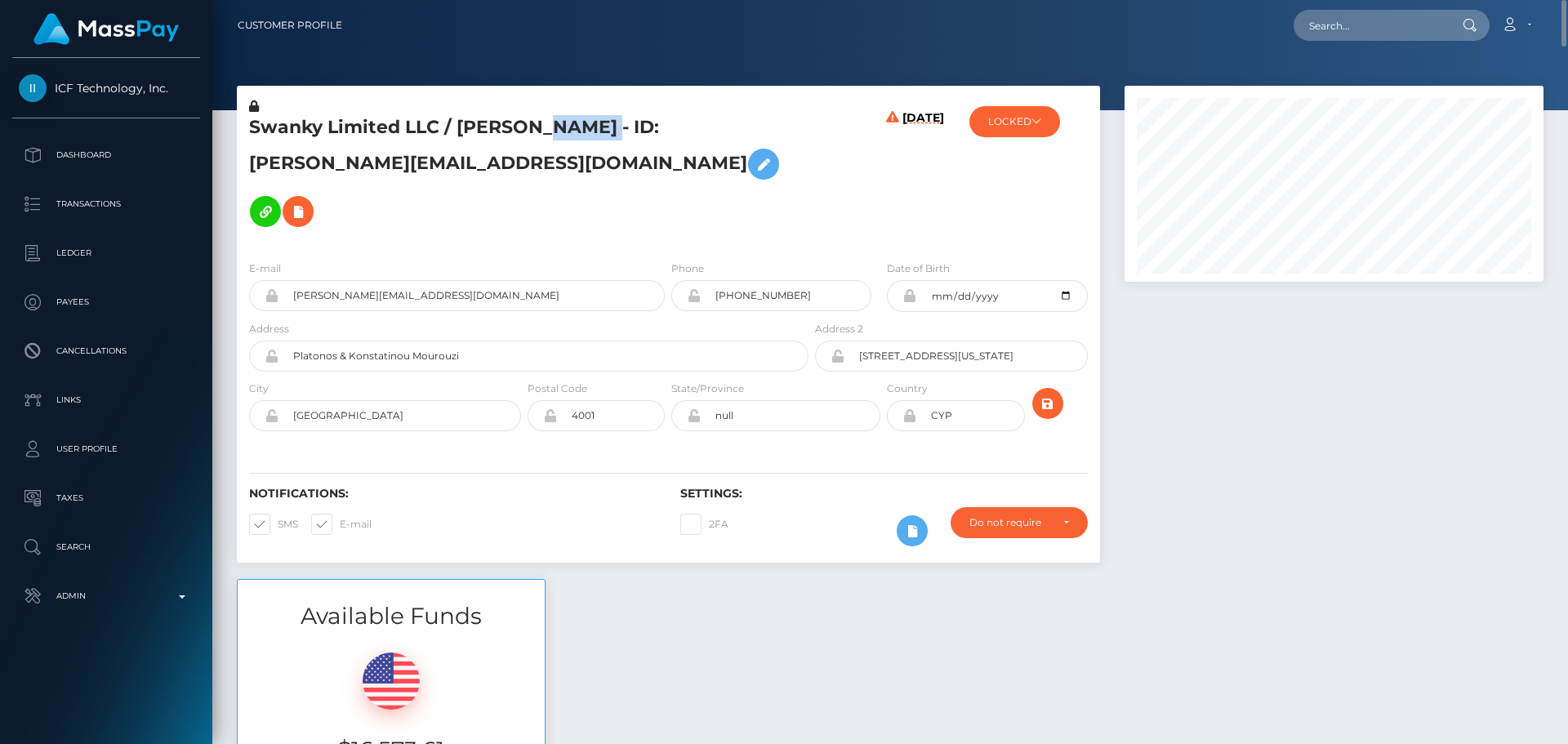
copy h5 "VIDRASCO"
click at [791, 153] on h5 "Swanky Limited LLC / [PERSON_NAME] - ID: [PERSON_NAME][EMAIL_ADDRESS][DOMAIN_NA…" at bounding box center [524, 174] width 550 height 120
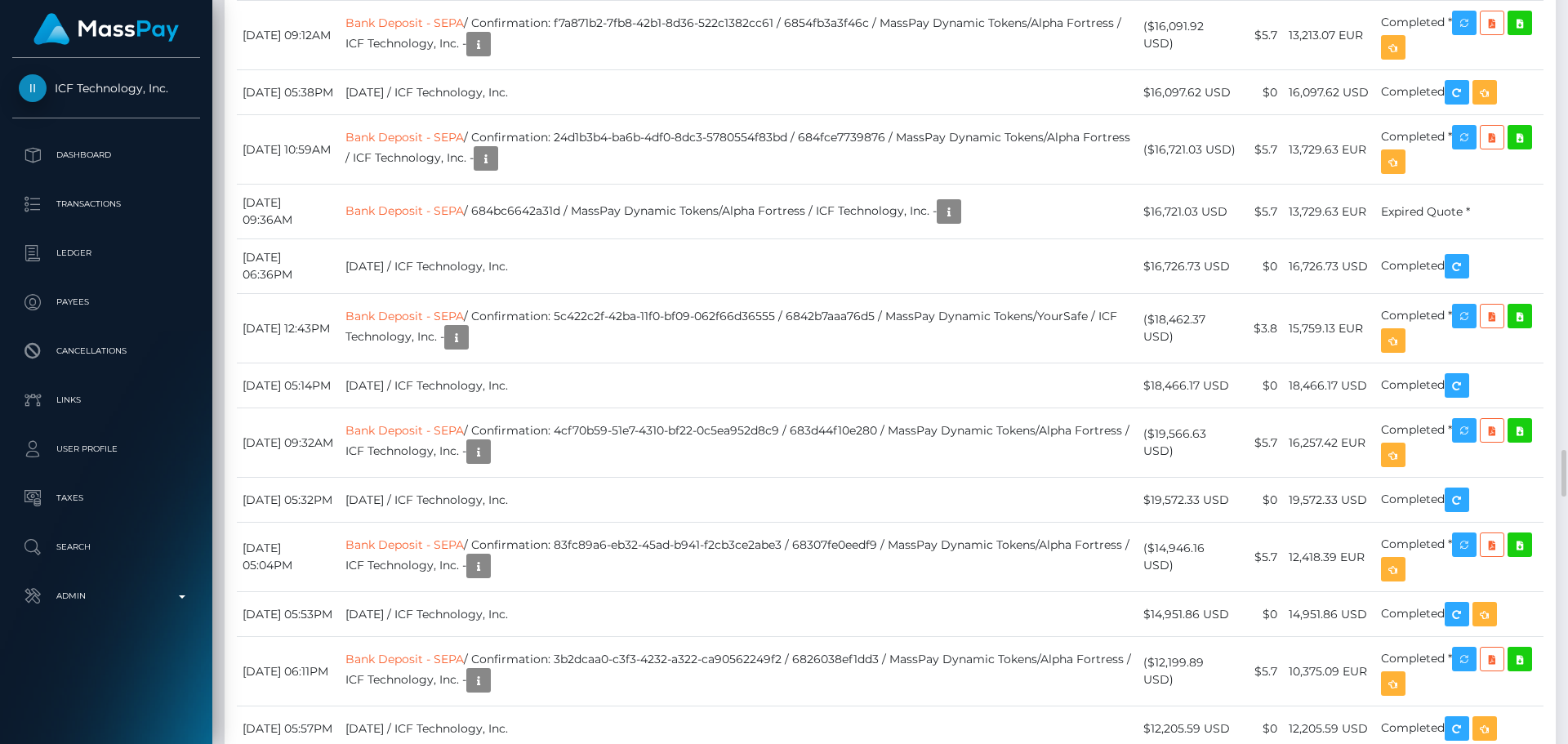
scroll to position [196, 420]
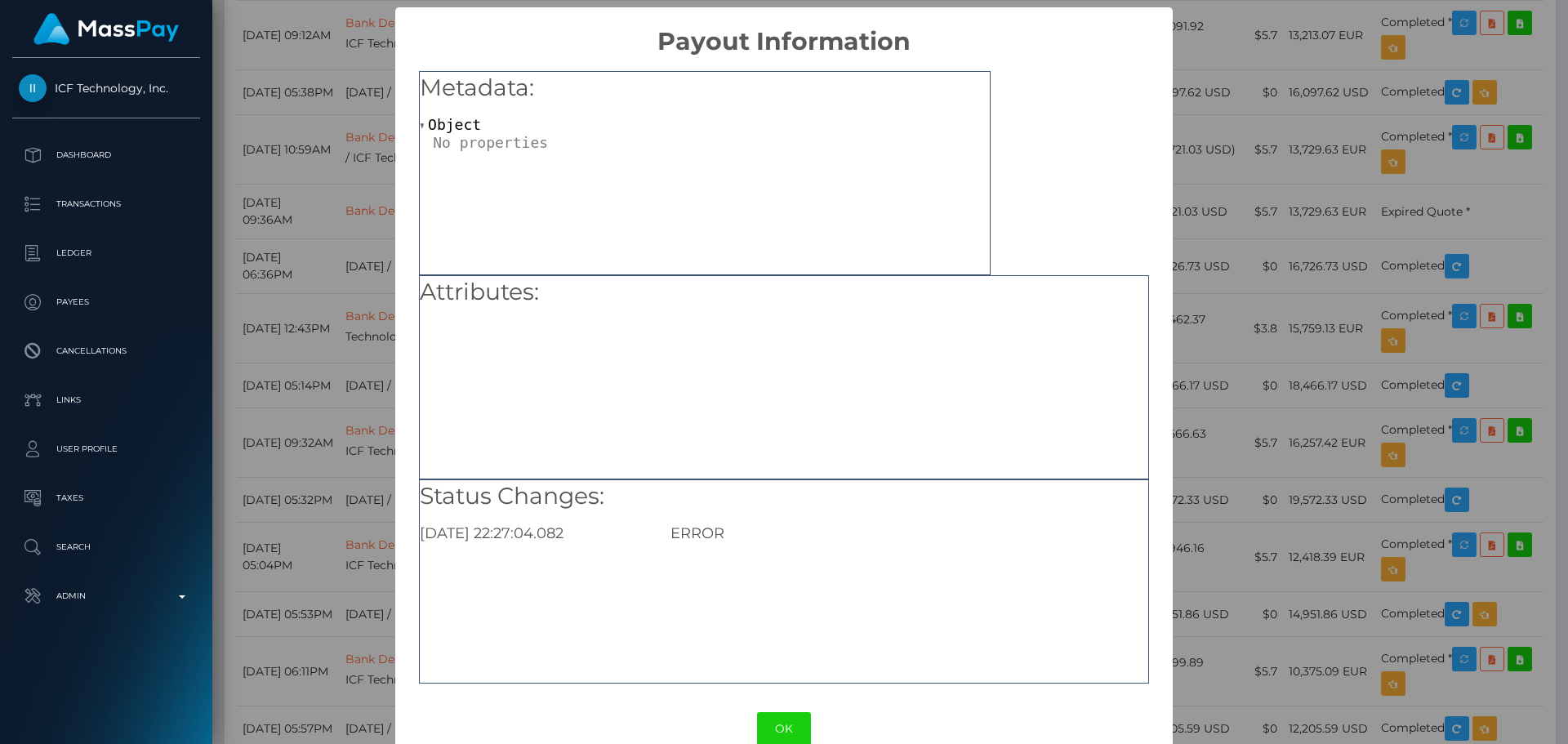
drag, startPoint x: 785, startPoint y: 736, endPoint x: 742, endPoint y: 546, distance: 194.8
click at [785, 735] on button "OK" at bounding box center [784, 729] width 54 height 34
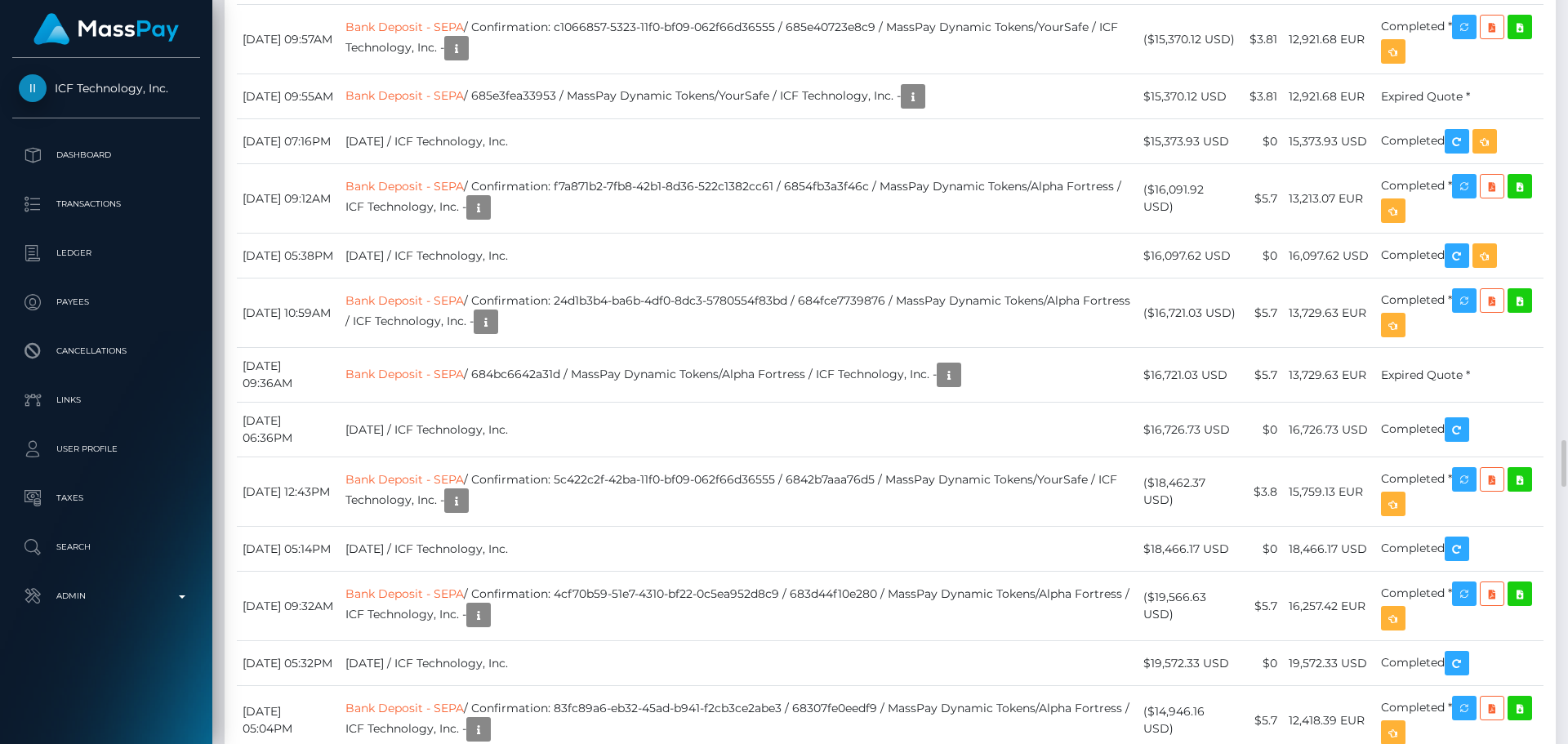
drag, startPoint x: 385, startPoint y: 454, endPoint x: 504, endPoint y: 450, distance: 119.1
copy link "Bank Deposit - SEPA"
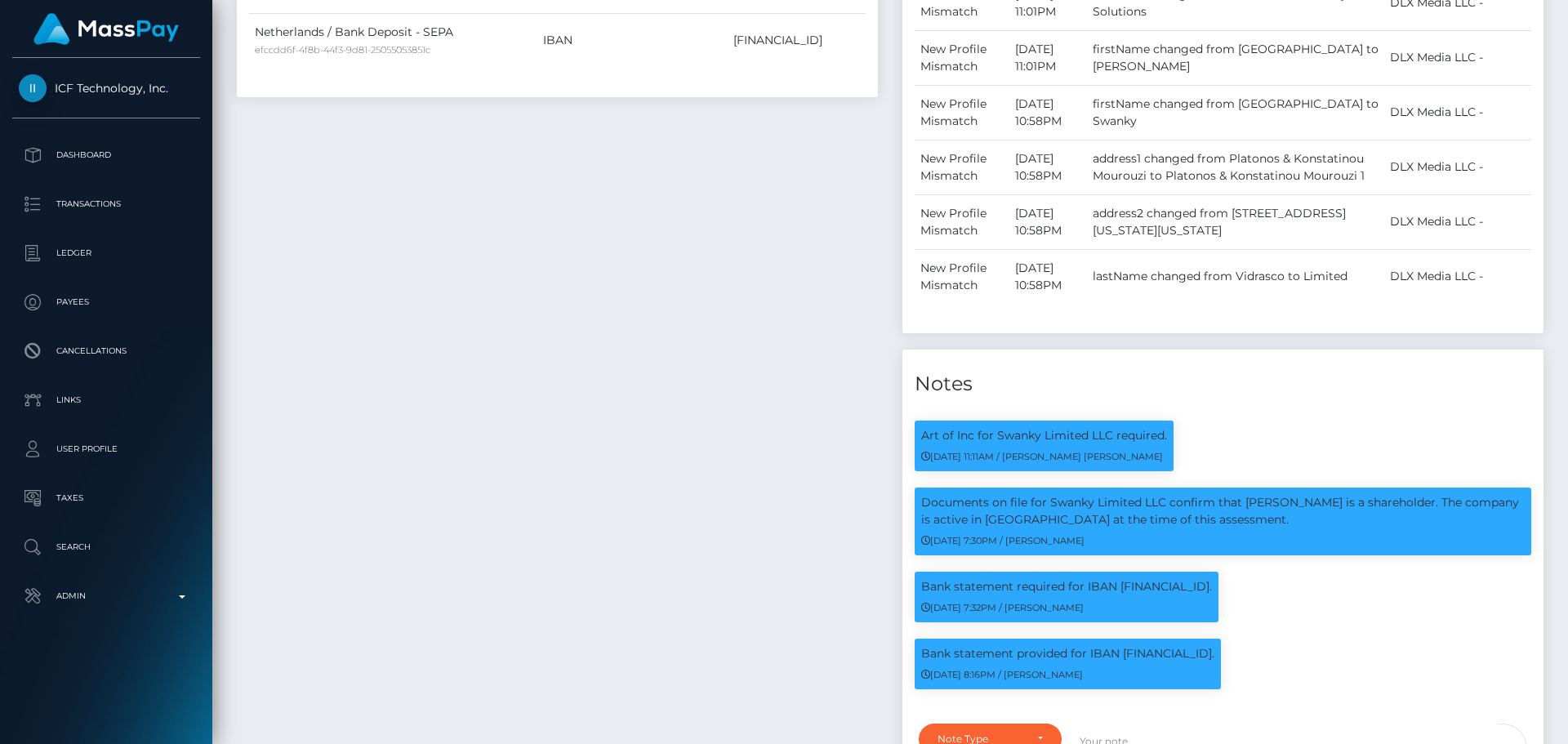
scroll to position [1961, 0]
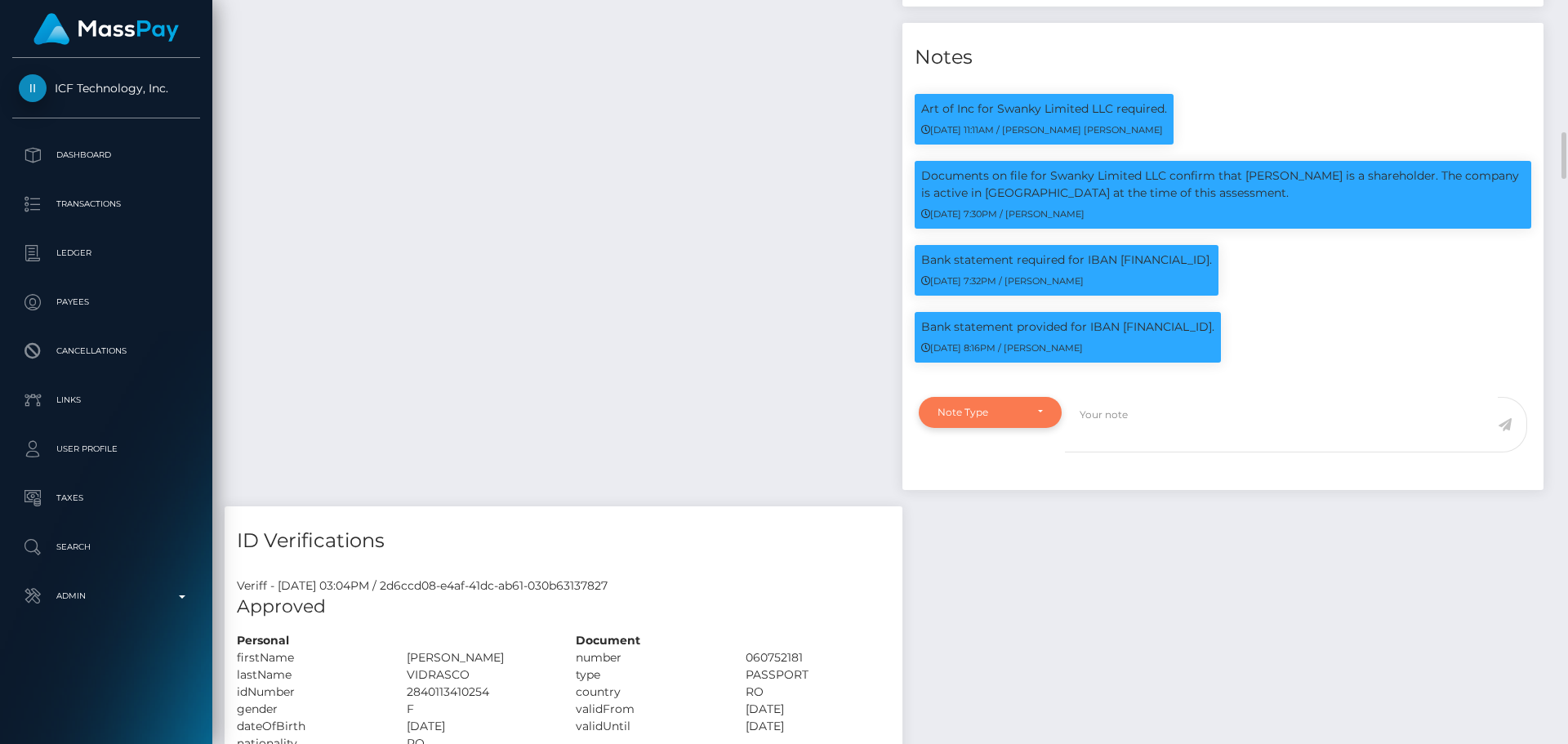
click at [1020, 406] on div "Note Type" at bounding box center [981, 413] width 86 height 13
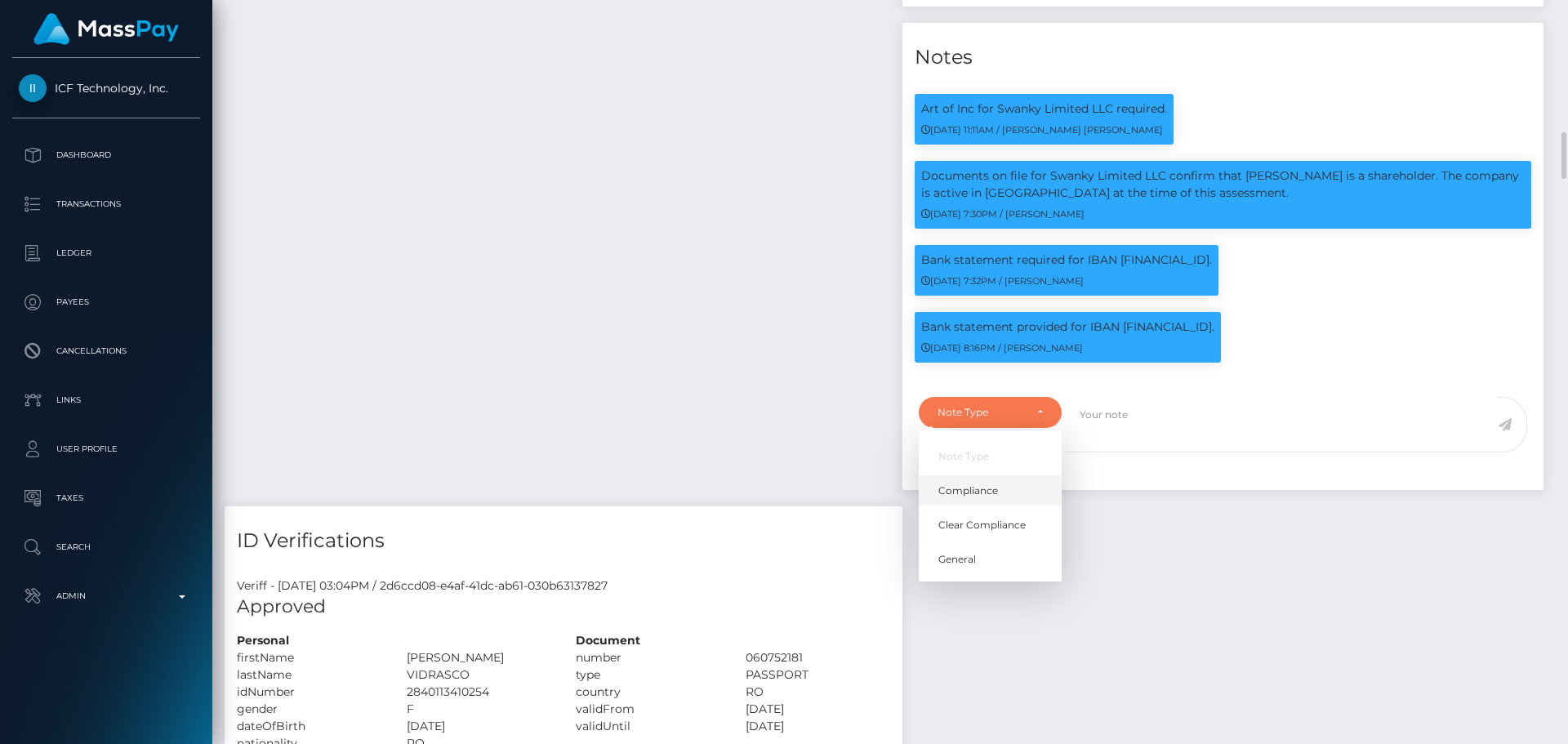
scroll to position [196, 420]
click at [974, 518] on span "Clear Compliance" at bounding box center [981, 525] width 87 height 14
select select "CLEAR_COMPLIANCE"
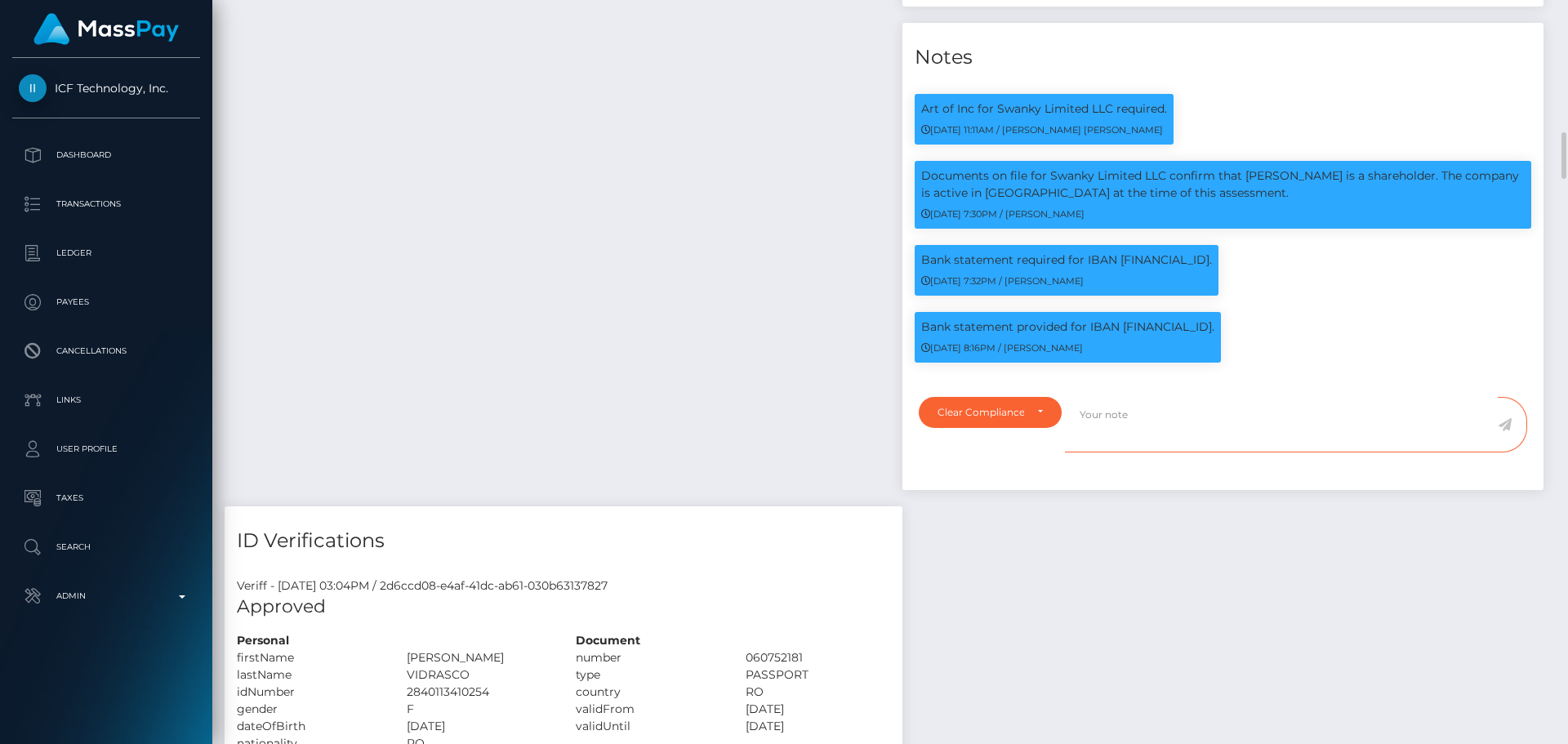
click at [1146, 397] on textarea at bounding box center [1282, 425] width 433 height 56
paste textarea "Bank statement provided for showing that the bank account belongs to Heather Ni…"
click at [1148, 319] on p "Bank statement provided for IBAN NL66YOUR0246175125." at bounding box center [1068, 327] width 293 height 17
copy p "NL66YOUR0246175125"
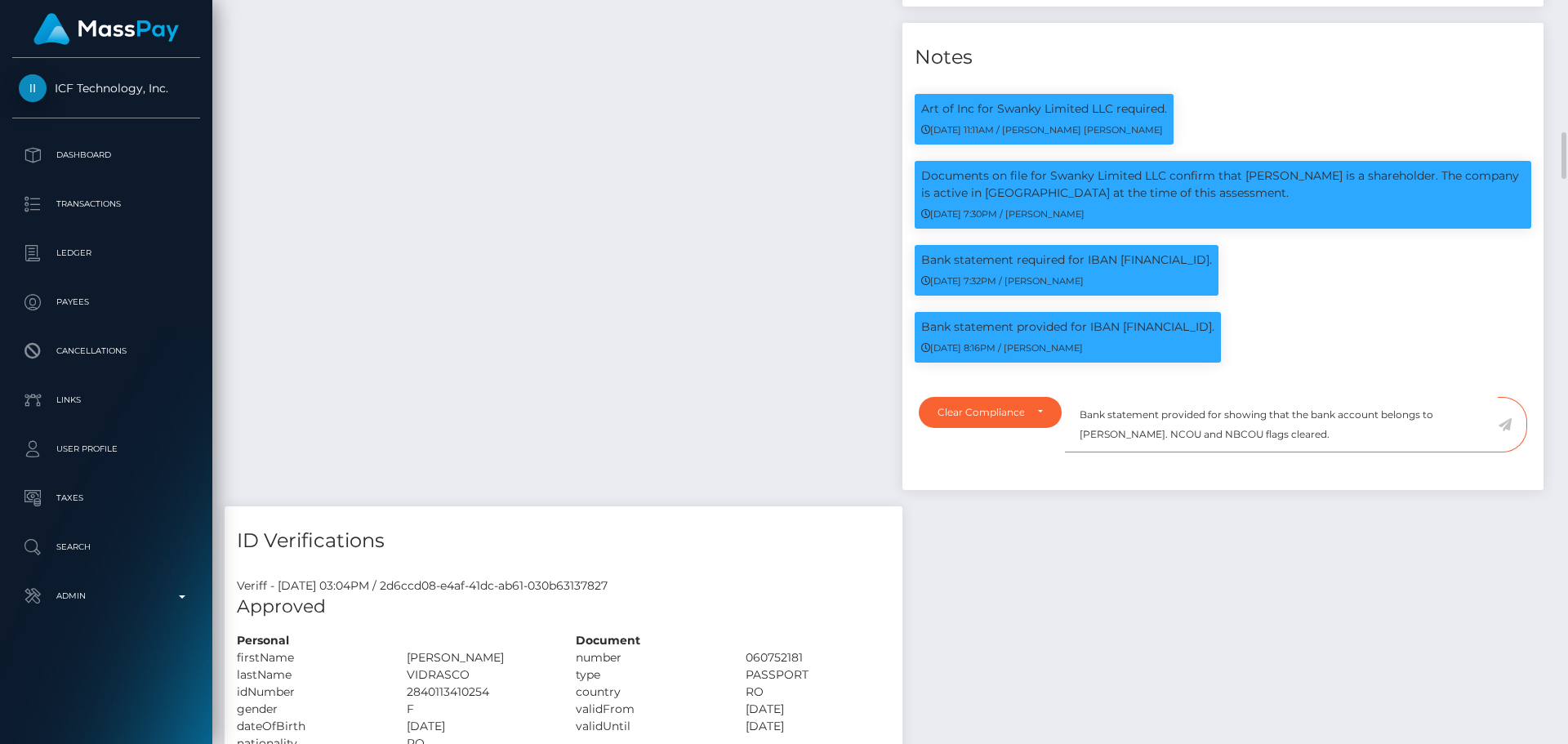
click at [1221, 397] on textarea "Bank statement provided for showing that the bank account belongs to Heather Ni…" at bounding box center [1282, 425] width 433 height 56
paste textarea "NL66YOUR0246175125"
click at [1188, 397] on textarea "Bank statement provided for NL66YOUR0246175125, showing that the bank account b…" at bounding box center [1282, 425] width 433 height 56
drag, startPoint x: 1188, startPoint y: 395, endPoint x: 1250, endPoint y: 395, distance: 62.0
click at [1250, 397] on textarea "Bank statement provided for NL66YOUR0246175125, showing that the bank account b…" at bounding box center [1282, 425] width 433 height 56
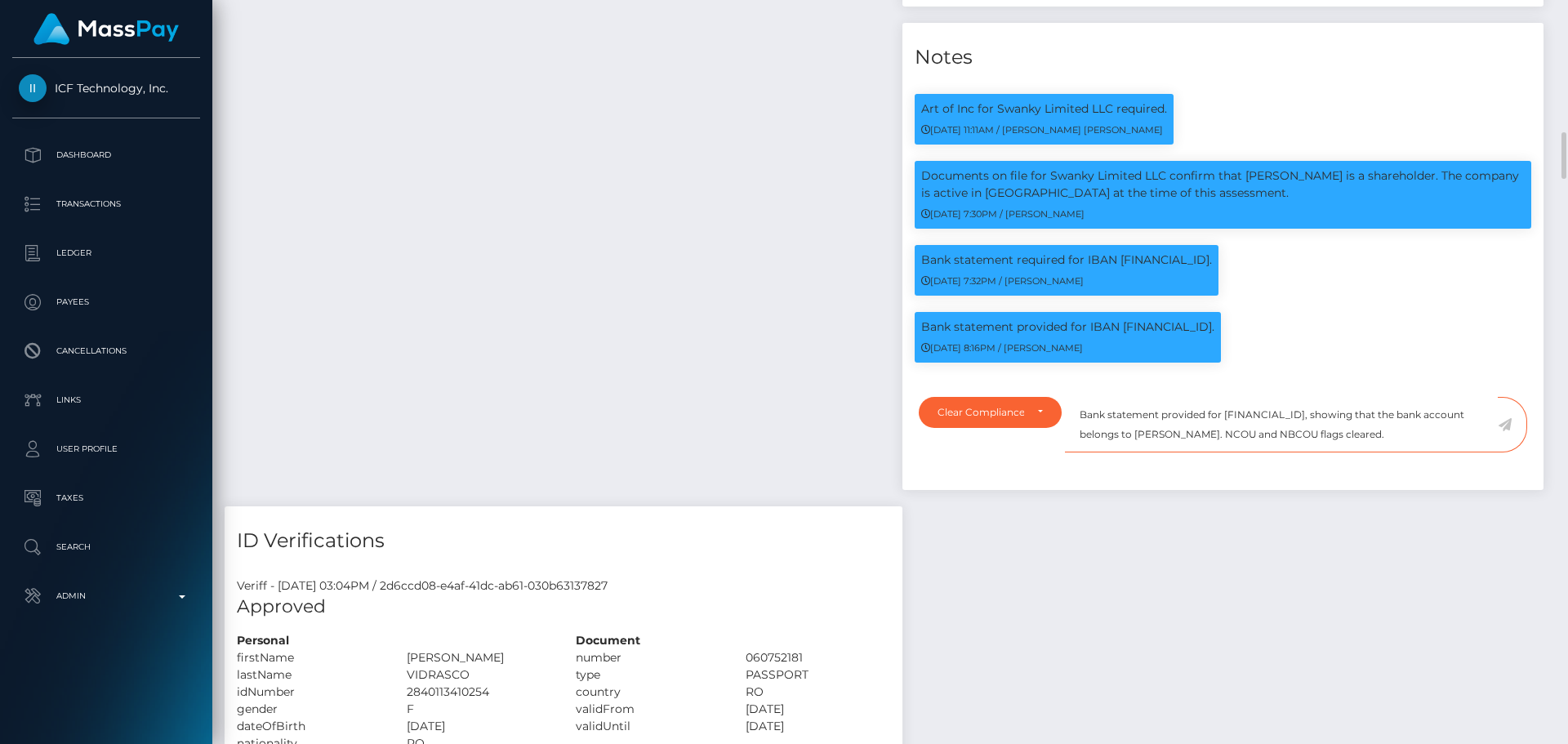
click at [1192, 397] on textarea "Bank statement provided for NL66YOUR0246175125, showing that the bank account b…" at bounding box center [1282, 425] width 433 height 56
click at [1184, 397] on textarea "Bank statement provided for NL66YOUR0246175125, showing that the bank account b…" at bounding box center [1282, 425] width 433 height 56
drag, startPoint x: 1184, startPoint y: 395, endPoint x: 1275, endPoint y: 395, distance: 91.0
click at [1275, 397] on textarea "Bank statement provided for NL66YOUR0246175125, showing that the bank account b…" at bounding box center [1282, 425] width 433 height 56
paste textarea "Swanky Limited"
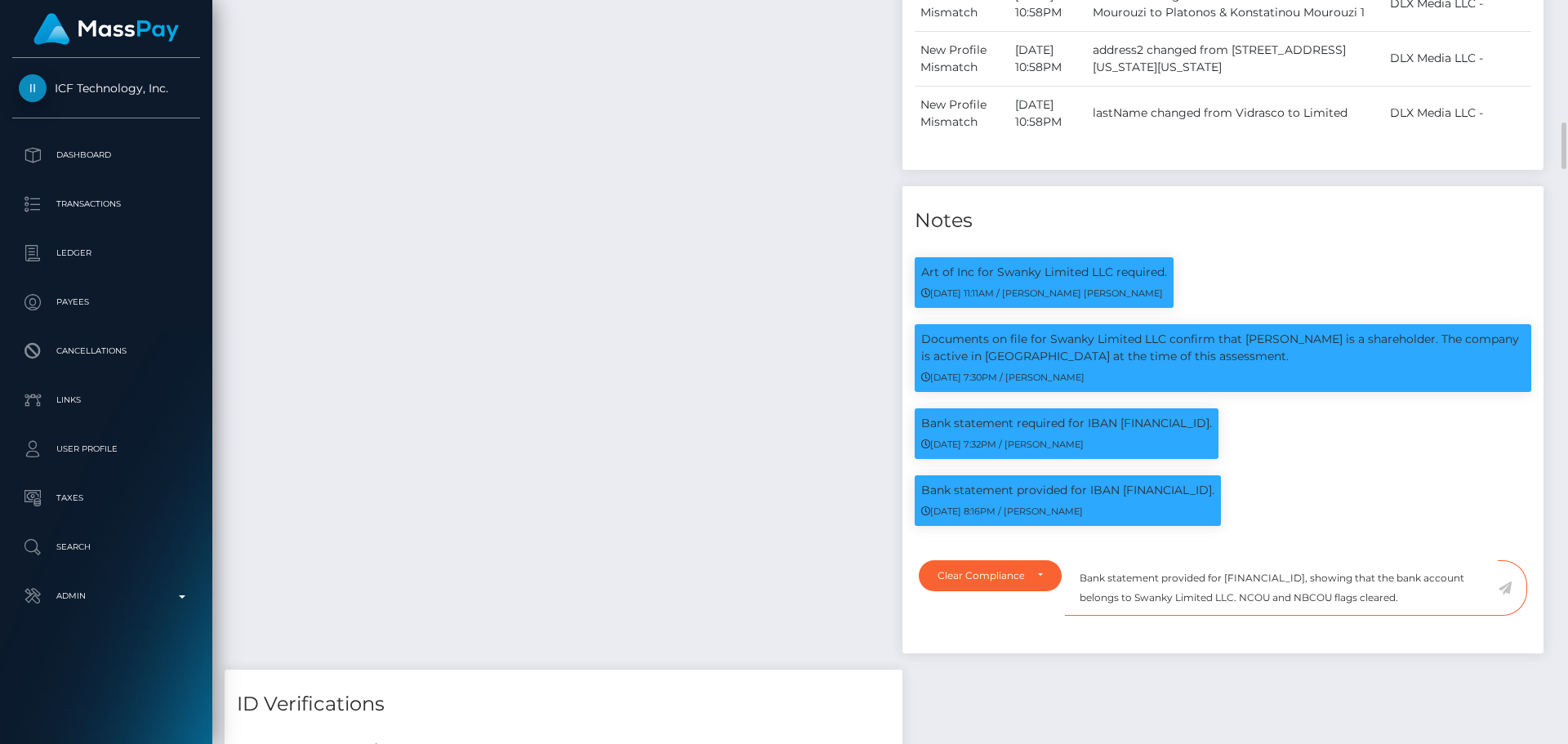
click at [1087, 560] on textarea "Bank statement provided for NL66YOUR0246175125, showing that the bank account b…" at bounding box center [1282, 588] width 433 height 56
drag, startPoint x: 1087, startPoint y: 536, endPoint x: 1438, endPoint y: 560, distance: 351.8
click at [1438, 560] on textarea "Bank statement provided for NL66YOUR0246175125, showing that the bank account b…" at bounding box center [1282, 588] width 433 height 56
type textarea "Bank statement provided for NL66YOUR0246175125, showing that the bank account b…"
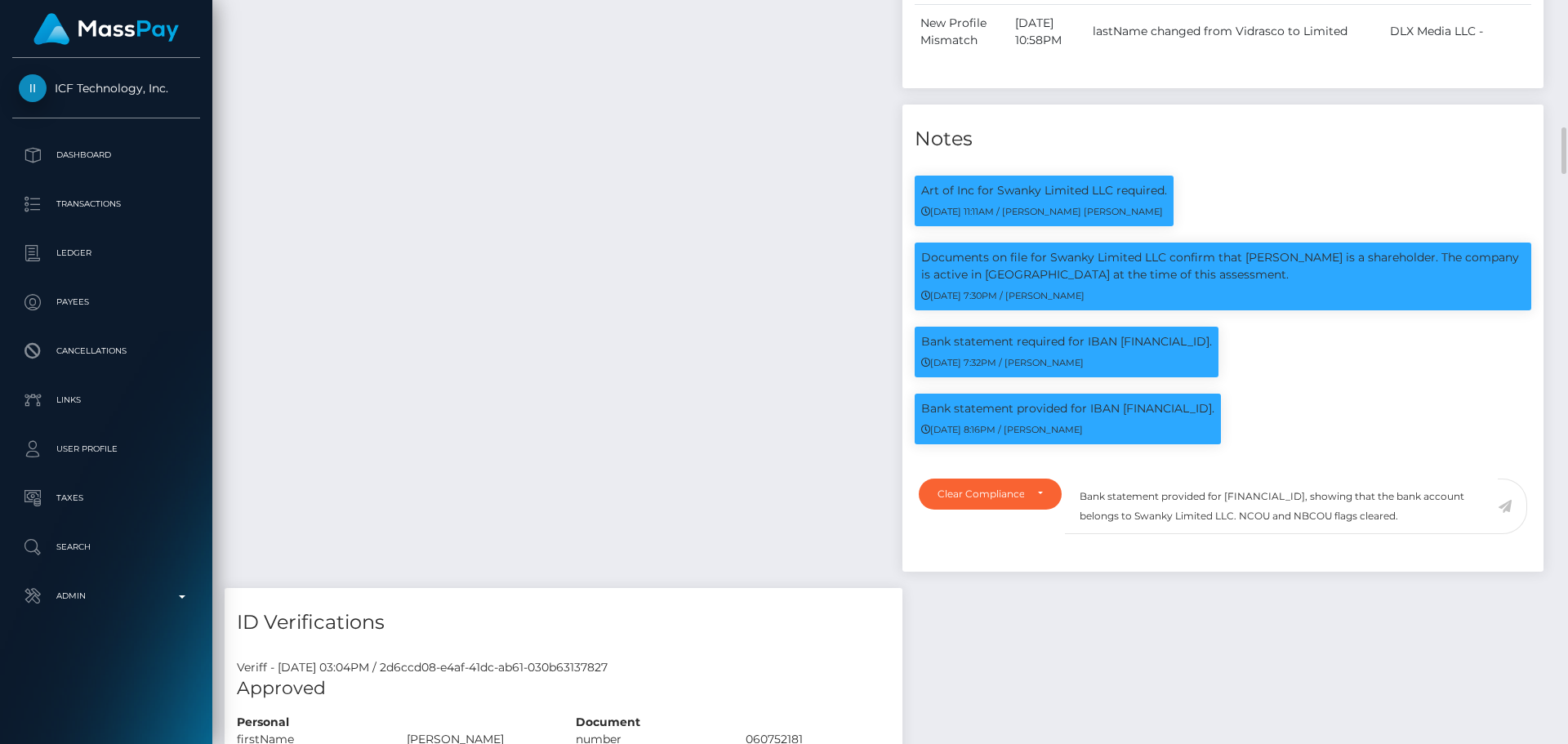
click at [1505, 500] on icon at bounding box center [1505, 507] width 14 height 13
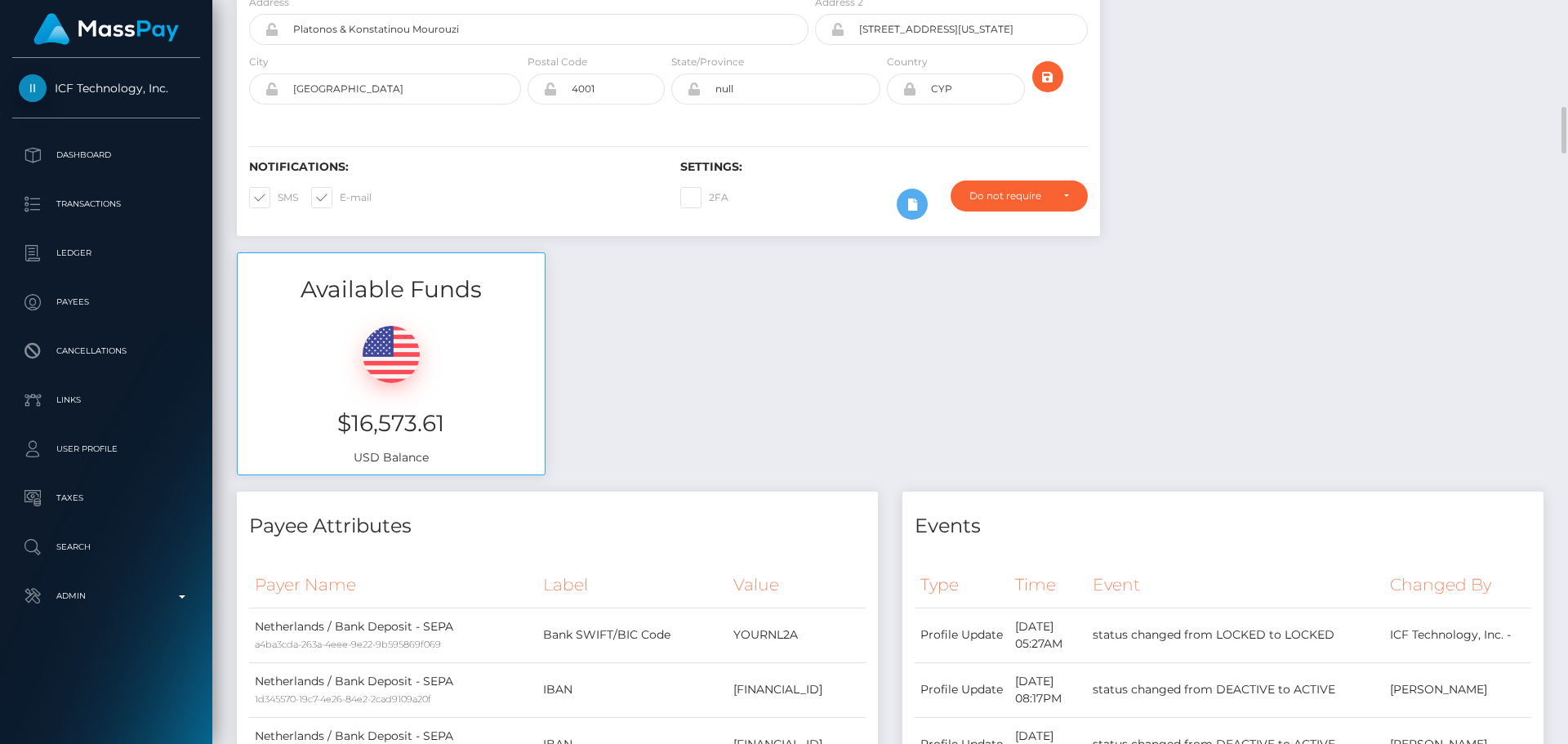
scroll to position [0, 0]
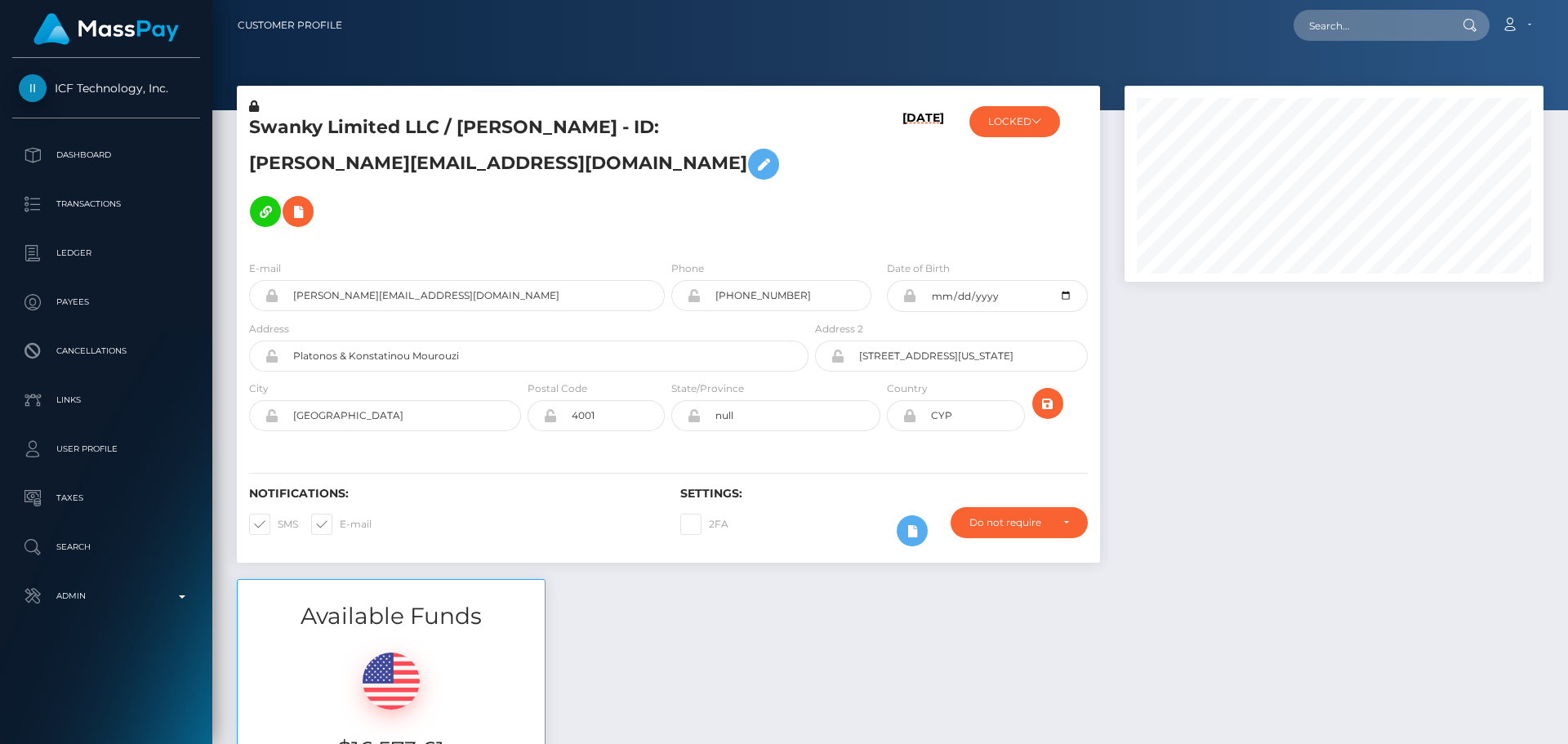
scroll to position [196, 420]
click at [676, 170] on h5 "Swanky Limited LLC / [PERSON_NAME] - ID: [PERSON_NAME][EMAIL_ADDRESS][DOMAIN_NA…" at bounding box center [524, 174] width 550 height 120
click at [1037, 122] on icon at bounding box center [1037, 121] width 10 height 10
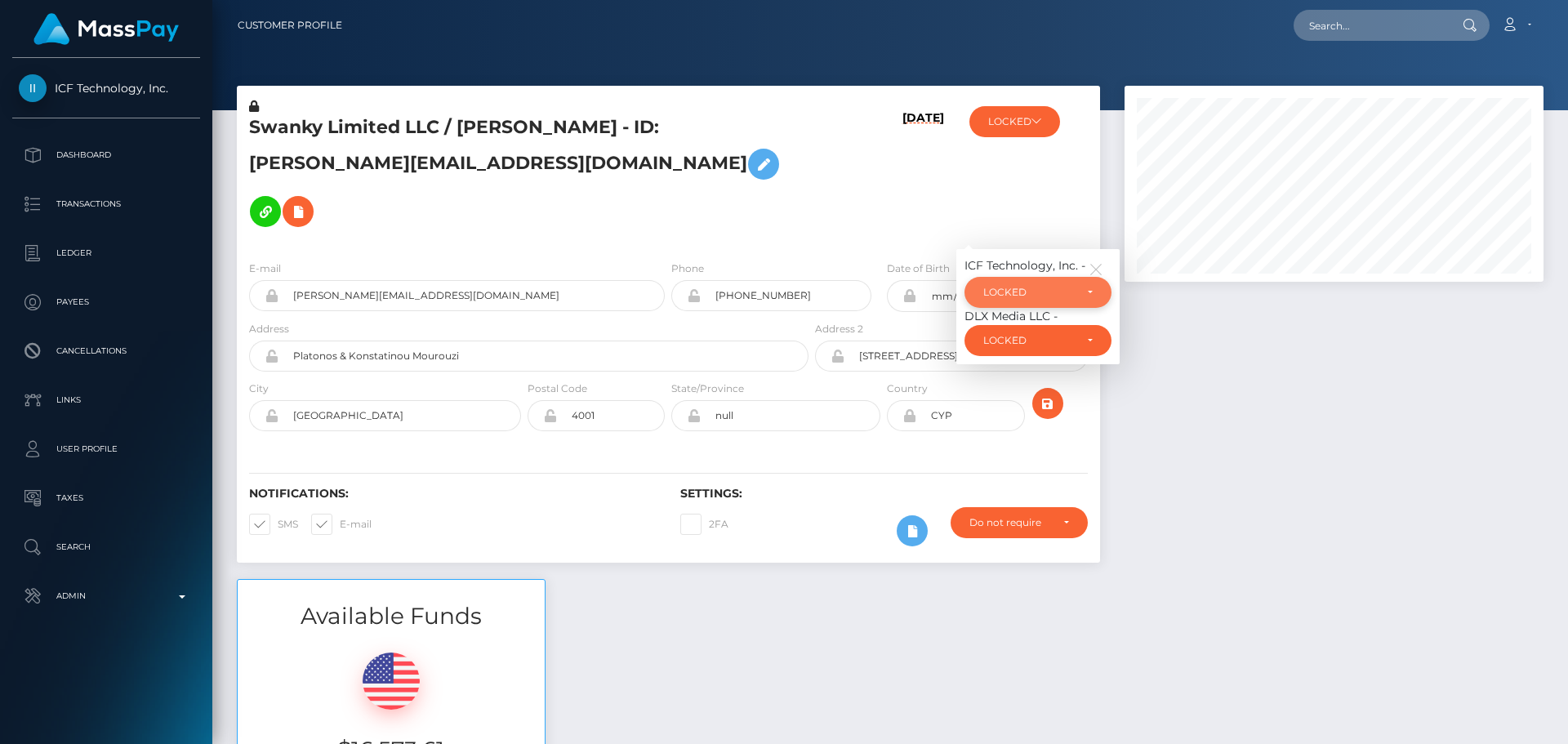
click at [1048, 286] on div "LOCKED" at bounding box center [1028, 293] width 91 height 13
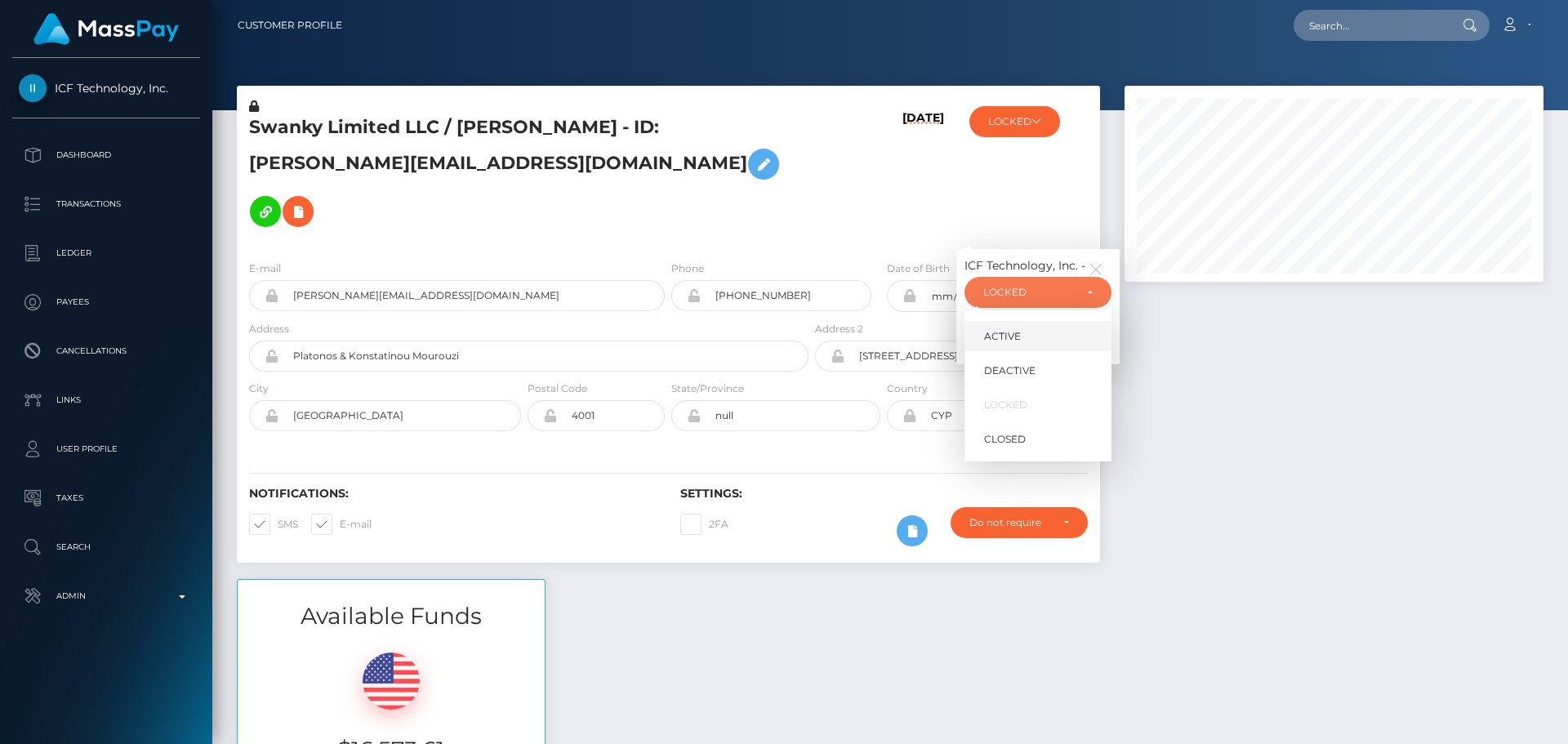
click at [1026, 321] on link "ACTIVE" at bounding box center [1039, 336] width 147 height 31
select select "ACTIVE"
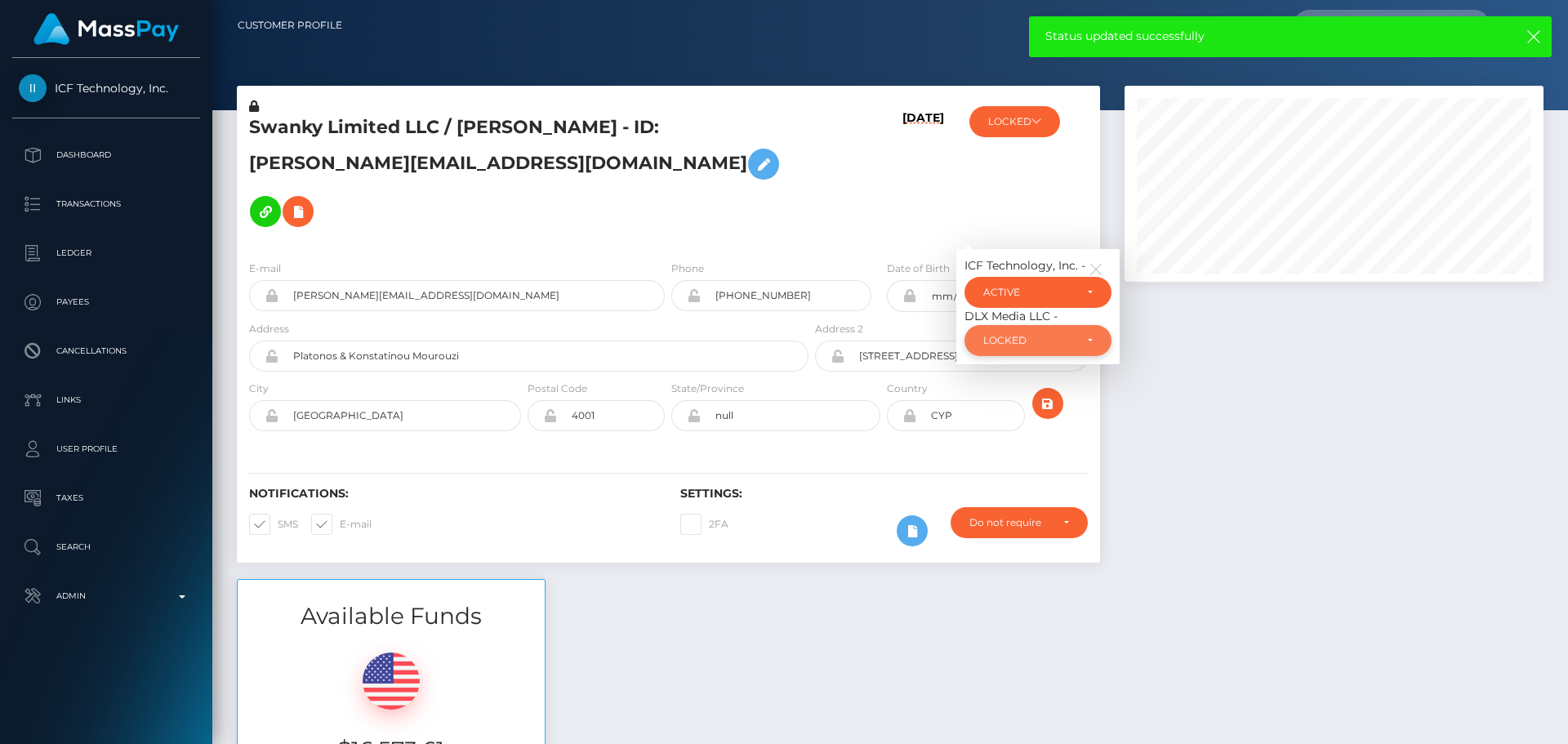
click at [1040, 334] on div "LOCKED" at bounding box center [1028, 341] width 91 height 13
click at [1041, 370] on link "ACTIVE" at bounding box center [1039, 385] width 147 height 31
select select "ACTIVE"
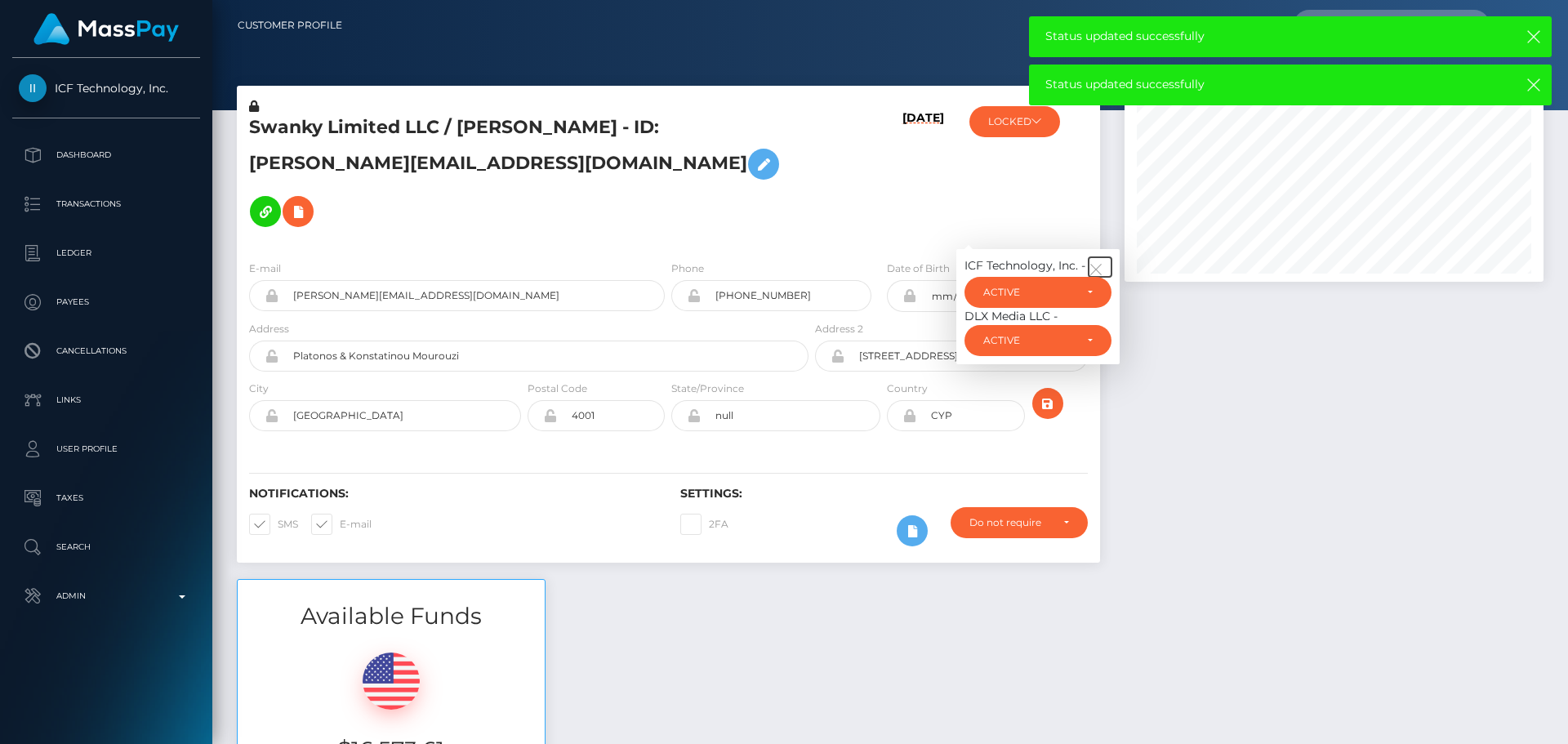
click at [1096, 262] on icon "button" at bounding box center [1095, 269] width 14 height 14
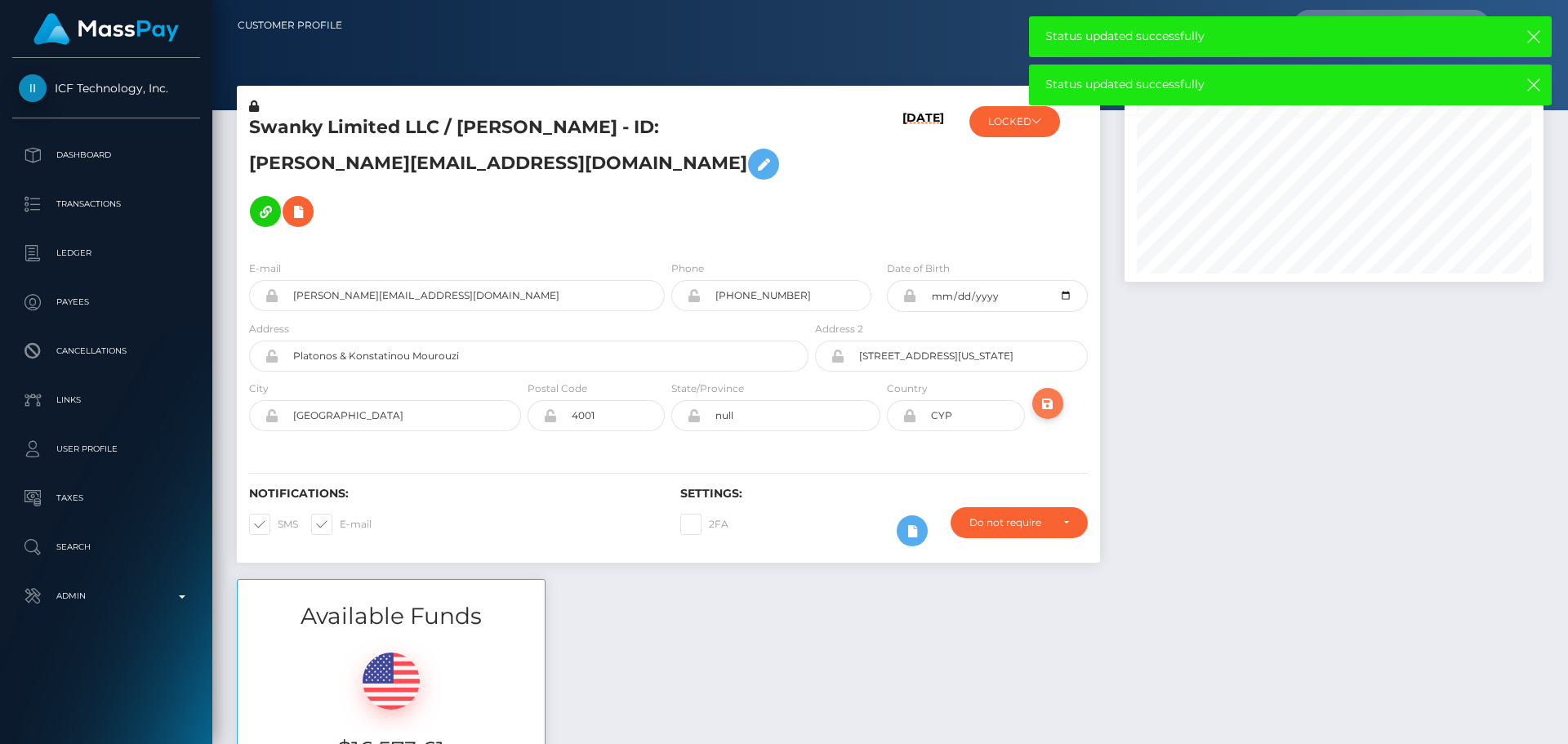
click at [1048, 394] on icon "submit" at bounding box center [1048, 403] width 19 height 20
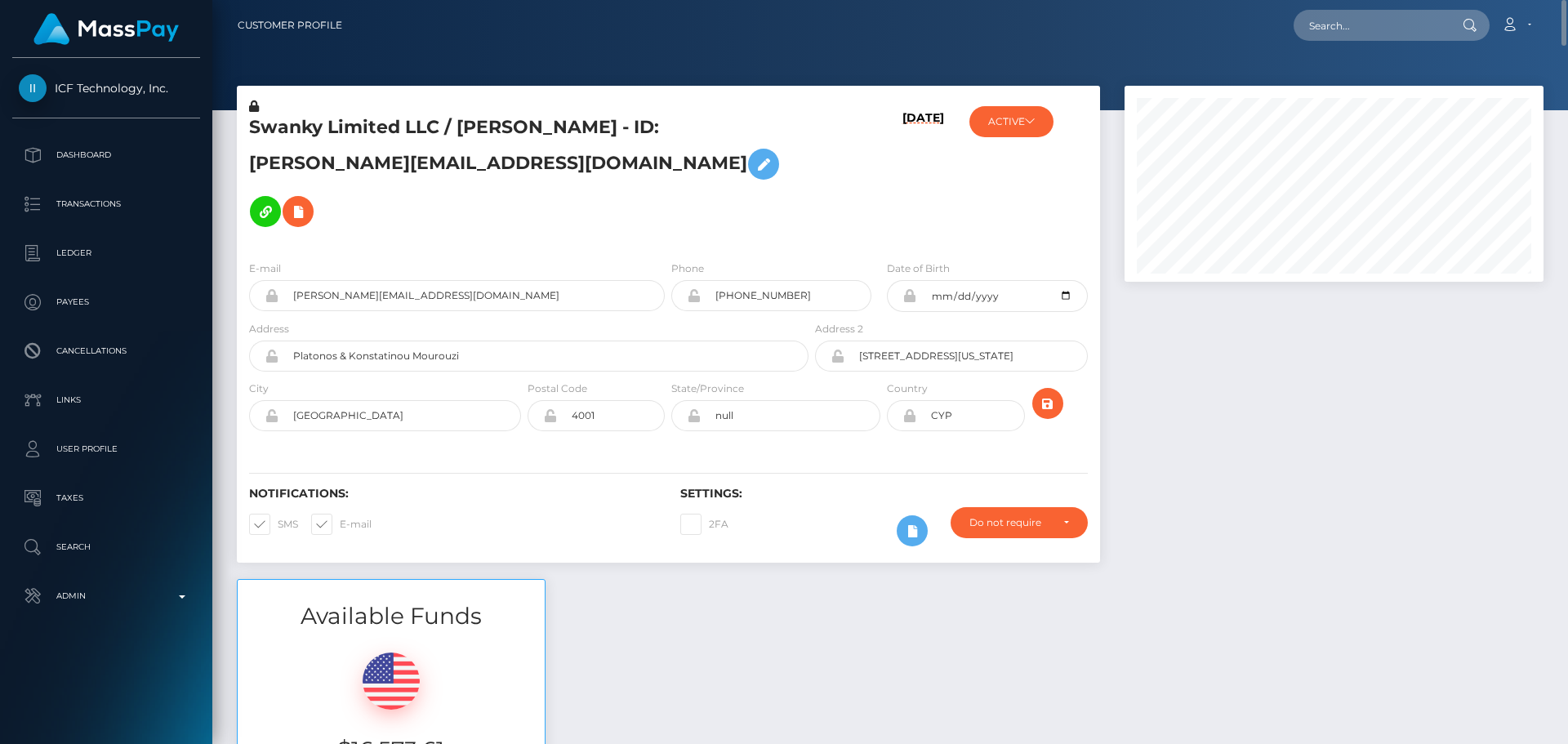
click at [728, 142] on h5 "Swanky Limited LLC / [PERSON_NAME] - ID: [PERSON_NAME][EMAIL_ADDRESS][DOMAIN_NA…" at bounding box center [524, 174] width 550 height 120
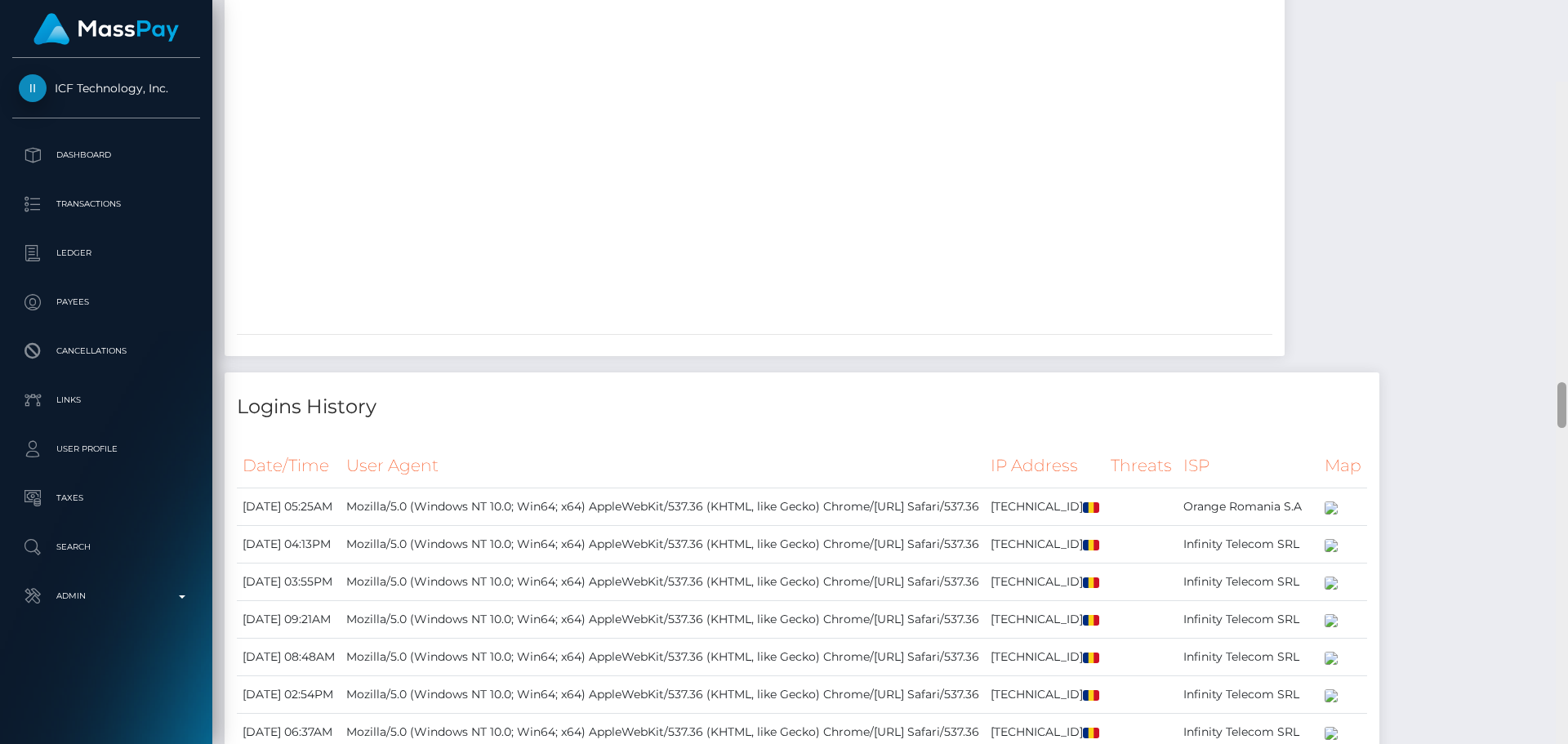
scroll to position [4724, 0]
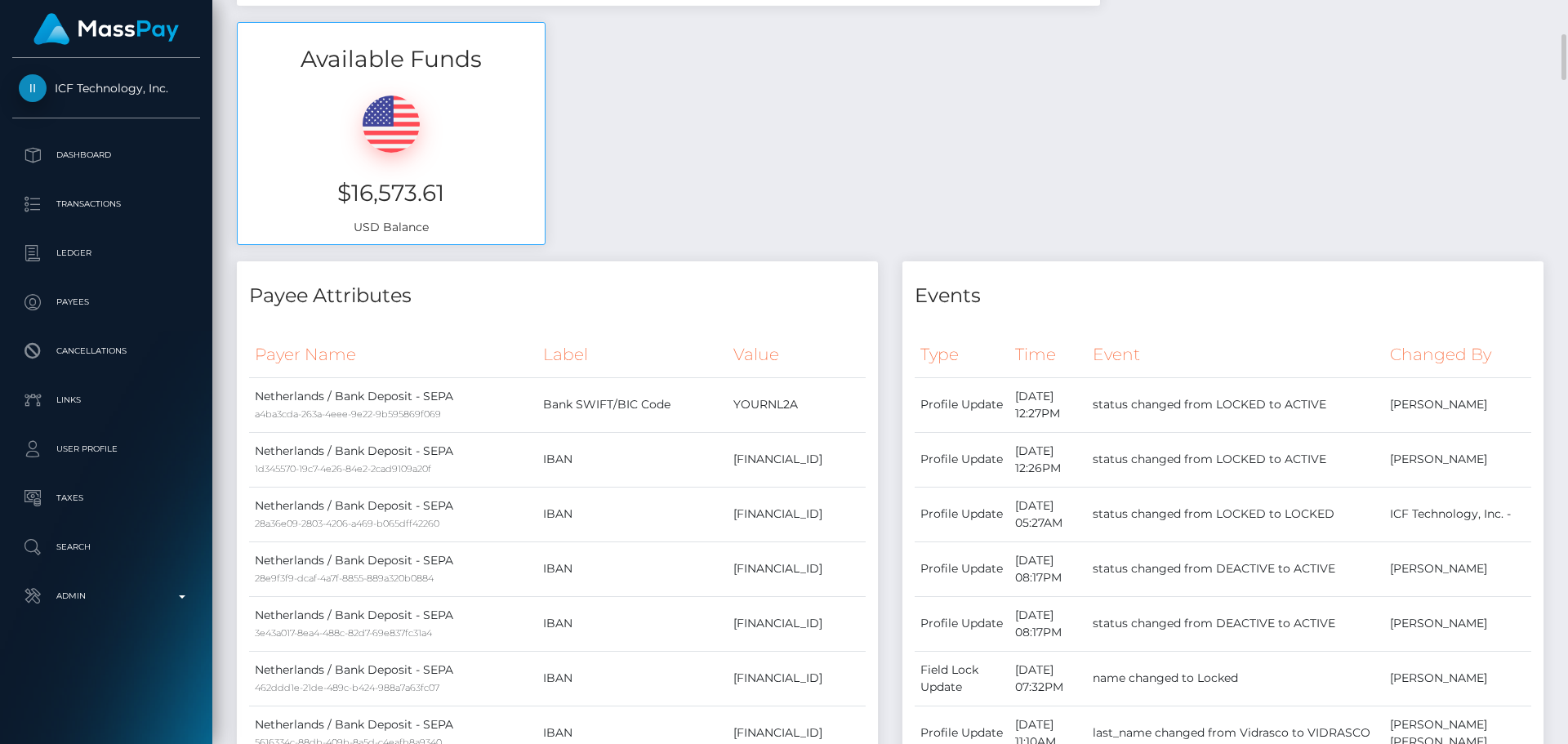
scroll to position [0, 0]
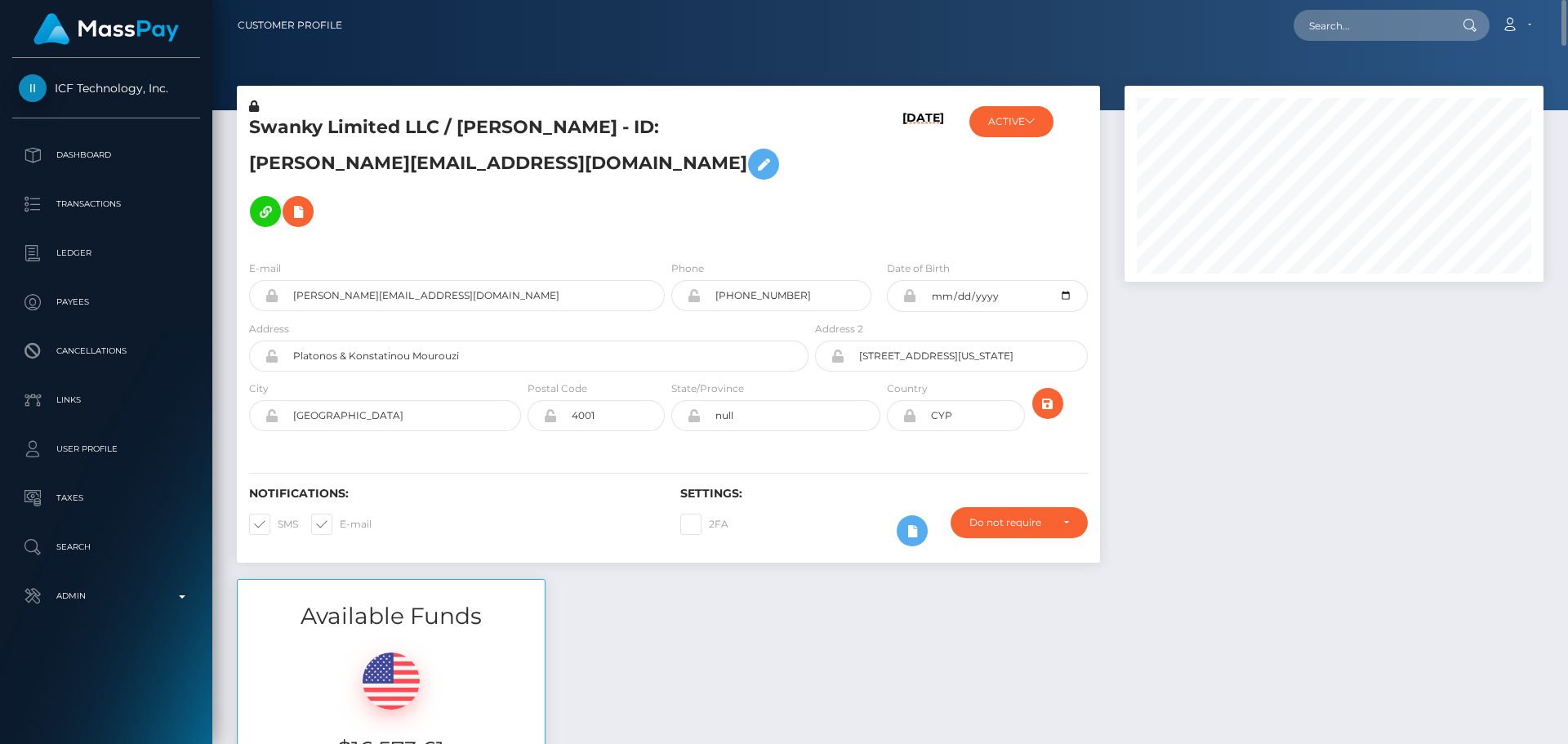
click at [721, 162] on h5 "Swanky Limited LLC / LARISA VIDRASCO - ID: jim@swankysolutions.net" at bounding box center [524, 174] width 550 height 120
click at [854, 134] on div "08/28/25" at bounding box center [884, 172] width 144 height 149
click at [397, 131] on h5 "Swanky Limited LLC / LARISA VIDRASCO - ID: jim@swankysolutions.net" at bounding box center [524, 174] width 550 height 120
click at [398, 131] on h5 "Swanky Limited LLC / LARISA VIDRASCO - ID: jim@swankysolutions.net" at bounding box center [524, 174] width 550 height 120
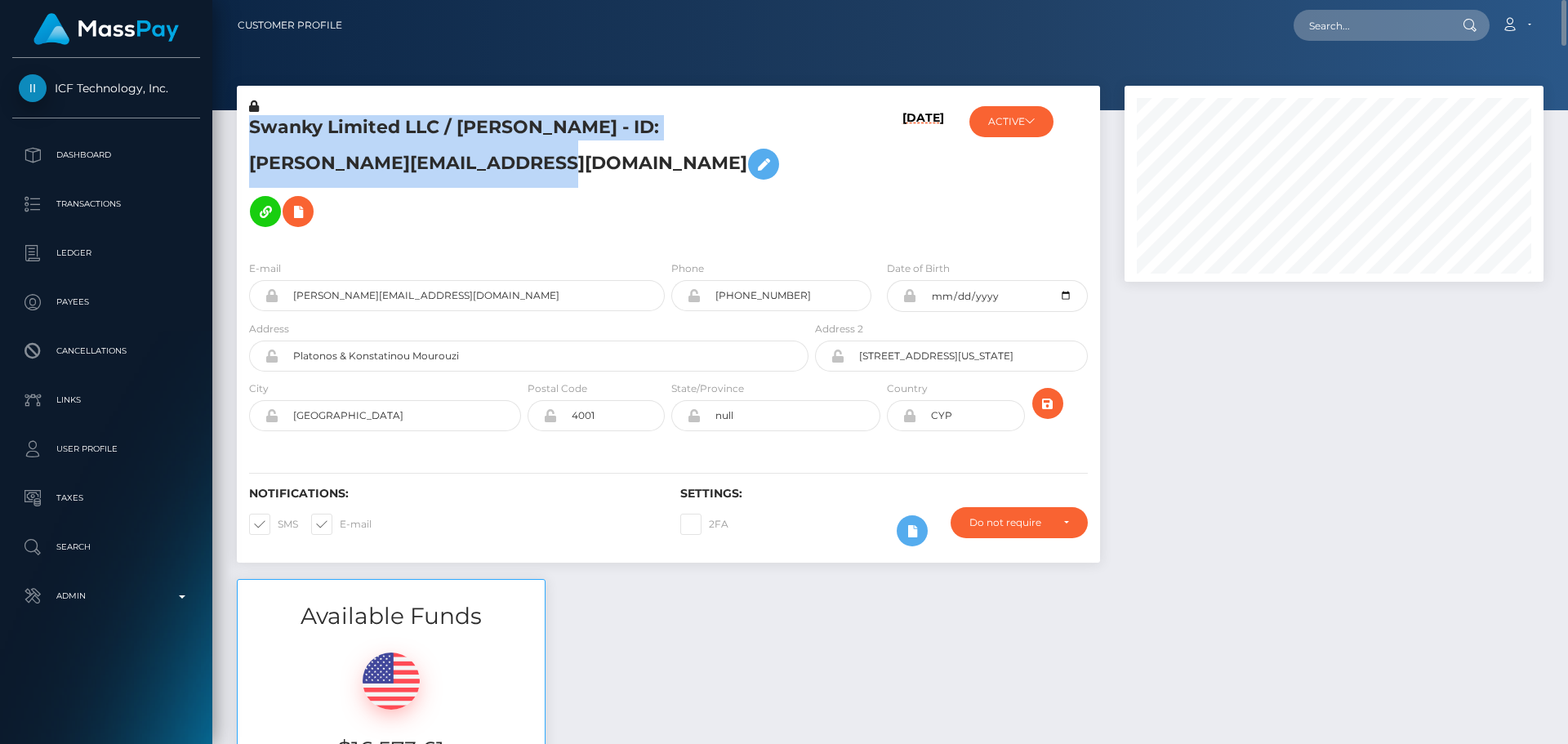
click at [398, 131] on h5 "Swanky Limited LLC / LARISA VIDRASCO - ID: jim@swankysolutions.net" at bounding box center [524, 174] width 550 height 120
copy h5 "Swanky Limited LLC / LARISA VIDRASCO - ID: jim@swankysolutions.net"
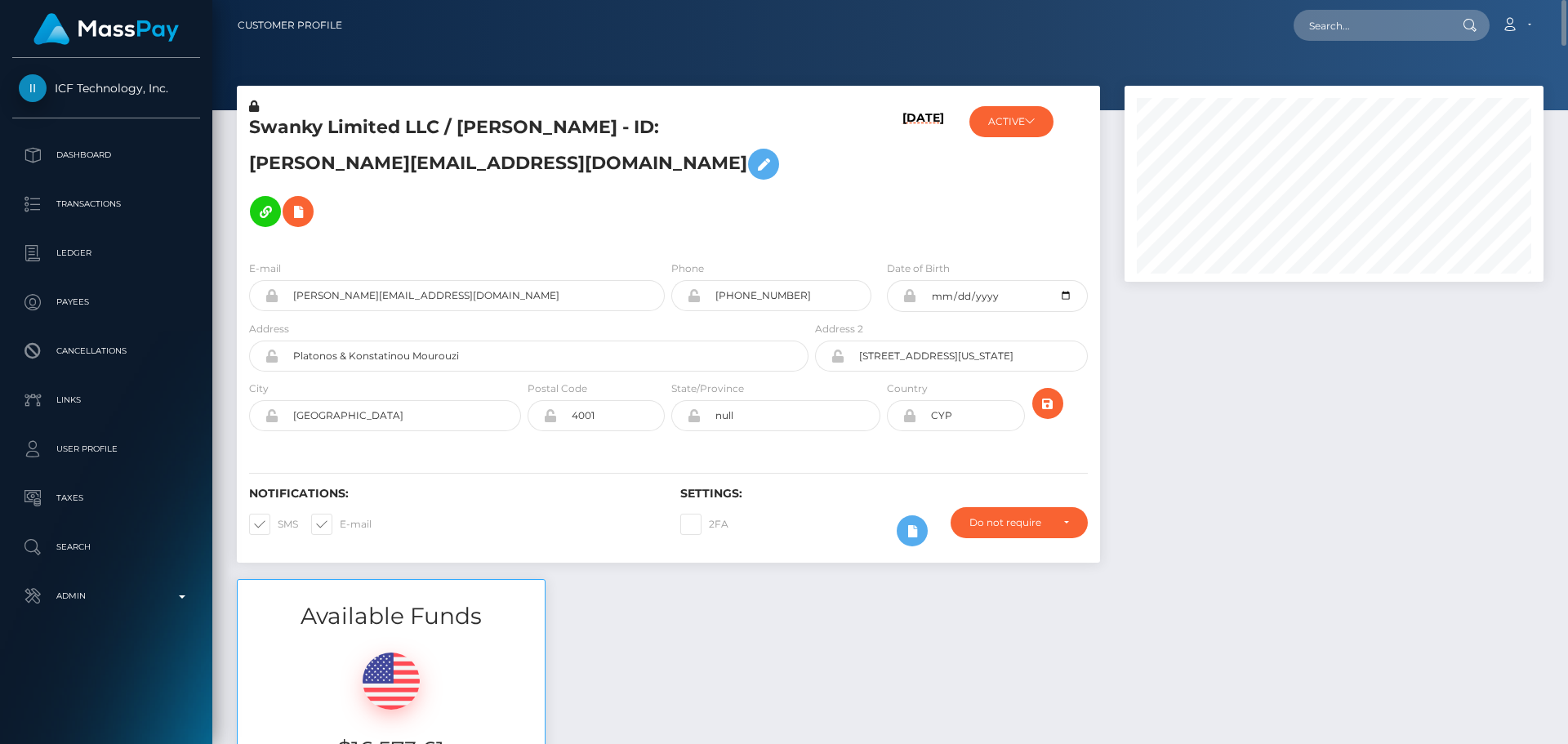
click at [703, 164] on h5 "Swanky Limited LLC / LARISA VIDRASCO - ID: jim@swankysolutions.net" at bounding box center [524, 174] width 550 height 120
click at [669, 194] on div "Swanky Limited LLC / LARISA VIDRASCO - ID: jim@swankysolutions.net" at bounding box center [524, 172] width 575 height 149
click at [669, 188] on div "Swanky Limited LLC / LARISA VIDRASCO - ID: jim@swankysolutions.net" at bounding box center [524, 172] width 575 height 149
click at [1355, 22] on input "text" at bounding box center [1371, 25] width 153 height 31
paste input "[EMAIL_ADDRESS][DOMAIN_NAME]"
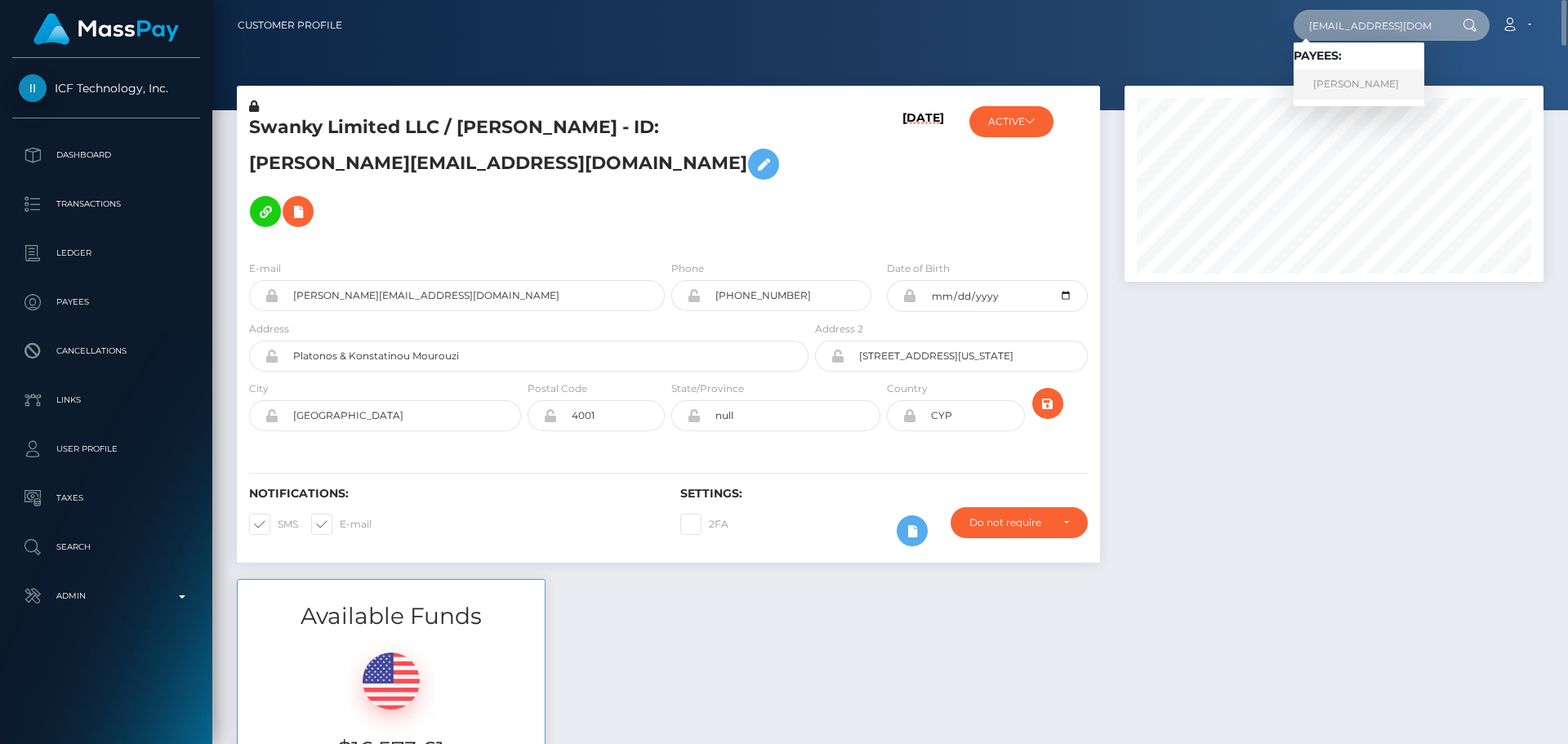
type input "[EMAIL_ADDRESS][DOMAIN_NAME]"
click at [1357, 82] on link "Deborah Cardinal" at bounding box center [1359, 85] width 131 height 31
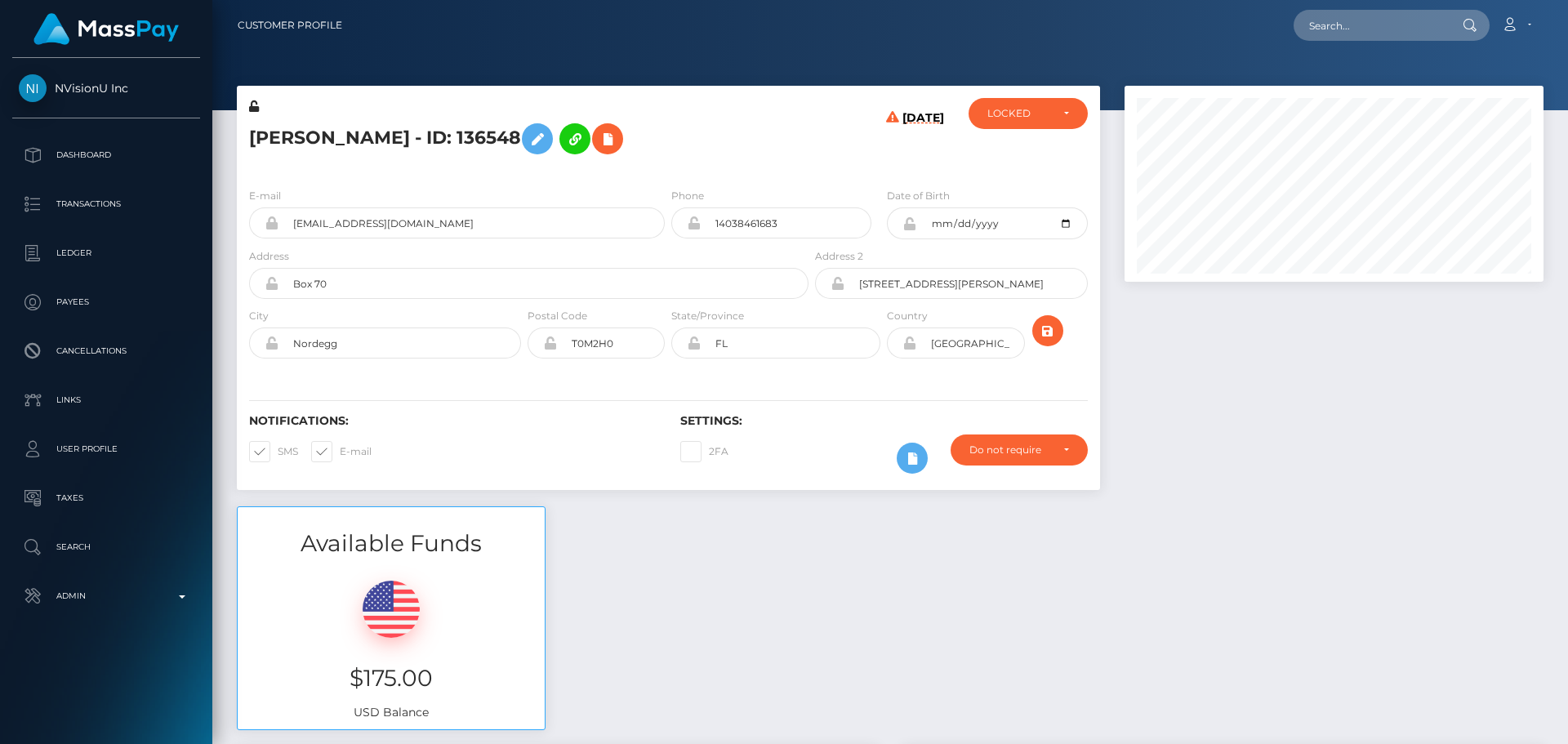
scroll to position [196, 420]
click at [720, 120] on h5 "[PERSON_NAME] - ID: 136548" at bounding box center [524, 138] width 550 height 47
click at [729, 141] on h5 "[PERSON_NAME] - ID: 136548" at bounding box center [524, 138] width 550 height 47
click at [280, 136] on h5 "[PERSON_NAME] - ID: 136548" at bounding box center [524, 138] width 550 height 47
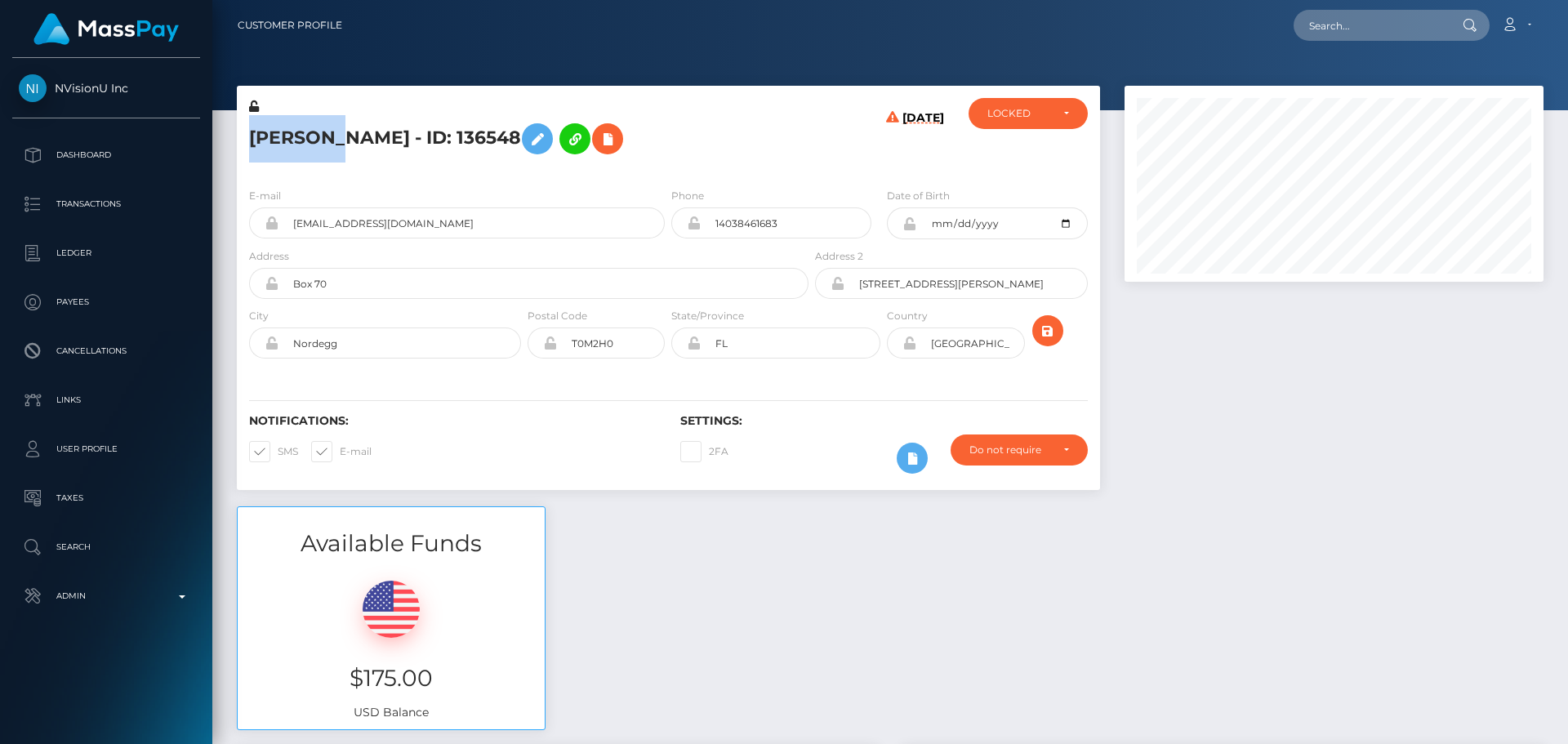
copy h5 "[PERSON_NAME]"
click at [385, 137] on h5 "[PERSON_NAME] - ID: 136548" at bounding box center [524, 138] width 550 height 47
copy h5 "Cardinal"
click at [807, 173] on div "[PERSON_NAME] - ID: 136548" at bounding box center [524, 136] width 575 height 77
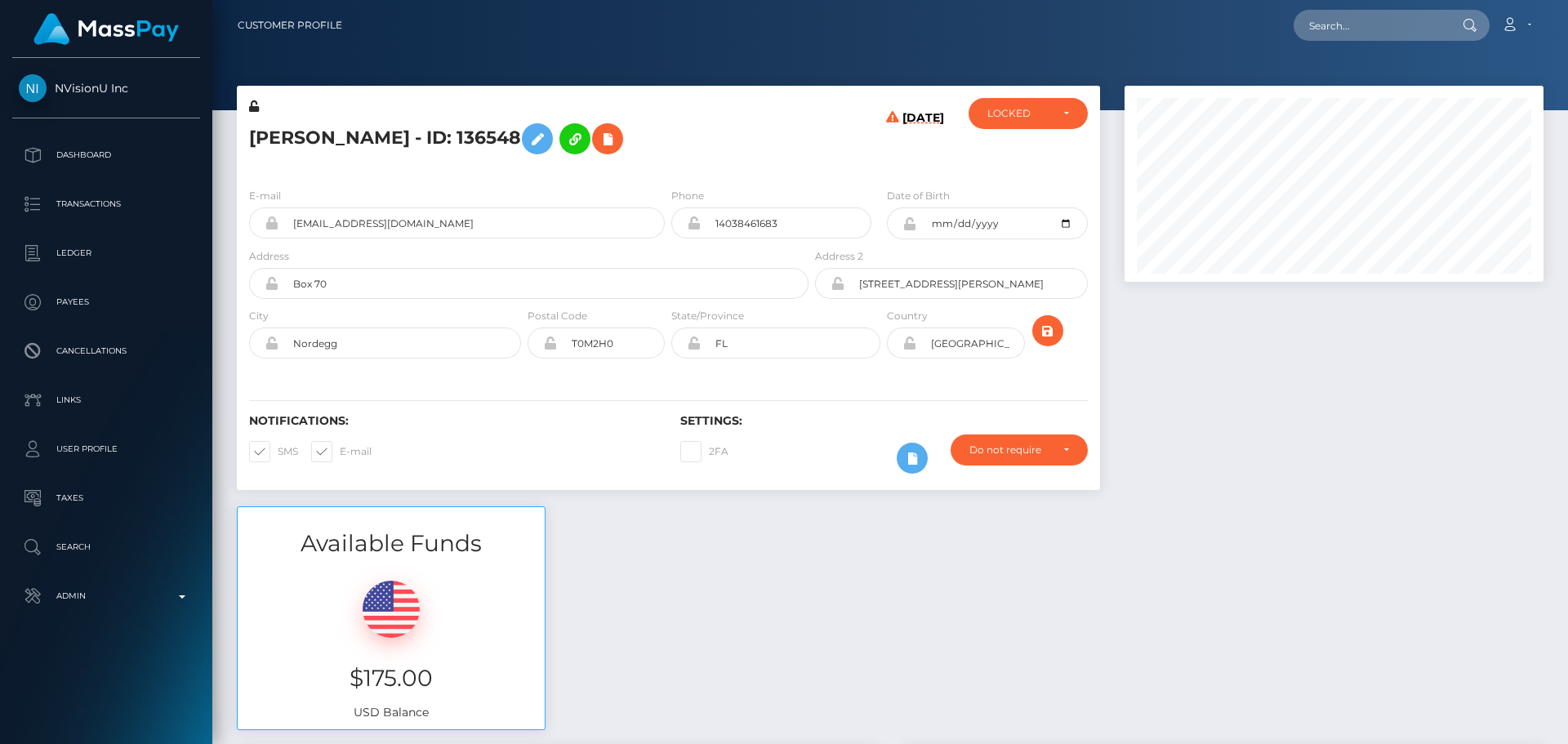
click at [795, 165] on div "[PERSON_NAME] - ID: 136548" at bounding box center [524, 136] width 575 height 77
click at [666, 171] on div "[PERSON_NAME] - ID: 136548" at bounding box center [524, 136] width 575 height 77
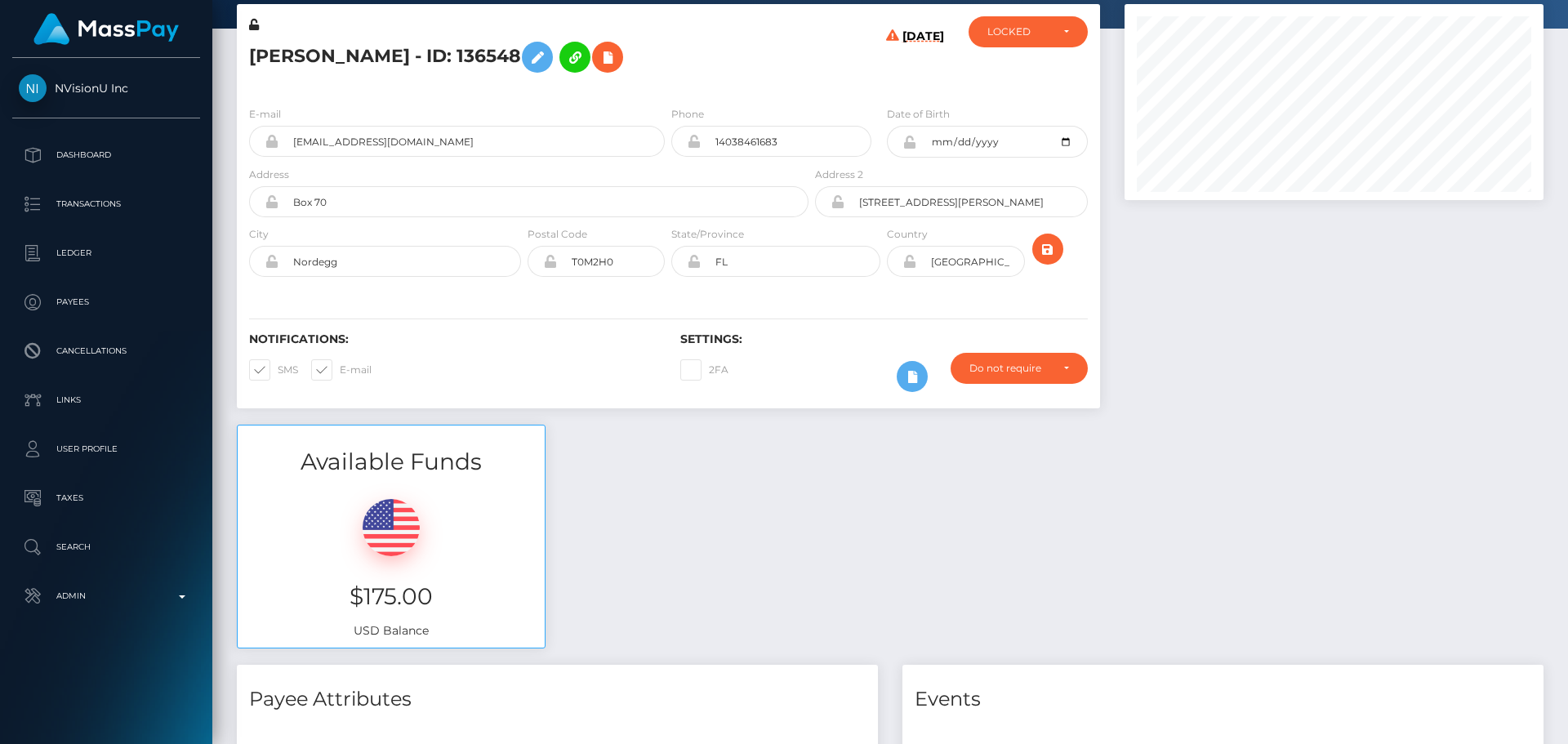
scroll to position [0, 0]
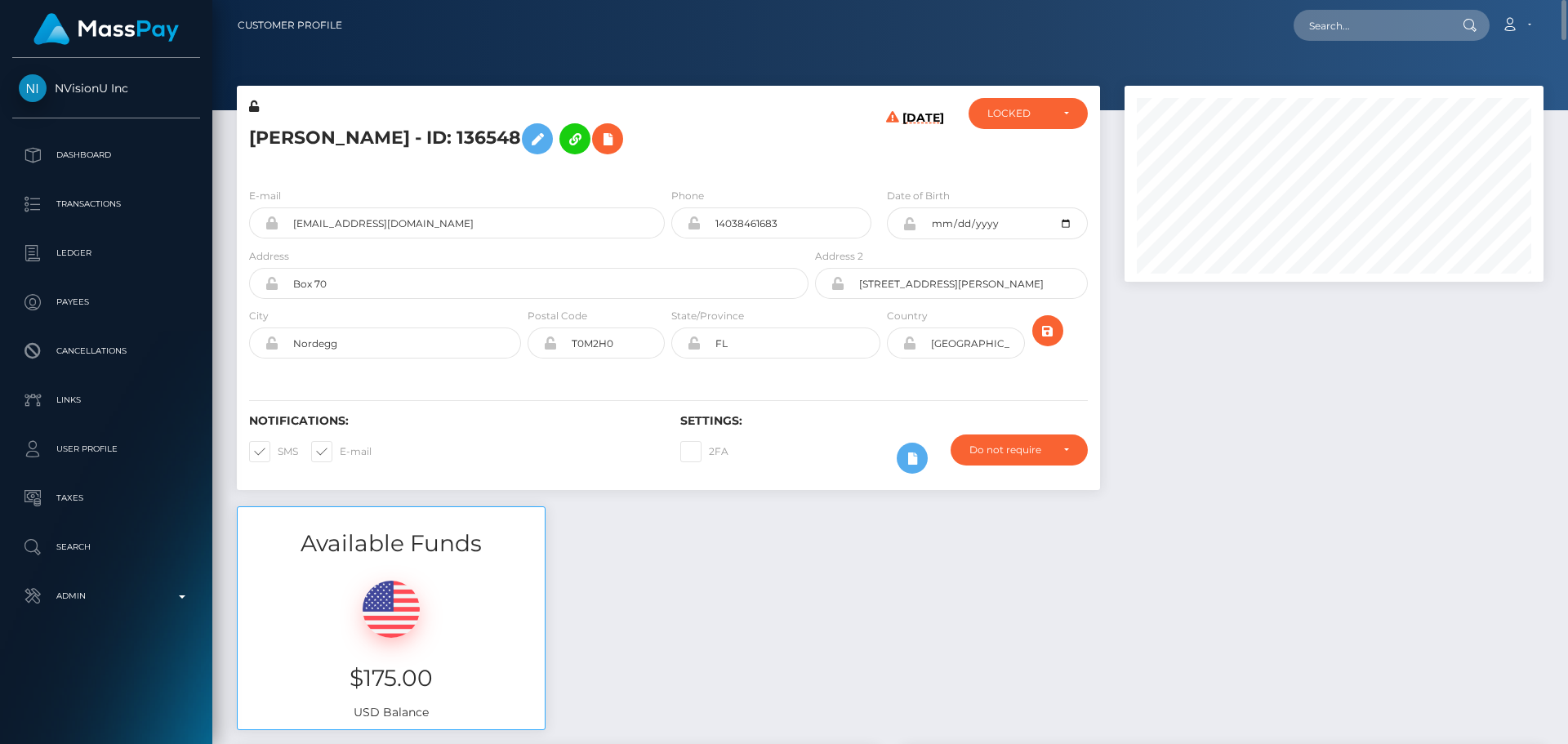
click at [801, 154] on div "[PERSON_NAME] - ID: 136548" at bounding box center [524, 136] width 575 height 77
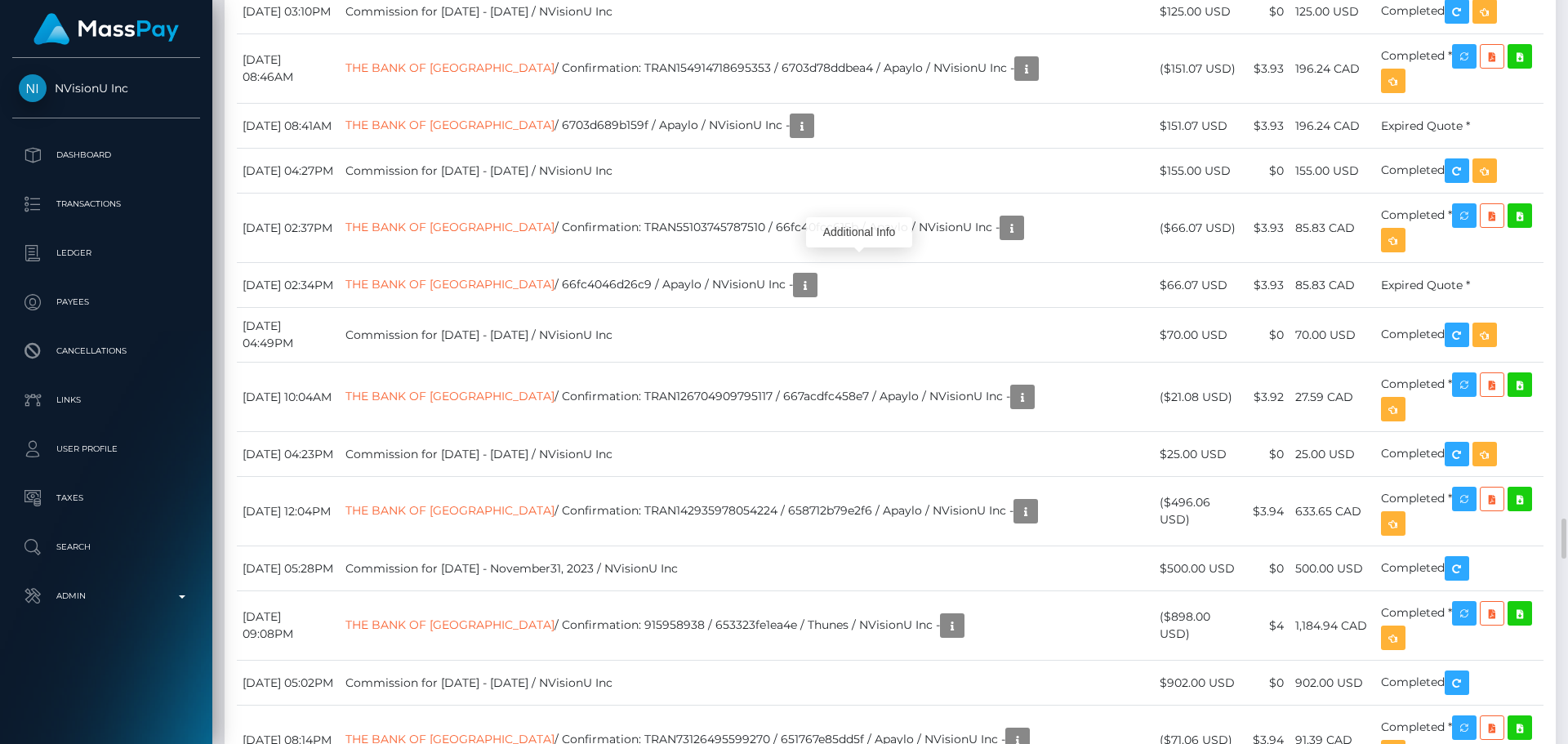
scroll to position [196, 420]
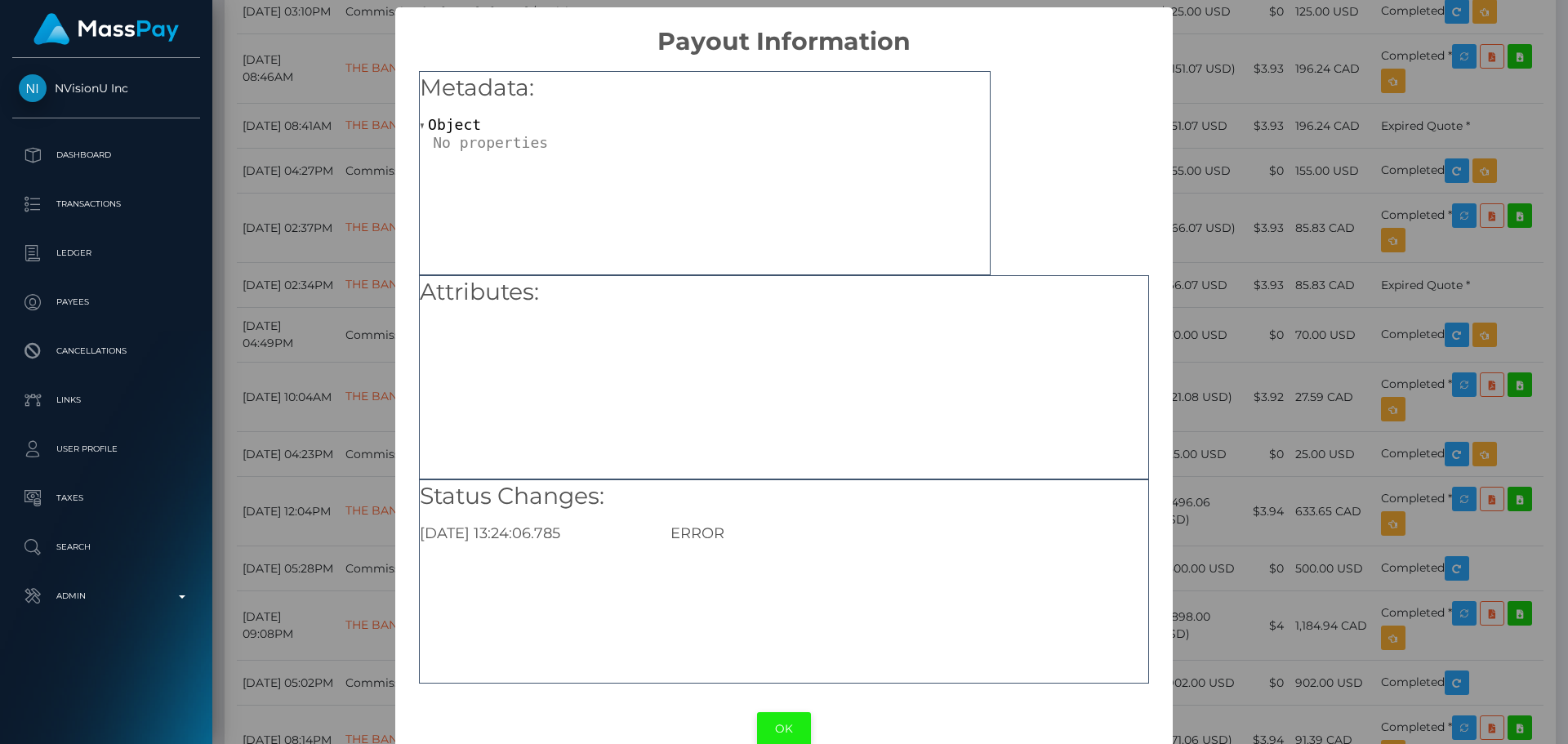
click at [791, 717] on button "OK" at bounding box center [784, 729] width 54 height 34
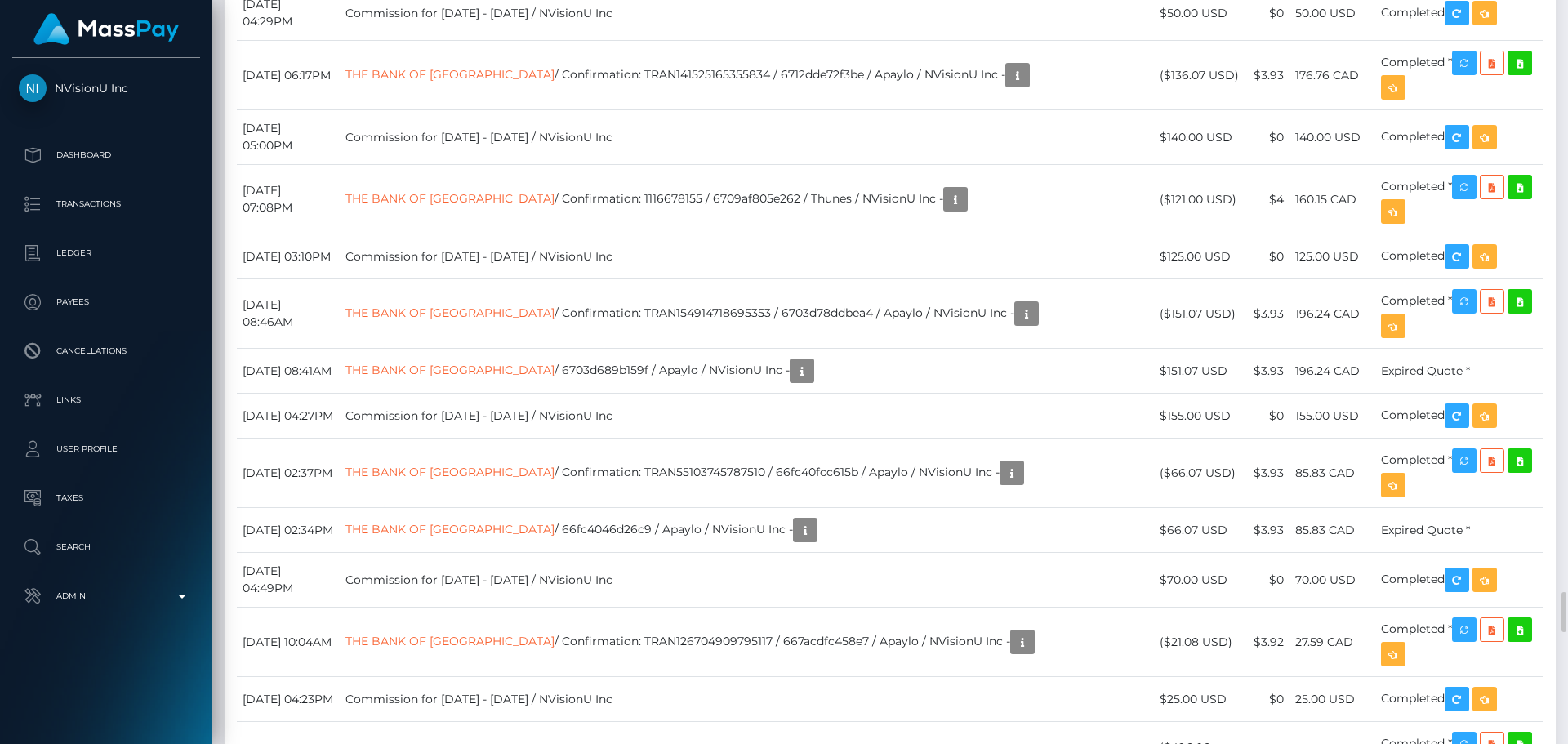
scroll to position [9560, 0]
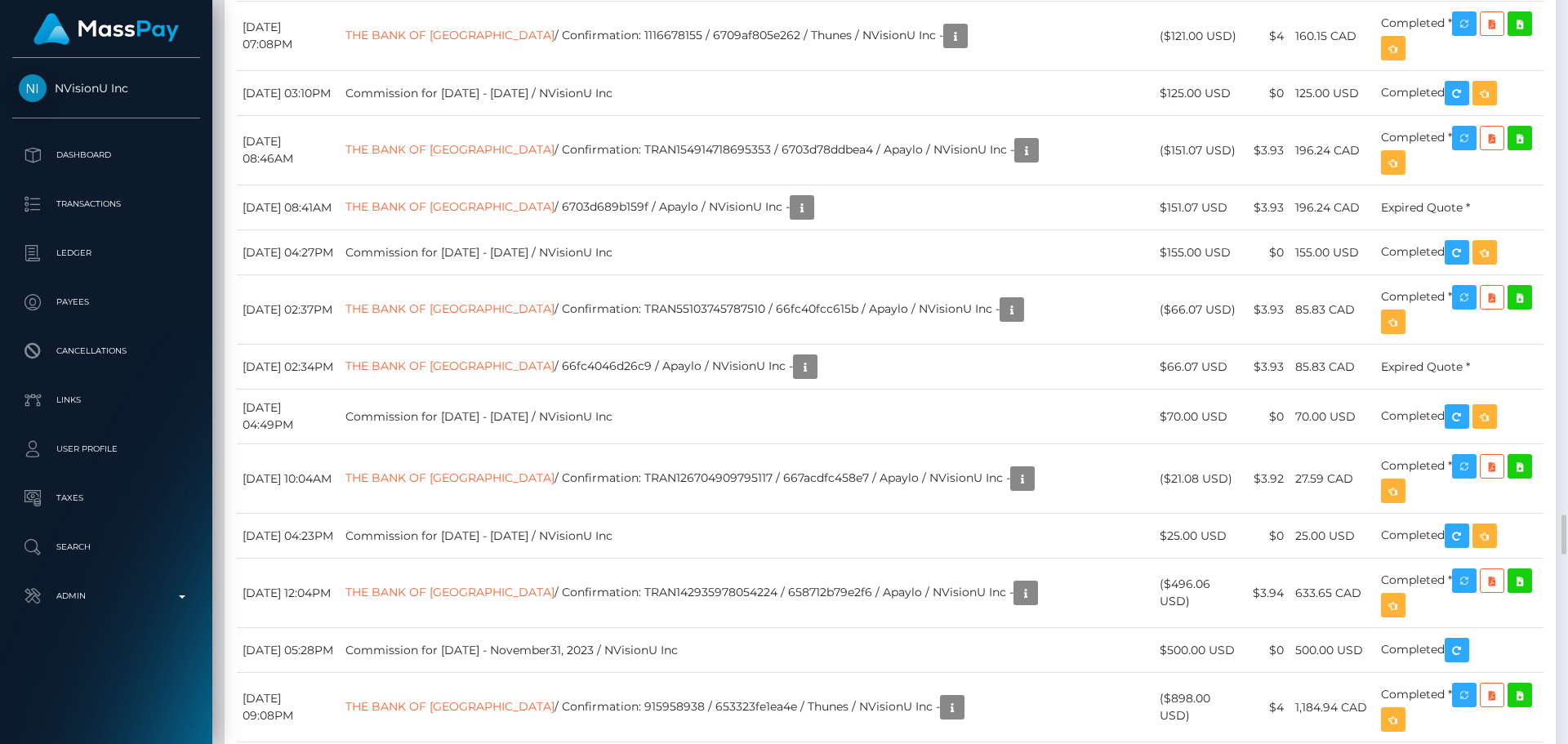
drag, startPoint x: 392, startPoint y: 336, endPoint x: 443, endPoint y: 337, distance: 51.0
copy tr "Interac"
drag, startPoint x: 618, startPoint y: 272, endPoint x: 534, endPoint y: 296, distance: 87.4
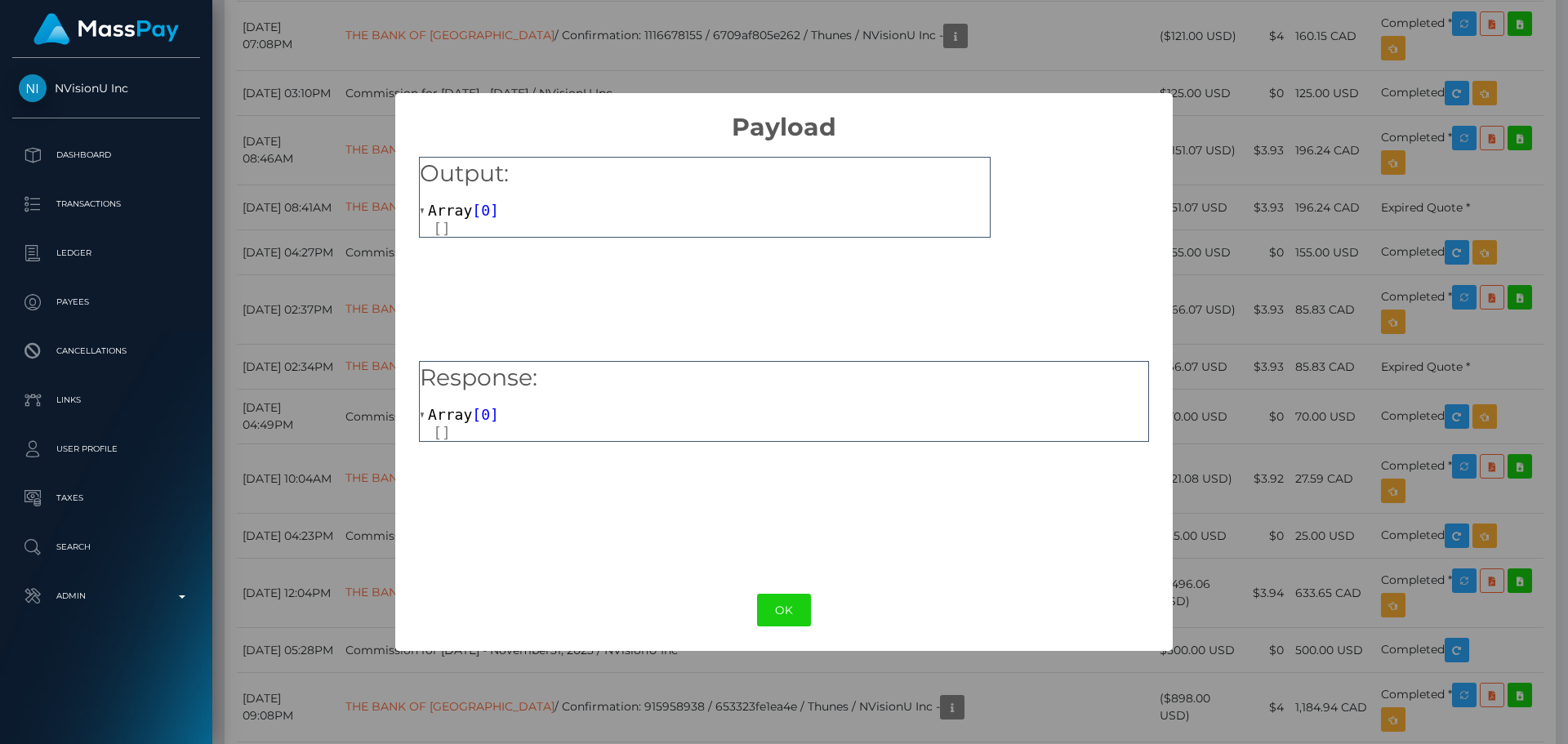
drag, startPoint x: 778, startPoint y: 614, endPoint x: 770, endPoint y: 578, distance: 36.9
click at [778, 612] on button "OK" at bounding box center [784, 610] width 54 height 34
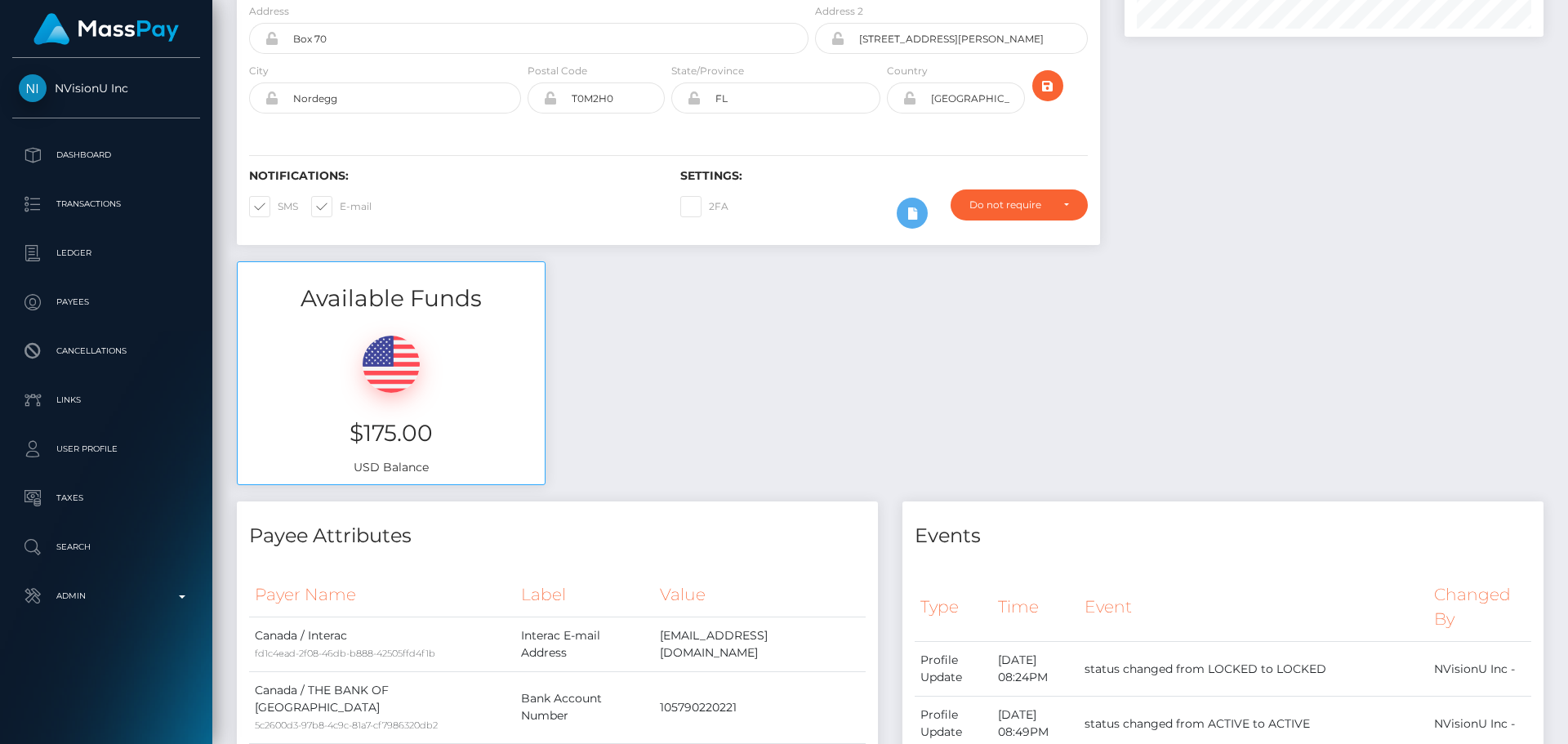
scroll to position [0, 0]
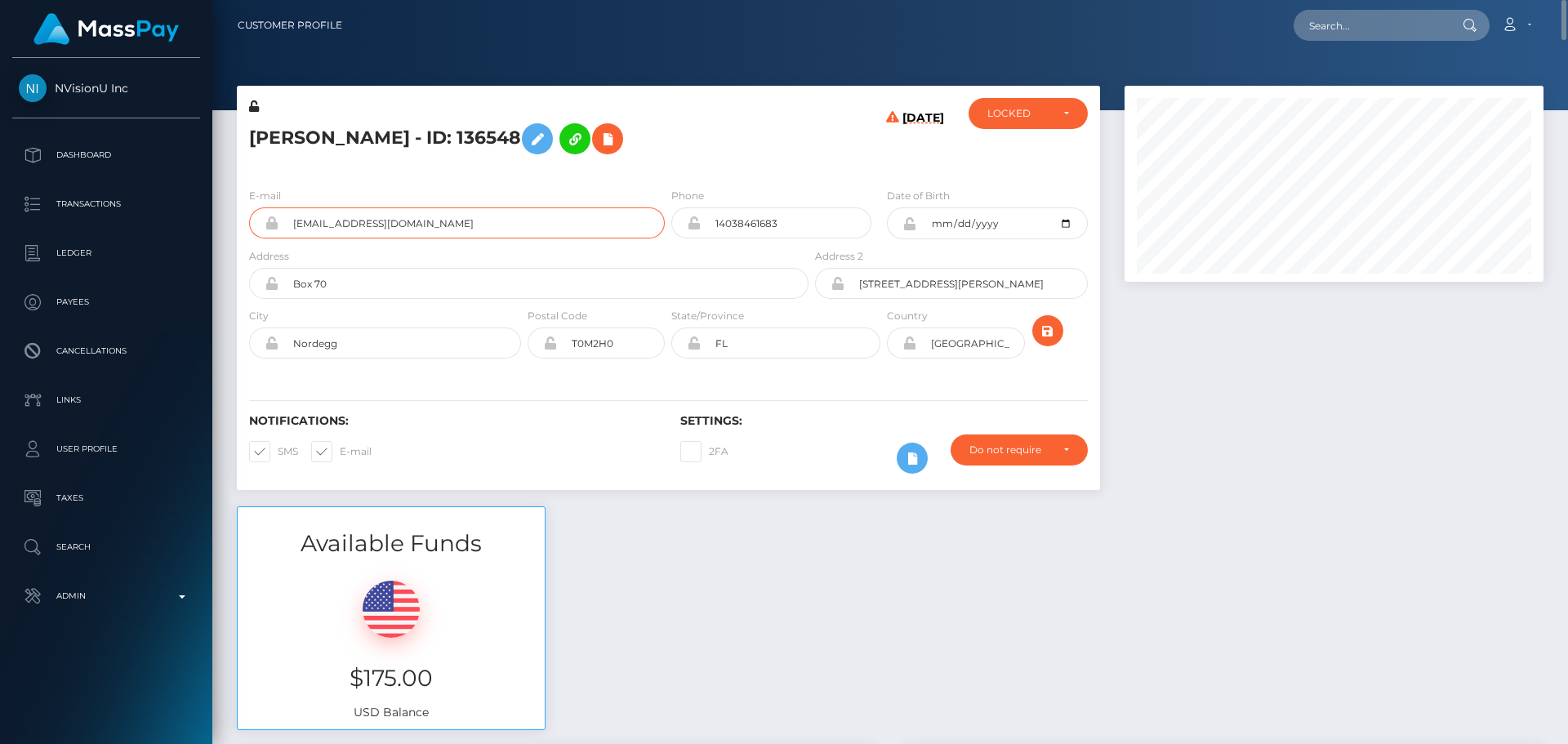
drag, startPoint x: 386, startPoint y: 225, endPoint x: 245, endPoint y: 217, distance: 141.2
click at [245, 217] on div "E-mail dcardinal50@gmail.com" at bounding box center [452, 216] width 432 height 60
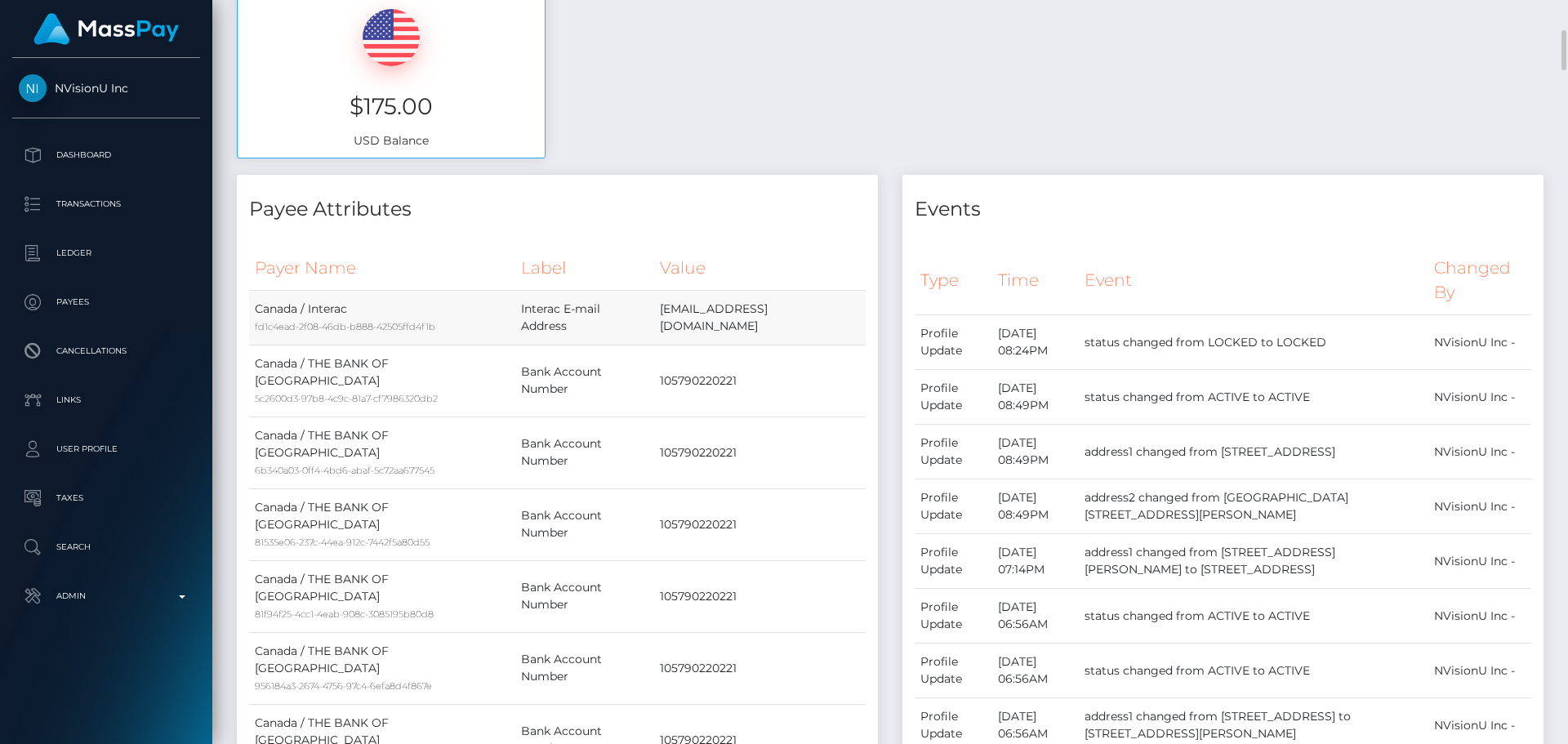
click at [721, 323] on td "dcardinal50@gmail.com" at bounding box center [760, 317] width 212 height 55
click at [722, 323] on td "dcardinal50@gmail.com" at bounding box center [760, 317] width 212 height 55
copy td "dcardinal50"
click at [731, 318] on td "dcardinal50@gmail.com" at bounding box center [760, 317] width 212 height 55
drag, startPoint x: 731, startPoint y: 318, endPoint x: 812, endPoint y: 317, distance: 81.0
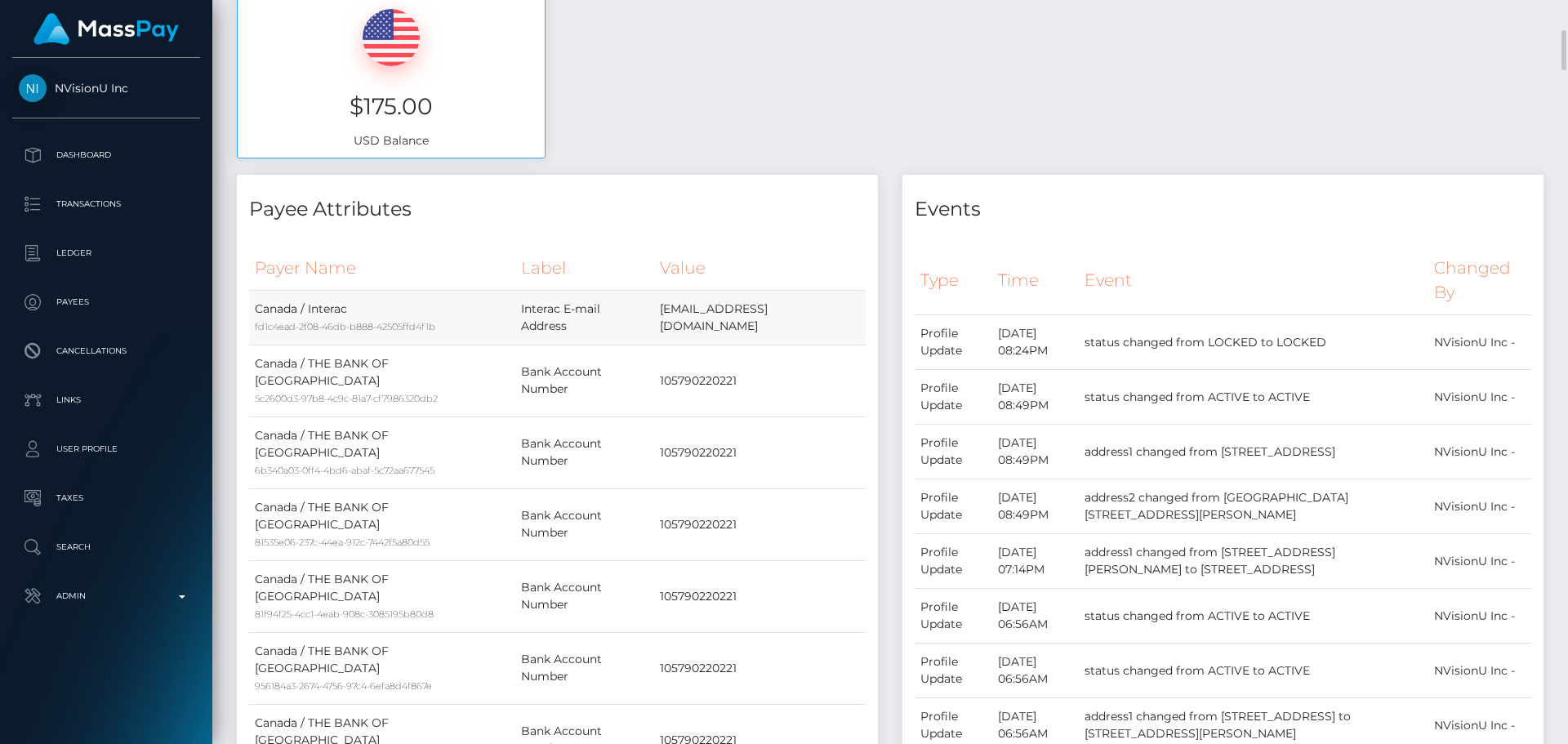
click at [812, 317] on td "dcardinal50@gmail.com" at bounding box center [760, 317] width 212 height 55
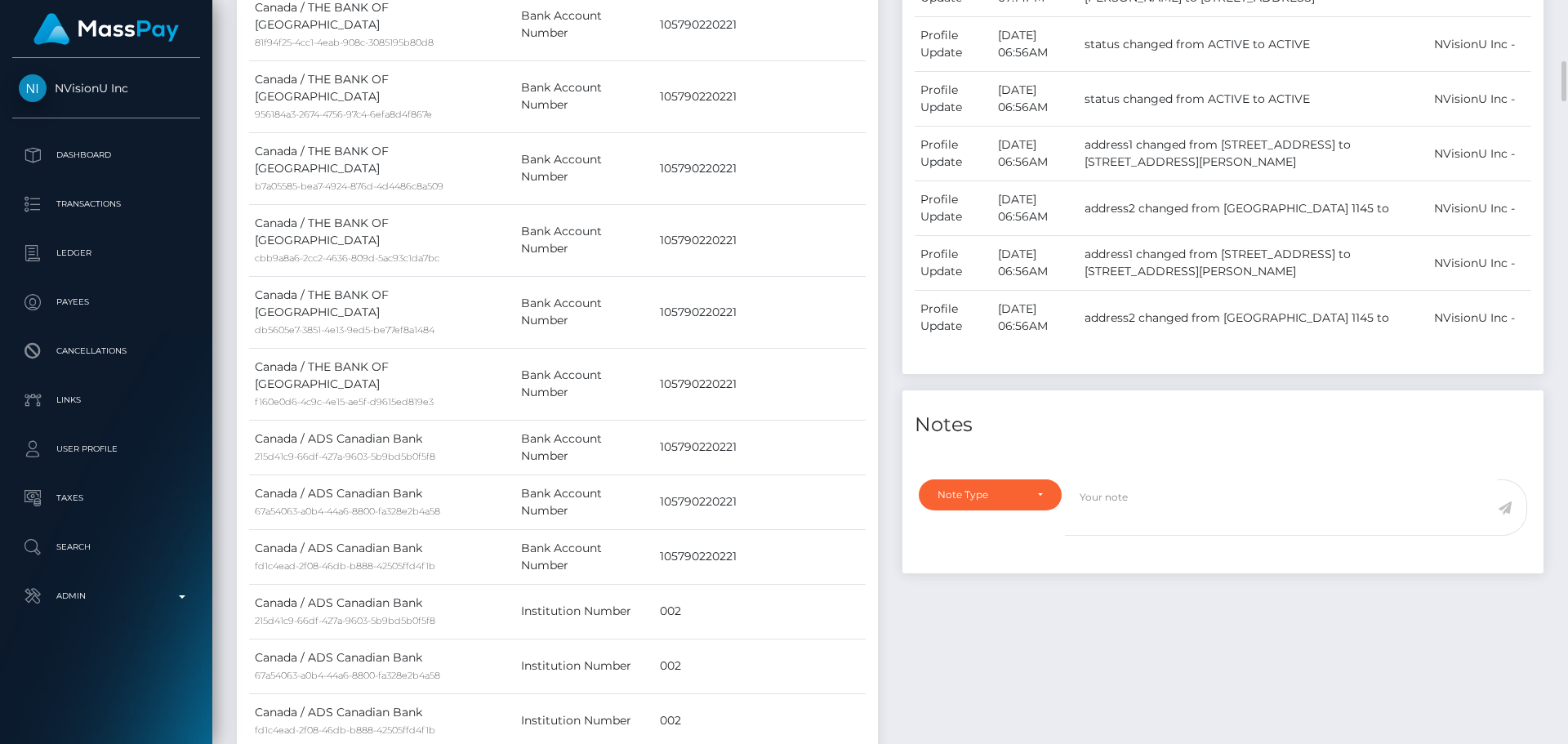
scroll to position [1389, 0]
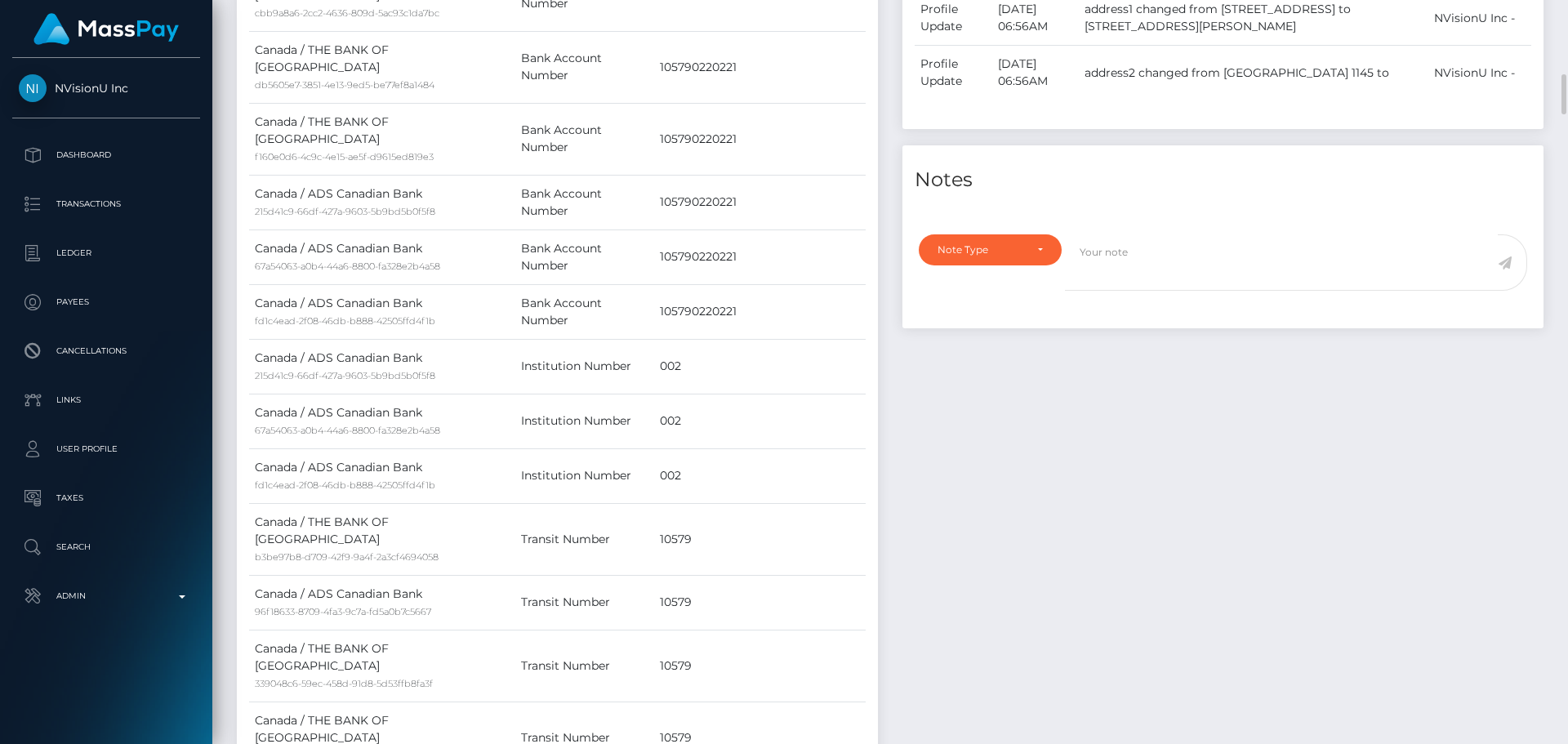
click at [1042, 270] on div "Note Type Compliance Clear Compliance General Note Type" at bounding box center [986, 272] width 159 height 76
click at [1030, 253] on div "Note Type" at bounding box center [991, 250] width 105 height 13
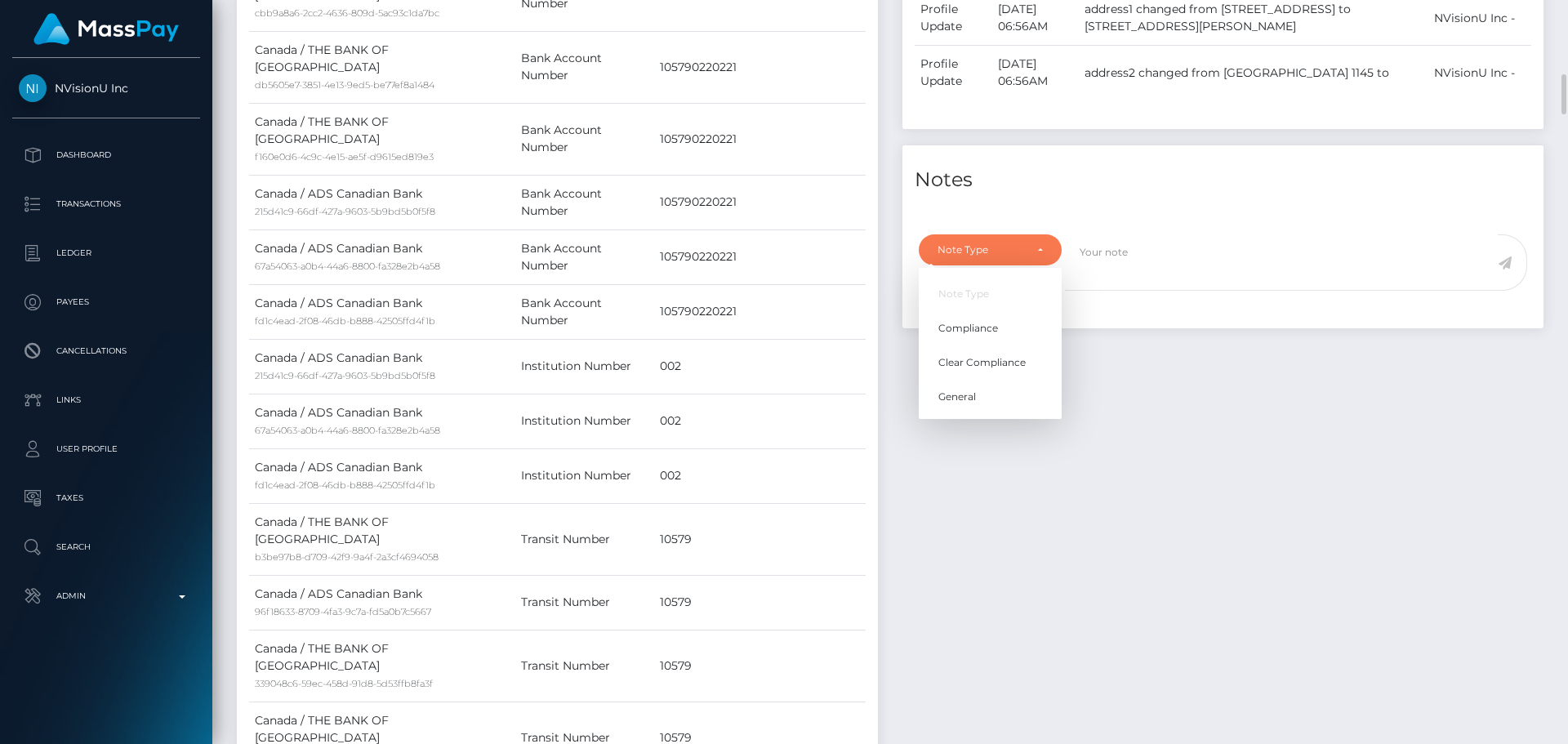
scroll to position [196, 420]
click at [997, 316] on link "Compliance" at bounding box center [990, 329] width 143 height 31
select select "COMPLIANCE"
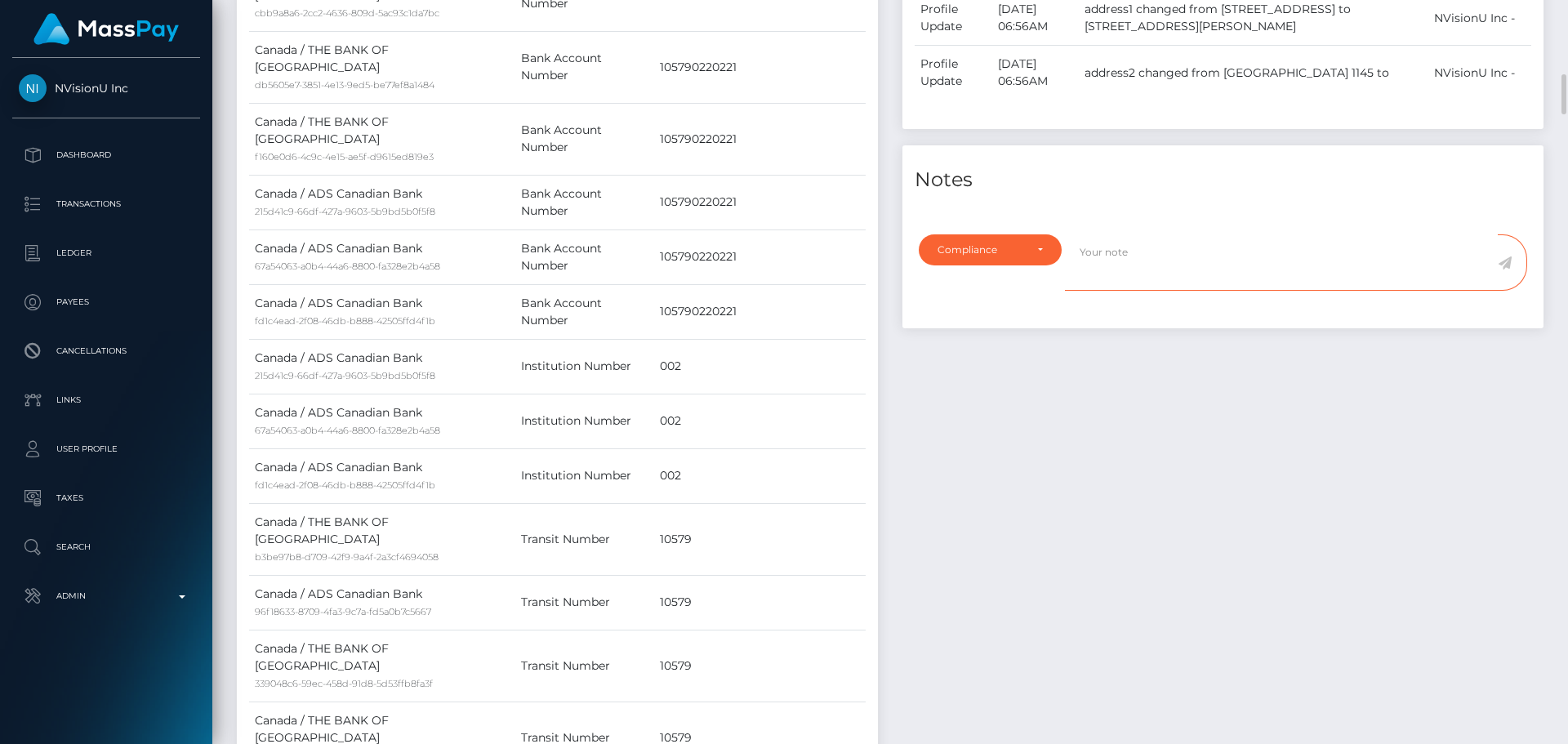
click at [1148, 276] on textarea at bounding box center [1282, 262] width 433 height 56
type textarea "Interac app screenshots required."
click at [1508, 257] on icon at bounding box center [1505, 263] width 14 height 13
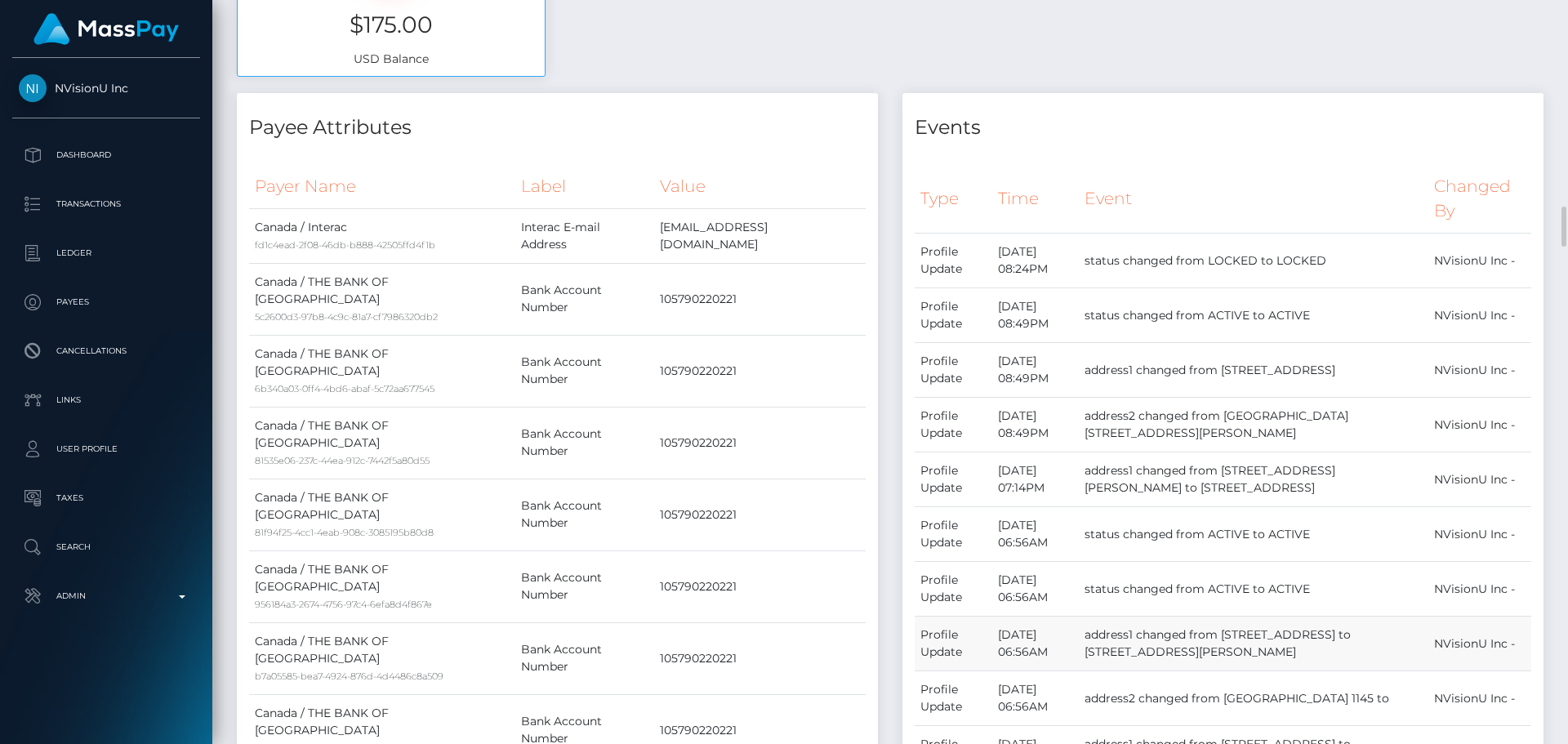
scroll to position [1226, 0]
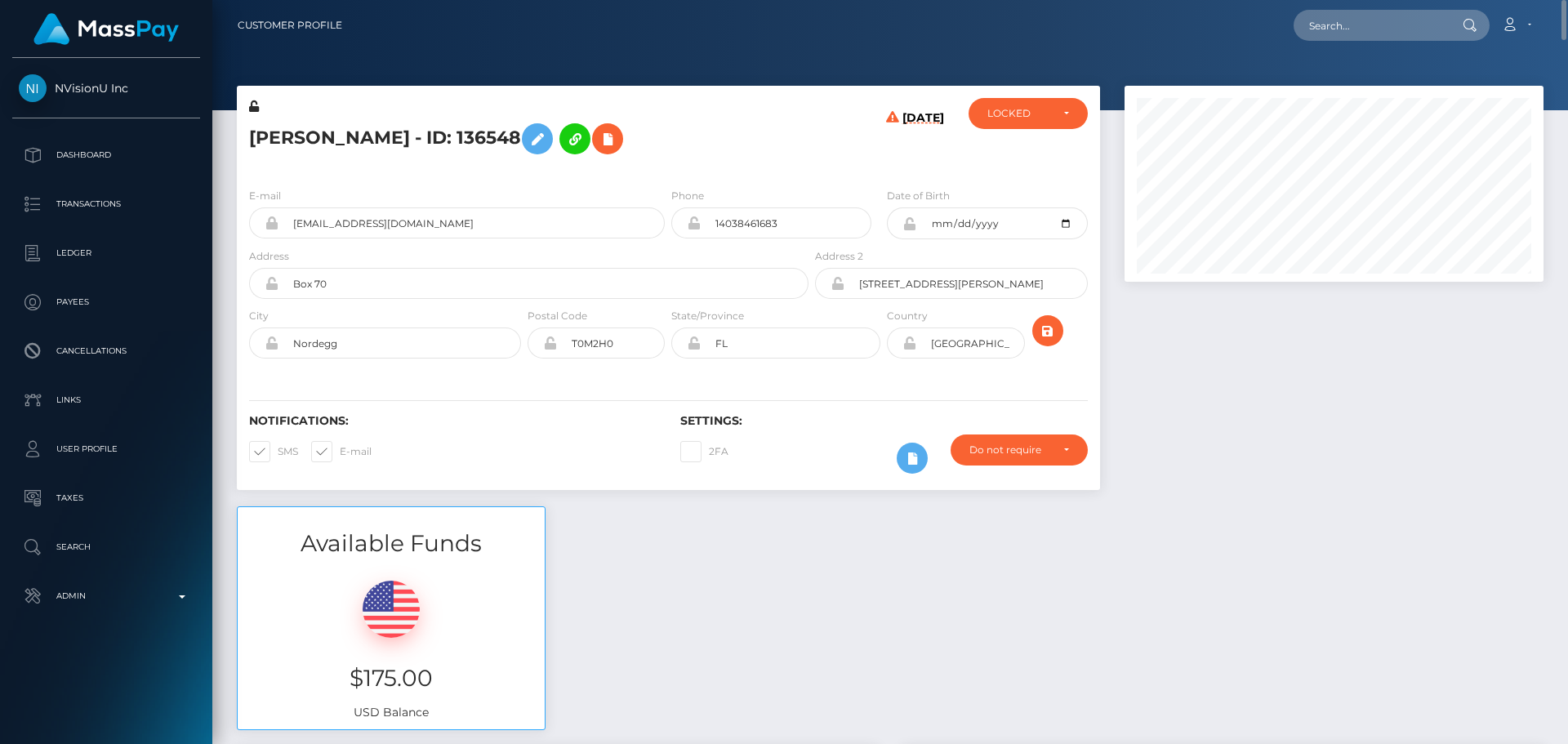
click at [736, 163] on div "[PERSON_NAME] - ID: 136548" at bounding box center [524, 136] width 575 height 77
click at [1414, 25] on input "text" at bounding box center [1371, 25] width 153 height 31
paste input "360633761932517376"
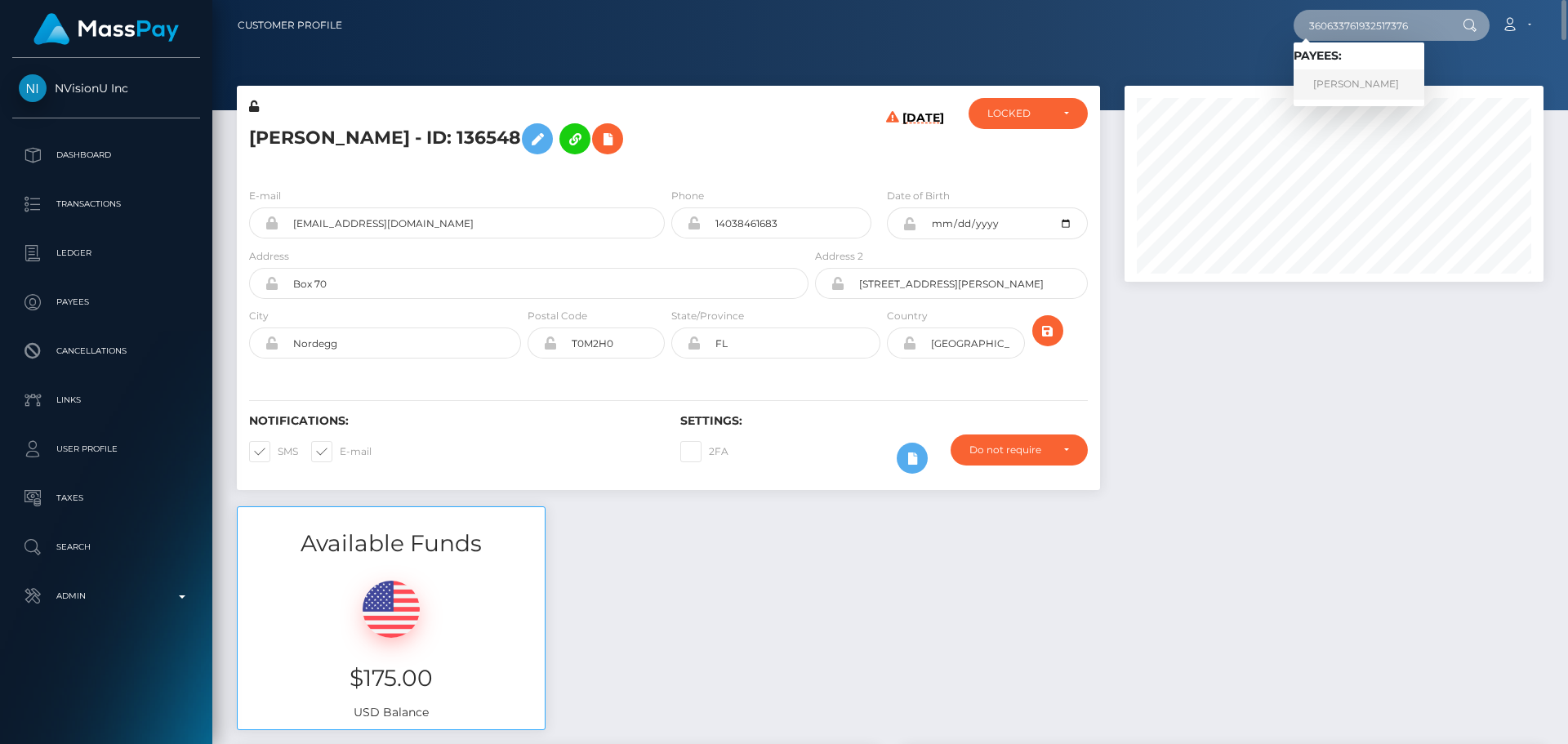
type input "360633761932517376"
click at [1357, 76] on link "[PERSON_NAME]" at bounding box center [1359, 85] width 131 height 31
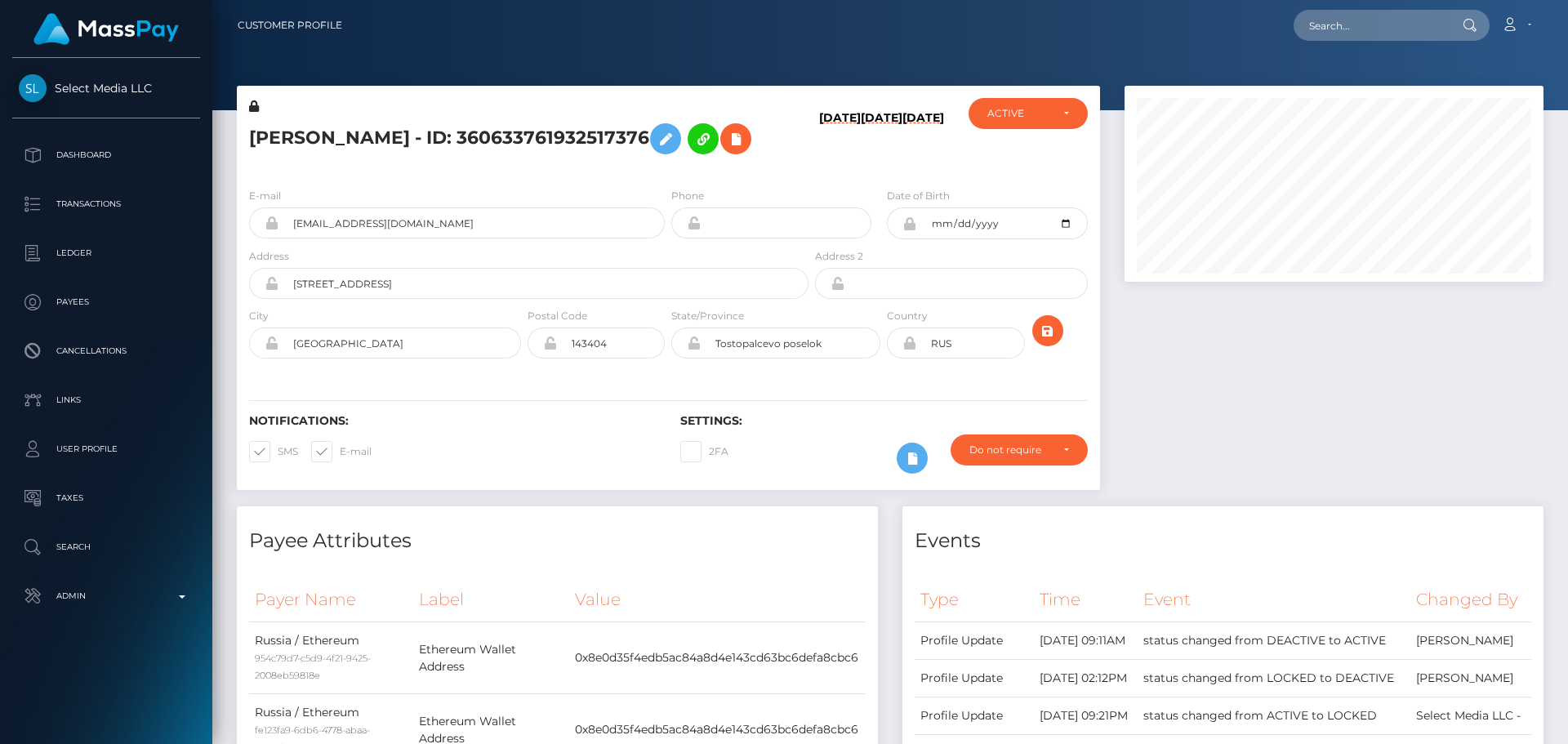
scroll to position [196, 420]
click at [653, 143] on h5 "[PERSON_NAME] - ID: 360633761932517376" at bounding box center [524, 138] width 550 height 47
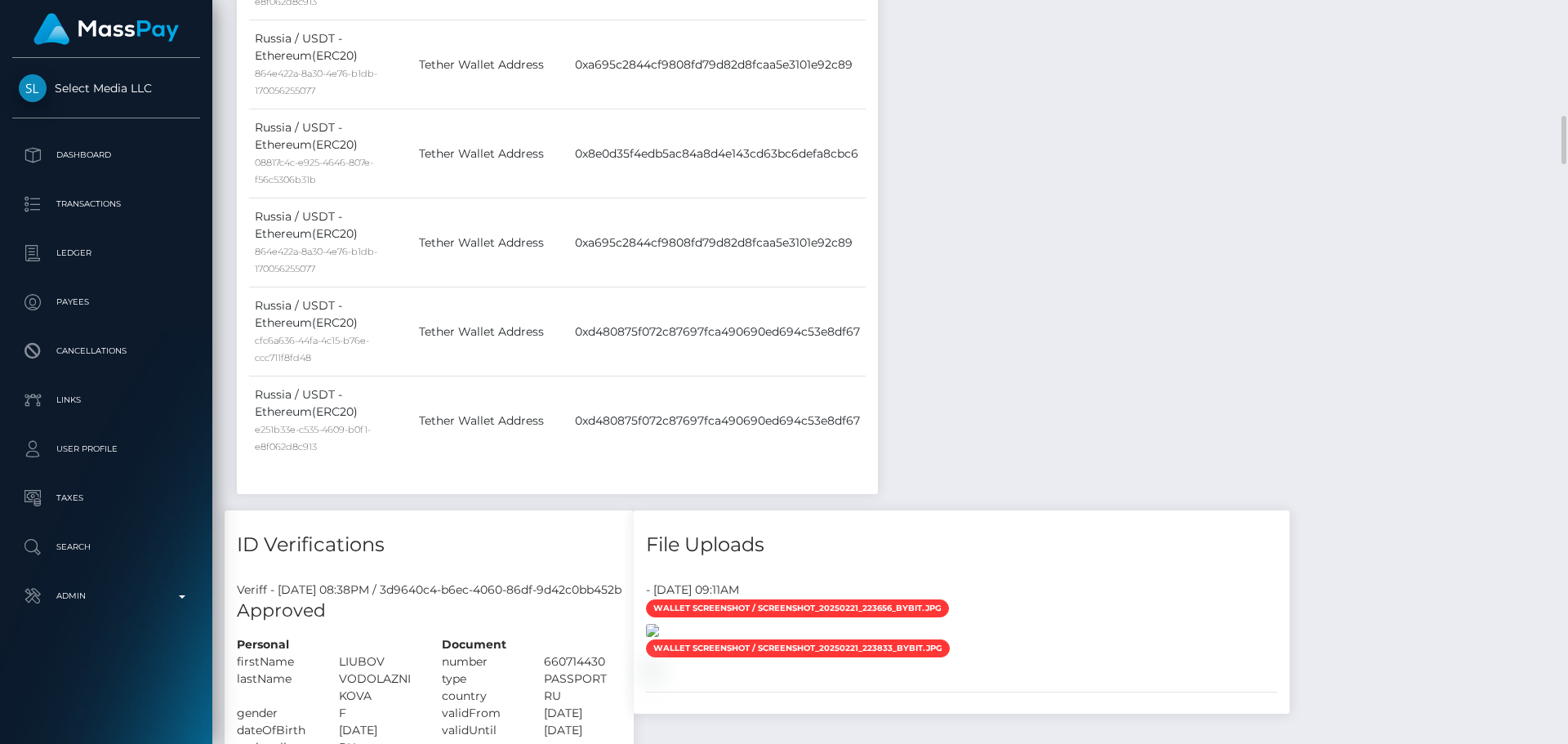
scroll to position [2288, 0]
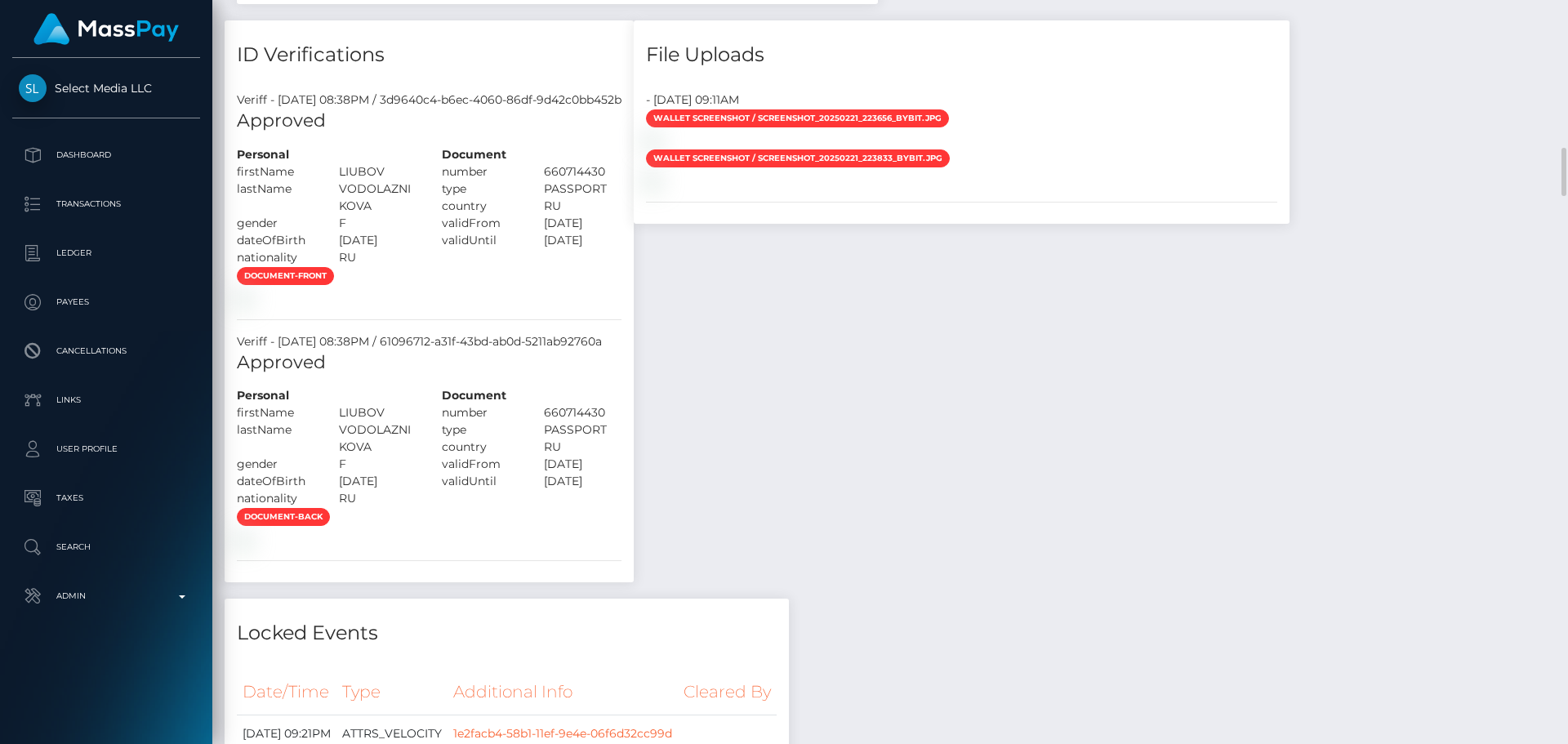
click at [370, 181] on div "LIUBOV" at bounding box center [377, 172] width 102 height 17
click at [372, 181] on div "LIUBOV" at bounding box center [377, 172] width 102 height 17
click at [376, 181] on div "LIUBOV" at bounding box center [377, 172] width 102 height 17
click at [368, 181] on div "LIUBOV" at bounding box center [377, 172] width 102 height 17
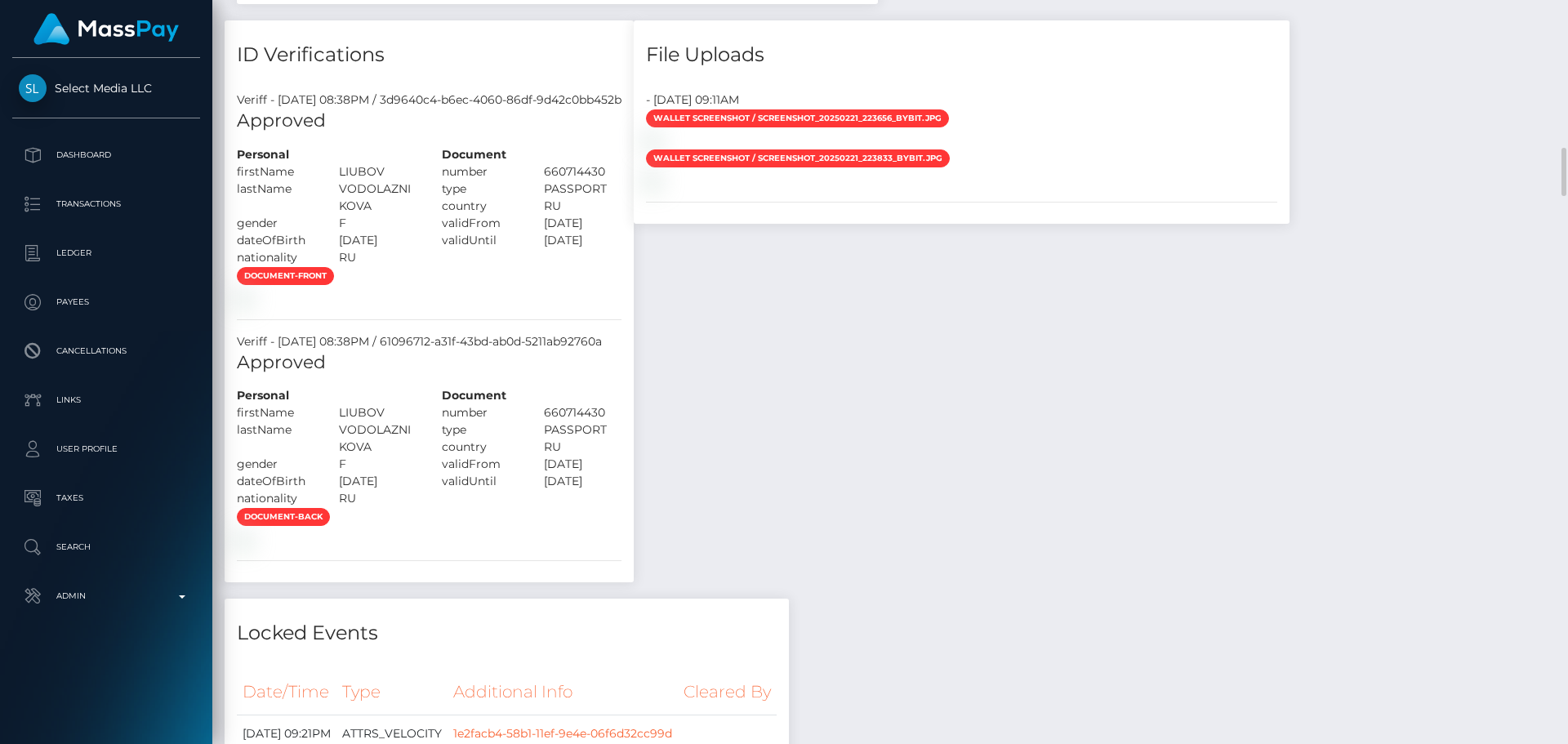
drag, startPoint x: 368, startPoint y: 193, endPoint x: 393, endPoint y: 214, distance: 32.6
click at [393, 214] on div "Personal firstName LIUBOV" at bounding box center [327, 206] width 205 height 120
copy div "LIUBOV lastName VODOLAZNIKOVA"
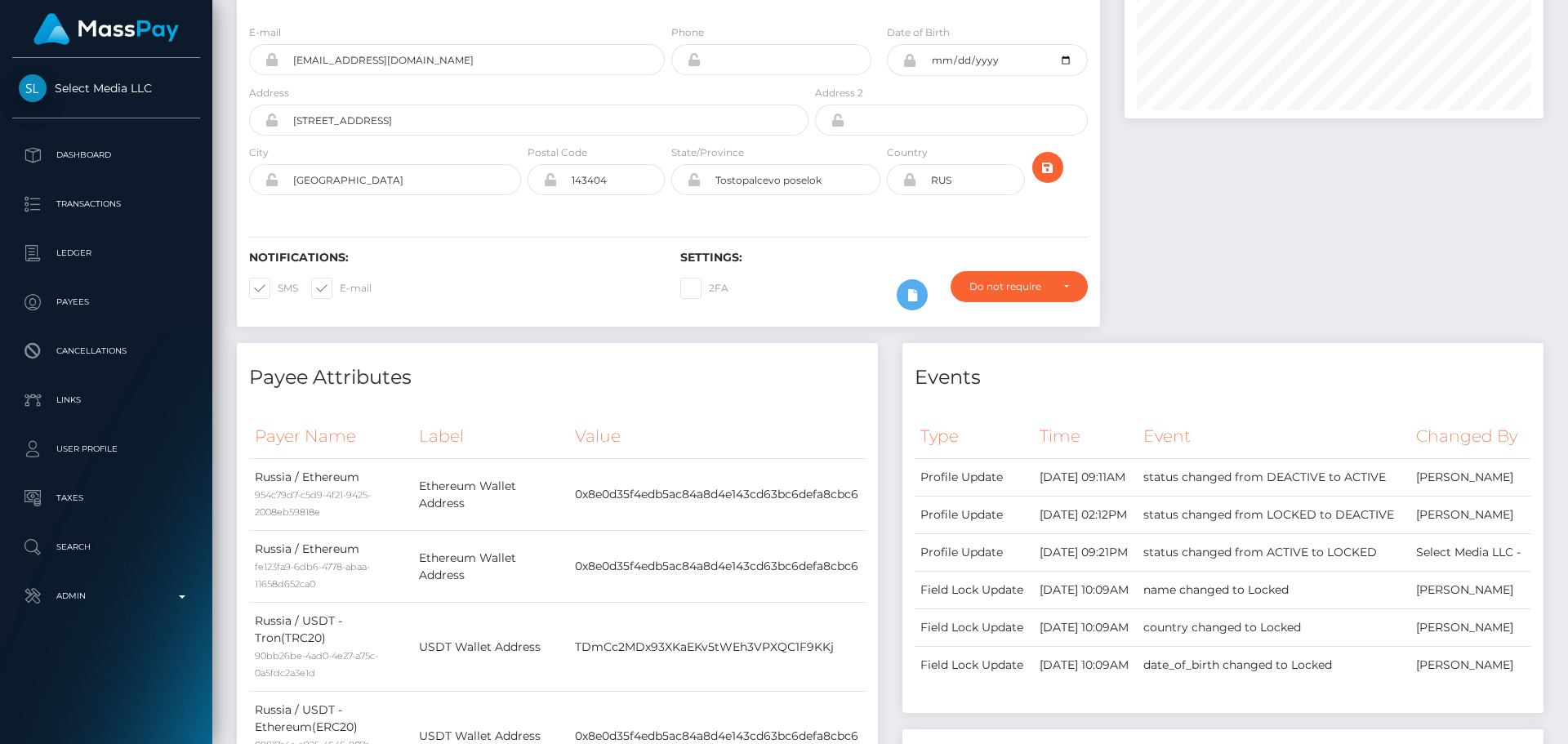
scroll to position [0, 0]
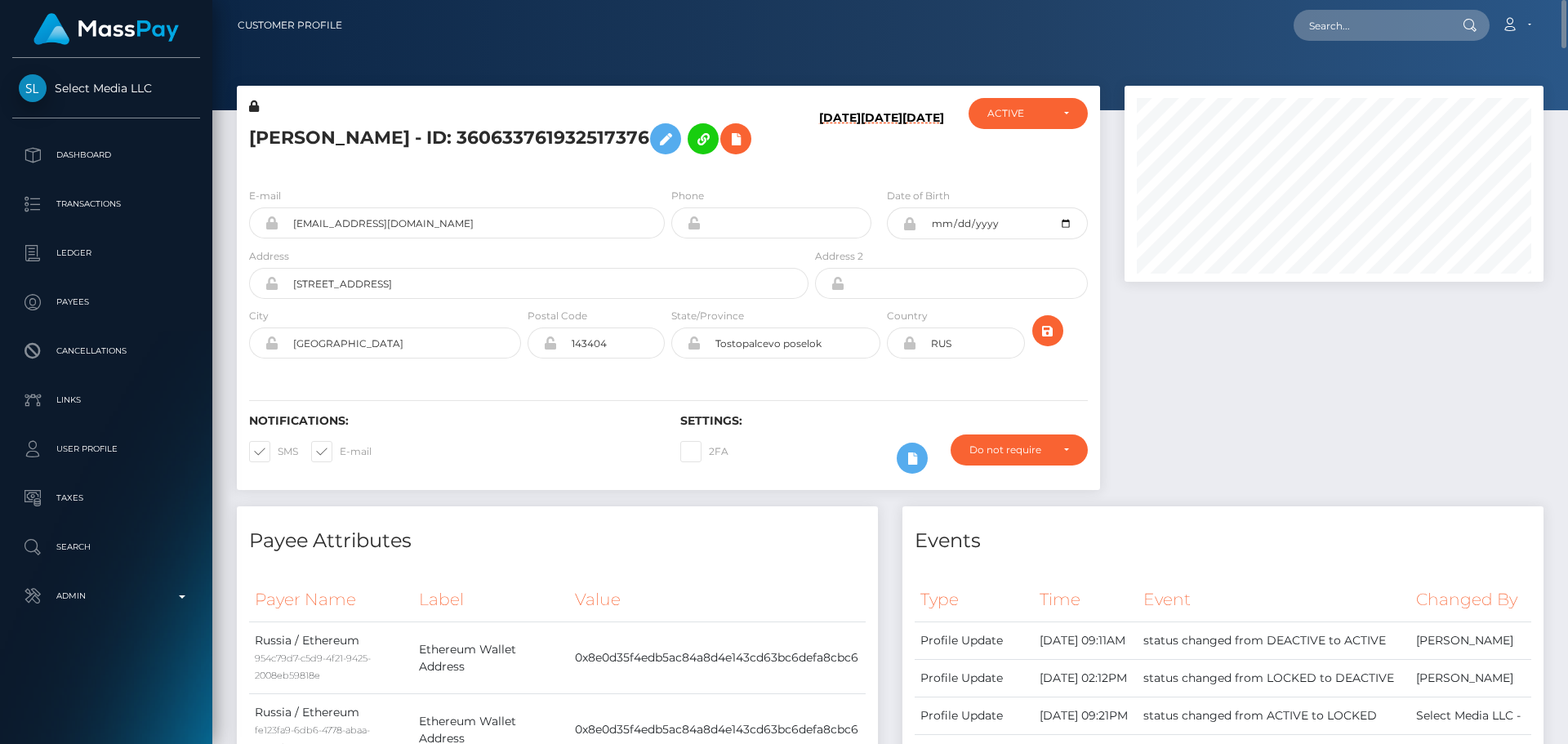
click at [365, 175] on div "[PERSON_NAME] - ID: 360633761932517376" at bounding box center [524, 136] width 575 height 77
click at [411, 299] on input "Ленина 51" at bounding box center [544, 283] width 530 height 31
paste input "angisa street no 5, apt 15"
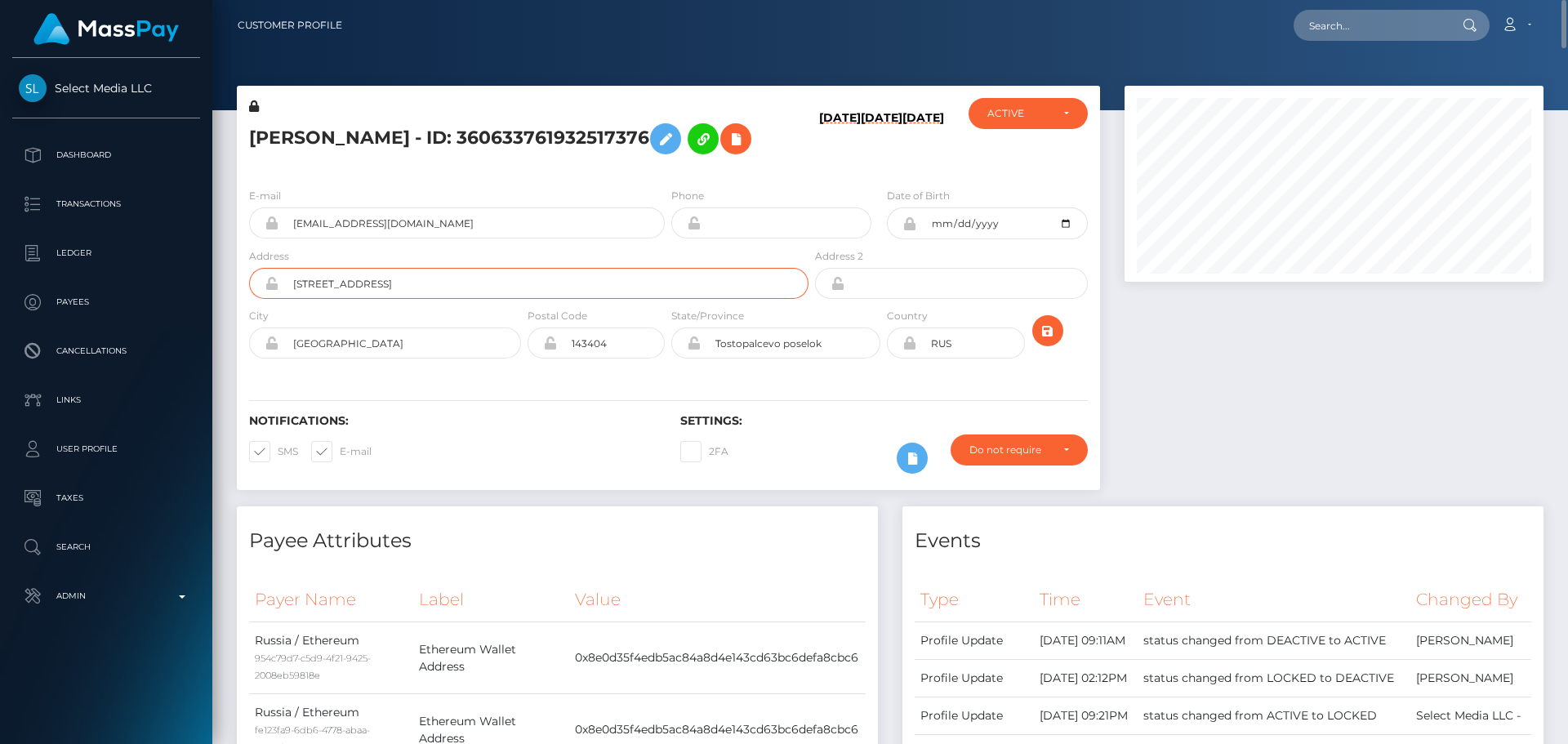
click at [356, 299] on input "angisa street no 5, apt 15" at bounding box center [544, 283] width 530 height 31
click at [367, 299] on input "angisa street, vuilding no 5, apt 15" at bounding box center [544, 283] width 530 height 31
click at [415, 299] on input "angisa street, building no 5, apt 15" at bounding box center [544, 283] width 530 height 31
click at [460, 299] on input "angisa street, building no. 5, apt 15" at bounding box center [544, 283] width 530 height 31
click at [299, 299] on input "angisa street, building no. 5, apt 15." at bounding box center [544, 283] width 530 height 31
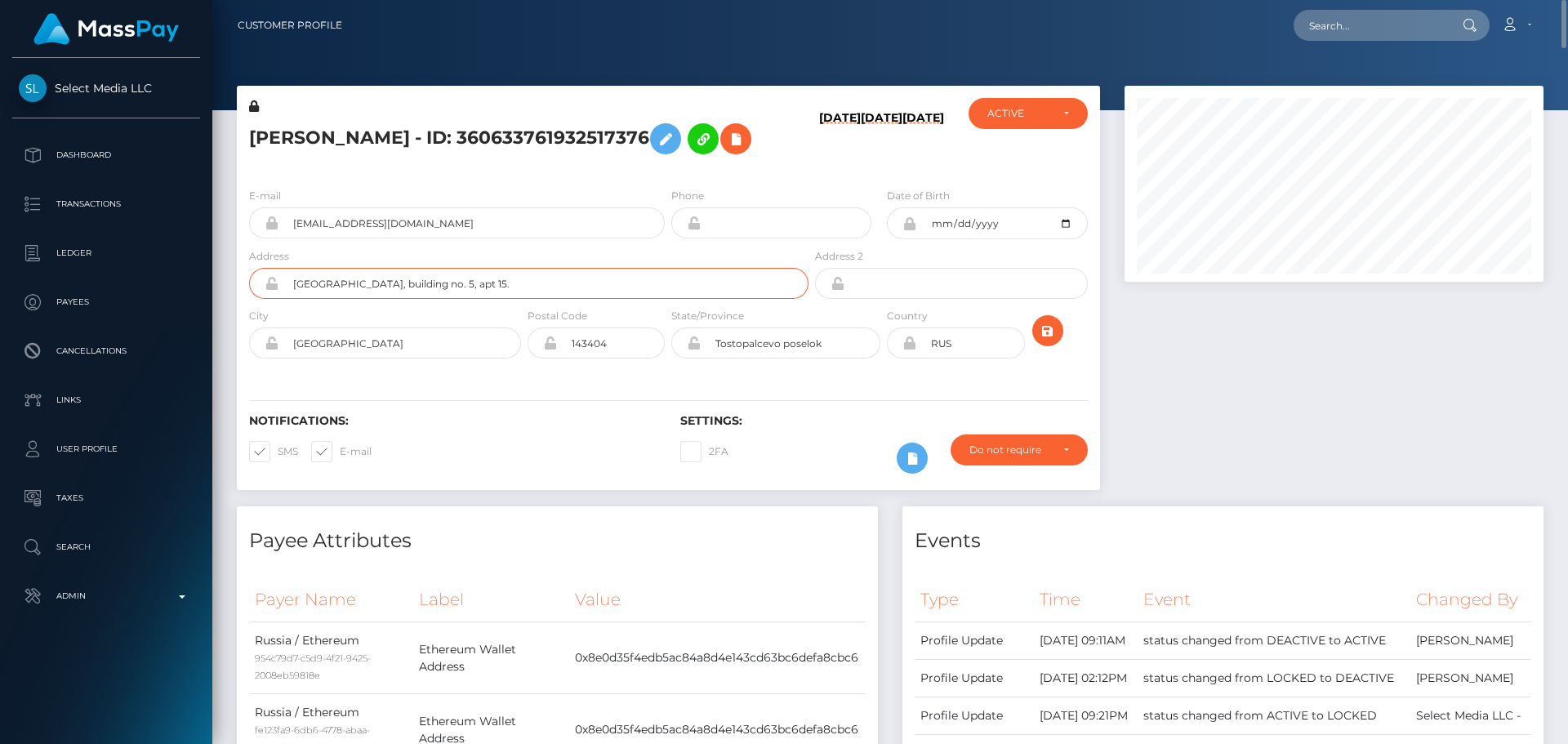
type input "Angisa street, building no. 5, apt 15."
click at [381, 359] on input "Moskva" at bounding box center [399, 343] width 242 height 31
paste input "Batumi"
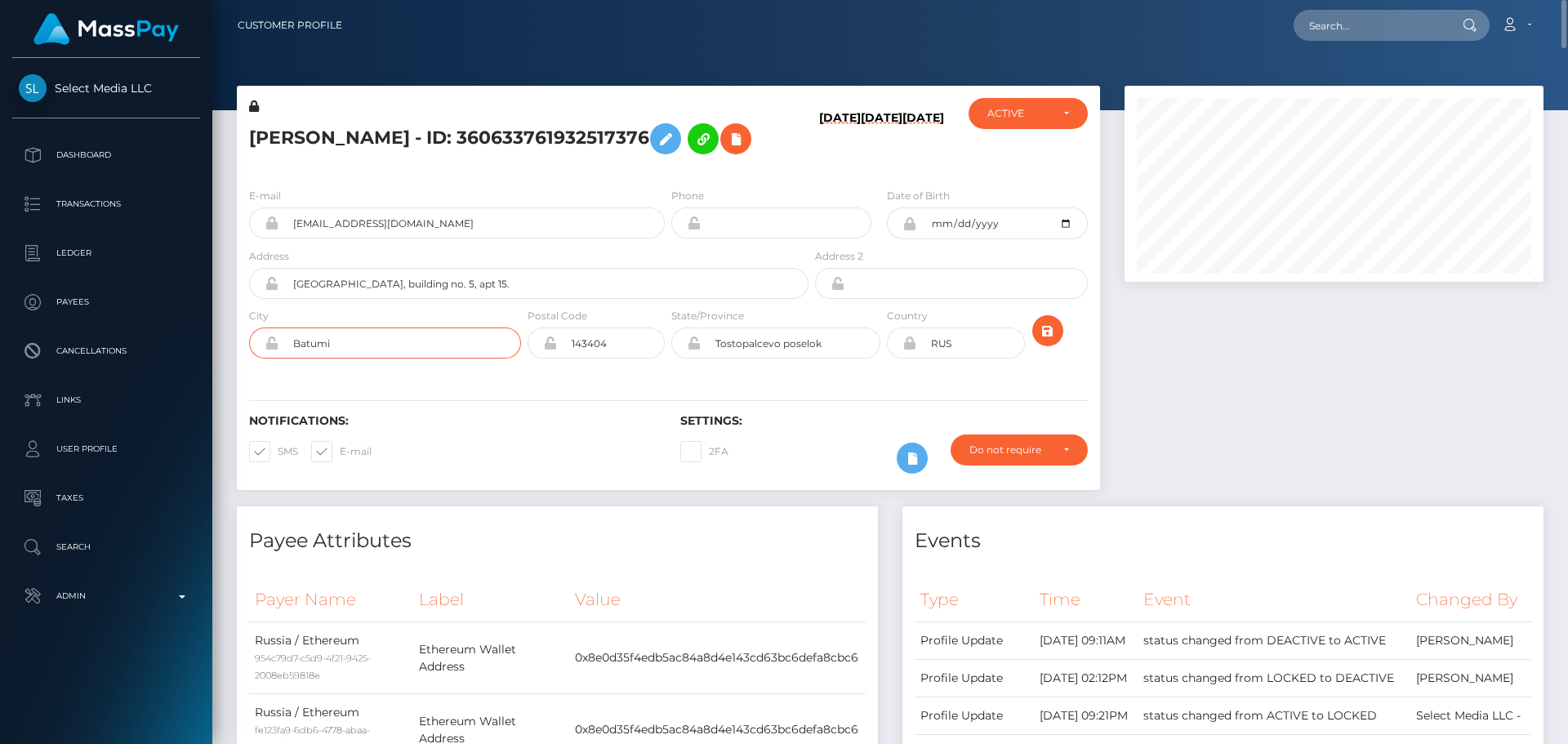
type input "Batumi"
click at [630, 359] on input "143404" at bounding box center [611, 343] width 108 height 31
paste input "6010"
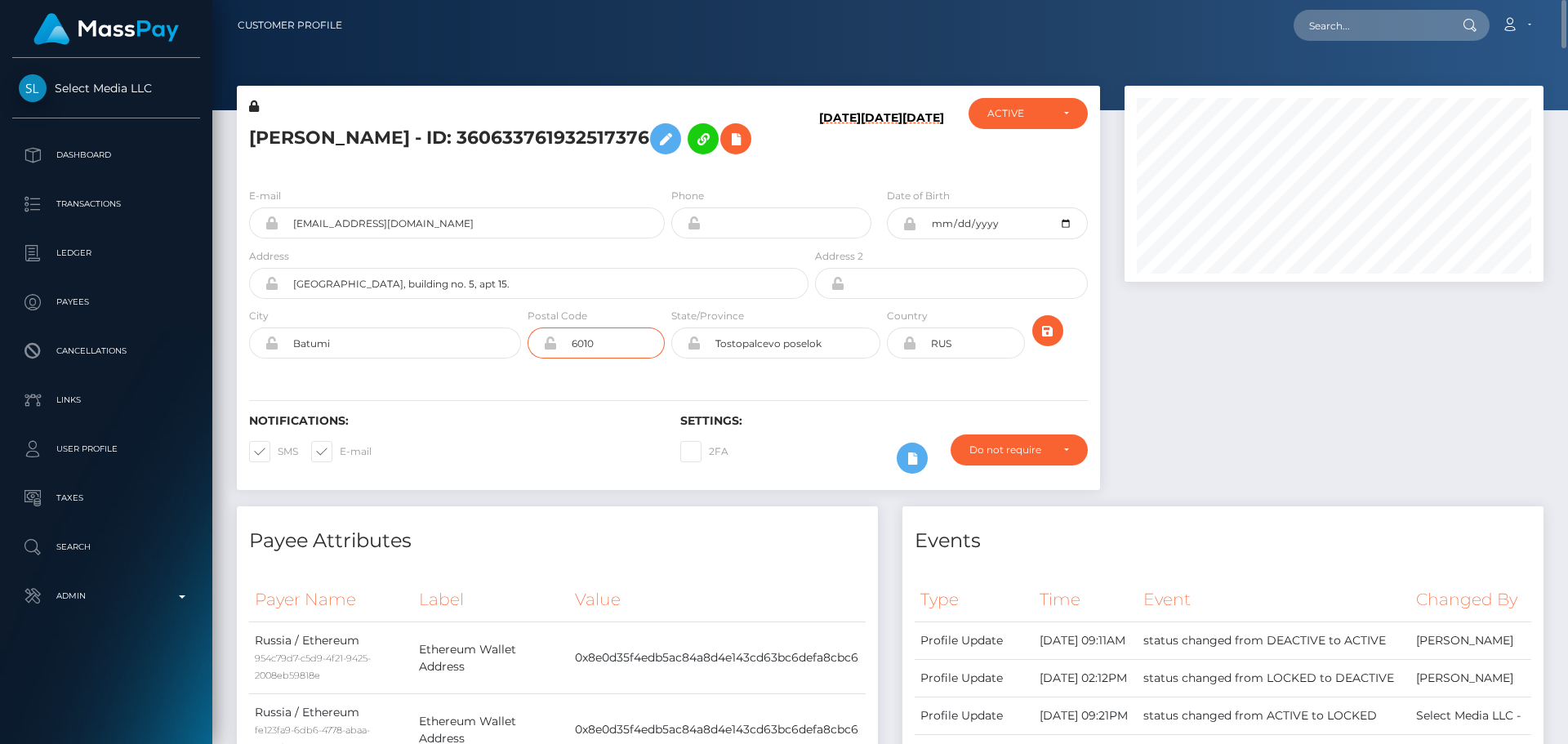
type input "6010"
click at [480, 411] on div "Notifications: SMS E-mail Settings: 2FA" at bounding box center [668, 433] width 863 height 115
drag, startPoint x: 363, startPoint y: 371, endPoint x: 291, endPoint y: 356, distance: 73.5
click at [210, 365] on div "Select Media LLC Dashboard Transactions Ledger Payees Cancellations" at bounding box center [784, 372] width 1568 height 744
click at [365, 359] on input "Batumi" at bounding box center [399, 343] width 242 height 31
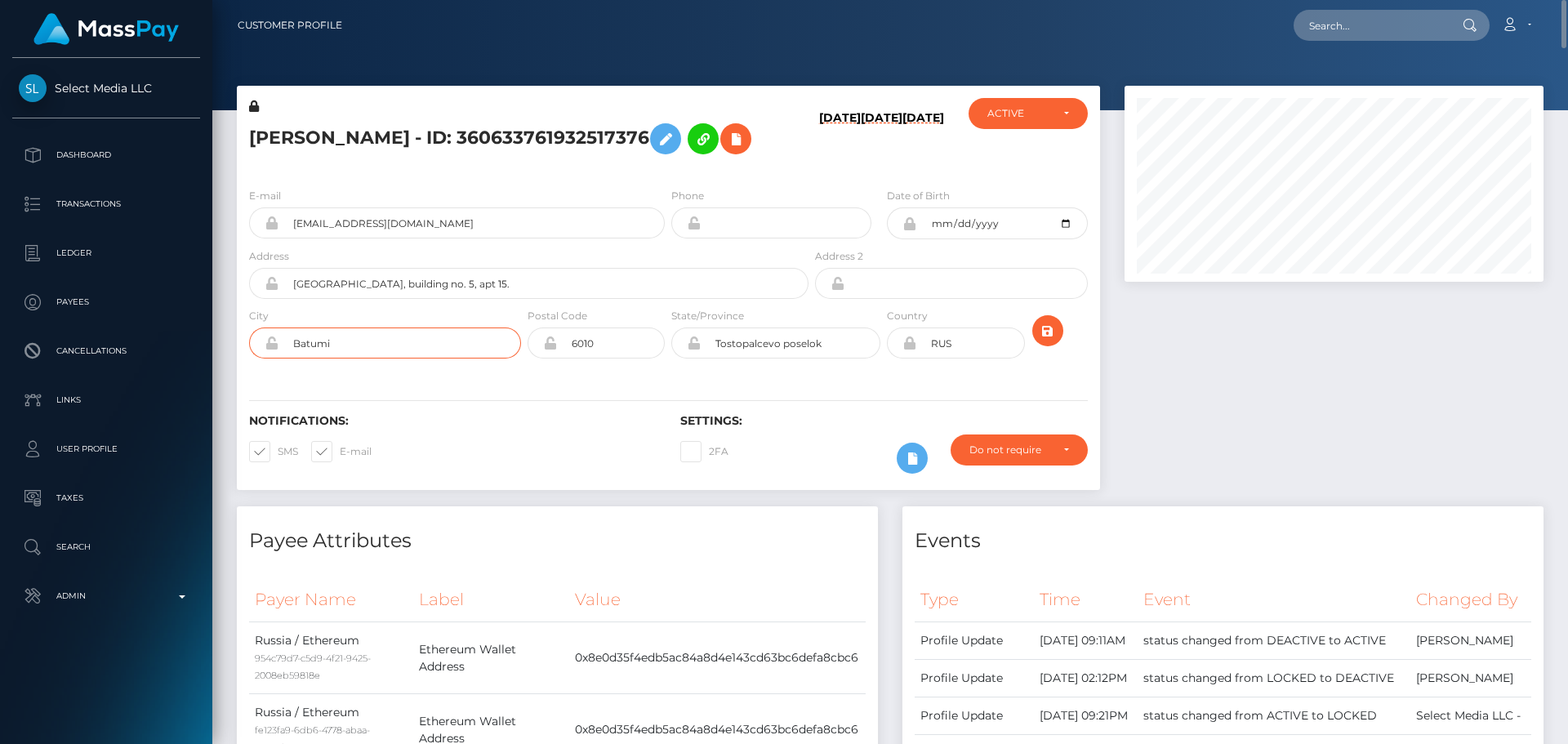
type input "Batumi"
click at [850, 359] on input "Tostopalcevo poselok" at bounding box center [791, 343] width 180 height 31
paste input "Adjara"
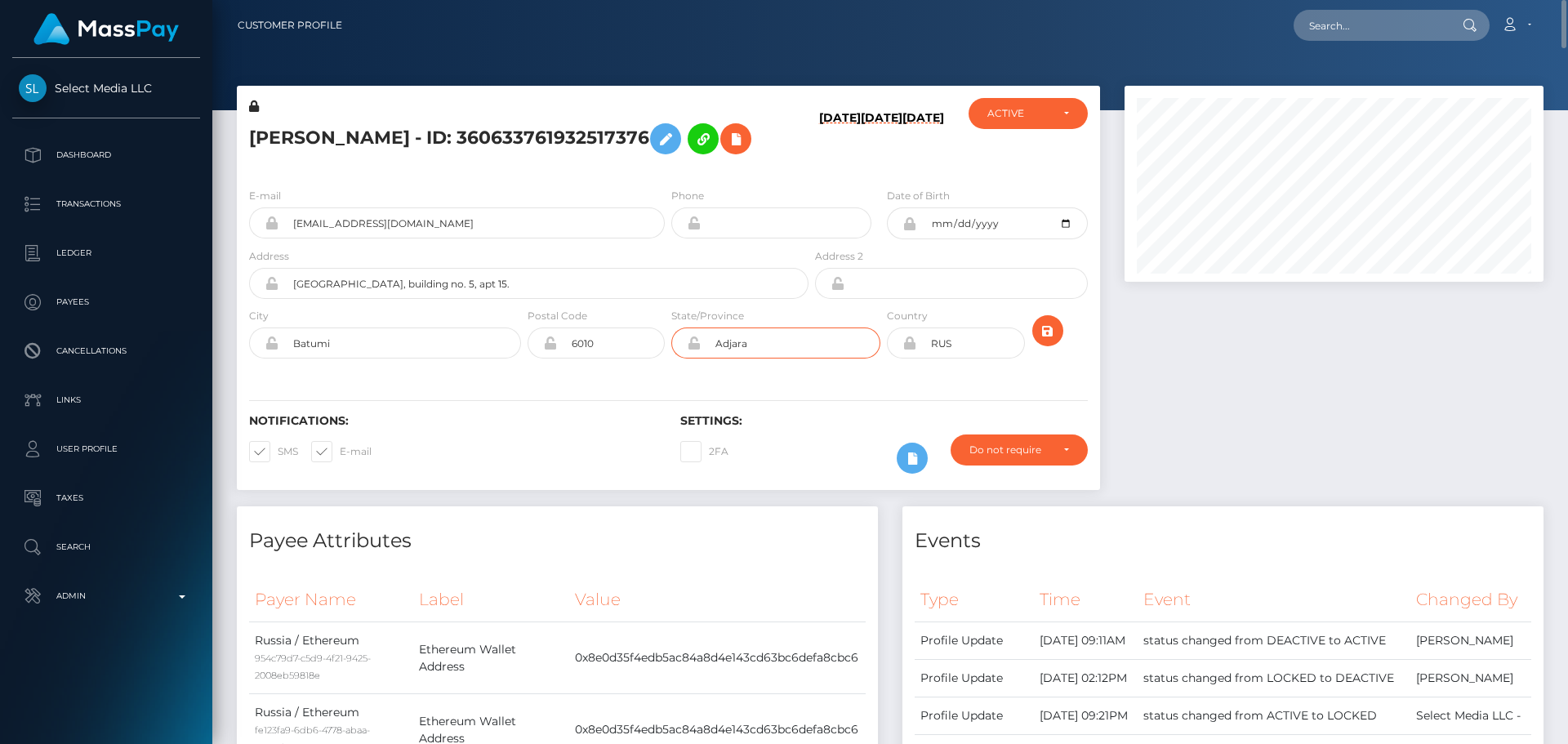
type input "Adjara"
click at [702, 401] on div "Notifications: SMS E-mail Settings: 2FA" at bounding box center [668, 433] width 863 height 115
click at [910, 349] on icon at bounding box center [909, 344] width 14 height 13
click at [953, 359] on input "RUS" at bounding box center [970, 343] width 108 height 31
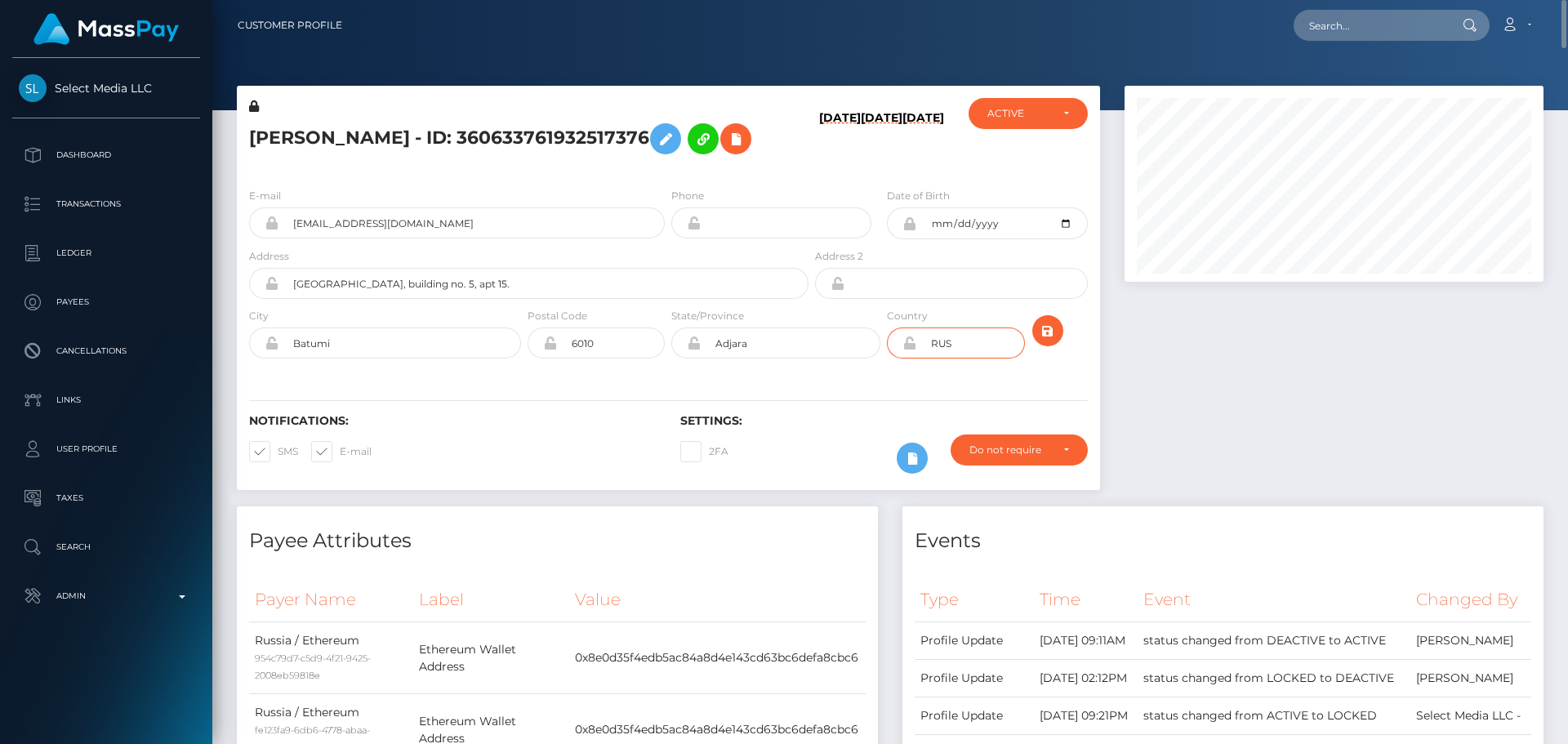
paste input "GEO"
type input "GEO"
click at [893, 375] on div "E-mail emilikoperfild@gmail.com Phone 1998-02-09" at bounding box center [668, 275] width 863 height 200
click at [1047, 342] on icon "submit" at bounding box center [1048, 330] width 19 height 20
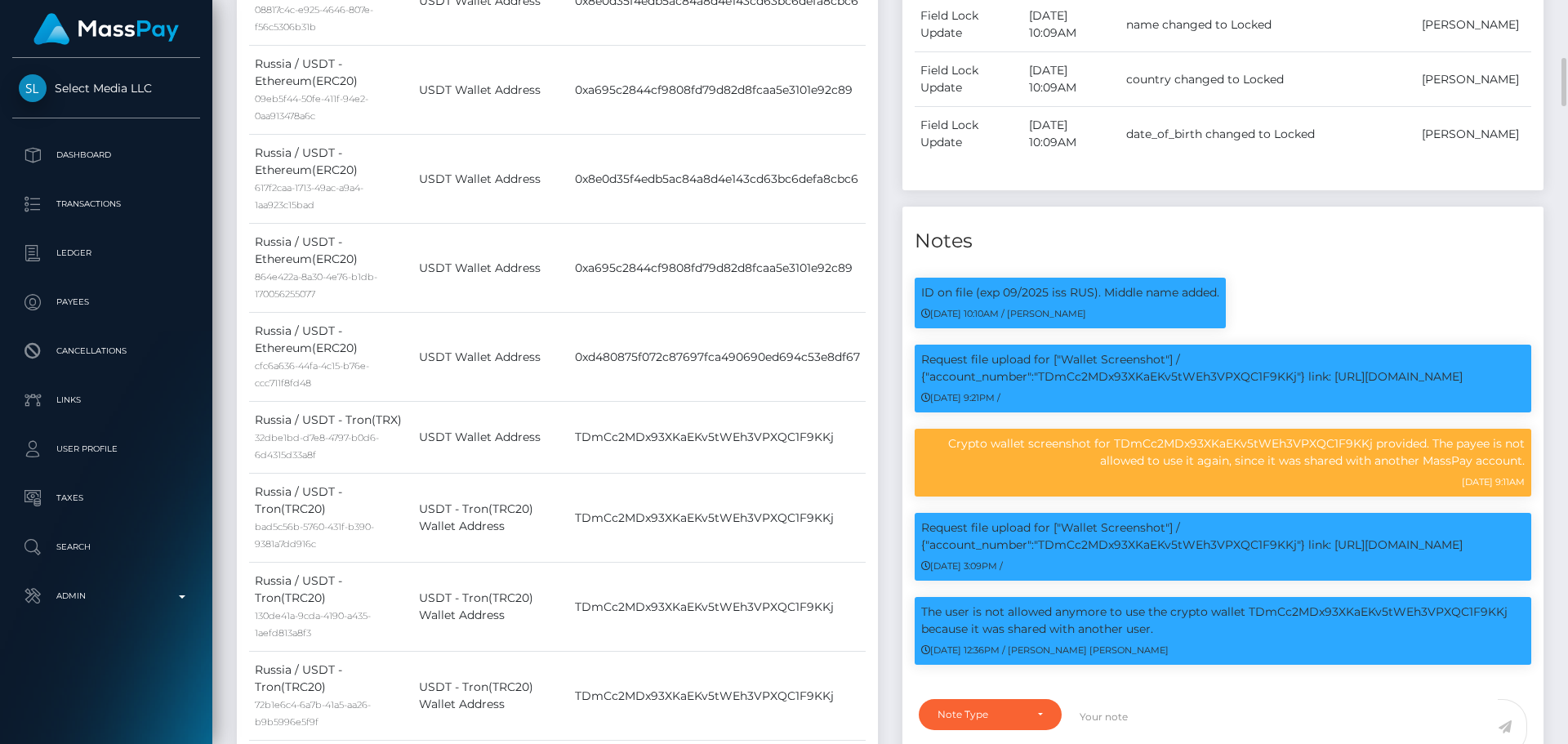
scroll to position [1144, 0]
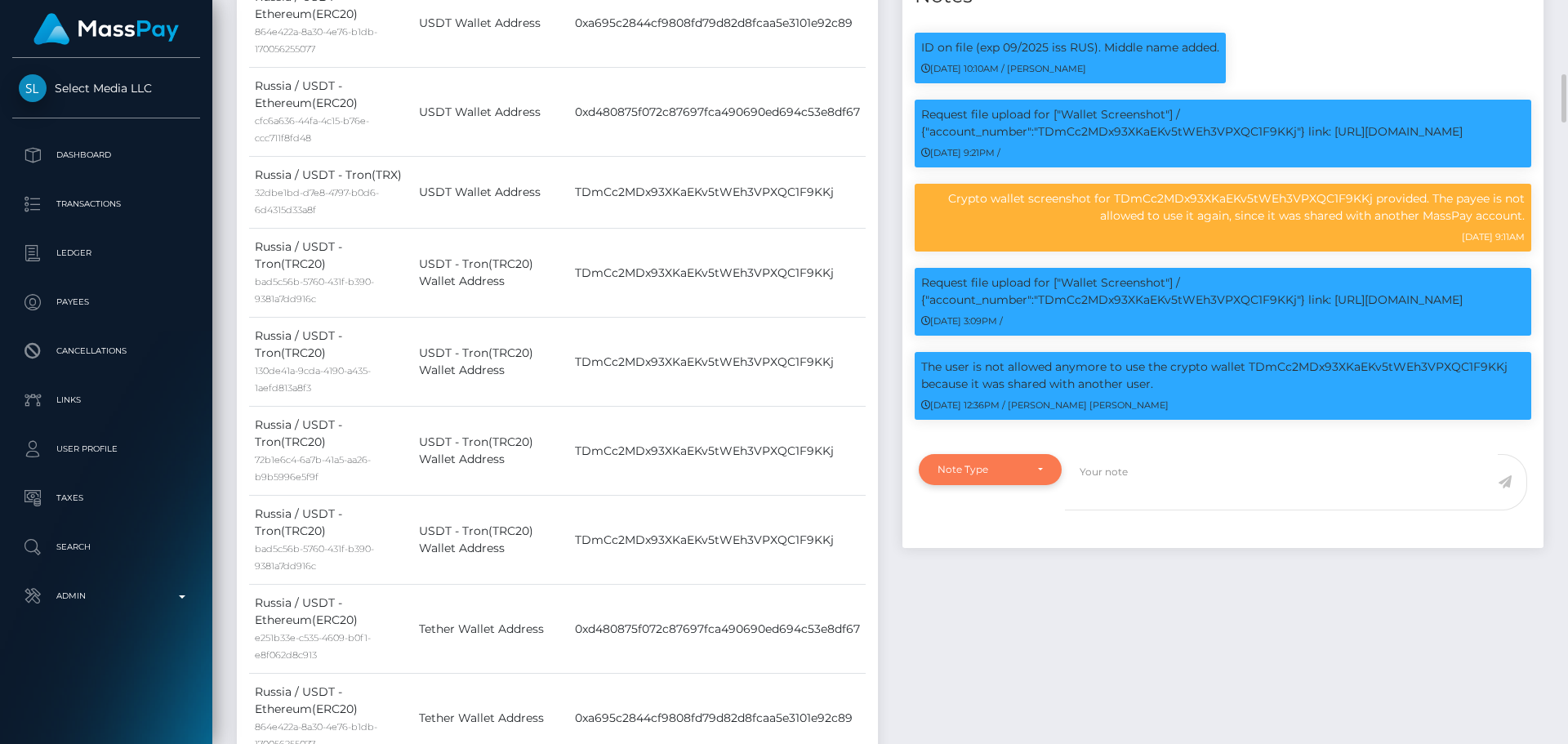
click at [1017, 476] on div "Note Type" at bounding box center [981, 470] width 86 height 13
click at [984, 580] on ul "Note Type Compliance Clear Compliance General" at bounding box center [990, 566] width 143 height 134
click at [980, 476] on div "Note Type" at bounding box center [981, 470] width 86 height 13
click at [968, 555] on span "Compliance" at bounding box center [968, 548] width 59 height 14
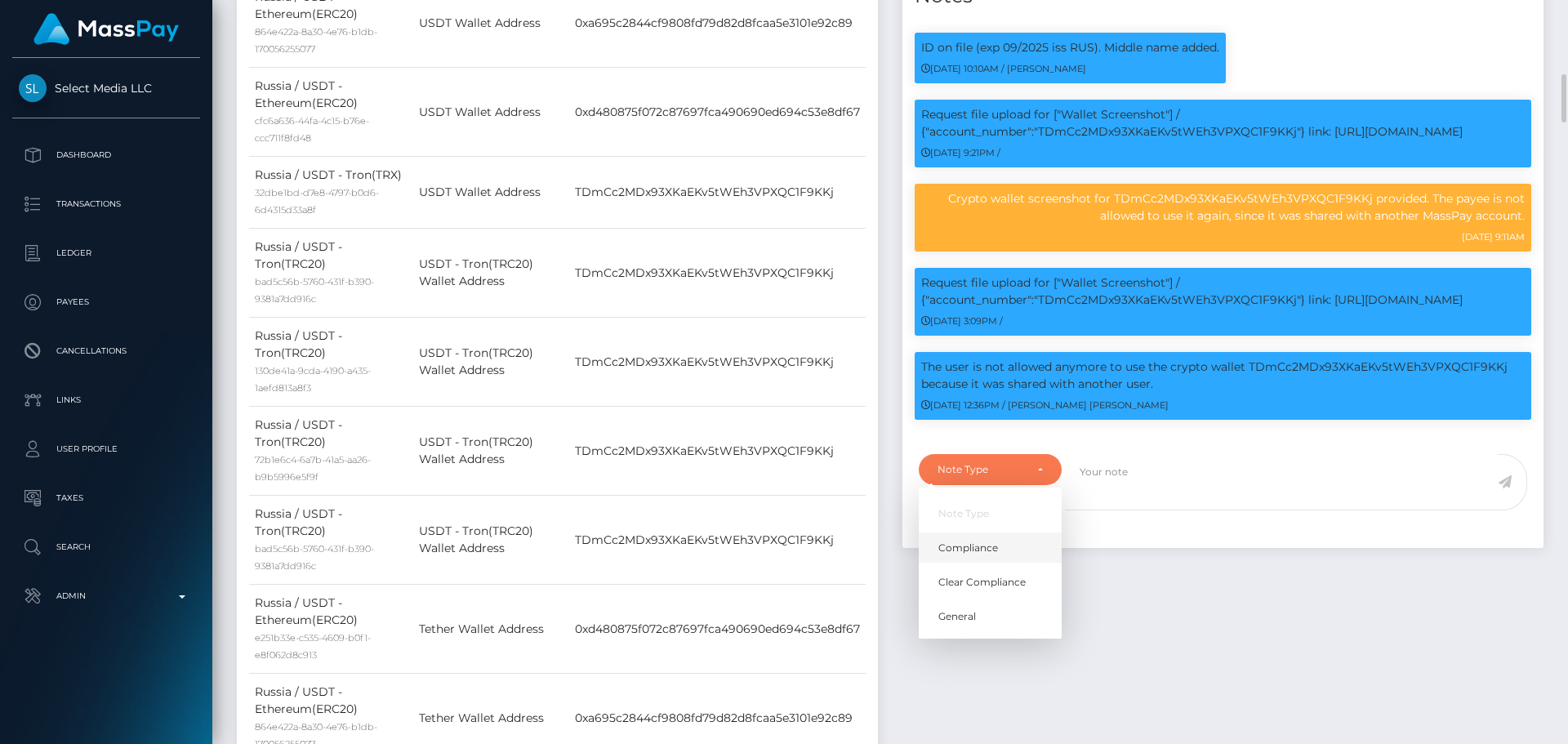
select select "COMPLIANCE"
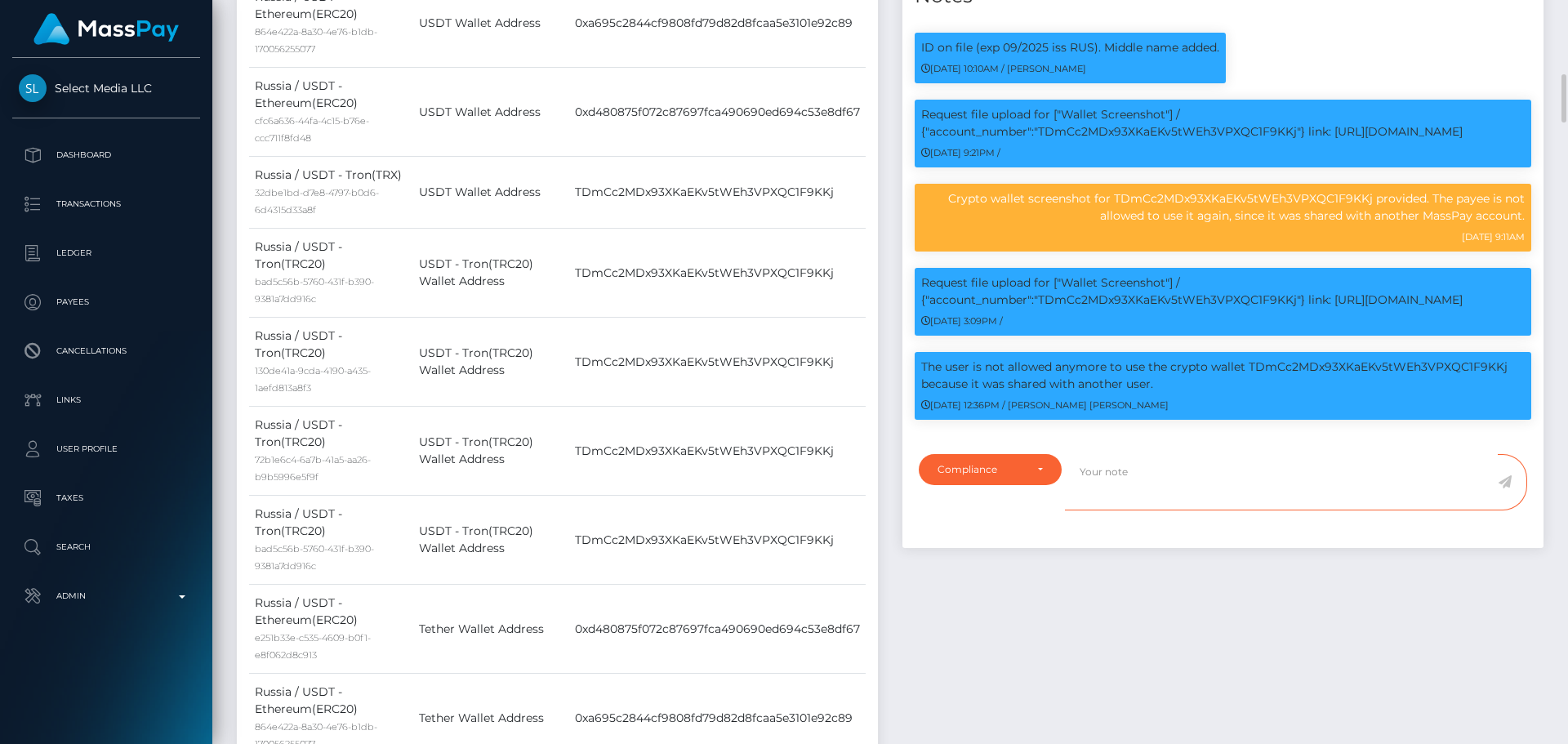
click at [1141, 510] on textarea at bounding box center [1282, 482] width 433 height 56
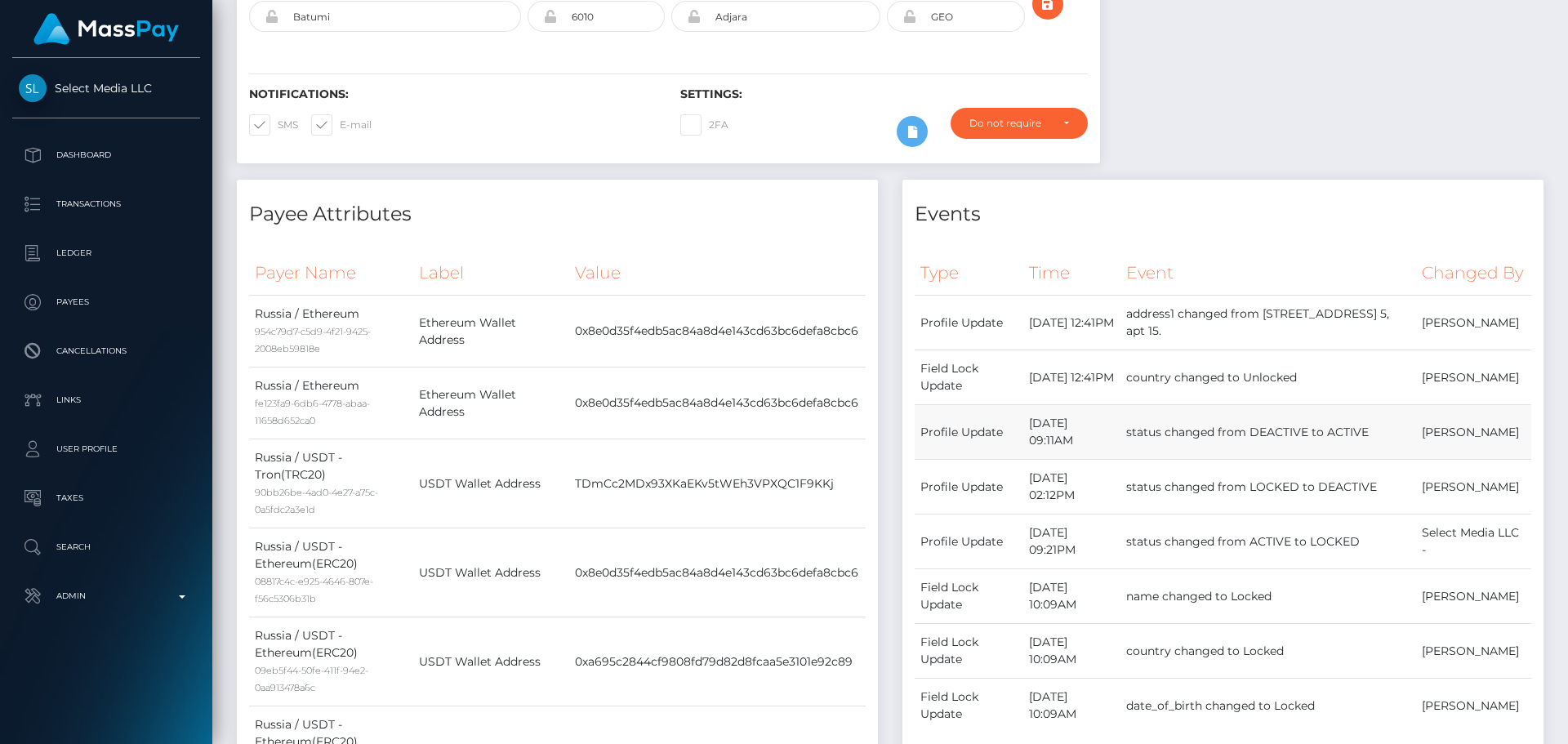
scroll to position [0, 0]
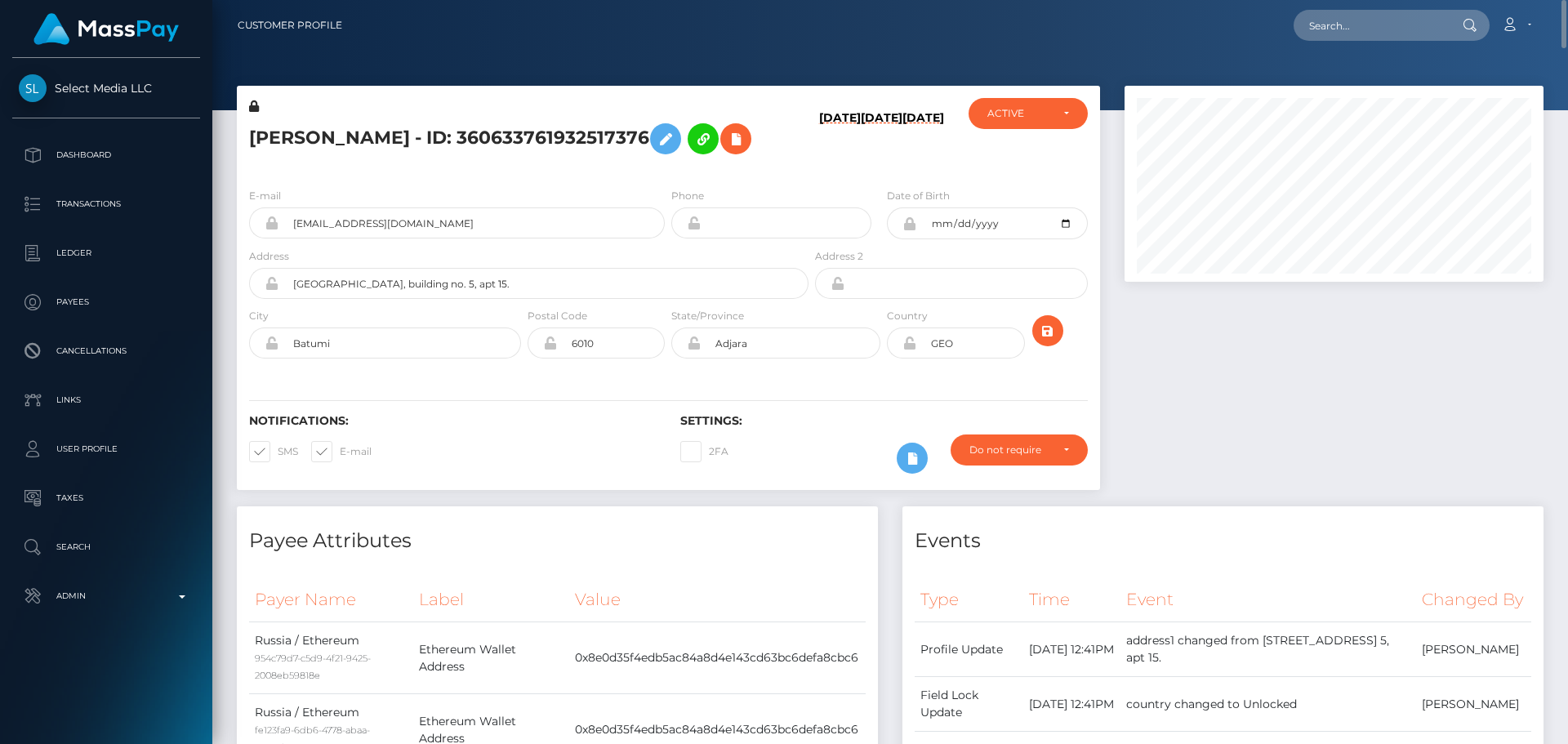
type textarea "Address updated as per the provided proof."
click at [780, 163] on h5 "[PERSON_NAME] - ID: 360633761932517376" at bounding box center [524, 138] width 550 height 47
click at [721, 154] on button at bounding box center [736, 139] width 31 height 31
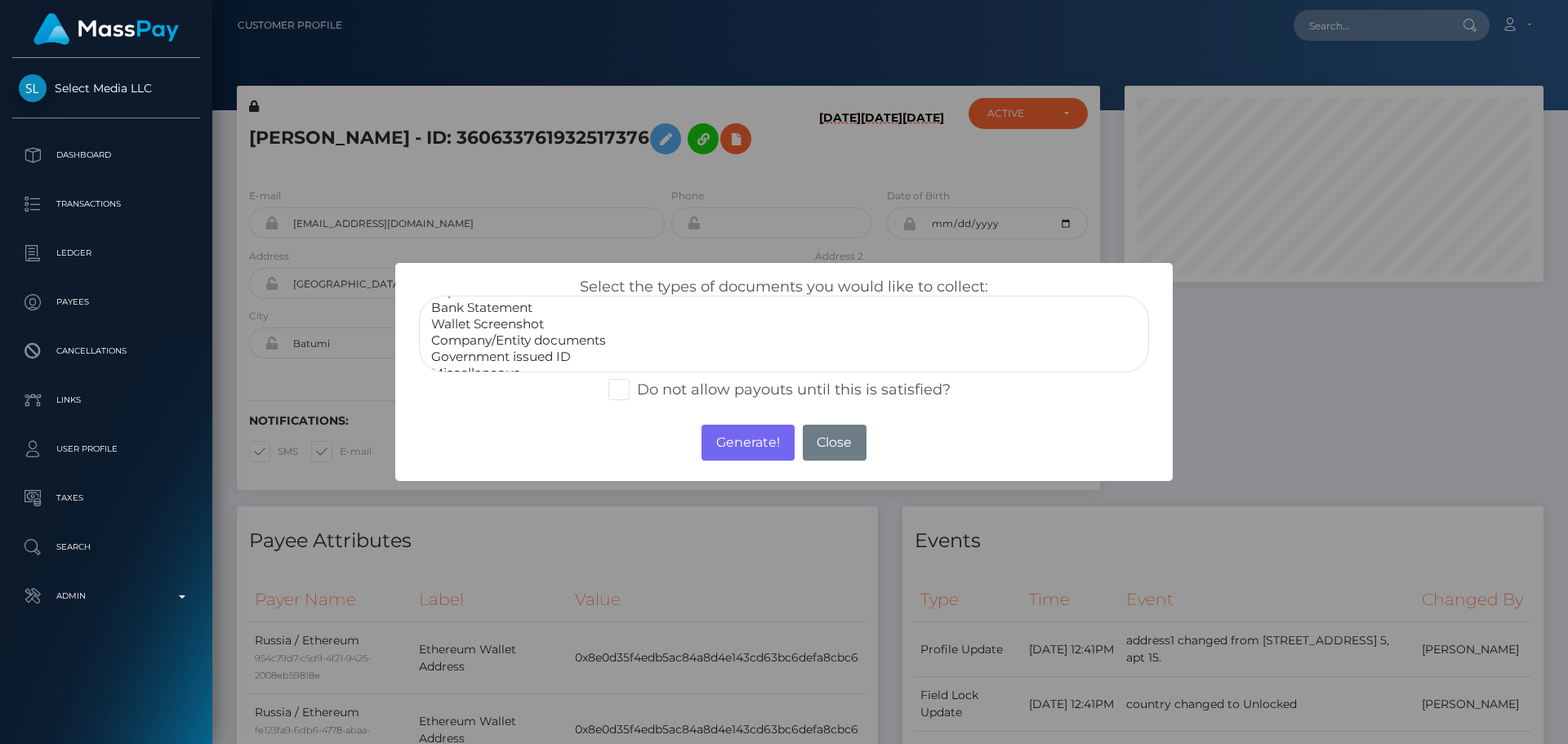
scroll to position [33, 0]
select select "Miscellaneous"
click at [493, 357] on option "Miscellaneous" at bounding box center [784, 358] width 709 height 16
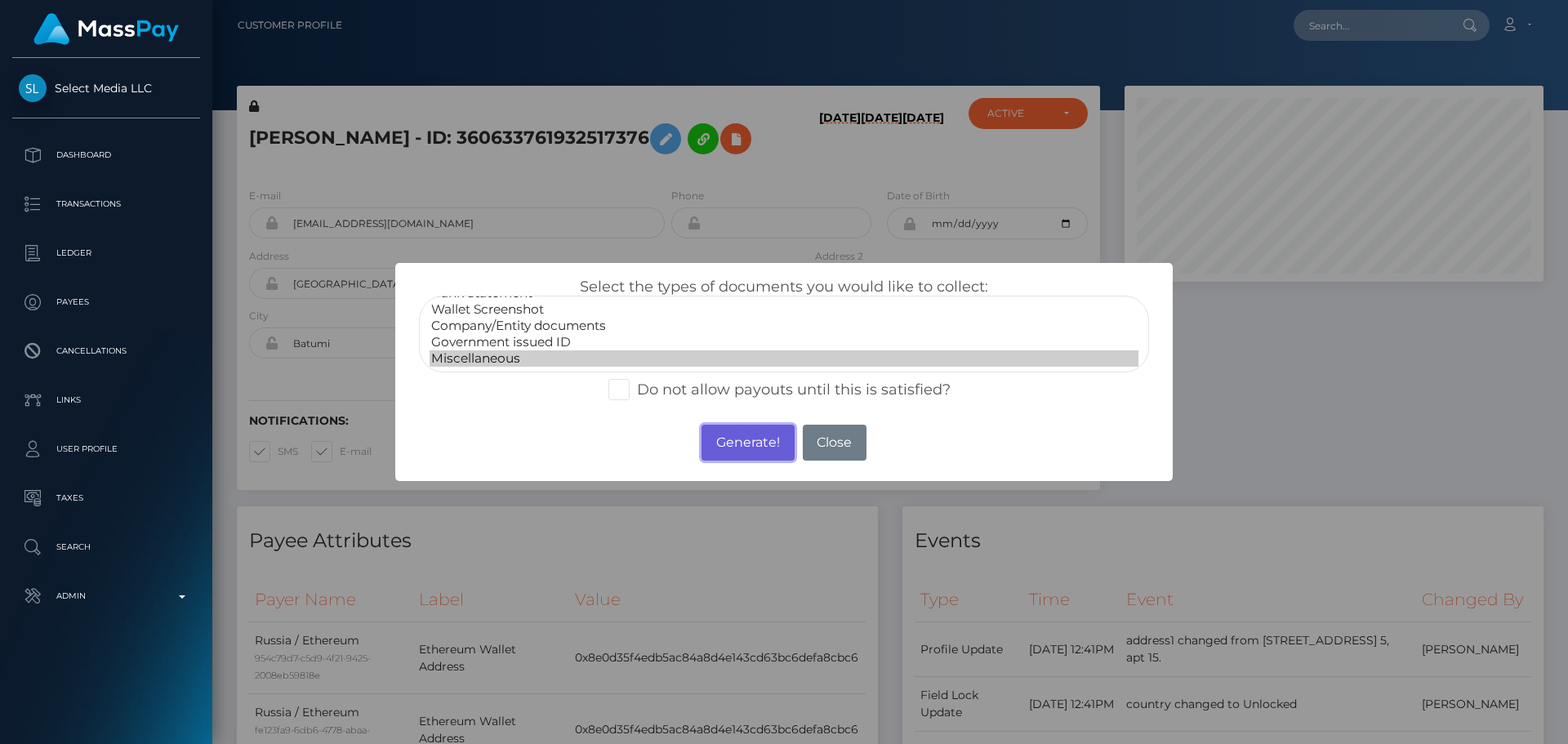
click at [764, 445] on button "Generate!" at bounding box center [748, 443] width 92 height 36
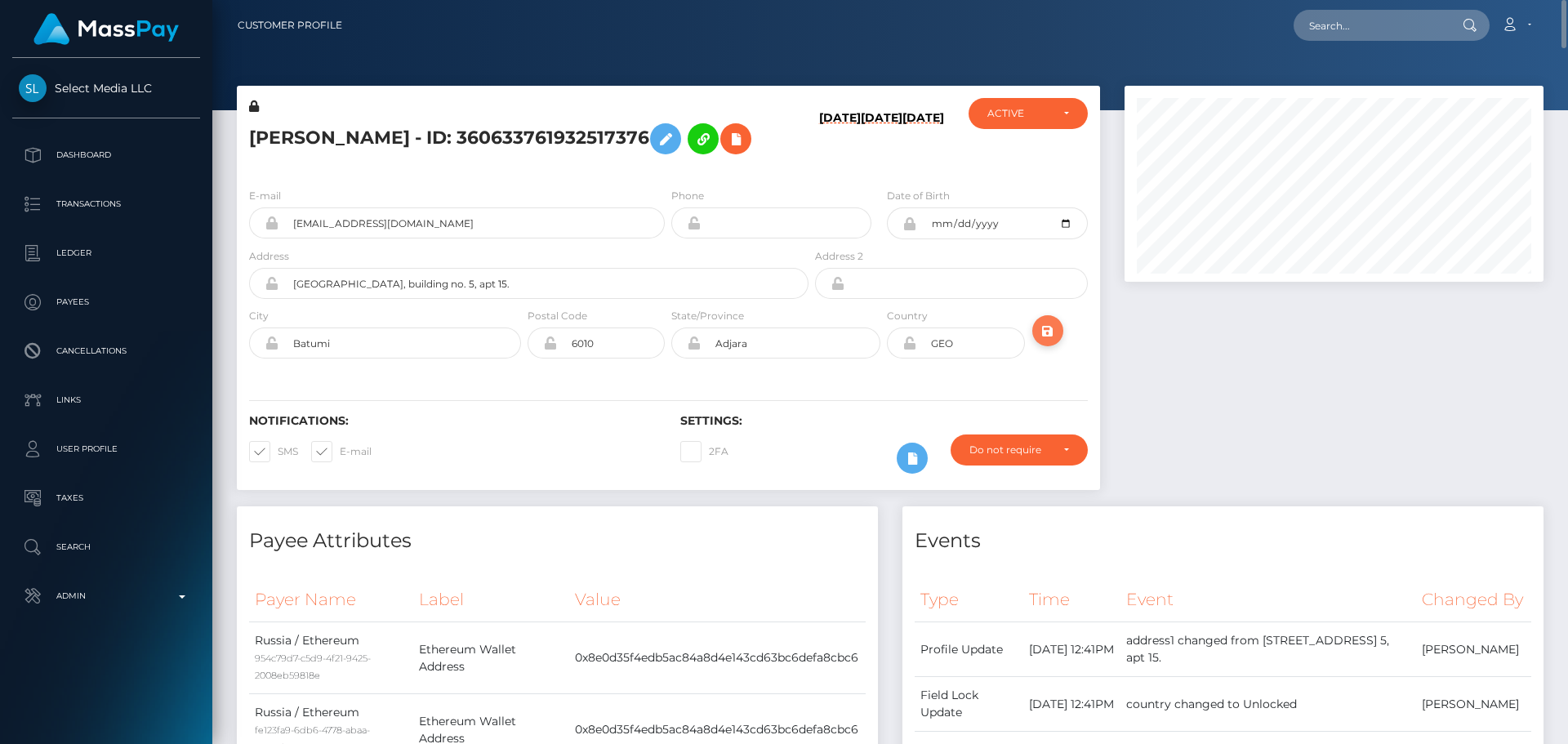
click at [1049, 342] on icon "submit" at bounding box center [1048, 330] width 19 height 20
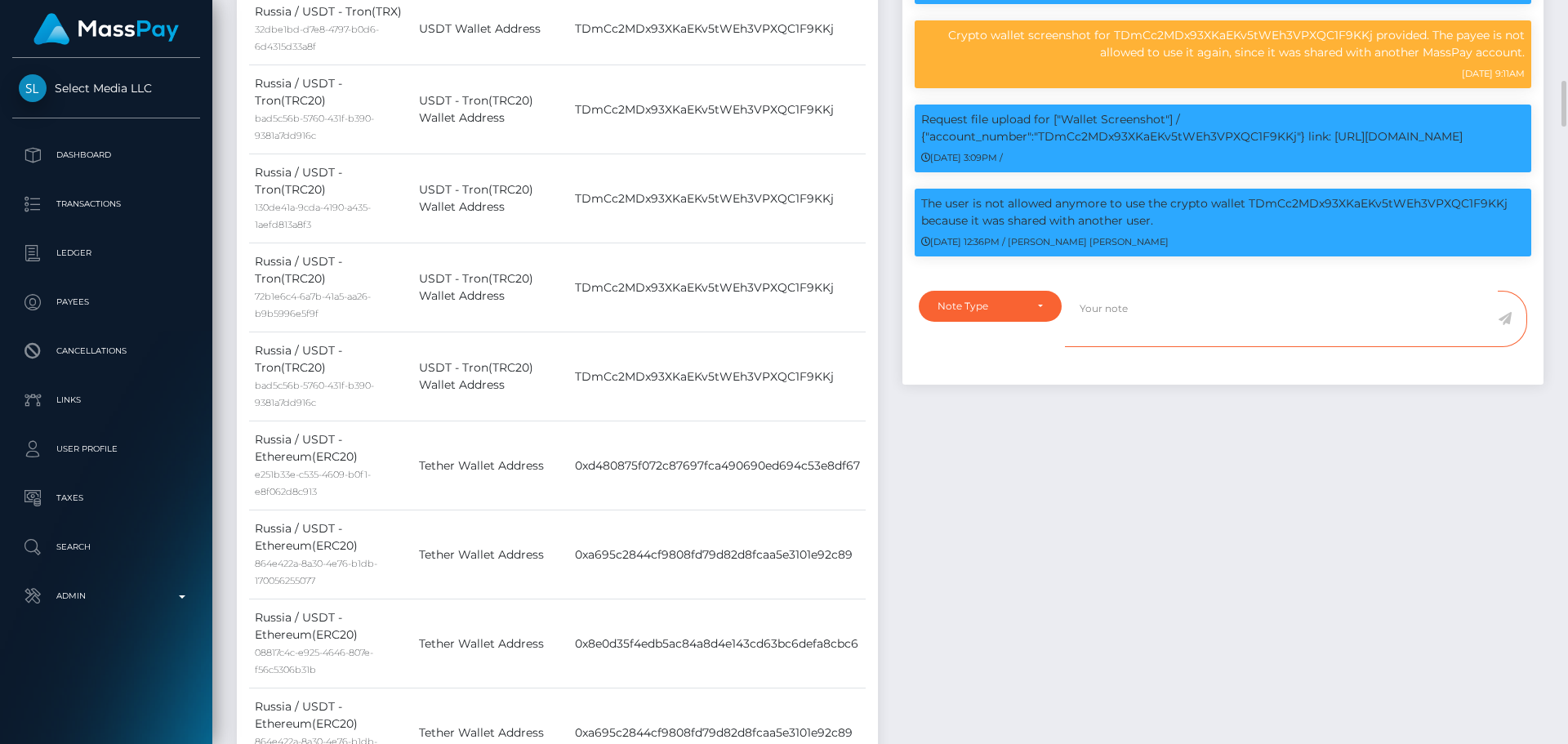
click at [1150, 348] on textarea at bounding box center [1282, 319] width 433 height 56
paste textarea "Address updated as per the provided proof."
type textarea "Address updated as per the provided proof."
click at [1015, 313] on div "Note Type" at bounding box center [981, 306] width 86 height 13
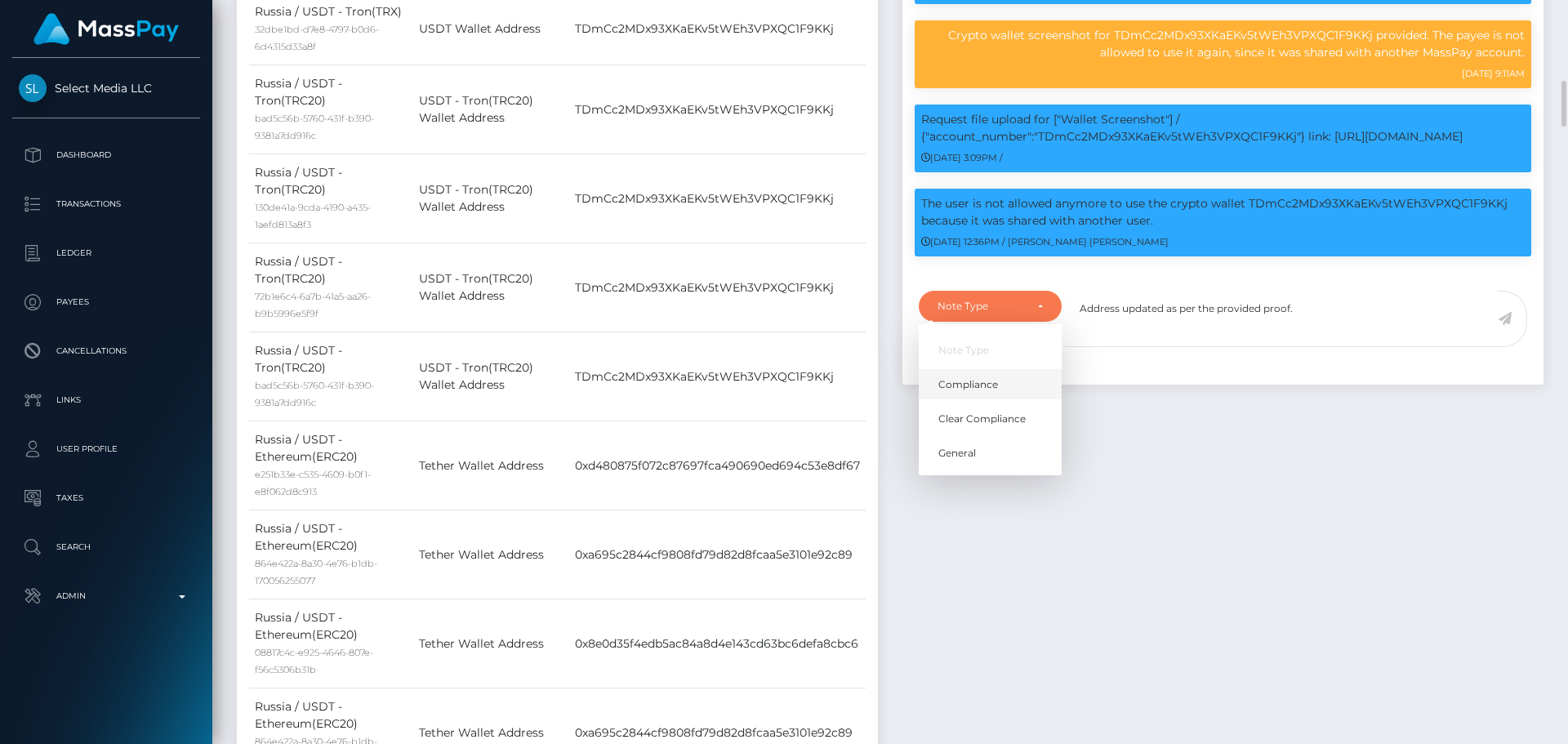
click at [1000, 399] on link "Compliance" at bounding box center [990, 385] width 143 height 31
select select "COMPLIANCE"
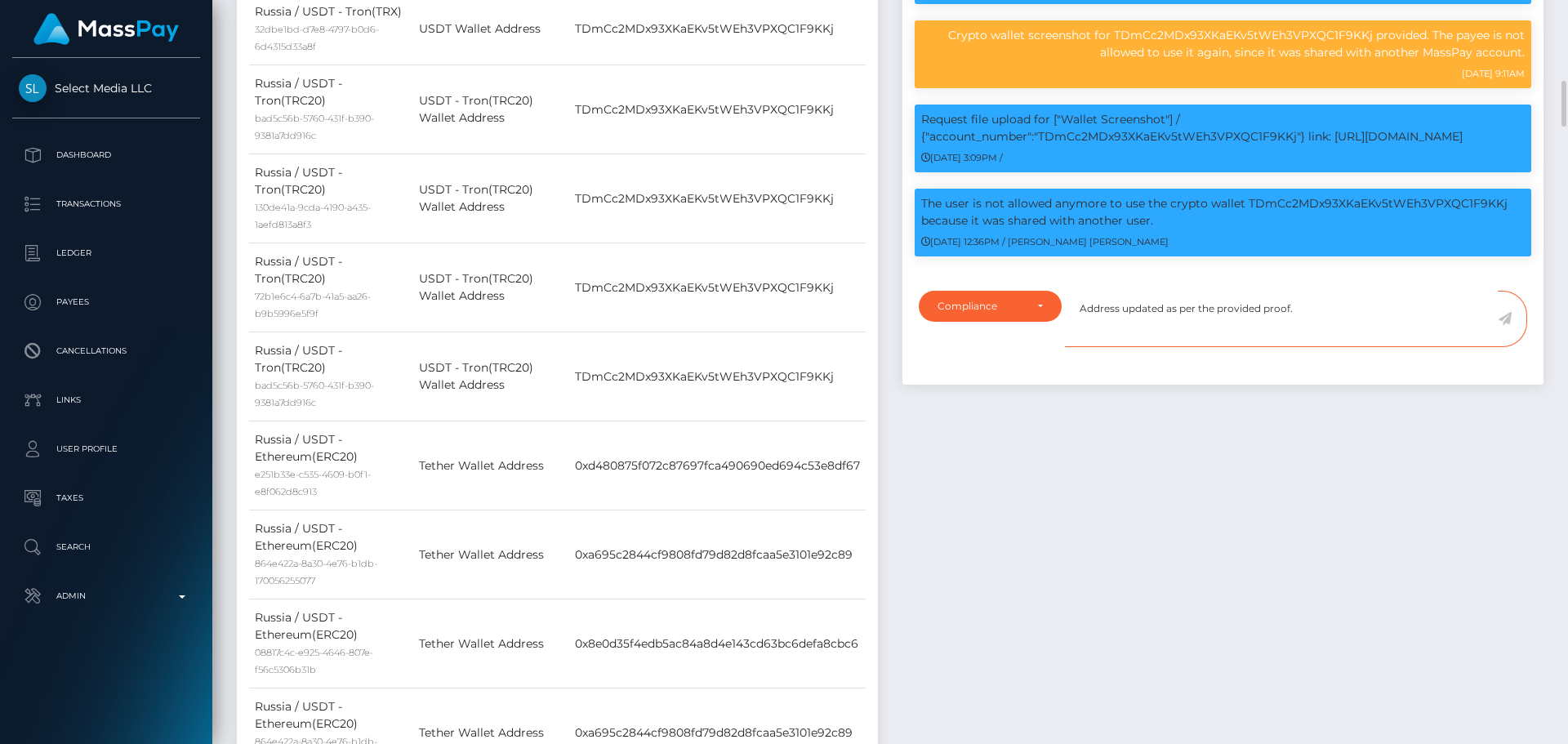
click at [1315, 348] on textarea "Address updated as per the provided proof." at bounding box center [1282, 319] width 433 height 56
click at [1507, 326] on icon at bounding box center [1505, 319] width 14 height 13
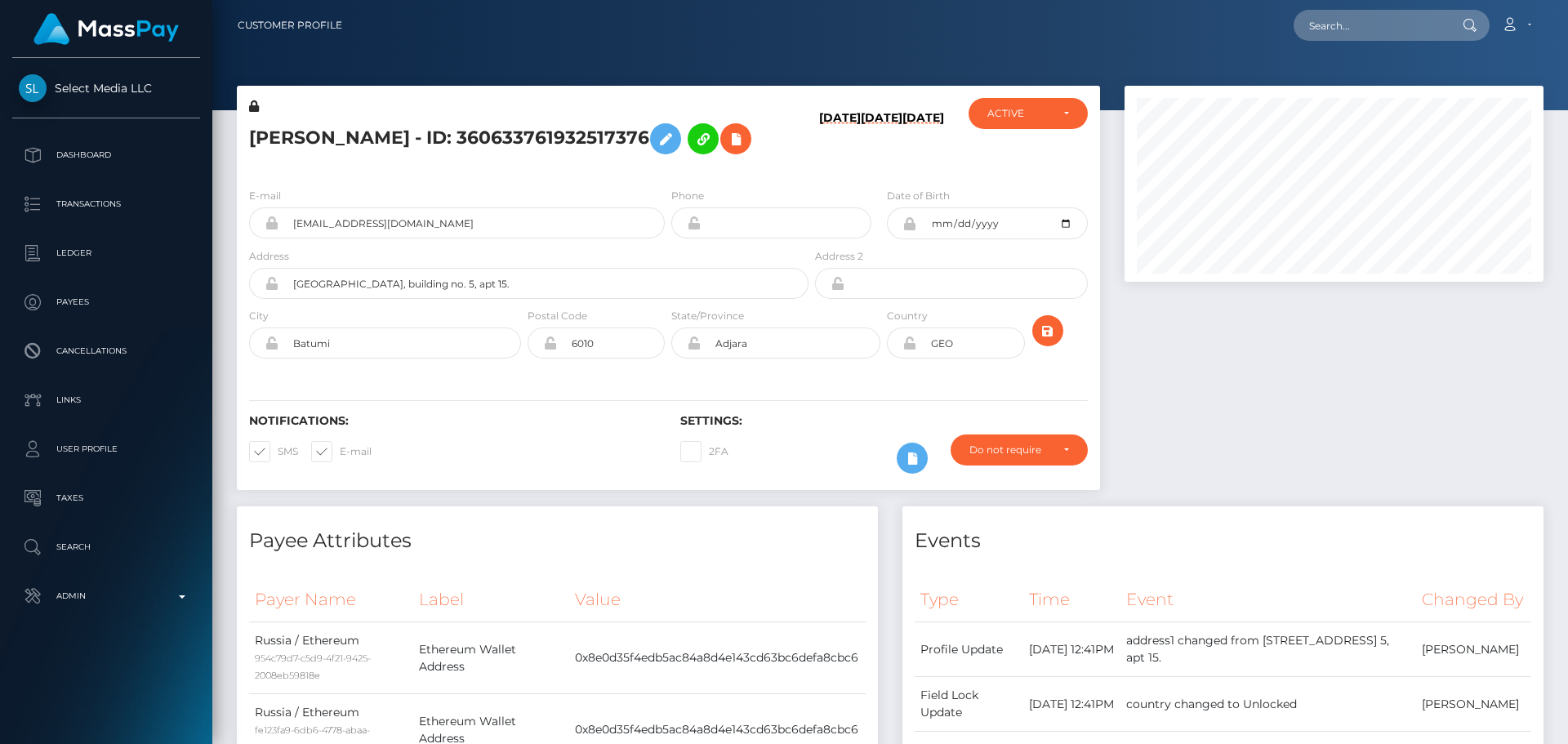
scroll to position [196, 420]
click at [799, 400] on div "Notifications: SMS E-mail Settings: 2FA" at bounding box center [668, 433] width 863 height 115
click at [910, 349] on icon at bounding box center [909, 344] width 14 height 13
click at [876, 410] on div "Notifications: SMS E-mail Settings: 2FA" at bounding box center [668, 433] width 863 height 115
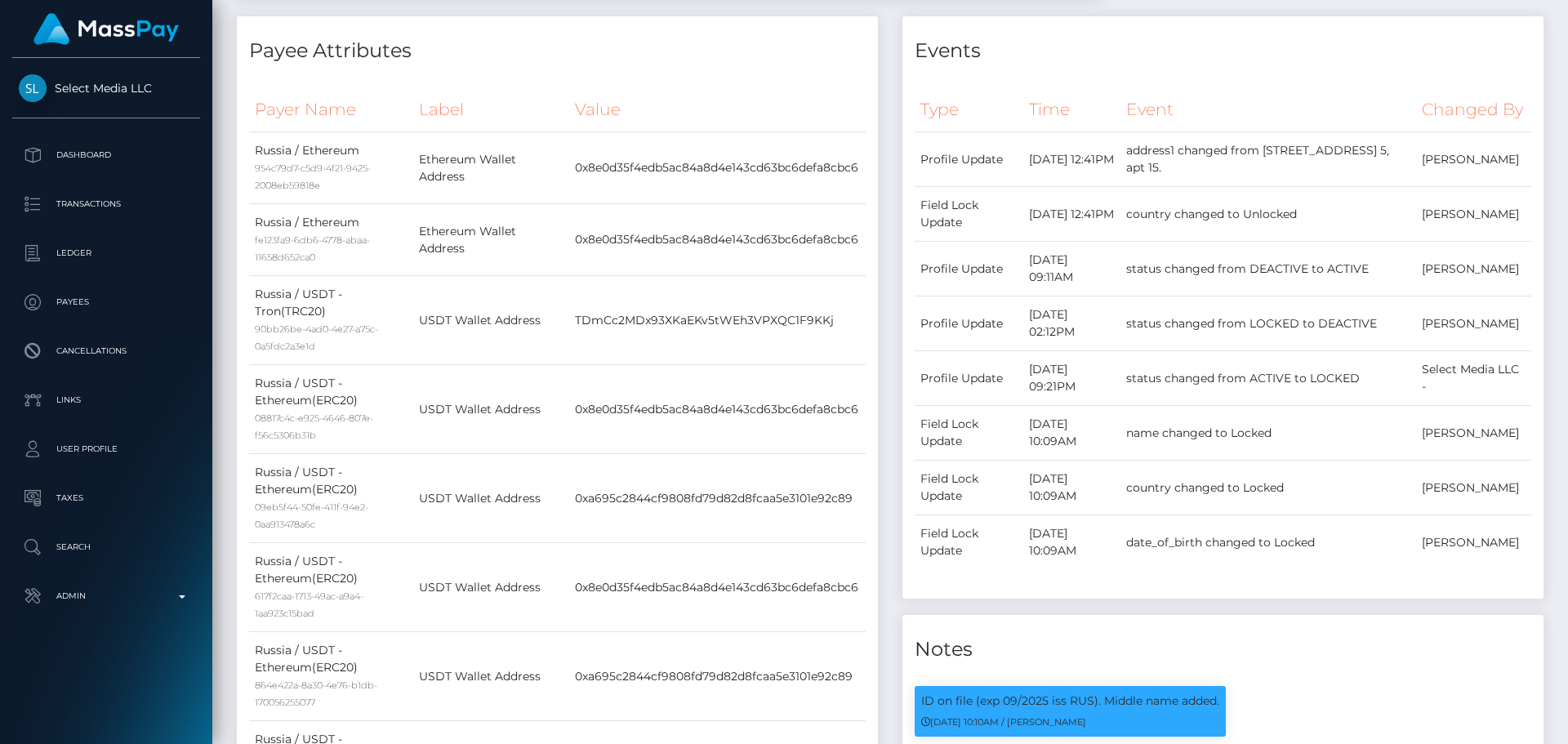
scroll to position [0, 0]
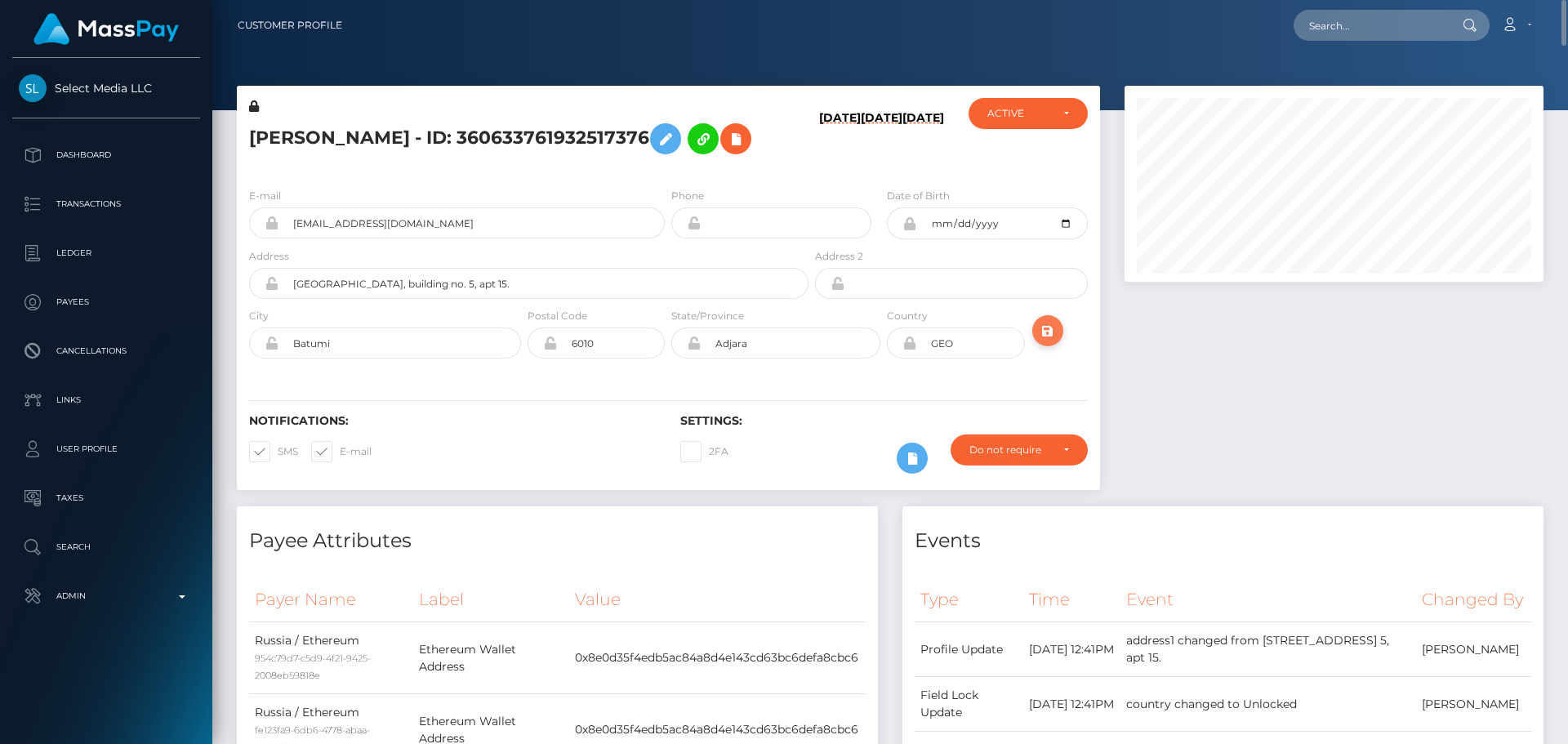
click at [1050, 342] on icon "submit" at bounding box center [1048, 330] width 19 height 20
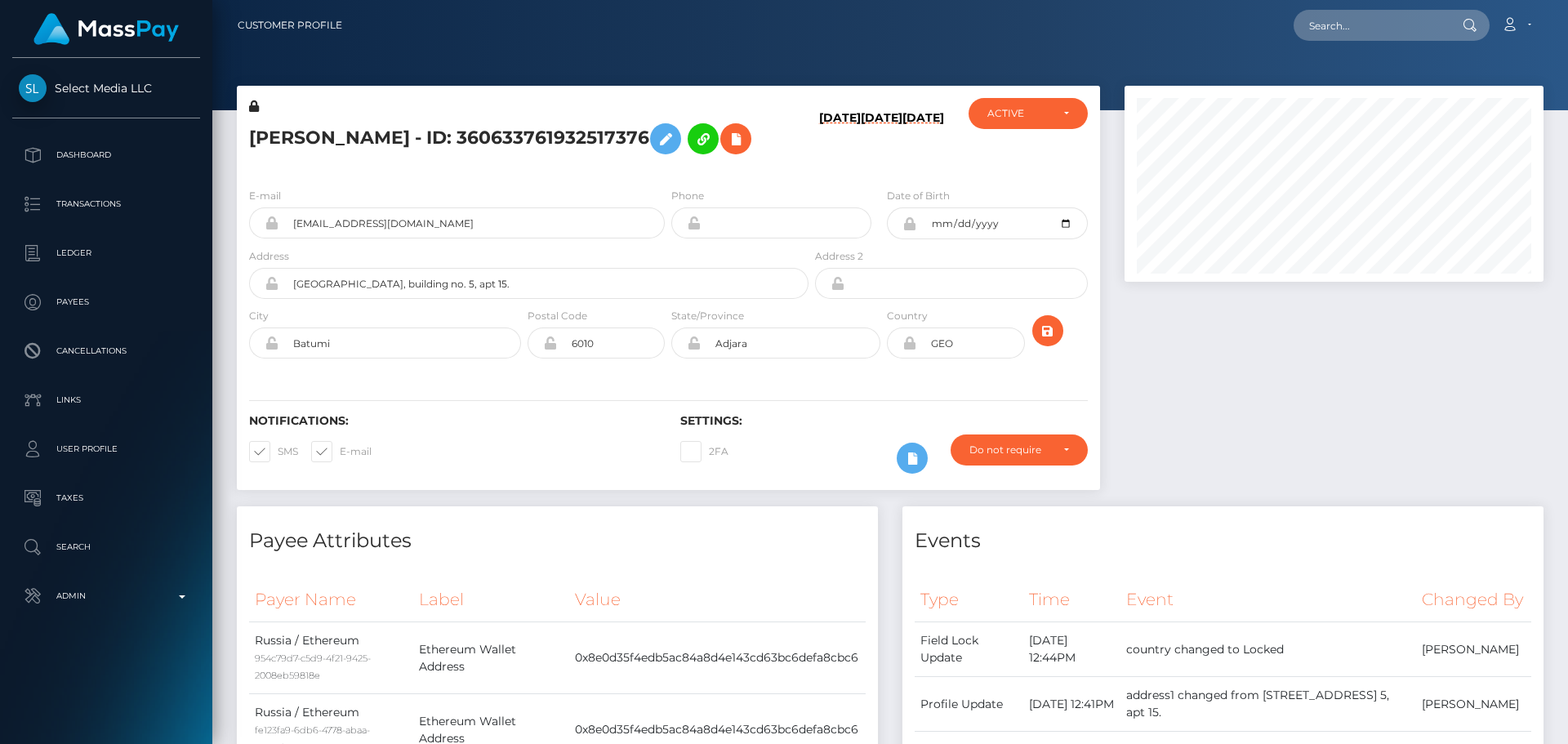
scroll to position [196, 420]
click at [1331, 19] on input "text" at bounding box center [1371, 25] width 153 height 31
paste input "805488932983689216"
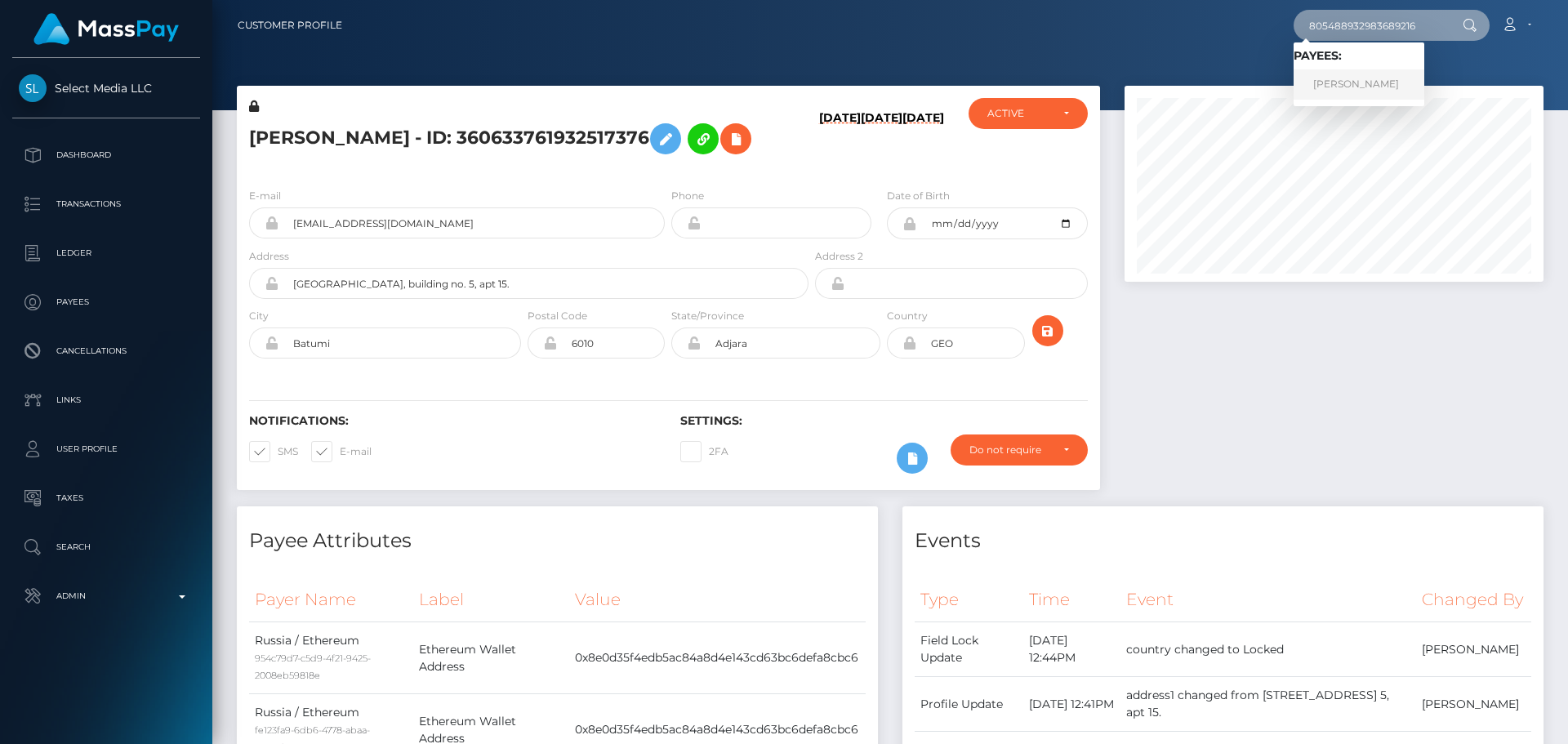
type input "805488932983689216"
click at [1319, 73] on link "Amira bessahraoui" at bounding box center [1359, 85] width 131 height 31
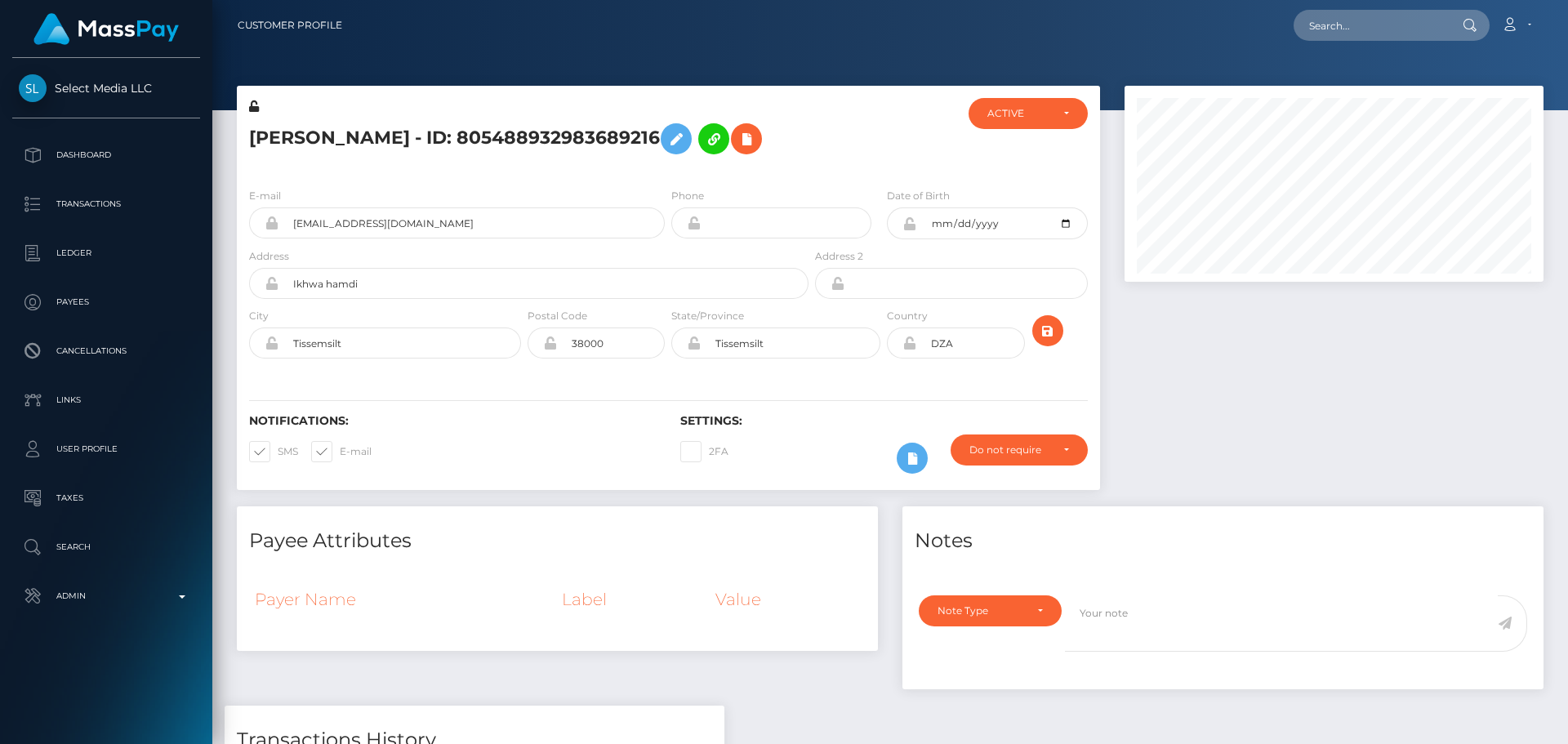
scroll to position [196, 420]
click at [667, 169] on div "[PERSON_NAME] - ID: 805488932983689216" at bounding box center [524, 136] width 575 height 77
click at [880, 140] on div at bounding box center [884, 136] width 144 height 77
click at [866, 137] on div at bounding box center [884, 136] width 144 height 77
click at [826, 147] on div at bounding box center [884, 136] width 144 height 77
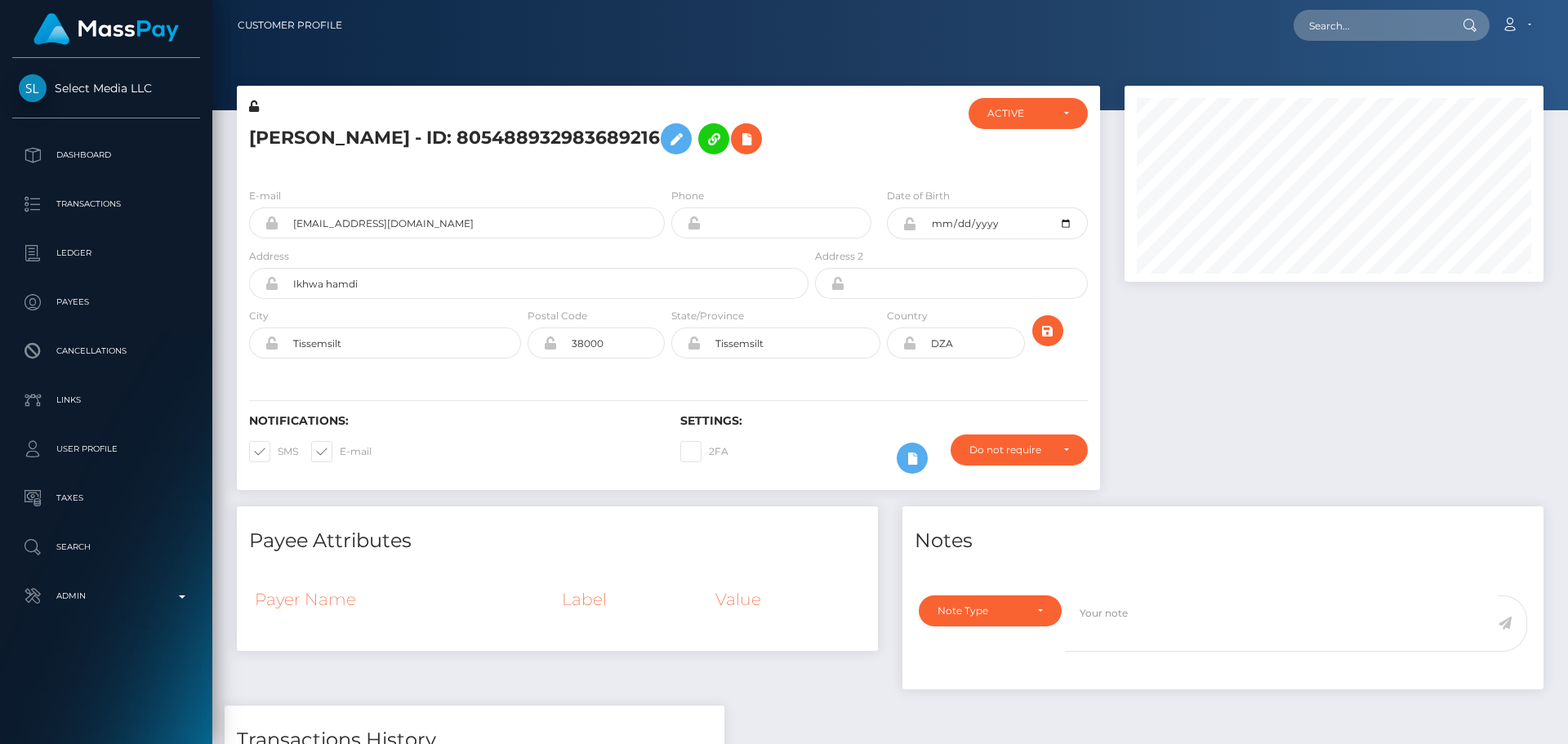
click at [915, 178] on div "E-mail [EMAIL_ADDRESS][DOMAIN_NAME] Phone Date of Birth DZA" at bounding box center [668, 275] width 863 height 200
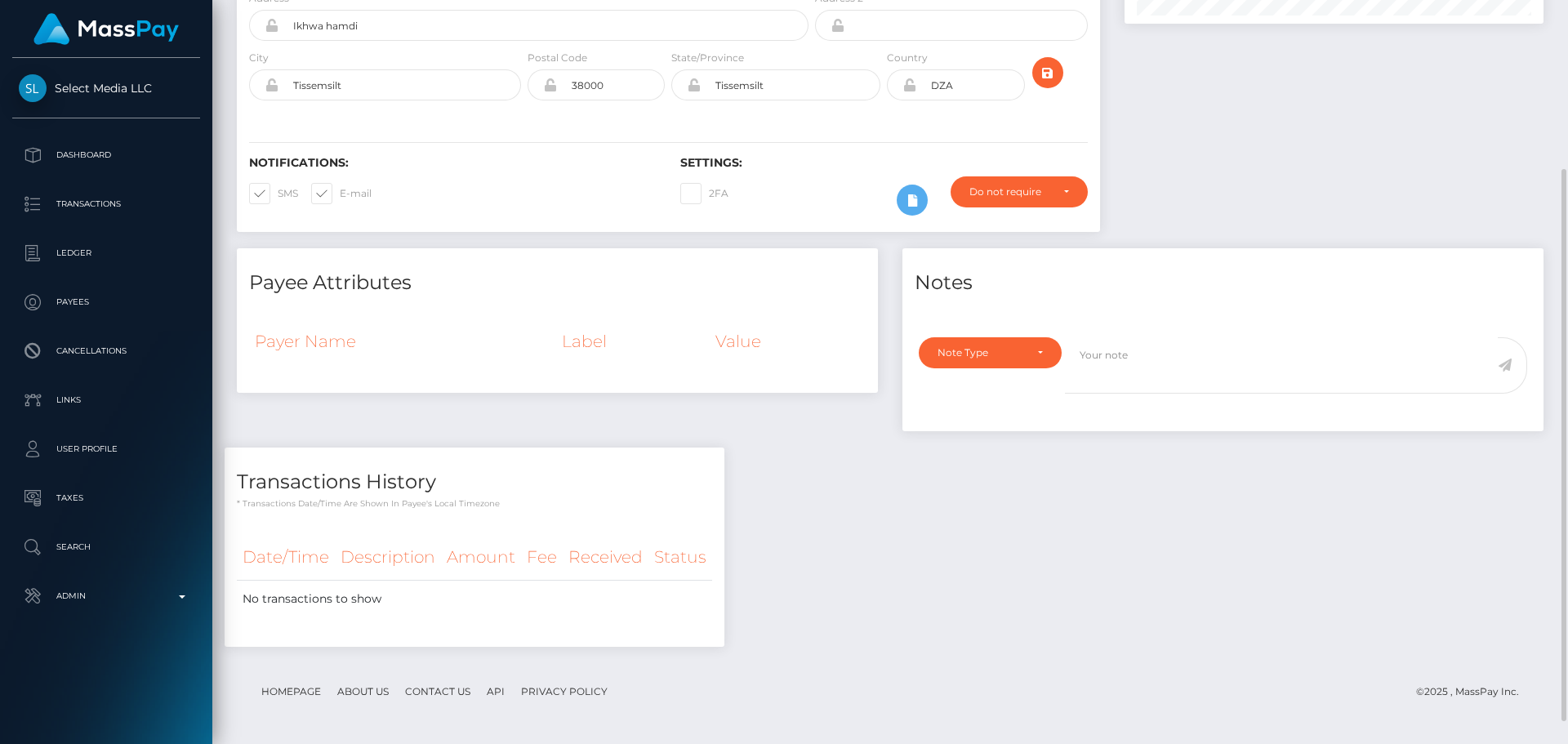
scroll to position [13, 0]
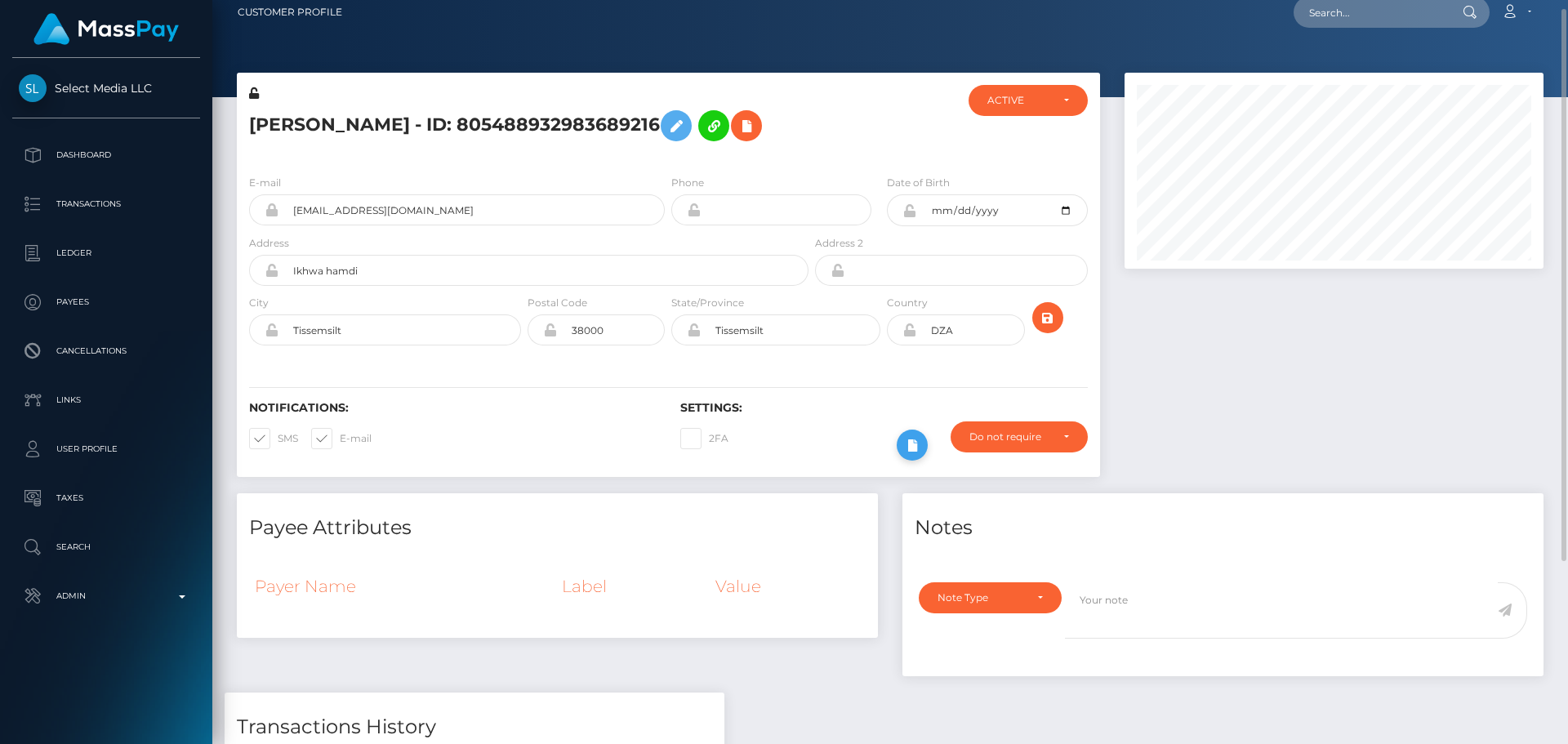
click at [910, 449] on icon at bounding box center [912, 445] width 19 height 20
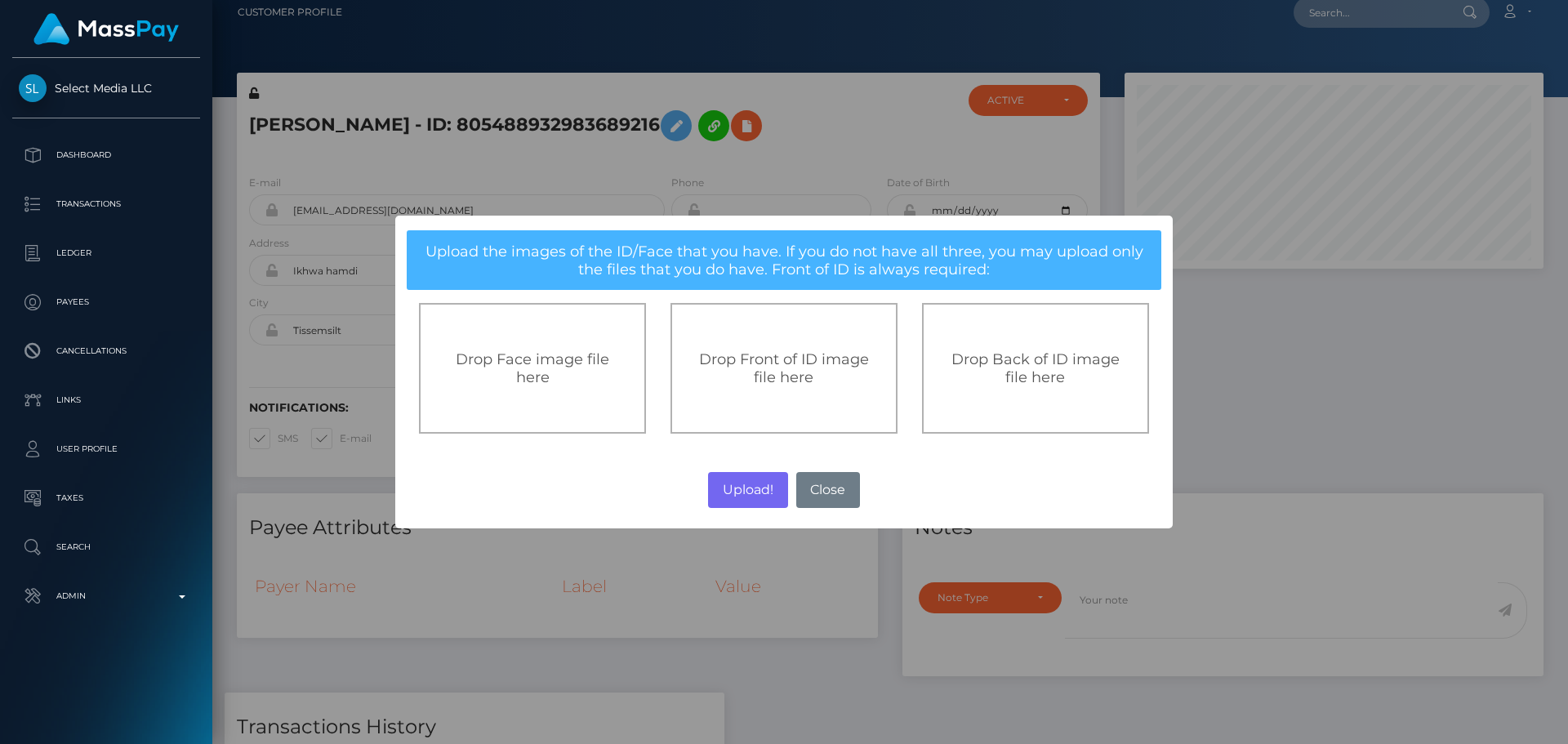
click at [808, 399] on div "Drop Front of ID image file here" at bounding box center [784, 369] width 227 height 131
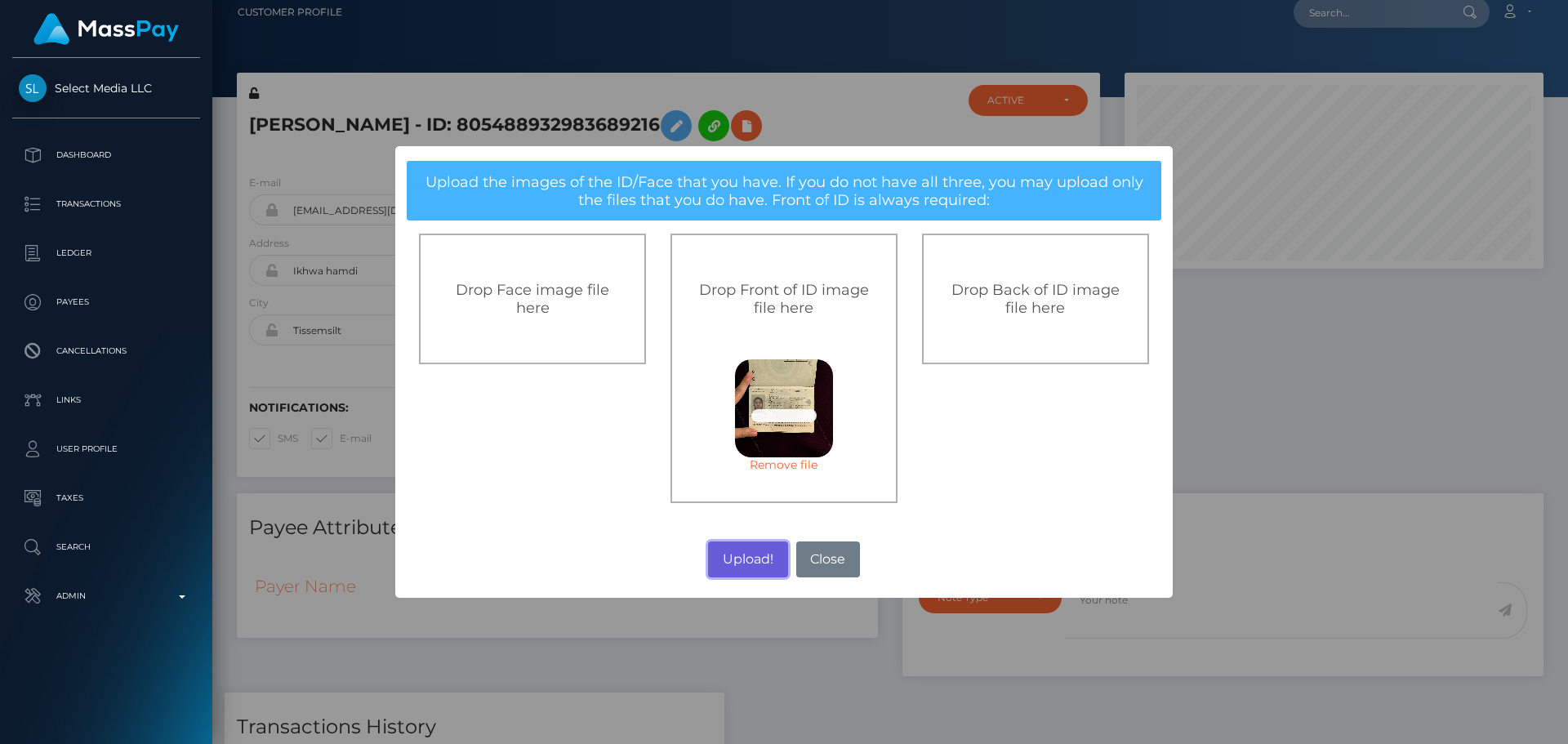
click at [749, 563] on button "Upload!" at bounding box center [748, 560] width 79 height 36
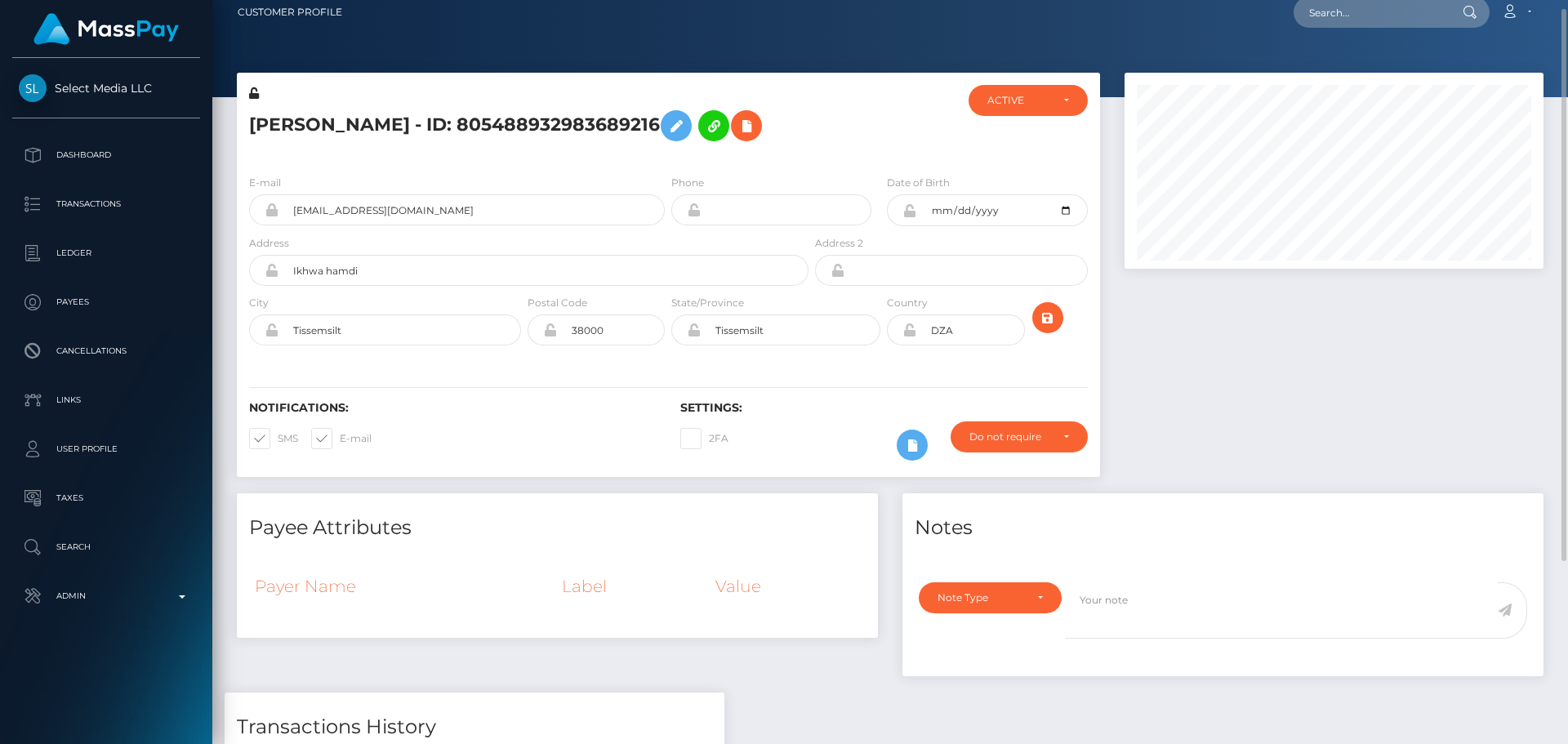
click at [641, 181] on div "E-mail cloburio@gmail.com" at bounding box center [457, 200] width 415 height 52
click at [627, 163] on div "E-mail cloburio@gmail.com Phone Date of Birth DZA" at bounding box center [668, 261] width 863 height 200
click at [1047, 319] on icon "submit" at bounding box center [1048, 318] width 19 height 20
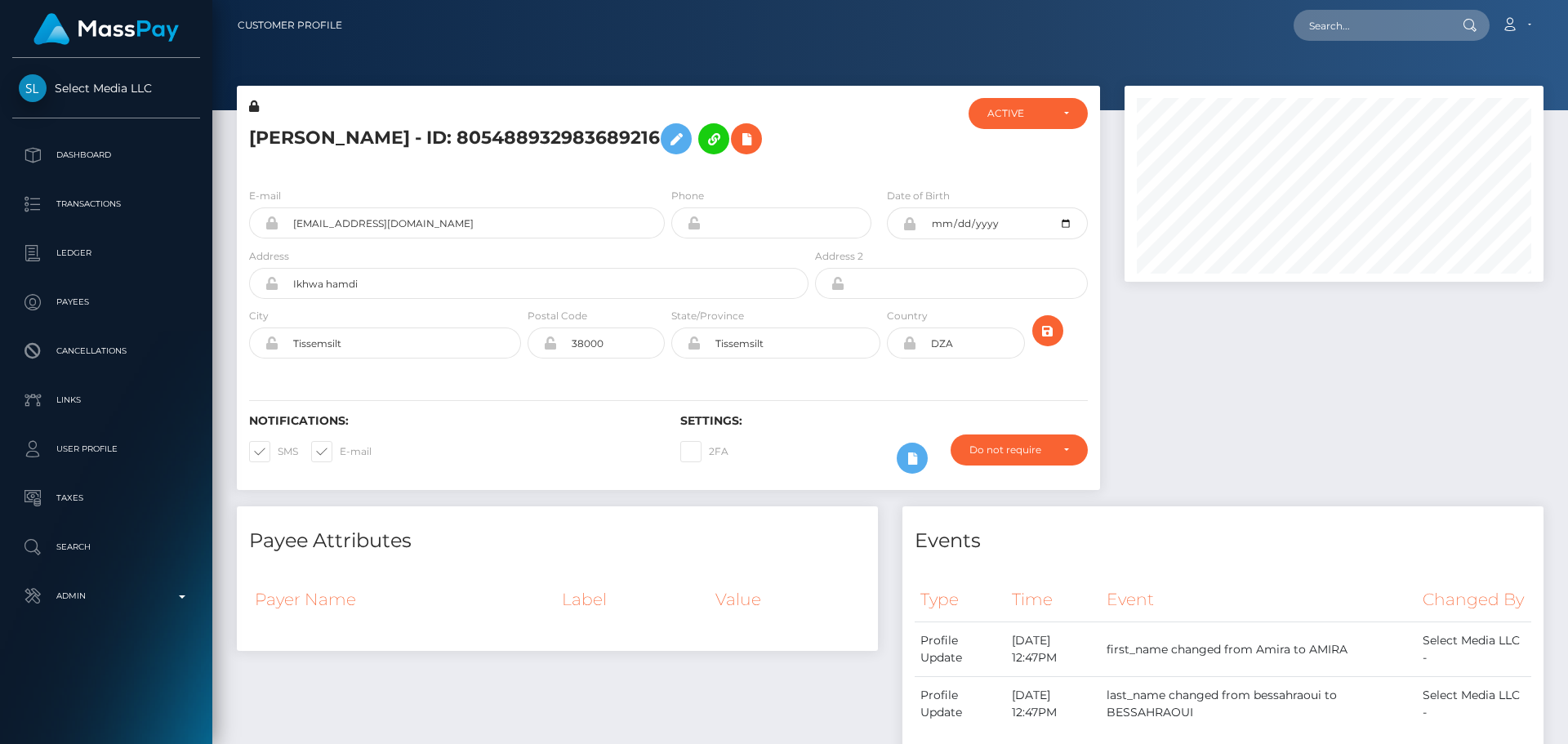
scroll to position [196, 420]
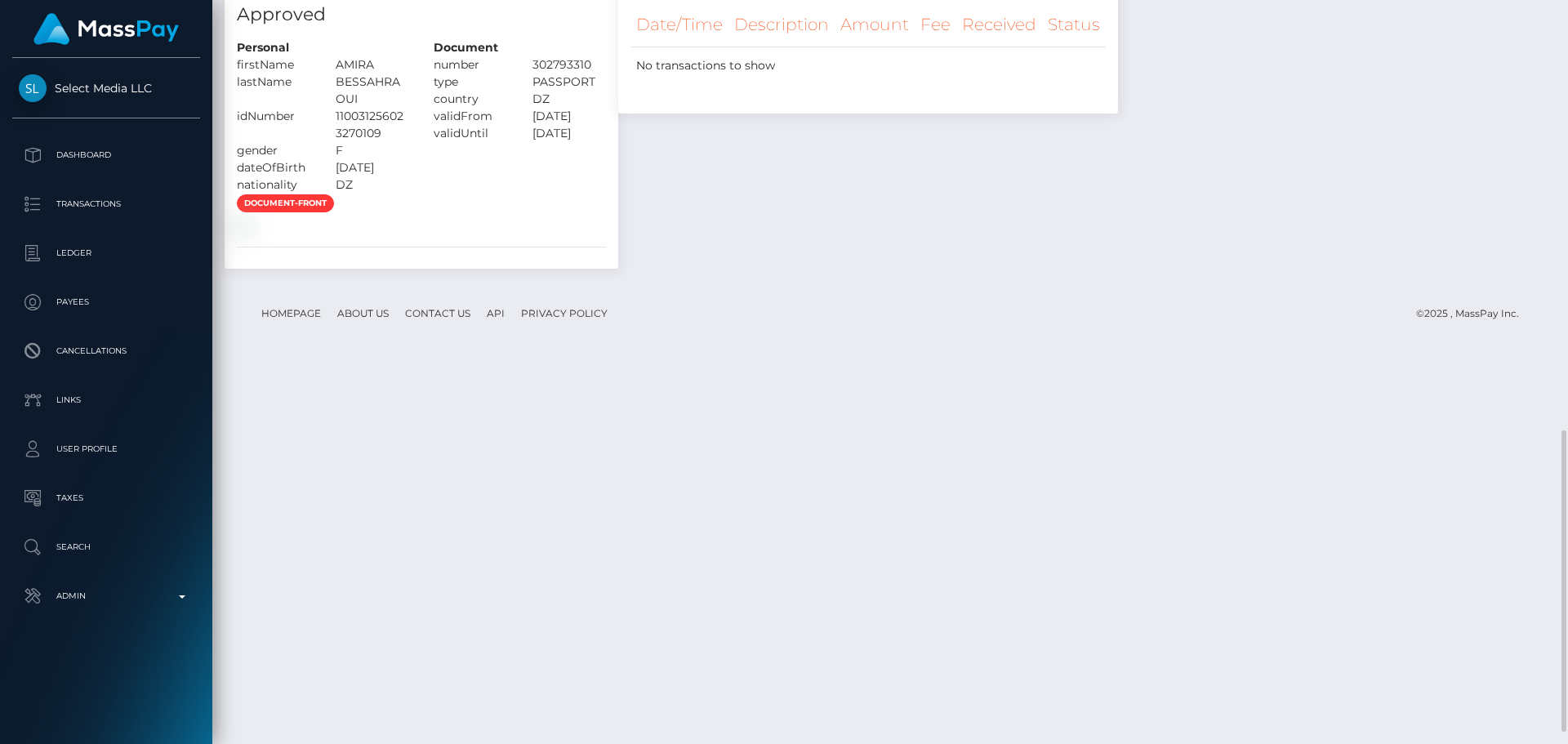
click at [493, 234] on div "document-front" at bounding box center [421, 214] width 393 height 40
click at [492, 234] on div "document-front" at bounding box center [421, 214] width 393 height 40
click at [514, 234] on div "document-front" at bounding box center [421, 214] width 393 height 40
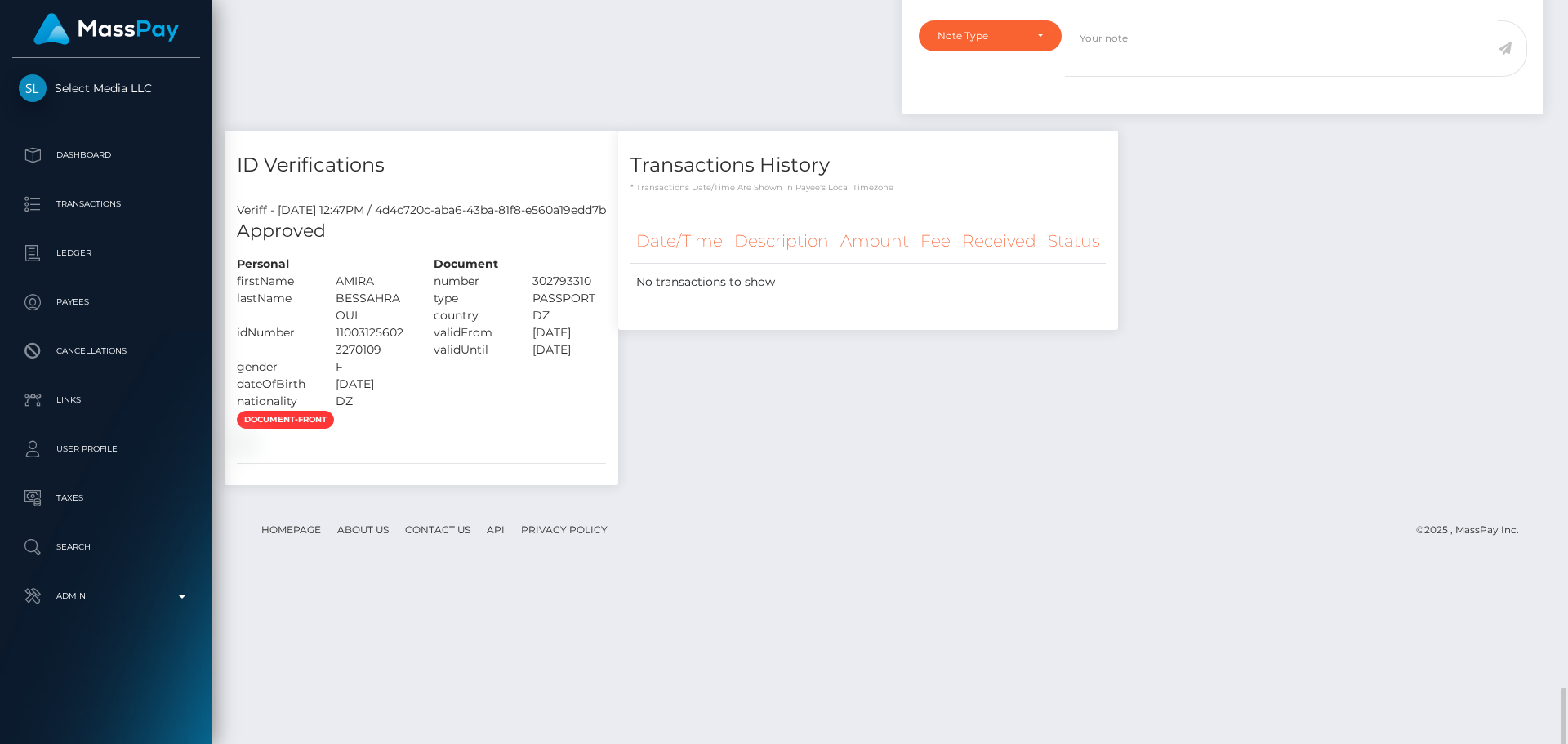
scroll to position [764, 0]
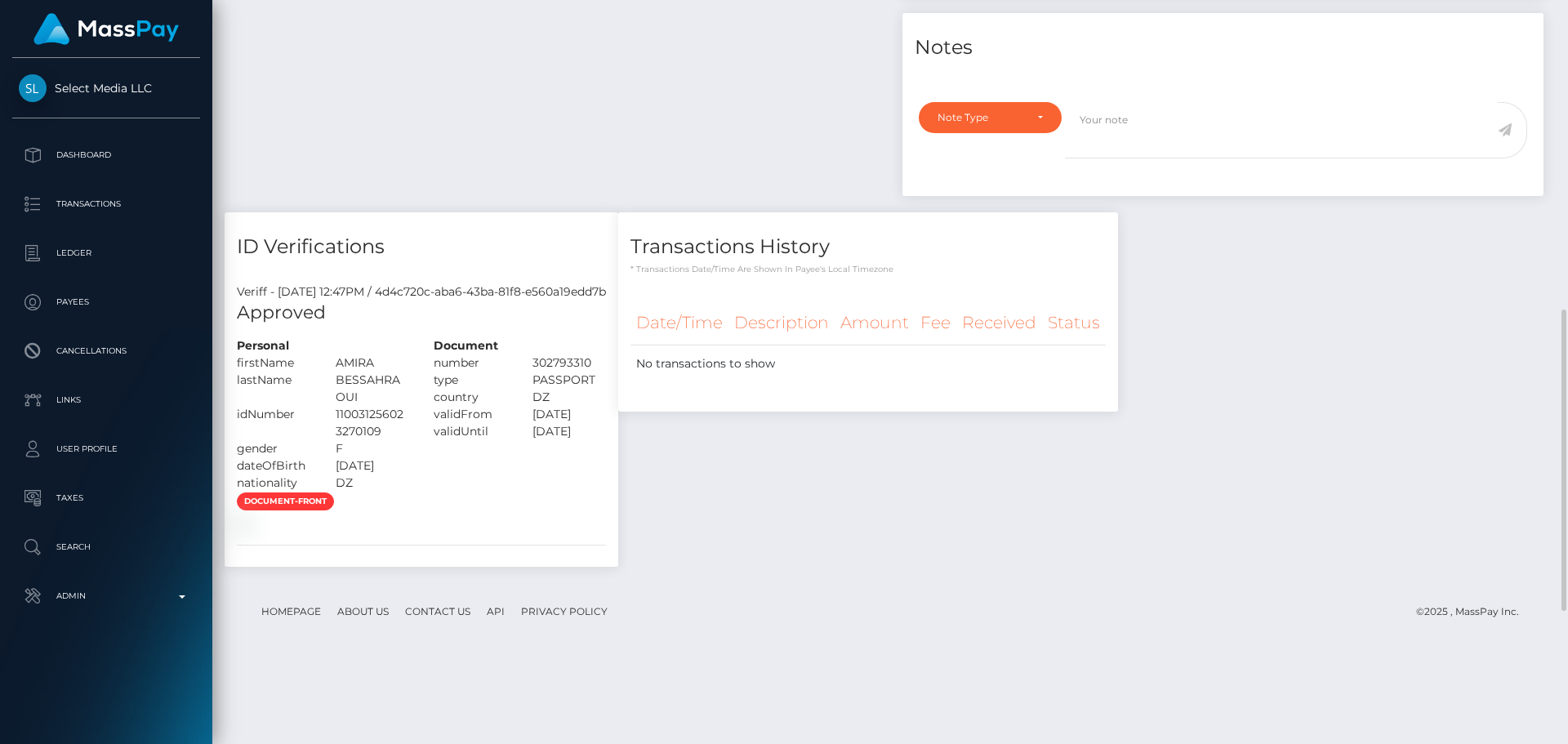
click at [521, 389] on div "type" at bounding box center [470, 380] width 99 height 17
click at [521, 406] on div "country" at bounding box center [470, 397] width 99 height 17
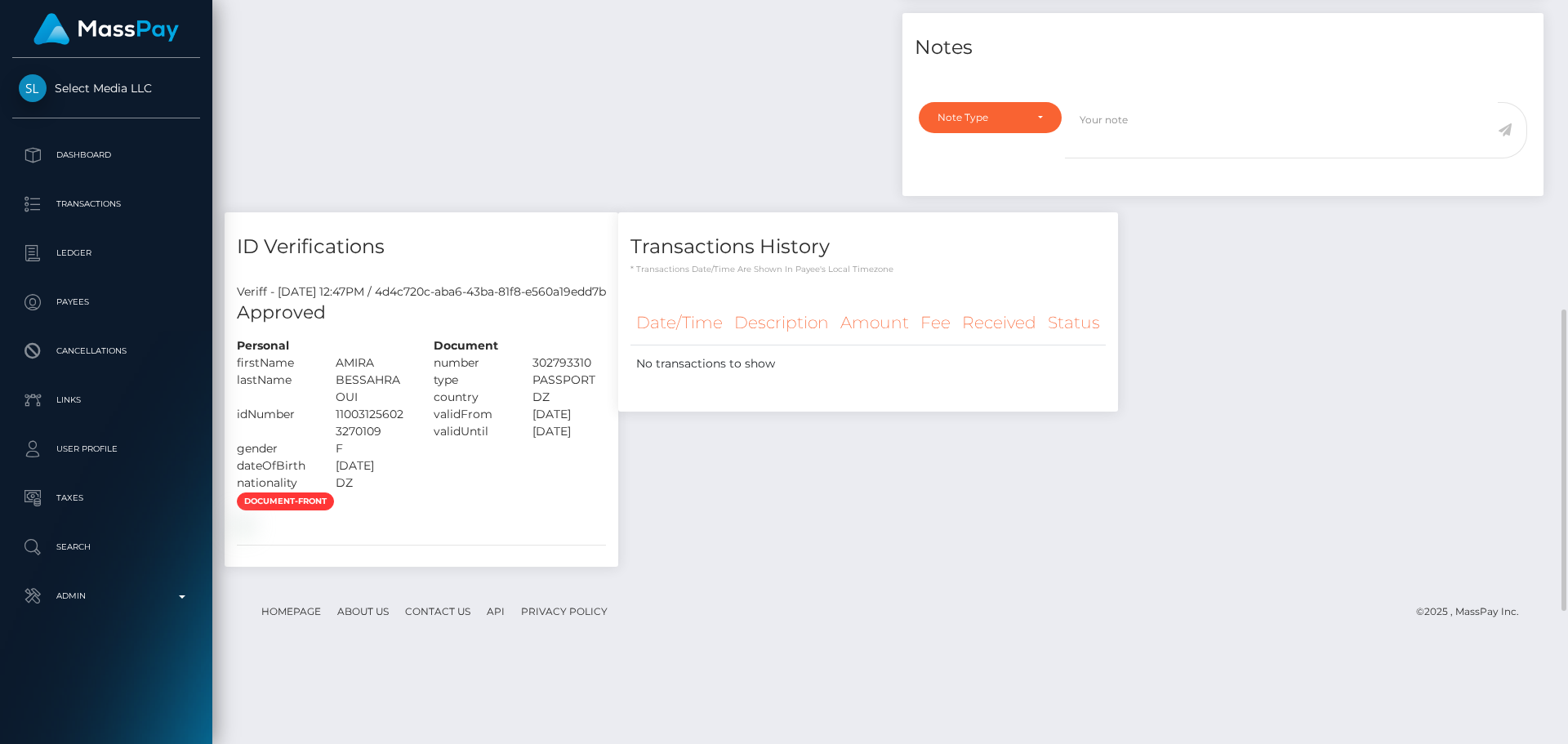
click at [521, 406] on div "country" at bounding box center [470, 397] width 99 height 17
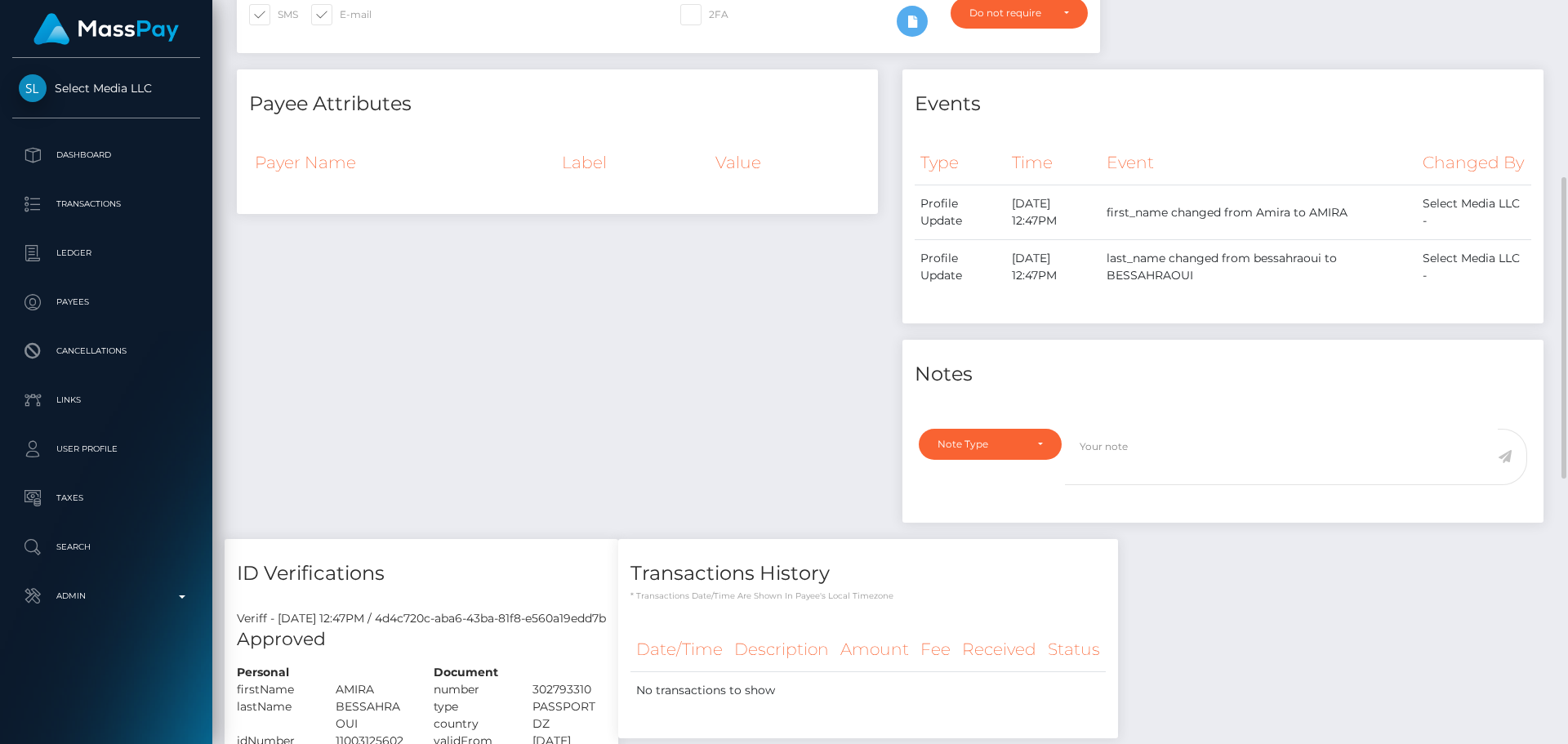
click at [644, 444] on div "Payee Attributes Payer Name Label Value" at bounding box center [557, 304] width 665 height 470
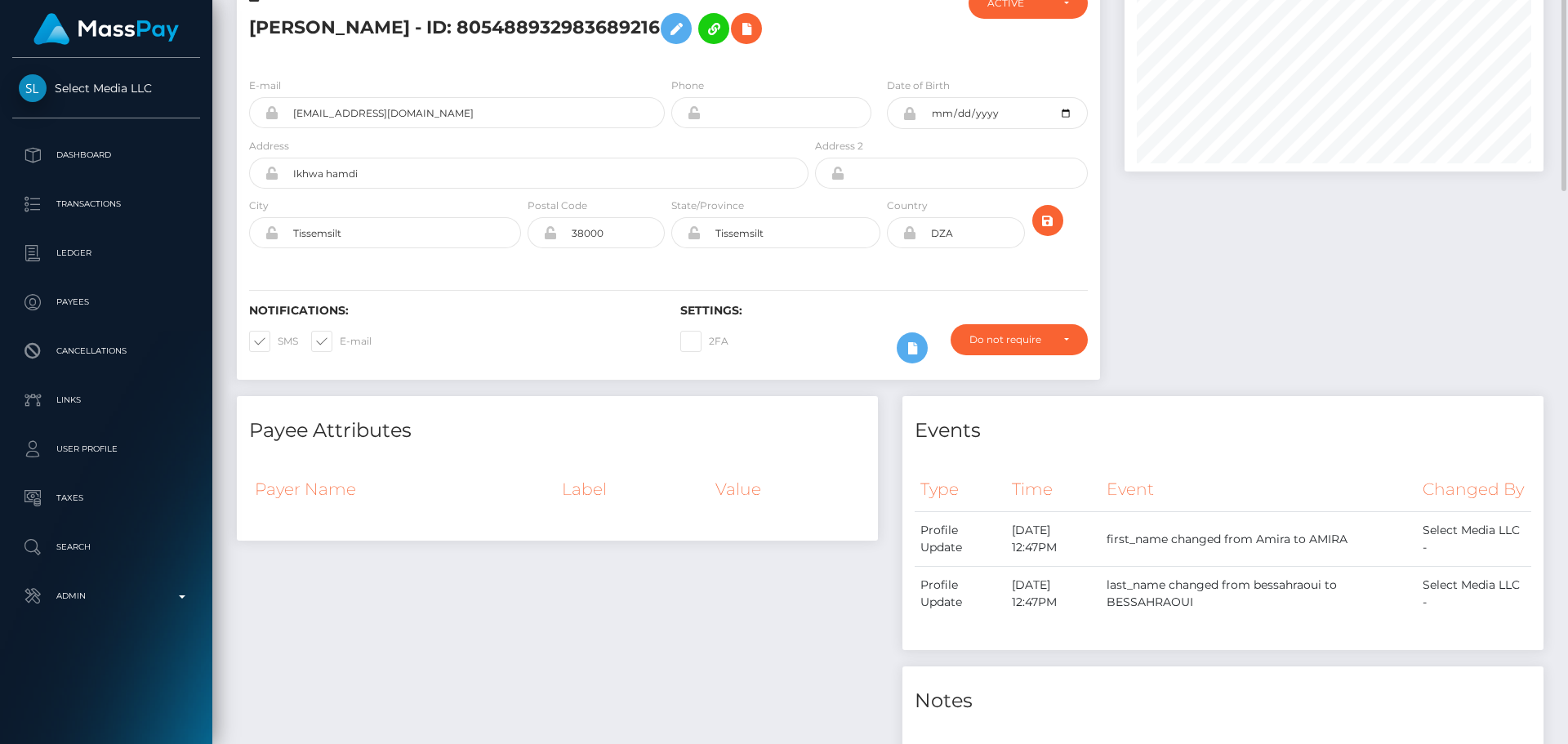
scroll to position [0, 0]
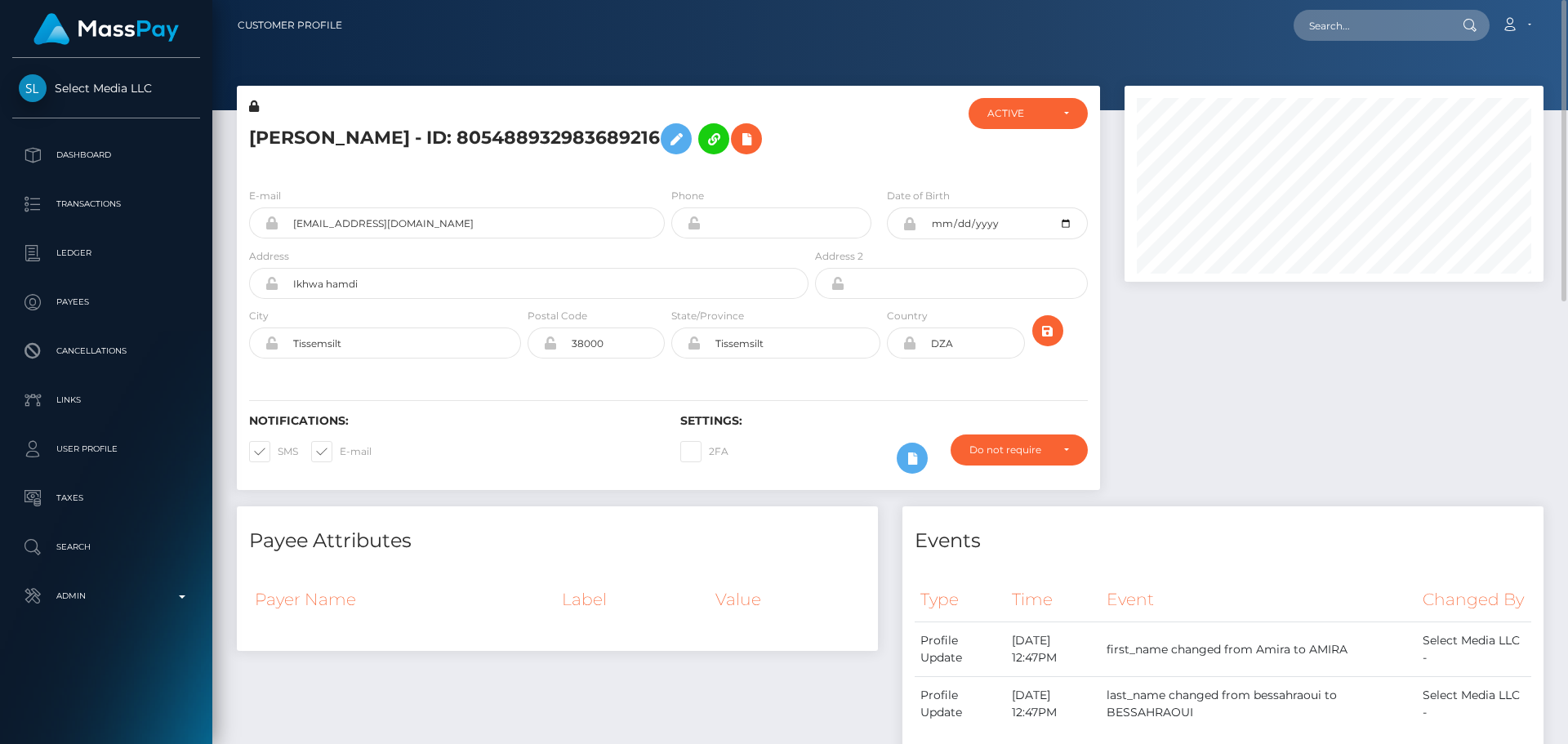
click at [697, 163] on h5 "AMIRA BESSAHRAOUI - ID: 805488932983689216" at bounding box center [524, 138] width 550 height 47
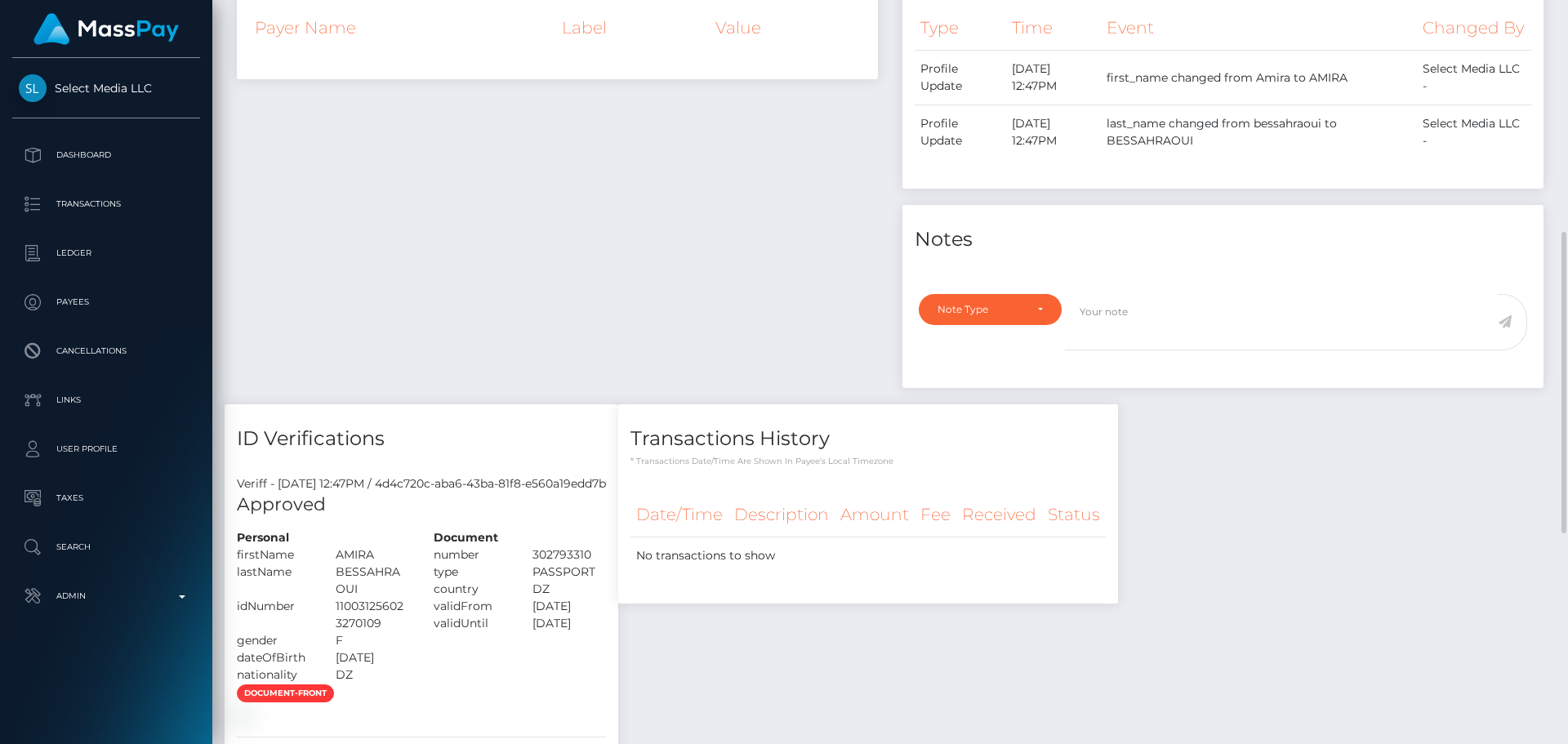
scroll to position [654, 0]
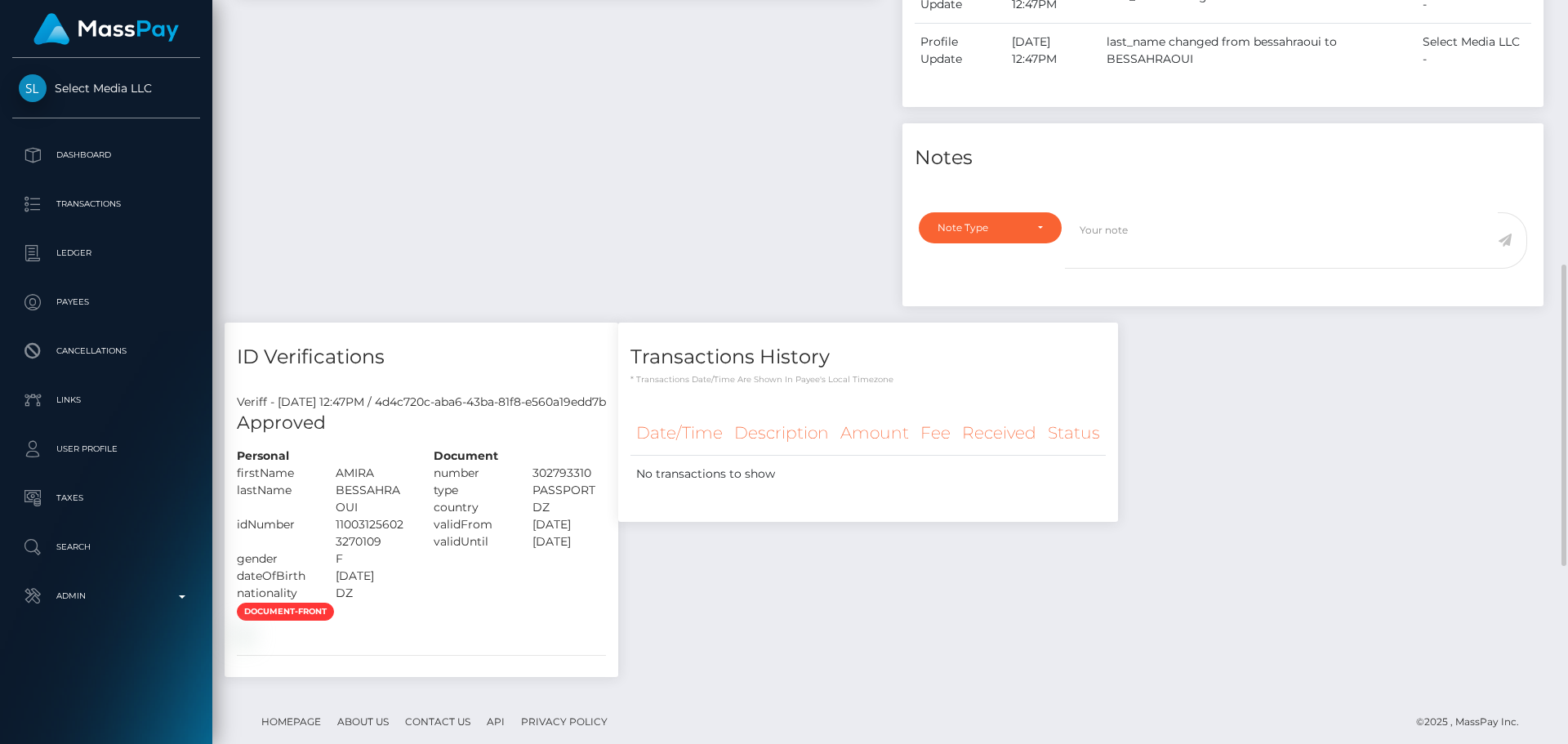
click at [702, 235] on div "Payee Attributes Payer Name Label Value" at bounding box center [557, 87] width 665 height 470
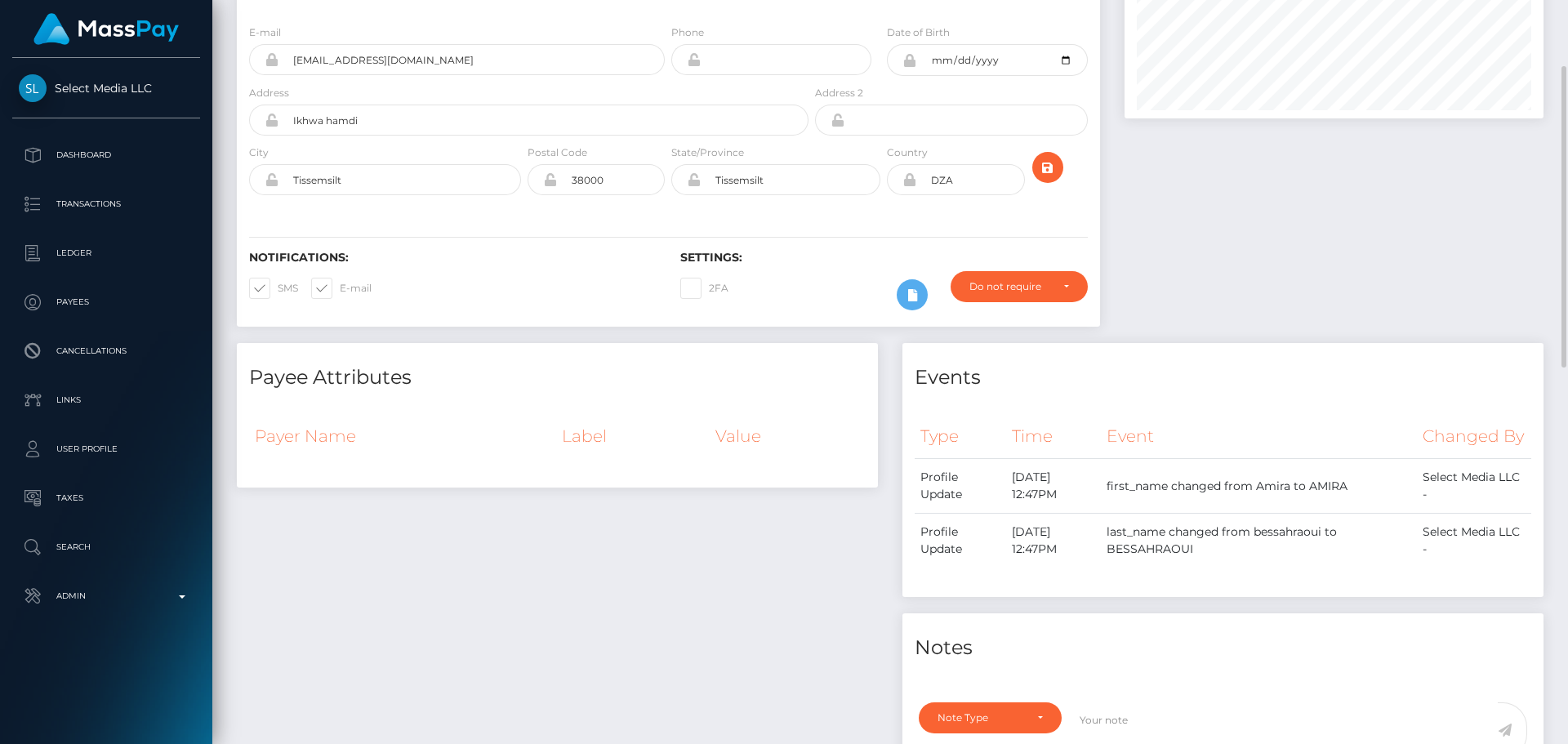
scroll to position [0, 0]
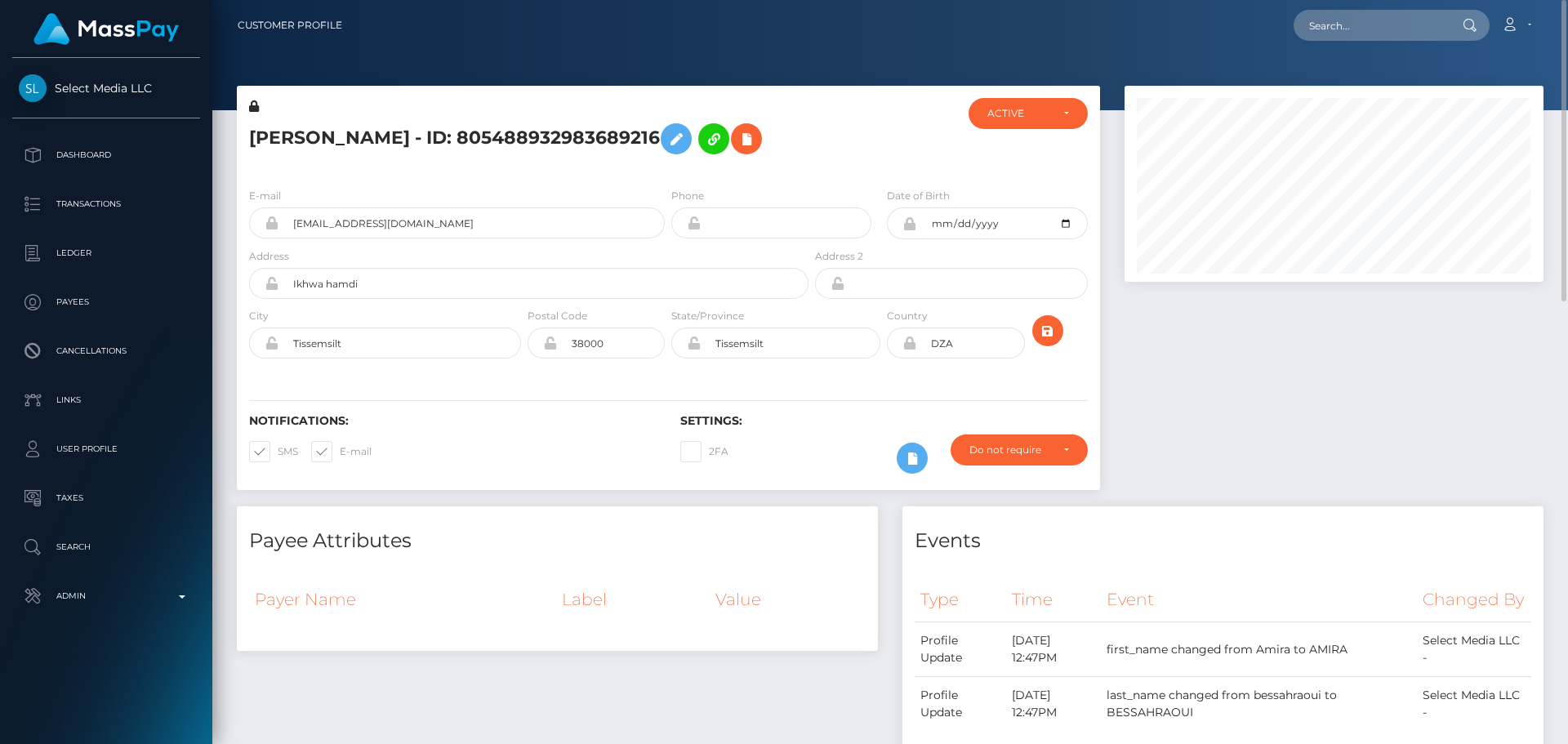
click at [738, 163] on h5 "AMIRA BESSAHRAOUI - ID: 805488932983689216" at bounding box center [524, 138] width 550 height 47
click at [1360, 34] on input "text" at bounding box center [1371, 25] width 153 height 31
paste input "662760813886447616"
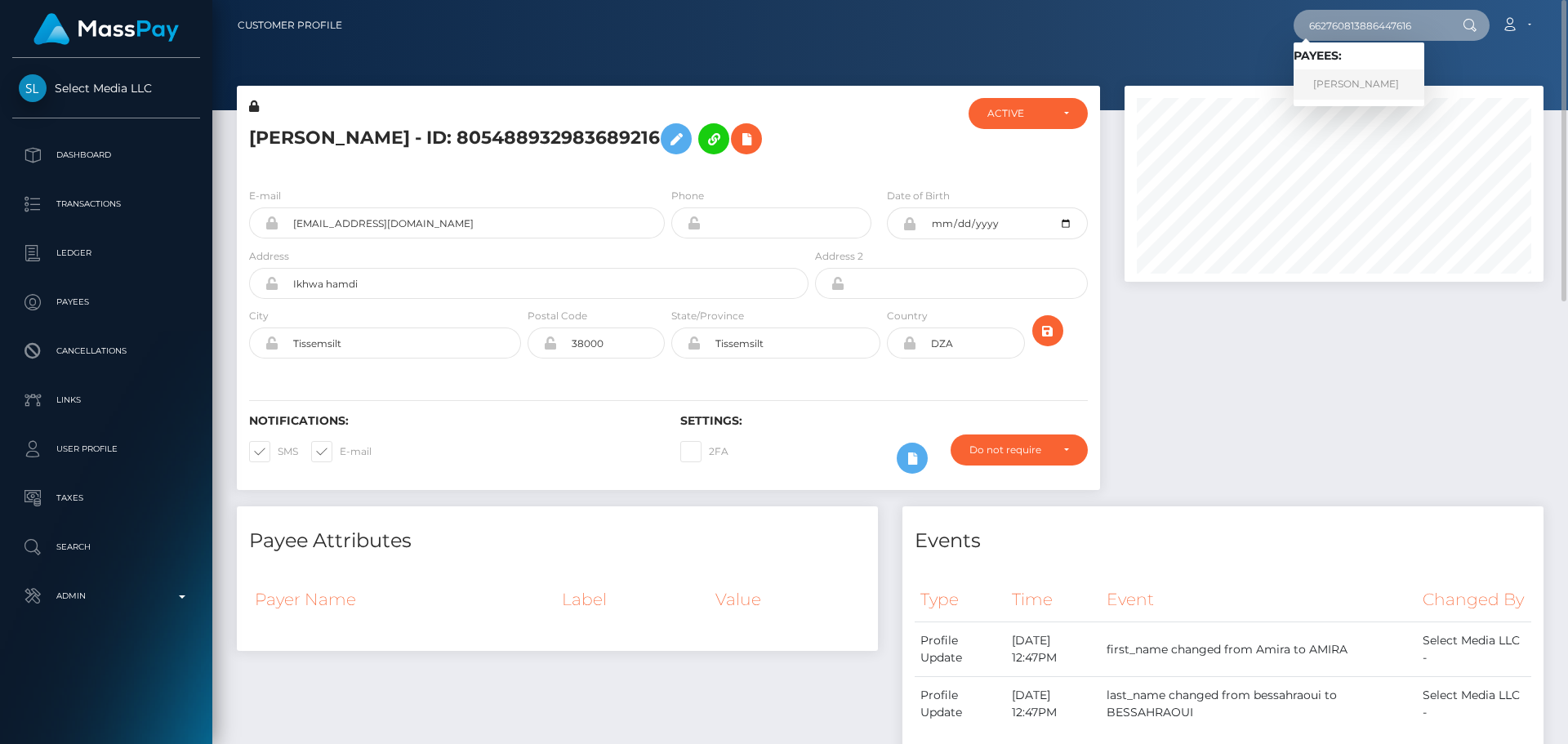
type input "662760813886447616"
click at [1395, 83] on link "MARIIA OLEGOVNA GLAD'KO" at bounding box center [1359, 85] width 131 height 31
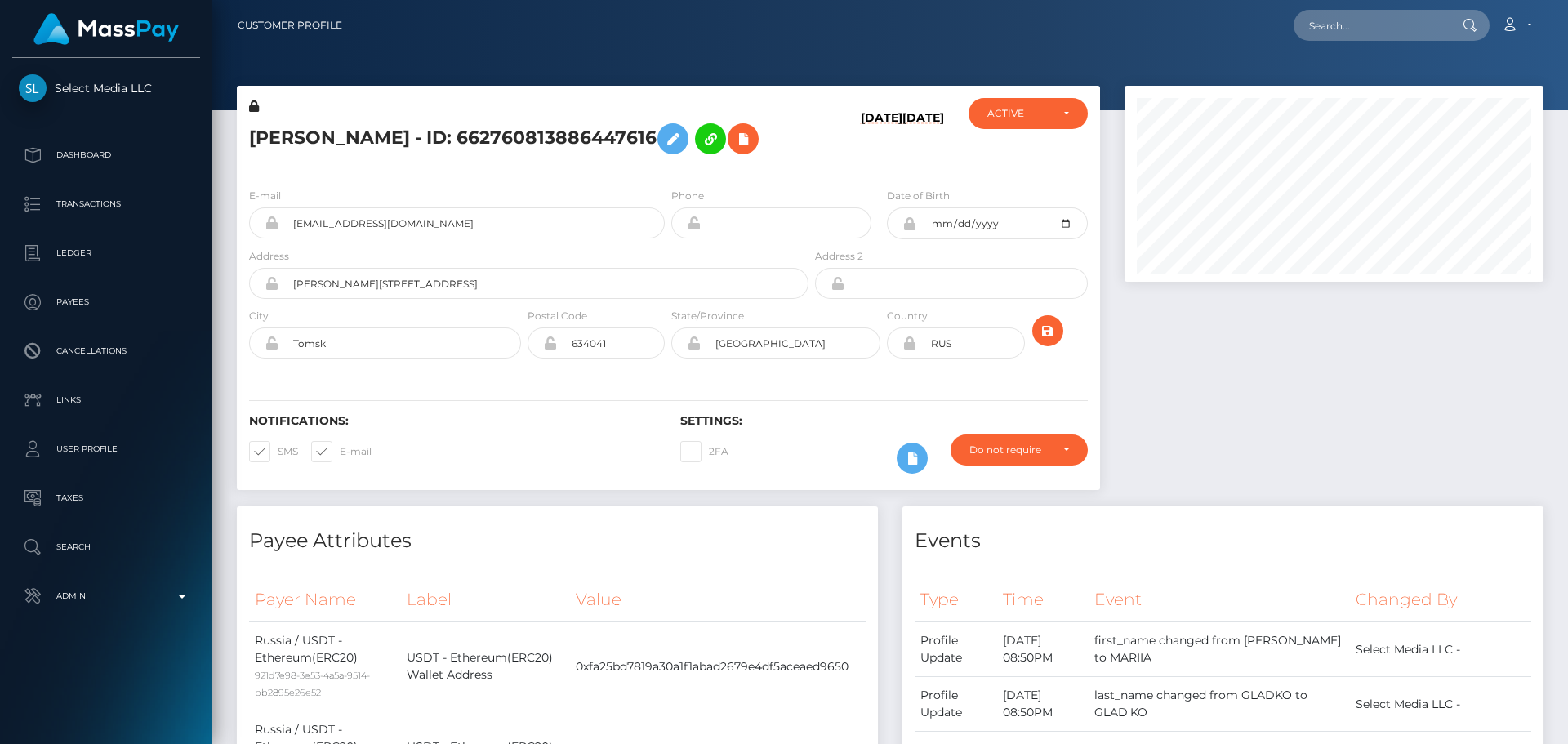
scroll to position [196, 420]
click at [666, 175] on div "[PERSON_NAME] - ID: 662760813886447616" at bounding box center [524, 136] width 575 height 77
click at [666, 175] on div "MARIIA OLEGOVNA GLAD'KO - ID: 662760813886447616" at bounding box center [524, 136] width 575 height 77
click at [1355, 26] on input "text" at bounding box center [1371, 25] width 153 height 31
paste input "h66341875@gmail.com"
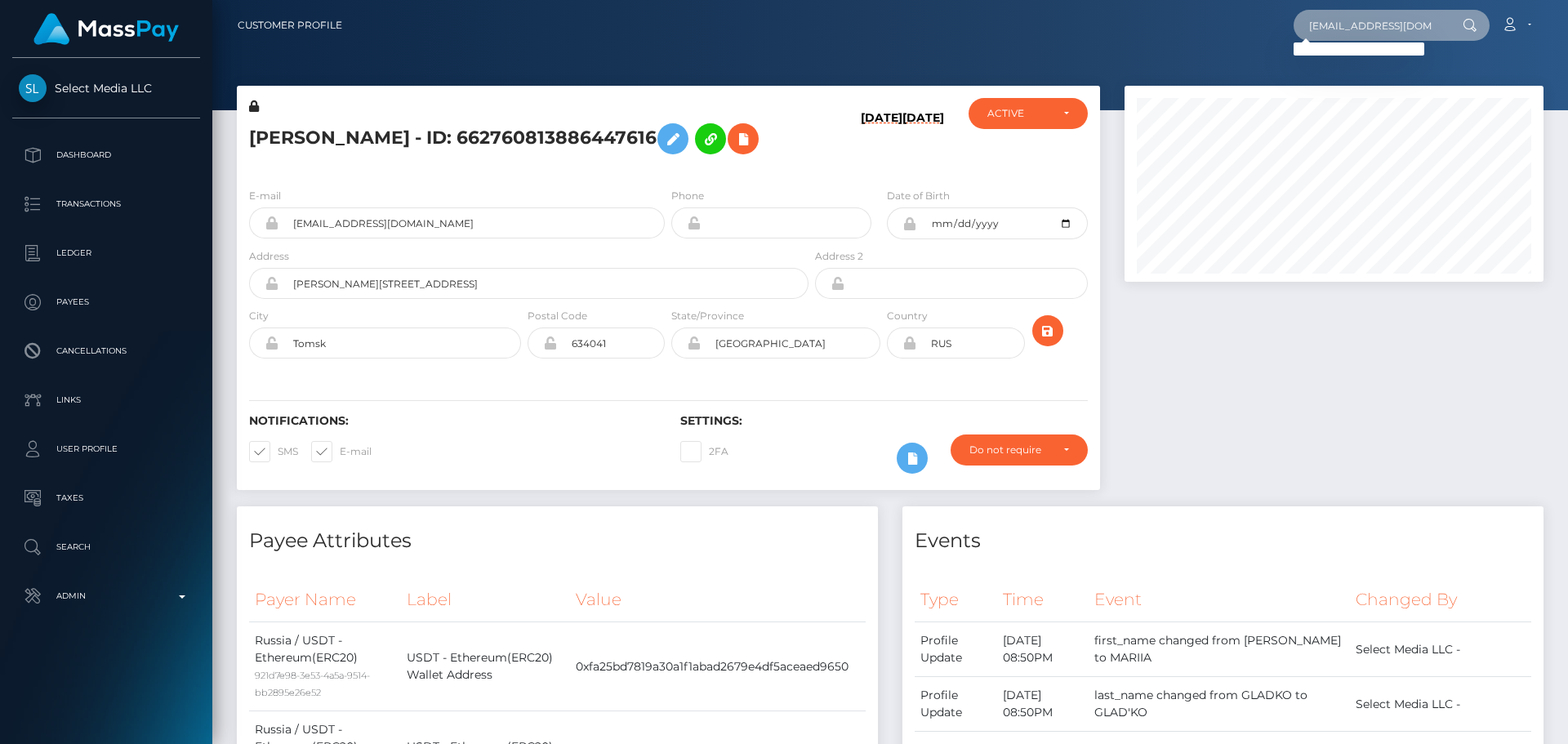
type input "h66341875@gmail.com"
drag, startPoint x: 1014, startPoint y: 35, endPoint x: 1033, endPoint y: 44, distance: 21.0
click at [1023, 41] on div "h66341875@gmail.com Loading... Loading... Account Edit Profile Logout" at bounding box center [949, 26] width 1188 height 34
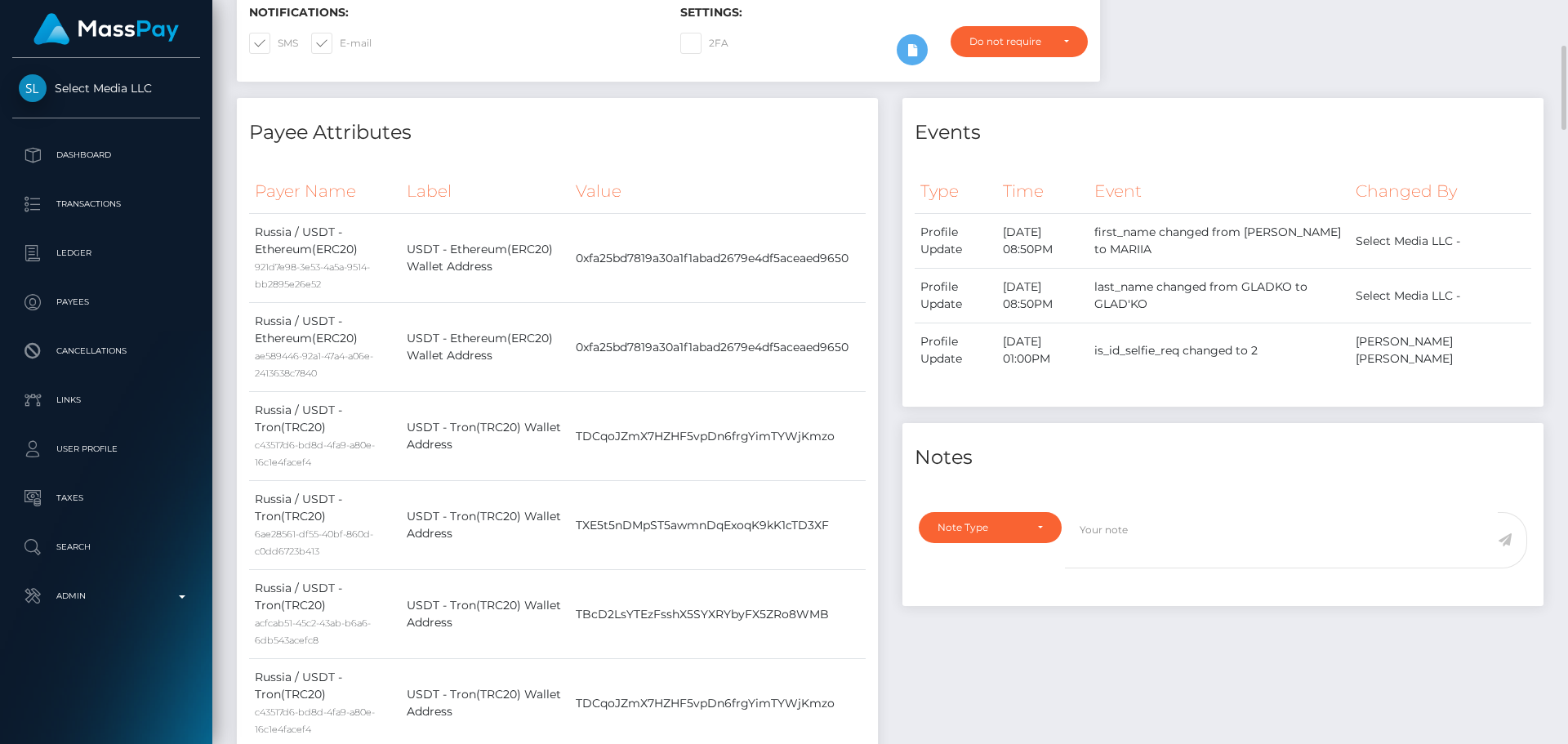
scroll to position [0, 0]
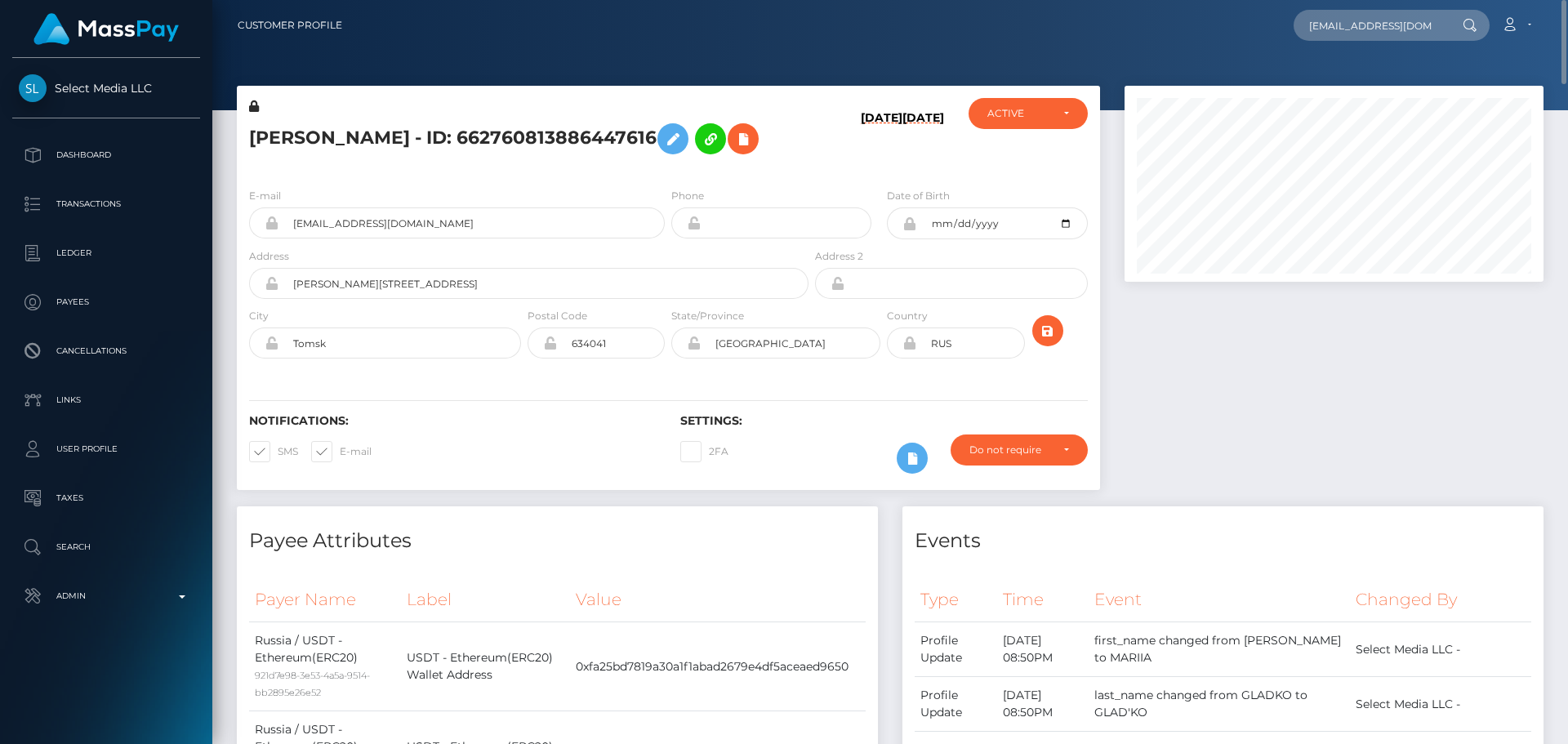
click at [448, 126] on h5 "MARIIA OLEGOVNA GLAD'KO - ID: 662760813886447616" at bounding box center [524, 138] width 550 height 47
copy h5 "MARIIA OLEGOVNA GLAD'KO - ID: 662760813886447616"
drag, startPoint x: 448, startPoint y: 248, endPoint x: 256, endPoint y: 244, distance: 192.0
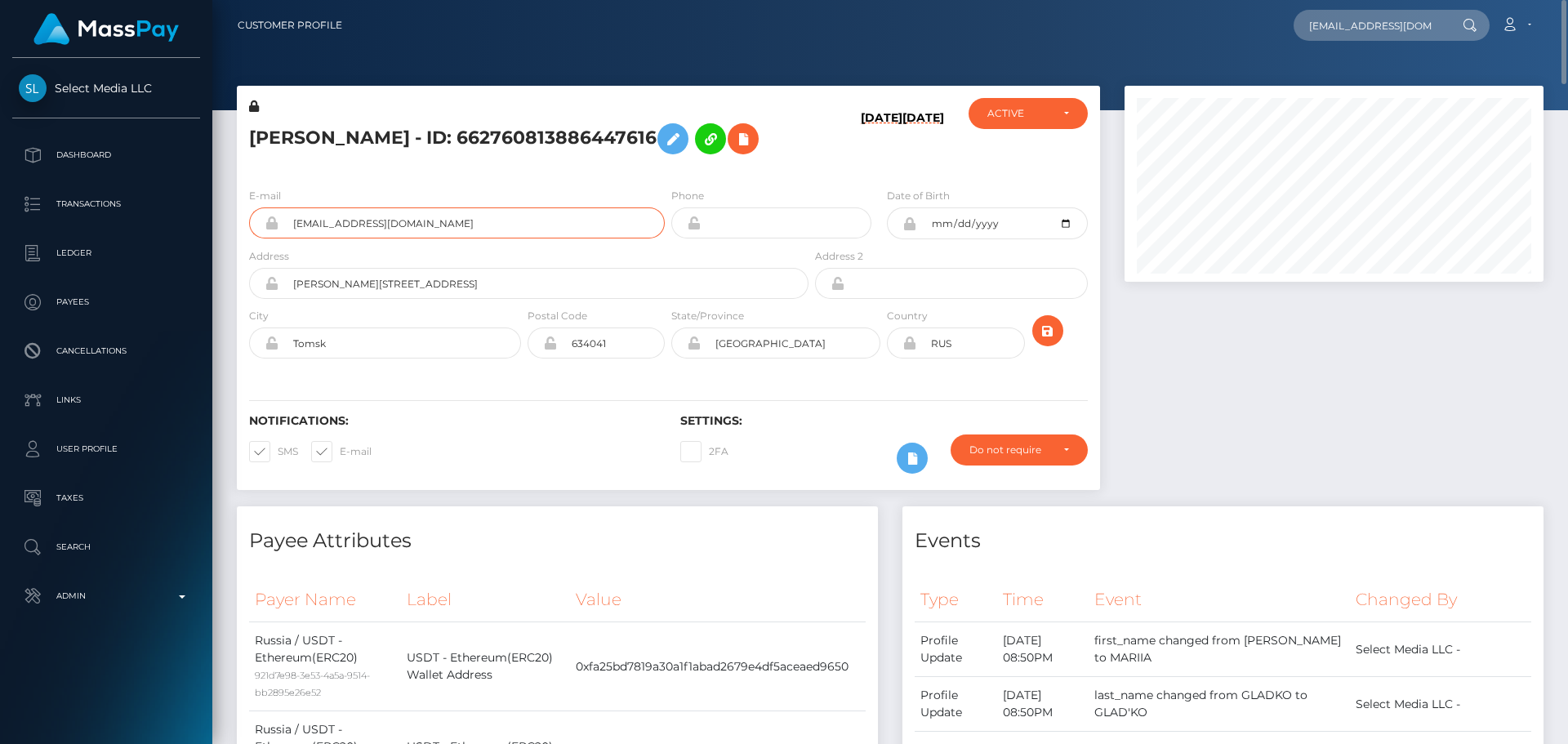
click at [256, 238] on div "[EMAIL_ADDRESS][DOMAIN_NAME]" at bounding box center [457, 223] width 415 height 31
drag, startPoint x: 665, startPoint y: 195, endPoint x: 655, endPoint y: 192, distance: 10.4
click at [669, 175] on div "MARIIA OLEGOVNA GLAD'KO - ID: 662760813886447616" at bounding box center [524, 136] width 575 height 77
drag, startPoint x: 252, startPoint y: 104, endPoint x: 264, endPoint y: 165, distance: 62.2
click at [252, 104] on icon at bounding box center [254, 106] width 10 height 11
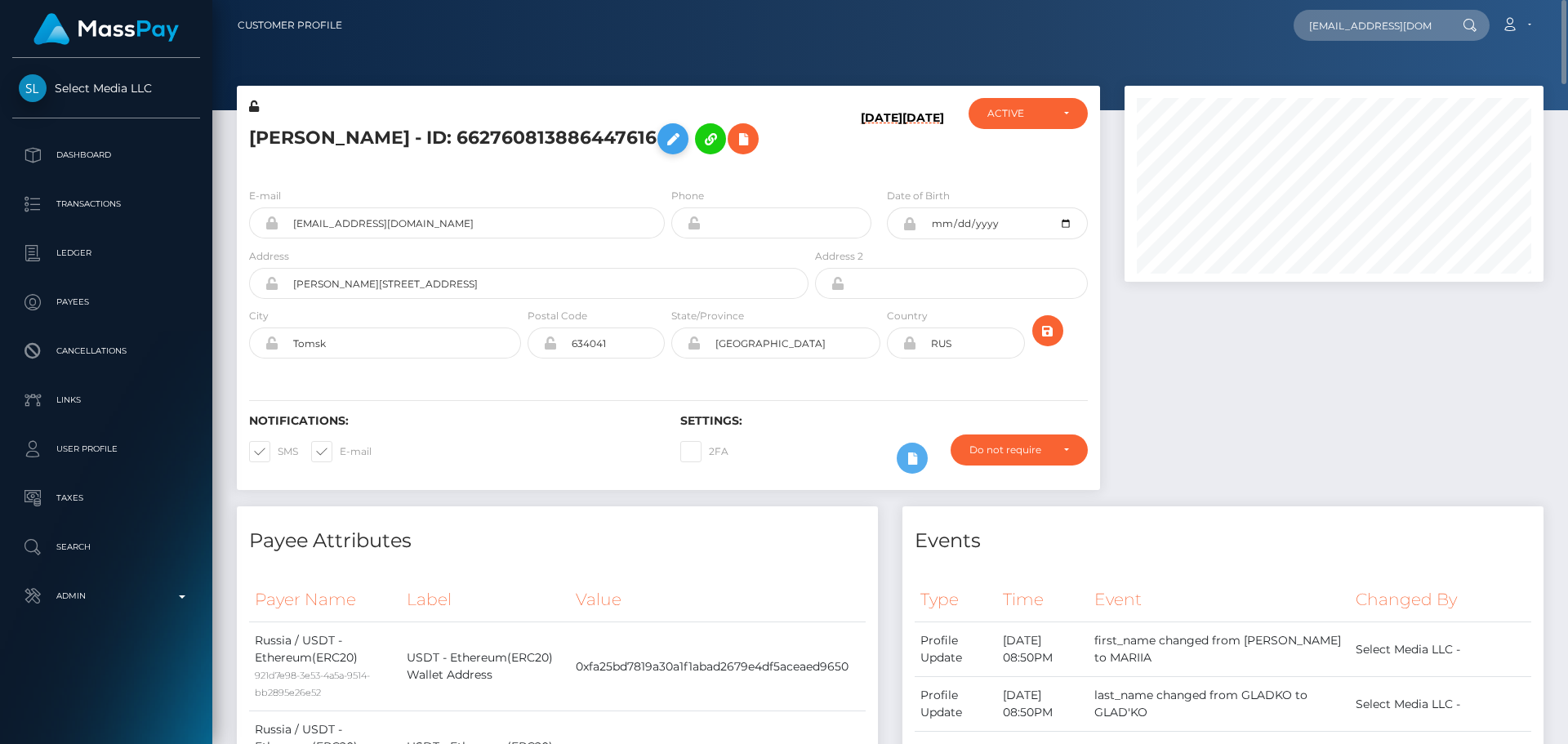
click at [663, 149] on icon at bounding box center [673, 139] width 19 height 20
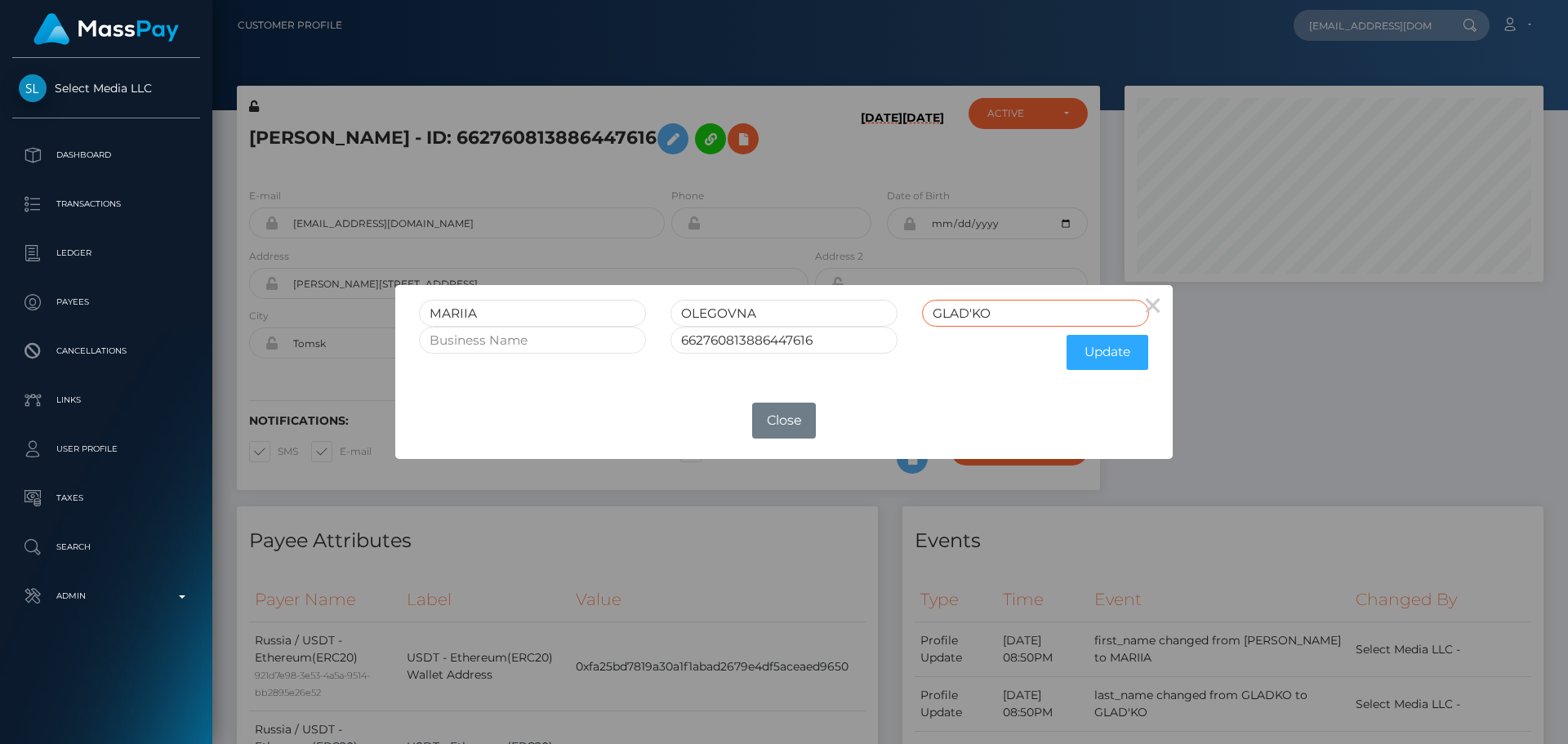
click at [974, 314] on input "GLAD'KO" at bounding box center [1035, 313] width 227 height 27
type input "GLADKO"
click at [1098, 358] on button "Update" at bounding box center [1107, 352] width 81 height 35
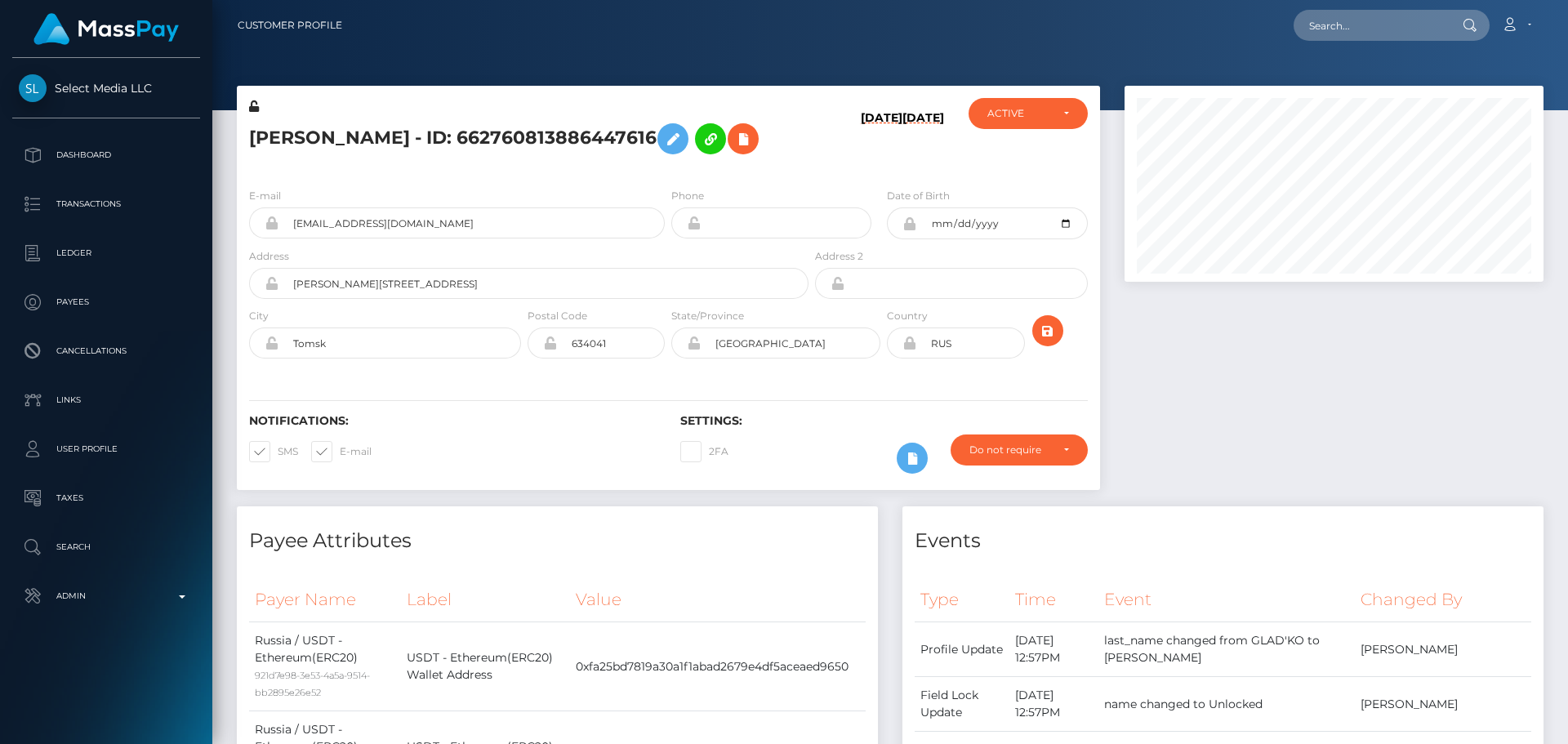
scroll to position [196, 420]
click at [257, 106] on icon at bounding box center [254, 106] width 10 height 11
click at [803, 175] on div "[PERSON_NAME] - ID: 662760813886447616" at bounding box center [524, 136] width 575 height 77
click at [1045, 342] on icon "submit" at bounding box center [1048, 330] width 19 height 20
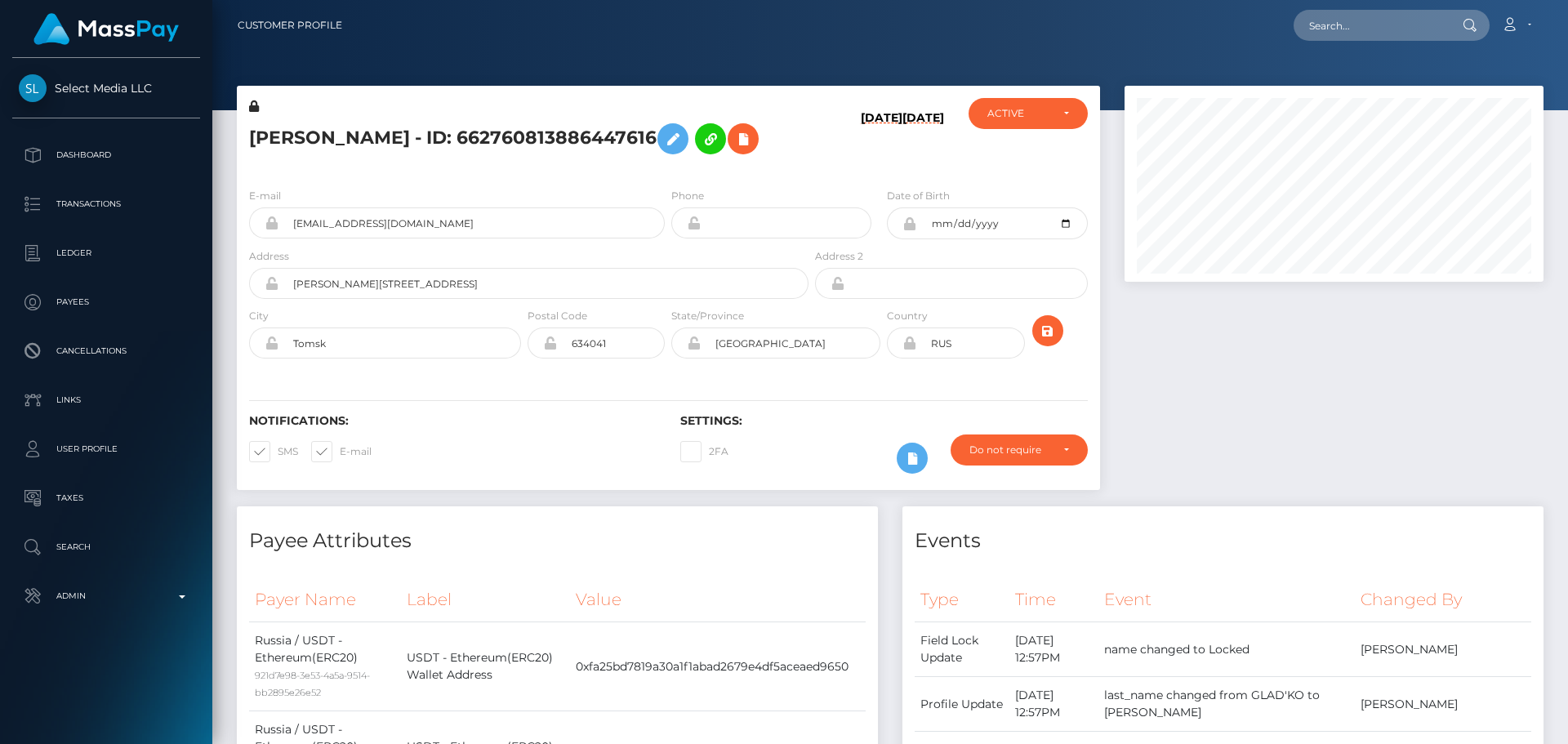
click at [643, 142] on h5 "[PERSON_NAME] - ID: 662760813886447616" at bounding box center [524, 138] width 550 height 47
click at [733, 149] on icon at bounding box center [743, 139] width 19 height 20
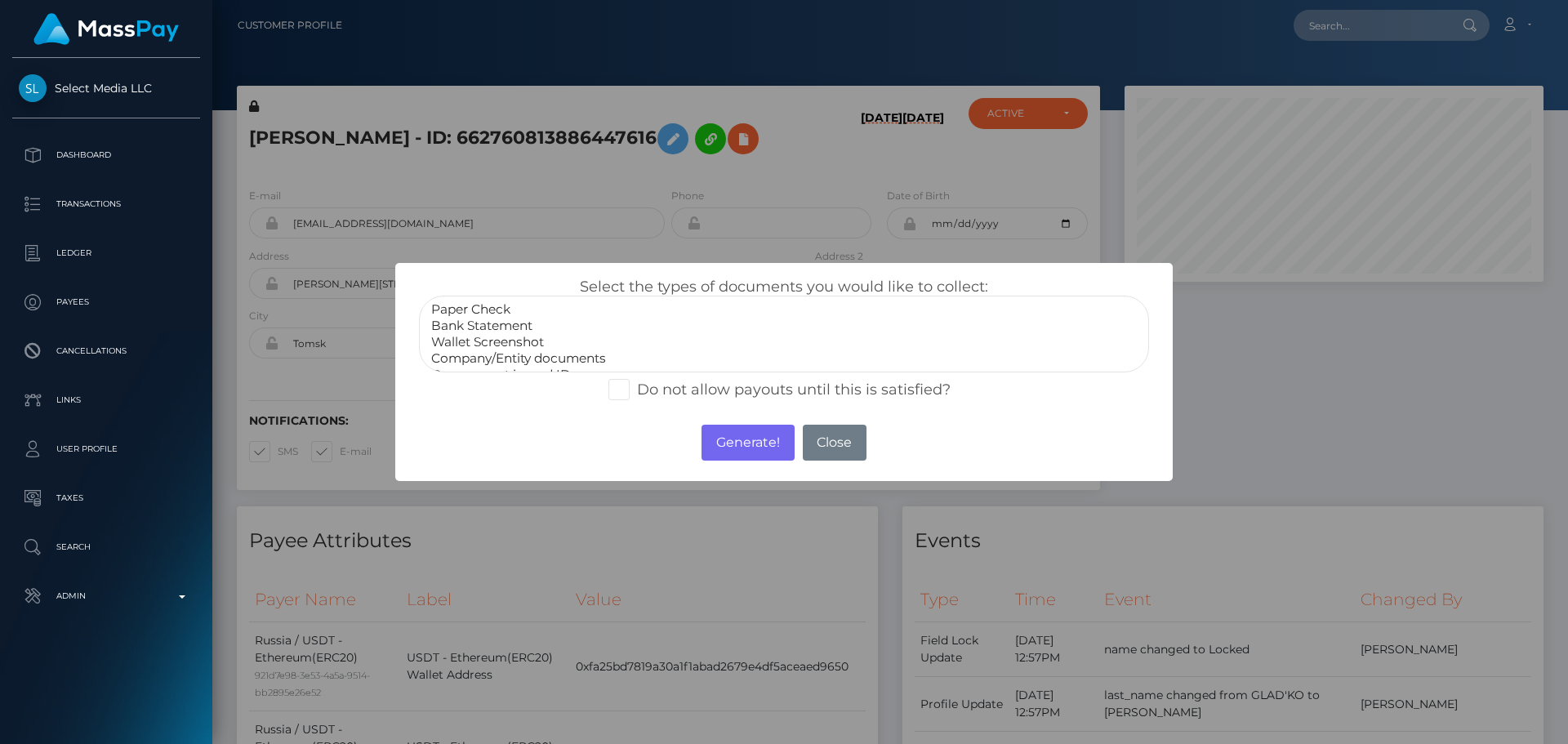
scroll to position [33, 0]
select select "Miscellaneous"
click at [482, 355] on option "Miscellaneous" at bounding box center [784, 358] width 709 height 16
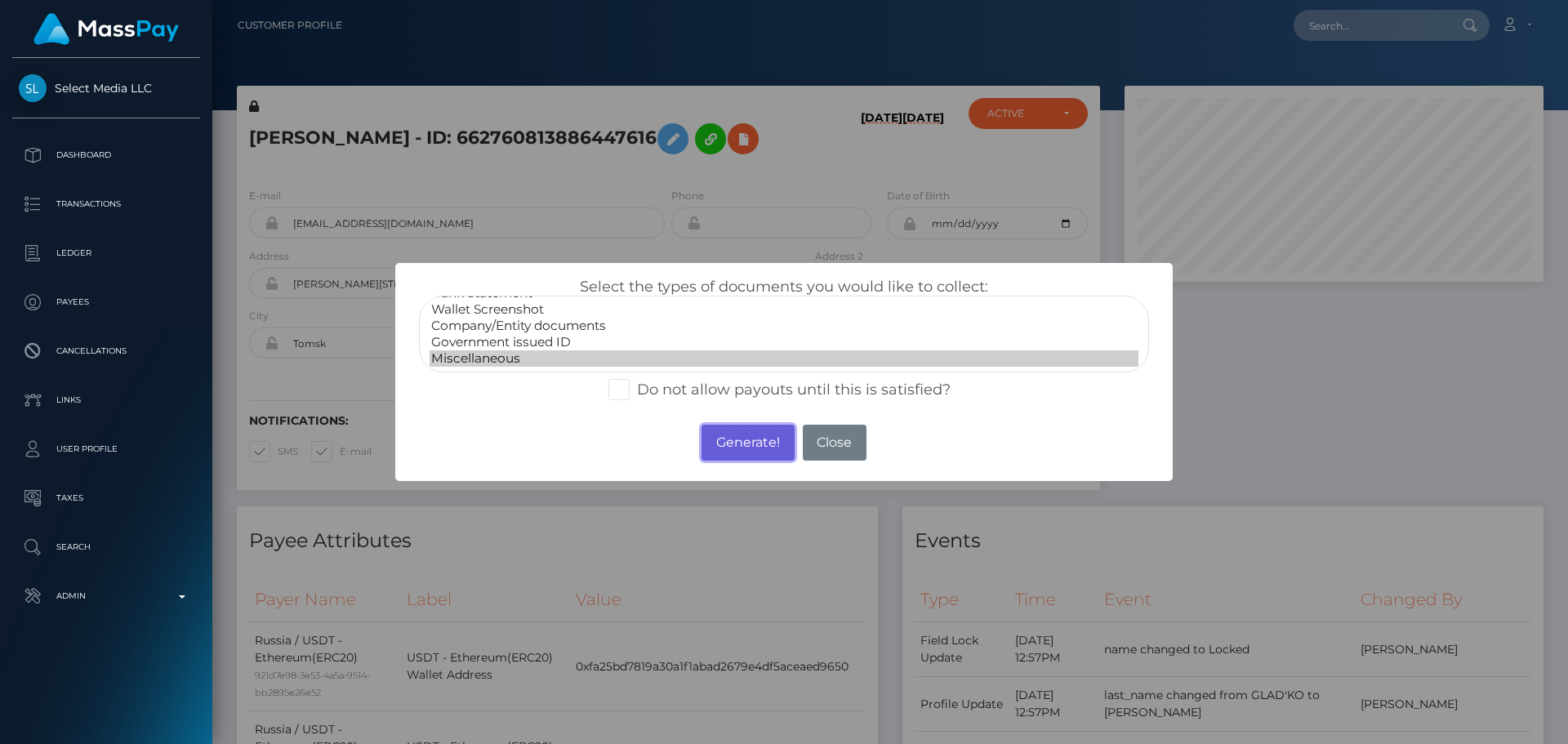
click at [728, 442] on button "Generate!" at bounding box center [748, 443] width 92 height 36
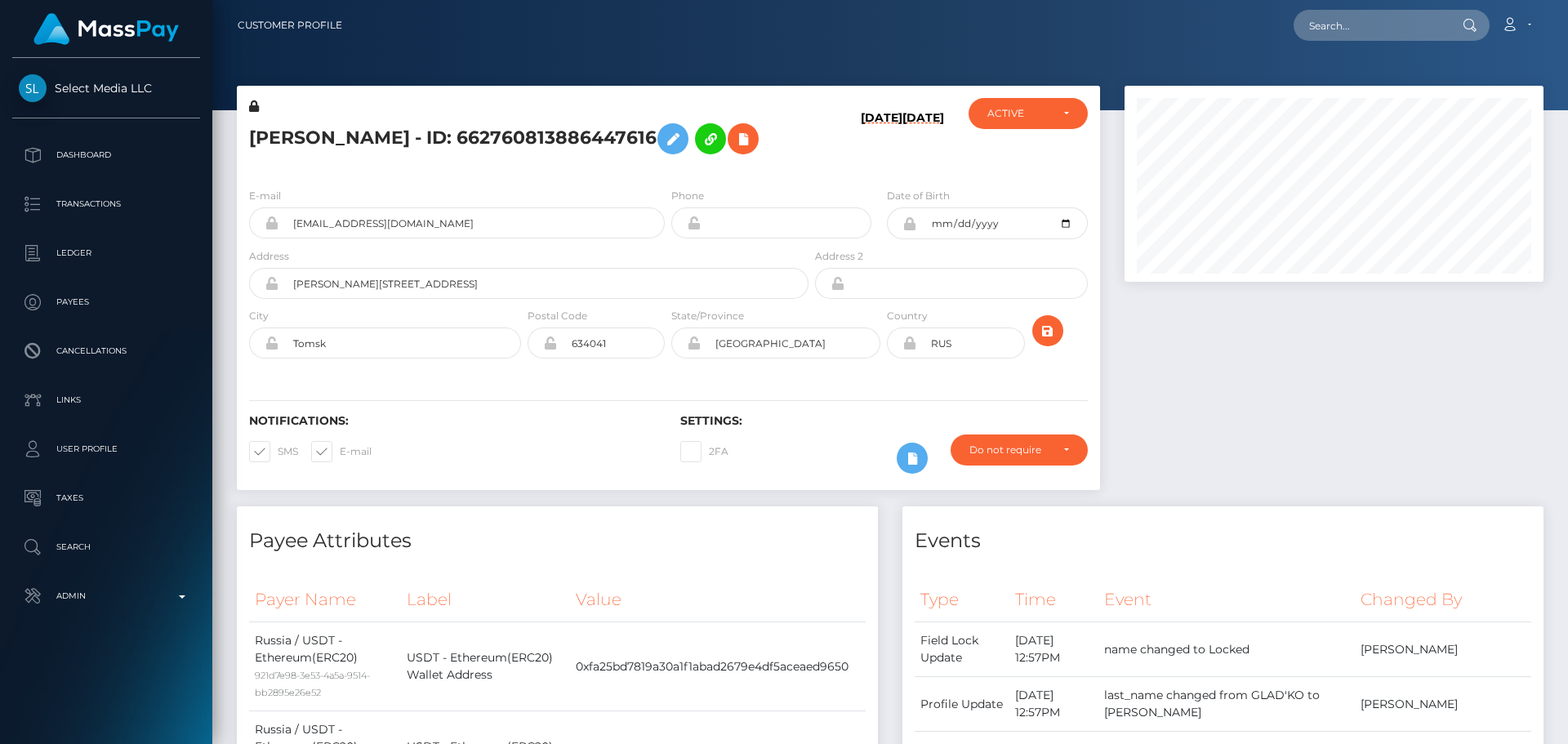
click at [498, 175] on div "[PERSON_NAME] - ID: 662760813886447616" at bounding box center [524, 136] width 575 height 77
click at [503, 299] on input "Ulitsa Dzerzhinskogo, 51, apartment 4" at bounding box center [544, 283] width 530 height 31
paste input "Generala Aračića 22"
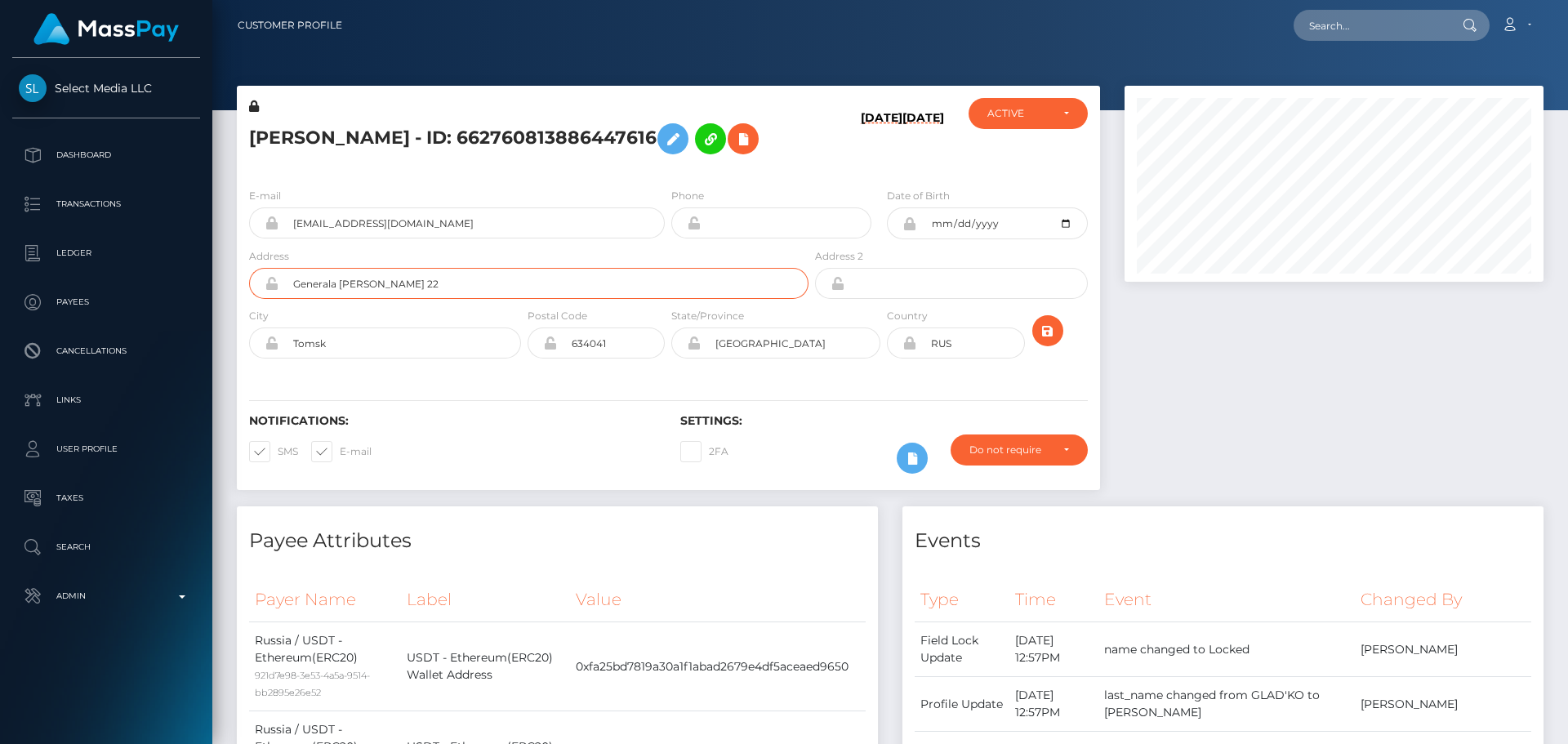
click at [362, 299] on input "Generala Aračića 22" at bounding box center [544, 283] width 530 height 31
click at [510, 428] on h6 "Notifications:" at bounding box center [452, 421] width 407 height 14
click at [443, 299] on input "Generala Aracica 22" at bounding box center [544, 283] width 530 height 31
paste input "Palilula"
click at [412, 299] on input "Generala Aracica 22, Palilula" at bounding box center [544, 283] width 530 height 31
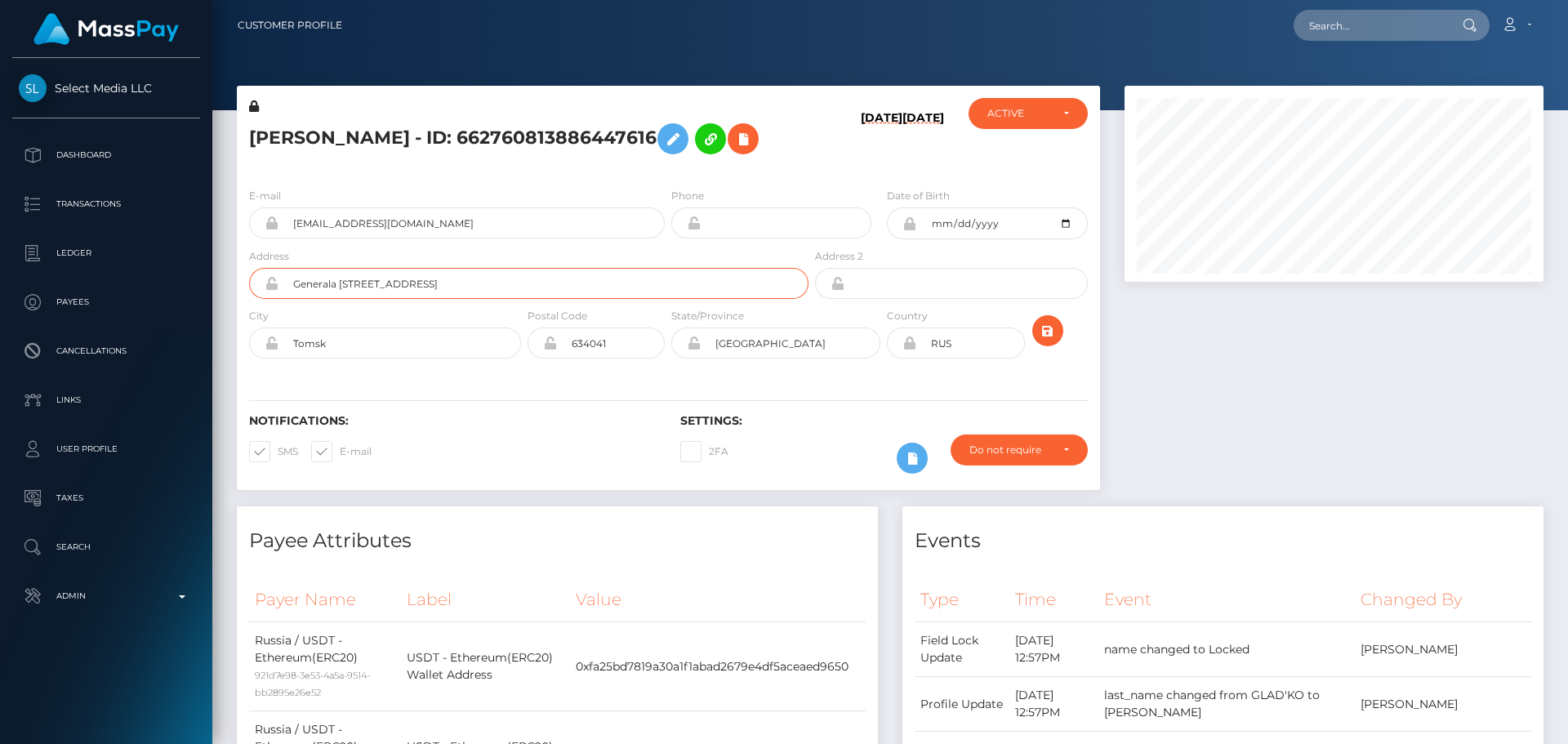
click at [412, 299] on input "Generala Aracica 22, Palilula" at bounding box center [544, 283] width 530 height 31
paste input "Gradska Opština Palilula"
click at [455, 299] on input "Generala Aracica 22, Gradska Opština Palilula" at bounding box center [544, 283] width 530 height 31
type input "Generala Aracica 22, Gradska Opstina Palilula"
click at [442, 430] on div "Notifications: SMS E-mail Settings: 2FA" at bounding box center [668, 433] width 863 height 115
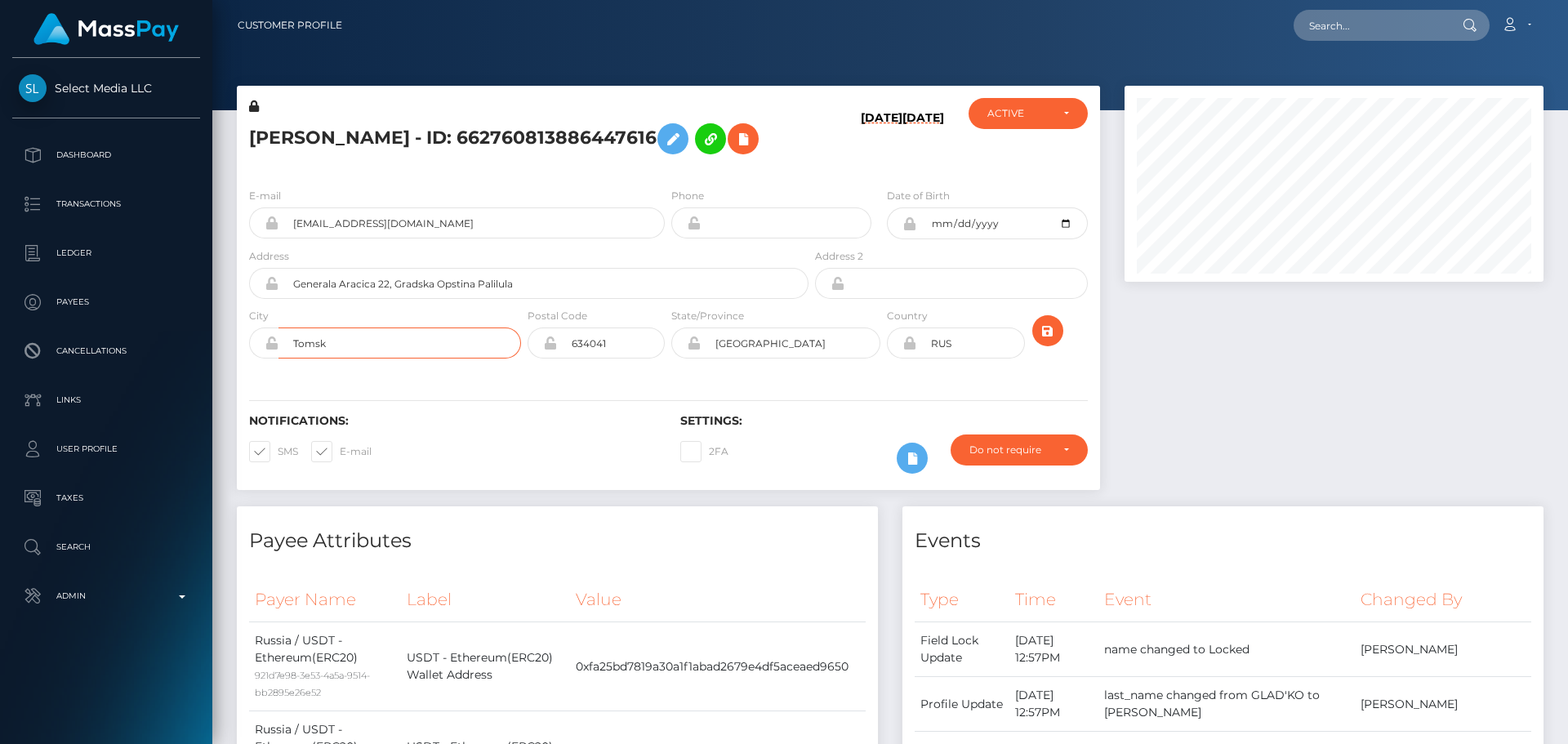
click at [436, 357] on input "Tomsk" at bounding box center [399, 343] width 242 height 31
paste input "Belgrade"
type input "Belgrade"
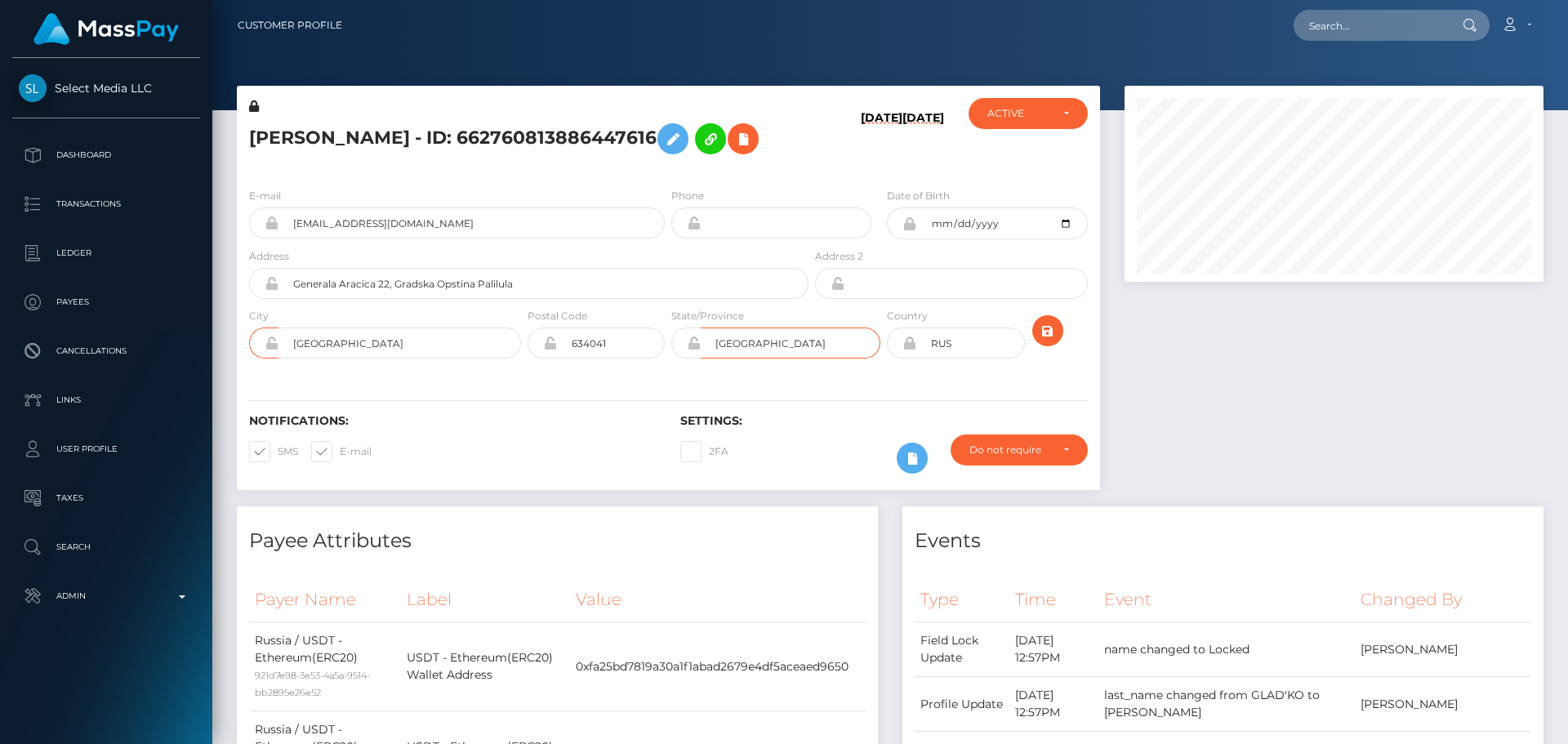
click at [821, 359] on input "Tomsk Oblast" at bounding box center [791, 343] width 180 height 31
paste input "Belgrade"
type input "Belgrade"
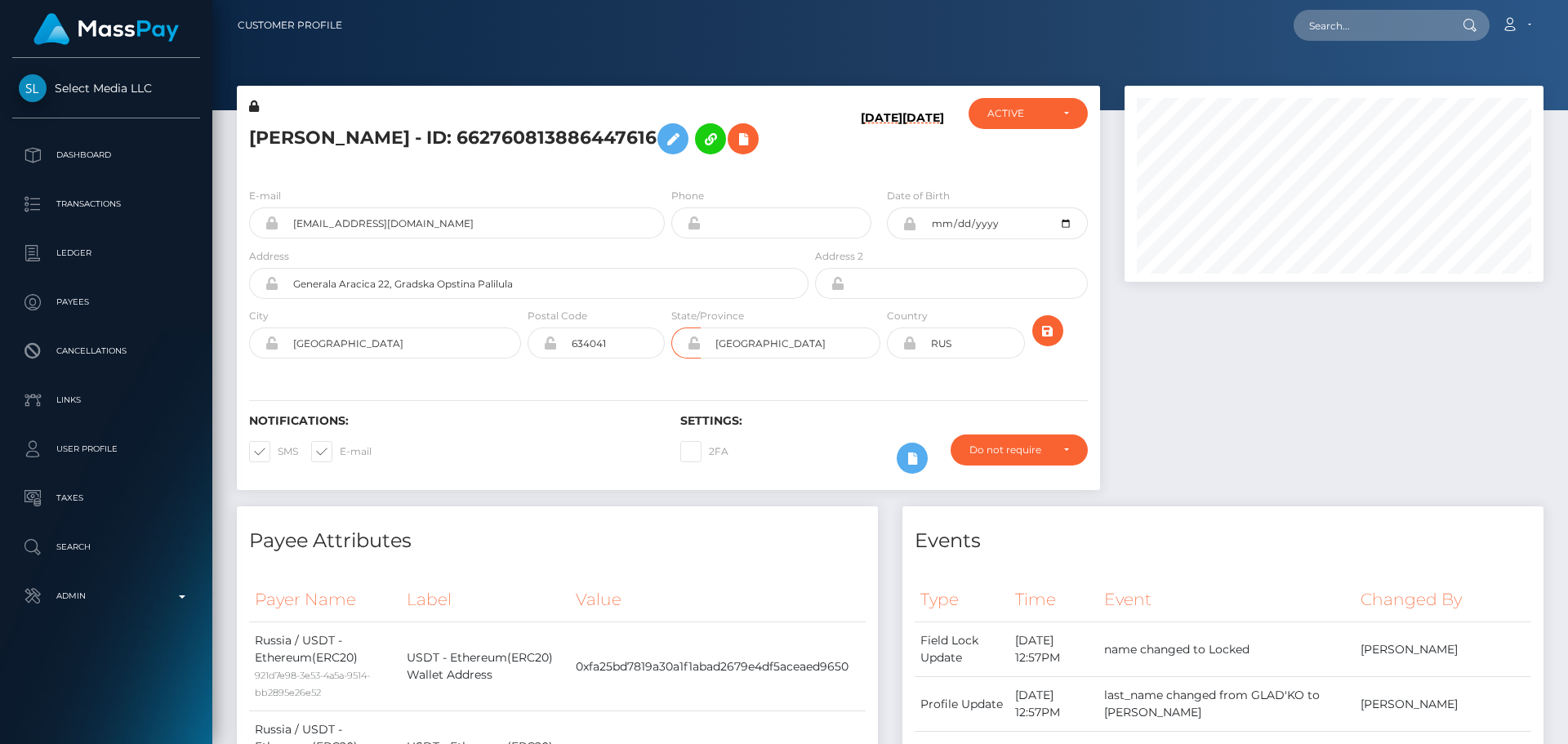
click at [663, 414] on div "Notifications: SMS E-mail Settings: 2FA" at bounding box center [668, 433] width 863 height 115
click at [632, 359] on input "634041" at bounding box center [611, 343] width 108 height 31
type input "00000"
click at [521, 419] on div "Notifications: SMS E-mail Settings: 2FA" at bounding box center [668, 433] width 863 height 115
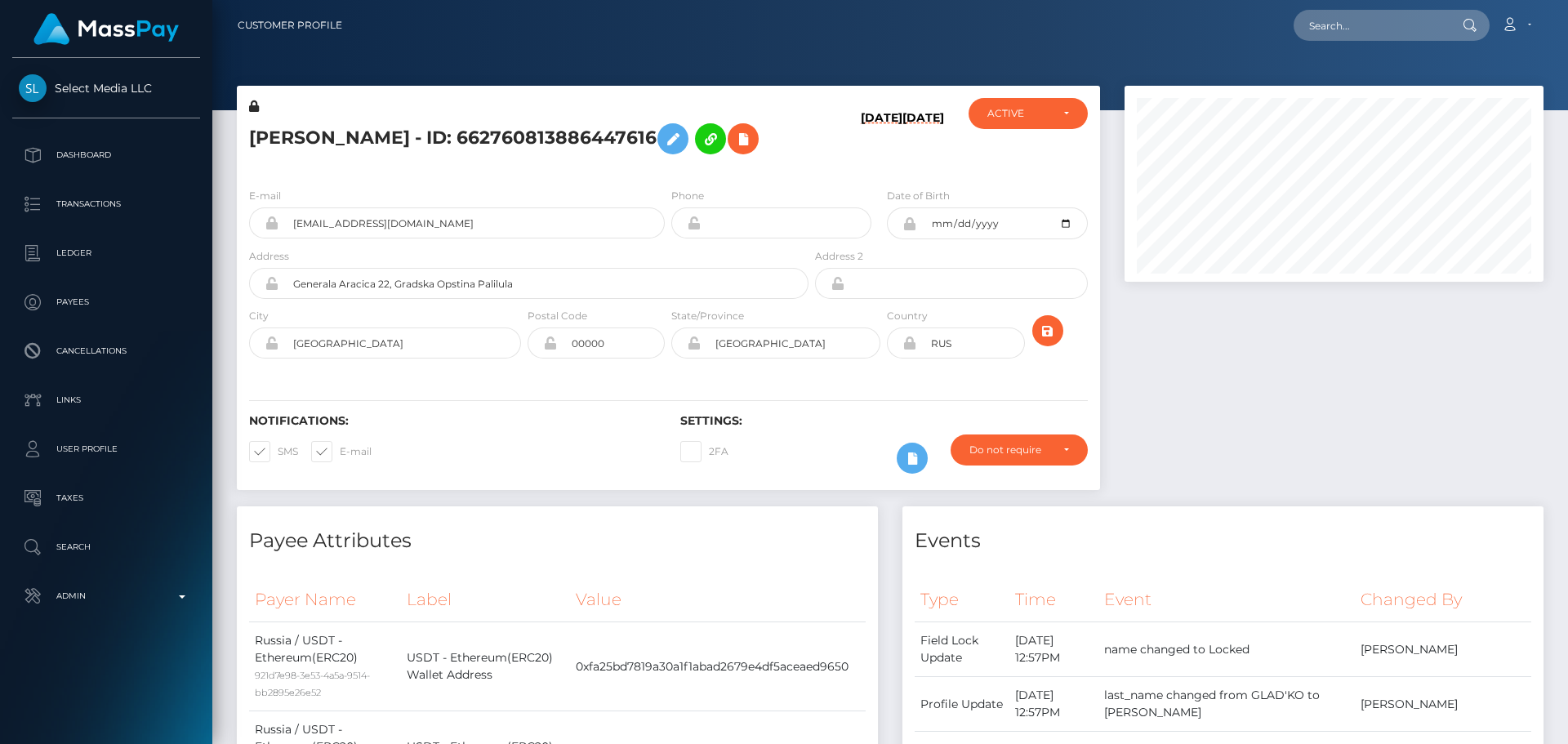
click at [912, 349] on icon at bounding box center [909, 344] width 14 height 13
click at [981, 359] on input "RUS" at bounding box center [970, 343] width 108 height 31
paste input "SRB"
type input "SRB"
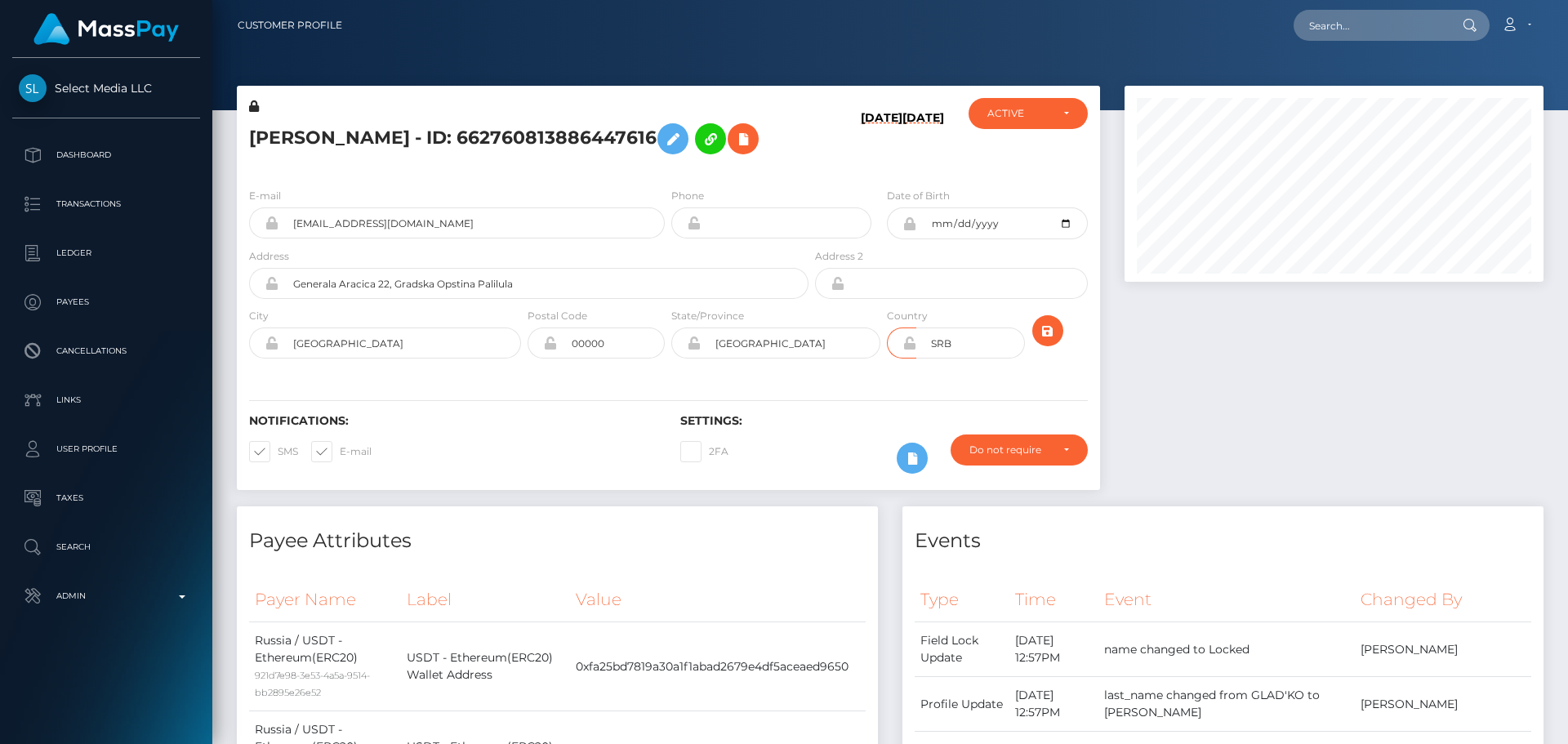
click at [859, 407] on div "Notifications: SMS E-mail Settings: 2FA" at bounding box center [668, 433] width 863 height 115
click at [1045, 342] on icon "submit" at bounding box center [1048, 330] width 19 height 20
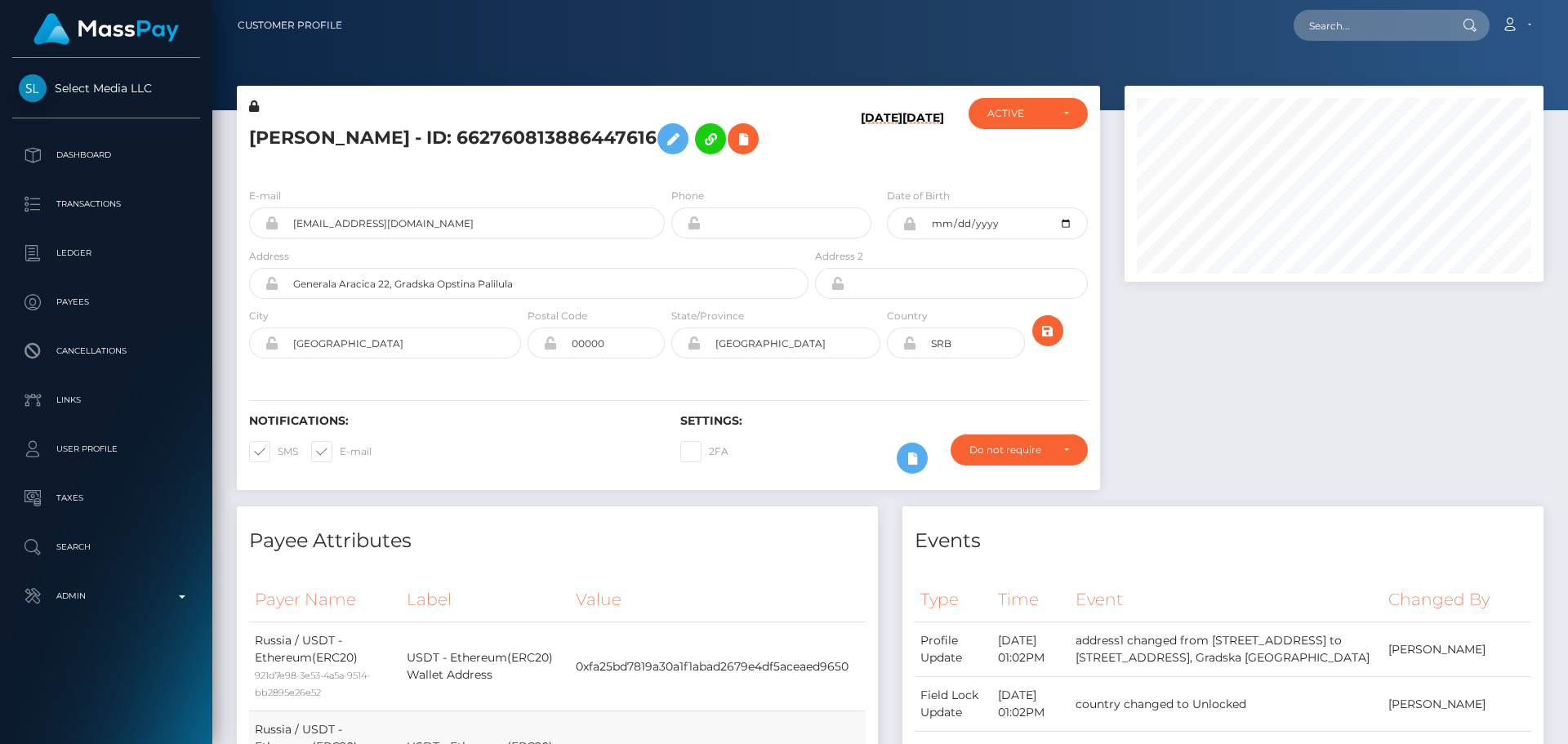
scroll to position [196, 420]
click at [612, 163] on h5 "[PERSON_NAME] - ID: 662760813886447616" at bounding box center [524, 138] width 550 height 47
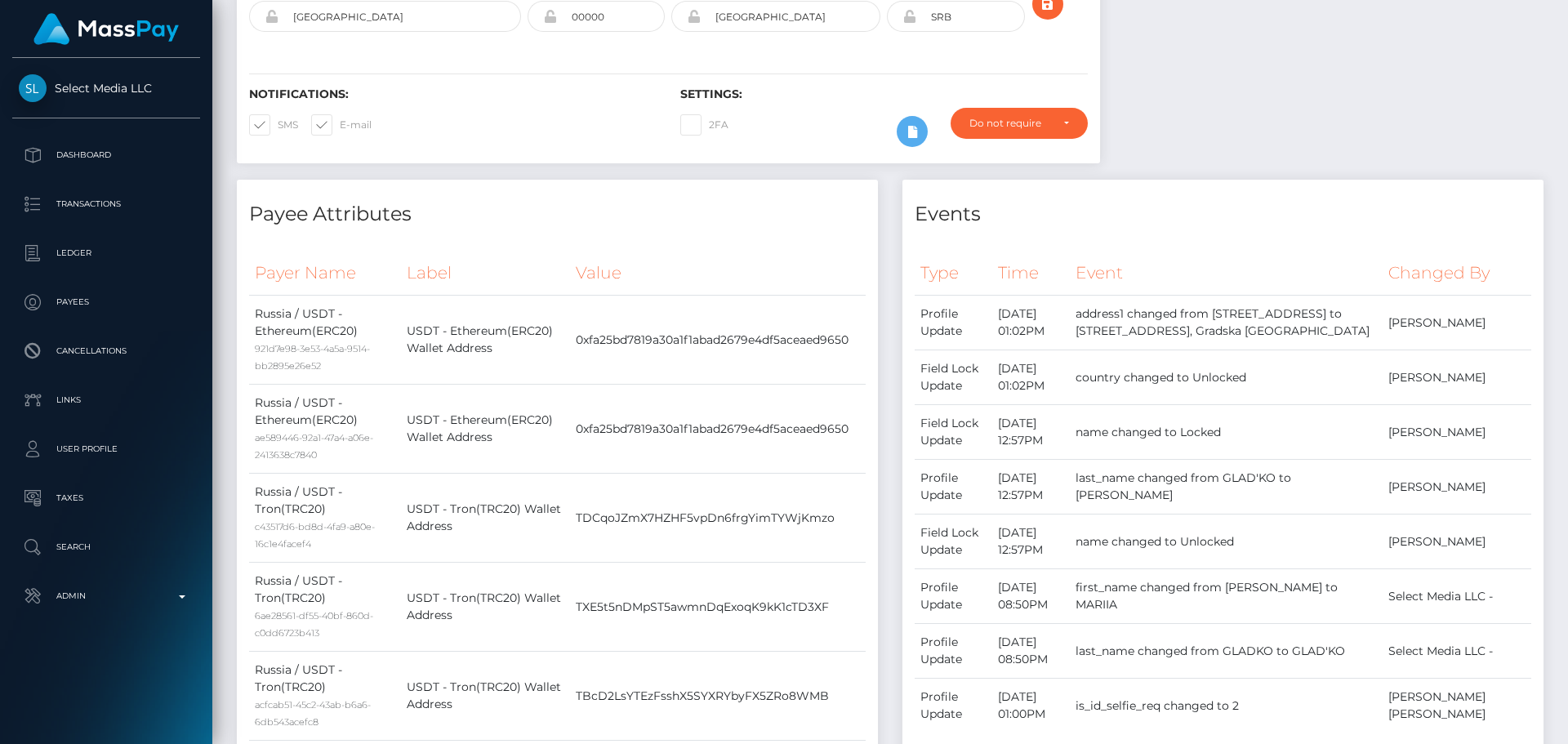
scroll to position [164, 0]
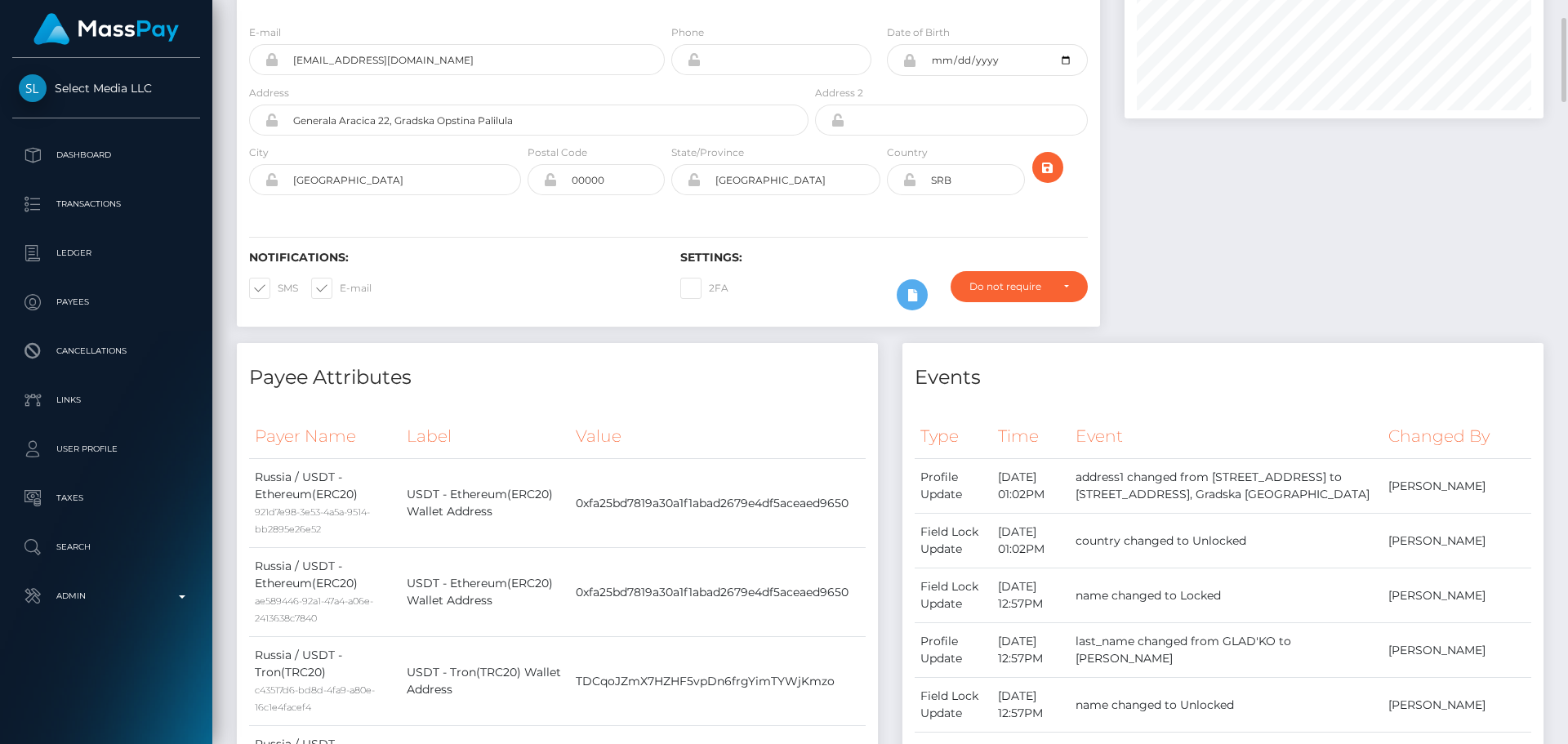
drag, startPoint x: 907, startPoint y: 205, endPoint x: 1161, endPoint y: 289, distance: 267.5
click at [907, 187] on icon at bounding box center [909, 180] width 14 height 13
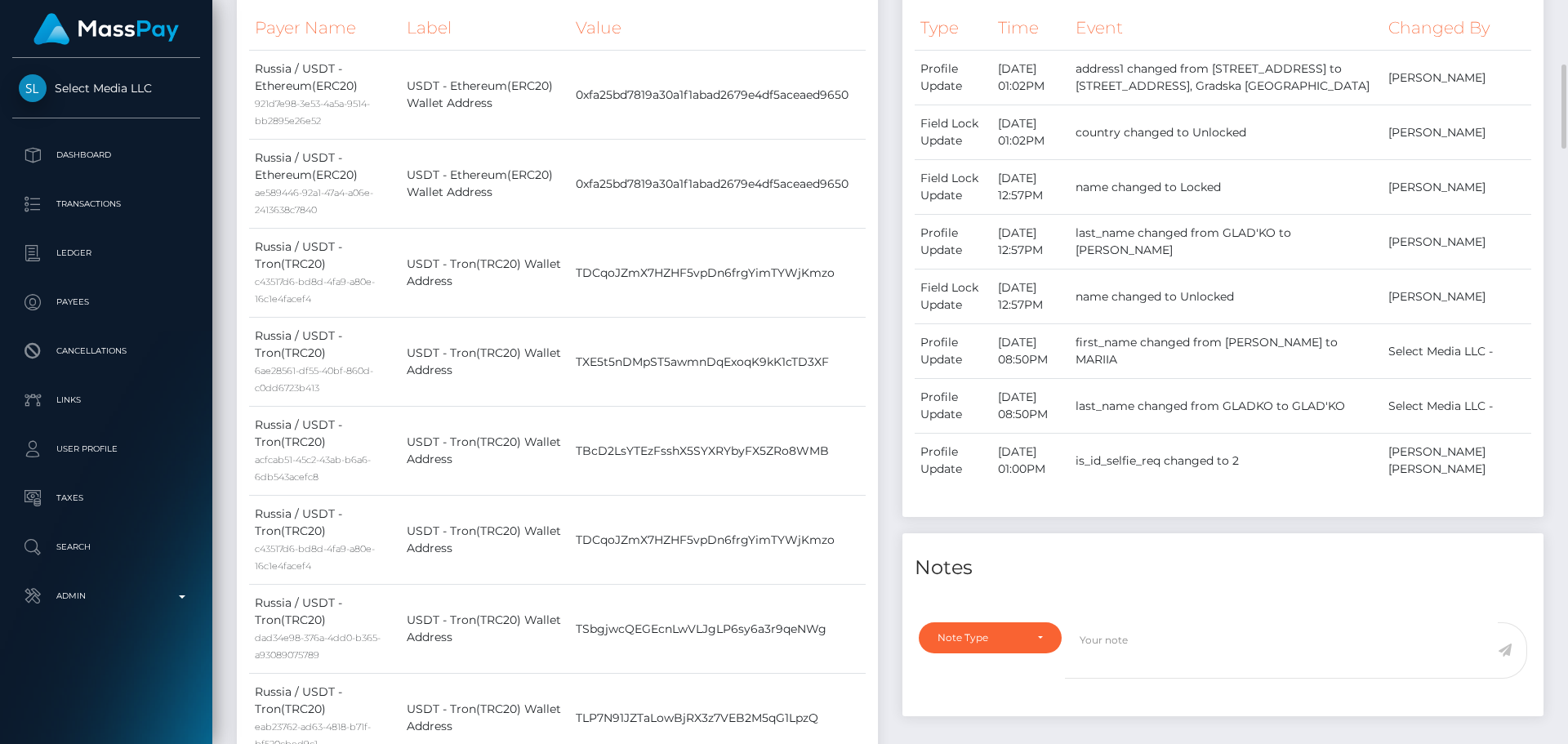
scroll to position [1062, 0]
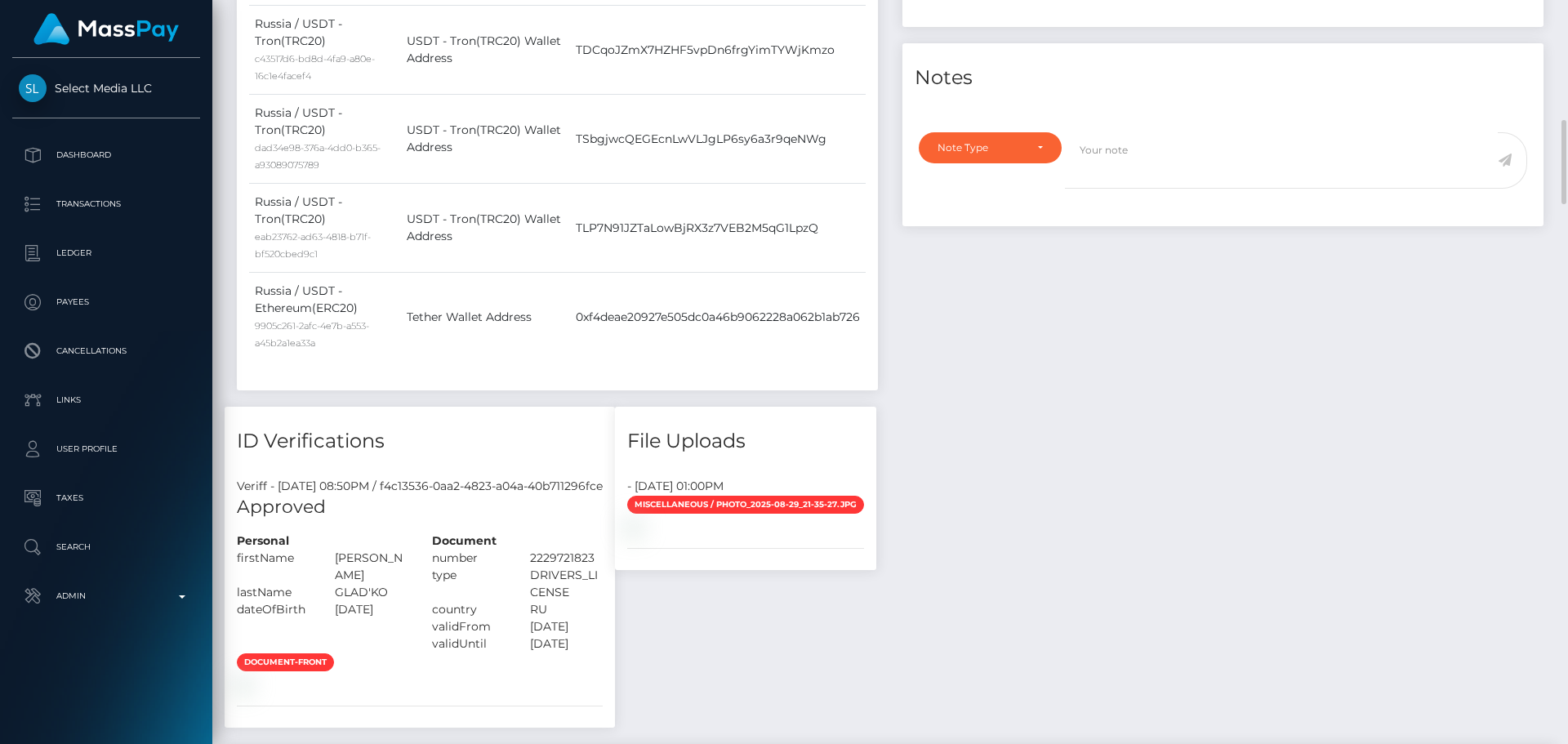
click at [1024, 164] on div "Note Type" at bounding box center [990, 147] width 143 height 31
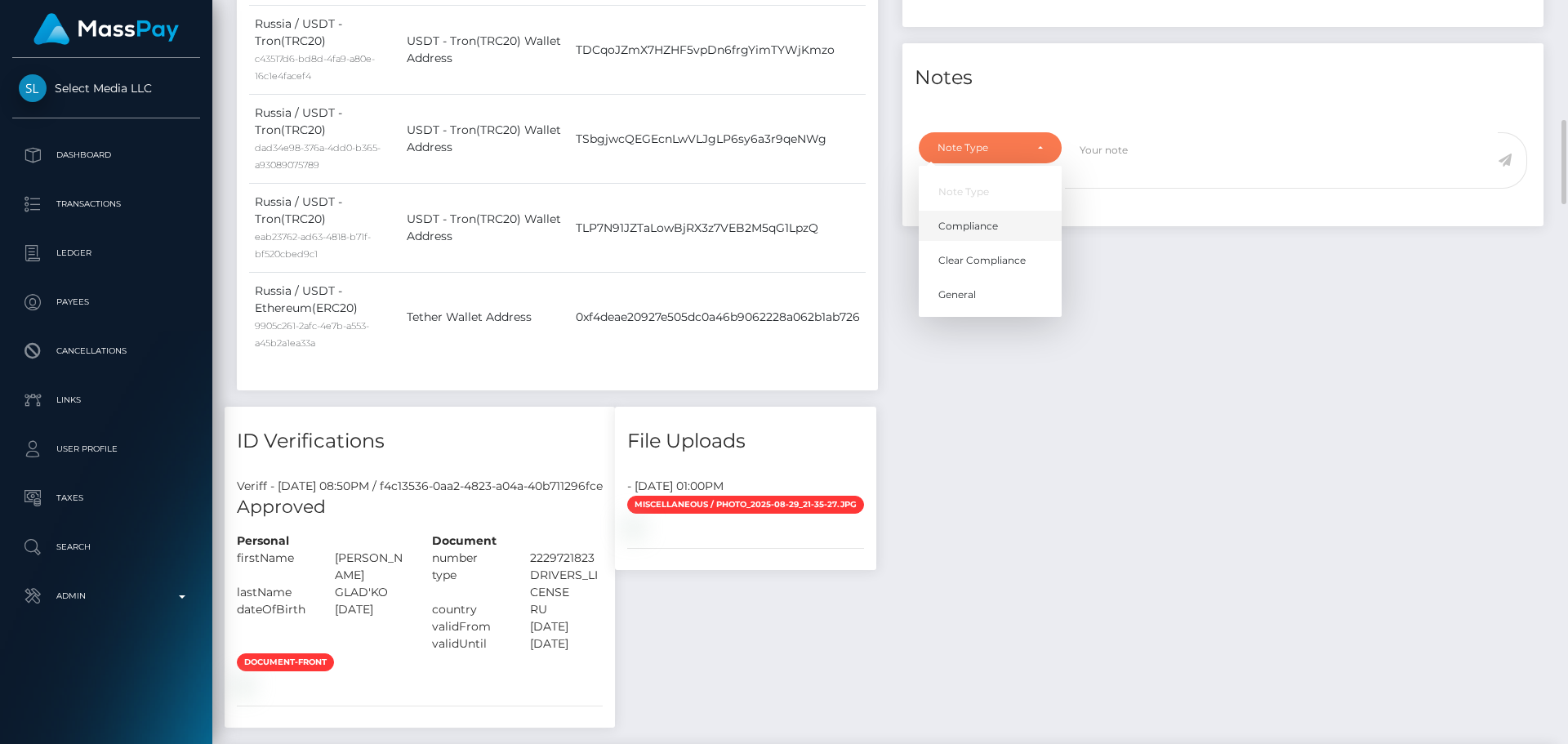
click at [1011, 241] on link "Compliance" at bounding box center [990, 226] width 143 height 31
select select "COMPLIANCE"
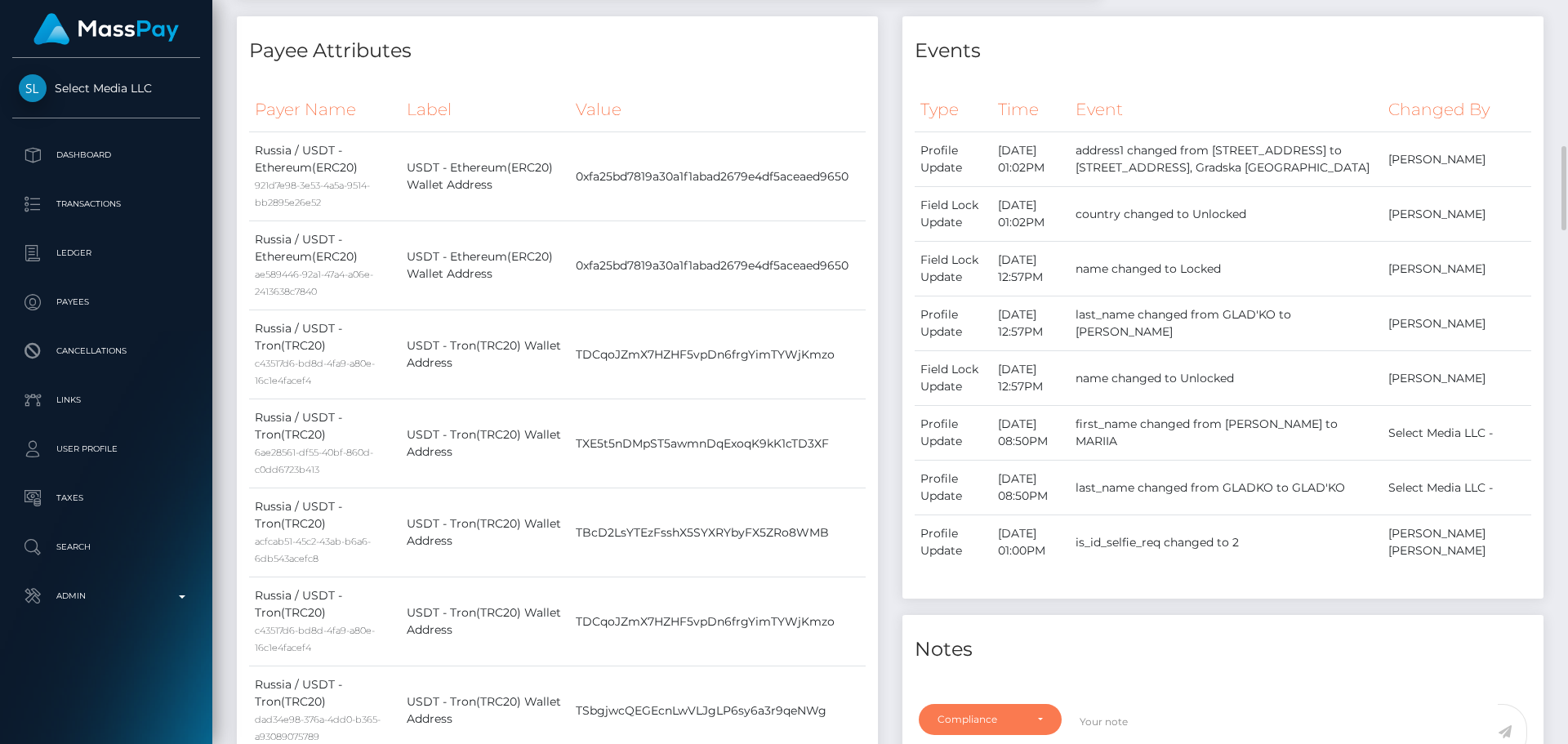
scroll to position [981, 0]
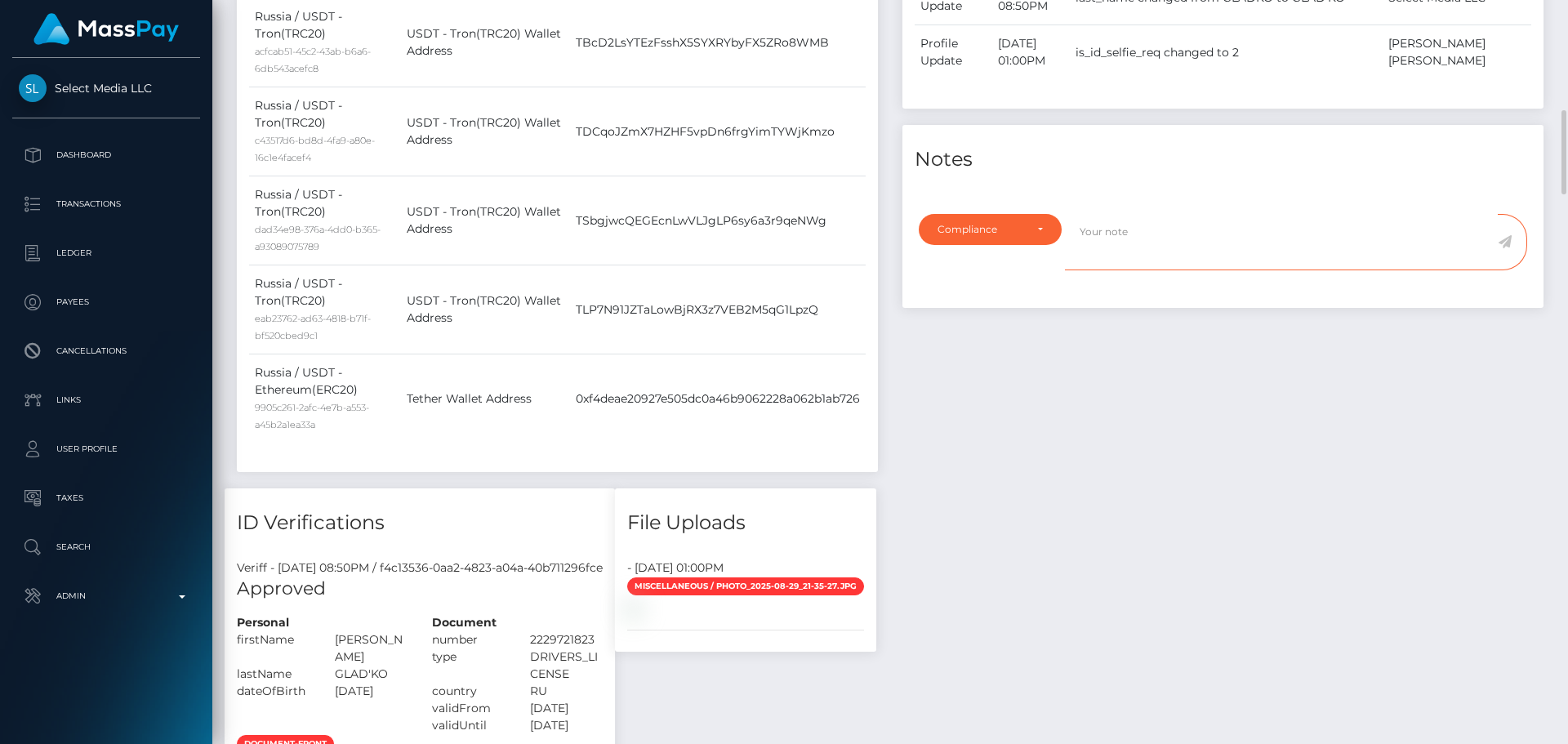
click at [1172, 270] on textarea at bounding box center [1282, 242] width 433 height 56
paste textarea "Address updated as per the provided proof."
type textarea "Address updated as per the provided proof."
click at [1501, 248] on icon at bounding box center [1505, 242] width 14 height 13
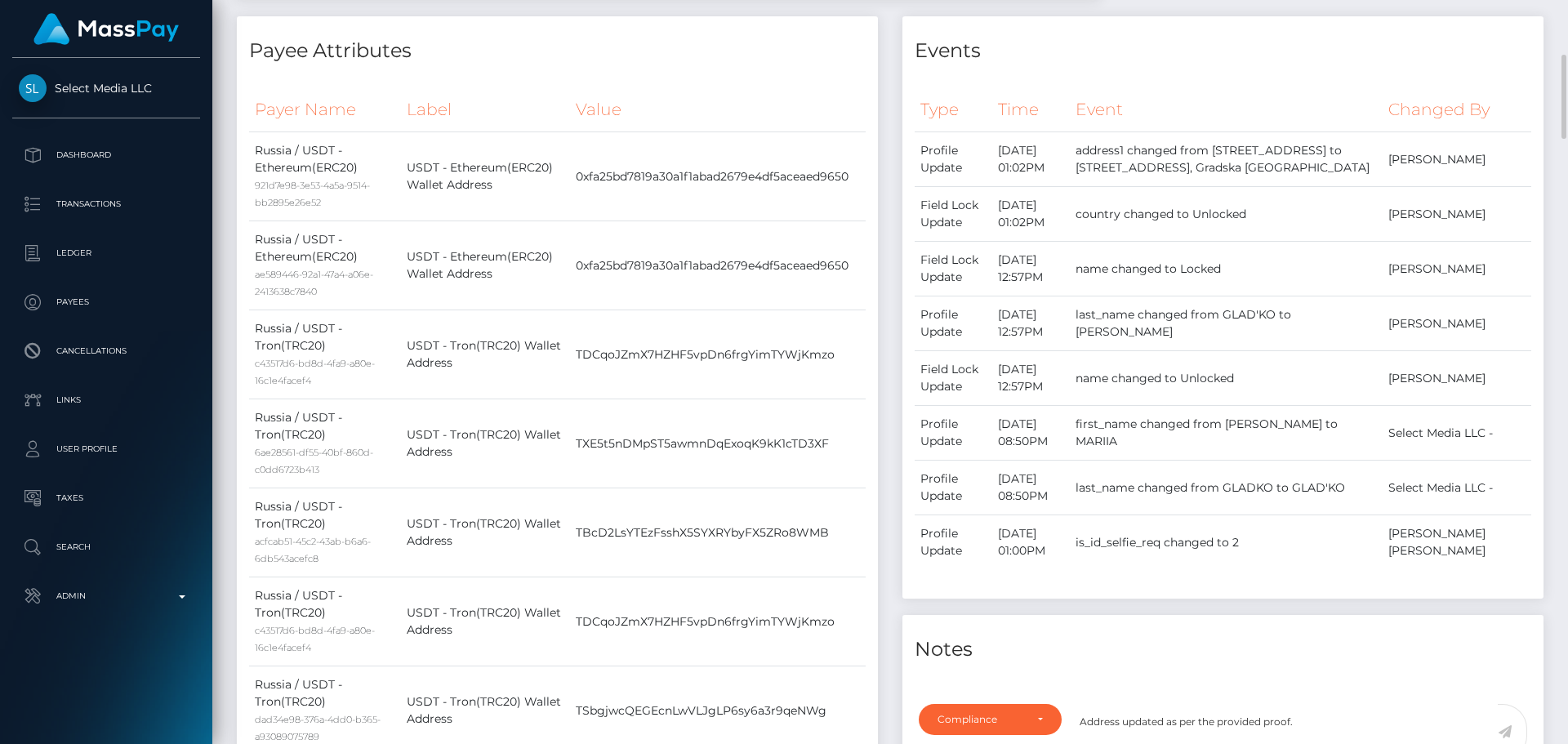
scroll to position [0, 0]
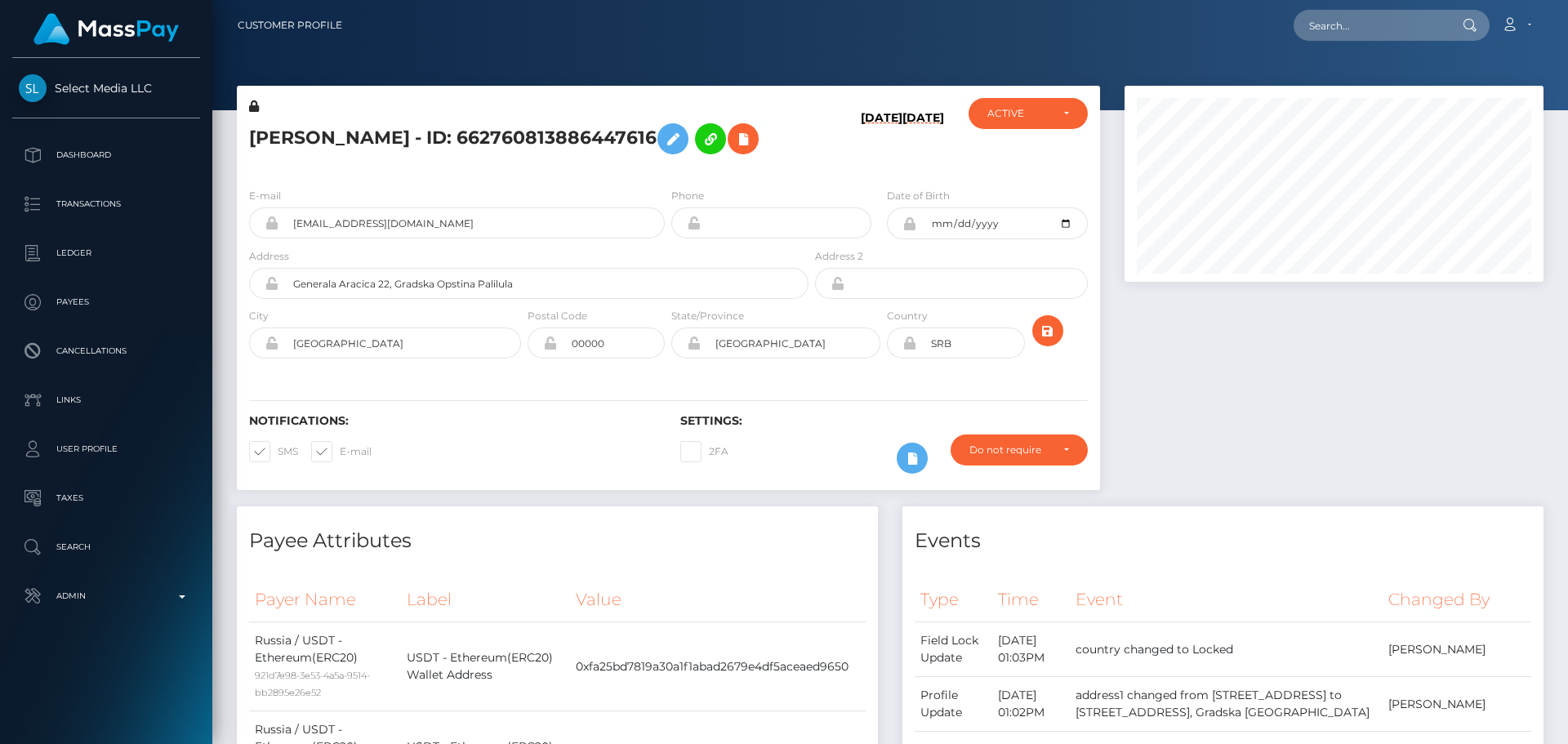
scroll to position [196, 420]
click at [281, 124] on h5 "[PERSON_NAME] - ID: 662760813886447616" at bounding box center [524, 138] width 550 height 47
drag, startPoint x: 281, startPoint y: 124, endPoint x: 589, endPoint y: 126, distance: 308.0
click at [589, 126] on h5 "MARIIA OLEGOVNA GLADKO - ID: 662760813886447616" at bounding box center [524, 138] width 550 height 47
copy h5 "MARIIA OLEGOVNA GLADKO - ID: 662760813886447616"
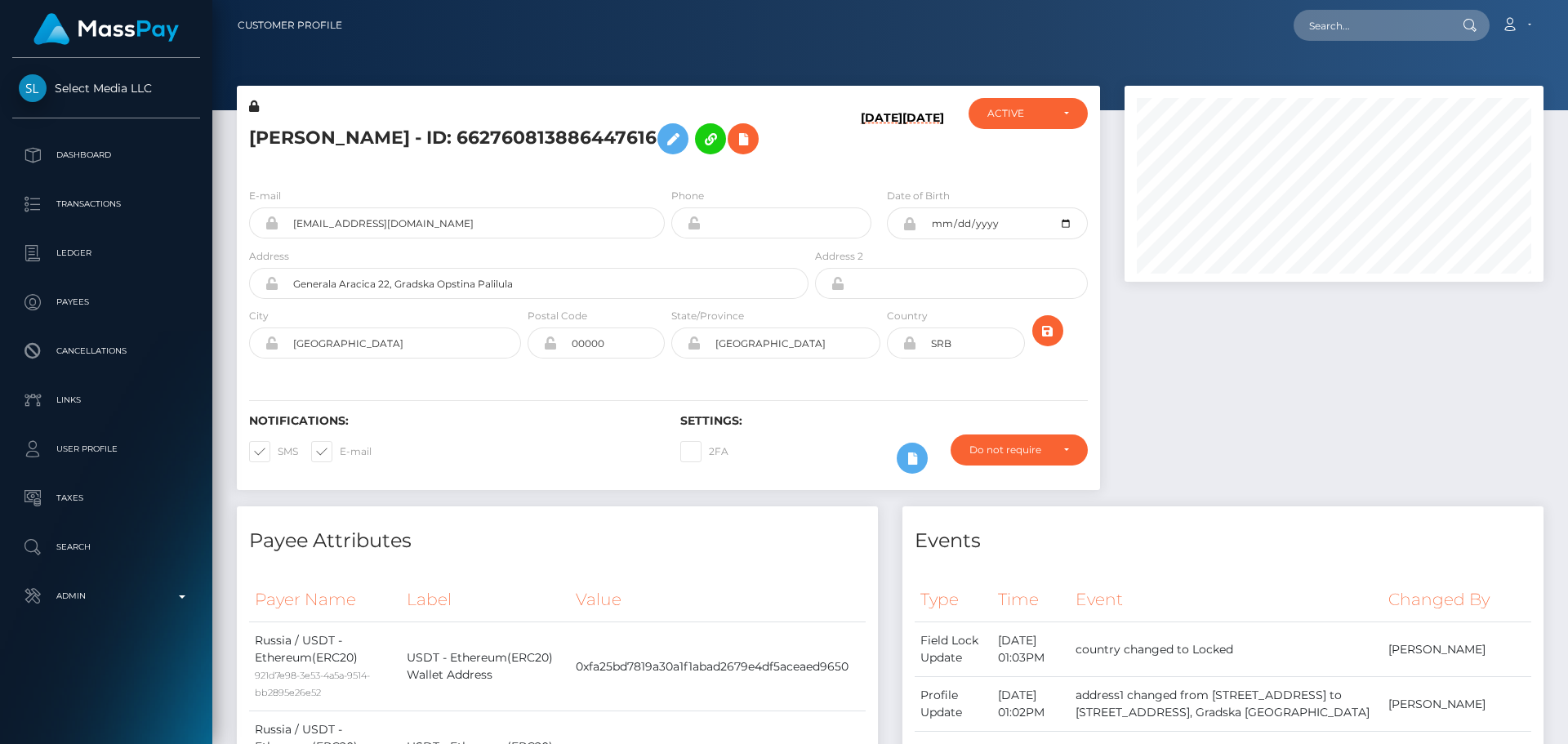
click at [558, 147] on h5 "MARIIA OLEGOVNA GLADKO - ID: 662760813886447616" at bounding box center [524, 138] width 550 height 47
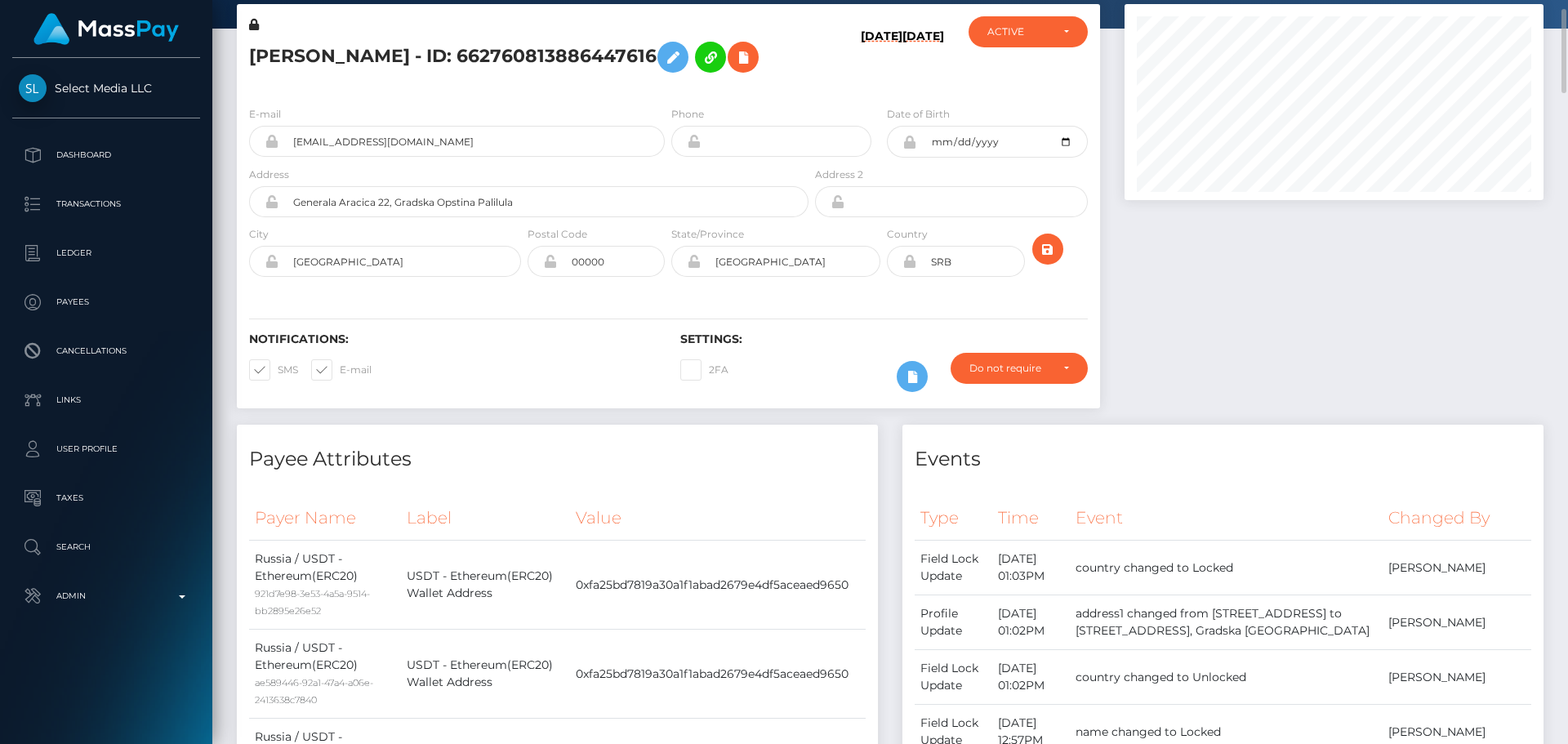
scroll to position [0, 0]
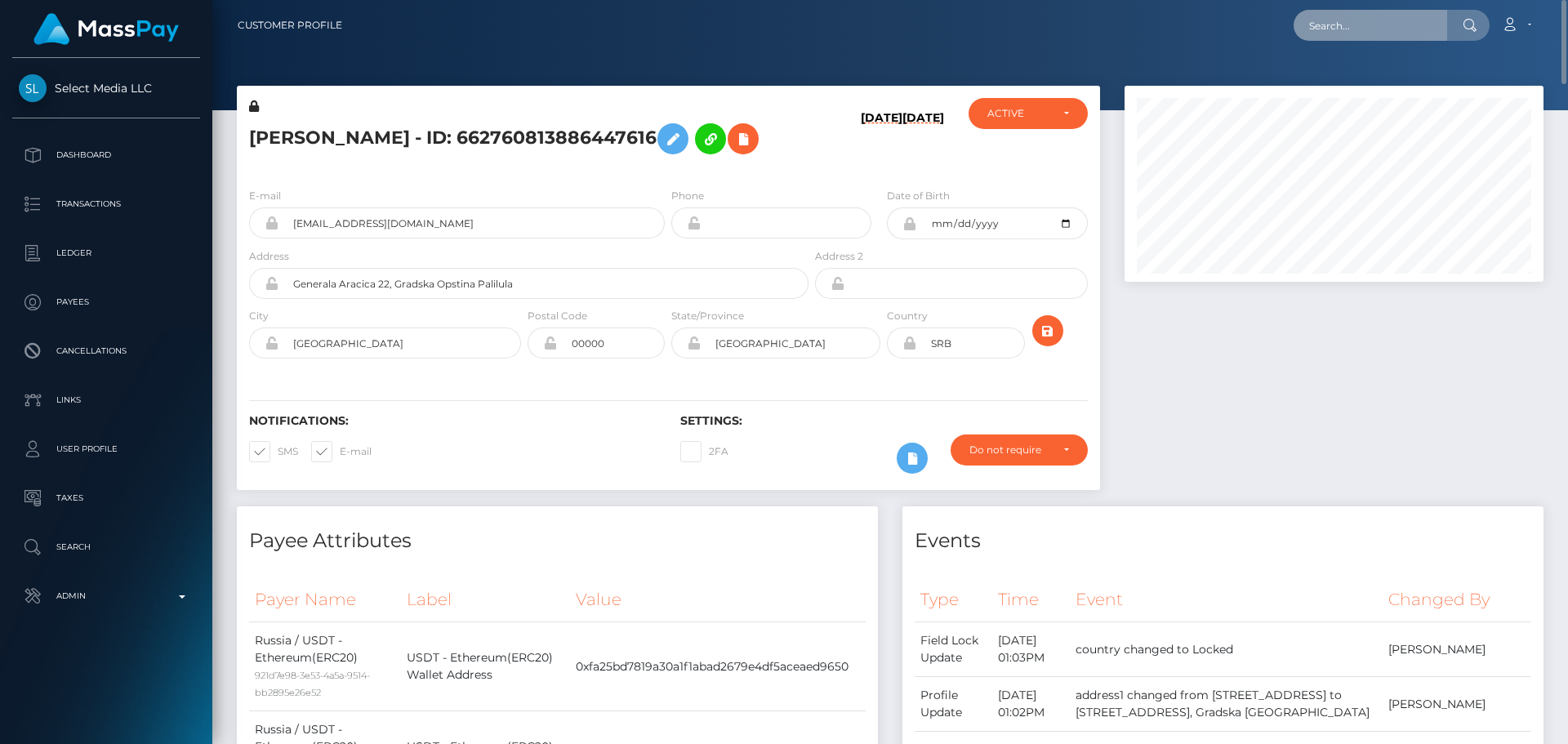
click at [1378, 25] on input "text" at bounding box center [1371, 25] width 153 height 31
paste input "730082878188167168"
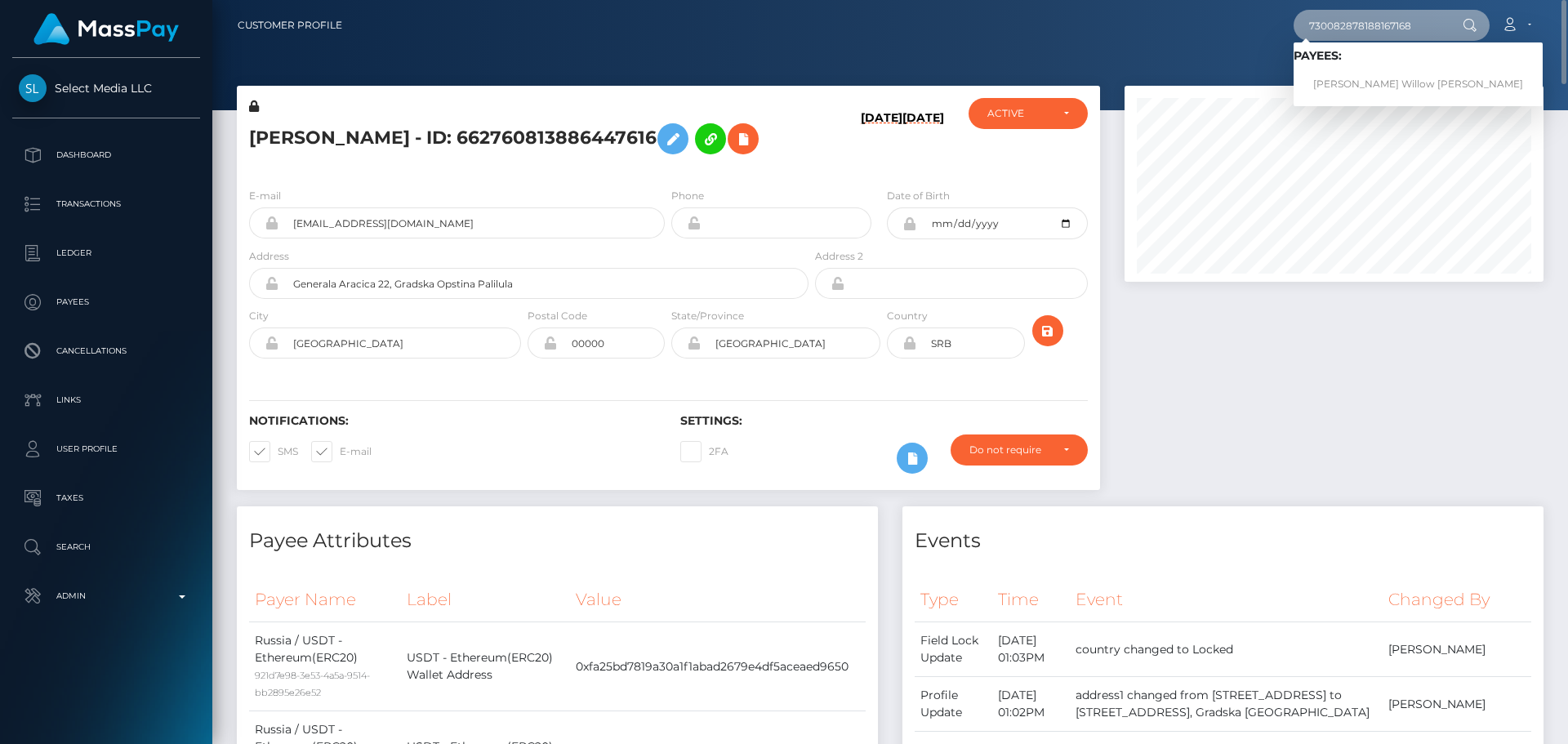
type input "730082878188167168"
click at [1352, 79] on link "Sophia Willow Vasquez" at bounding box center [1419, 85] width 249 height 31
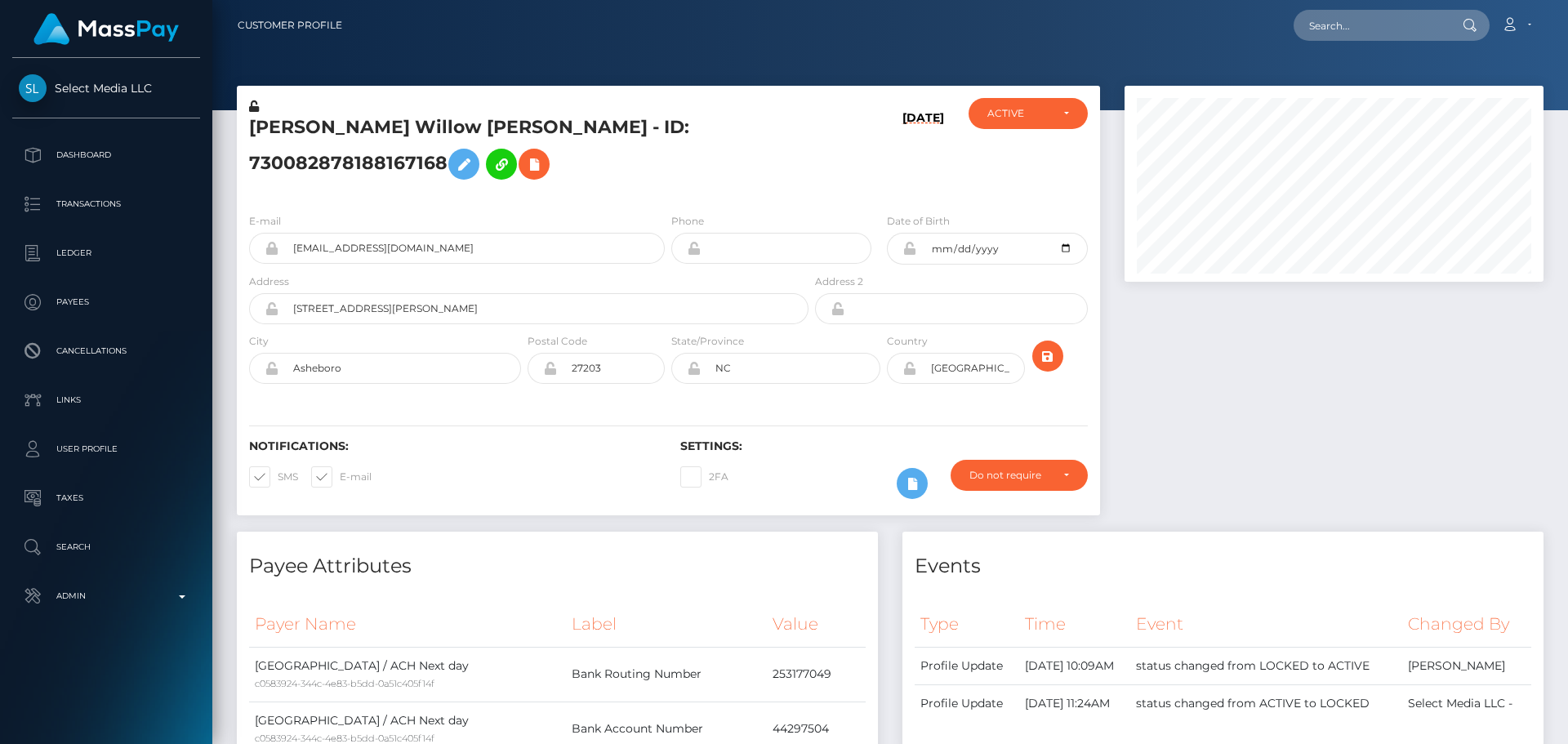
scroll to position [196, 420]
click at [645, 188] on h5 "[PERSON_NAME] Willow [PERSON_NAME] - ID: 730082878188167168" at bounding box center [524, 151] width 550 height 73
click at [669, 188] on h5 "[PERSON_NAME] Willow [PERSON_NAME] - ID: 730082878188167168" at bounding box center [524, 151] width 550 height 73
click at [650, 188] on h5 "[PERSON_NAME] Willow [PERSON_NAME] - ID: 730082878188167168" at bounding box center [524, 151] width 550 height 73
click at [635, 188] on h5 "[PERSON_NAME] Willow [PERSON_NAME] - ID: 730082878188167168" at bounding box center [524, 151] width 550 height 73
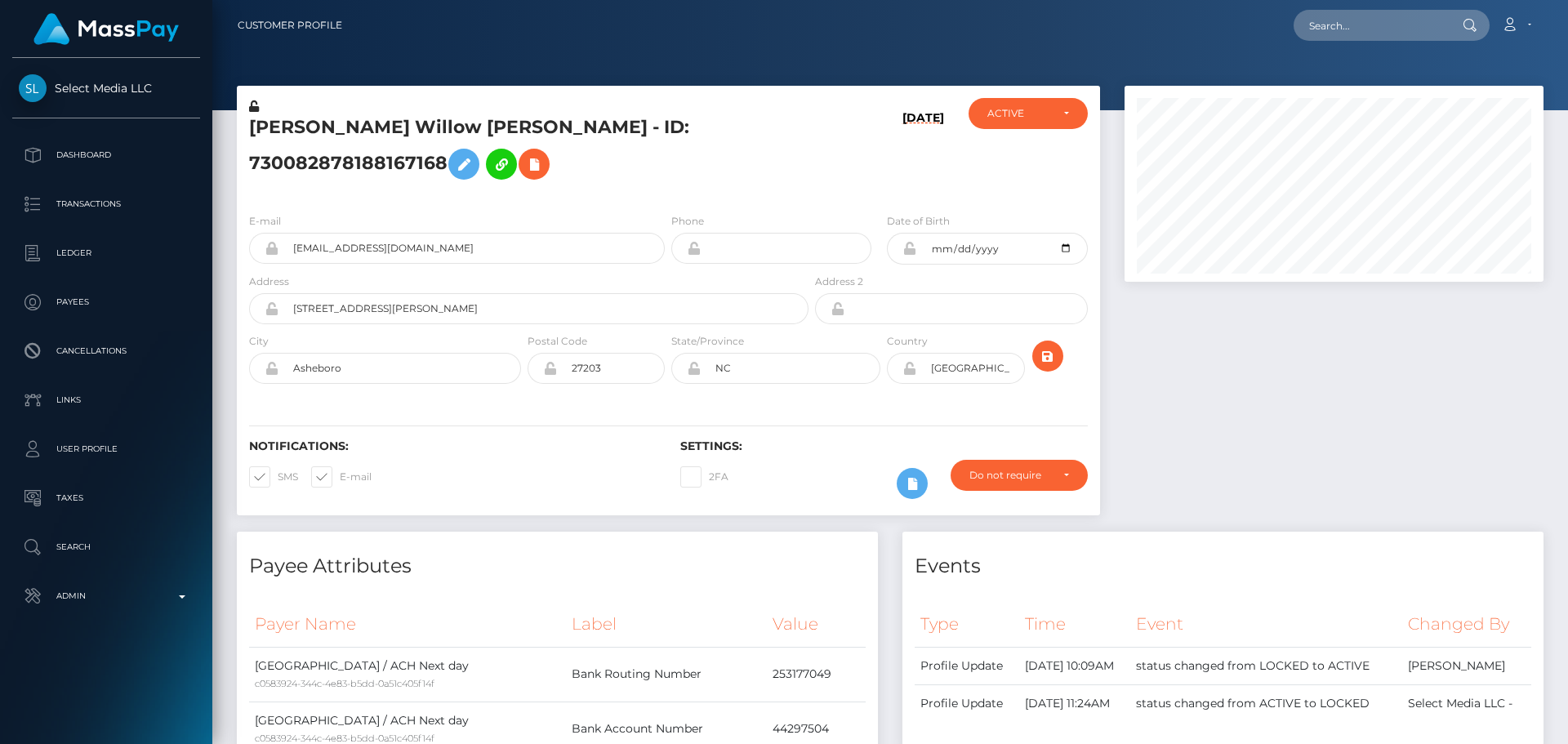
click at [872, 192] on div "[DATE]" at bounding box center [884, 148] width 144 height 102
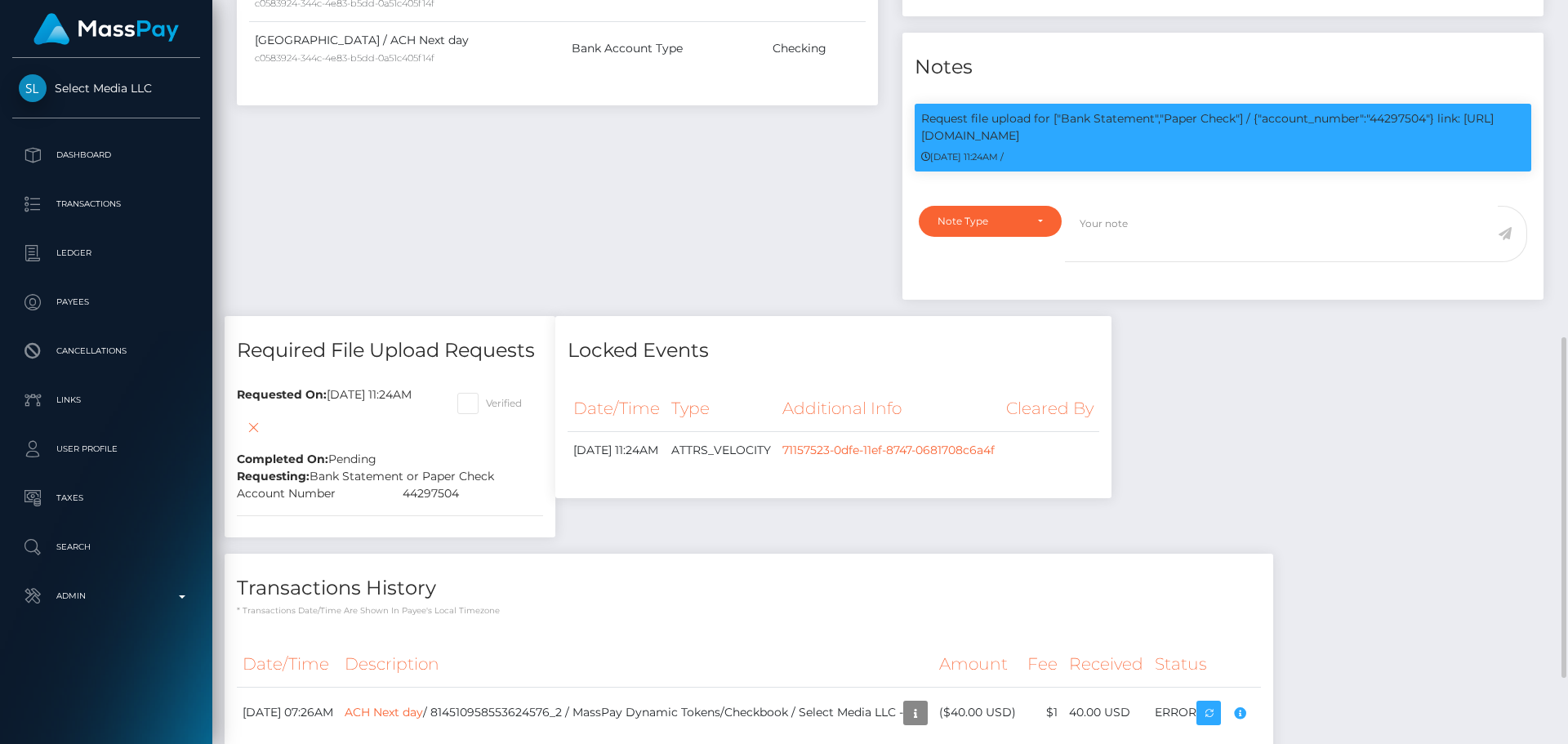
scroll to position [878, 0]
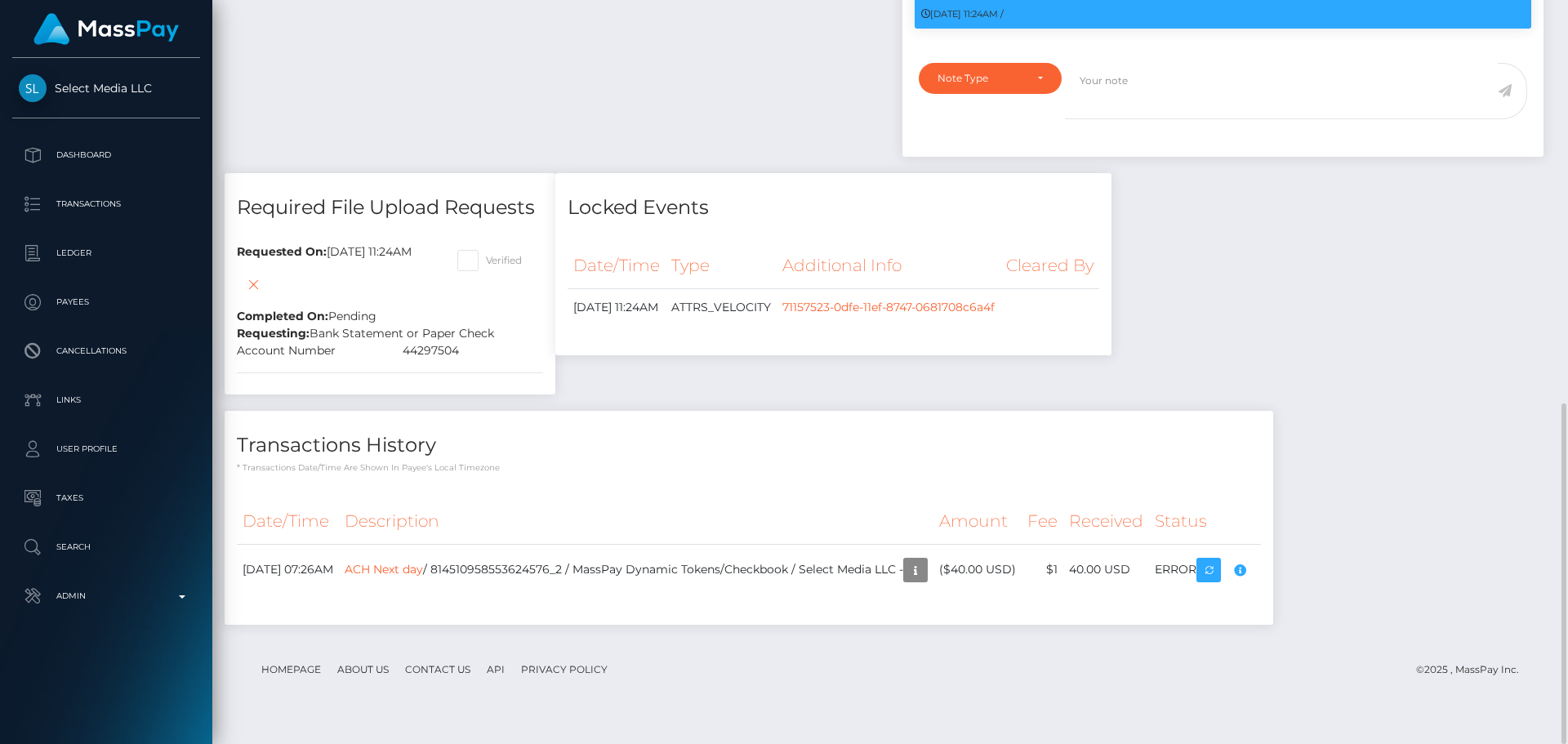
click at [760, 204] on div "Locked Events" at bounding box center [833, 197] width 556 height 49
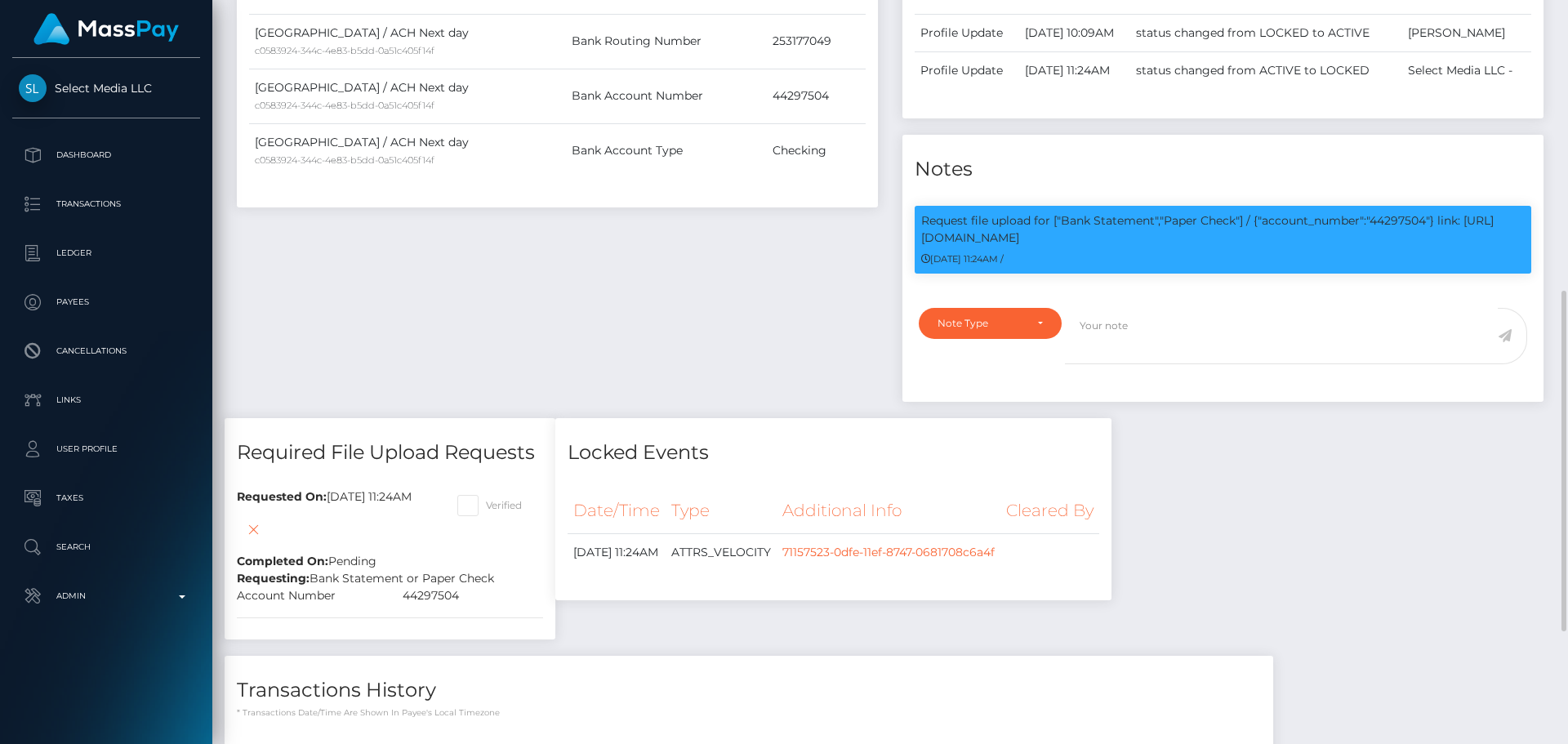
click at [789, 312] on div "Payee Attributes Payer Name Label Value [GEOGRAPHIC_DATA] / ACH Next day c05839…" at bounding box center [557, 158] width 665 height 520
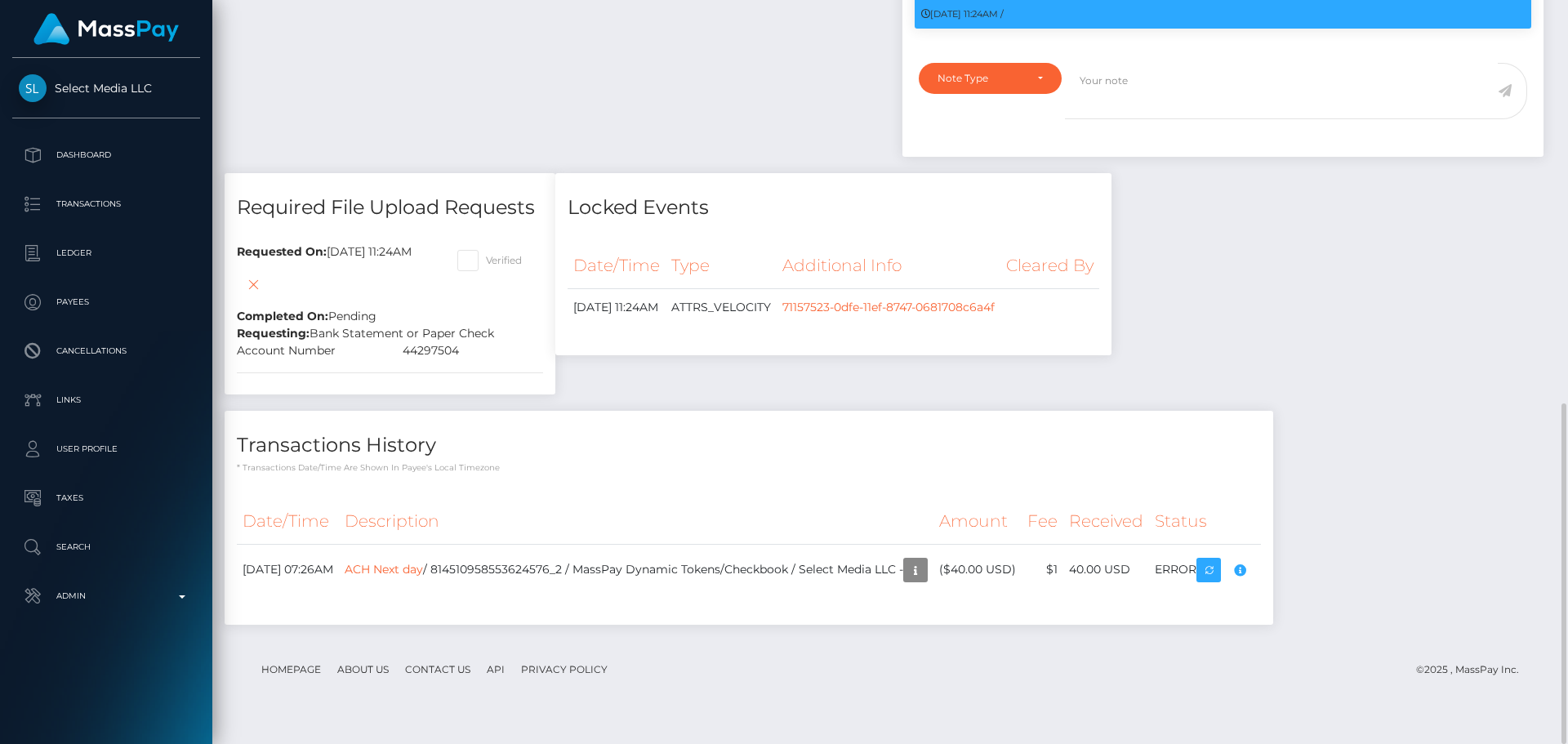
drag, startPoint x: 824, startPoint y: 128, endPoint x: 834, endPoint y: 128, distance: 10.0
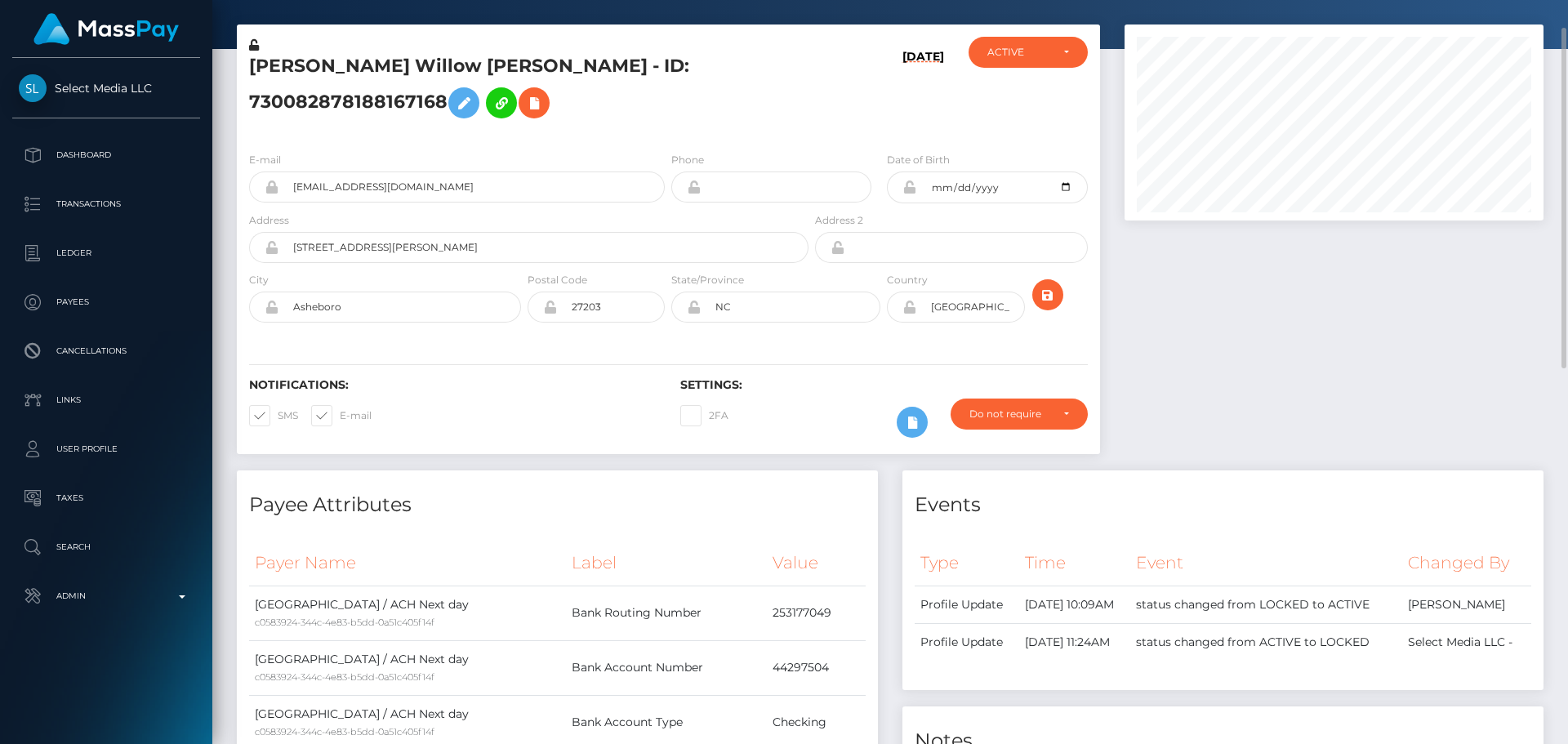
scroll to position [0, 0]
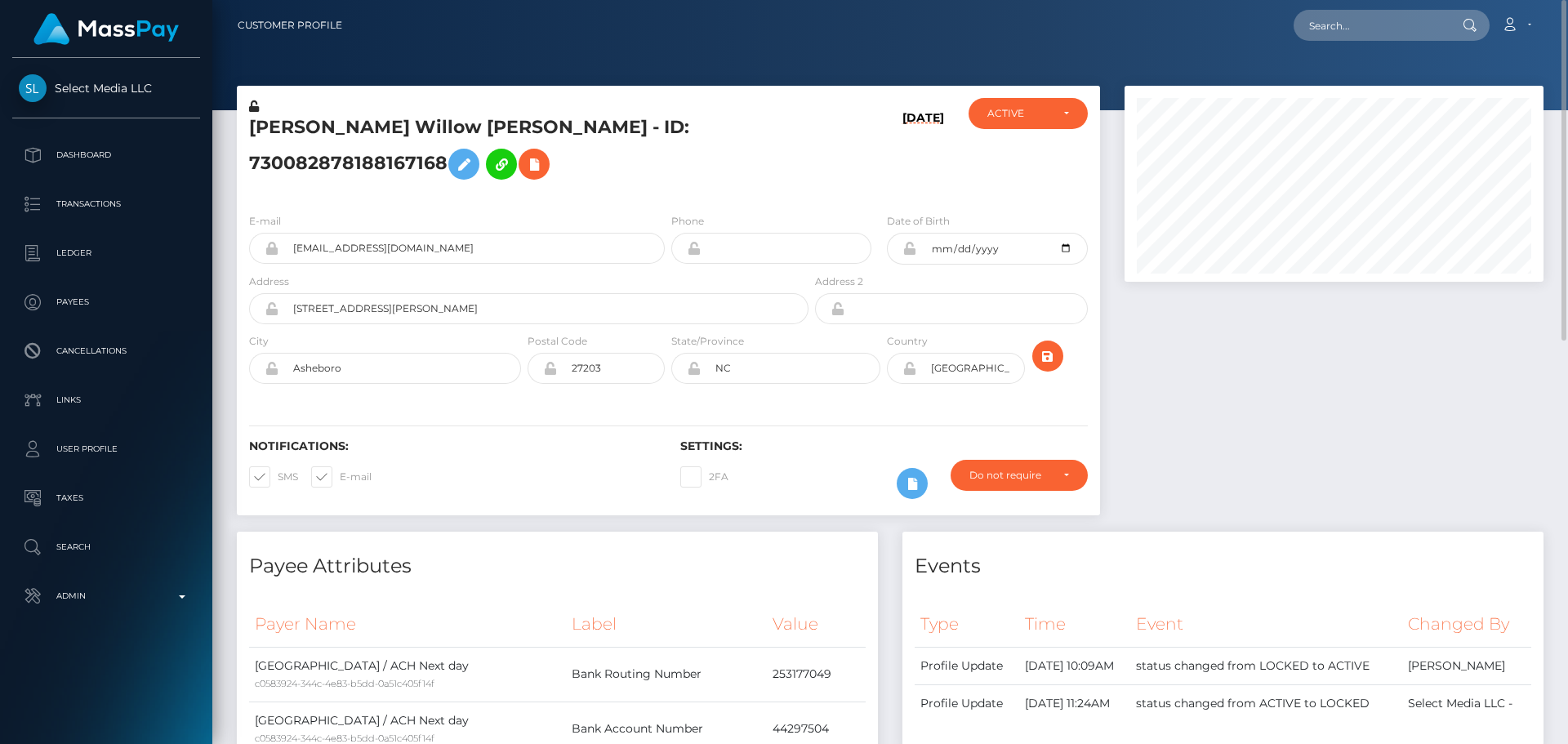
click at [615, 200] on div "Sophia Willow Vasquez - ID: 730082878188167168" at bounding box center [524, 148] width 575 height 102
click at [588, 188] on h5 "Sophia Willow Vasquez - ID: 730082878188167168" at bounding box center [524, 151] width 550 height 73
click at [526, 188] on h5 "Sophia Willow Vasquez - ID: 730082878188167168" at bounding box center [524, 151] width 550 height 73
click at [1370, 26] on input "text" at bounding box center [1371, 25] width 153 height 31
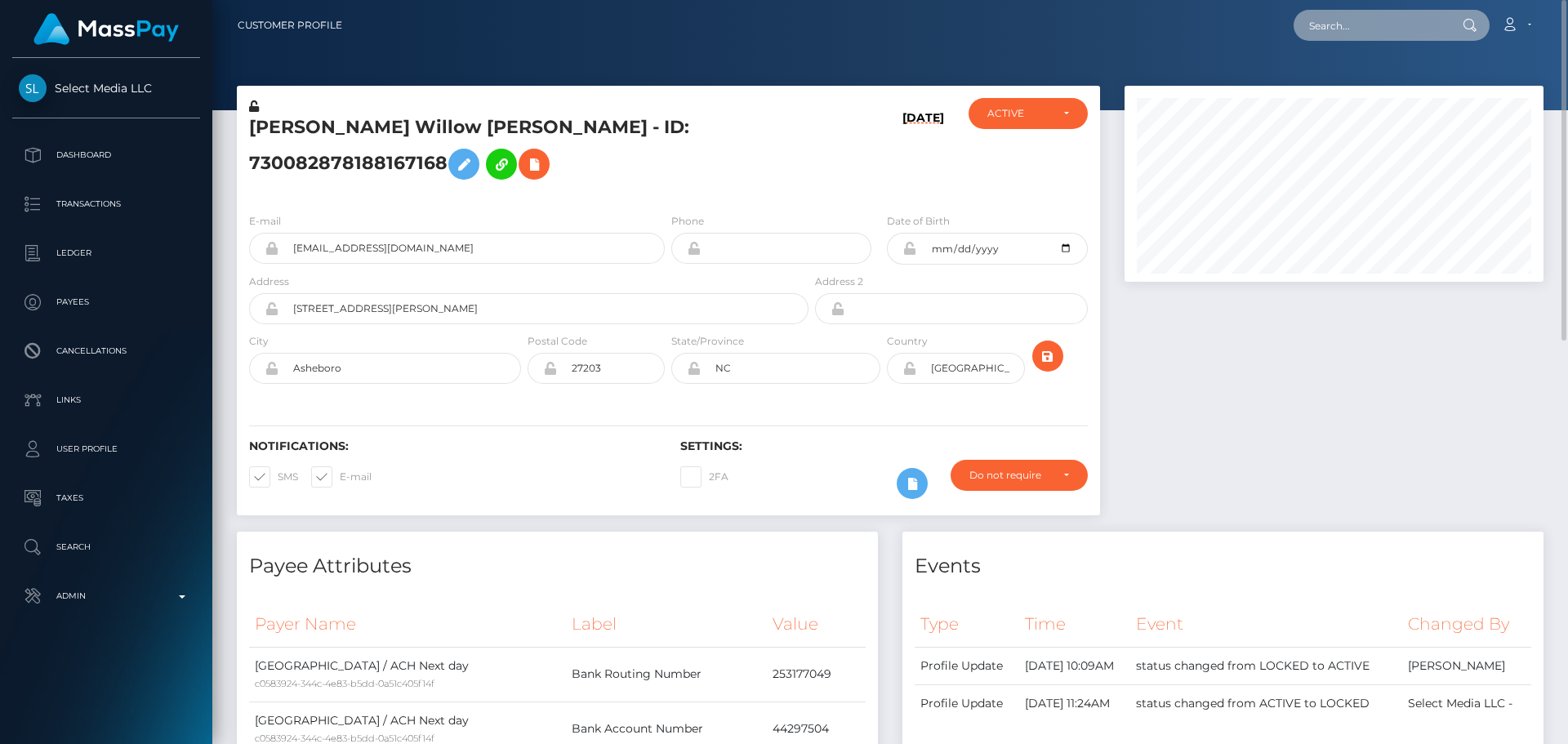
paste input "502266320251789312"
type input "502266320251789312"
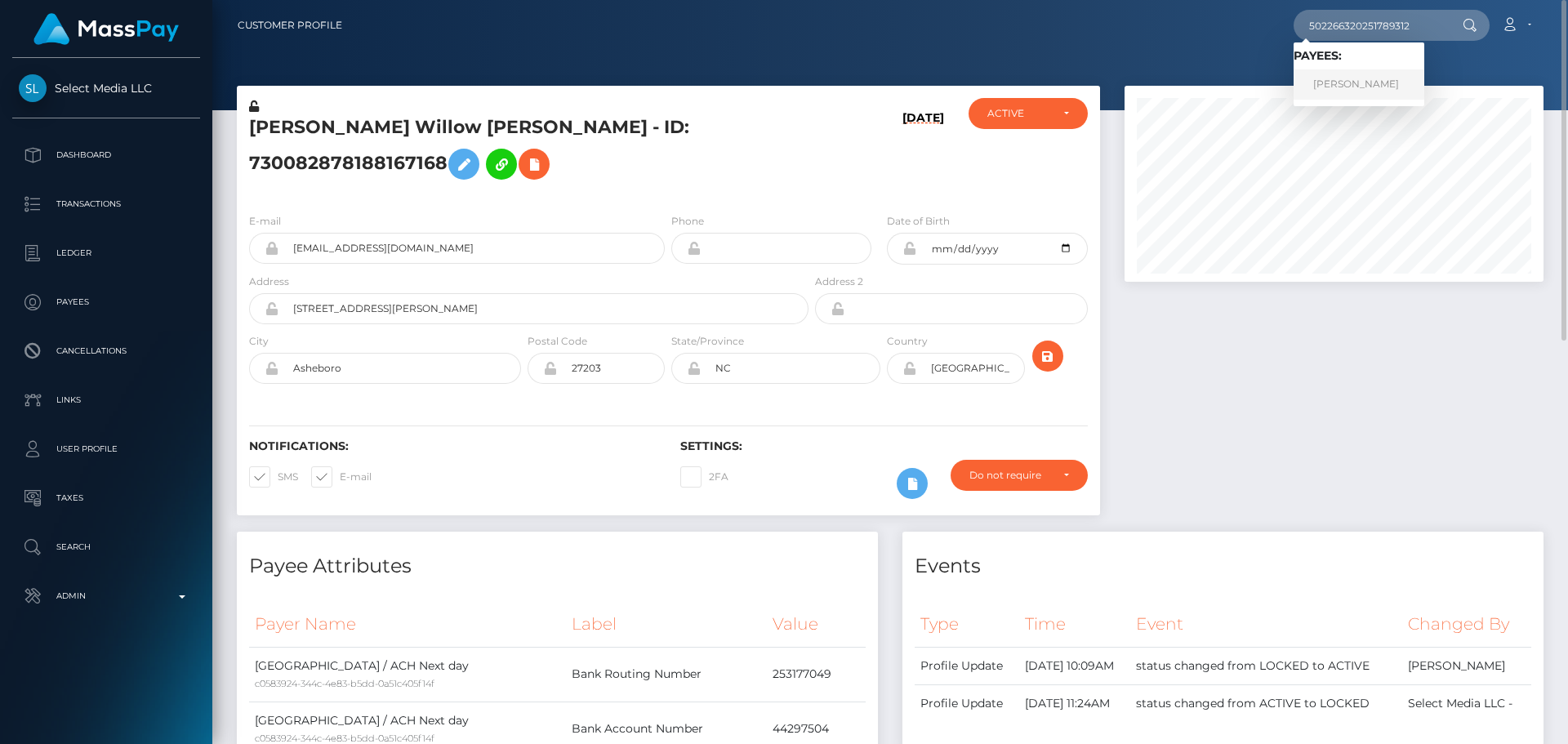
click at [1351, 79] on link "Sasha-Denis Covin" at bounding box center [1359, 85] width 131 height 31
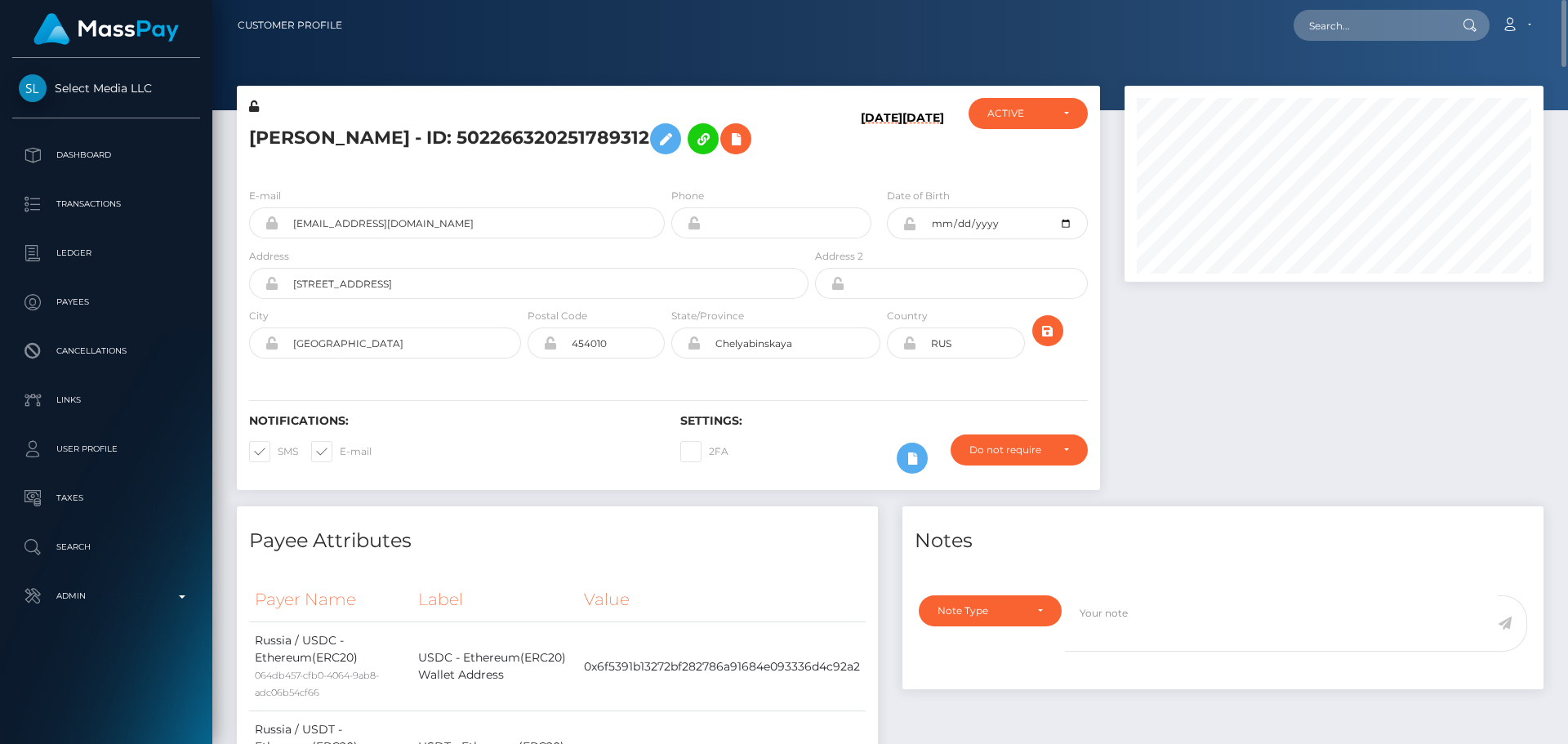
click at [501, 169] on div "[PERSON_NAME] - ID: 502266320251789312" at bounding box center [524, 136] width 575 height 77
click at [456, 156] on h5 "[PERSON_NAME] - ID: 502266320251789312" at bounding box center [524, 138] width 550 height 47
click at [746, 134] on icon at bounding box center [736, 139] width 19 height 20
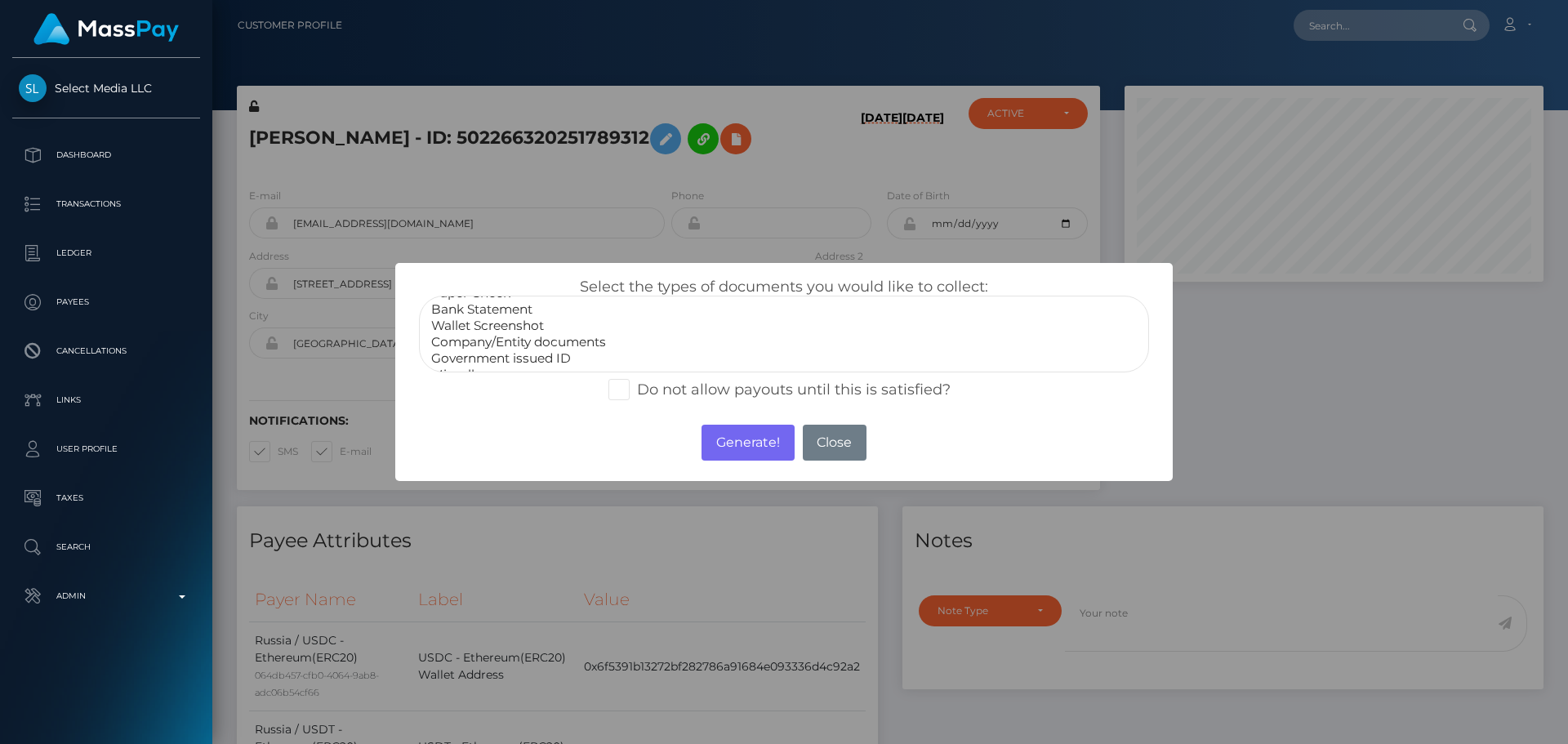
scroll to position [33, 0]
select select "Miscellaneous"
click at [482, 360] on option "Miscellaneous" at bounding box center [784, 358] width 709 height 16
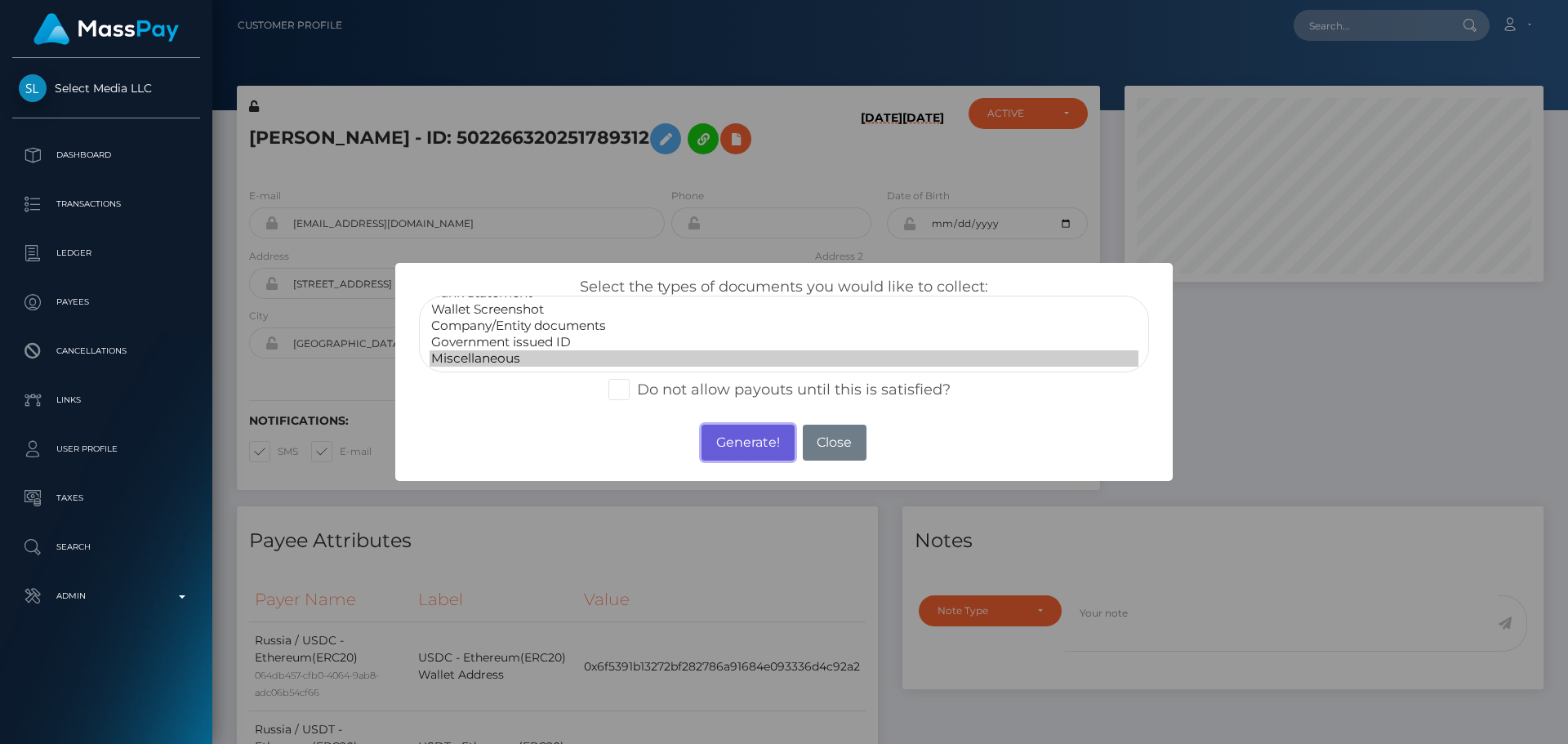
click at [725, 443] on button "Generate!" at bounding box center [748, 443] width 92 height 36
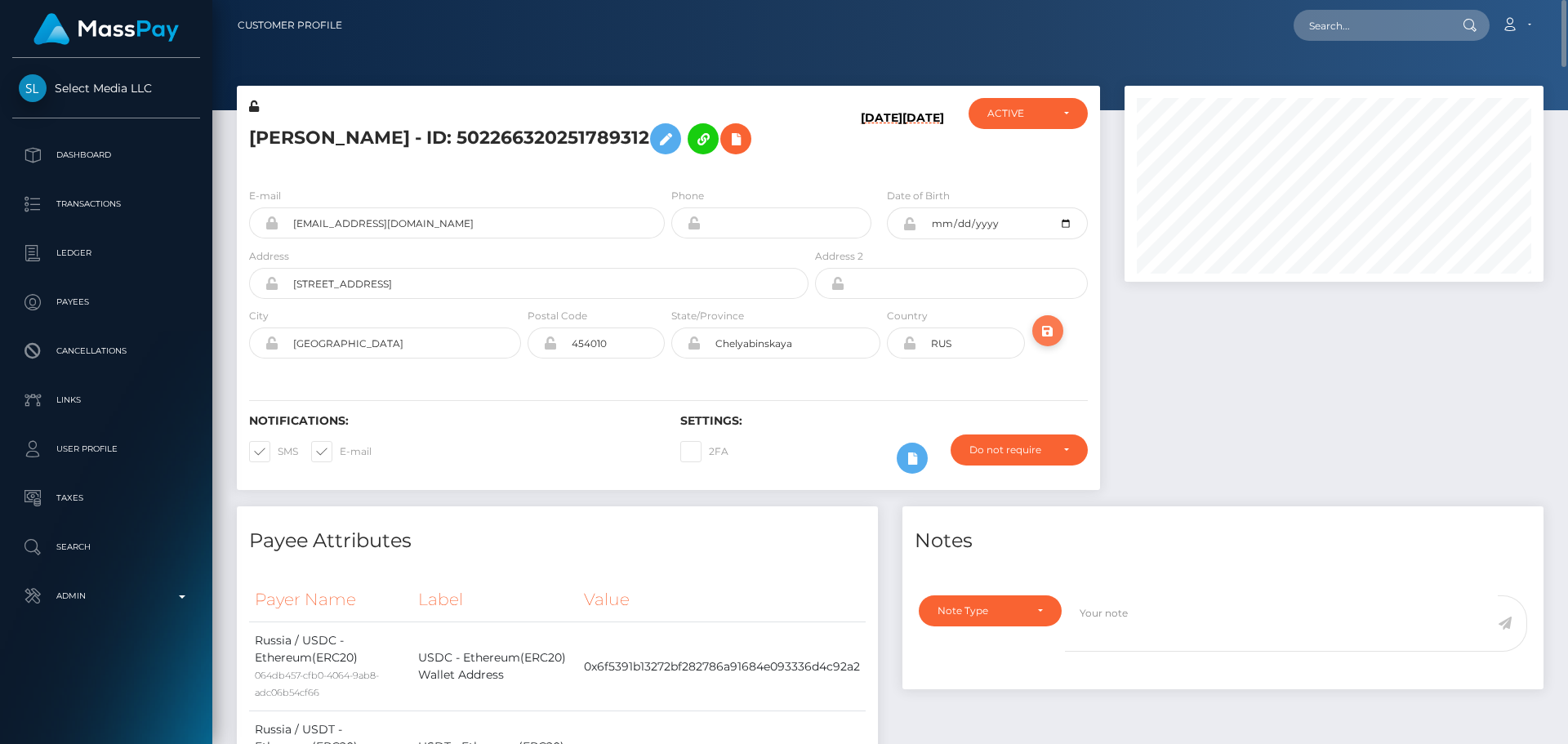
click at [1046, 343] on button "submit" at bounding box center [1048, 330] width 31 height 31
click at [916, 462] on icon at bounding box center [912, 458] width 19 height 20
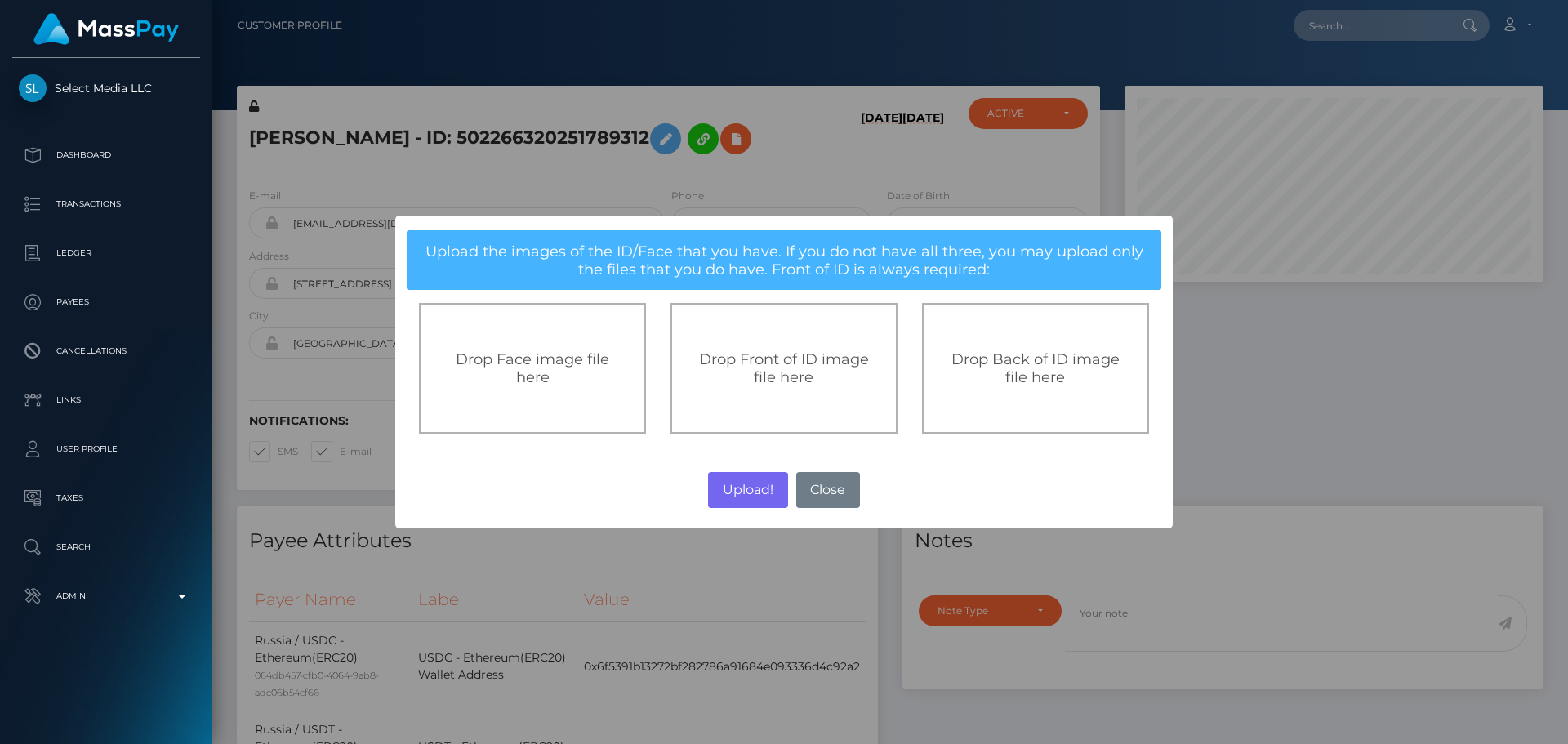
click at [754, 391] on div "Drop Front of ID image file here" at bounding box center [784, 369] width 227 height 131
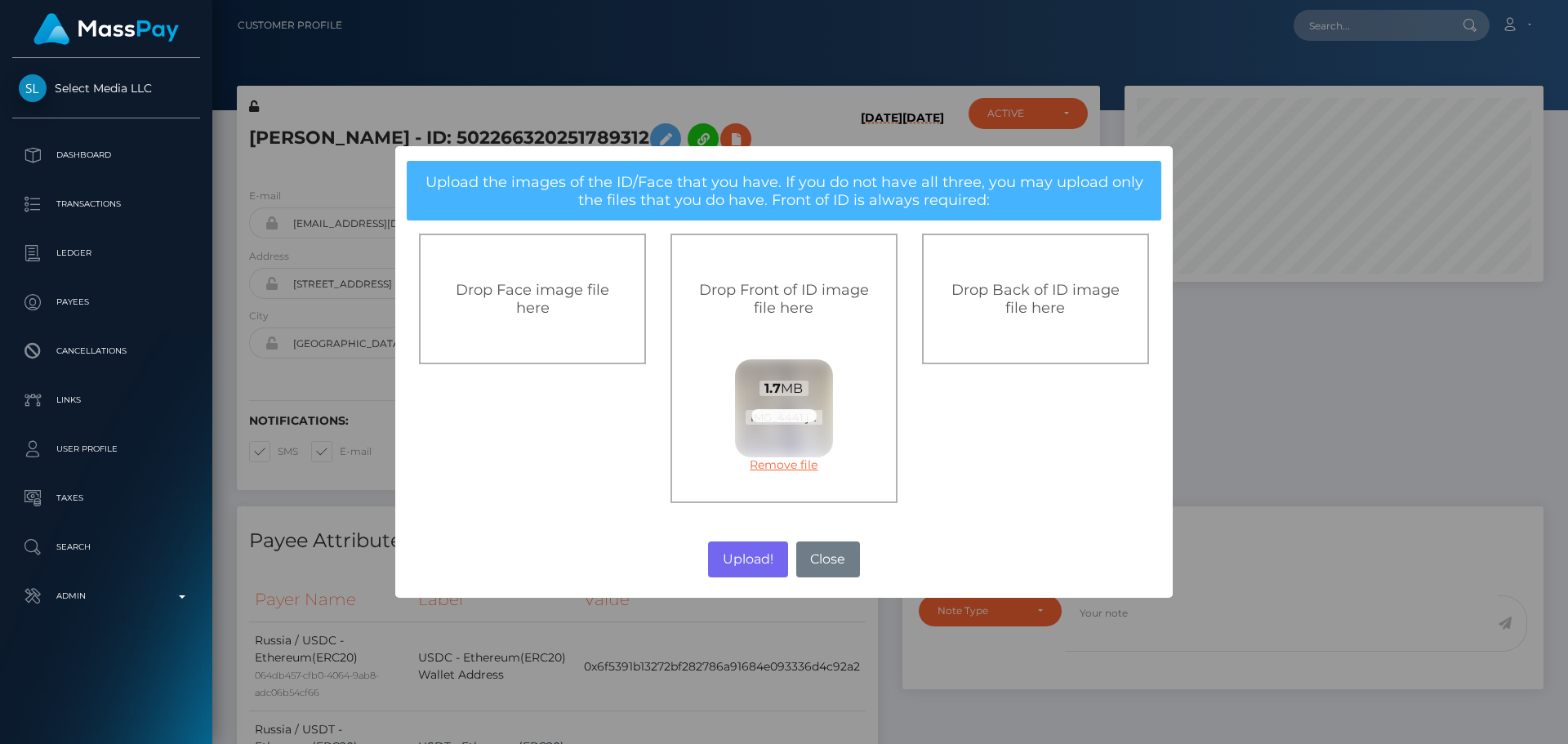
click at [789, 468] on link "Remove file" at bounding box center [784, 464] width 98 height 14
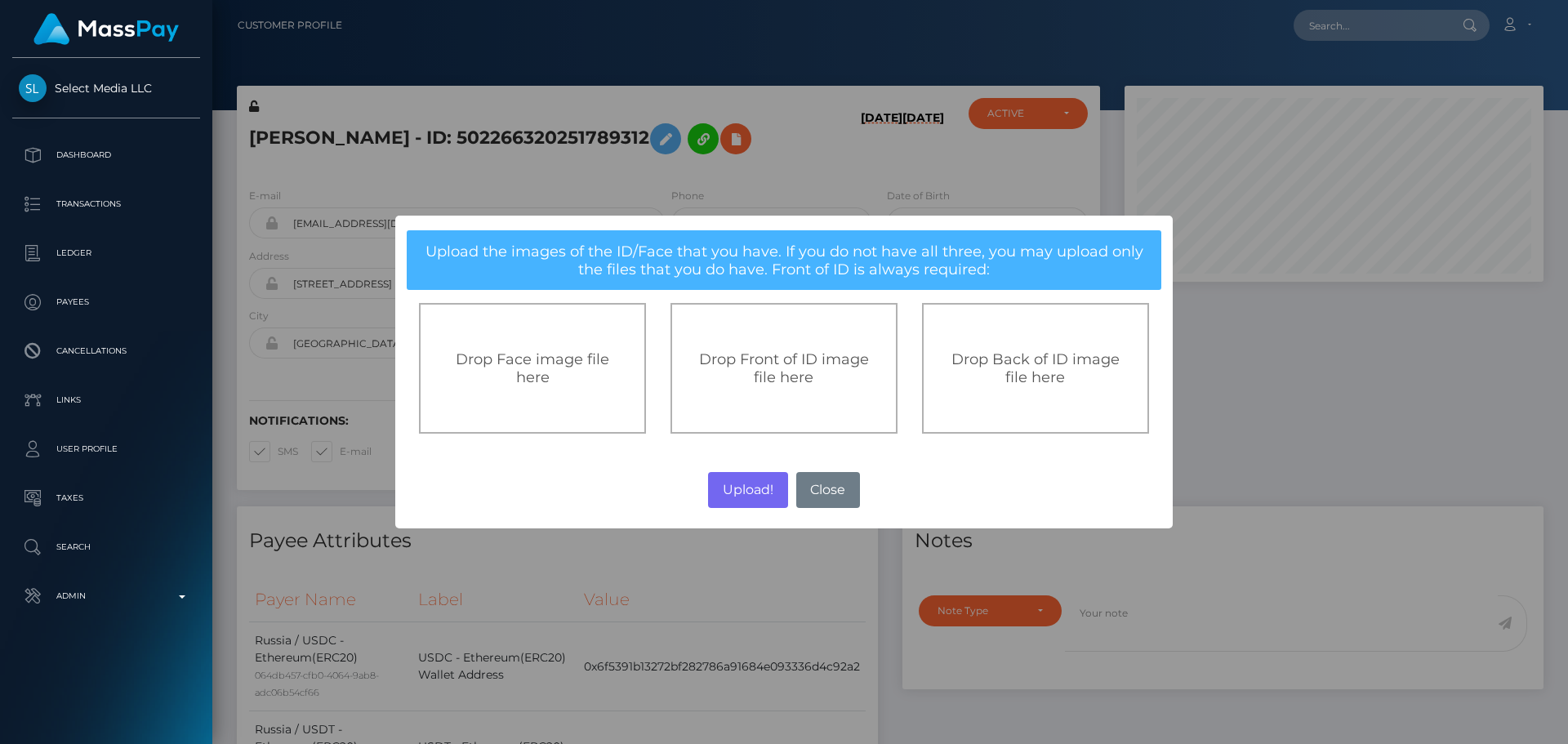
click at [772, 365] on span "Drop Front of ID image file here" at bounding box center [783, 369] width 169 height 36
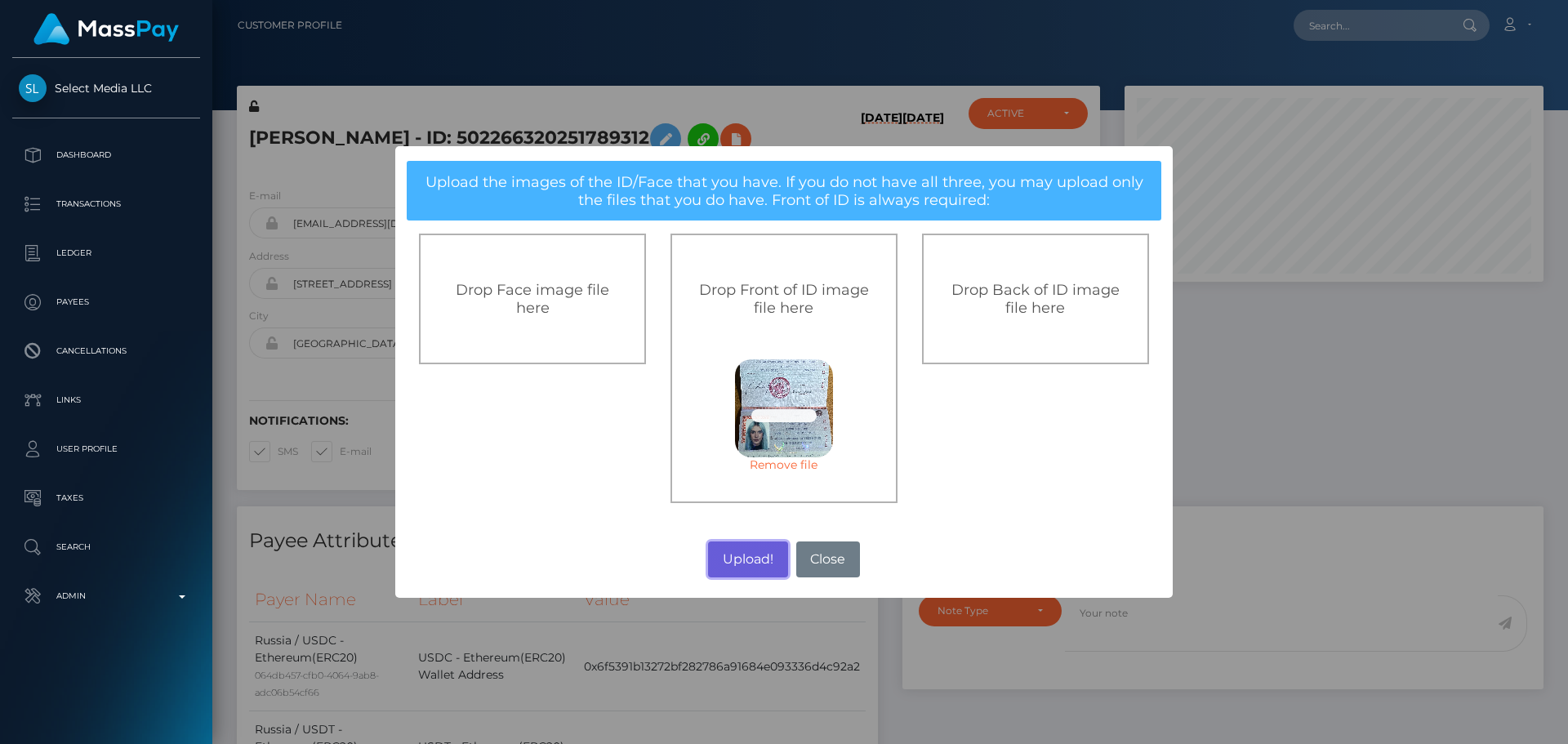
click at [747, 559] on button "Upload!" at bounding box center [748, 560] width 79 height 36
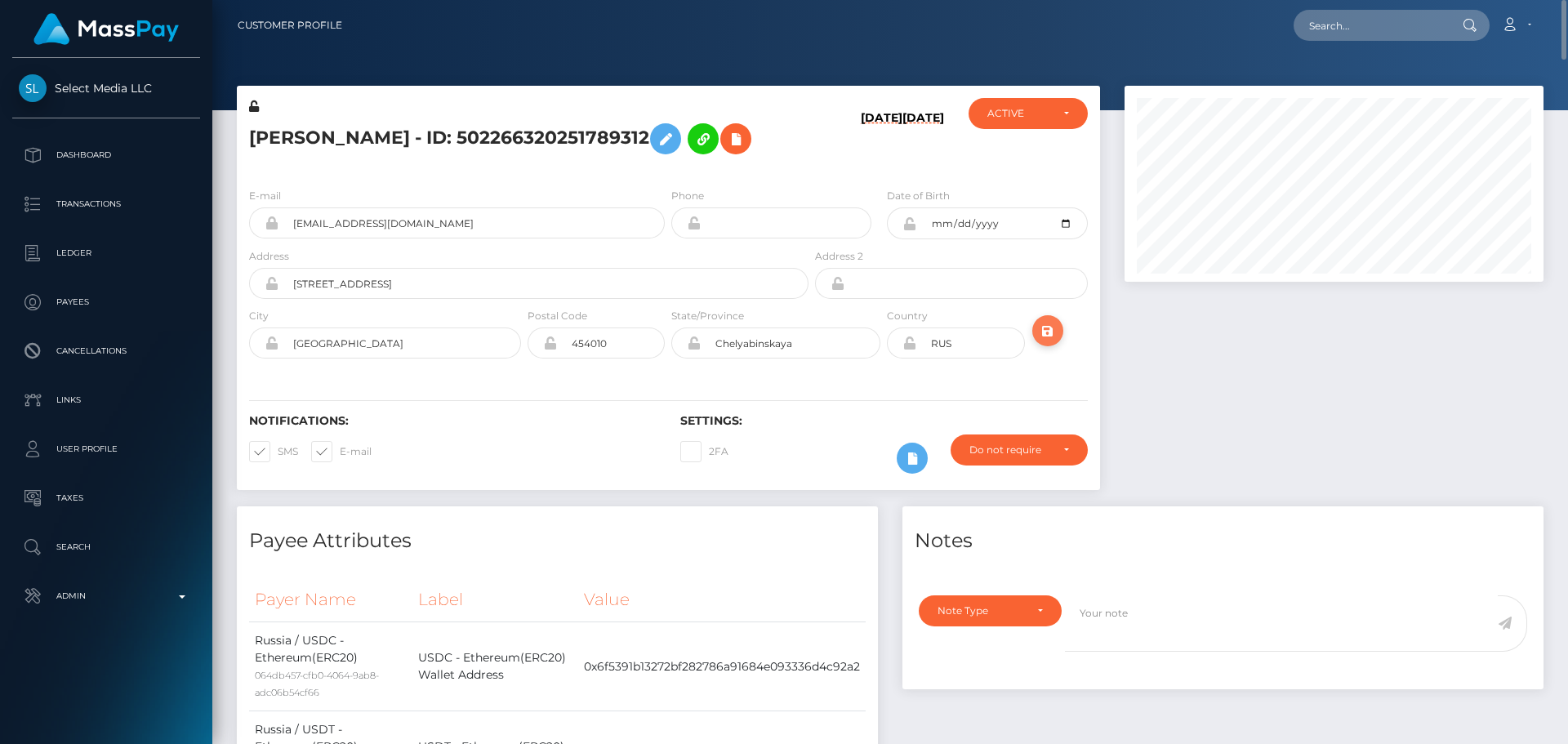
click at [1047, 331] on icon "submit" at bounding box center [1048, 330] width 19 height 20
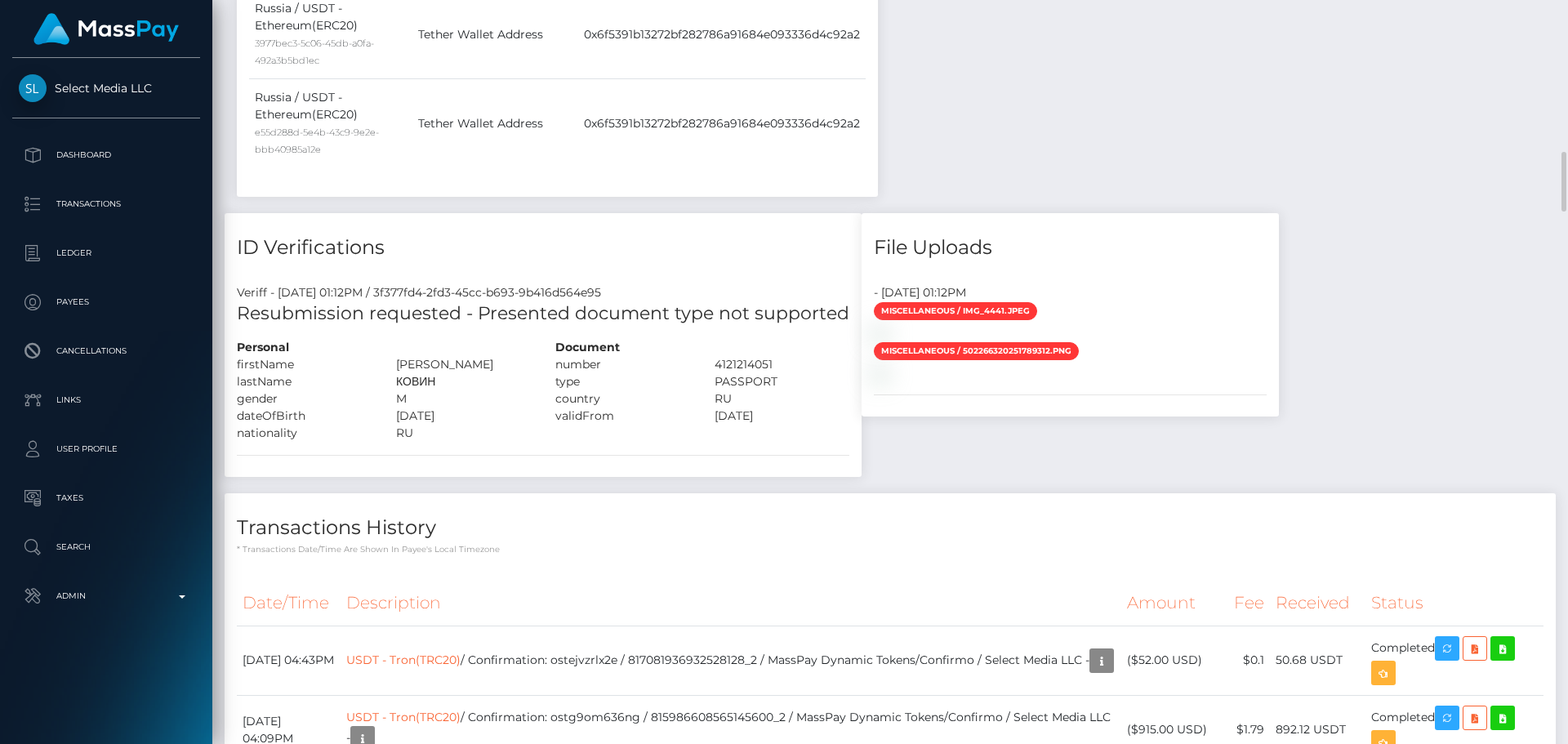
click at [414, 356] on div "[PERSON_NAME]" at bounding box center [463, 365] width 159 height 17
copy div "[PERSON_NAME]"
click at [416, 373] on div "КОВИН" at bounding box center [463, 382] width 159 height 17
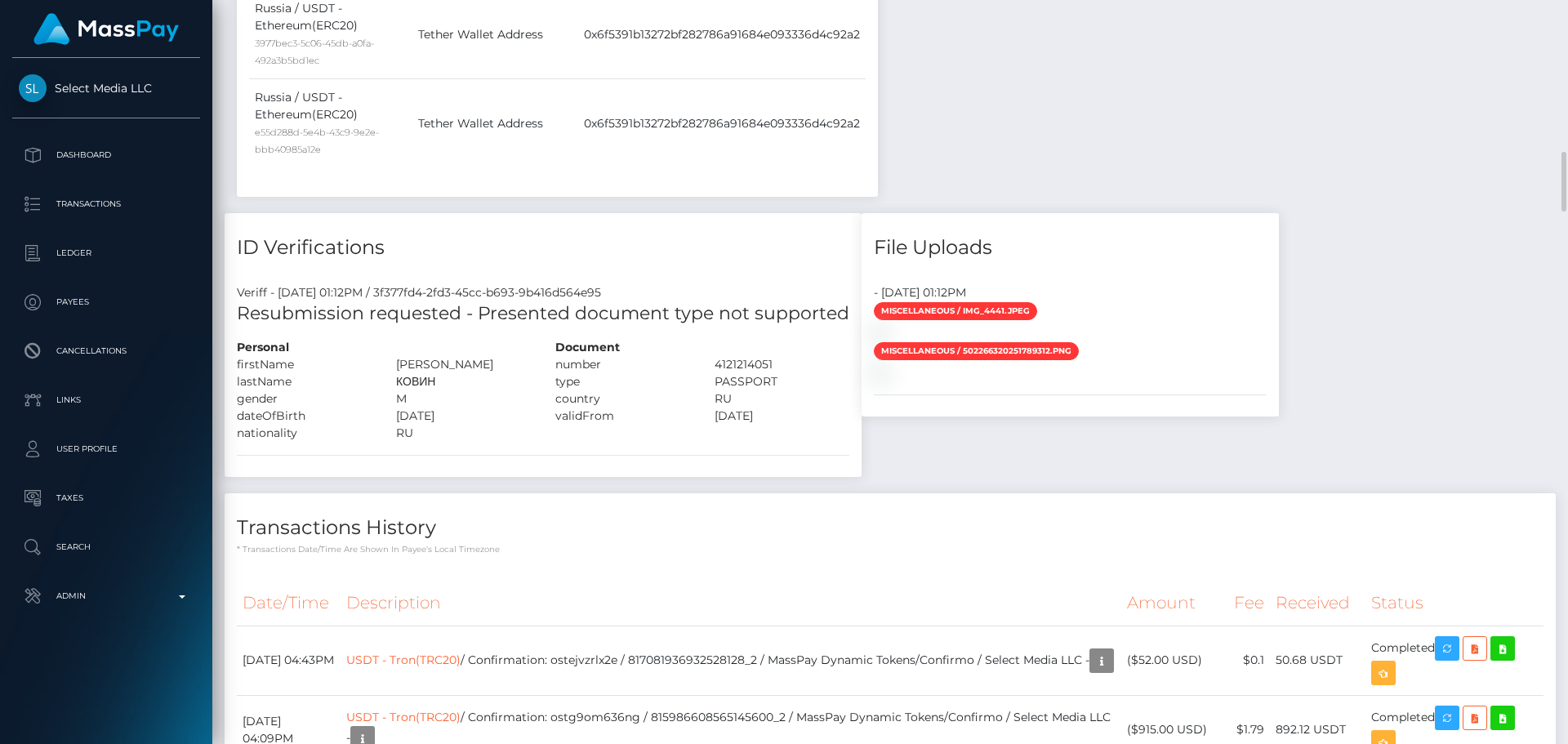
copy div "КОВИН"
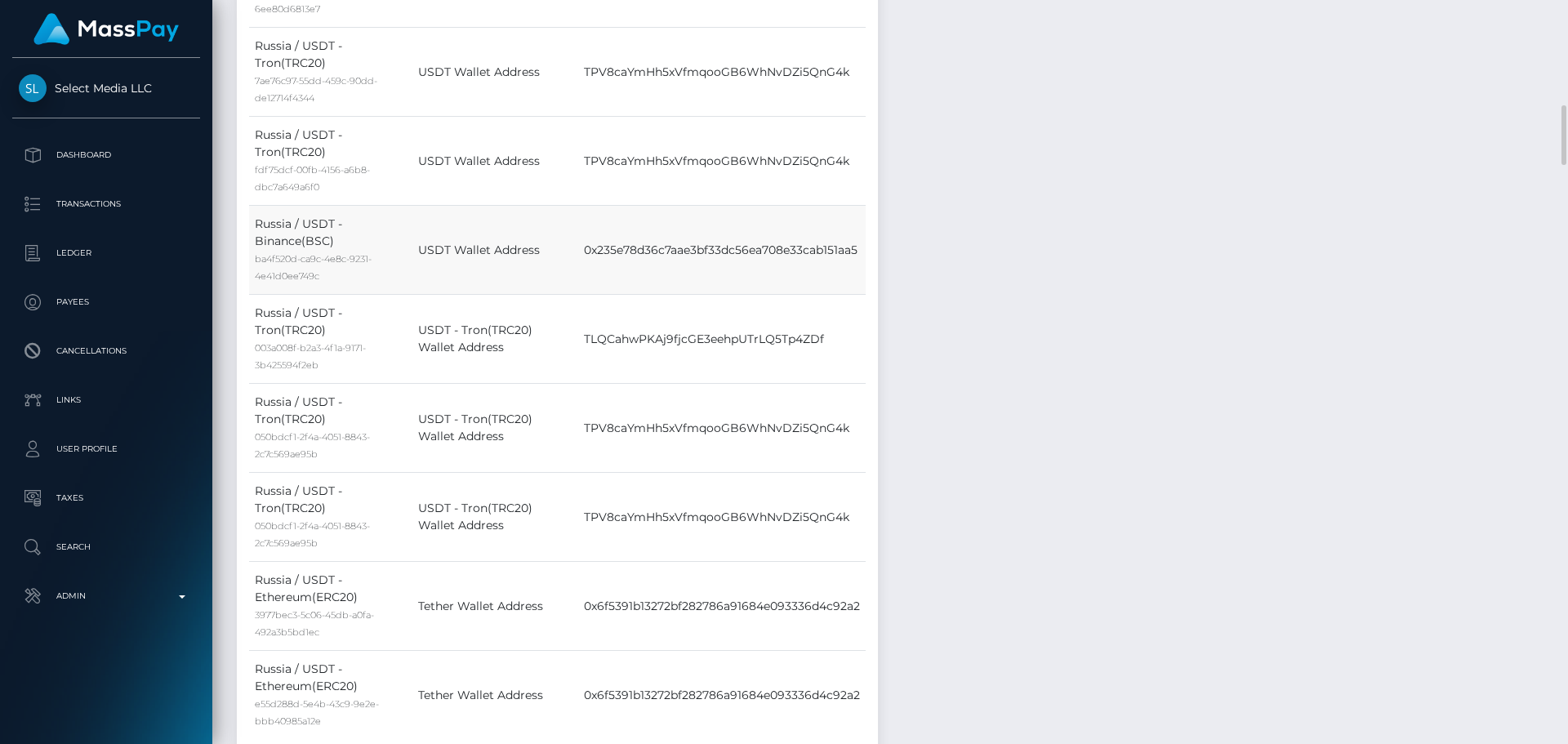
drag, startPoint x: 543, startPoint y: 241, endPoint x: 500, endPoint y: 200, distance: 59.4
click at [492, 206] on td "USDT Wallet Address" at bounding box center [495, 250] width 166 height 89
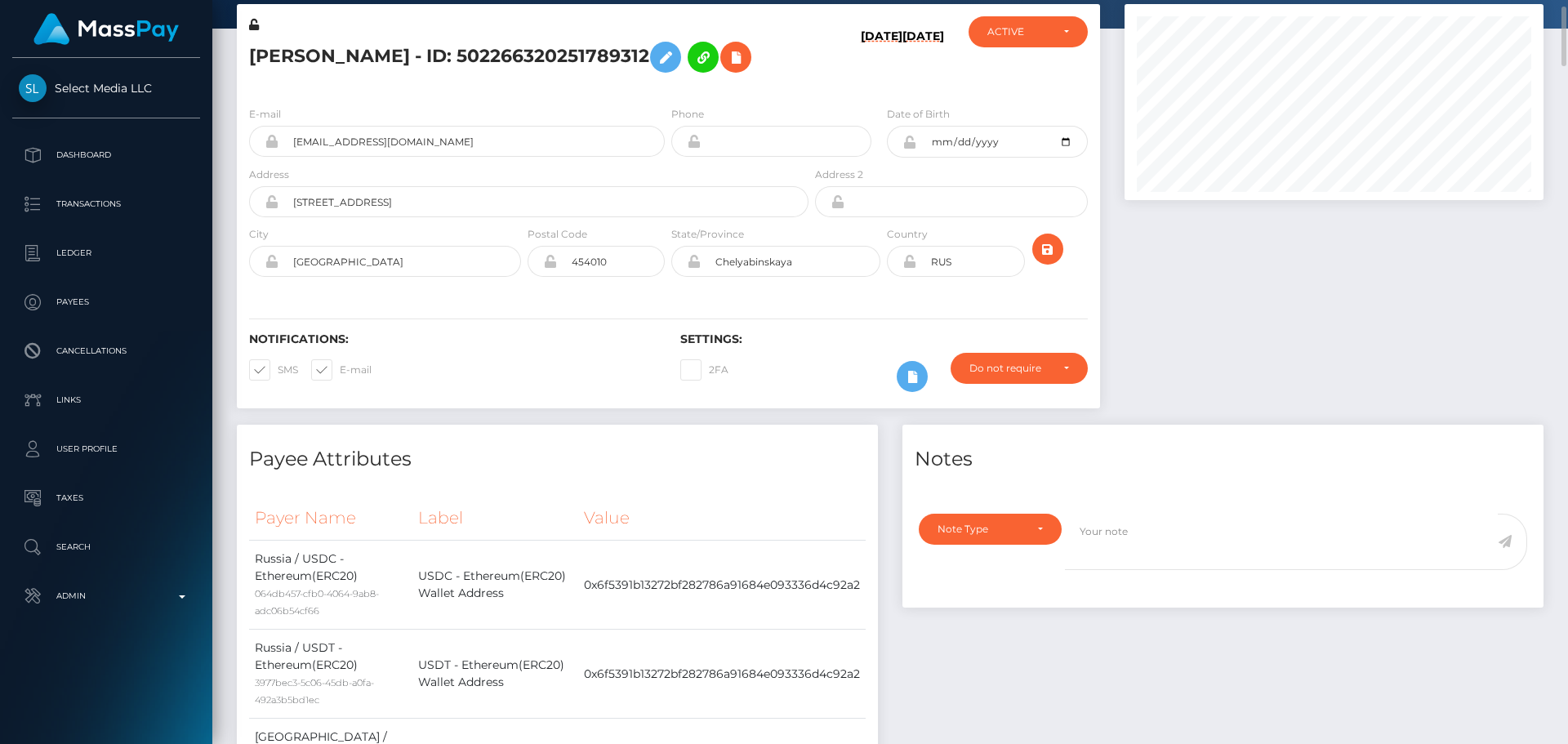
scroll to position [0, 0]
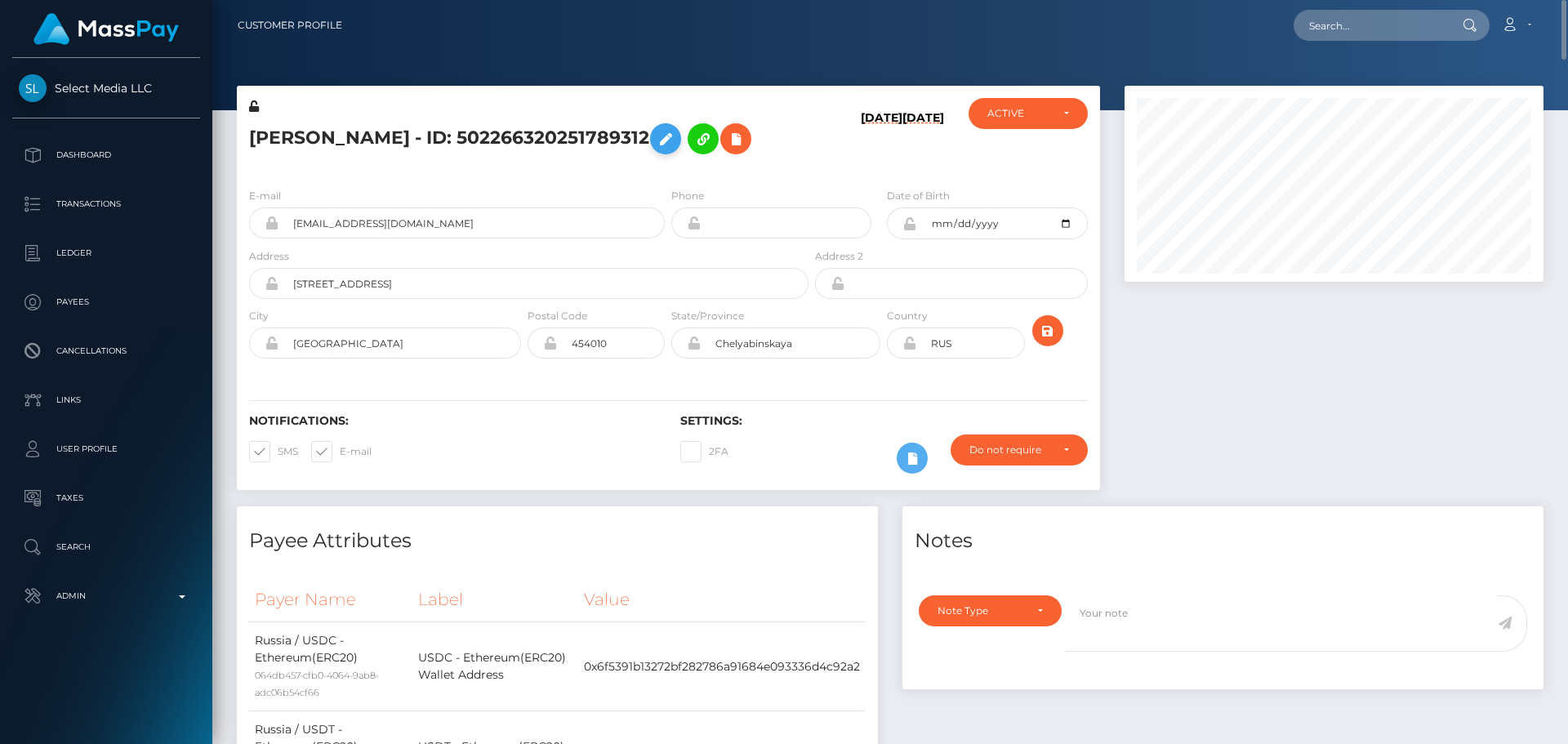
click at [676, 133] on icon at bounding box center [665, 139] width 19 height 20
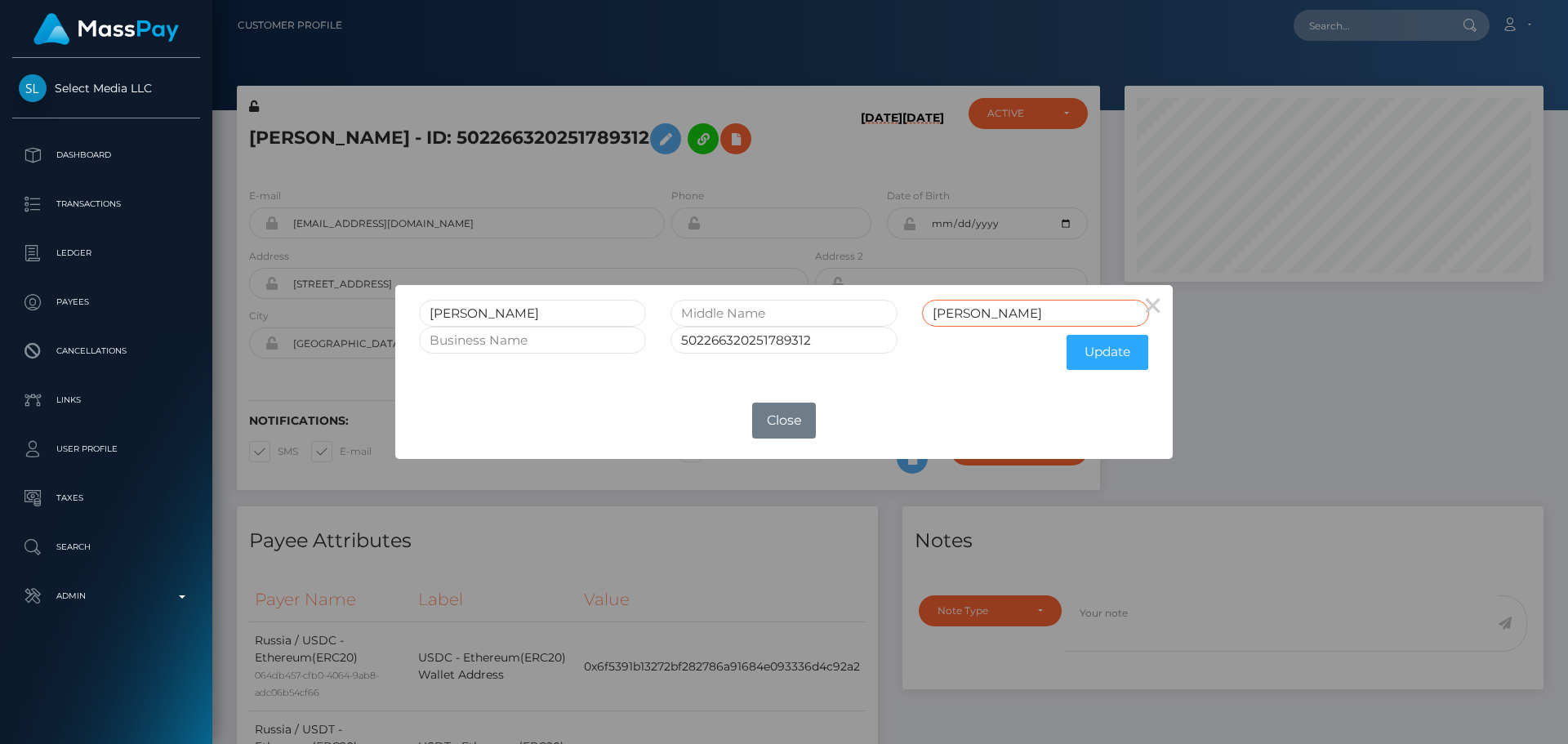
click at [943, 312] on input "Covin" at bounding box center [1035, 313] width 227 height 27
type input "Kovin"
click at [756, 318] on input "text" at bounding box center [784, 313] width 227 height 27
paste input "ALEXANDROVICH"
click at [698, 312] on input "ALEXANDROVICH" at bounding box center [784, 313] width 227 height 27
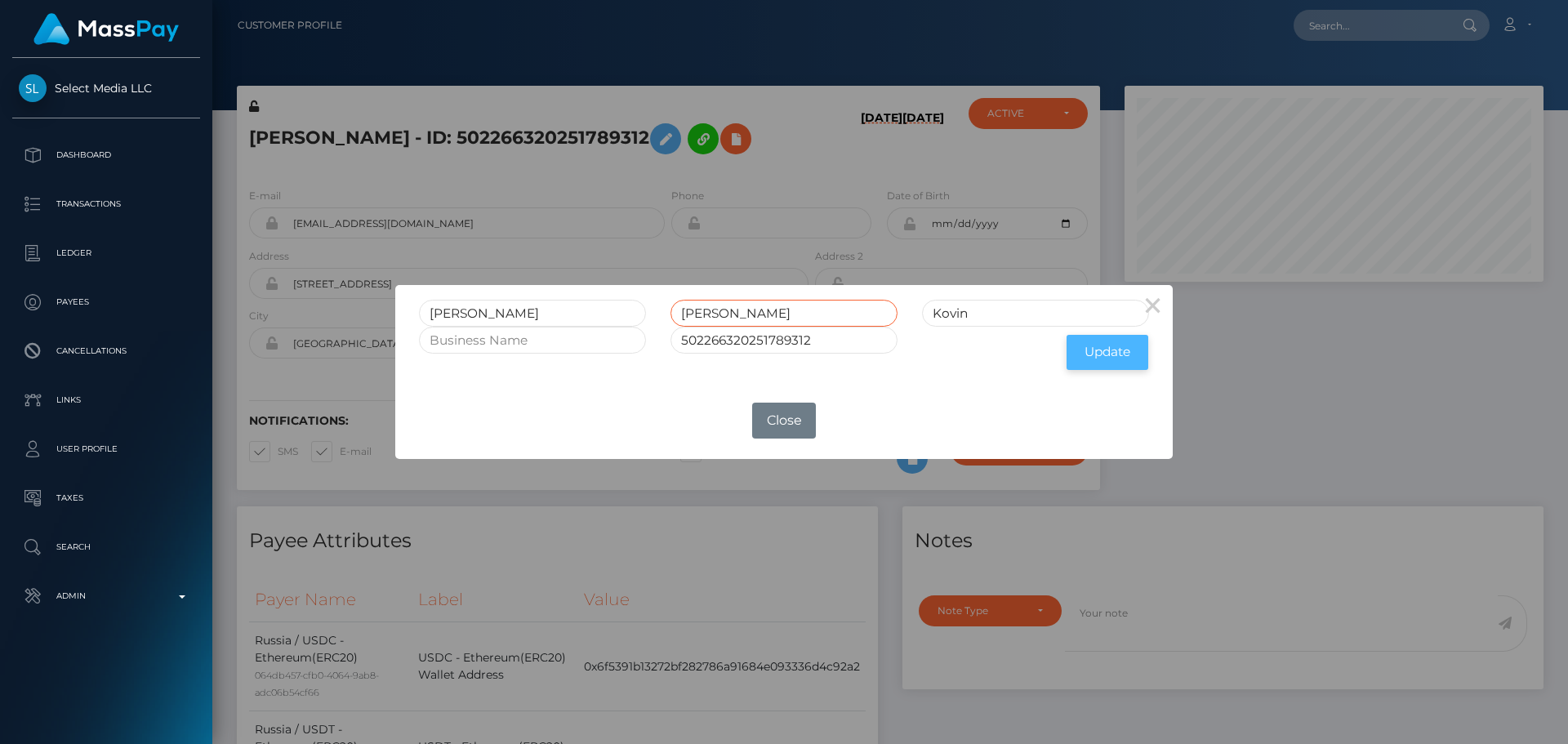
type input "Alexandrovich"
click at [1093, 361] on button "Update" at bounding box center [1107, 352] width 81 height 35
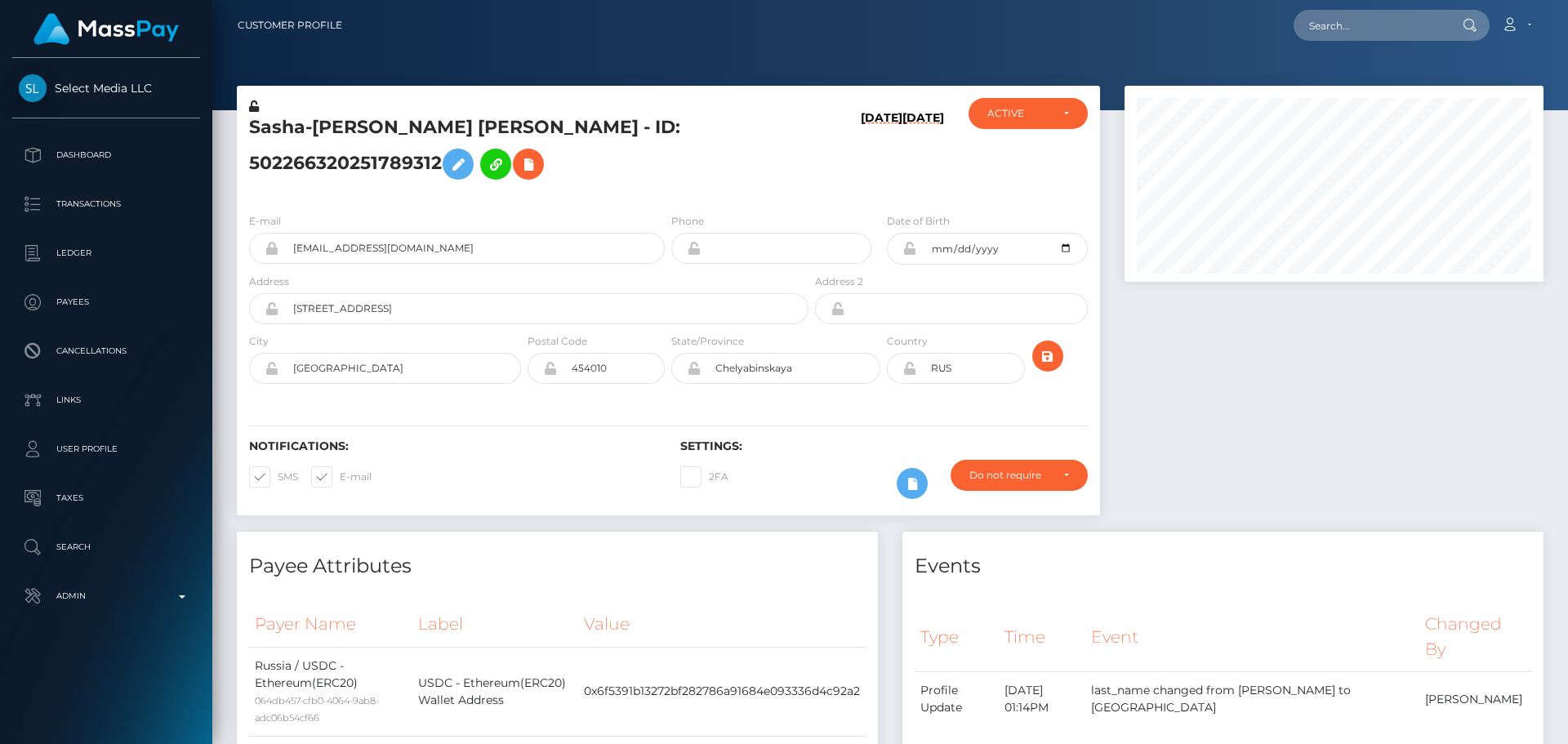
scroll to position [196, 420]
click at [664, 153] on h5 "Sasha-[PERSON_NAME] [PERSON_NAME] - ID: 502266320251789312" at bounding box center [524, 151] width 550 height 73
click at [256, 108] on icon at bounding box center [254, 106] width 10 height 11
click at [909, 251] on icon at bounding box center [909, 249] width 14 height 13
click at [1050, 352] on icon "submit" at bounding box center [1048, 356] width 19 height 20
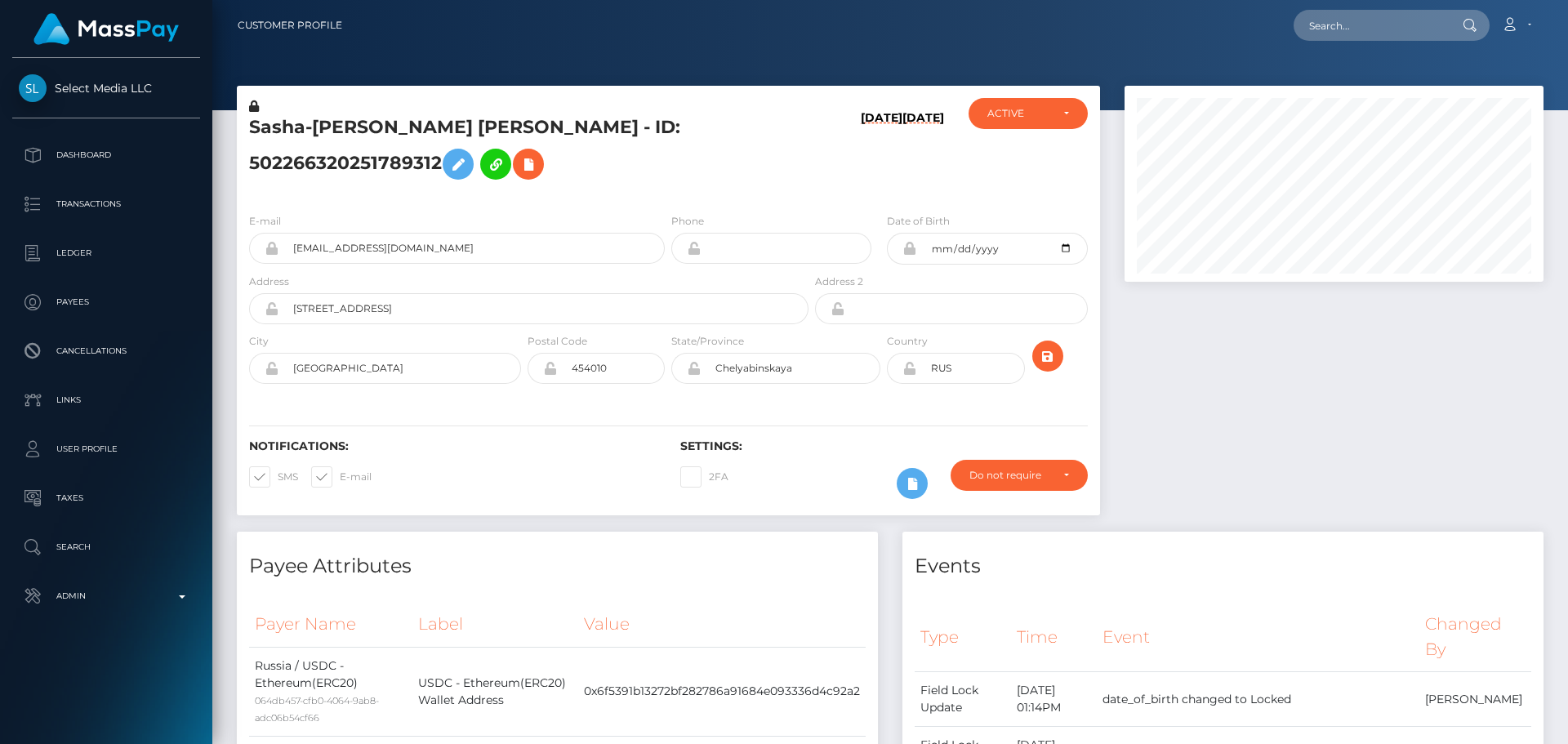
scroll to position [196, 420]
click at [459, 306] on input "[STREET_ADDRESS]" at bounding box center [544, 308] width 530 height 31
paste input "Despota Dunđa"
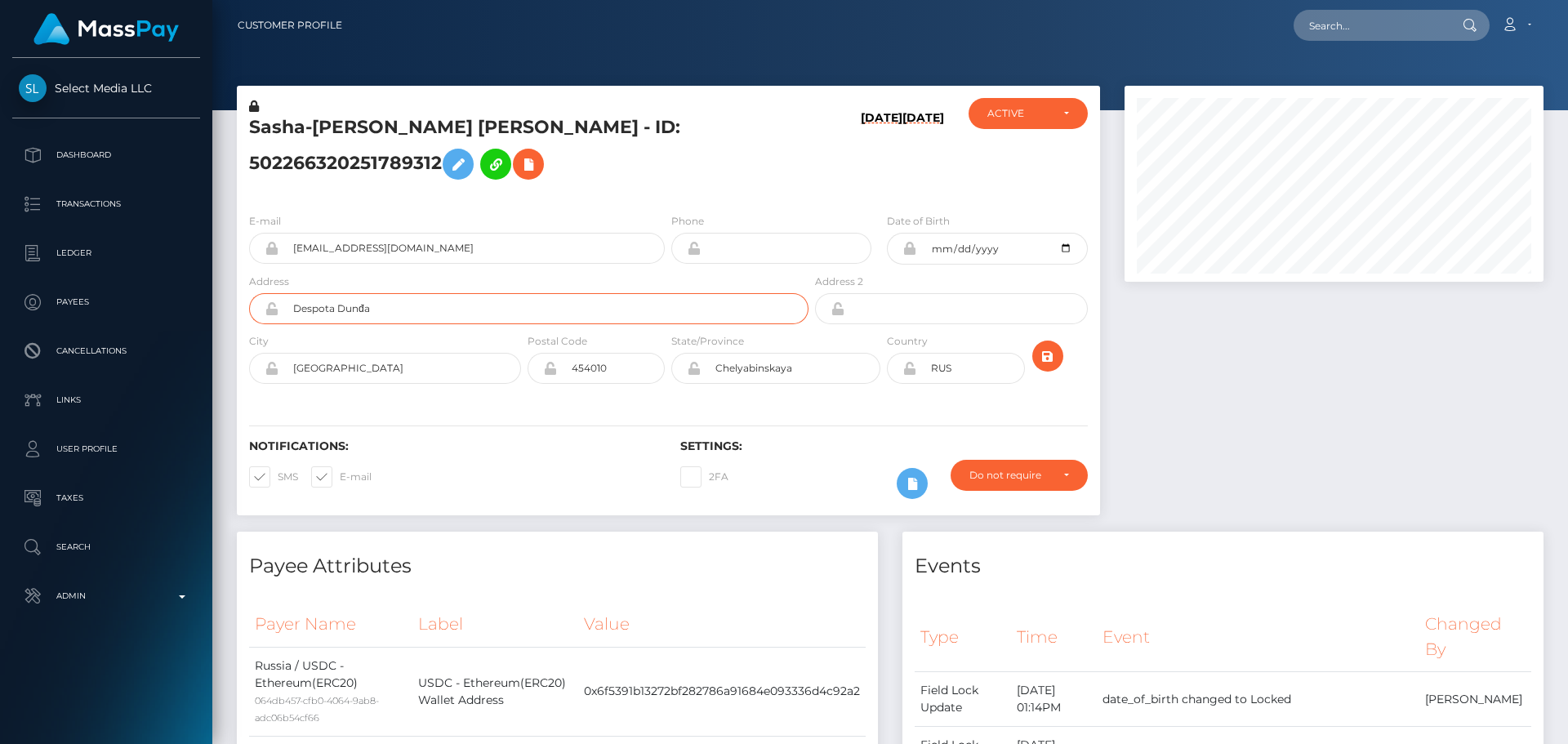
click at [362, 308] on input "Despota Dunđa" at bounding box center [544, 308] width 530 height 31
click at [504, 309] on input "Despota Dunda" at bounding box center [544, 308] width 530 height 31
paste input "12–15"
type input "Despota [PERSON_NAME] 12–15"
click at [460, 416] on div "Notifications: SMS E-mail Settings: 2FA" at bounding box center [668, 458] width 863 height 115
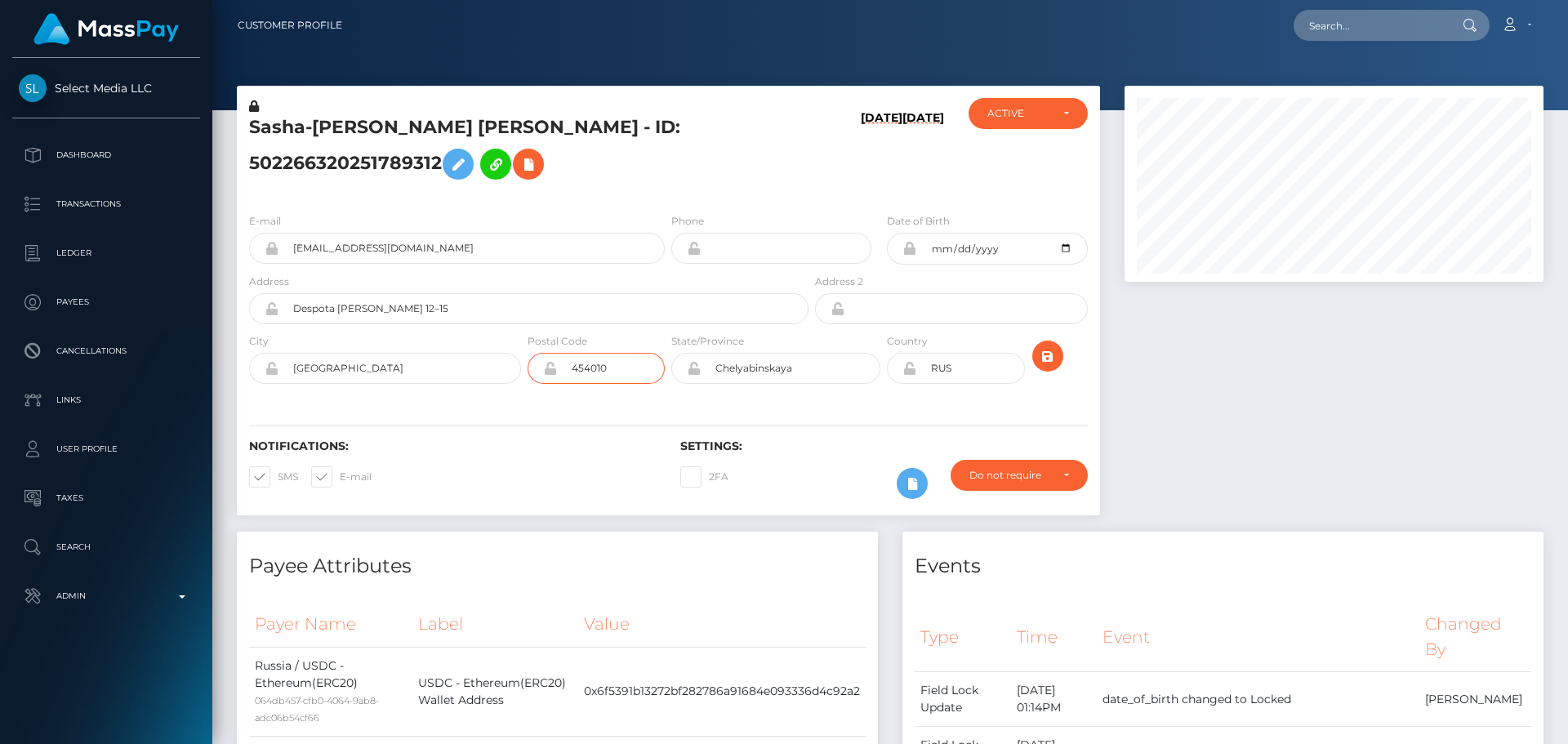
click at [635, 372] on input "454010" at bounding box center [611, 369] width 108 height 31
paste input "1100"
type input "11000"
click at [549, 449] on h6 "Notifications:" at bounding box center [452, 446] width 407 height 14
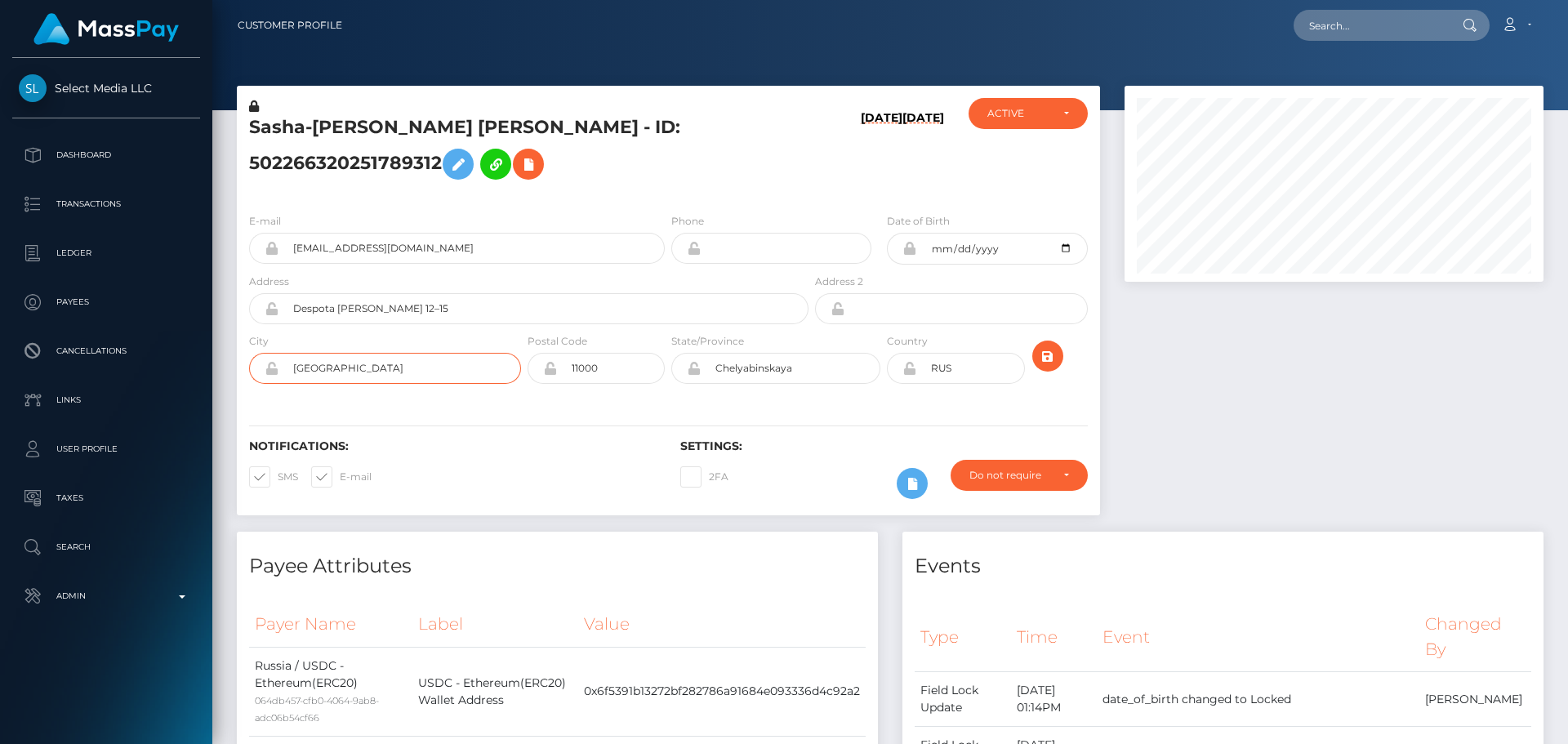
click at [430, 365] on input "Chelyabinsk" at bounding box center [399, 369] width 242 height 31
paste input "Belgrade"
type input "Belgrade"
click at [819, 362] on input "Chelyabinskaya" at bounding box center [791, 369] width 180 height 31
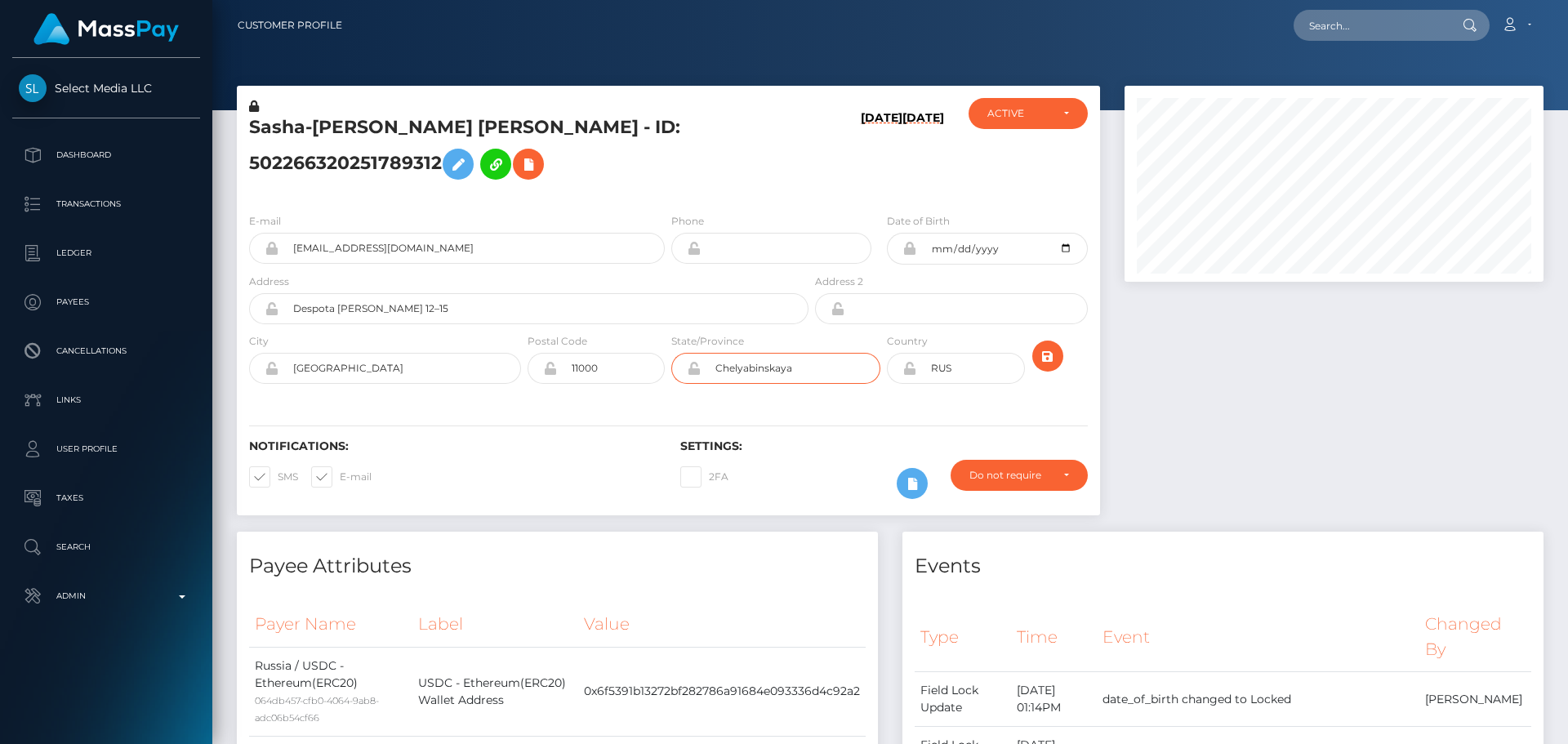
click at [819, 362] on input "Chelyabinskaya" at bounding box center [791, 369] width 180 height 31
paste input "Belgrade"
type input "Belgrade"
click at [655, 420] on div "Notifications: SMS E-mail Settings: 2FA" at bounding box center [668, 458] width 863 height 115
click at [974, 371] on input "RUS" at bounding box center [970, 369] width 108 height 31
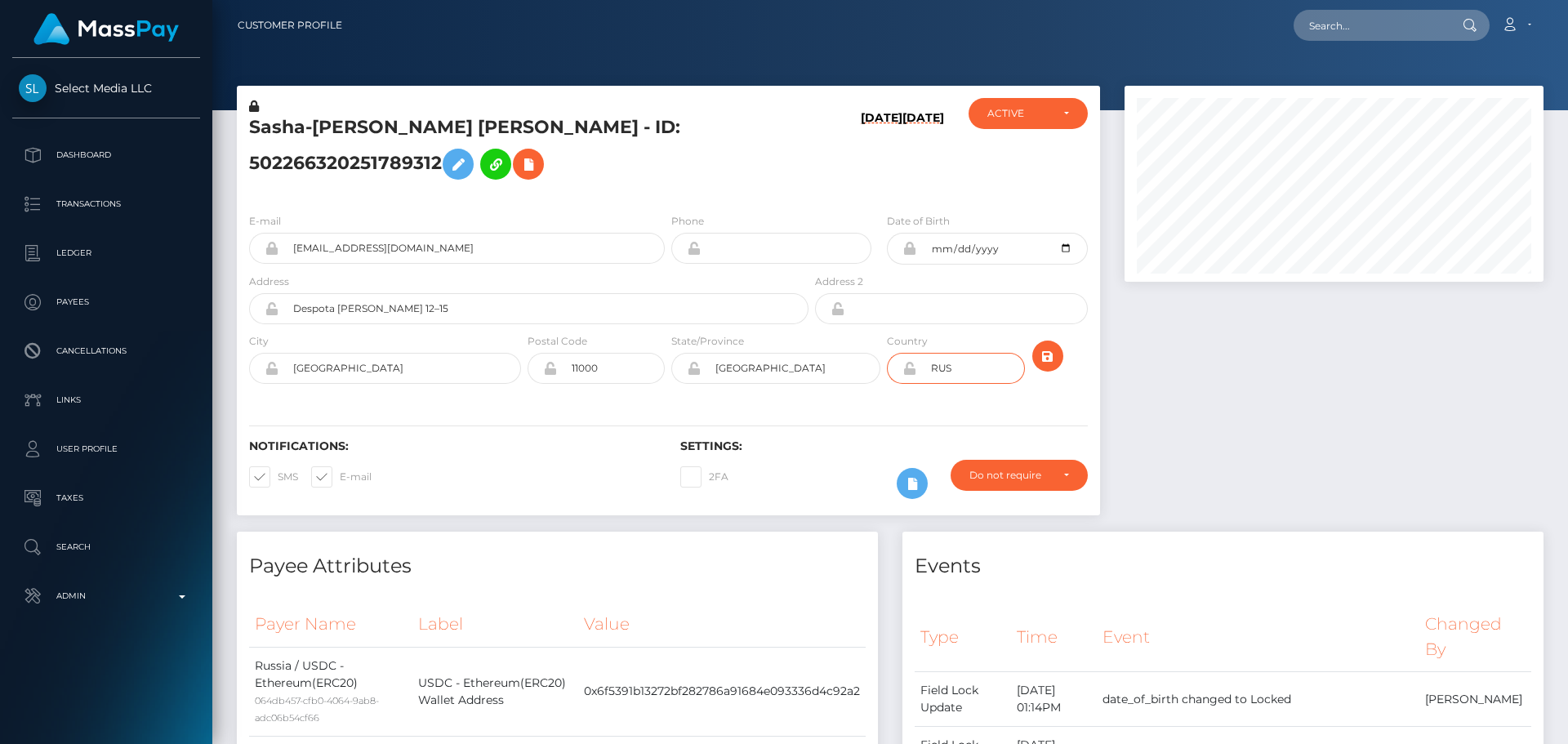
click at [974, 371] on input "RUS" at bounding box center [970, 369] width 108 height 31
paste input "SRB"
type input "SRB"
click at [867, 403] on div "Notifications: SMS E-mail Settings: 2FA" at bounding box center [668, 458] width 863 height 115
click at [1051, 357] on icon "submit" at bounding box center [1048, 356] width 19 height 20
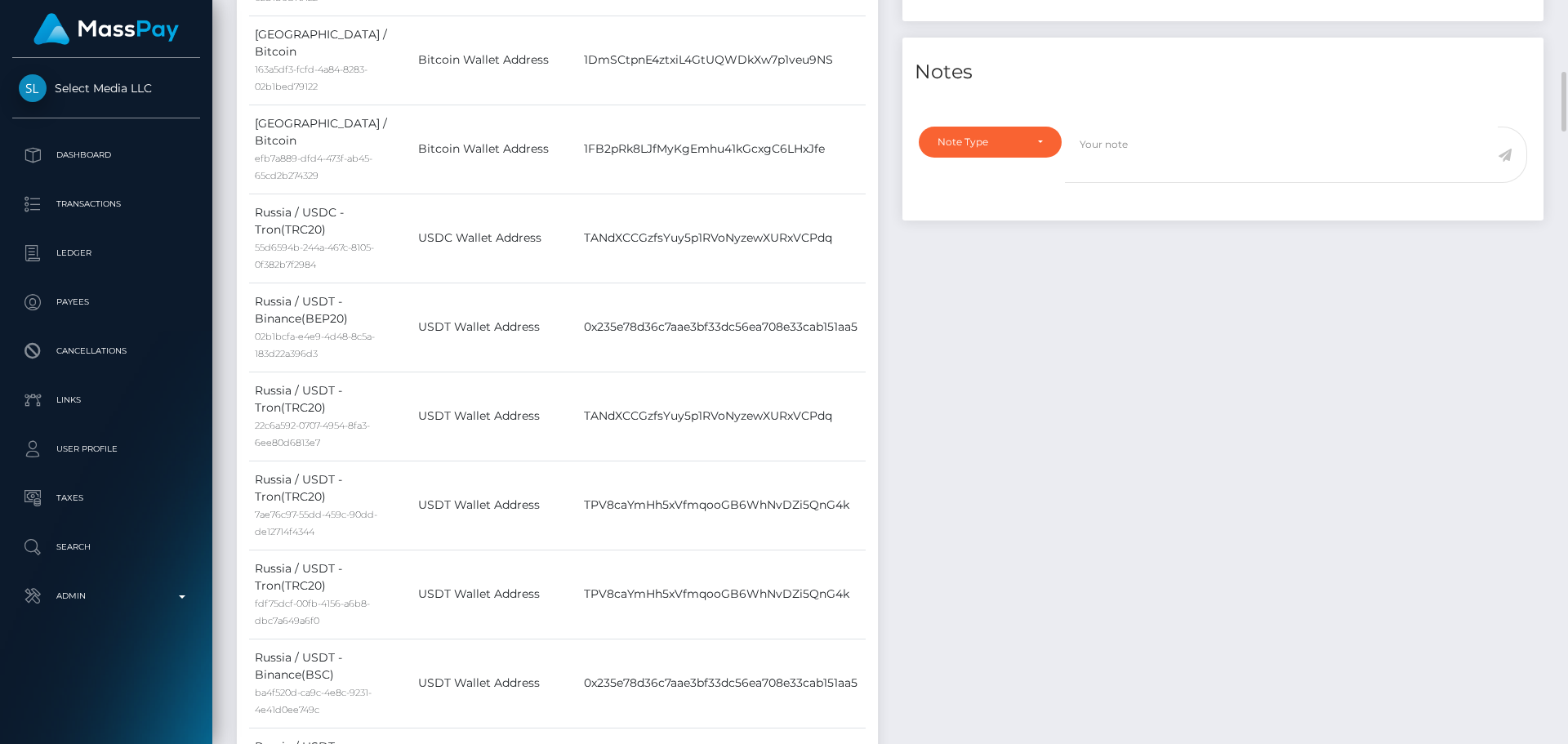
scroll to position [654, 0]
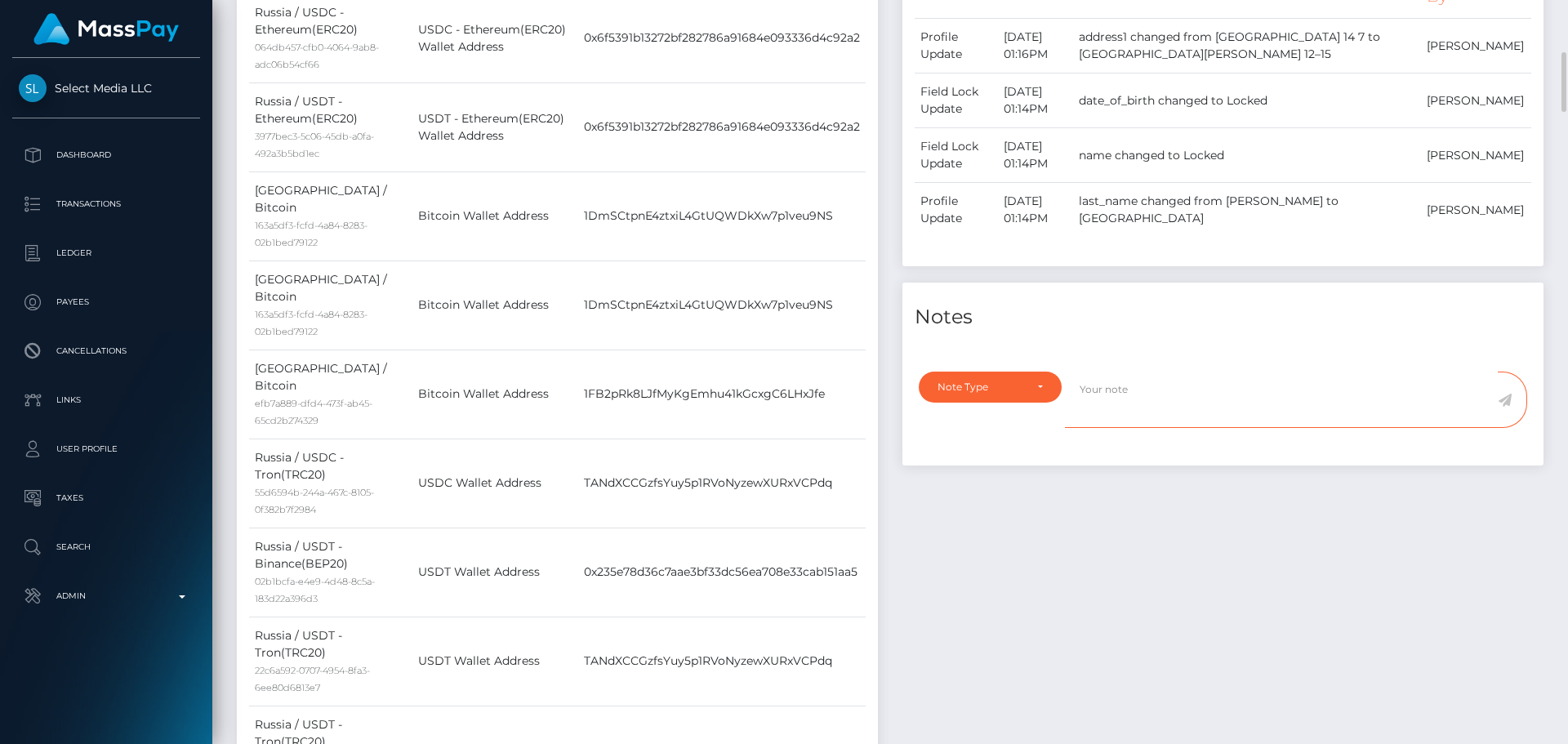
click at [1139, 415] on textarea at bounding box center [1282, 399] width 433 height 56
paste textarea "Address updated as per the provided proof."
type textarea "Address updated as per the provided proof."
click at [1022, 394] on div "Note Type" at bounding box center [981, 388] width 86 height 13
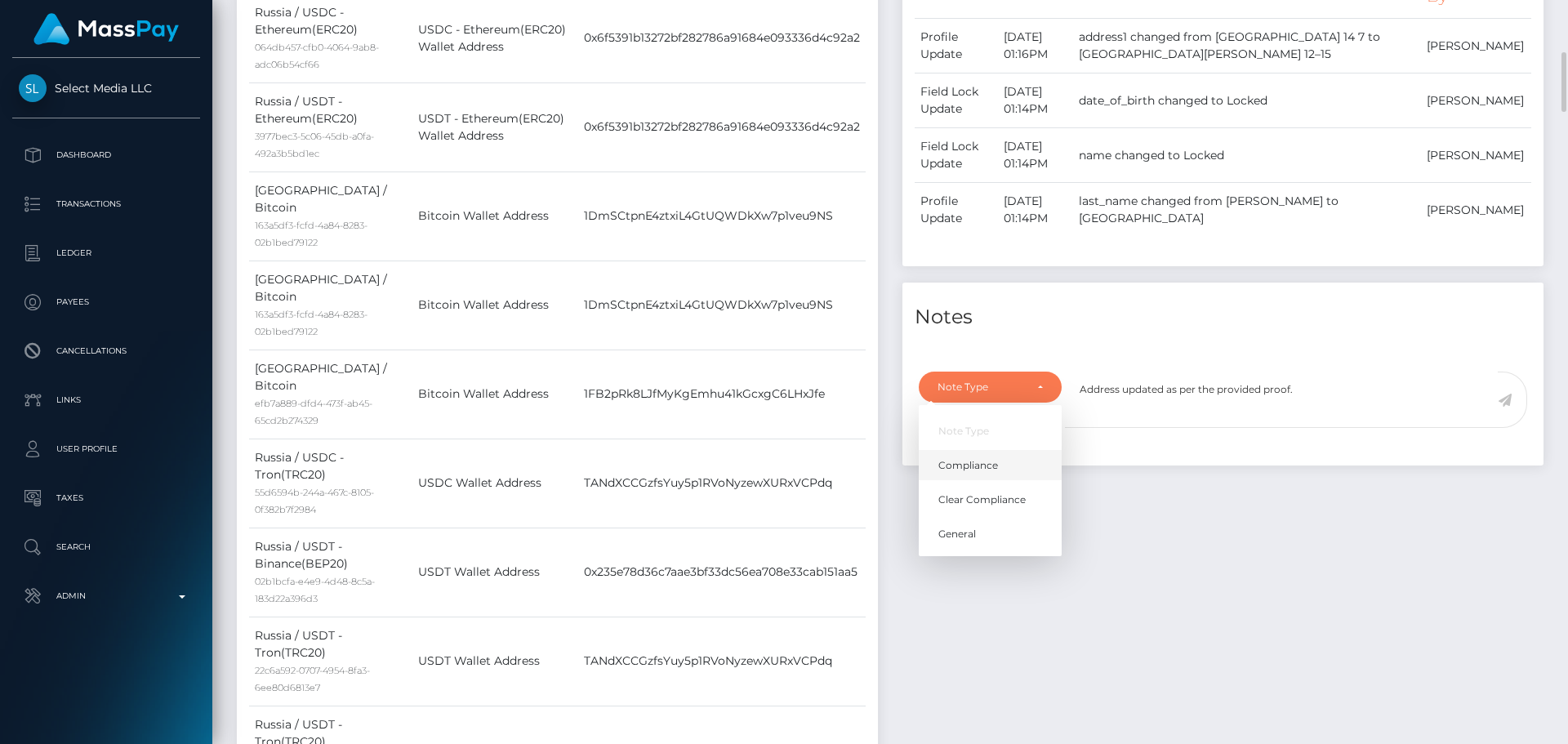
click at [994, 462] on span "Compliance" at bounding box center [968, 465] width 59 height 14
select select "COMPLIANCE"
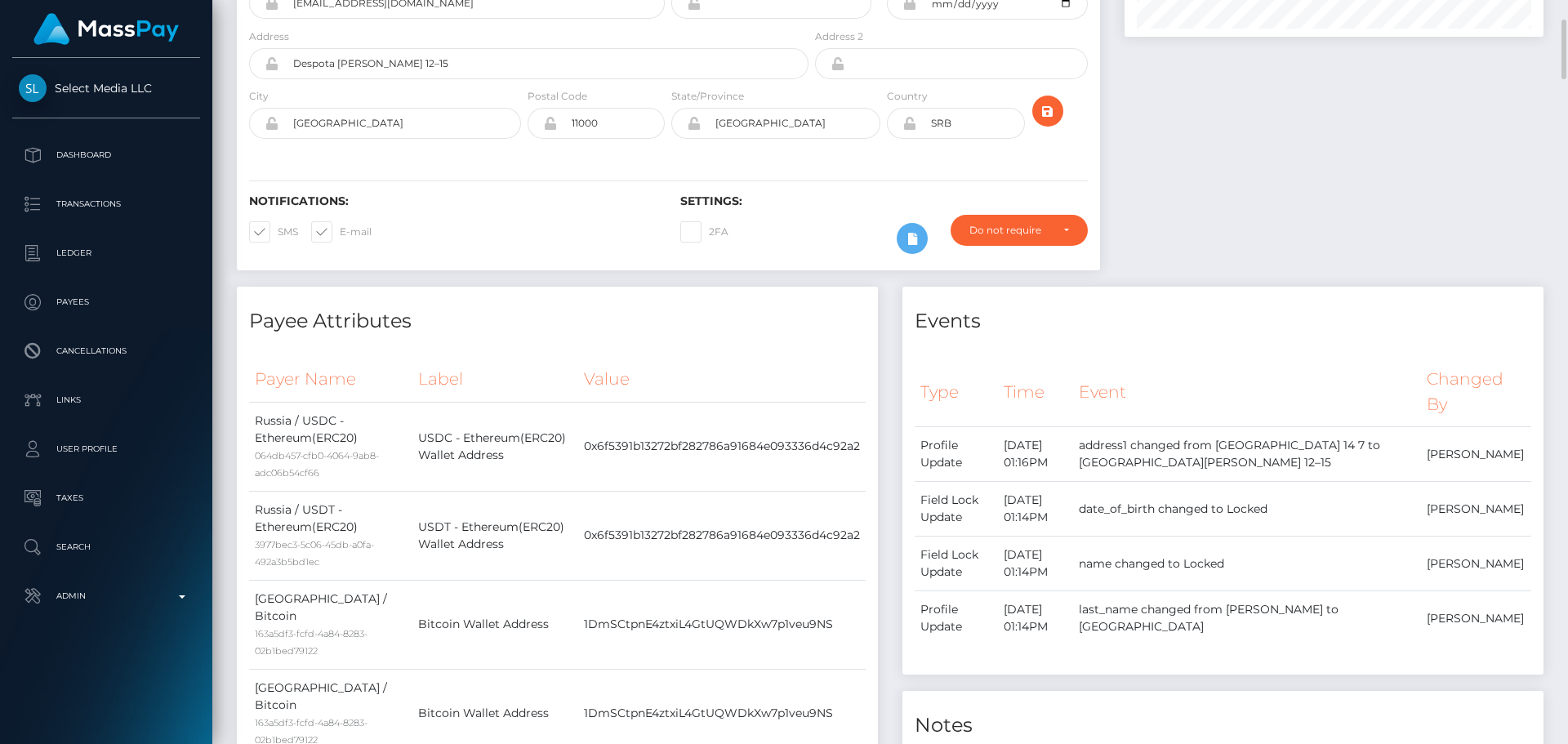
scroll to position [81, 0]
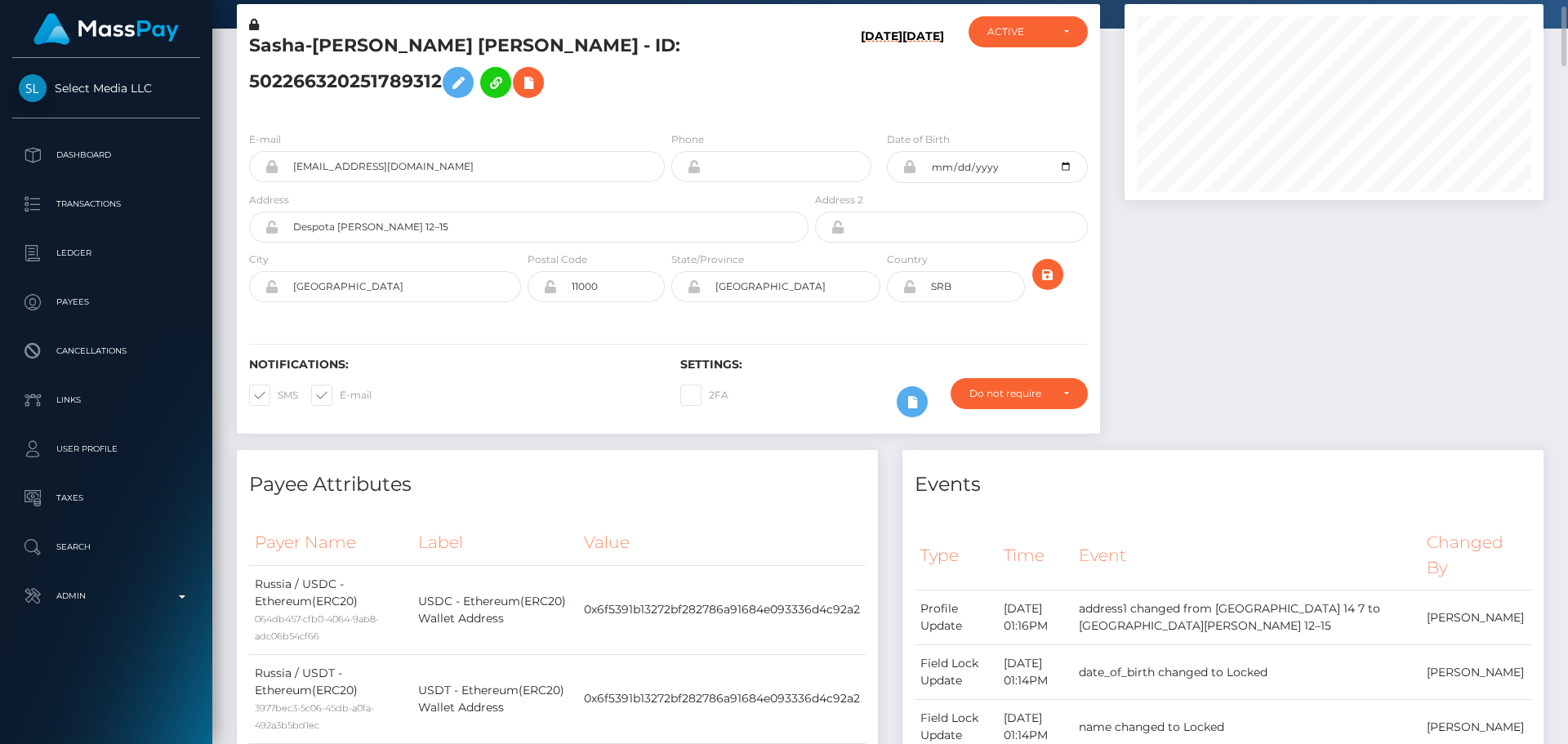
click at [910, 288] on icon at bounding box center [909, 287] width 14 height 13
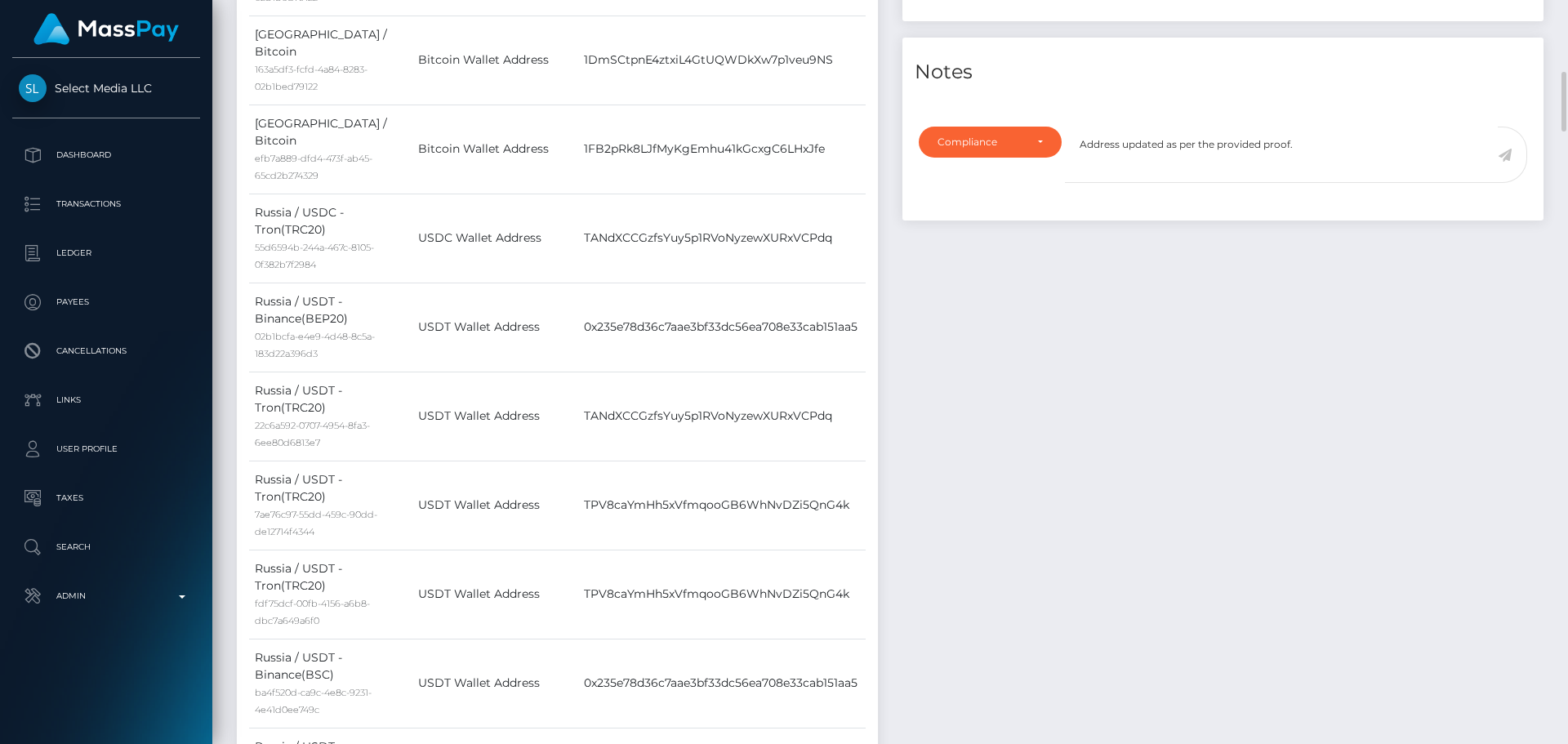
scroll to position [735, 0]
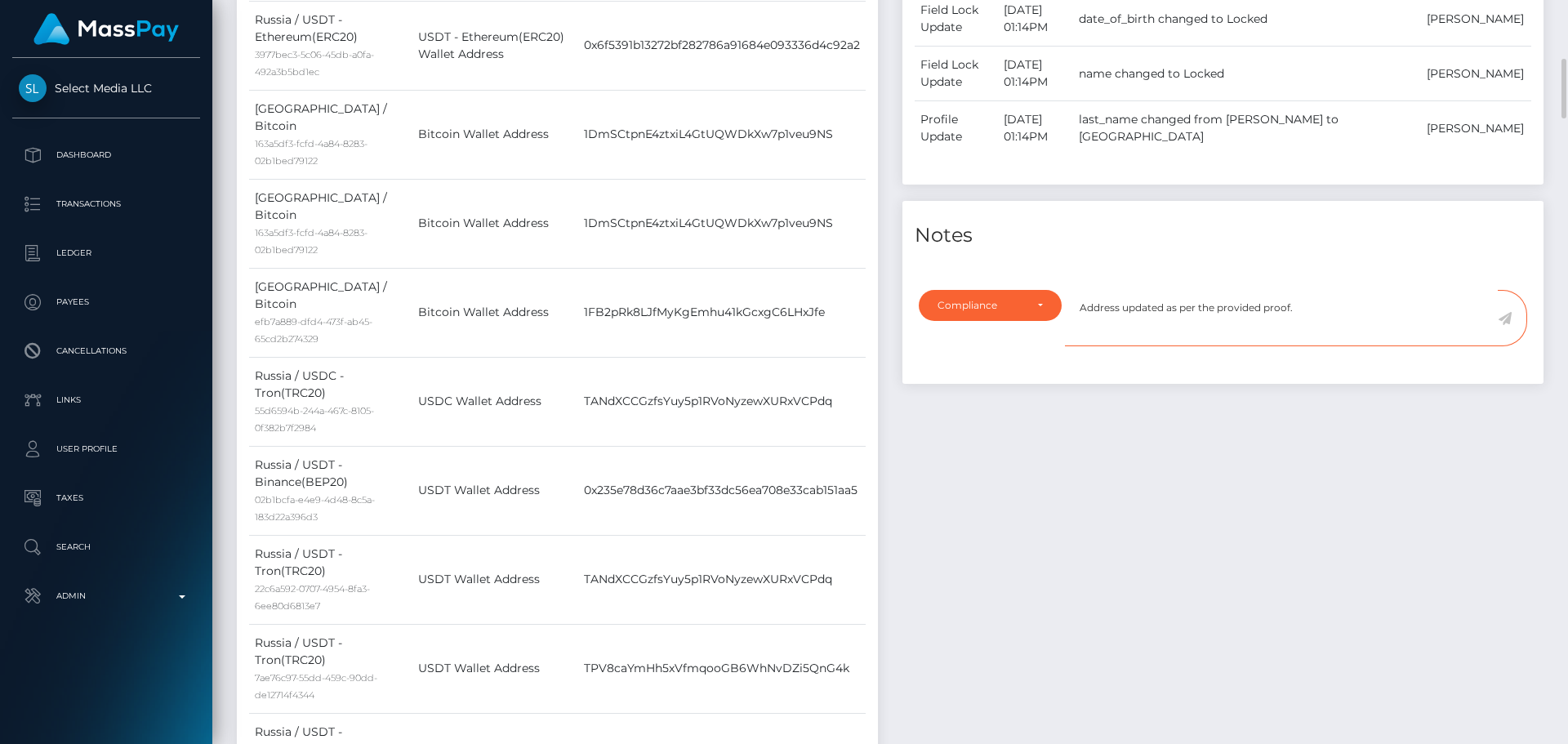
click at [1315, 323] on textarea "Address updated as per the provided proof." at bounding box center [1282, 318] width 433 height 56
click at [1504, 319] on icon at bounding box center [1505, 319] width 14 height 13
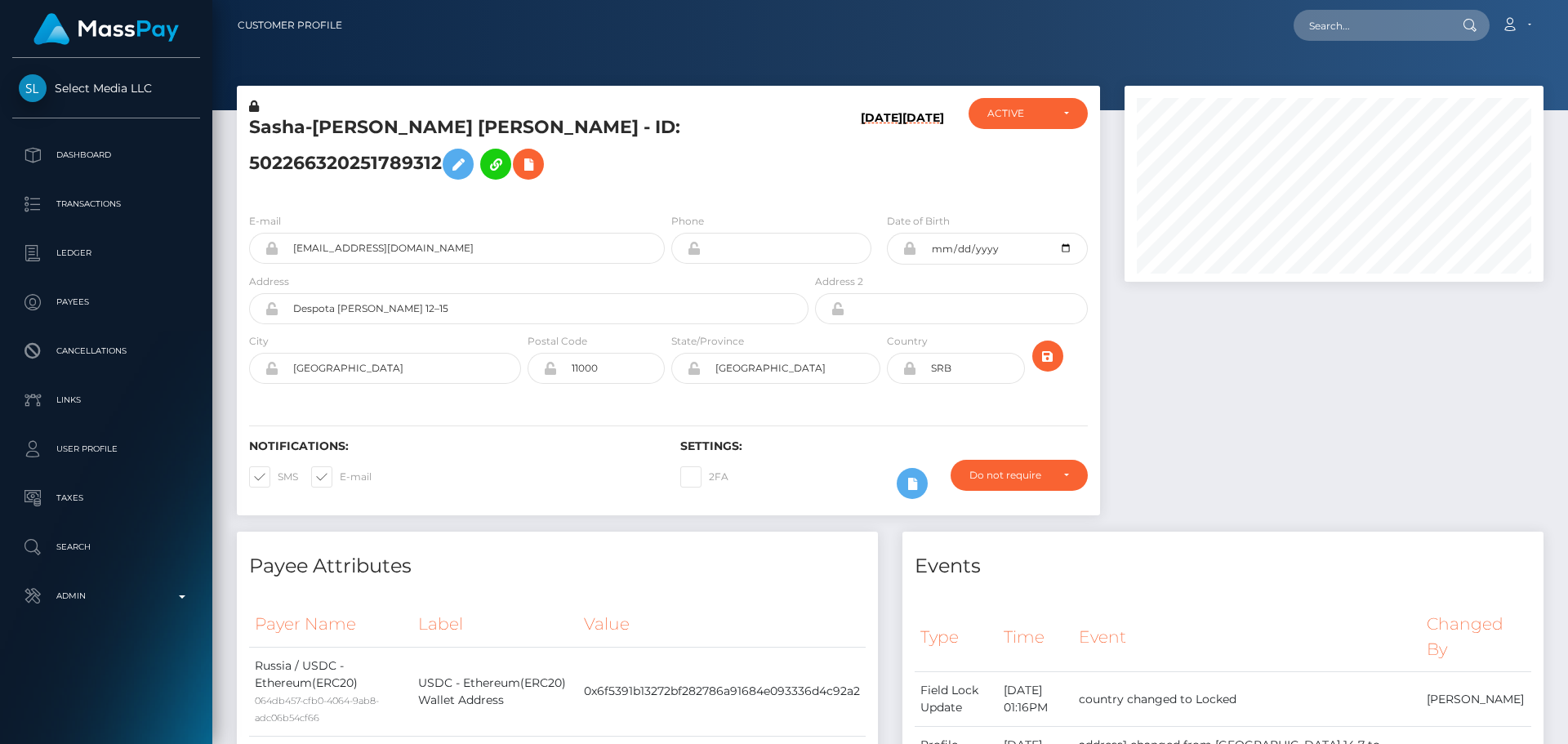
scroll to position [196, 420]
click at [635, 187] on h5 "Sasha-Denis Alexandrovich Kovin - ID: 502266320251789312" at bounding box center [524, 151] width 550 height 73
click at [671, 196] on div "Sasha-Denis Alexandrovich Kovin - ID: 502266320251789312" at bounding box center [524, 148] width 575 height 102
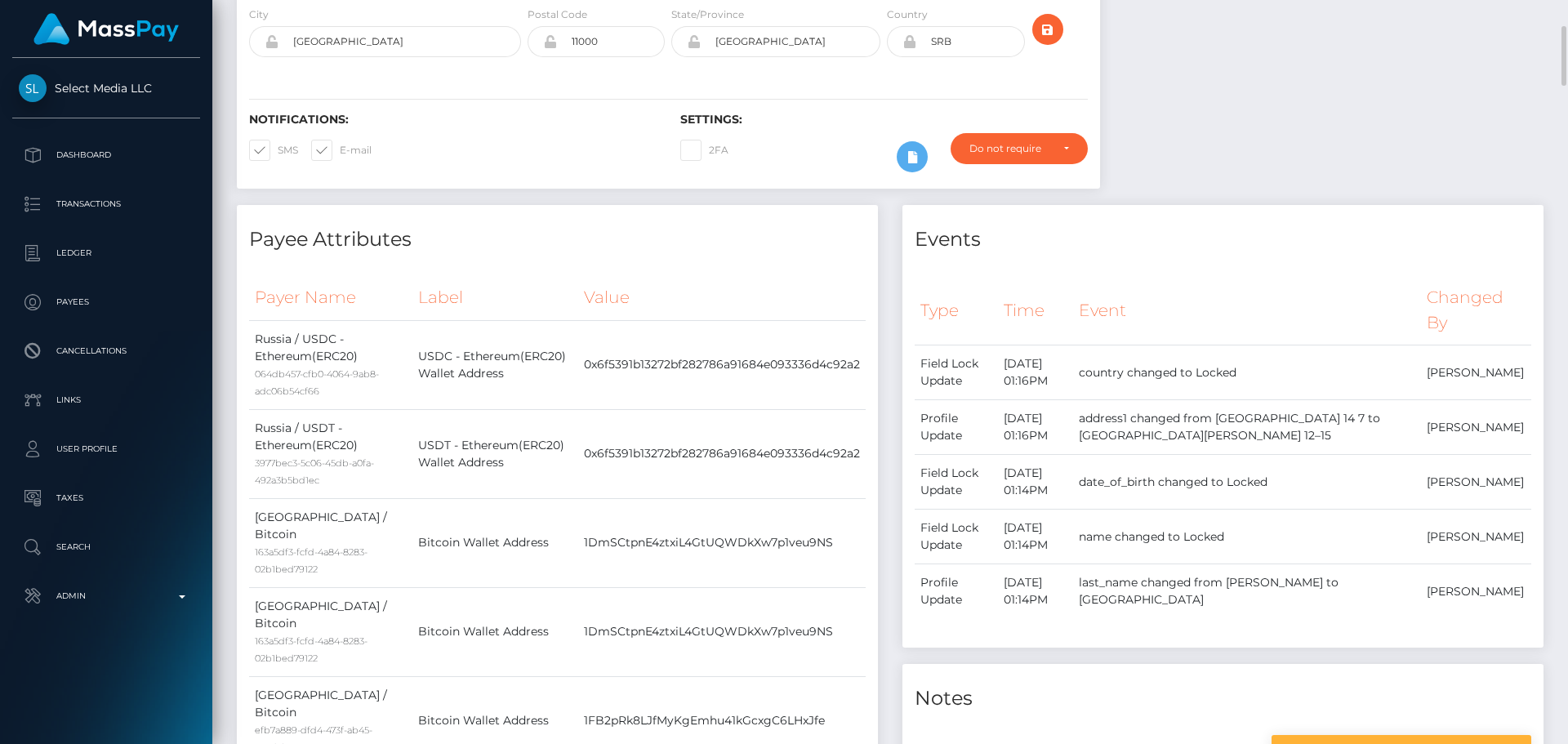
scroll to position [0, 0]
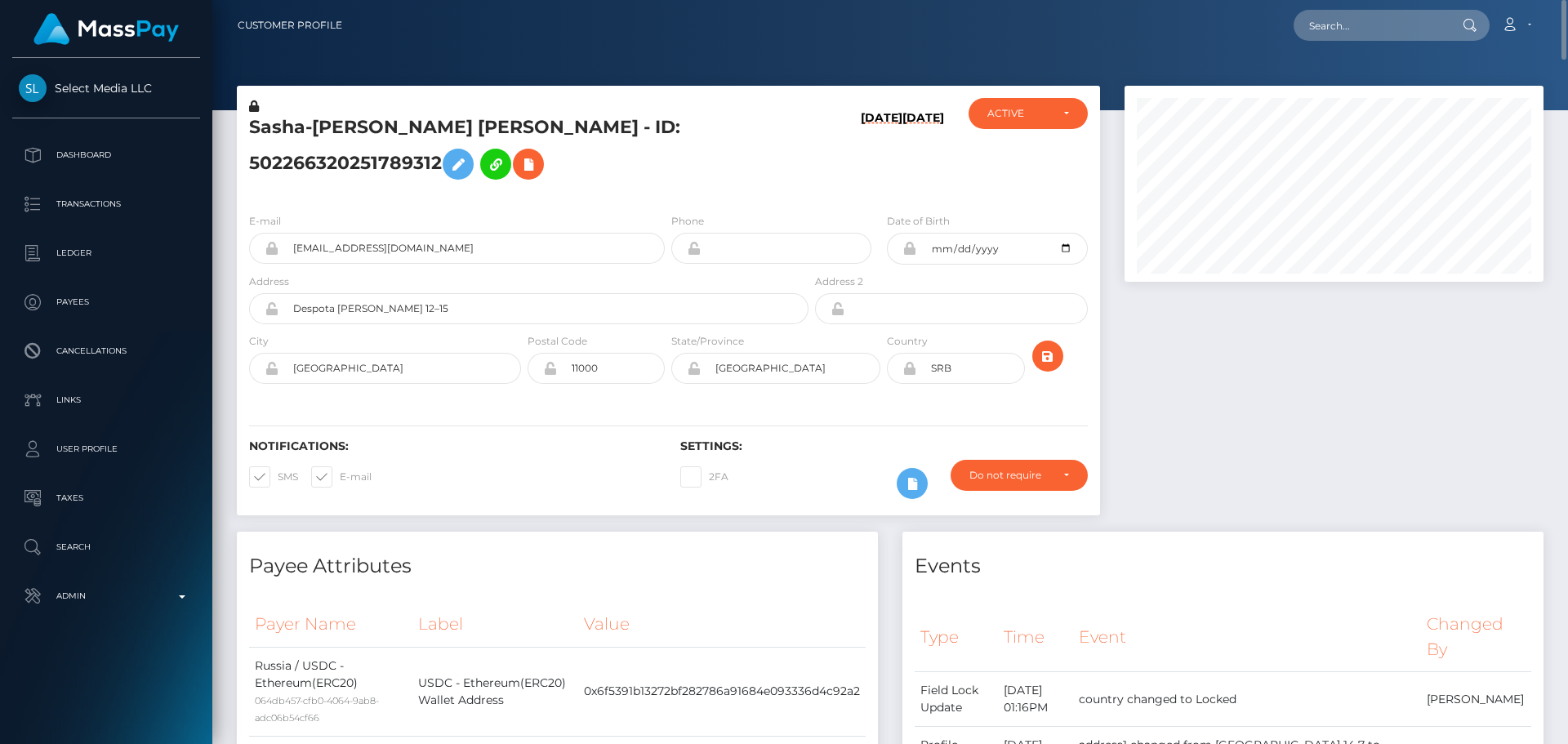
click at [408, 125] on h5 "Sasha-Denis Alexandrovich Kovin - ID: 502266320251789312" at bounding box center [524, 151] width 550 height 73
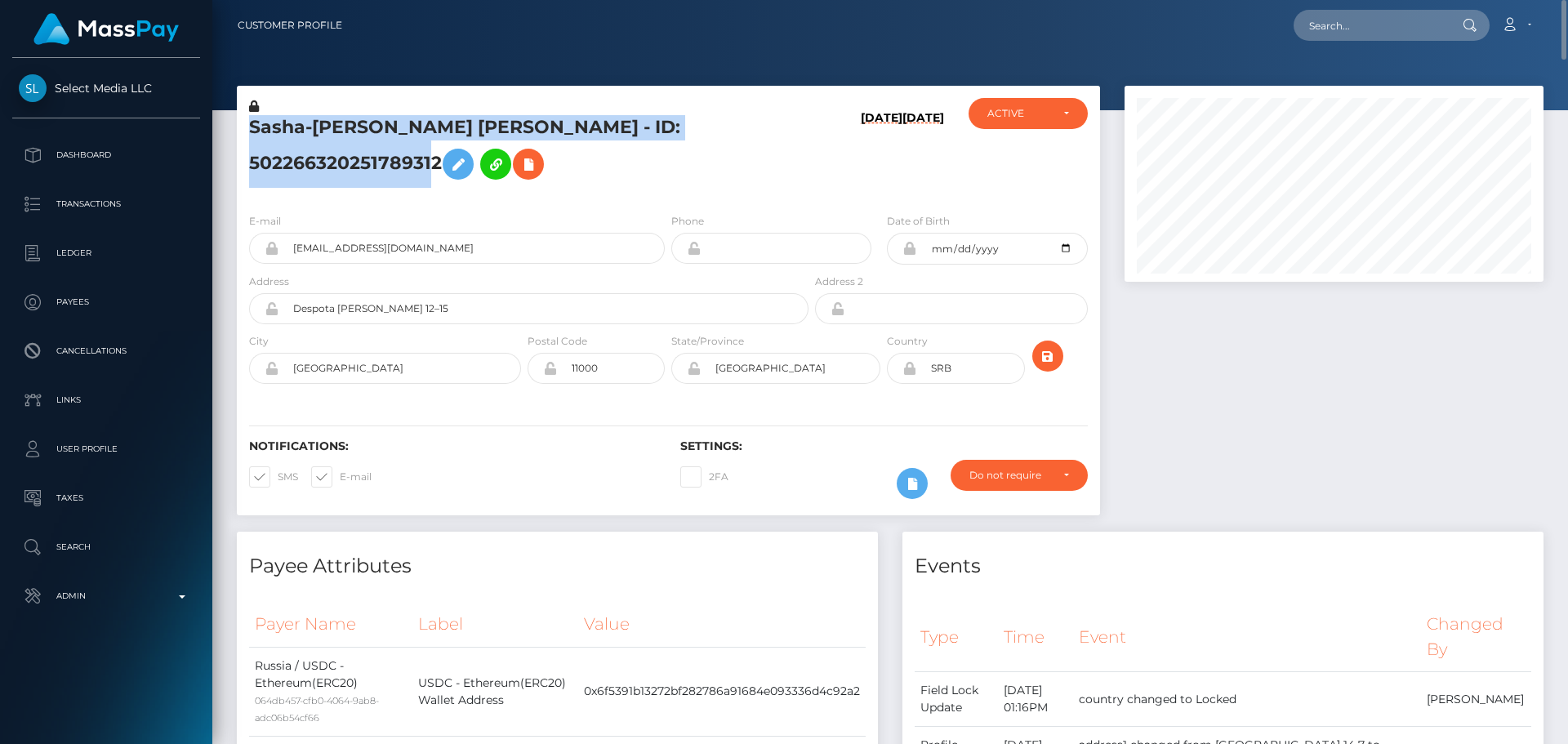
click at [408, 125] on h5 "Sasha-Denis Alexandrovich Kovin - ID: 502266320251789312" at bounding box center [524, 151] width 550 height 73
copy h5 "Sasha-Denis Alexandrovich Kovin - ID: 502266320251789312"
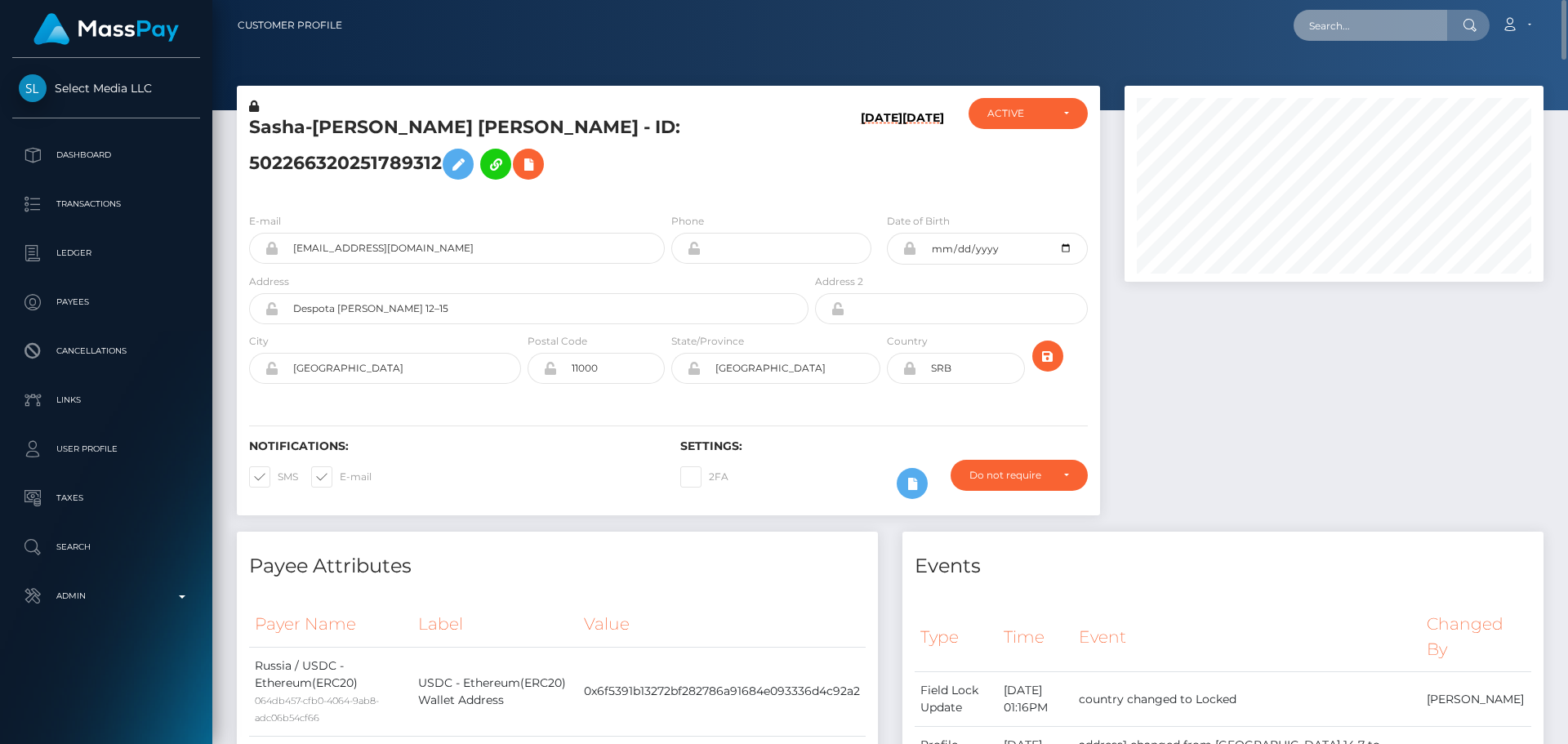
click at [1351, 29] on input "text" at bounding box center [1371, 25] width 153 height 31
paste input "692843722433376256"
type input "692843722433376256"
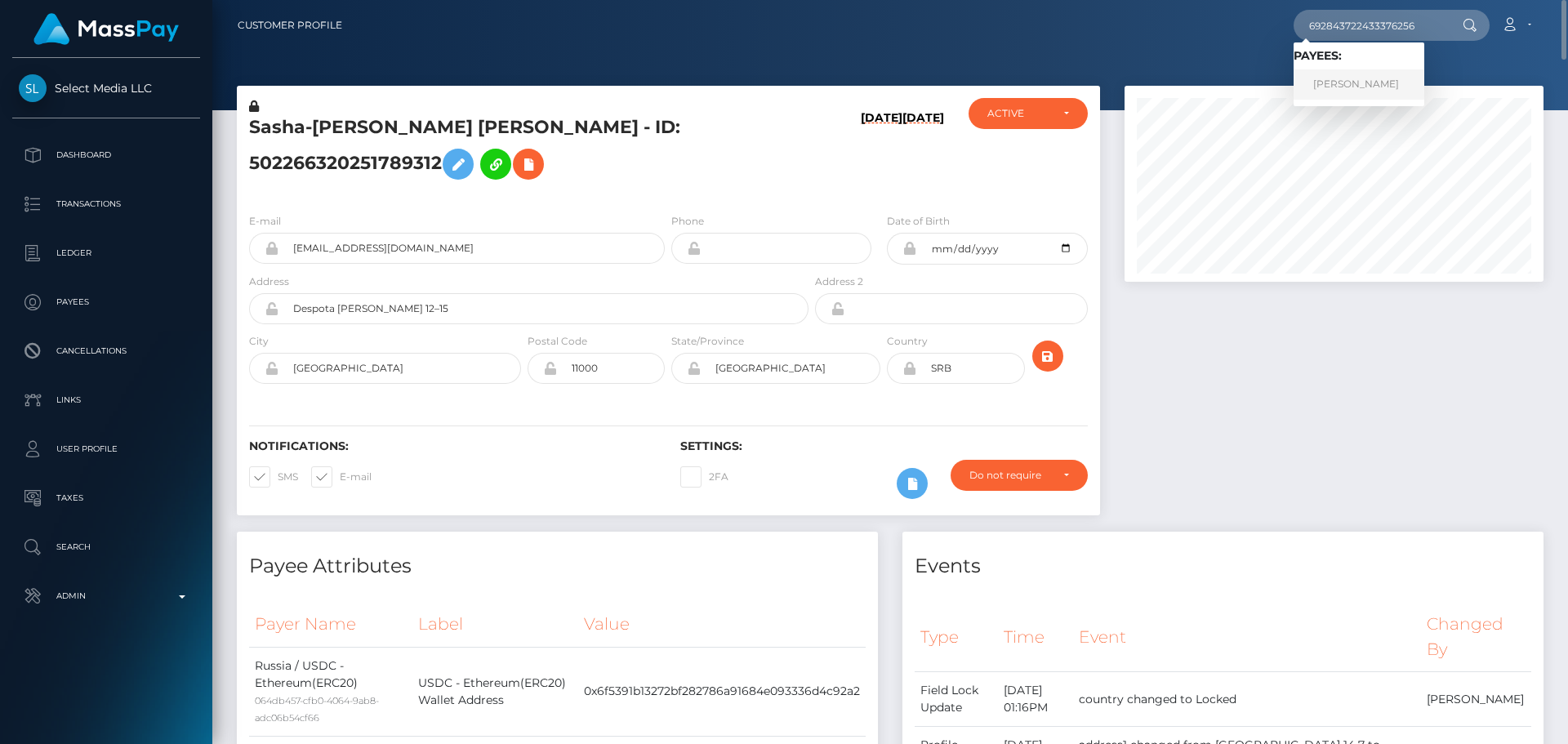
click at [1340, 91] on link "Svetlana Iastrebova" at bounding box center [1359, 85] width 131 height 31
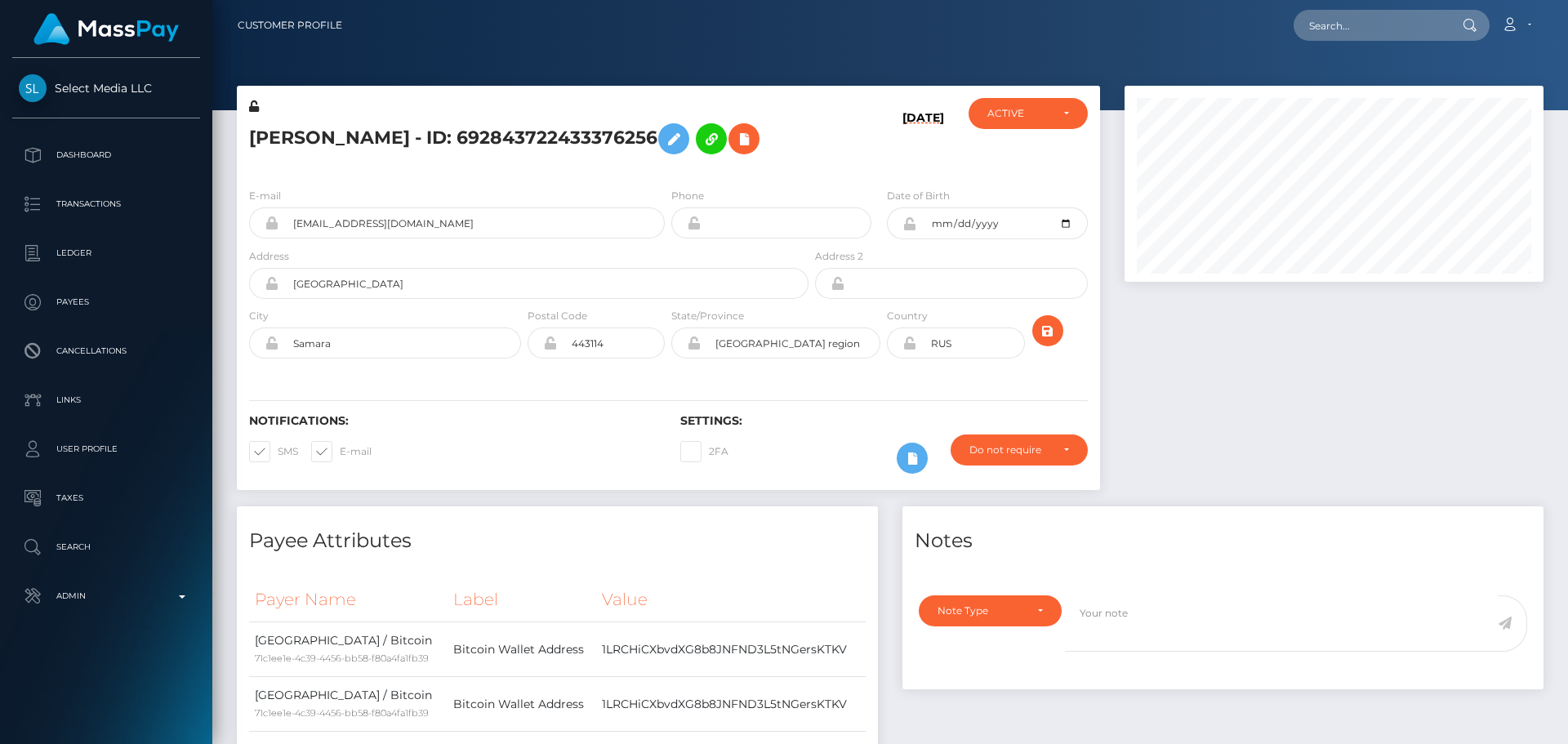
scroll to position [196, 420]
click at [839, 142] on div "[DATE]" at bounding box center [884, 136] width 144 height 77
drag, startPoint x: 782, startPoint y: 171, endPoint x: 794, endPoint y: 169, distance: 12.2
click at [782, 172] on div "[PERSON_NAME] - ID: 692843722433376256" at bounding box center [524, 136] width 575 height 77
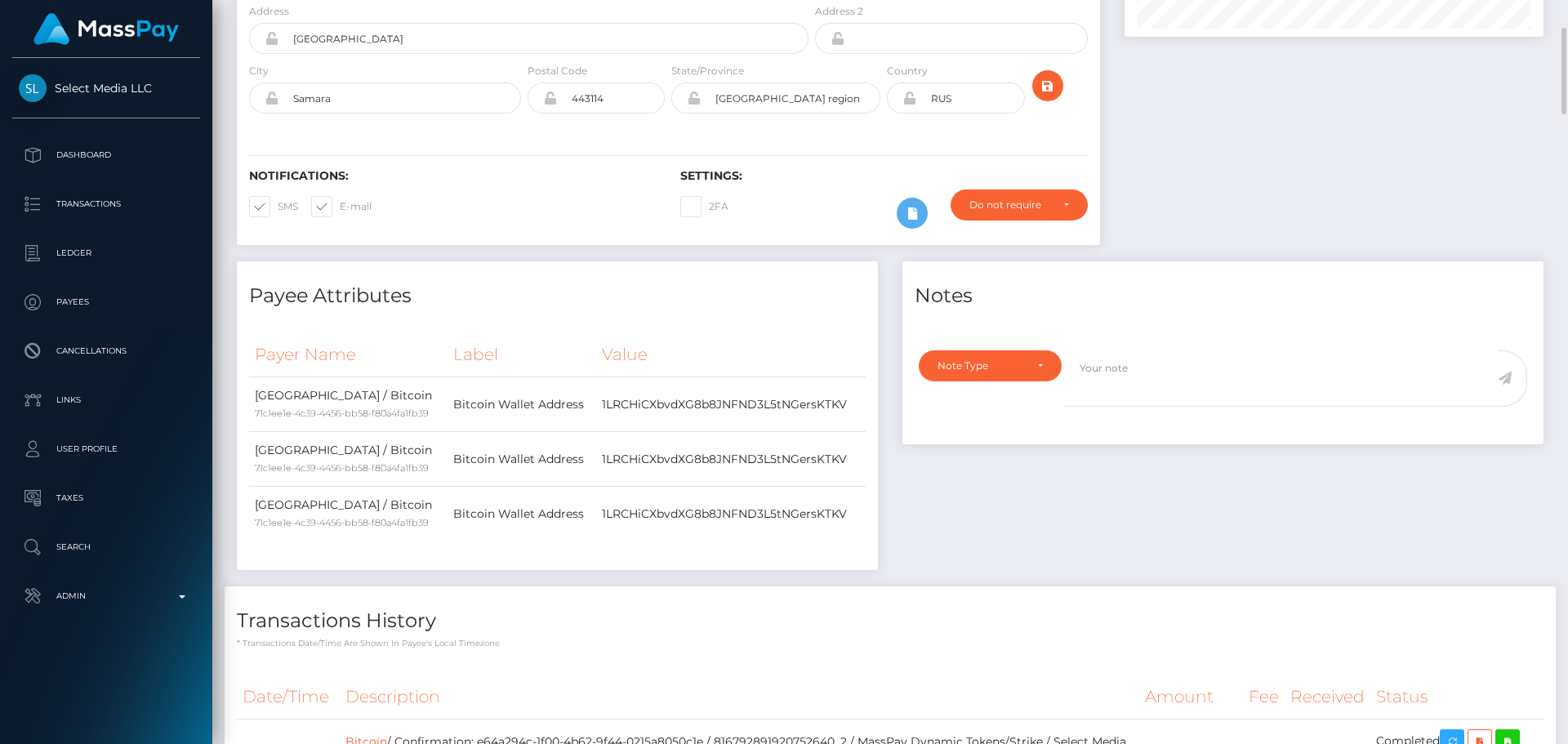
scroll to position [81, 0]
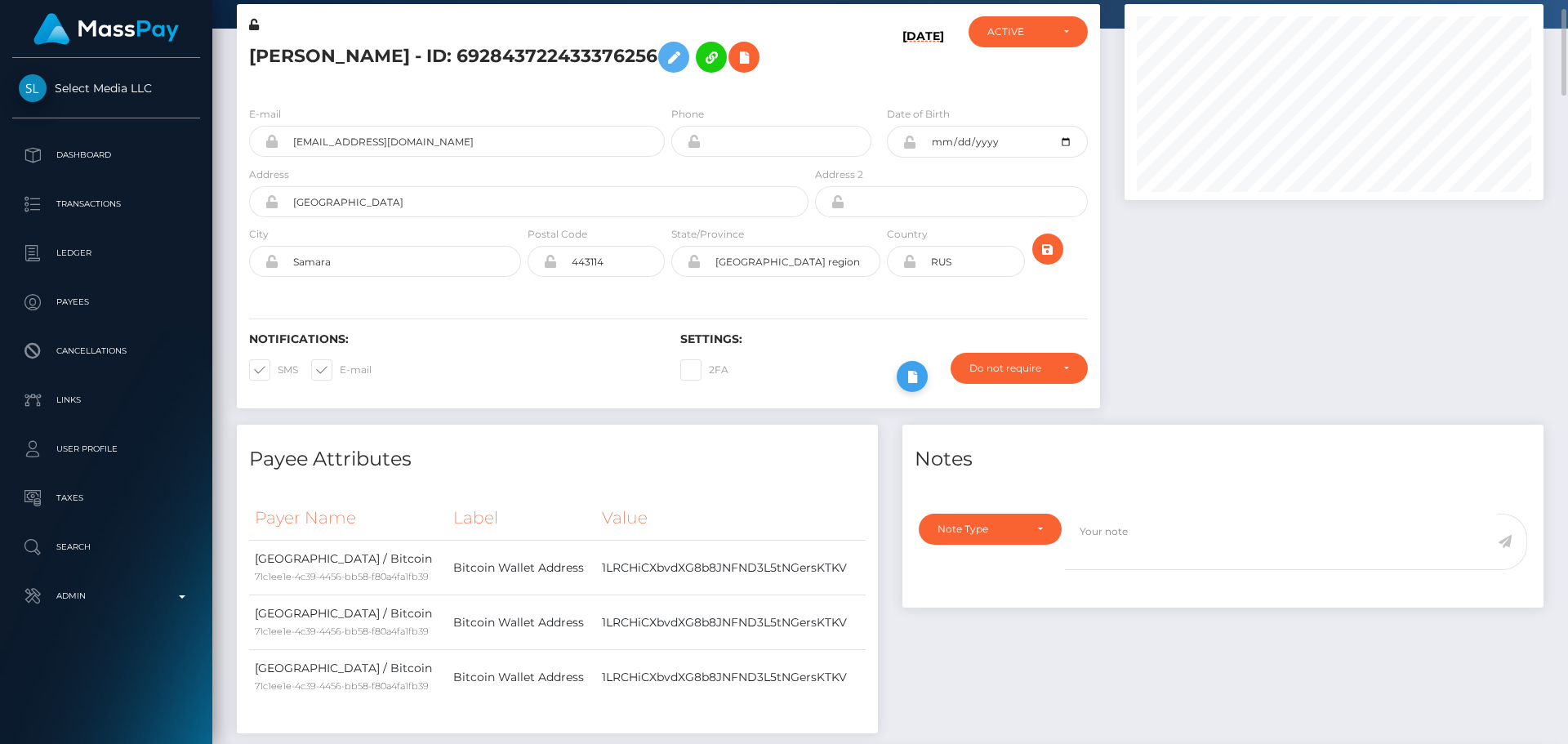
click at [911, 366] on button at bounding box center [912, 376] width 31 height 31
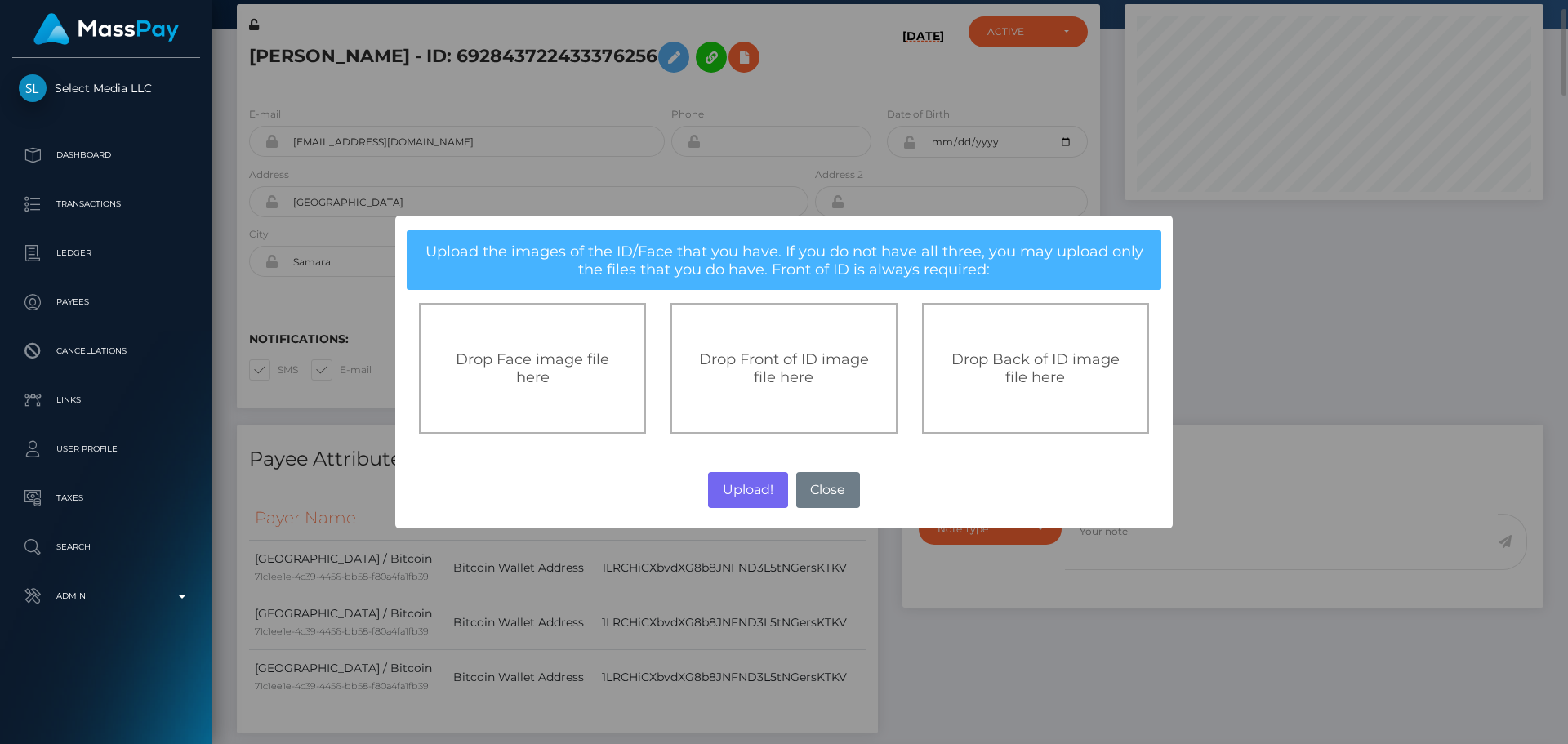
click at [820, 336] on div "Drop Front of ID image file here" at bounding box center [784, 369] width 227 height 131
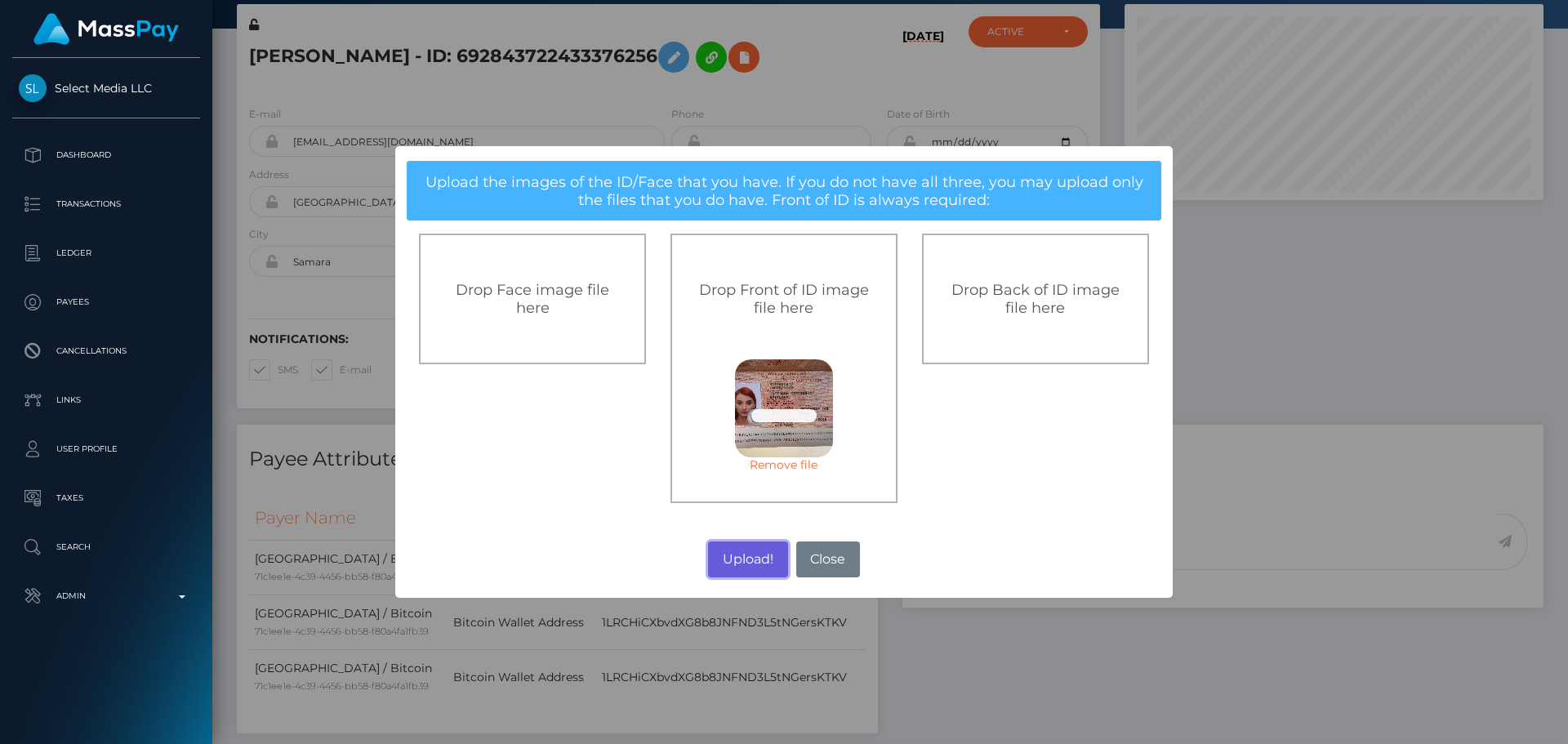
click at [739, 550] on button "Upload!" at bounding box center [748, 560] width 79 height 36
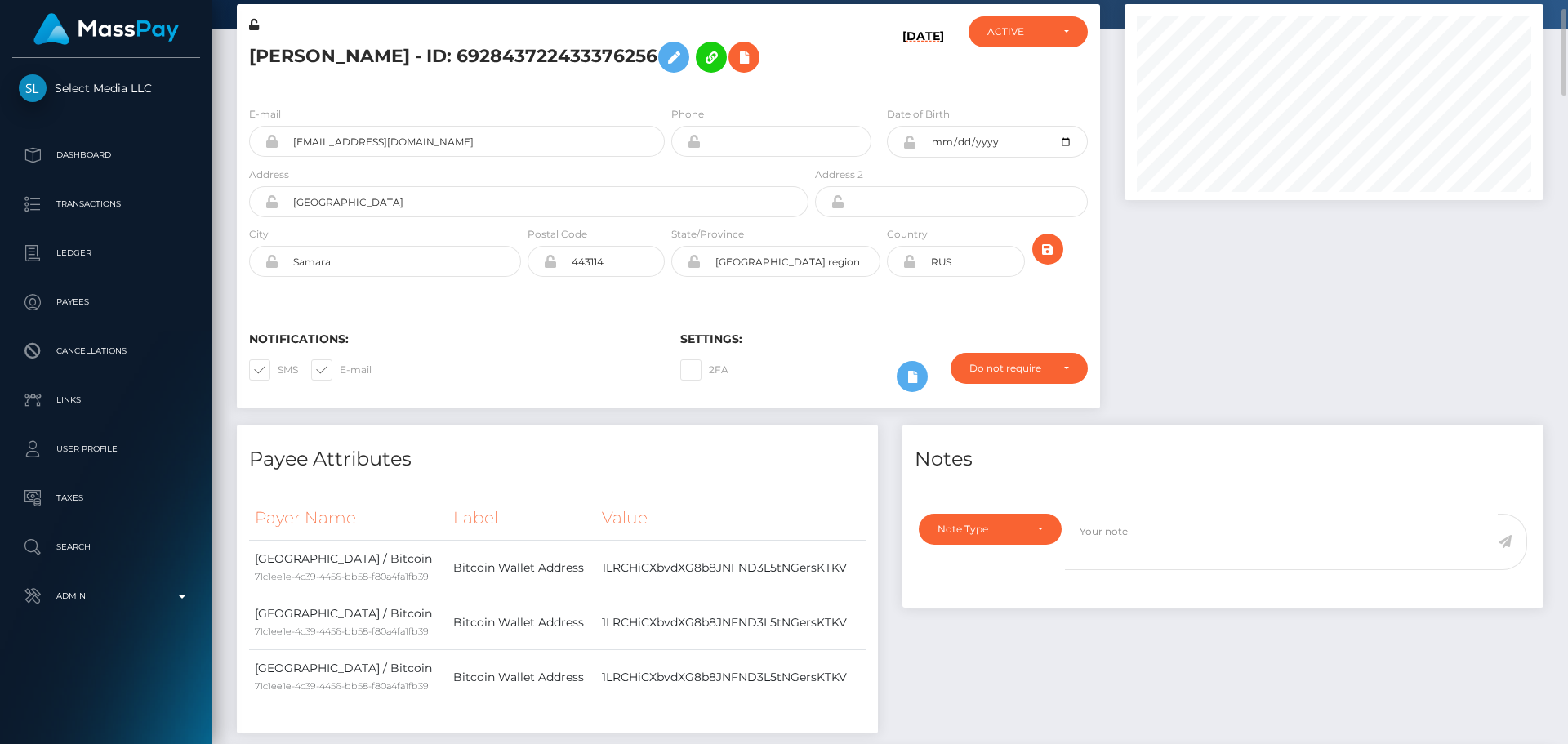
click at [579, 327] on div "Notifications: SMS E-mail Settings: 2FA" at bounding box center [668, 350] width 863 height 115
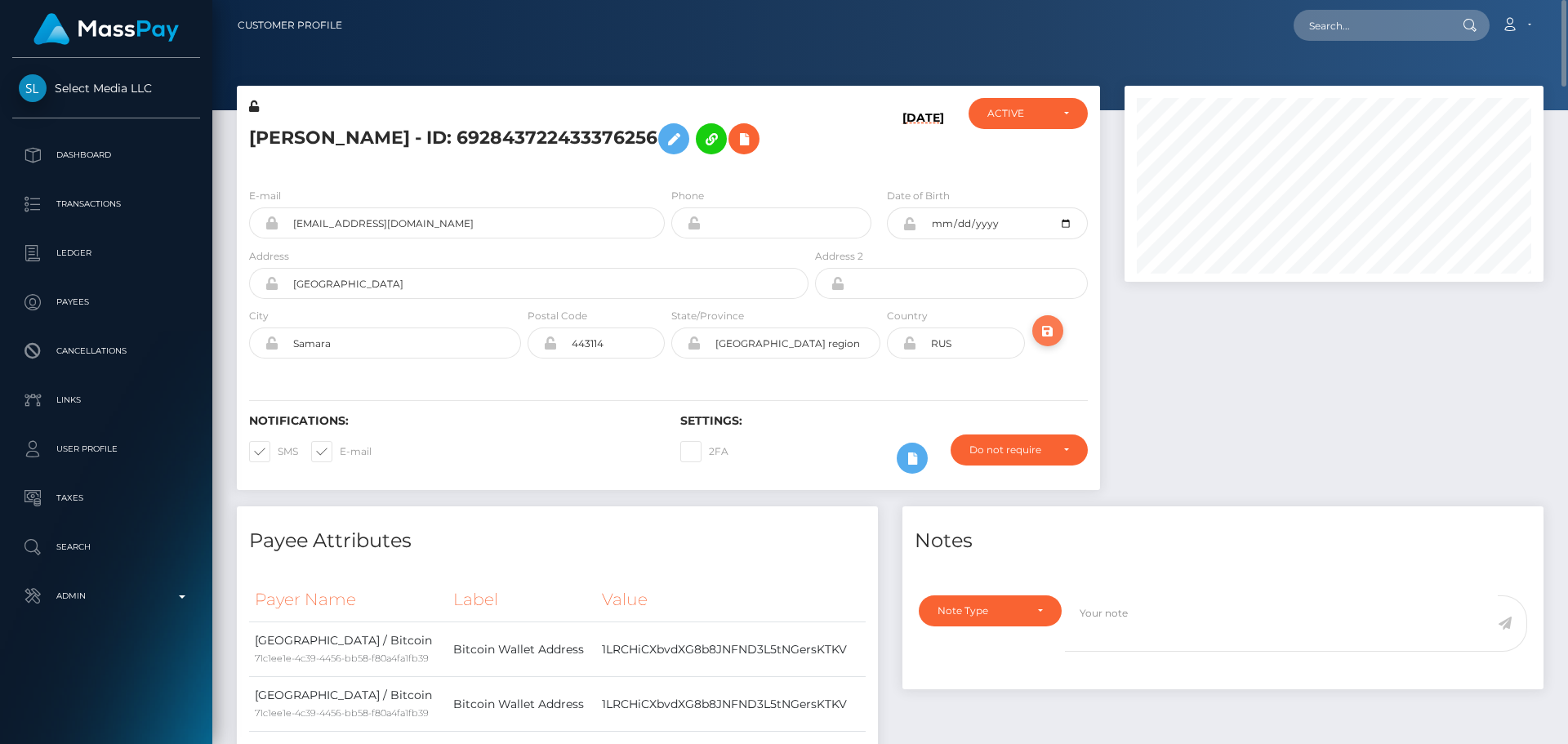
click at [1056, 327] on icon "submit" at bounding box center [1048, 330] width 19 height 20
click at [683, 142] on icon at bounding box center [674, 139] width 19 height 20
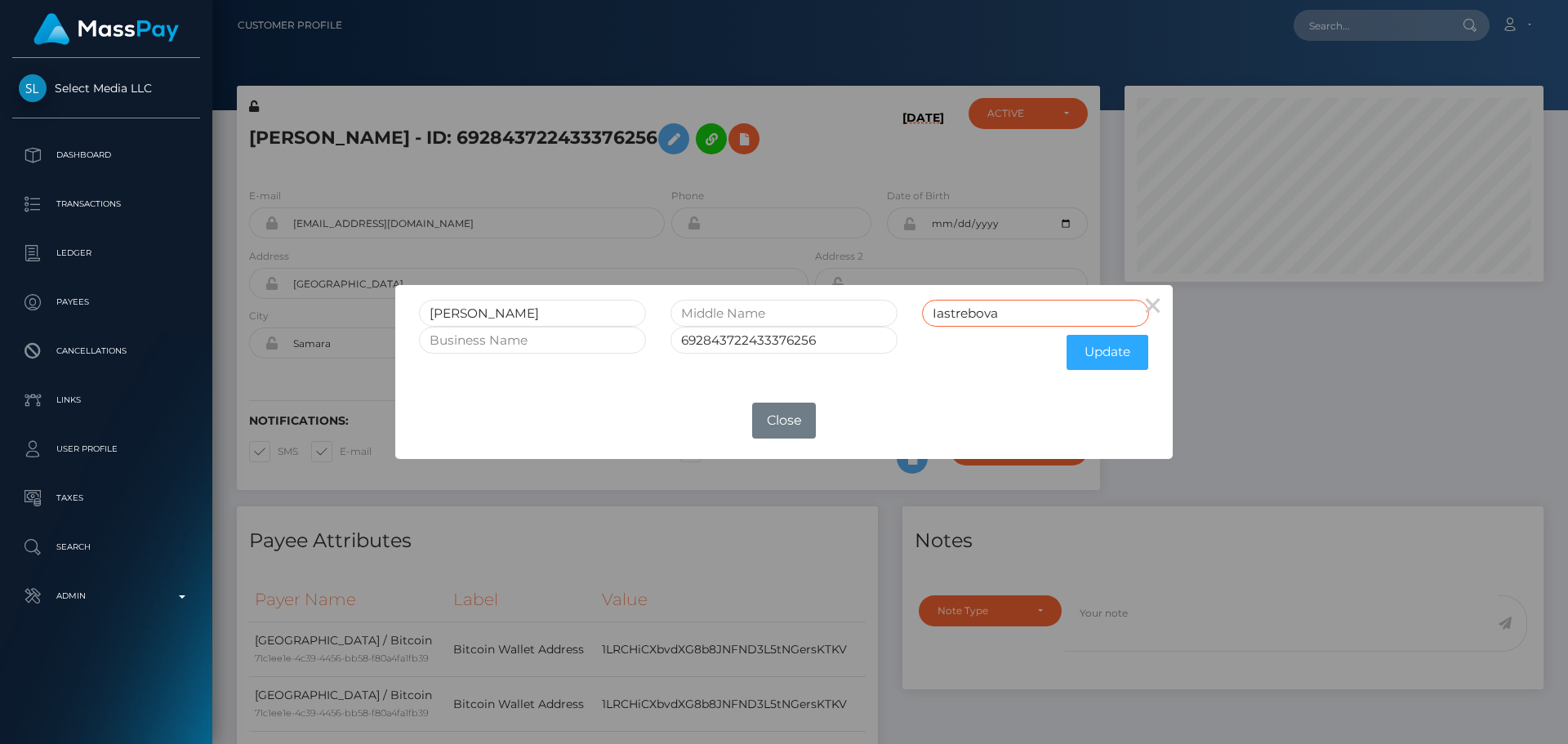
click at [936, 312] on input "Iastrebova" at bounding box center [1035, 313] width 227 height 27
type input "Iastrebova"
click at [1044, 309] on input "Iastrebova" at bounding box center [1035, 313] width 227 height 27
click at [1088, 356] on button "Update" at bounding box center [1107, 352] width 81 height 35
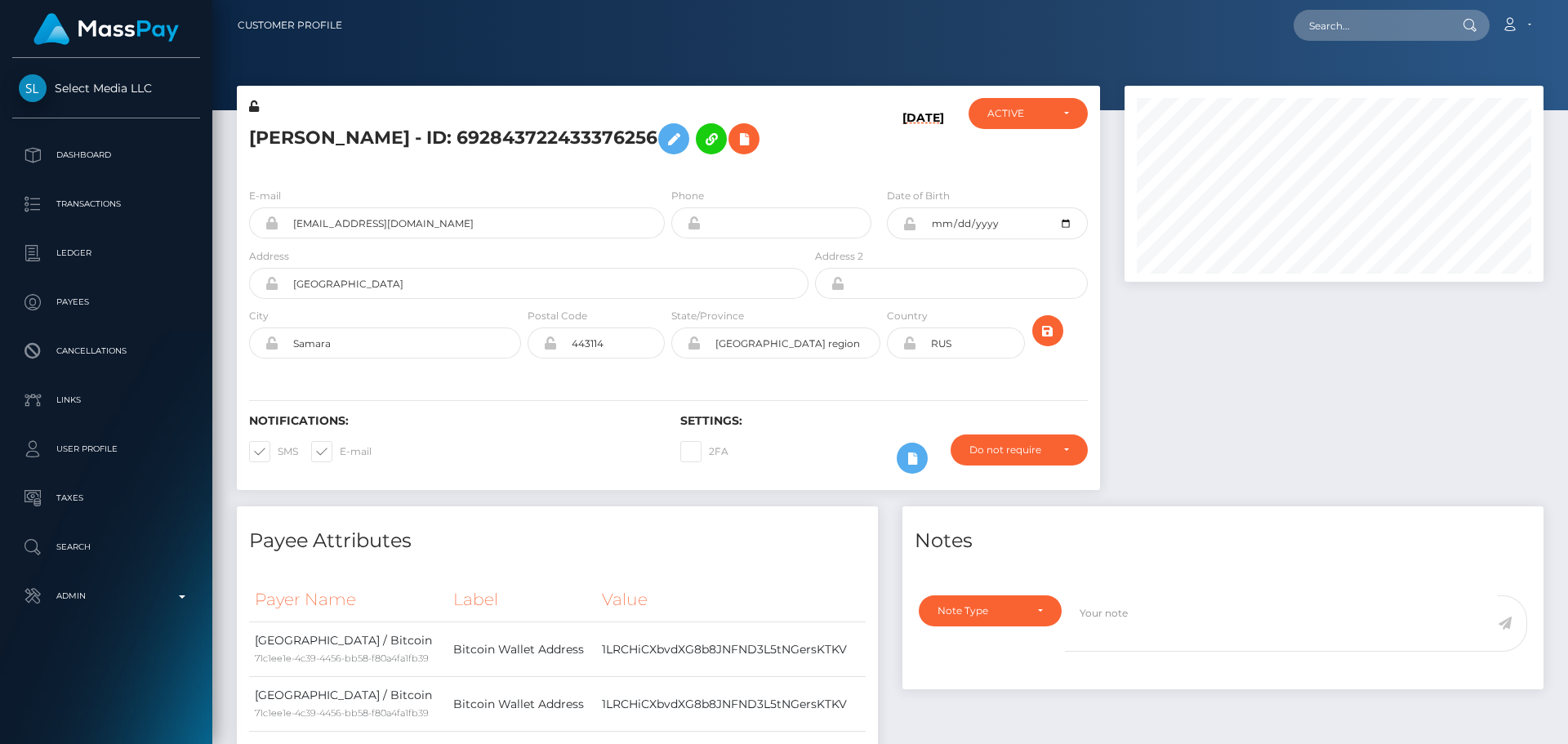
scroll to position [196, 420]
click at [254, 108] on icon at bounding box center [254, 106] width 10 height 11
click at [909, 226] on icon at bounding box center [909, 224] width 14 height 13
click at [1033, 611] on div "Note Type" at bounding box center [991, 611] width 105 height 13
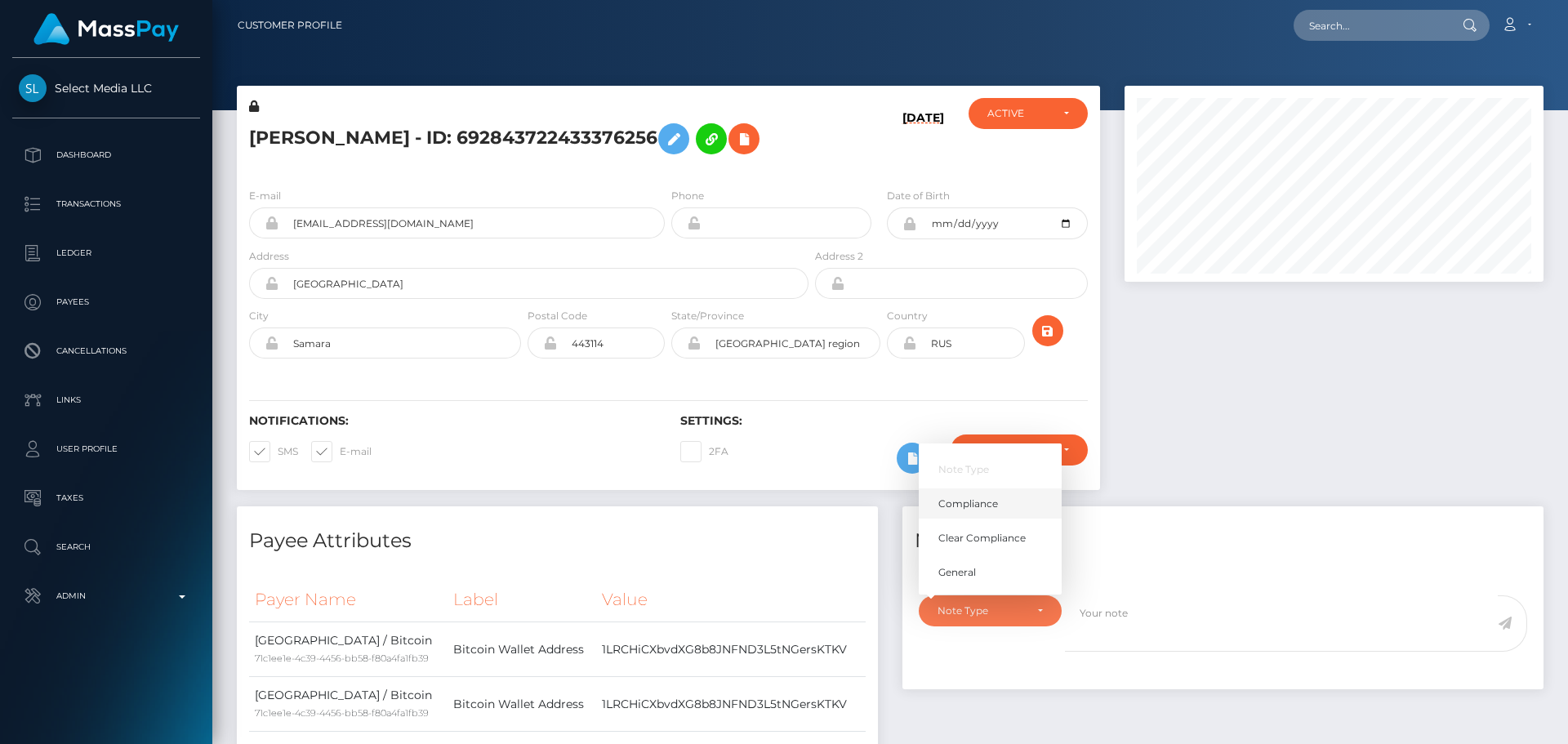
click at [997, 497] on span "Compliance" at bounding box center [968, 504] width 59 height 14
select select "COMPLIANCE"
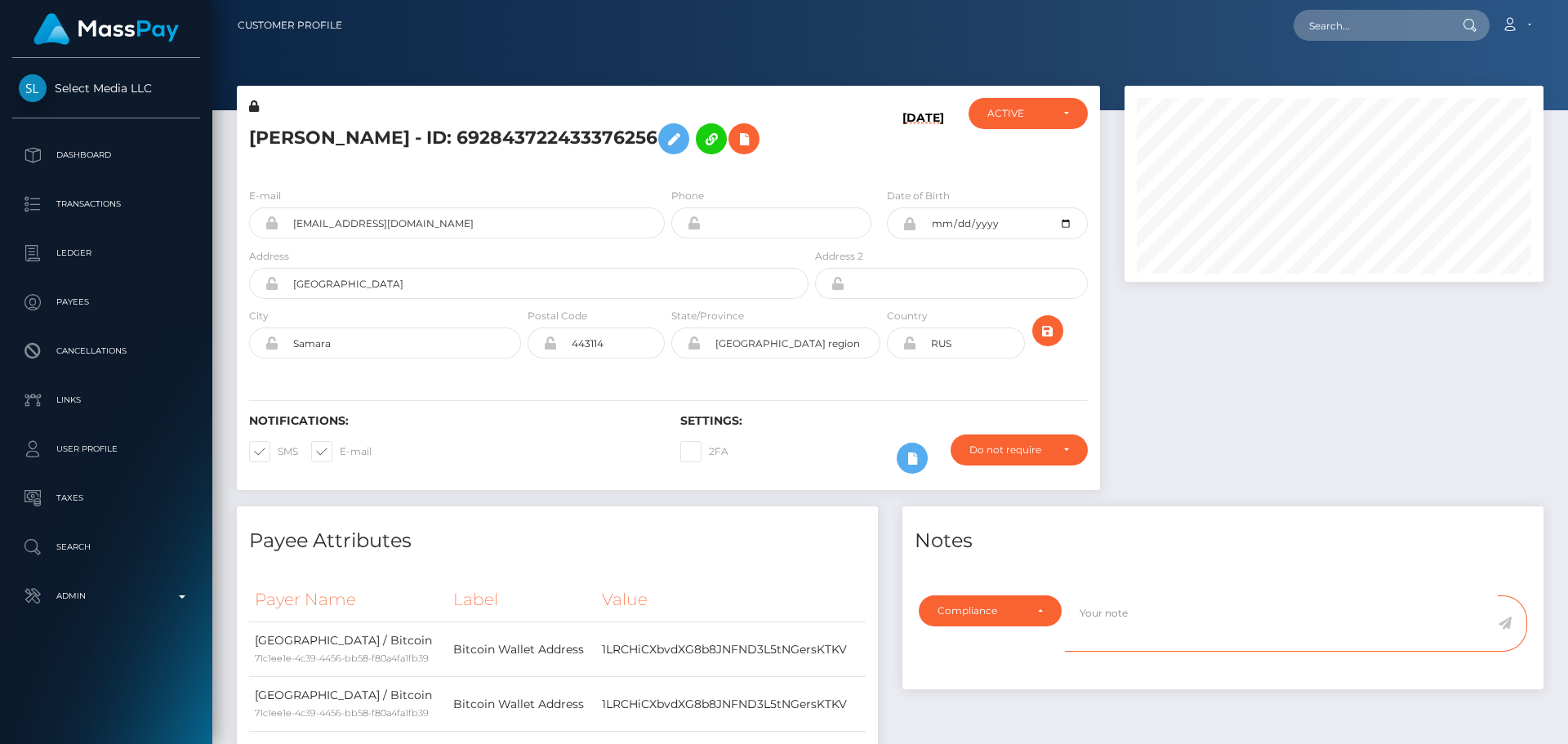
click at [1183, 604] on textarea at bounding box center [1282, 623] width 433 height 56
click at [1283, 616] on textarea "ID on file ( exp 03/2028 iss RUS )." at bounding box center [1282, 623] width 433 height 56
type textarea "ID on file ( exp 03/2028 iss RUS )."
click at [1507, 625] on icon at bounding box center [1505, 623] width 14 height 13
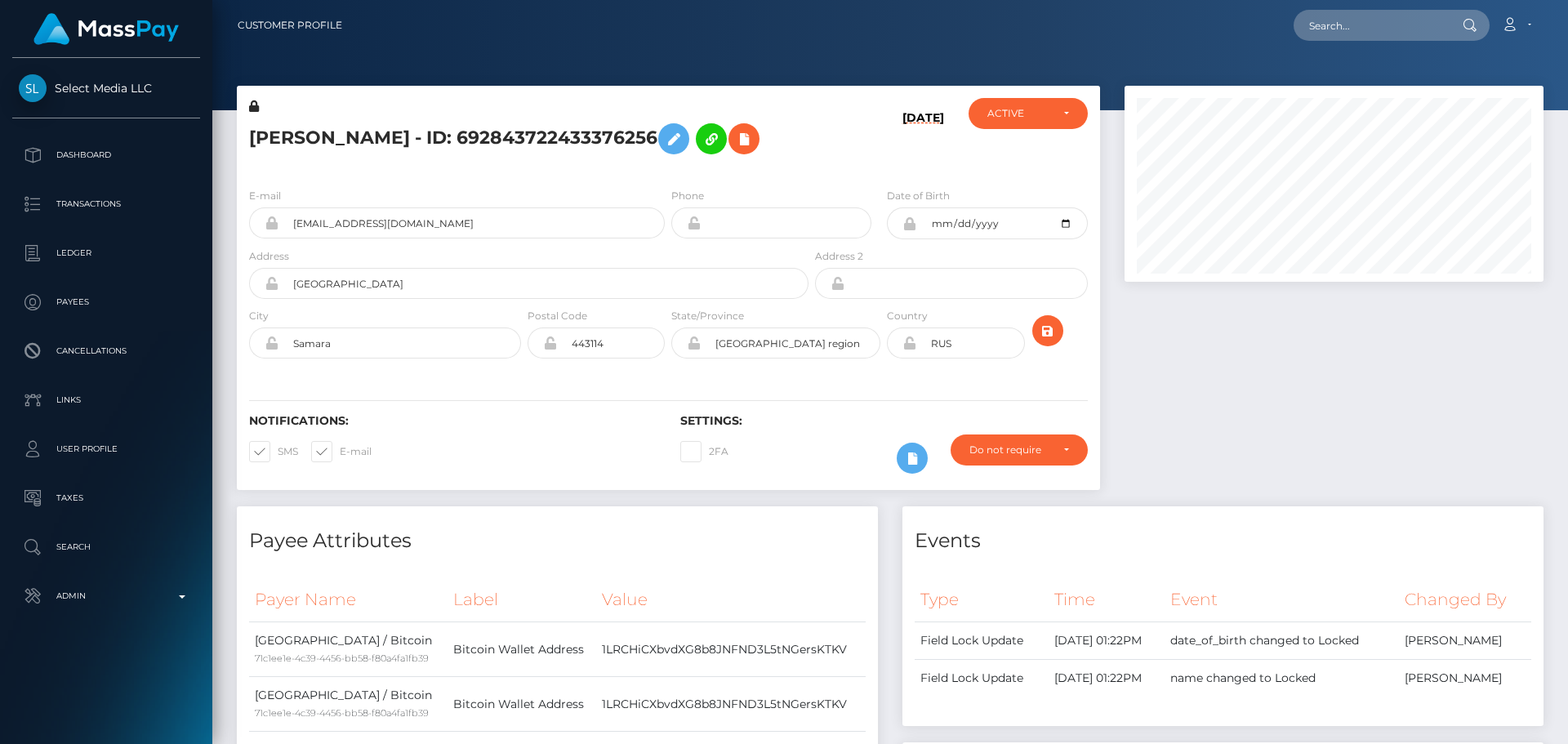
scroll to position [196, 420]
click at [616, 395] on div "Notifications: SMS E-mail Settings: 2FA" at bounding box center [668, 433] width 863 height 115
click at [623, 392] on div "Notifications: SMS E-mail Settings: 2FA" at bounding box center [668, 433] width 863 height 115
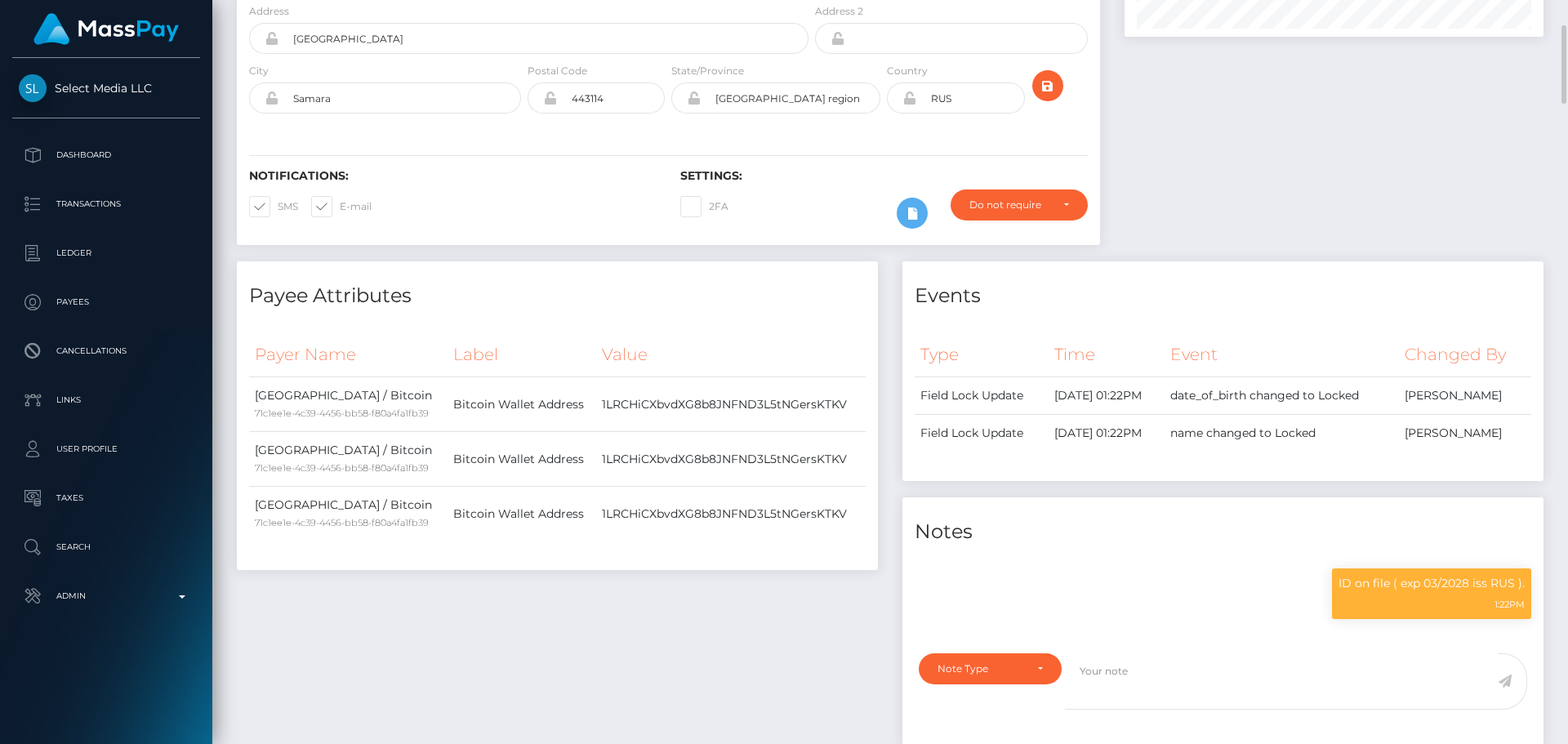
scroll to position [0, 0]
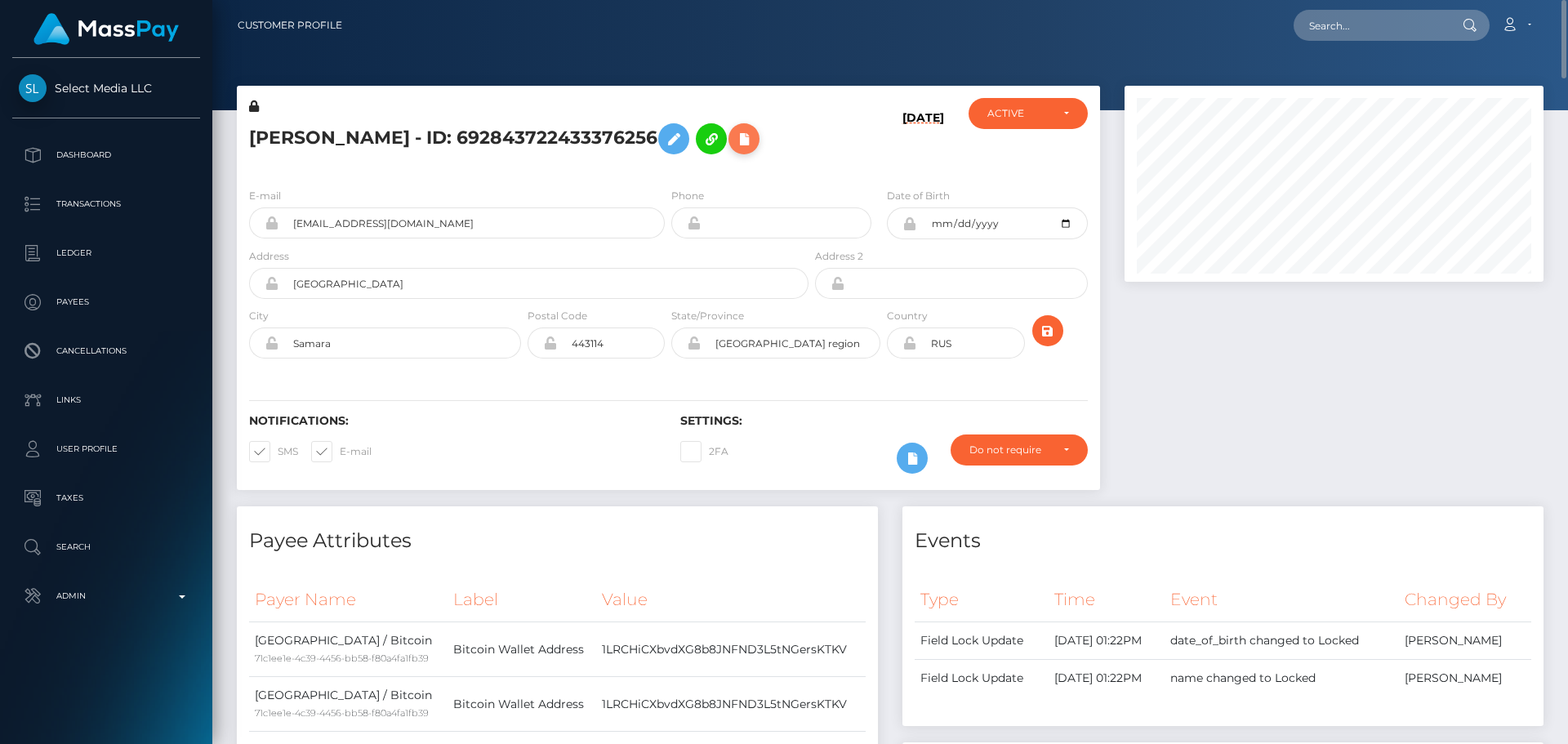
click at [754, 131] on icon at bounding box center [744, 139] width 19 height 20
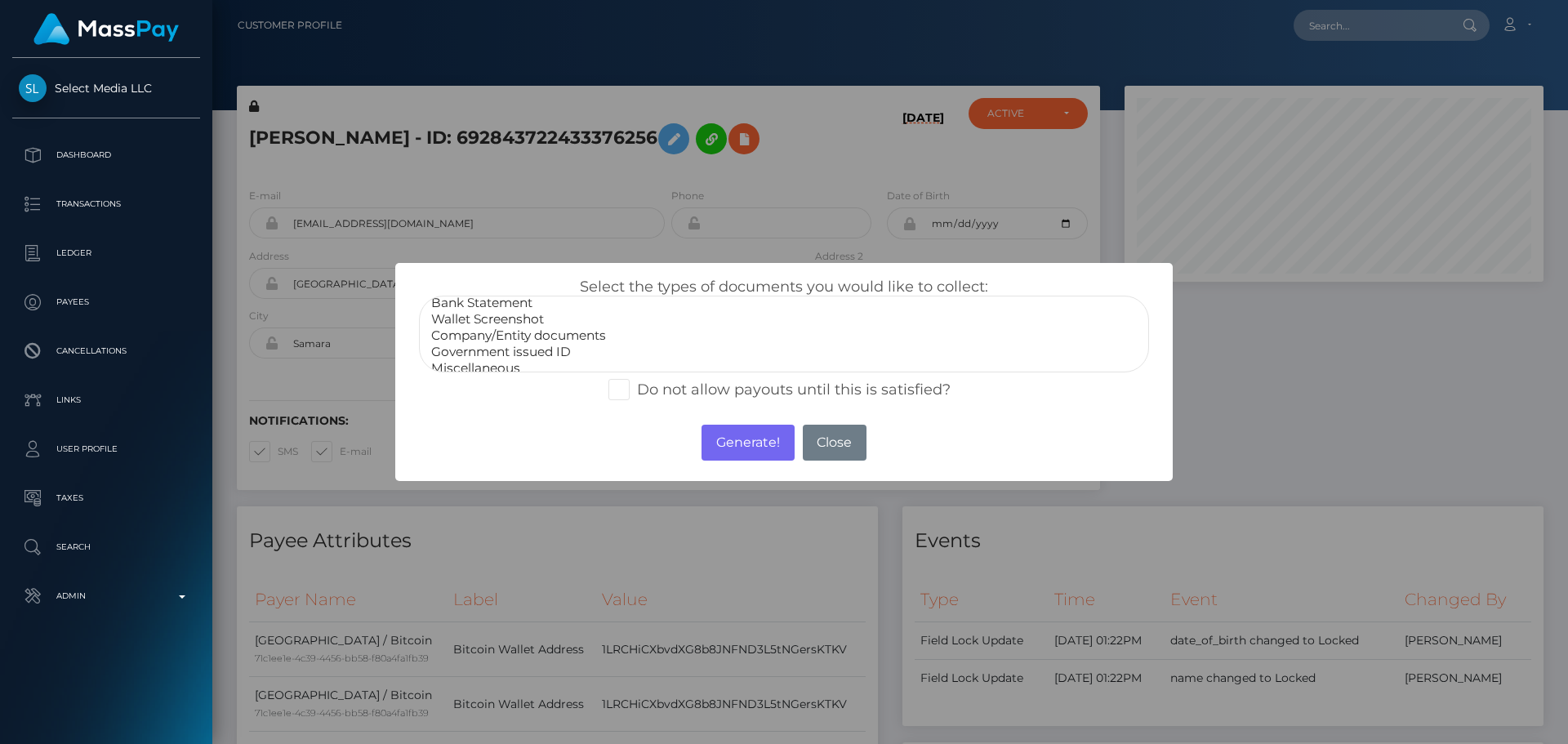
scroll to position [33, 0]
select select "Miscellaneous"
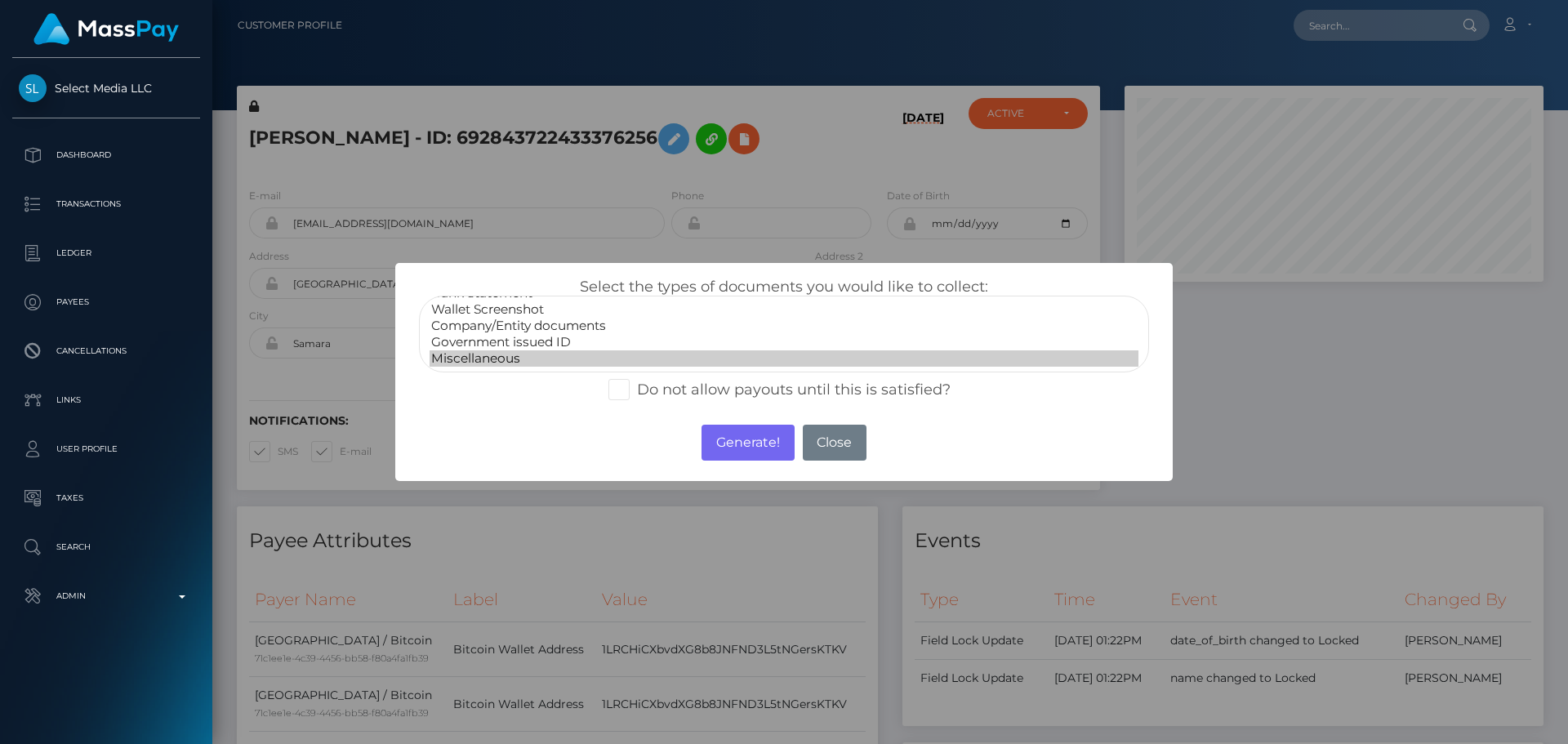
click at [496, 359] on option "Miscellaneous" at bounding box center [784, 358] width 709 height 16
click at [732, 435] on button "Generate!" at bounding box center [748, 443] width 92 height 36
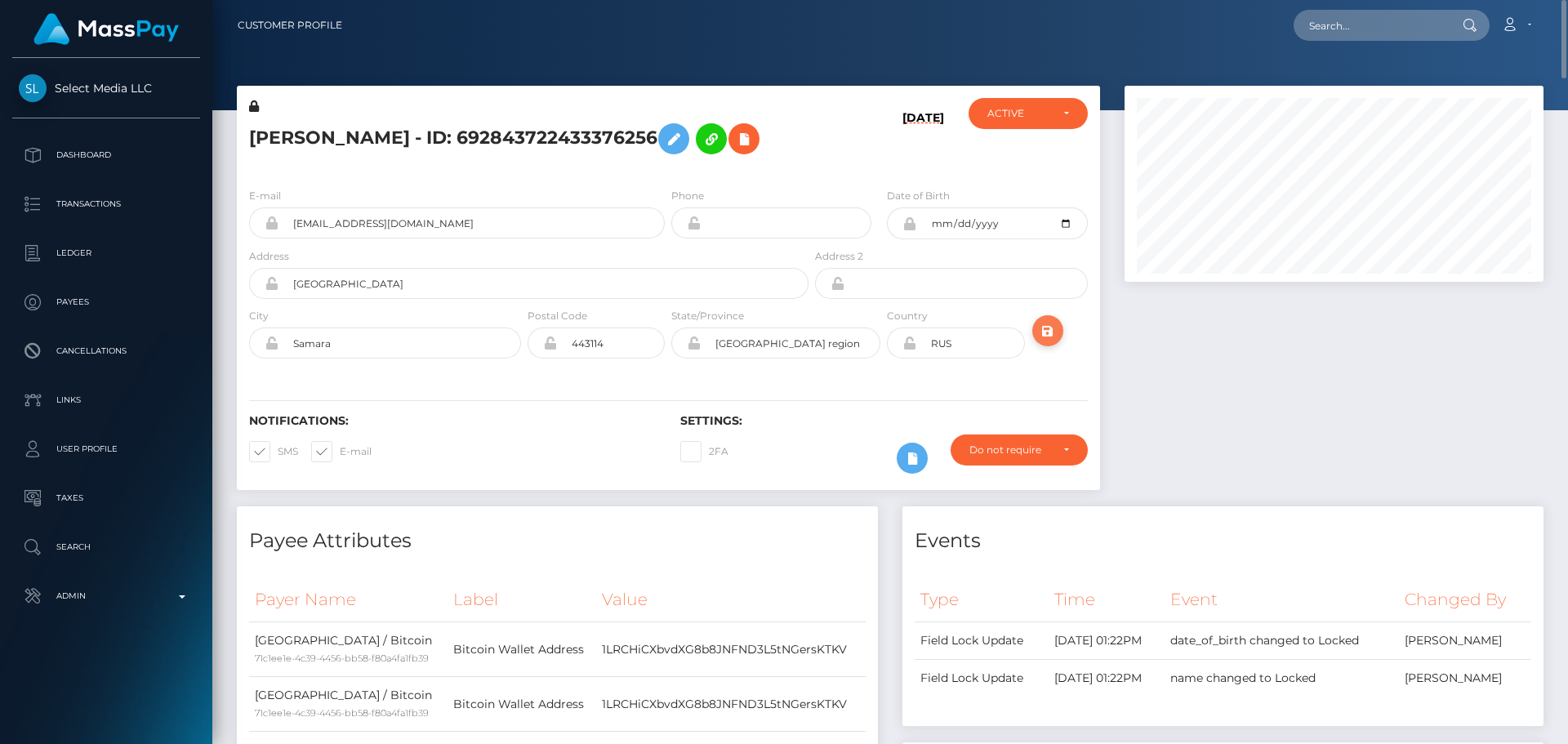
click at [1056, 331] on icon "submit" at bounding box center [1048, 330] width 19 height 20
click at [600, 174] on div "[PERSON_NAME] - ID: 692843722433376256" at bounding box center [524, 136] width 575 height 77
click at [570, 170] on div "[PERSON_NAME] - ID: 692843722433376256" at bounding box center [524, 136] width 575 height 77
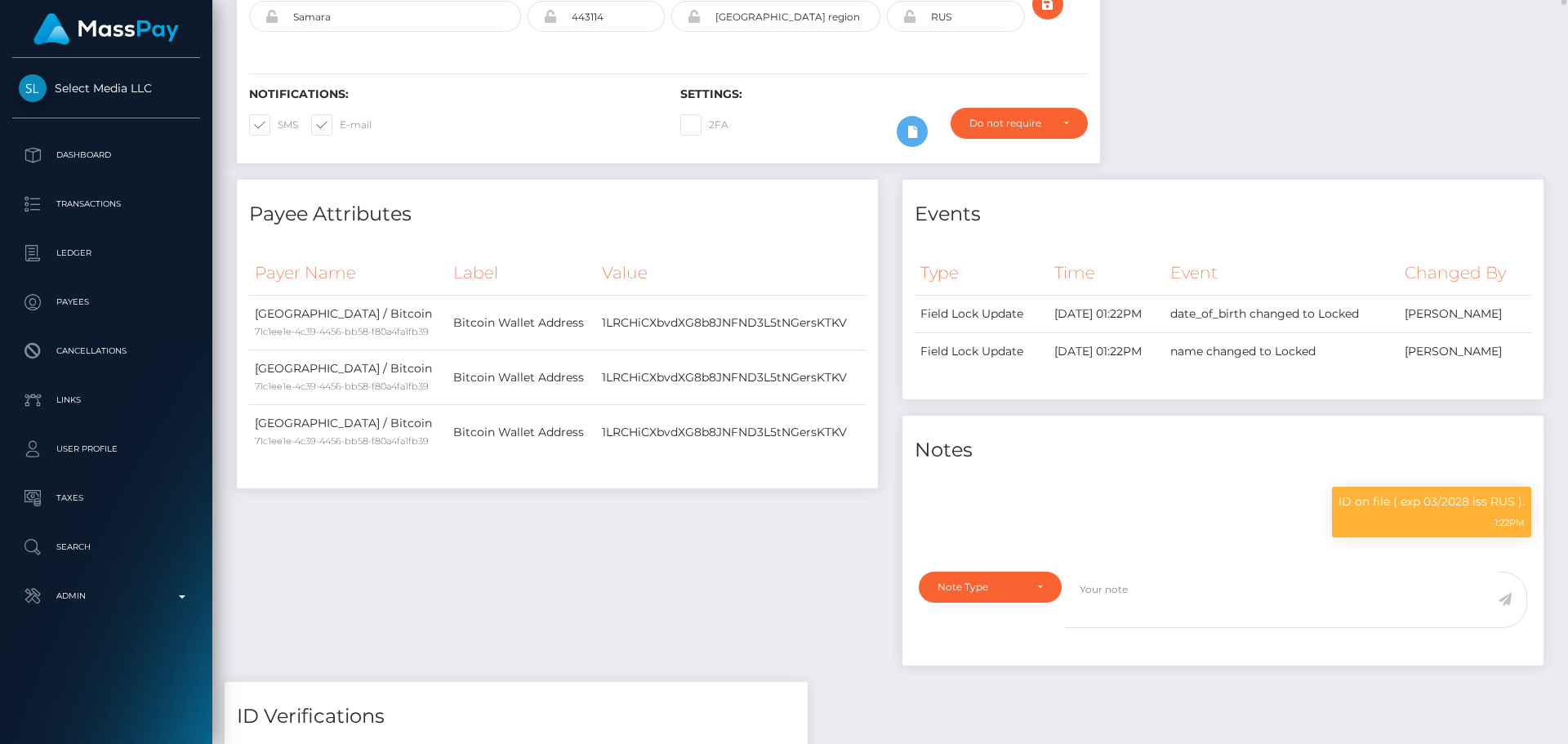
scroll to position [0, 0]
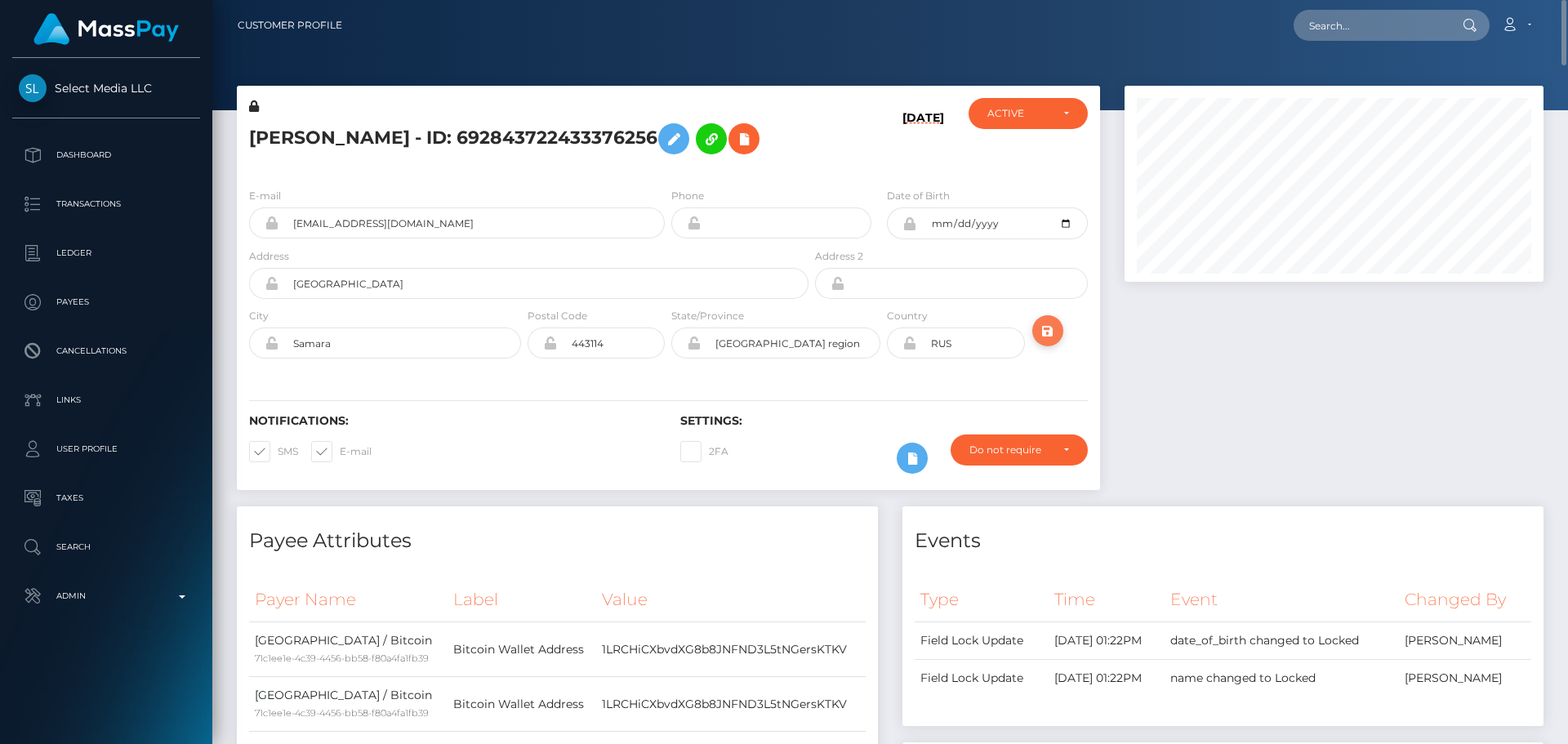
click at [1039, 331] on icon "submit" at bounding box center [1048, 330] width 19 height 20
click at [451, 285] on input "[GEOGRAPHIC_DATA]" at bounding box center [544, 283] width 530 height 31
paste input "45/205 Pruksa Ville, [GEOGRAPHIC_DATA]-[STREET_ADDRESS] Subdistrict"
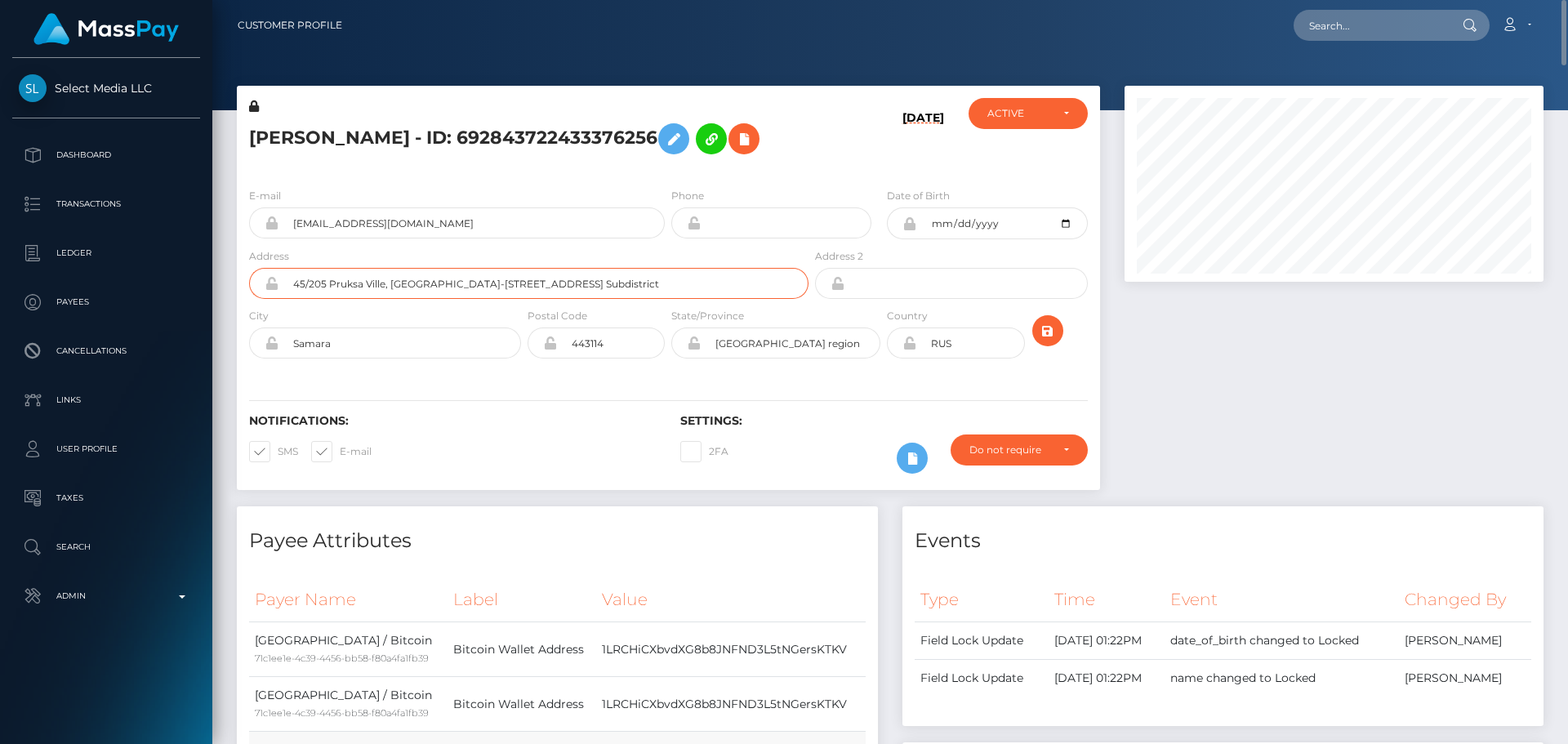
type input "45/205 Pruksa Ville, [GEOGRAPHIC_DATA]-[STREET_ADDRESS] Subdistrict"
click at [408, 343] on input "Samara" at bounding box center [399, 343] width 242 height 31
paste input "Mueang District, Phuket"
type input "Mueang District, Phuket"
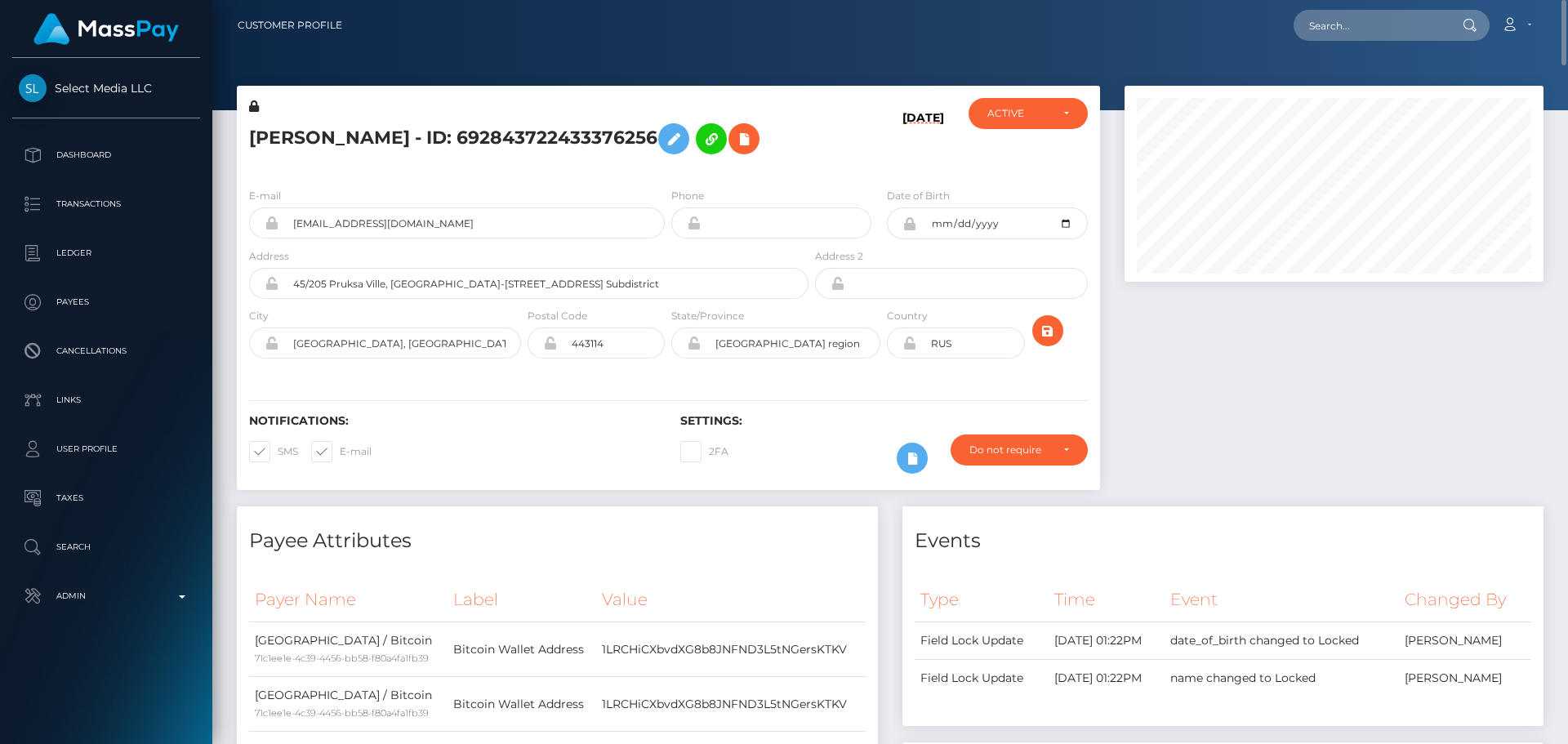
click at [616, 423] on h6 "Notifications:" at bounding box center [452, 421] width 407 height 14
click at [629, 343] on input "443114" at bounding box center [611, 343] width 108 height 31
paste input "83000"
type input "83000"
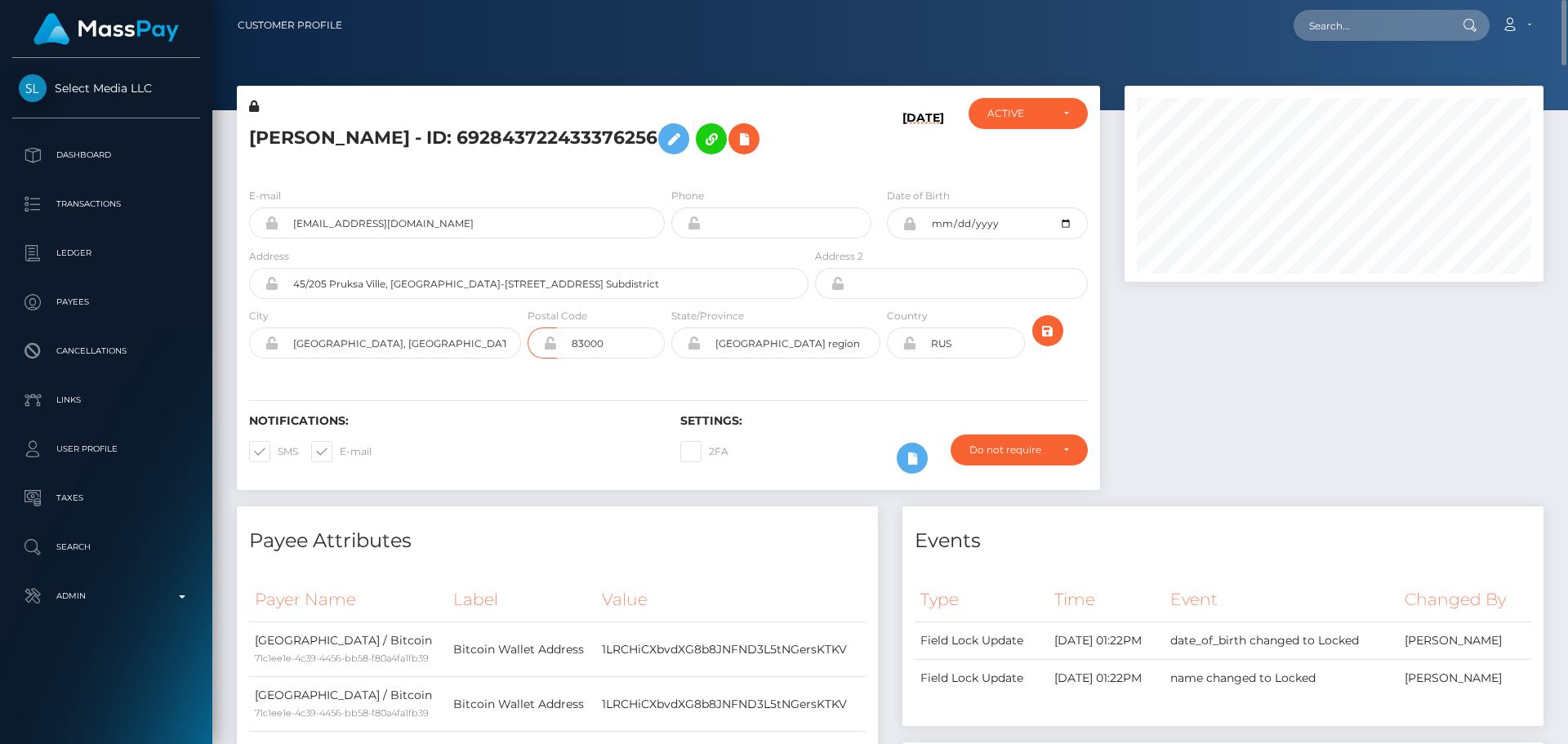
click at [496, 411] on div "Notifications: SMS E-mail Settings: 2FA" at bounding box center [668, 433] width 863 height 115
click at [808, 346] on input "Samara region" at bounding box center [791, 343] width 180 height 31
paste input "Phuket"
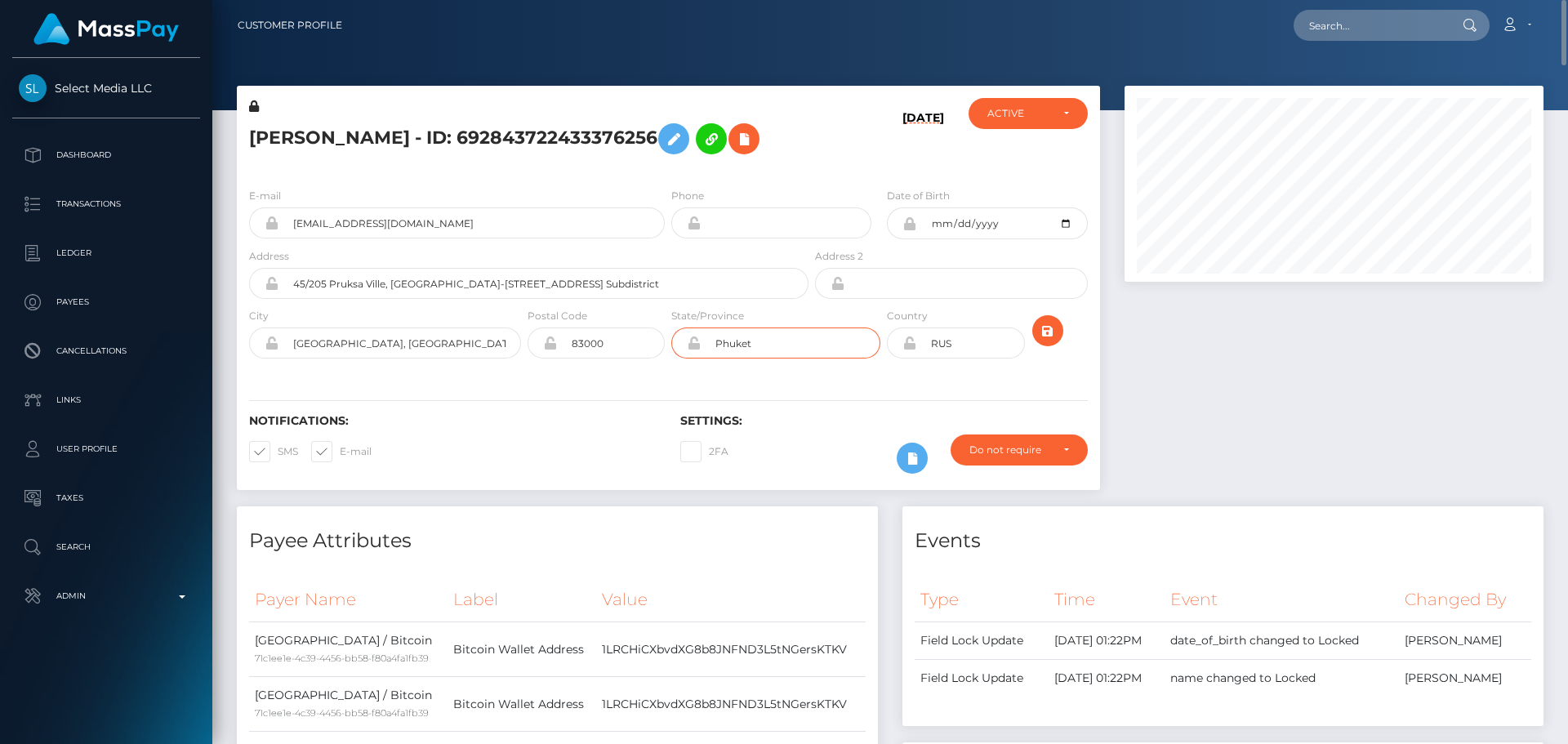
type input "Phuket"
click at [618, 397] on div "Notifications: SMS E-mail Settings: 2FA" at bounding box center [668, 433] width 863 height 115
click at [971, 345] on input "RUS" at bounding box center [970, 343] width 108 height 31
paste input "THA"
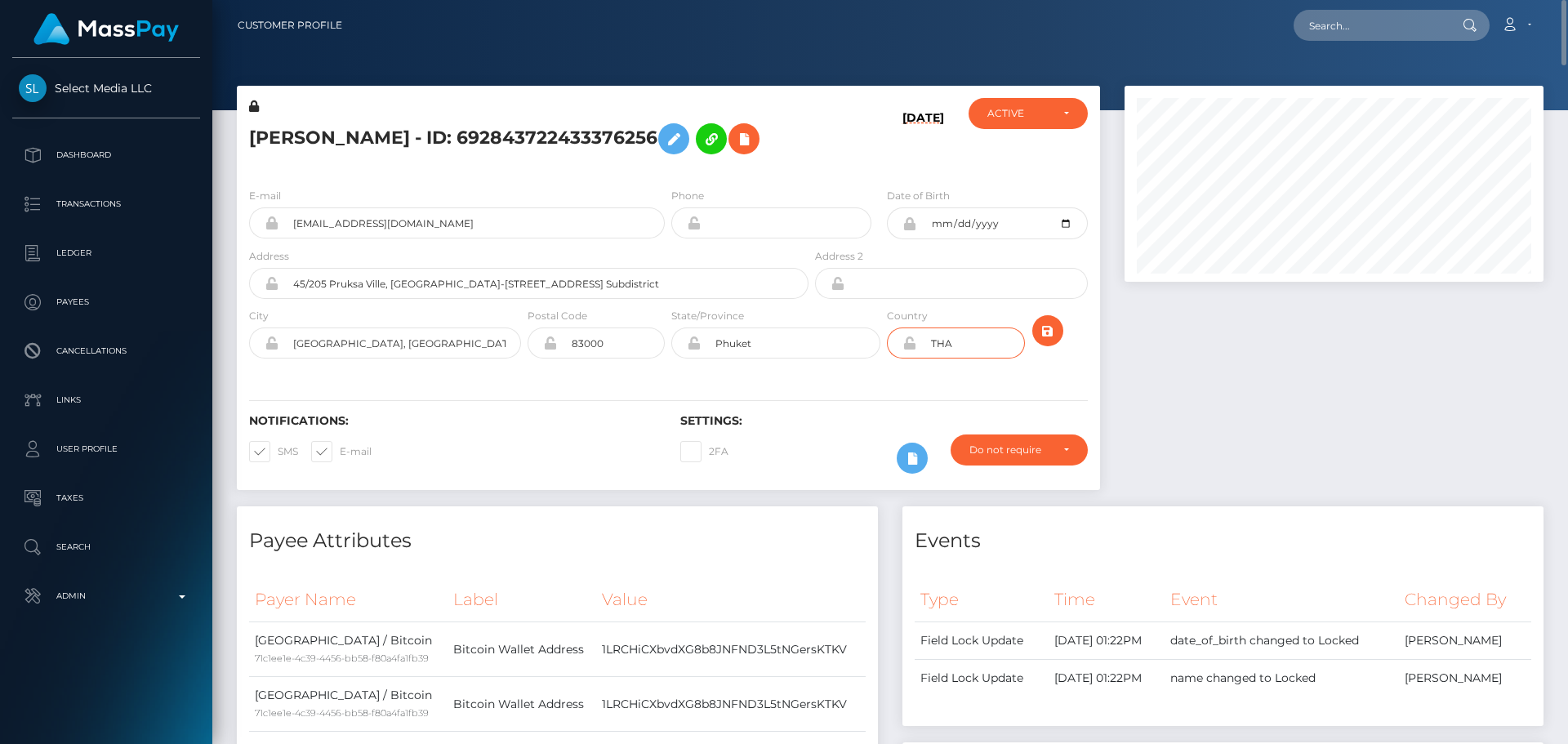
type input "THA"
click at [861, 381] on div "Notifications: SMS E-mail Settings: 2FA" at bounding box center [668, 433] width 863 height 115
click at [433, 345] on input "Mueang District, Phuket" at bounding box center [399, 343] width 242 height 31
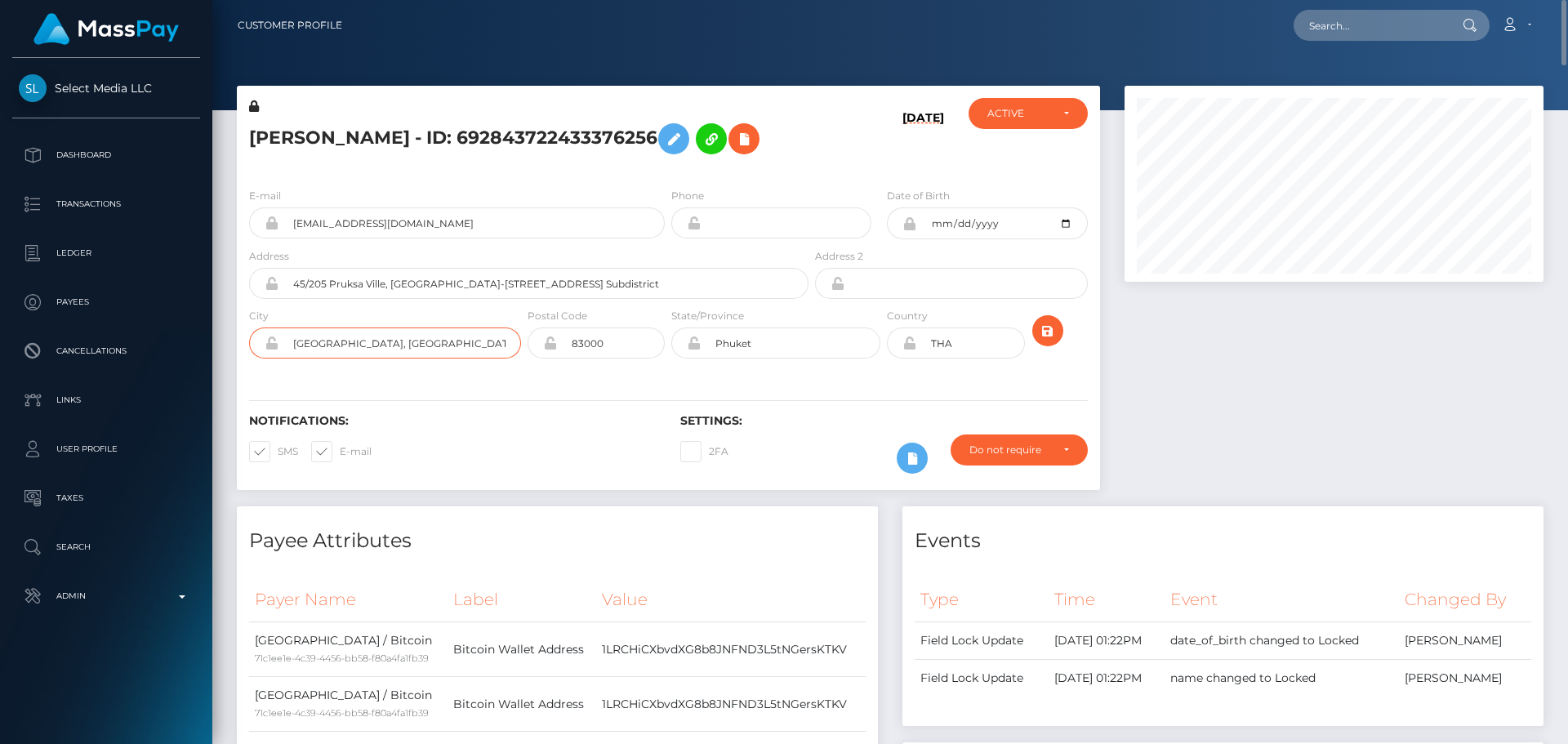
paste input "text"
type input "Mueang Phuket"
click at [424, 383] on div "Notifications: SMS E-mail Settings: 2FA" at bounding box center [668, 433] width 863 height 115
click at [1050, 337] on icon "submit" at bounding box center [1048, 330] width 19 height 20
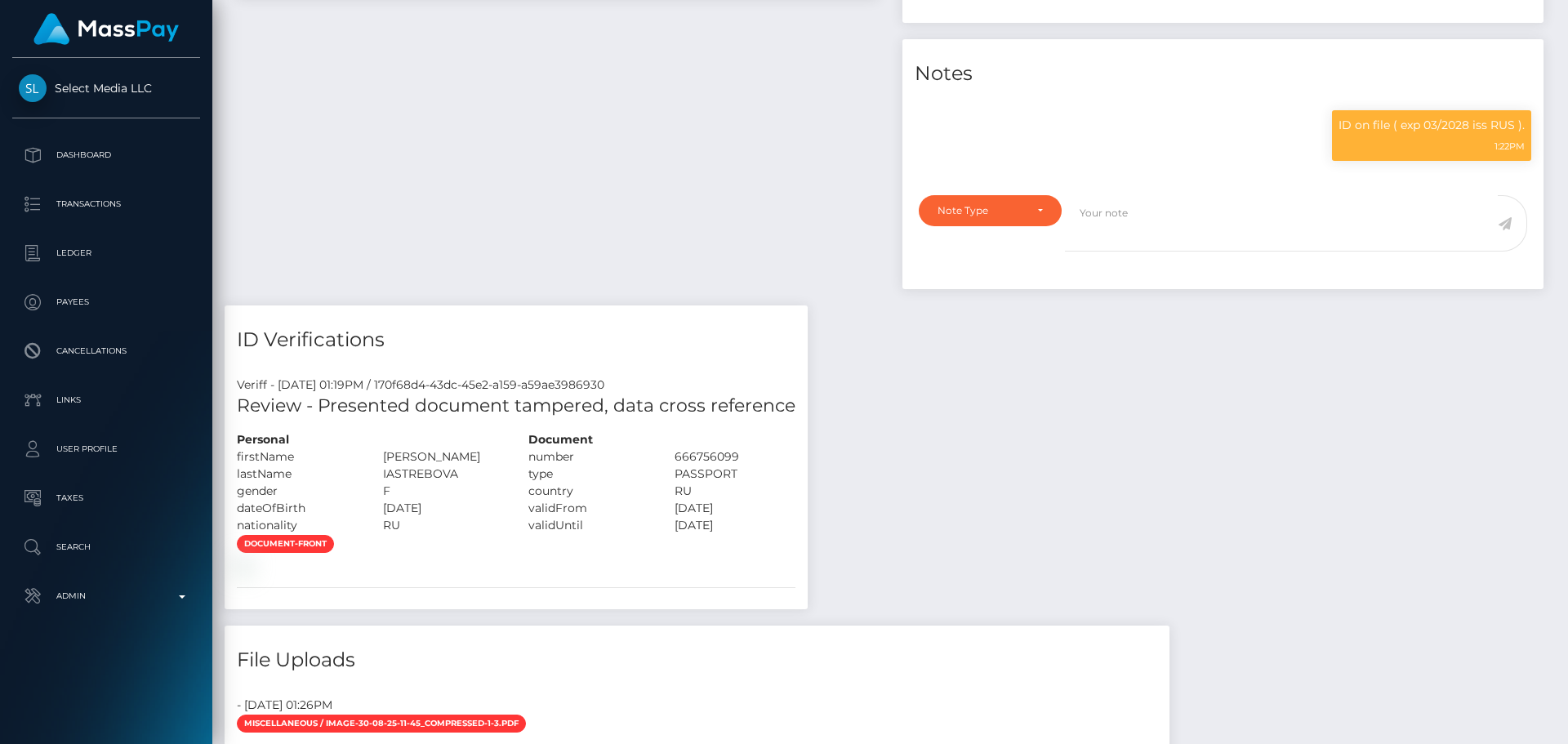
scroll to position [196, 420]
click at [1119, 228] on textarea at bounding box center [1282, 223] width 433 height 56
paste textarea "Address updated as per the provided proof."
type textarea "Address updated as per the provided proof."
click at [1035, 217] on div "Note Type" at bounding box center [991, 211] width 105 height 13
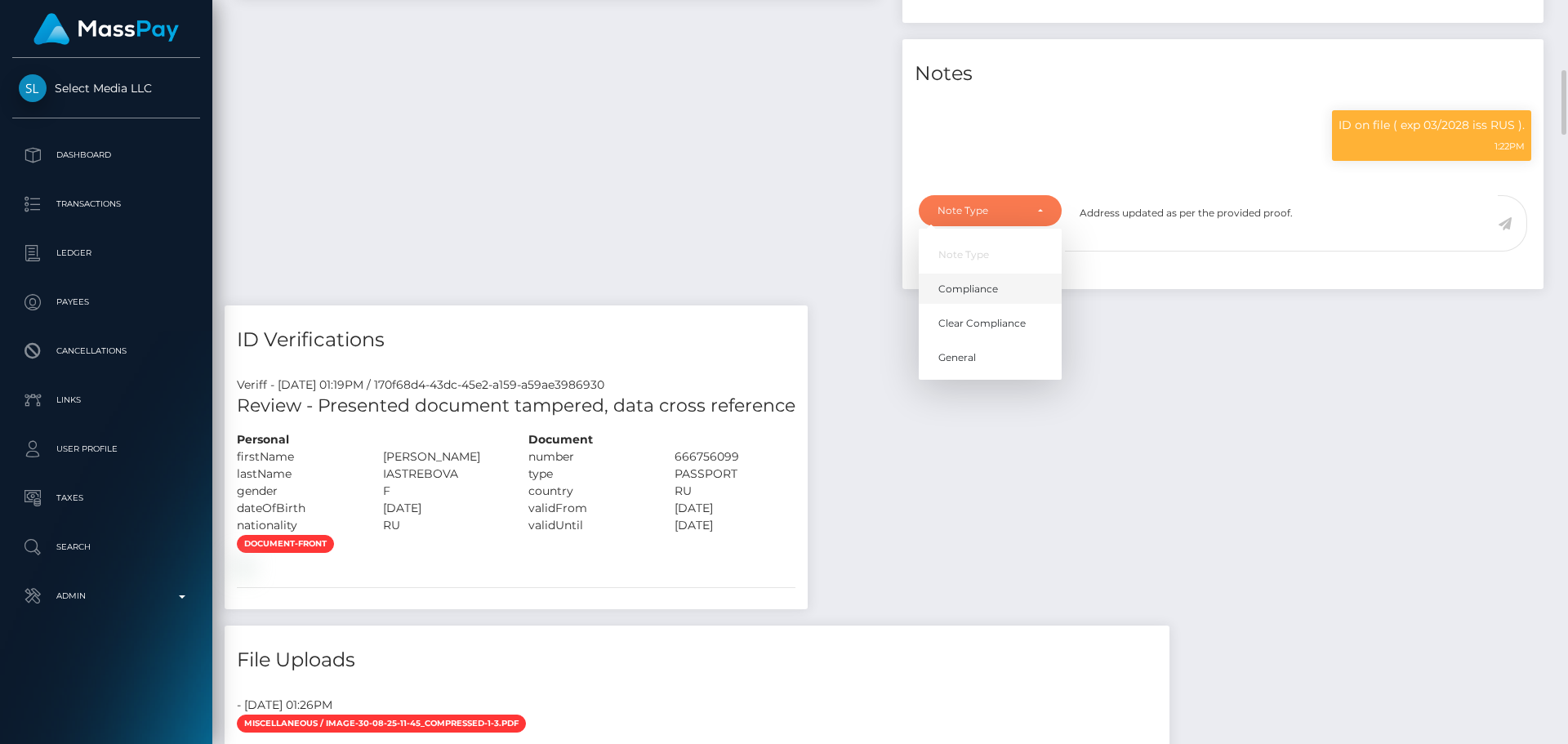
click at [992, 297] on span "Compliance" at bounding box center [968, 288] width 59 height 14
select select "COMPLIANCE"
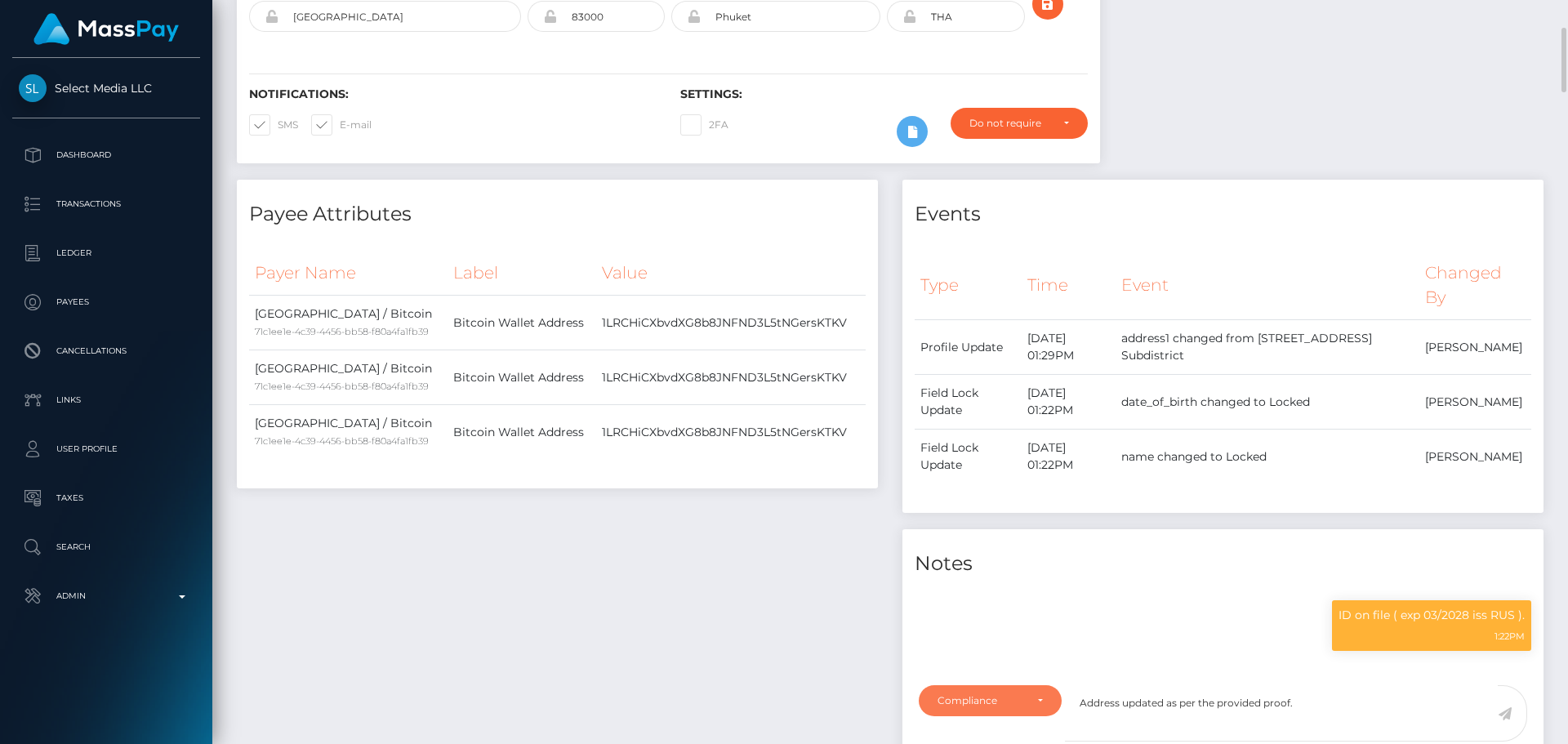
scroll to position [0, 0]
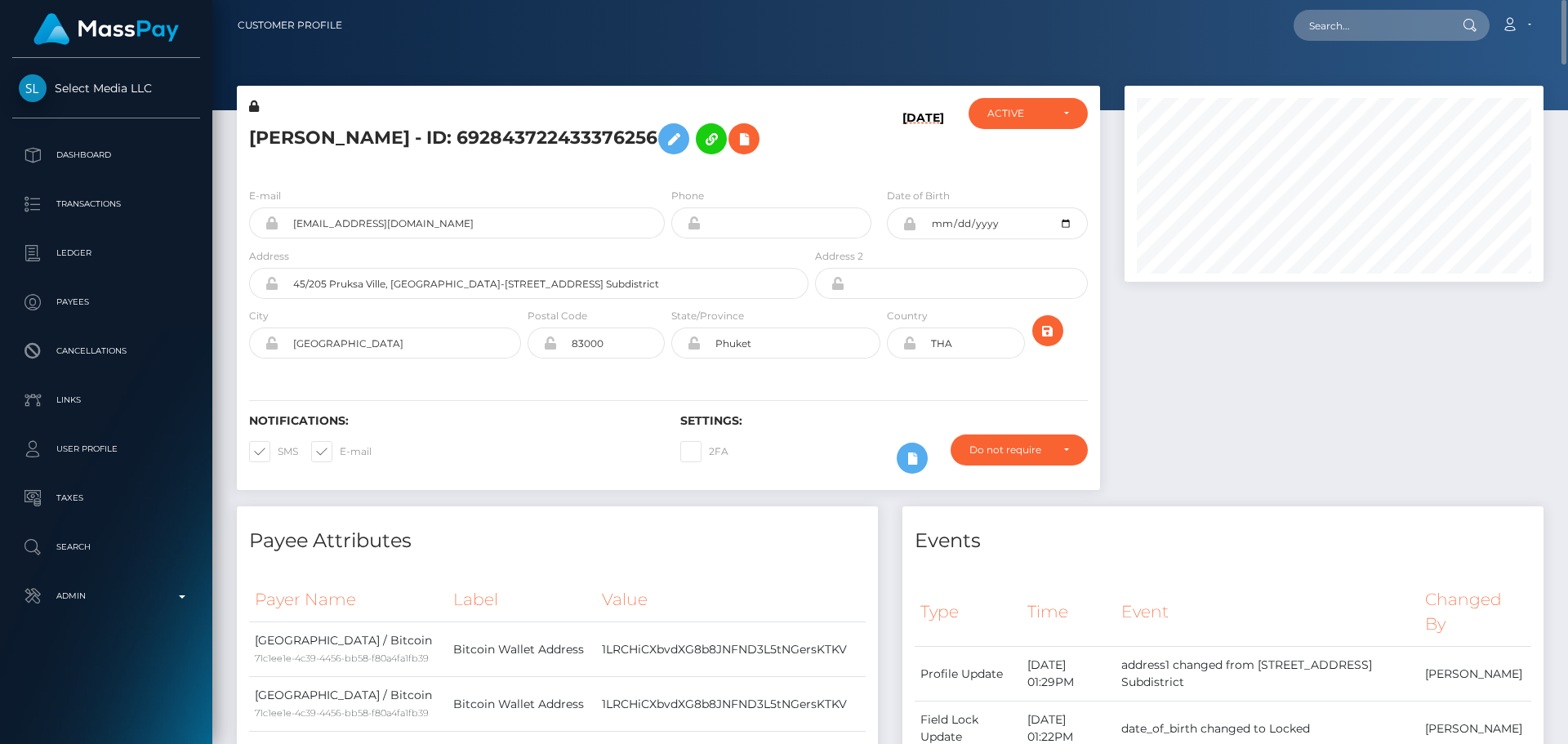
click at [910, 345] on icon at bounding box center [909, 344] width 14 height 13
click at [884, 384] on div "Notifications: SMS E-mail Settings: 2FA" at bounding box center [668, 433] width 863 height 115
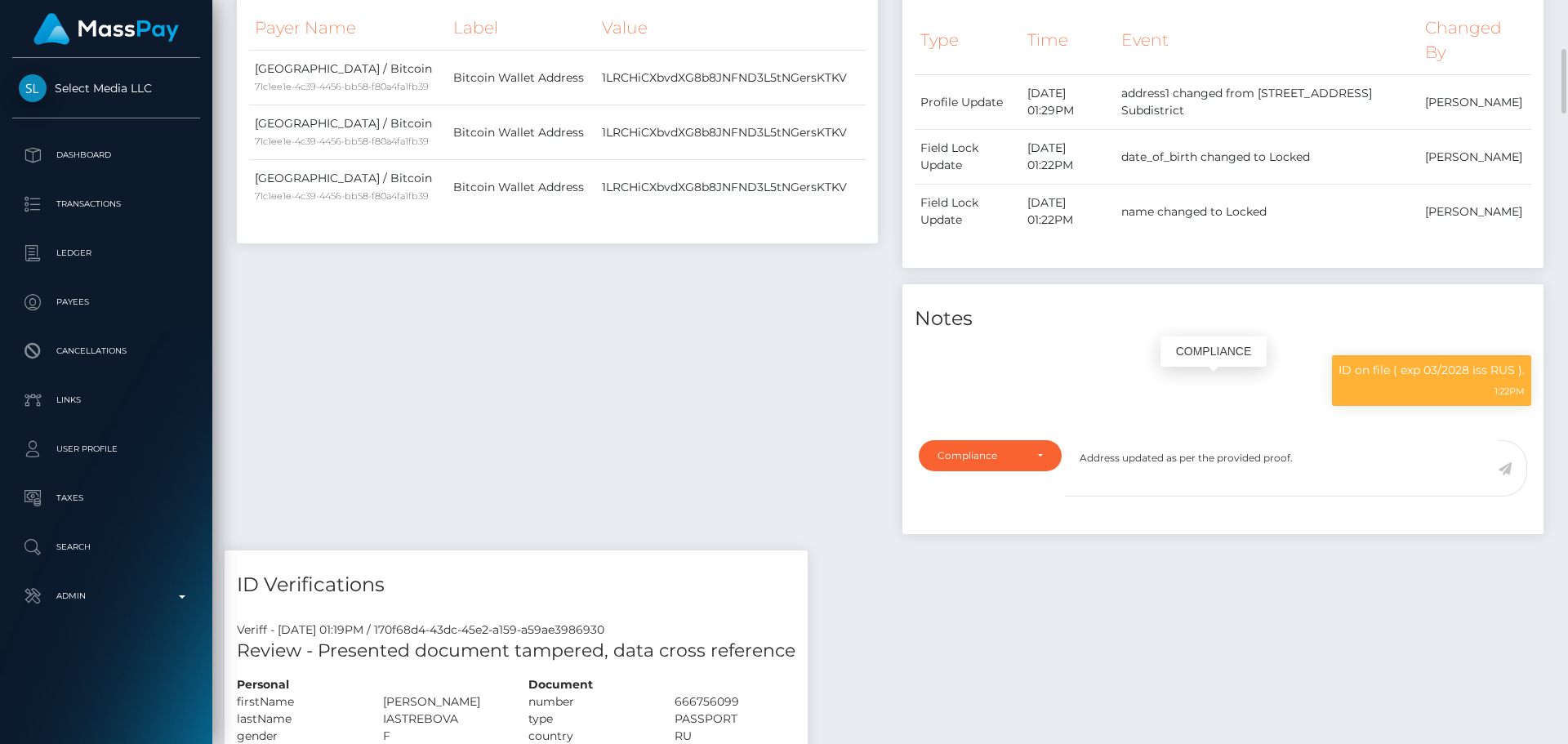
scroll to position [196, 420]
click at [1504, 476] on icon at bounding box center [1505, 469] width 14 height 13
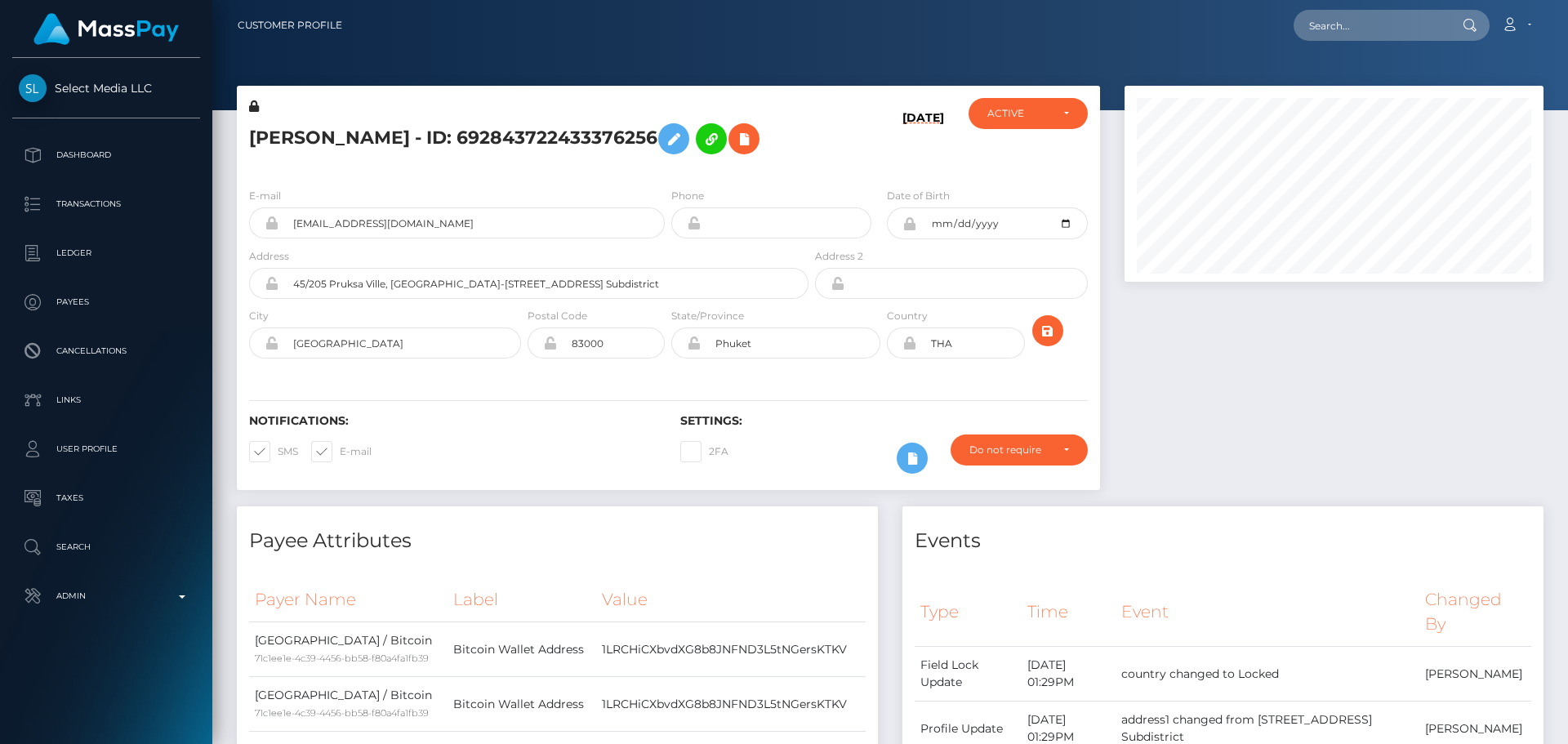
scroll to position [196, 420]
click at [412, 142] on h5 "Svetlana Iastrebova - ID: 692843722433376256" at bounding box center [524, 138] width 550 height 47
copy h5 "Svetlana Iastrebova - ID: 692843722433376256"
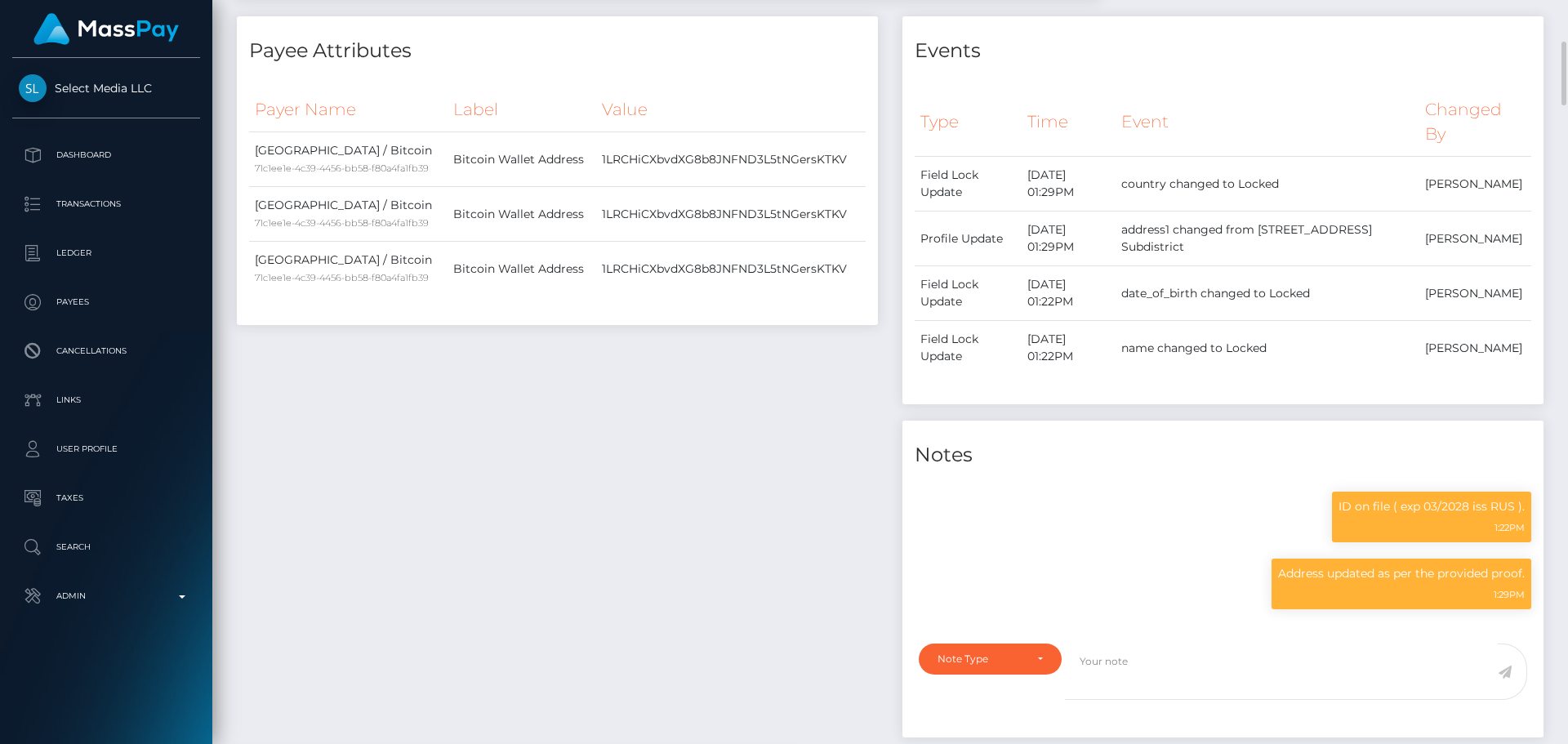
scroll to position [0, 0]
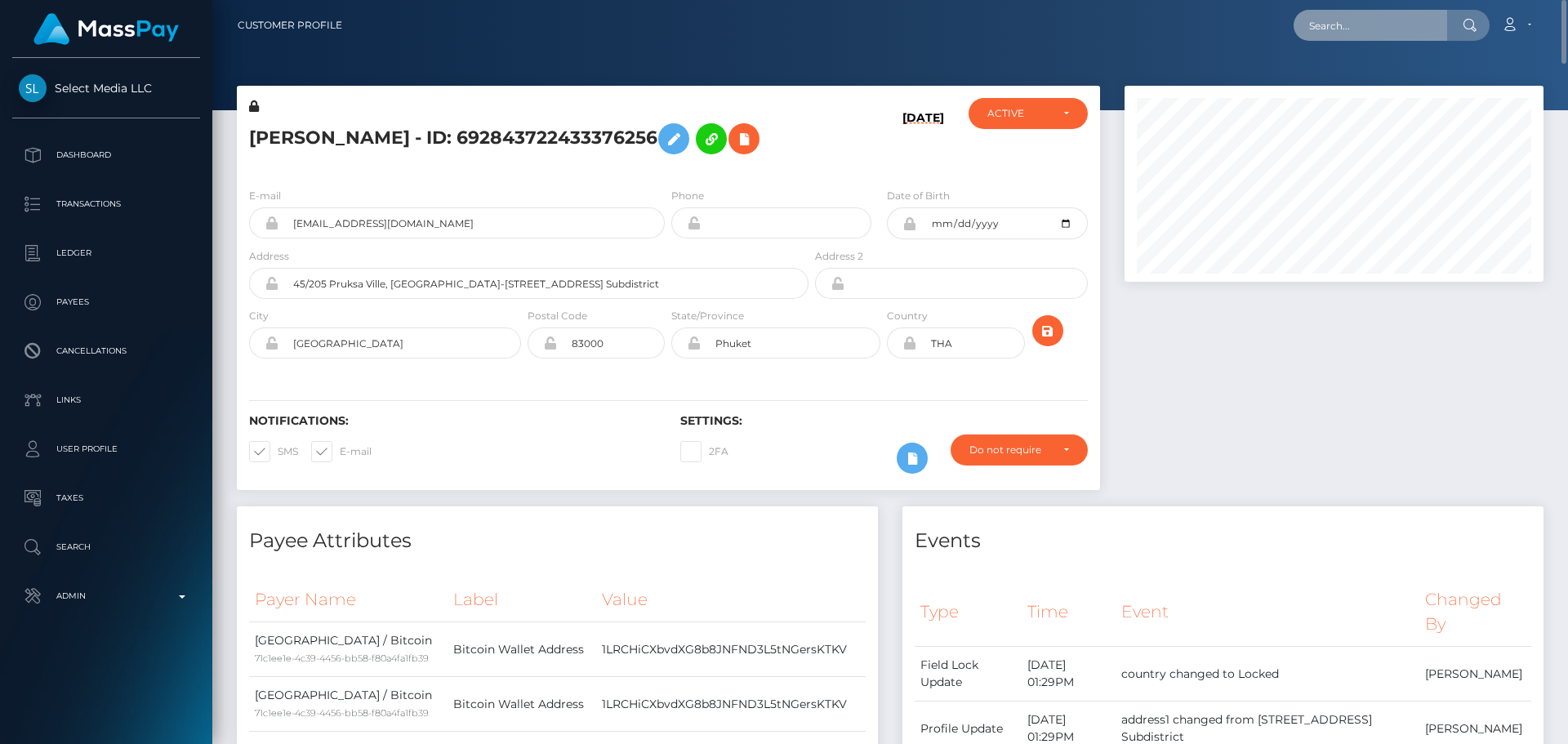
click at [1348, 23] on input "text" at bounding box center [1371, 25] width 153 height 31
paste input "799376251302195200"
type input "799376251302195200"
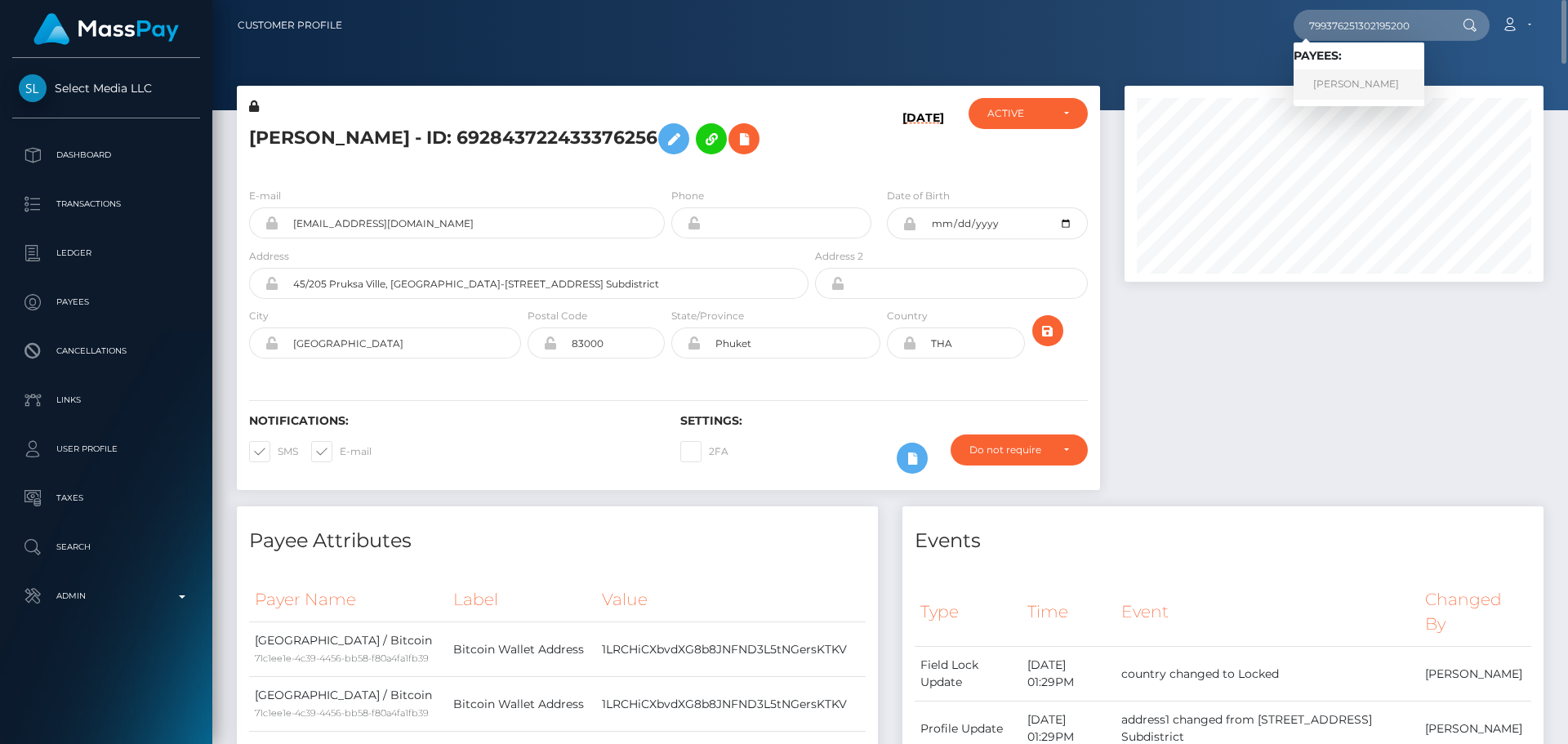
click at [1376, 92] on link "Daria Hordieieva" at bounding box center [1359, 85] width 131 height 31
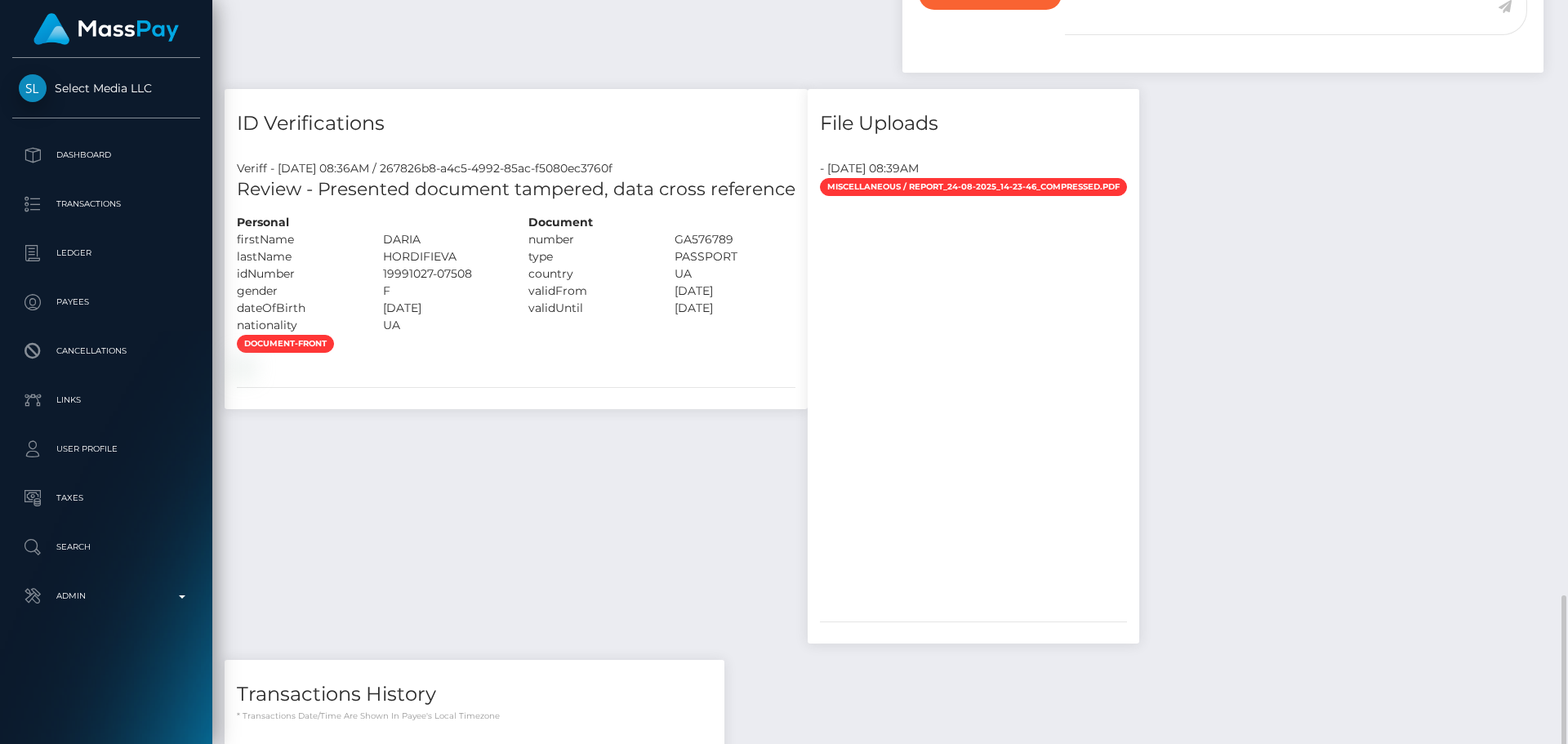
scroll to position [1226, 0]
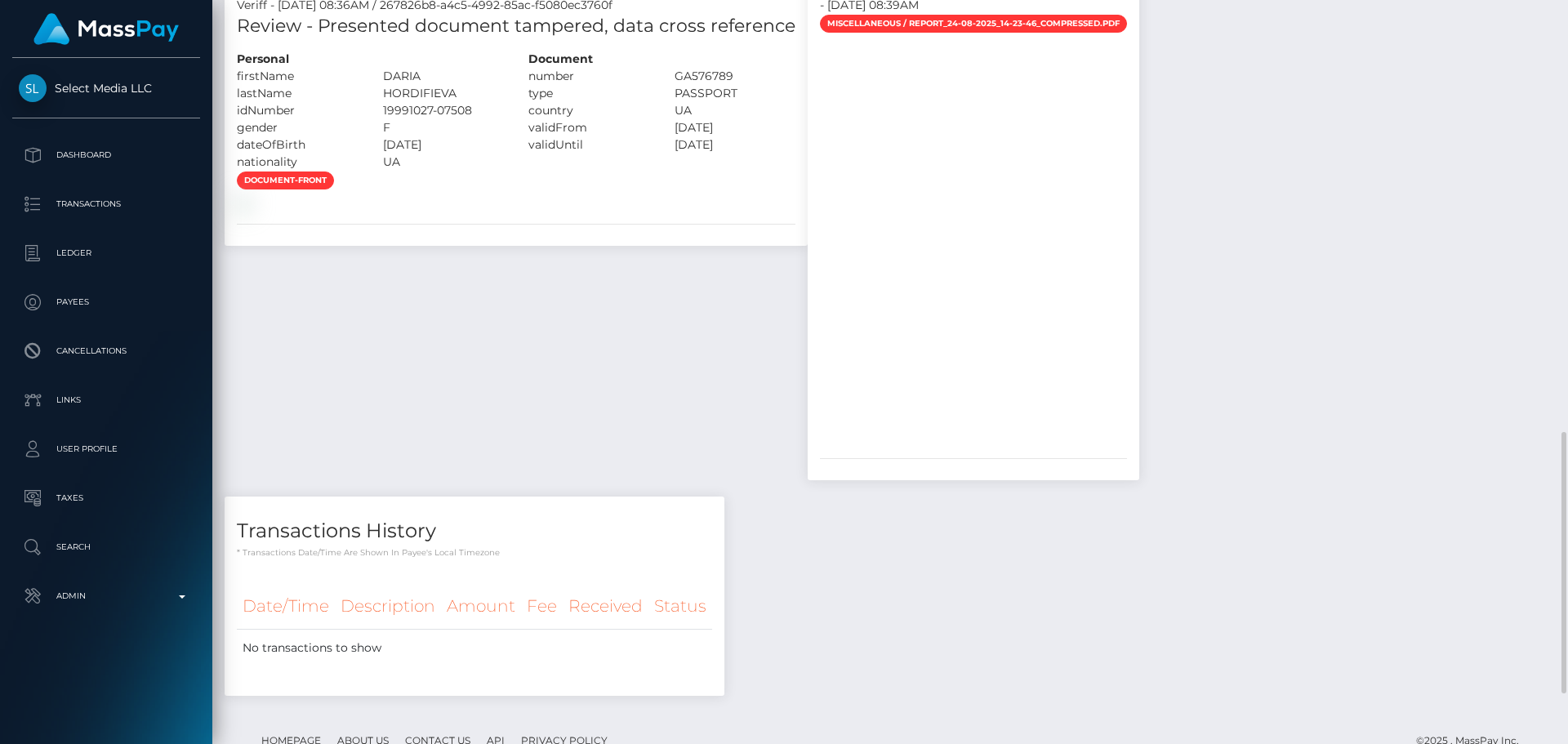
click at [598, 211] on div "document-front" at bounding box center [516, 191] width 583 height 40
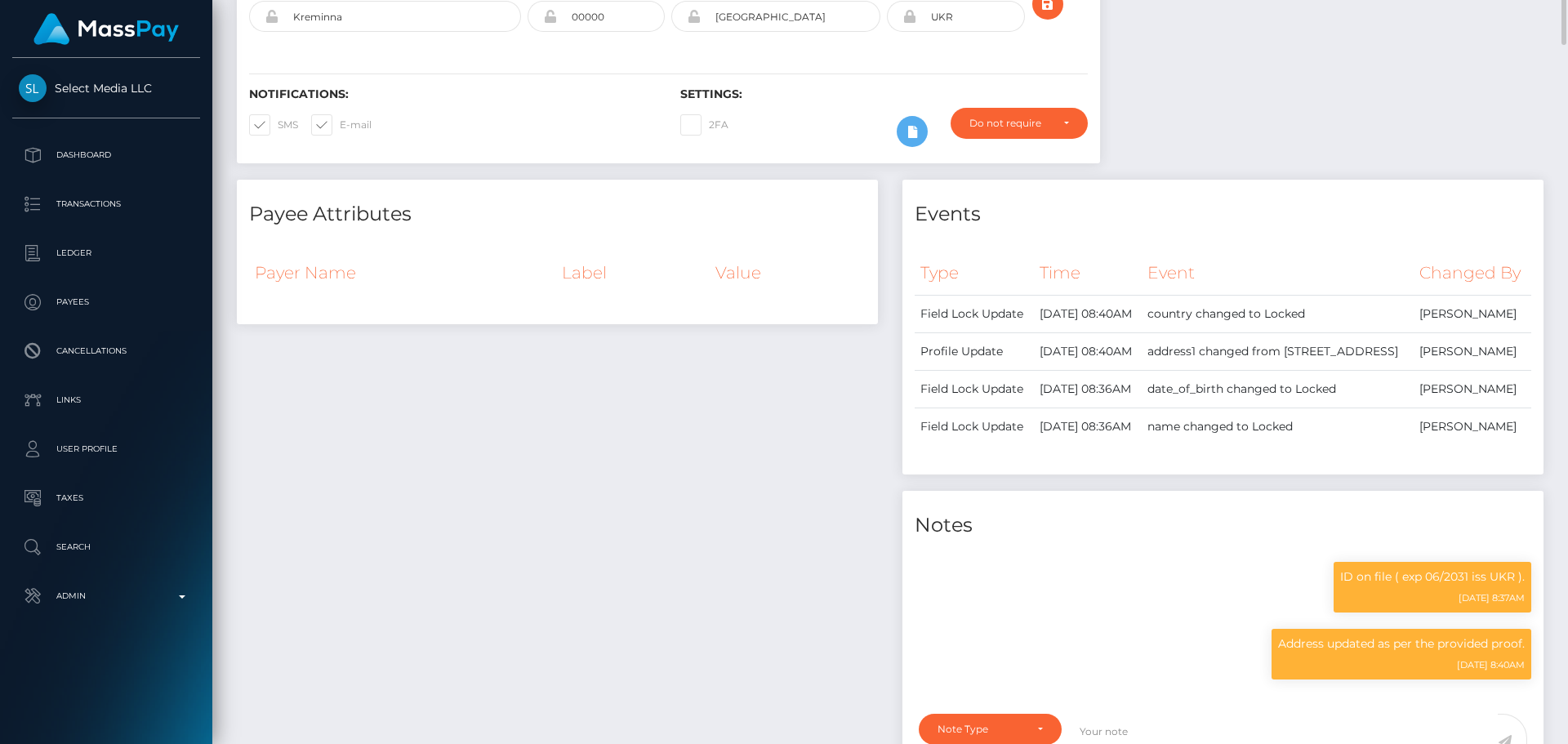
scroll to position [81, 0]
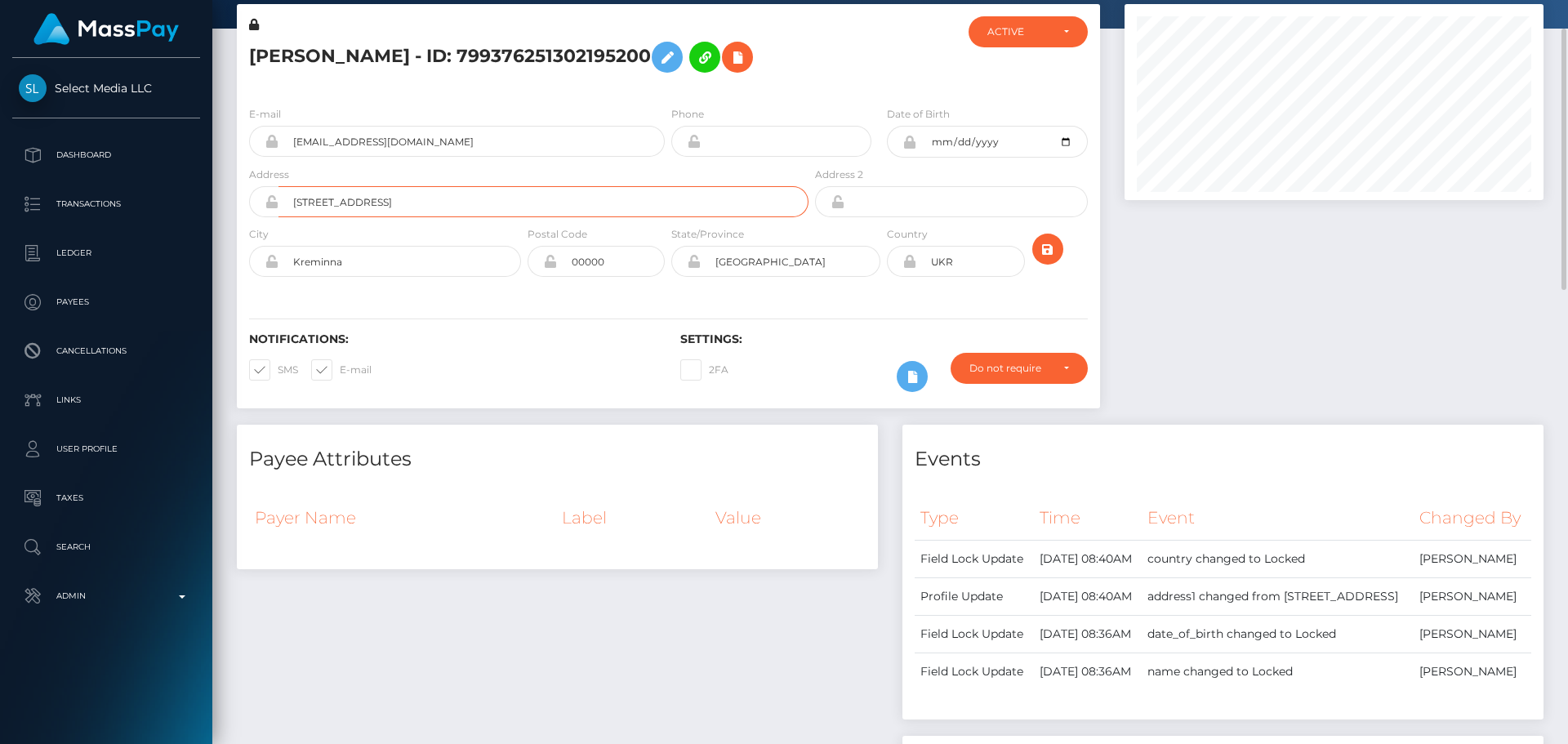
click at [466, 203] on input "[STREET_ADDRESS]" at bounding box center [544, 202] width 530 height 31
paste input "[STREET_ADDRESS]"
type input "[STREET_ADDRESS]"
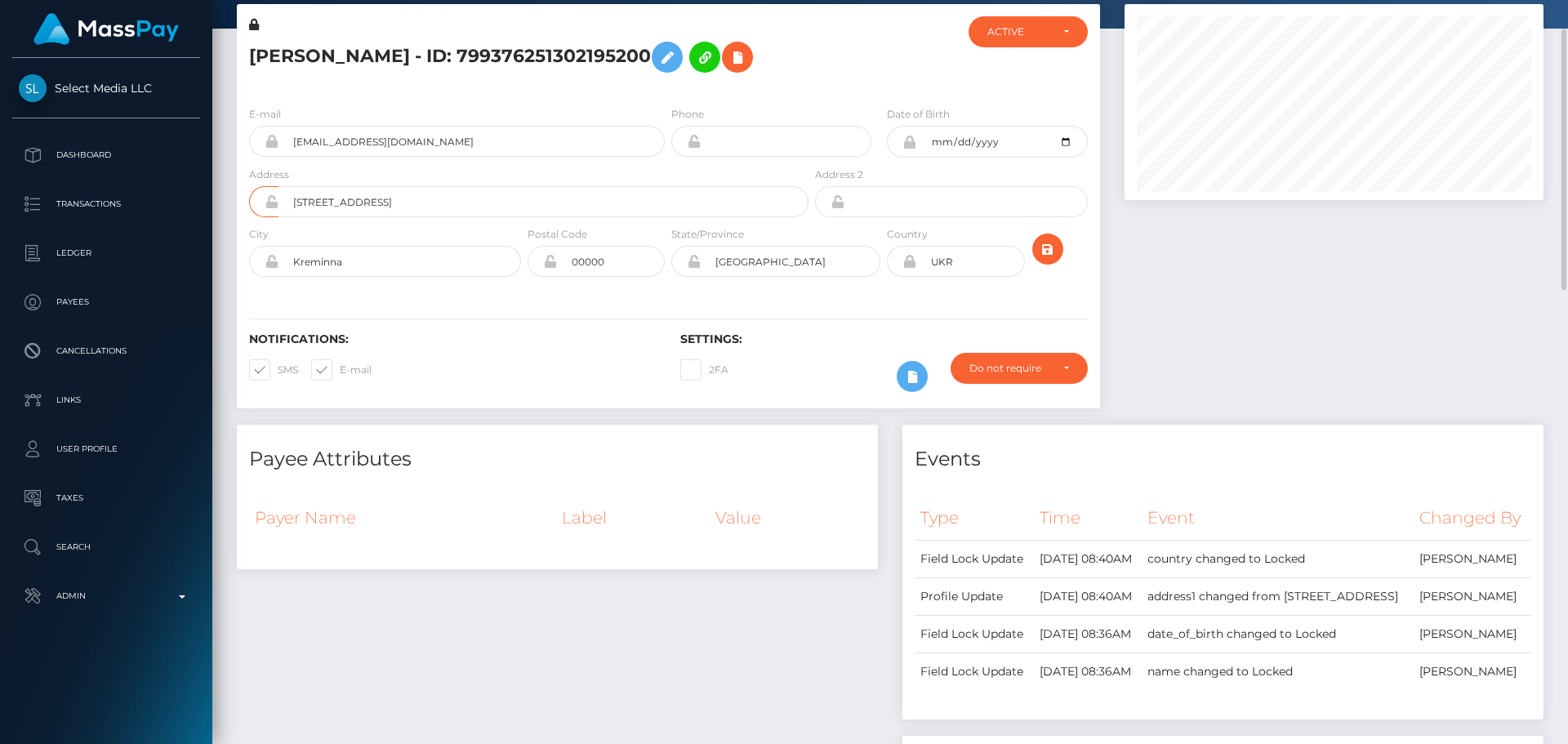
click at [447, 321] on div "Notifications: SMS E-mail Settings: 2FA" at bounding box center [668, 350] width 863 height 115
click at [431, 265] on input "Kreminna" at bounding box center [399, 261] width 242 height 31
paste input "Gliwice"
type input "Gliwice"
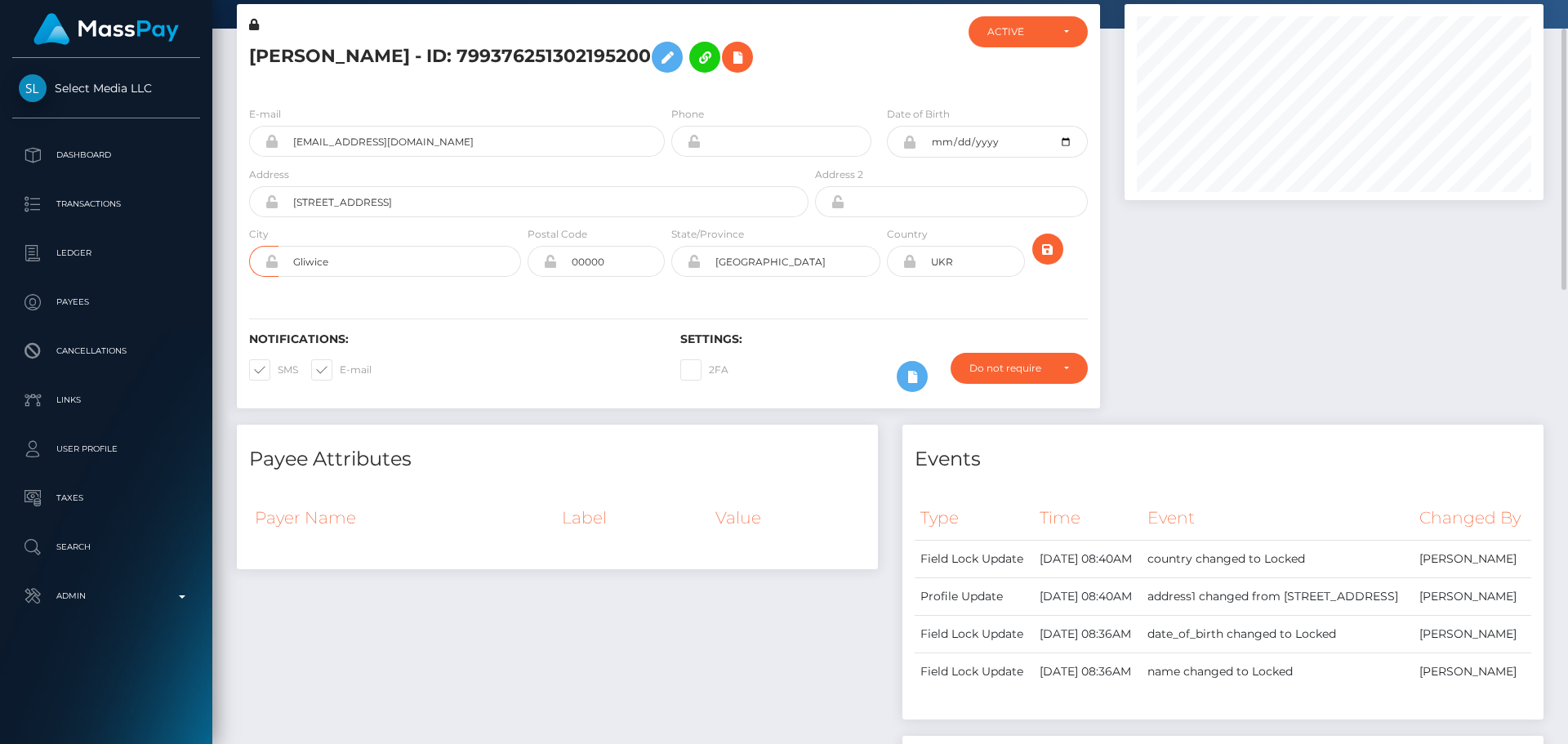
click at [437, 331] on div "Notifications: SMS E-mail Settings: 2FA" at bounding box center [668, 350] width 863 height 115
click at [614, 268] on input "00000" at bounding box center [611, 261] width 108 height 31
paste input "44-1"
type input "44-100"
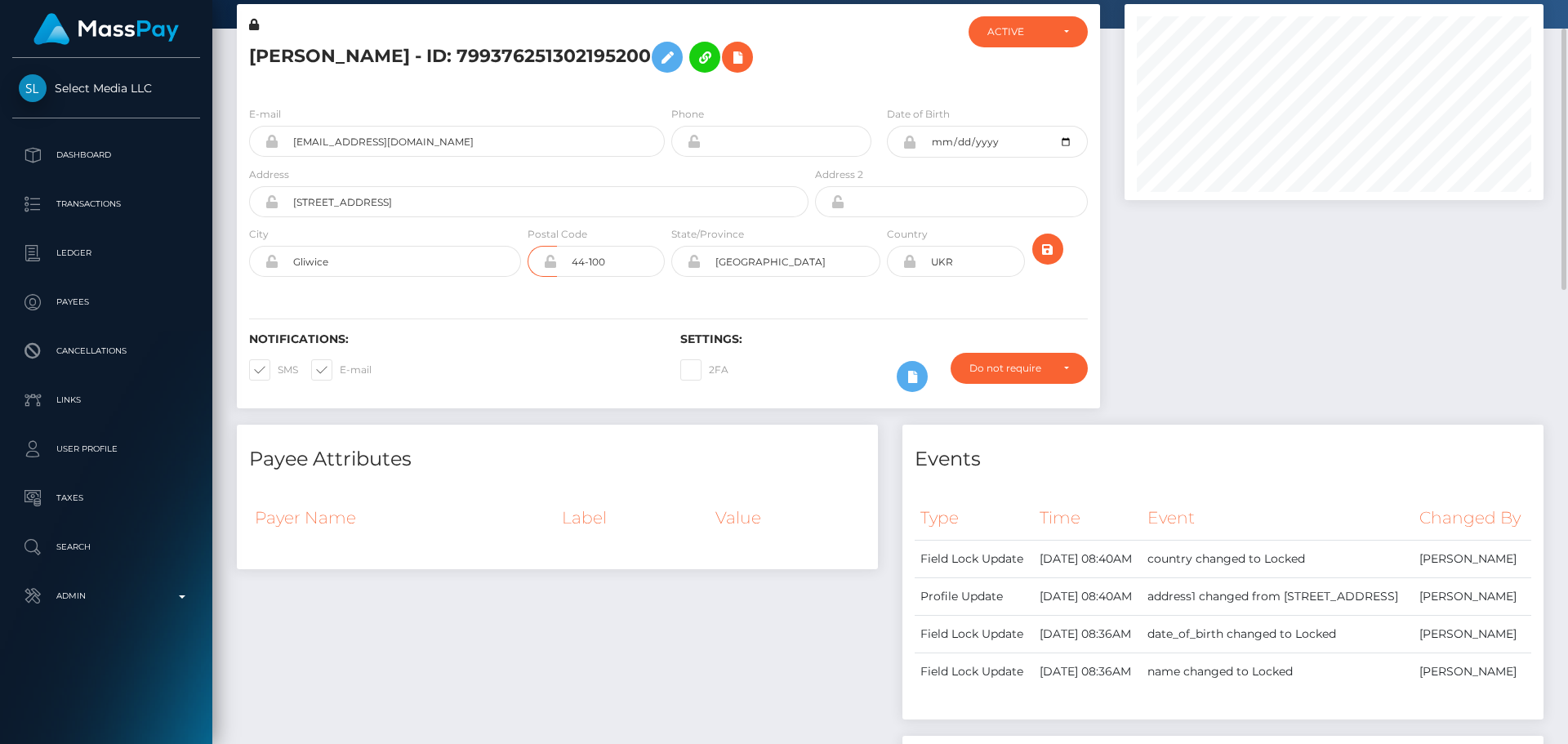
click at [539, 317] on div "Notifications: SMS E-mail Settings: 2FA" at bounding box center [668, 350] width 863 height 115
click at [829, 257] on input "[GEOGRAPHIC_DATA]" at bounding box center [791, 261] width 180 height 31
click at [829, 257] on input "Luhansk Oblast" at bounding box center [791, 261] width 180 height 31
paste input "[GEOGRAPHIC_DATA]"
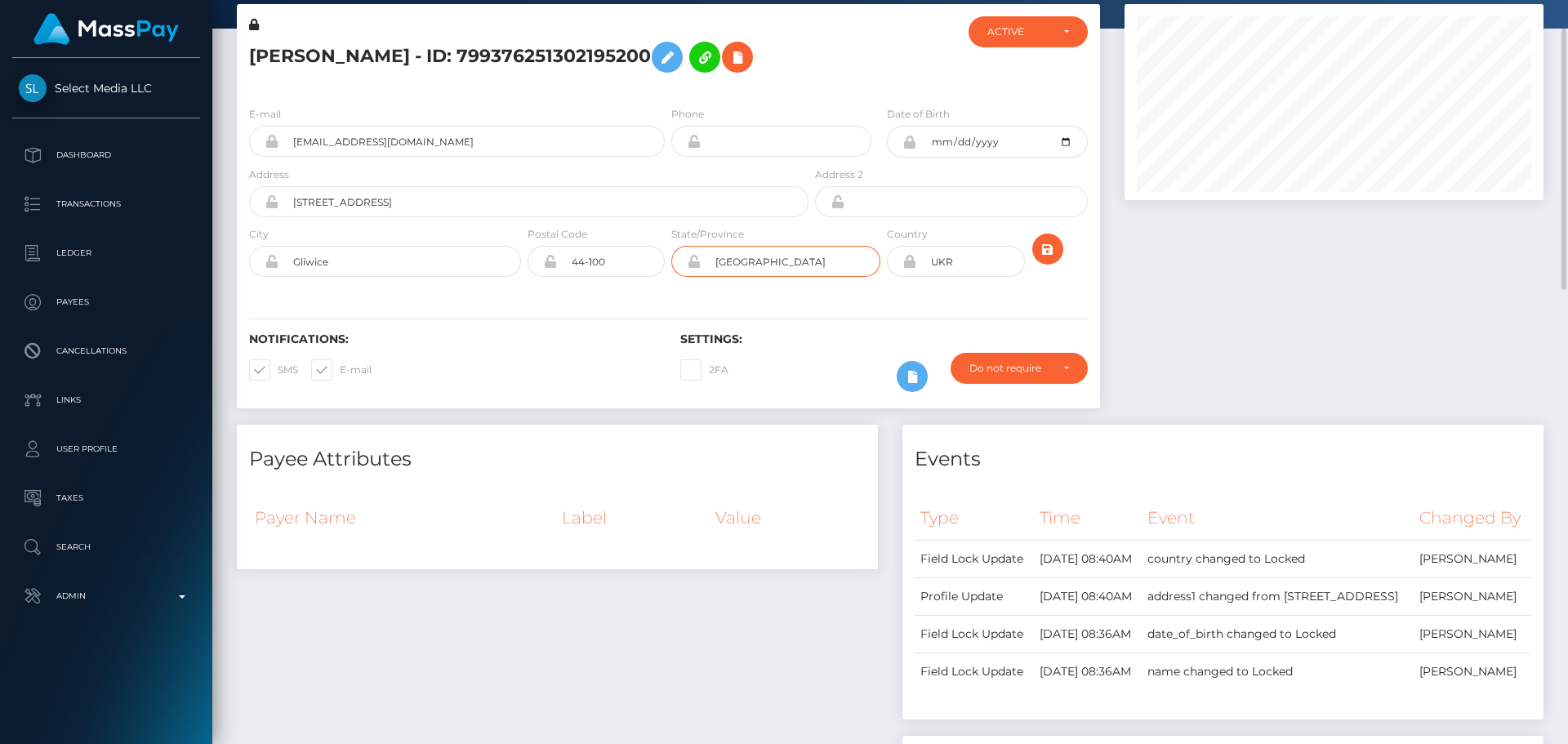
type input "[GEOGRAPHIC_DATA]"
click at [910, 261] on icon at bounding box center [909, 261] width 14 height 13
click at [968, 264] on input "UKR" at bounding box center [970, 261] width 108 height 31
paste input "POL"
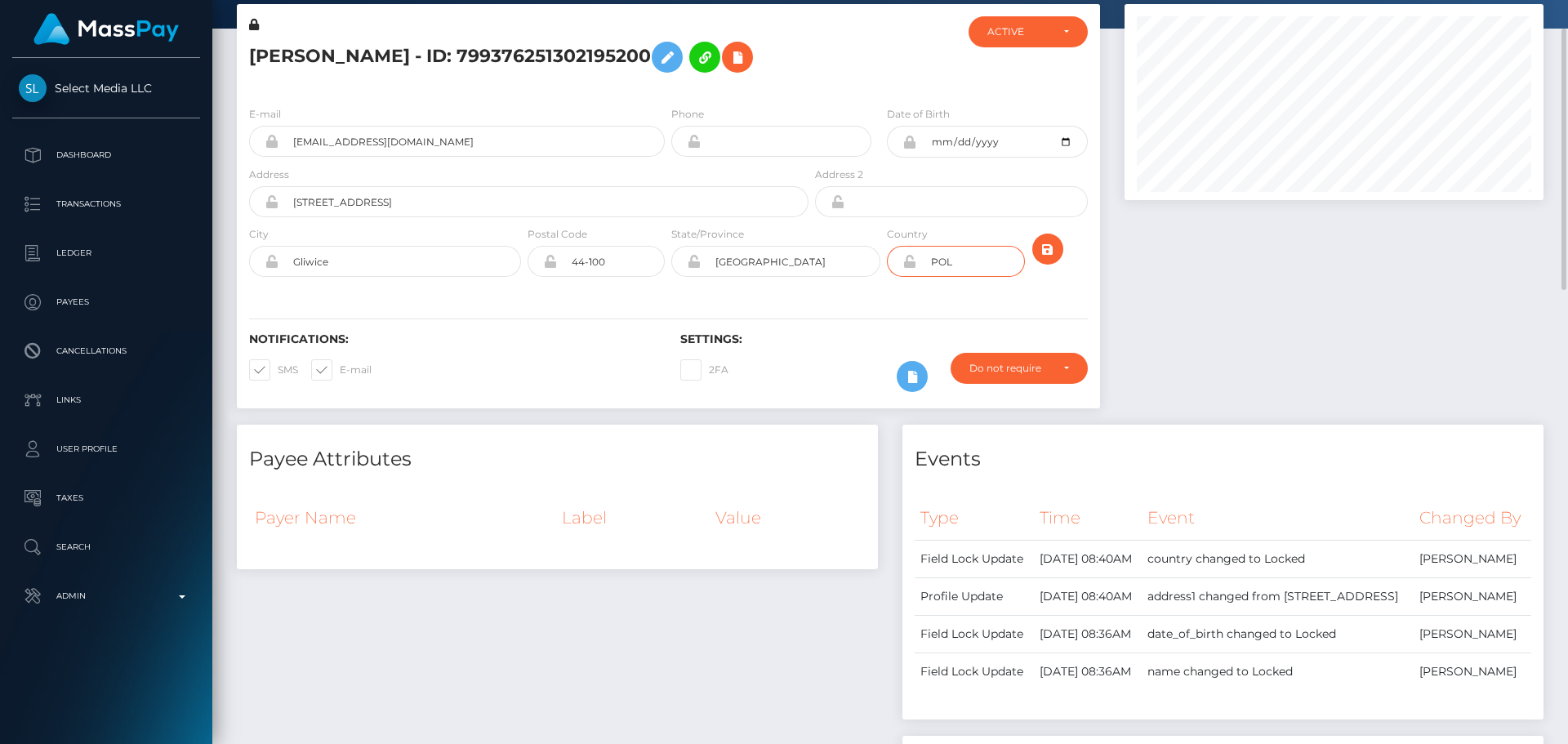
type input "POL"
click at [736, 58] on icon at bounding box center [737, 56] width 19 height 20
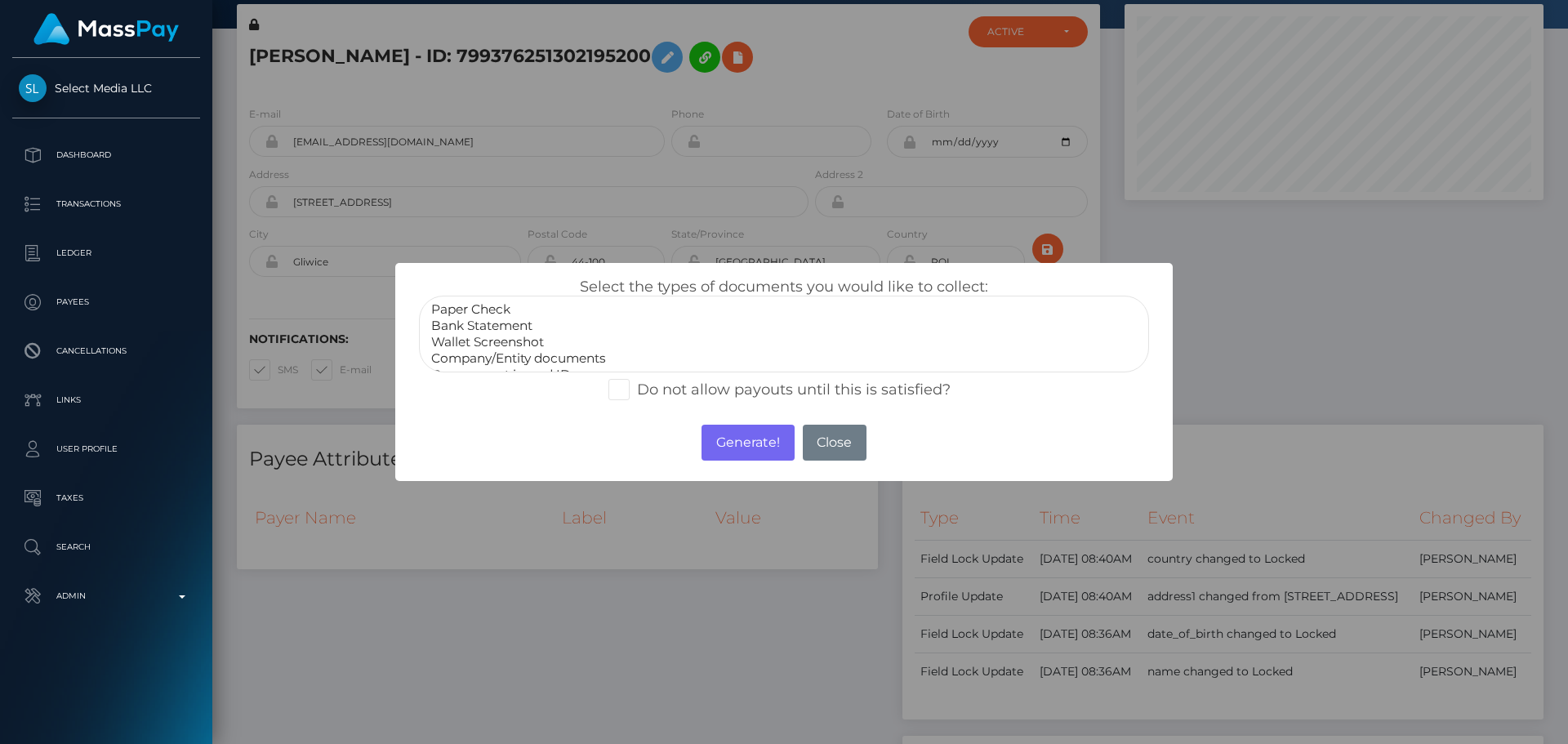
scroll to position [33, 0]
click at [499, 345] on option "Government issued ID" at bounding box center [784, 342] width 709 height 16
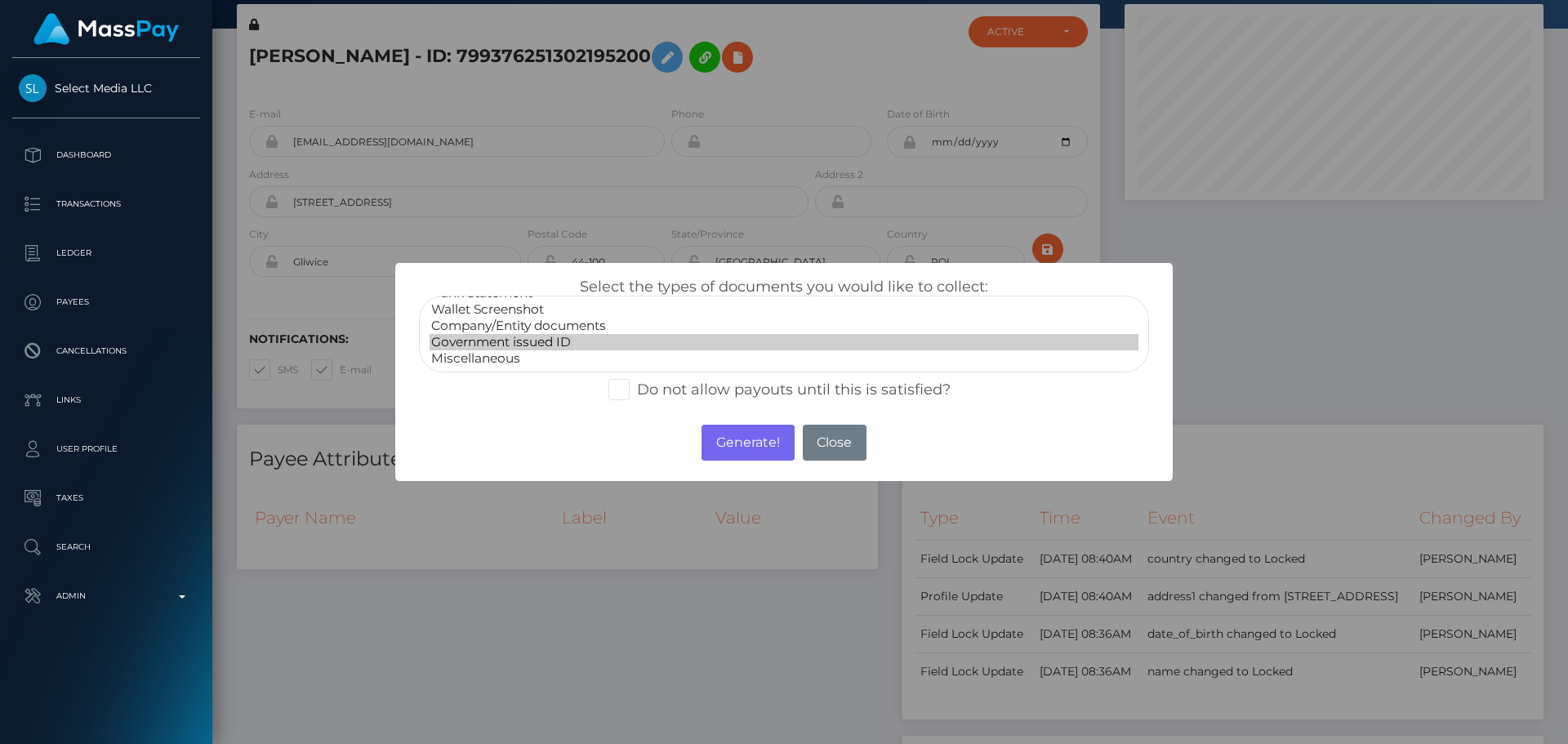
select select "Miscellaneous"
click at [491, 359] on option "Miscellaneous" at bounding box center [784, 358] width 709 height 16
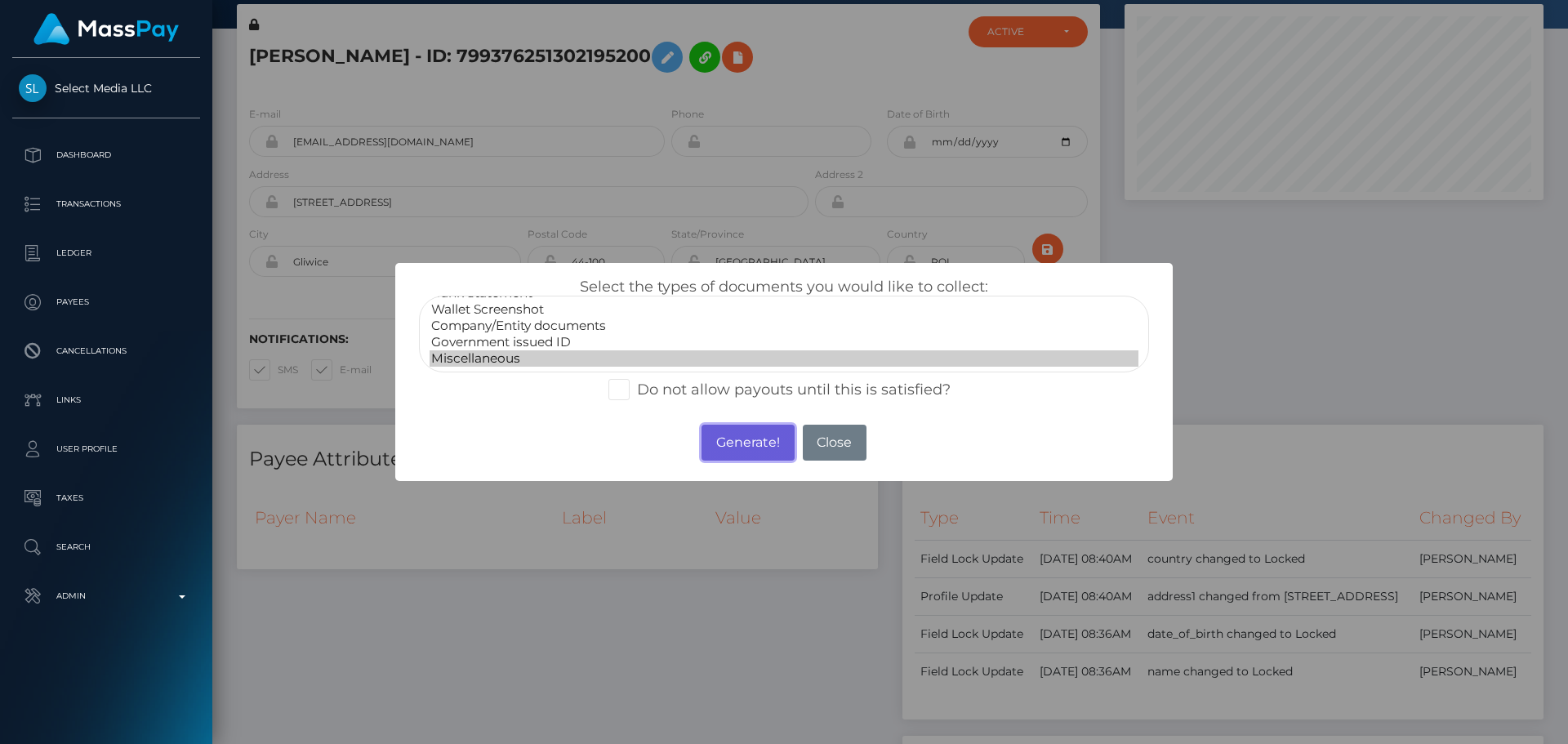
click at [750, 448] on button "Generate!" at bounding box center [748, 443] width 92 height 36
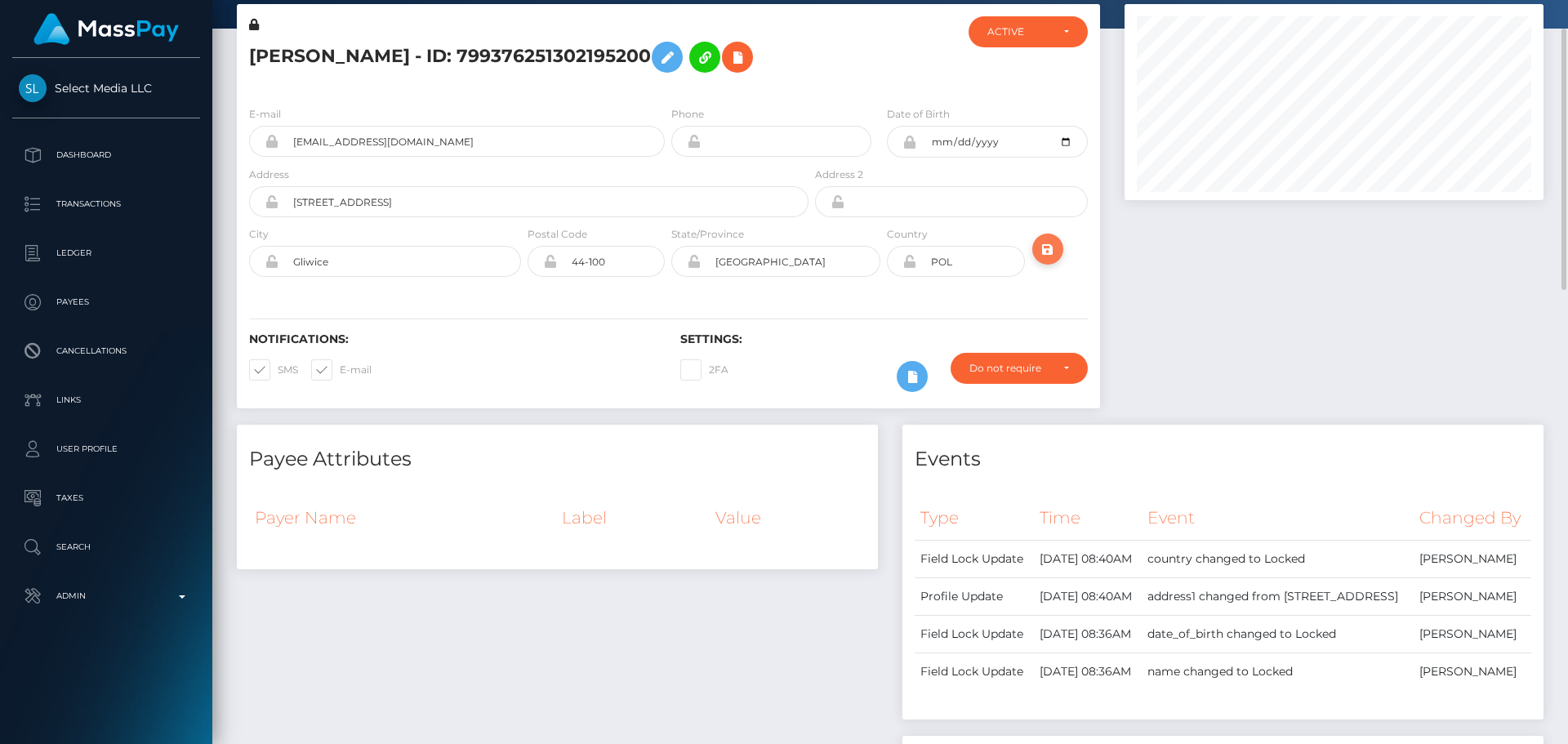
click at [1053, 244] on icon "submit" at bounding box center [1048, 249] width 19 height 20
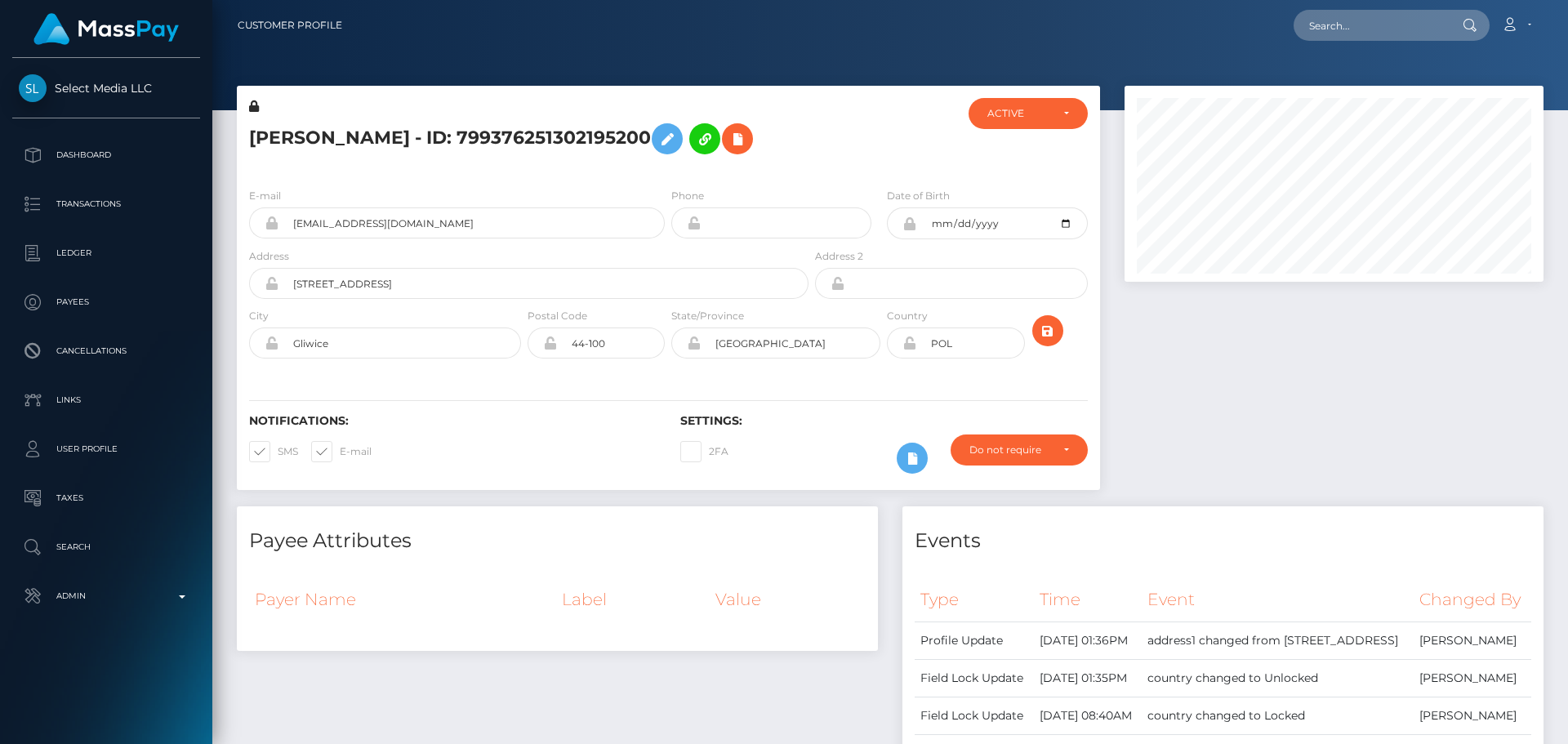
scroll to position [816897, 816448]
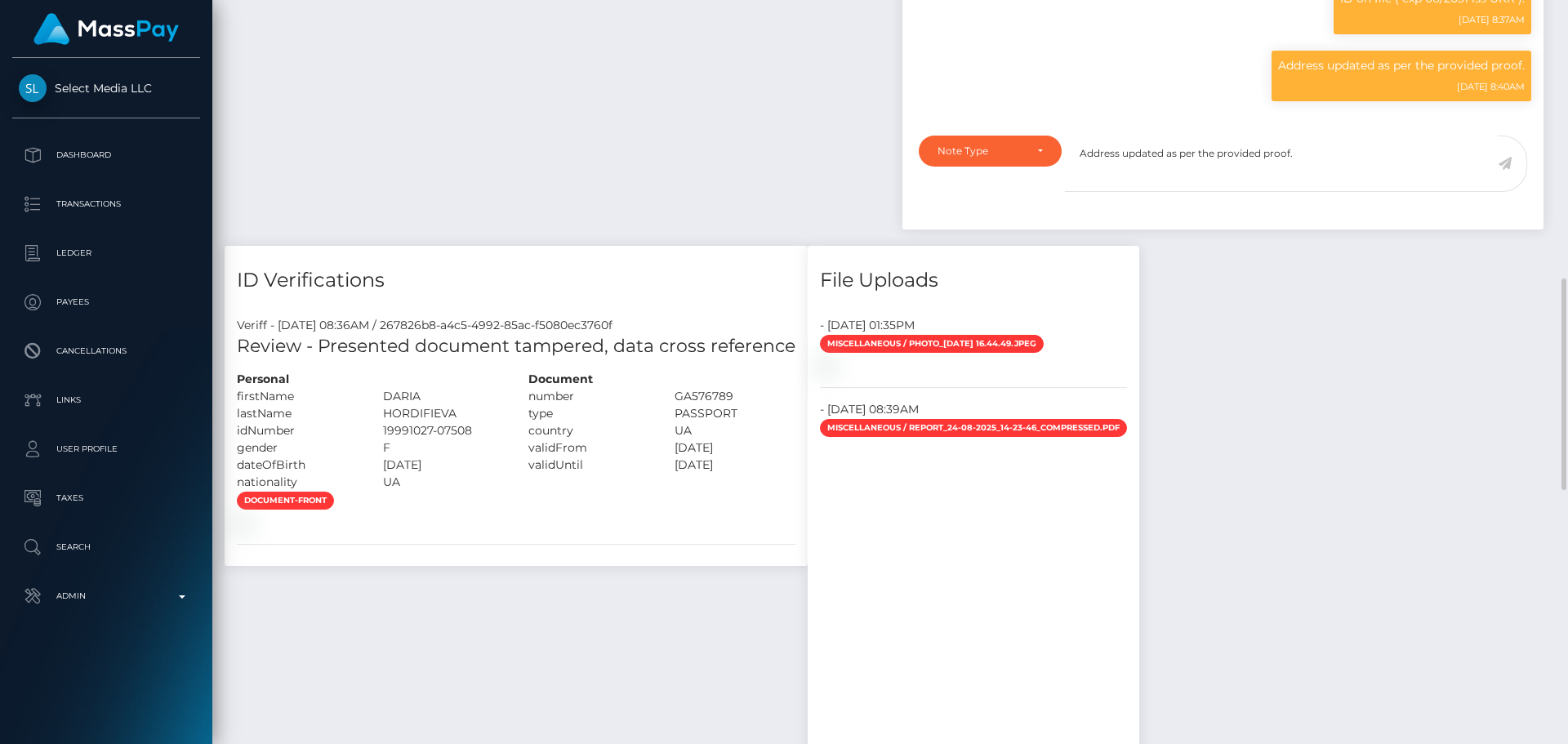
type textarea "Address updated as per the provided proof."
click at [1038, 158] on div "Note Type" at bounding box center [991, 151] width 105 height 13
click at [960, 237] on span "Compliance" at bounding box center [968, 229] width 59 height 14
select select "COMPLIANCE"
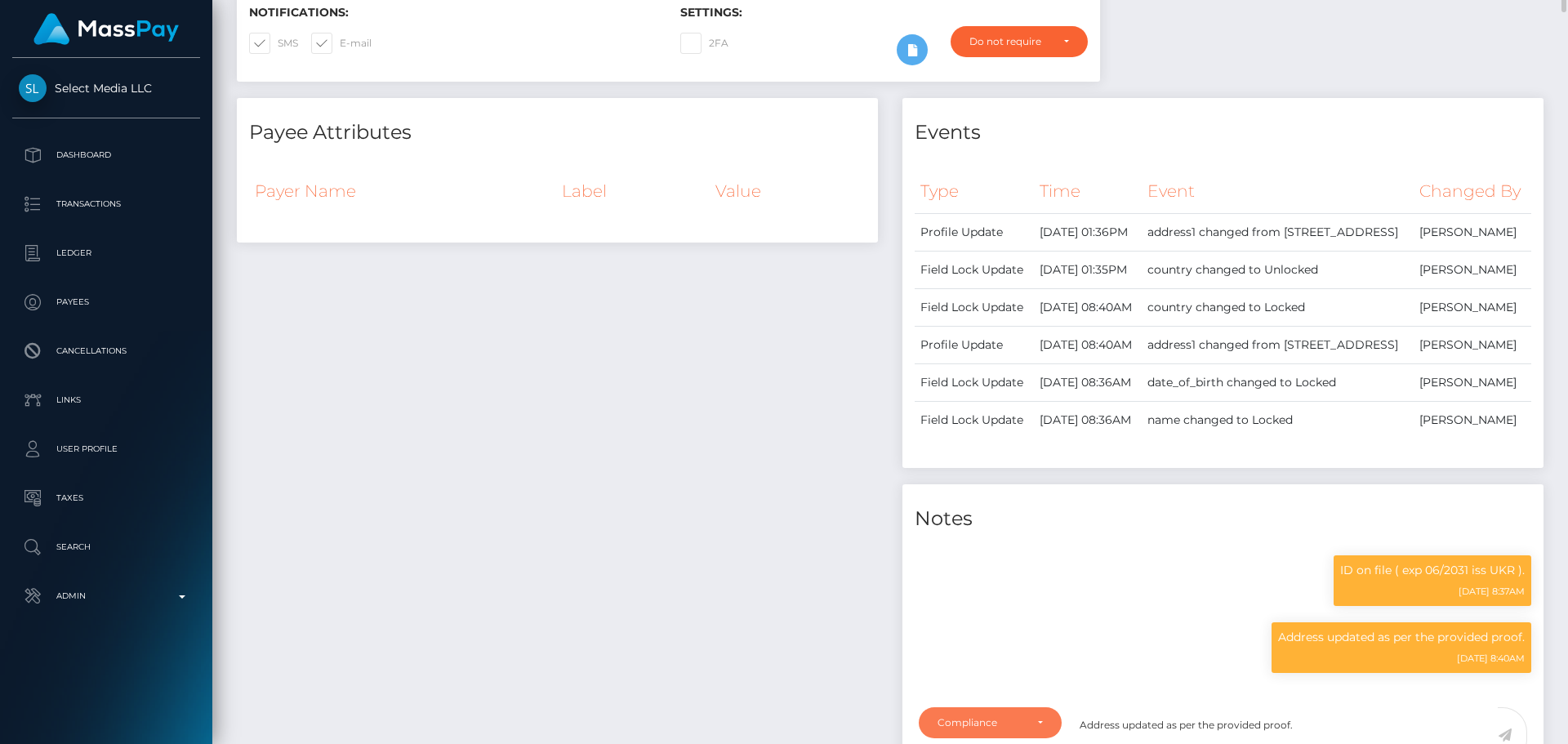
scroll to position [164, 0]
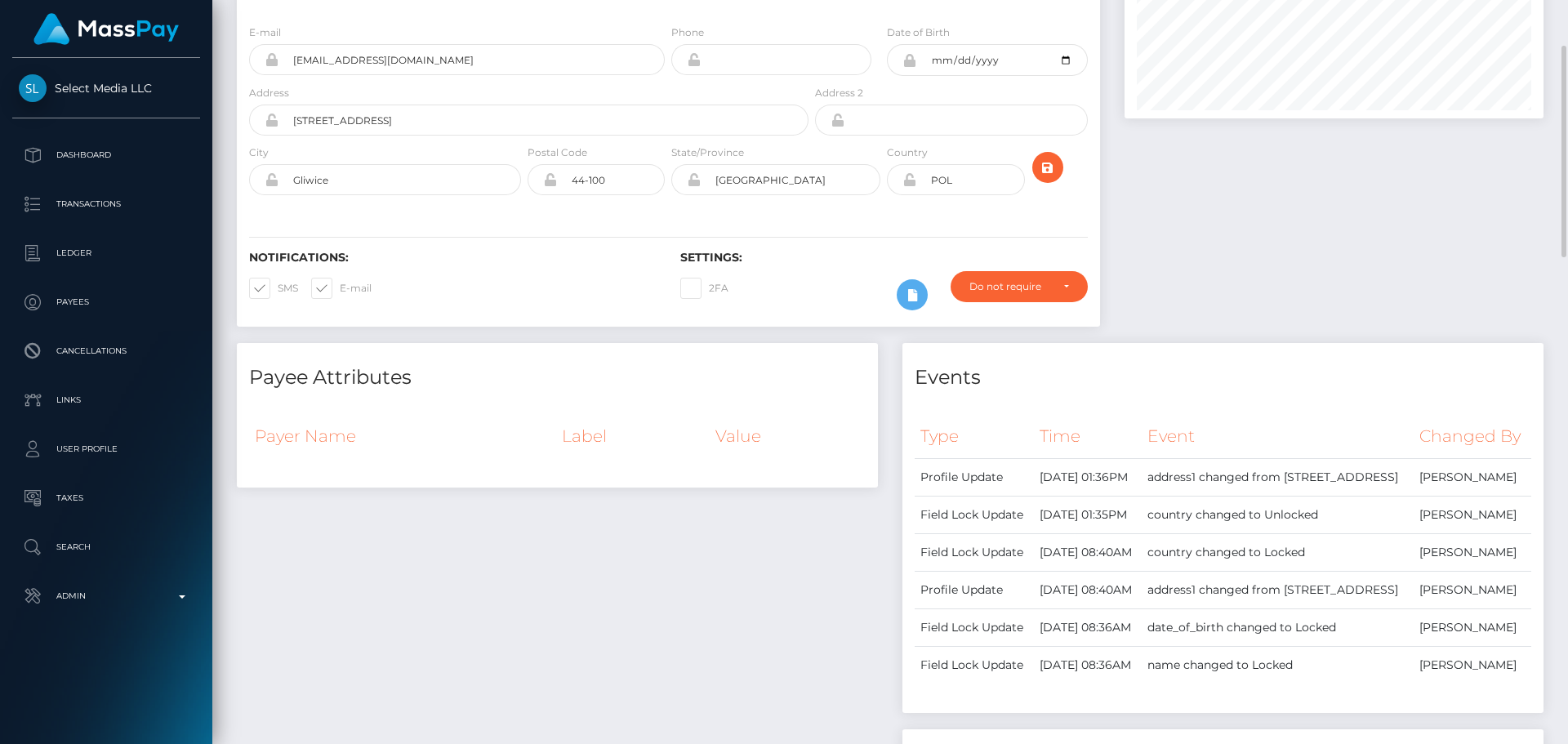
click at [910, 179] on icon at bounding box center [909, 180] width 14 height 13
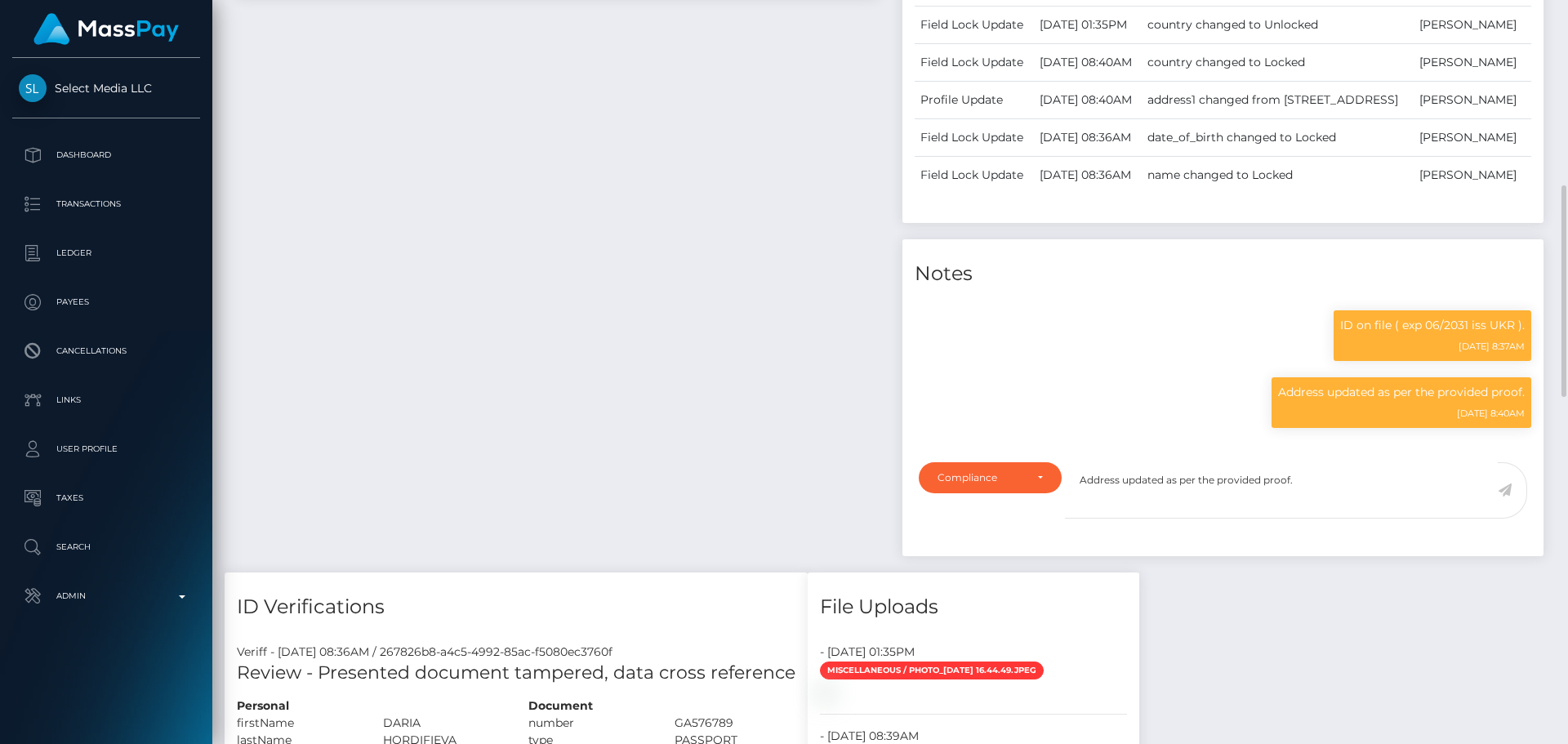
scroll to position [899, 0]
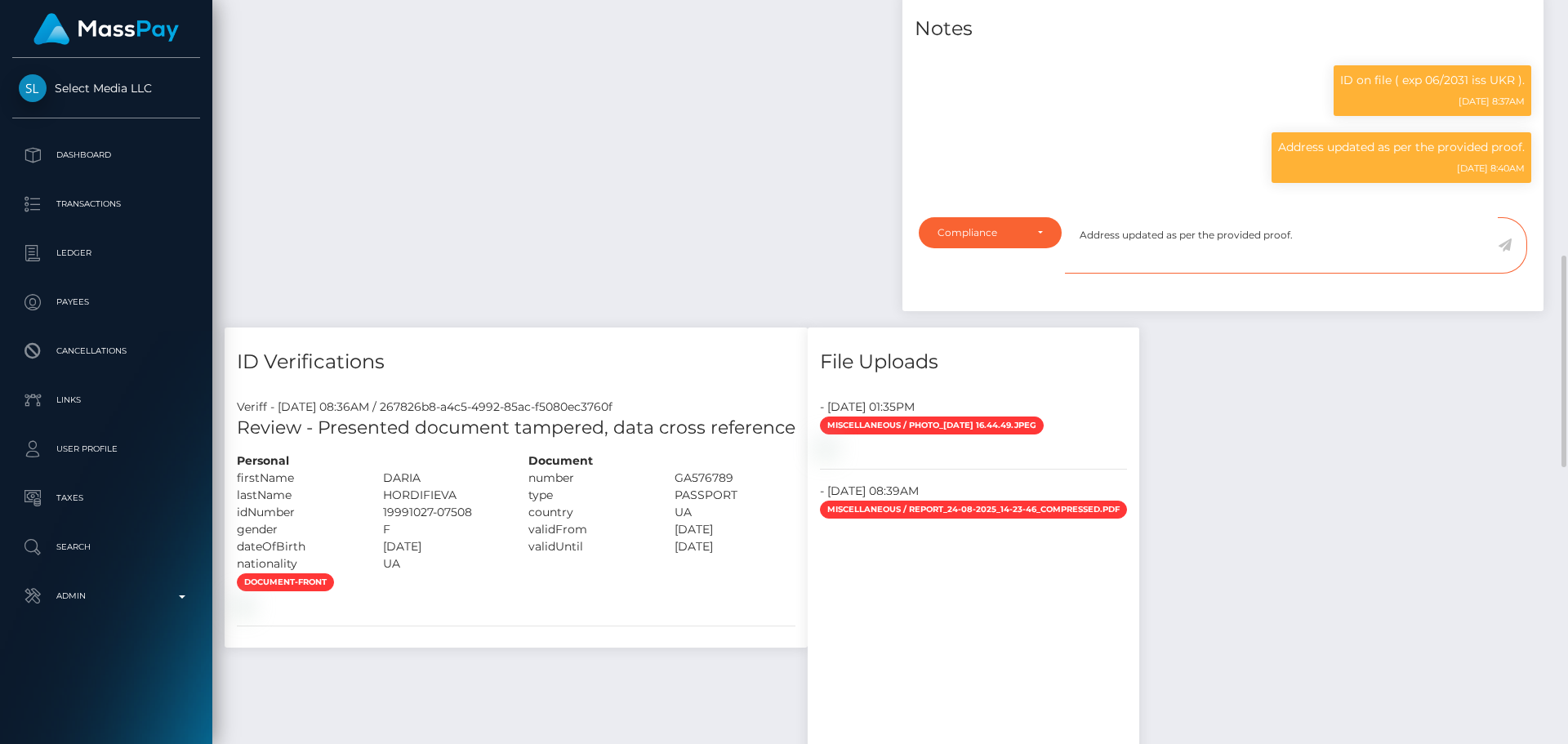
click at [1333, 274] on textarea "Address updated as per the provided proof." at bounding box center [1282, 245] width 433 height 56
click at [1505, 252] on icon at bounding box center [1505, 245] width 14 height 13
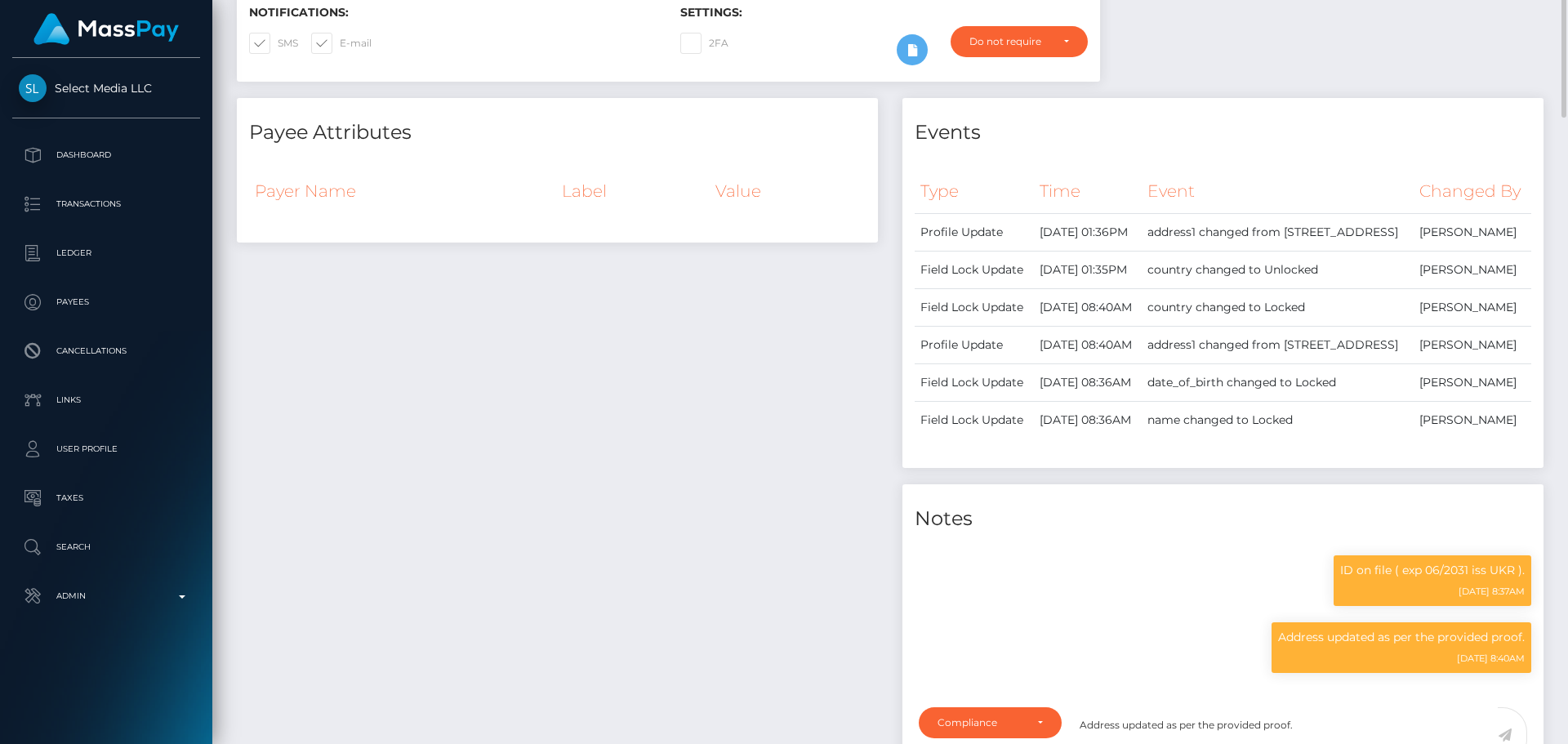
scroll to position [0, 0]
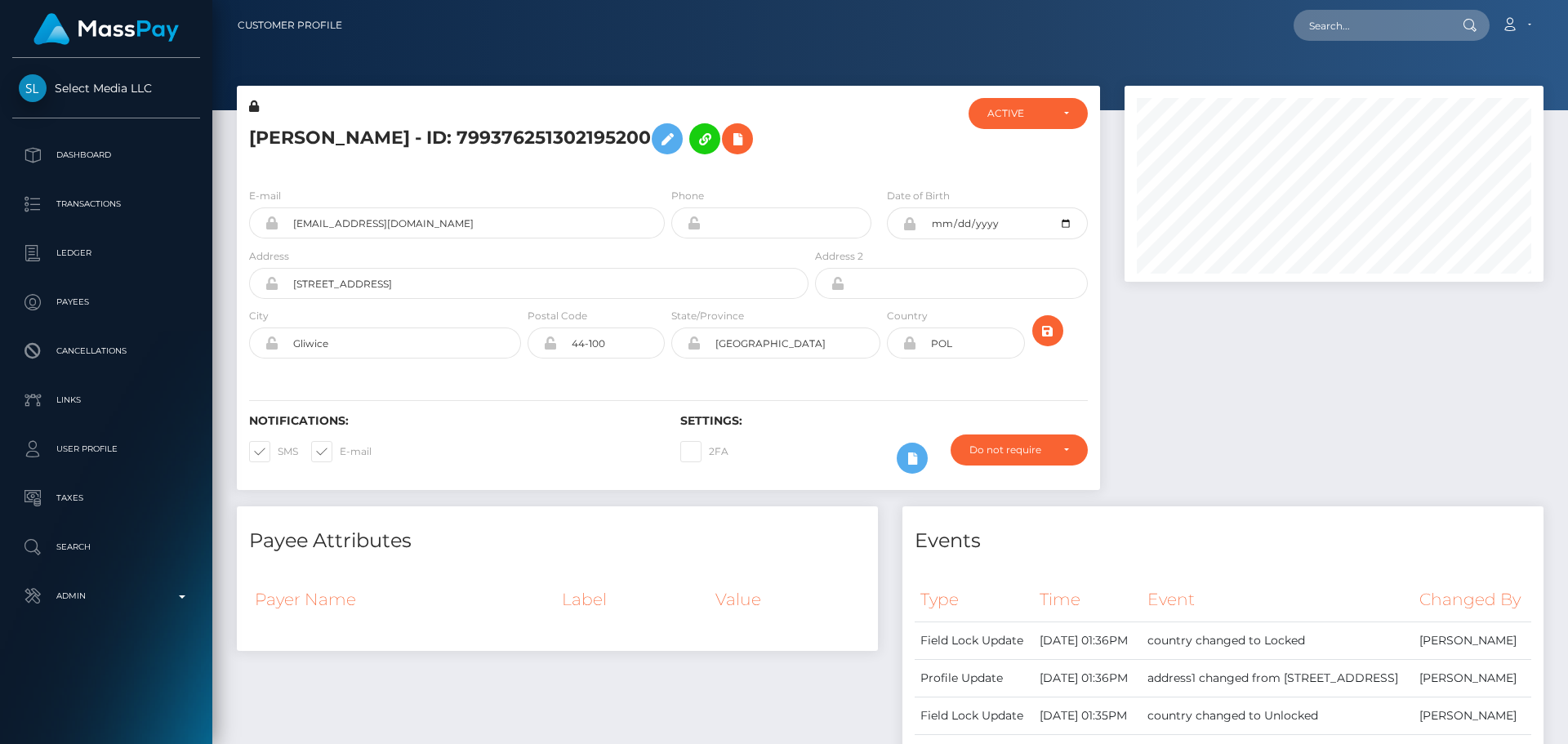
scroll to position [196, 420]
click at [469, 138] on h5 "[PERSON_NAME] - ID: 799376251302195200" at bounding box center [524, 138] width 550 height 47
click at [471, 138] on h5 "[PERSON_NAME] - ID: 799376251302195200" at bounding box center [524, 138] width 550 height 47
click at [484, 139] on h5 "[PERSON_NAME] - ID: 799376251302195200" at bounding box center [524, 138] width 550 height 47
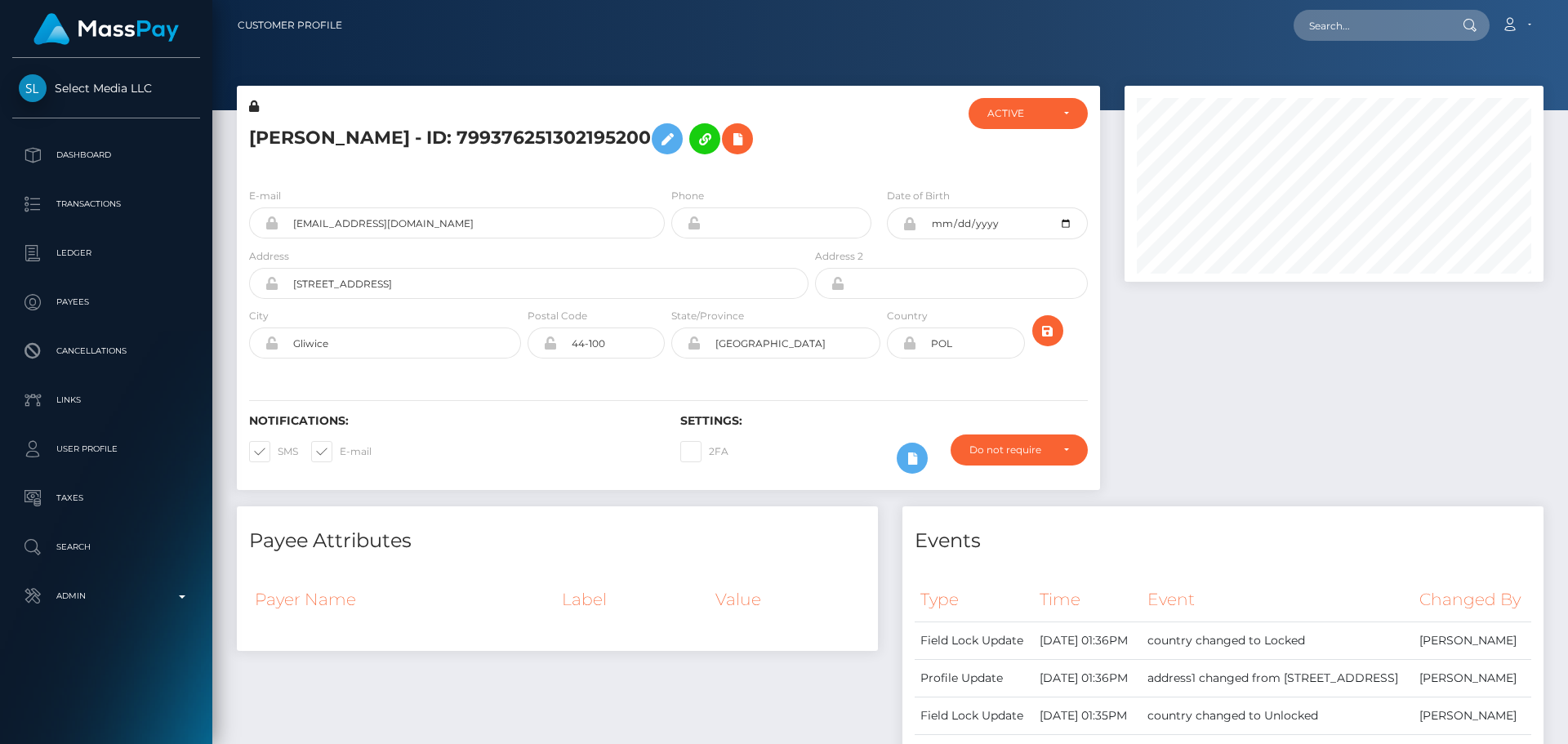
click at [484, 139] on h5 "[PERSON_NAME] - ID: 799376251302195200" at bounding box center [524, 138] width 550 height 47
click at [484, 139] on h5 "Daria Hordieieva - ID: 799376251302195200" at bounding box center [524, 138] width 550 height 47
copy h5 "Daria Hordieieva - ID: 799376251302195200"
click at [1345, 33] on input "text" at bounding box center [1371, 25] width 153 height 31
paste input "444211647695822848"
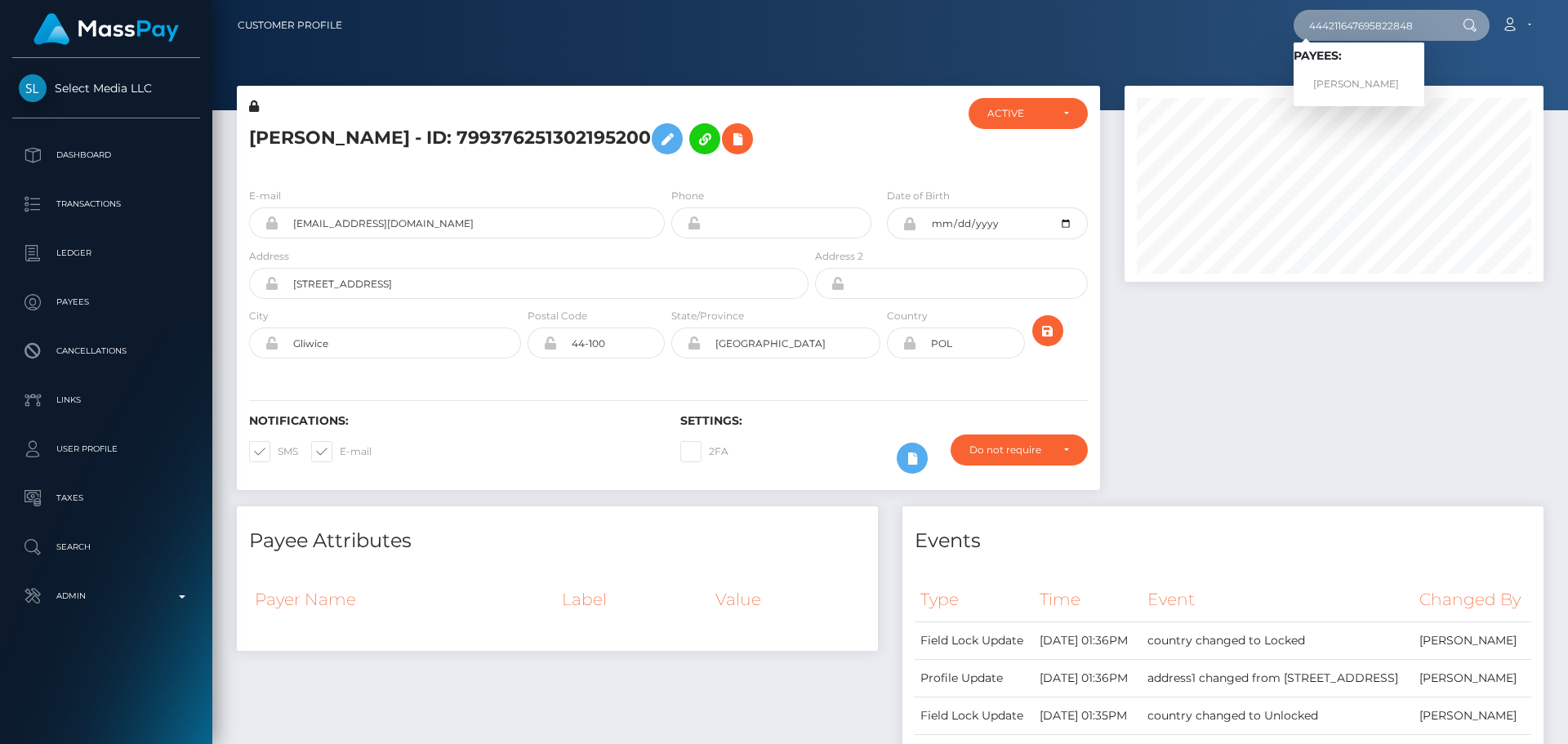
type input "444211647695822848"
click at [1365, 76] on link "[PERSON_NAME]" at bounding box center [1359, 85] width 131 height 31
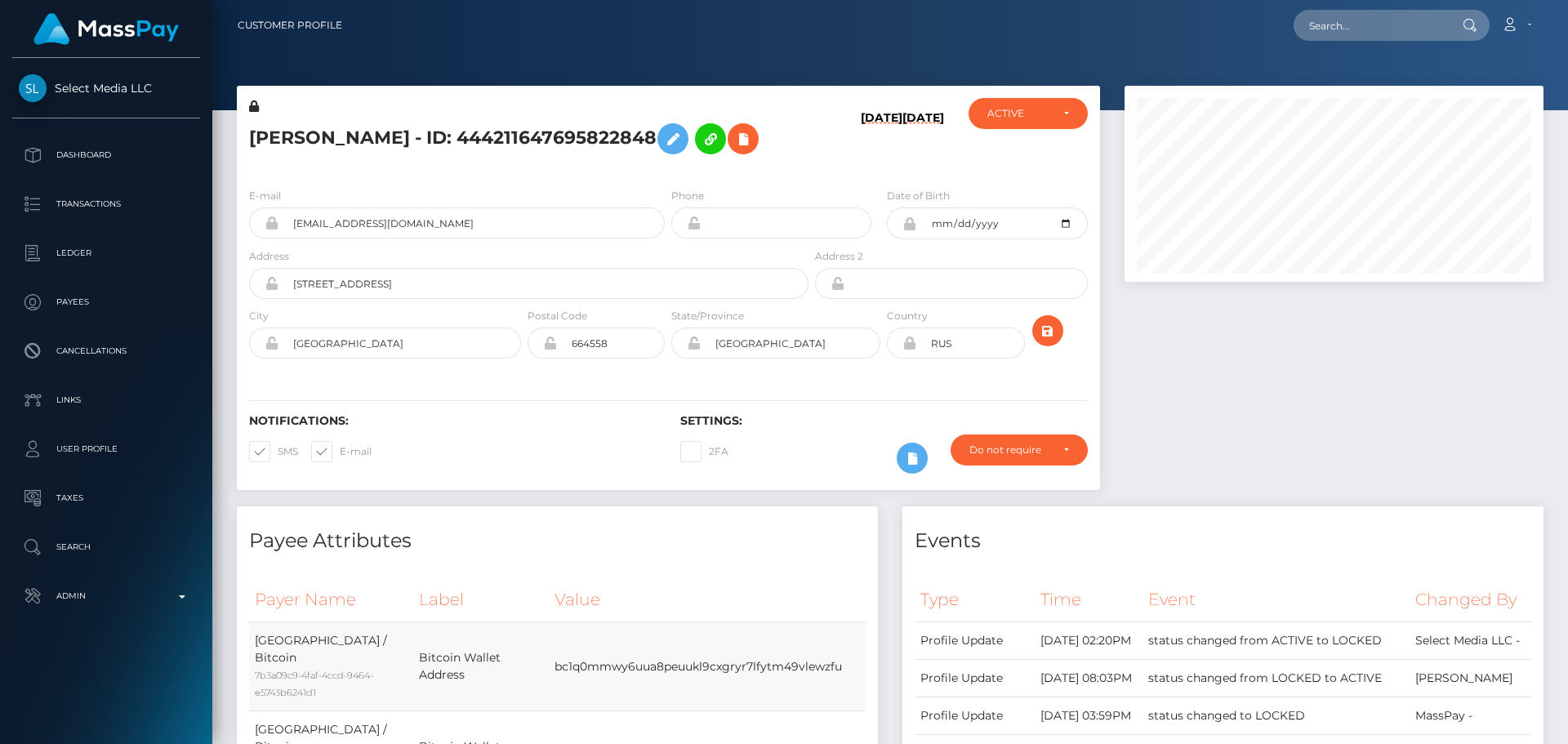
scroll to position [196, 420]
click at [445, 163] on h5 "Aleksandra Dmitrievna Djull - ID: 444211647695822848" at bounding box center [524, 138] width 550 height 47
click at [1329, 28] on input "text" at bounding box center [1371, 25] width 153 height 31
paste input "444211647695822848"
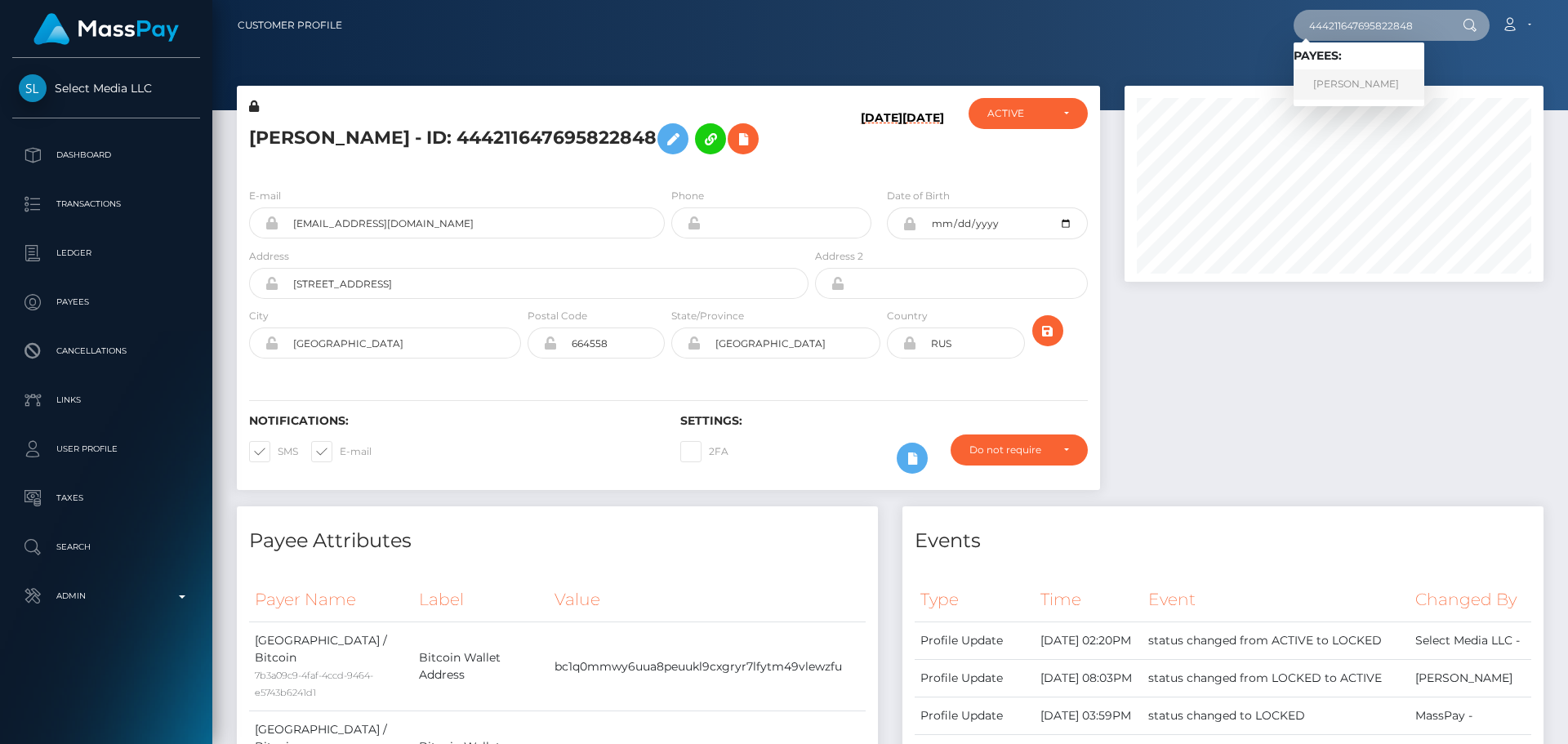
type input "444211647695822848"
click at [1330, 78] on link "Aleksandra Dmitrievna Djull" at bounding box center [1359, 85] width 131 height 31
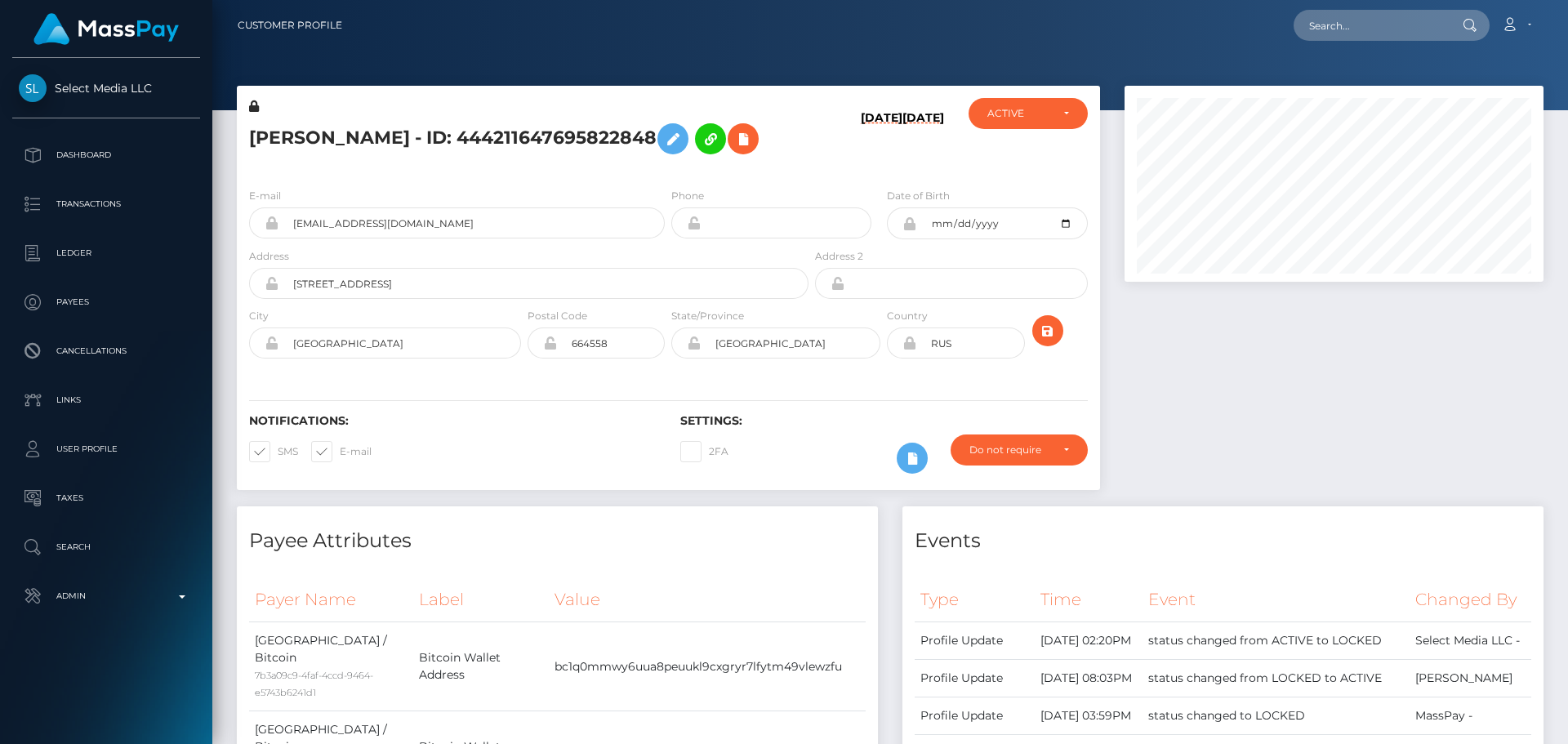
scroll to position [196, 420]
click at [582, 163] on h5 "[PERSON_NAME] - ID: 444211647695822848" at bounding box center [524, 138] width 550 height 47
click at [554, 163] on h5 "Aleksandra Dmitrievna Djull - ID: 444211647695822848" at bounding box center [524, 138] width 550 height 47
click at [683, 134] on icon at bounding box center [673, 139] width 19 height 20
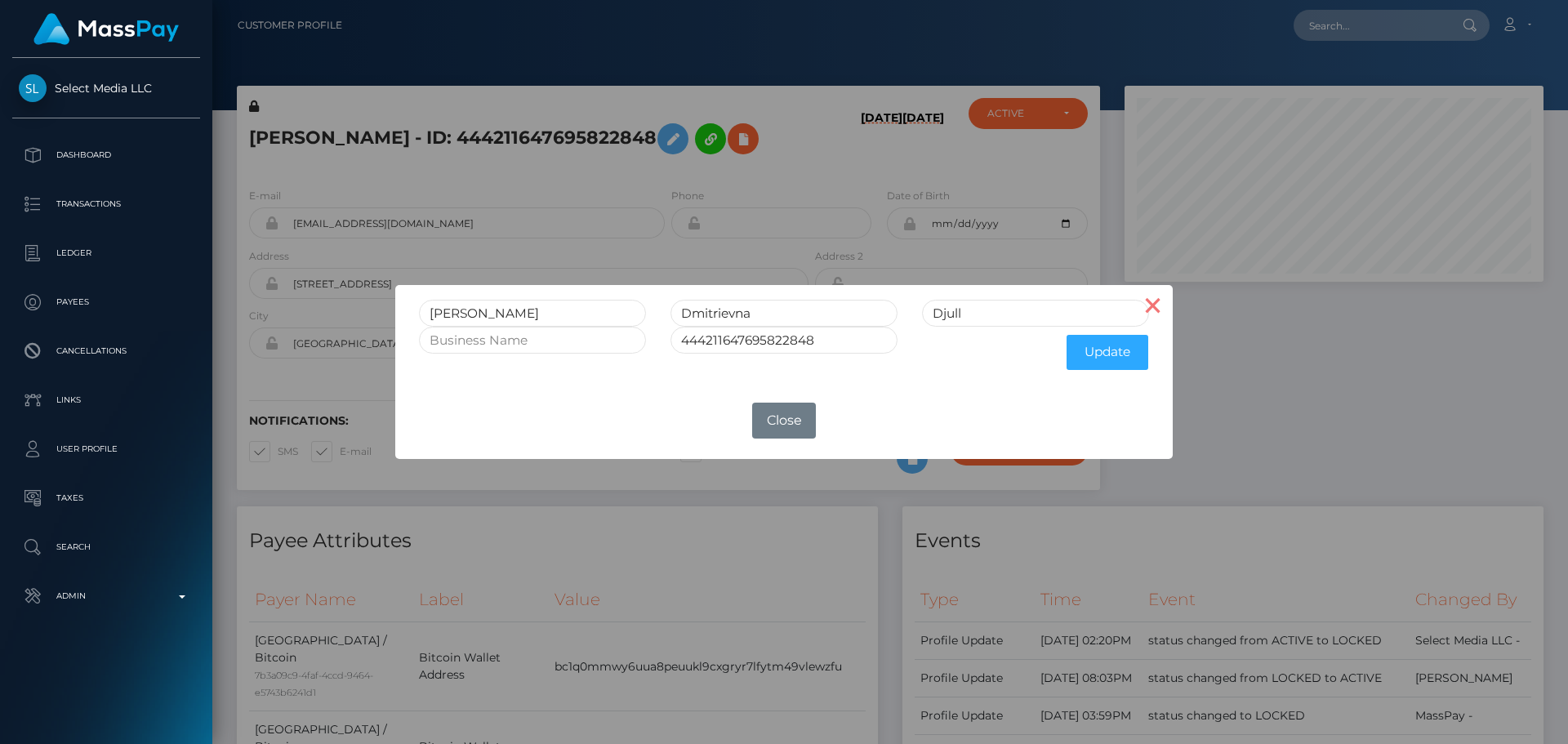
click at [1151, 309] on button "×" at bounding box center [1153, 304] width 39 height 39
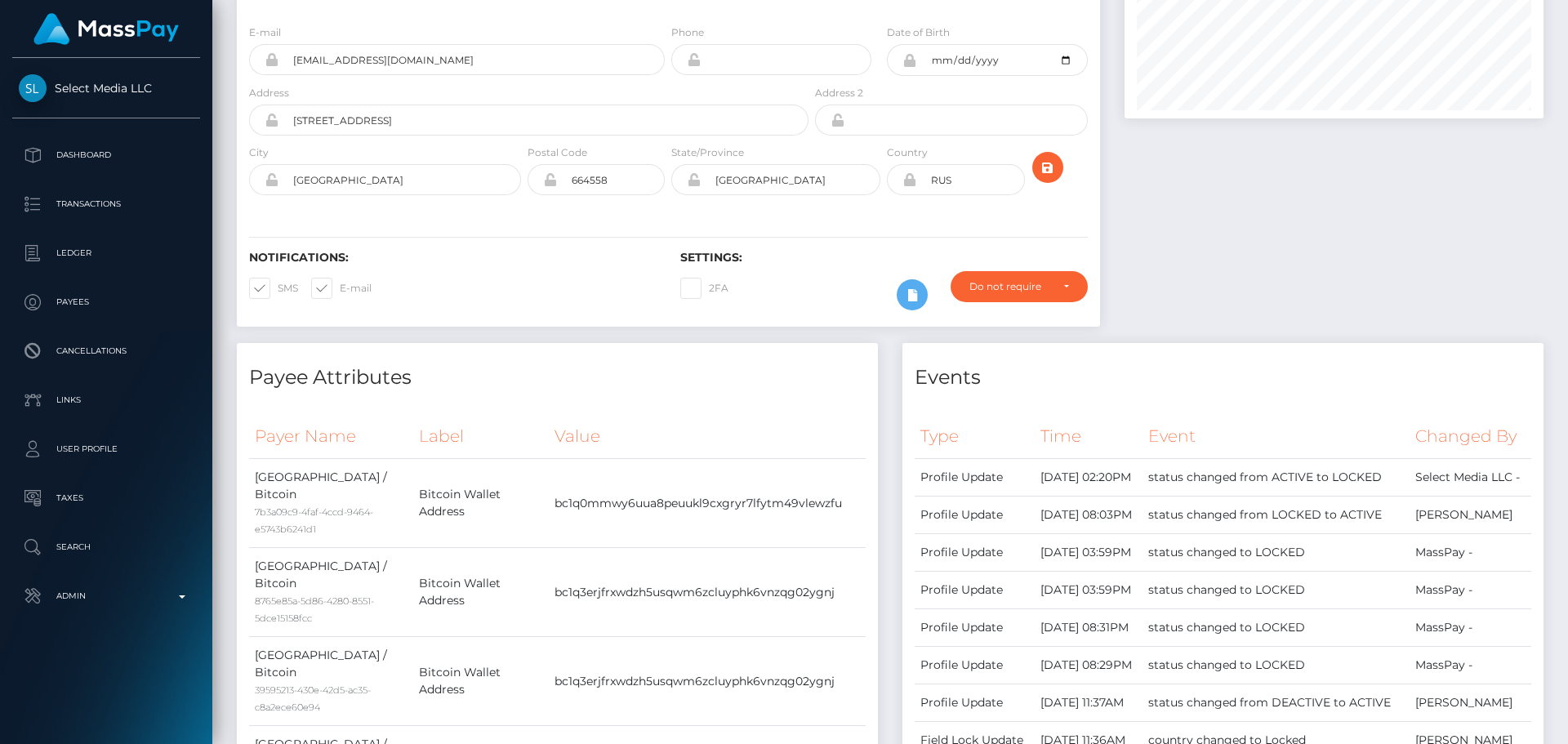
scroll to position [0, 0]
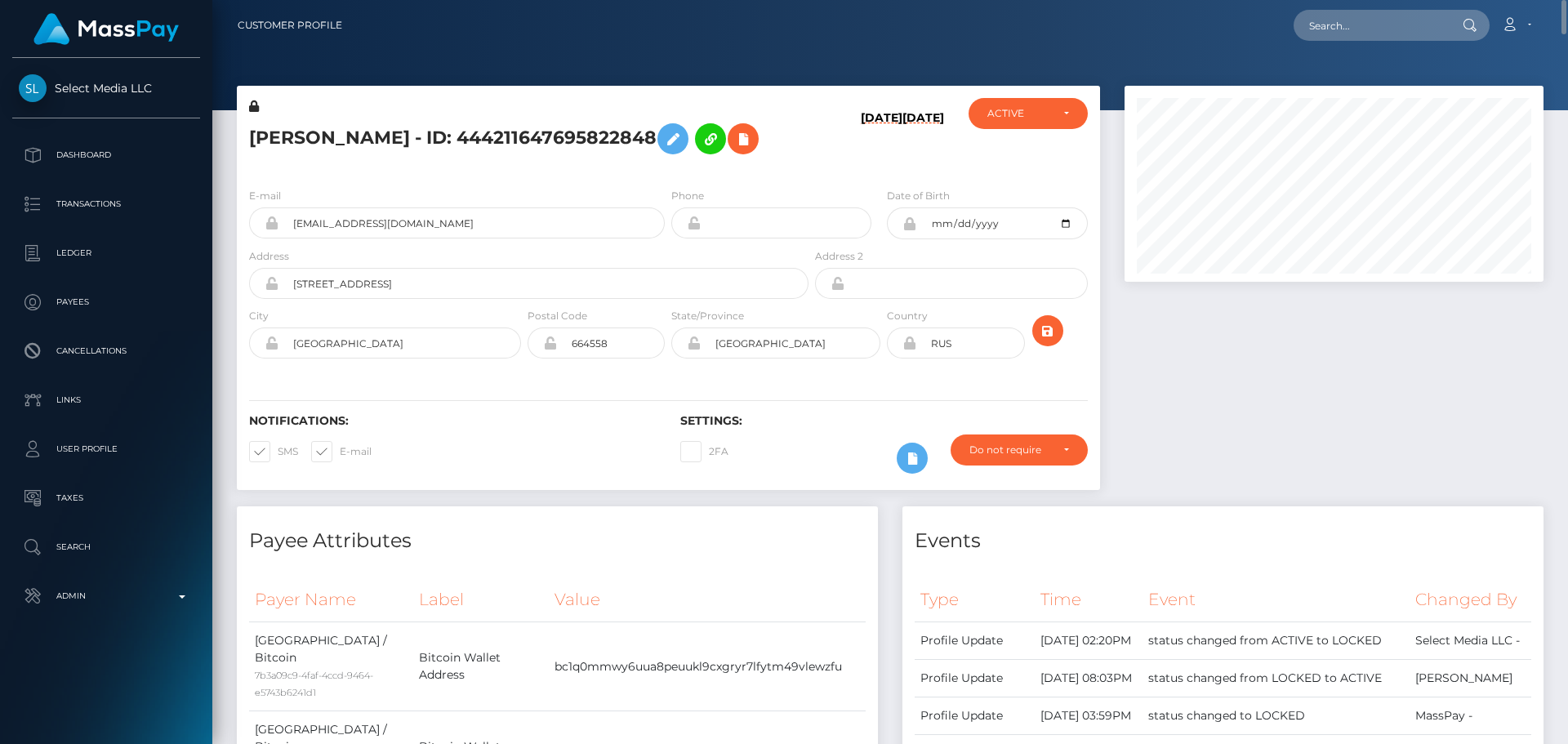
click at [610, 163] on h5 "Aleksandra Dmitrievna Djull - ID: 444211647695822848" at bounding box center [524, 138] width 550 height 47
click at [627, 163] on h5 "Aleksandra Dmitrievna Djull - ID: 444211647695822848" at bounding box center [524, 138] width 550 height 47
click at [548, 163] on h5 "Aleksandra Dmitrievna Djull - ID: 444211647695822848" at bounding box center [524, 138] width 550 height 47
click at [256, 104] on icon at bounding box center [254, 106] width 10 height 11
click at [683, 137] on icon at bounding box center [673, 139] width 19 height 20
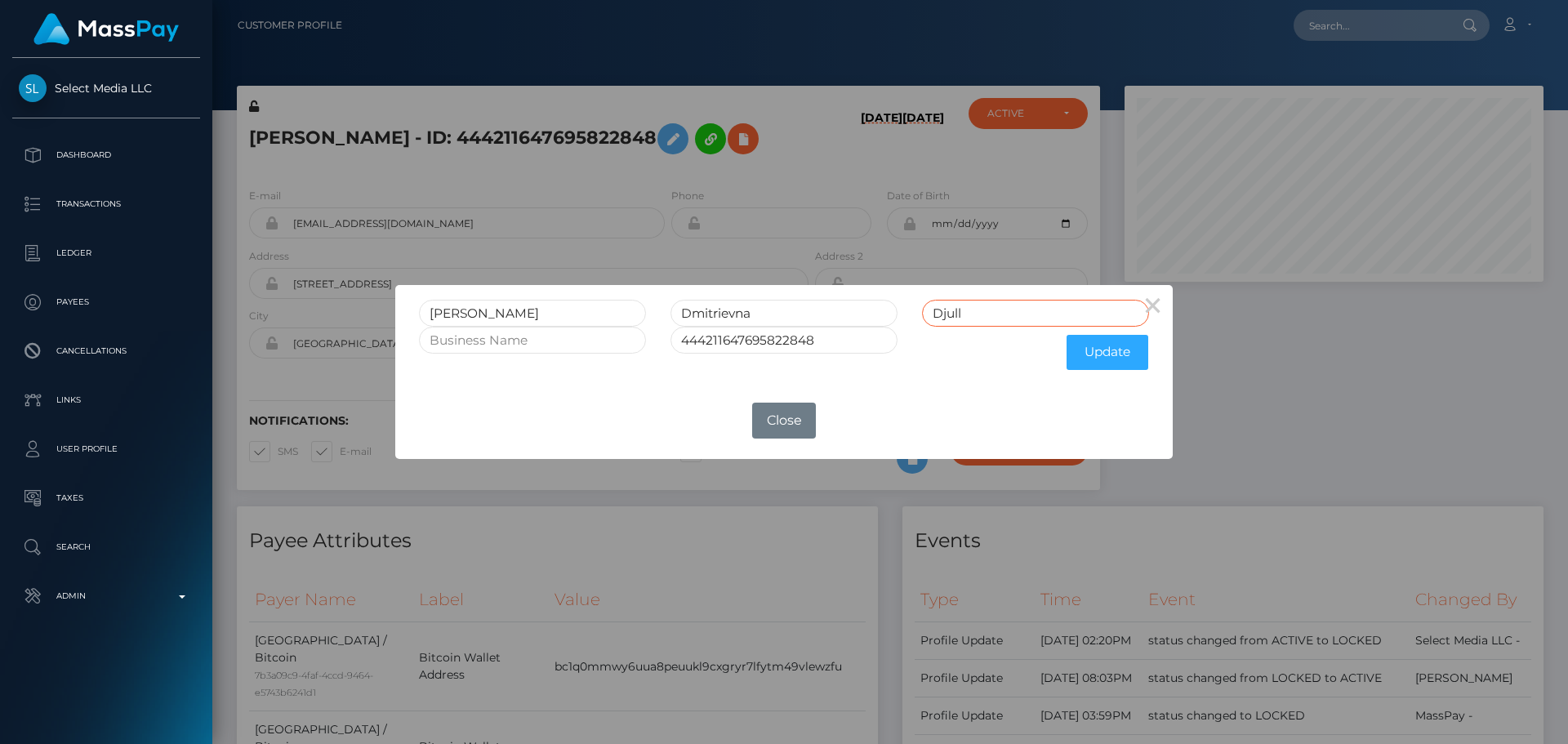
click at [950, 312] on input "Djull" at bounding box center [1035, 313] width 227 height 27
type input "Dzhull"
click at [1094, 351] on button "Update" at bounding box center [1107, 352] width 81 height 35
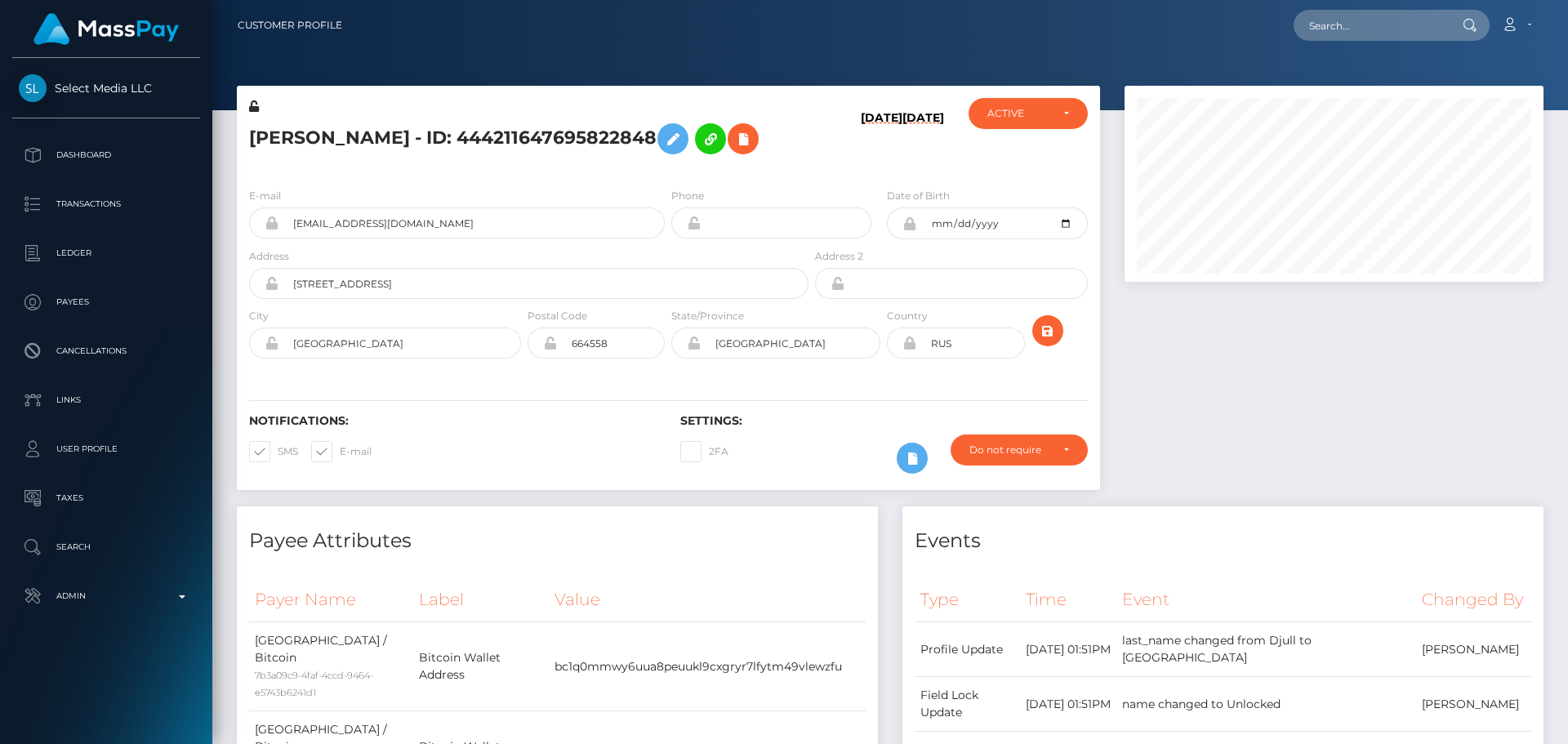
scroll to position [196, 420]
click at [398, 299] on input "[STREET_ADDRESS]" at bounding box center [544, 283] width 530 height 31
click at [398, 299] on input "Baikalskaja 1" at bounding box center [544, 283] width 530 height 31
click at [421, 299] on input "Baikalskaja 1" at bounding box center [544, 283] width 530 height 31
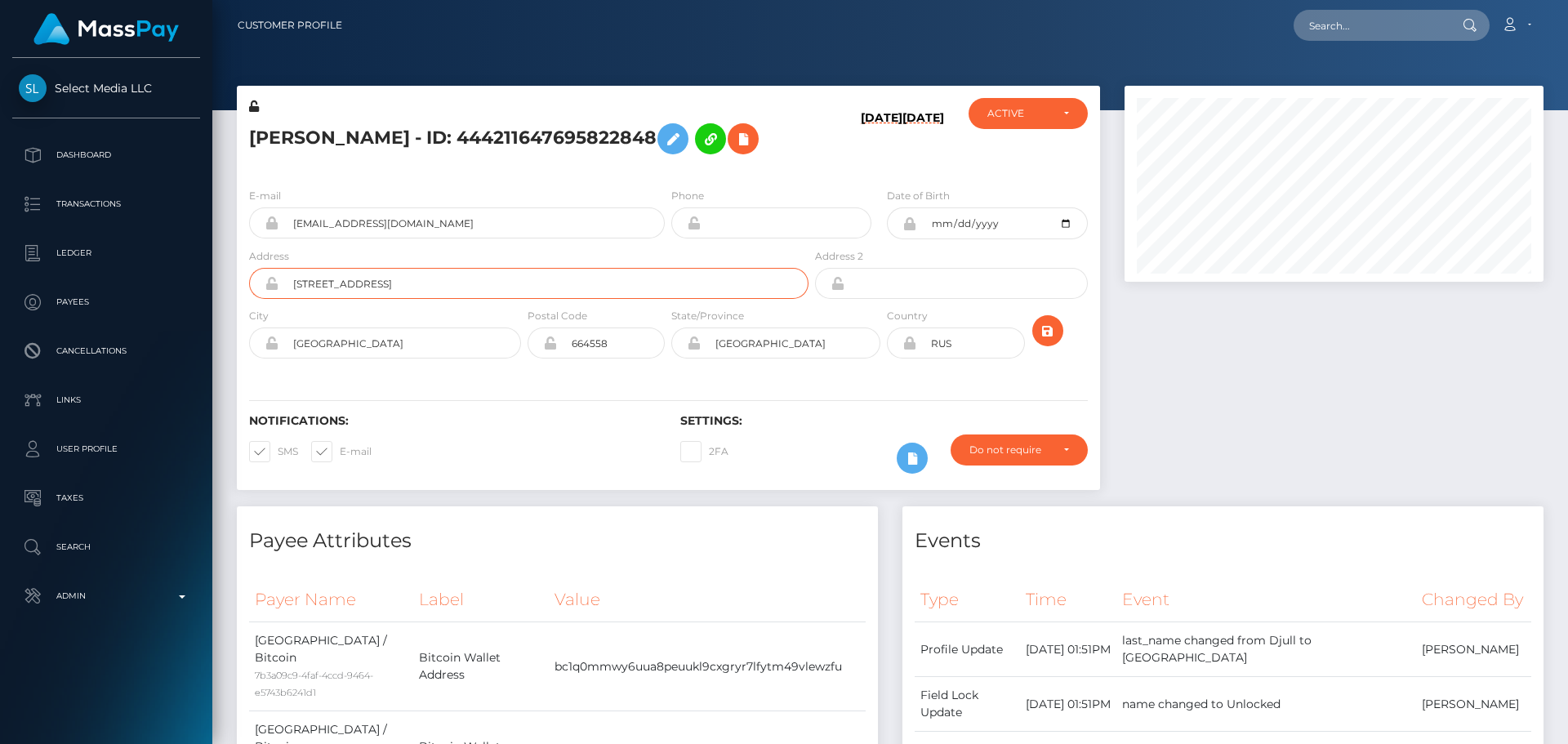
click at [421, 299] on input "Baikalskaja 1" at bounding box center [544, 283] width 530 height 31
paste input "Sremska Street"
type input "Sremska Street no. 9, apartment 9, floor 3"
click at [424, 367] on div "City Irkutsk" at bounding box center [380, 337] width 287 height 59
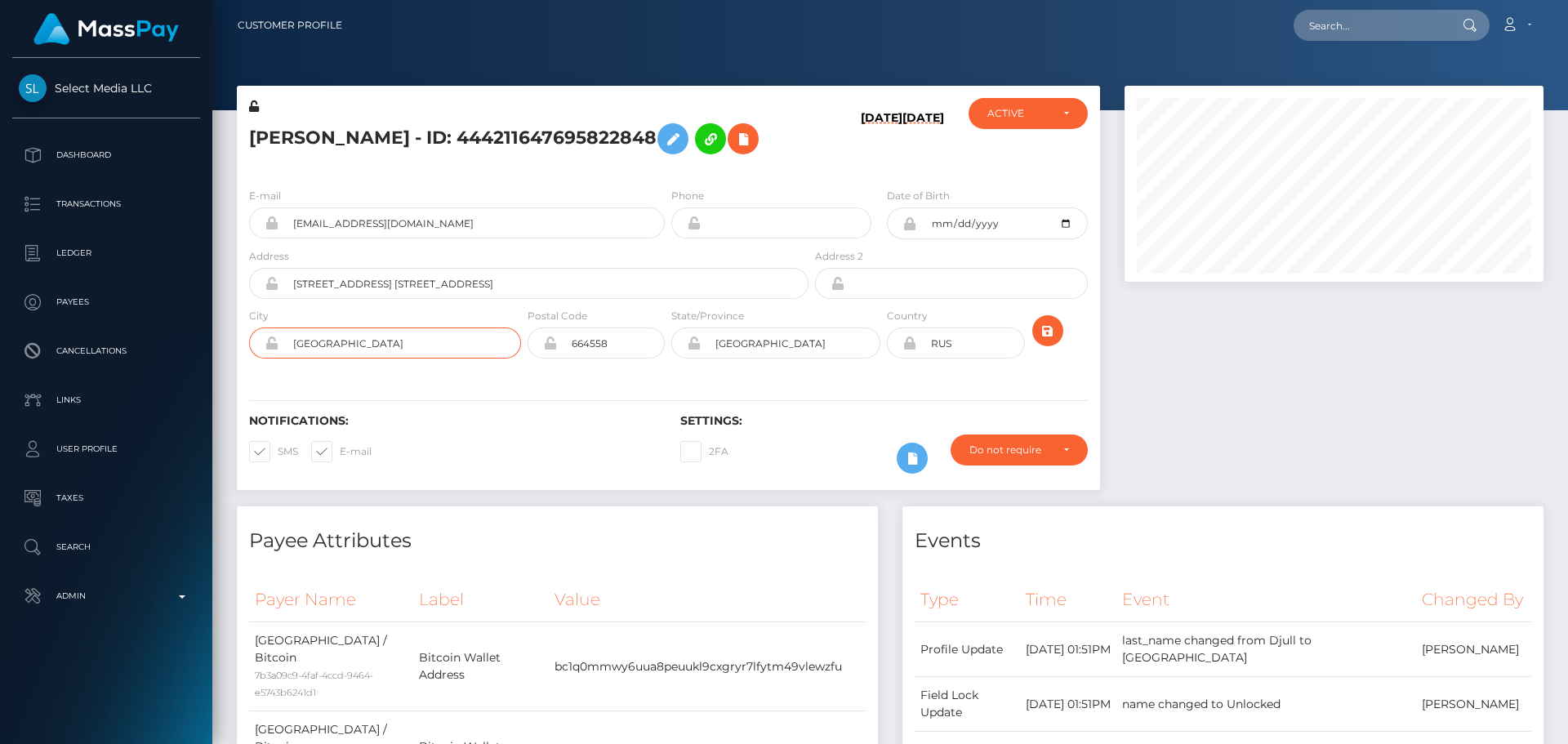
click at [417, 359] on input "Irkutsk" at bounding box center [399, 343] width 242 height 31
type input "Belgrade"
drag, startPoint x: 380, startPoint y: 365, endPoint x: 297, endPoint y: 371, distance: 83.2
click at [287, 359] on input "Belgrade" at bounding box center [399, 343] width 242 height 31
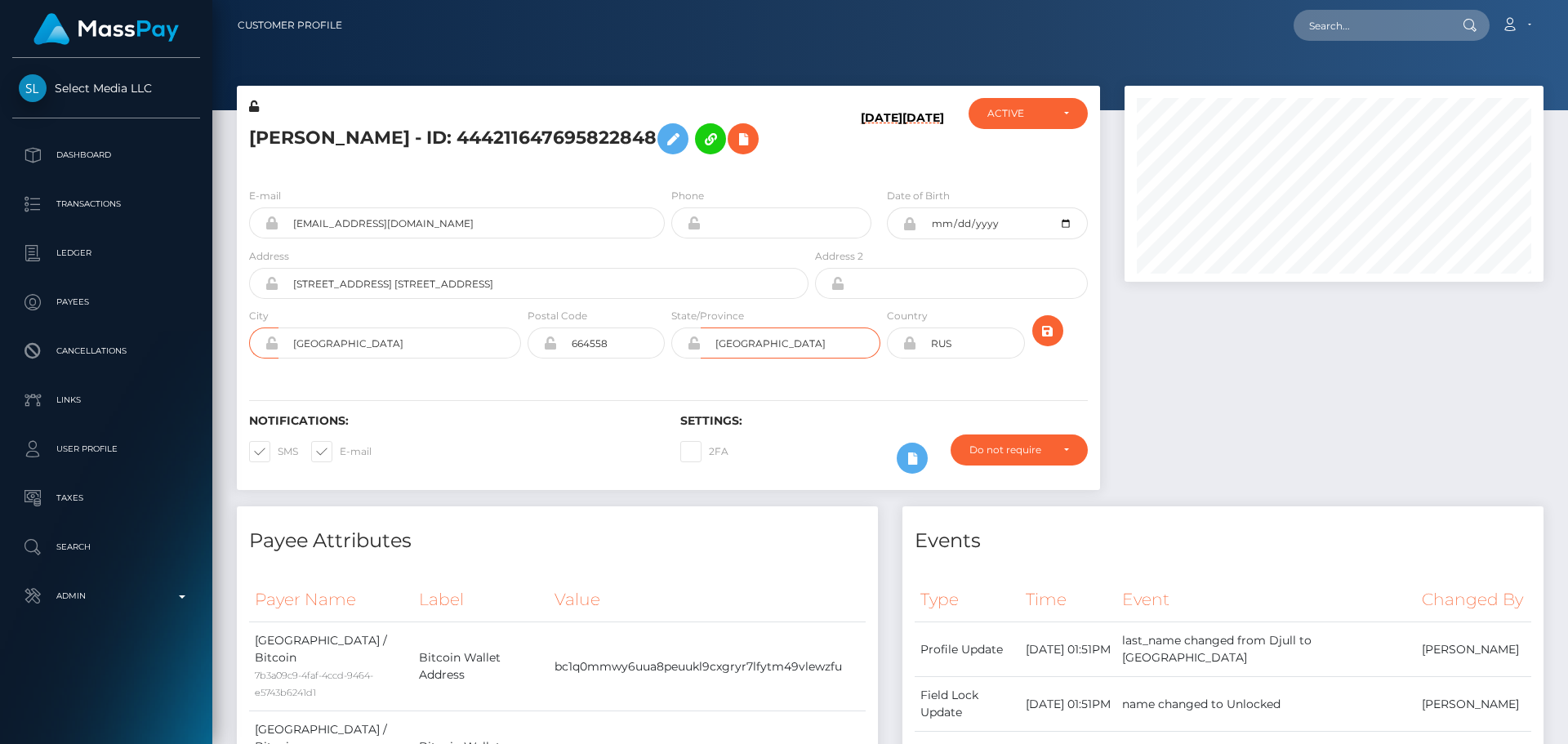
click at [846, 359] on input "Иркутская область" at bounding box center [791, 343] width 180 height 31
click at [849, 359] on input "Иркутская область" at bounding box center [791, 343] width 180 height 31
paste input "Belgrade"
click at [843, 359] on input "Иркутская областьBelgrade" at bounding box center [791, 343] width 180 height 31
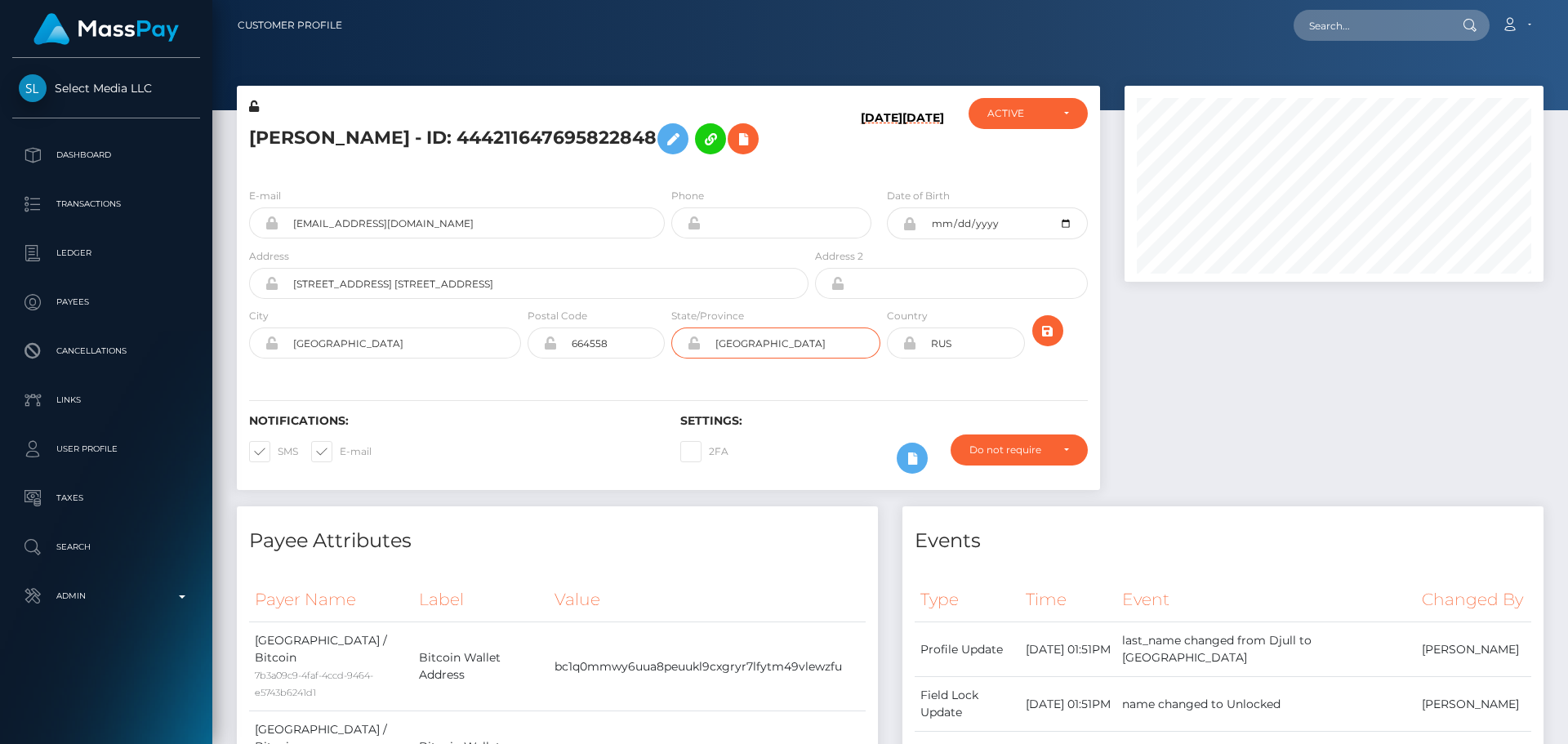
click at [843, 359] on input "Иркутская областьBelgrade" at bounding box center [791, 343] width 180 height 31
paste input "text"
type input "Belgrade"
click at [634, 359] on input "664558" at bounding box center [611, 343] width 108 height 31
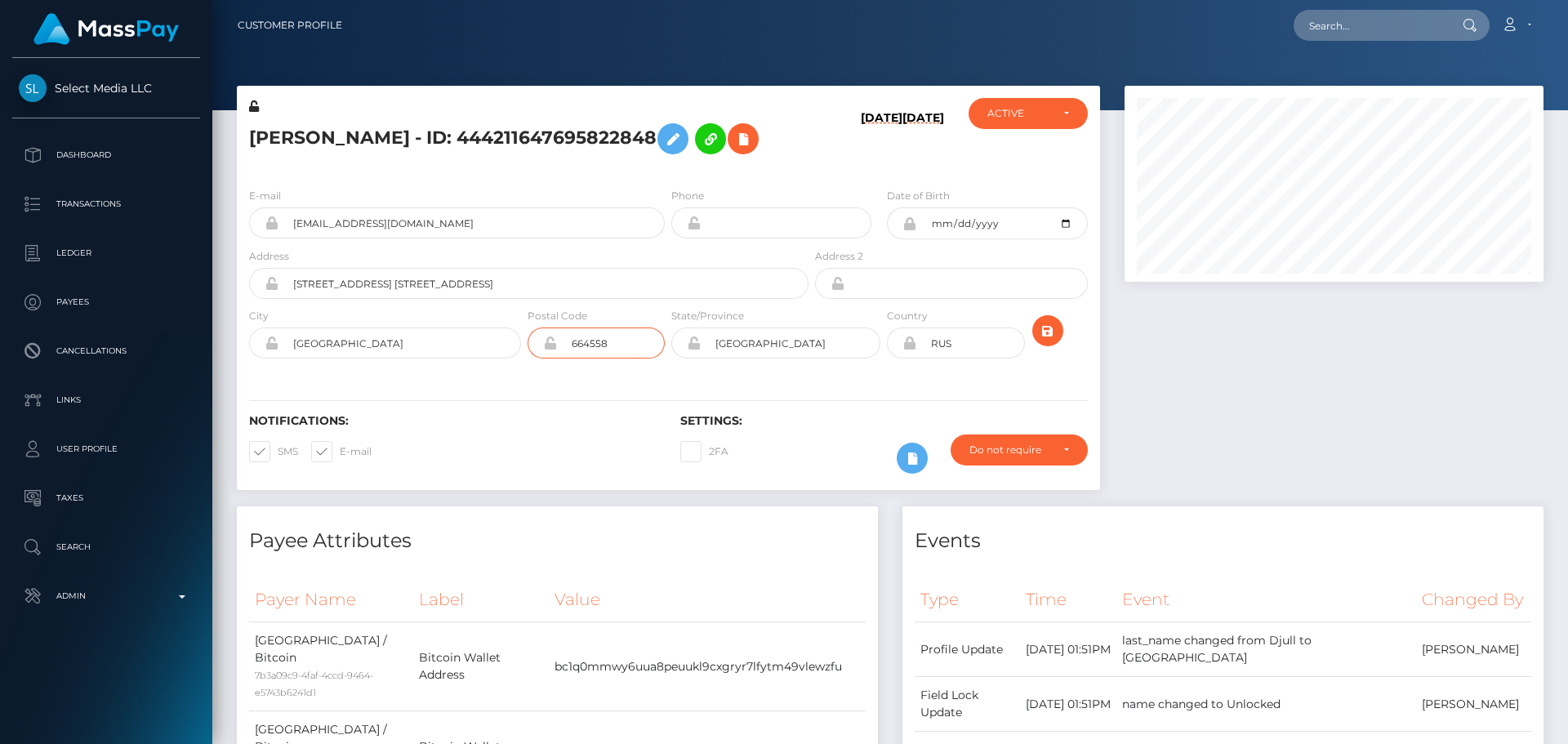
click at [634, 359] on input "664558" at bounding box center [611, 343] width 108 height 31
type input "00000"
click at [543, 410] on div "Notifications: SMS E-mail Settings: 2FA" at bounding box center [668, 433] width 863 height 115
click at [581, 400] on div "Notifications: SMS E-mail Settings: 2FA" at bounding box center [668, 433] width 863 height 115
click at [674, 157] on h5 "Aleksandra Dmitrievna Dzhull - ID: 444211647695822848" at bounding box center [524, 138] width 550 height 47
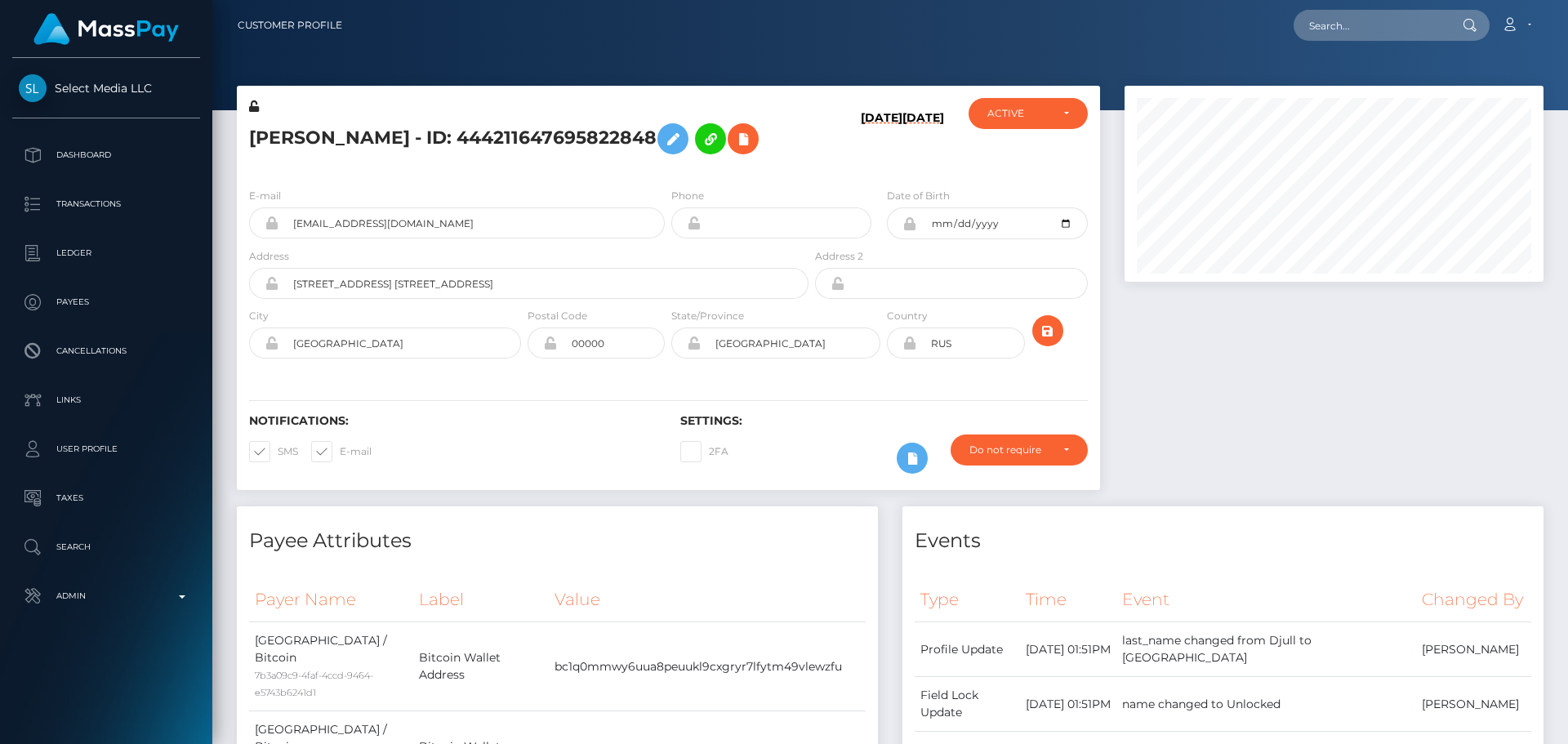
click at [253, 105] on icon at bounding box center [254, 106] width 10 height 11
click at [551, 163] on h5 "Aleksandra Dmitrievna Dzhull - ID: 444211647695822848" at bounding box center [524, 138] width 550 height 47
click at [556, 163] on h5 "Aleksandra Dmitrievna Dzhull - ID: 444211647695822848" at bounding box center [524, 138] width 550 height 47
click at [625, 130] on h5 "Aleksandra Dmitrievna Dzhull - ID: 444211647695822848" at bounding box center [524, 138] width 550 height 47
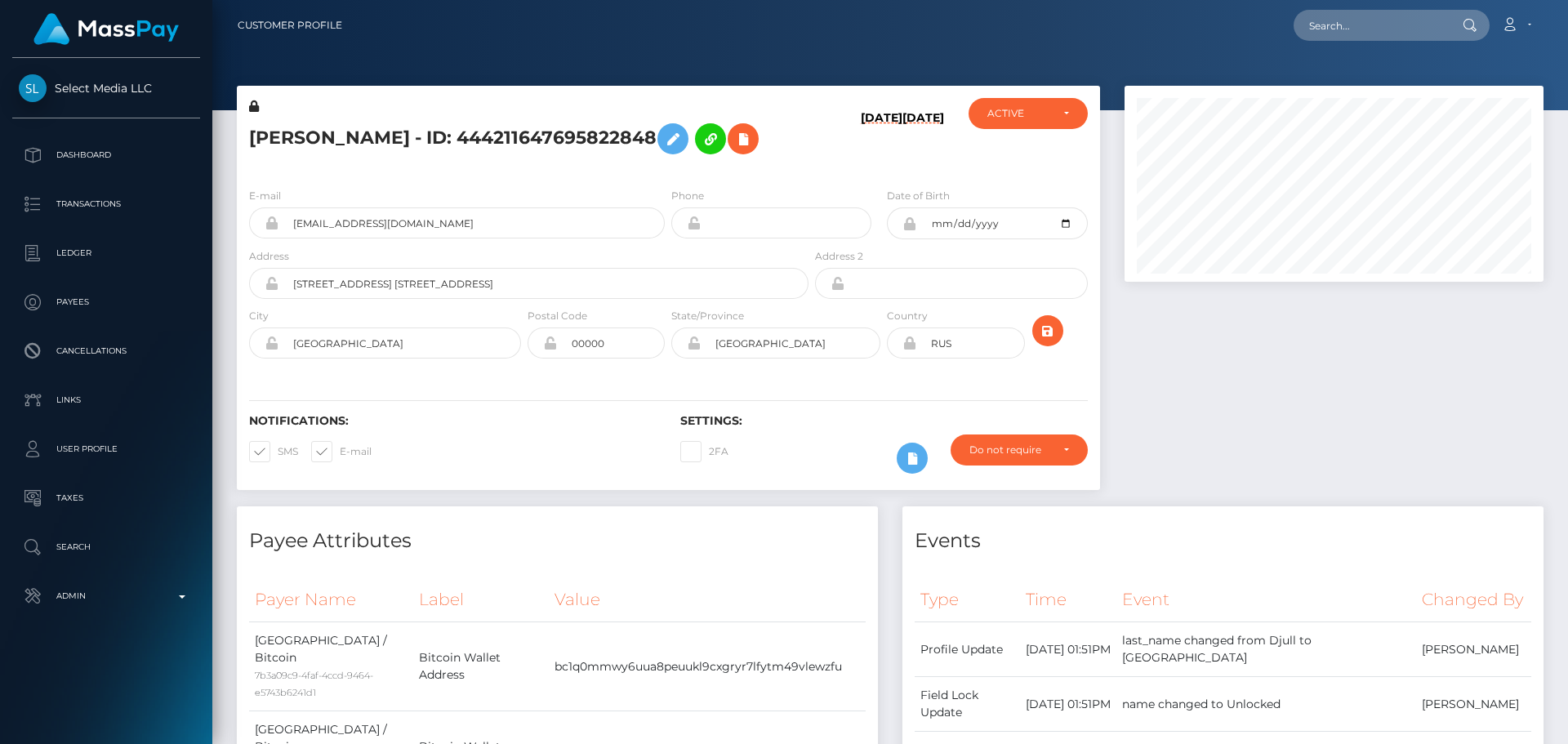
copy h5 "444211647695822848"
click at [1336, 20] on input "text" at bounding box center [1371, 25] width 153 height 31
paste input "444211647695822848"
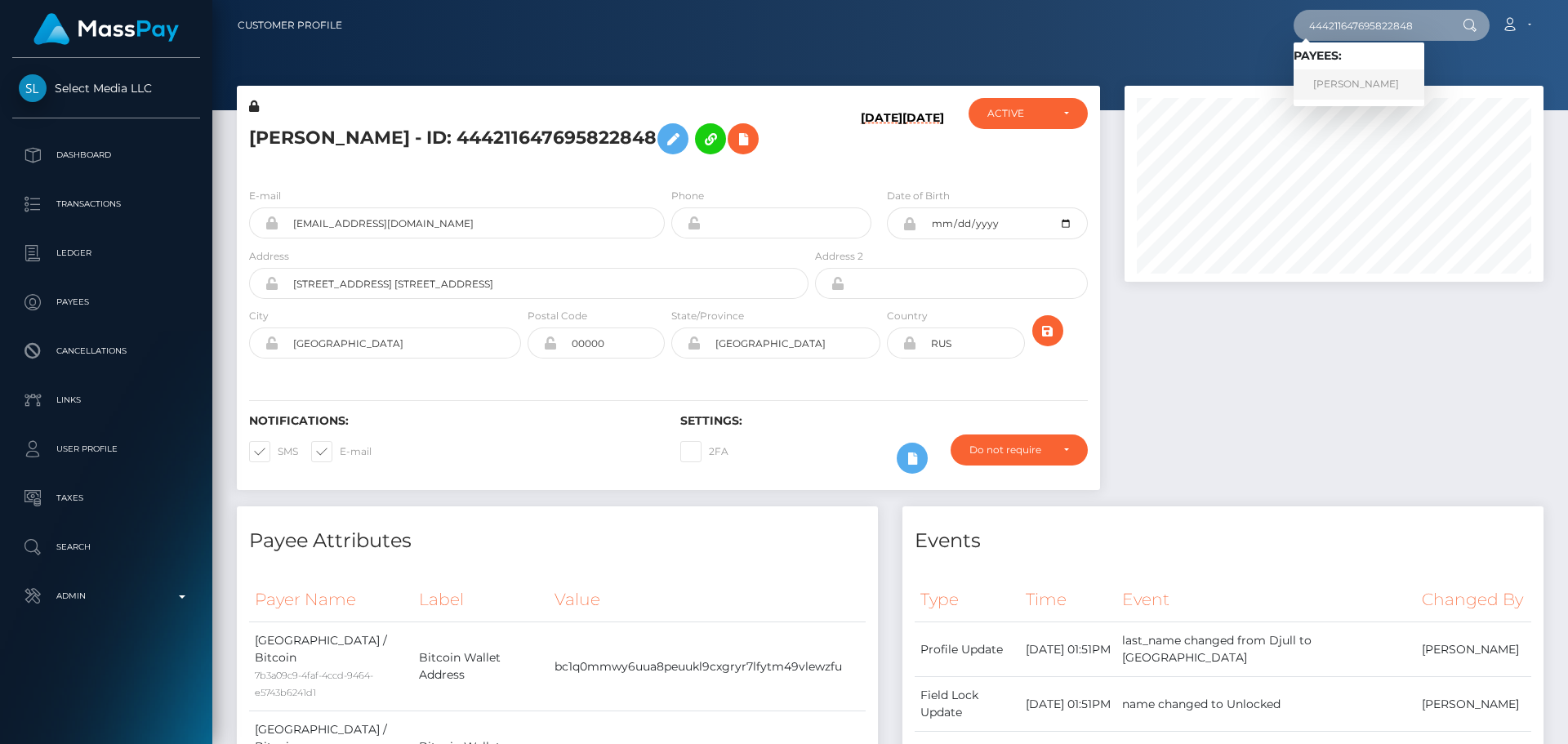
type input "444211647695822848"
click at [1333, 80] on link "Aleksandra Dmitrievna Dzhull" at bounding box center [1359, 85] width 131 height 31
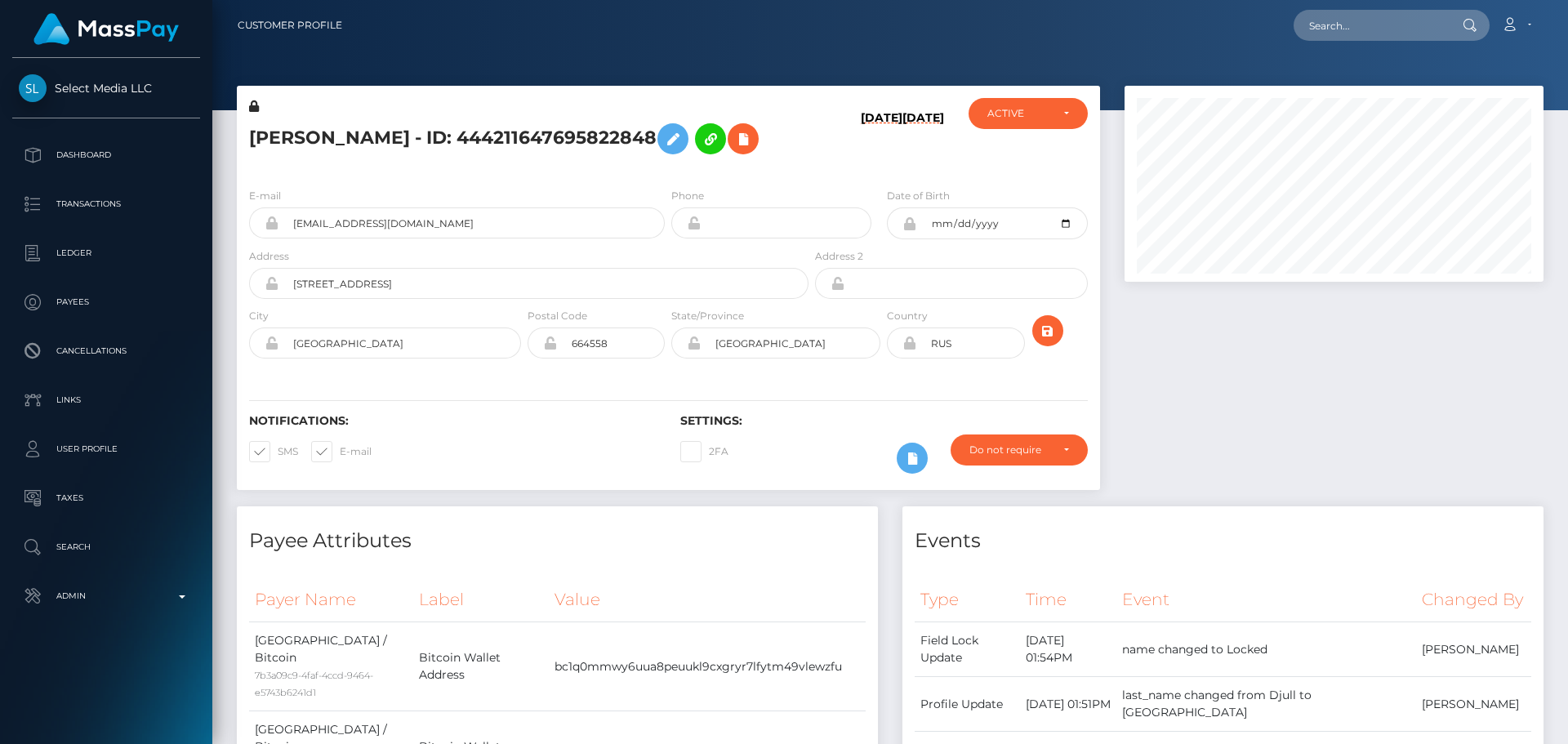
scroll to position [196, 420]
click at [780, 163] on h5 "[PERSON_NAME] - ID: 444211647695822848" at bounding box center [524, 138] width 550 height 47
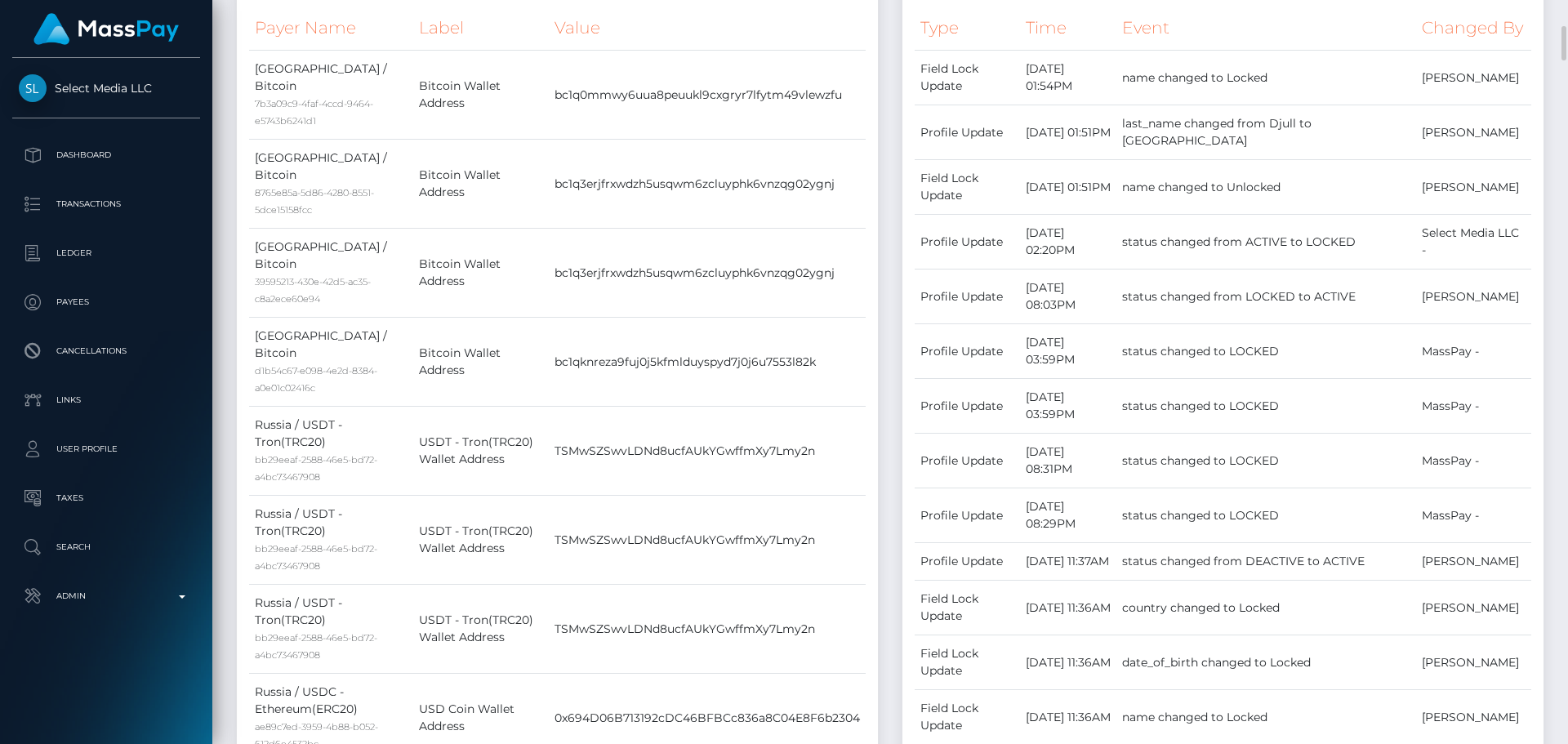
scroll to position [0, 0]
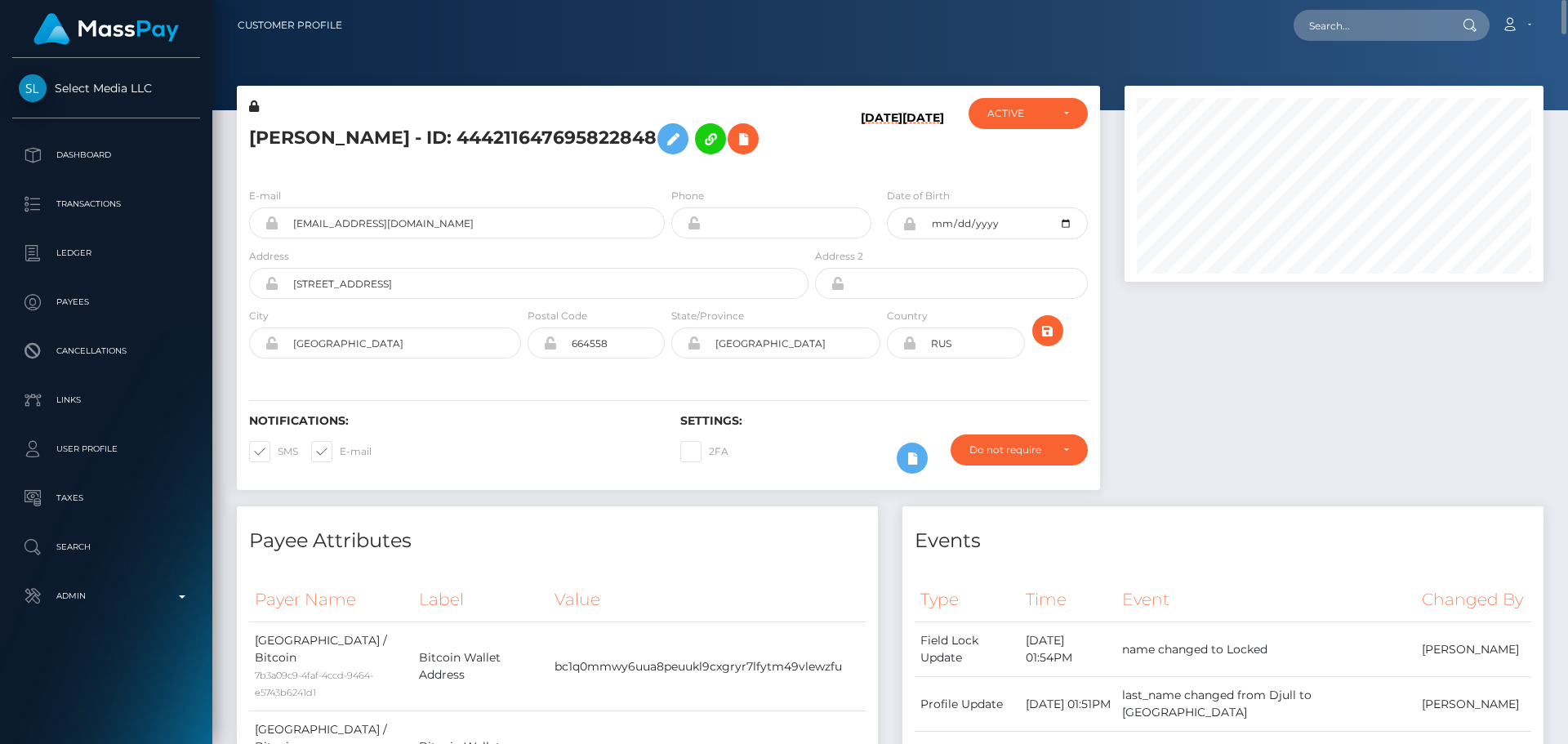
click at [623, 175] on div "Aleksandra Dmitrievna Dzhull - ID: 444211647695822848" at bounding box center [524, 136] width 575 height 77
click at [1361, 19] on input "text" at bounding box center [1371, 25] width 153 height 31
paste input "[EMAIL_ADDRESS][DOMAIN_NAME]"
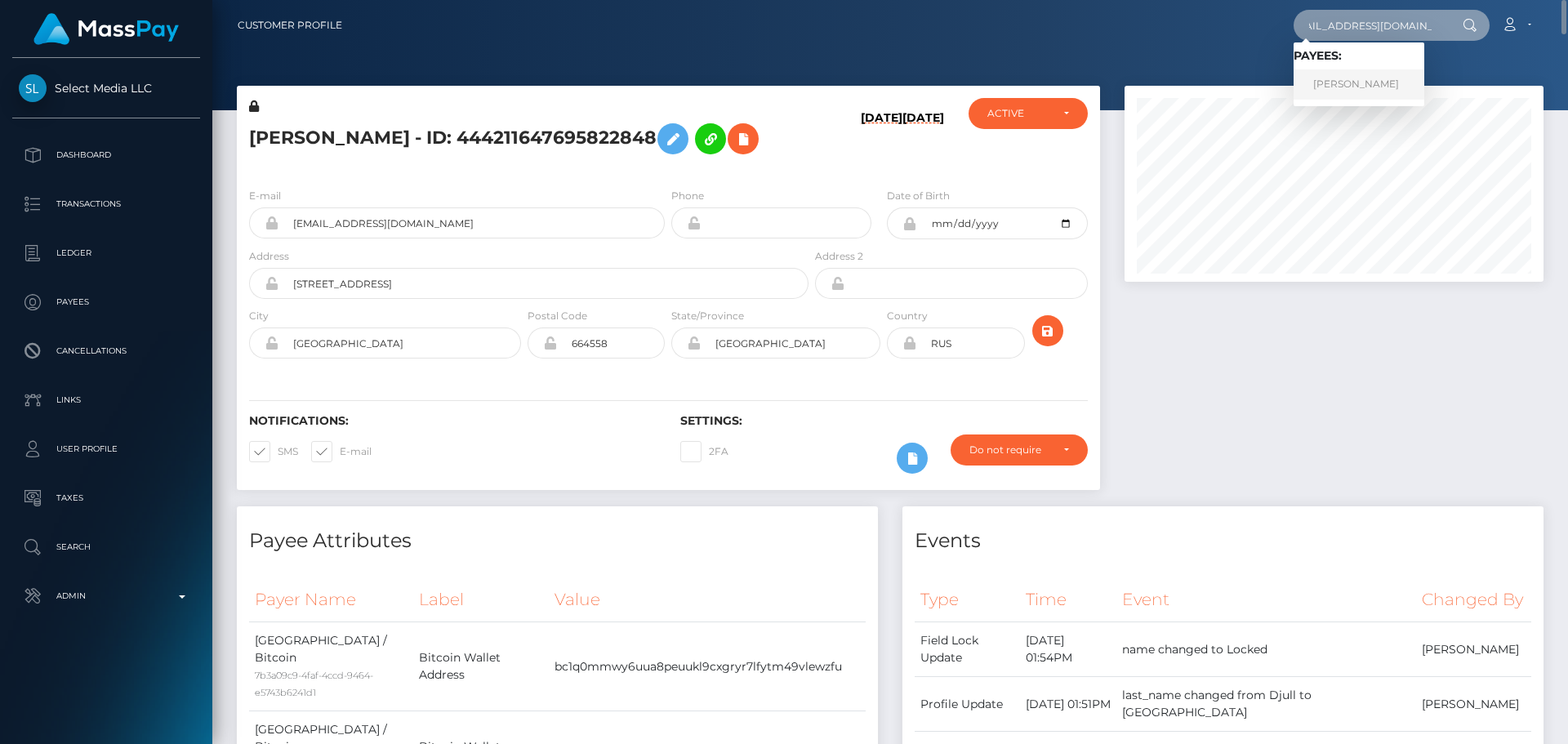
type input "[EMAIL_ADDRESS][DOMAIN_NAME]"
click at [1362, 79] on link "Nikoletta Nasiouli" at bounding box center [1359, 85] width 131 height 31
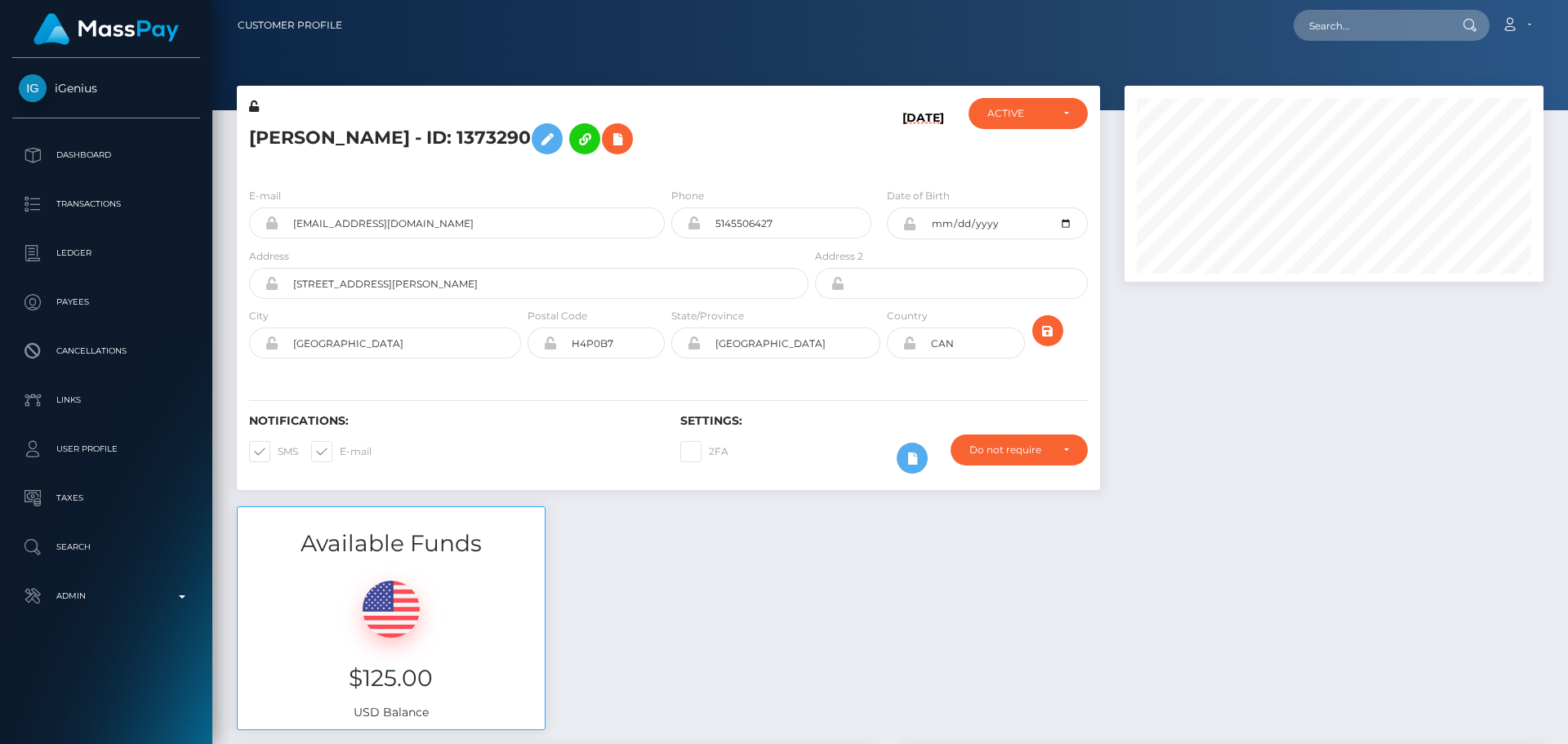
scroll to position [196, 420]
click at [710, 150] on h5 "[PERSON_NAME] - ID: 1373290" at bounding box center [524, 138] width 550 height 47
click at [711, 143] on h5 "[PERSON_NAME] - ID: 1373290" at bounding box center [524, 138] width 550 height 47
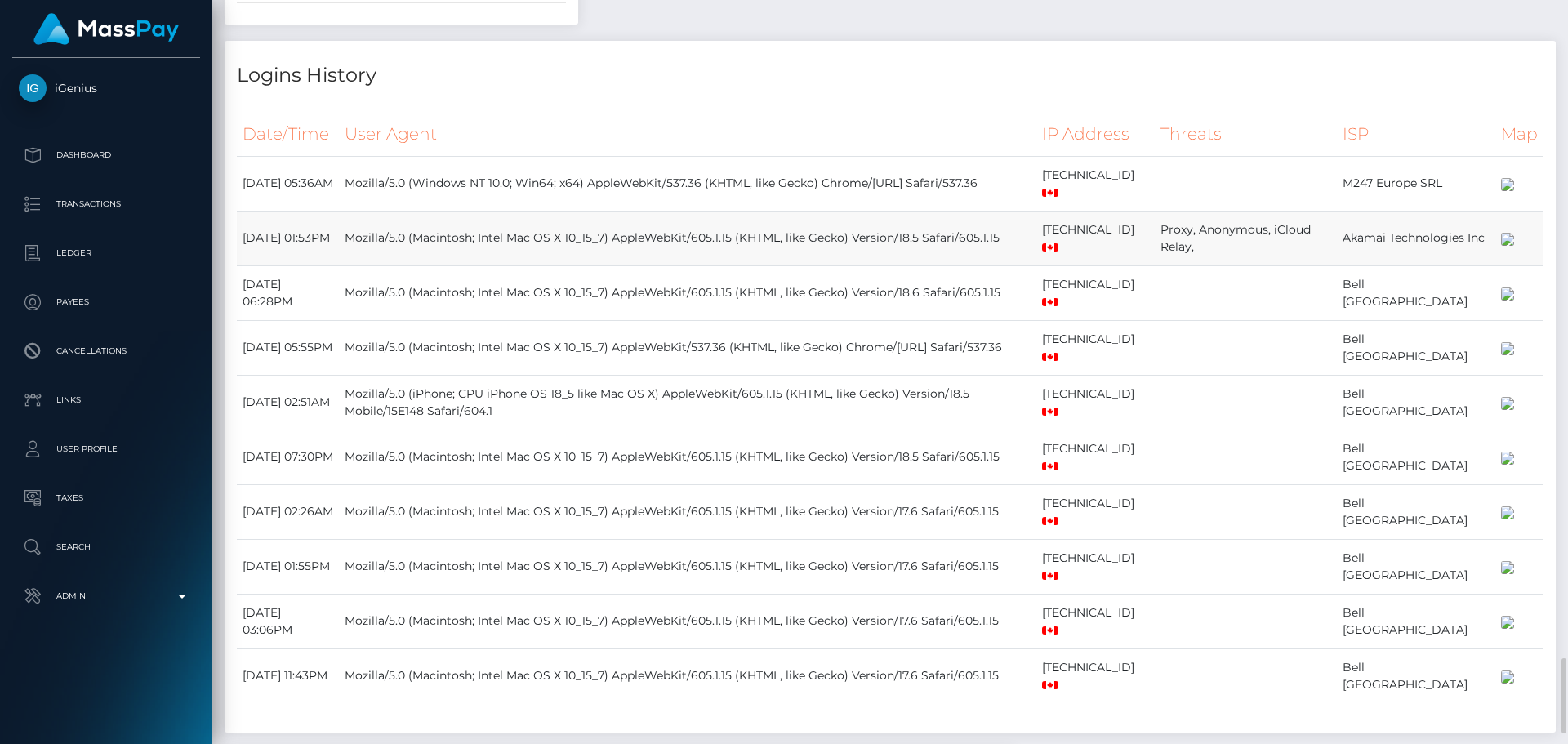
scroll to position [2860, 0]
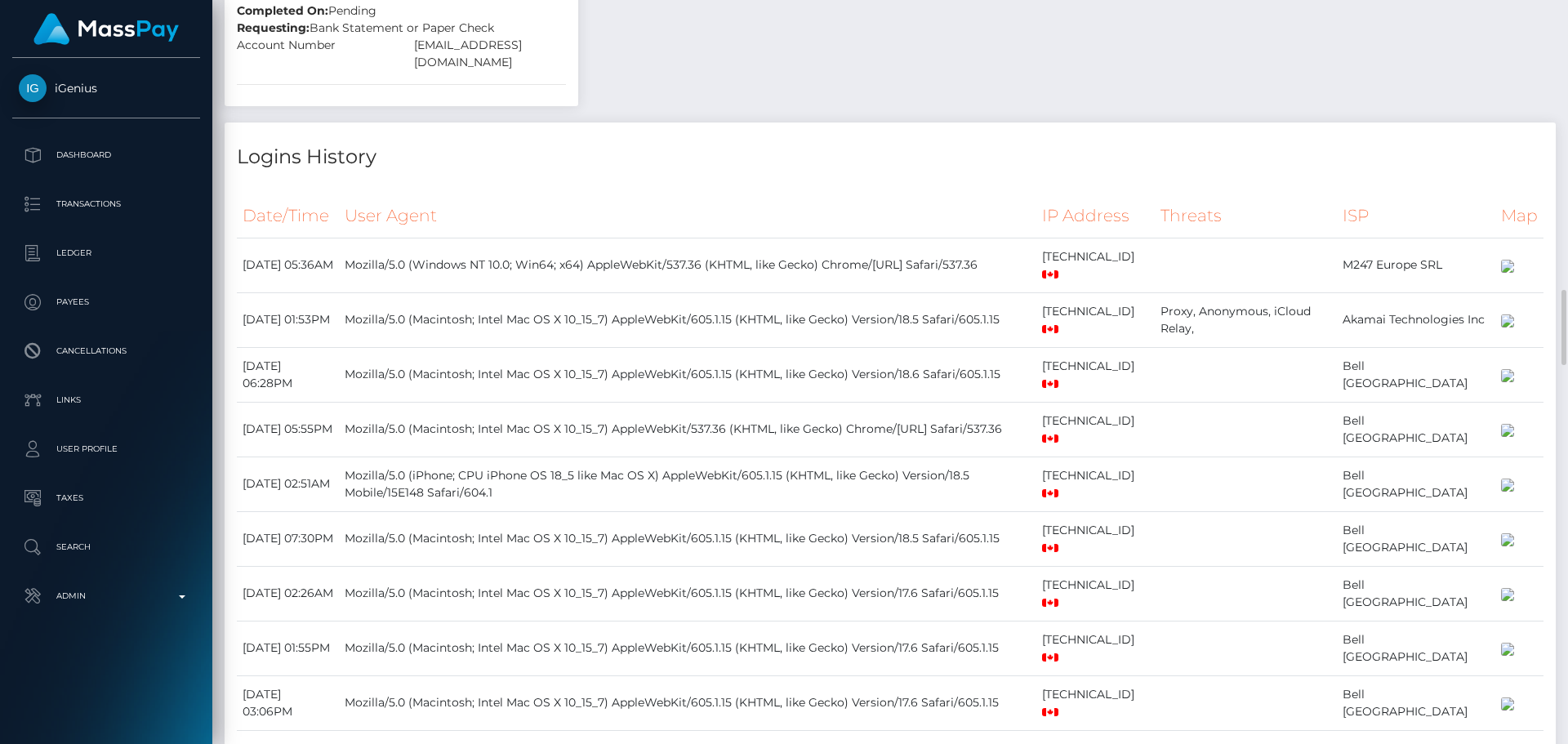
click at [776, 208] on th "User Agent" at bounding box center [687, 215] width 698 height 45
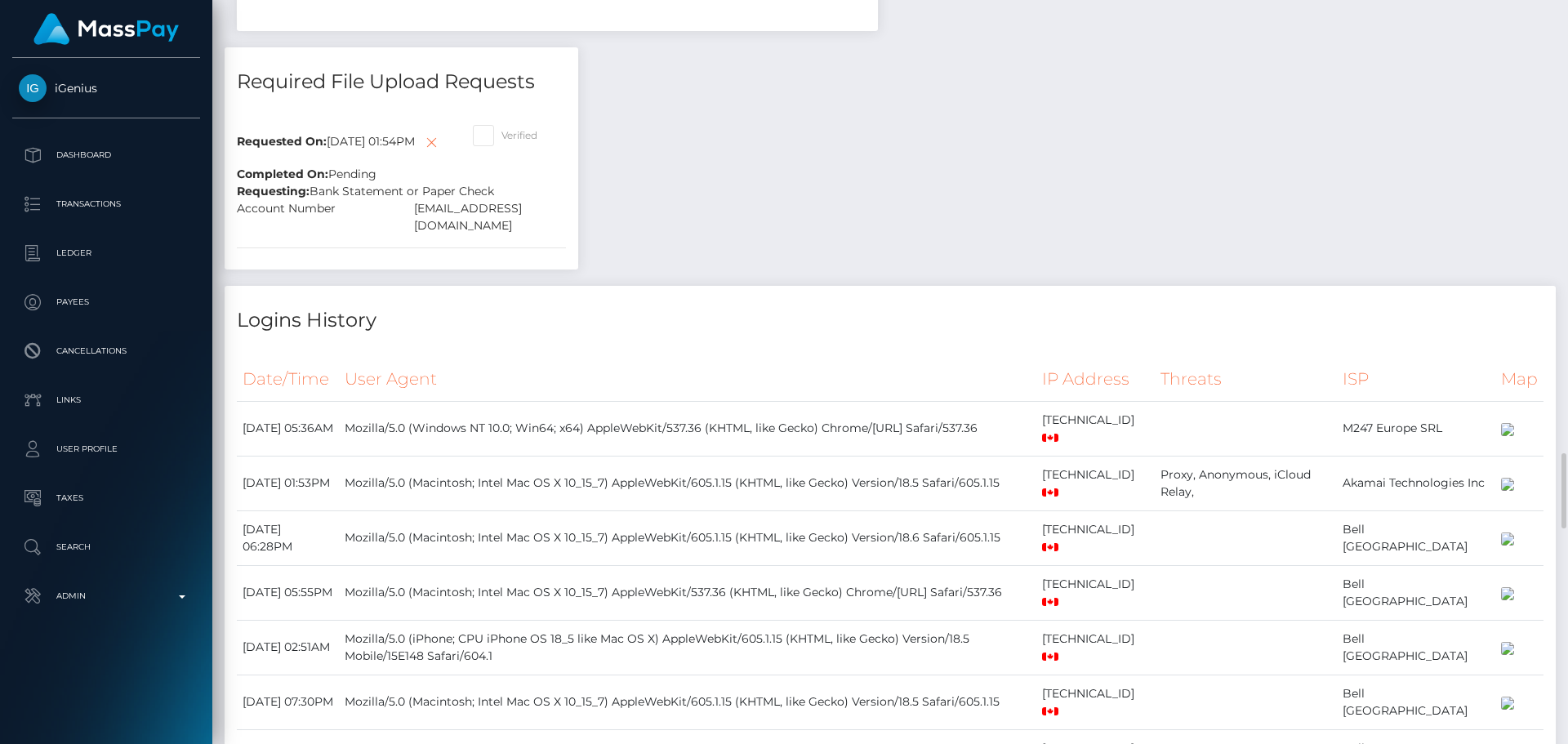
scroll to position [3023, 0]
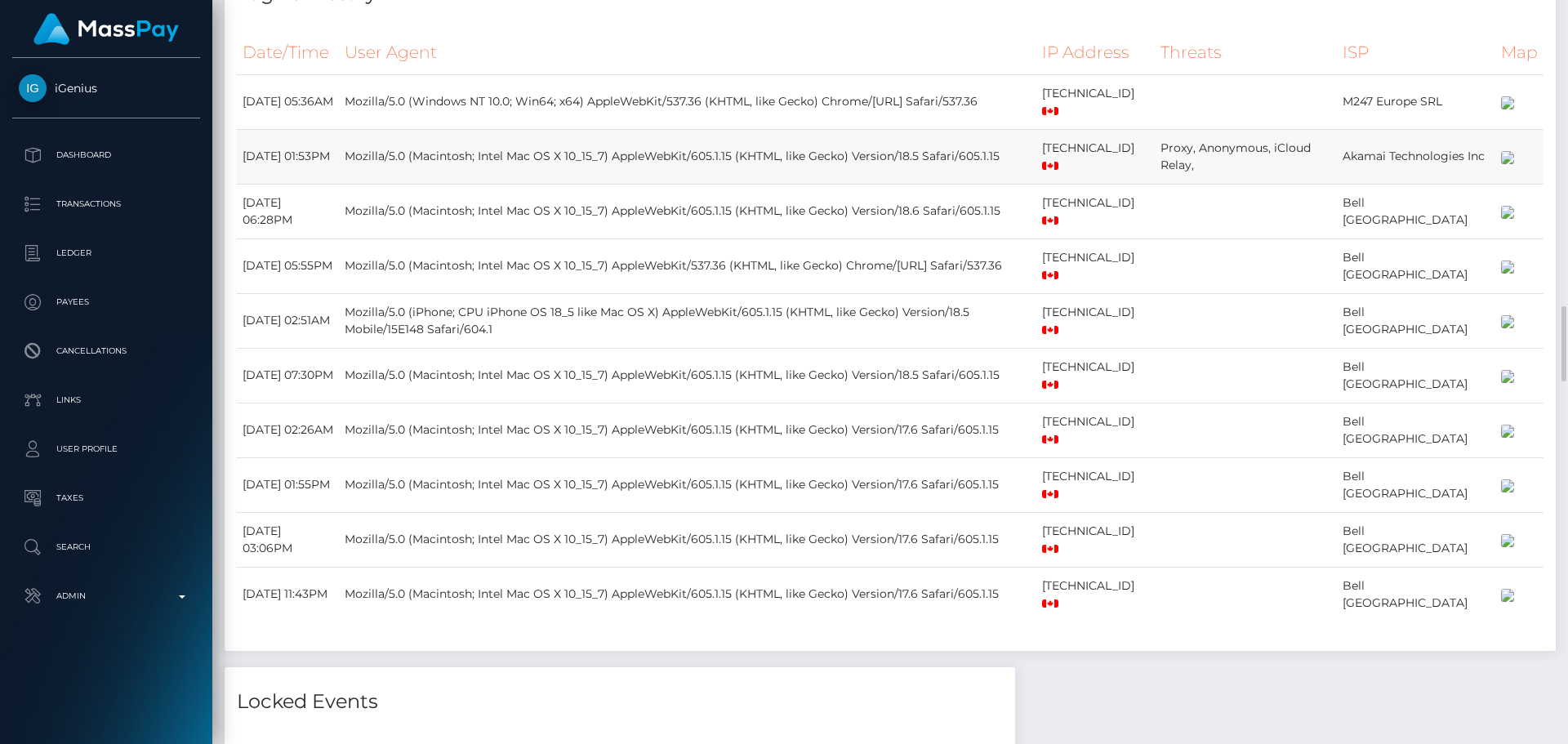
click at [868, 184] on td "Mozilla/5.0 (Macintosh; Intel Mac OS X 10_15_7) AppleWebKit/605.1.15 (KHTML, li…" at bounding box center [687, 156] width 698 height 55
click at [876, 184] on td "Mozilla/5.0 (Macintosh; Intel Mac OS X 10_15_7) AppleWebKit/605.1.15 (KHTML, li…" at bounding box center [687, 156] width 698 height 55
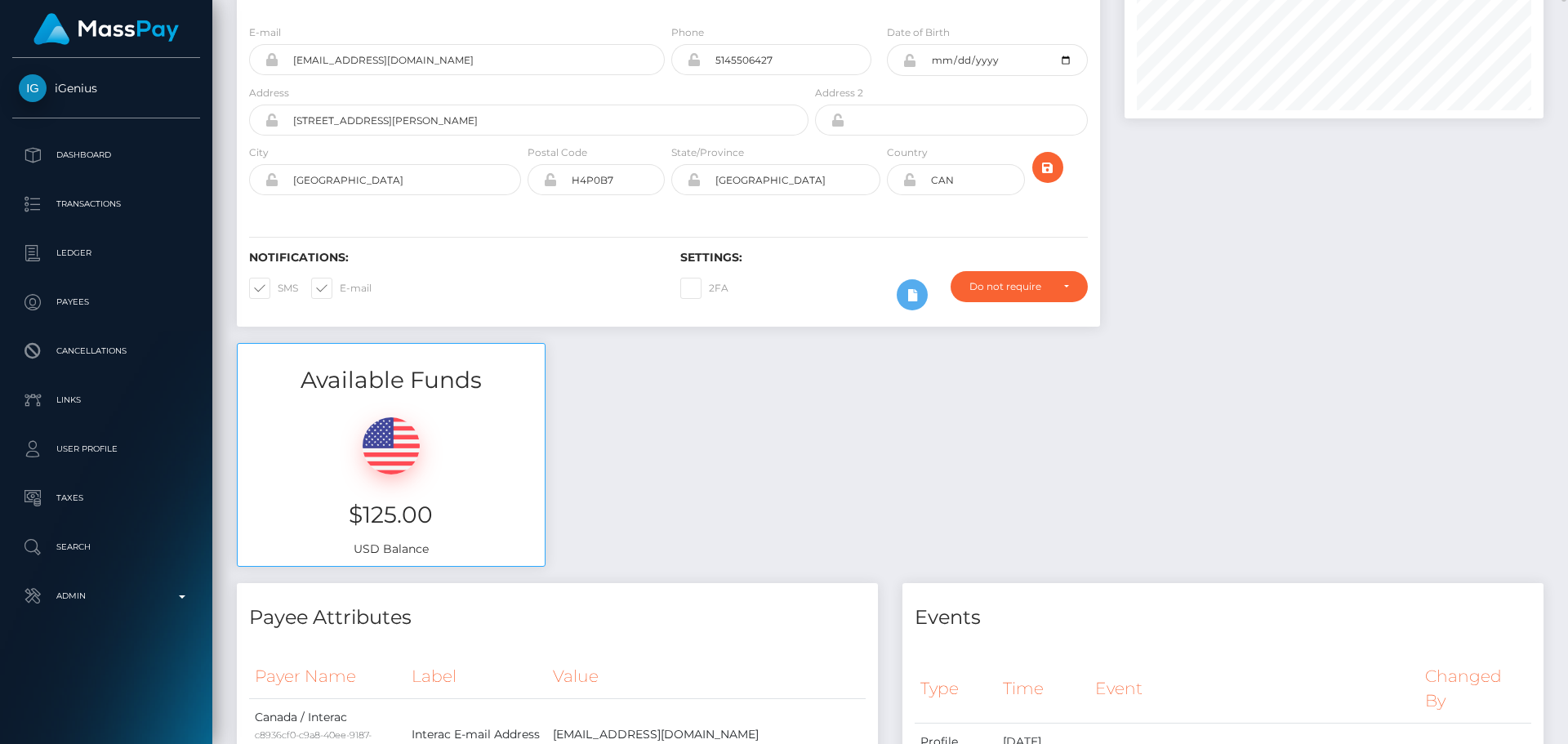
scroll to position [0, 0]
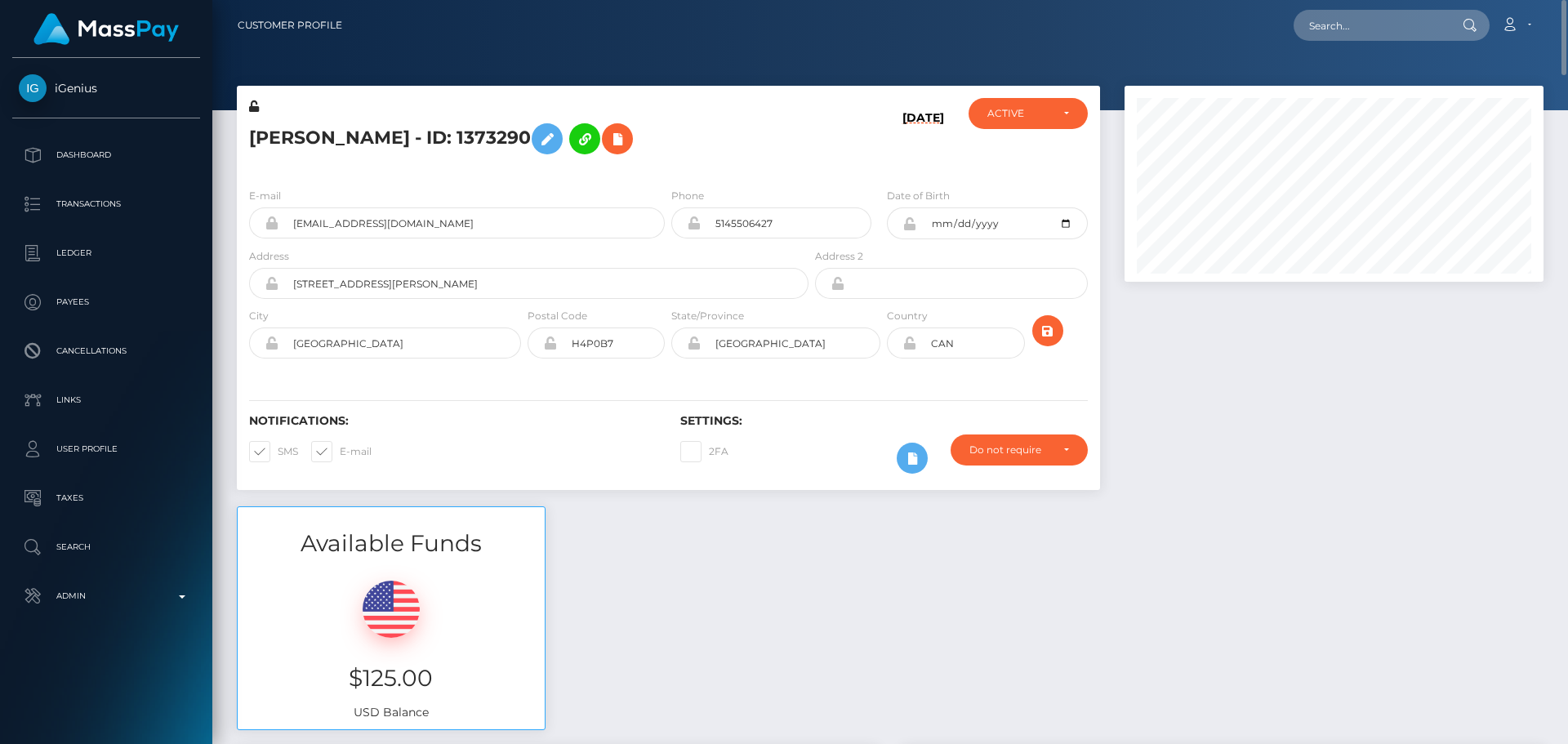
click at [726, 153] on h5 "[PERSON_NAME] - ID: 1373290" at bounding box center [524, 138] width 550 height 47
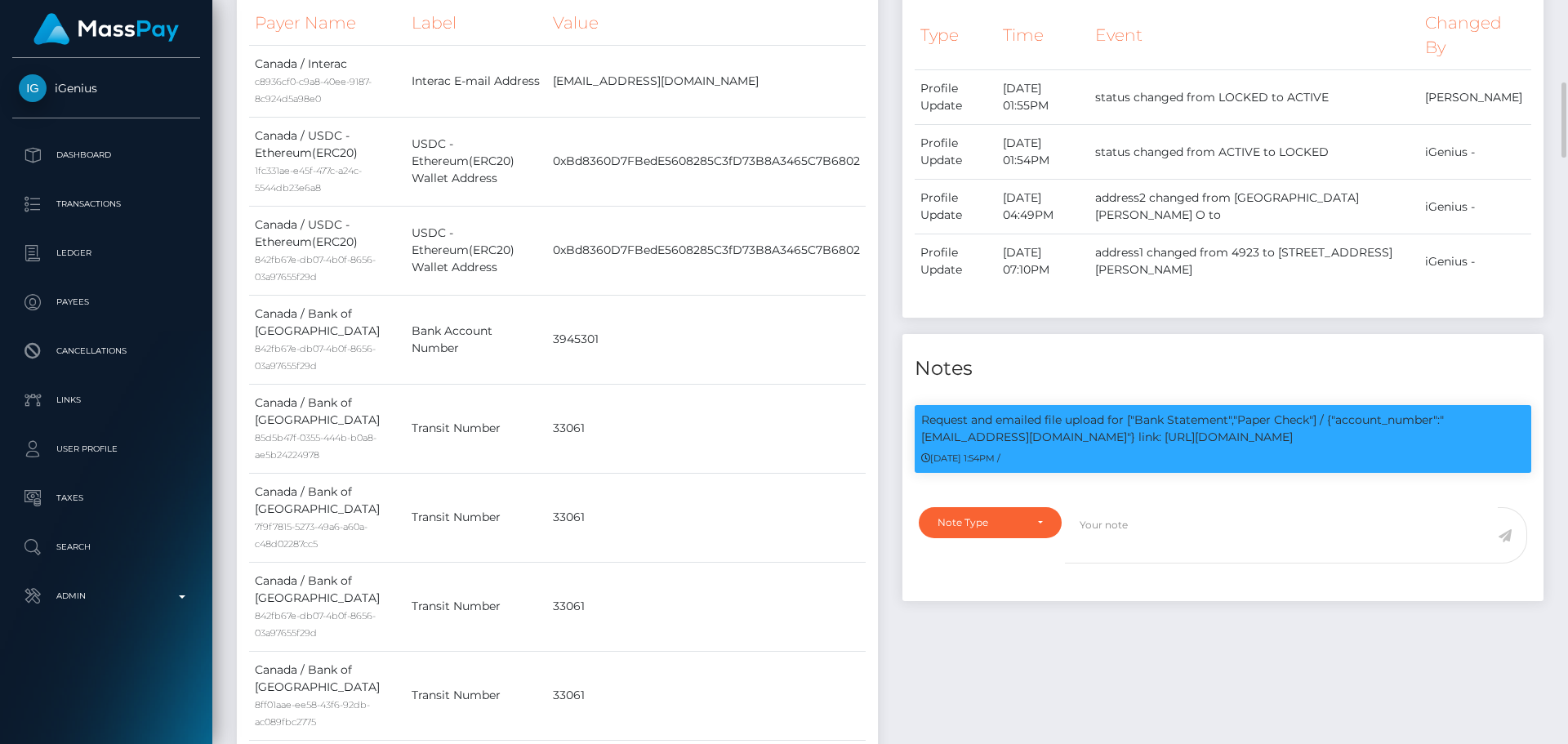
scroll to position [899, 0]
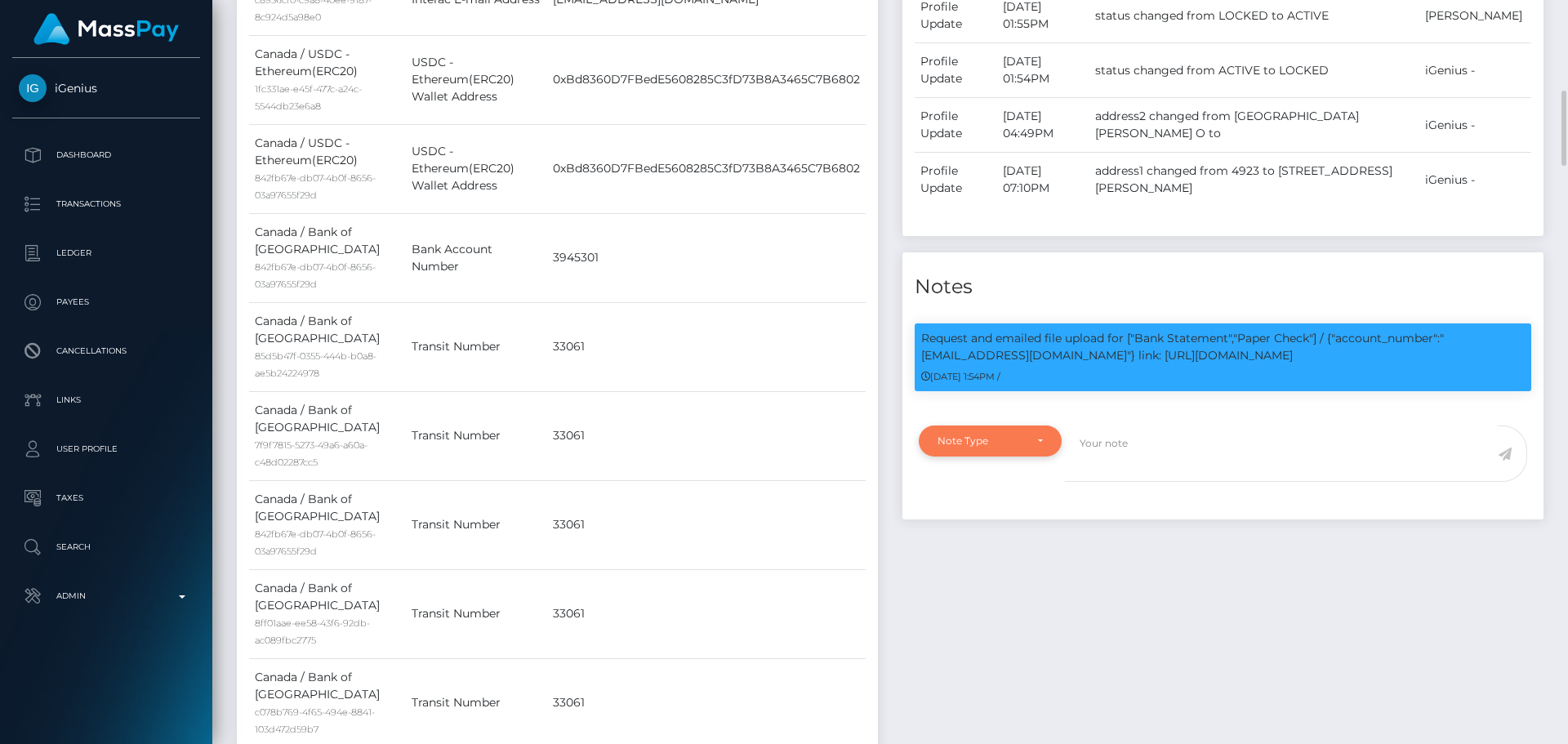
click at [1046, 432] on div "Note Type" at bounding box center [990, 441] width 143 height 31
click at [993, 507] on link "Compliance" at bounding box center [990, 520] width 143 height 31
select select "COMPLIANCE"
click at [1150, 476] on textarea at bounding box center [1282, 454] width 433 height 56
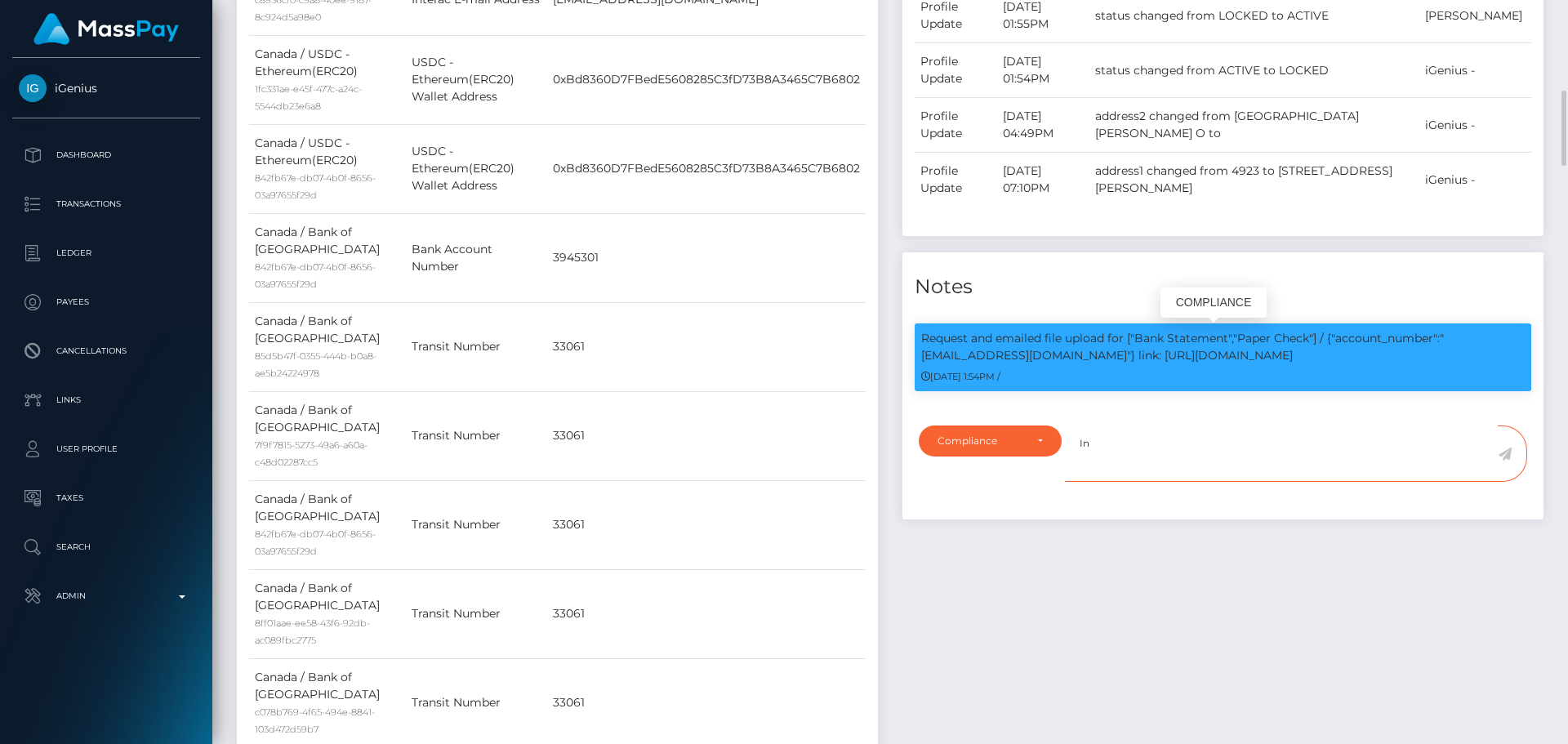
paste textarea "Ticket #124774"
click at [1054, 357] on p "Request and emailed file upload for ["Bank Statement","Paper Check"] / {"accoun…" at bounding box center [1223, 348] width 604 height 34
drag, startPoint x: 1054, startPoint y: 357, endPoint x: 1151, endPoint y: 359, distance: 97.0
click at [1151, 359] on p "Request and emailed file upload for ["Bank Statement","Paper Check"] / {"accoun…" at bounding box center [1223, 348] width 604 height 34
copy p "[EMAIL_ADDRESS][DOMAIN_NAME]"
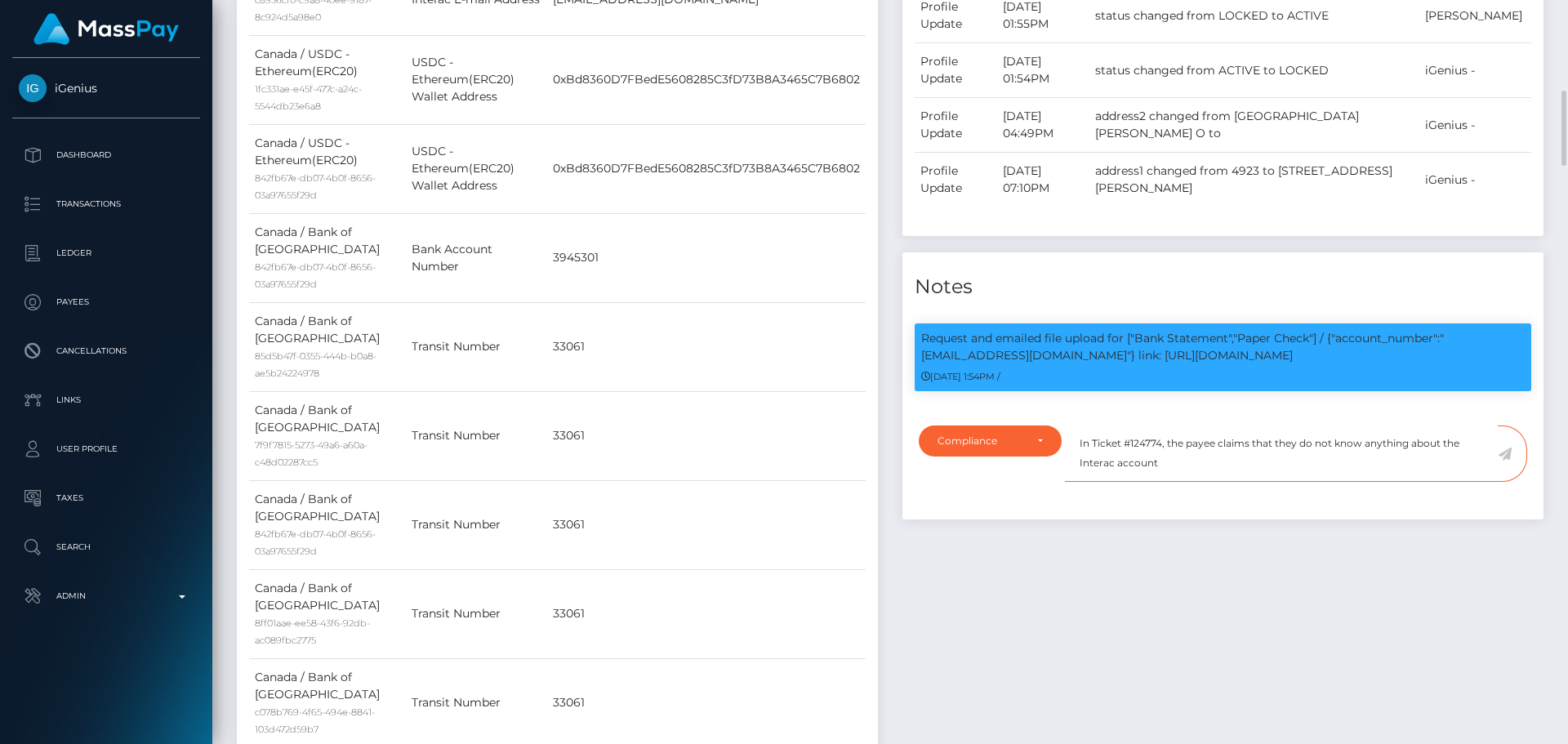
click at [1206, 463] on textarea "In Ticket #124774, the payee claims that they do not know anything about the In…" at bounding box center [1282, 454] width 433 height 56
paste textarea "[EMAIL_ADDRESS][DOMAIN_NAME]"
click at [1428, 452] on textarea "In Ticket #124774, the payee claims that they do not know anything about the In…" at bounding box center [1282, 454] width 433 height 56
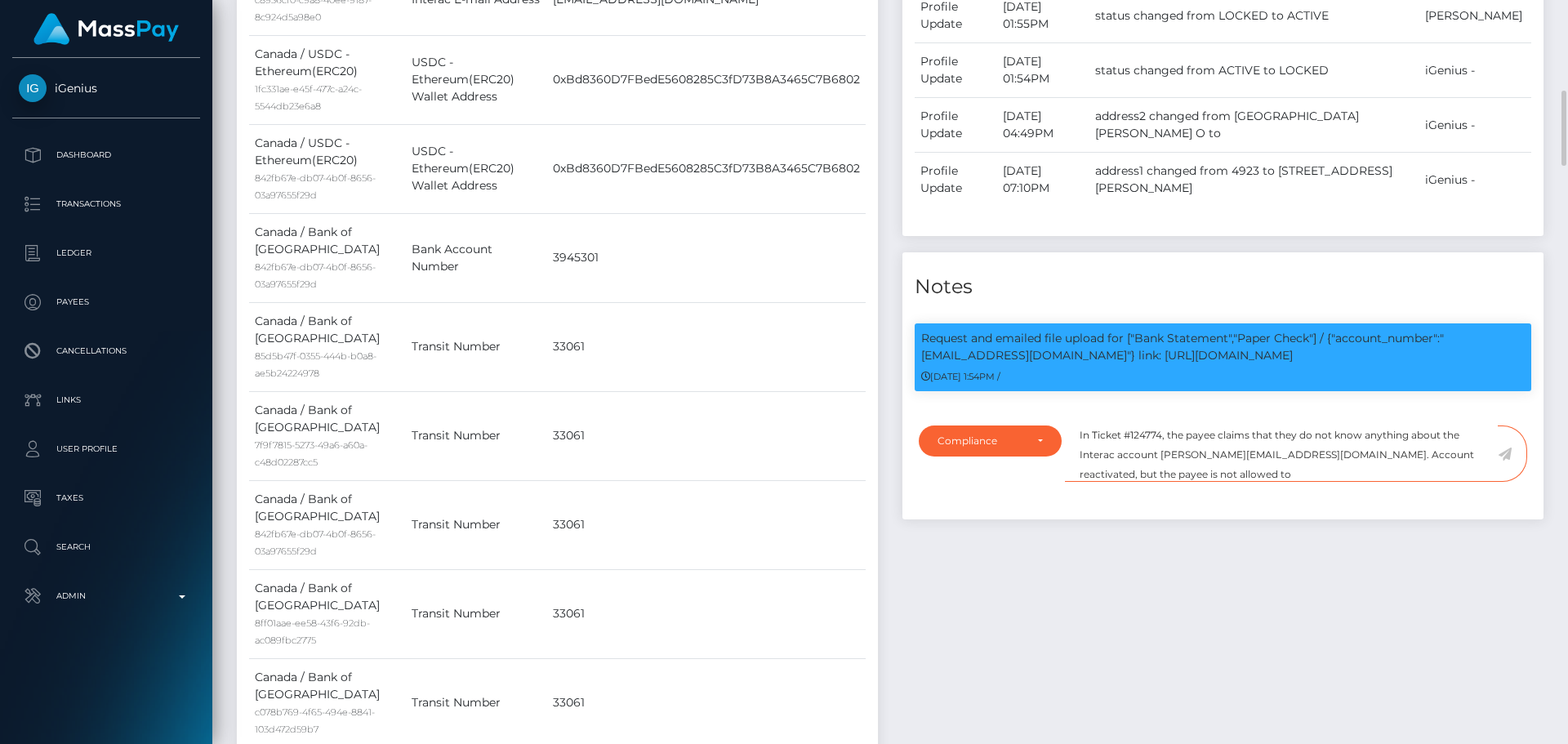
click at [1189, 475] on textarea "In Ticket #124774, the payee claims that they do not know anything about the In…" at bounding box center [1282, 454] width 433 height 56
type textarea "In Ticket #124774, the payee claims that they do not know anything about the In…"
click at [1510, 454] on icon at bounding box center [1505, 455] width 14 height 13
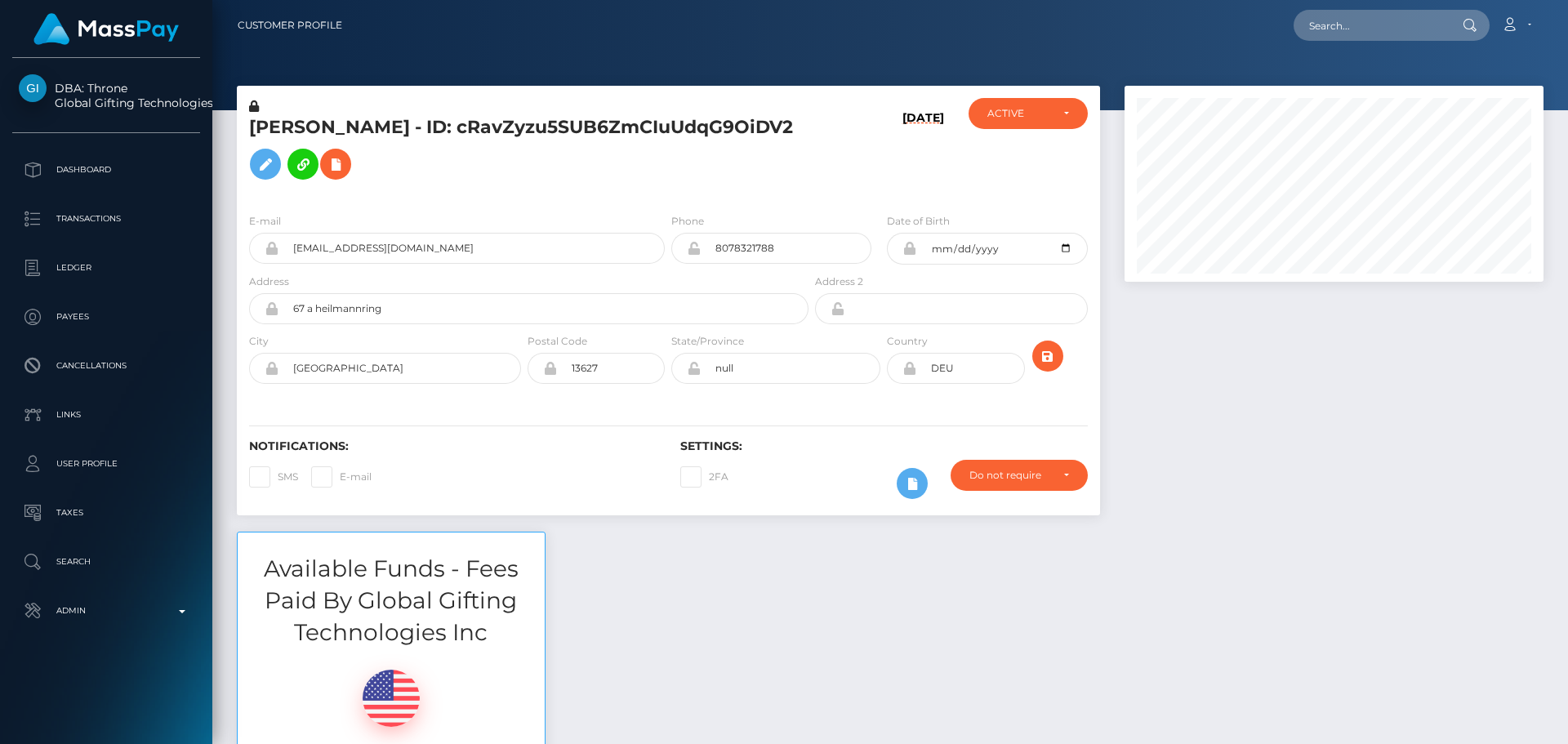
scroll to position [196, 420]
click at [649, 144] on h5 "[PERSON_NAME] - ID: cRavZyzu5SUB6ZmCIuUdqG9OiDV2" at bounding box center [524, 151] width 550 height 73
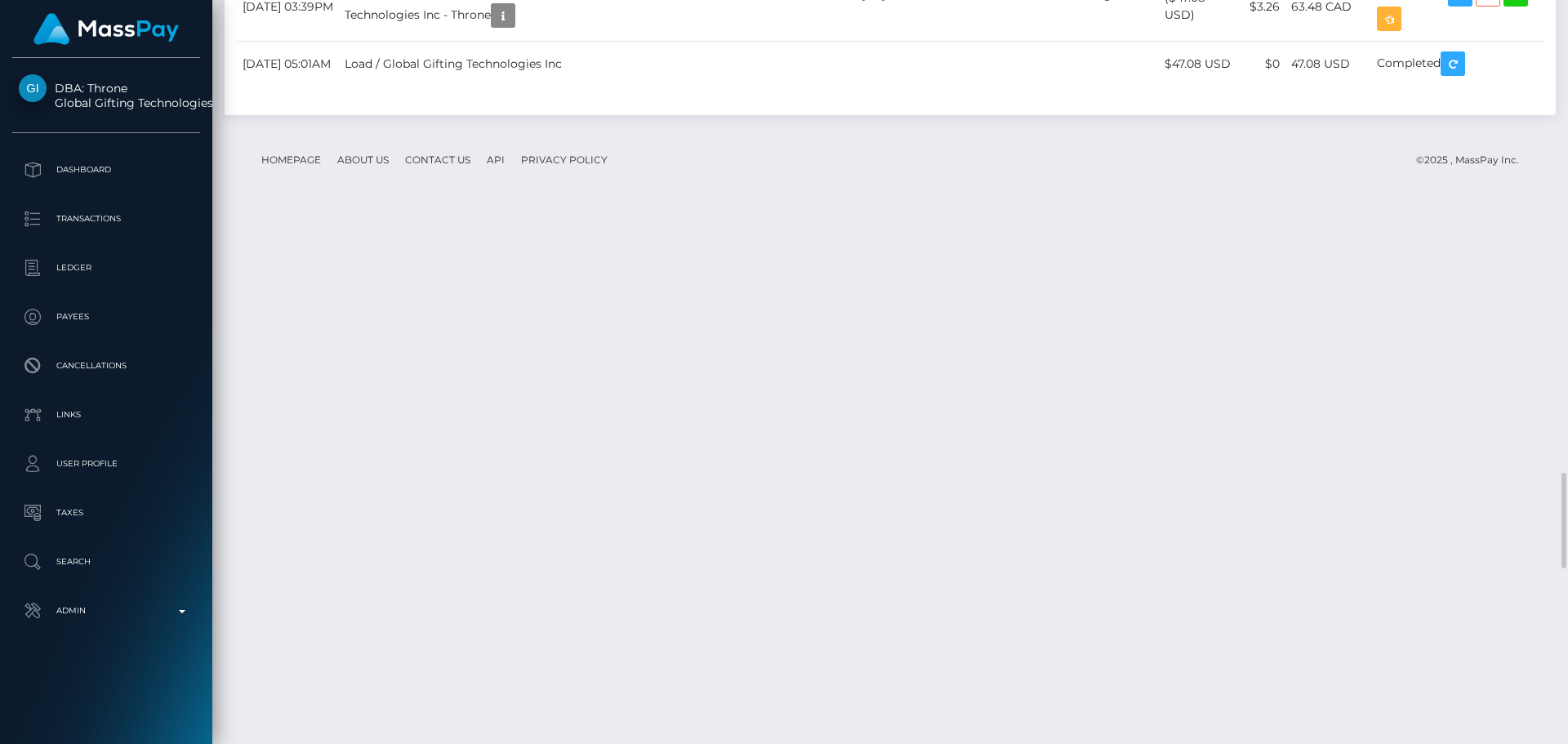
scroll to position [3596, 0]
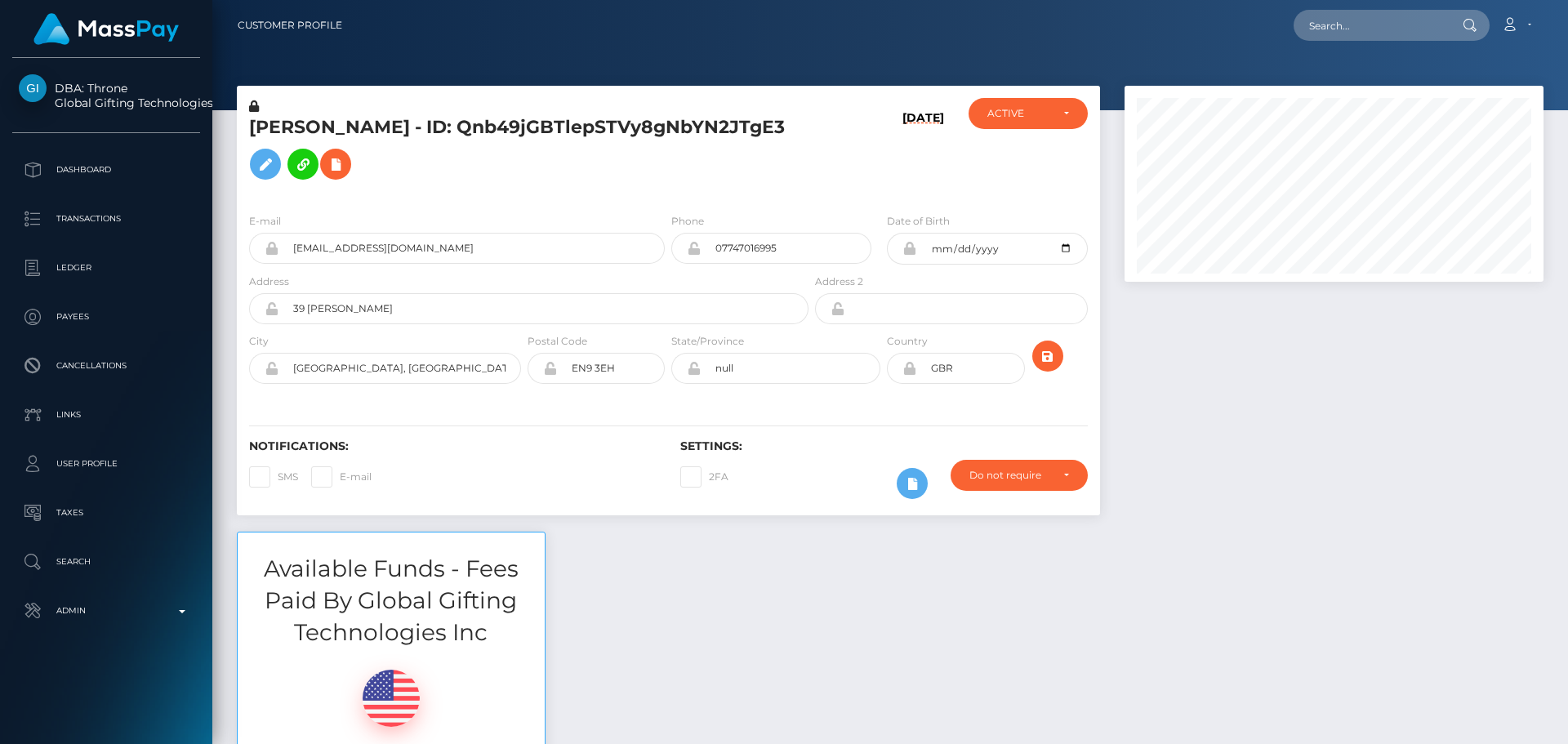
scroll to position [196, 420]
click at [731, 160] on h5 "[PERSON_NAME] - ID: Qnb49jGBTlepSTVy8gNbYN2JTgE3" at bounding box center [524, 151] width 550 height 73
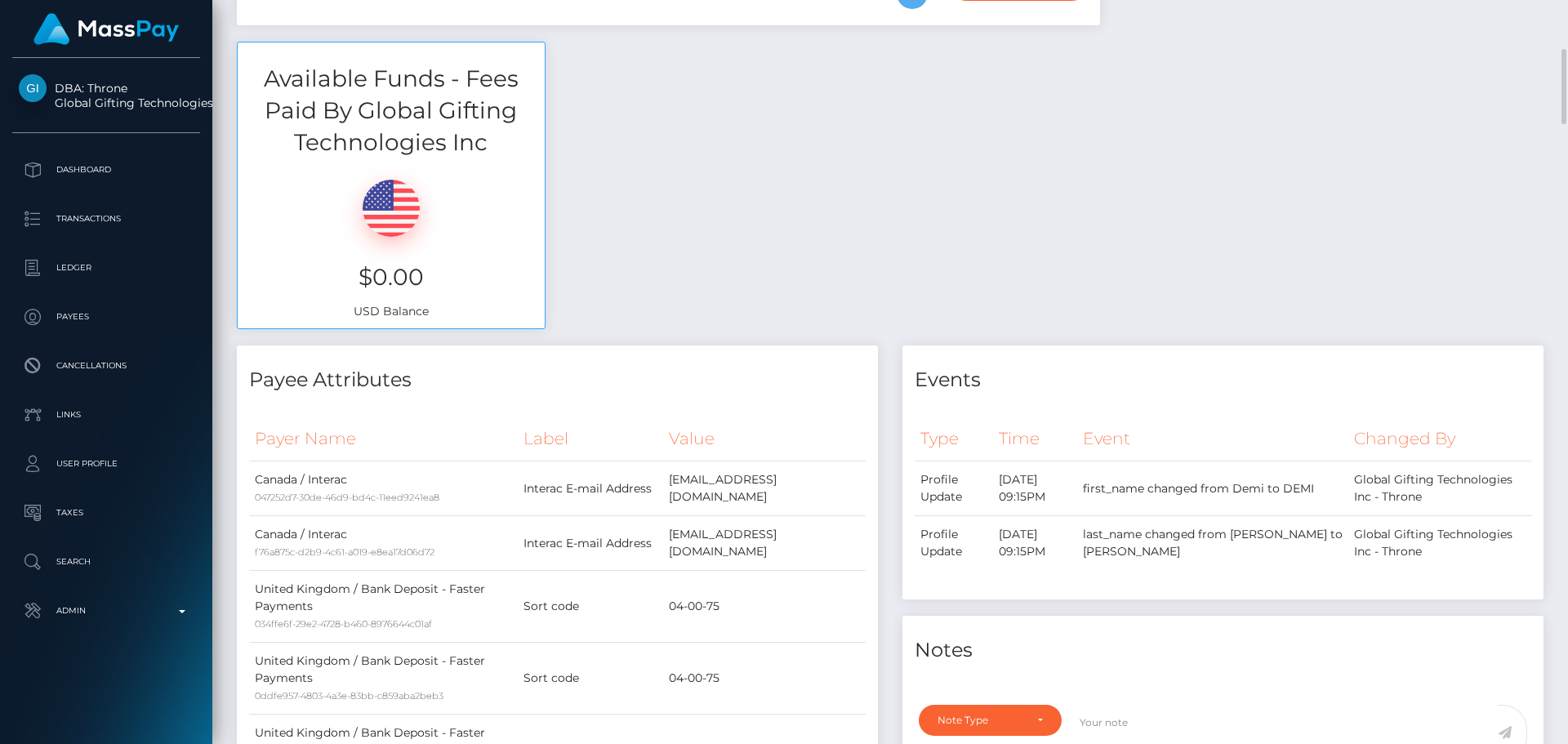
scroll to position [0, 0]
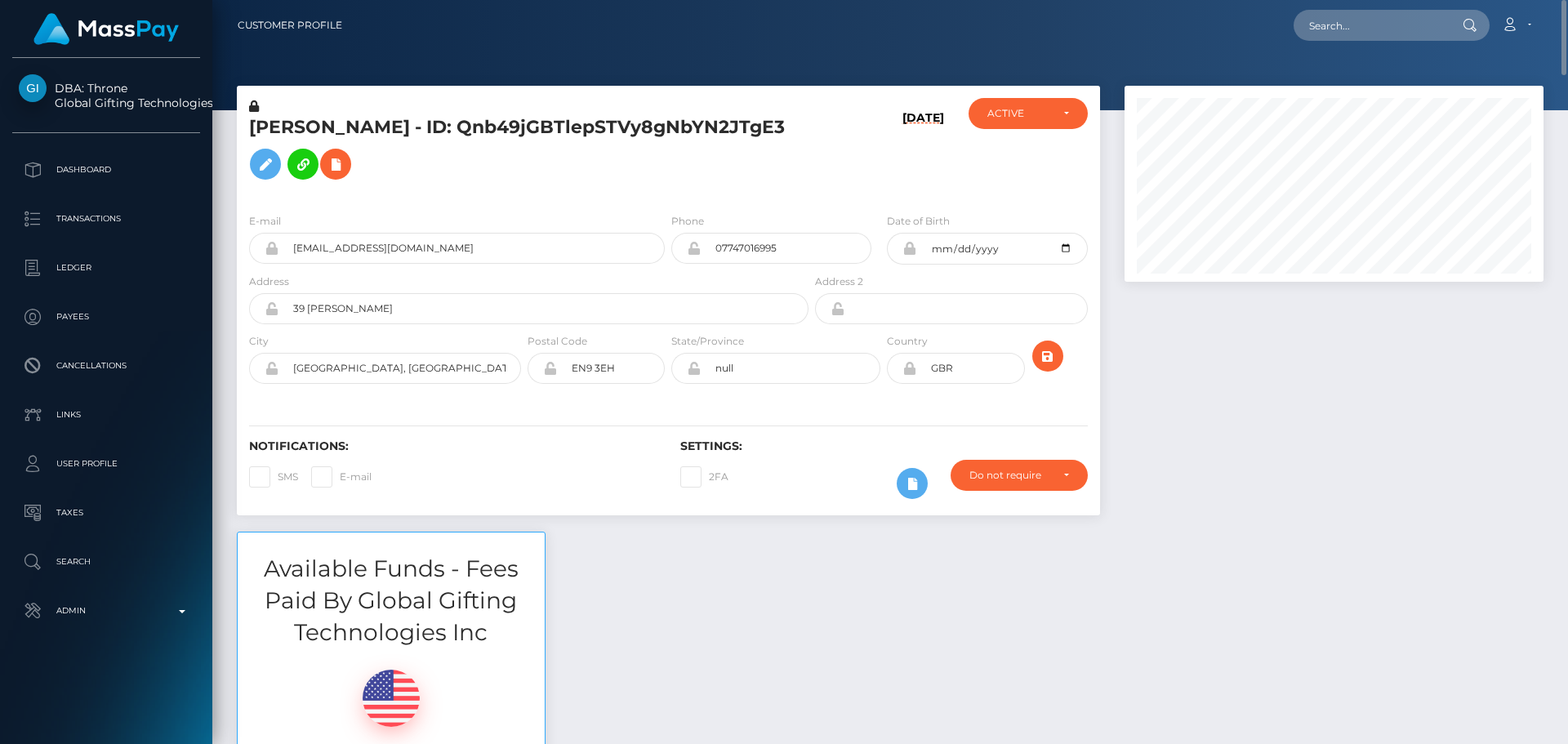
click at [738, 182] on h5 "[PERSON_NAME] - ID: Qnb49jGBTlepSTVy8gNbYN2JTgE3" at bounding box center [524, 151] width 550 height 73
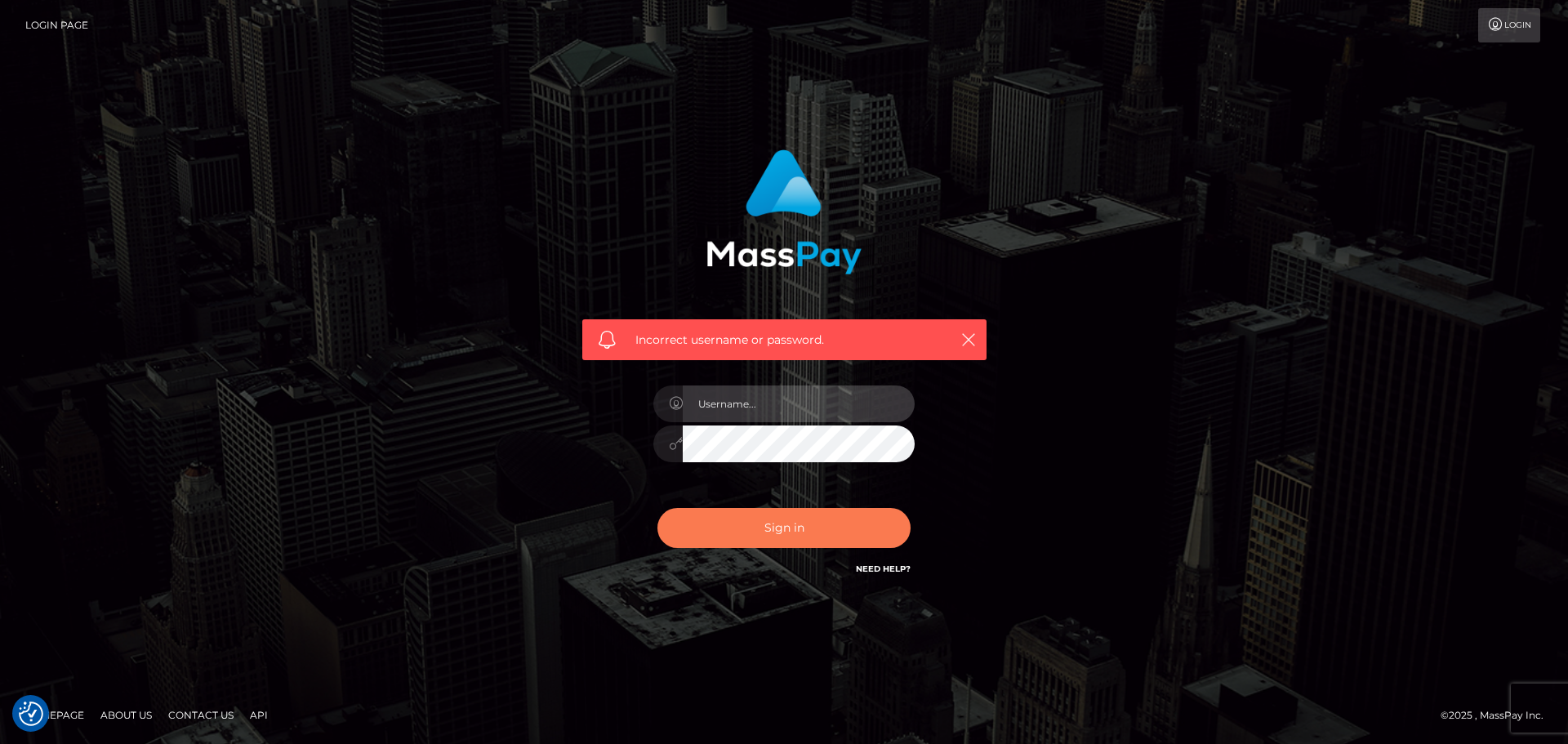
type input "constantin.mp"
click at [811, 524] on button "Sign in" at bounding box center [784, 529] width 254 height 40
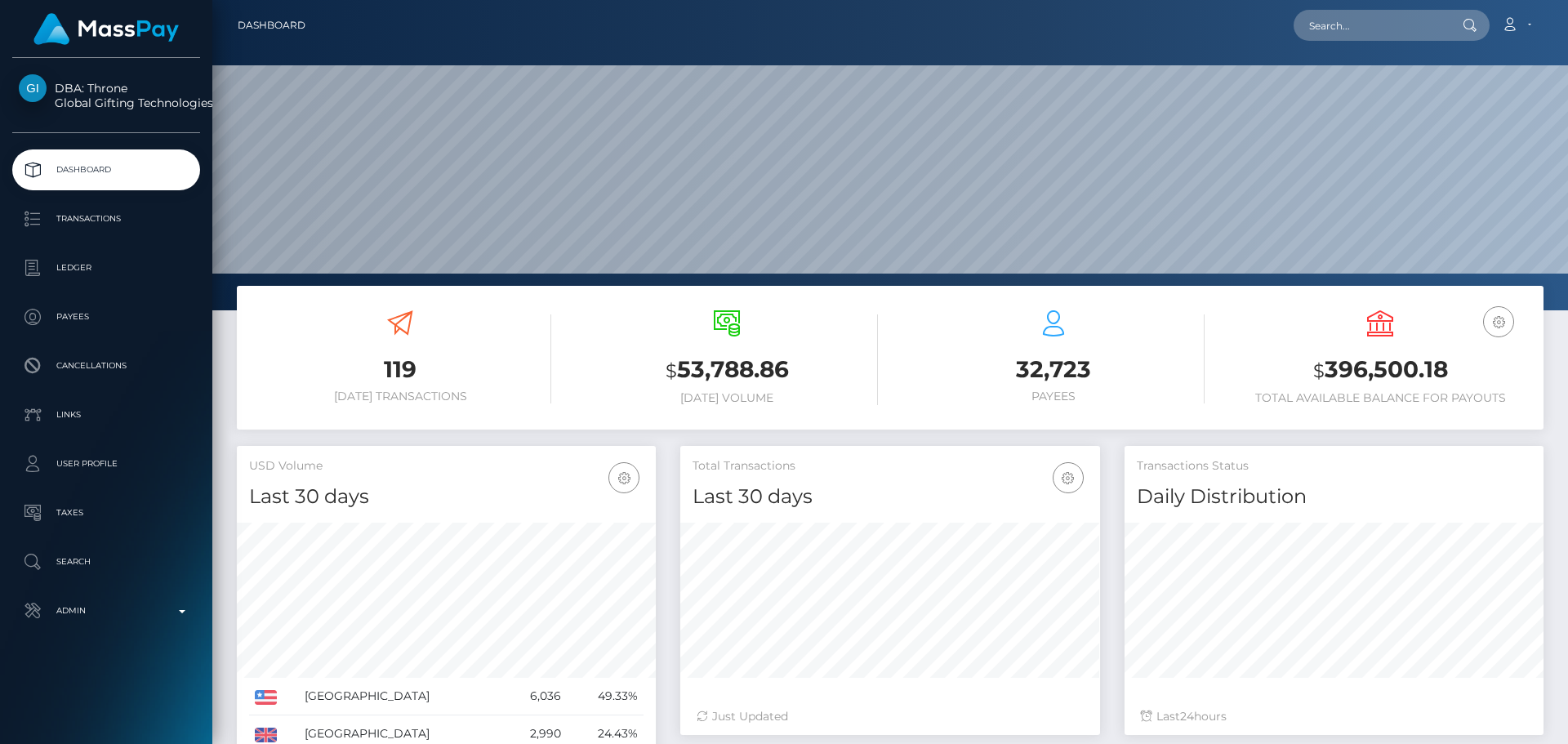
scroll to position [290, 420]
click at [1373, 25] on input "text" at bounding box center [1371, 25] width 153 height 31
paste input "[EMAIL_ADDRESS][DOMAIN_NAME]"
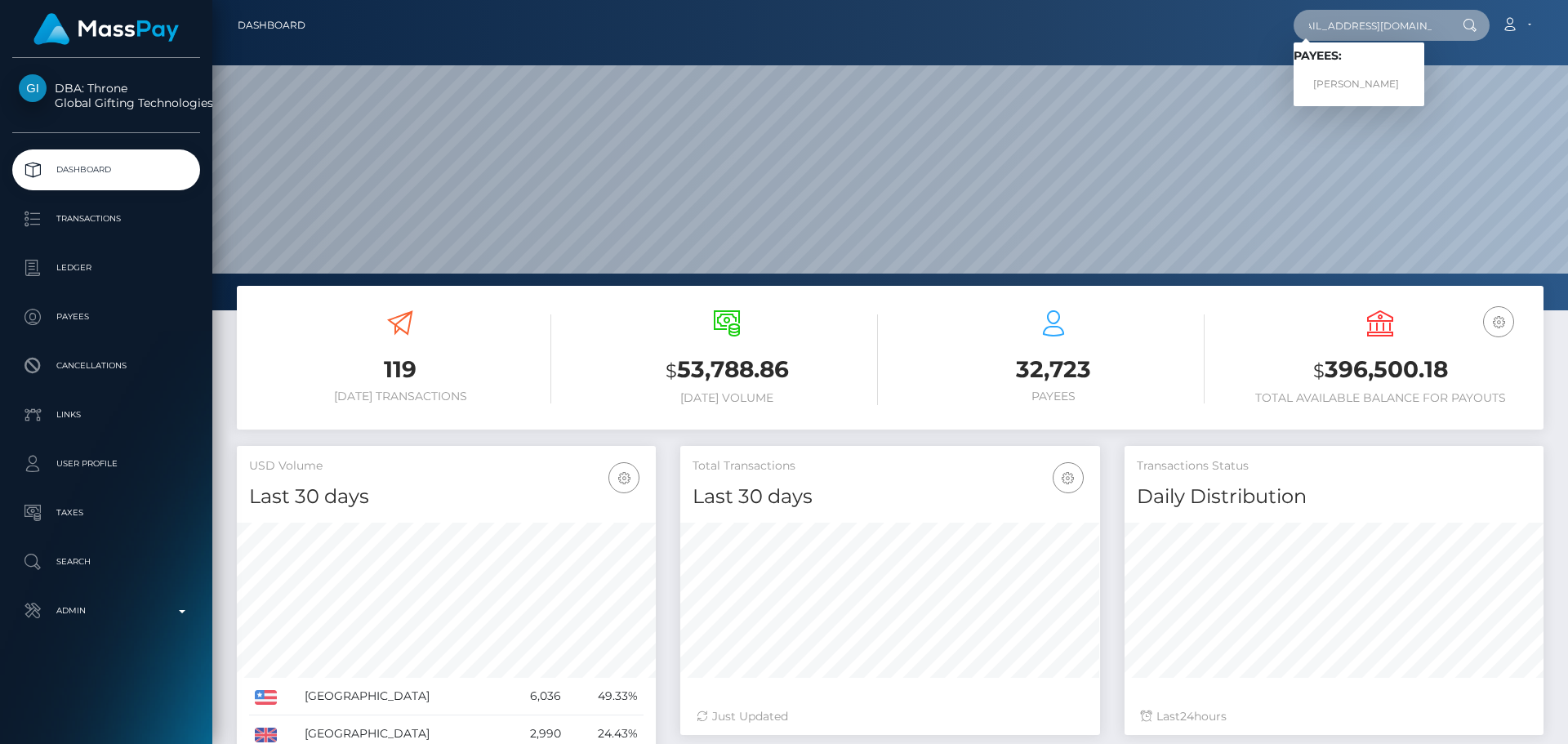
type input "[EMAIL_ADDRESS][DOMAIN_NAME]"
click at [1349, 80] on link "Nikoletta Nasiouli" at bounding box center [1359, 85] width 131 height 31
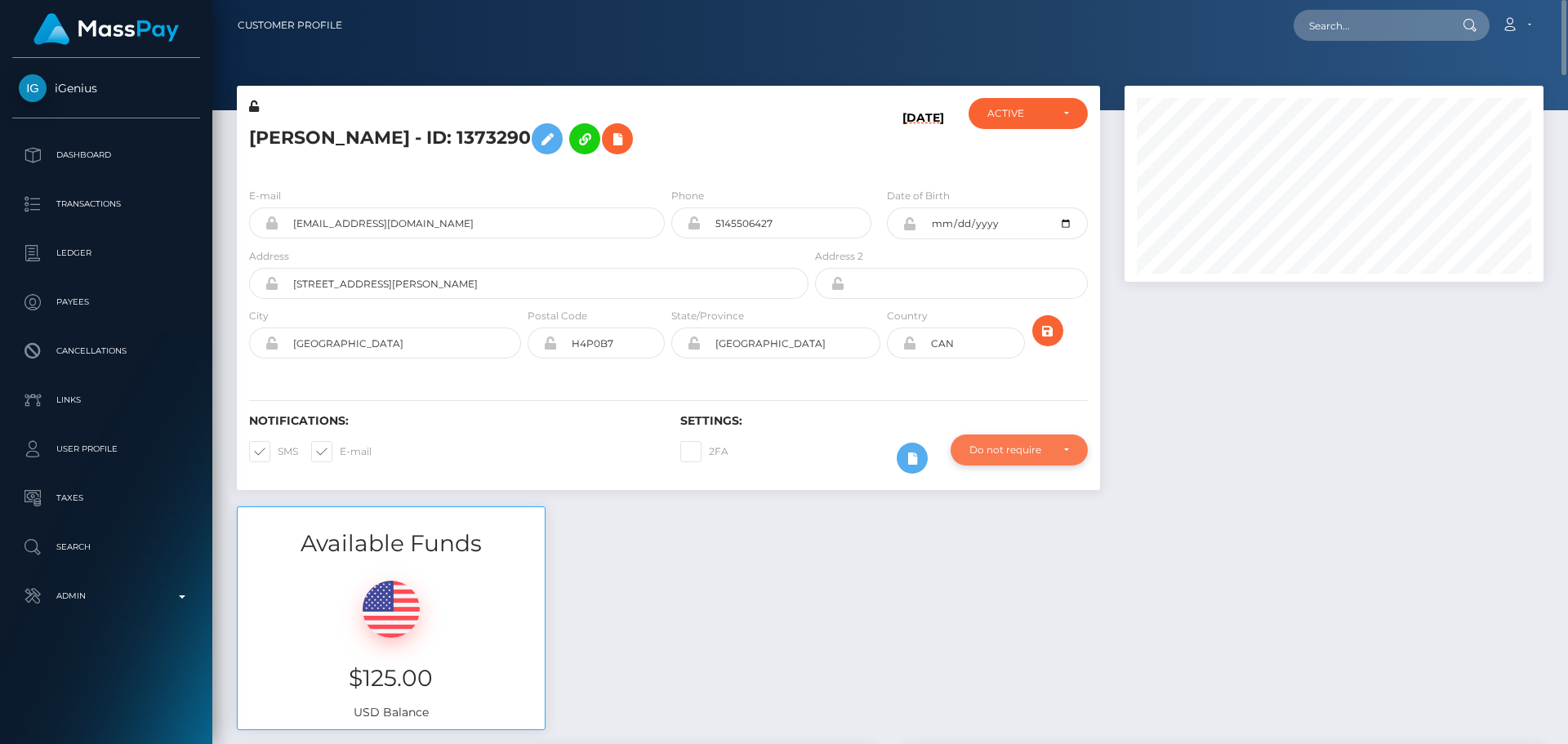
click at [1019, 449] on div "Do not require" at bounding box center [1010, 450] width 80 height 13
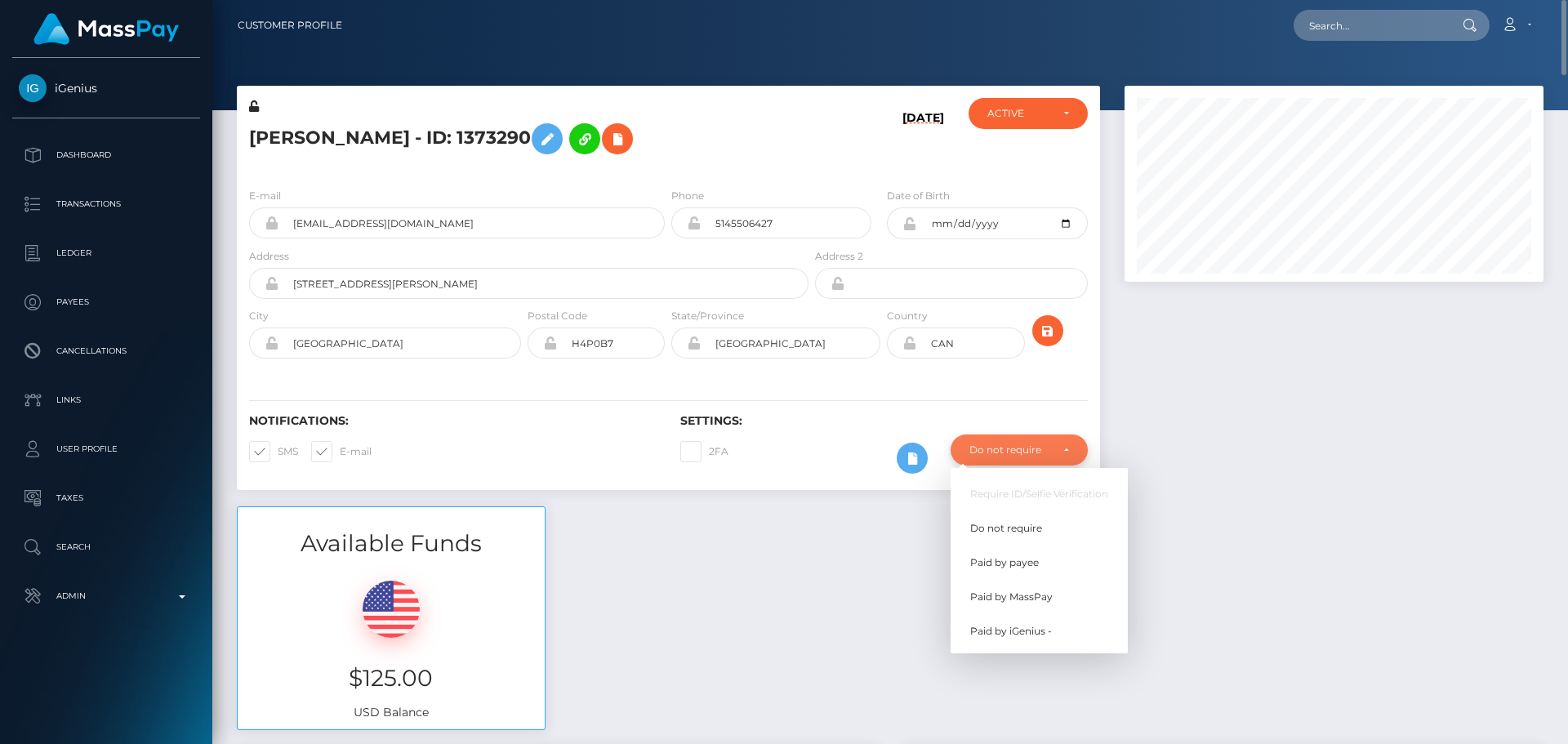
scroll to position [196, 420]
click at [1011, 588] on link "Paid by MassPay" at bounding box center [1039, 597] width 177 height 31
select select "2"
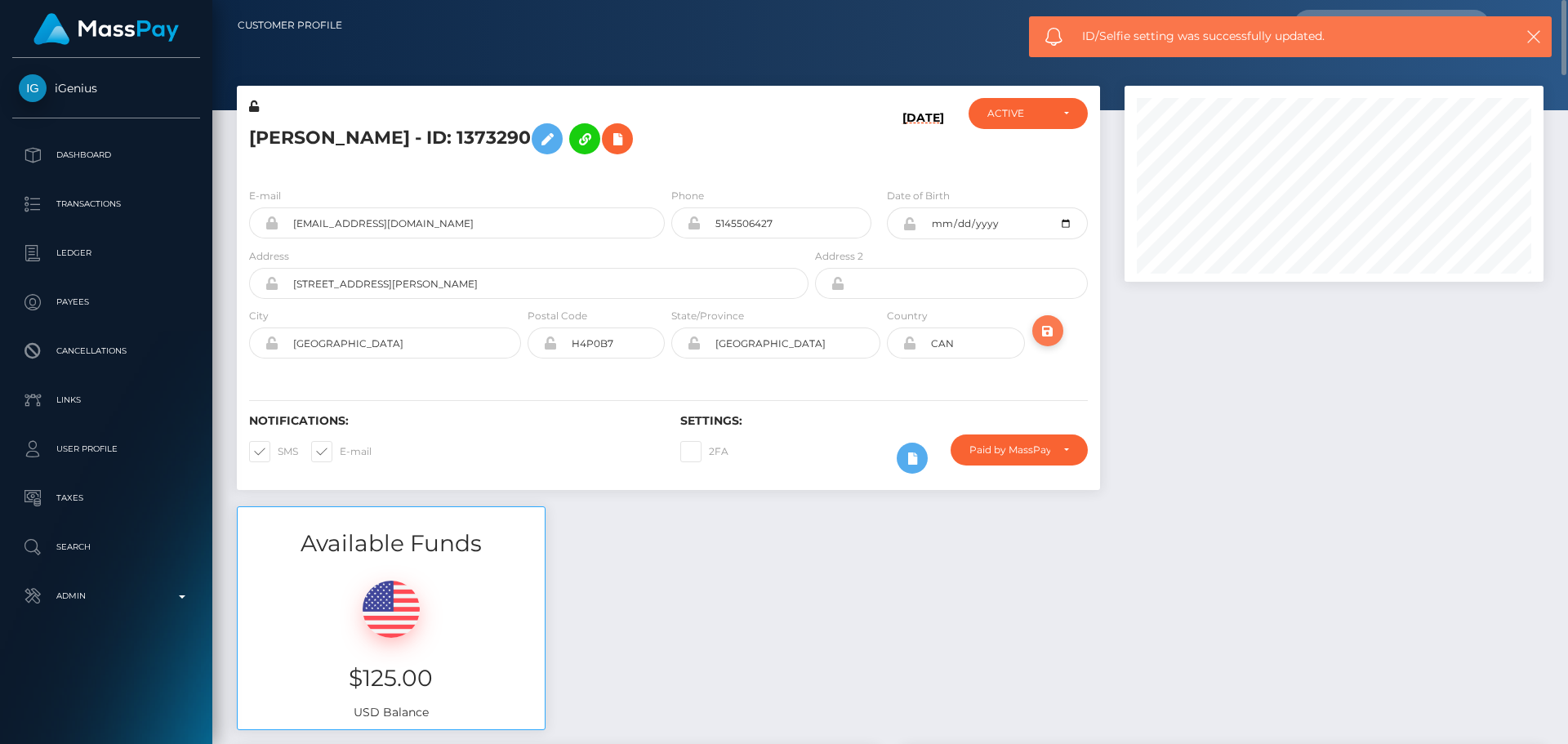
click at [1046, 332] on icon "submit" at bounding box center [1048, 330] width 19 height 20
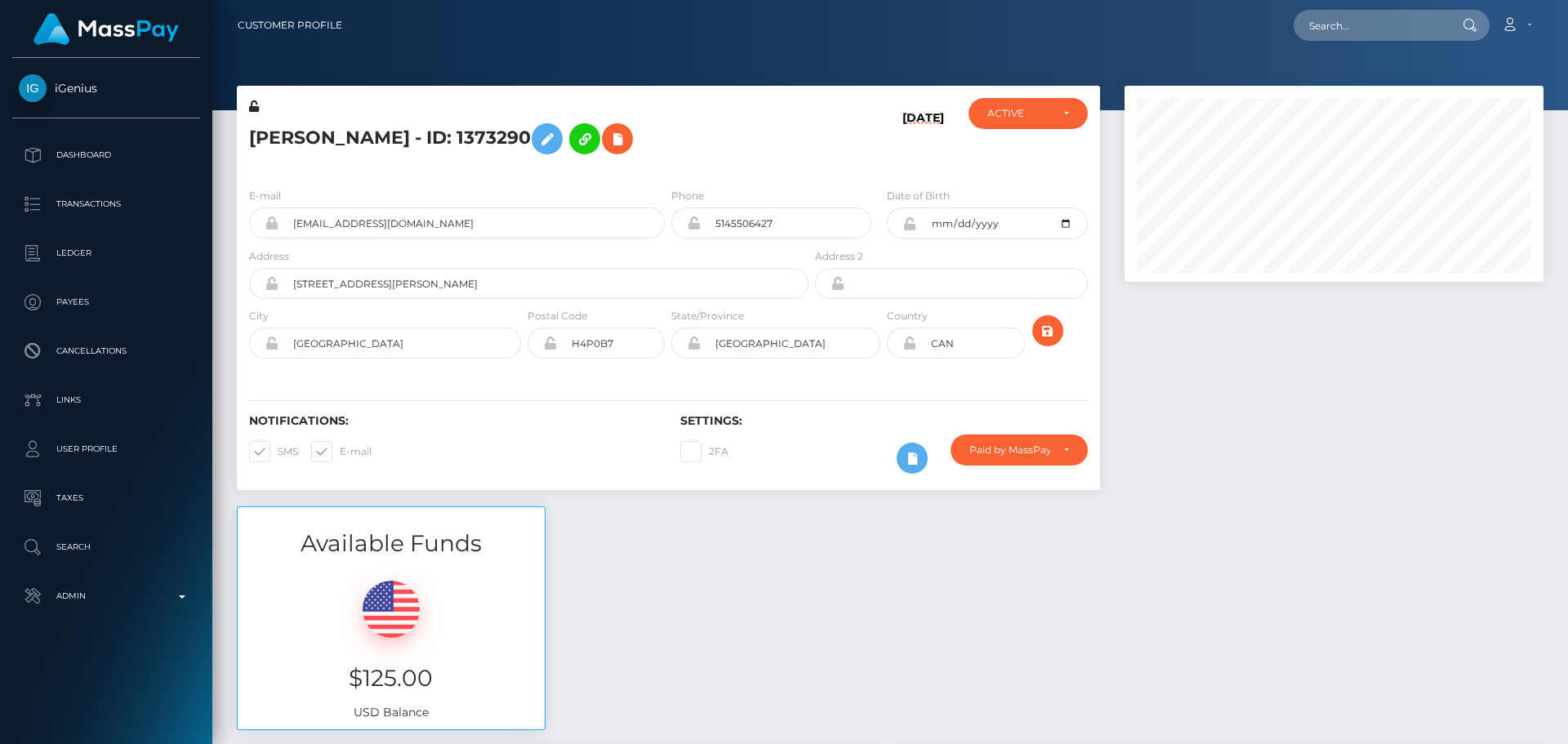
scroll to position [196, 420]
click at [359, 140] on h5 "[PERSON_NAME] - ID: 1373290" at bounding box center [524, 138] width 550 height 47
copy h5 "[PERSON_NAME] - ID: 1373290"
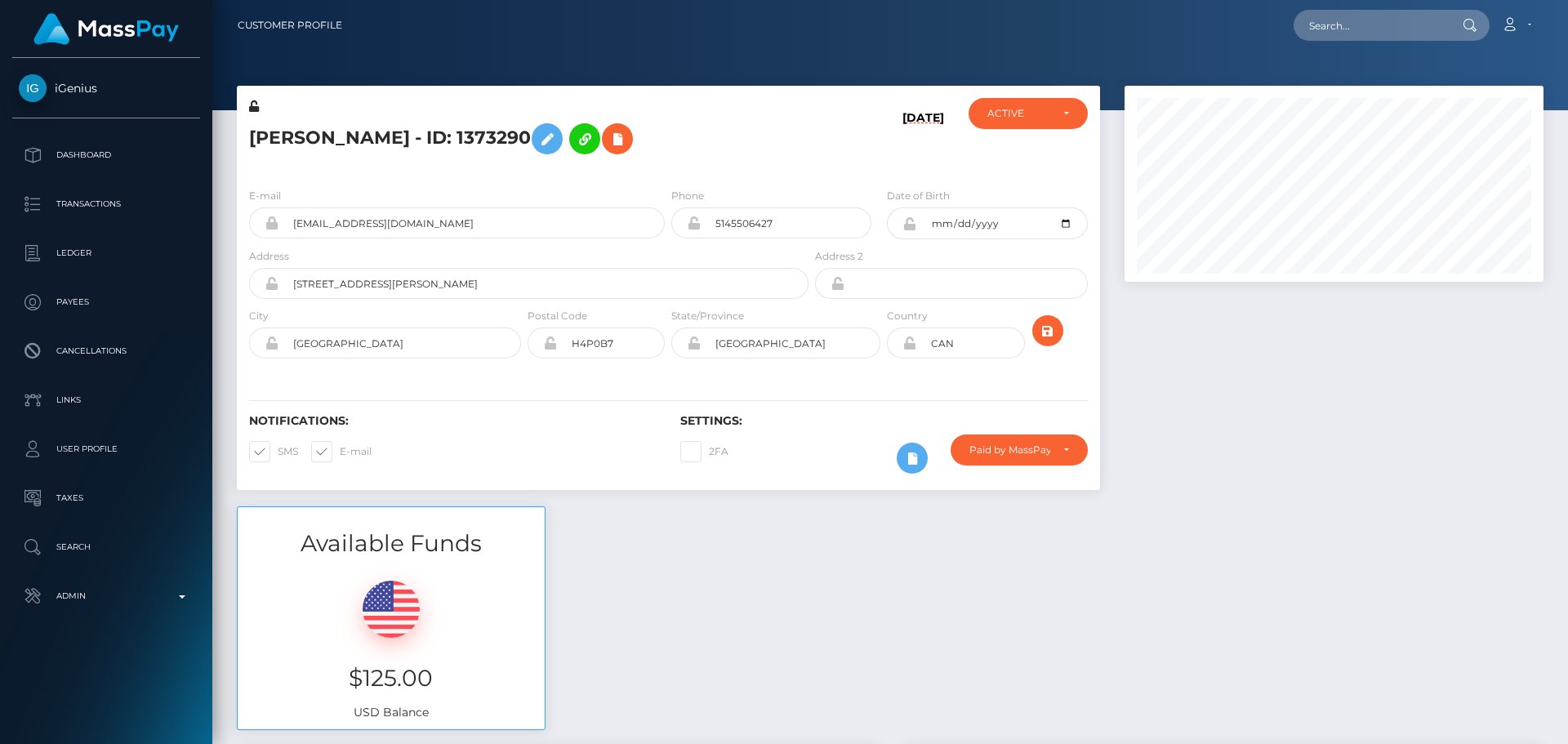
click at [739, 157] on h5 "[PERSON_NAME] - ID: 1373290" at bounding box center [524, 138] width 550 height 47
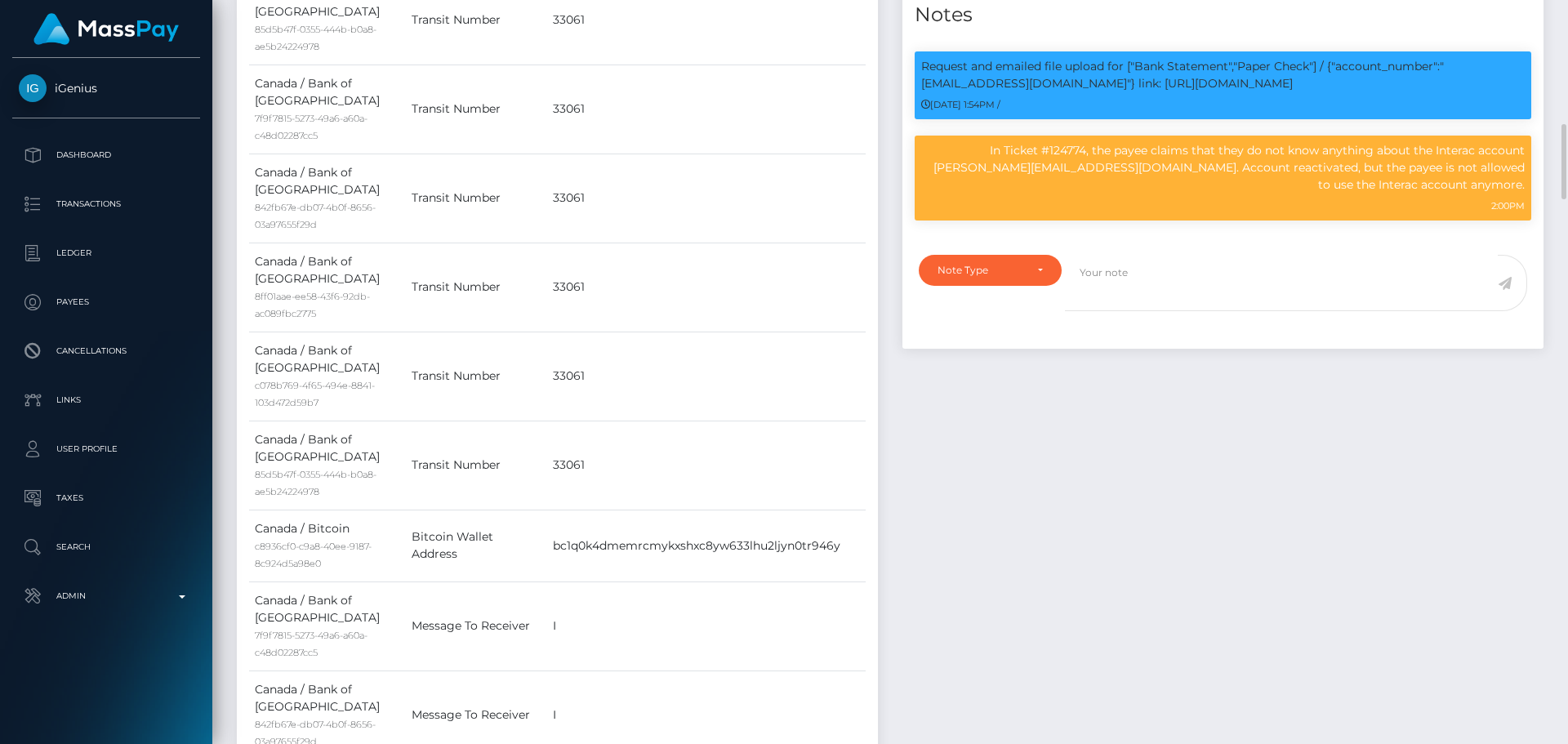
scroll to position [1880, 0]
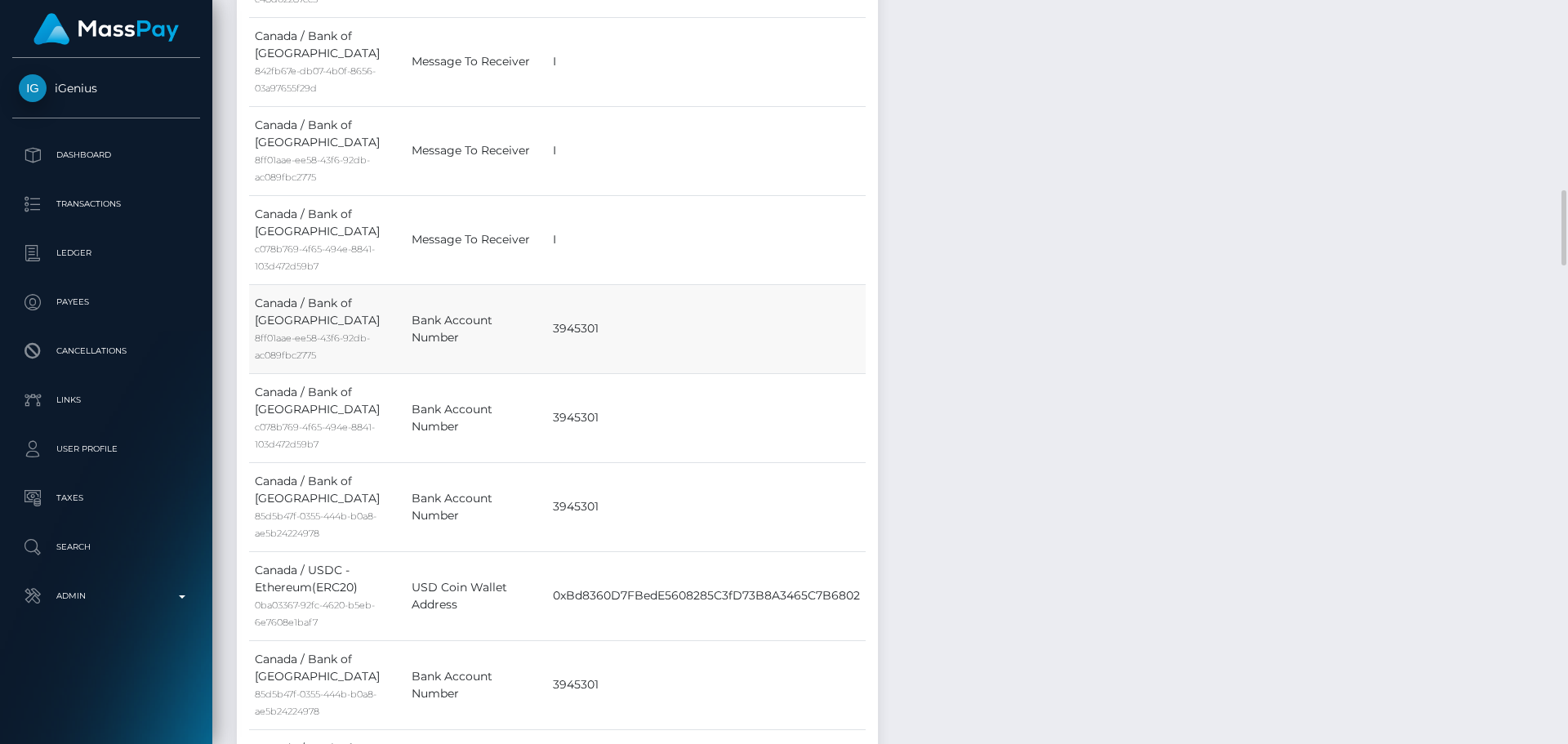
click at [758, 315] on td "3945301" at bounding box center [706, 328] width 319 height 89
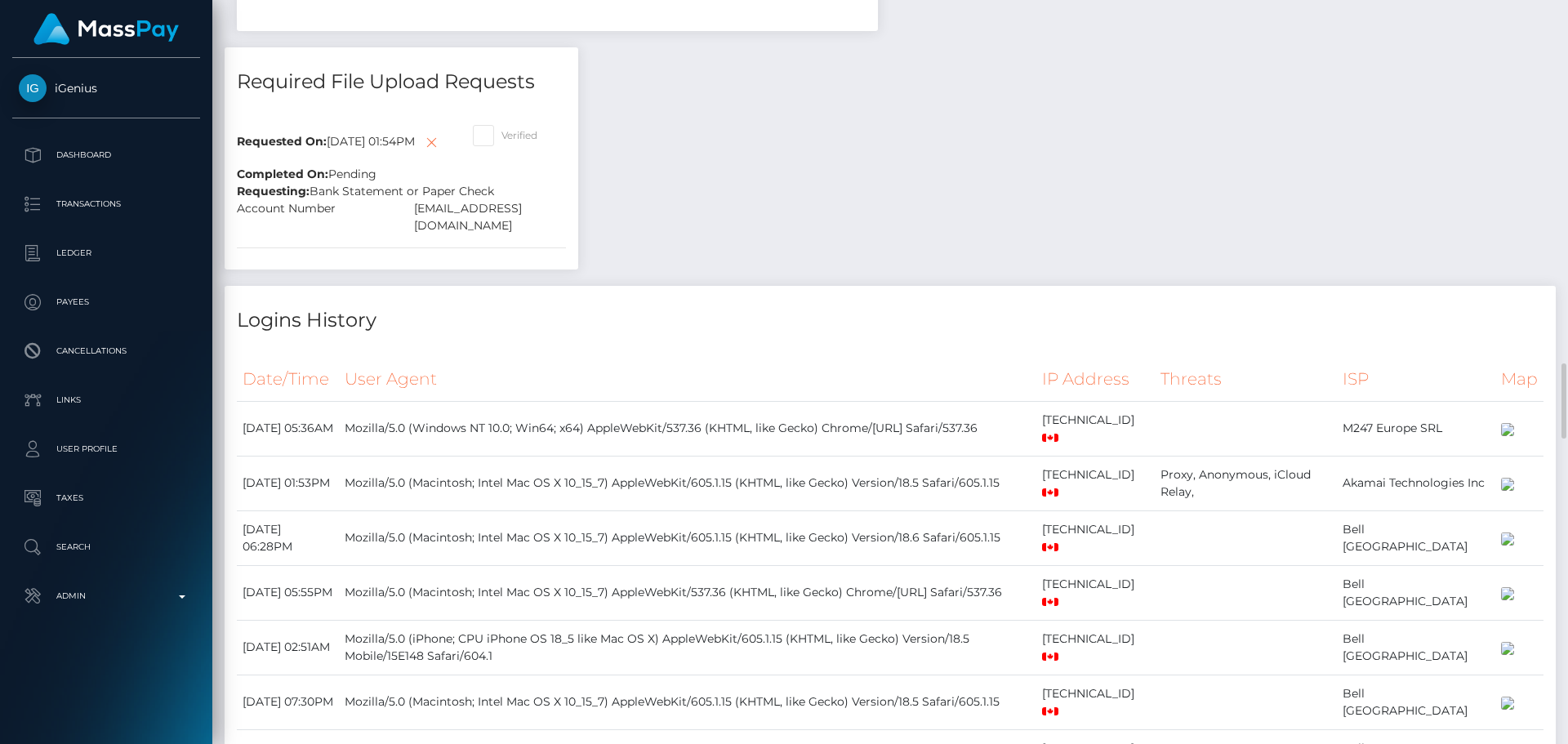
scroll to position [2615, 0]
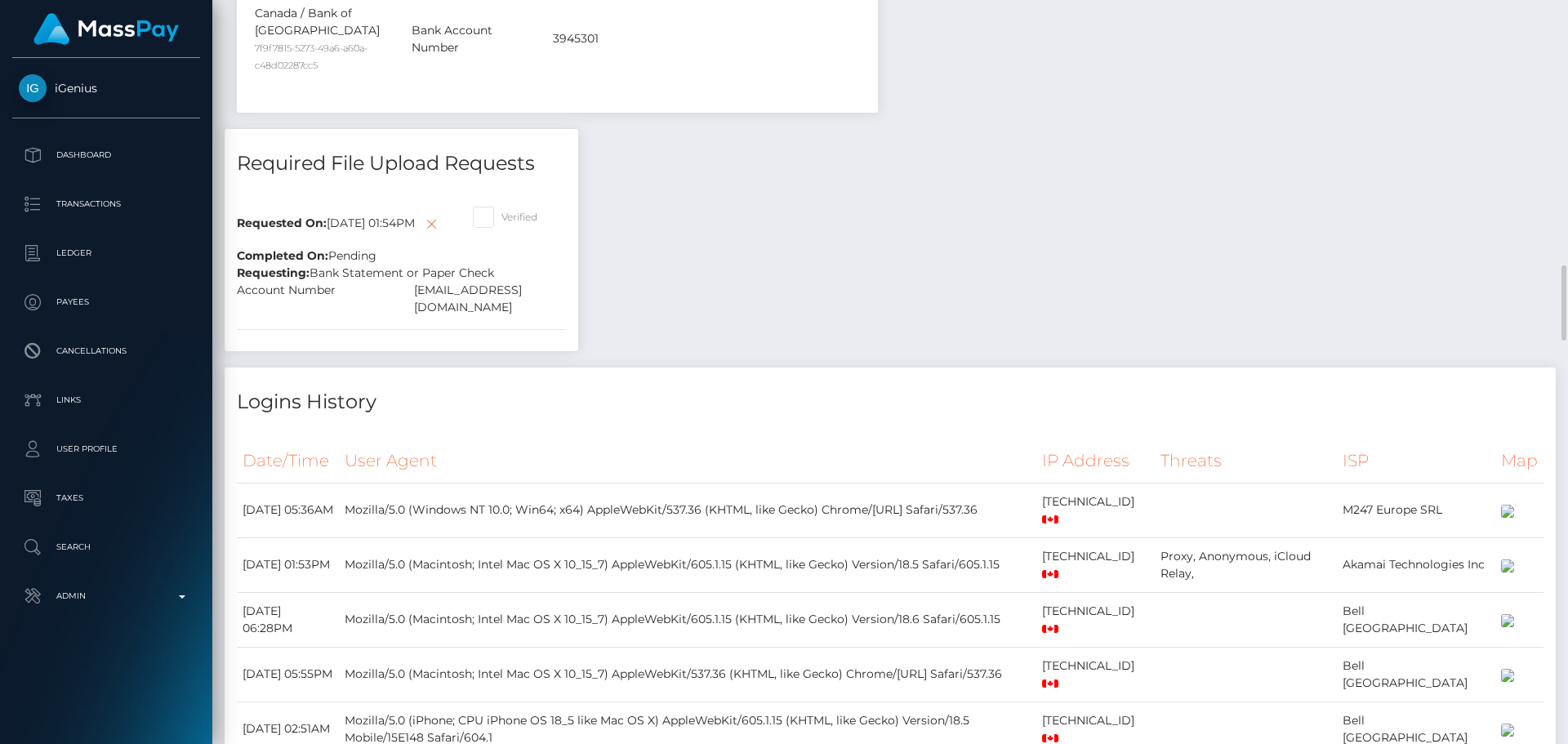
click at [502, 221] on span at bounding box center [502, 216] width 0 height 12
click at [504, 217] on input "Verified" at bounding box center [506, 212] width 11 height 11
checkbox input "true"
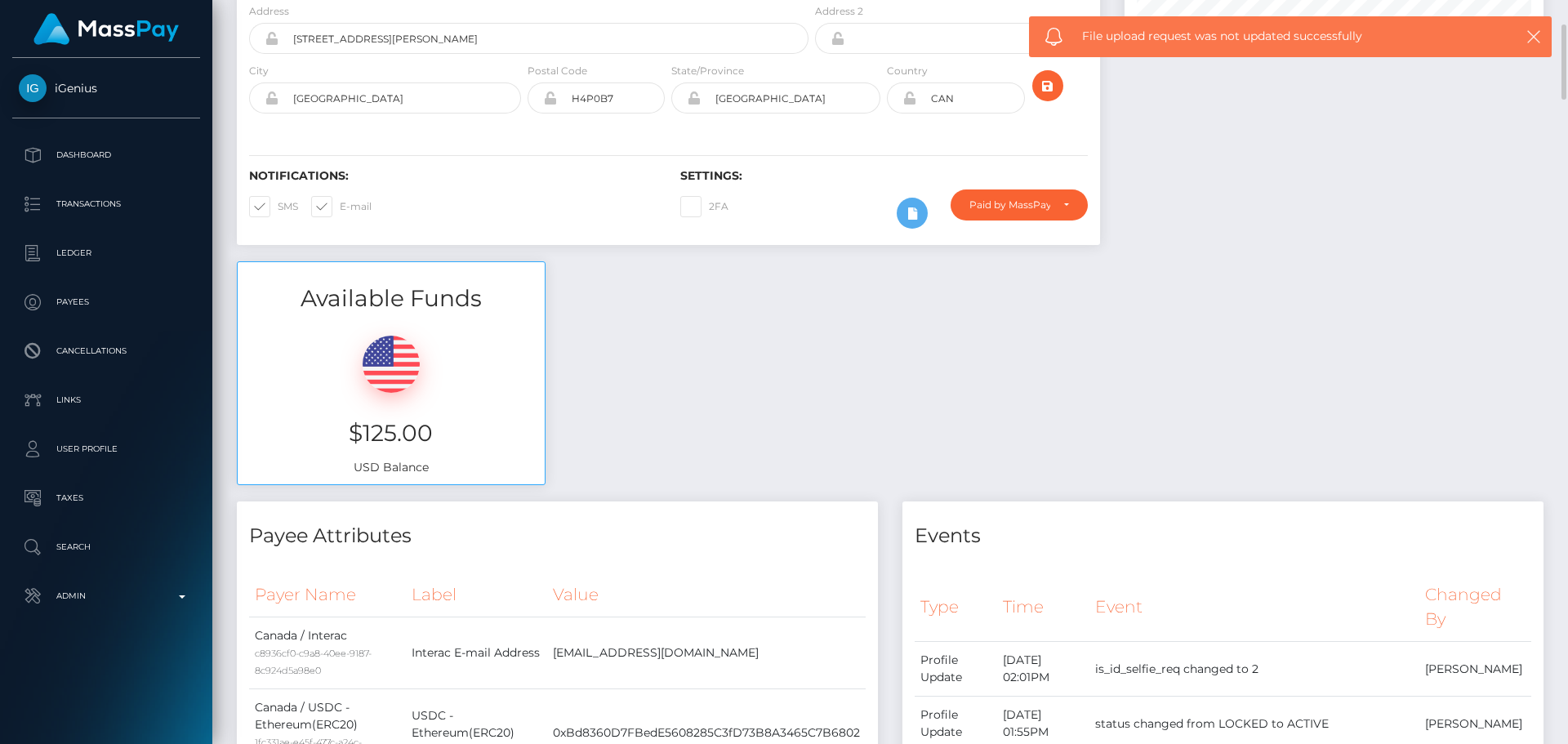
scroll to position [0, 0]
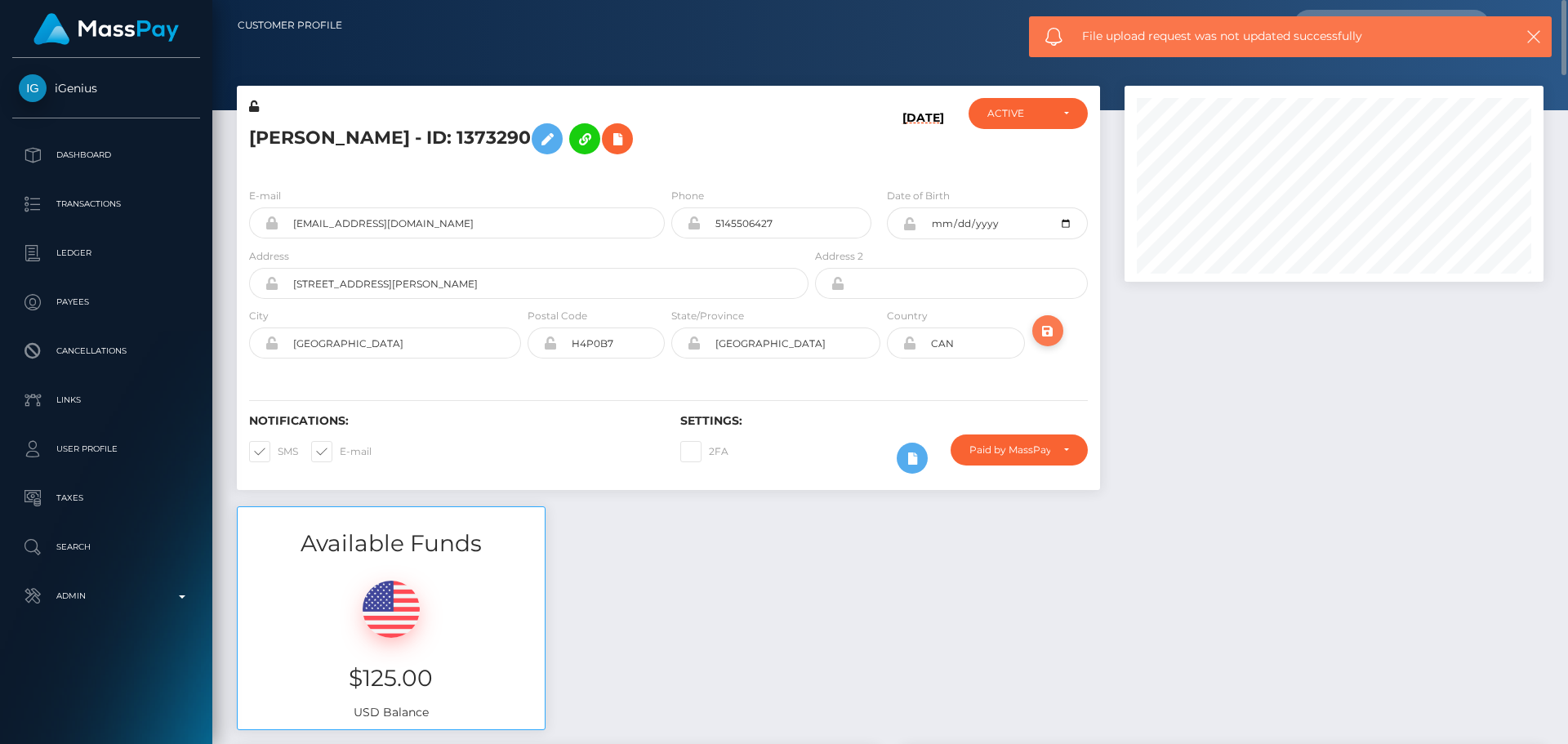
click at [1044, 328] on icon "submit" at bounding box center [1048, 330] width 19 height 20
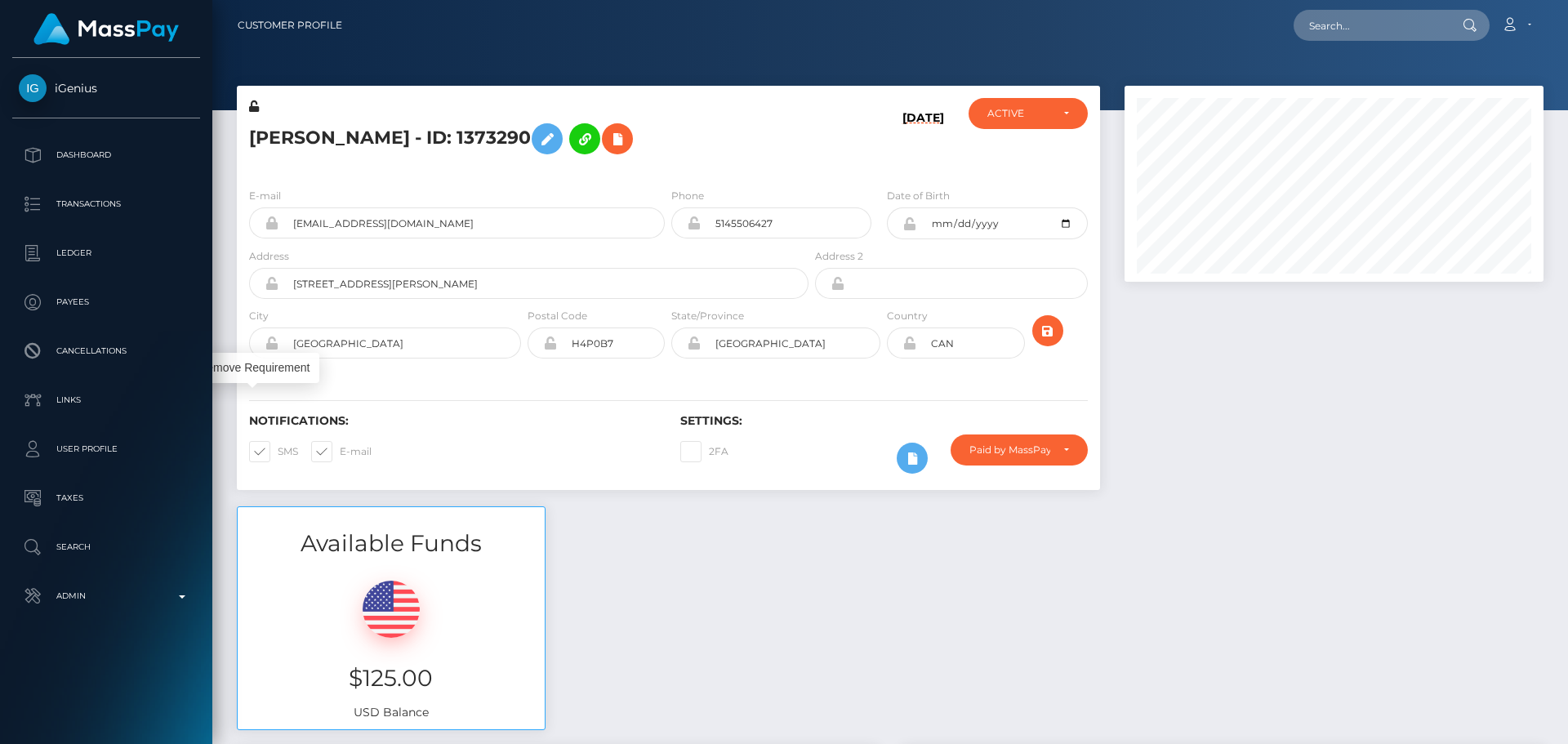
scroll to position [196, 420]
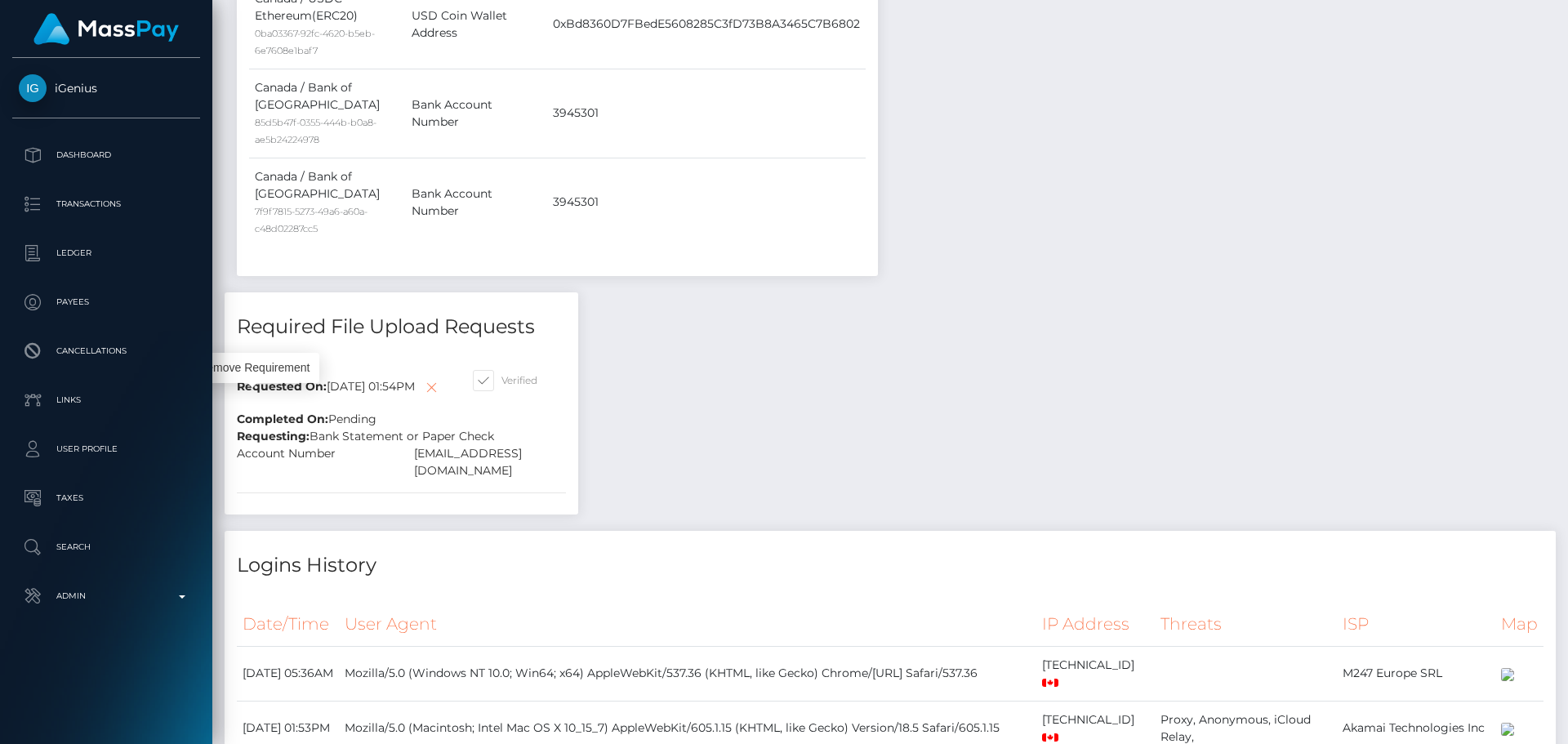
click at [421, 398] on icon at bounding box center [431, 387] width 19 height 20
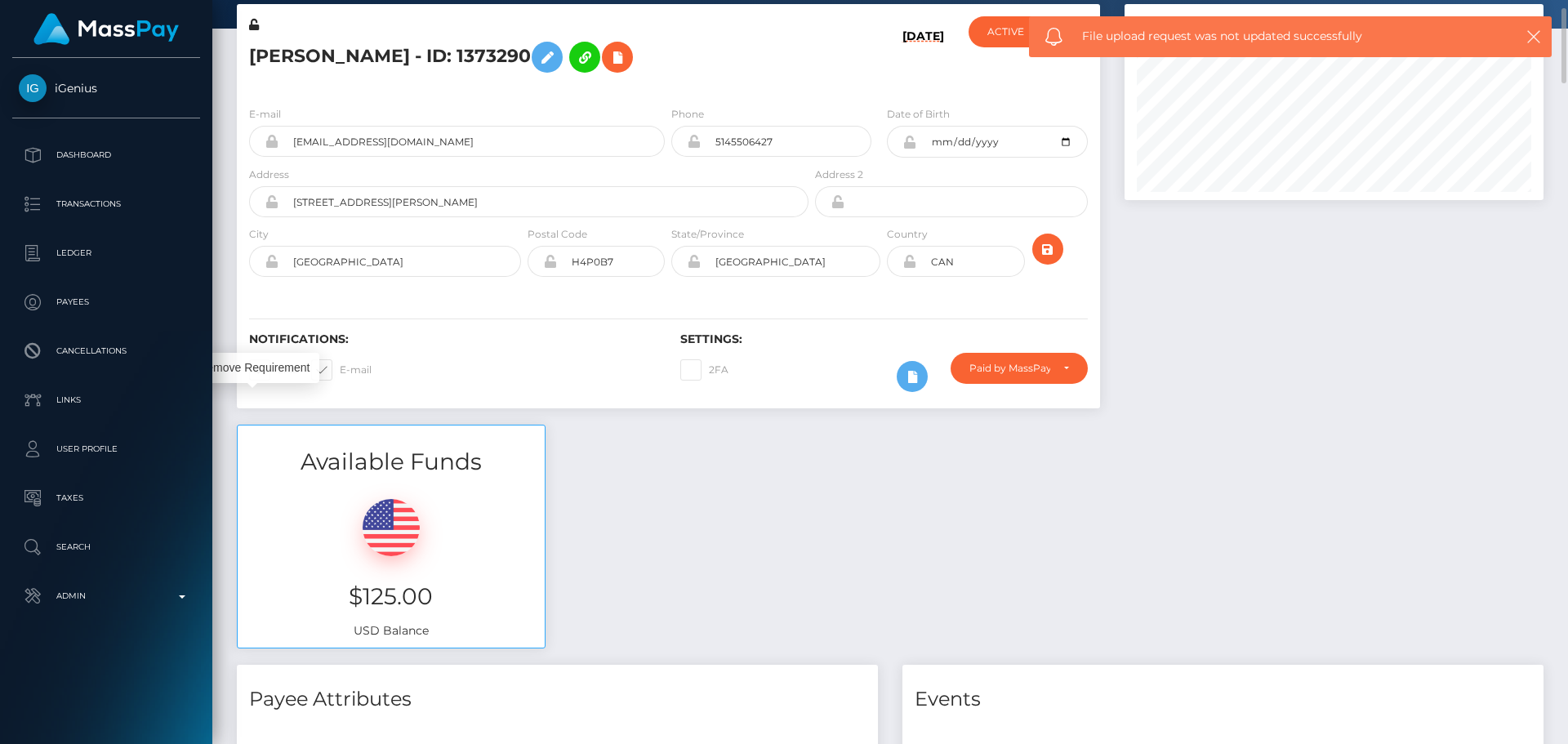
scroll to position [0, 0]
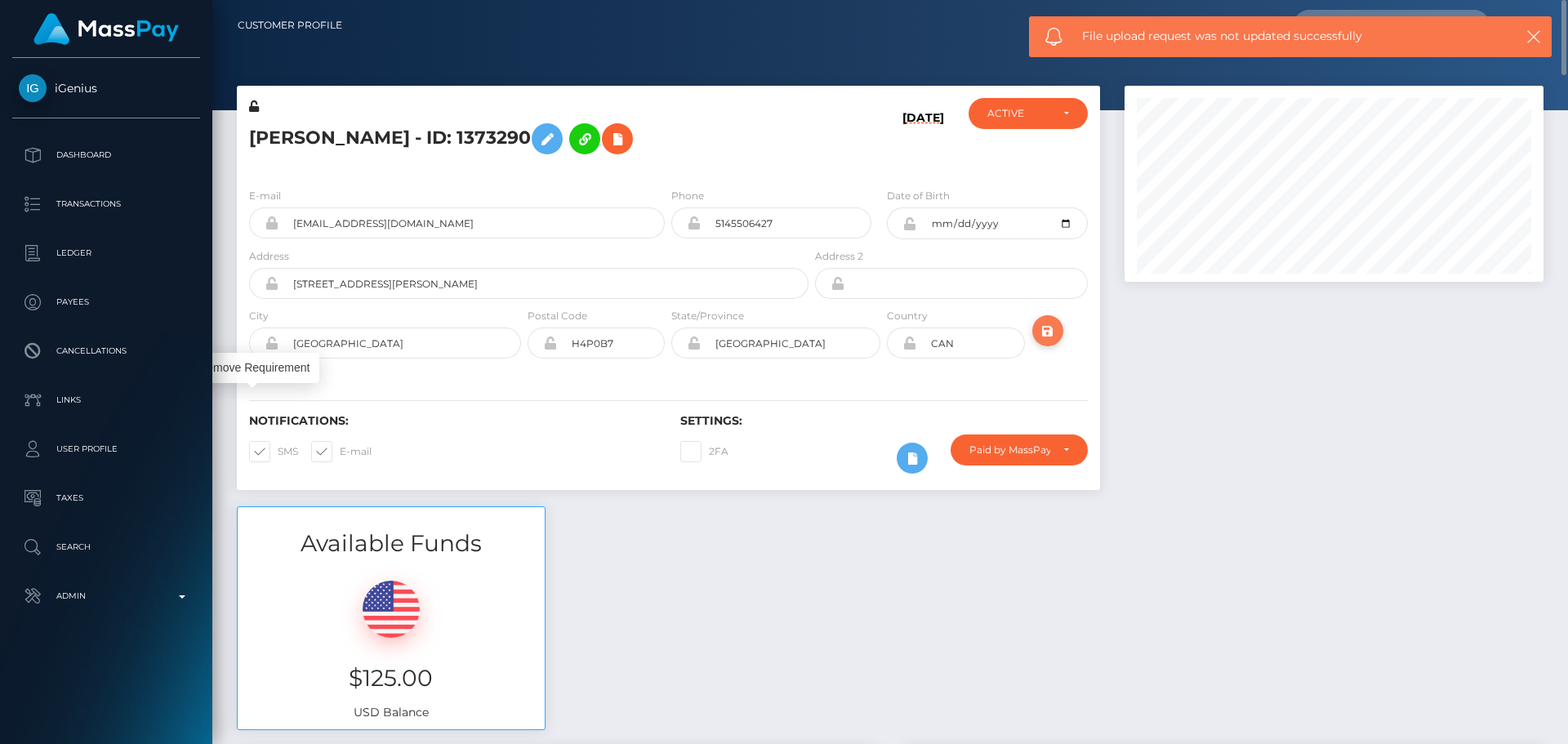
click at [1051, 326] on icon "submit" at bounding box center [1048, 330] width 19 height 20
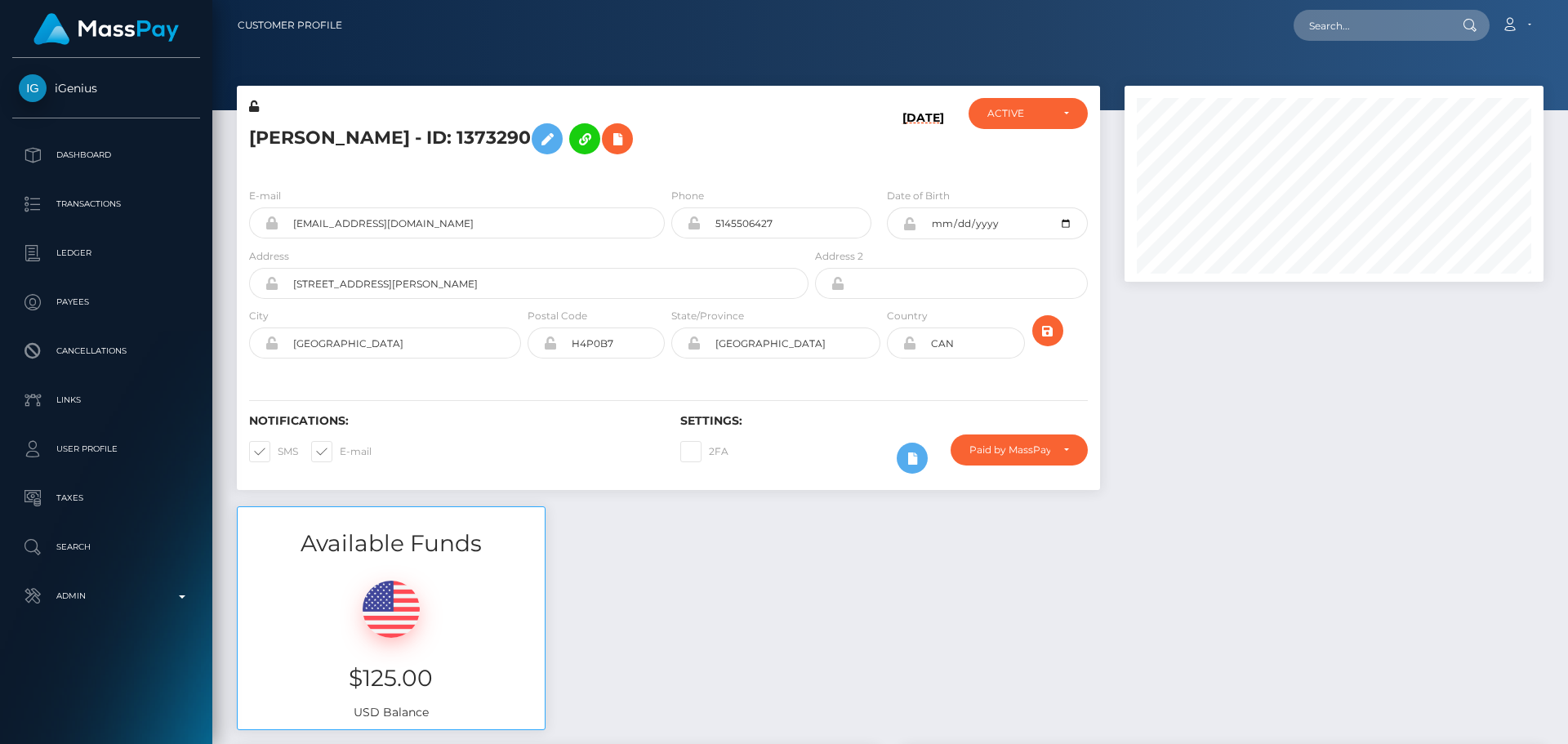
scroll to position [196, 420]
click at [773, 157] on h5 "[PERSON_NAME] - ID: 1373290" at bounding box center [524, 138] width 550 height 47
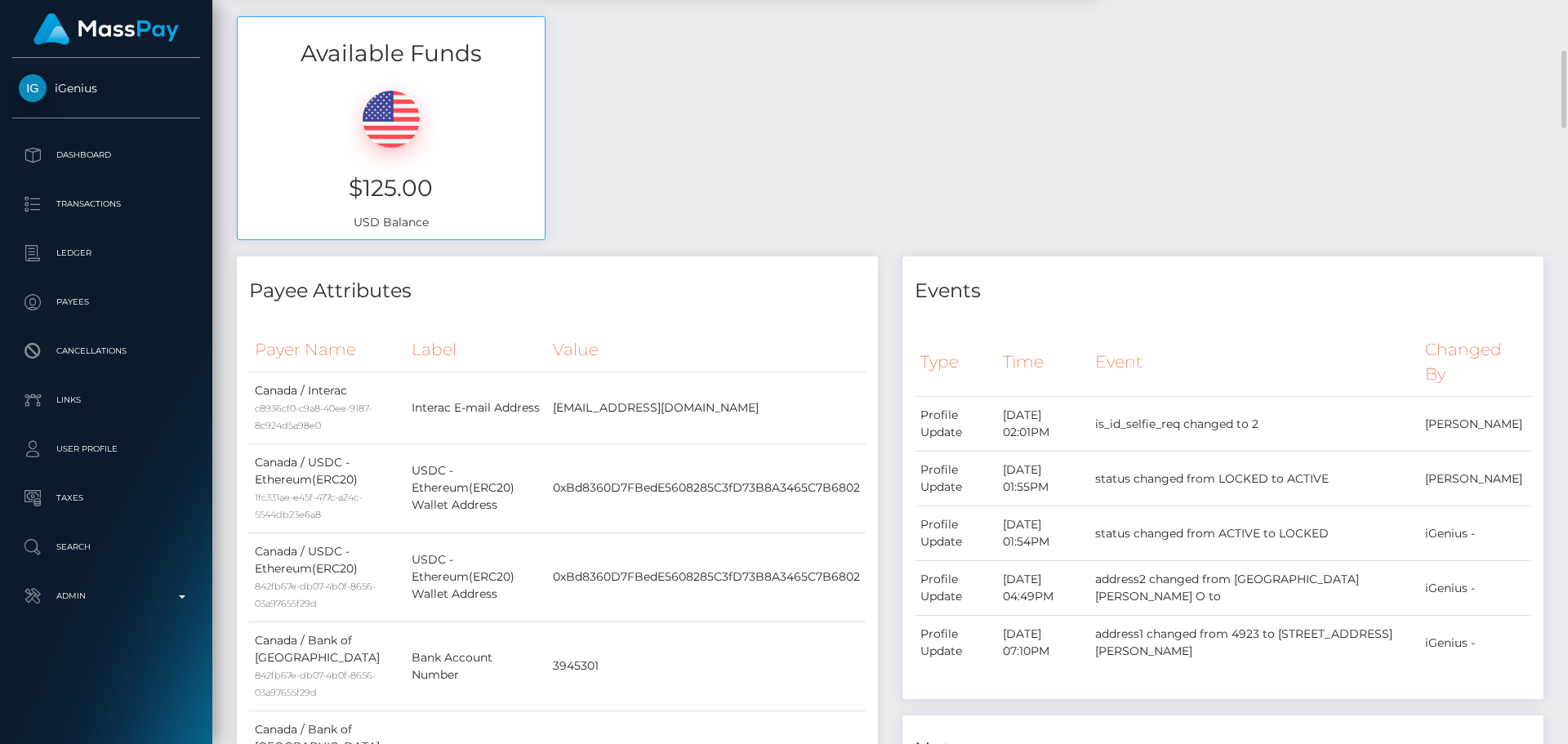
scroll to position [0, 0]
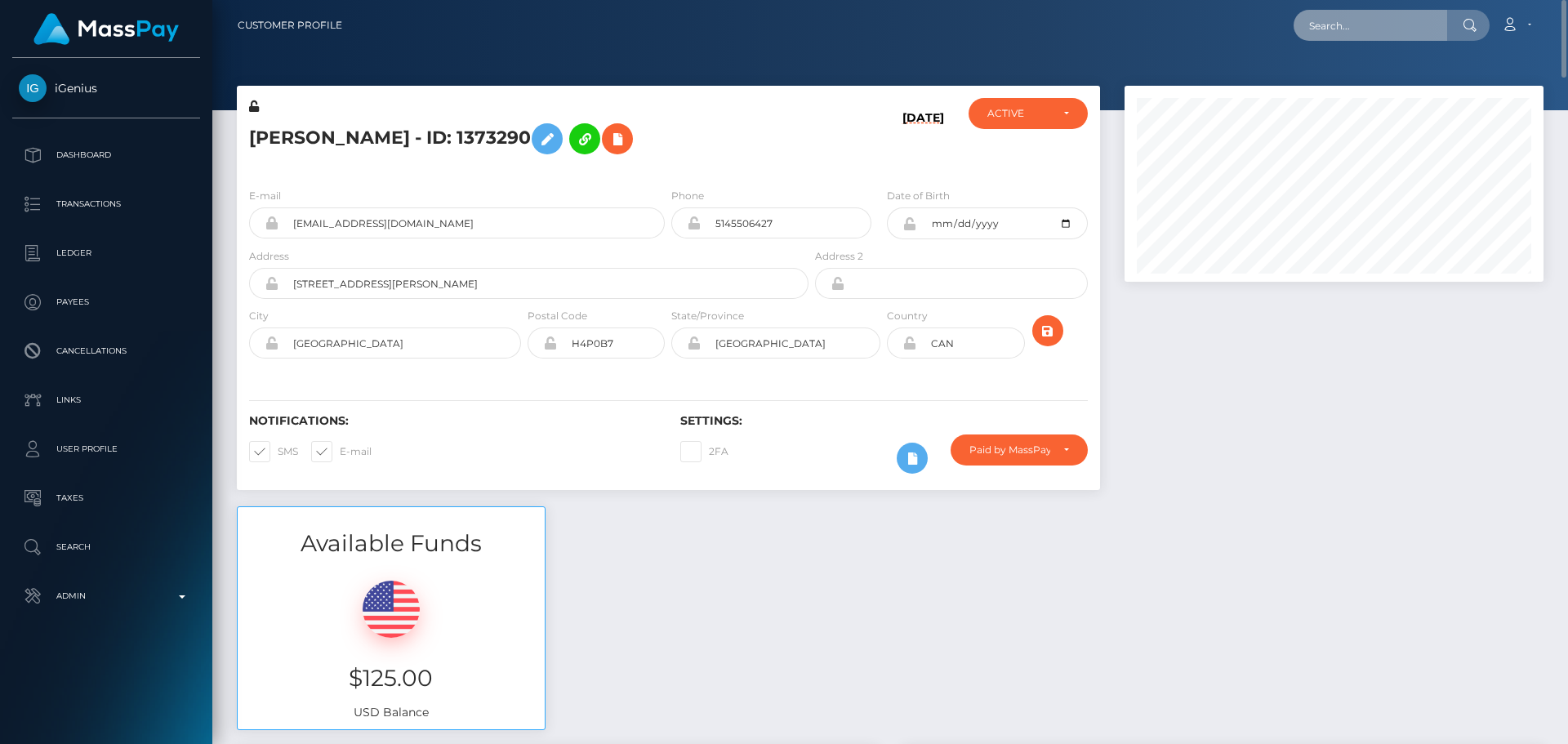
click at [1322, 25] on input "text" at bounding box center [1371, 25] width 153 height 31
paste input "410521775902826496"
type input "410521775902826496"
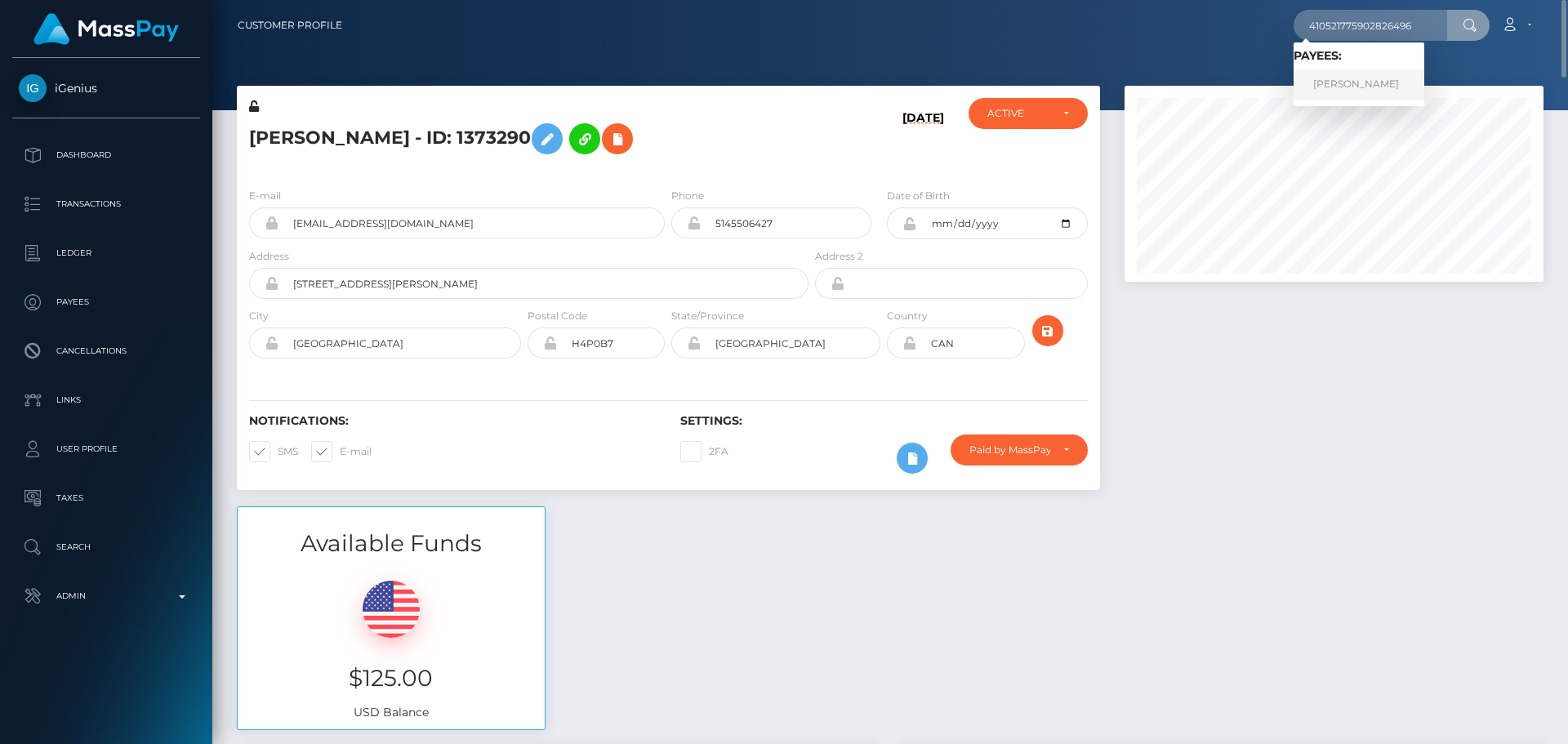
click at [1339, 78] on link "Evgenia Dmitrievna Rychka" at bounding box center [1359, 85] width 131 height 31
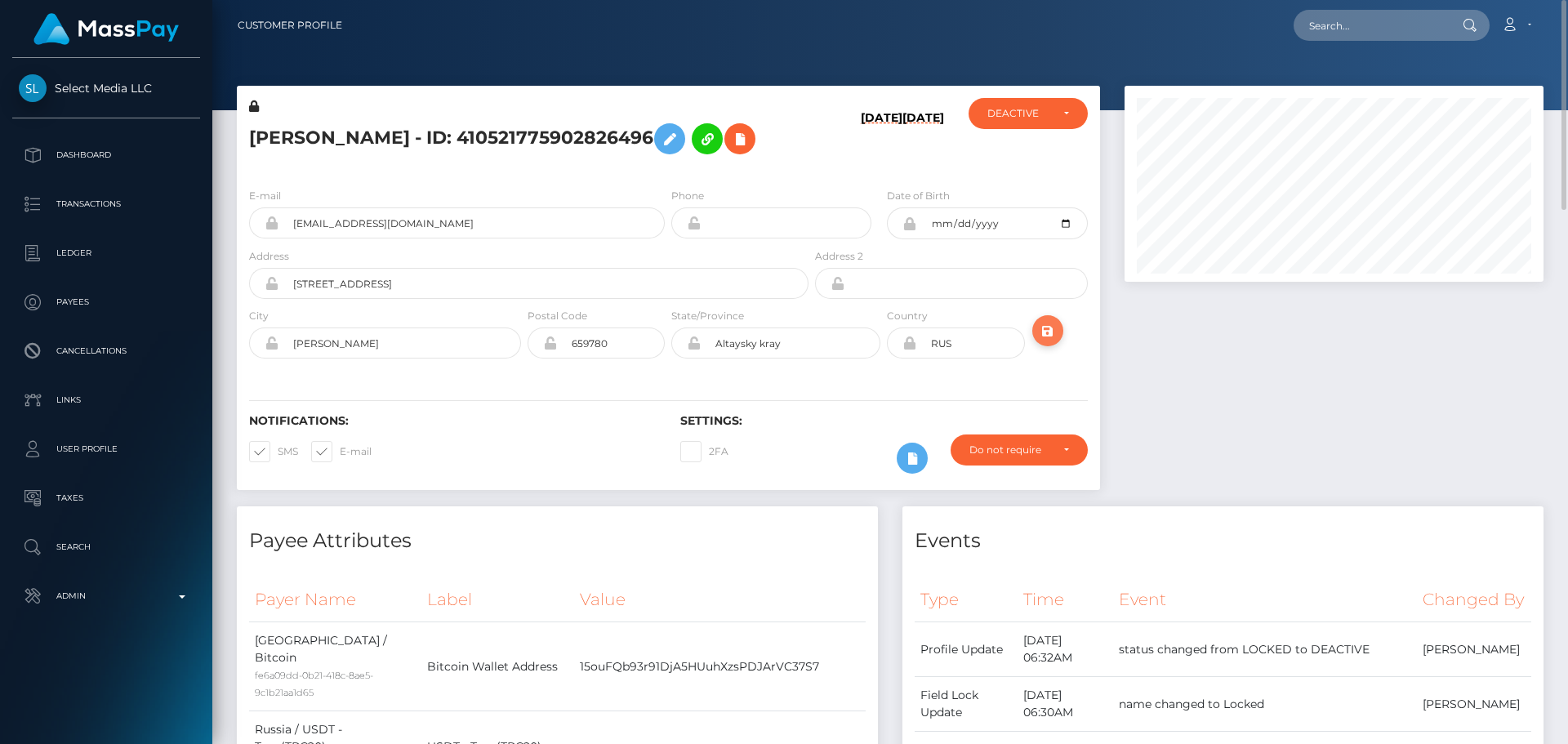
click at [1047, 342] on icon "submit" at bounding box center [1048, 330] width 19 height 20
